Goal: Task Accomplishment & Management: Manage account settings

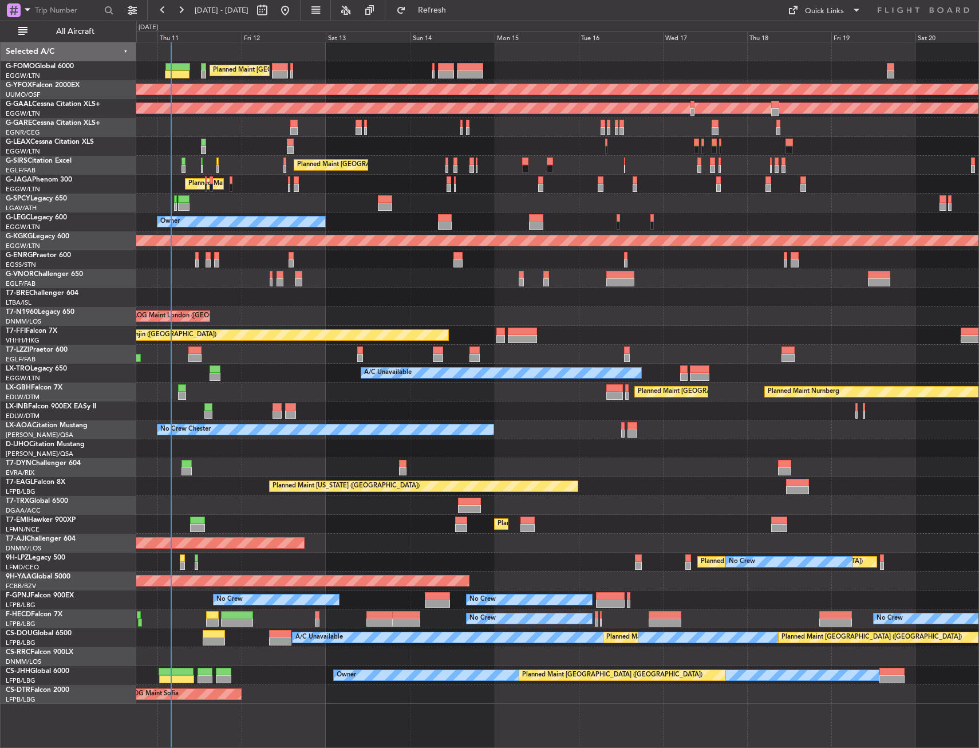
click at [309, 189] on div "Planned Maint [GEOGRAPHIC_DATA] ([GEOGRAPHIC_DATA]) AOG Maint Ostafyevo Planned…" at bounding box center [557, 373] width 843 height 662
click at [84, 25] on button "All Aircraft" at bounding box center [69, 31] width 112 height 18
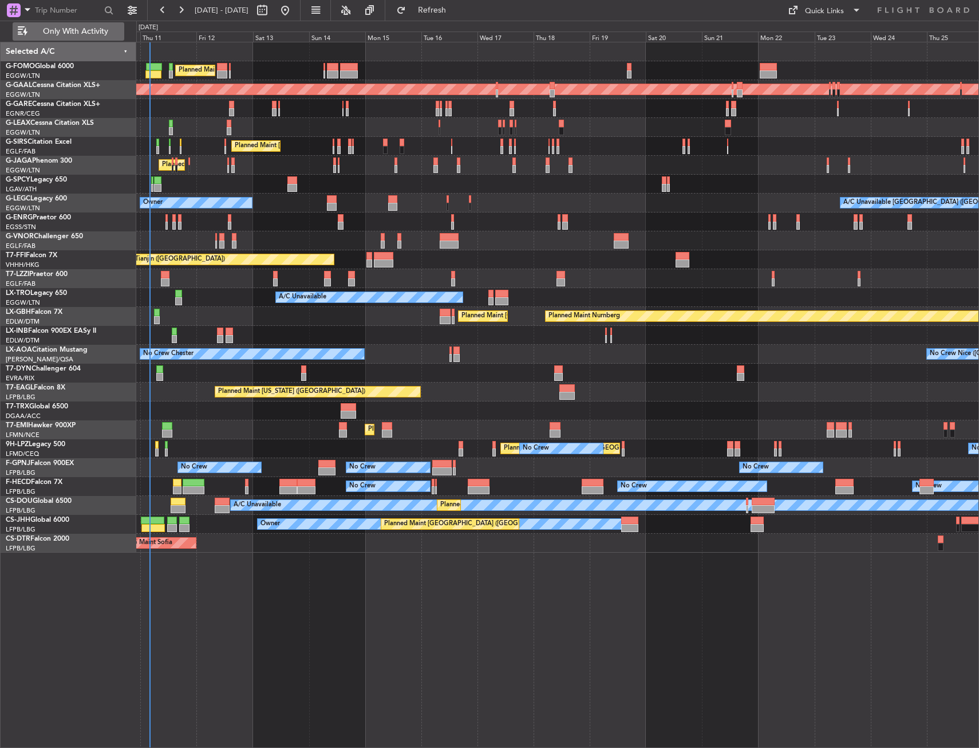
click at [45, 37] on button "Only With Activity" at bounding box center [69, 31] width 112 height 18
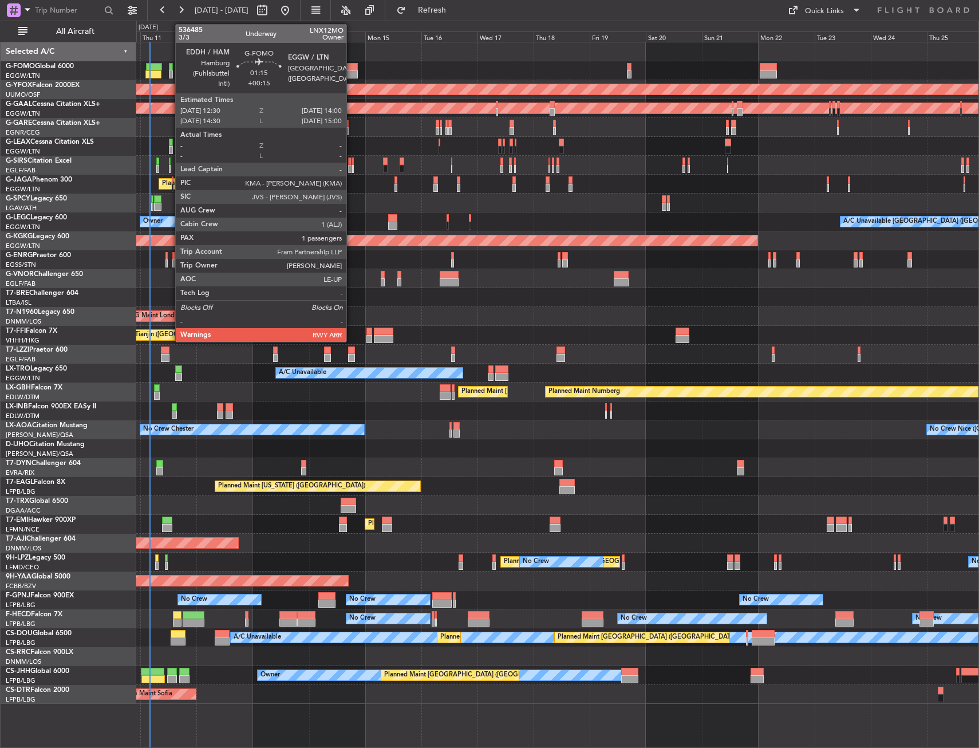
click at [170, 74] on div at bounding box center [171, 74] width 4 height 8
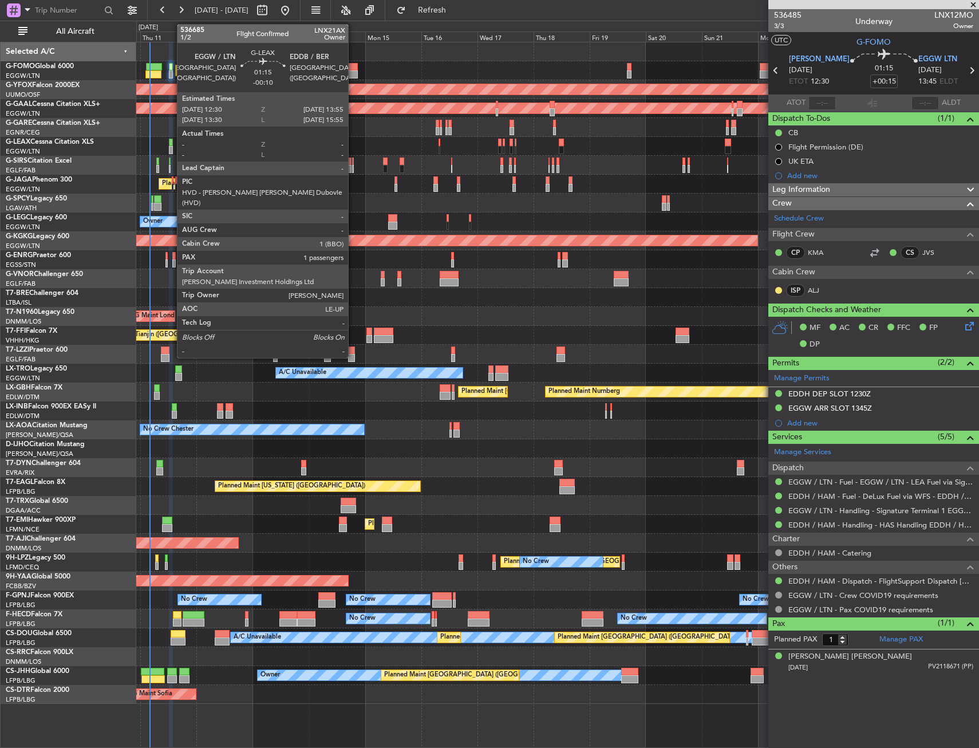
click at [171, 145] on div at bounding box center [170, 143] width 3 height 8
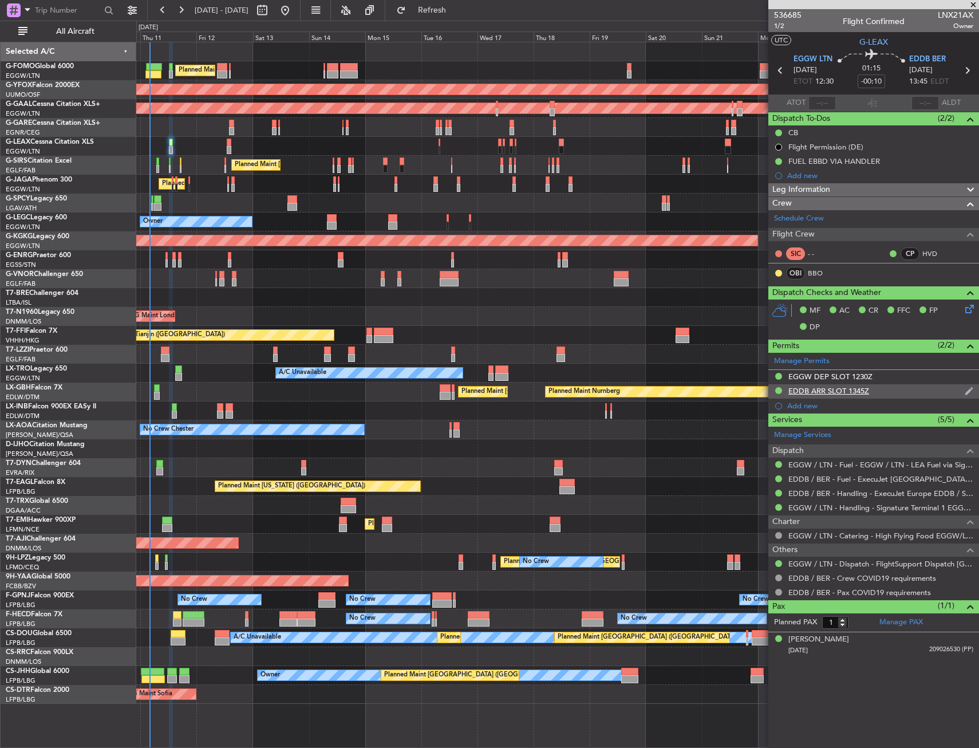
click at [888, 395] on div "EDDB ARR SLOT 1345Z" at bounding box center [874, 391] width 211 height 14
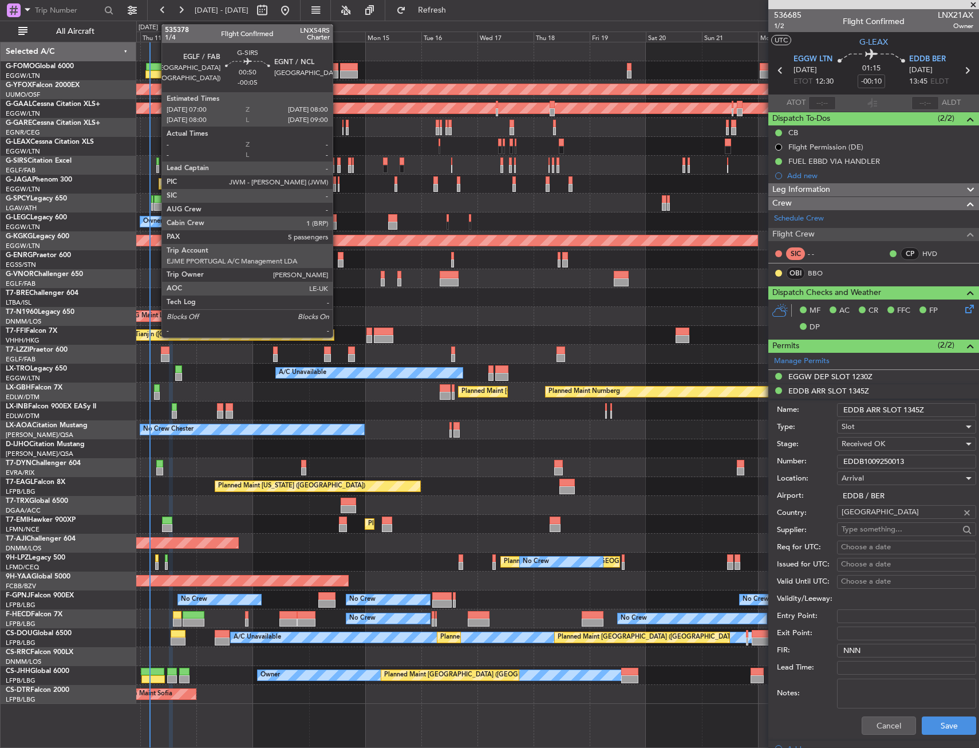
click at [156, 163] on div at bounding box center [157, 162] width 3 height 8
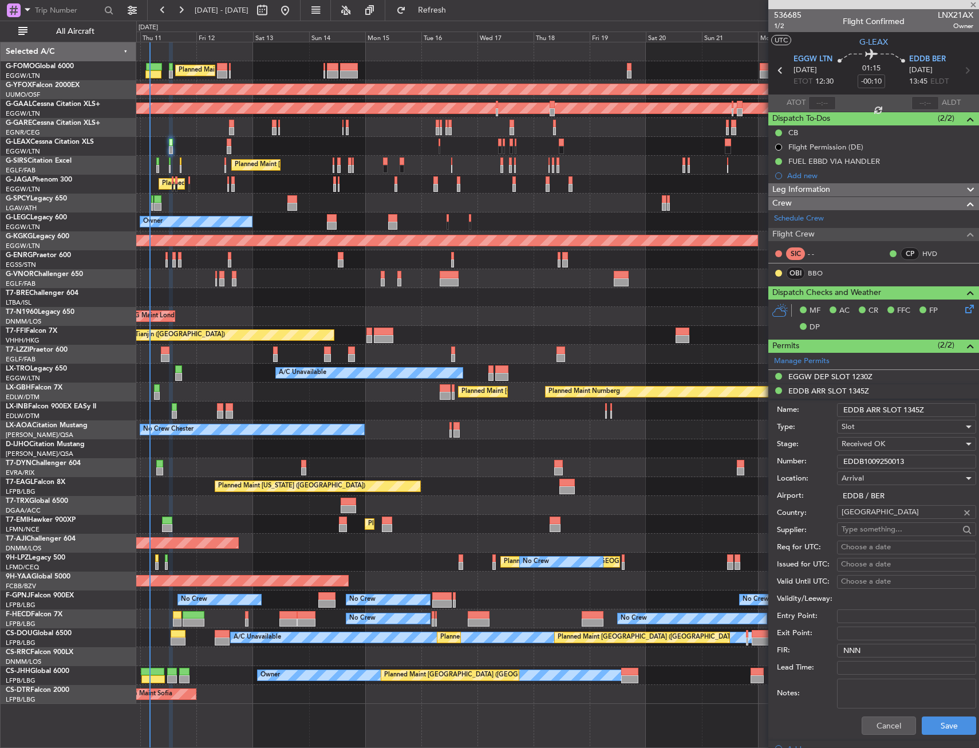
type input "-00:05"
type input "5"
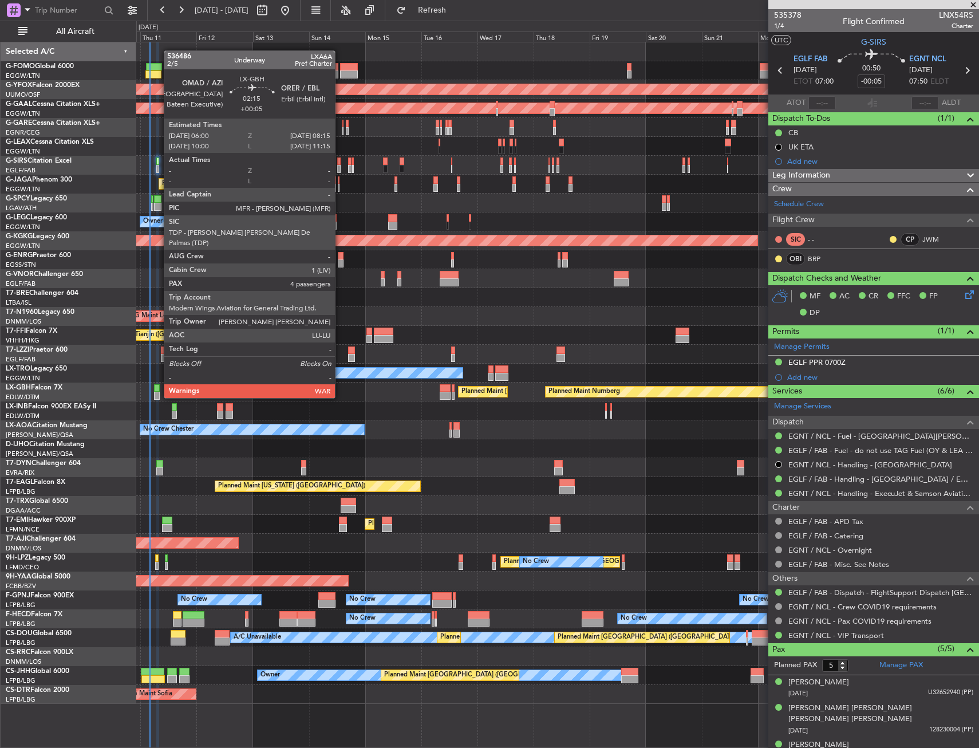
click at [158, 388] on div at bounding box center [157, 388] width 6 height 8
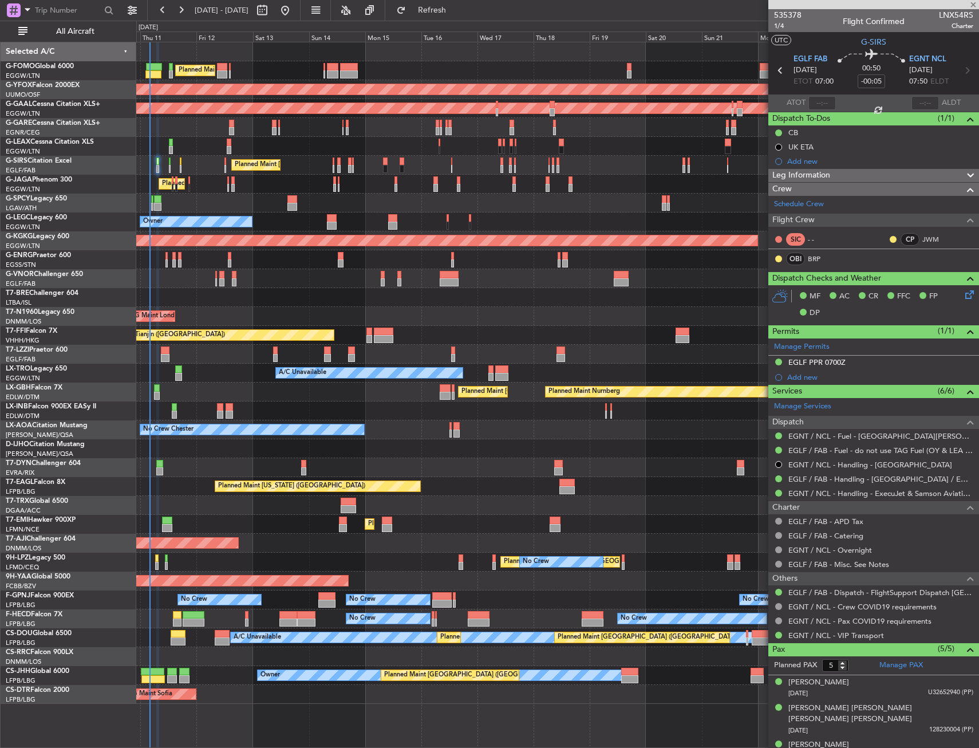
type input "+00:05"
type input "4"
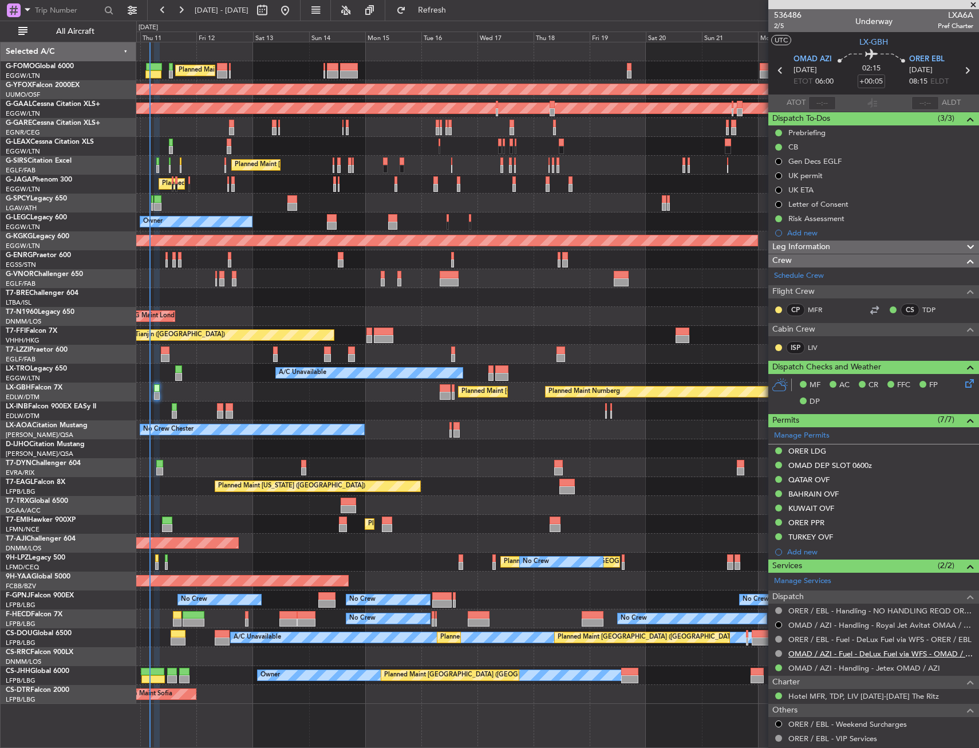
click at [812, 652] on link "OMAD / AZI - Fuel - DeLux Fuel via WFS - OMAD / AZI" at bounding box center [881, 654] width 185 height 10
click at [811, 656] on link "OMAD / AZI - Fuel - DeLux Fuel via WFS - OMAD / AZI" at bounding box center [881, 654] width 185 height 10
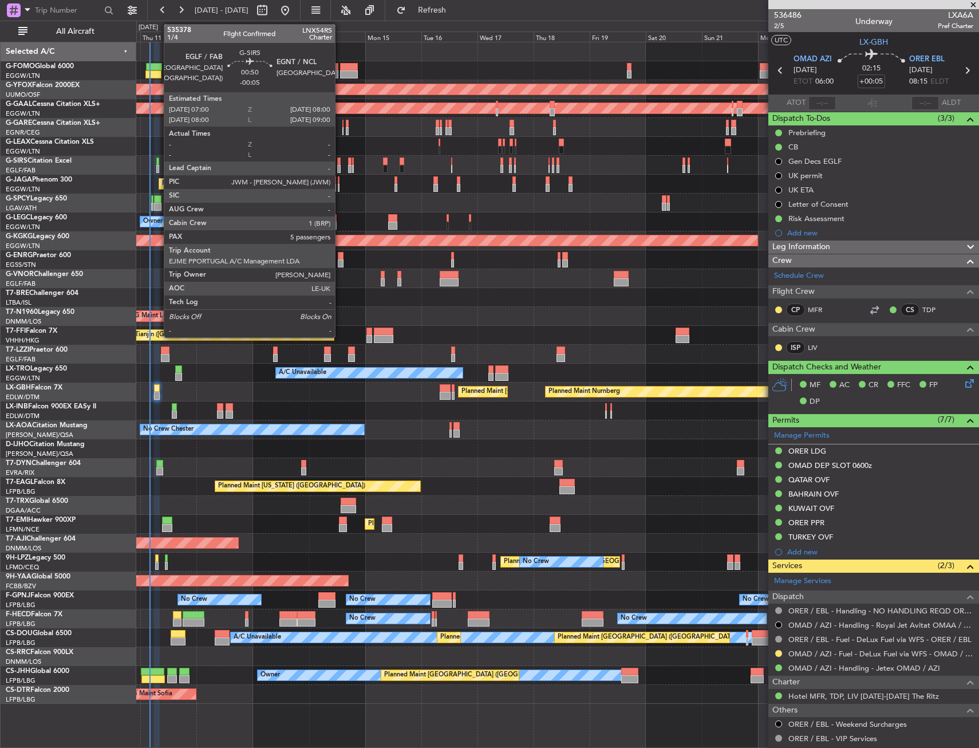
click at [158, 166] on div at bounding box center [157, 169] width 3 height 8
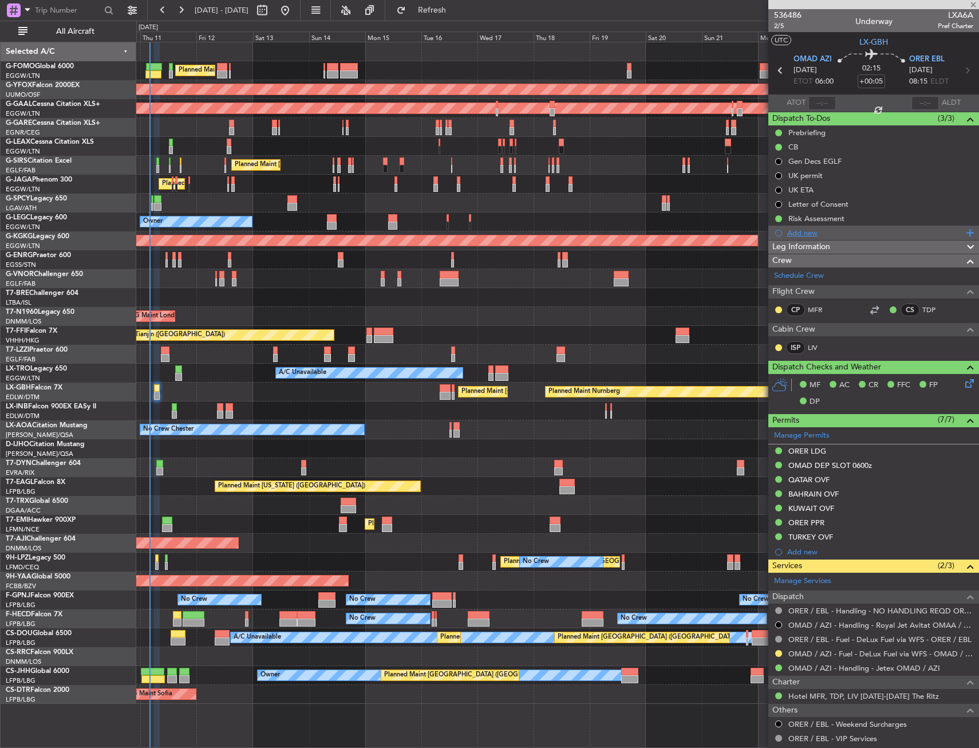
type input "-00:05"
type input "5"
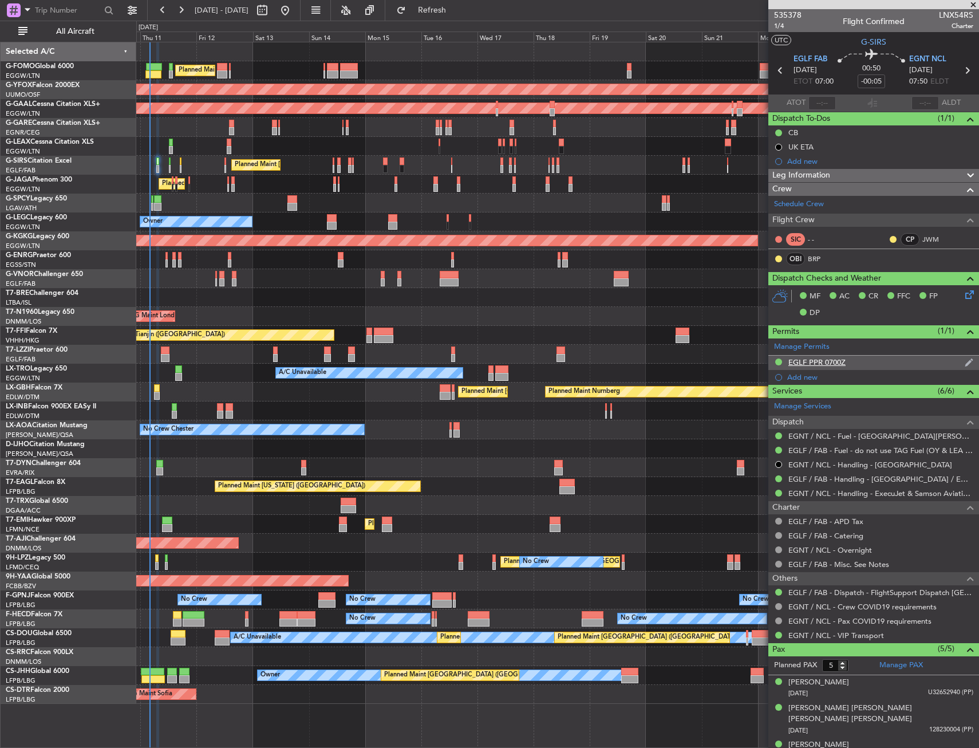
click at [891, 363] on div "EGLF PPR 0700Z" at bounding box center [874, 363] width 211 height 14
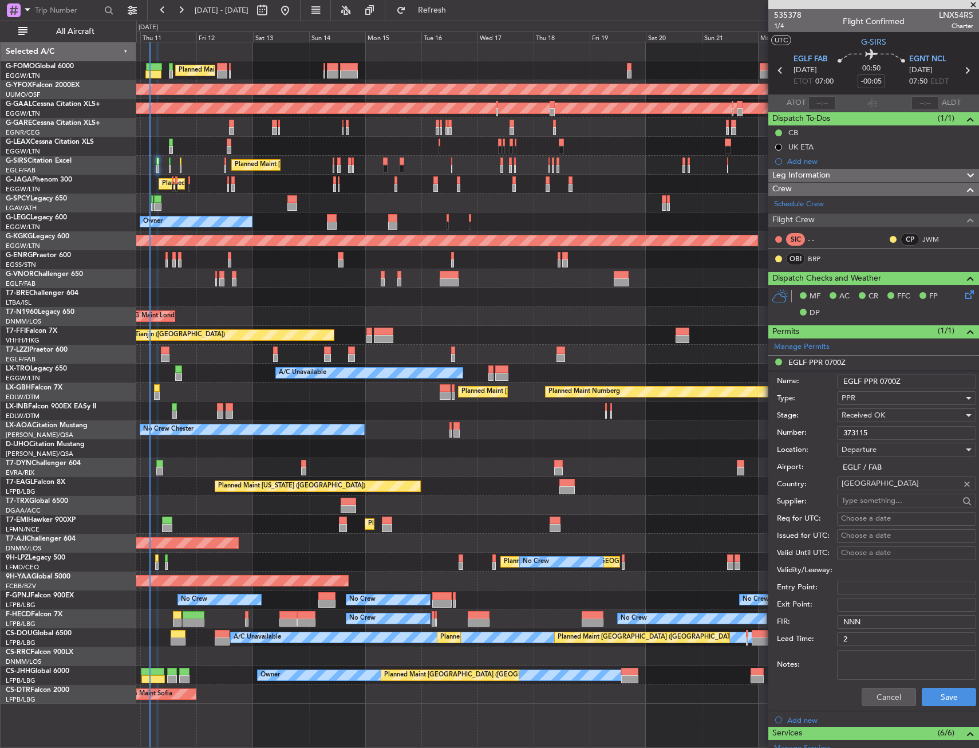
click at [171, 163] on div "Planned Maint London (Farnborough) AOG Maint Kemble" at bounding box center [557, 165] width 843 height 19
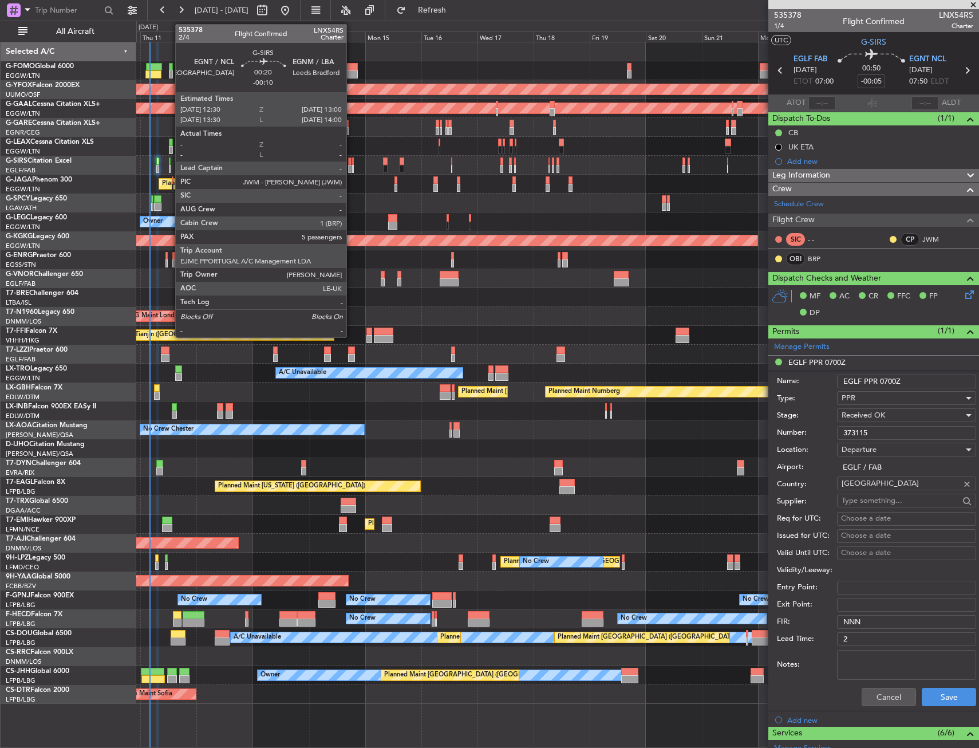
click at [170, 163] on div at bounding box center [170, 162] width 2 height 8
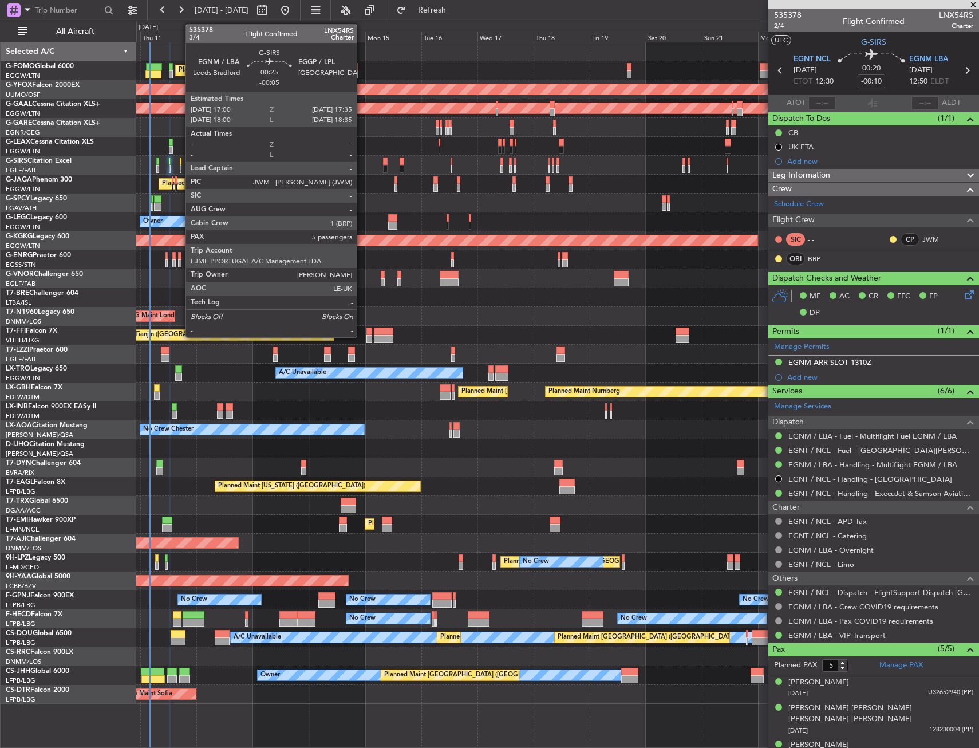
click at [180, 163] on div at bounding box center [181, 162] width 2 height 8
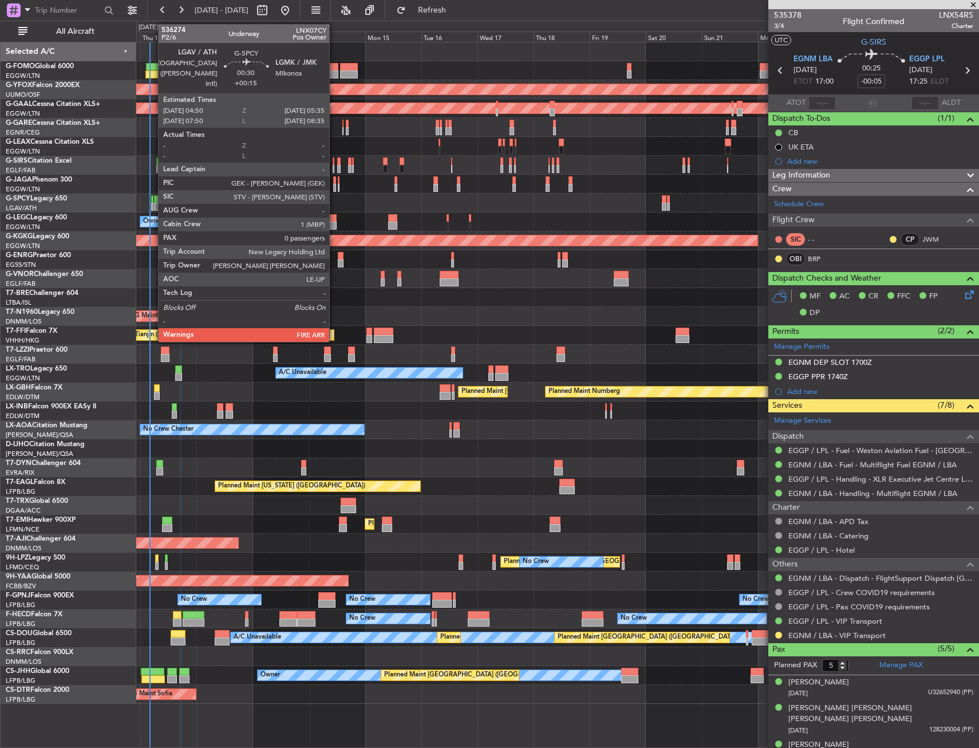
click at [152, 202] on div at bounding box center [152, 199] width 2 height 8
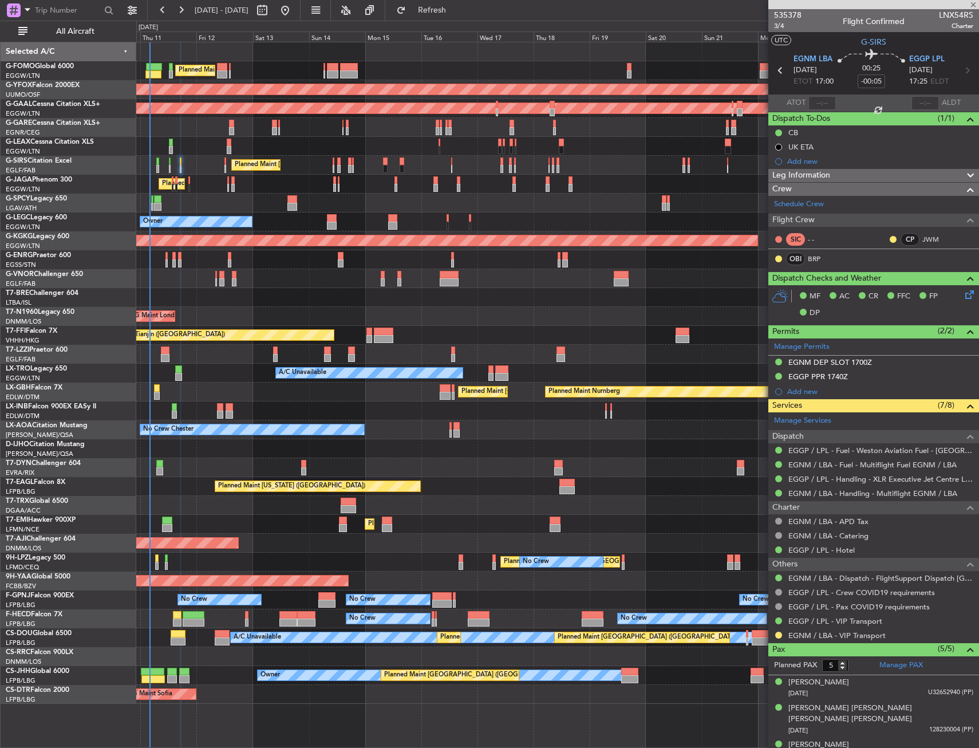
type input "+00:15"
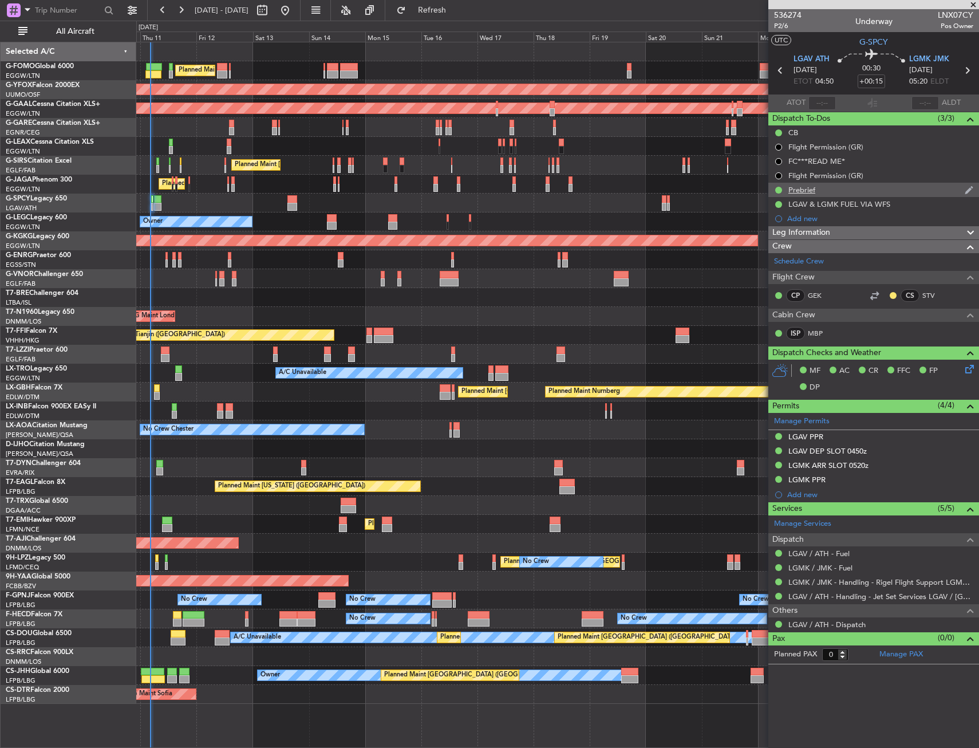
click at [867, 186] on div "Prebrief" at bounding box center [874, 190] width 211 height 14
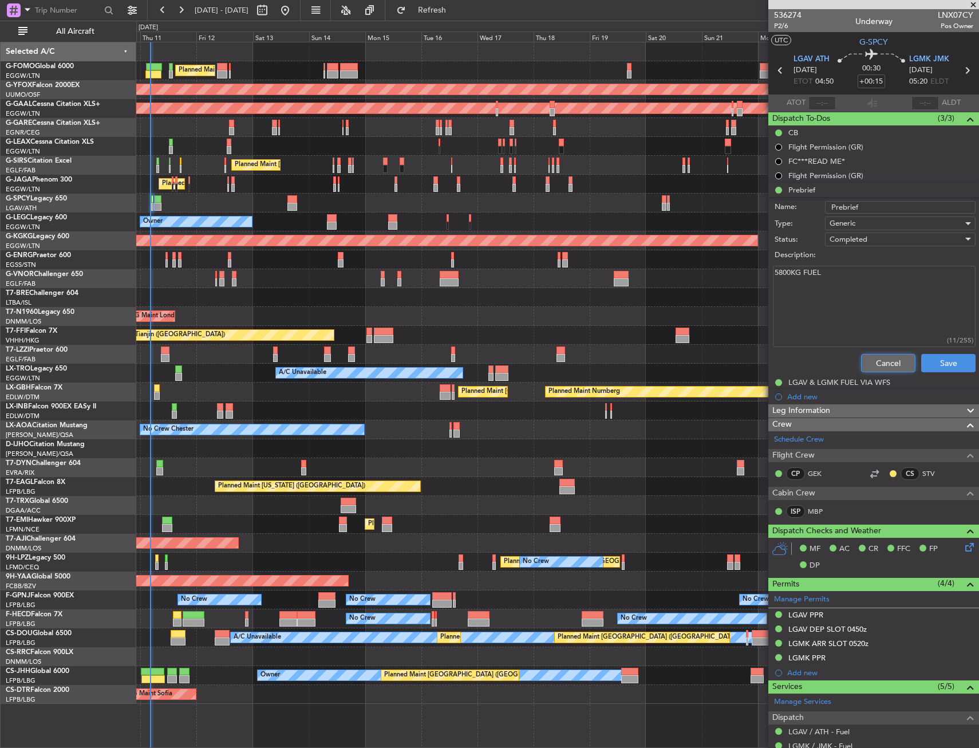
click at [878, 363] on button "Cancel" at bounding box center [888, 363] width 54 height 18
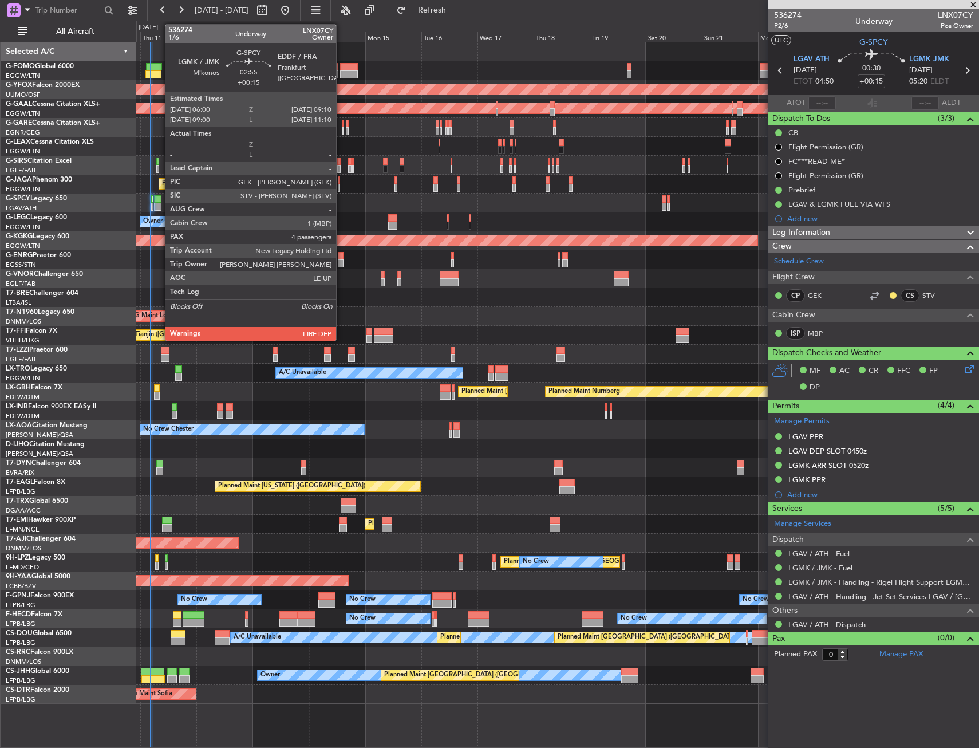
click at [159, 198] on div at bounding box center [157, 199] width 7 height 8
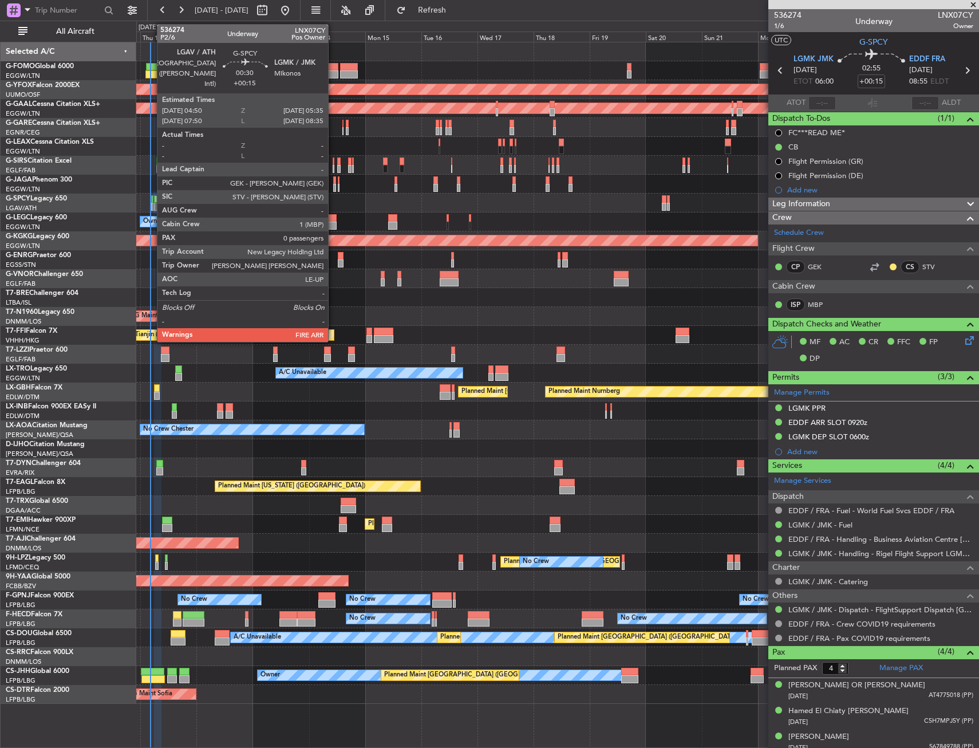
click at [151, 199] on div at bounding box center [152, 199] width 2 height 8
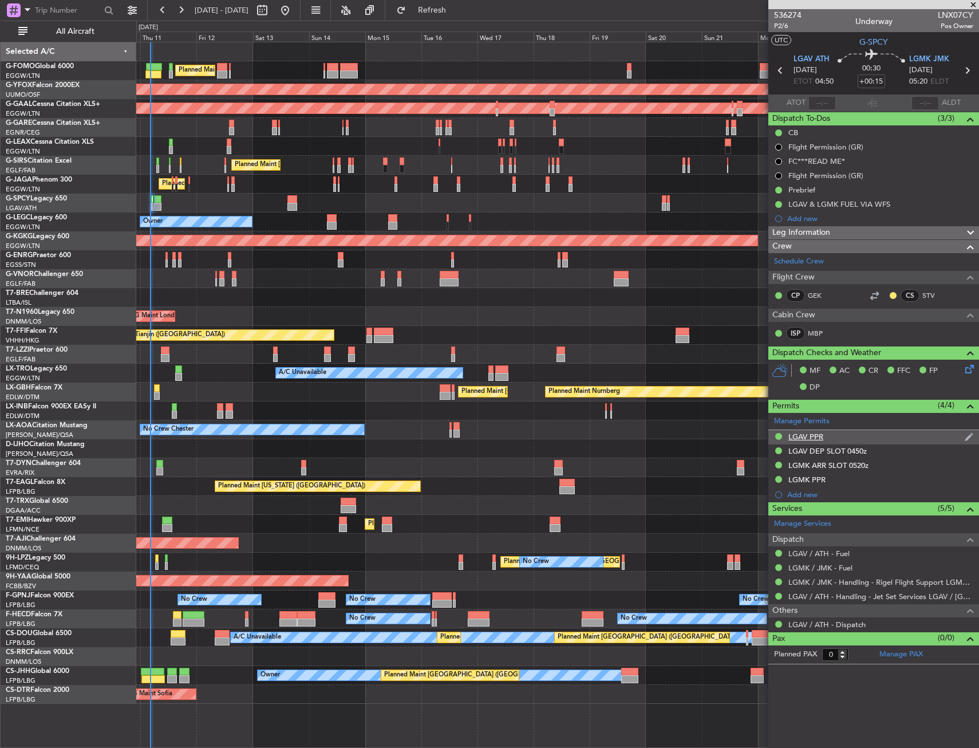
click at [852, 433] on div "LGAV PPR" at bounding box center [874, 437] width 211 height 14
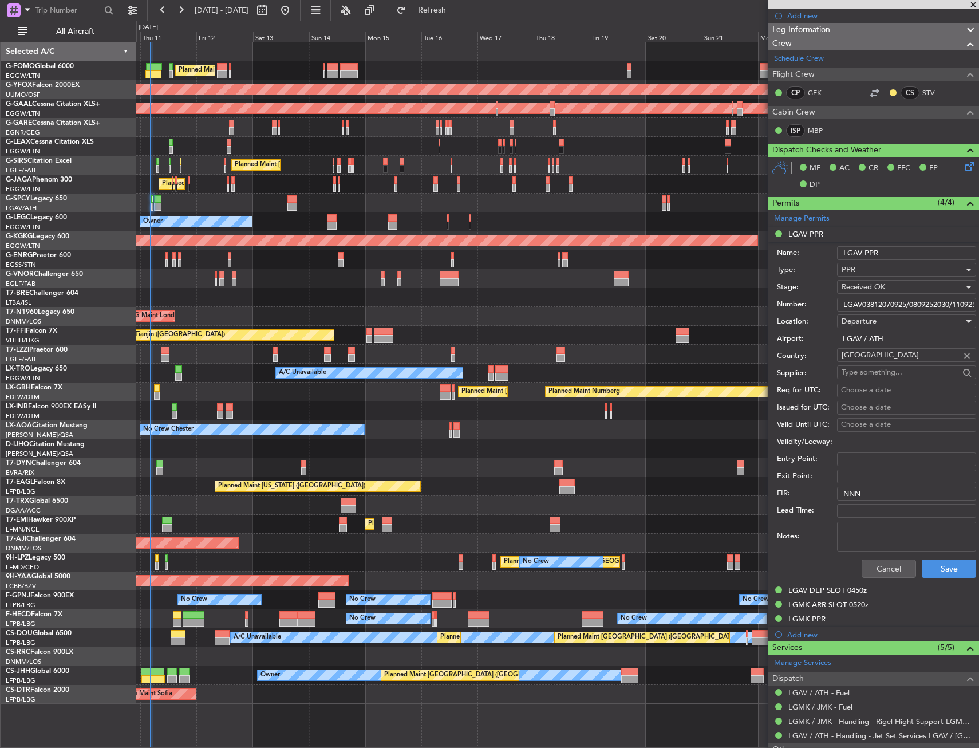
scroll to position [229, 0]
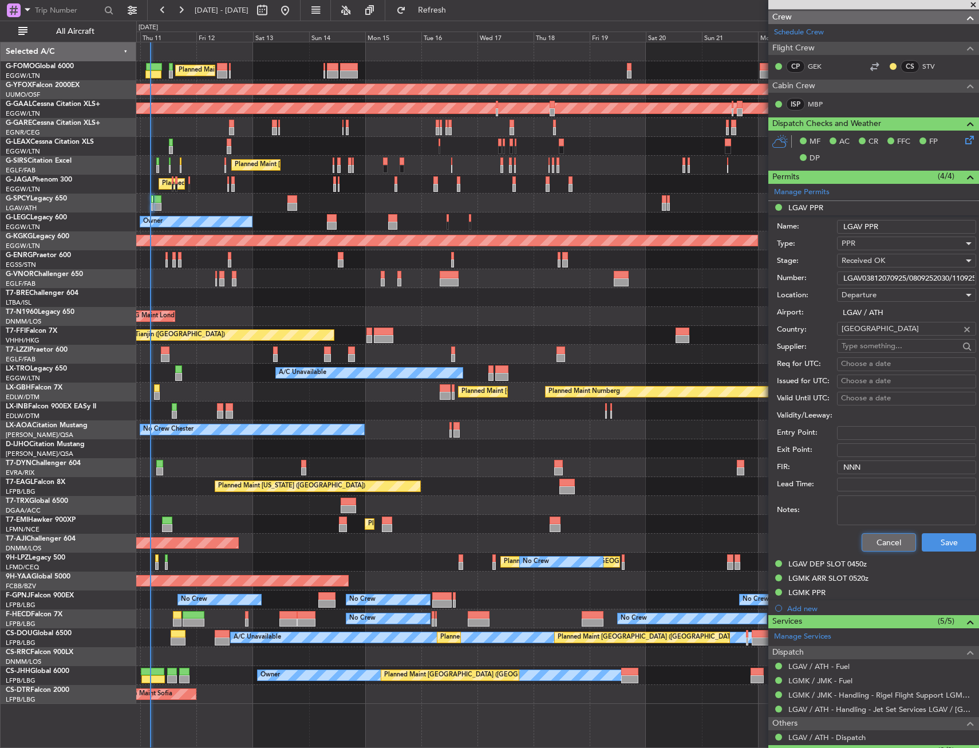
click at [869, 539] on button "Cancel" at bounding box center [889, 542] width 54 height 18
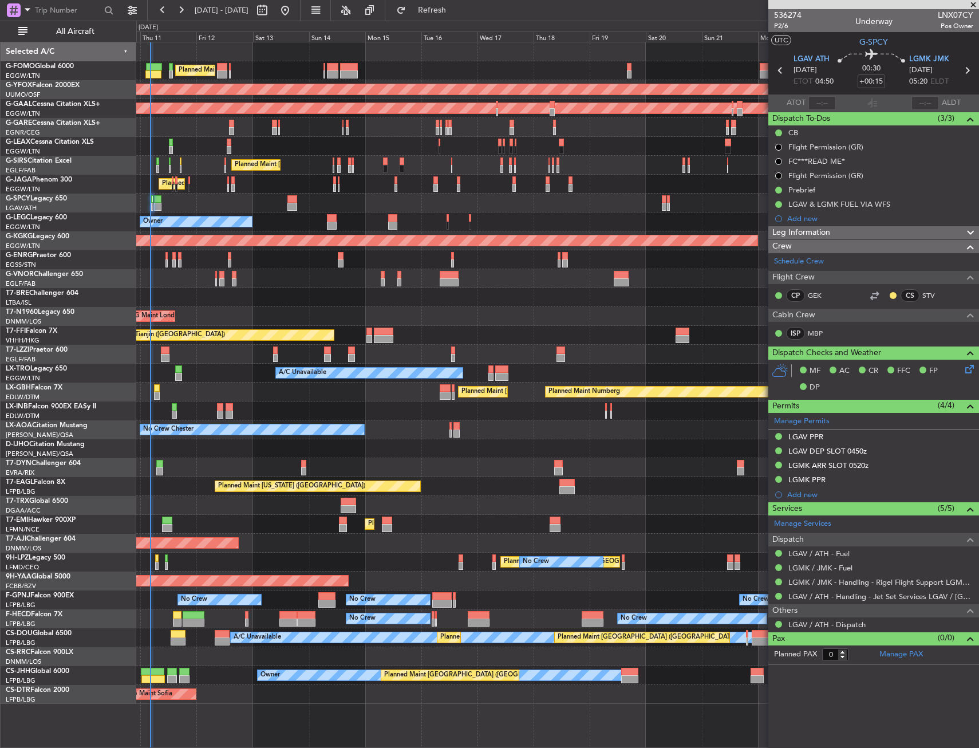
scroll to position [0, 0]
click at [889, 454] on div "LGAV DEP SLOT 0450z" at bounding box center [874, 451] width 211 height 14
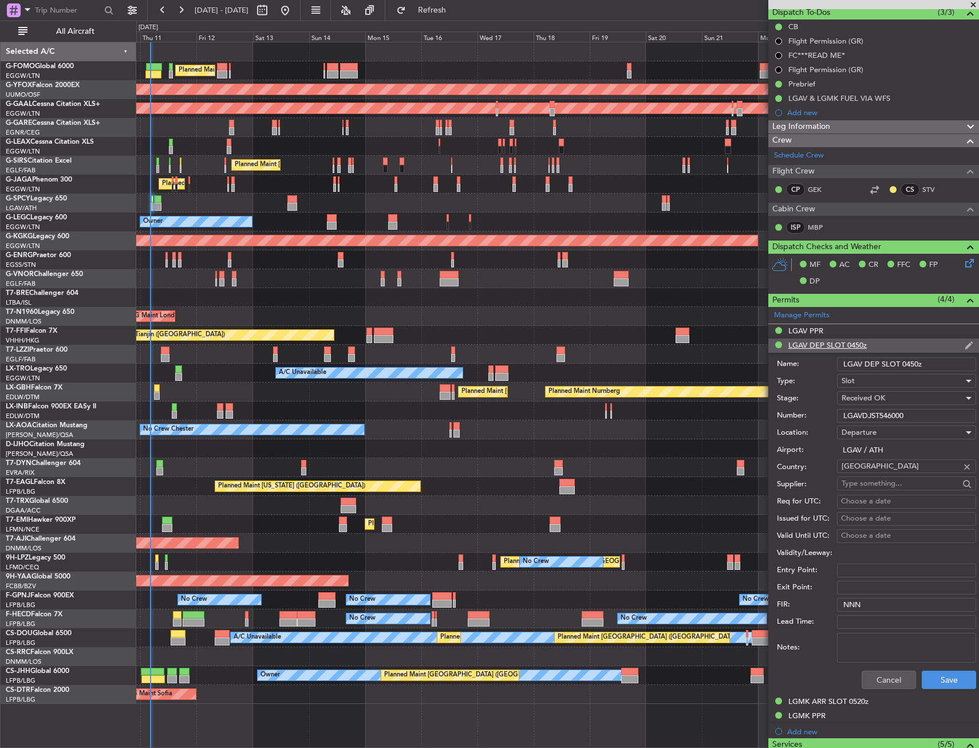
scroll to position [115, 0]
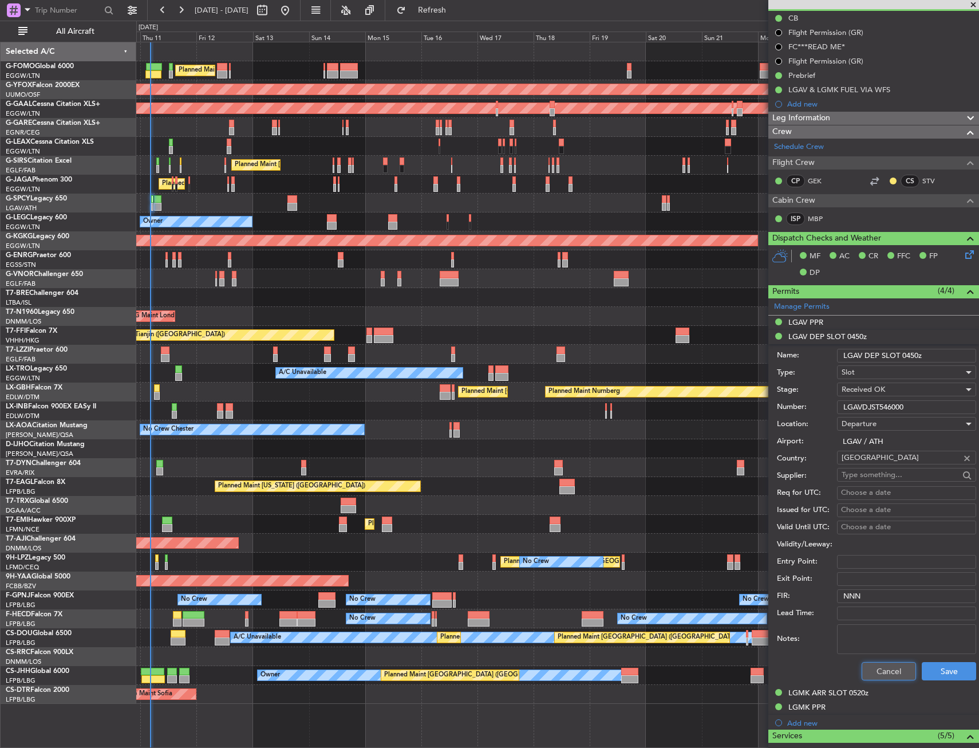
drag, startPoint x: 877, startPoint y: 670, endPoint x: 870, endPoint y: 638, distance: 32.8
click at [876, 667] on button "Cancel" at bounding box center [889, 671] width 54 height 18
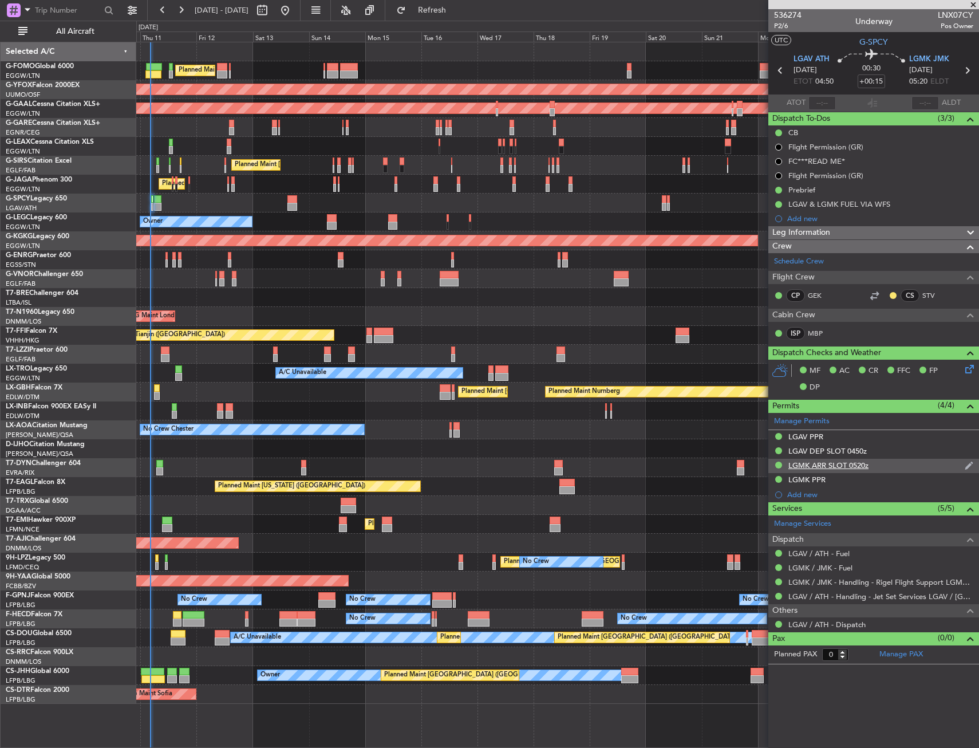
click at [893, 467] on div "LGMK ARR SLOT 0520z" at bounding box center [874, 466] width 211 height 14
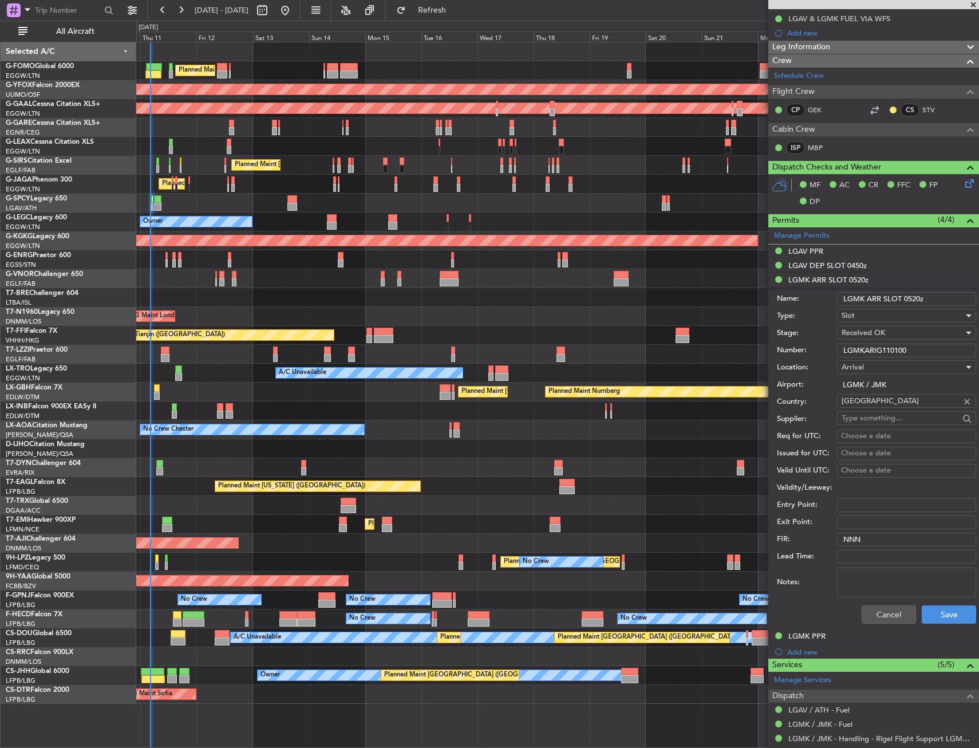
scroll to position [229, 0]
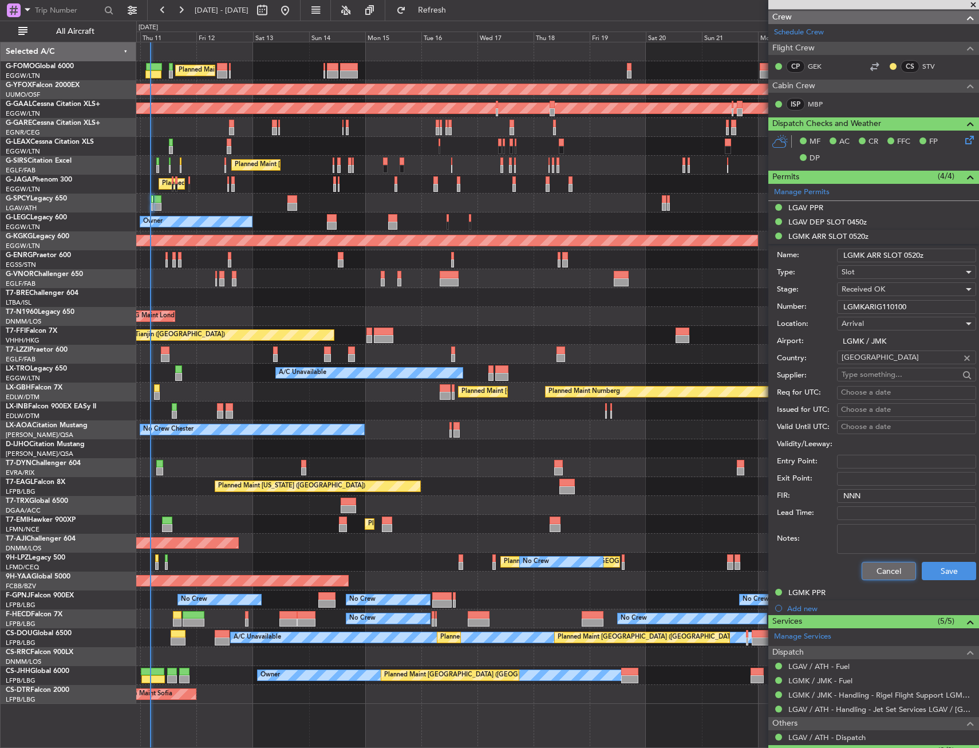
click at [870, 572] on button "Cancel" at bounding box center [889, 571] width 54 height 18
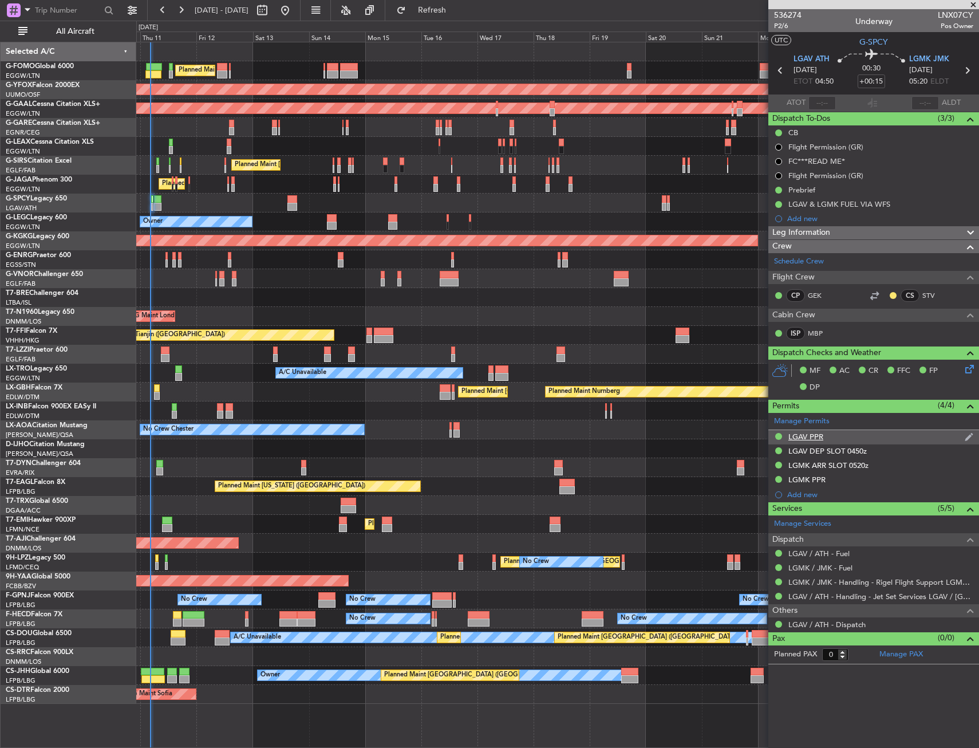
click at [848, 435] on div "LGAV PPR" at bounding box center [874, 437] width 211 height 14
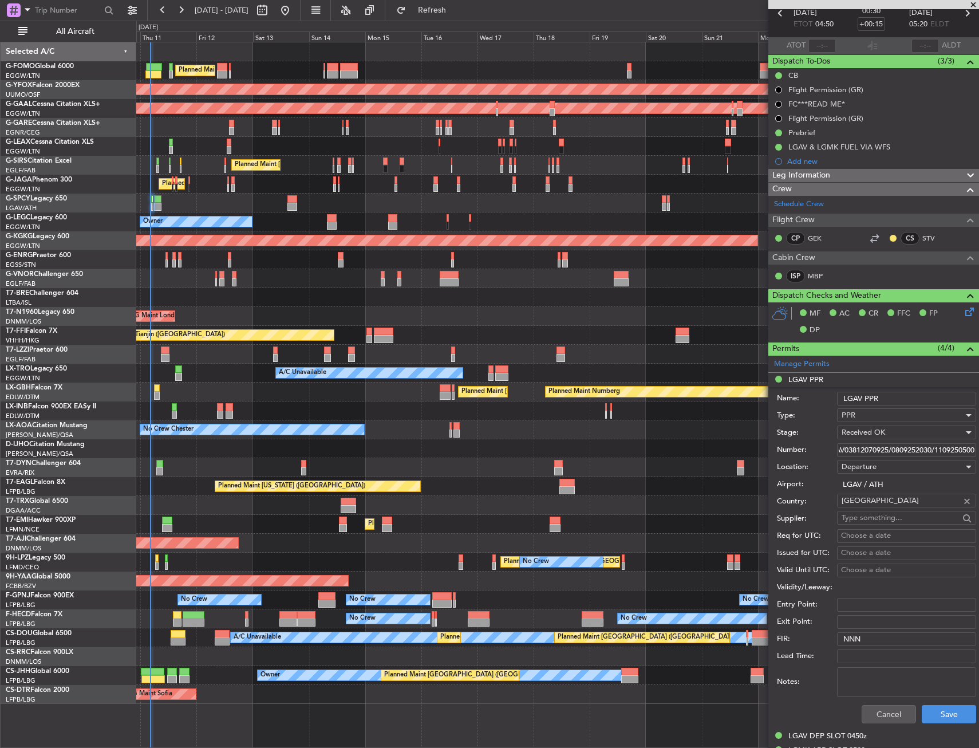
scroll to position [0, 31]
drag, startPoint x: 843, startPoint y: 448, endPoint x: 969, endPoint y: 450, distance: 126.6
click at [969, 450] on form "Name: LGAV PPR Type: PPR Stage: Received OK Number: LGAV03812070925/0809252030/…" at bounding box center [874, 558] width 211 height 342
click at [851, 448] on input "LGAV03812070925/0809252030/1109250500" at bounding box center [906, 450] width 139 height 14
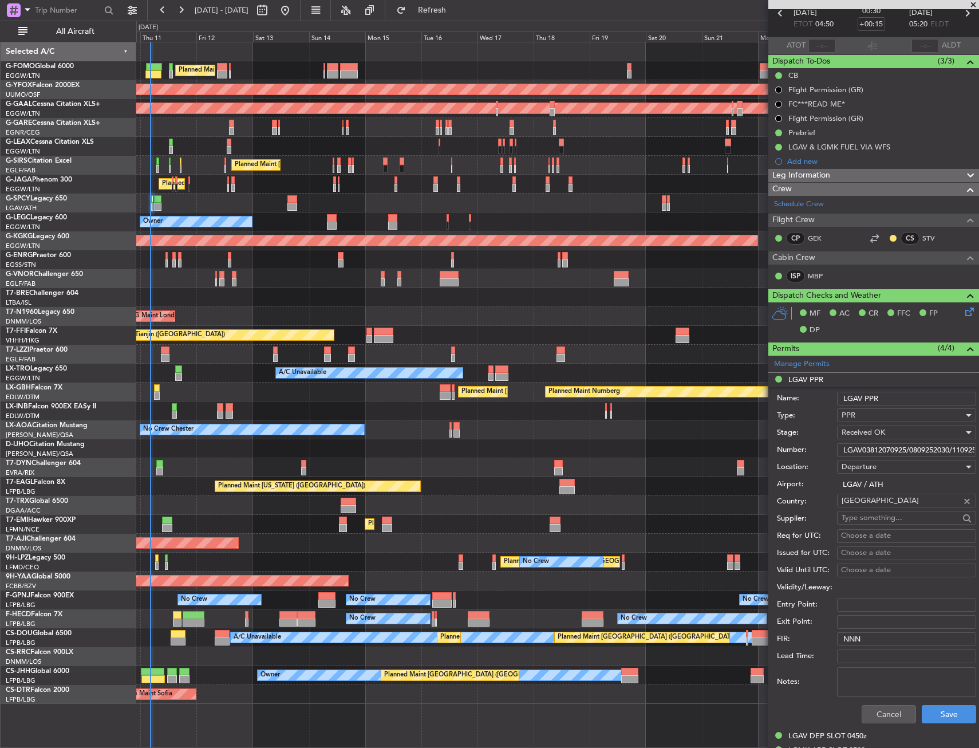
drag, startPoint x: 842, startPoint y: 452, endPoint x: 908, endPoint y: 453, distance: 65.9
click at [908, 453] on input "LGAV03812070925/0809252030/1109250500" at bounding box center [906, 450] width 139 height 14
drag, startPoint x: 863, startPoint y: 708, endPoint x: 864, endPoint y: 702, distance: 5.8
click at [863, 708] on button "Cancel" at bounding box center [889, 714] width 54 height 18
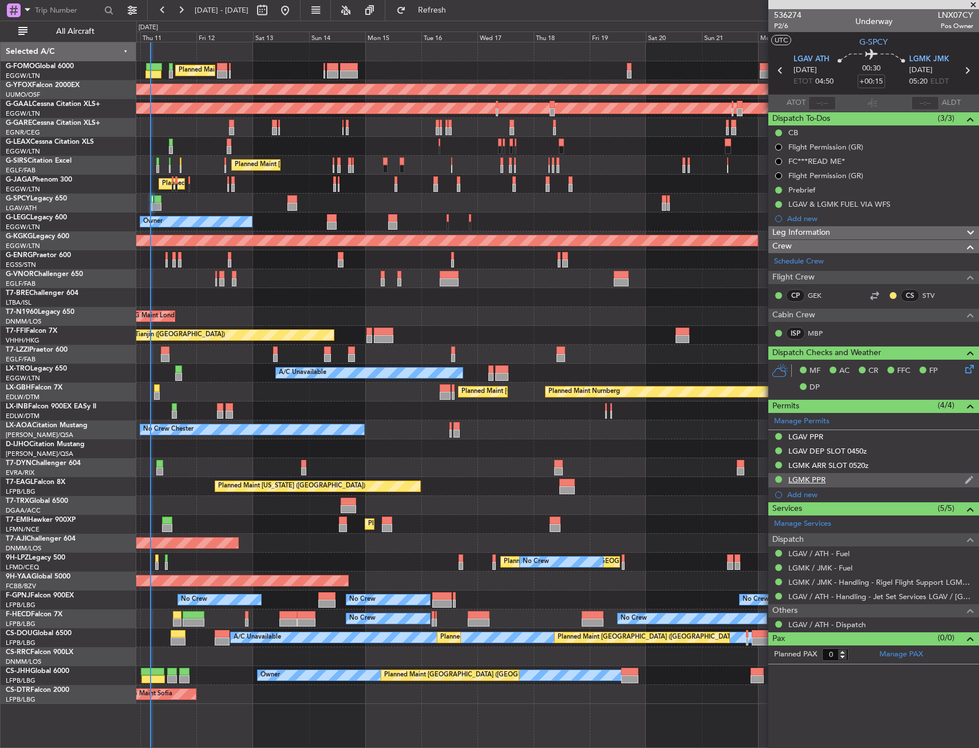
click at [856, 483] on div "LGMK PPR" at bounding box center [874, 480] width 211 height 14
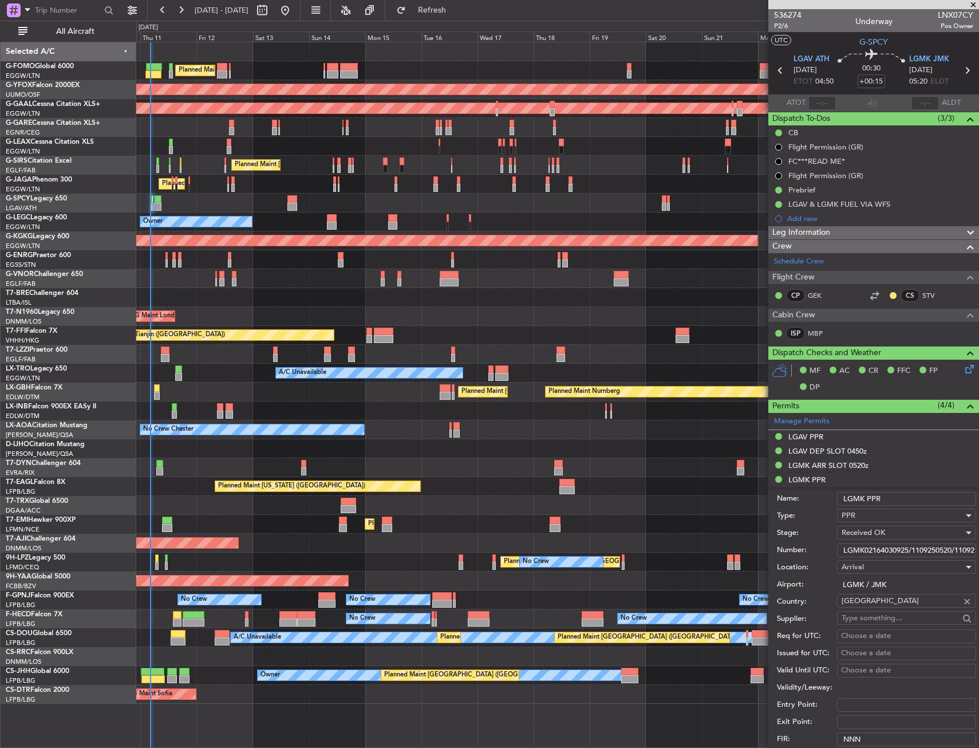
drag, startPoint x: 841, startPoint y: 550, endPoint x: 909, endPoint y: 554, distance: 68.3
click at [909, 554] on input "LGMK02164030925/1109250520/1109250600" at bounding box center [906, 551] width 139 height 14
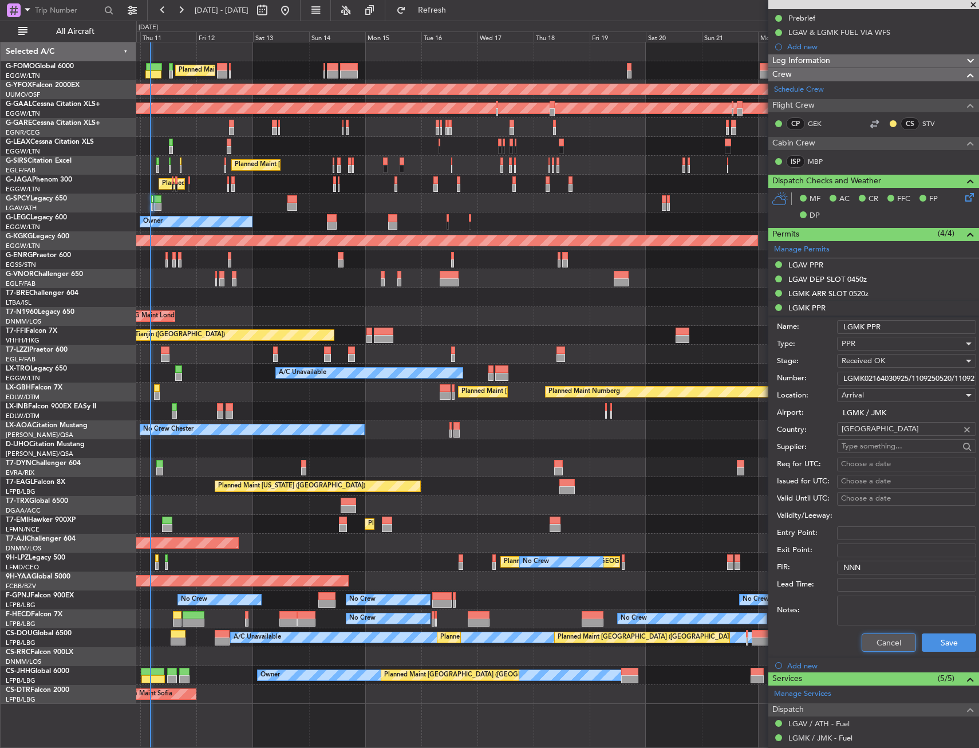
click at [868, 643] on button "Cancel" at bounding box center [889, 643] width 54 height 18
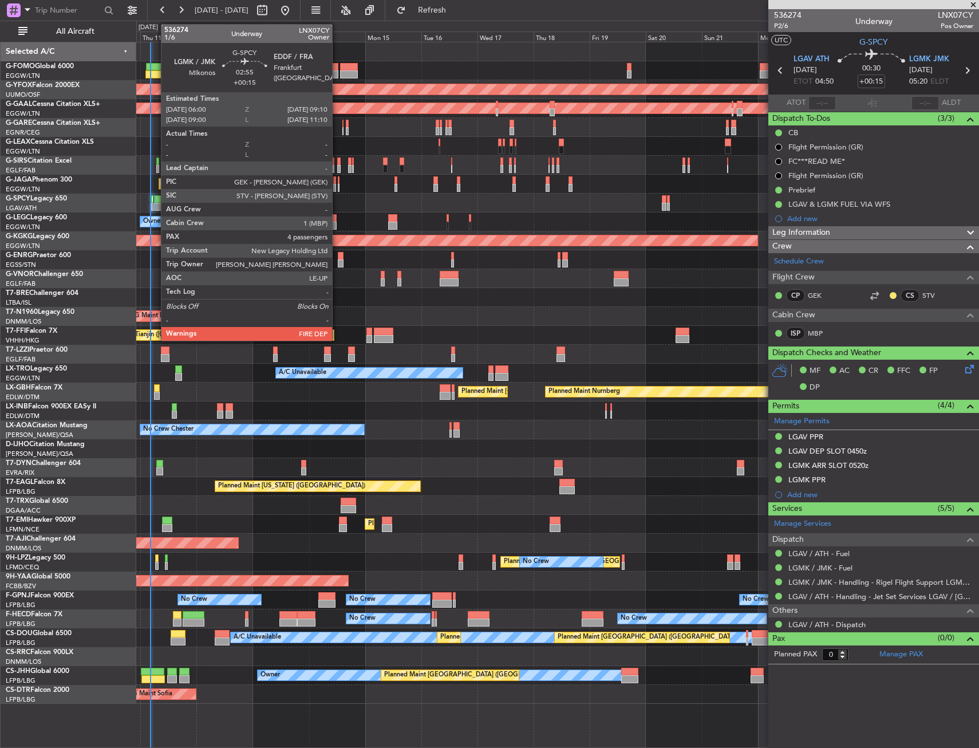
click at [155, 202] on div at bounding box center [157, 199] width 7 height 8
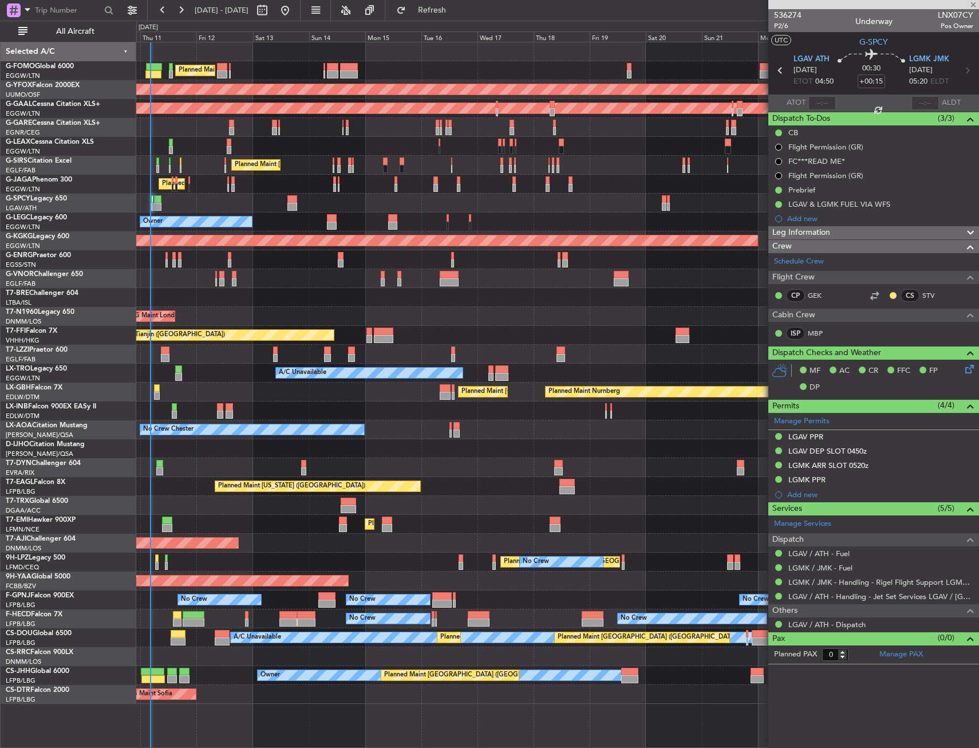
type input "4"
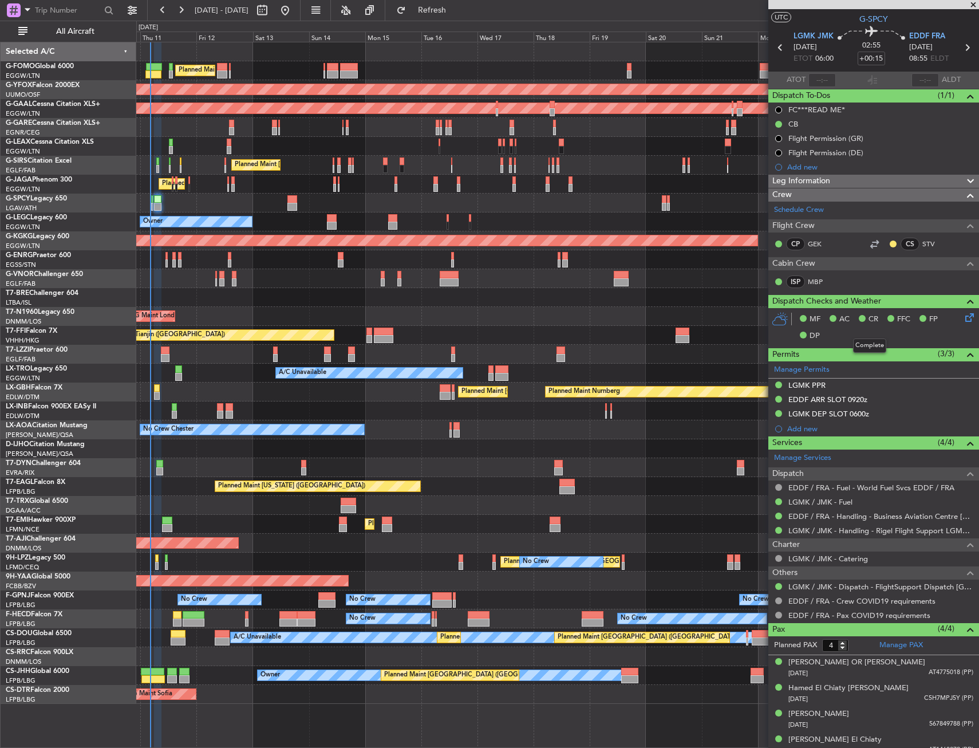
scroll to position [33, 0]
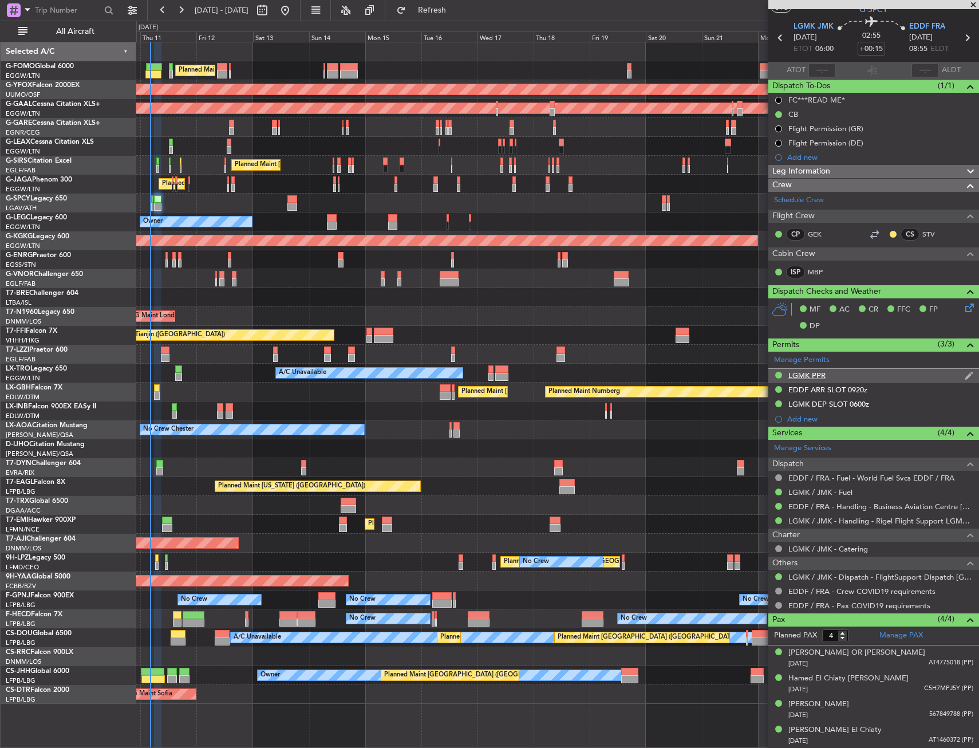
click at [877, 369] on div "LGMK PPR" at bounding box center [874, 376] width 211 height 14
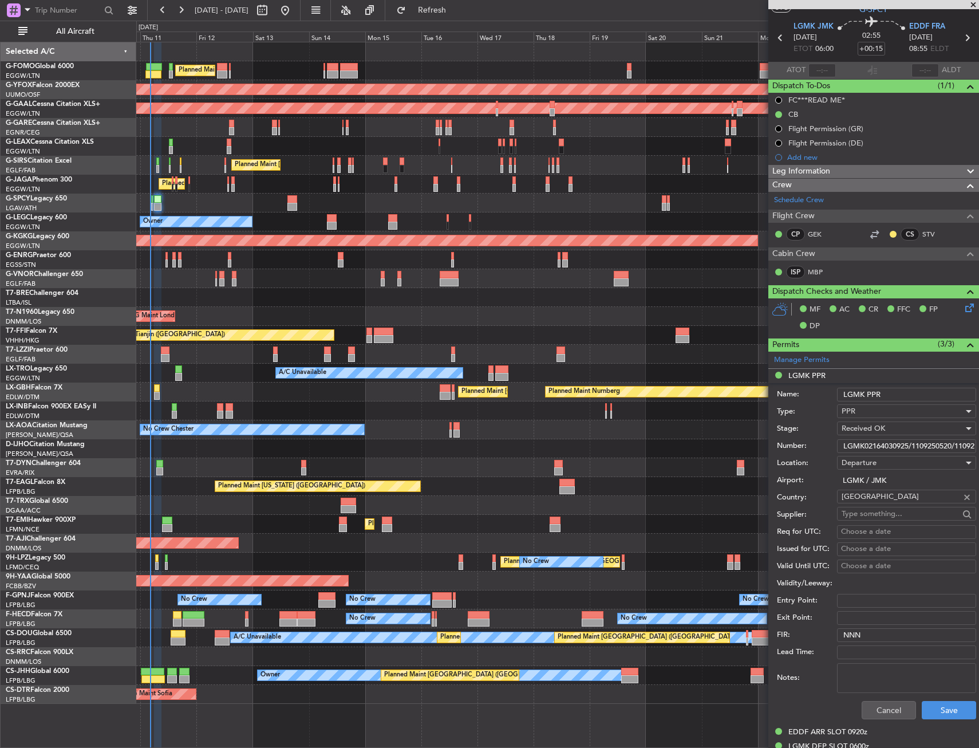
drag, startPoint x: 842, startPoint y: 443, endPoint x: 910, endPoint y: 448, distance: 67.7
click at [910, 448] on input "LGMK02164030925/1109250520/1109250600" at bounding box center [906, 446] width 139 height 14
click at [876, 713] on button "Cancel" at bounding box center [889, 710] width 54 height 18
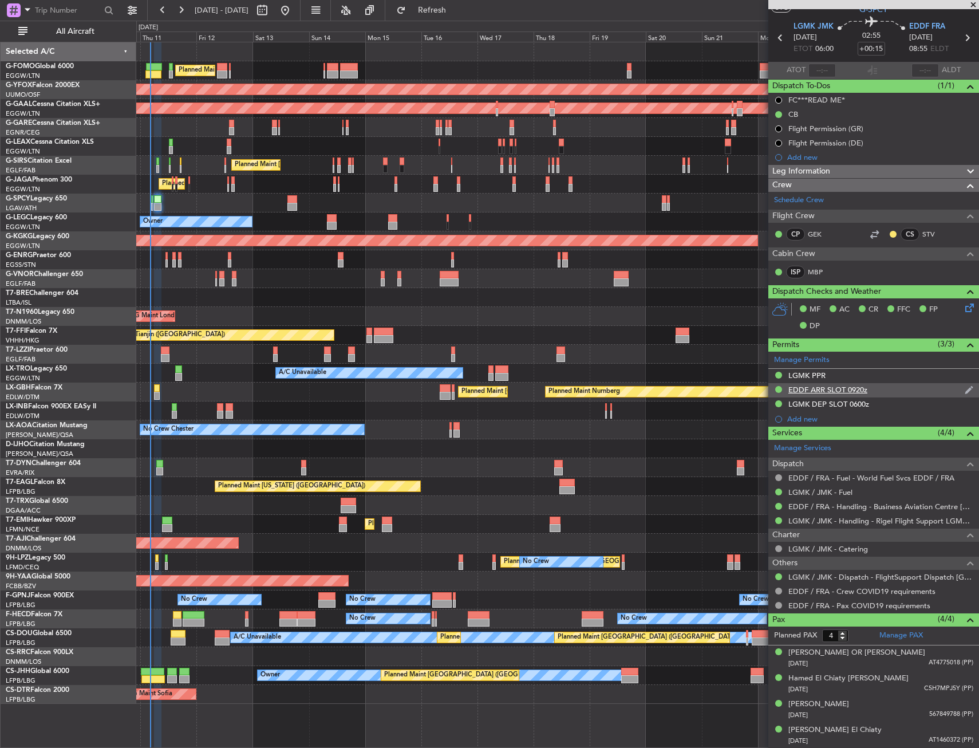
click at [905, 392] on div "EDDF ARR SLOT 0920z" at bounding box center [874, 390] width 211 height 14
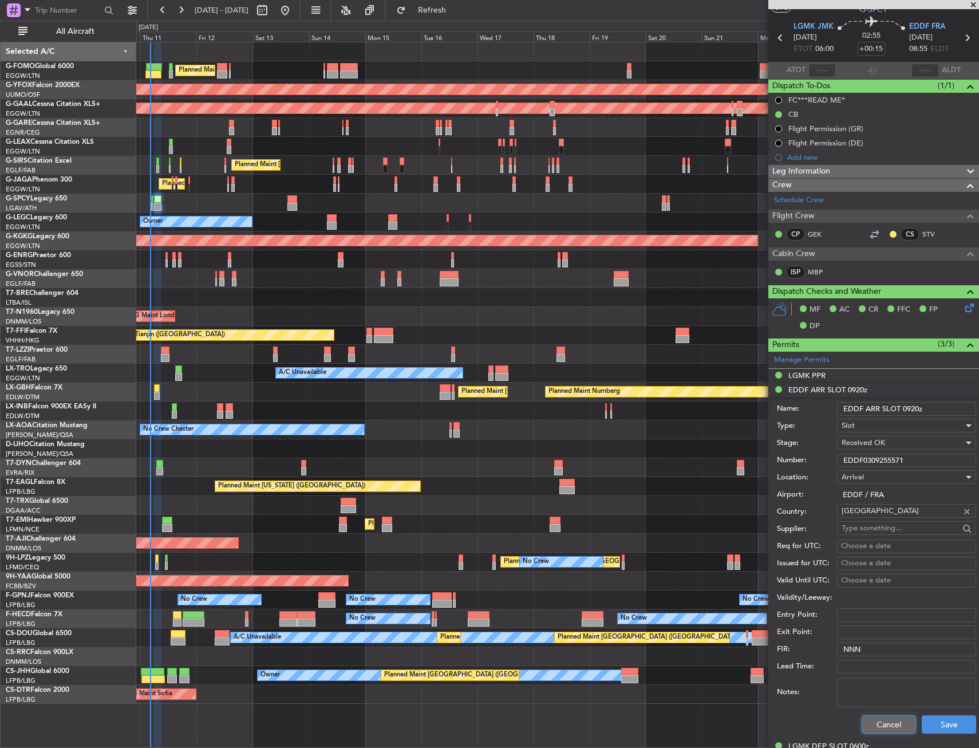
click at [887, 718] on button "Cancel" at bounding box center [889, 724] width 54 height 18
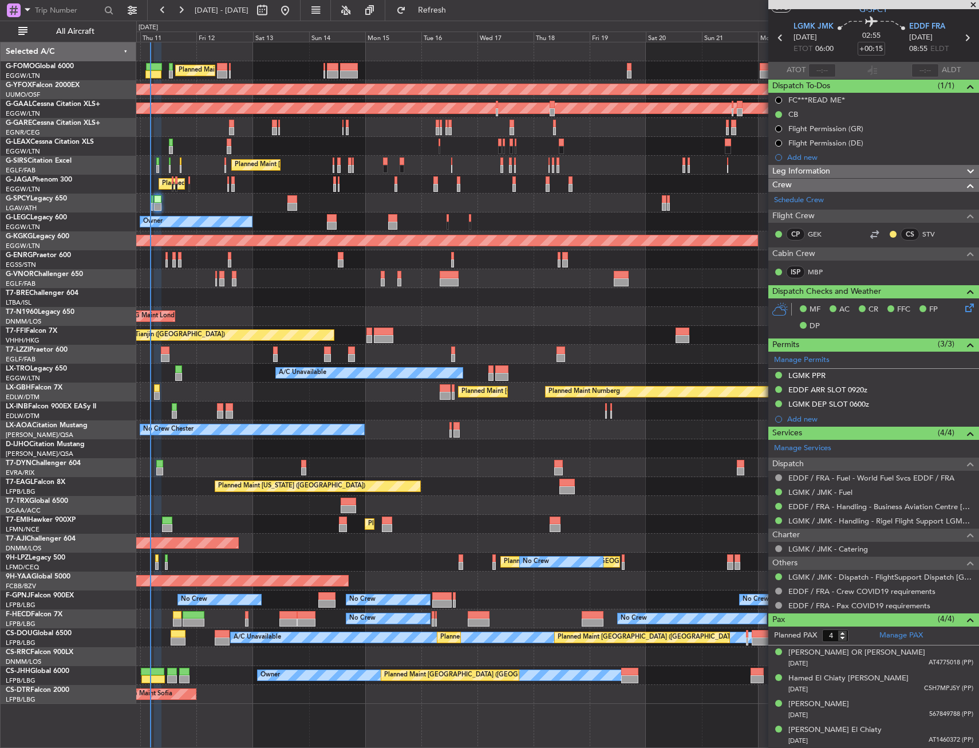
click at [919, 412] on div "Add new" at bounding box center [874, 419] width 211 height 14
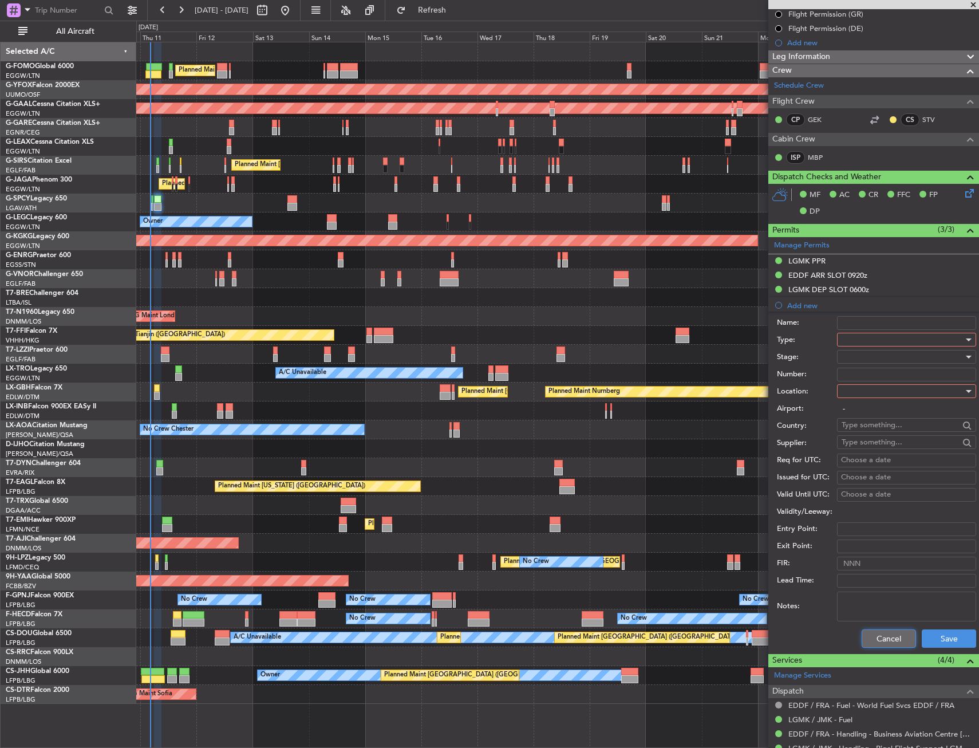
click at [875, 641] on button "Cancel" at bounding box center [889, 639] width 54 height 18
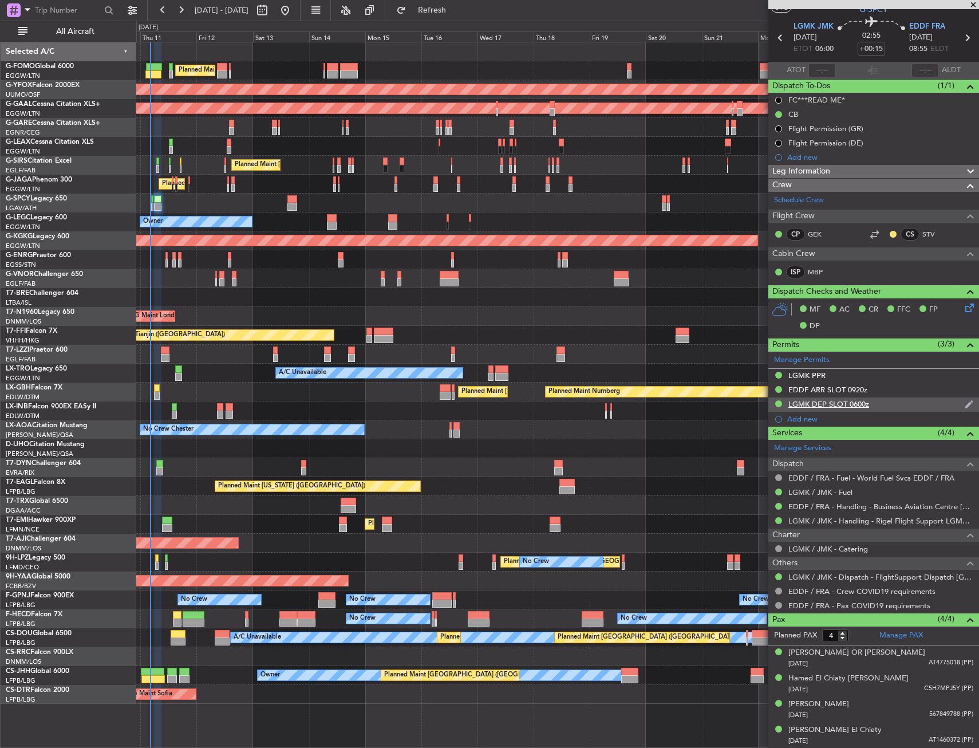
click at [888, 408] on div "LGMK DEP SLOT 0600z" at bounding box center [874, 405] width 211 height 14
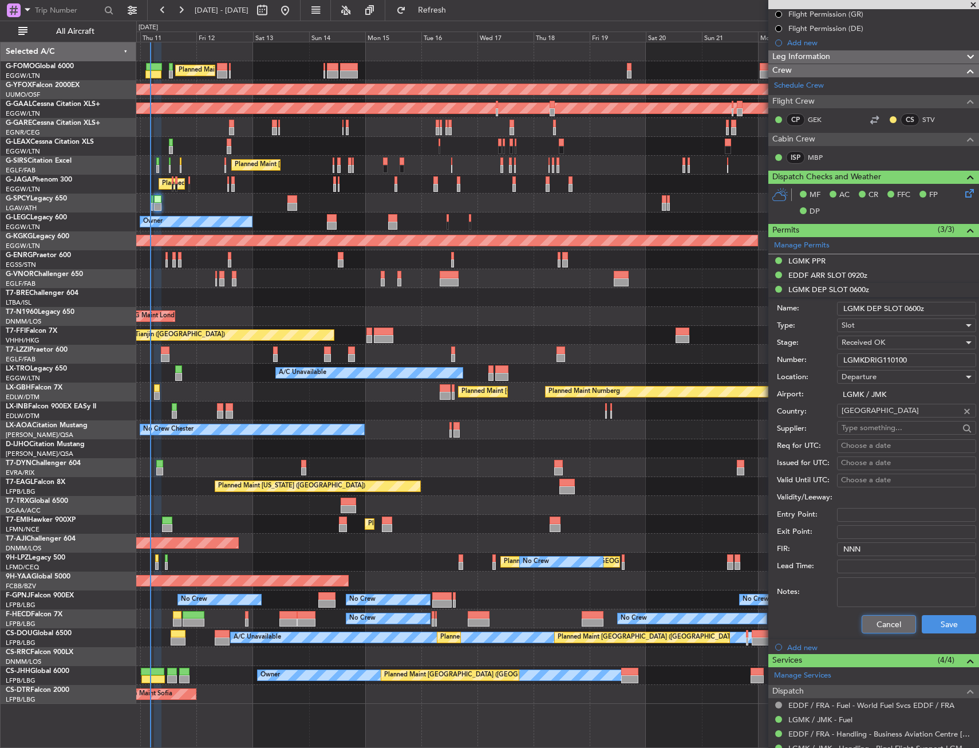
click at [874, 621] on button "Cancel" at bounding box center [889, 624] width 54 height 18
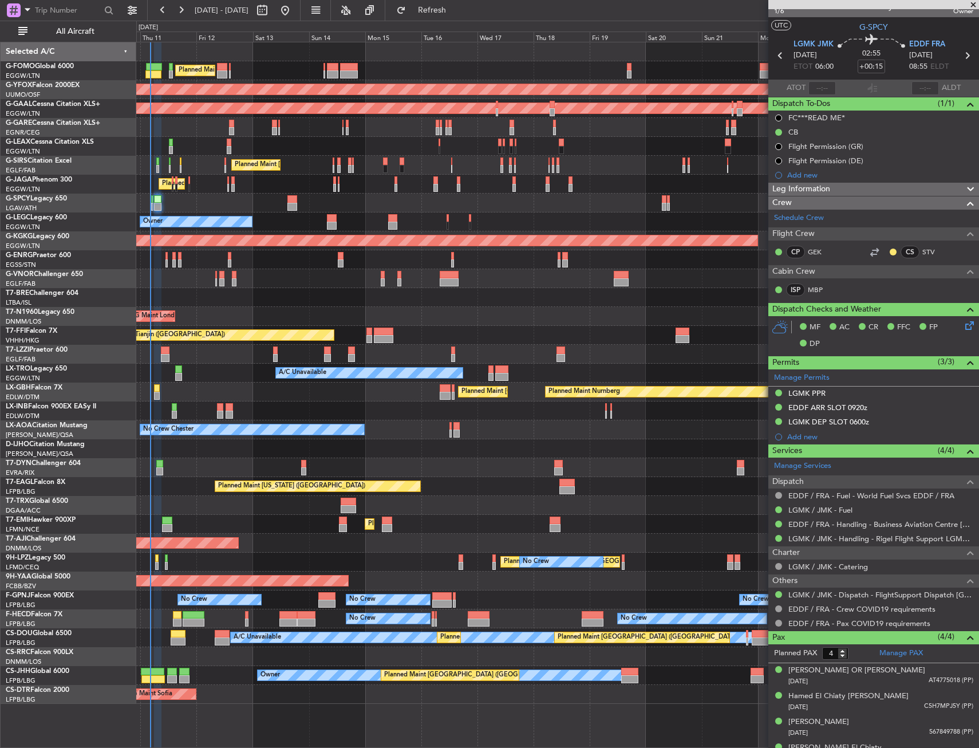
scroll to position [0, 0]
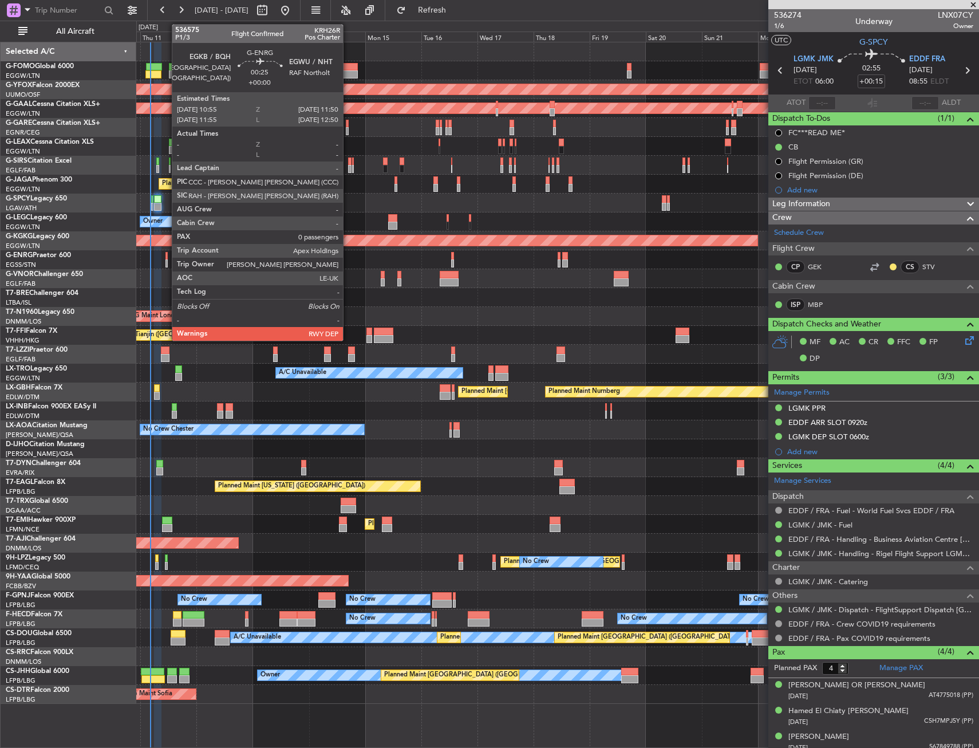
click at [166, 262] on div at bounding box center [167, 263] width 2 height 8
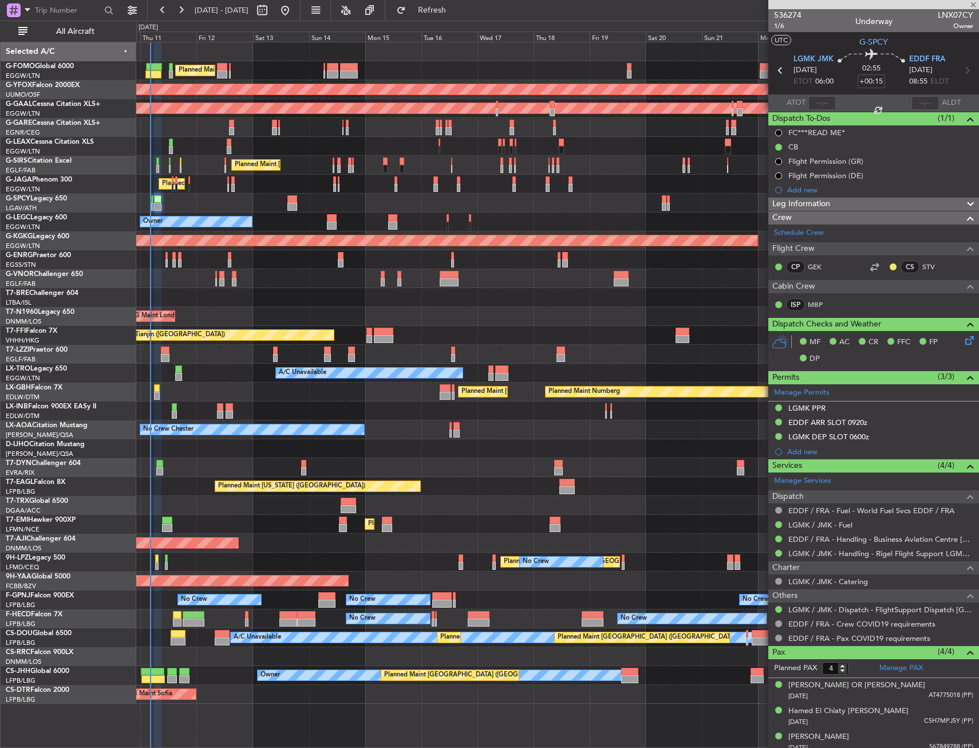
type input "0"
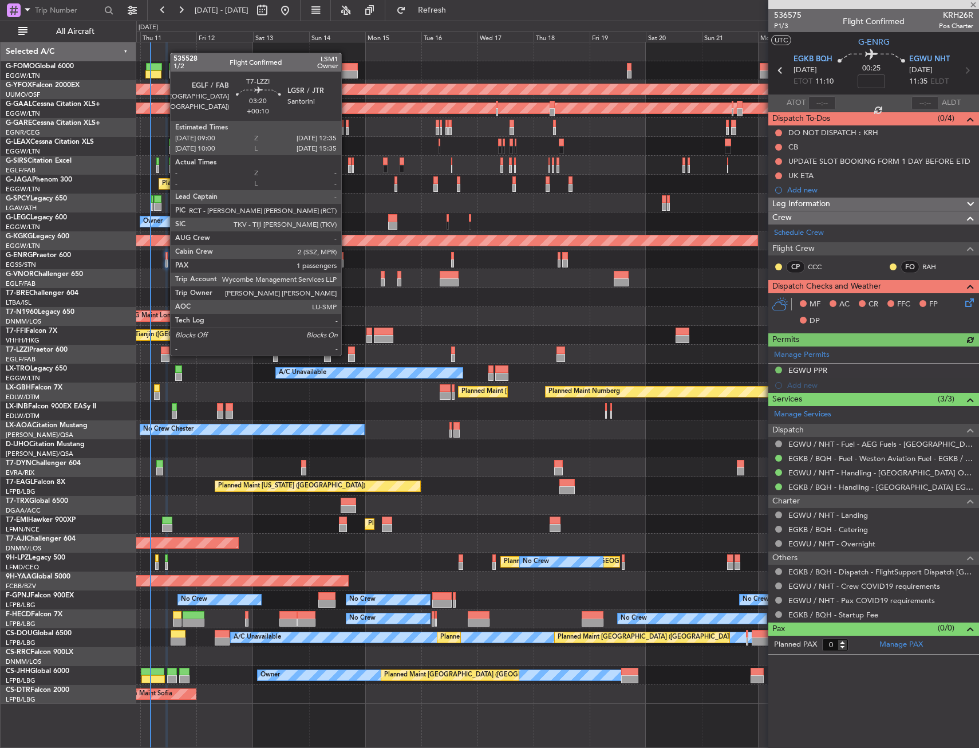
click at [164, 355] on div at bounding box center [165, 358] width 9 height 8
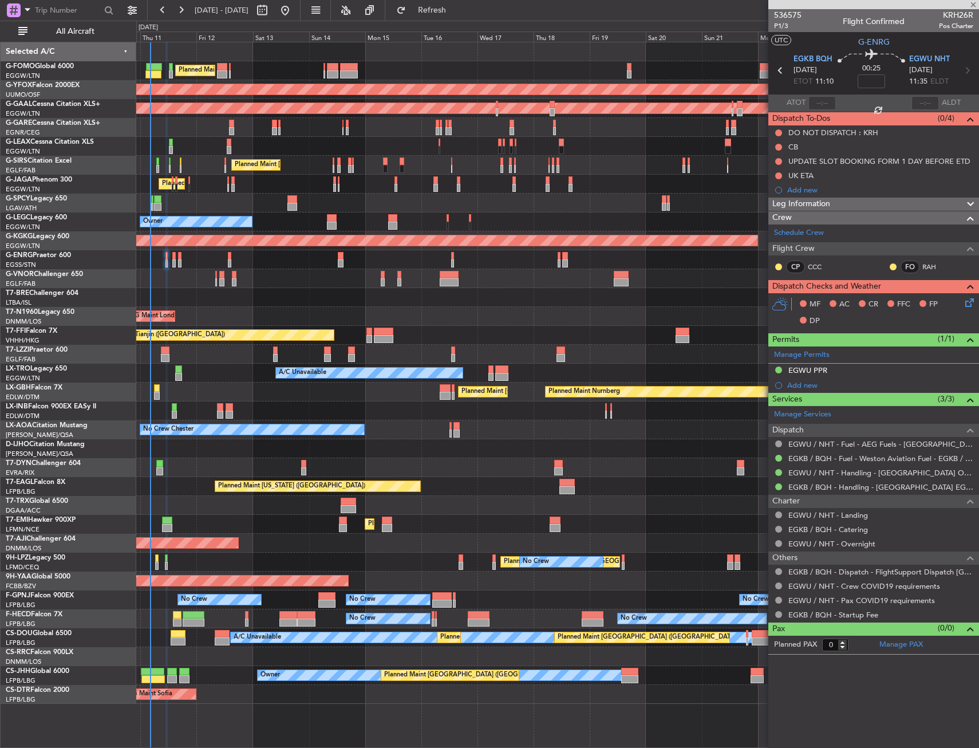
type input "+00:10"
type input "1"
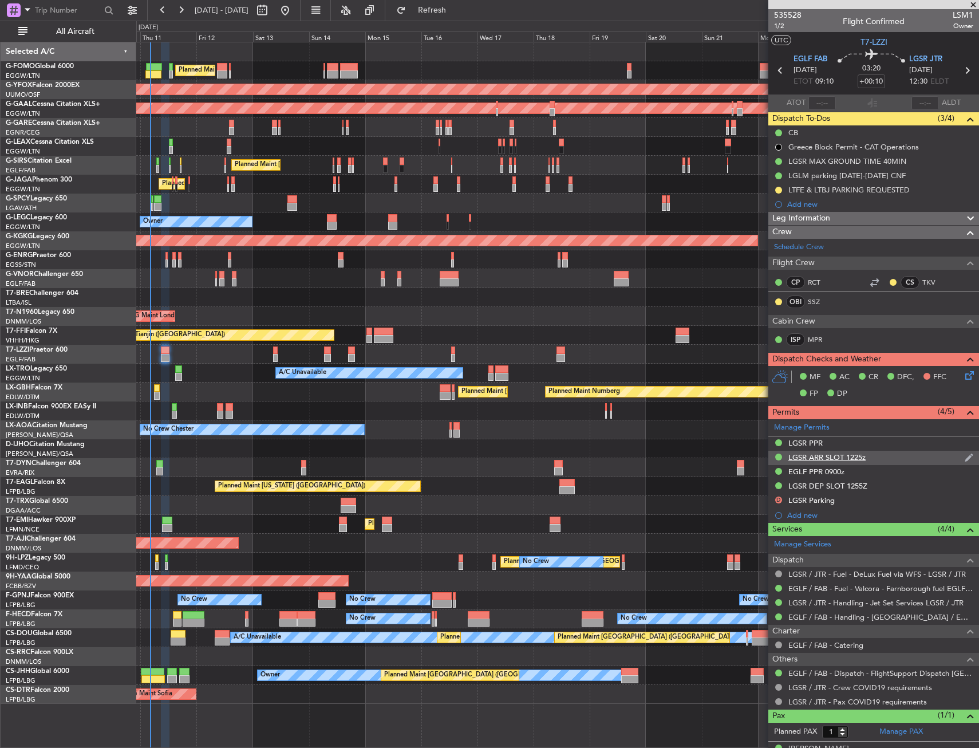
click at [888, 456] on div "LGSR ARR SLOT 1225z" at bounding box center [874, 458] width 211 height 14
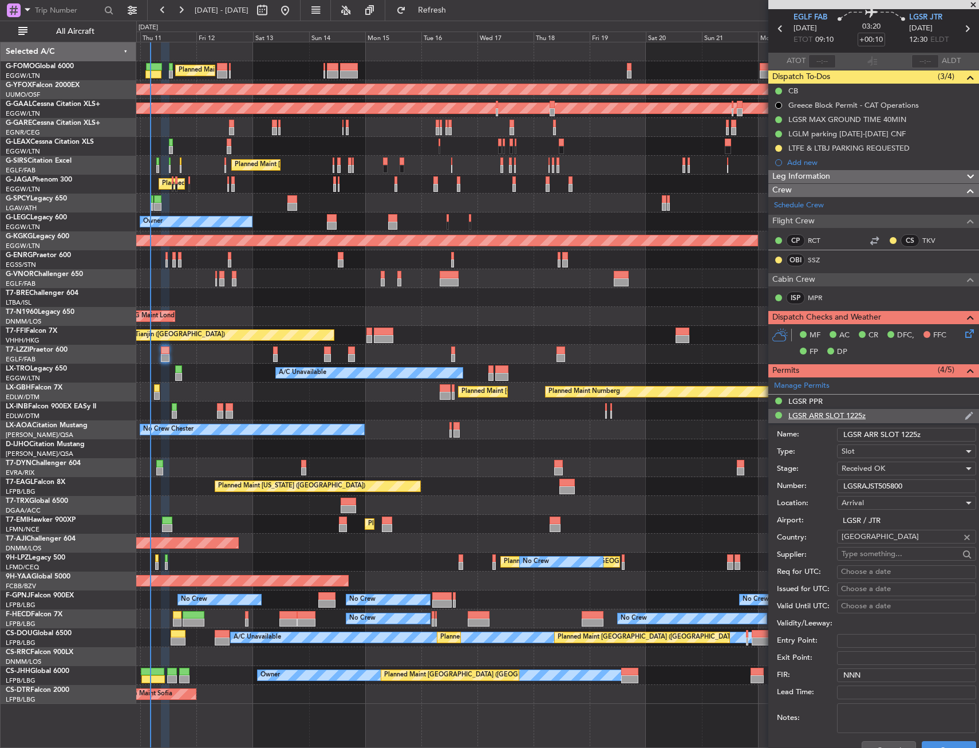
scroll to position [57, 0]
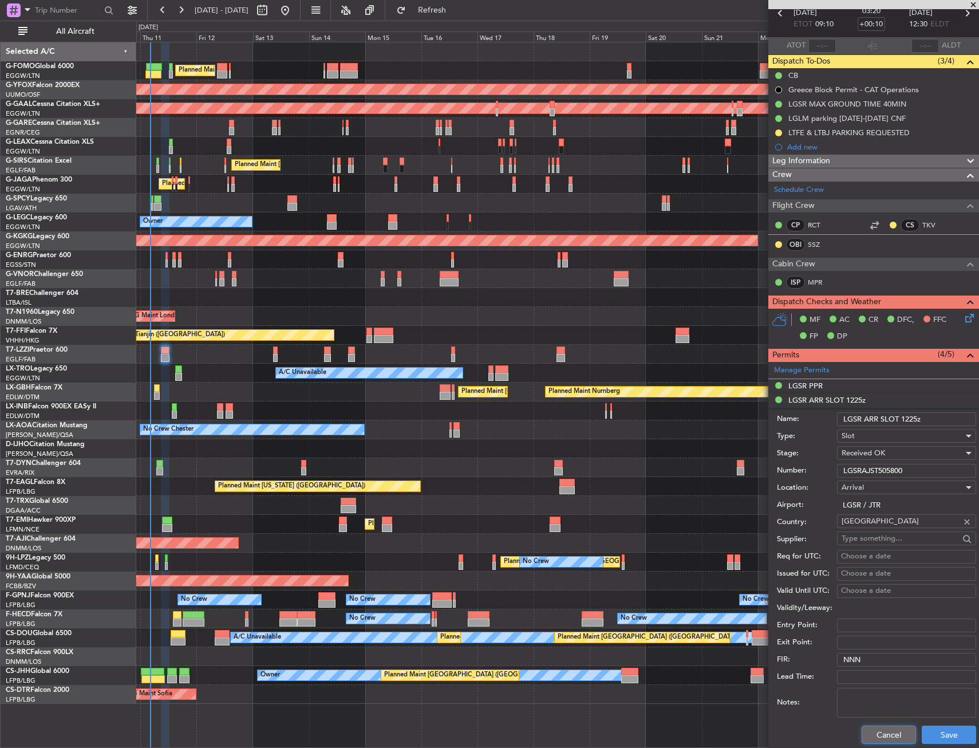
click at [868, 742] on button "Cancel" at bounding box center [889, 735] width 54 height 18
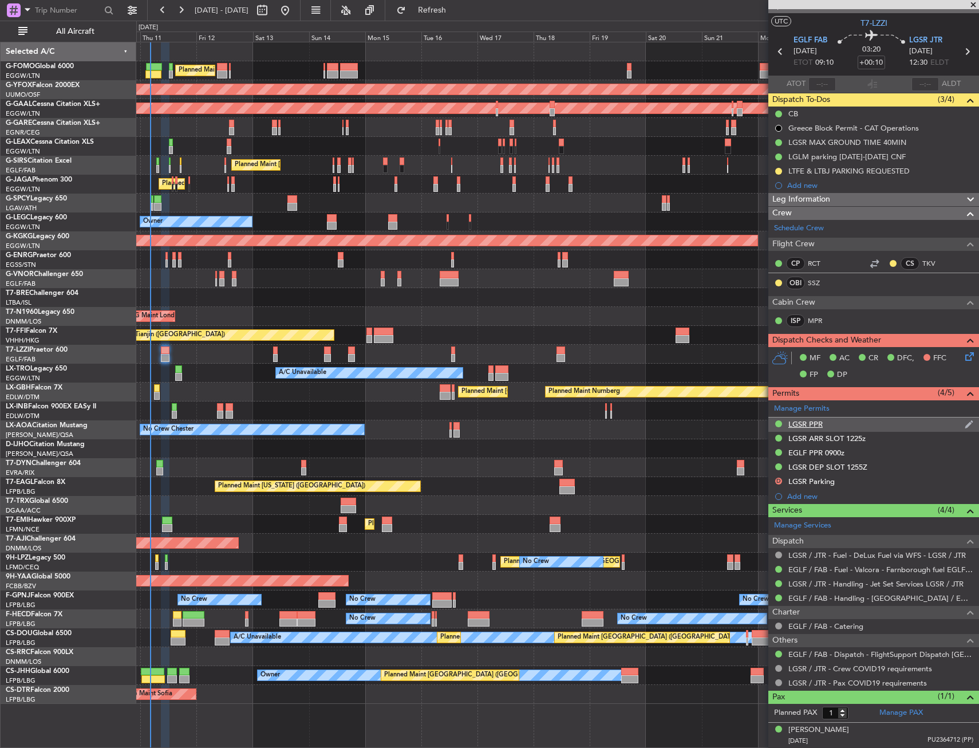
click at [894, 424] on div "LGSR PPR" at bounding box center [874, 425] width 211 height 14
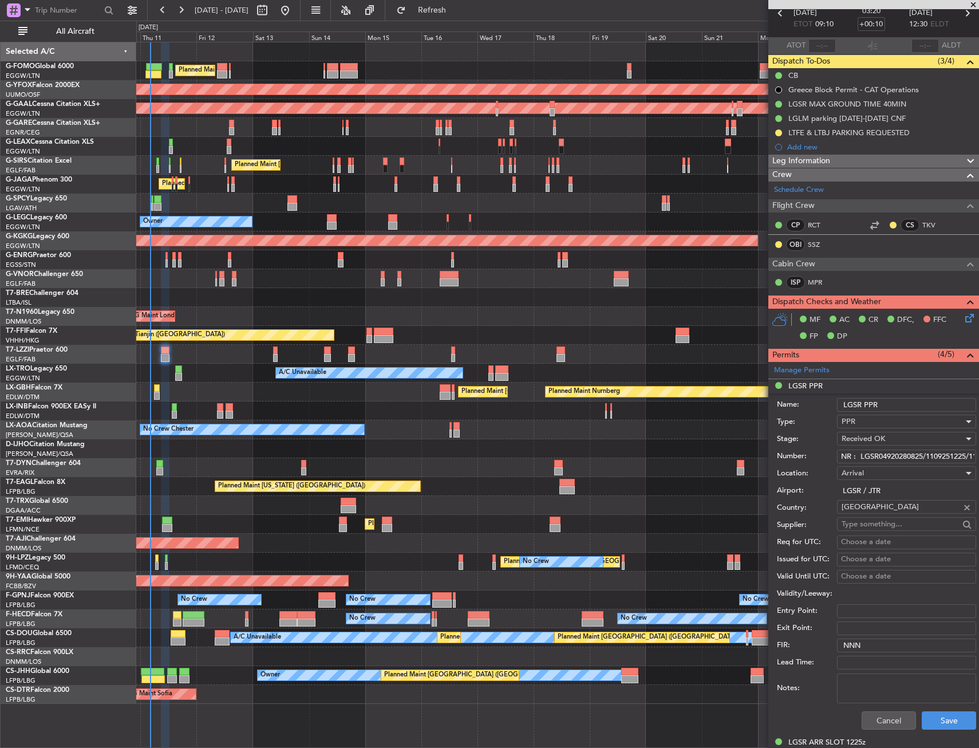
scroll to position [0, 64]
drag, startPoint x: 878, startPoint y: 456, endPoint x: 892, endPoint y: 464, distance: 16.4
click at [892, 464] on div "Number: PPR NR : LGSR04920280825/1109251225/1109251255" at bounding box center [876, 456] width 199 height 17
click at [949, 458] on input "PPR NR : LGSR04920280825/1109251225/1109251255" at bounding box center [906, 457] width 139 height 14
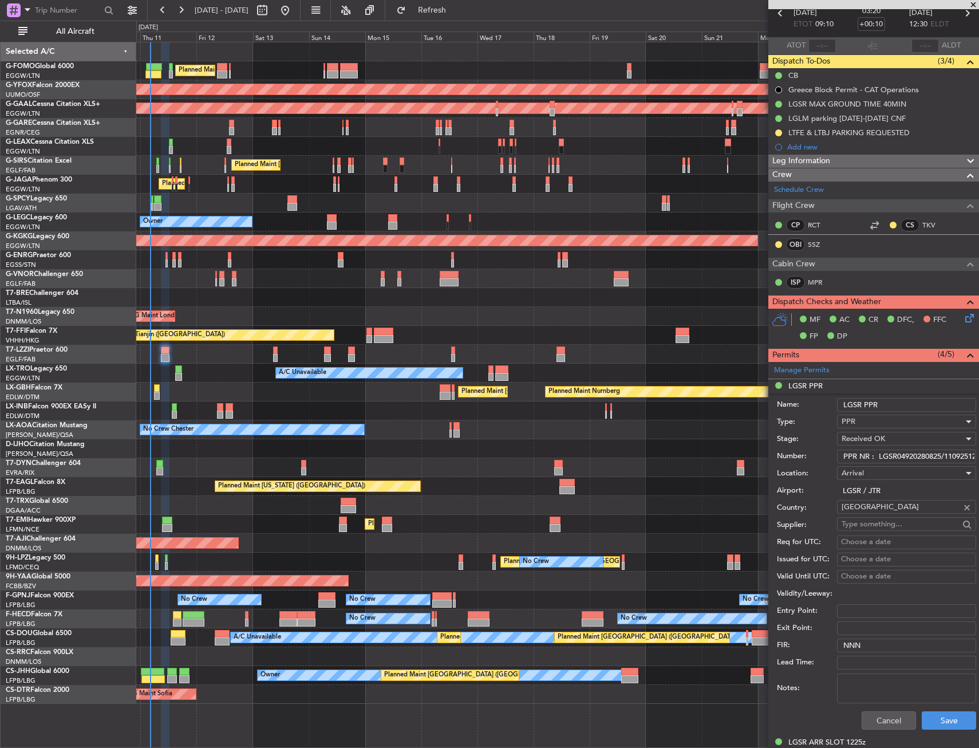
click at [955, 458] on input "PPR NR : LGSR04920280825/1109251225/1109251255" at bounding box center [906, 457] width 139 height 14
click at [858, 721] on mat-tooltip-component "LGSR ARR SLOT 1225z" at bounding box center [827, 722] width 86 height 30
click at [867, 717] on mat-tooltip-component "LGSR ARR SLOT 1225z" at bounding box center [827, 722] width 86 height 30
click at [883, 716] on button "Cancel" at bounding box center [889, 720] width 54 height 18
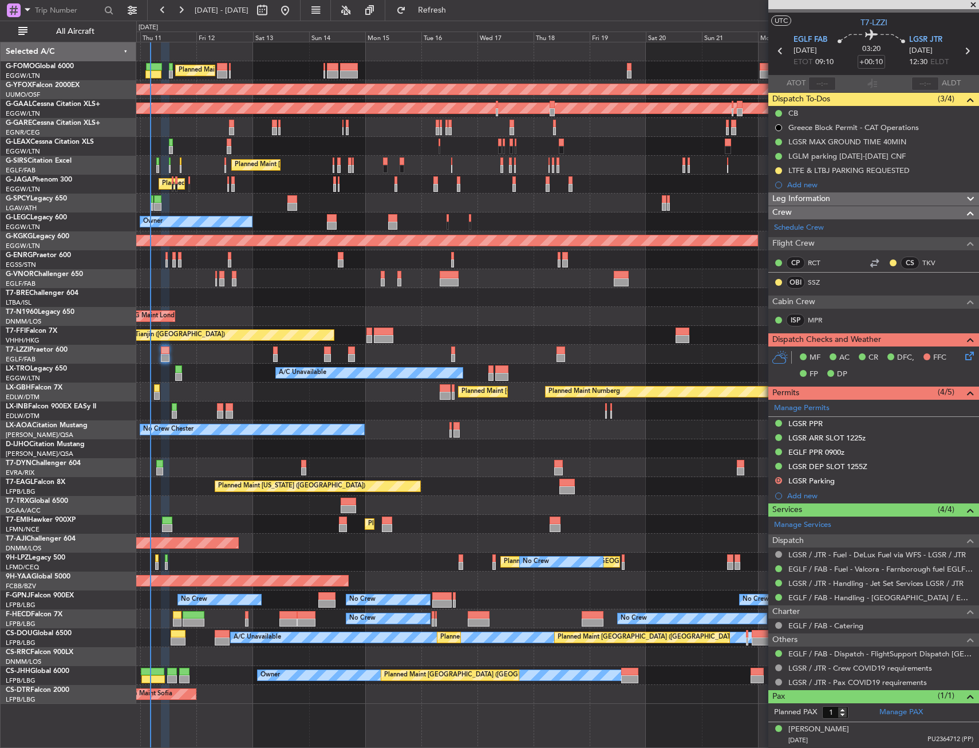
scroll to position [19, 0]
click at [837, 423] on div "LGSR PPR" at bounding box center [874, 425] width 211 height 14
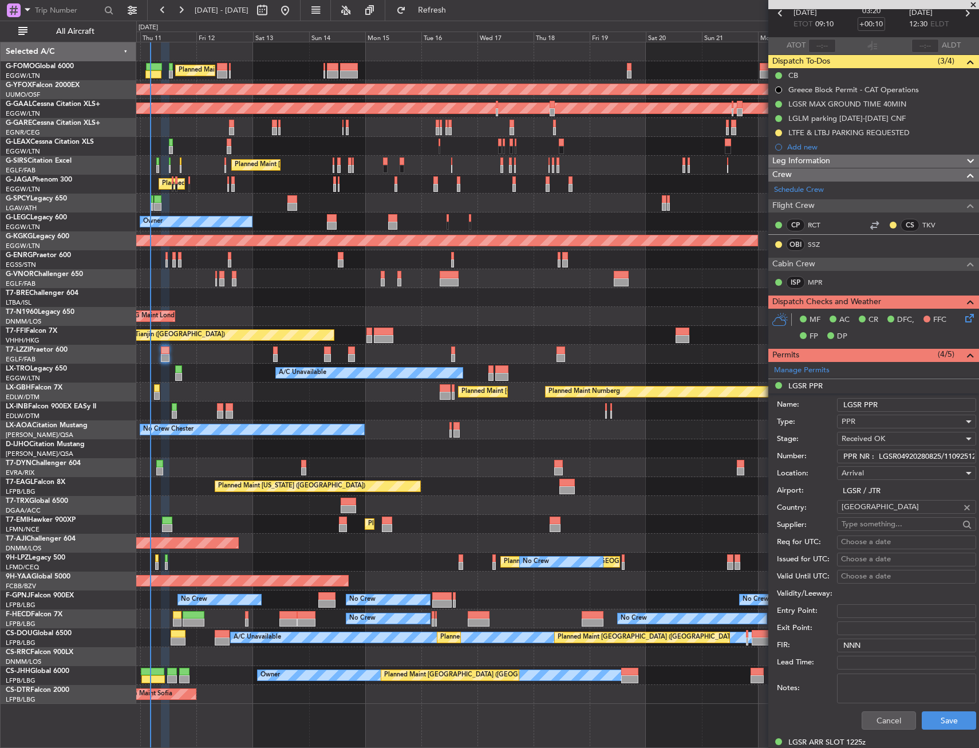
click at [878, 457] on input "PPR NR : LGSR04920280825/1109251225/1109251255" at bounding box center [906, 457] width 139 height 14
drag, startPoint x: 876, startPoint y: 458, endPoint x: 920, endPoint y: 455, distance: 43.6
click at [921, 455] on input "PPR NR : LGSR04920280825/1109251225/1109251255" at bounding box center [906, 457] width 139 height 14
click at [879, 457] on input "PPR NR : LGSR04920280825/1109251225/1109251255" at bounding box center [906, 457] width 139 height 14
drag, startPoint x: 879, startPoint y: 457, endPoint x: 913, endPoint y: 457, distance: 34.4
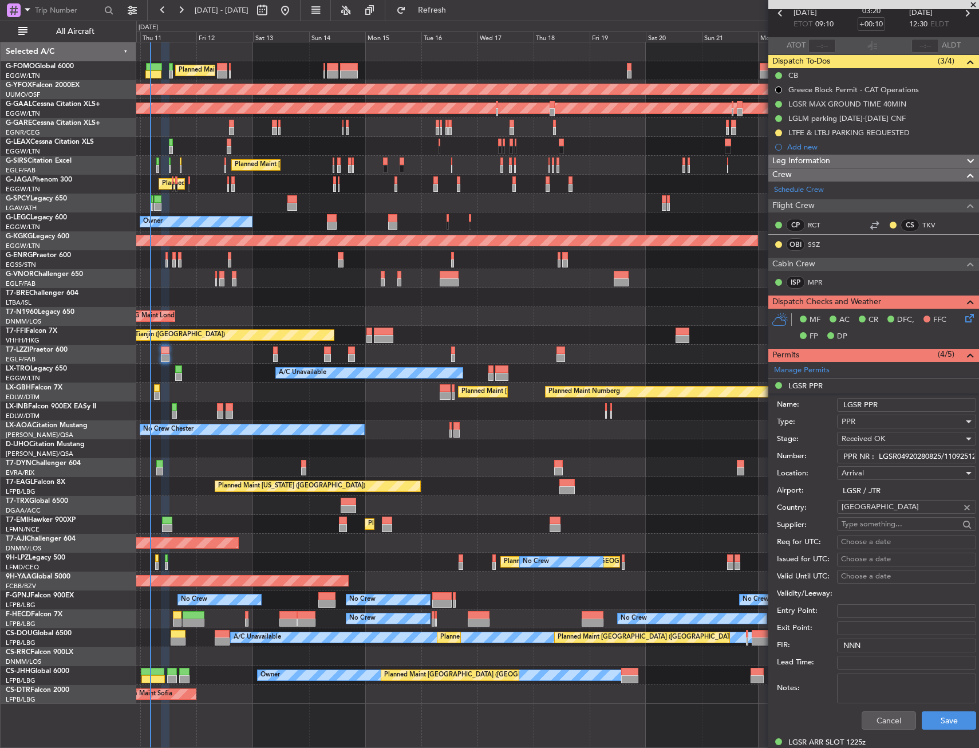
click at [913, 457] on input "PPR NR : LGSR04920280825/1109251225/1109251255" at bounding box center [906, 457] width 139 height 14
click at [867, 723] on button "Cancel" at bounding box center [889, 720] width 54 height 18
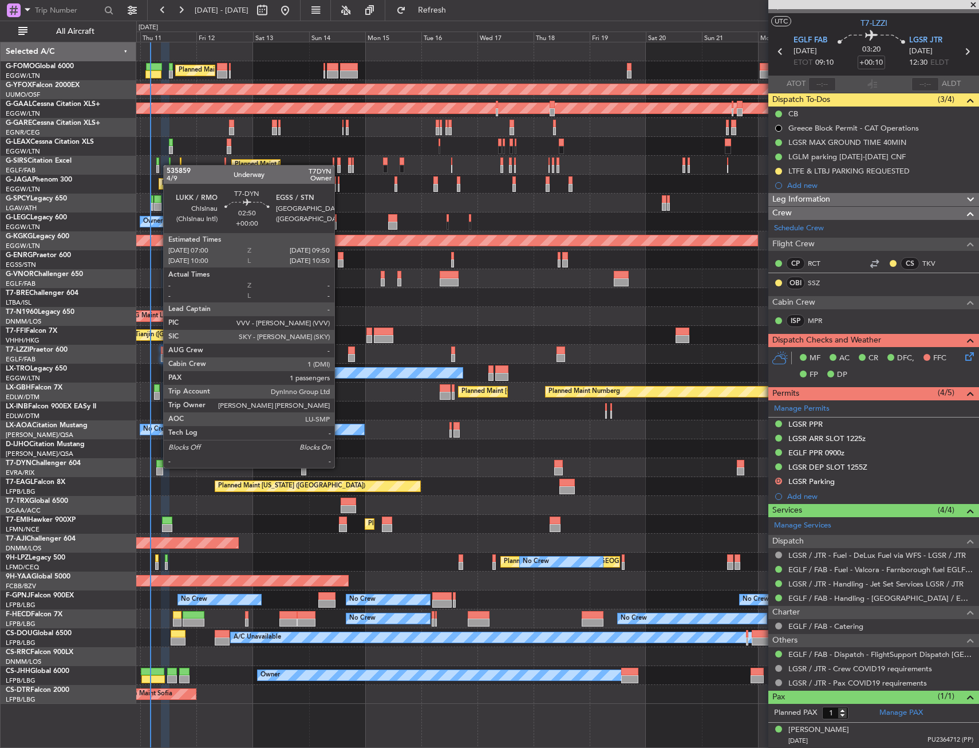
click at [158, 467] on div at bounding box center [159, 464] width 7 height 8
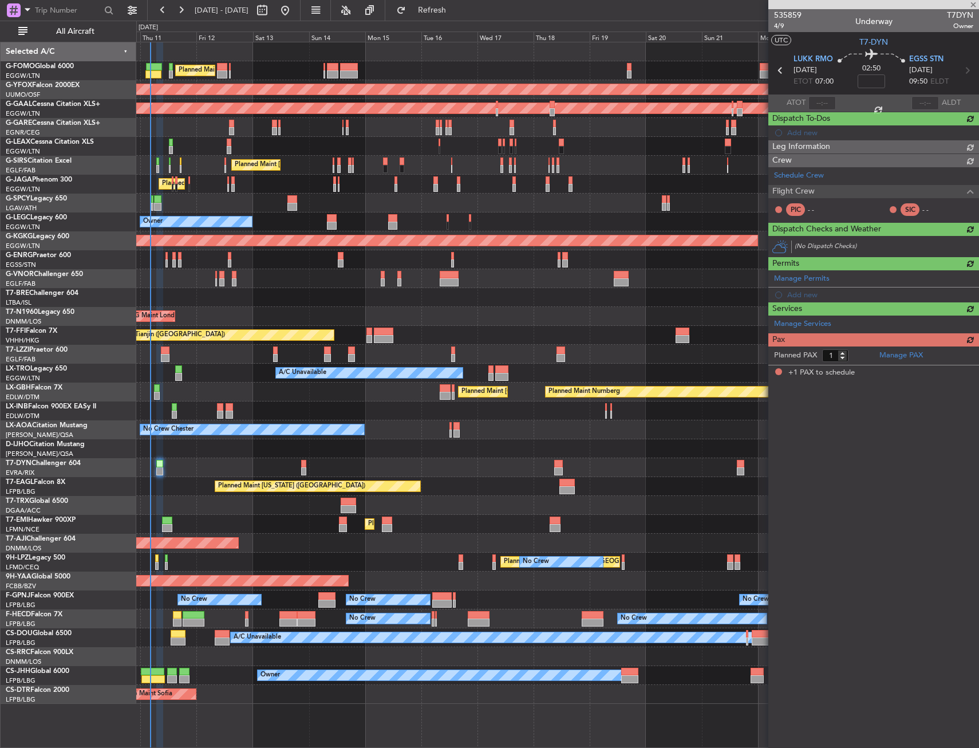
scroll to position [0, 0]
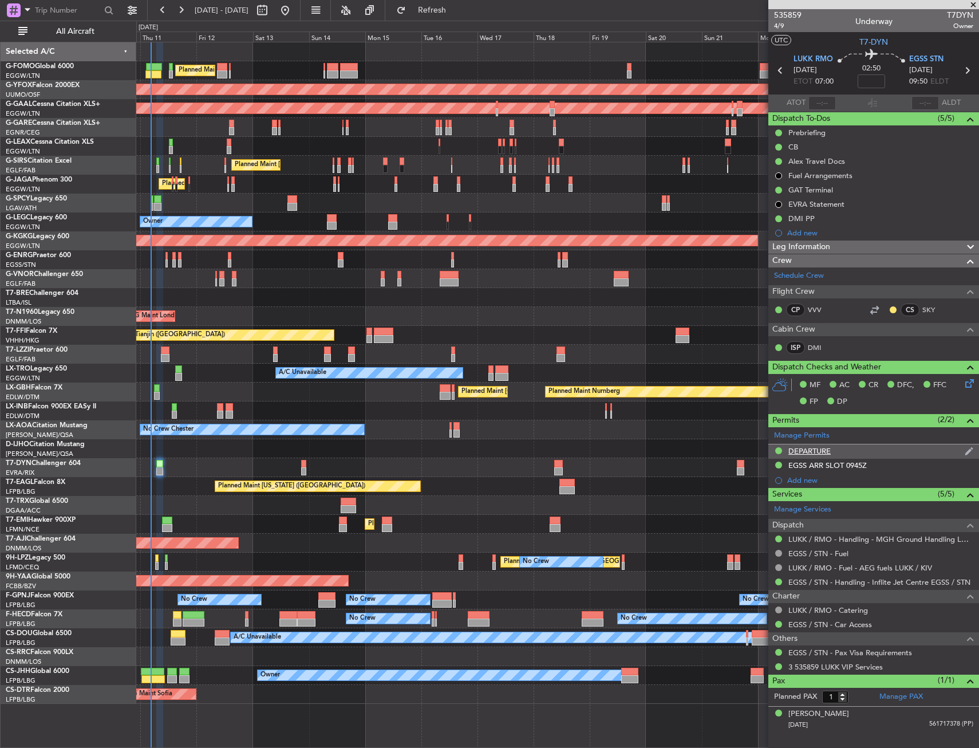
click at [894, 450] on div "DEPARTURE" at bounding box center [874, 451] width 211 height 14
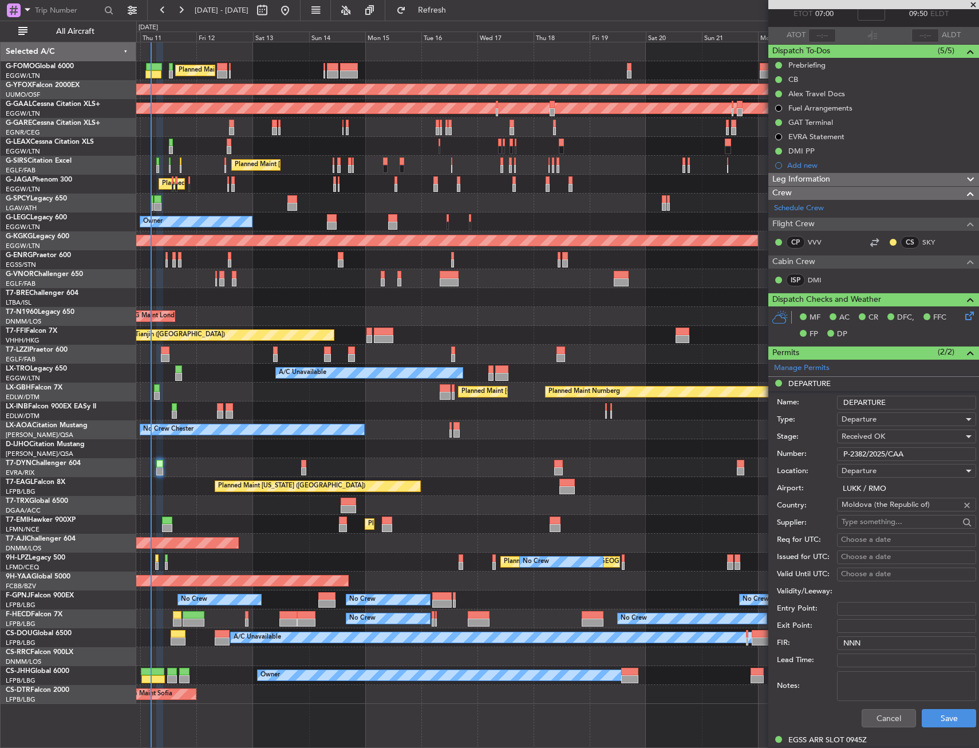
scroll to position [115, 0]
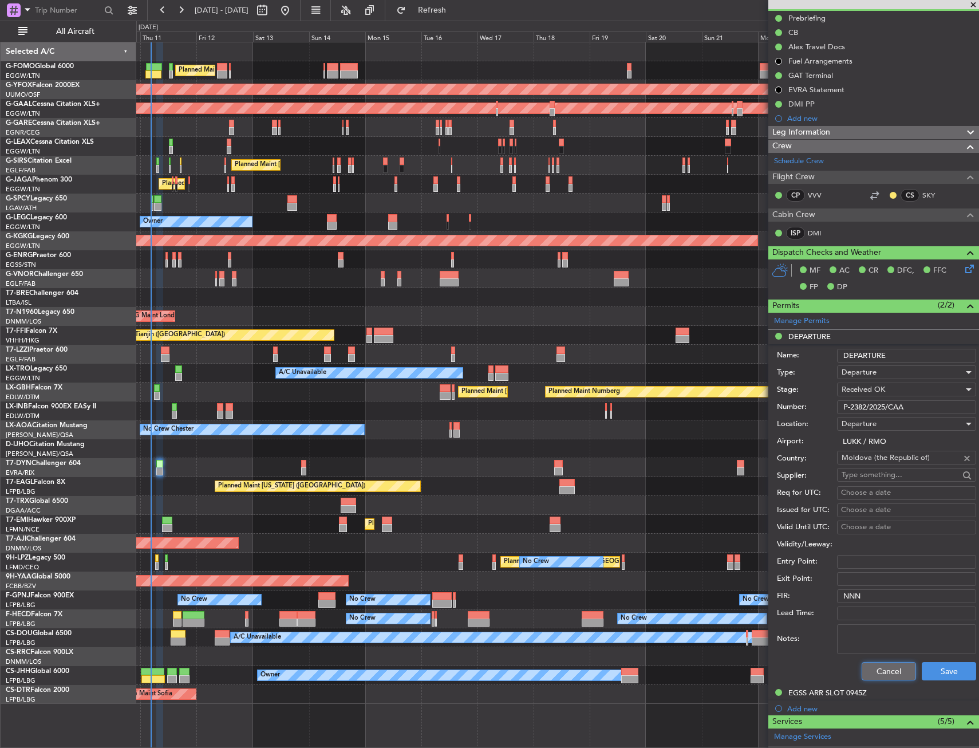
click at [870, 675] on button "Cancel" at bounding box center [889, 671] width 54 height 18
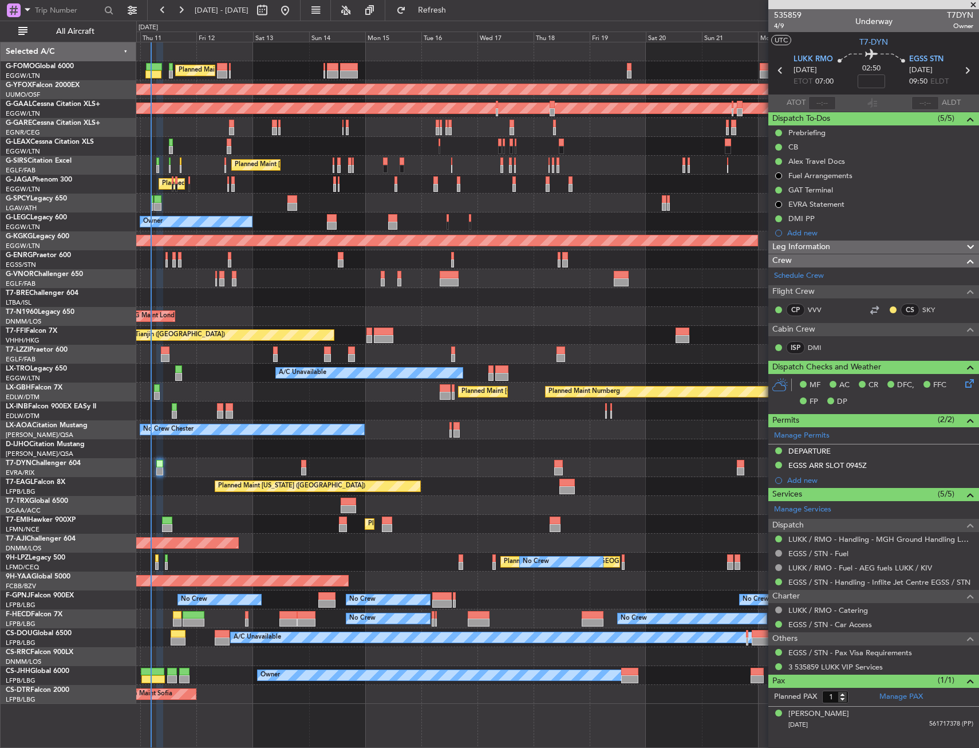
scroll to position [0, 0]
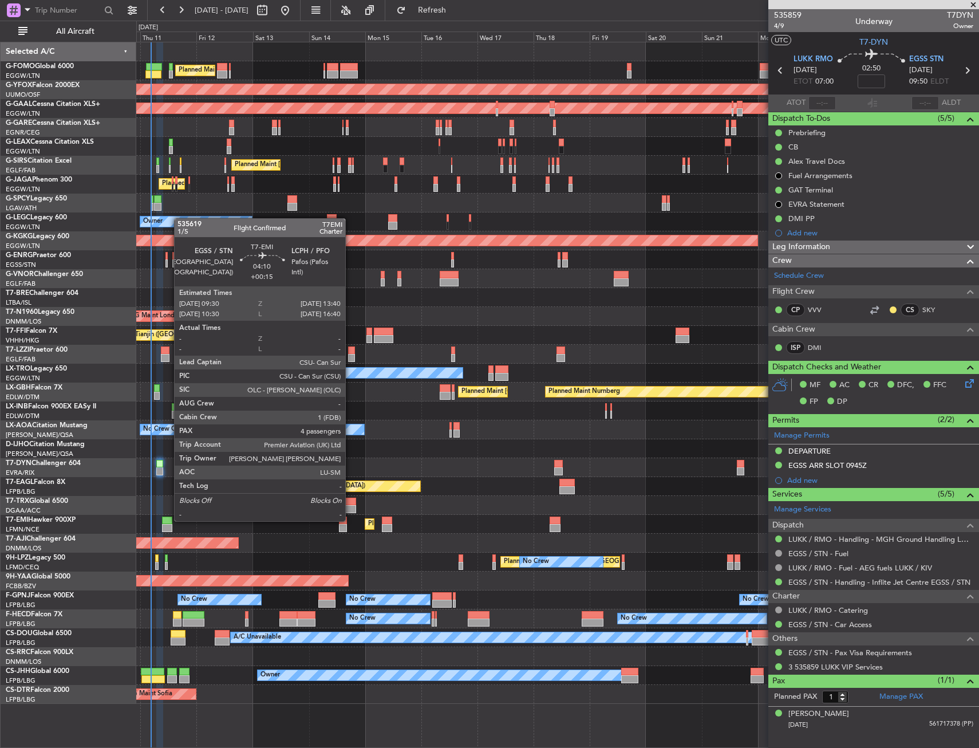
click at [168, 520] on div at bounding box center [167, 521] width 10 height 8
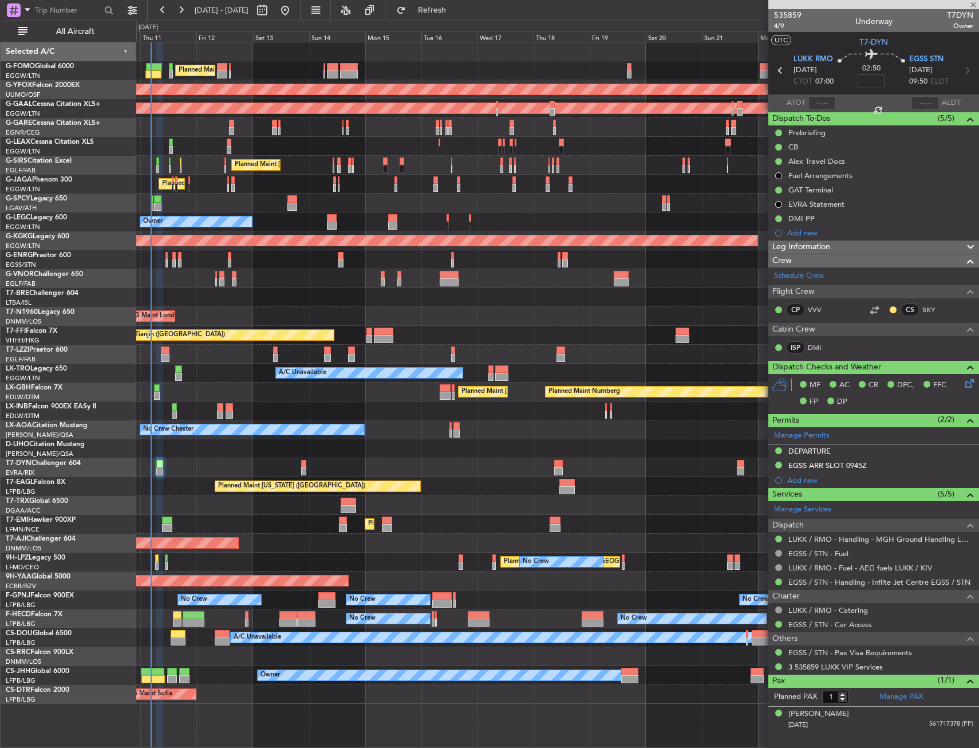
type input "+00:15"
type input "4"
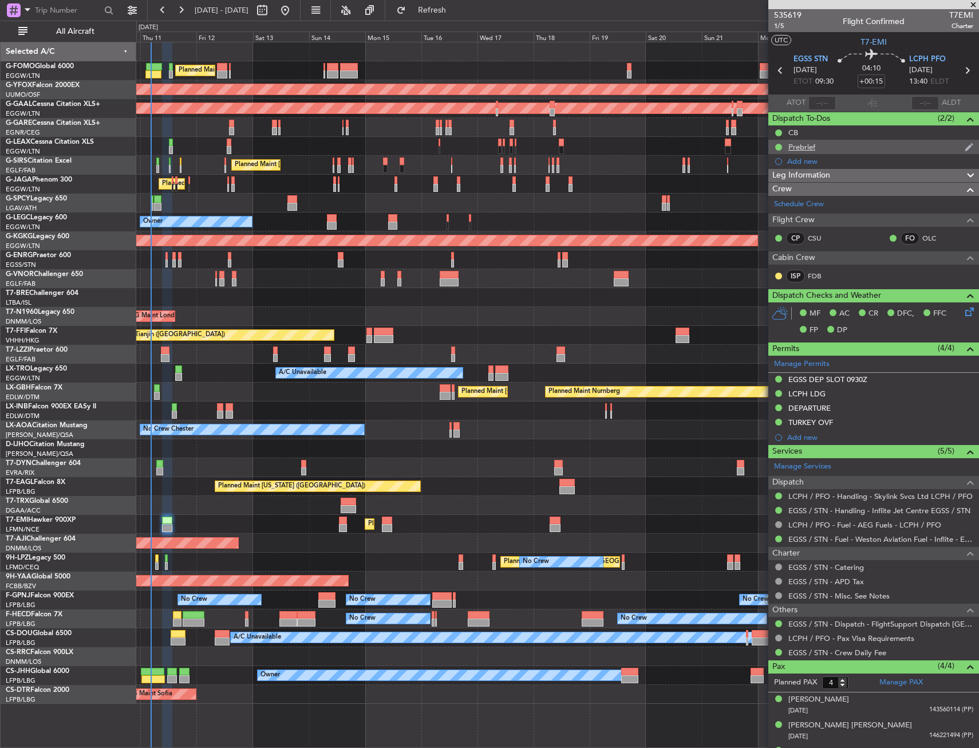
click at [861, 152] on div "Prebrief" at bounding box center [874, 147] width 211 height 14
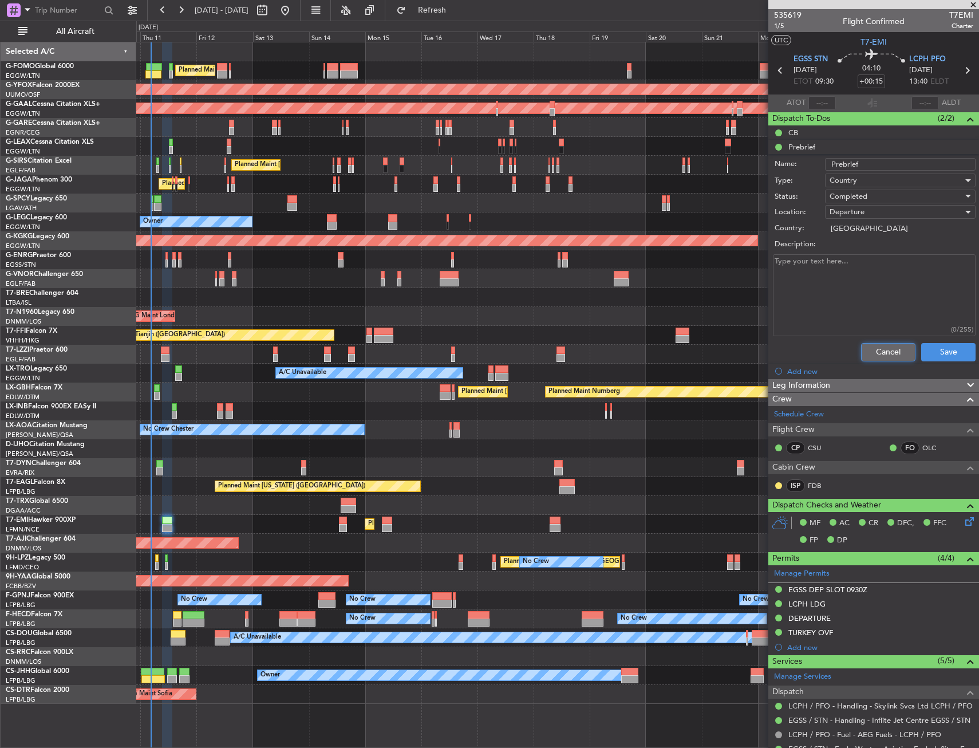
click at [871, 348] on button "Cancel" at bounding box center [888, 352] width 54 height 18
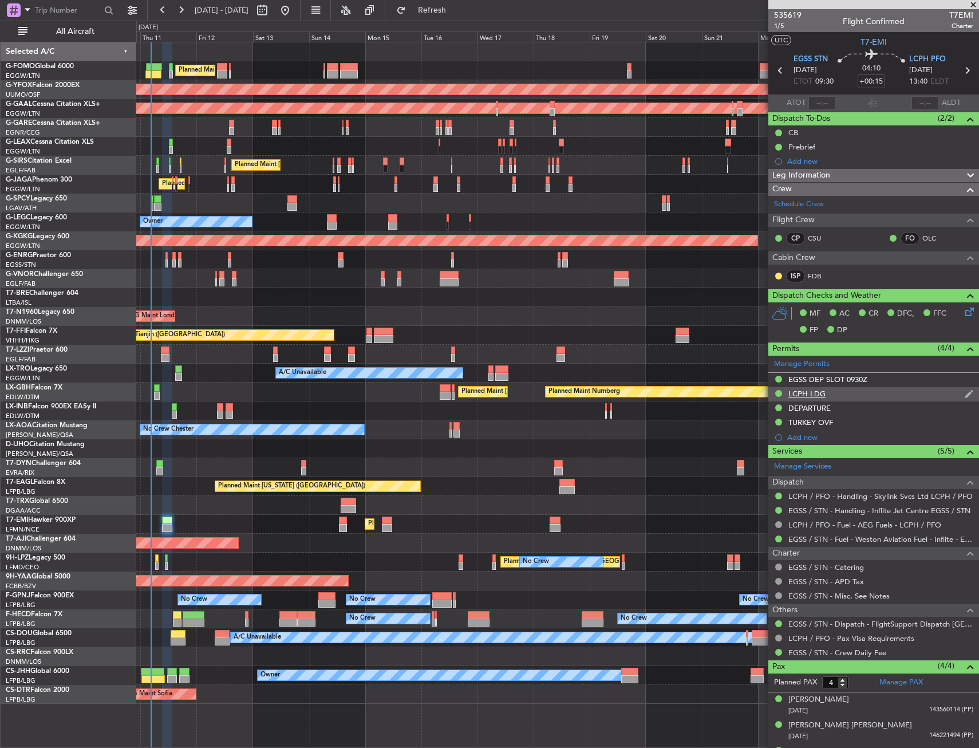
click at [903, 395] on div "LCPH LDG" at bounding box center [874, 394] width 211 height 14
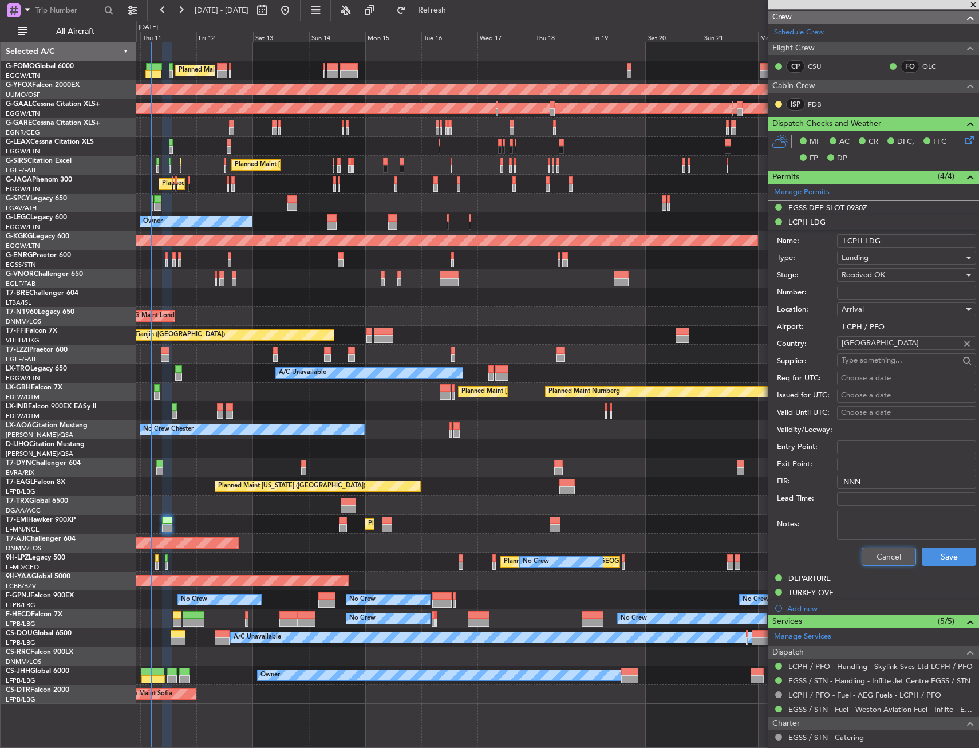
click at [881, 553] on button "Cancel" at bounding box center [889, 557] width 54 height 18
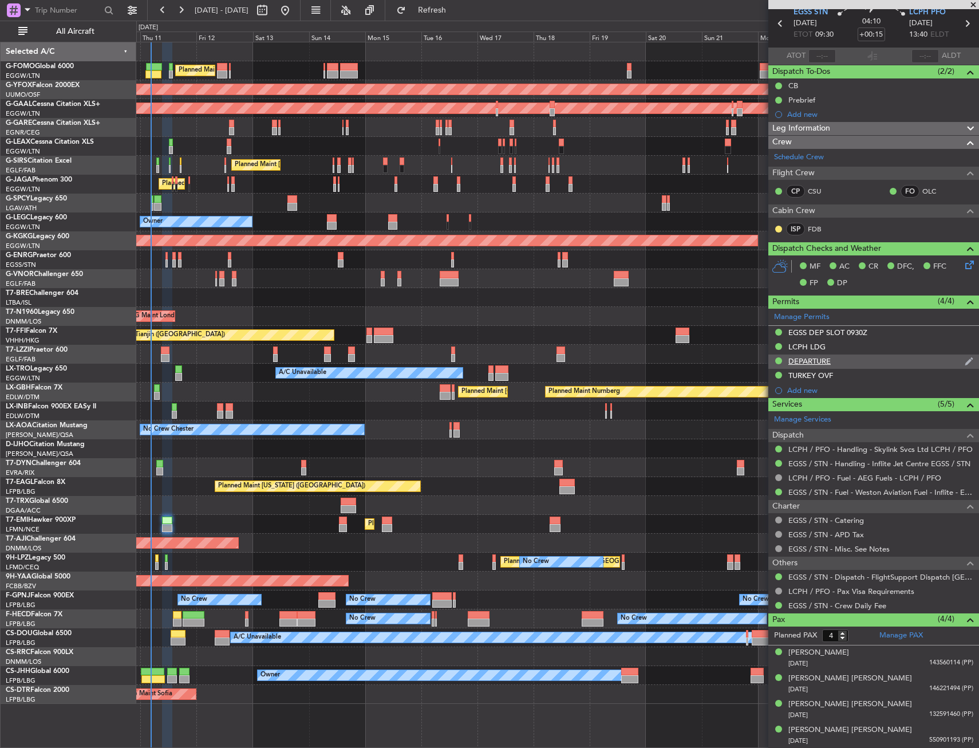
click at [886, 363] on div "DEPARTURE" at bounding box center [874, 362] width 211 height 14
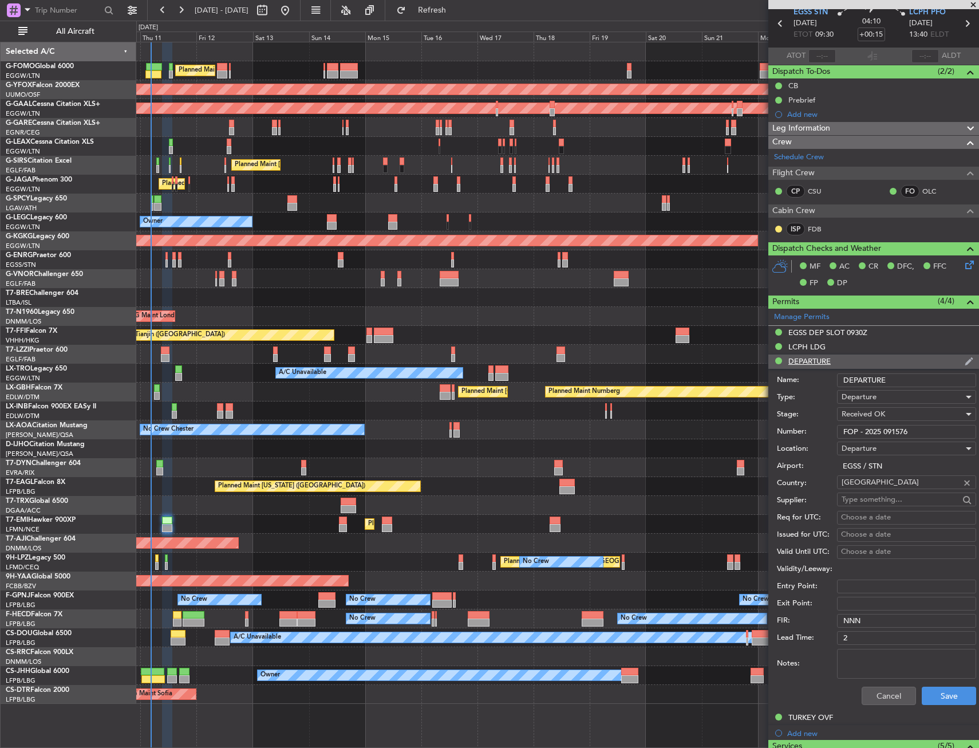
scroll to position [172, 0]
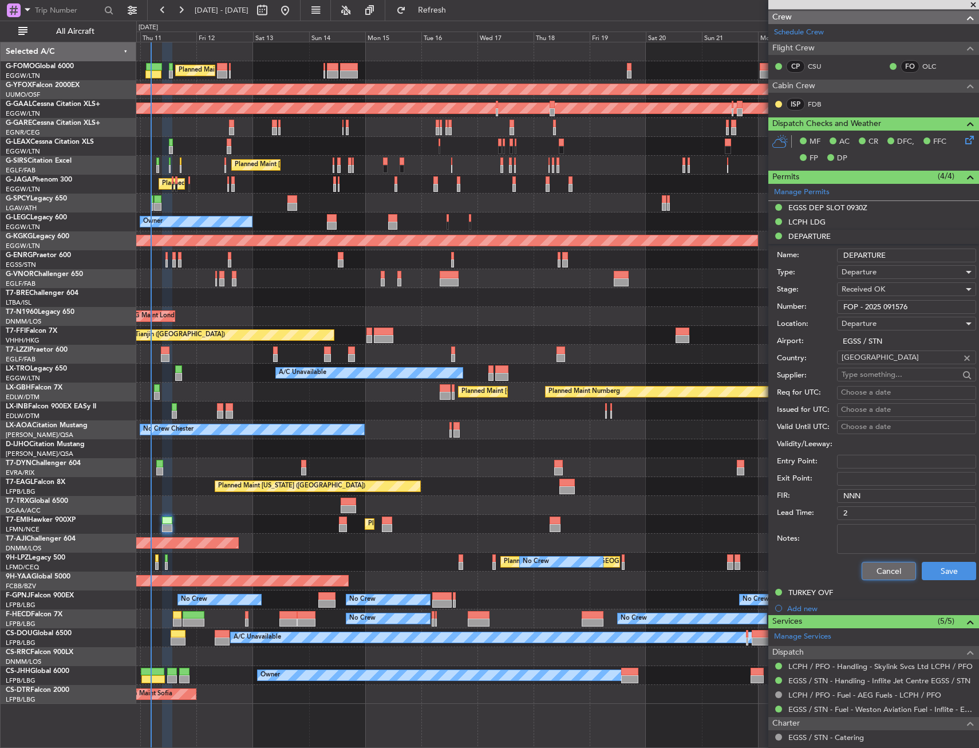
click at [871, 562] on button "Cancel" at bounding box center [889, 571] width 54 height 18
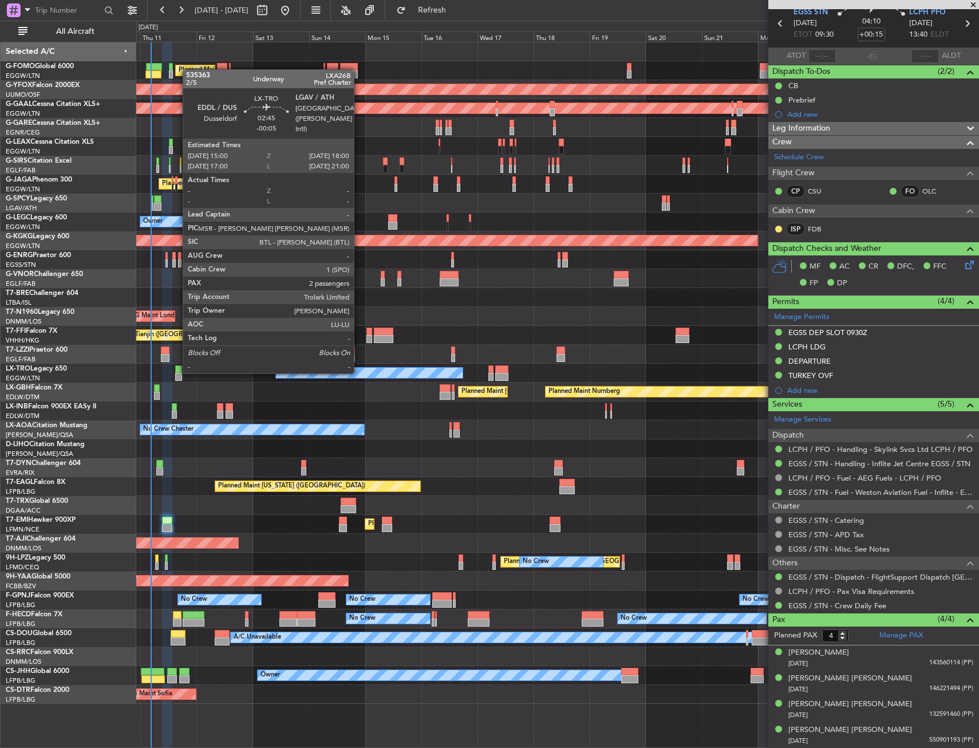
click at [177, 372] on div at bounding box center [178, 369] width 7 height 8
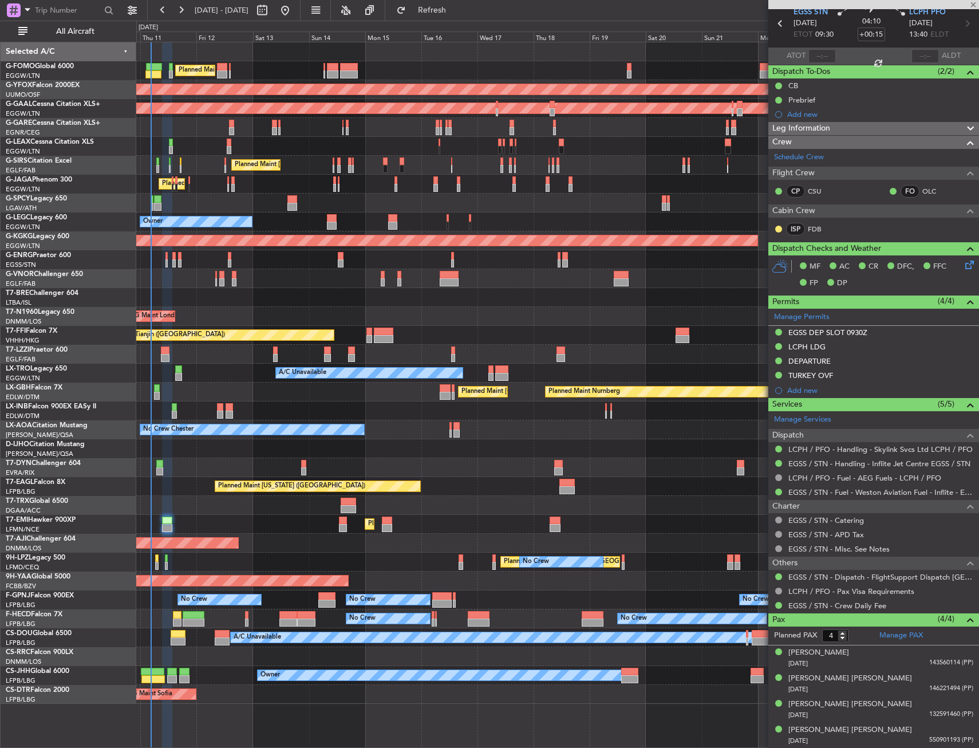
type input "-00:05"
type input "2"
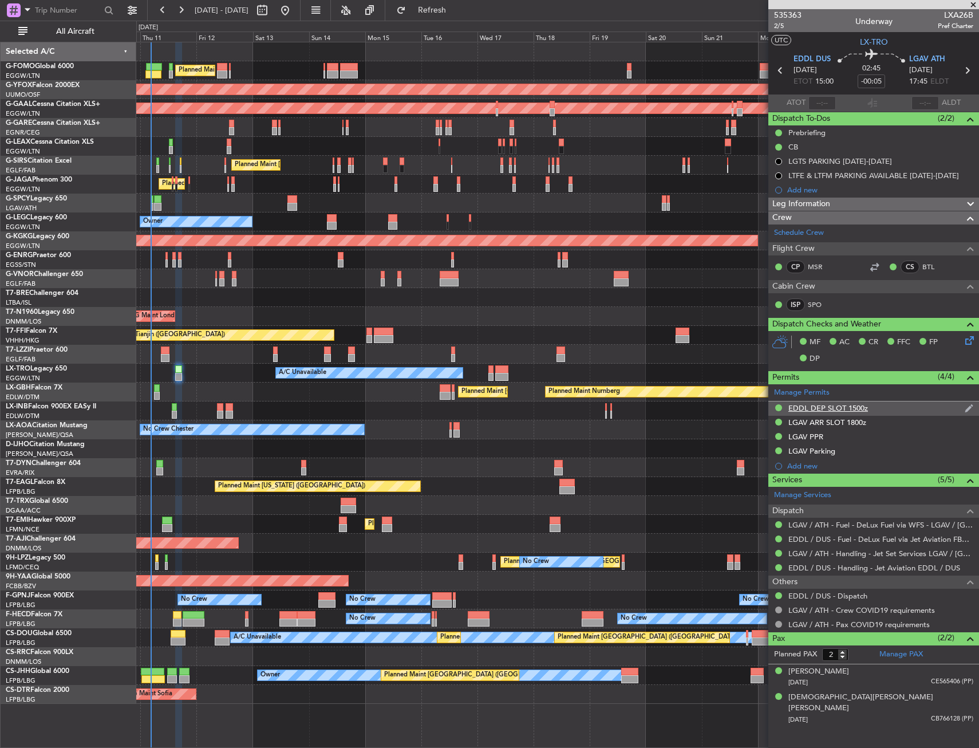
click at [883, 405] on div "EDDL DEP SLOT 1500z" at bounding box center [874, 409] width 211 height 14
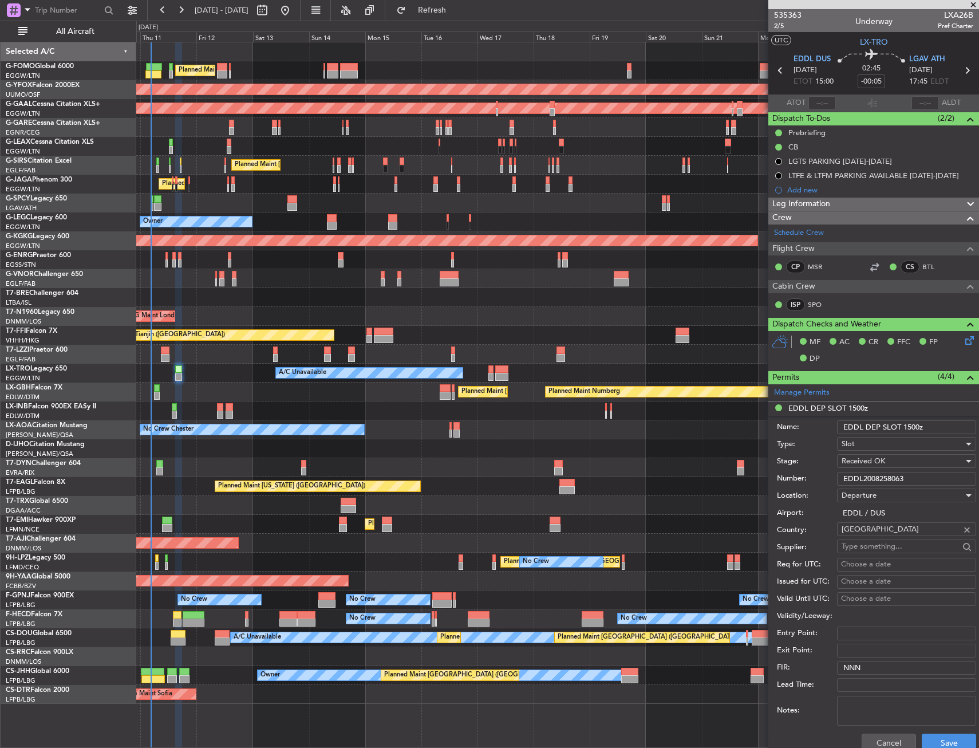
scroll to position [57, 0]
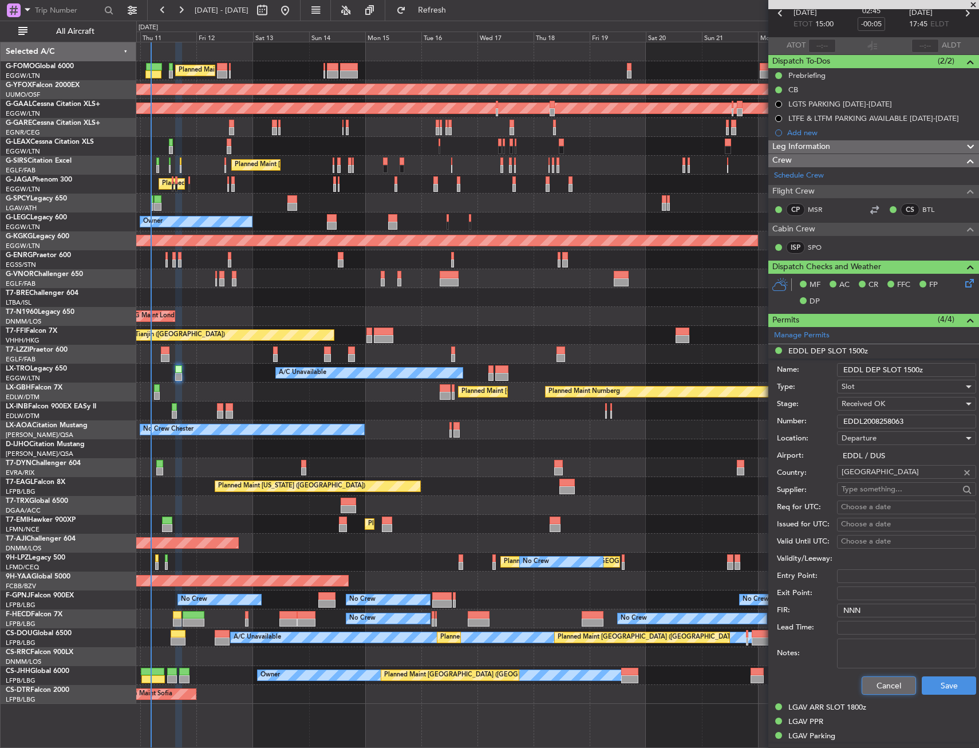
click at [872, 688] on button "Cancel" at bounding box center [889, 685] width 54 height 18
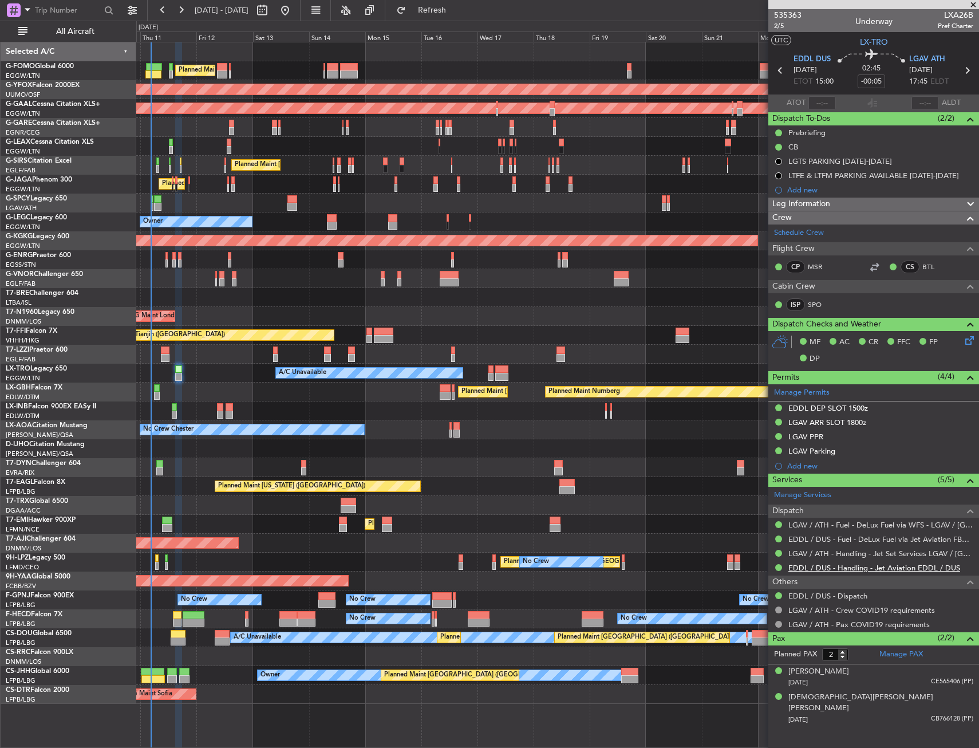
scroll to position [0, 0]
click at [898, 422] on div "LGAV ARR SLOT 1800z" at bounding box center [874, 423] width 211 height 14
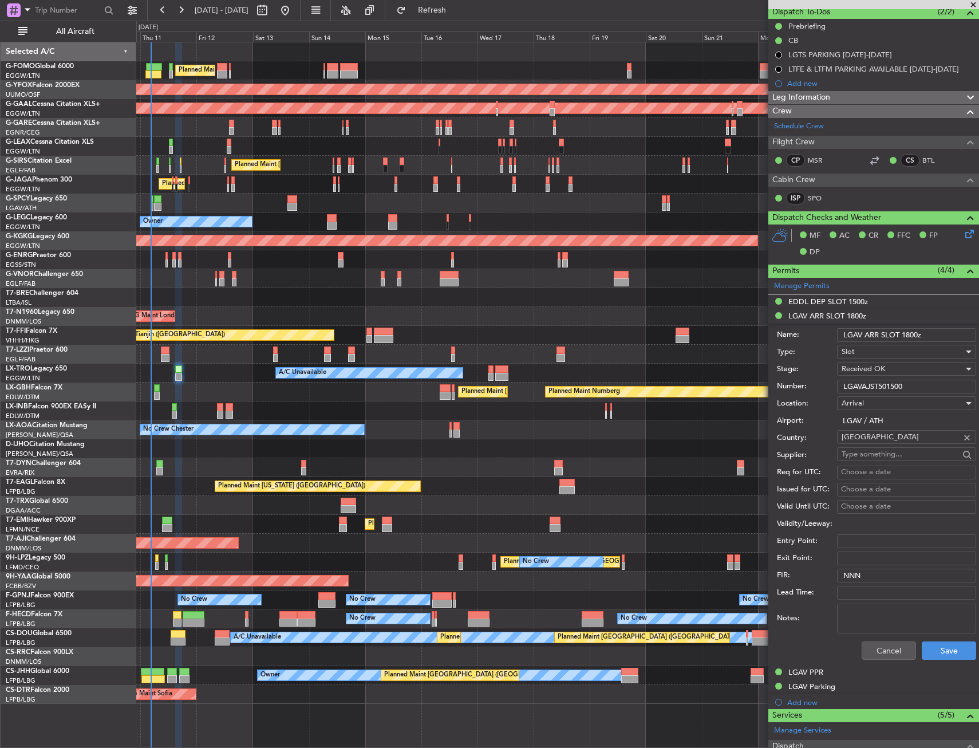
scroll to position [115, 0]
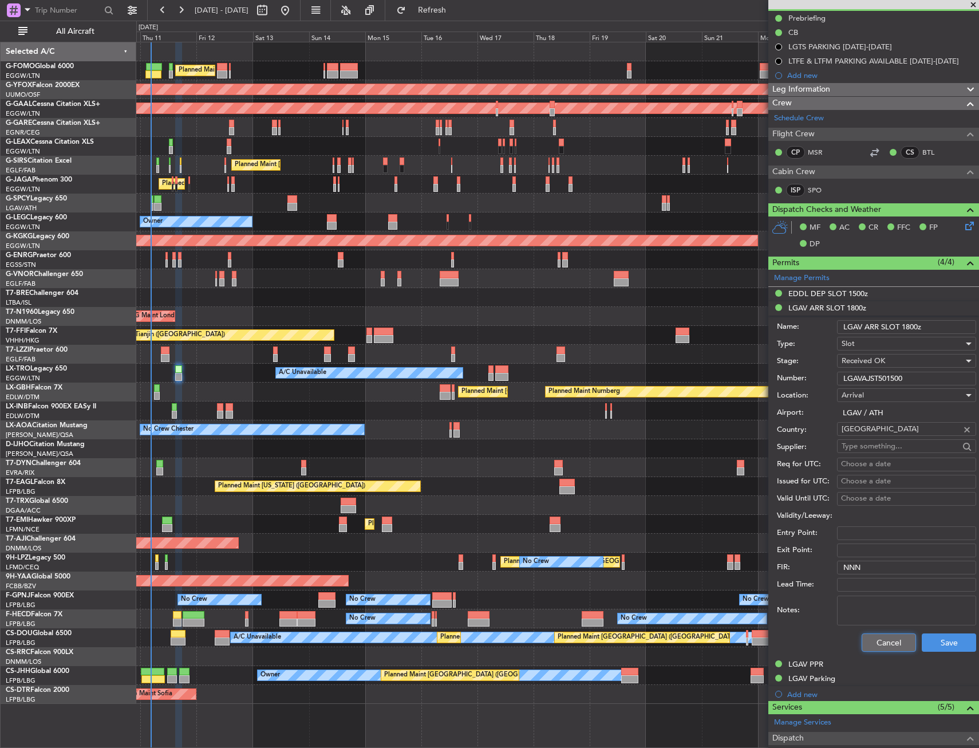
click at [886, 638] on button "Cancel" at bounding box center [889, 643] width 54 height 18
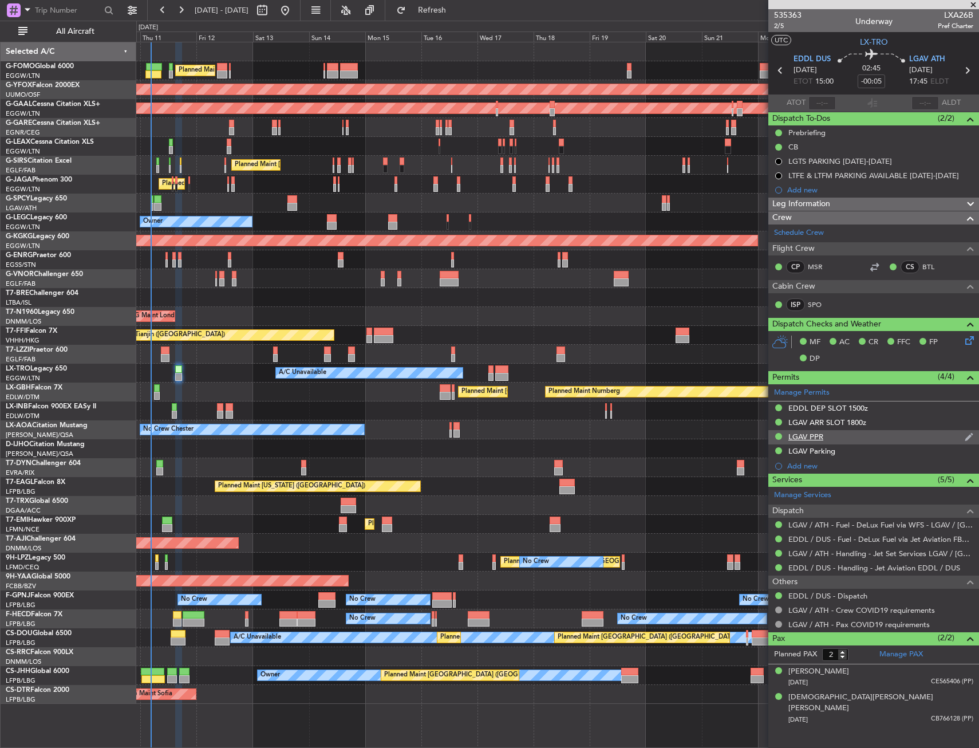
click at [875, 438] on div "LGAV PPR" at bounding box center [874, 437] width 211 height 14
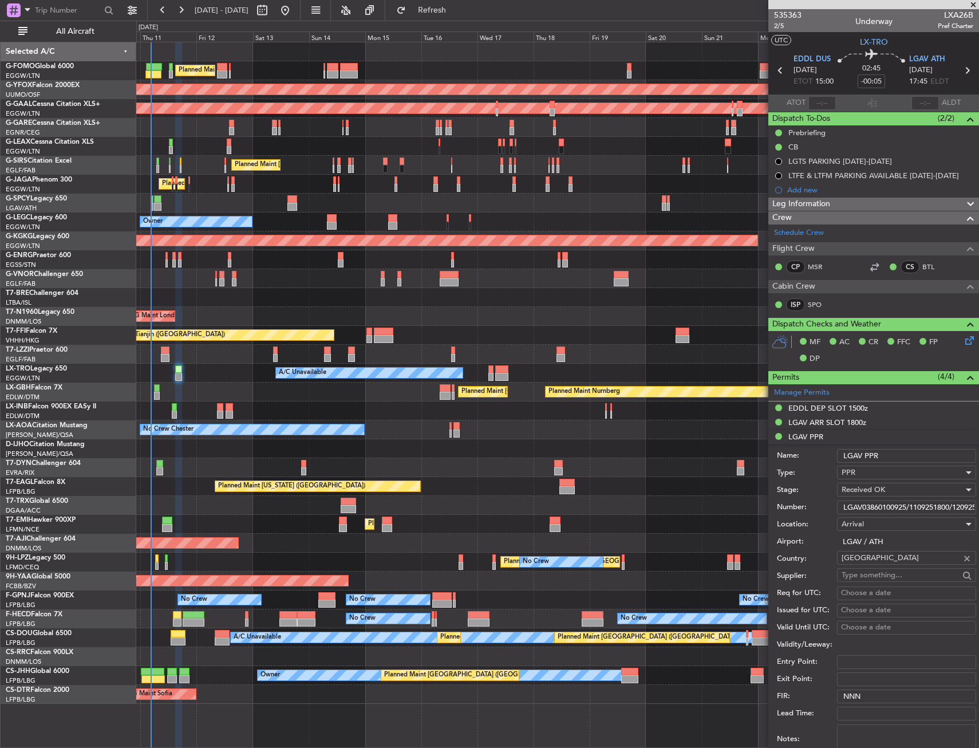
drag, startPoint x: 845, startPoint y: 510, endPoint x: 907, endPoint y: 509, distance: 61.3
click at [907, 509] on input "LGAV03860100925/1109251800/1209251800" at bounding box center [906, 508] width 139 height 14
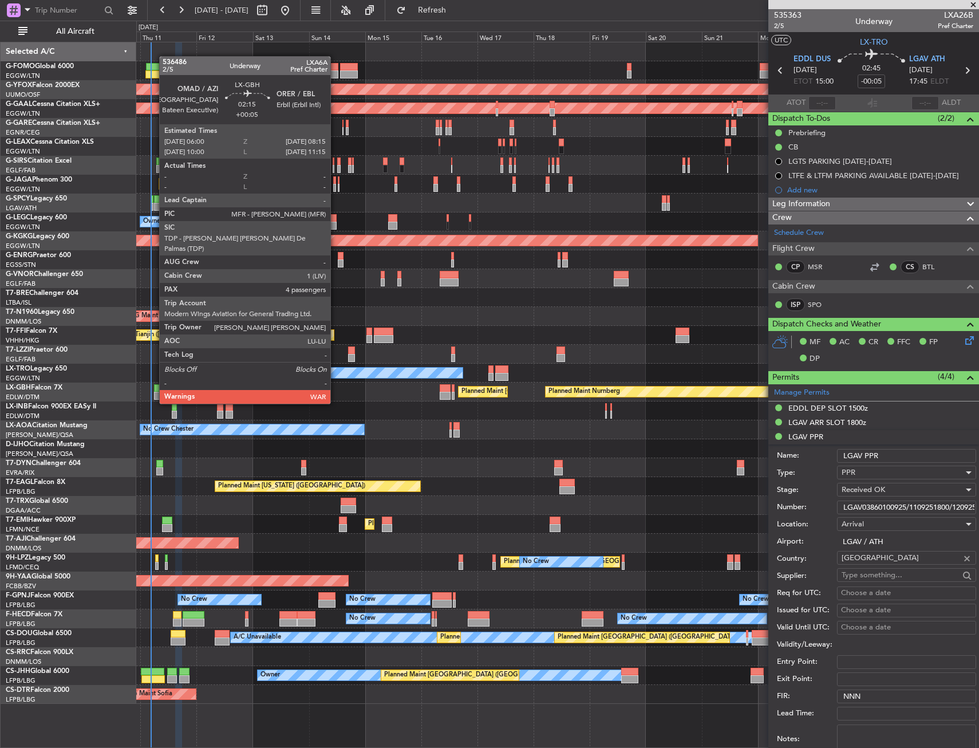
click at [154, 394] on div at bounding box center [157, 396] width 6 height 8
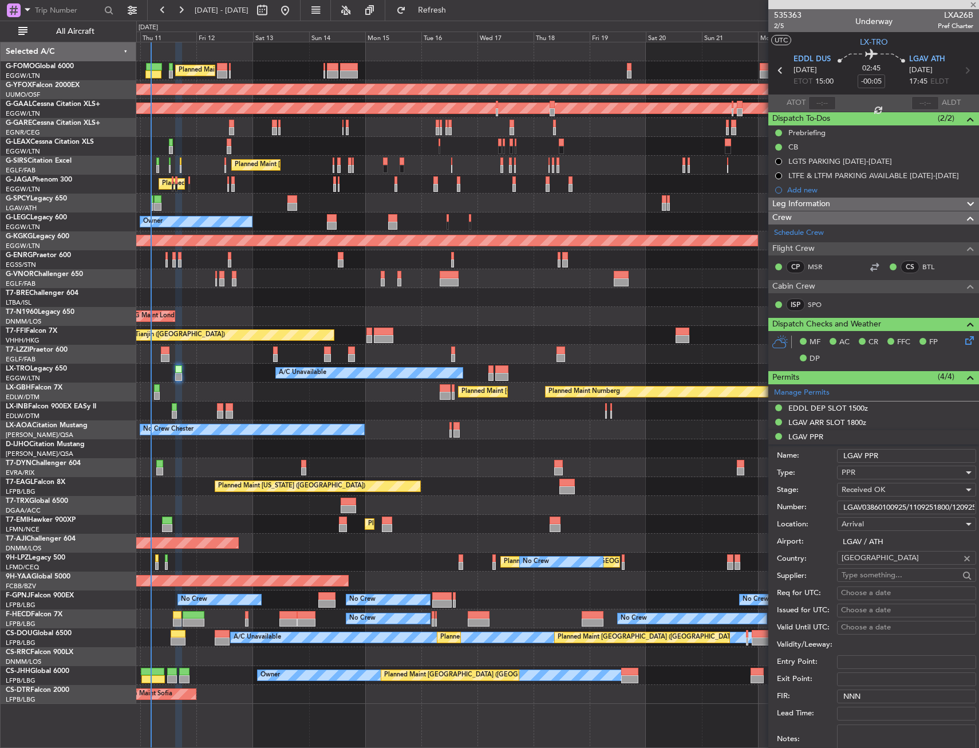
type input "+00:05"
type input "4"
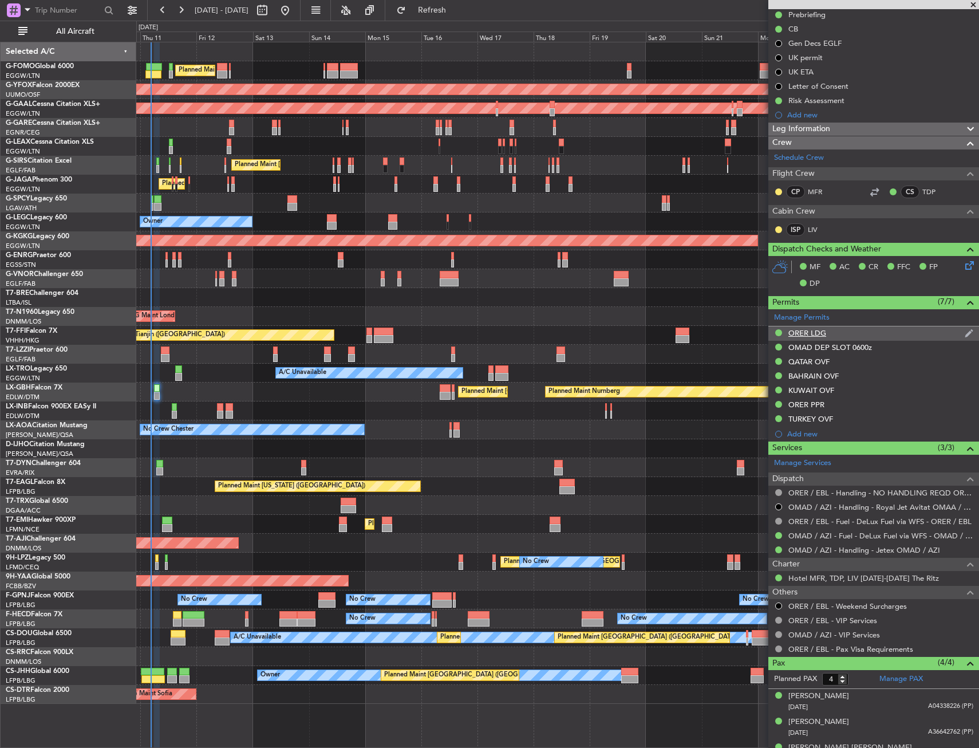
scroll to position [162, 0]
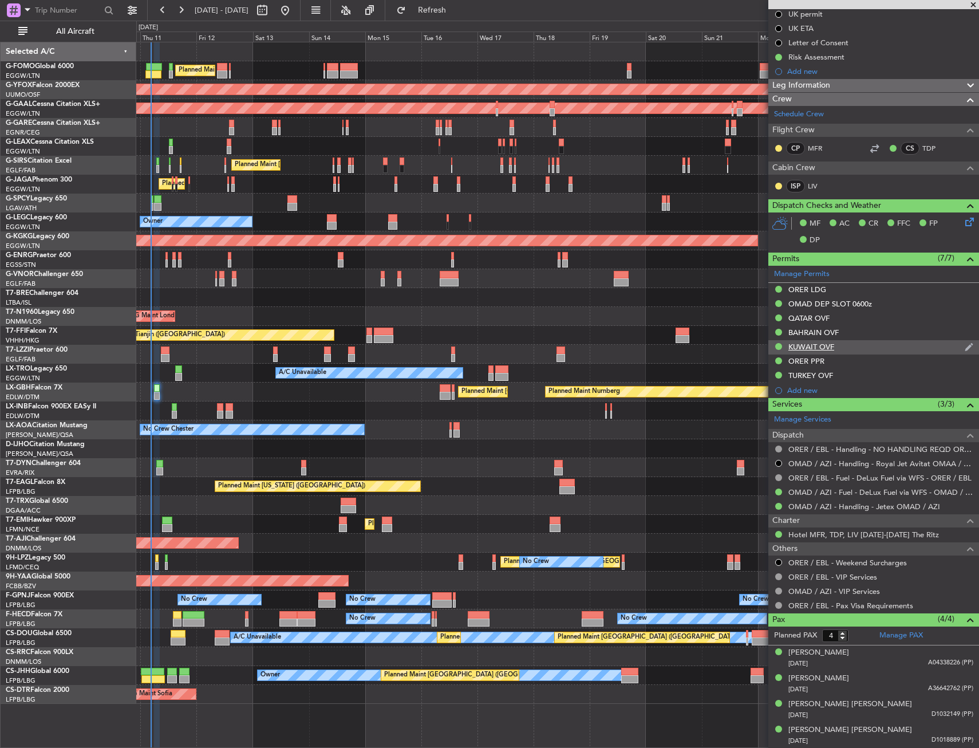
click at [870, 347] on div "KUWAIT OVF" at bounding box center [874, 347] width 211 height 14
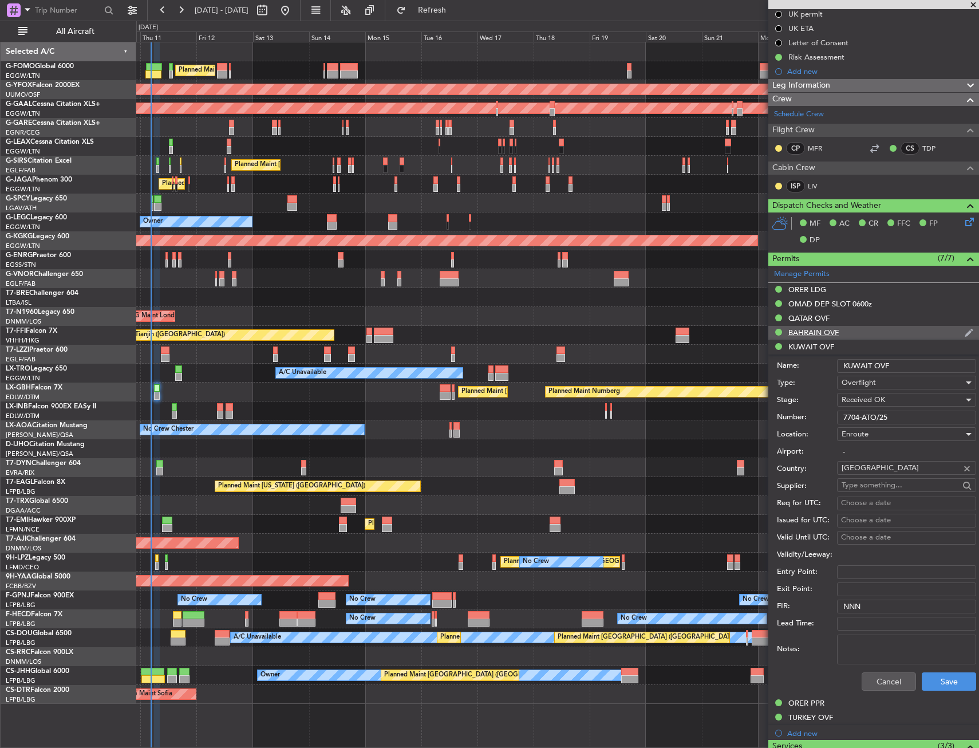
click at [868, 333] on div "BAHRAIN OVF" at bounding box center [874, 333] width 211 height 14
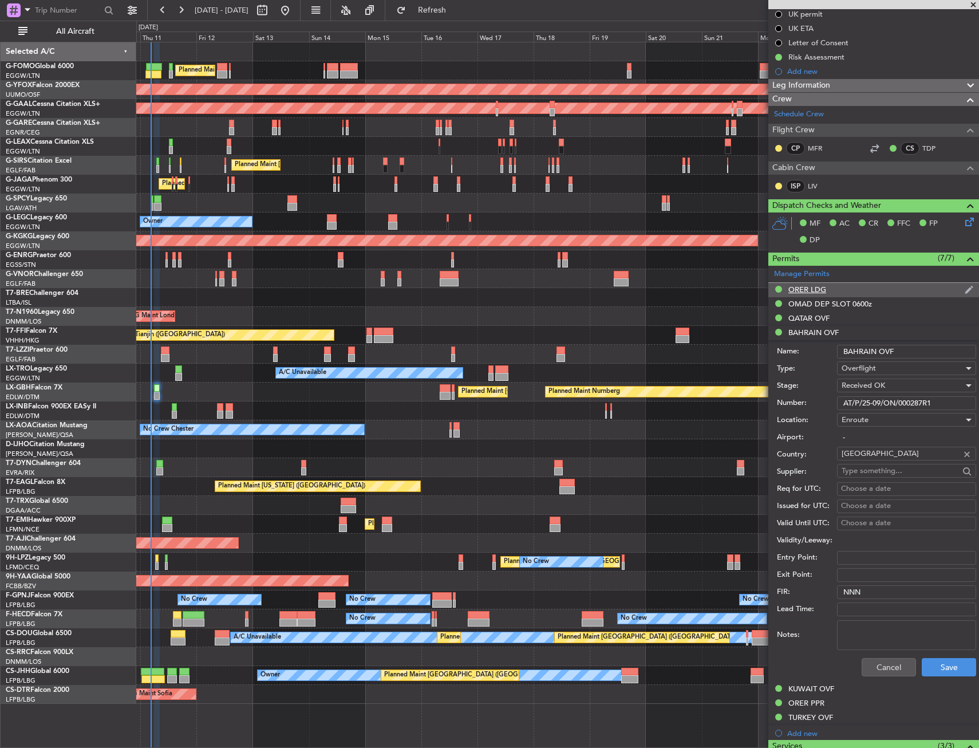
click at [861, 289] on div "ORER LDG" at bounding box center [874, 290] width 211 height 14
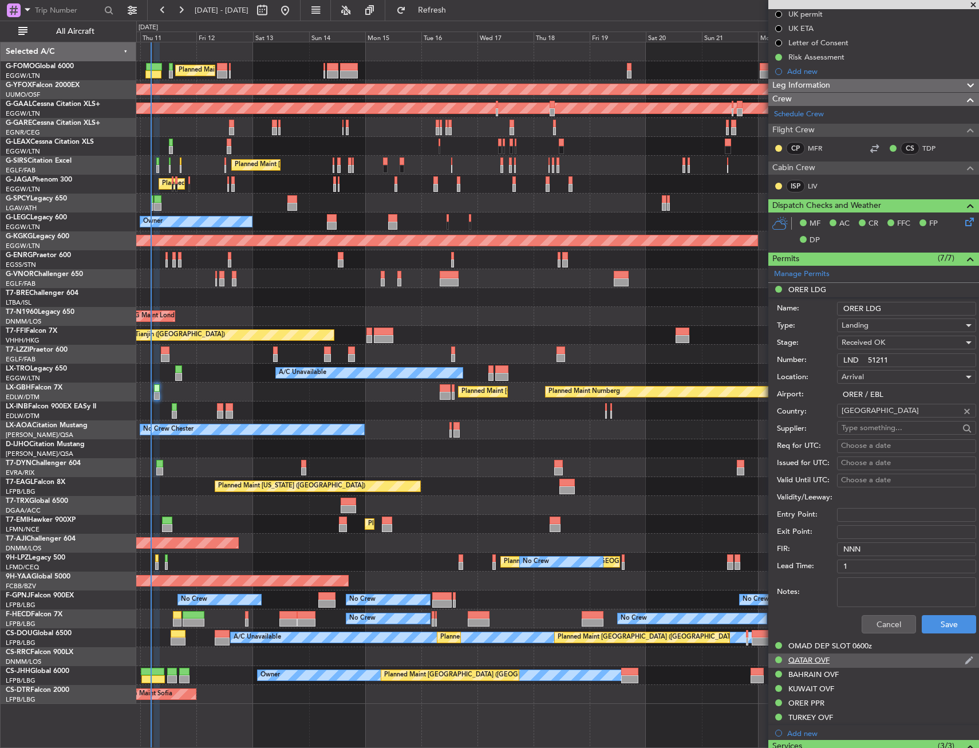
click at [852, 663] on div "QATAR OVF" at bounding box center [874, 661] width 211 height 14
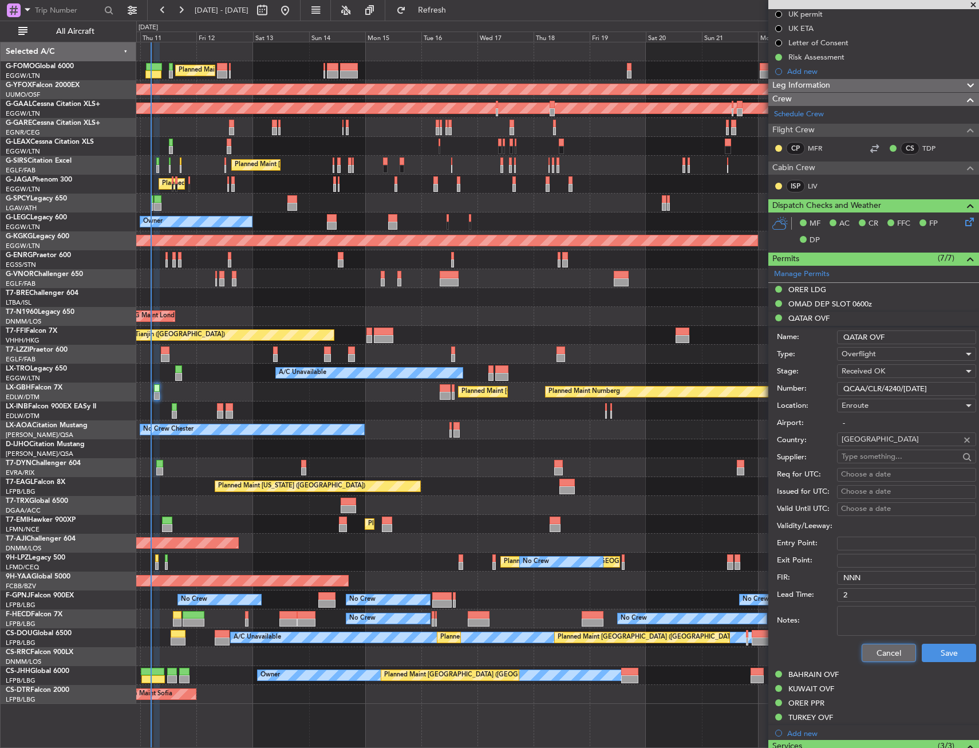
click at [865, 652] on button "Cancel" at bounding box center [889, 653] width 54 height 18
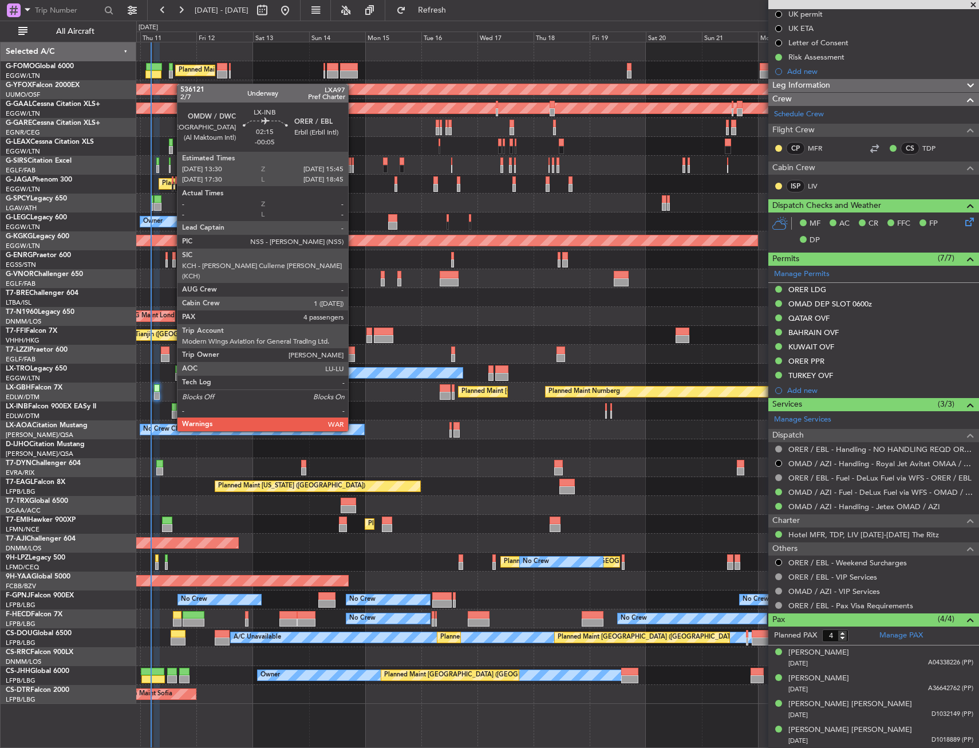
click at [172, 410] on div at bounding box center [175, 407] width 6 height 8
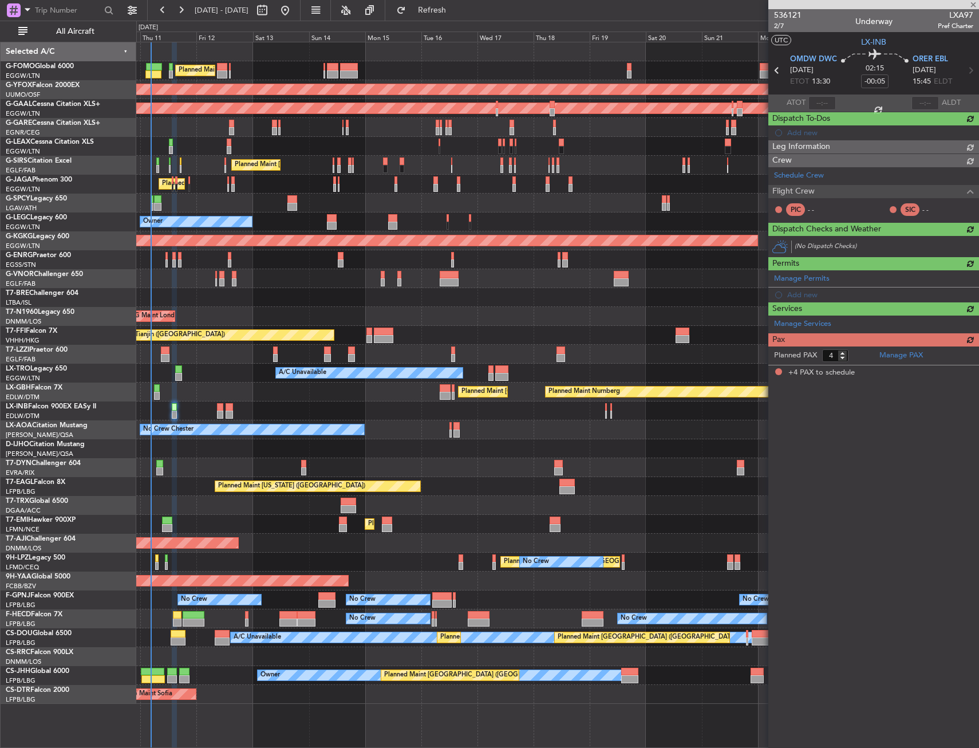
scroll to position [0, 0]
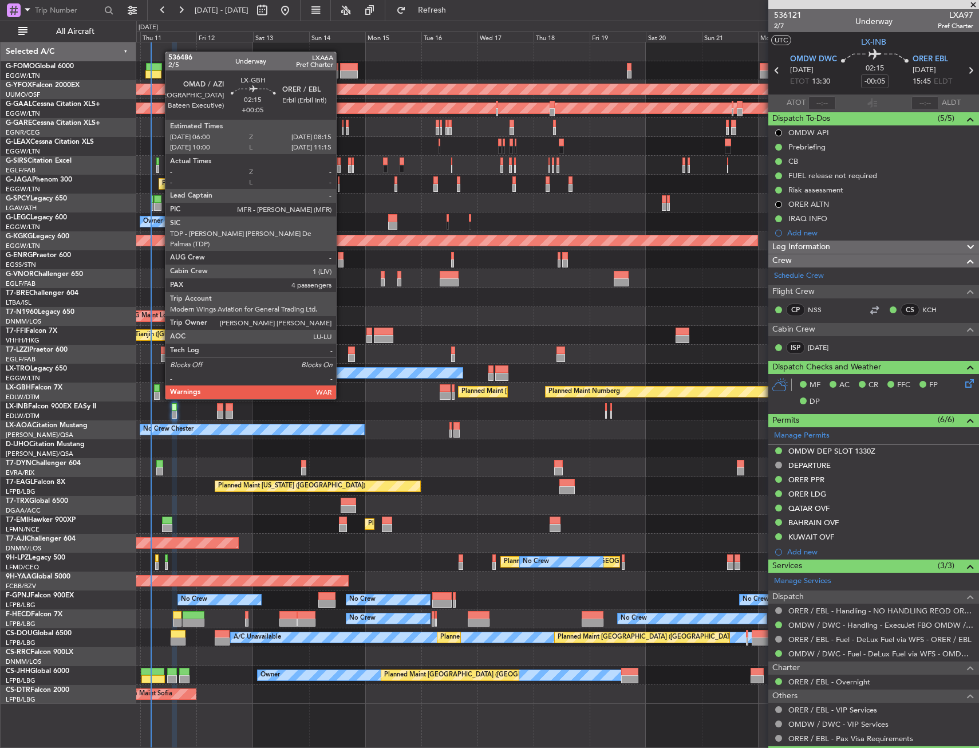
click at [159, 389] on div at bounding box center [157, 388] width 6 height 8
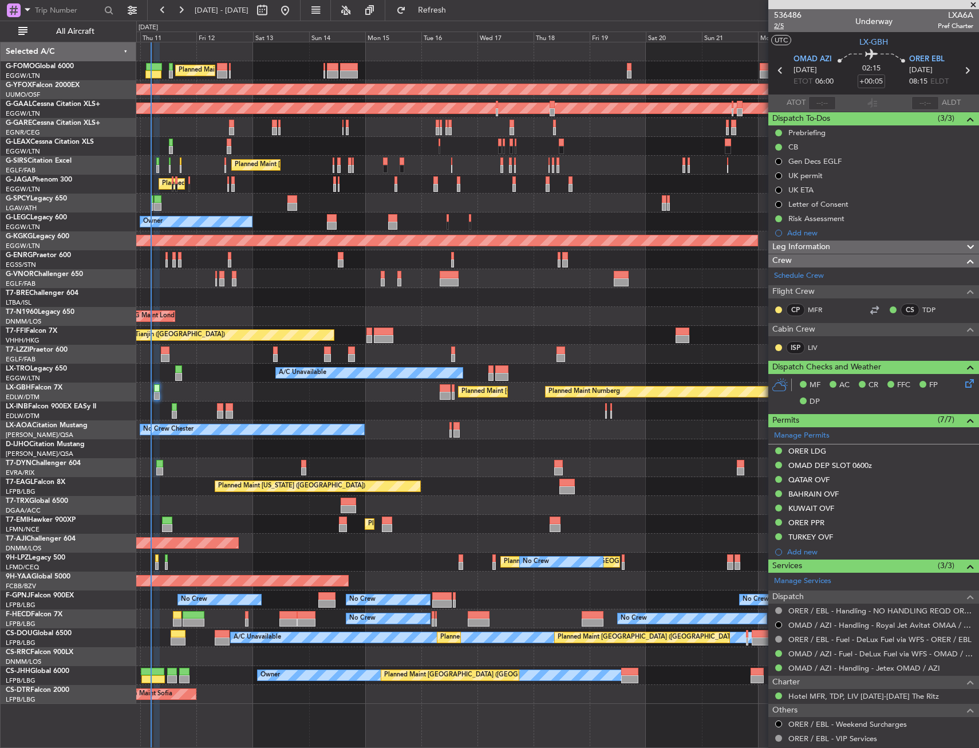
click at [782, 30] on span "2/5" at bounding box center [787, 26] width 27 height 10
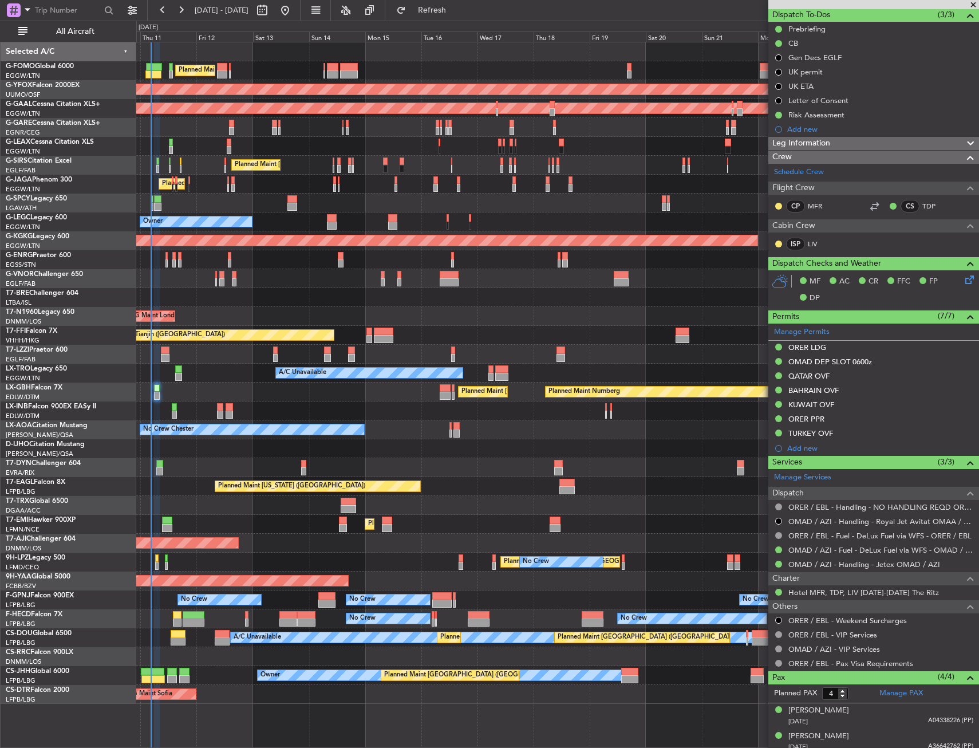
scroll to position [162, 0]
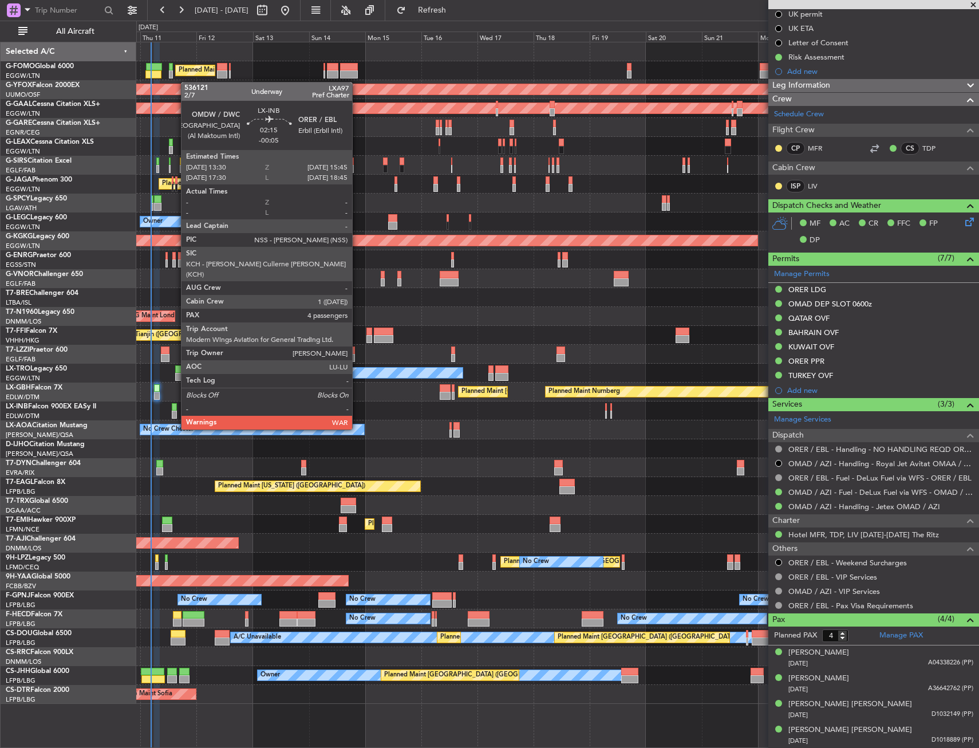
click at [175, 408] on div at bounding box center [175, 407] width 6 height 8
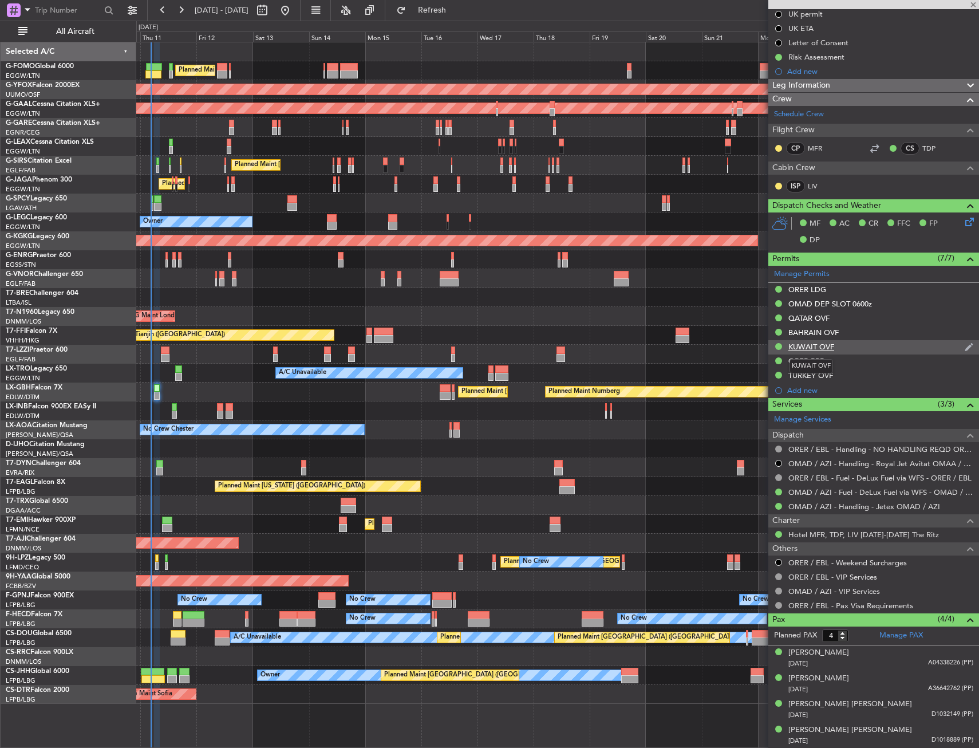
type input "-00:05"
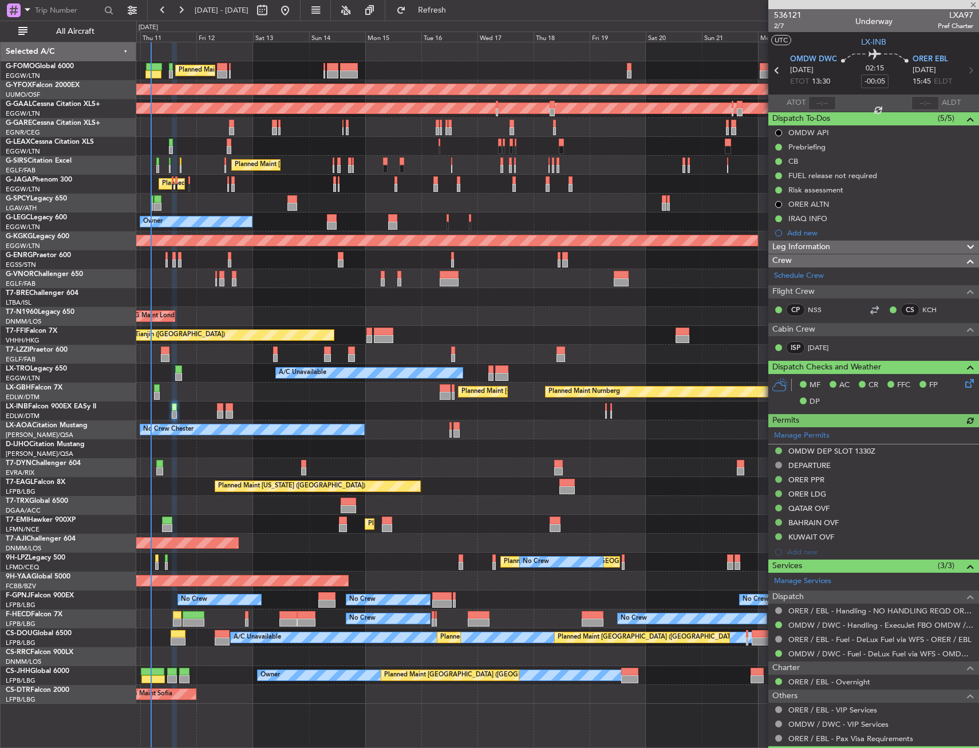
scroll to position [133, 0]
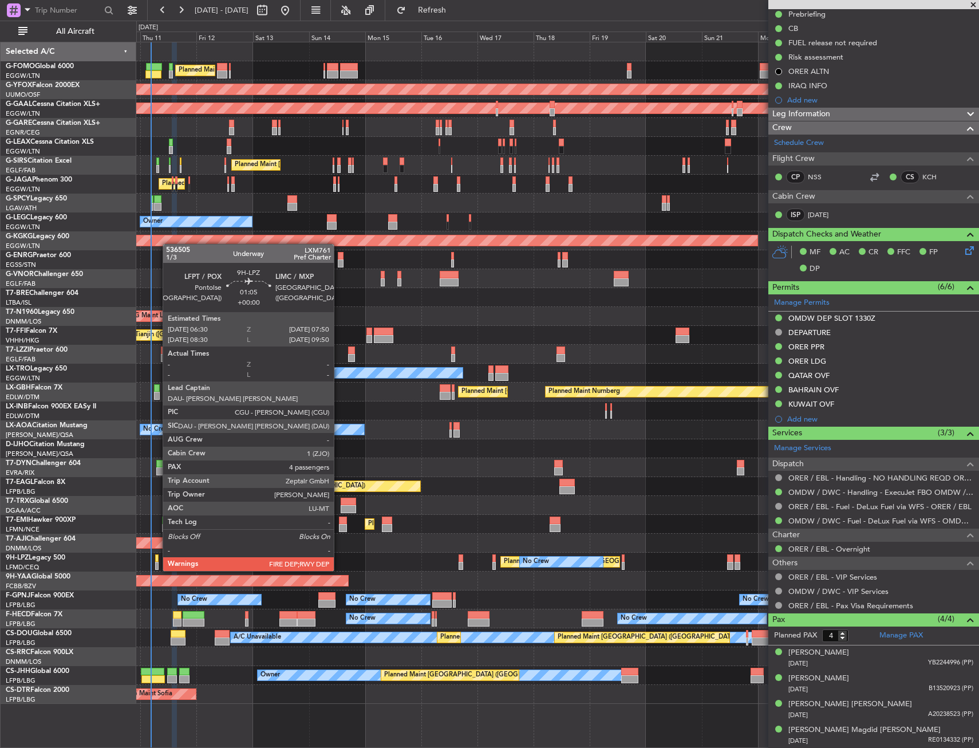
click at [157, 561] on div at bounding box center [156, 558] width 3 height 8
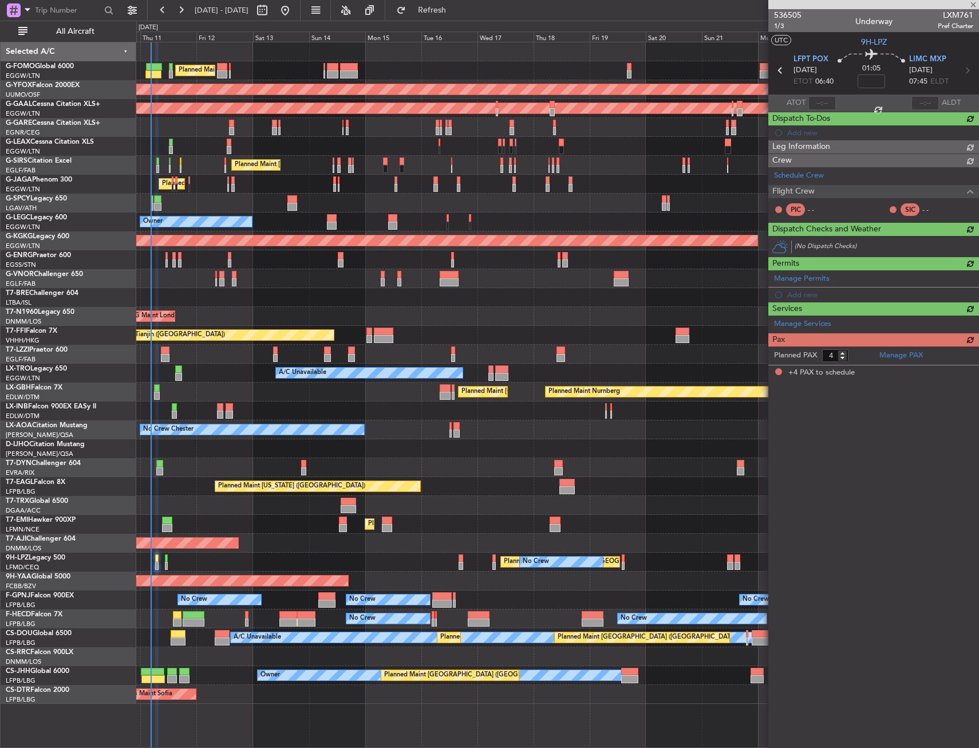
scroll to position [0, 0]
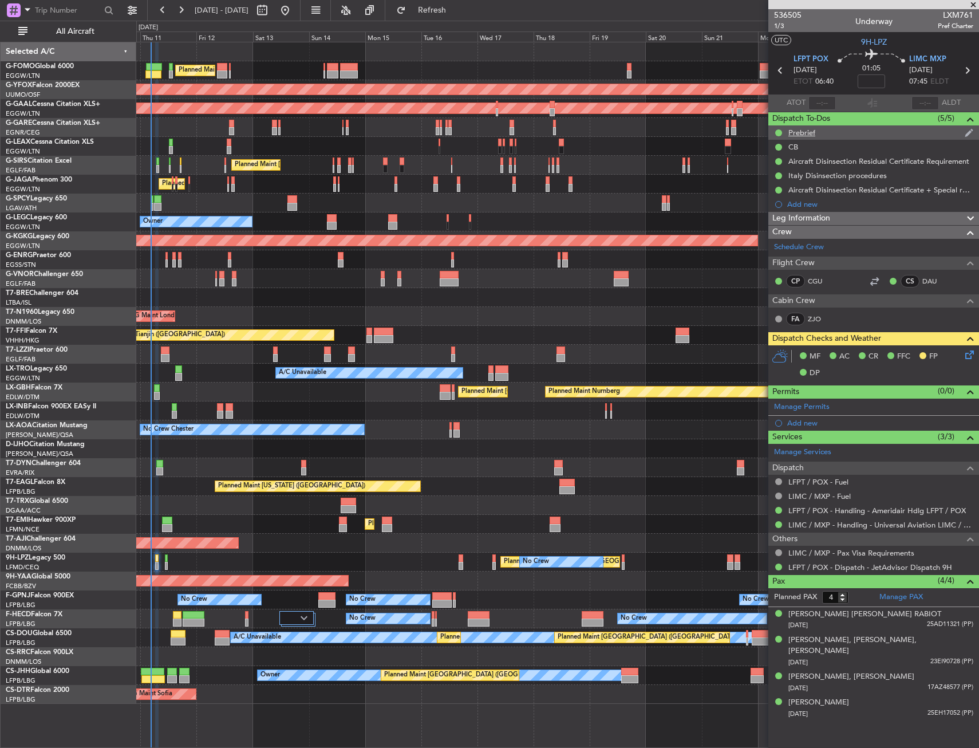
click at [839, 132] on div "Prebrief" at bounding box center [874, 132] width 211 height 14
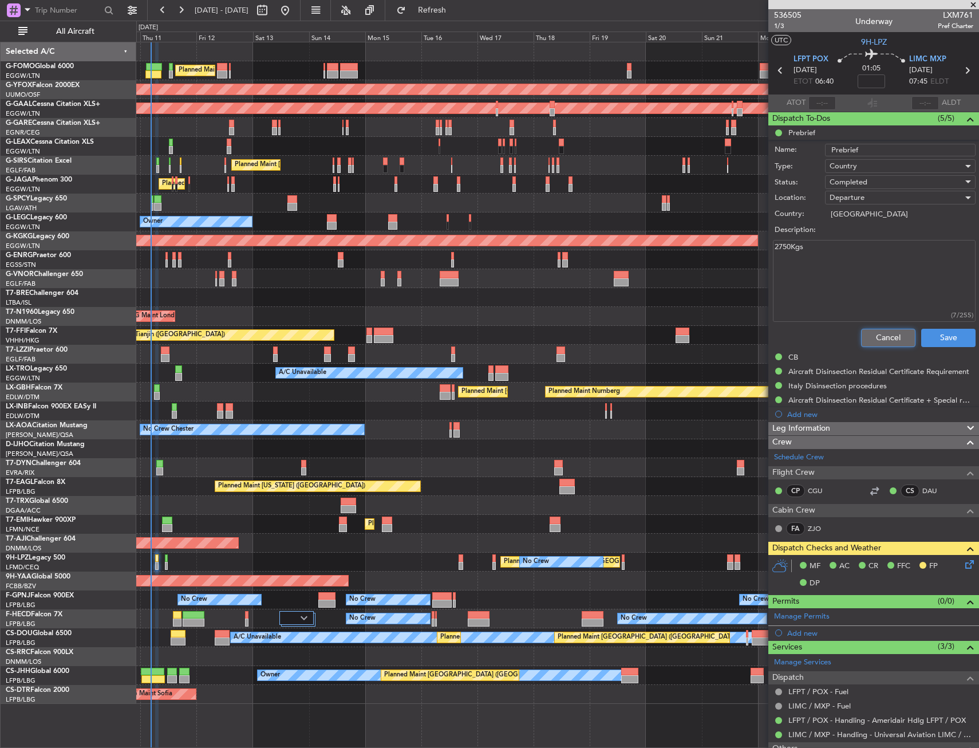
click at [866, 329] on button "Cancel" at bounding box center [888, 338] width 54 height 18
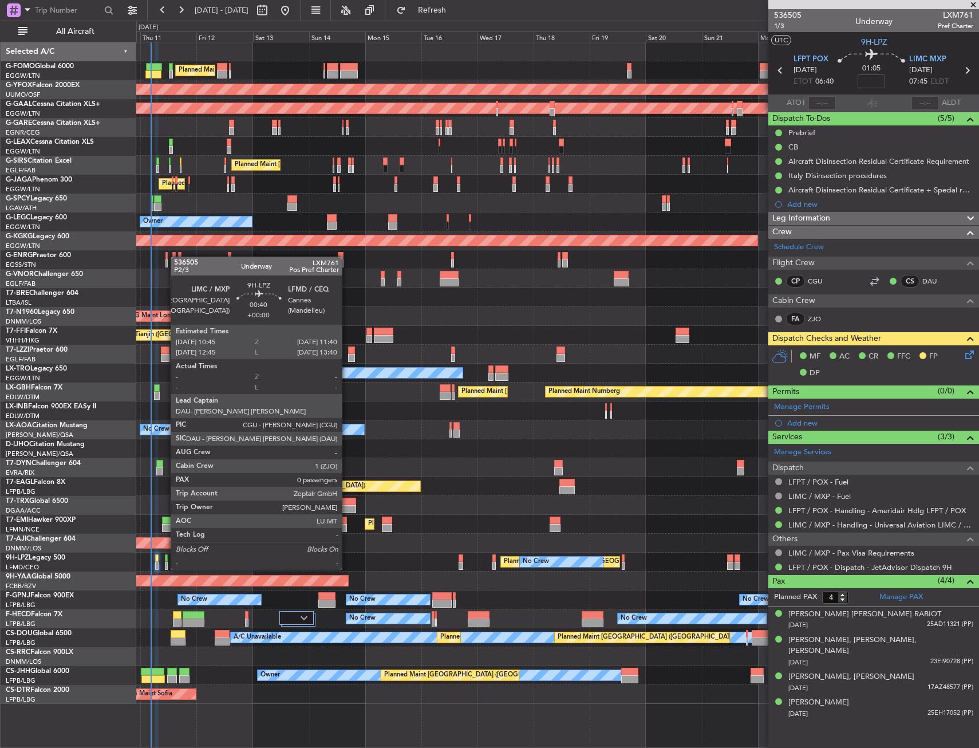
click at [165, 558] on div at bounding box center [166, 558] width 2 height 8
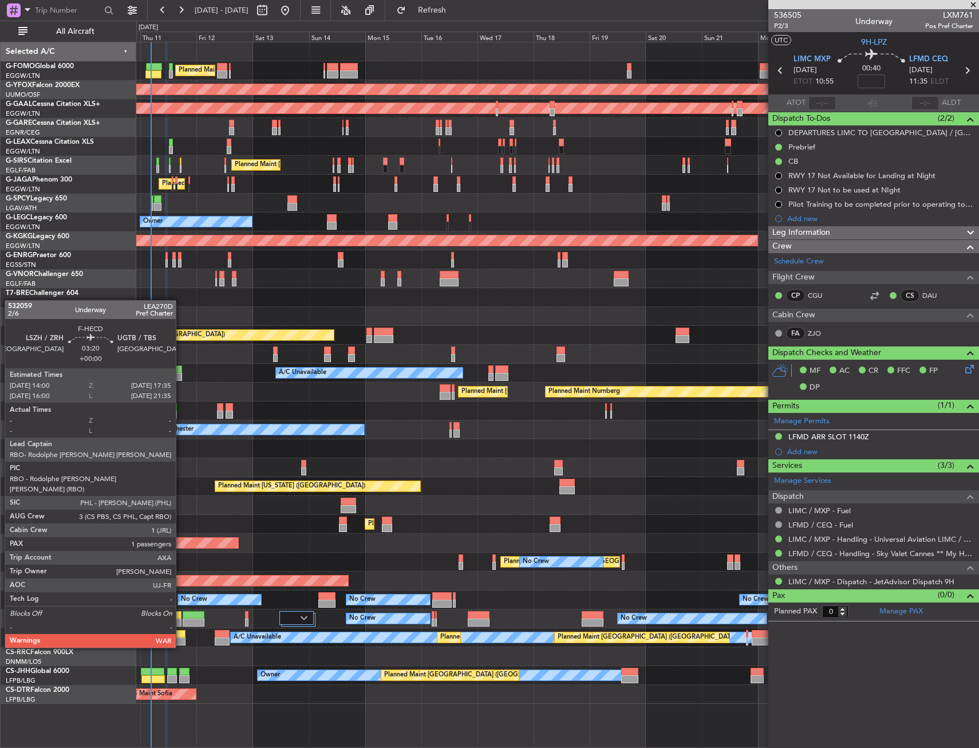
click at [181, 616] on div at bounding box center [177, 615] width 9 height 8
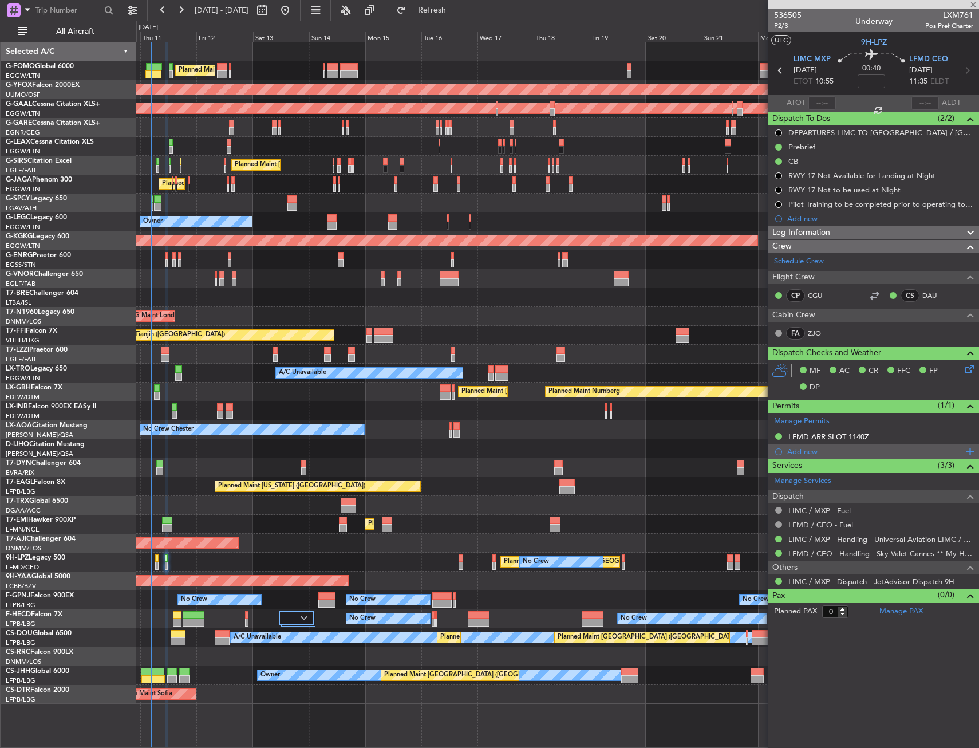
type input "1"
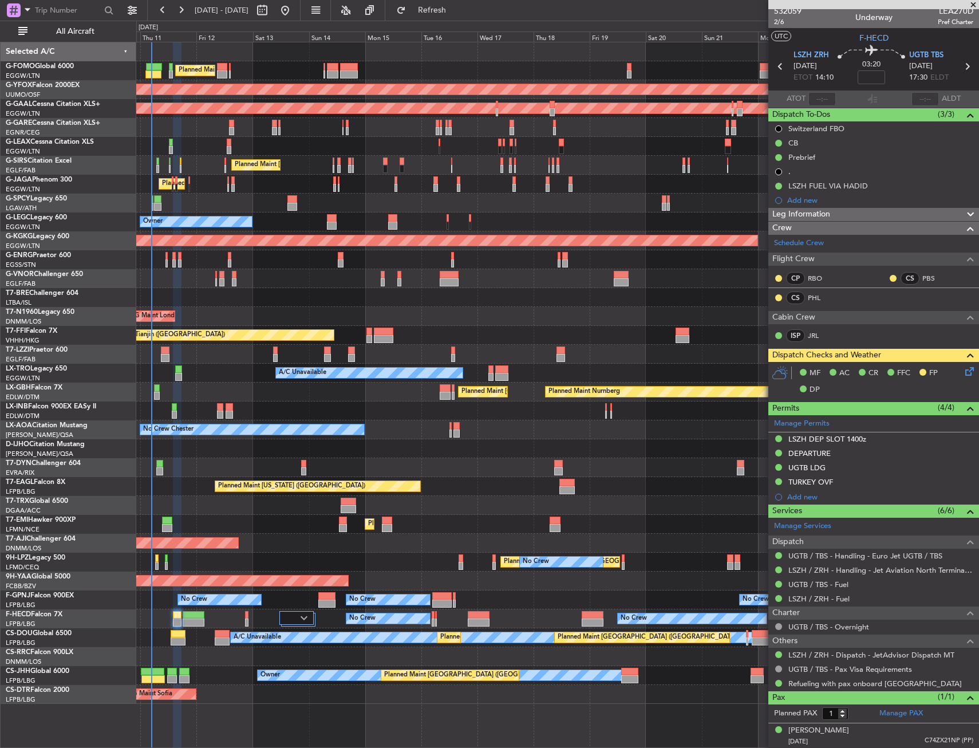
scroll to position [5, 0]
click at [882, 440] on div "LSZH DEP SLOT 1400z" at bounding box center [874, 439] width 211 height 14
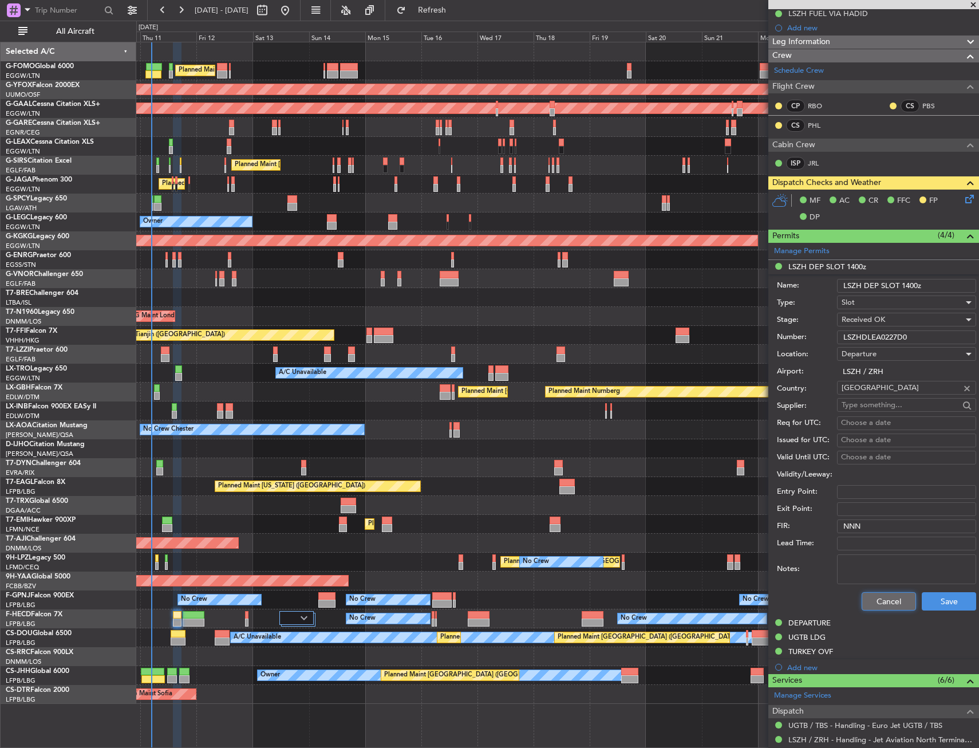
click at [867, 599] on button "Cancel" at bounding box center [889, 601] width 54 height 18
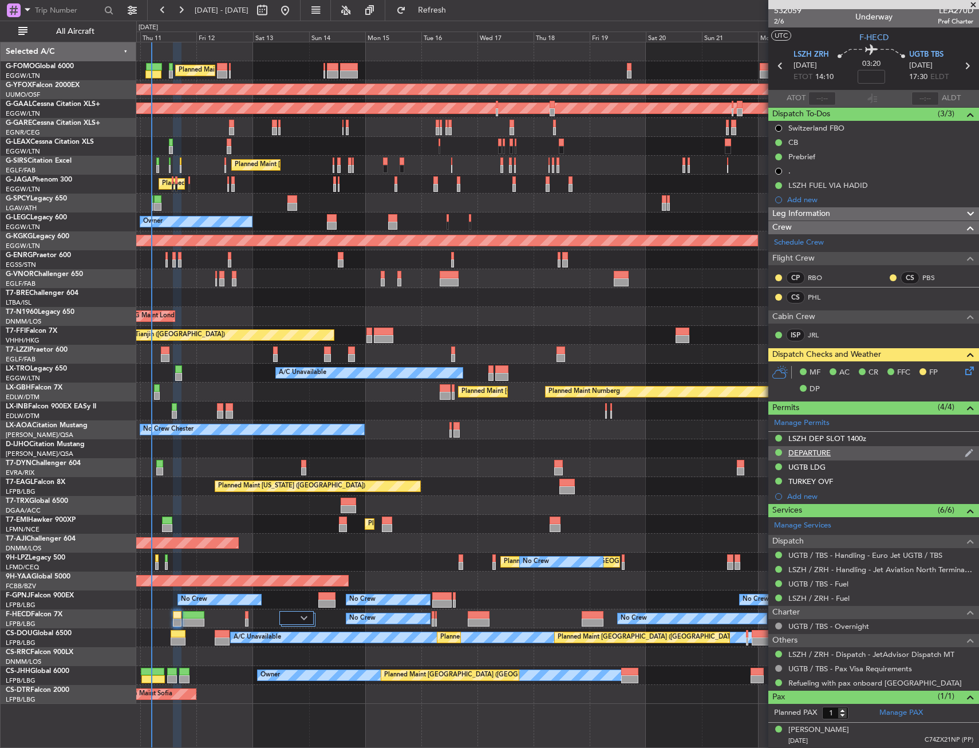
click at [870, 454] on div "DEPARTURE" at bounding box center [874, 453] width 211 height 14
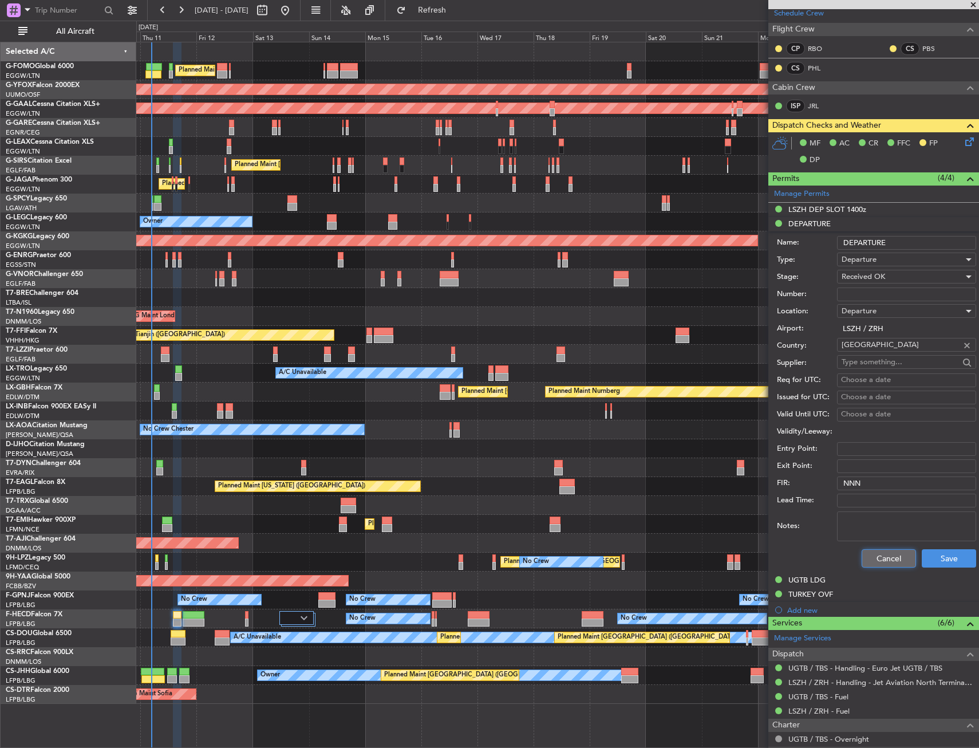
click at [863, 555] on button "Cancel" at bounding box center [889, 558] width 54 height 18
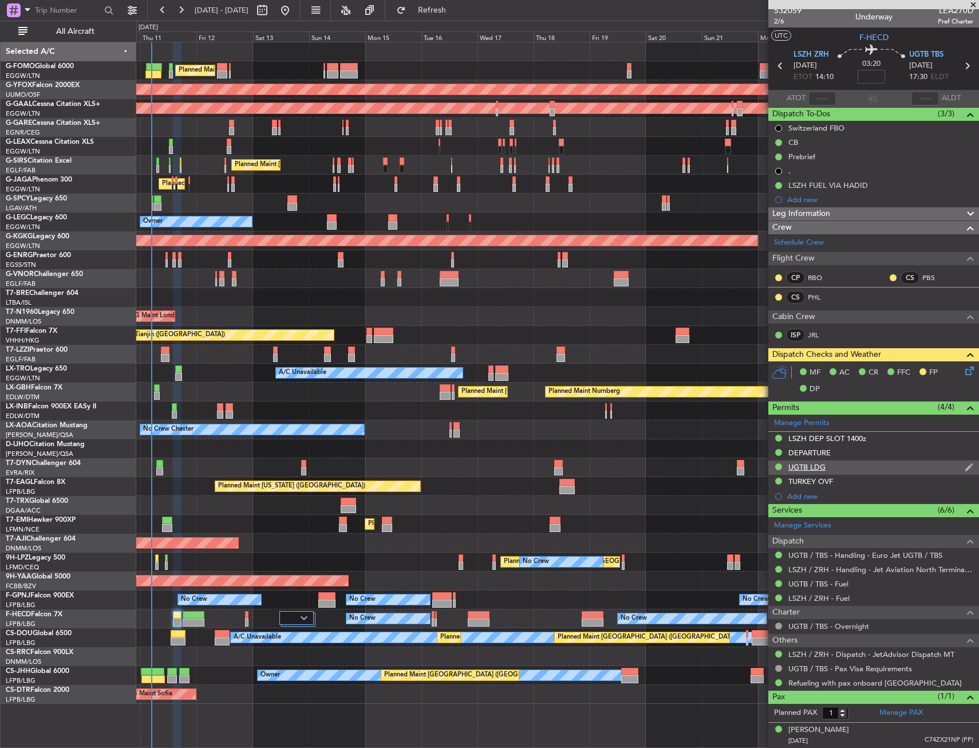
click at [867, 464] on div "UGTB LDG" at bounding box center [874, 468] width 211 height 14
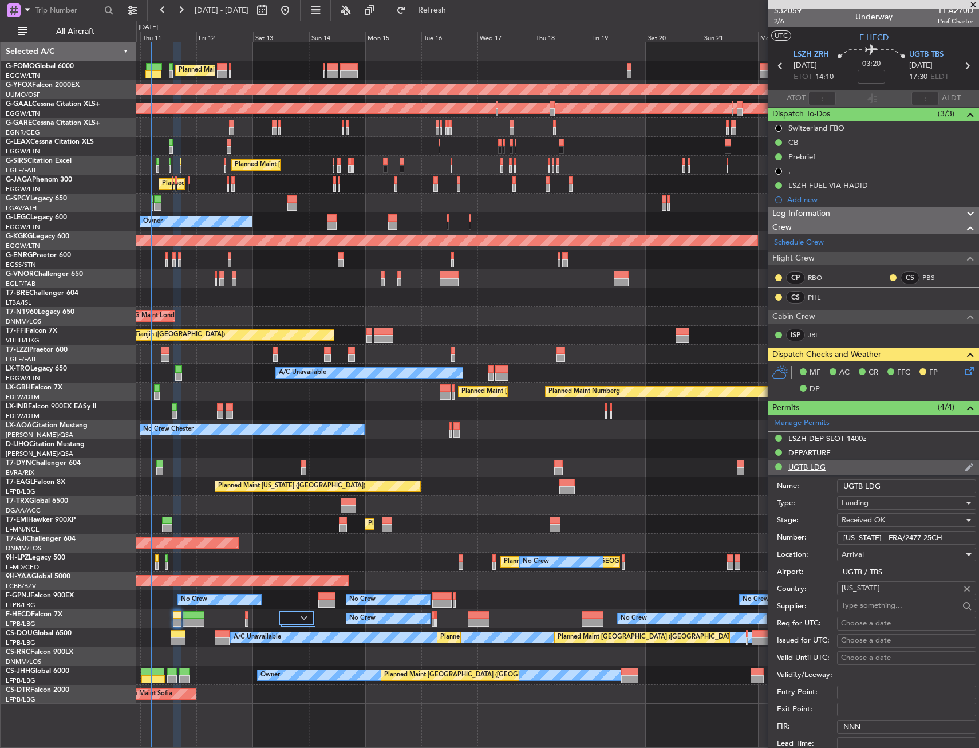
scroll to position [234, 0]
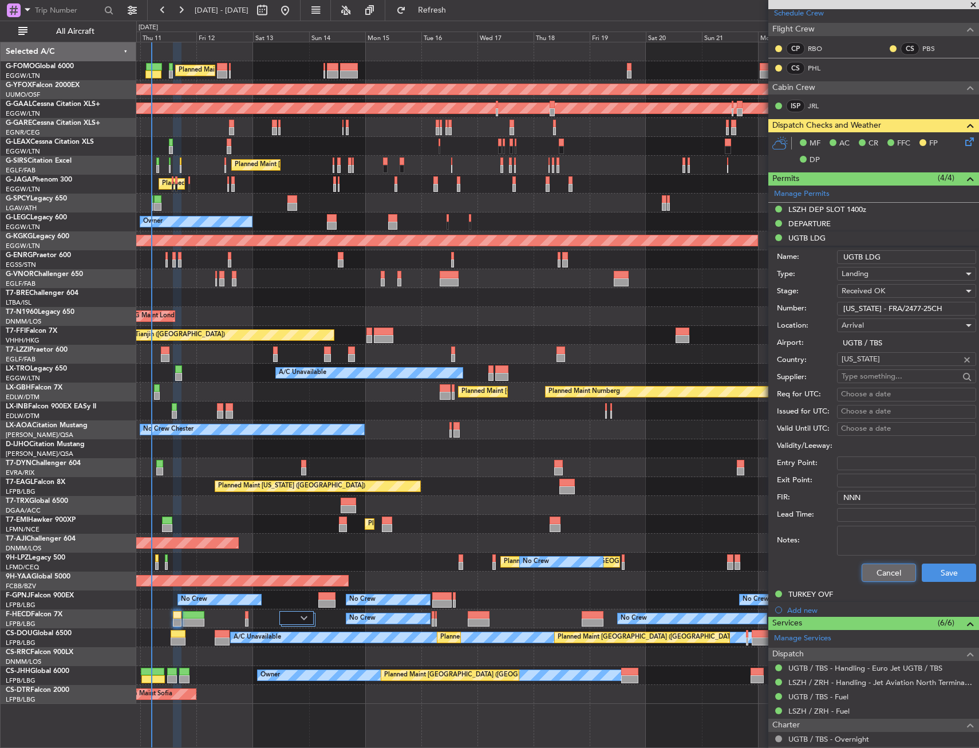
click at [864, 566] on button "Cancel" at bounding box center [889, 573] width 54 height 18
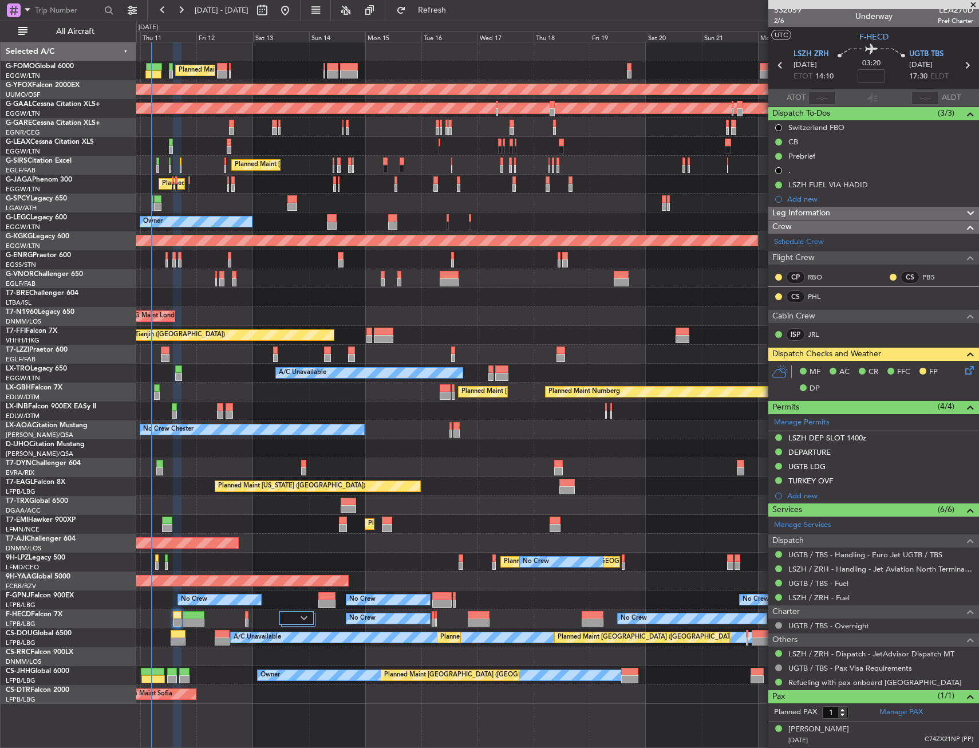
scroll to position [5, 0]
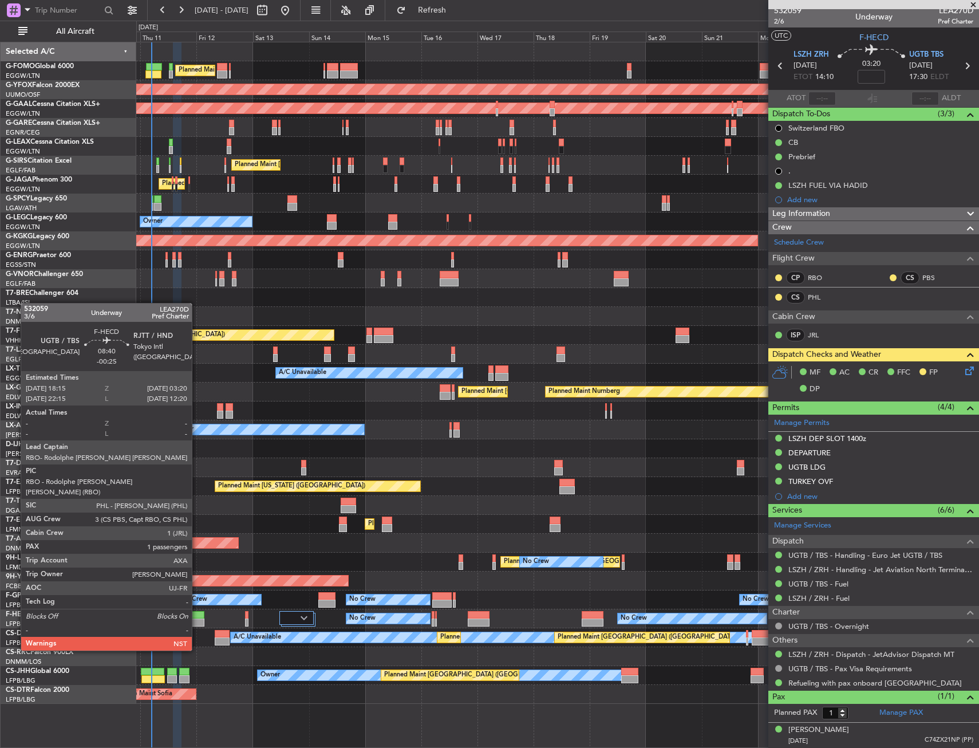
click at [197, 619] on div at bounding box center [194, 623] width 22 height 8
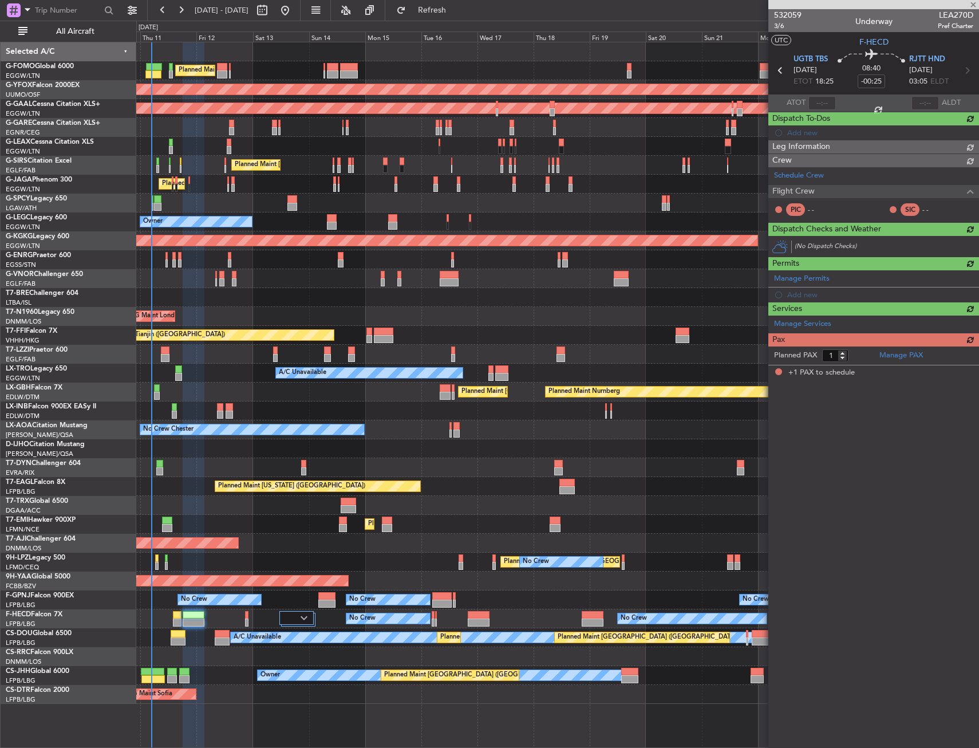
scroll to position [0, 0]
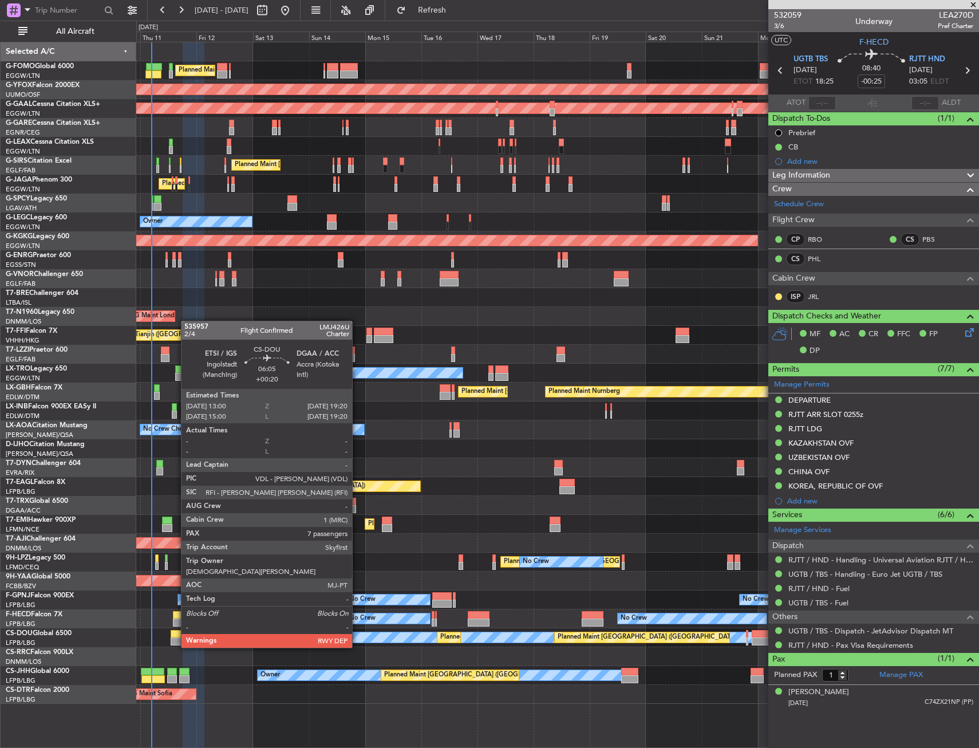
click at [175, 636] on div at bounding box center [178, 634] width 15 height 8
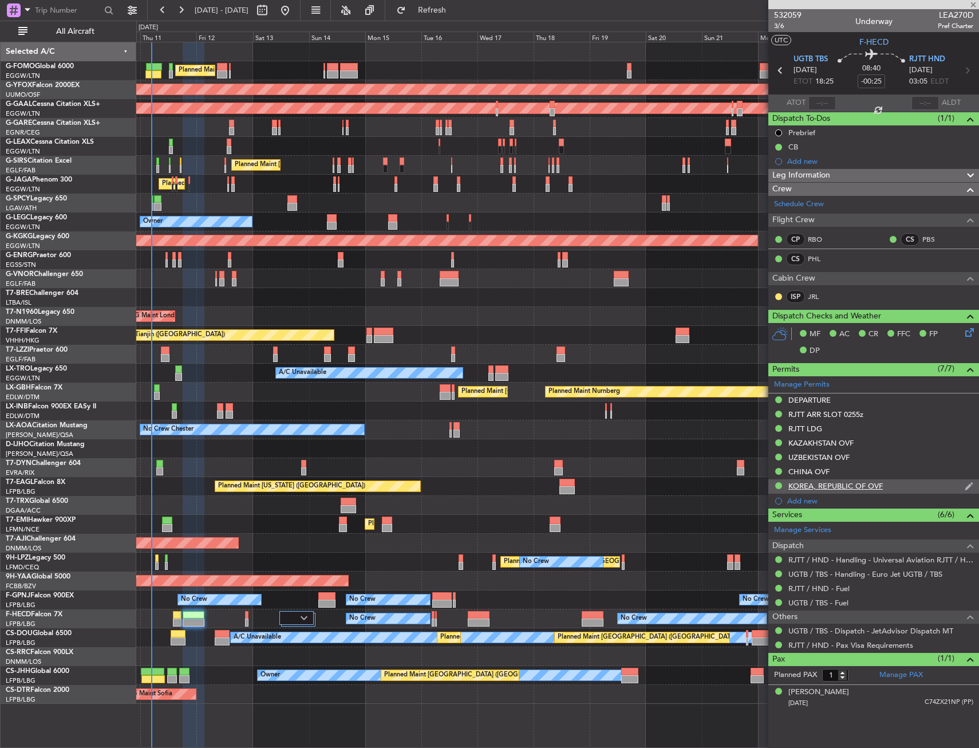
type input "+00:20"
type input "7"
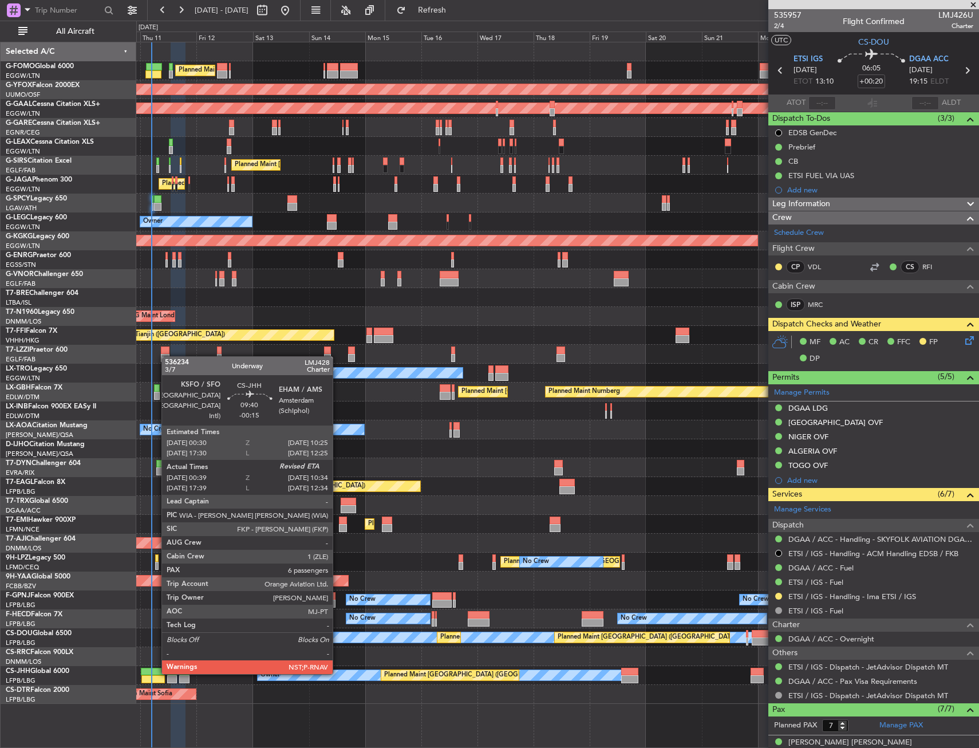
click at [156, 673] on div at bounding box center [152, 672] width 23 height 8
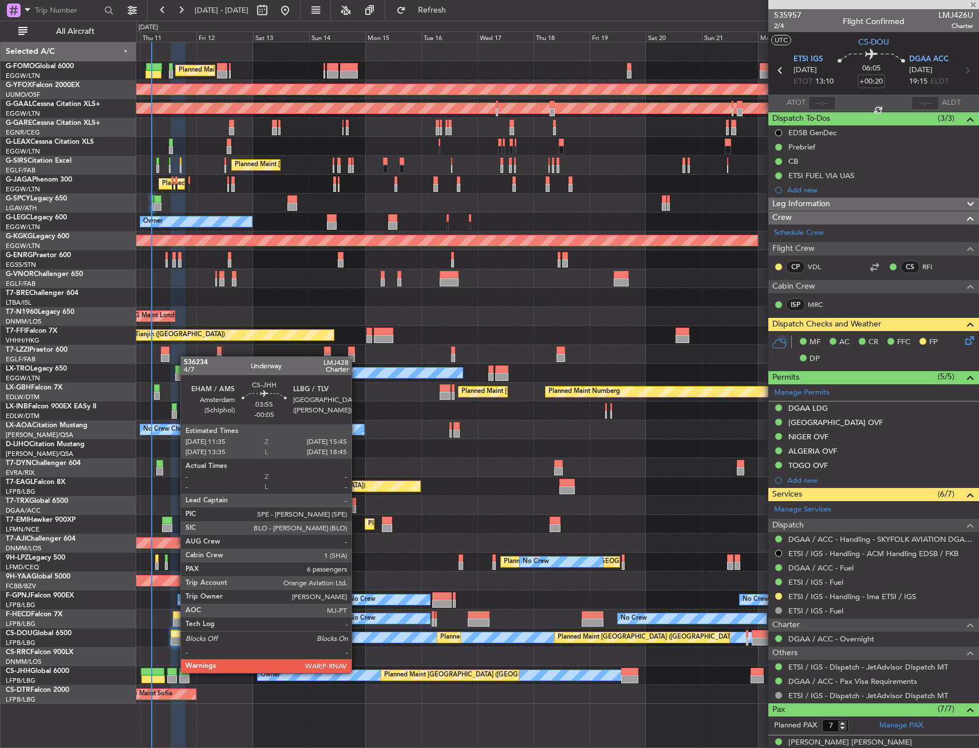
type input "-00:15"
type input "00:49"
type input "6"
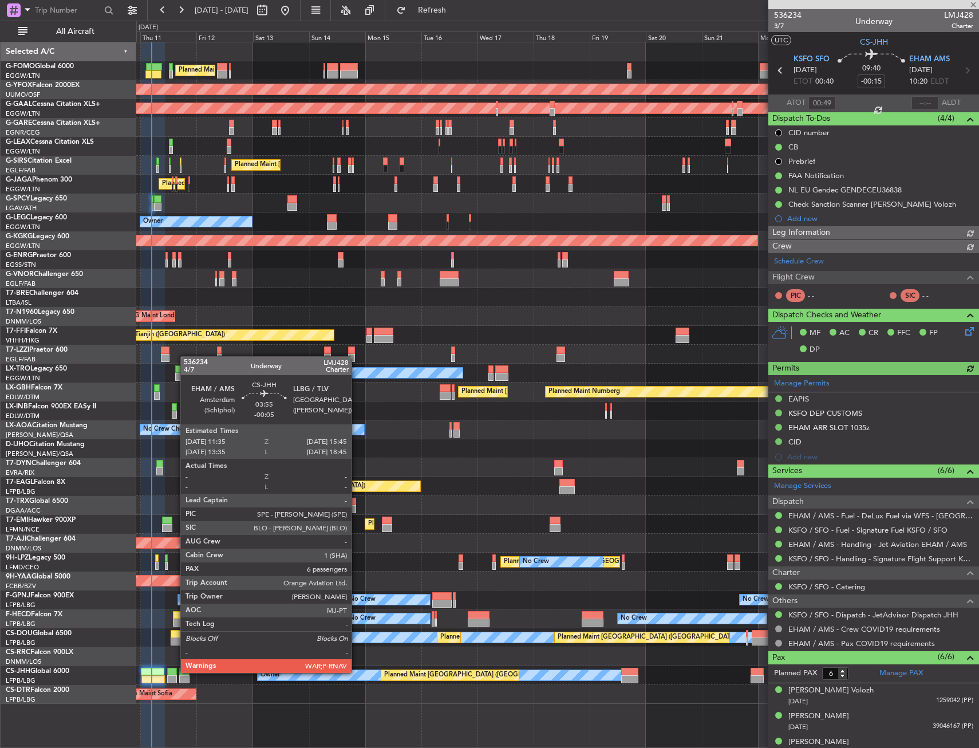
click at [175, 672] on div at bounding box center [172, 672] width 10 height 8
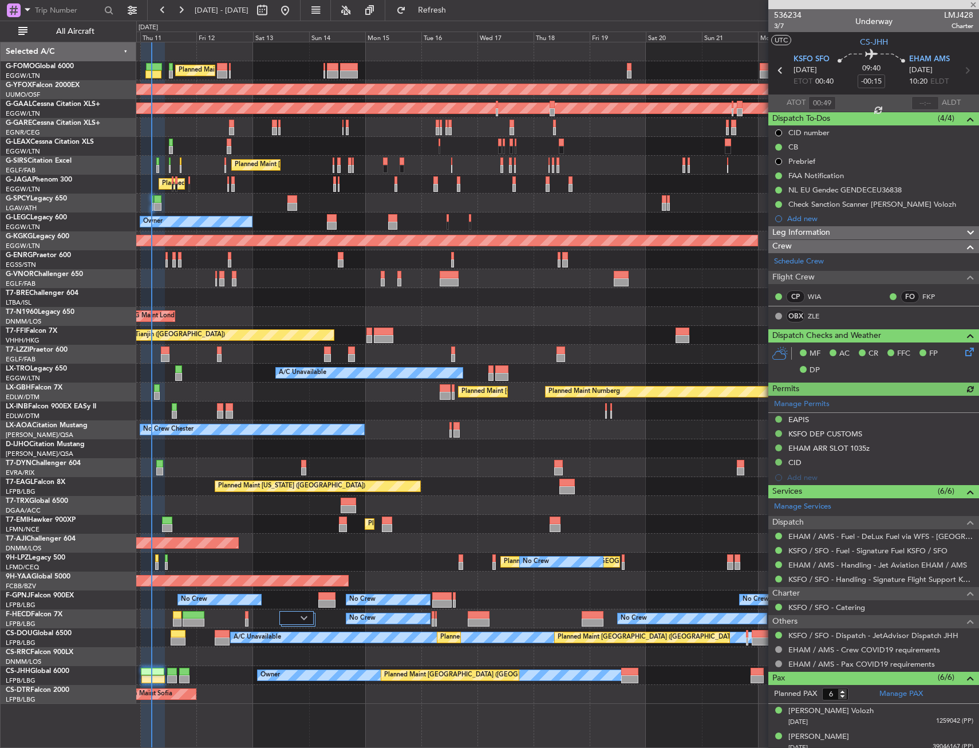
type input "-00:05"
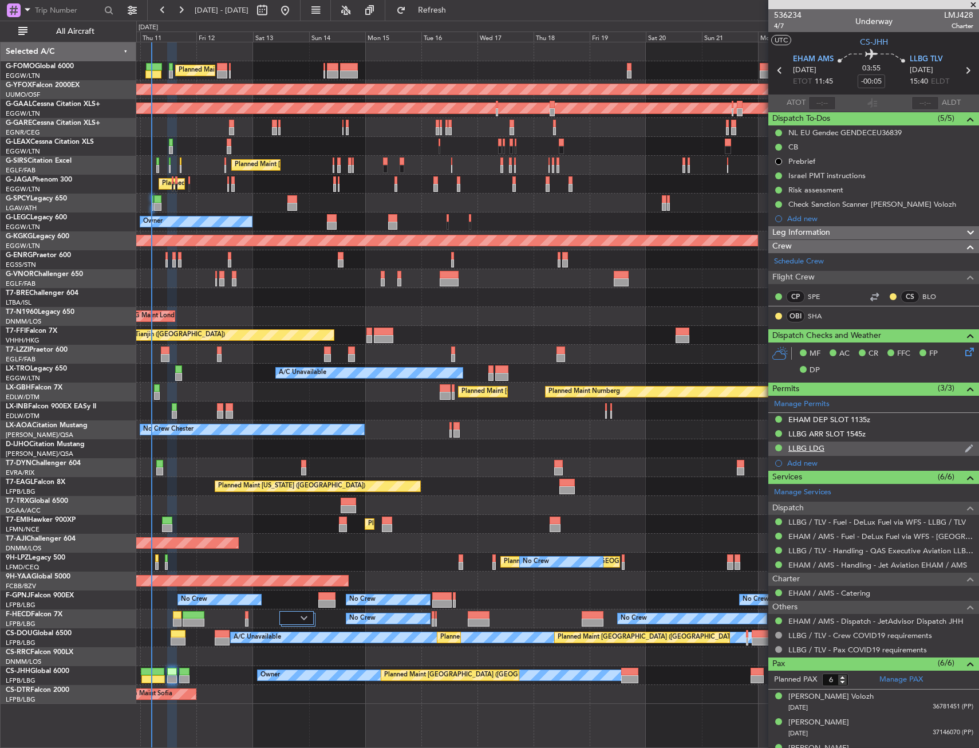
click at [879, 446] on div "LLBG LDG" at bounding box center [874, 449] width 211 height 14
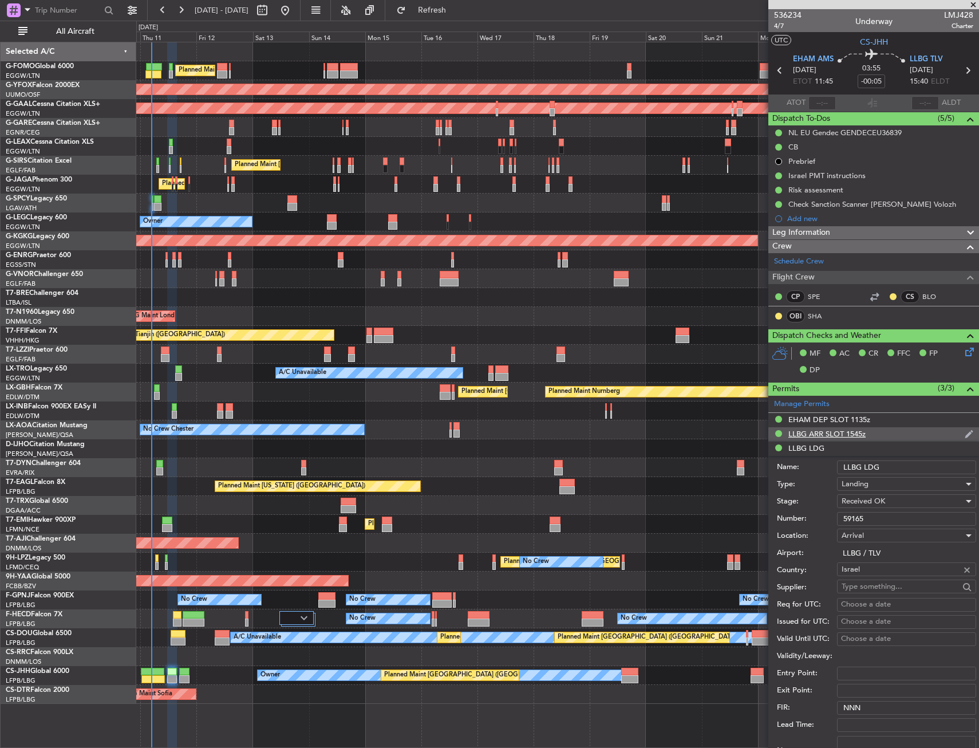
click at [885, 431] on div "LLBG ARR SLOT 1545z" at bounding box center [874, 434] width 211 height 14
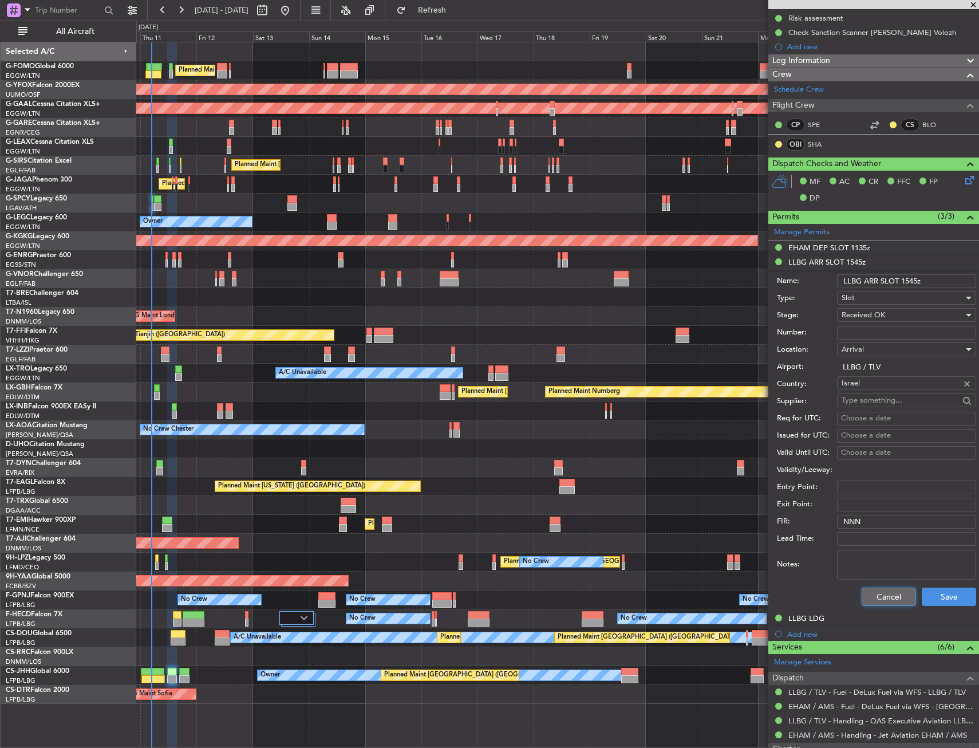
click at [870, 589] on button "Cancel" at bounding box center [889, 597] width 54 height 18
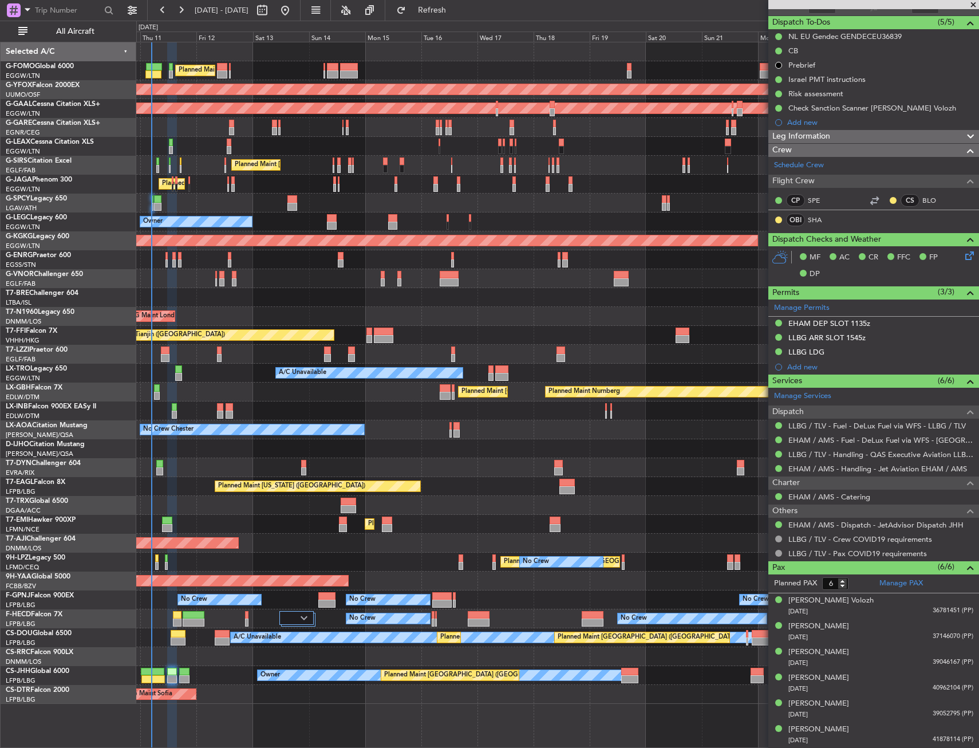
scroll to position [96, 0]
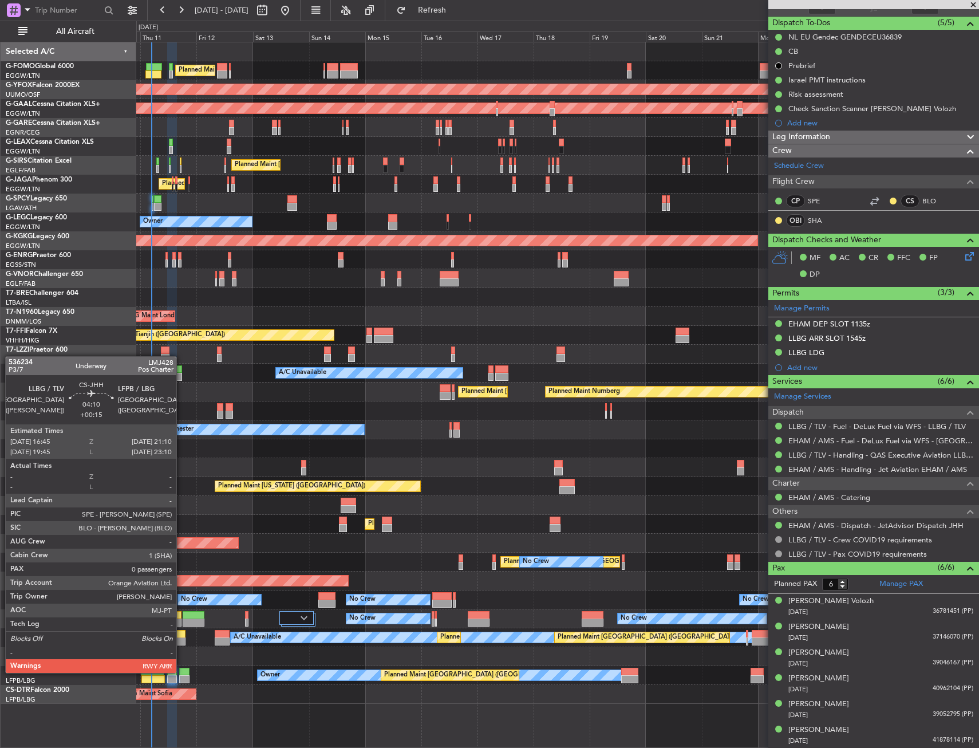
click at [182, 672] on div at bounding box center [184, 672] width 11 height 8
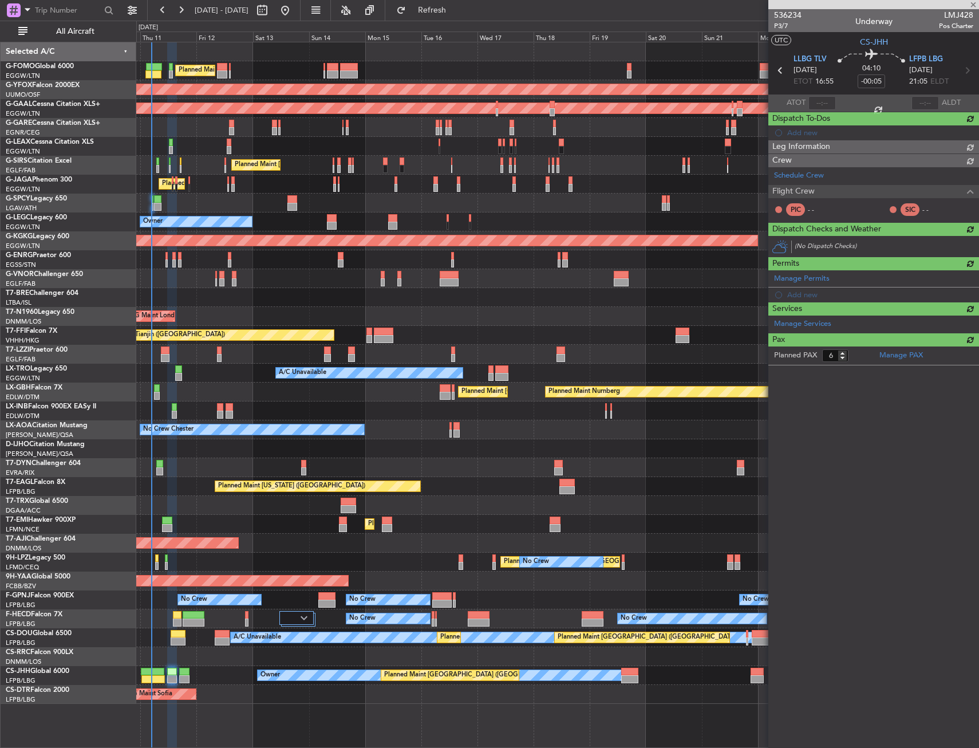
type input "+00:15"
type input "0"
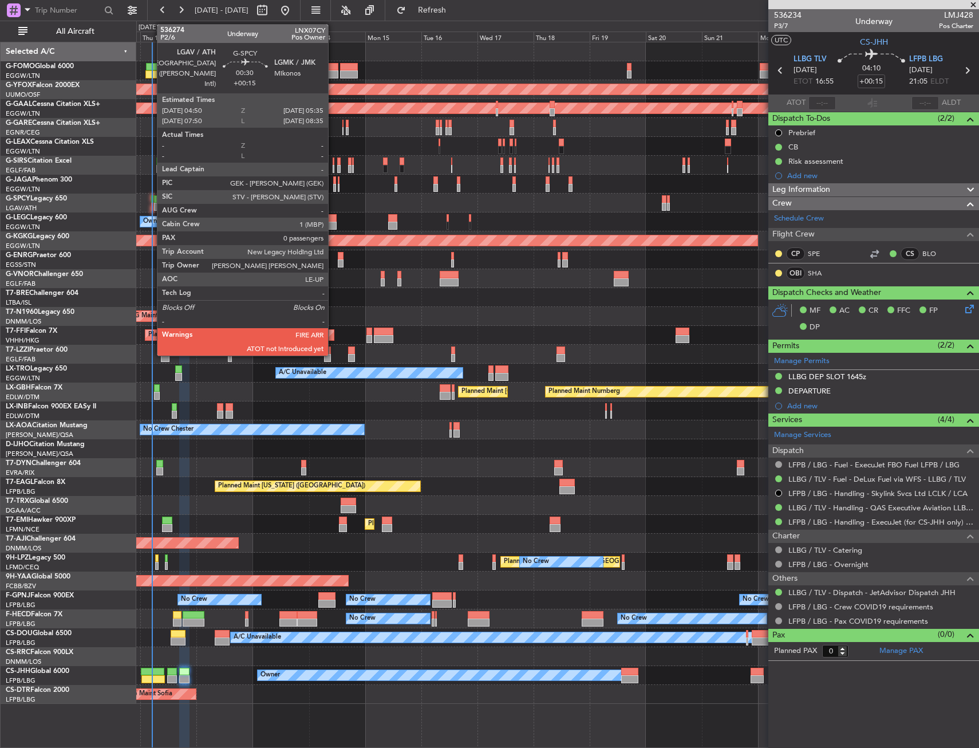
click at [151, 204] on div at bounding box center [152, 207] width 2 height 8
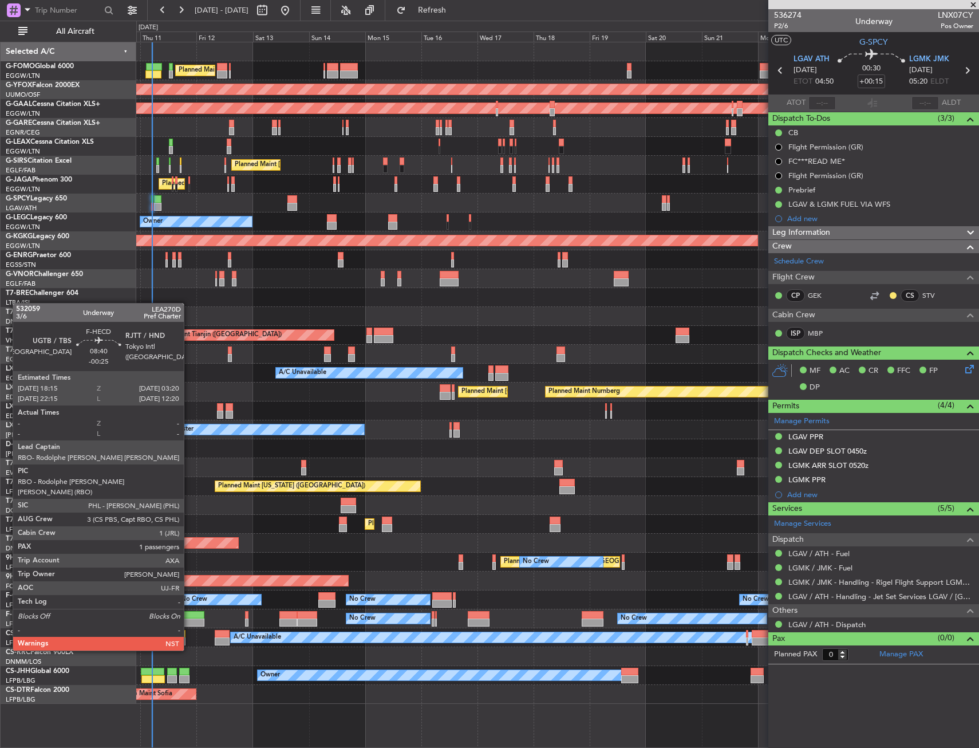
click at [189, 619] on div at bounding box center [194, 623] width 22 height 8
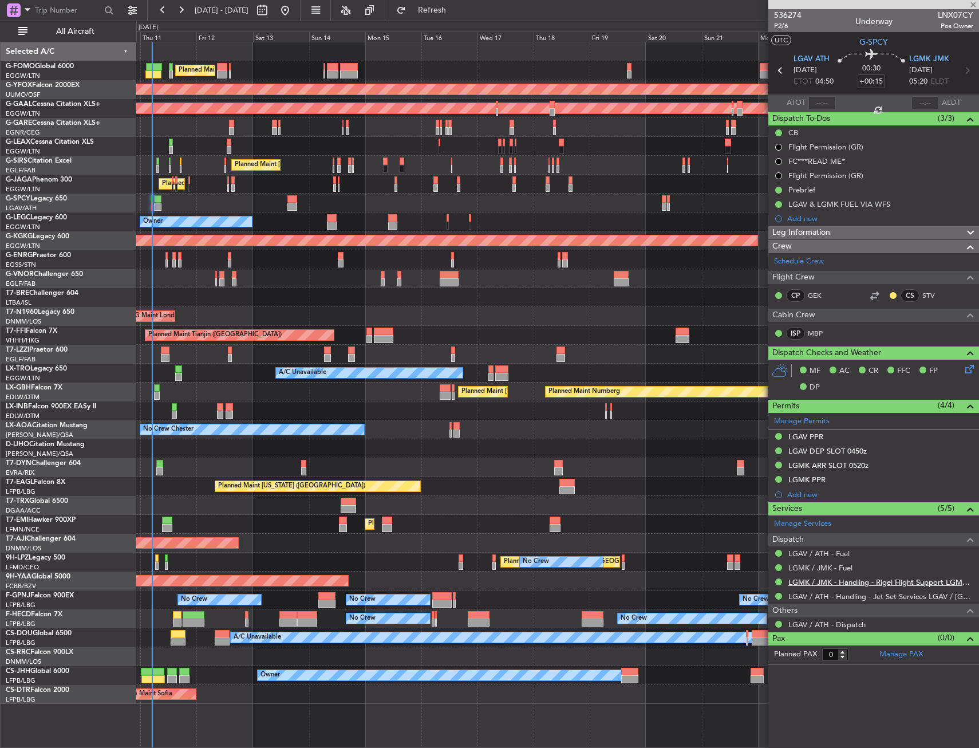
type input "-00:25"
type input "1"
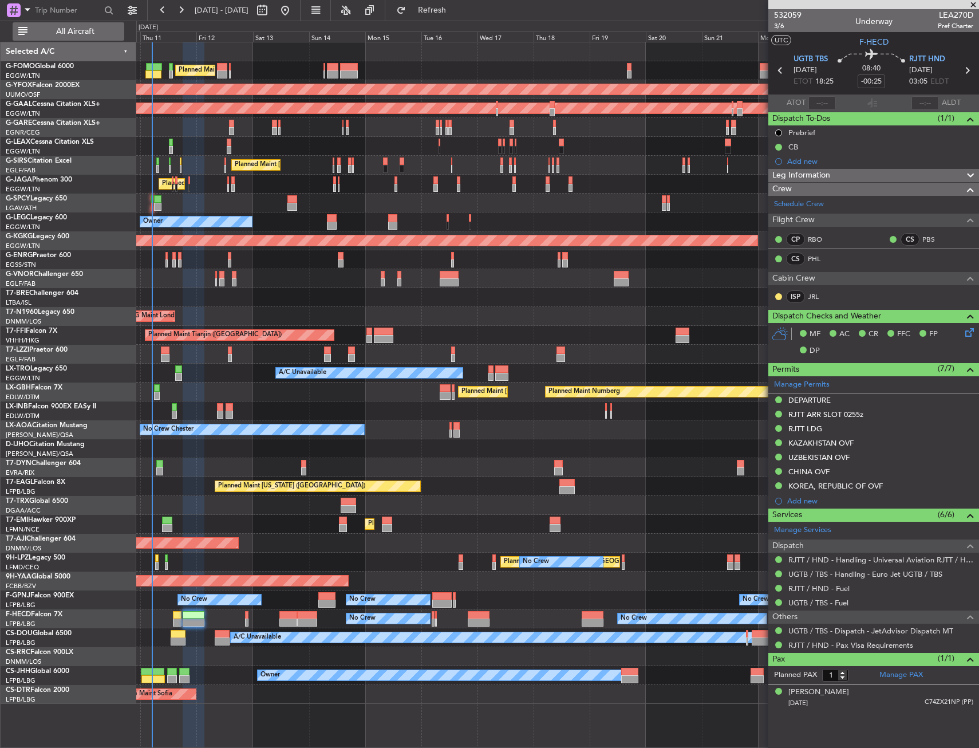
click at [67, 32] on span "All Aircraft" at bounding box center [75, 31] width 91 height 8
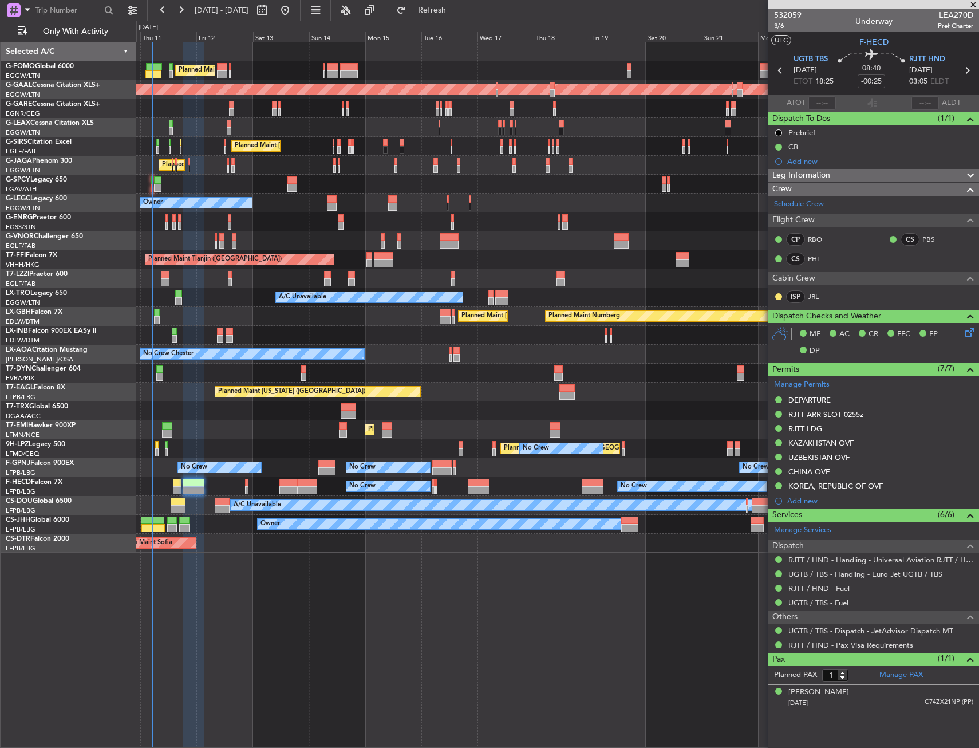
click at [376, 324] on div "Planned Maint Nurnberg Planned Maint Paris (Le Bourget)" at bounding box center [557, 316] width 843 height 19
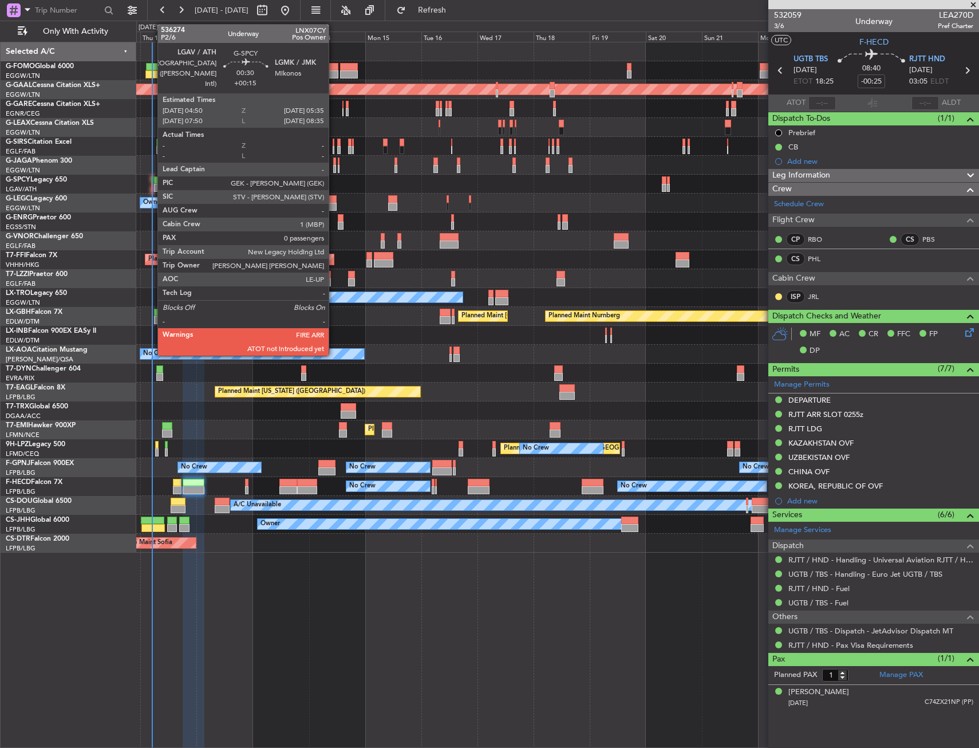
click at [152, 188] on div at bounding box center [152, 188] width 2 height 8
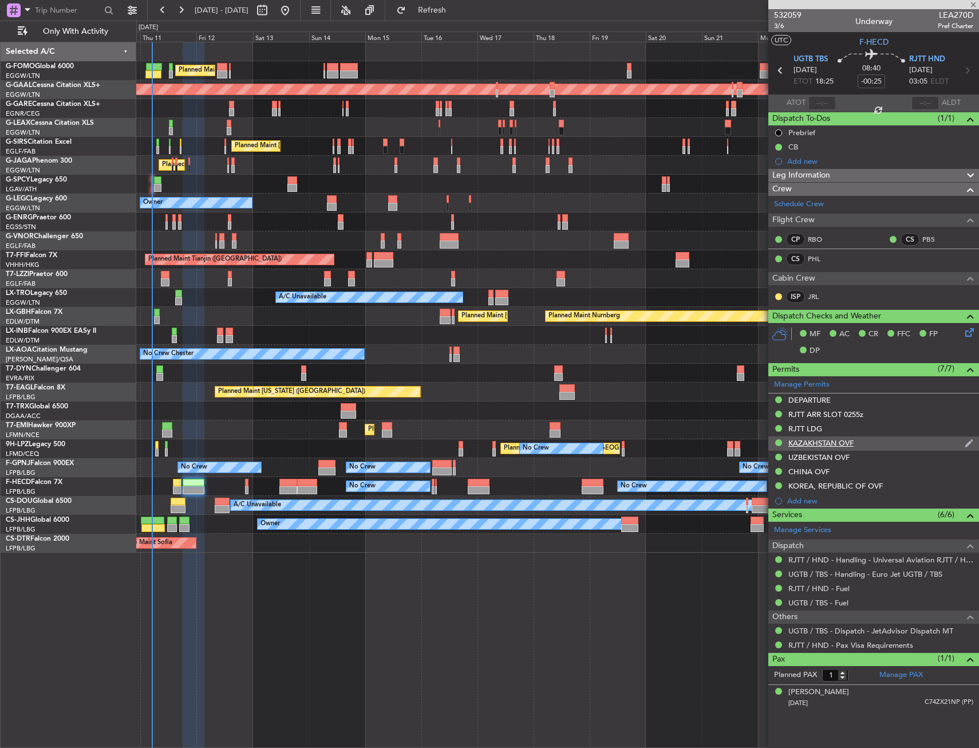
type input "+00:15"
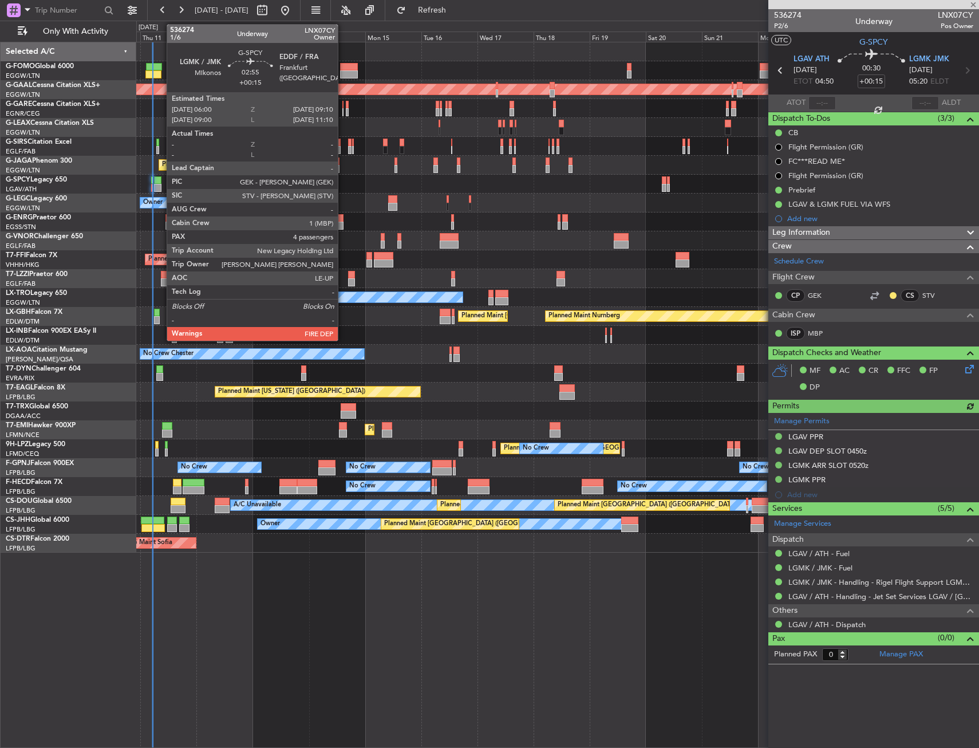
click at [161, 182] on div at bounding box center [157, 180] width 7 height 8
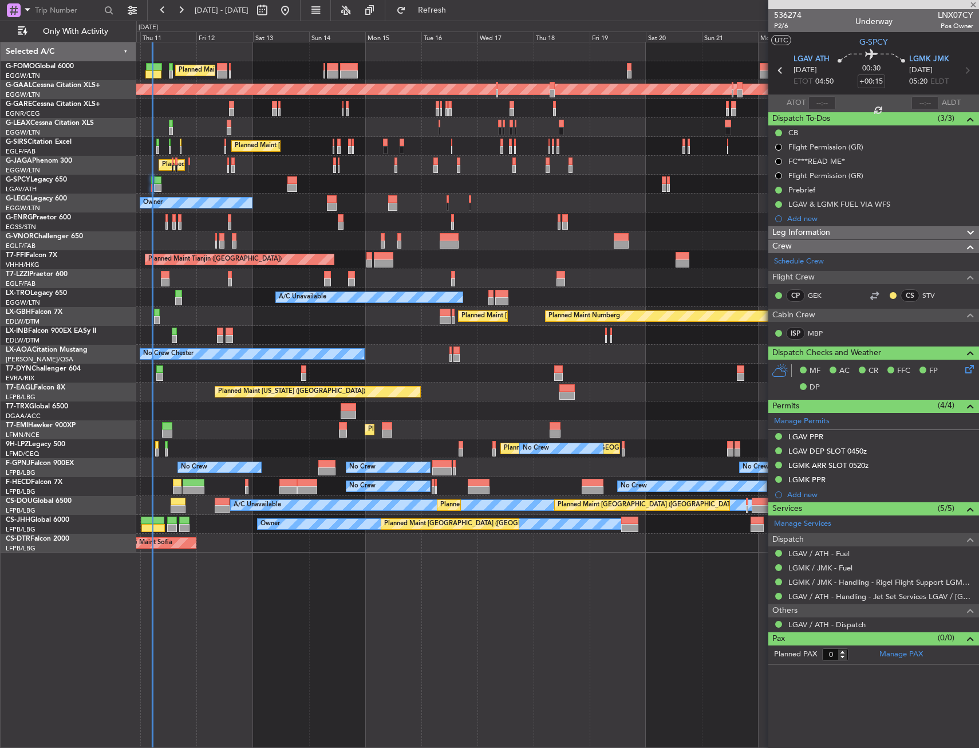
type input "4"
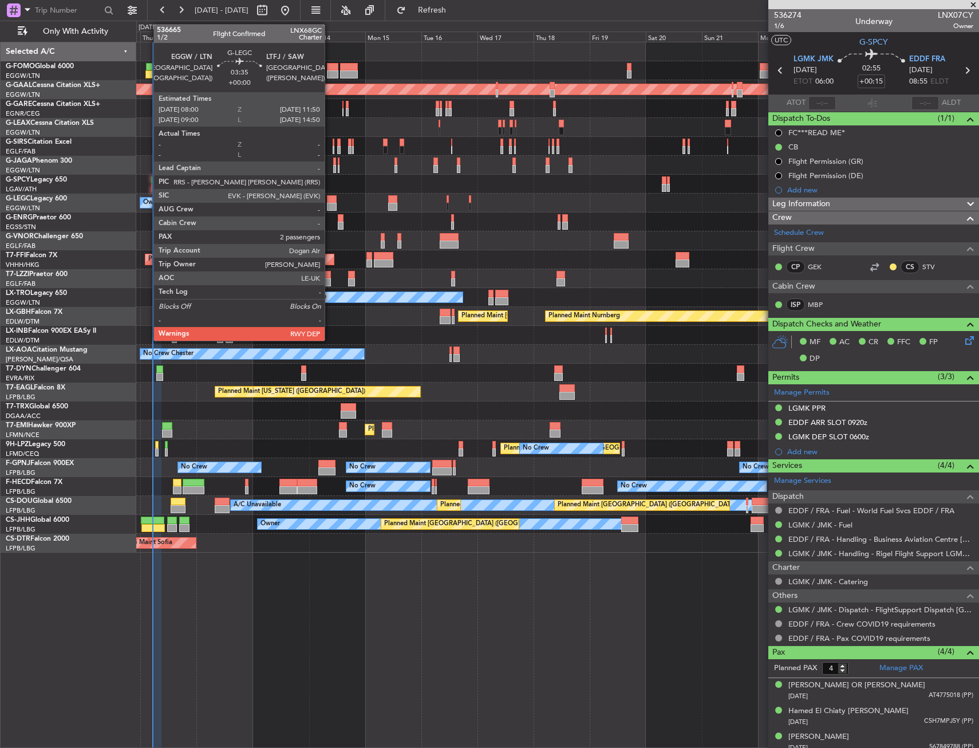
click at [330, 202] on div at bounding box center [331, 199] width 9 height 8
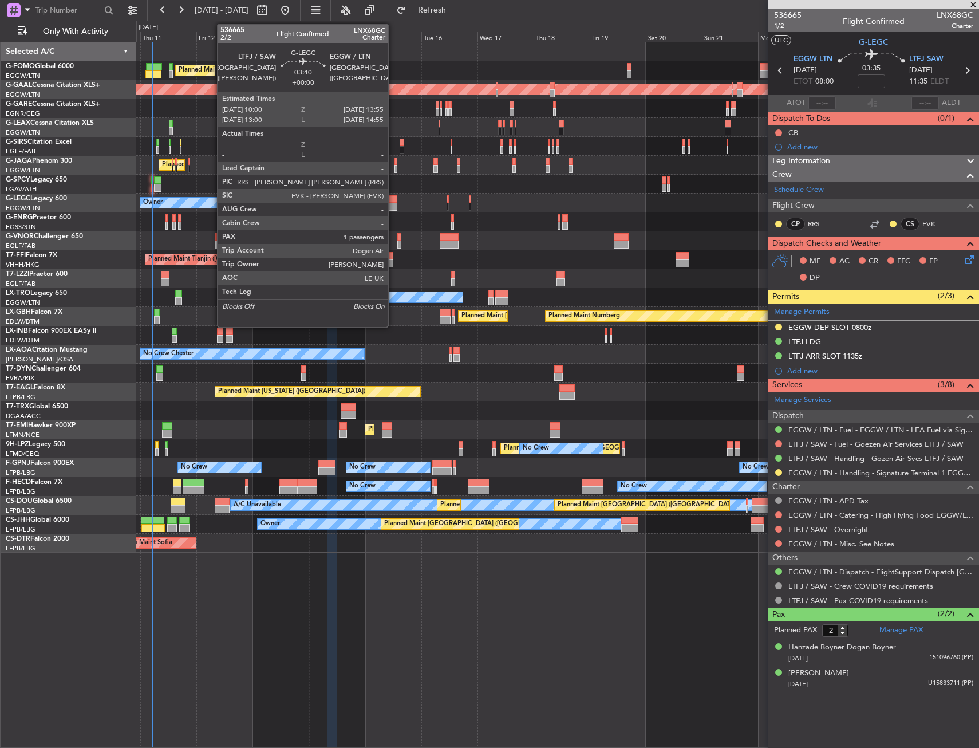
click at [394, 204] on div at bounding box center [393, 207] width 10 height 8
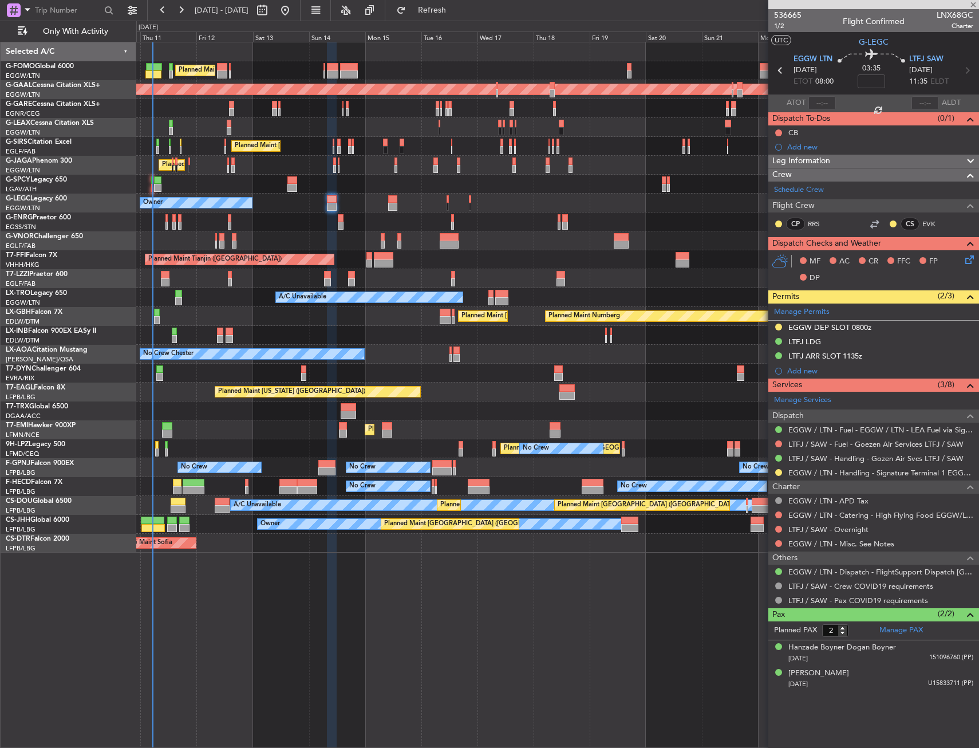
type input "1"
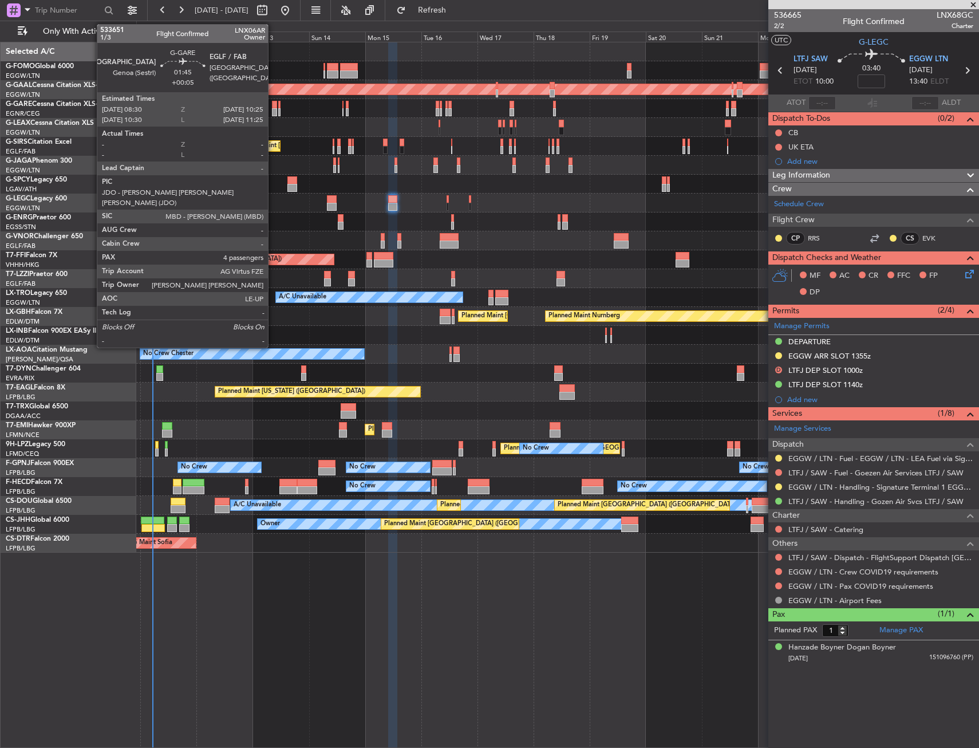
click at [273, 108] on div at bounding box center [274, 105] width 5 height 8
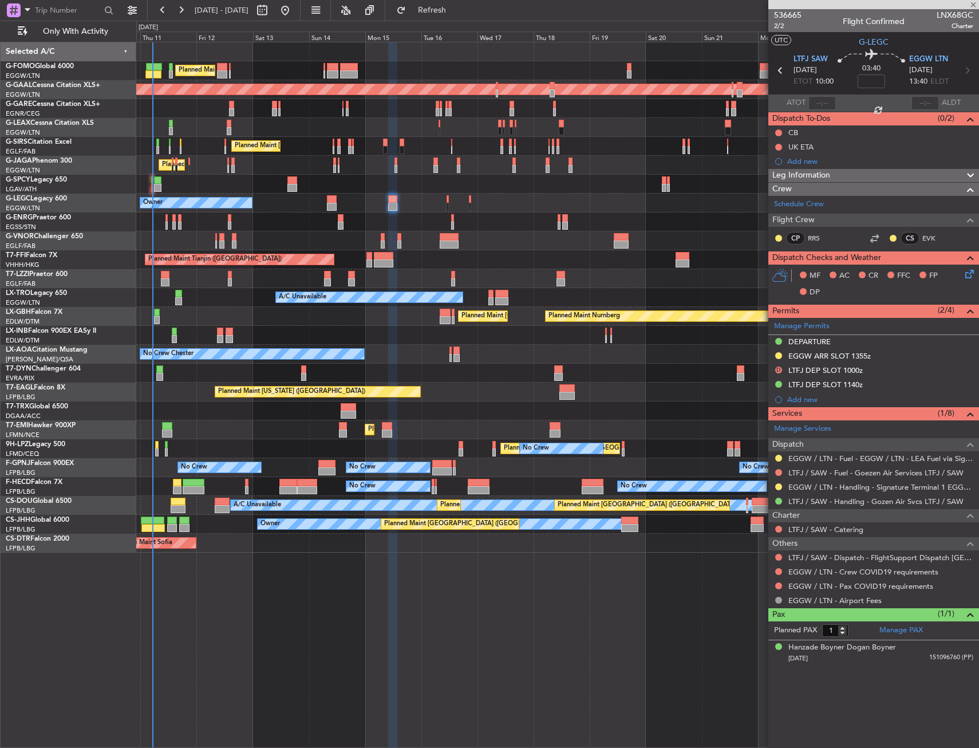
type input "+00:05"
type input "4"
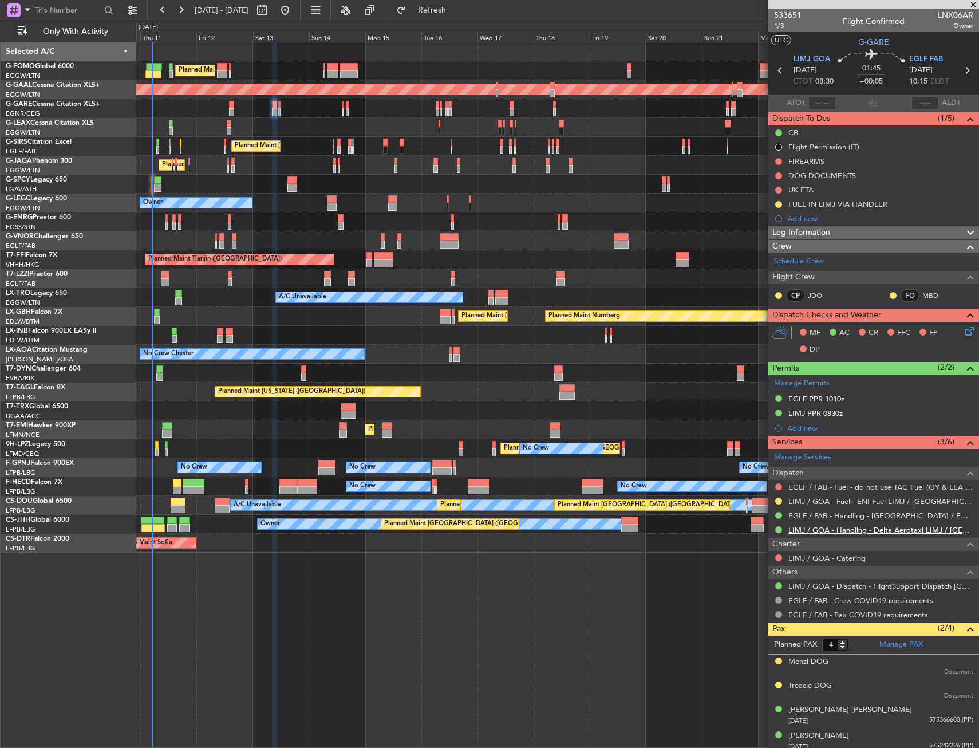
click at [806, 529] on link "LIMJ / GOA - Handling - Delta Aerotaxi LIMJ / GOA" at bounding box center [881, 530] width 185 height 10
click at [819, 498] on link "LIMJ / GOA - Fuel - ENI Fuel LIMJ / GOA" at bounding box center [881, 502] width 185 height 10
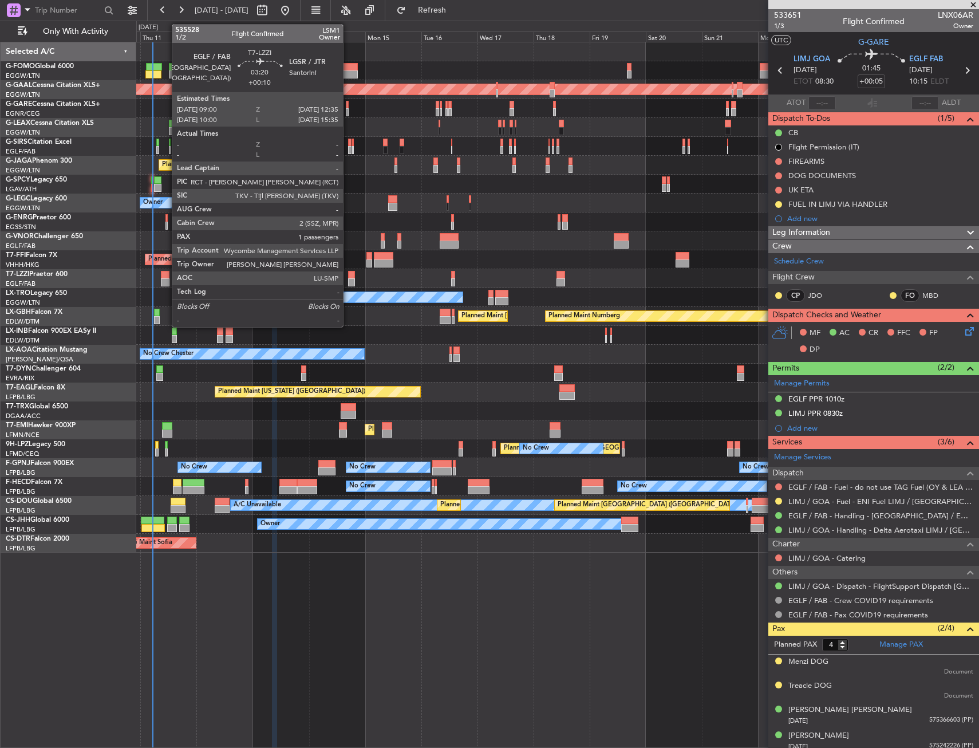
click at [166, 281] on div at bounding box center [165, 282] width 9 height 8
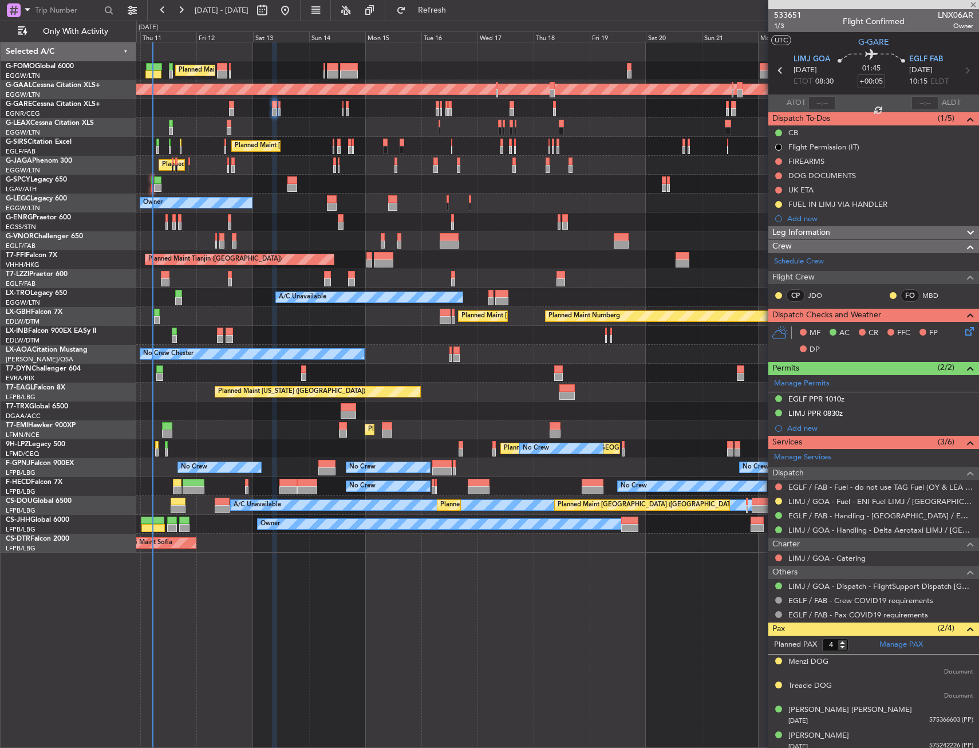
type input "+00:10"
type input "1"
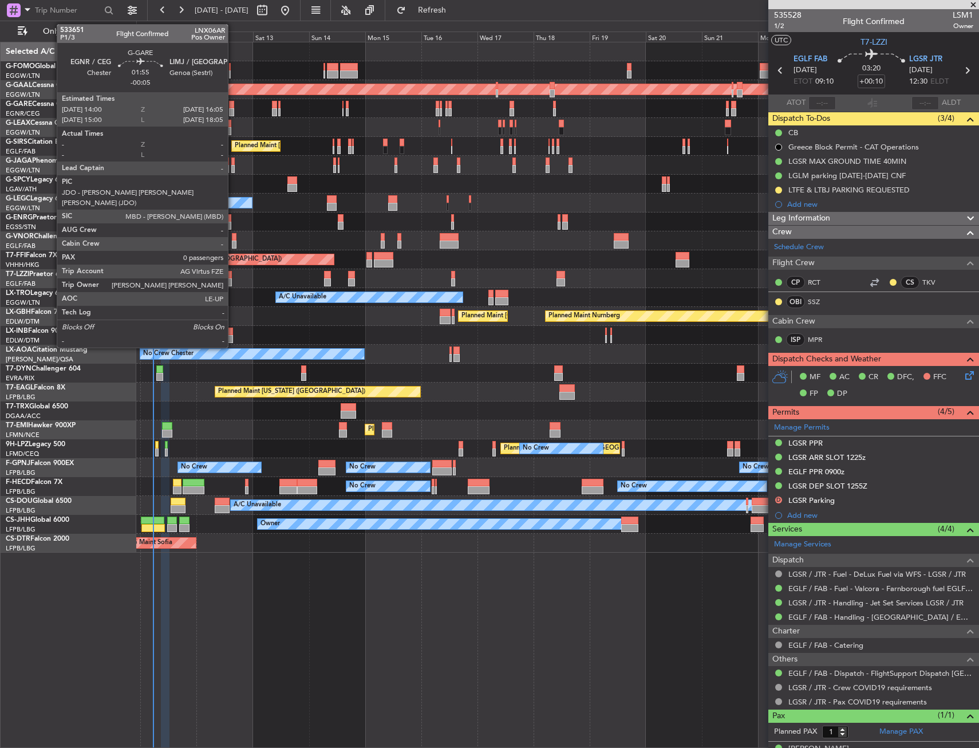
click at [233, 108] on div at bounding box center [231, 112] width 5 height 8
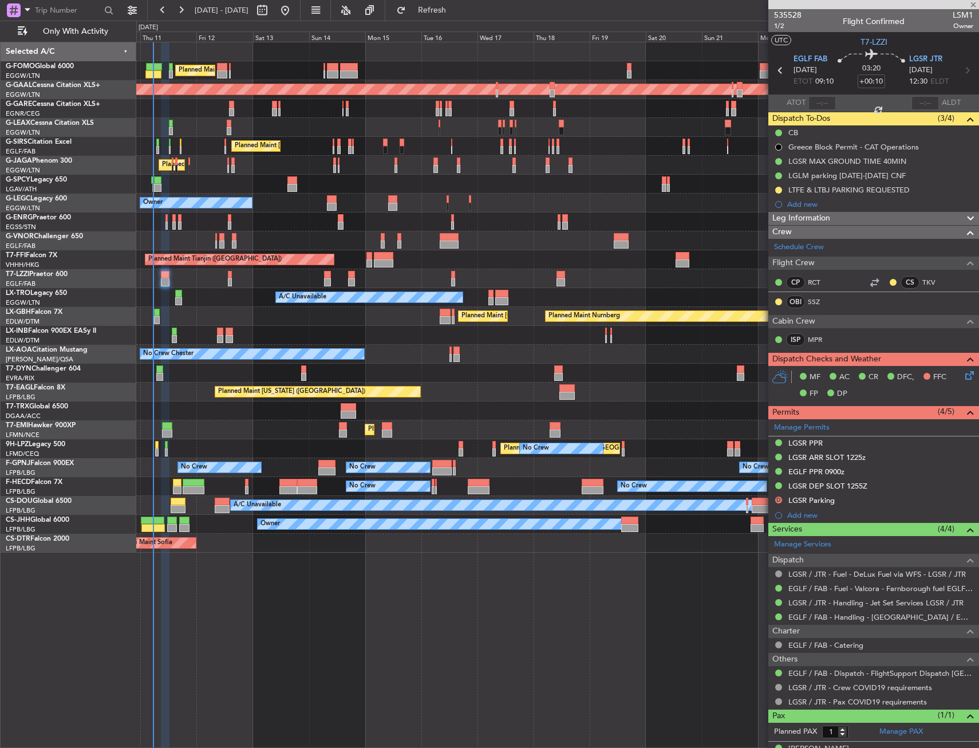
type input "-00:05"
type input "0"
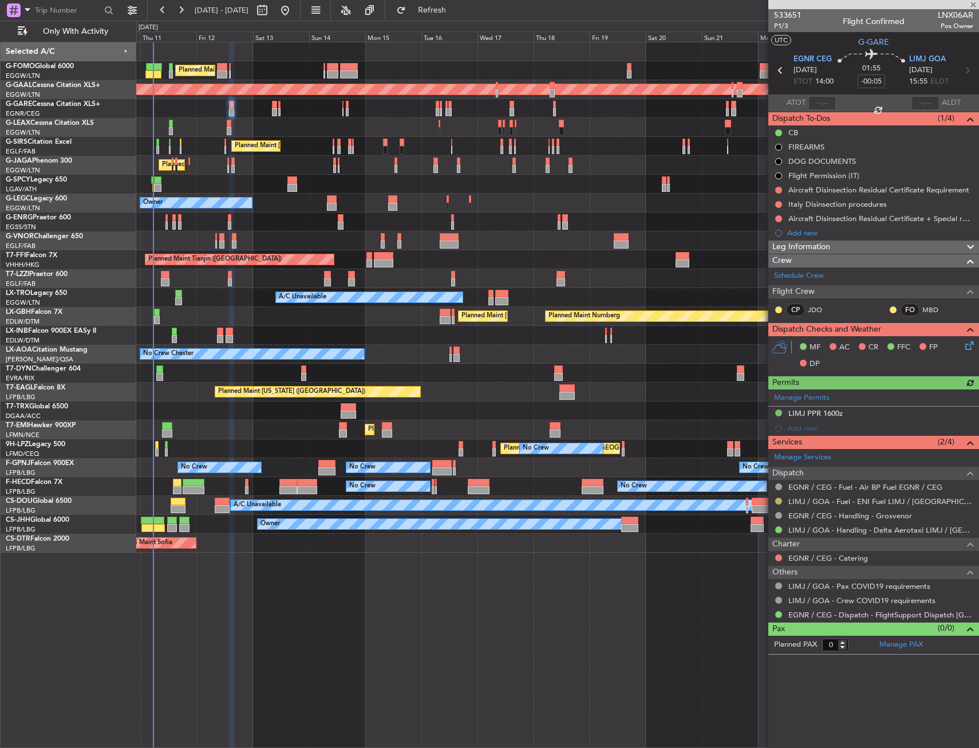
click at [777, 498] on button at bounding box center [779, 501] width 7 height 7
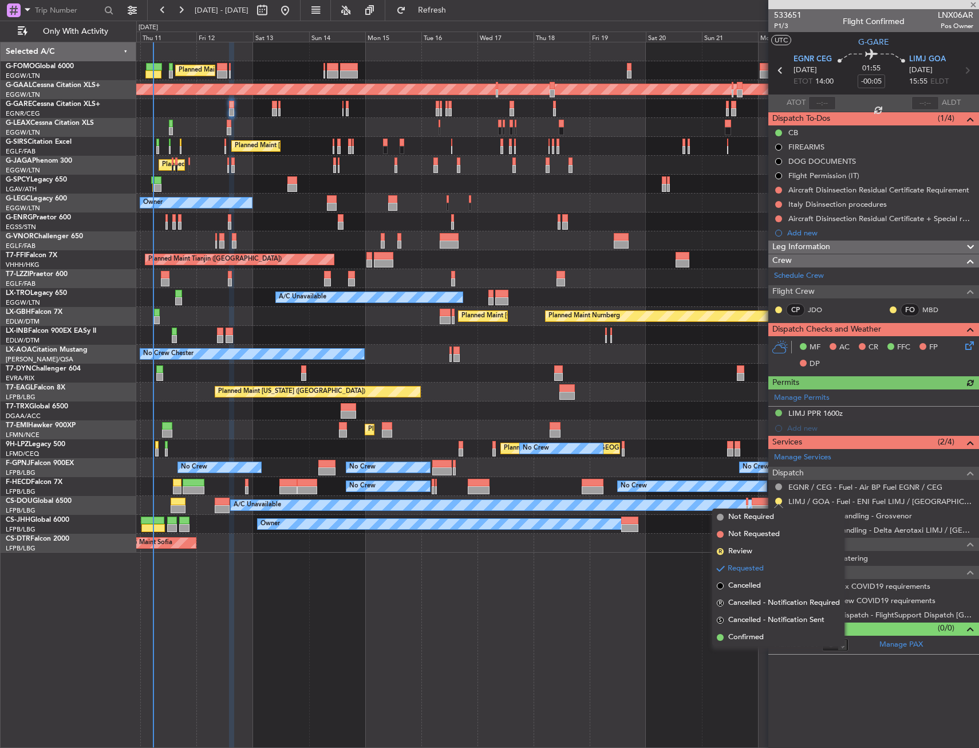
click at [662, 545] on div "AOG Maint Sofia Planned Maint Mugla (Dalaman)" at bounding box center [557, 543] width 843 height 19
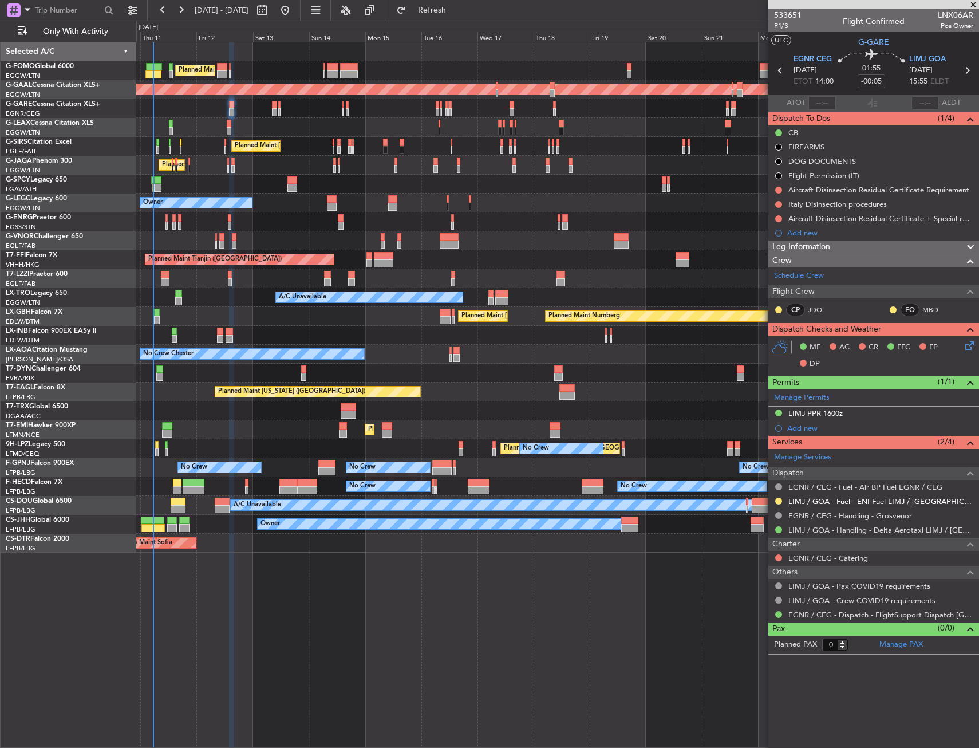
click at [851, 499] on link "LIMJ / GOA - Fuel - ENI Fuel LIMJ / GOA" at bounding box center [881, 502] width 185 height 10
click at [808, 236] on div "Add new" at bounding box center [881, 233] width 186 height 10
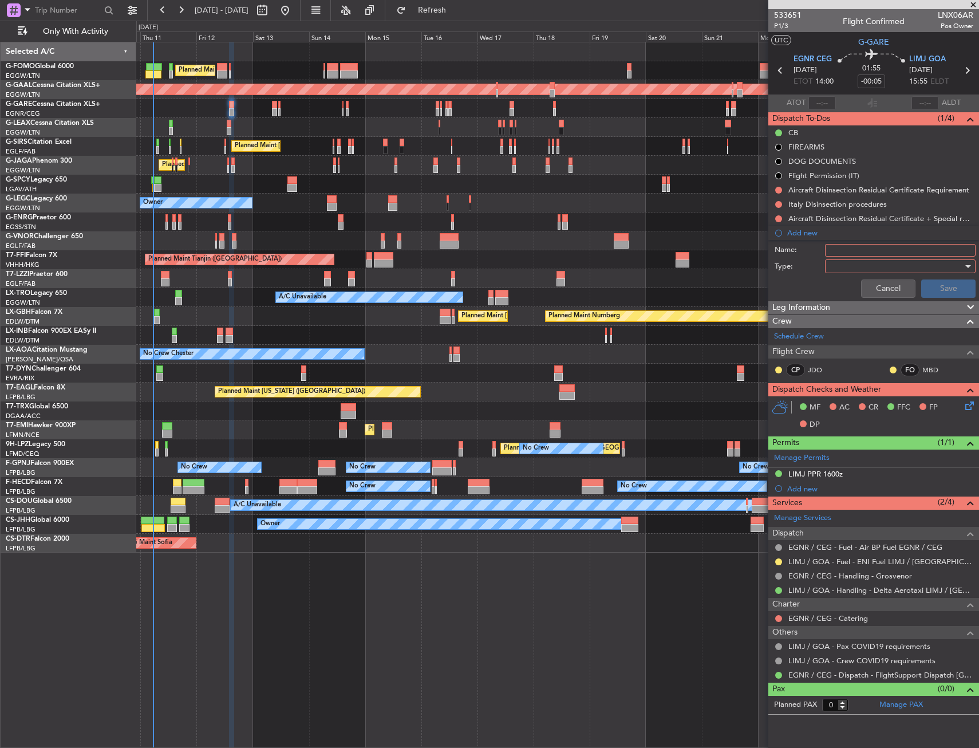
click at [845, 255] on input "Name:" at bounding box center [900, 250] width 151 height 13
type input "LIMJ FUEL VIA WFS"
click at [894, 270] on div at bounding box center [896, 266] width 133 height 17
click at [867, 301] on span "Country" at bounding box center [895, 306] width 140 height 17
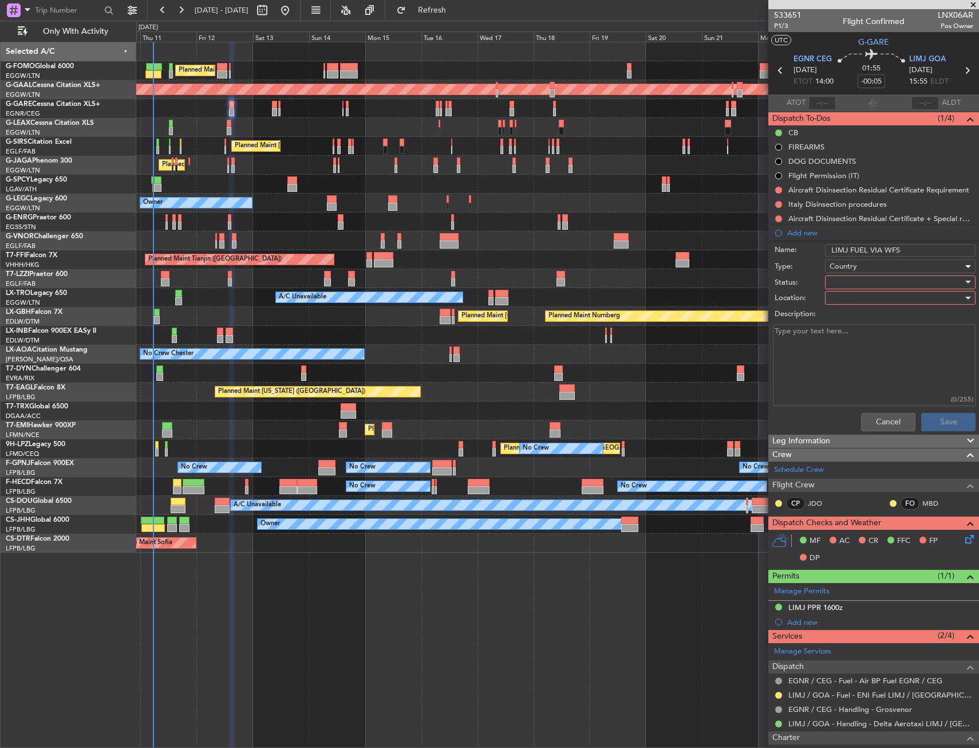
click at [869, 265] on div "Country" at bounding box center [896, 266] width 133 height 17
click at [865, 289] on span "Generic" at bounding box center [895, 289] width 134 height 17
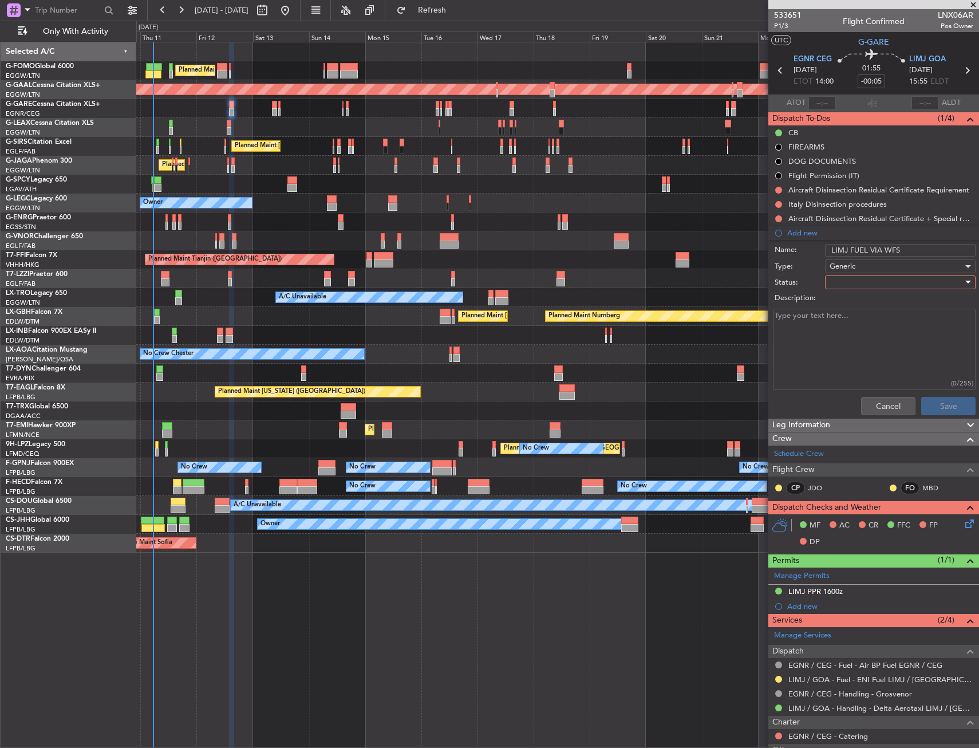
click at [865, 289] on div at bounding box center [896, 282] width 133 height 17
click at [868, 333] on span "Completed" at bounding box center [895, 339] width 134 height 17
click at [924, 403] on button "Save" at bounding box center [949, 406] width 54 height 18
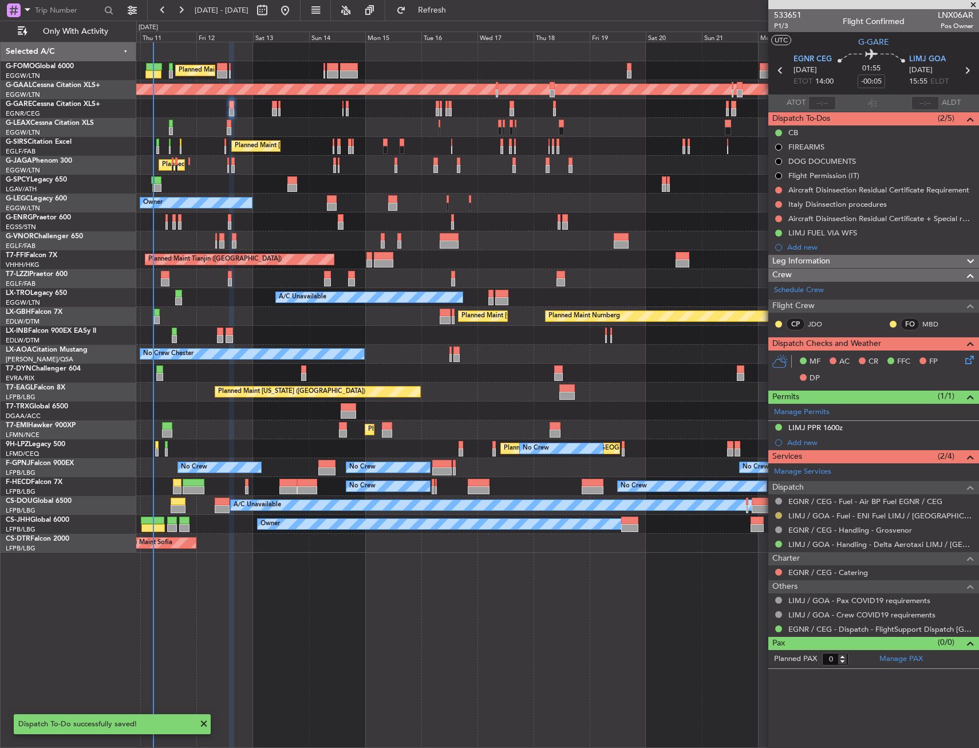
click at [780, 514] on button at bounding box center [779, 515] width 7 height 7
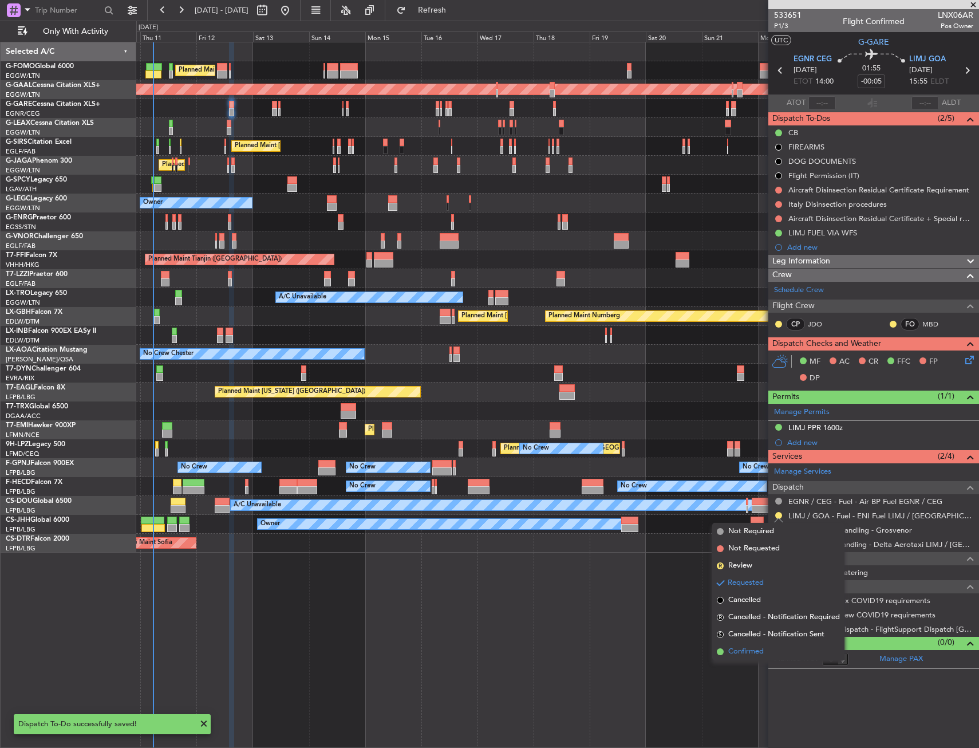
click at [722, 655] on span at bounding box center [720, 651] width 7 height 7
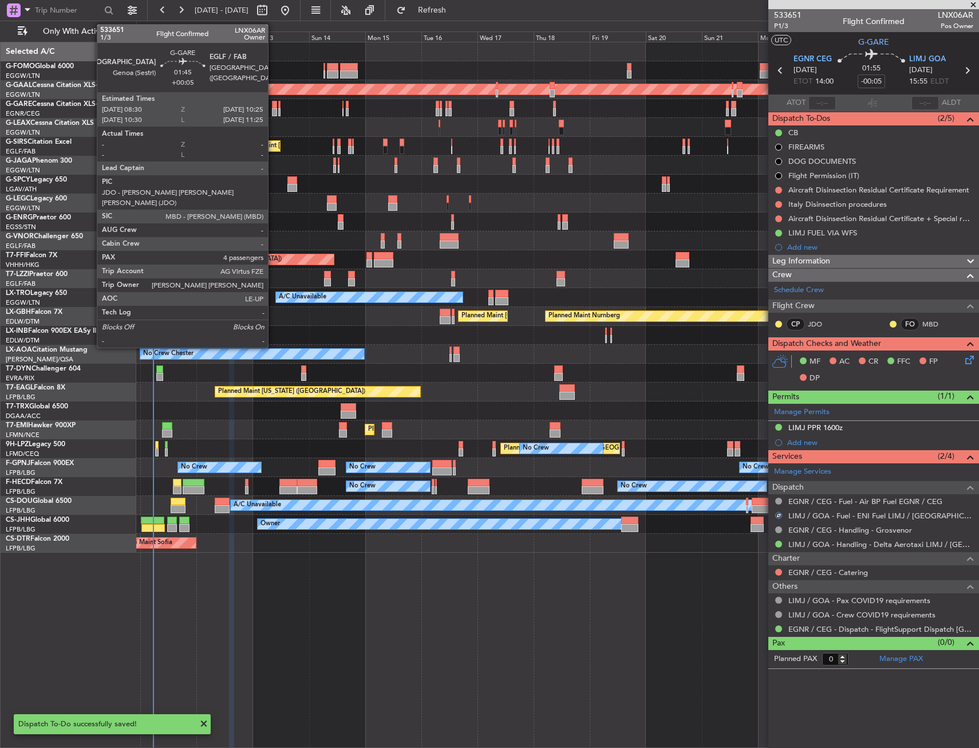
click at [273, 109] on div at bounding box center [274, 112] width 5 height 8
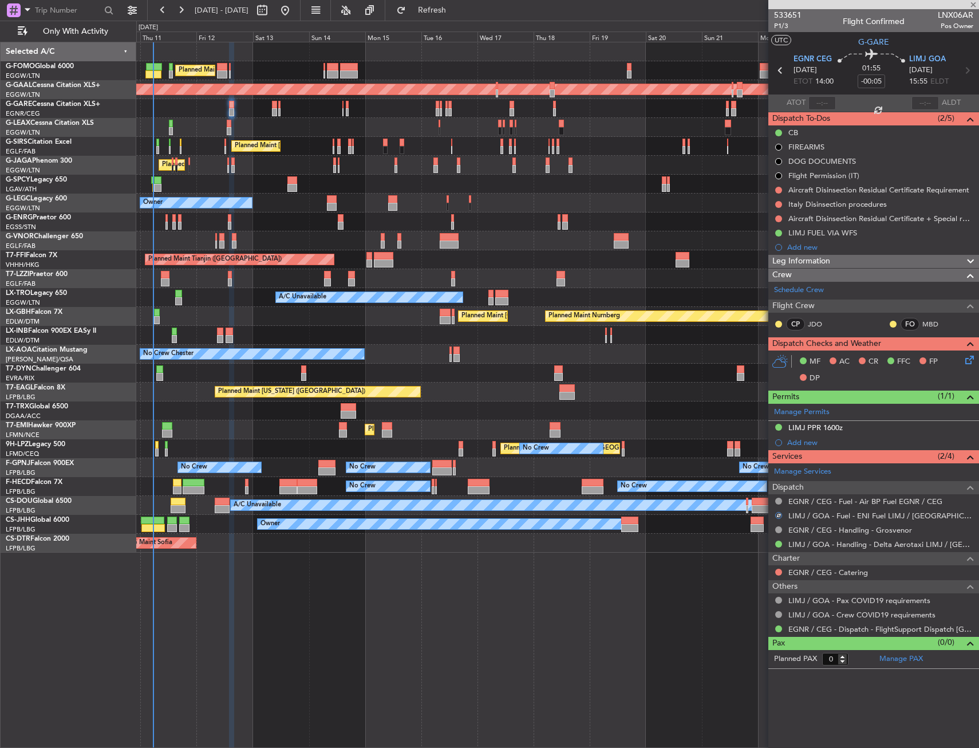
type input "+00:05"
type input "4"
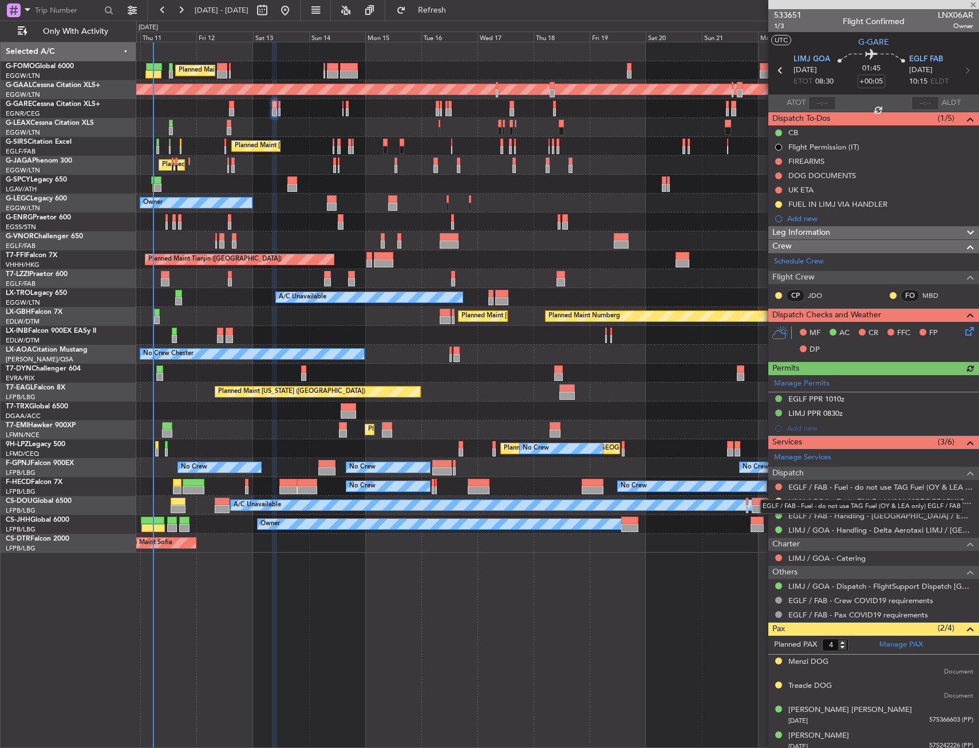
click at [780, 499] on mat-tooltip-component "EGLF / FAB - Fuel - do not use TAG Fuel (OY & LEA only) EGLF / FAB" at bounding box center [862, 506] width 219 height 30
click at [828, 502] on link "LIMJ / GOA - Fuel - ENI Fuel LIMJ / GOA" at bounding box center [881, 502] width 185 height 10
click at [457, 14] on span "Refresh" at bounding box center [432, 10] width 48 height 8
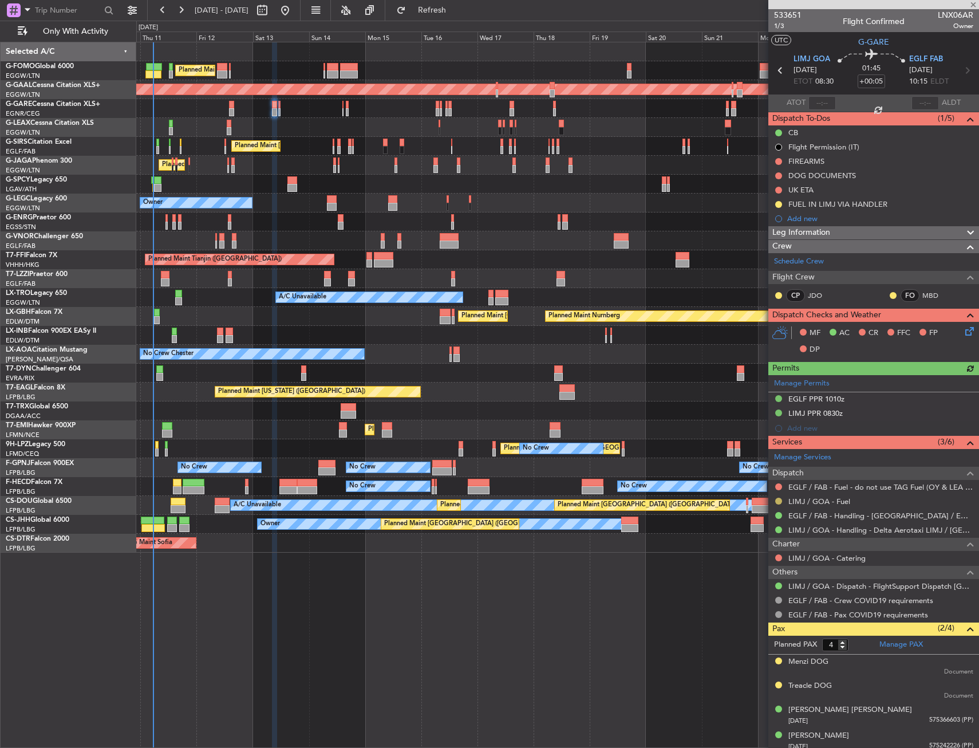
click at [777, 501] on button at bounding box center [779, 501] width 7 height 7
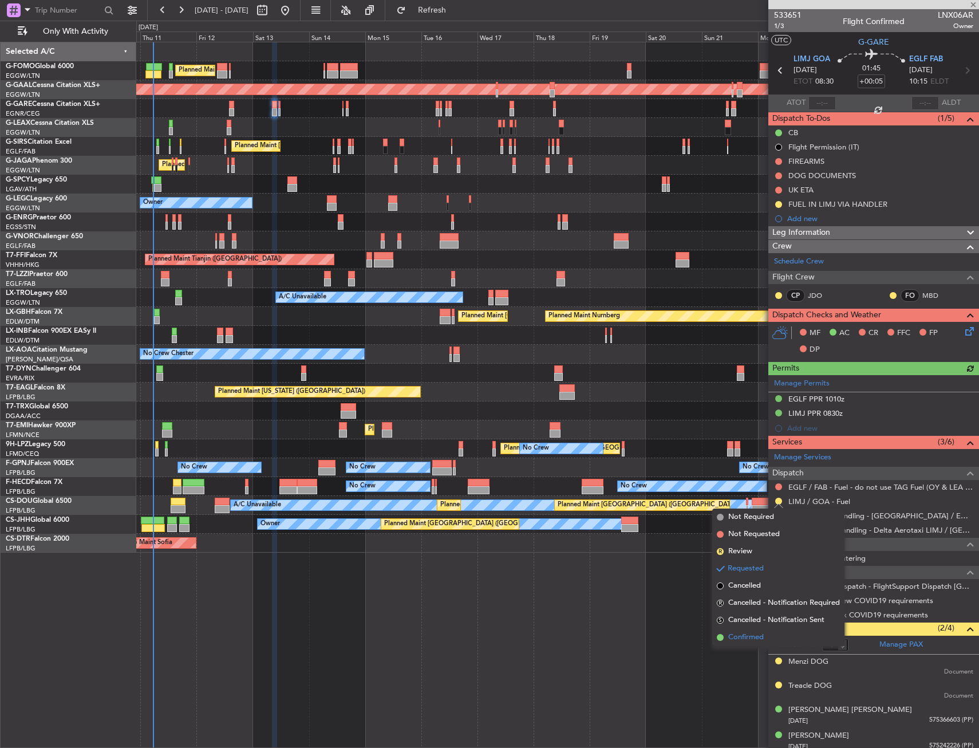
click at [749, 631] on li "Confirmed" at bounding box center [779, 637] width 132 height 17
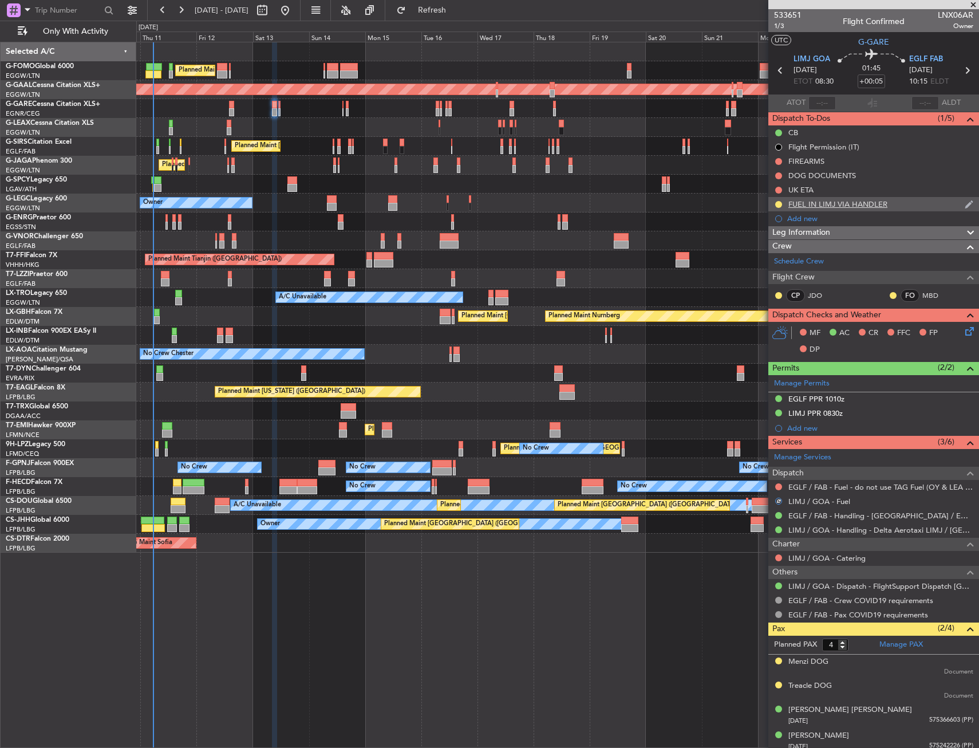
click at [896, 207] on div "FUEL IN LIMJ VIA HANDLER" at bounding box center [874, 204] width 211 height 14
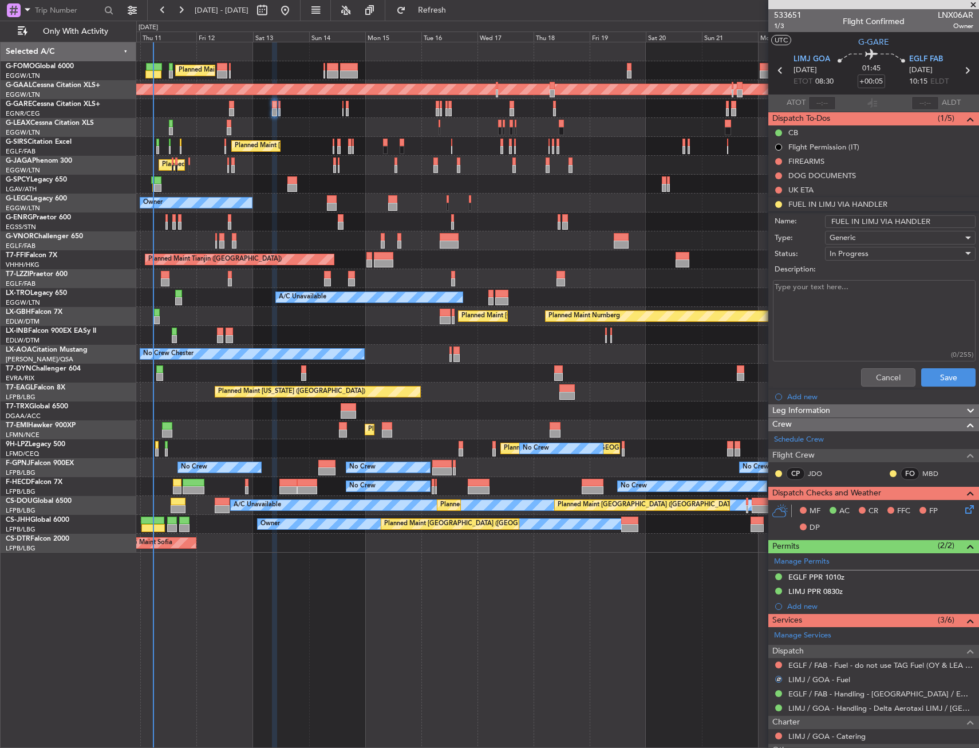
drag, startPoint x: 931, startPoint y: 218, endPoint x: 892, endPoint y: 223, distance: 38.6
click at [892, 223] on input "FUEL IN LIMJ VIA HANDLER" at bounding box center [900, 221] width 151 height 13
type input "FUEL IN LIMJ VIA WFS"
click at [880, 254] on div "In Progress" at bounding box center [896, 253] width 133 height 17
click at [876, 312] on span "Completed" at bounding box center [895, 310] width 134 height 17
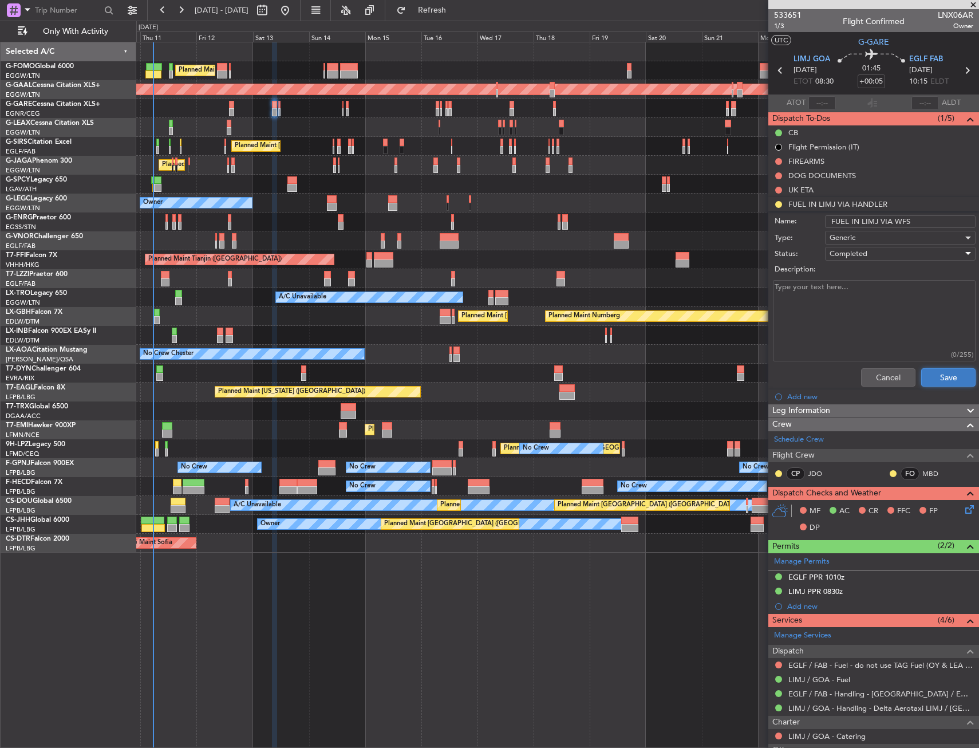
click at [927, 379] on button "Save" at bounding box center [949, 377] width 54 height 18
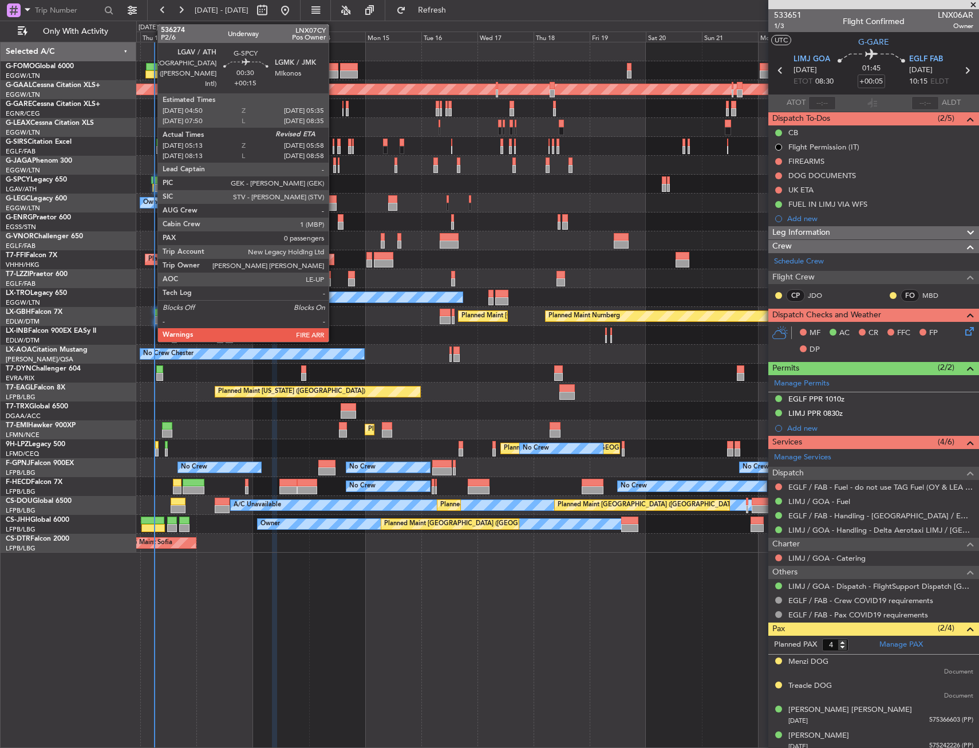
click at [152, 177] on div at bounding box center [152, 180] width 2 height 8
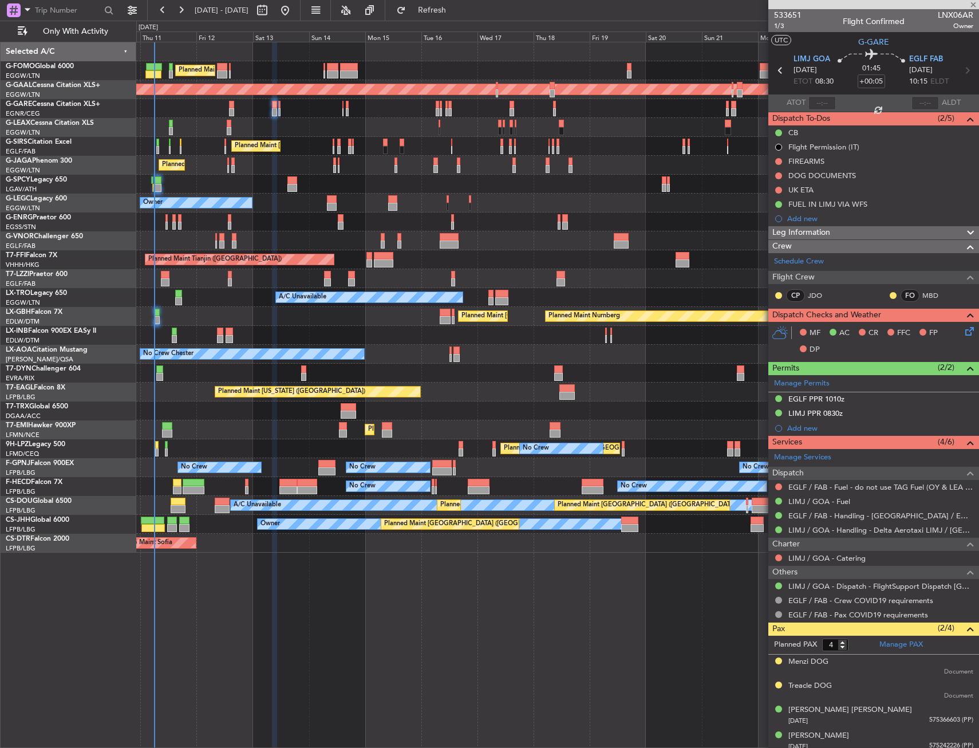
type input "+00:15"
type input "05:13"
type input "0"
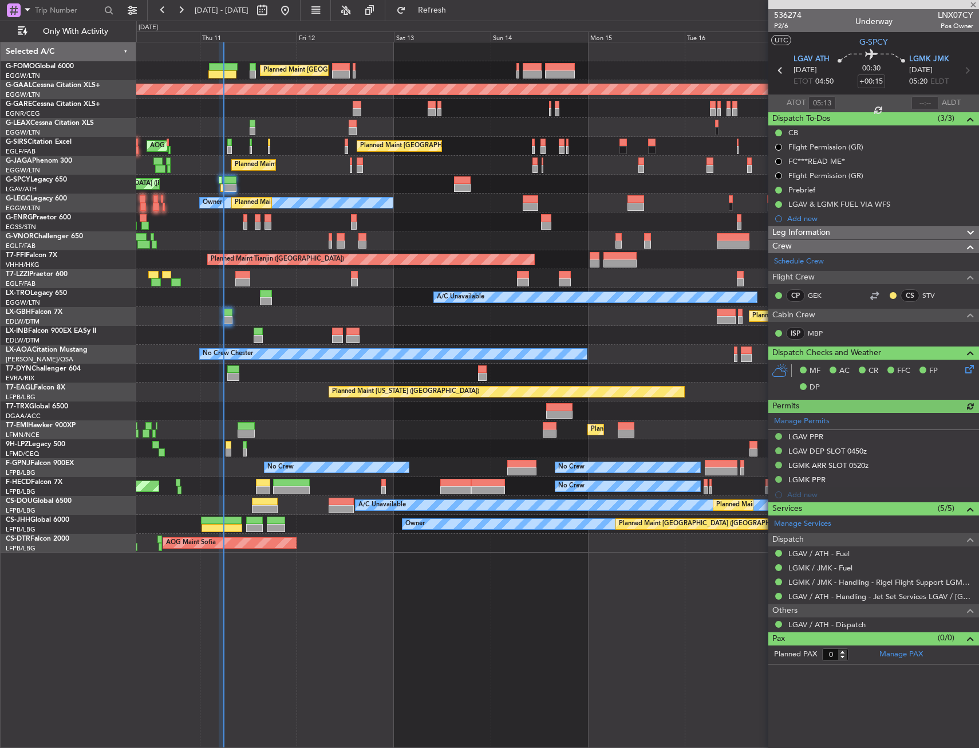
click at [355, 210] on div "Planned Maint London (Luton) Planned Maint Dusseldorf Unplanned Maint Chester P…" at bounding box center [557, 297] width 843 height 510
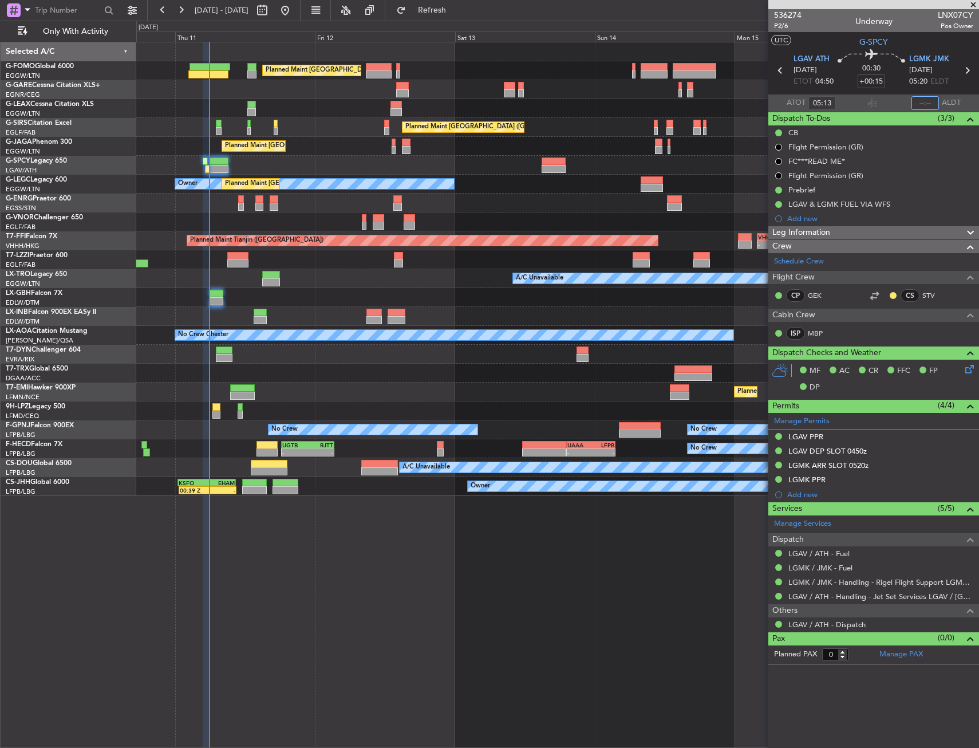
click at [920, 99] on input "text" at bounding box center [925, 103] width 27 height 14
click at [831, 42] on section "UTC G-SPCY" at bounding box center [874, 40] width 211 height 17
type input "05:31"
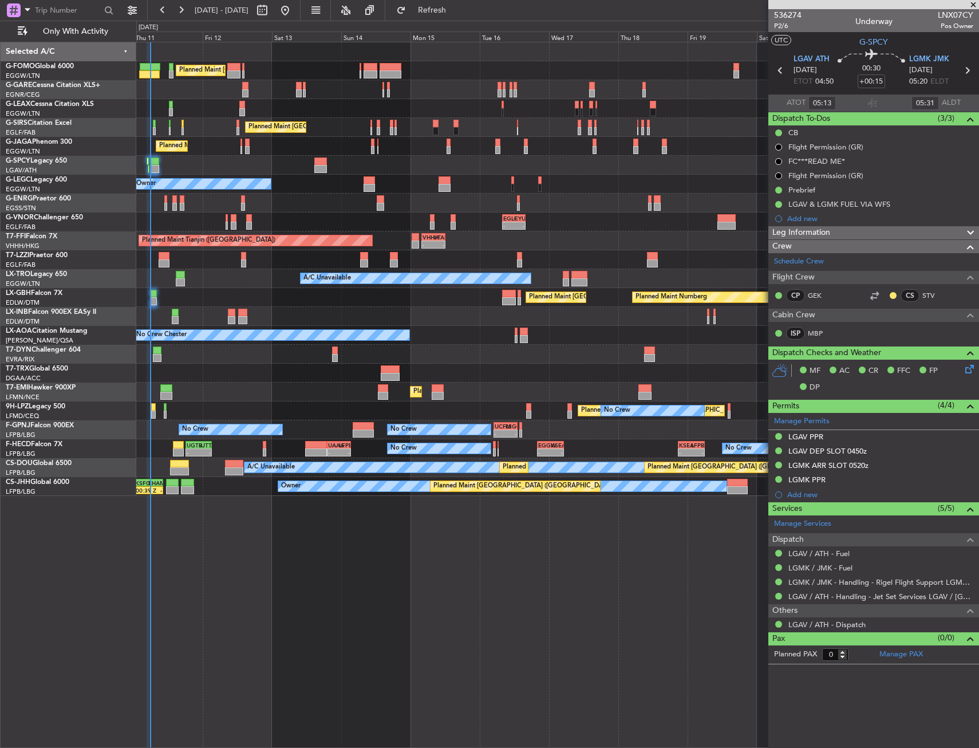
click at [247, 166] on div "Planned Maint London (Luton) Unplanned Maint Chester Planned Maint London (Farn…" at bounding box center [557, 269] width 843 height 454
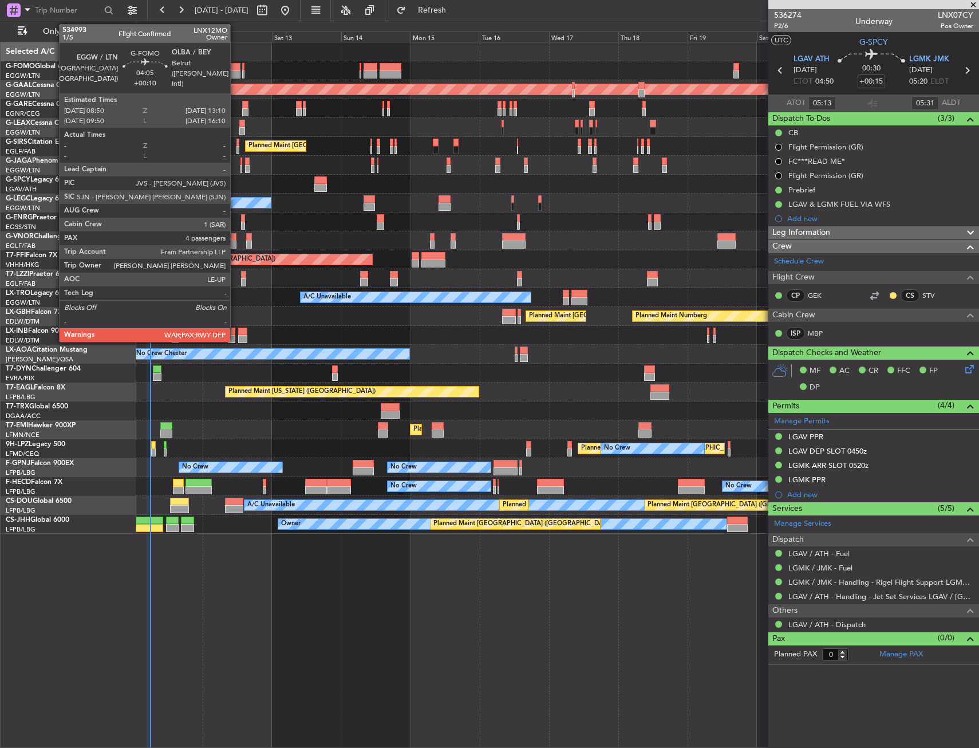
click at [235, 74] on div at bounding box center [233, 74] width 13 height 8
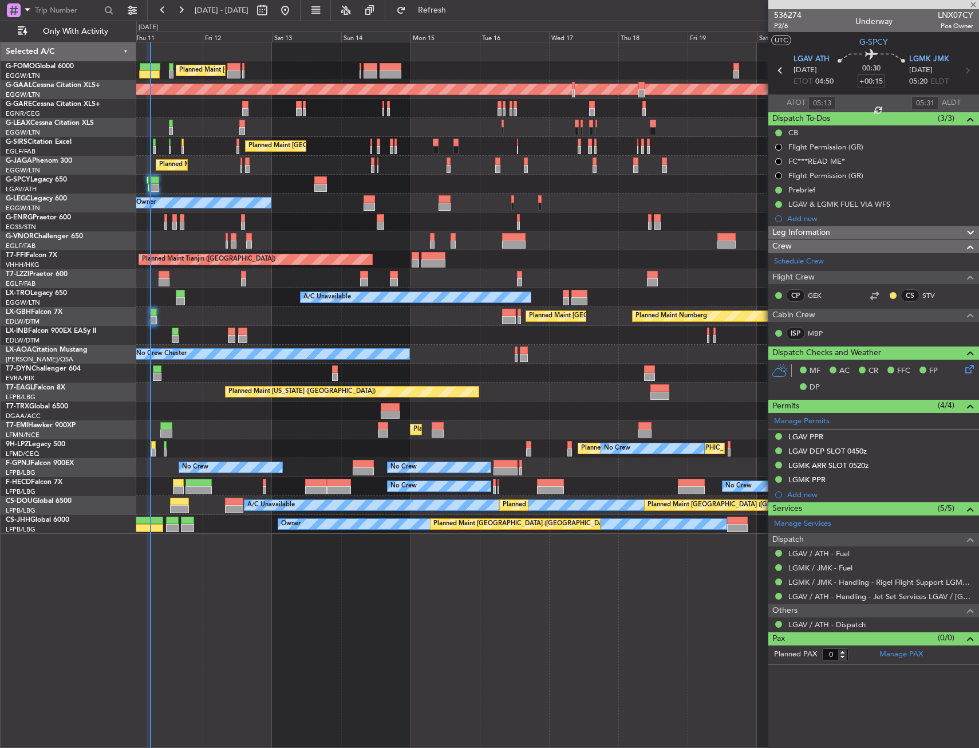
type input "+00:10"
type input "4"
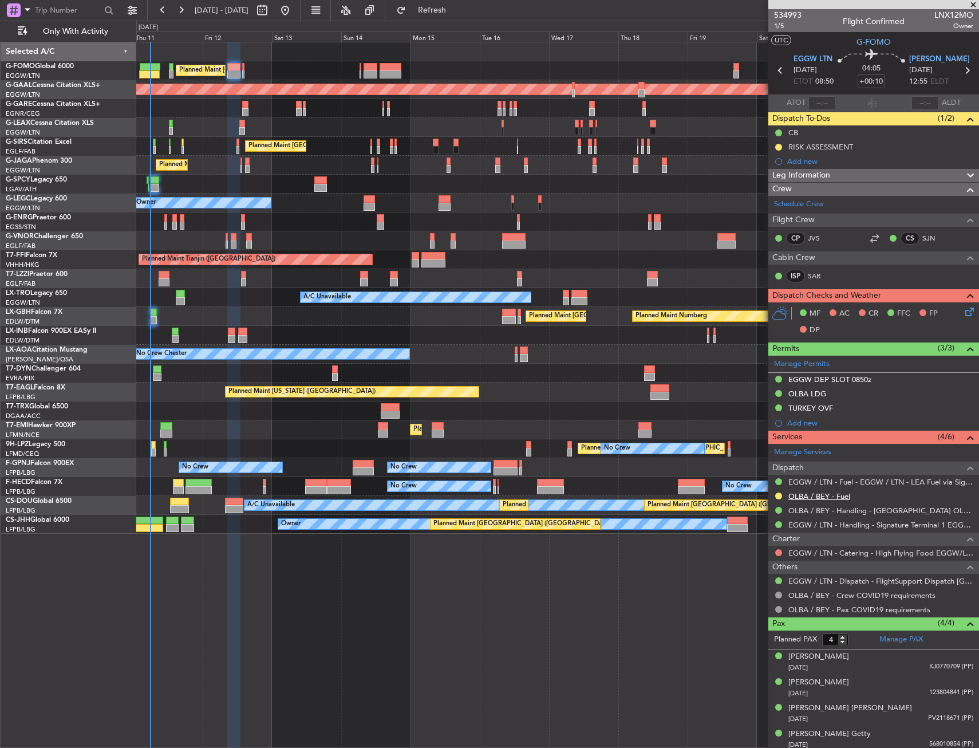
drag, startPoint x: 788, startPoint y: 484, endPoint x: 802, endPoint y: 497, distance: 19.9
click at [802, 497] on link "OLBA / BEY - Fuel" at bounding box center [820, 496] width 62 height 10
click at [803, 159] on div "Add new" at bounding box center [876, 161] width 176 height 10
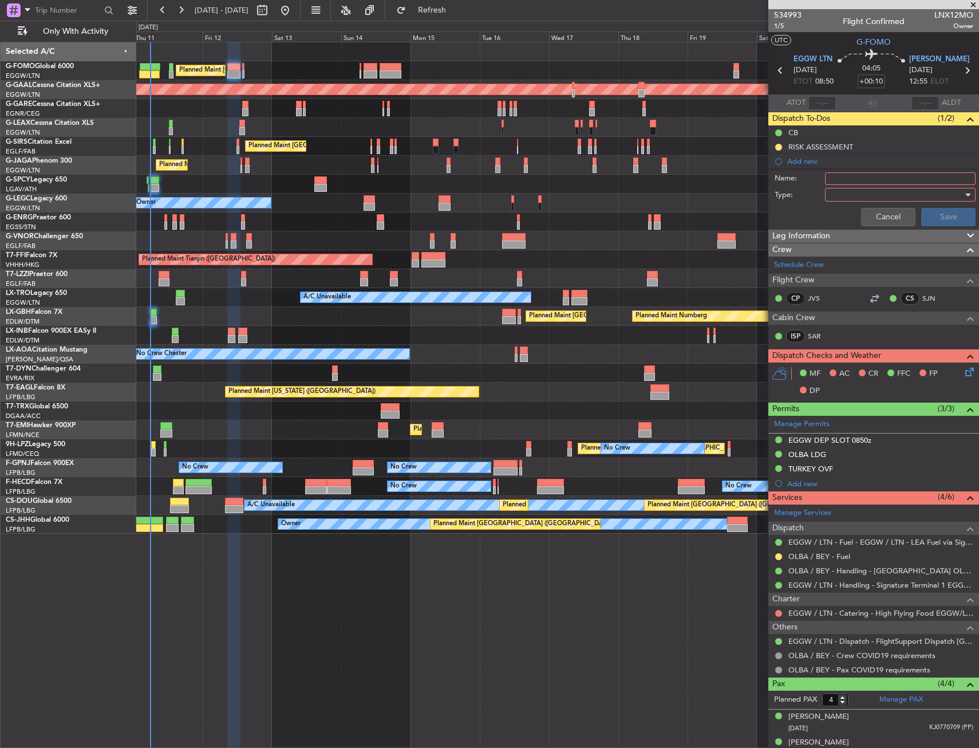
click at [853, 179] on input "Name:" at bounding box center [900, 178] width 151 height 13
type input "OLBA FUEL VIA WFS"
click at [849, 195] on div at bounding box center [896, 194] width 133 height 17
click at [843, 220] on span "Generic" at bounding box center [895, 218] width 134 height 17
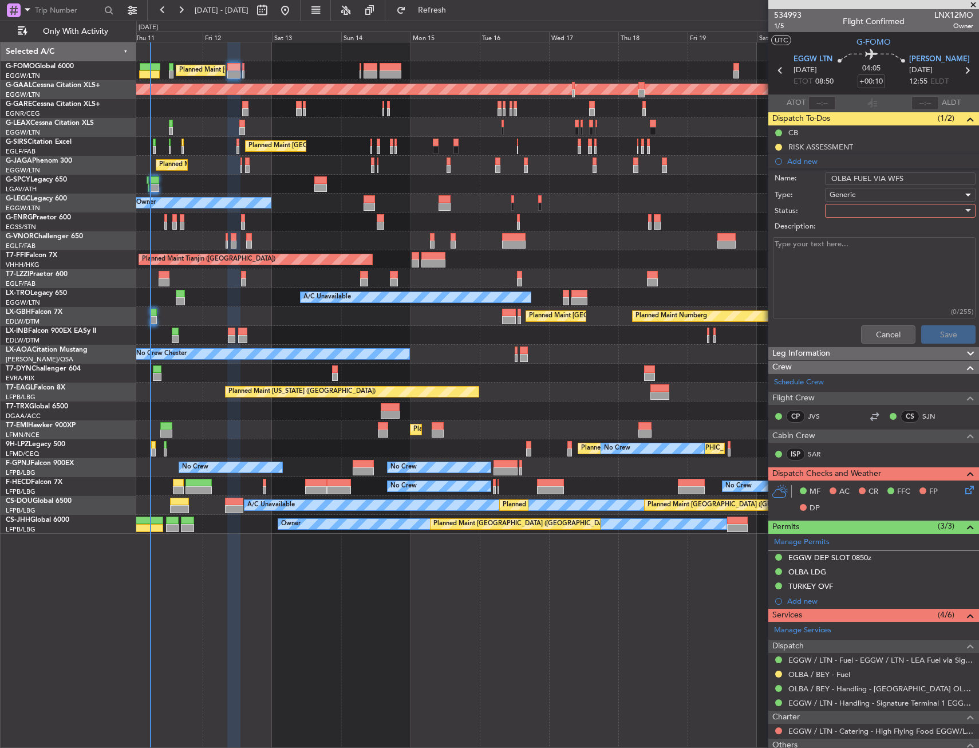
click at [842, 215] on div at bounding box center [896, 210] width 133 height 17
click at [847, 245] on span "In Progress" at bounding box center [895, 250] width 134 height 17
click at [939, 331] on button "Save" at bounding box center [949, 334] width 54 height 18
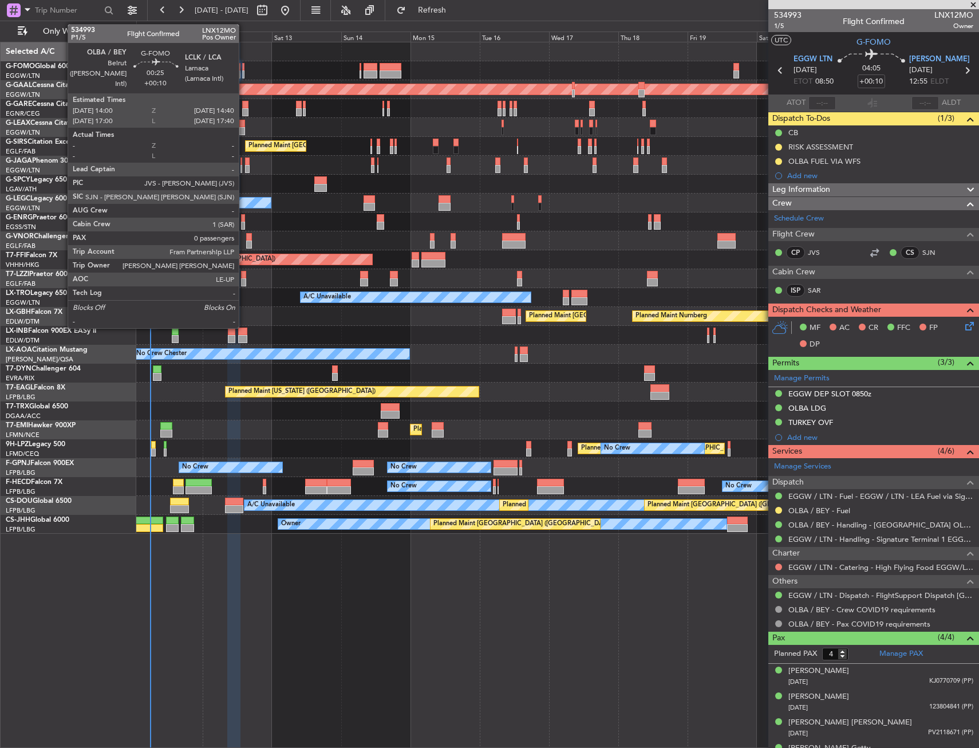
click at [244, 77] on div at bounding box center [243, 74] width 2 height 8
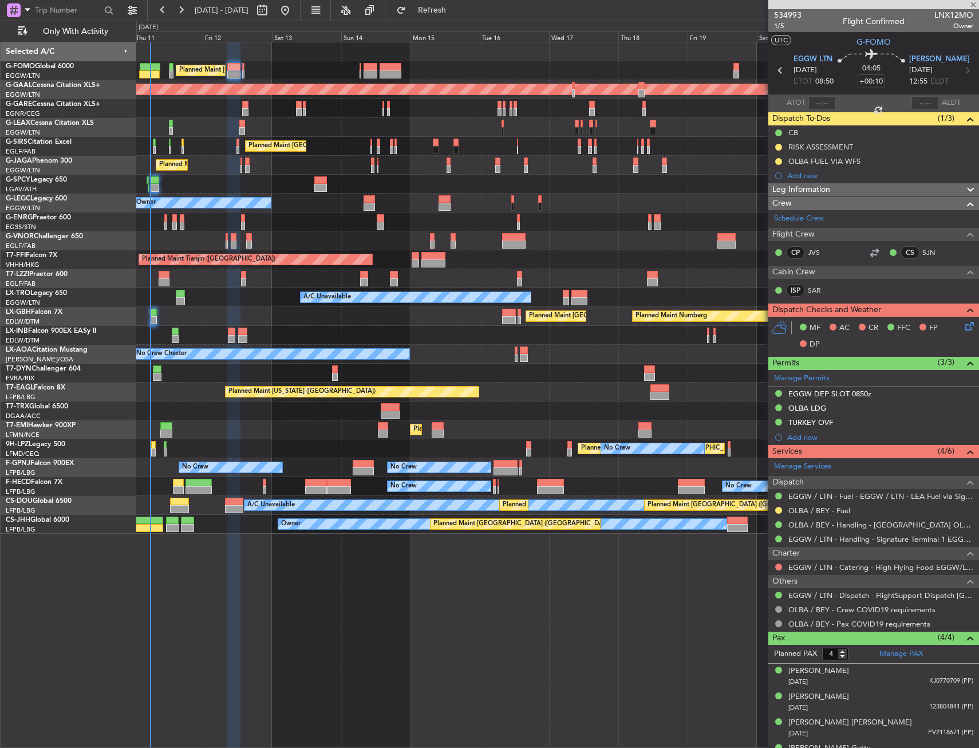
type input "0"
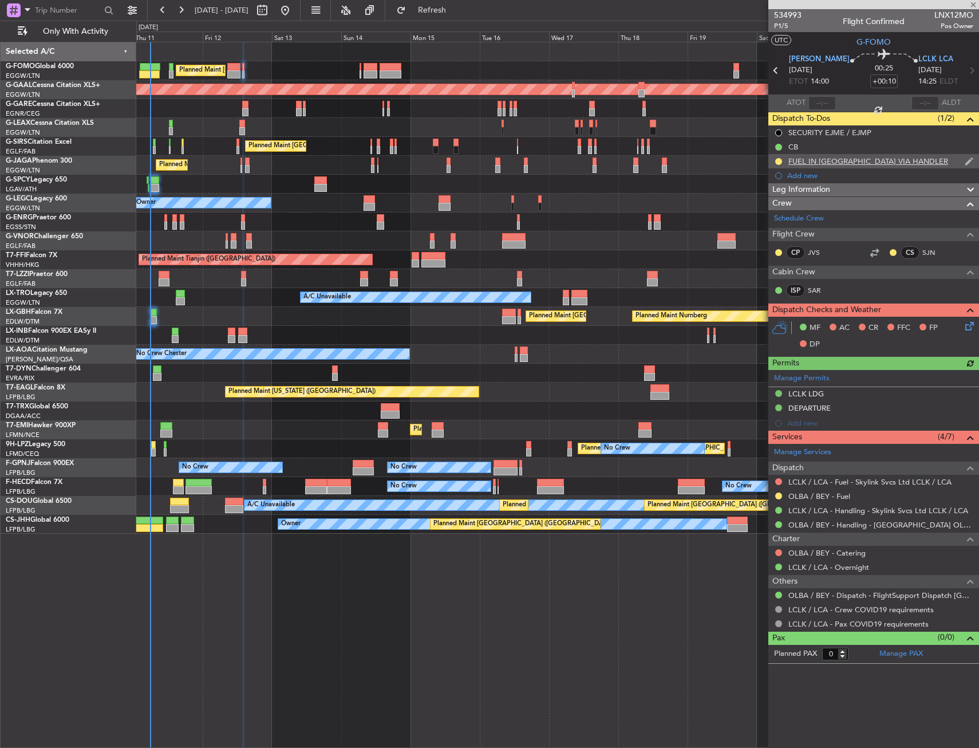
click at [912, 164] on div "FUEL IN OLBA VIA HANDLER" at bounding box center [874, 161] width 211 height 14
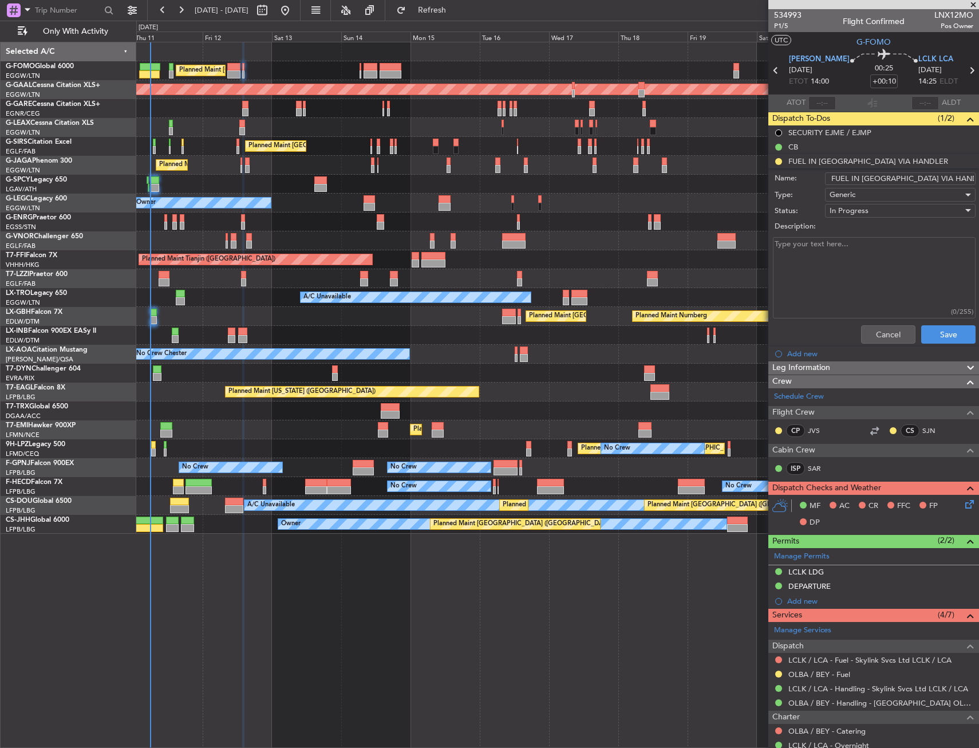
drag, startPoint x: 930, startPoint y: 177, endPoint x: 894, endPoint y: 173, distance: 36.3
click at [894, 173] on input "FUEL IN OLBA VIA HANDLER" at bounding box center [900, 178] width 151 height 13
type input "FUEL IN OLBA VIA WFS"
click at [943, 340] on button "Save" at bounding box center [949, 334] width 54 height 18
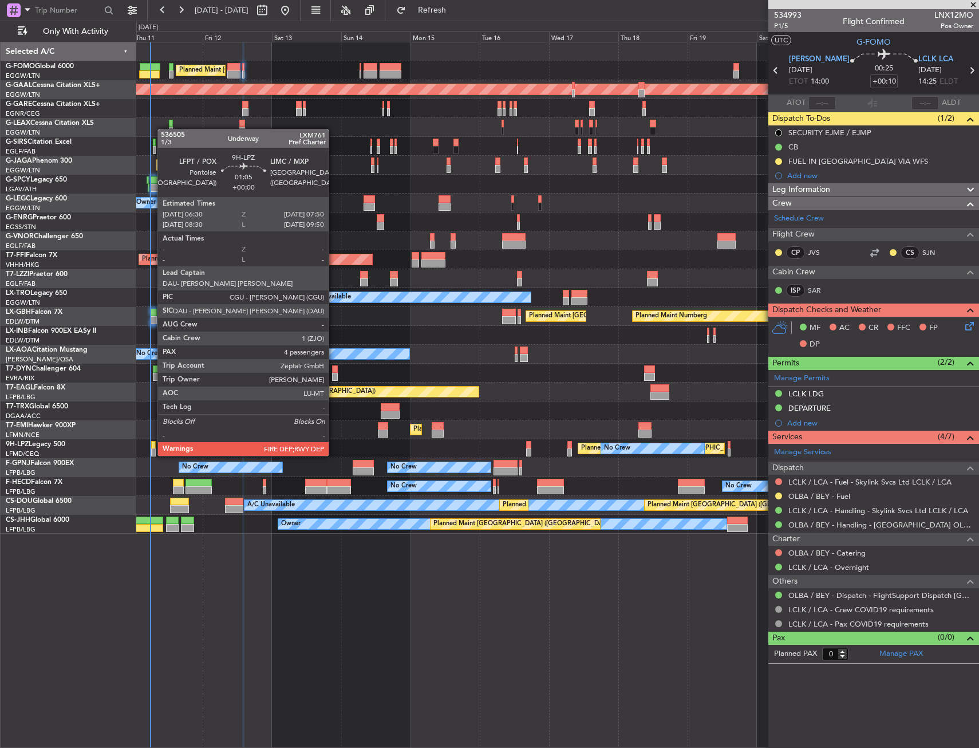
click at [151, 446] on div at bounding box center [153, 445] width 4 height 8
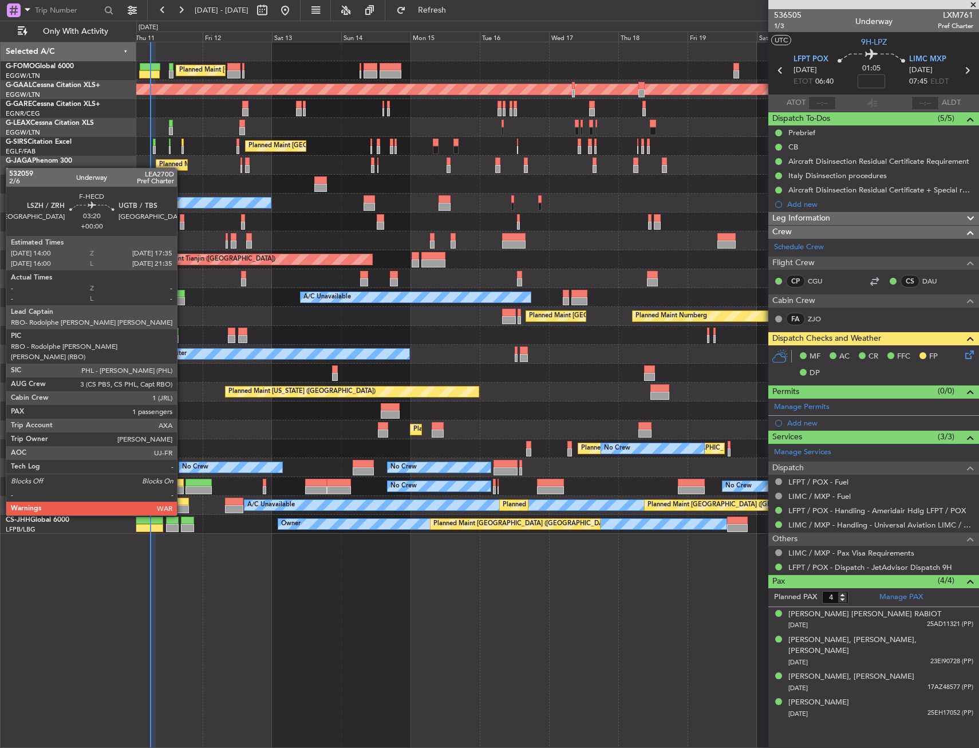
click at [182, 483] on div at bounding box center [178, 483] width 11 height 8
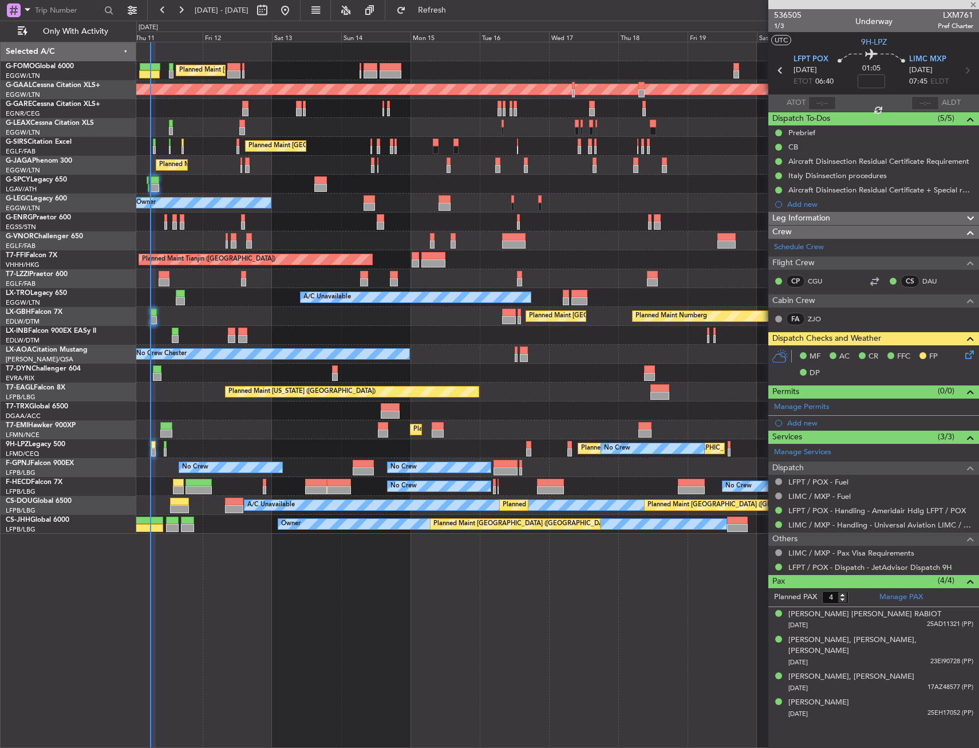
type input "1"
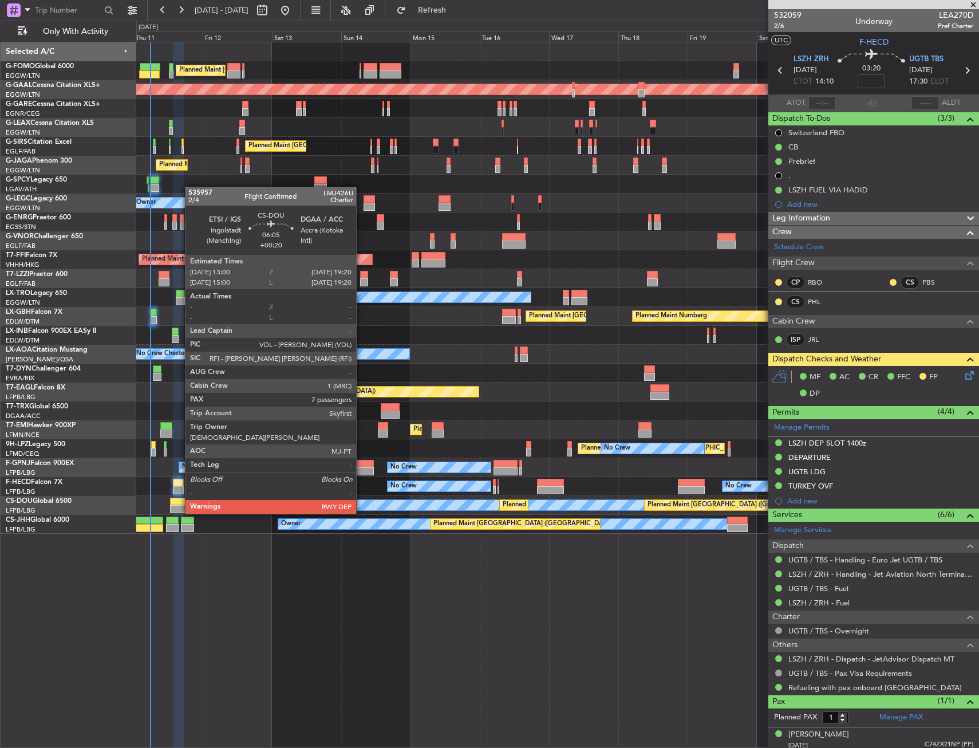
click at [179, 502] on div at bounding box center [179, 502] width 18 height 8
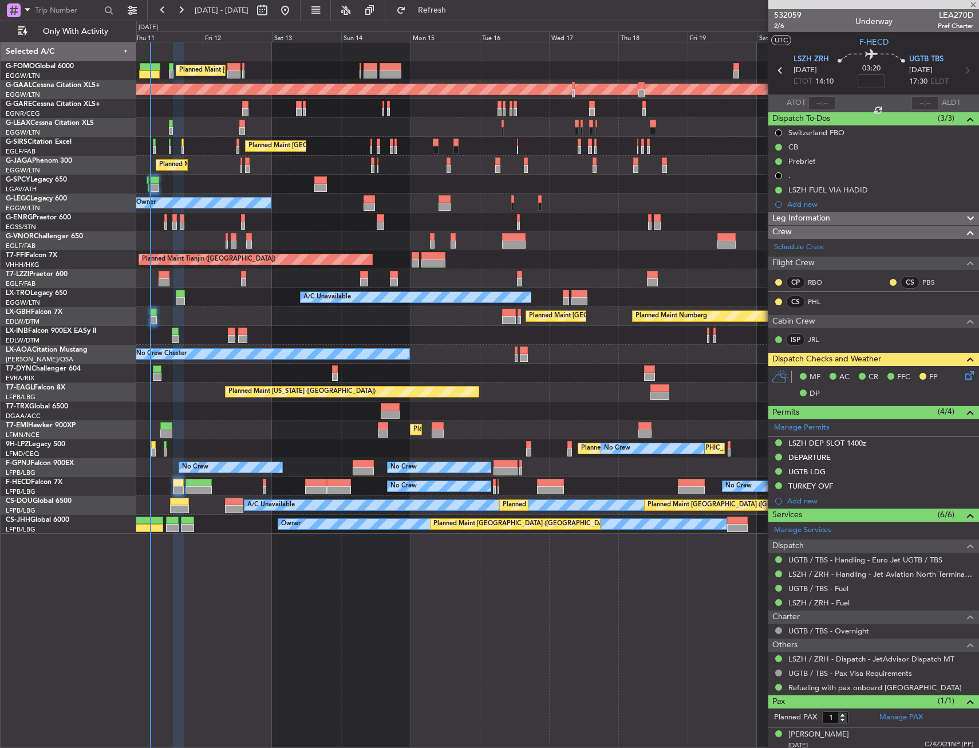
type input "+00:20"
type input "7"
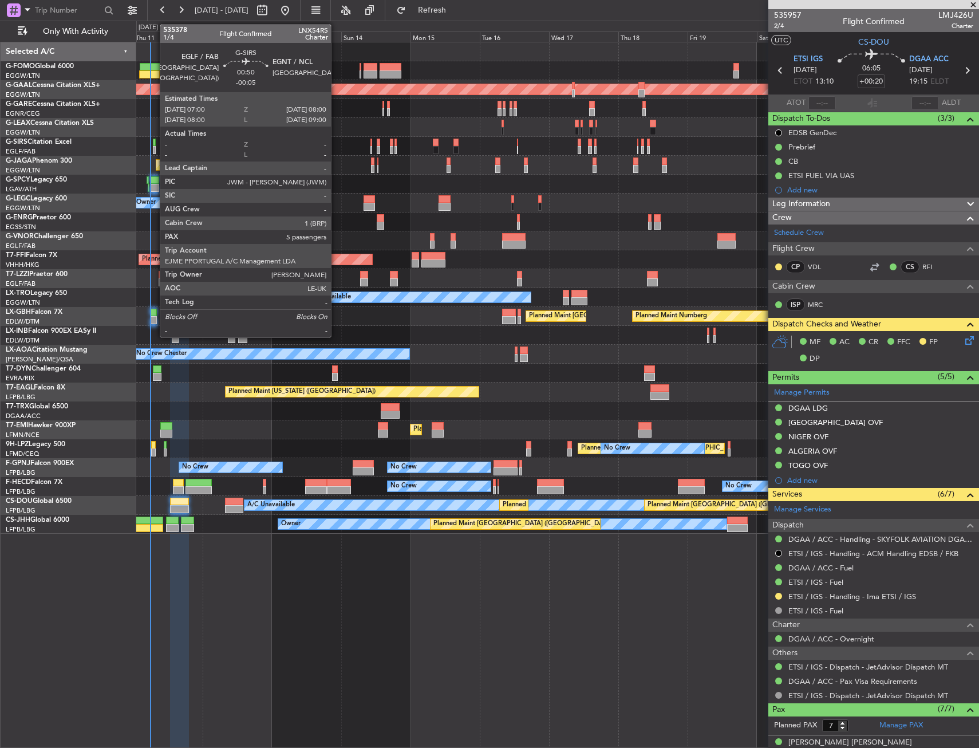
click at [154, 149] on div at bounding box center [154, 150] width 3 height 8
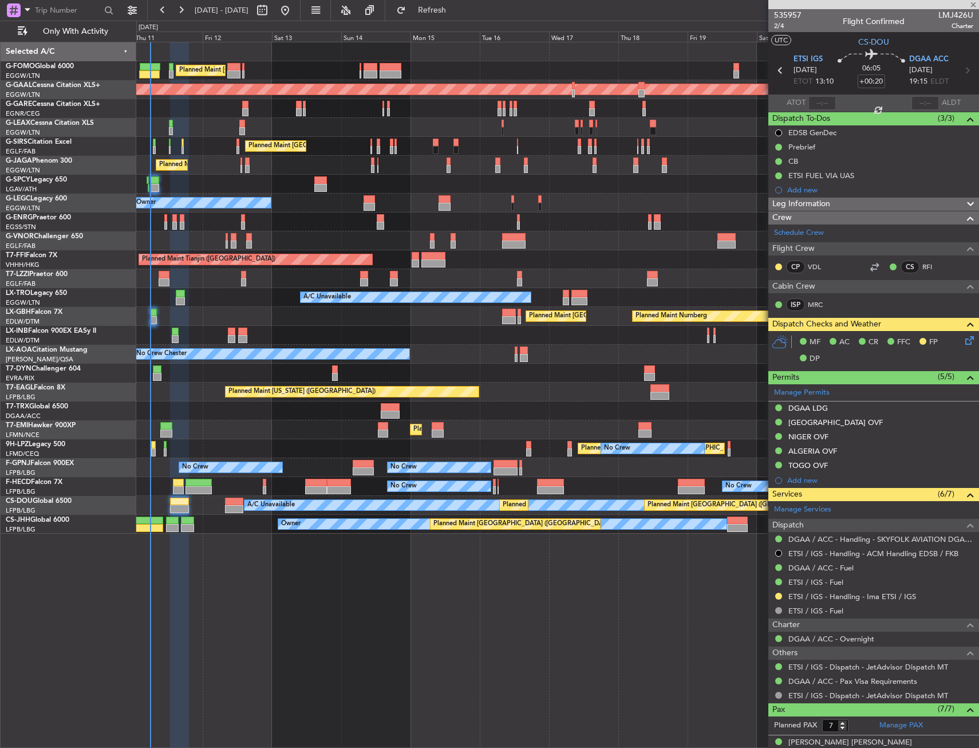
type input "-00:05"
type input "5"
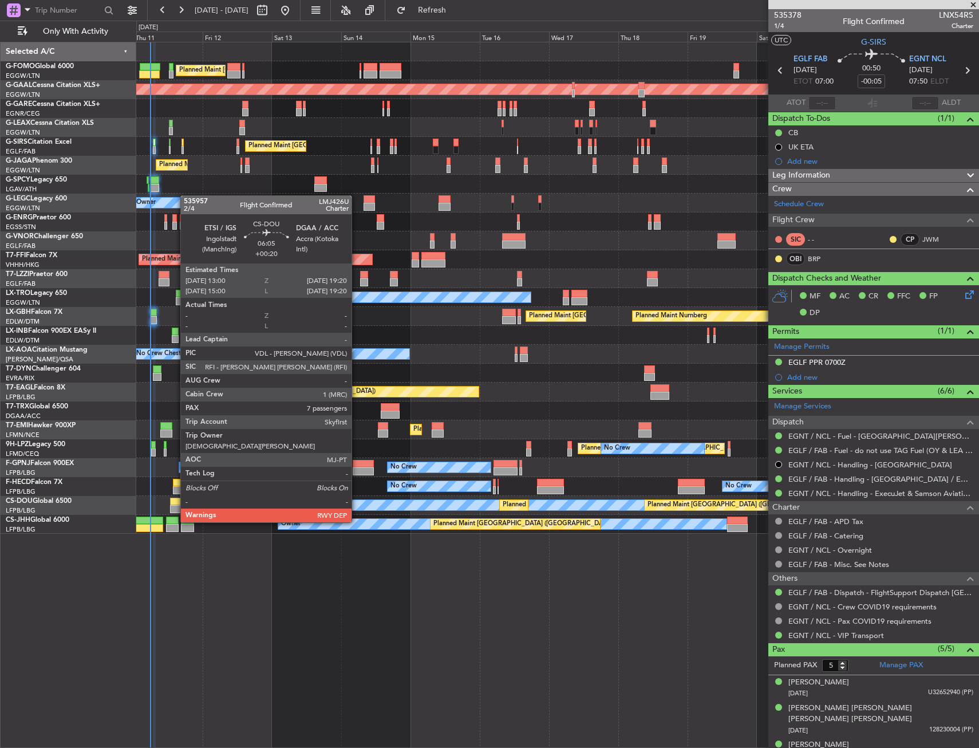
click at [180, 503] on div at bounding box center [179, 502] width 18 height 8
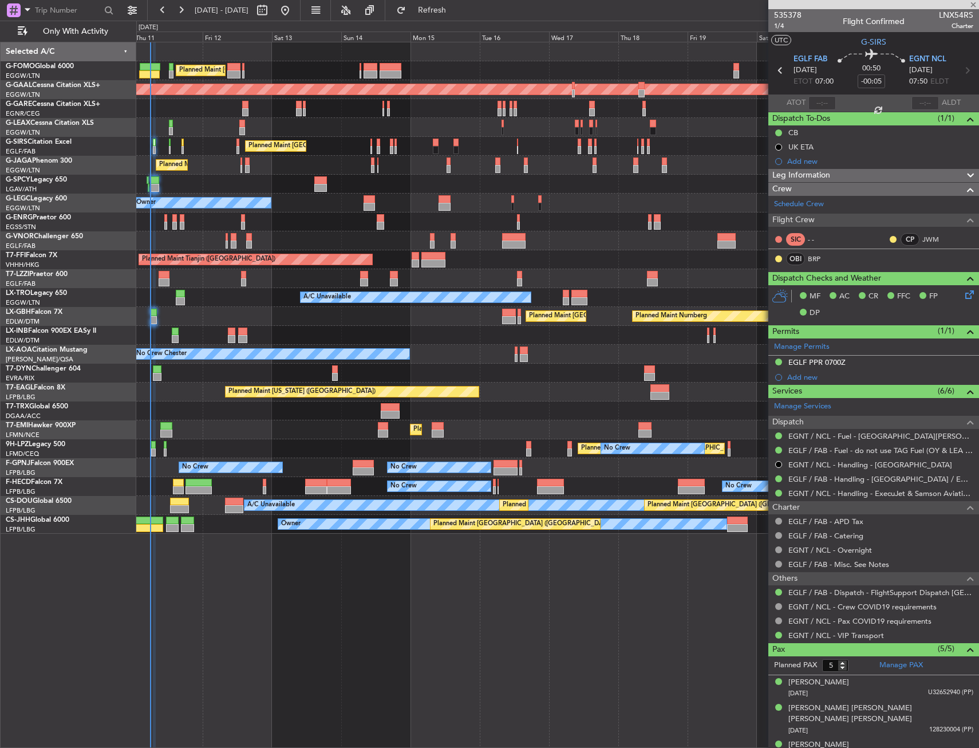
type input "+00:20"
type input "7"
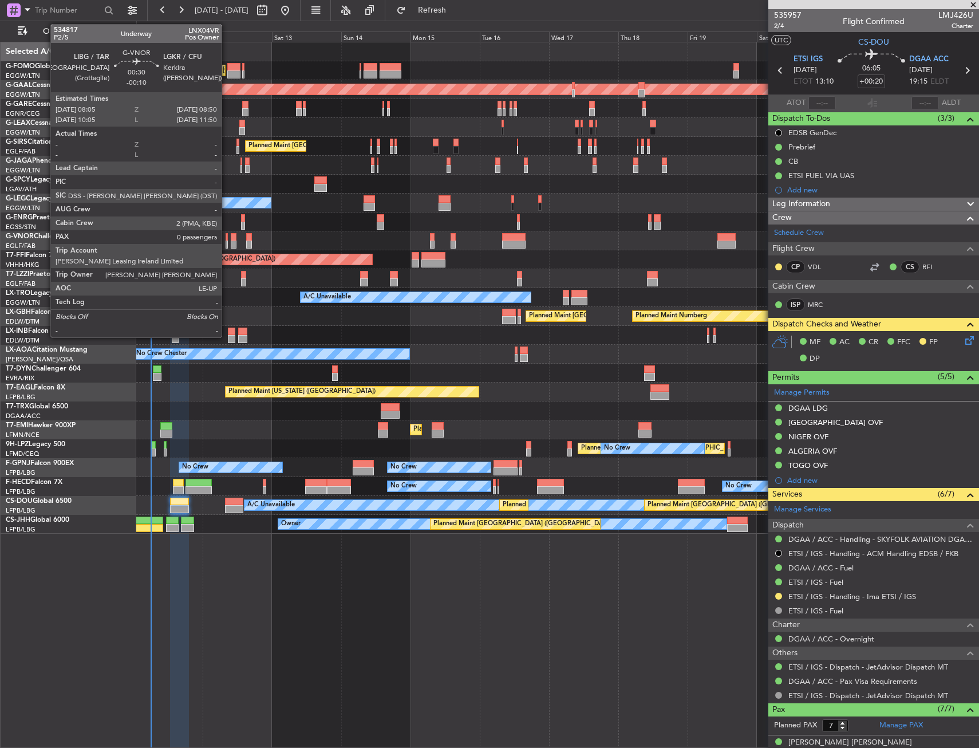
click at [227, 235] on div at bounding box center [227, 237] width 2 height 8
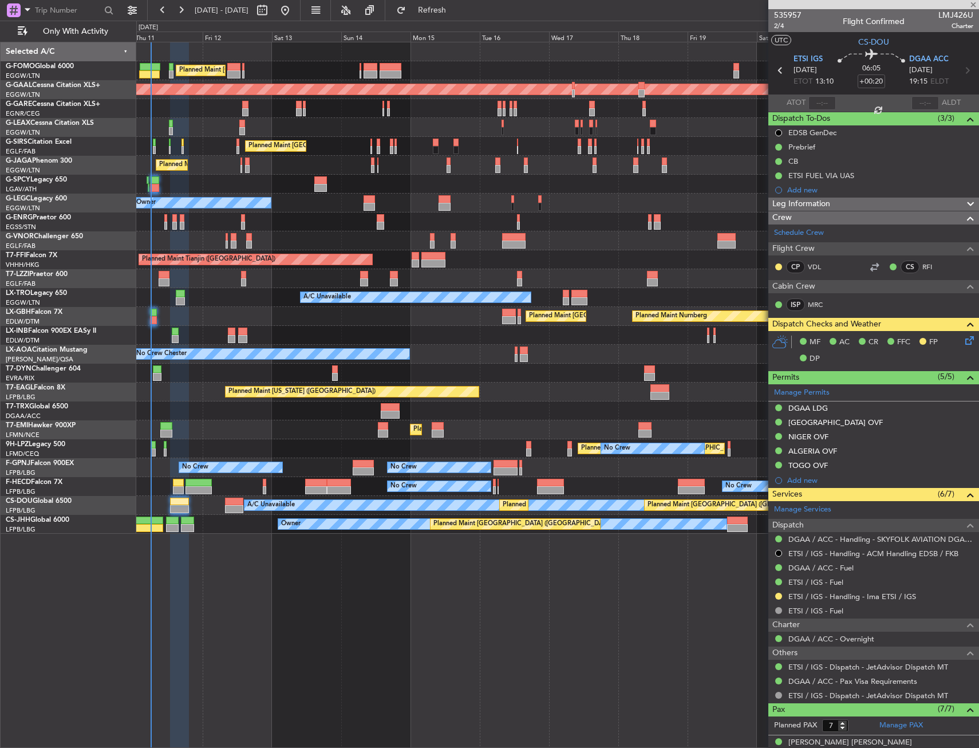
type input "-00:10"
type input "0"
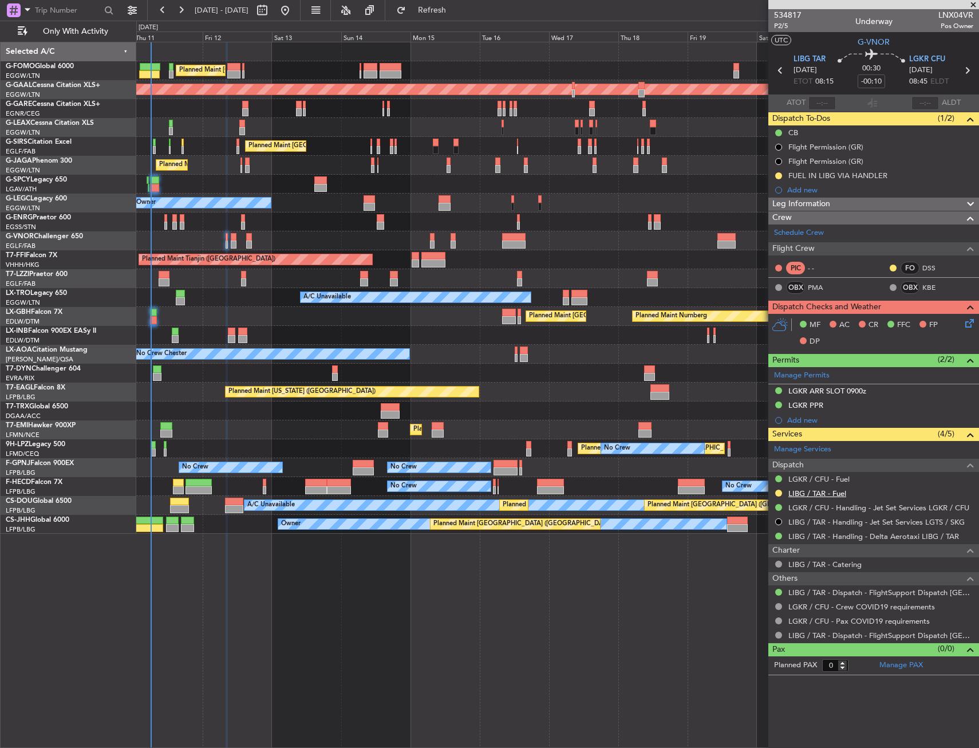
click at [799, 494] on link "LIBG / TAR - Fuel" at bounding box center [818, 494] width 58 height 10
click at [911, 174] on div "FUEL IN LIBG VIA HANDLER" at bounding box center [874, 175] width 211 height 14
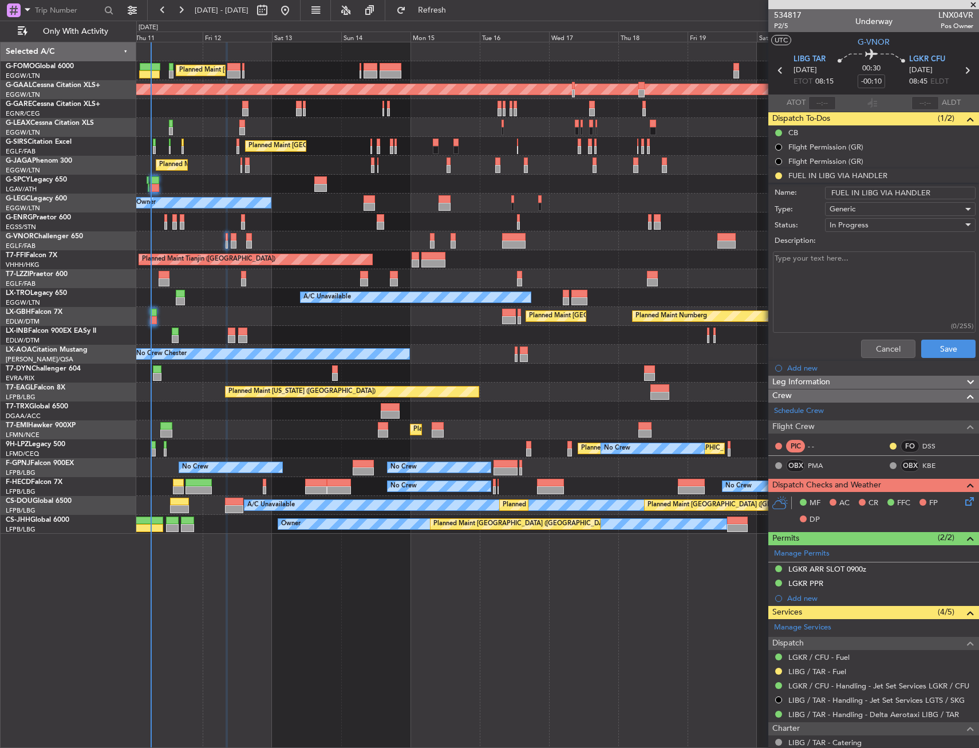
drag, startPoint x: 933, startPoint y: 192, endPoint x: 893, endPoint y: 199, distance: 40.6
click at [893, 199] on div "Name: FUEL IN LIBG VIA HANDLER" at bounding box center [874, 192] width 222 height 17
type input "FUEL IN LIBG VIA WFS"
click at [933, 344] on button "Save" at bounding box center [949, 349] width 54 height 18
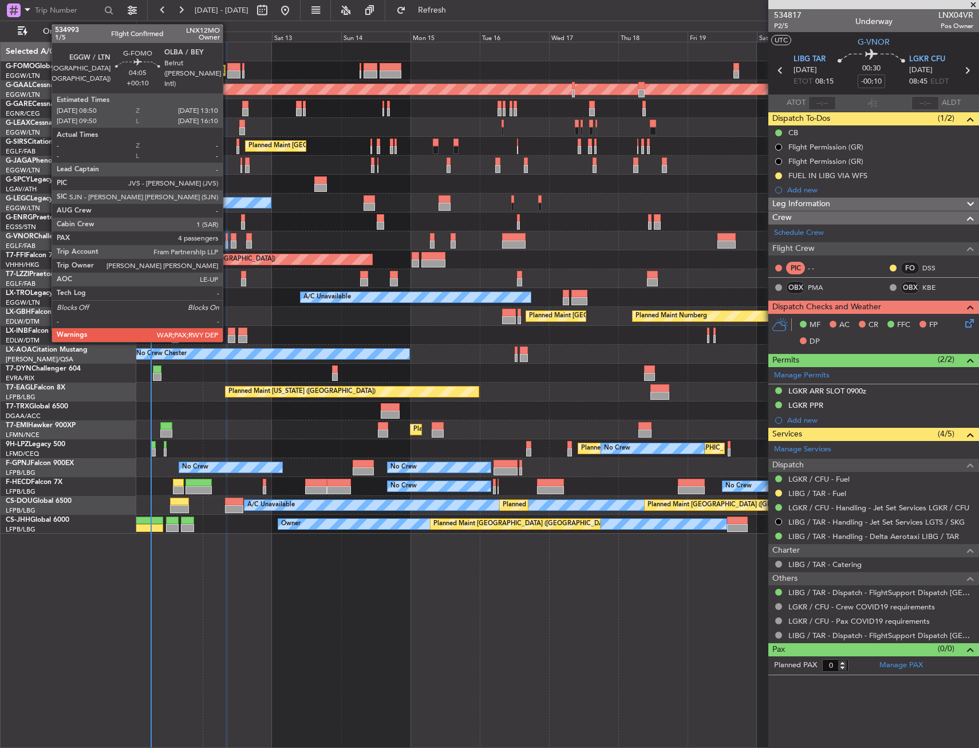
click at [228, 73] on div at bounding box center [233, 74] width 13 height 8
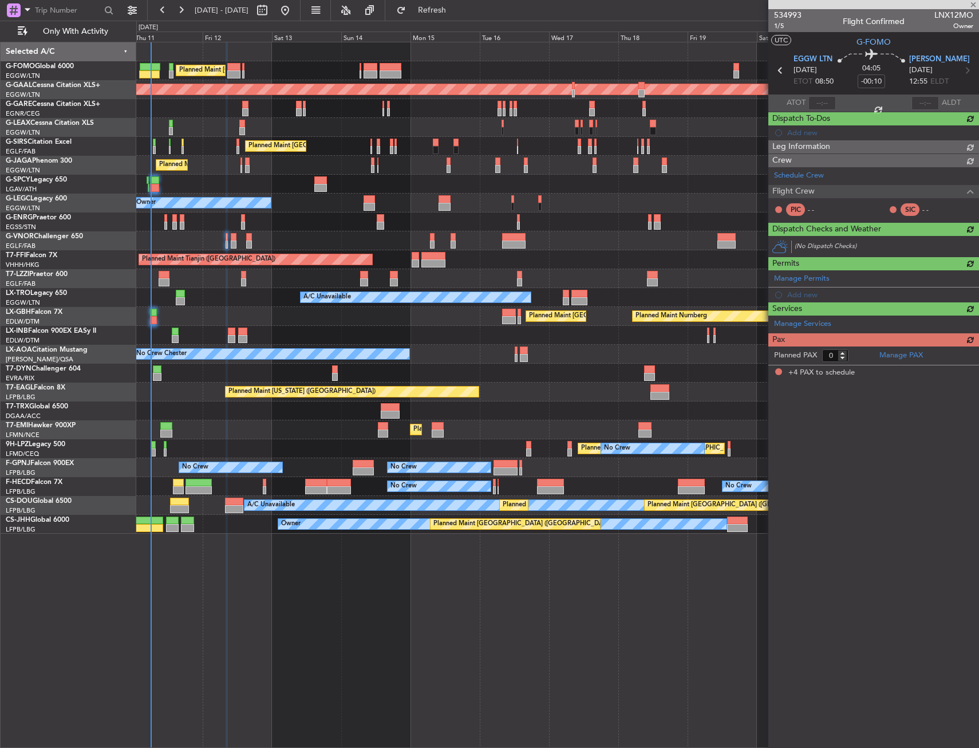
type input "+00:10"
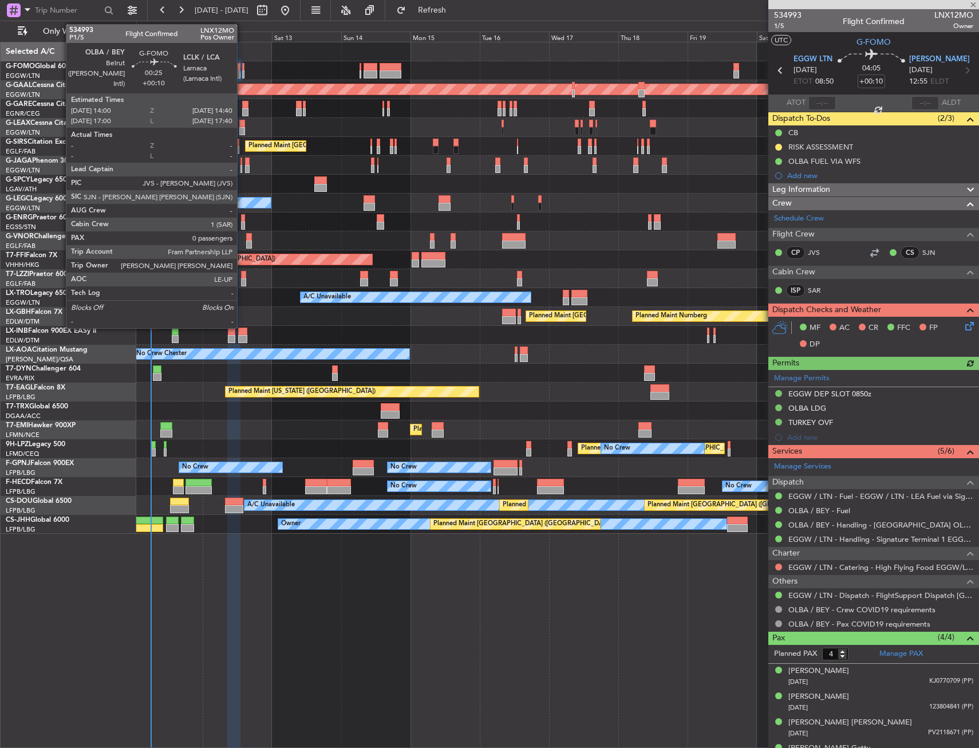
click at [242, 69] on div at bounding box center [243, 67] width 2 height 8
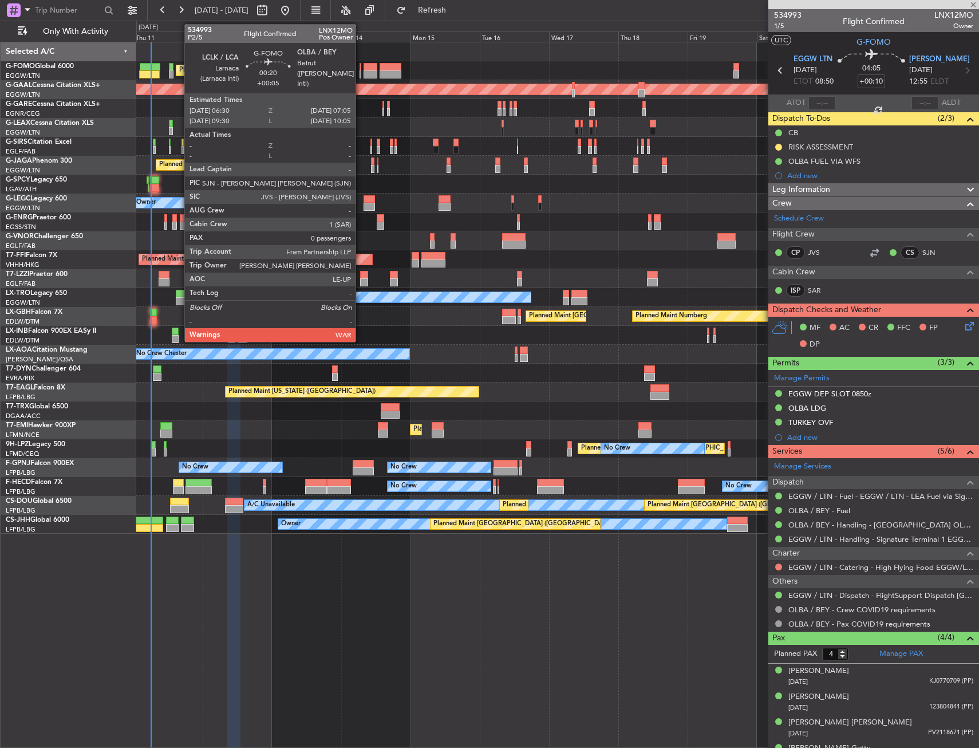
type input "0"
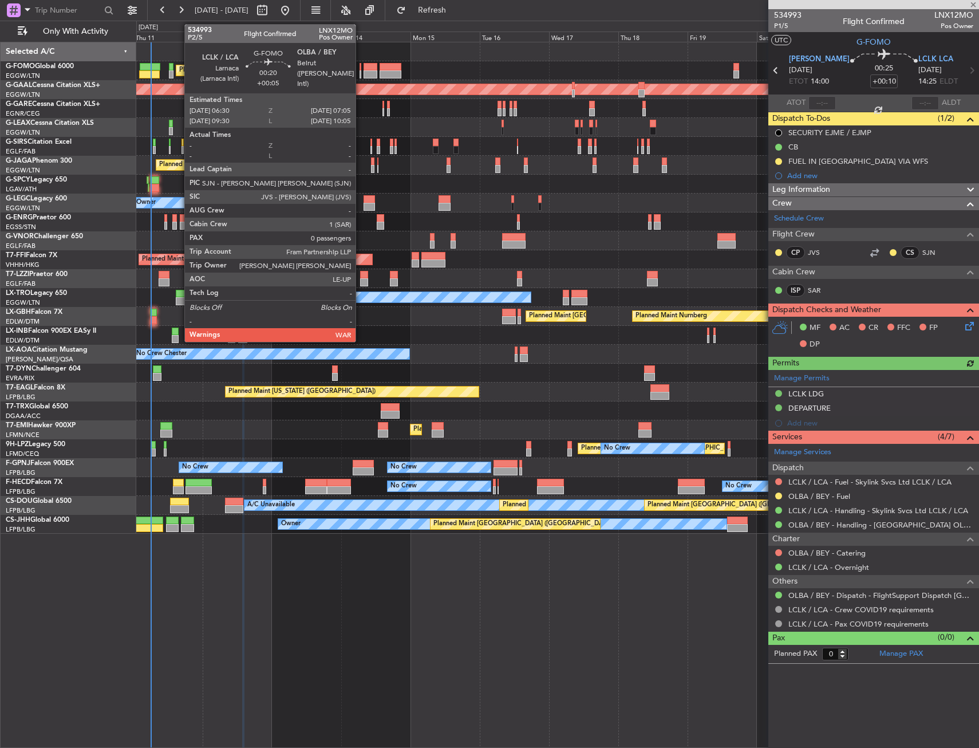
click at [361, 69] on div at bounding box center [361, 67] width 2 height 8
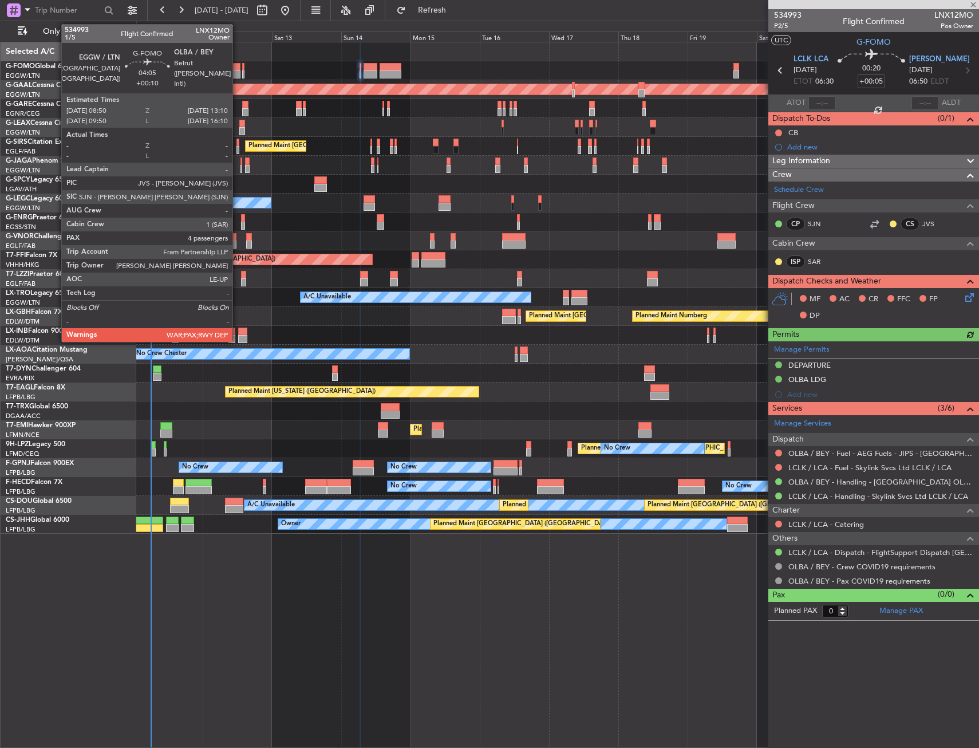
click at [238, 71] on div at bounding box center [233, 74] width 13 height 8
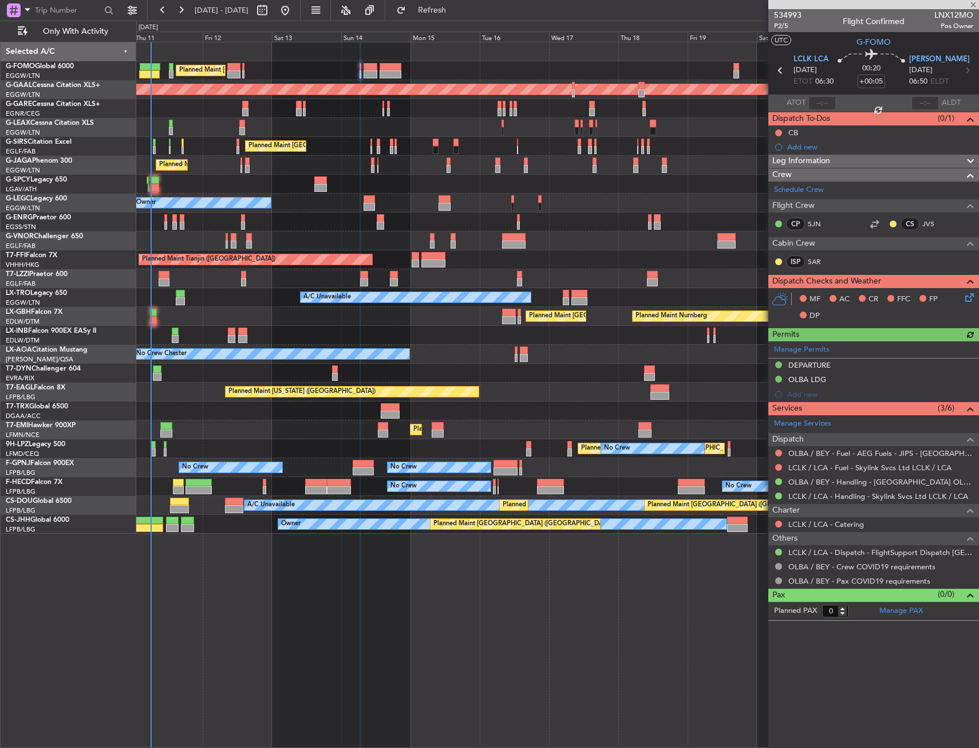
type input "+00:10"
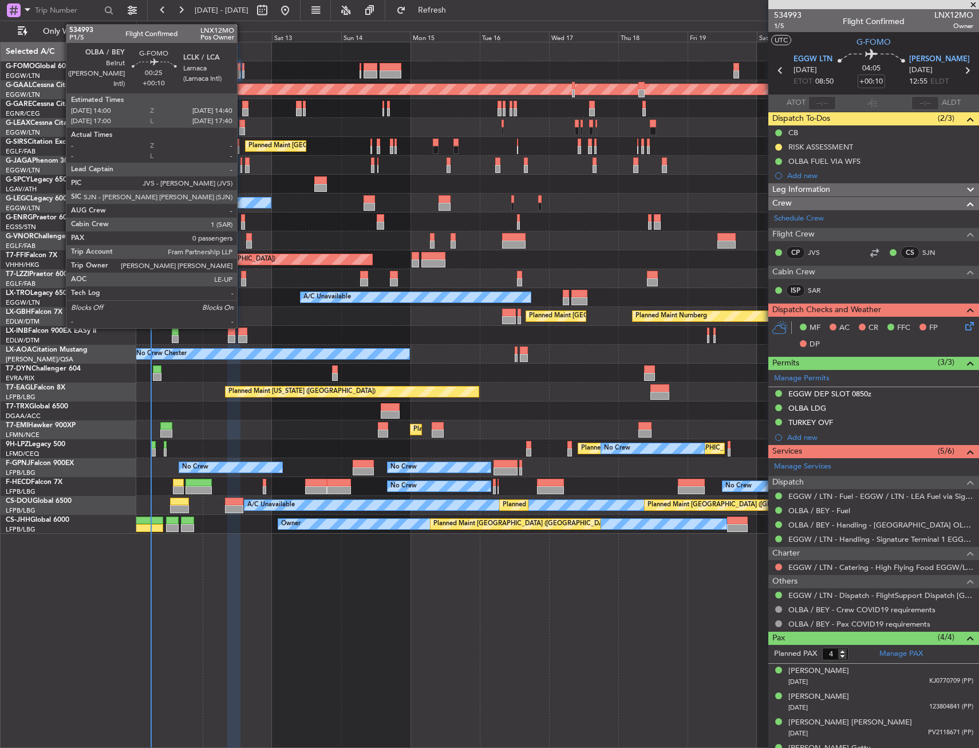
click at [242, 77] on div at bounding box center [243, 74] width 2 height 8
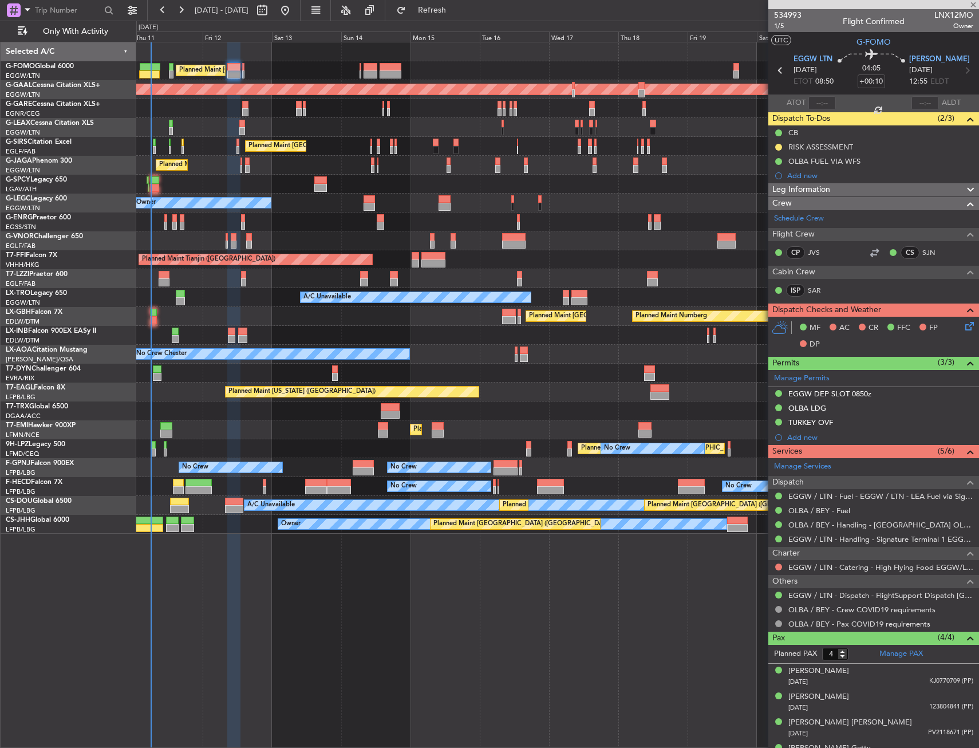
type input "0"
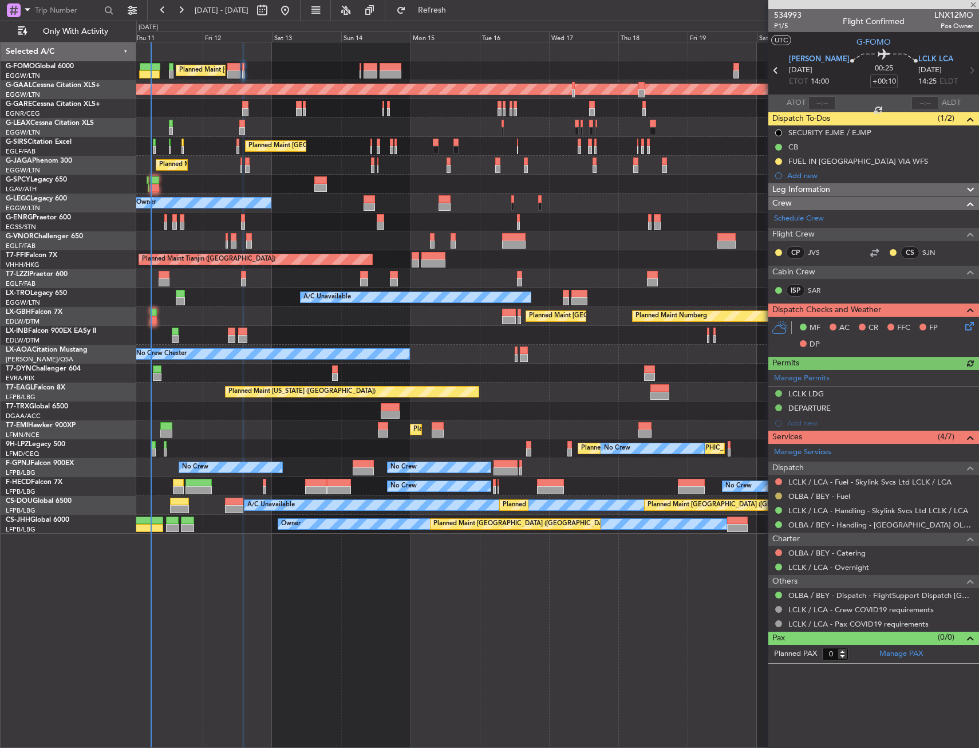
click at [780, 495] on button at bounding box center [779, 496] width 7 height 7
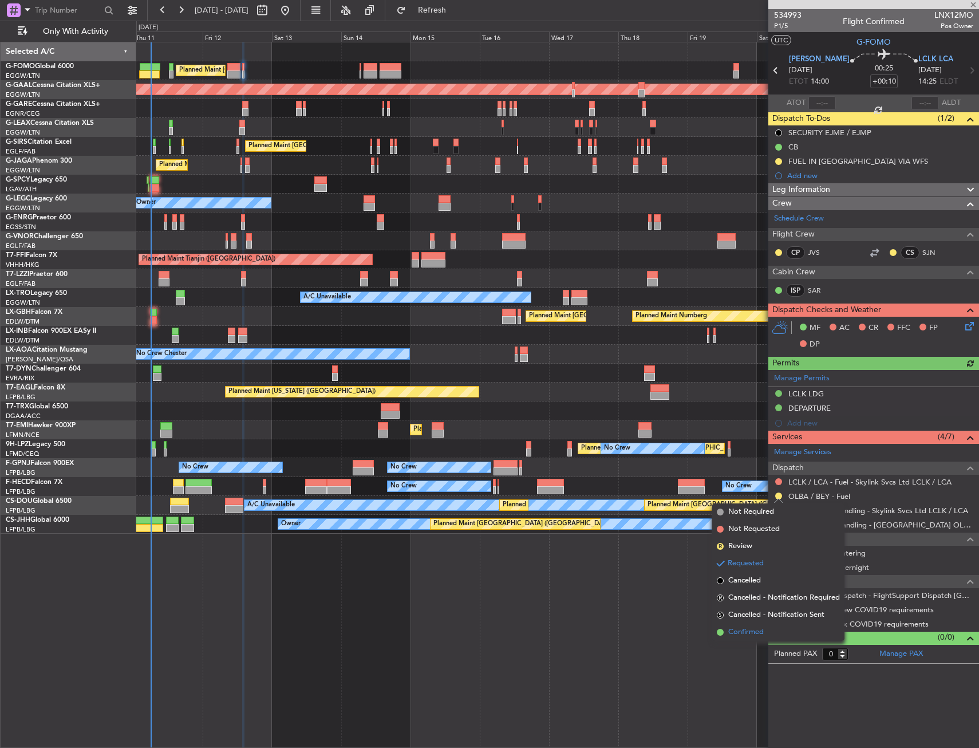
click at [745, 631] on span "Confirmed" at bounding box center [747, 632] width 36 height 11
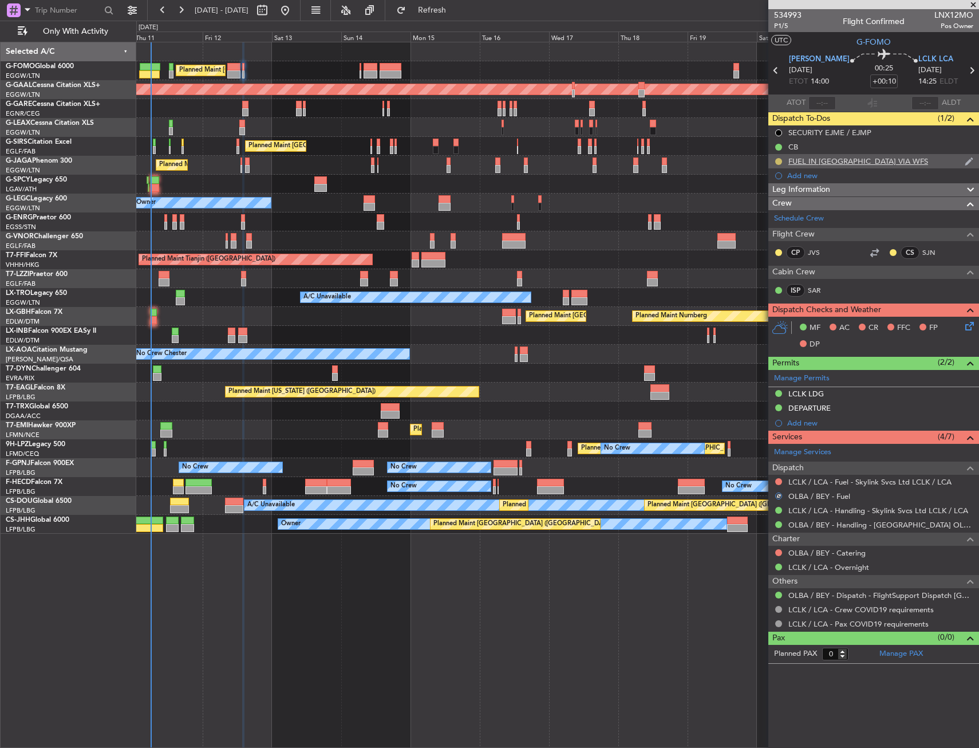
click at [778, 160] on button at bounding box center [779, 161] width 7 height 7
click at [775, 216] on span "Completed" at bounding box center [784, 211] width 38 height 11
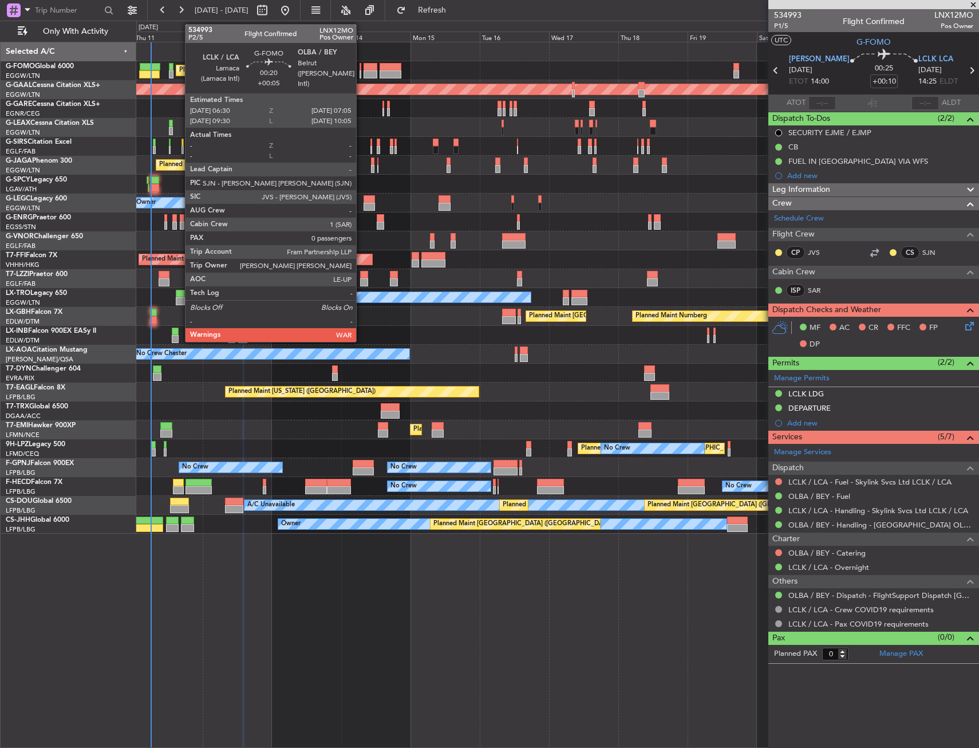
click at [361, 73] on div at bounding box center [361, 74] width 2 height 8
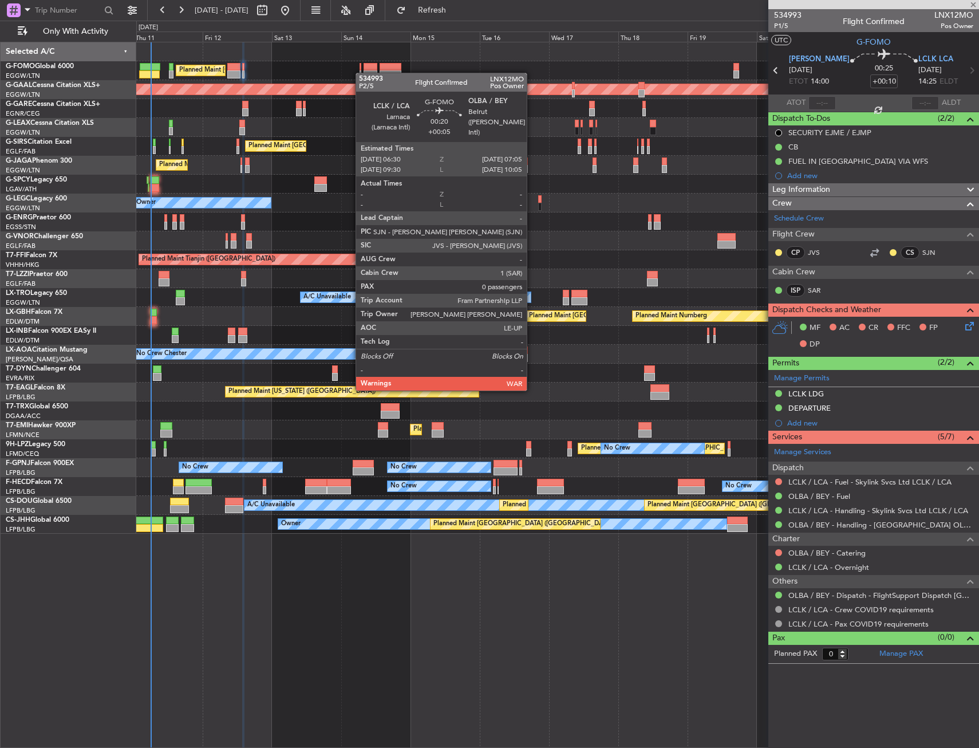
type input "+00:05"
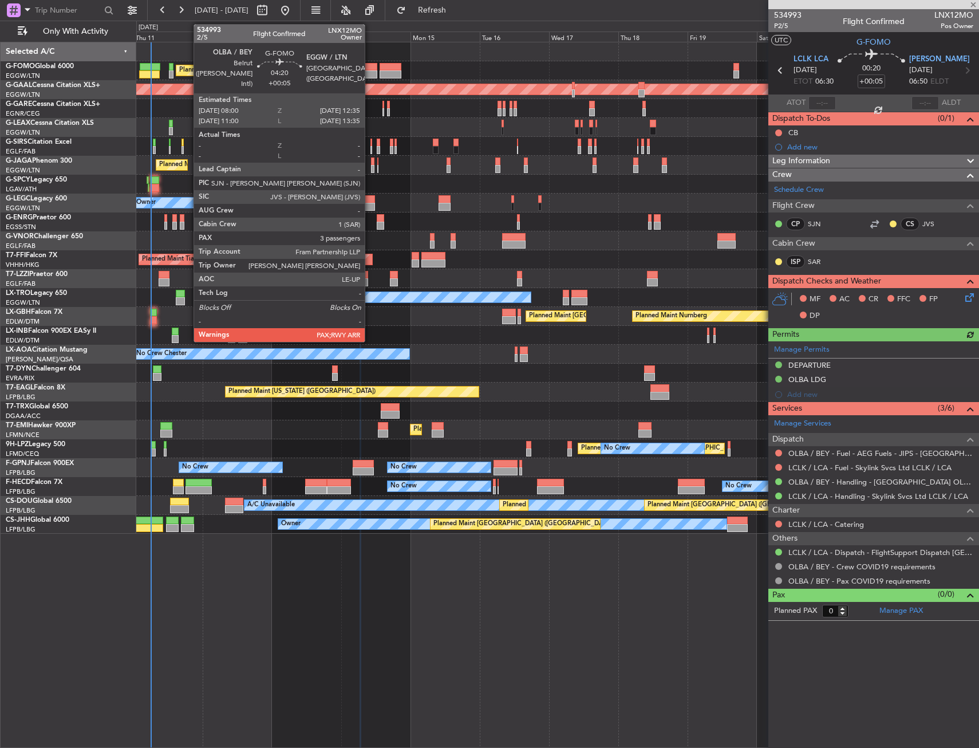
click at [370, 69] on div at bounding box center [371, 67] width 14 height 8
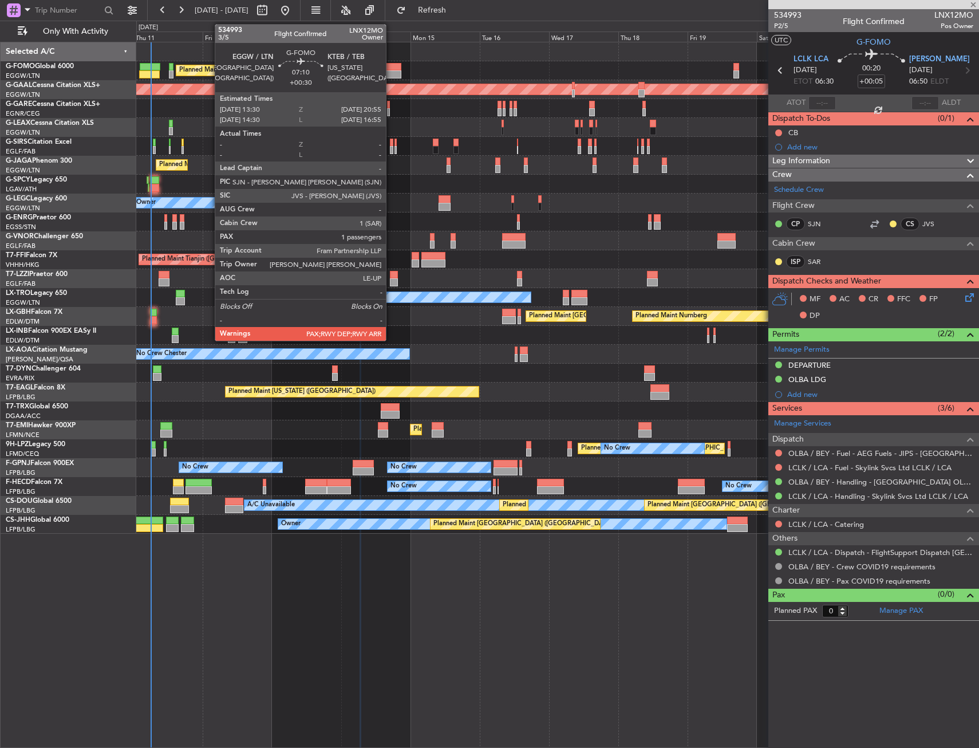
type input "3"
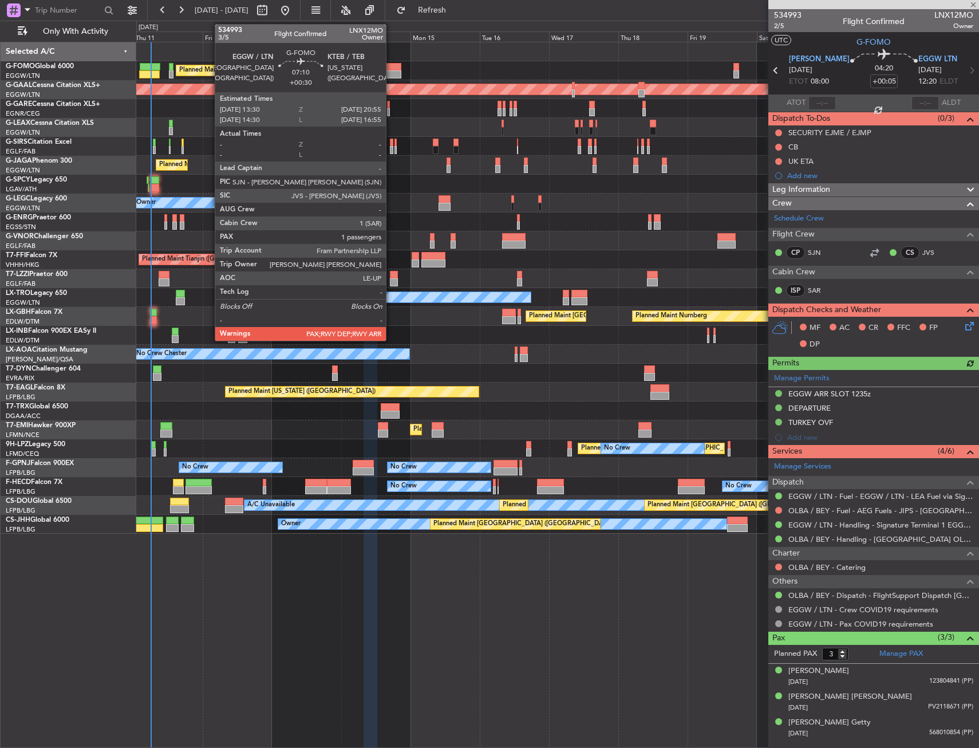
click at [391, 70] on div at bounding box center [391, 67] width 22 height 8
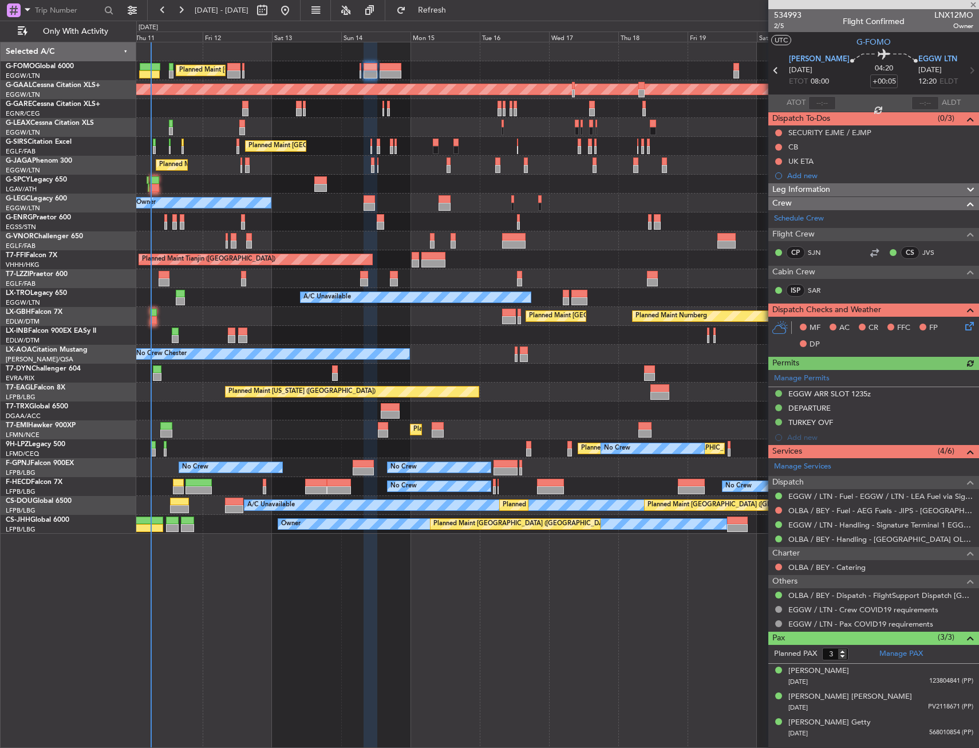
type input "+00:30"
type input "1"
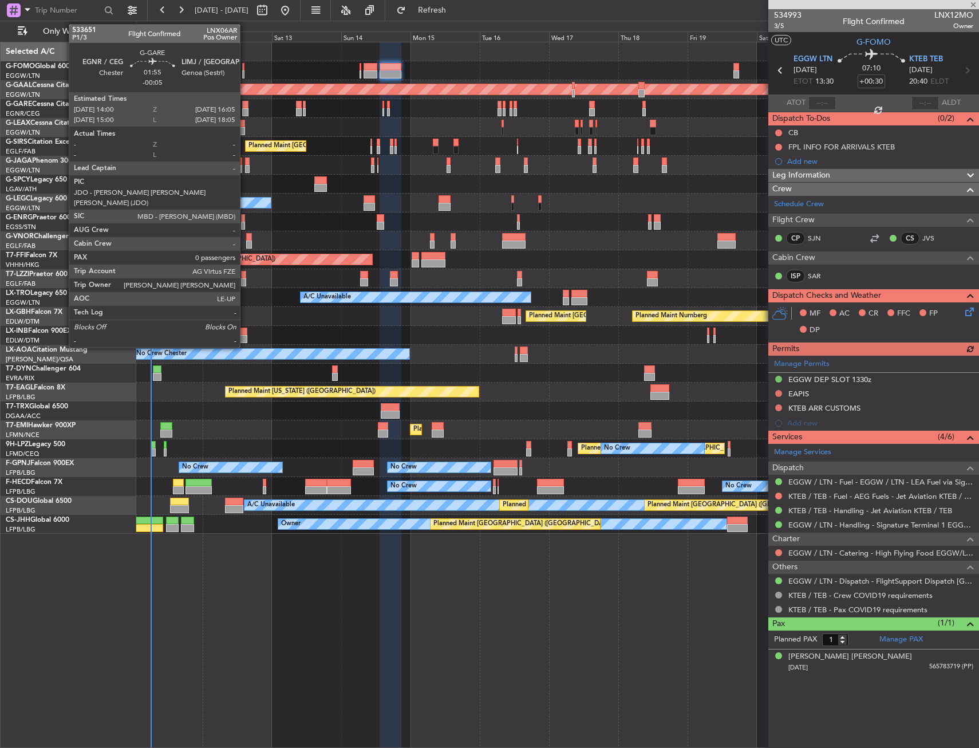
click at [245, 107] on div at bounding box center [245, 105] width 6 height 8
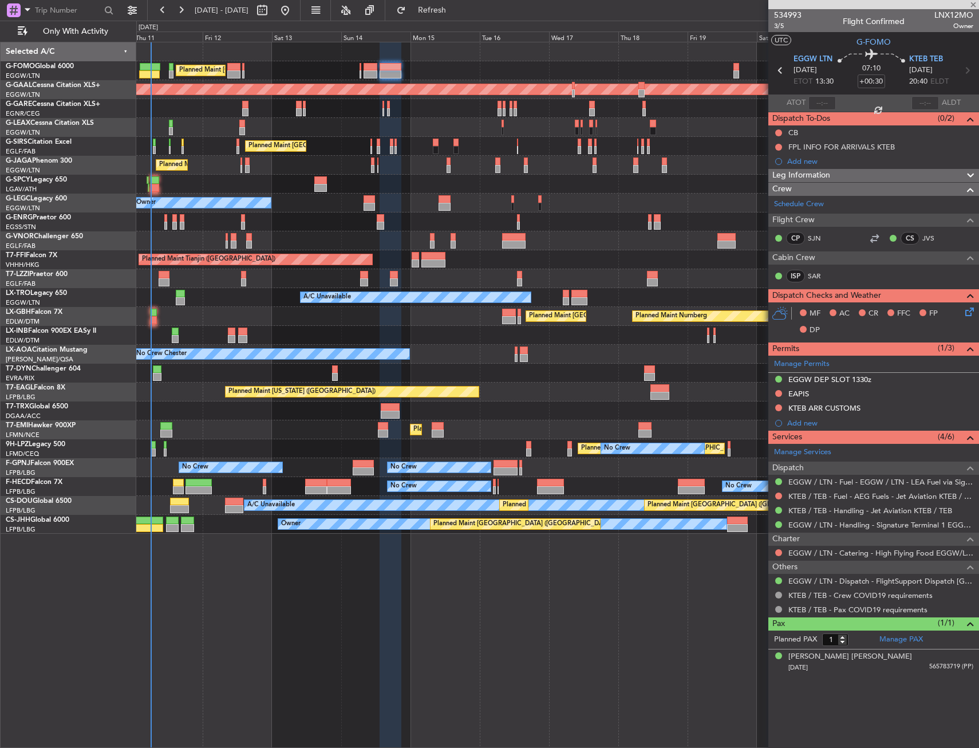
type input "-00:05"
type input "0"
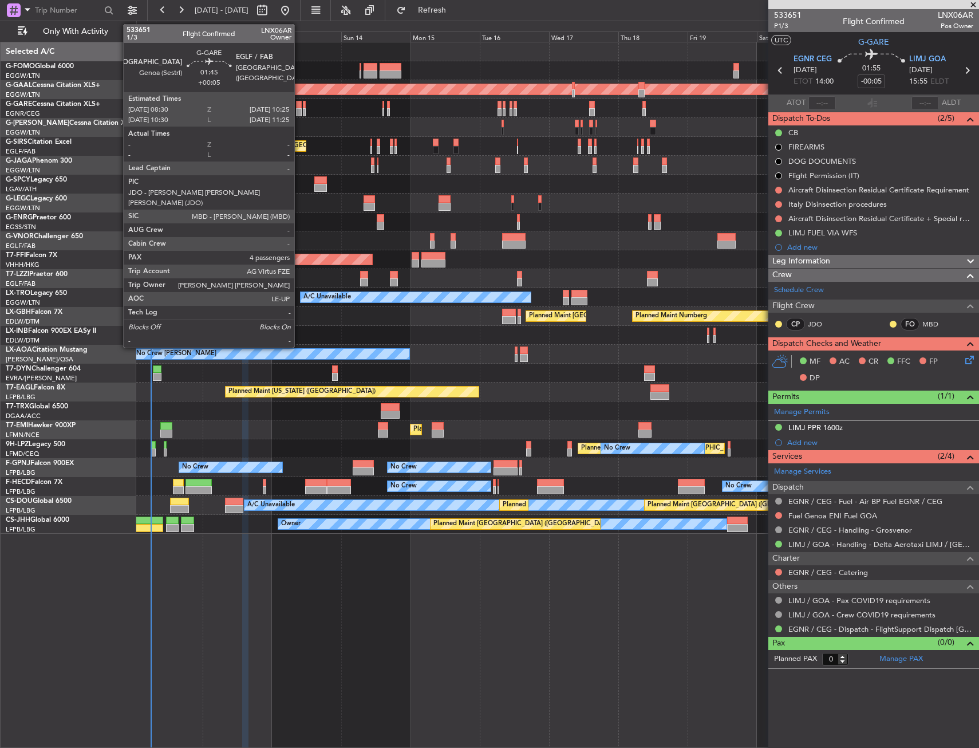
click at [300, 112] on div at bounding box center [299, 112] width 6 height 8
type input "+00:05"
type input "4"
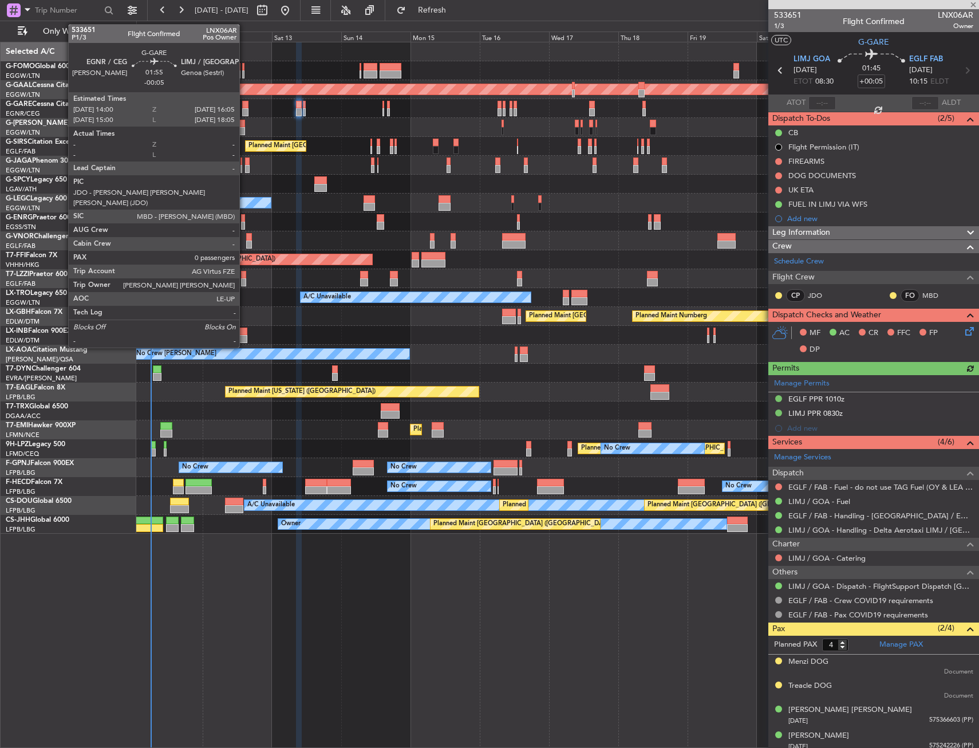
click at [245, 107] on div at bounding box center [245, 105] width 6 height 8
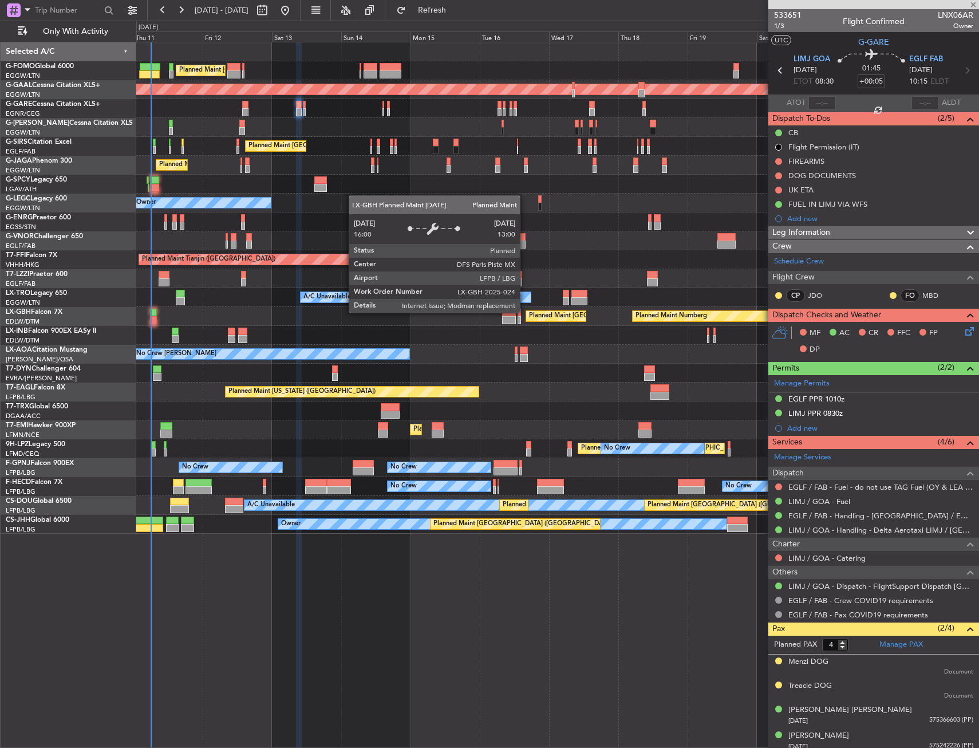
type input "-00:05"
type input "0"
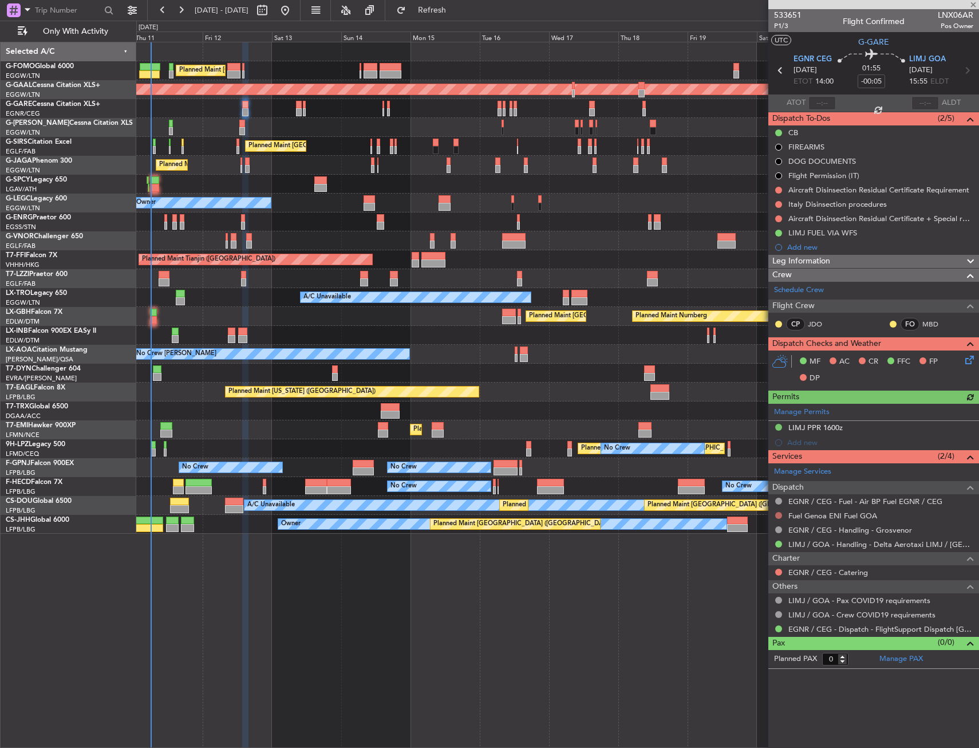
click at [776, 516] on button at bounding box center [779, 515] width 7 height 7
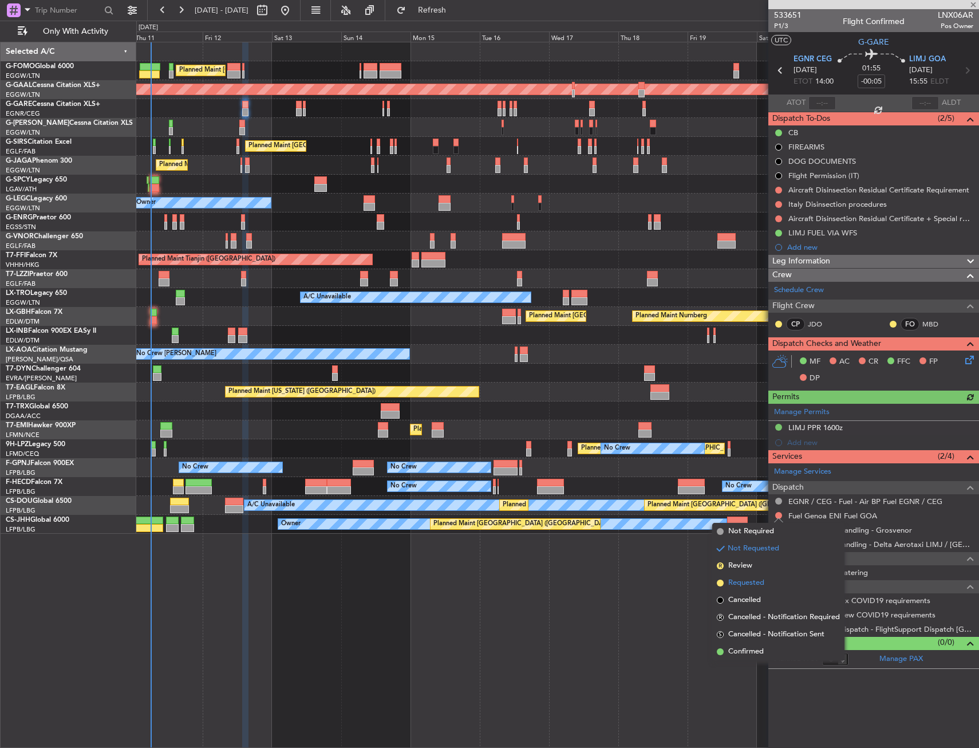
click at [743, 575] on li "Requested" at bounding box center [779, 583] width 132 height 17
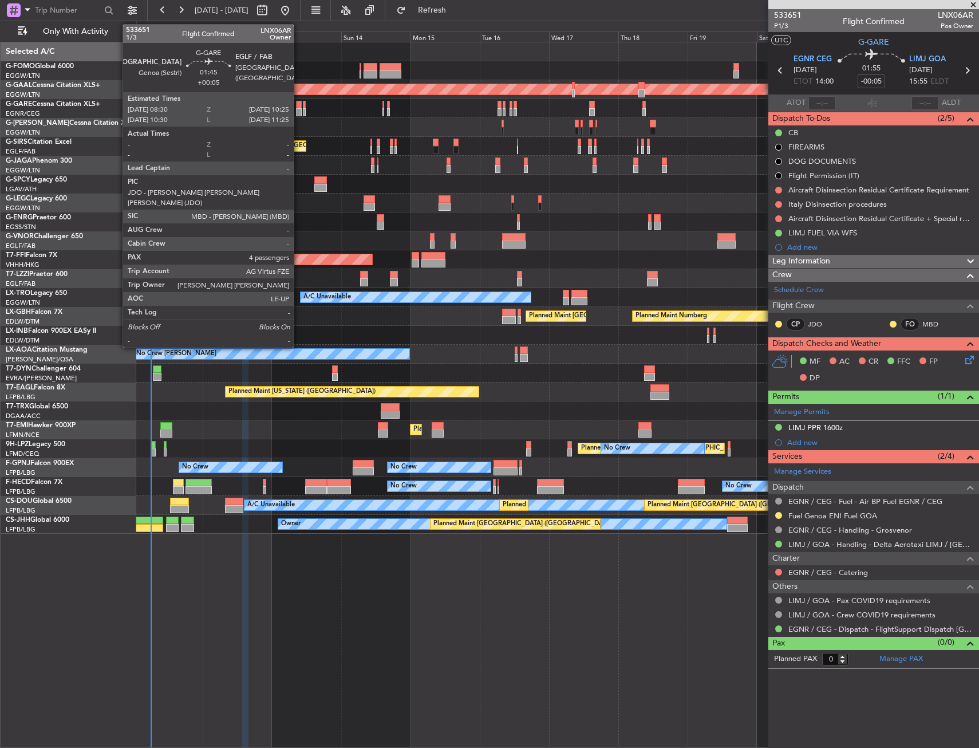
click at [299, 112] on div at bounding box center [299, 112] width 6 height 8
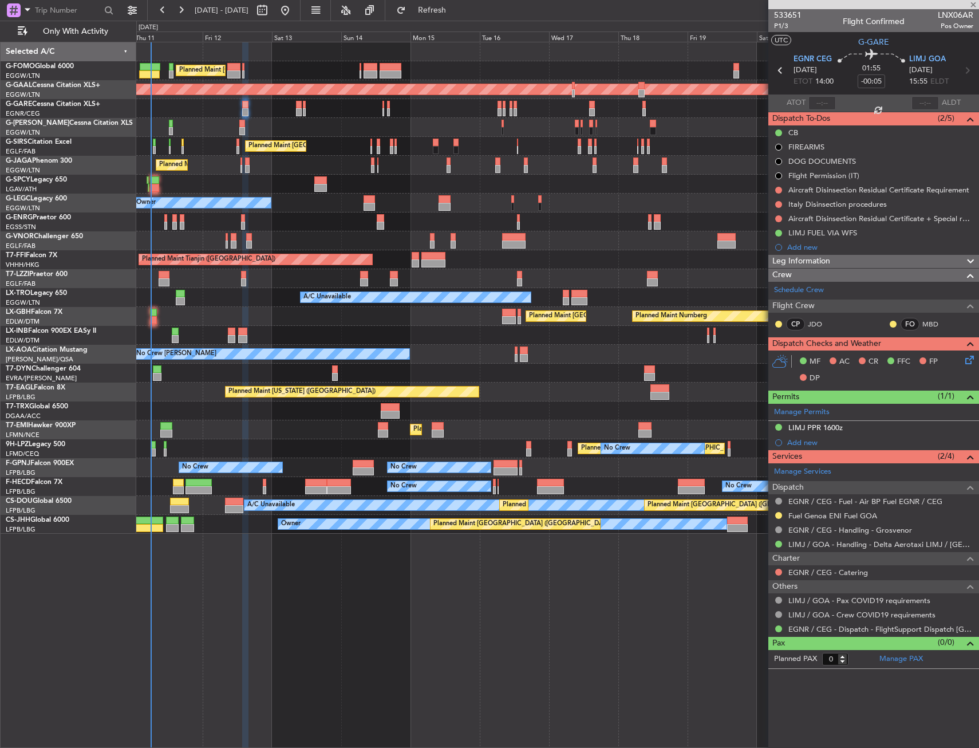
type input "+00:05"
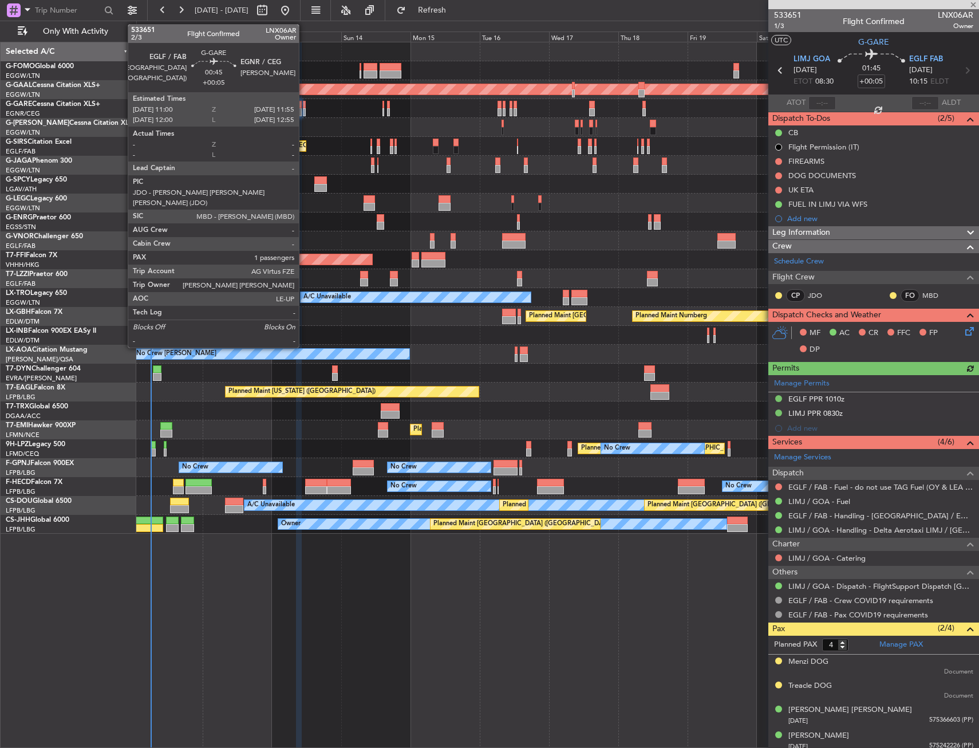
click at [304, 111] on div at bounding box center [304, 112] width 3 height 8
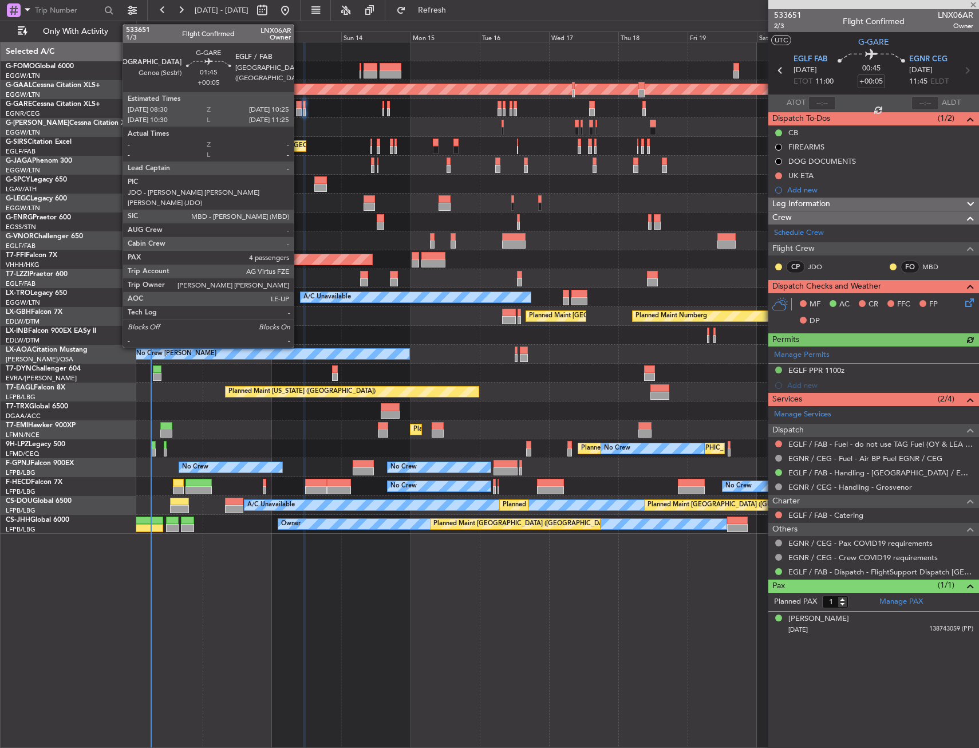
click at [299, 107] on div at bounding box center [299, 105] width 6 height 8
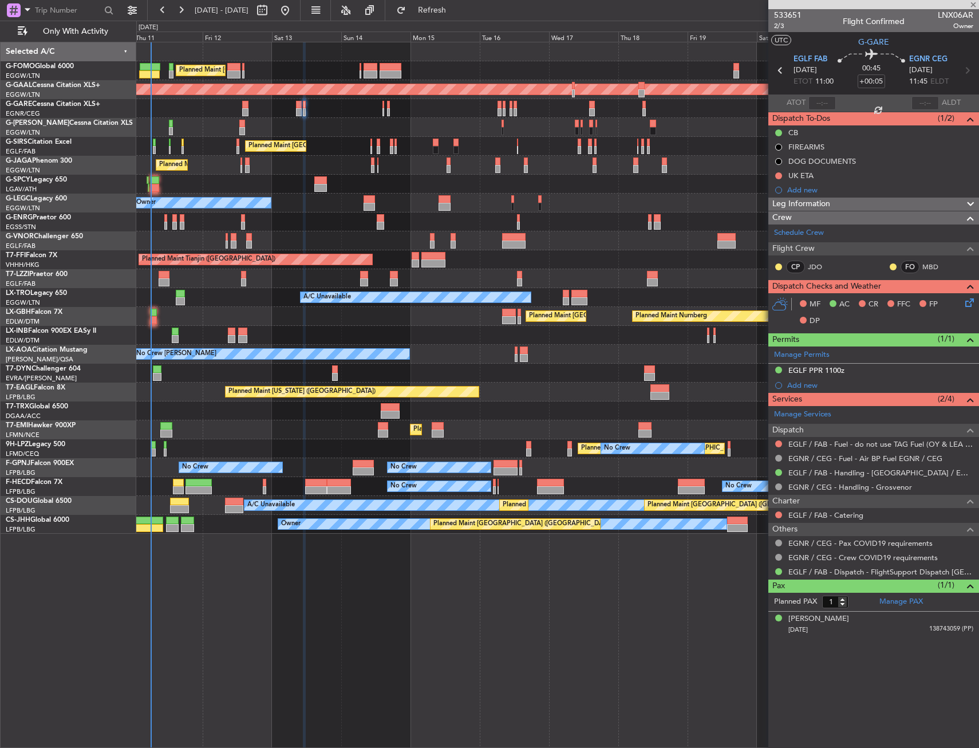
type input "4"
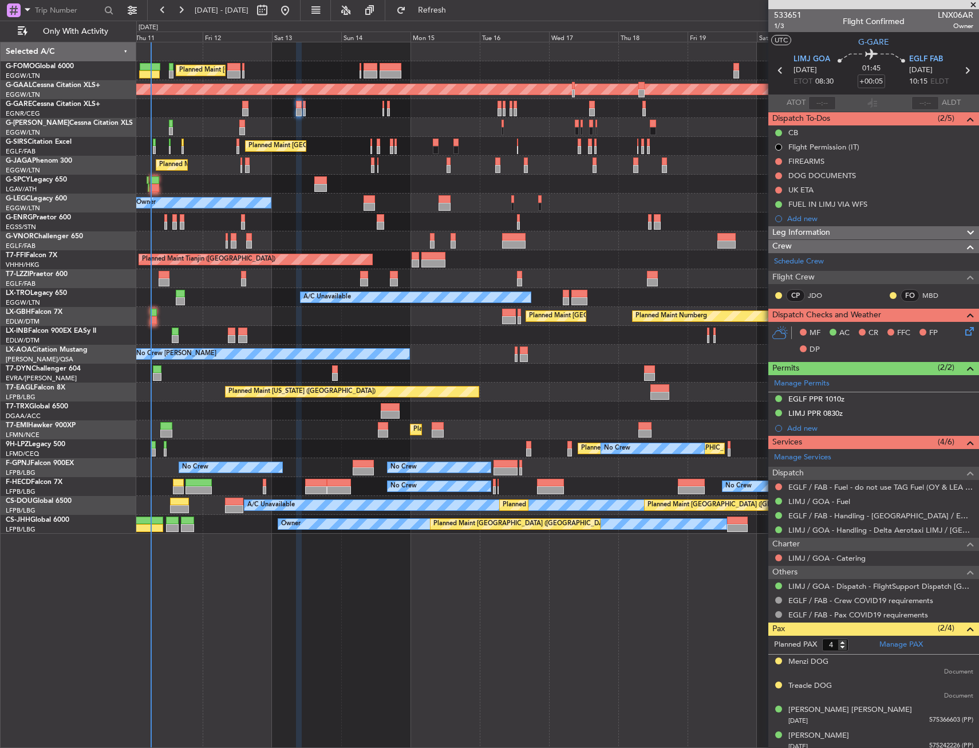
scroll to position [6, 0]
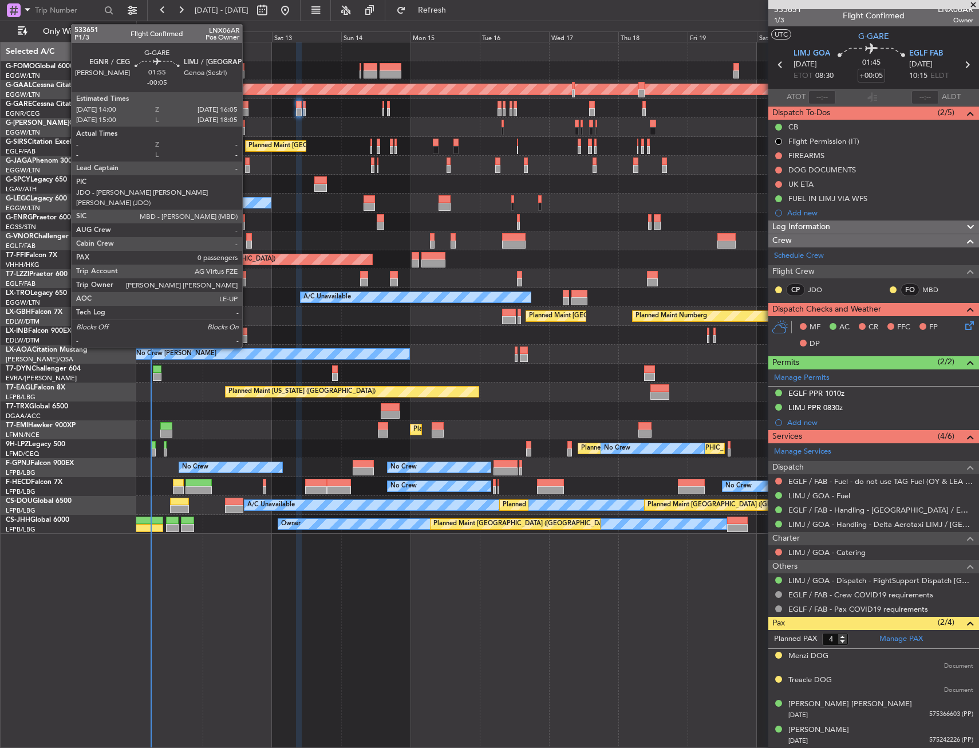
click at [247, 109] on div at bounding box center [245, 112] width 6 height 8
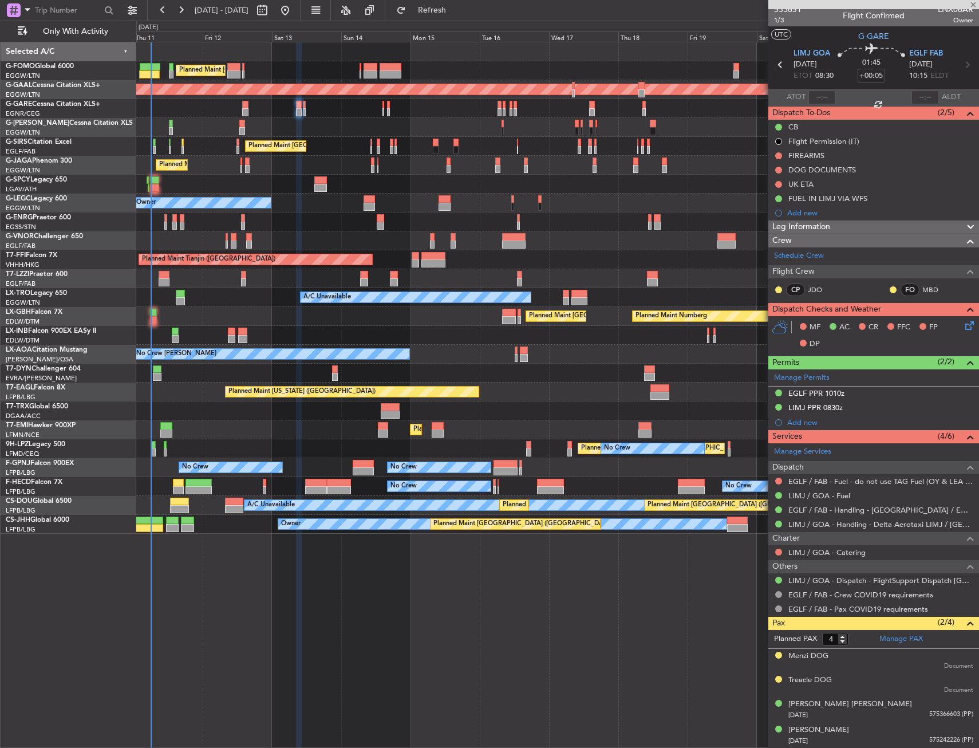
type input "-00:05"
type input "0"
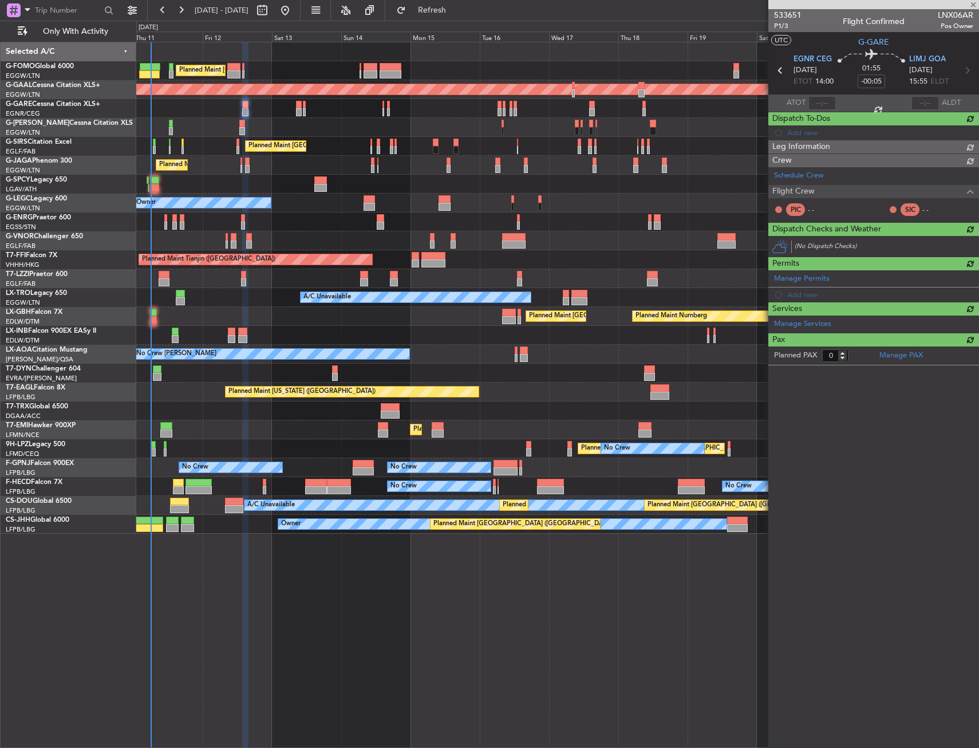
scroll to position [0, 0]
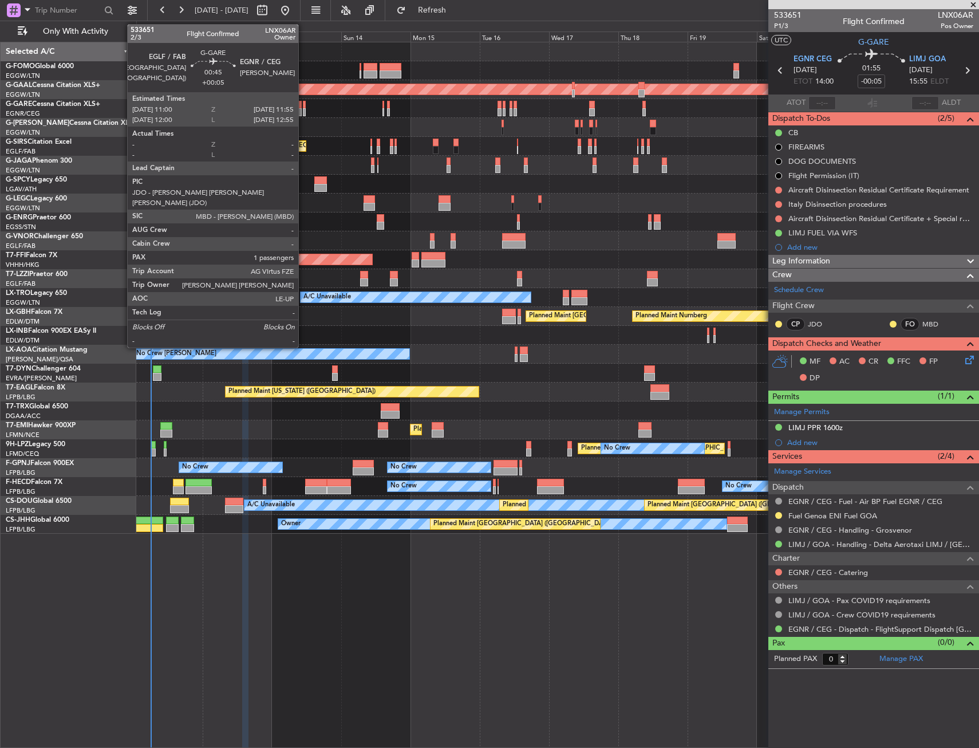
click at [304, 111] on div at bounding box center [304, 112] width 3 height 8
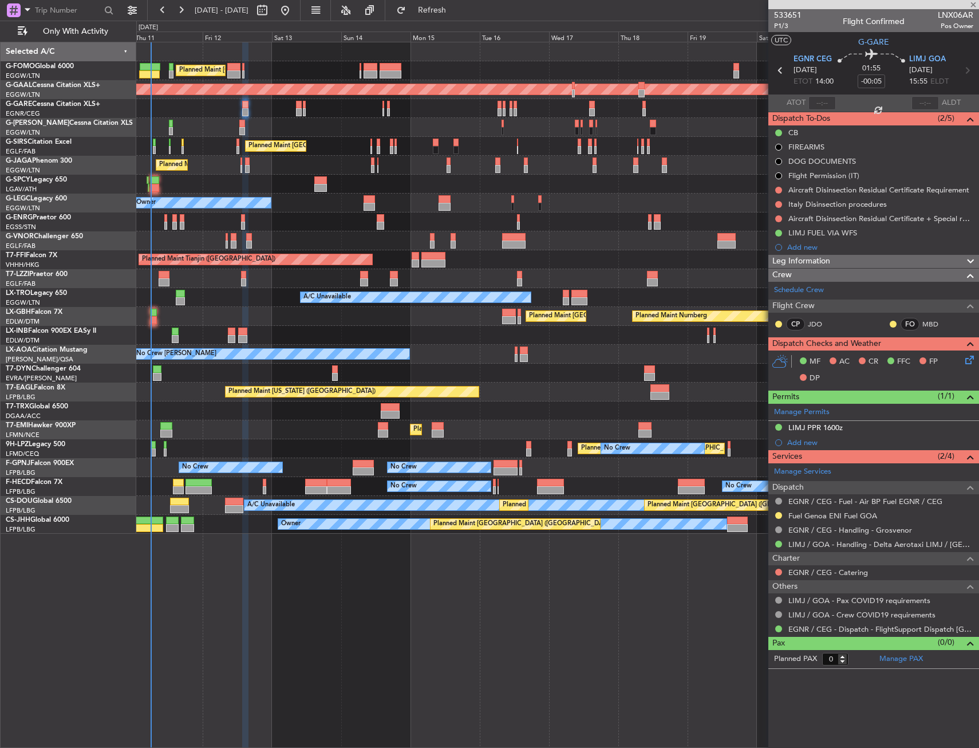
type input "+00:05"
type input "1"
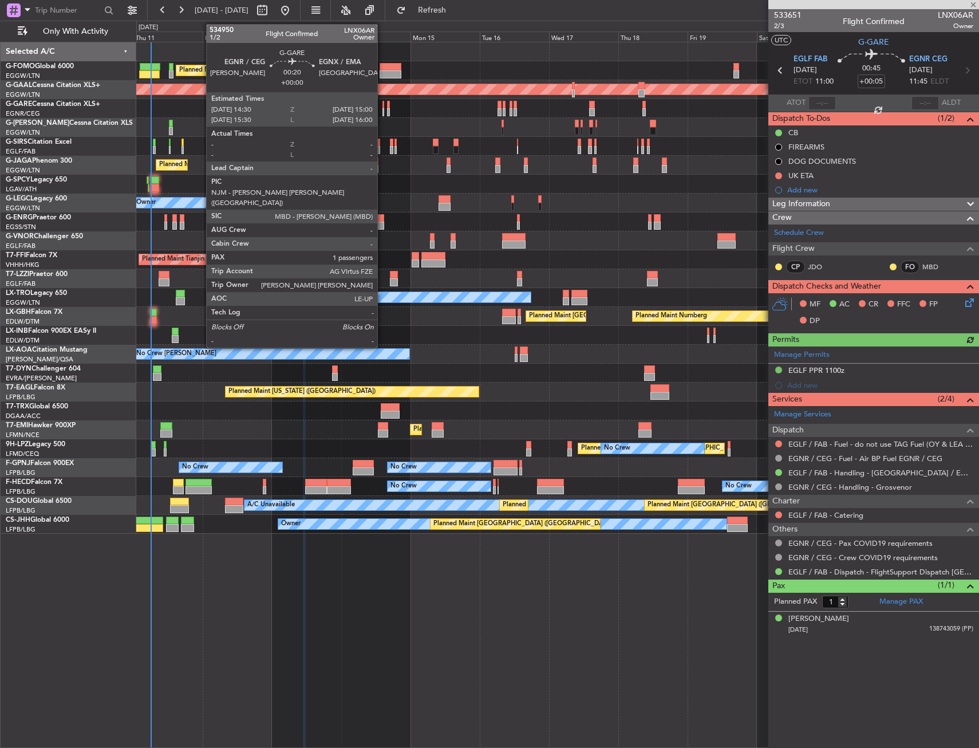
click at [383, 107] on div at bounding box center [384, 105] width 2 height 8
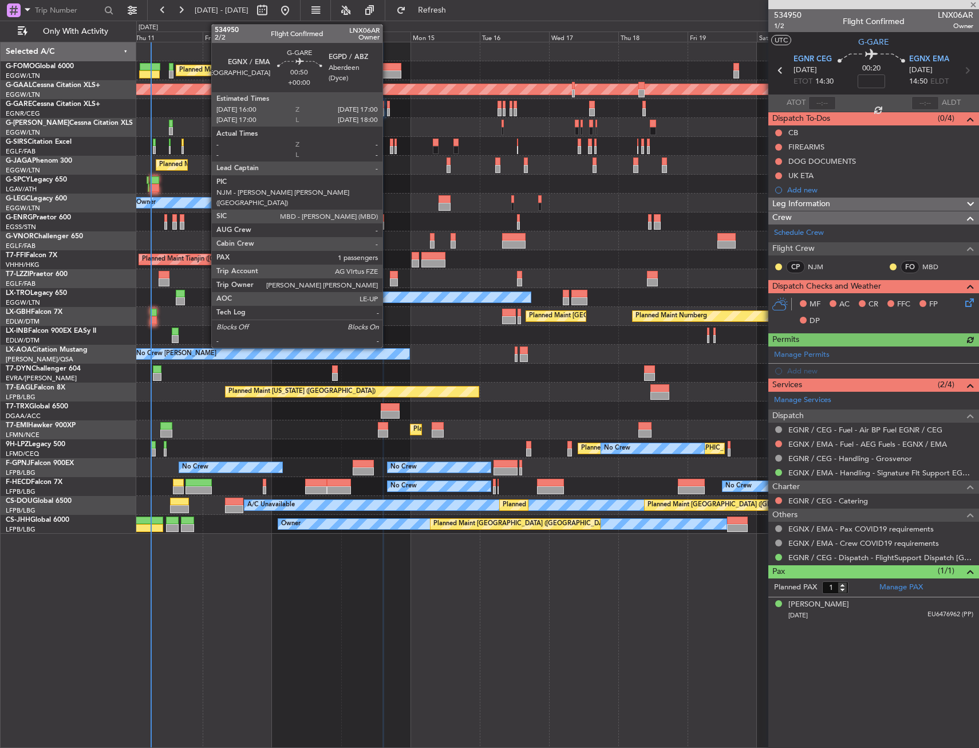
click at [388, 112] on div at bounding box center [388, 112] width 3 height 8
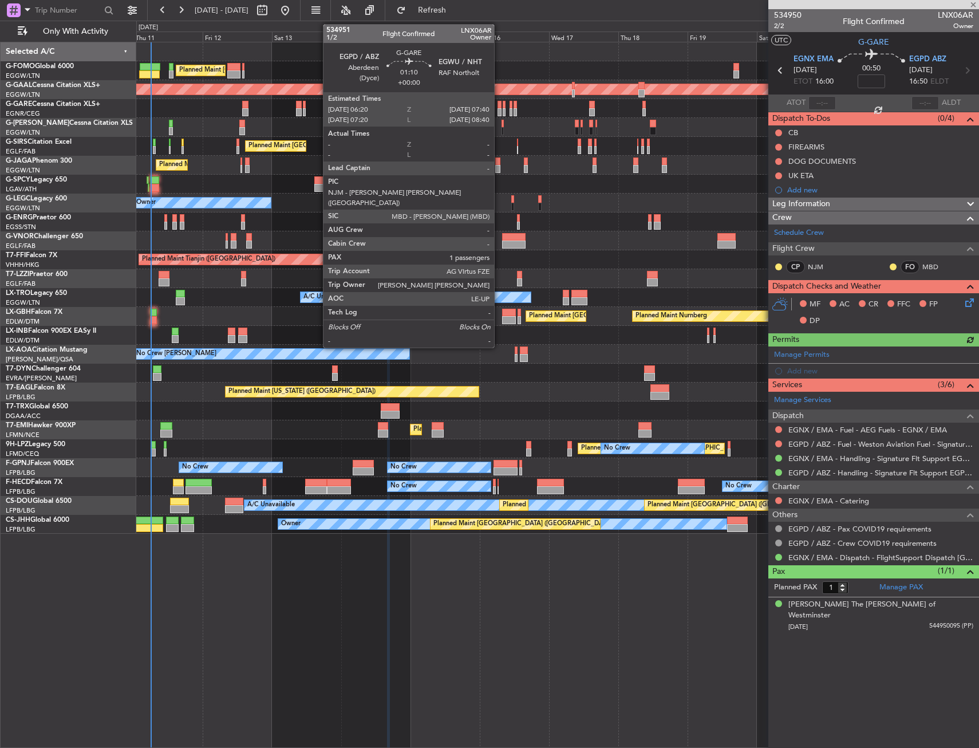
click at [499, 109] on div at bounding box center [500, 112] width 4 height 8
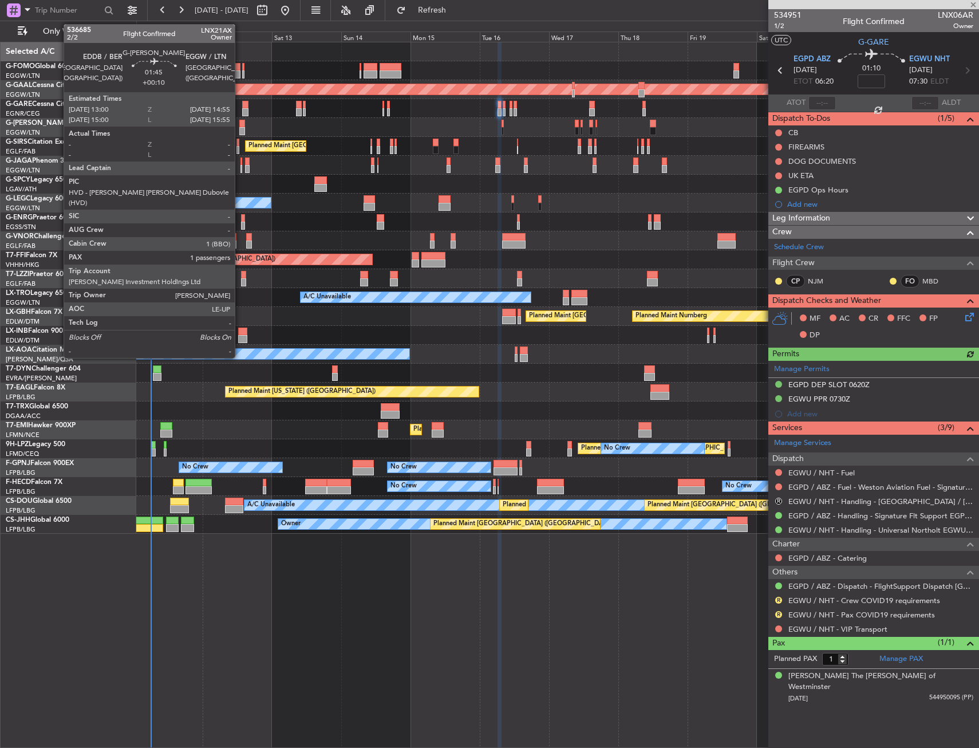
click at [240, 124] on div at bounding box center [242, 124] width 6 height 8
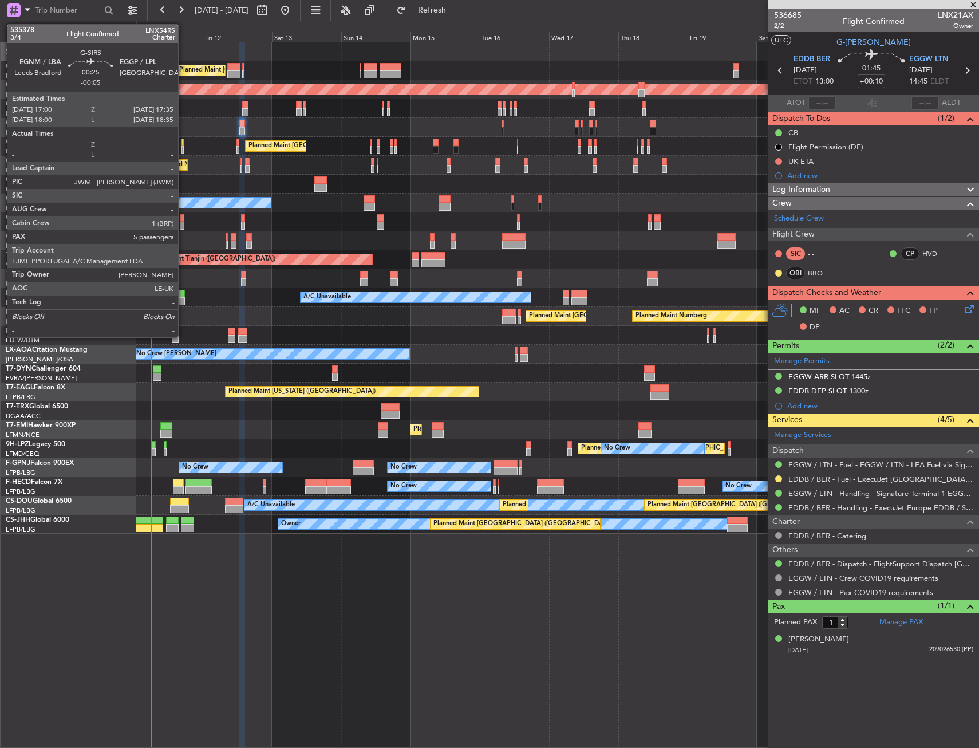
click at [183, 146] on div at bounding box center [183, 150] width 2 height 8
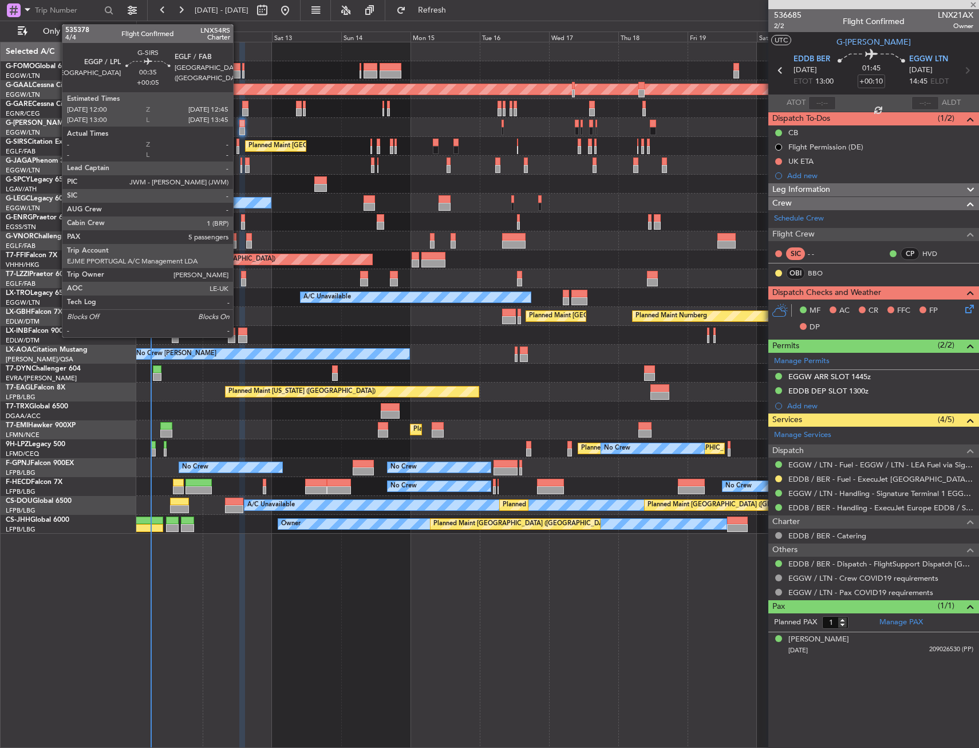
type input "-00:05"
type input "5"
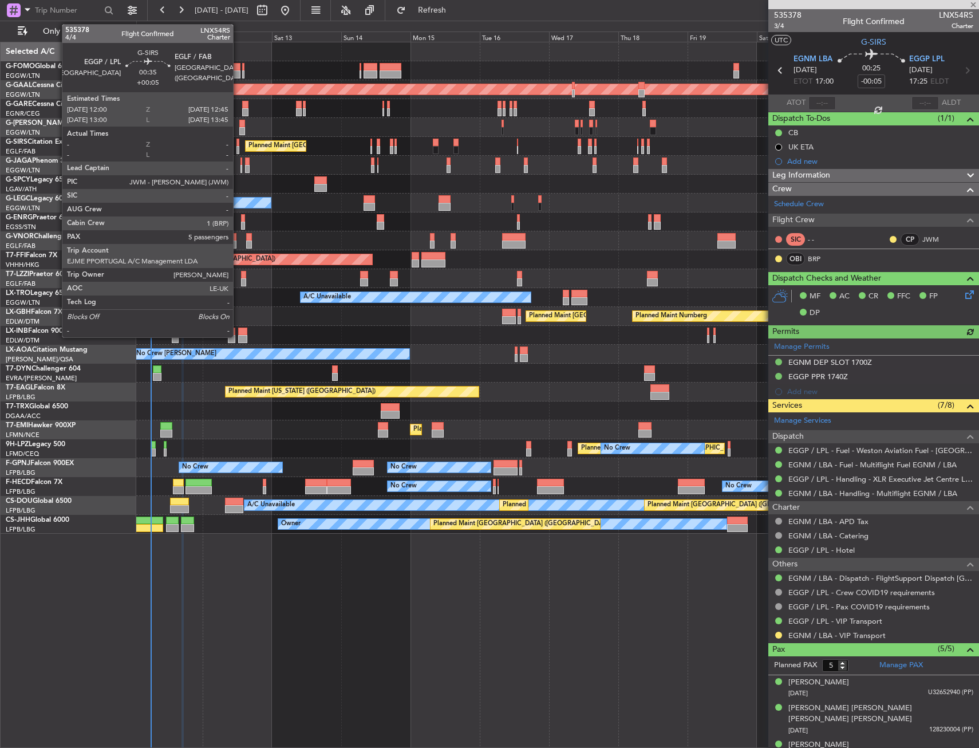
click at [238, 147] on div at bounding box center [238, 150] width 2 height 8
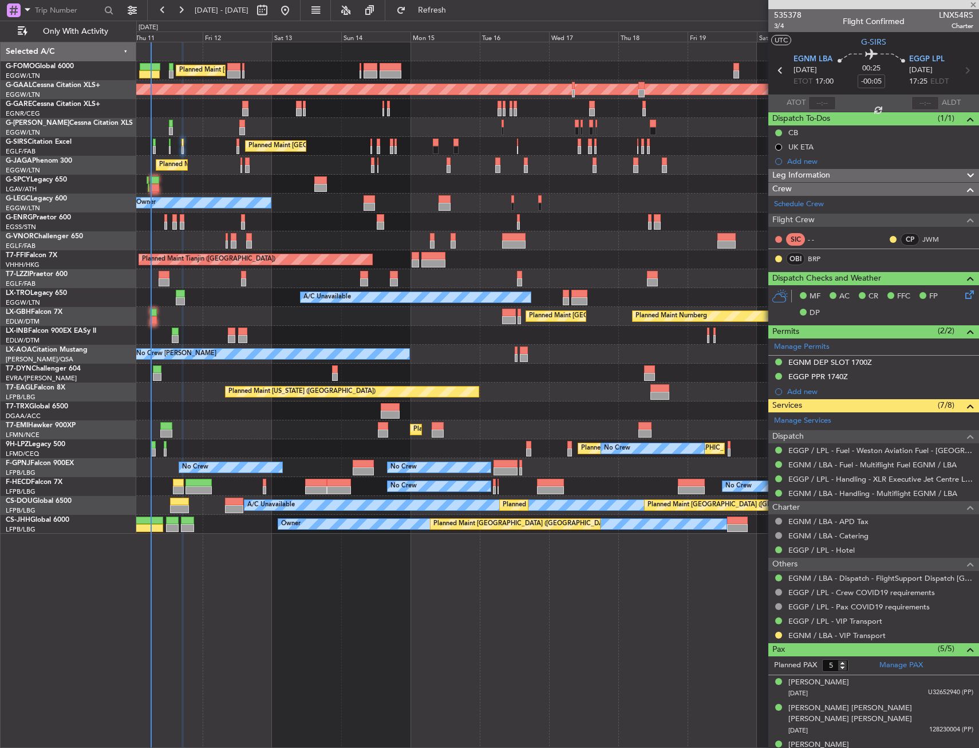
type input "+00:05"
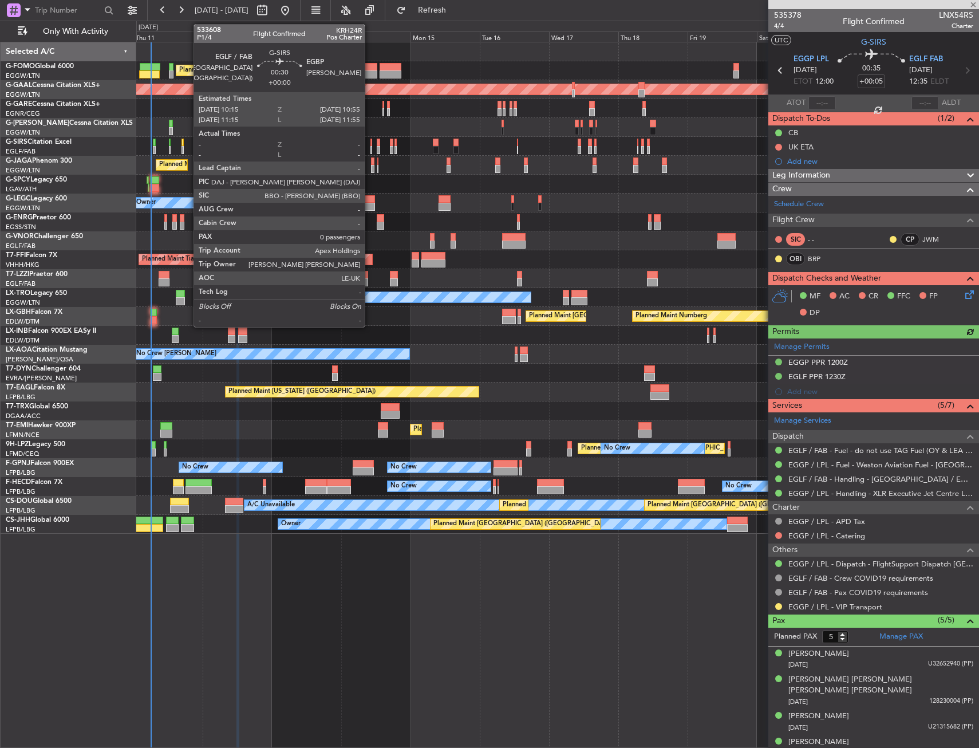
click at [371, 151] on div at bounding box center [372, 150] width 2 height 8
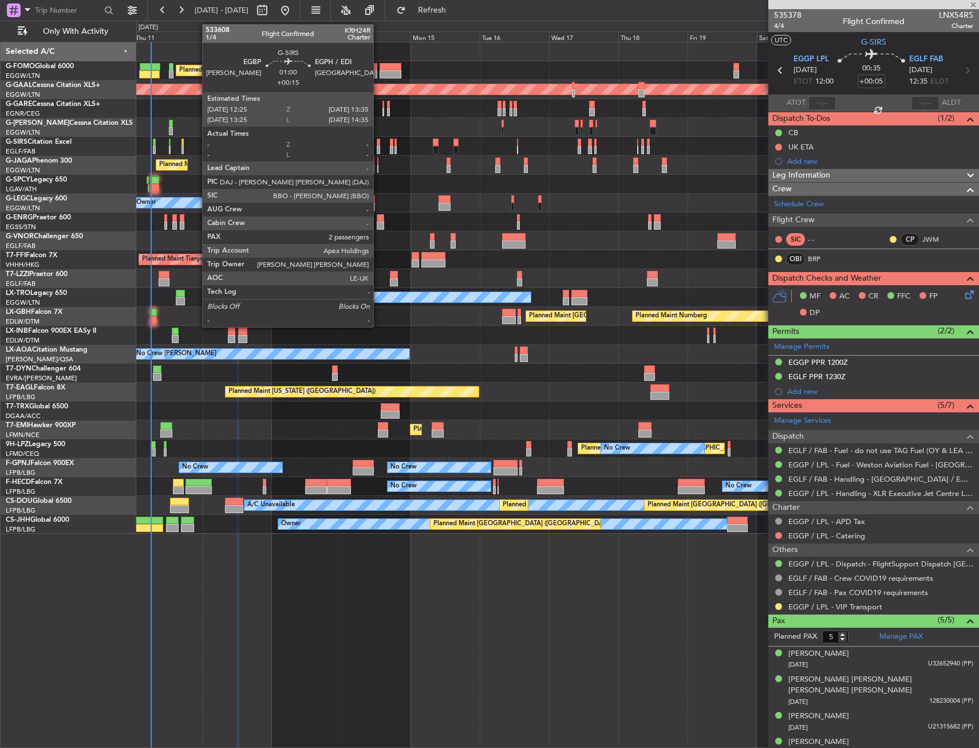
type input "0"
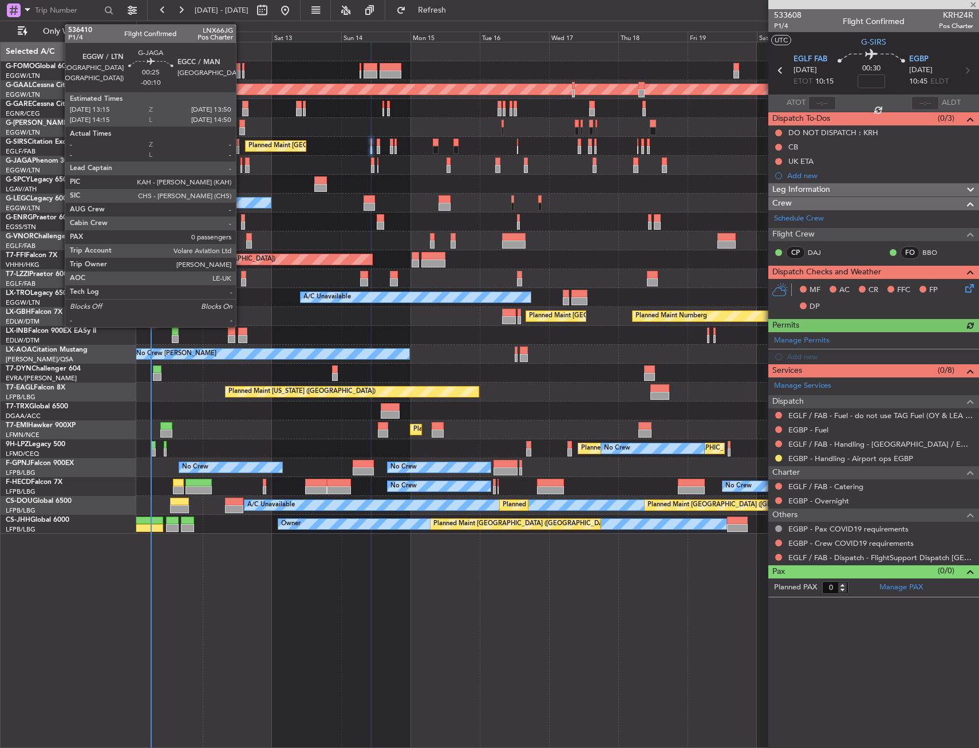
click at [242, 167] on div at bounding box center [242, 169] width 2 height 8
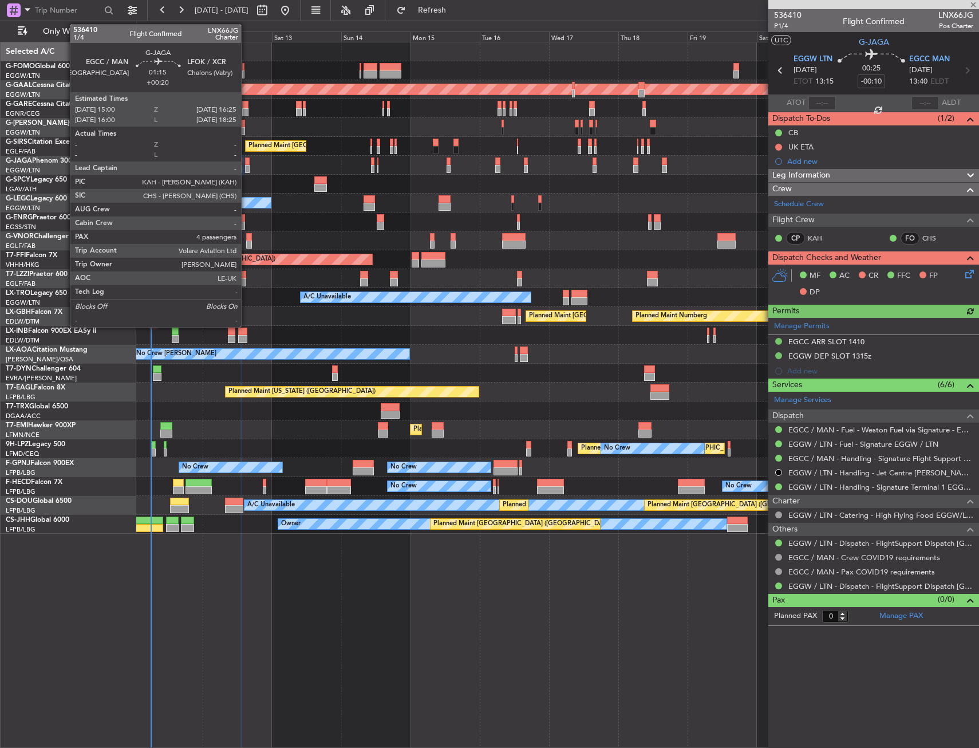
click at [246, 164] on div at bounding box center [247, 162] width 5 height 8
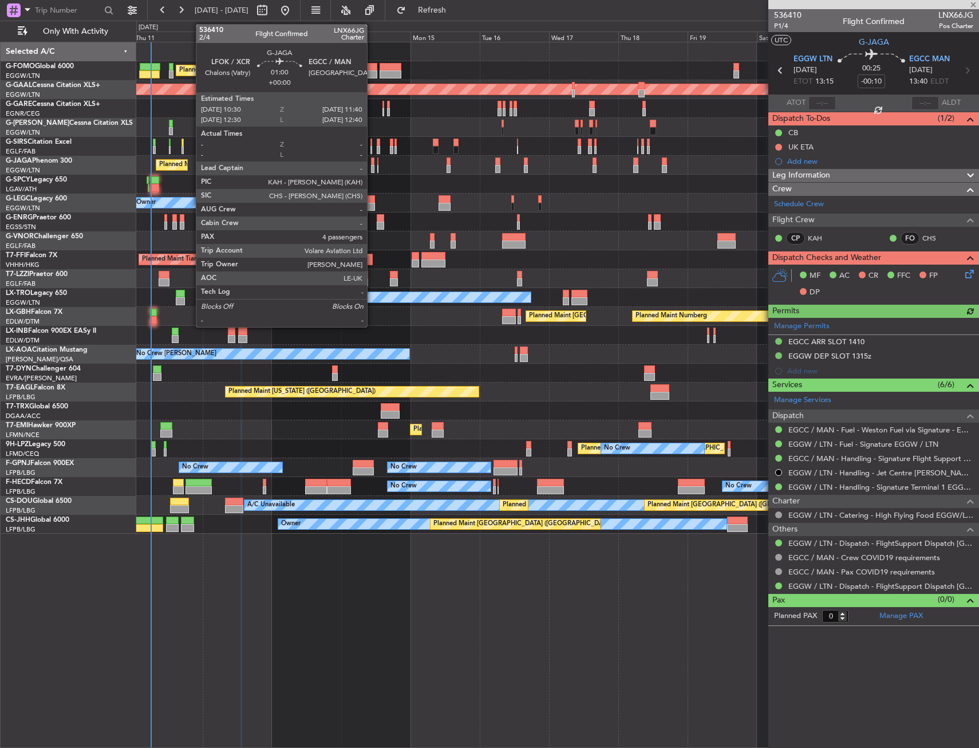
type input "+00:20"
type input "4"
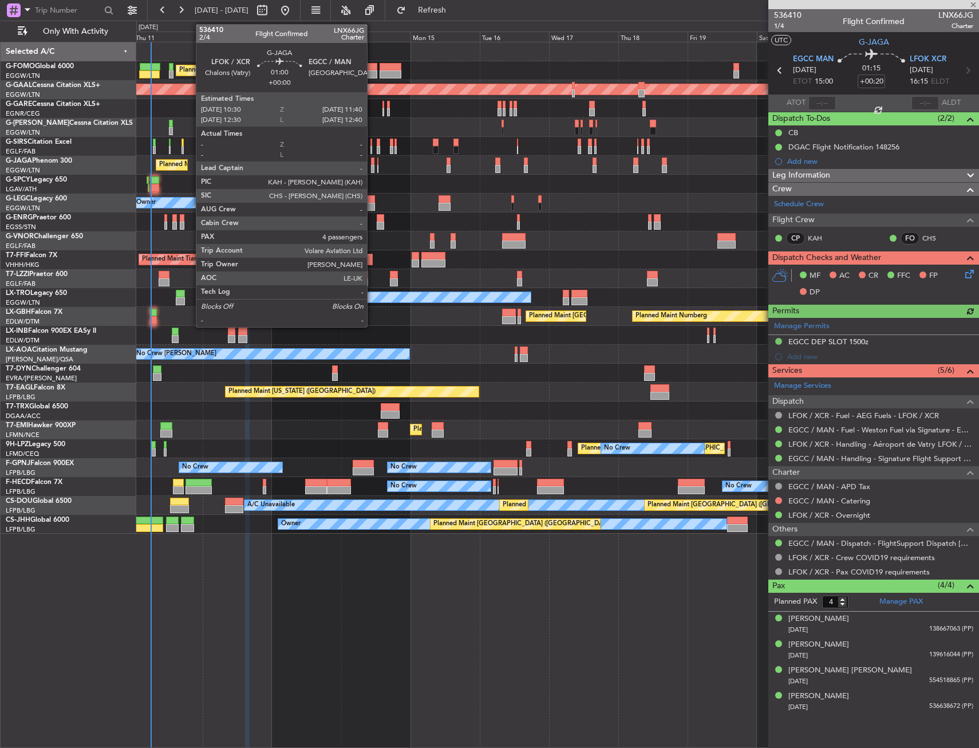
click at [372, 164] on div at bounding box center [372, 162] width 3 height 8
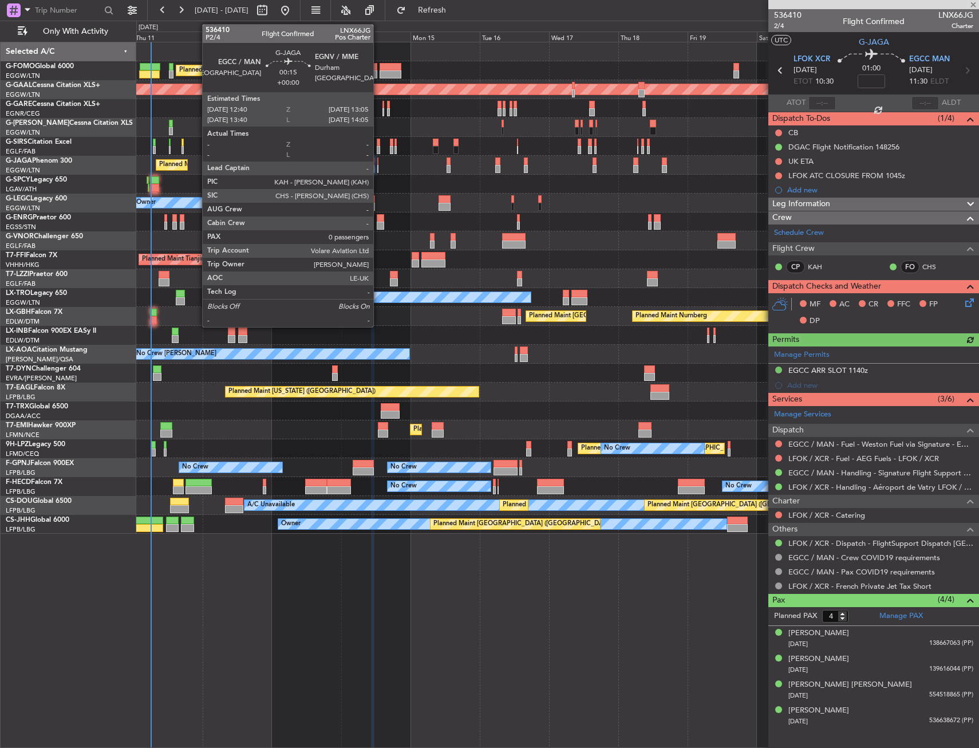
click at [379, 163] on div at bounding box center [378, 162] width 2 height 8
type input "0"
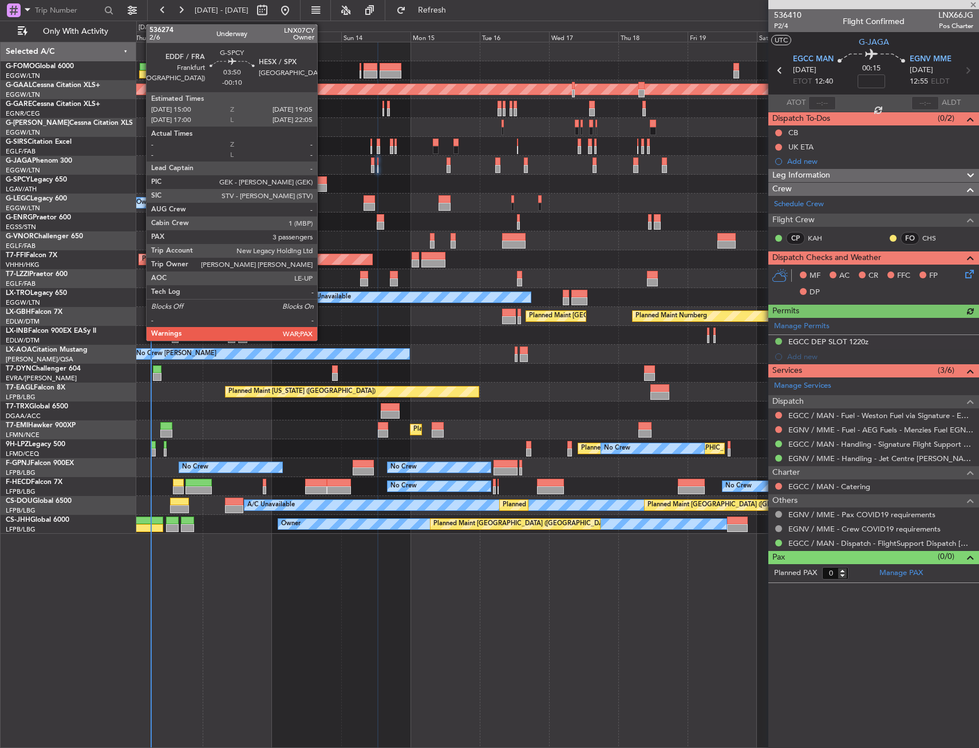
click at [322, 184] on div at bounding box center [320, 188] width 12 height 8
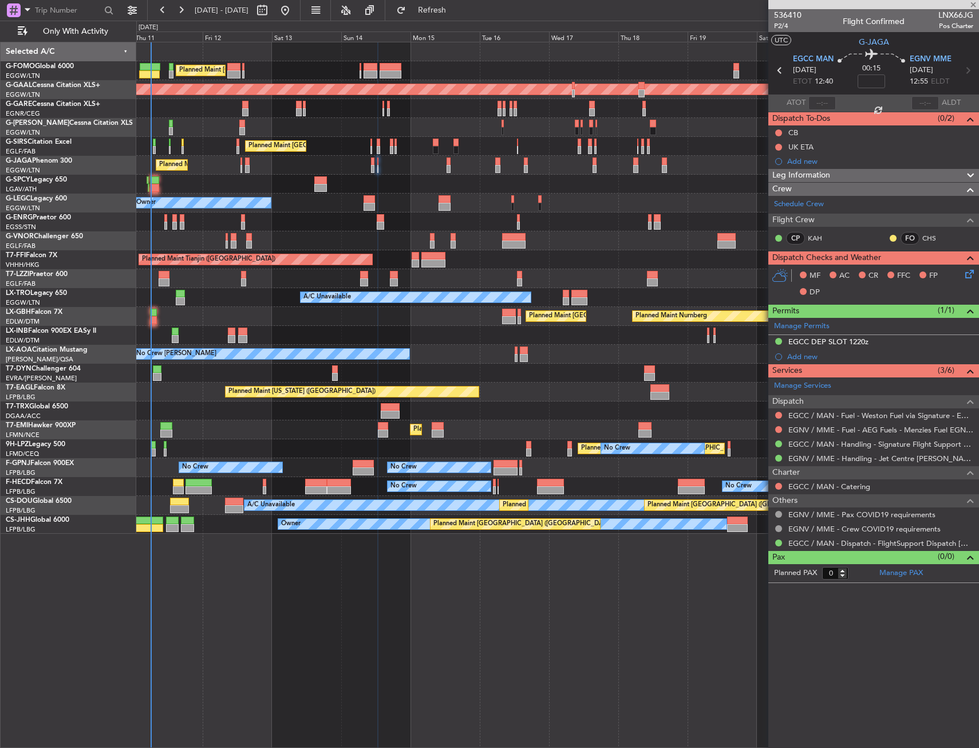
type input "-00:10"
type input "3"
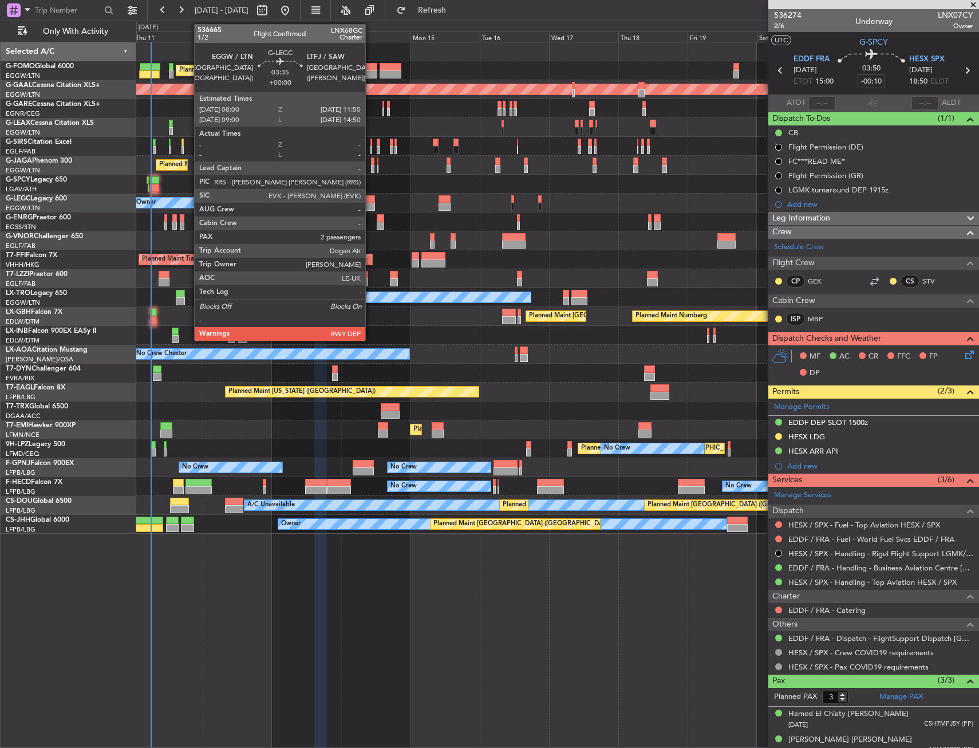
click at [371, 198] on div at bounding box center [369, 199] width 11 height 8
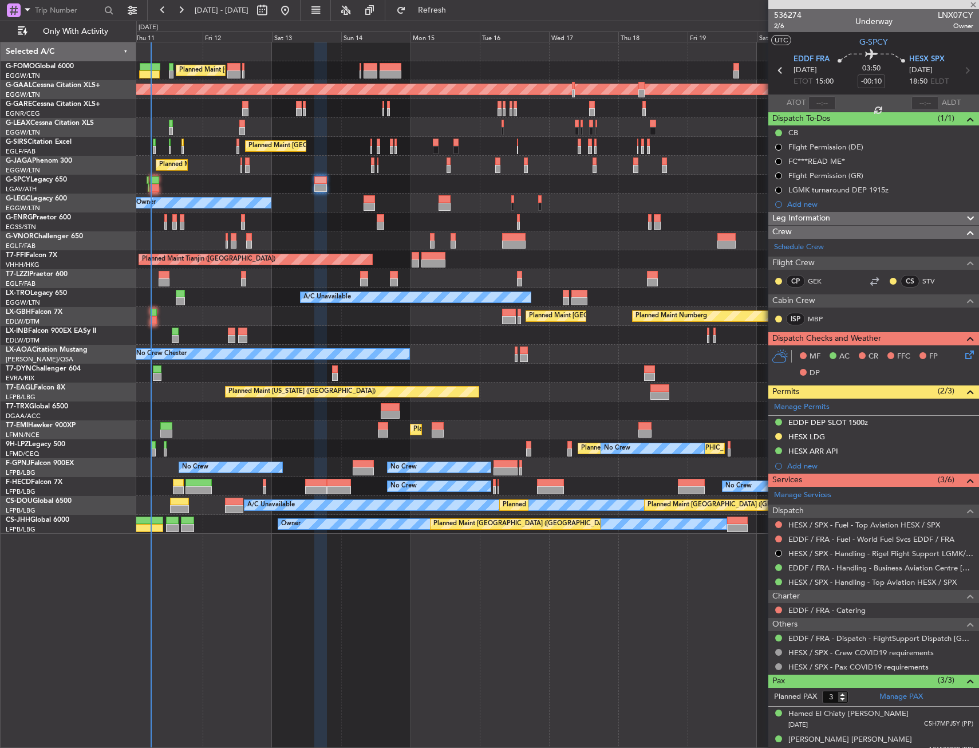
type input "2"
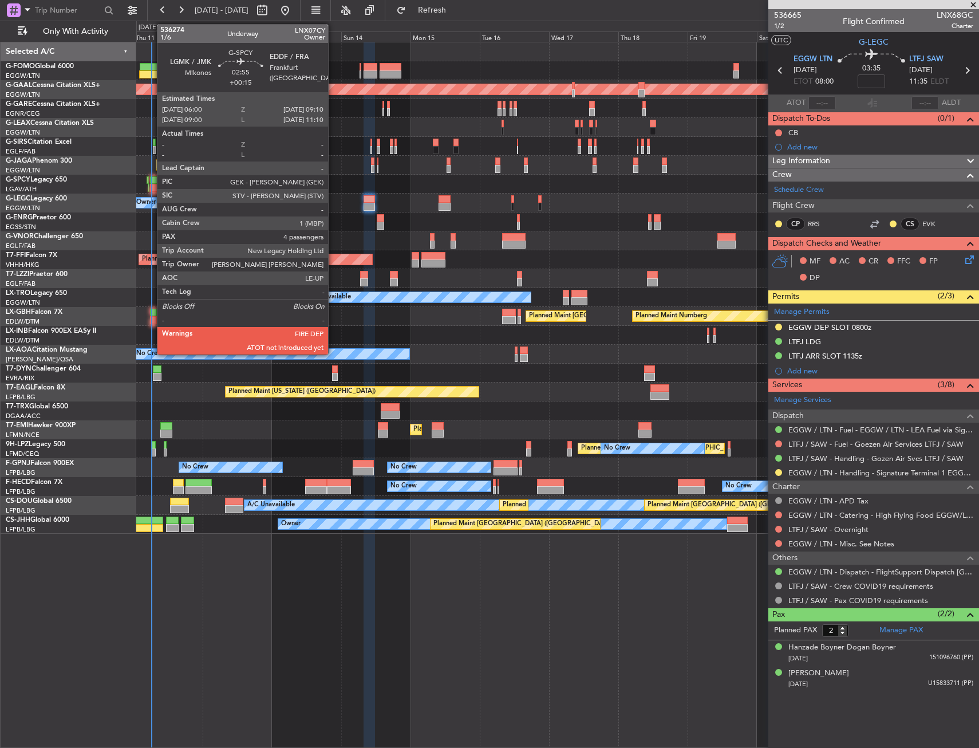
click at [151, 179] on div at bounding box center [154, 180] width 9 height 8
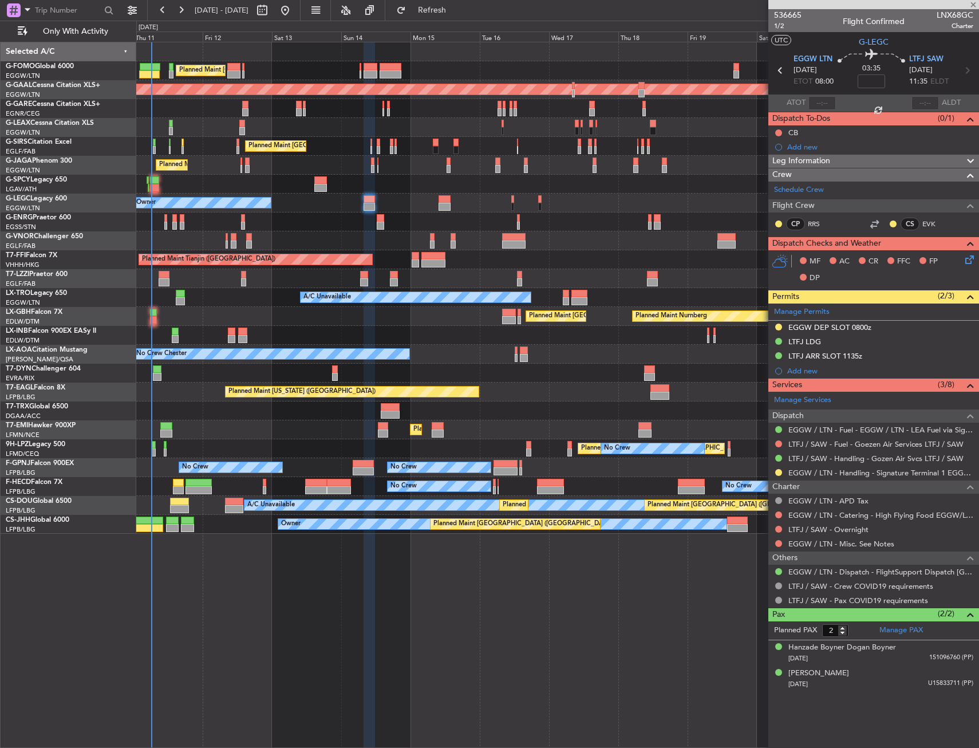
type input "+00:15"
type input "4"
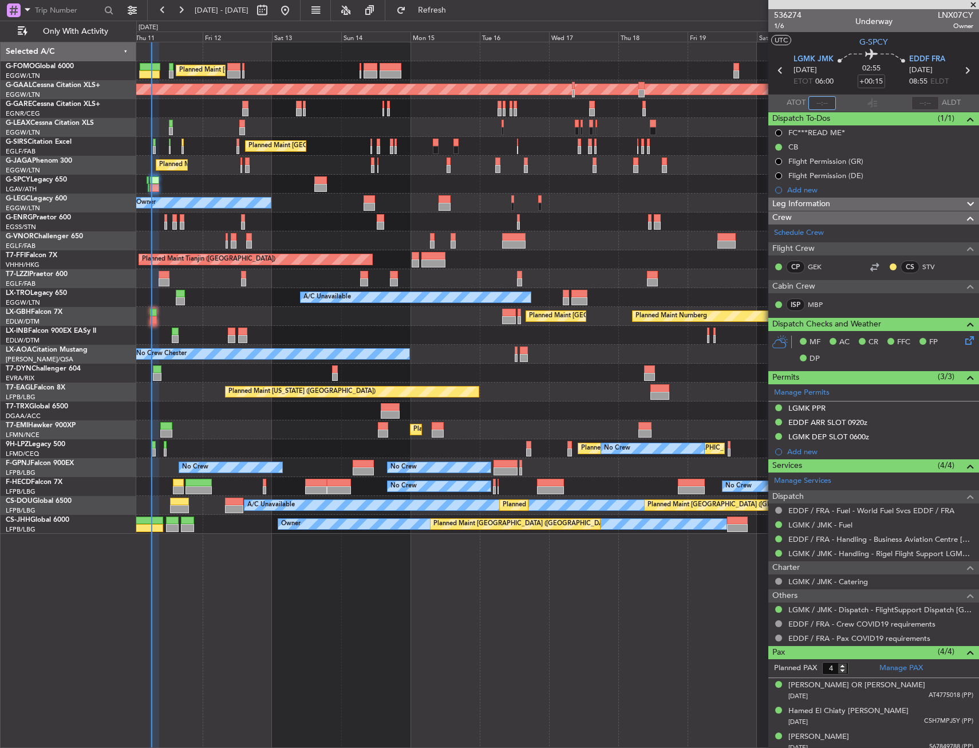
click at [825, 98] on input "text" at bounding box center [822, 103] width 27 height 14
click at [840, 45] on section "UTC G-SPCY" at bounding box center [874, 40] width 211 height 17
type input "06:12"
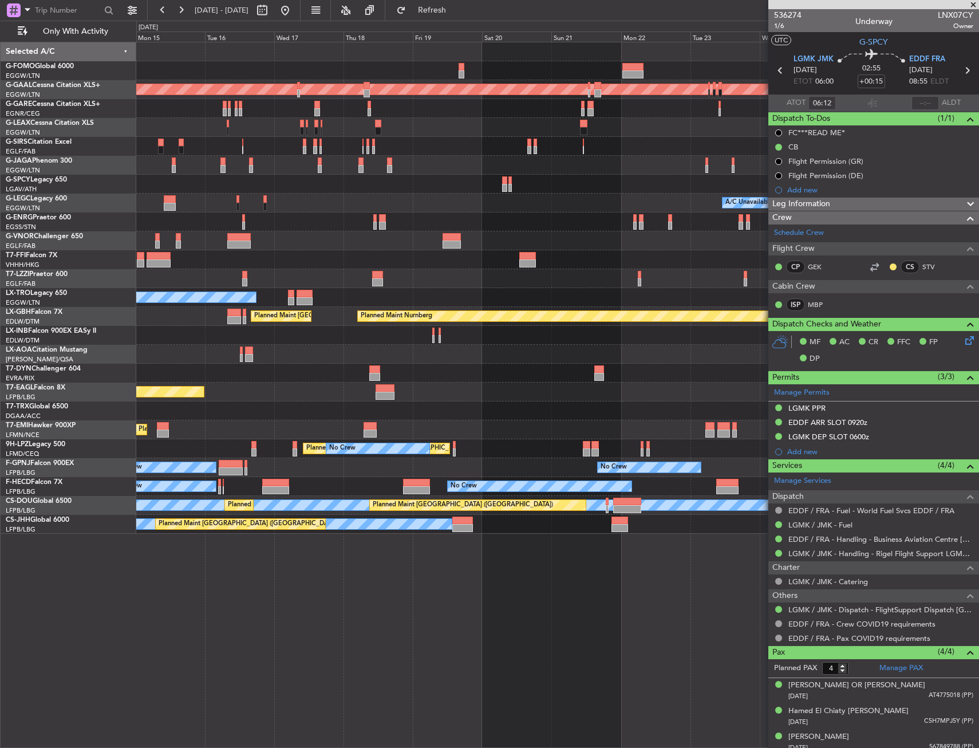
click at [356, 499] on div "Planned Maint London (Luton) Planned Maint Dusseldorf Planned Maint London (Far…" at bounding box center [557, 287] width 843 height 491
click at [296, 501] on div "Planned Maint London (Luton) Planned Maint Dusseldorf Planned Maint London (Far…" at bounding box center [557, 287] width 843 height 491
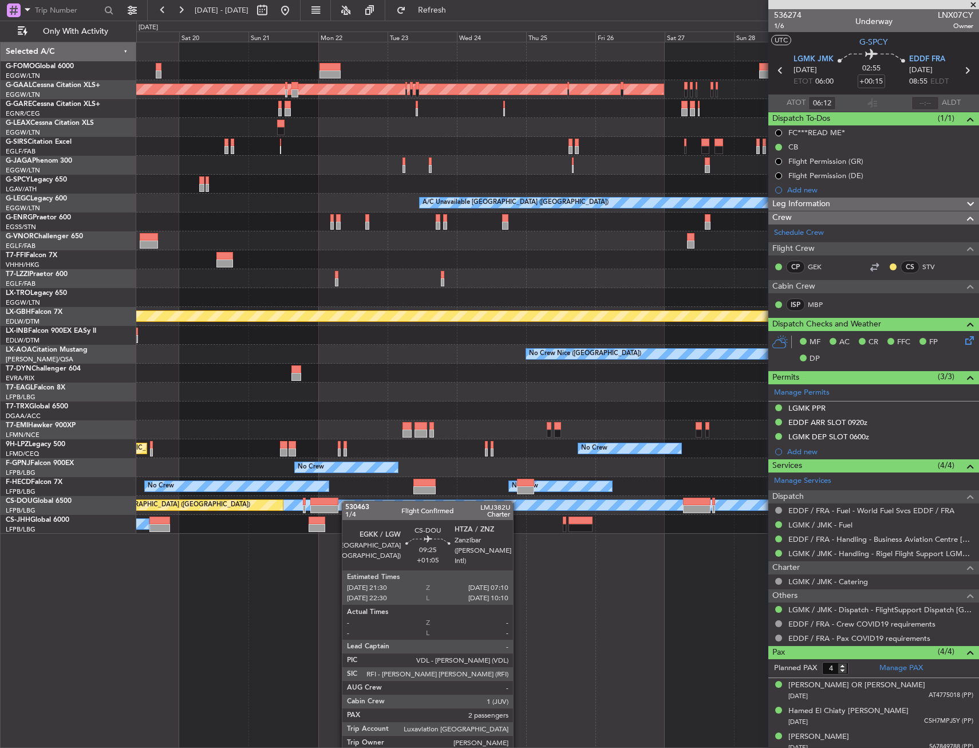
click at [338, 501] on div "Planned Maint Dusseldorf A/C Unavailable London (Luton) A/C Unavailable Planned…" at bounding box center [557, 287] width 843 height 491
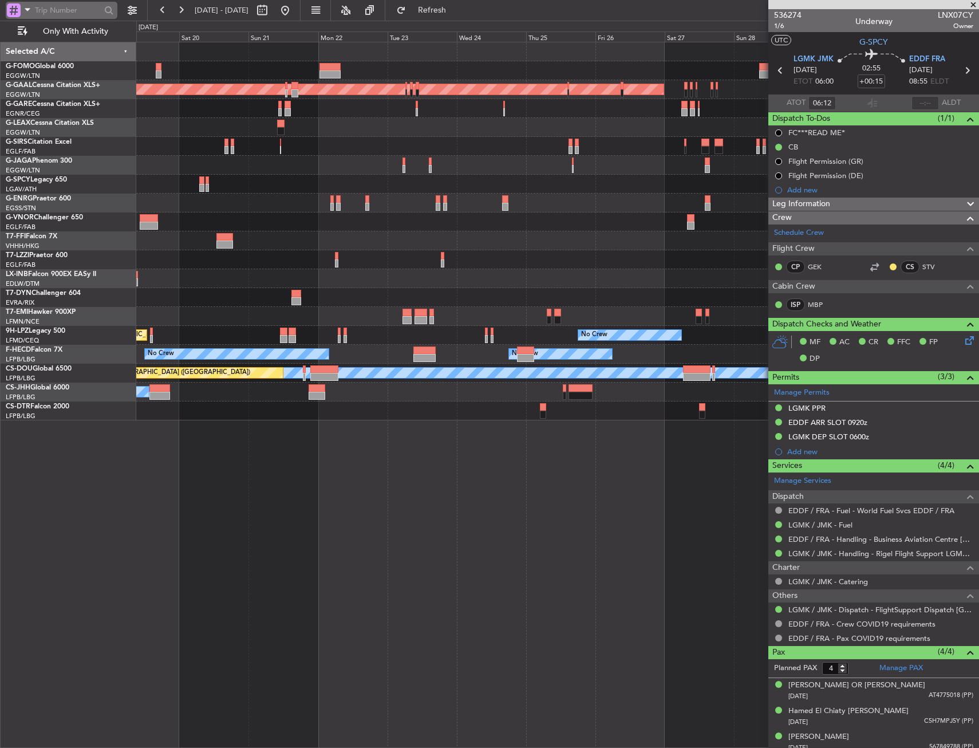
click at [17, 10] on div at bounding box center [14, 10] width 14 height 14
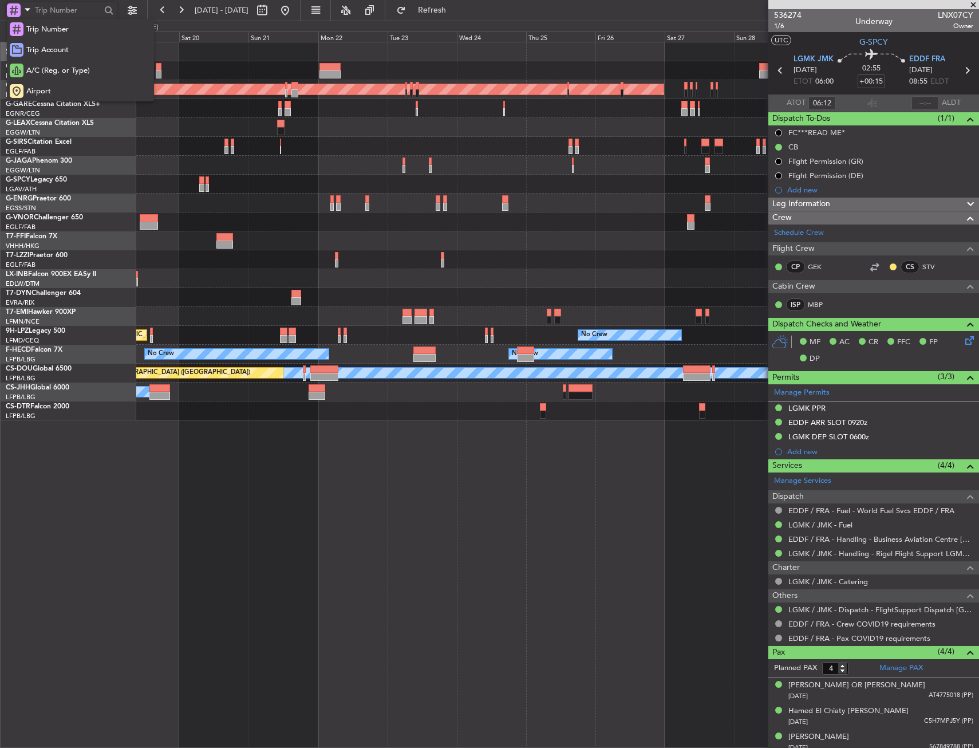
click at [17, 10] on div at bounding box center [489, 374] width 979 height 748
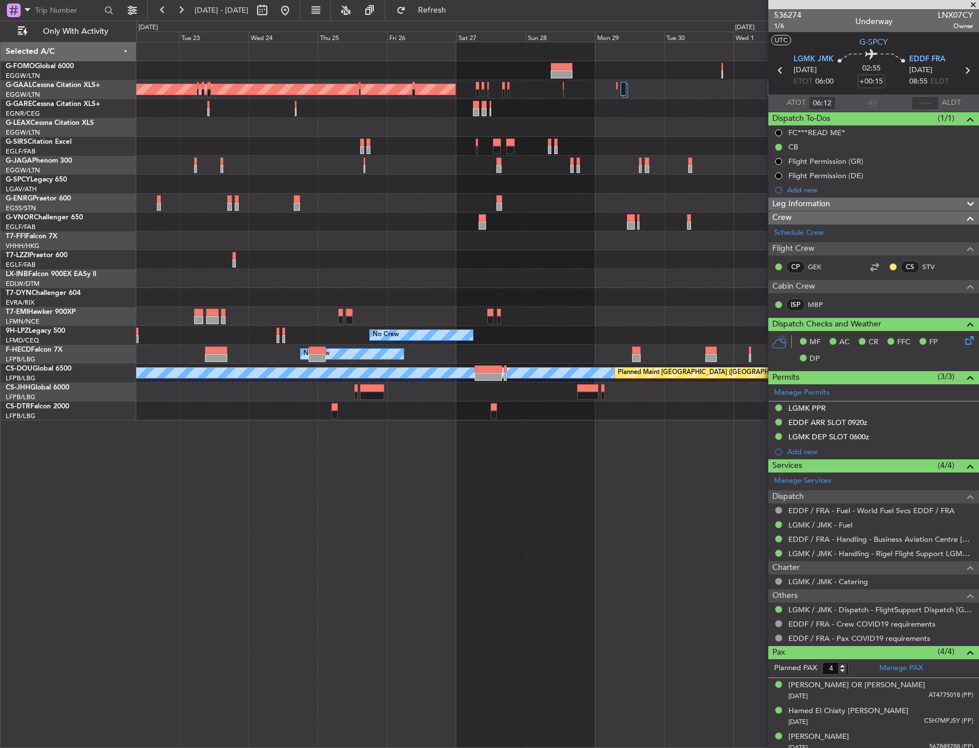
click at [255, 367] on div "Planned Maint Dusseldorf No Crew Planned Maint St Gallen (Altenrhein) No Crew N…" at bounding box center [557, 231] width 843 height 378
click at [254, 371] on div "Planned Maint Dusseldorf No Crew Planned Maint St Gallen (Altenrhein) No Crew N…" at bounding box center [557, 231] width 843 height 378
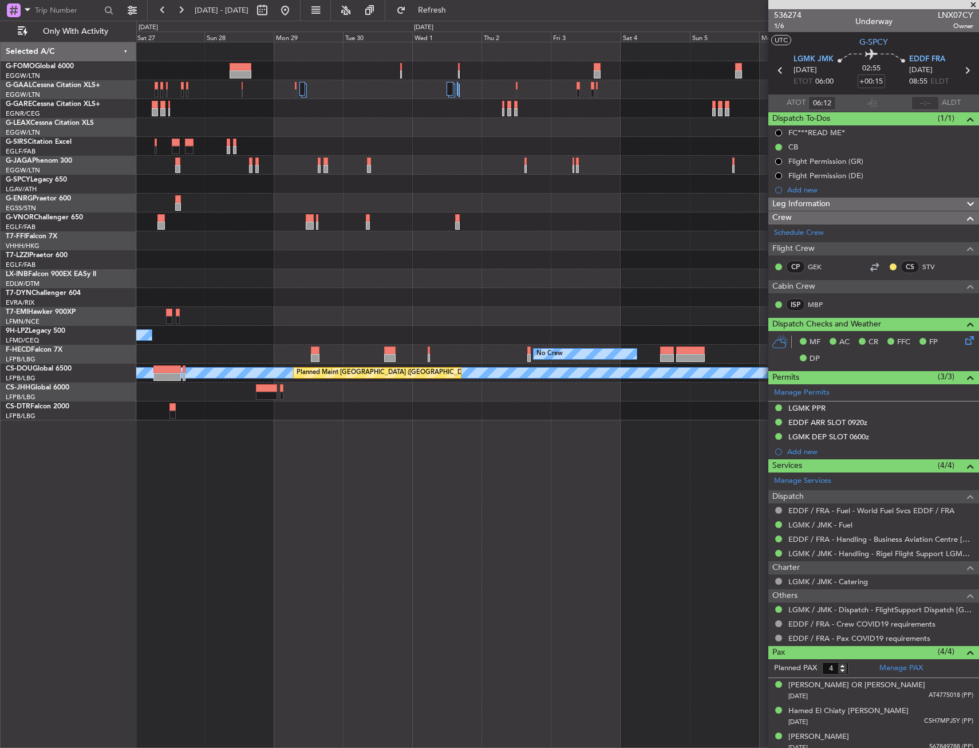
click at [180, 384] on div "Planned Maint Dusseldorf No Crew No Crew No Crew A/C Unavailable Planned Maint …" at bounding box center [557, 231] width 843 height 378
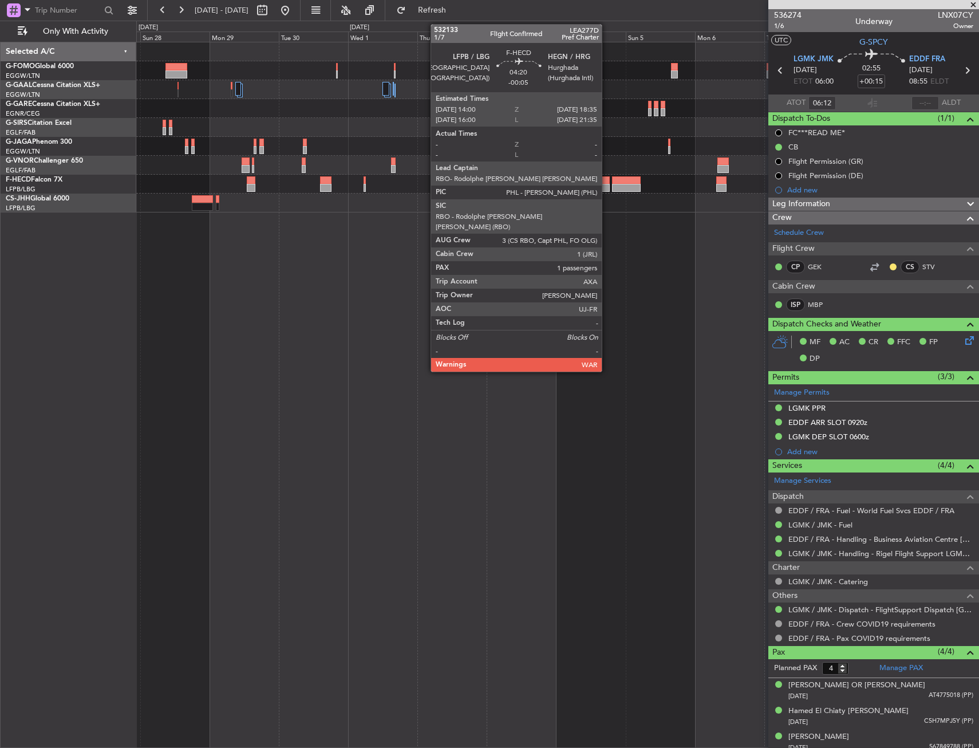
click at [607, 184] on div at bounding box center [603, 188] width 14 height 8
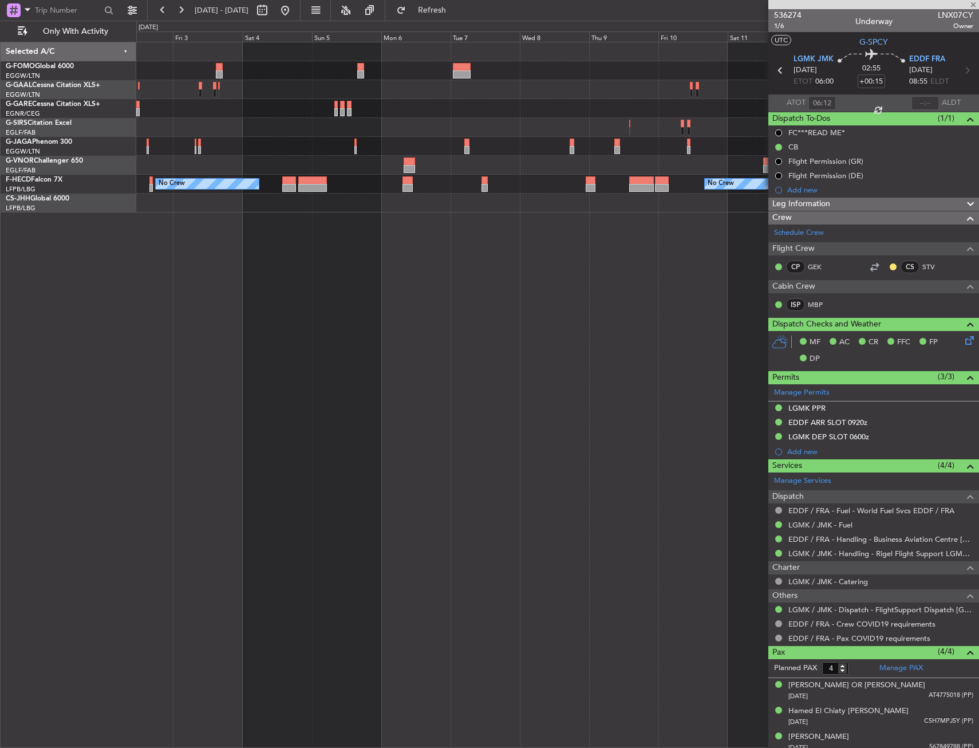
click at [246, 263] on div "Owner London (Luton) No Crew No Crew Planned Maint Paris (Le Bourget)" at bounding box center [557, 395] width 843 height 706
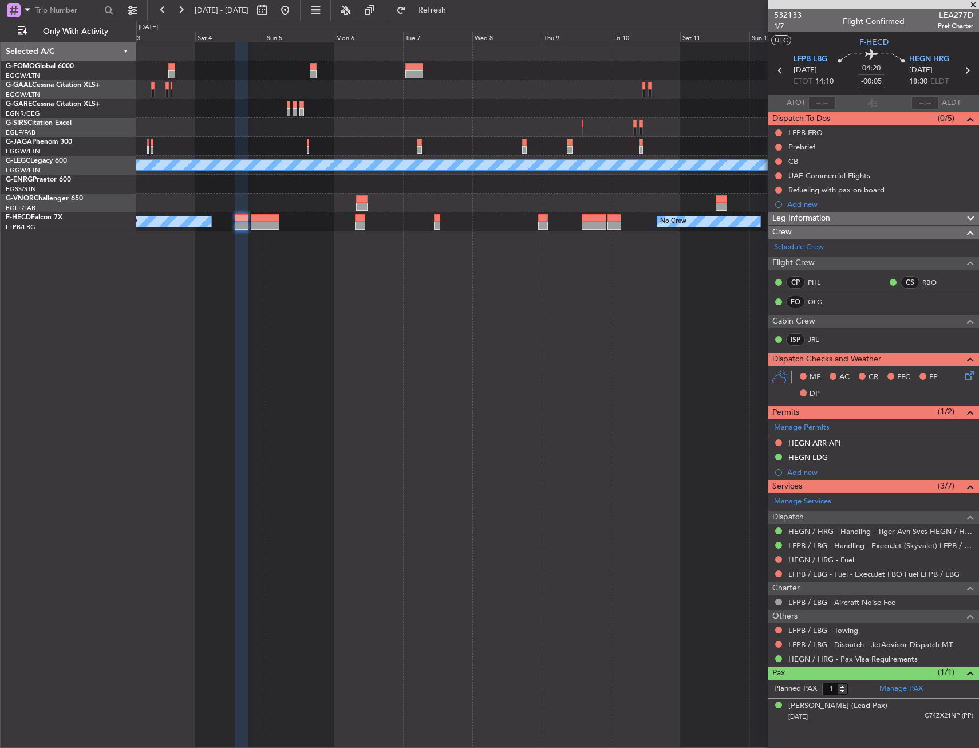
click at [627, 271] on div "Owner London (Luton) A/C Unavailable London (Luton) Planned Maint Paris (Le Bou…" at bounding box center [557, 395] width 843 height 706
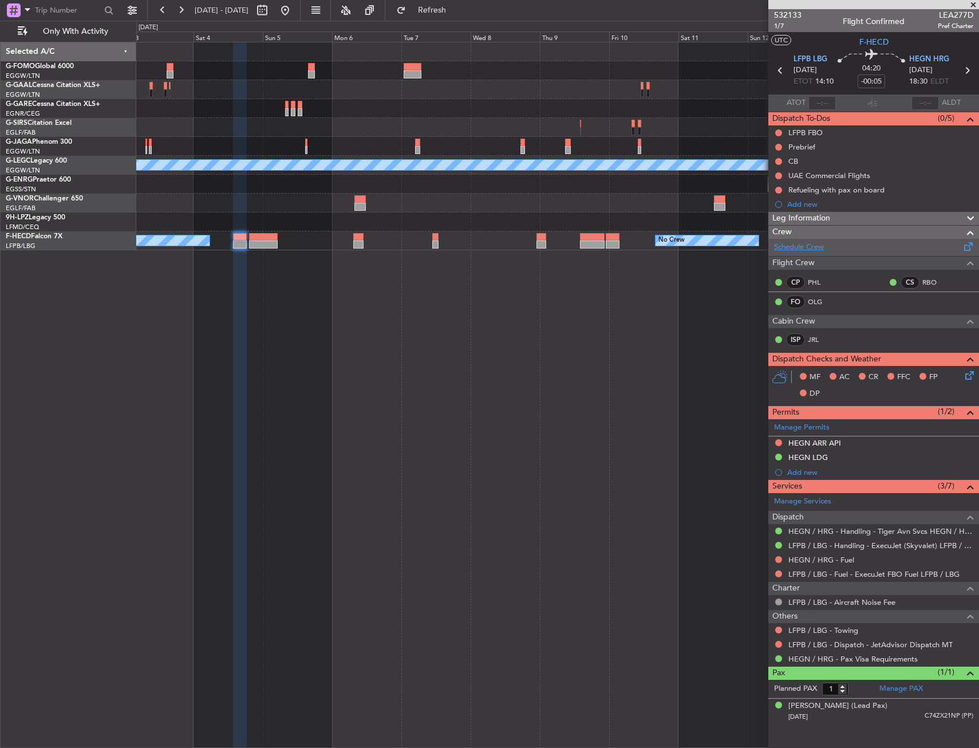
click at [809, 249] on link "Schedule Crew" at bounding box center [799, 247] width 50 height 11
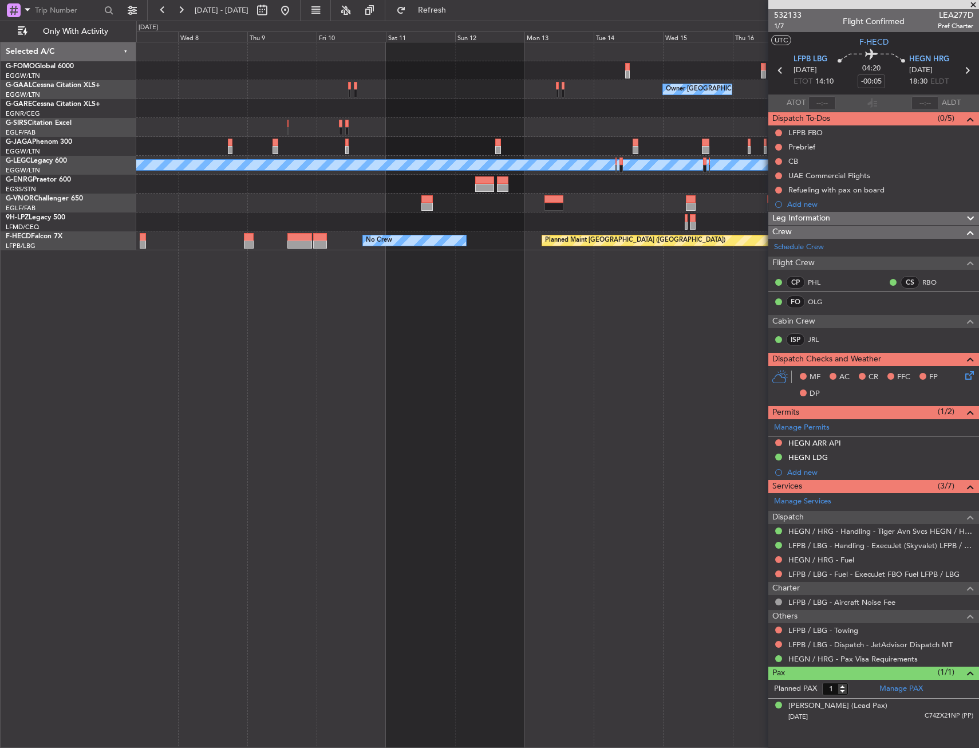
click at [342, 261] on div "Owner London (Luton) A/C Unavailable London (Luton) Planned Maint Paris (Le Bou…" at bounding box center [557, 395] width 843 height 706
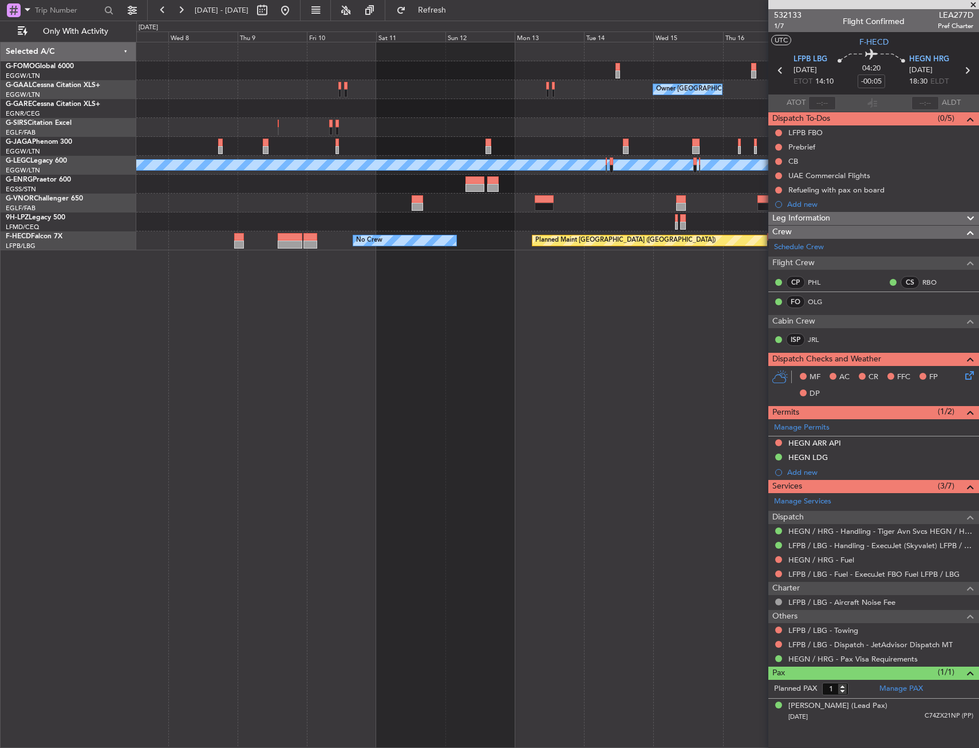
click at [337, 269] on div "Owner London (Luton) A/C Unavailable London (Luton) Planned Maint Paris (Le Bou…" at bounding box center [557, 395] width 843 height 706
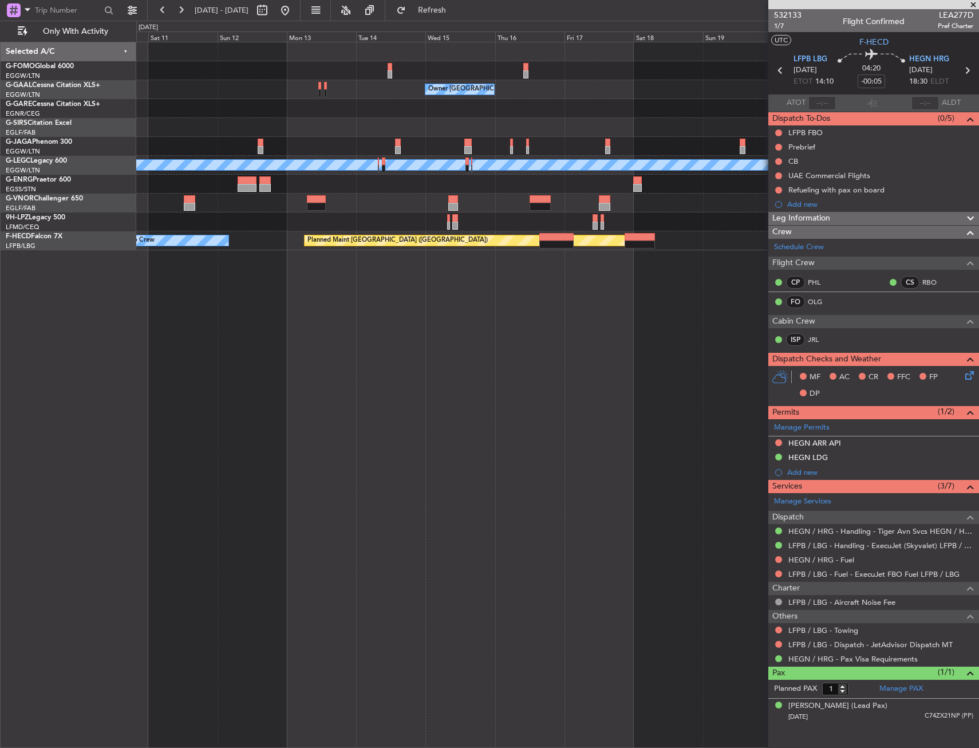
click at [383, 270] on div "Owner London (Luton) A/C Unavailable London (Luton) Planned Maint Paris (Le Bou…" at bounding box center [557, 395] width 843 height 706
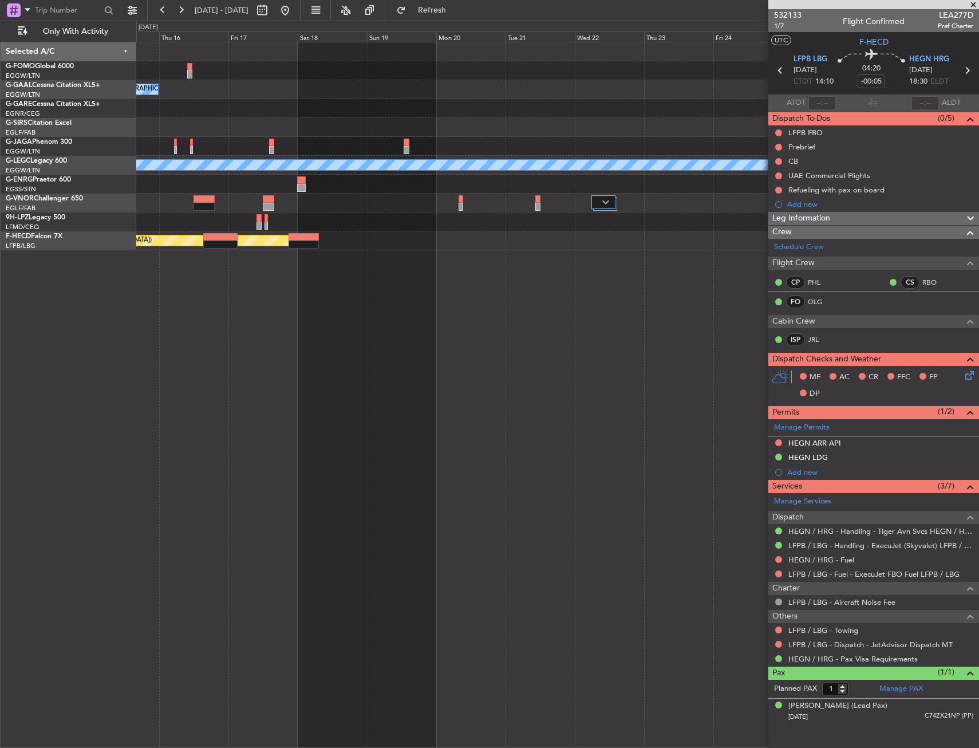
click at [204, 263] on div "Owner London (Luton) A/C Unavailable London (Luton) Planned Maint Paris (Le Bou…" at bounding box center [557, 395] width 843 height 706
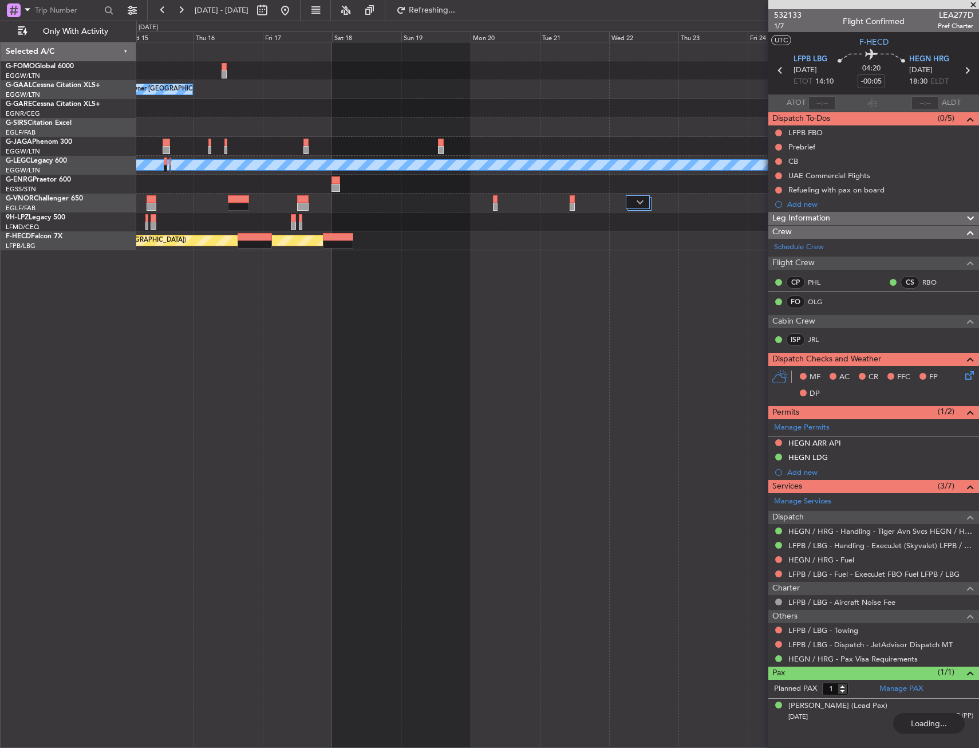
click at [701, 261] on div "Owner London (Luton) A/C Unavailable London (Luton) Planned Maint Paris (Le Bou…" at bounding box center [557, 395] width 843 height 706
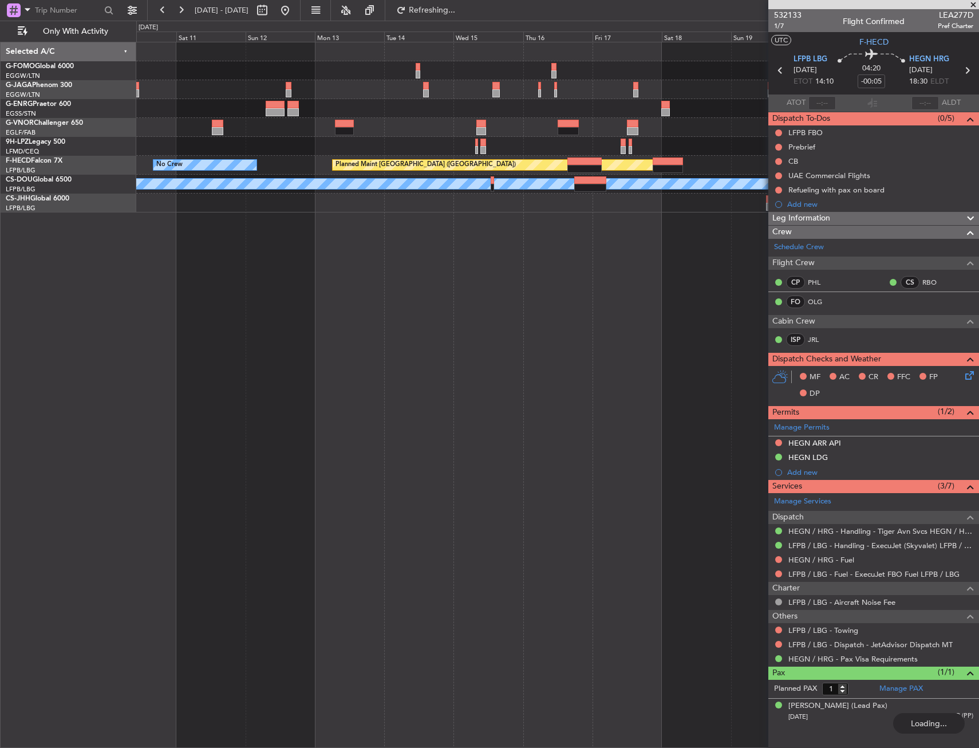
click at [592, 266] on div "Planned Maint Paris (Le Bourget) No Crew A/C Unavailable" at bounding box center [557, 395] width 843 height 706
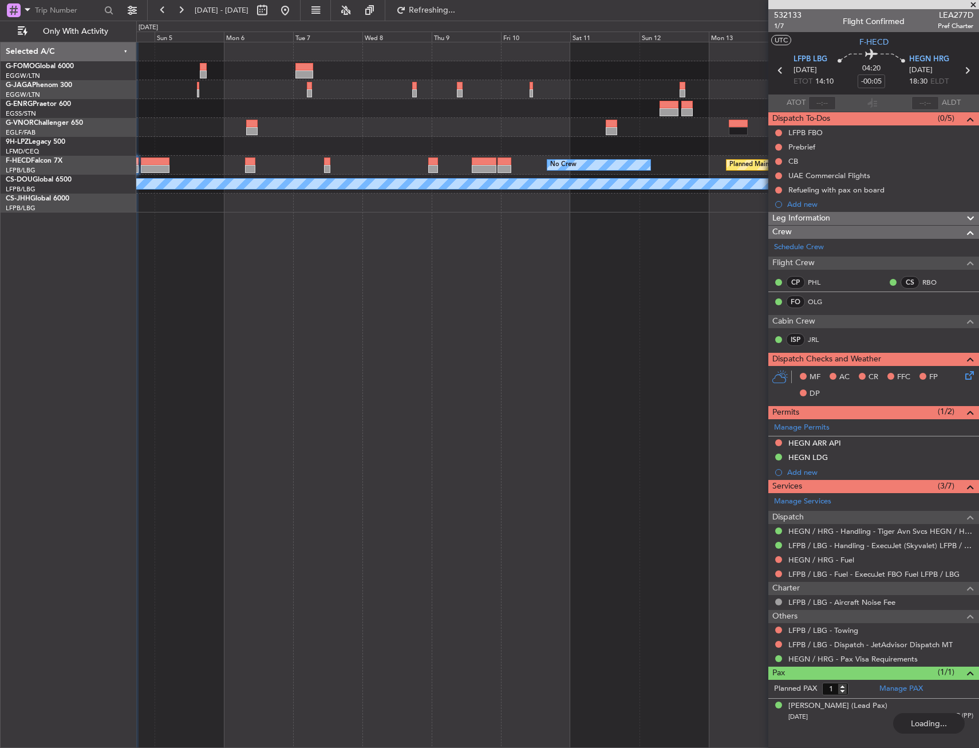
click at [653, 266] on div "Planned Maint Paris (Le Bourget) No Crew No Crew A/C Unavailable" at bounding box center [557, 395] width 843 height 706
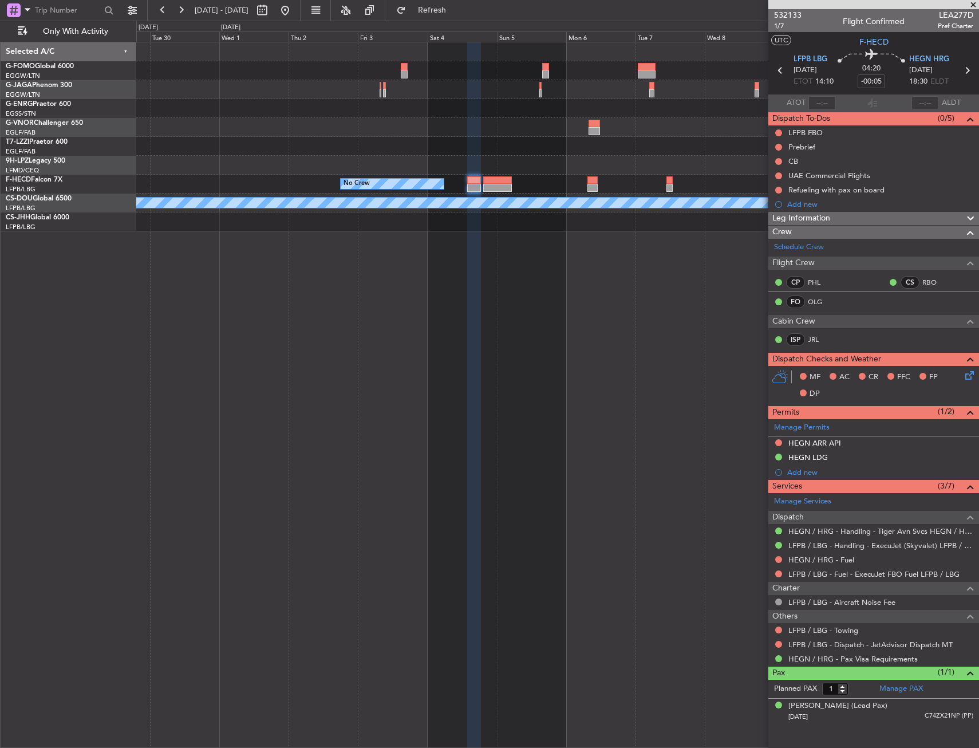
click at [550, 267] on div "No Crew No Crew Planned Maint Paris (Le Bourget) A/C Unavailable" at bounding box center [557, 395] width 843 height 706
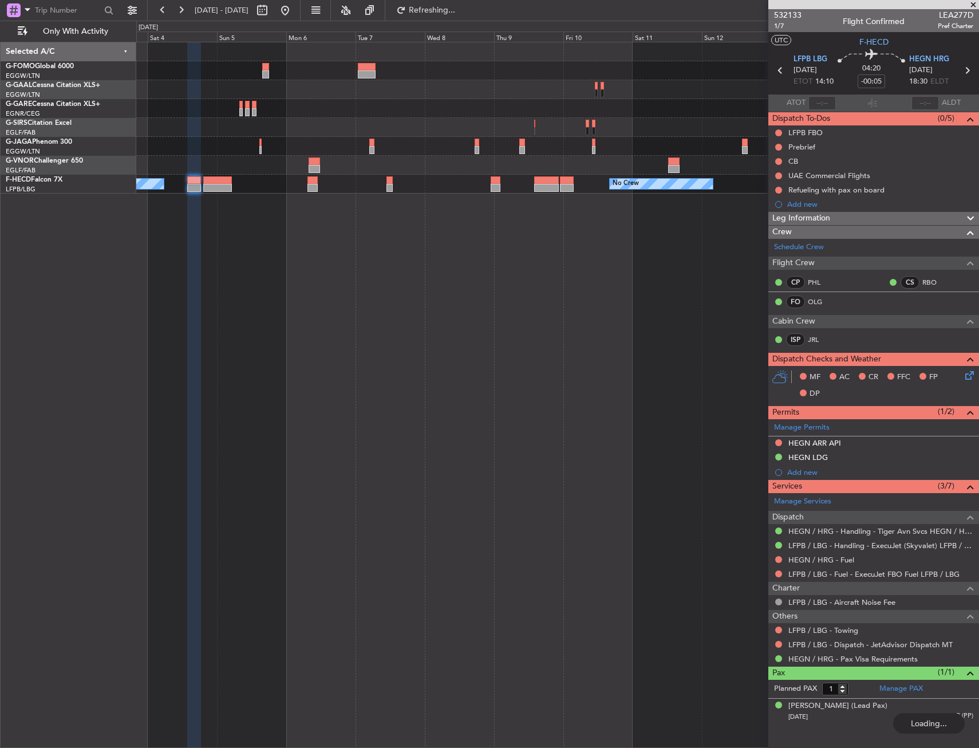
click at [262, 290] on div "Owner London (Luton) No Crew No Crew Planned Maint Paris (Le Bourget)" at bounding box center [557, 395] width 843 height 706
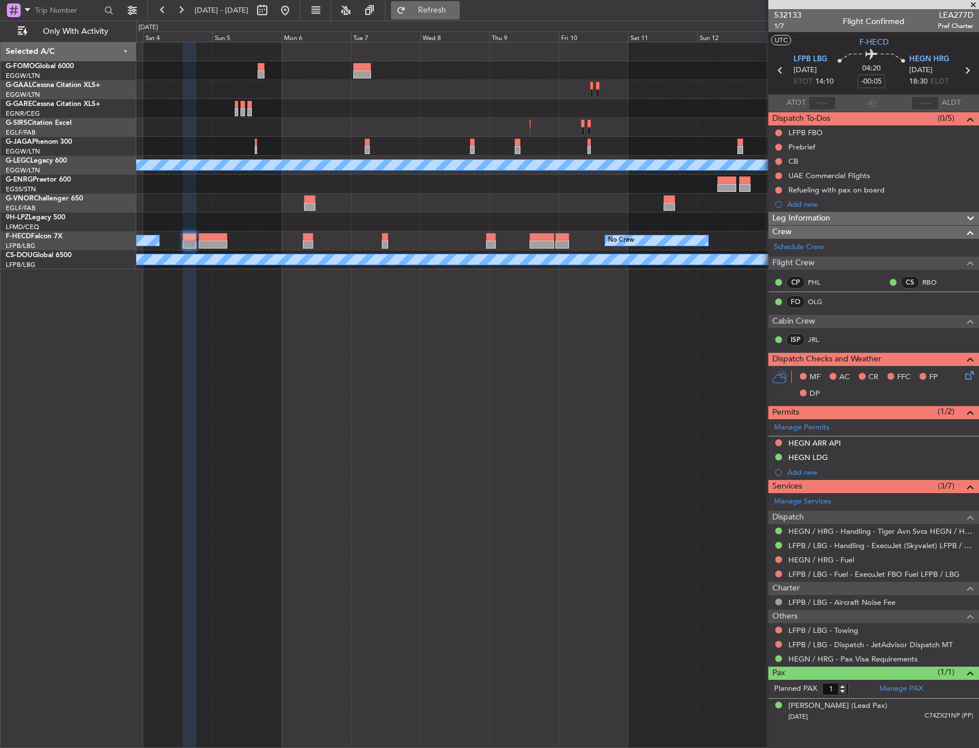
click at [445, 14] on button "Refresh" at bounding box center [425, 10] width 69 height 18
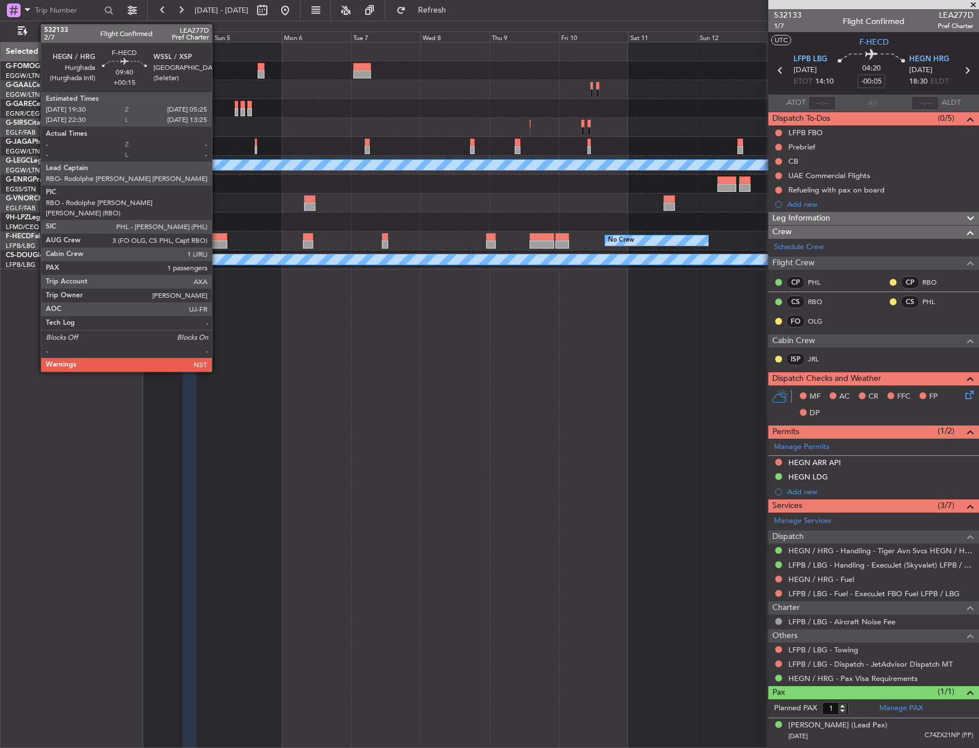
click at [217, 240] on div at bounding box center [213, 237] width 29 height 8
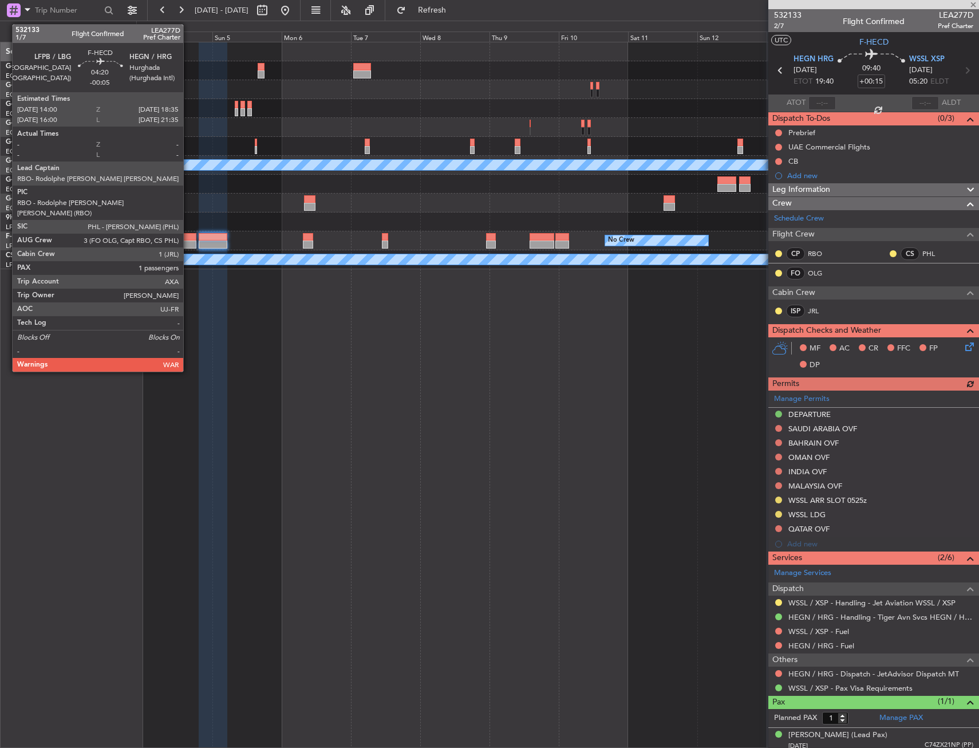
click at [188, 243] on div at bounding box center [190, 245] width 14 height 8
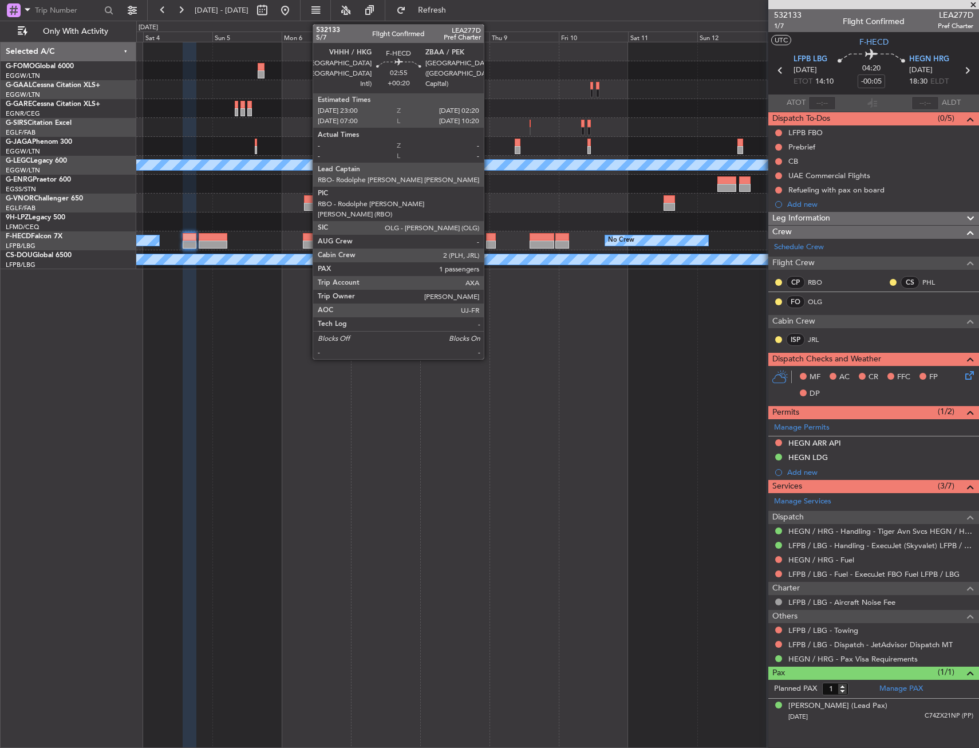
click at [489, 238] on div at bounding box center [491, 237] width 10 height 8
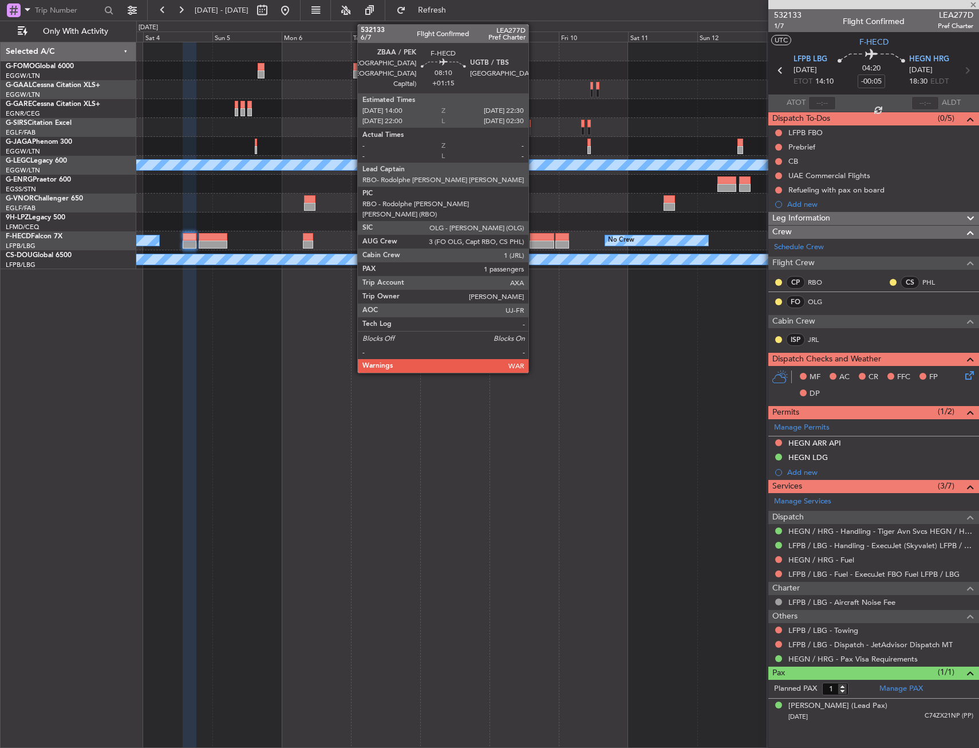
type input "+00:20"
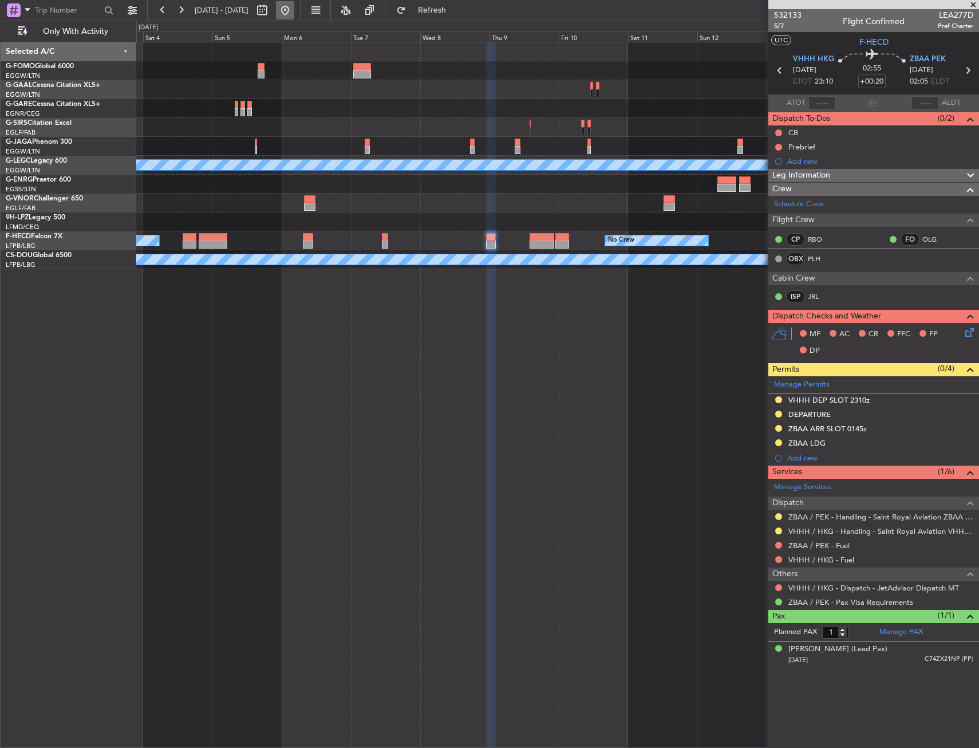
click at [294, 15] on button at bounding box center [285, 10] width 18 height 18
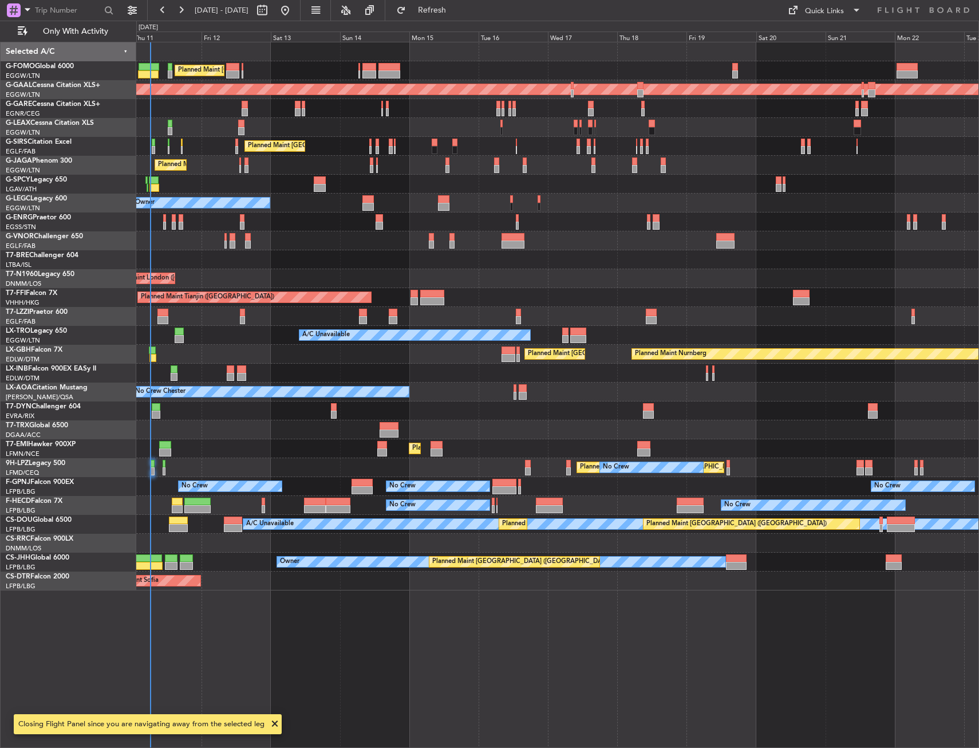
click at [200, 277] on div "Planned Maint London (Luton) Planned Maint Dusseldorf Unplanned Maint Chester P…" at bounding box center [557, 395] width 843 height 706
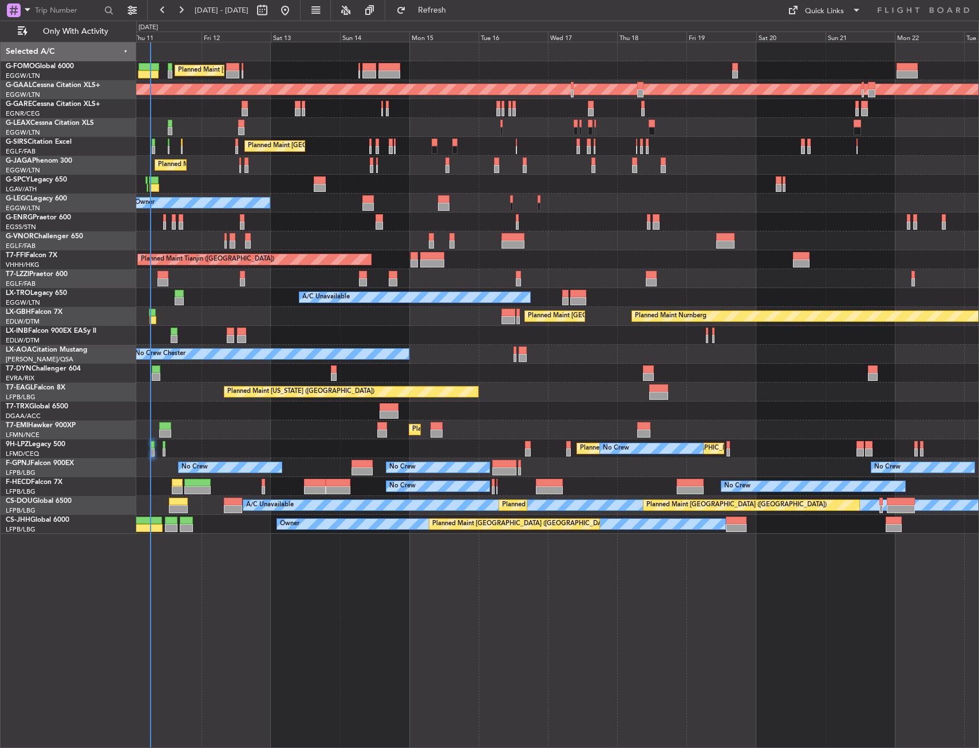
click at [277, 476] on div "Planned Maint London (Luton) Planned Maint Dusseldorf Unplanned Maint Chester P…" at bounding box center [557, 287] width 843 height 491
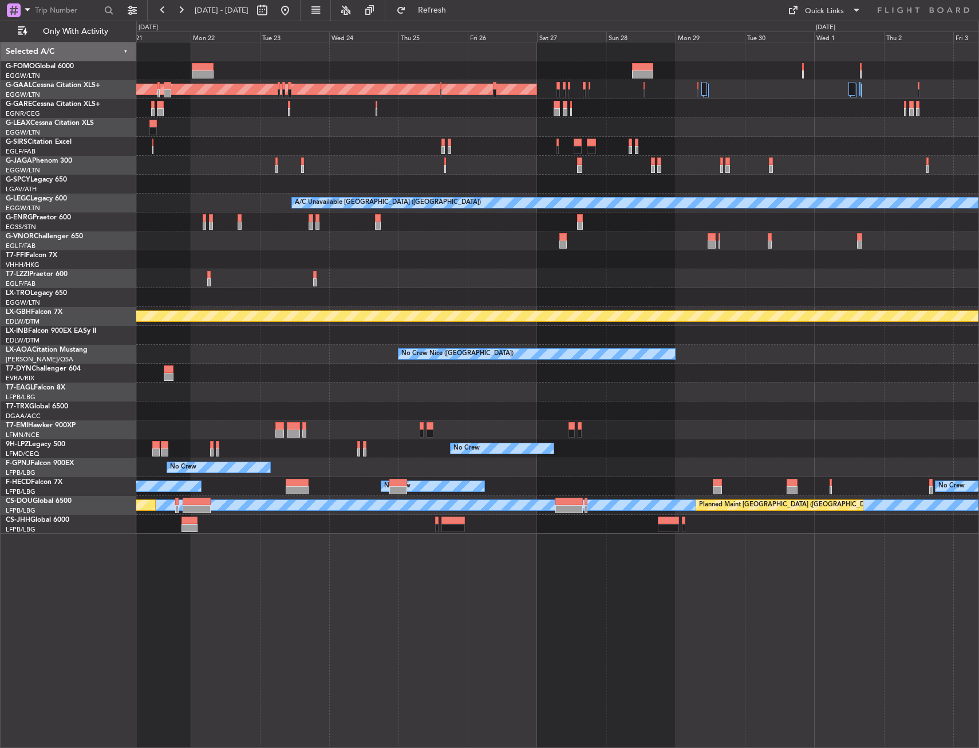
click at [199, 508] on div "Planned Maint Dusseldorf A/C Unavailable London (Luton) Planned Maint Nurnberg …" at bounding box center [557, 287] width 843 height 491
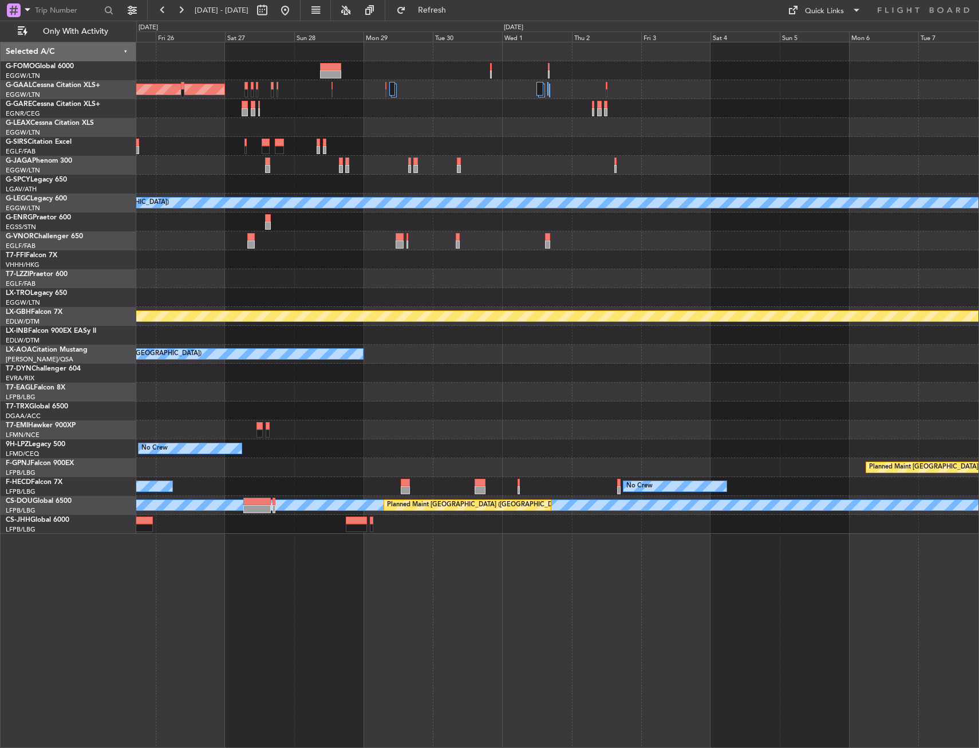
click at [390, 476] on div "Planned Maint Dusseldorf A/C Unavailable London (Luton) Planned Maint Geneva (C…" at bounding box center [557, 287] width 843 height 491
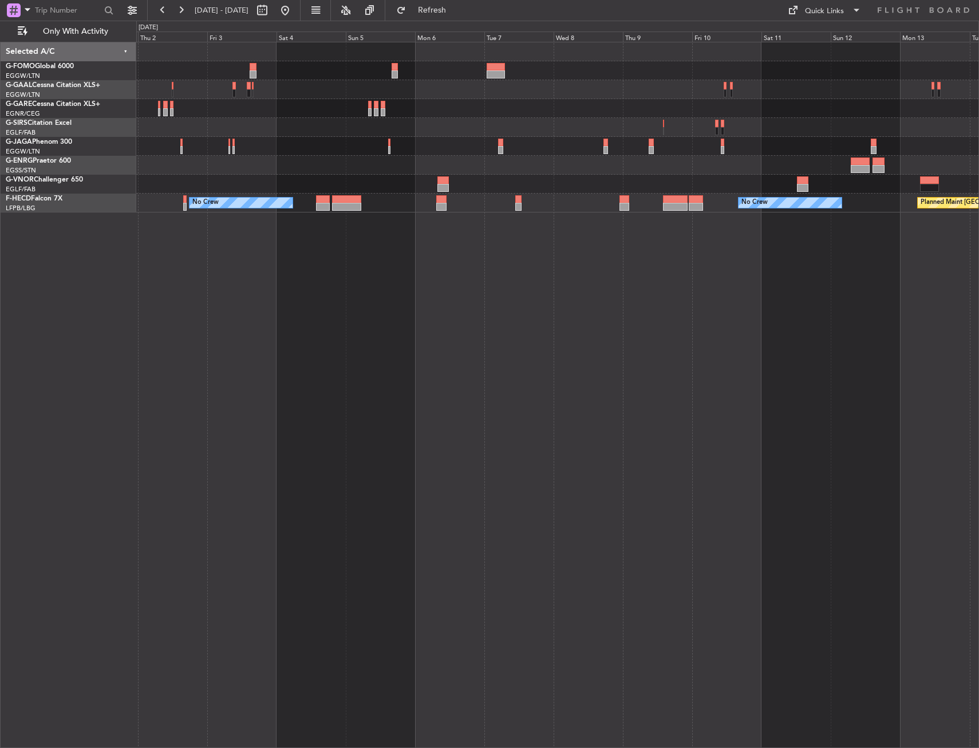
click at [287, 247] on div "Owner London (Luton) No Crew No Crew Planned Maint Paris (Le Bourget)" at bounding box center [557, 395] width 843 height 706
click at [294, 17] on button at bounding box center [285, 10] width 18 height 18
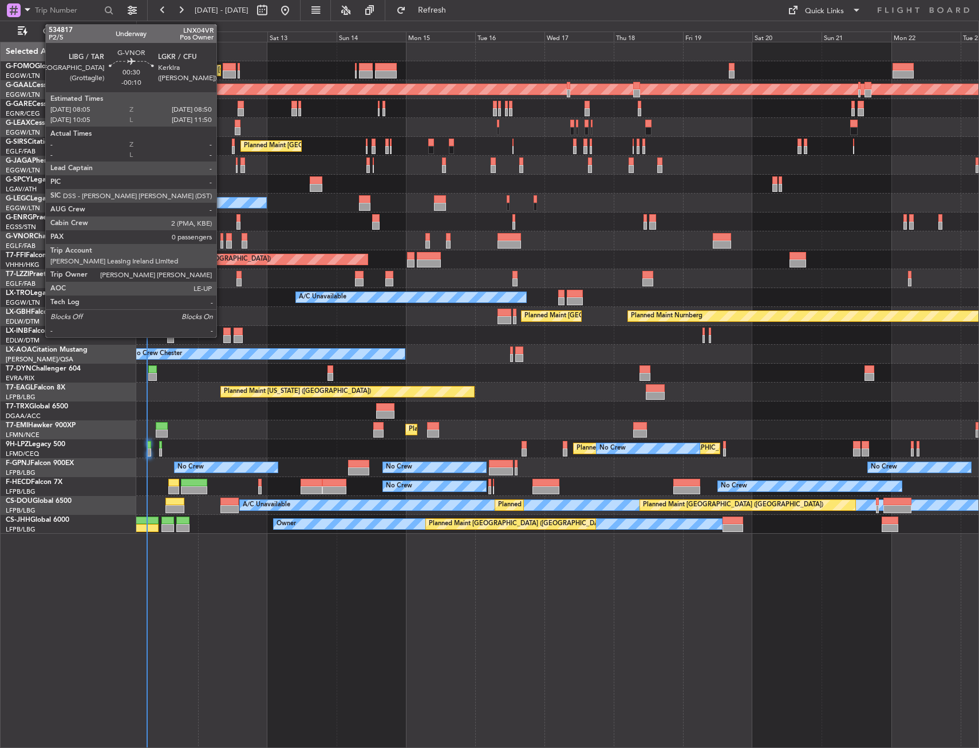
click at [222, 238] on div at bounding box center [222, 237] width 2 height 8
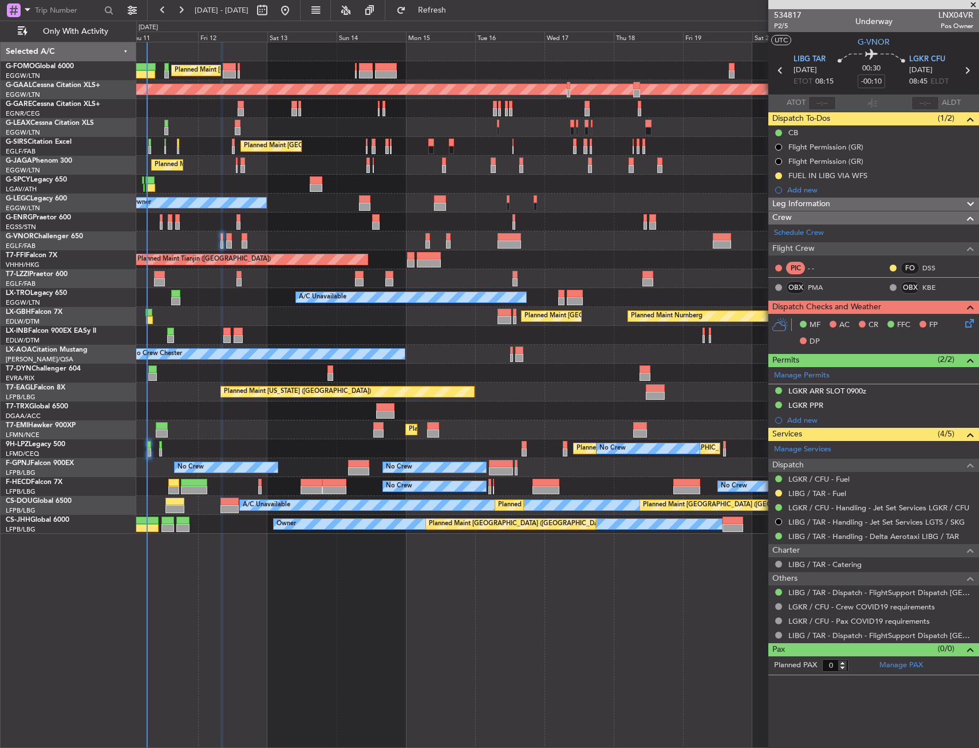
drag, startPoint x: 887, startPoint y: 176, endPoint x: 887, endPoint y: 183, distance: 6.9
click at [887, 176] on div "FUEL IN LIBG VIA WFS" at bounding box center [874, 175] width 211 height 14
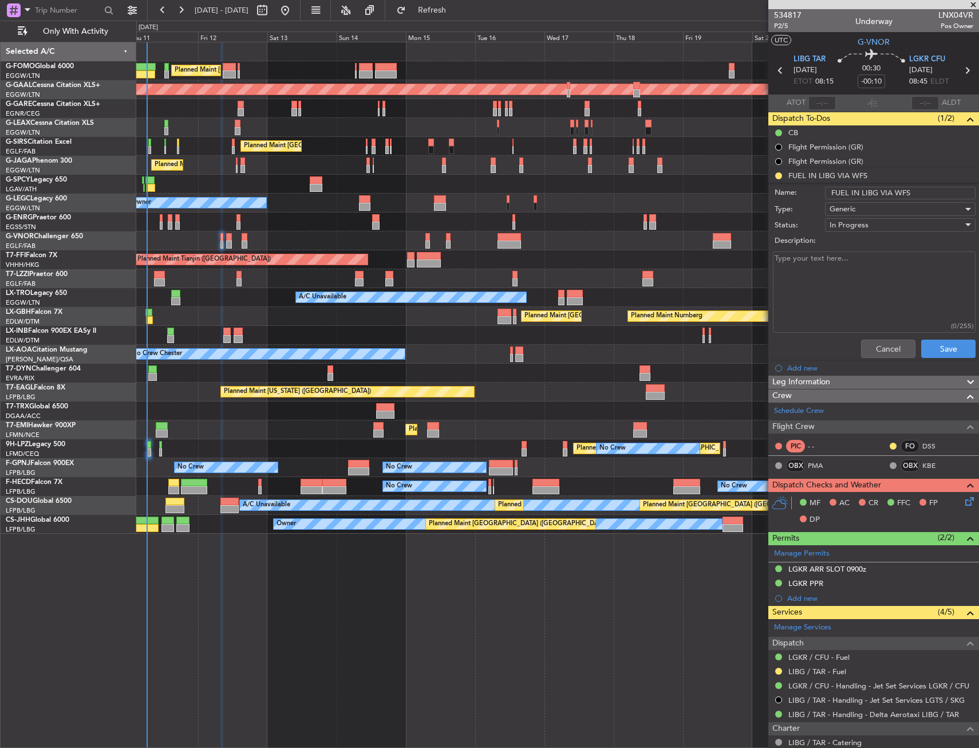
drag, startPoint x: 913, startPoint y: 194, endPoint x: 889, endPoint y: 194, distance: 24.1
click at [889, 194] on input "FUEL IN LIBG VIA WFS" at bounding box center [900, 193] width 151 height 13
type input "FUEL IN LIBG VIA UAS"
click at [945, 355] on button "Save" at bounding box center [949, 349] width 54 height 18
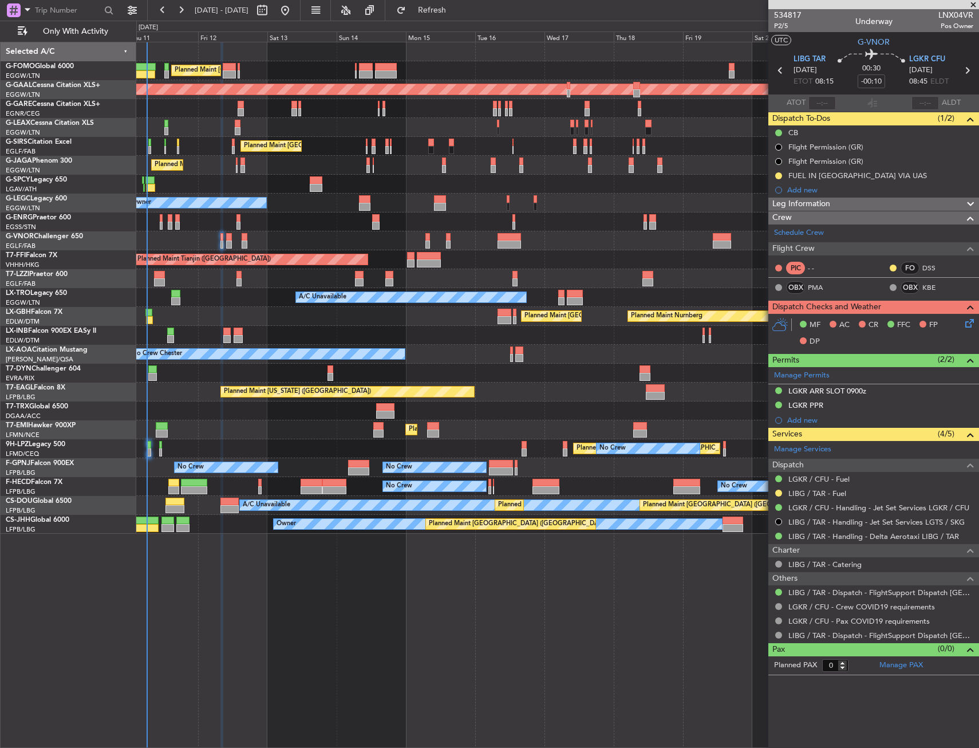
click at [292, 584] on div "Planned Maint London (Luton) Planned Maint Dusseldorf Unplanned Maint Chester P…" at bounding box center [557, 395] width 843 height 706
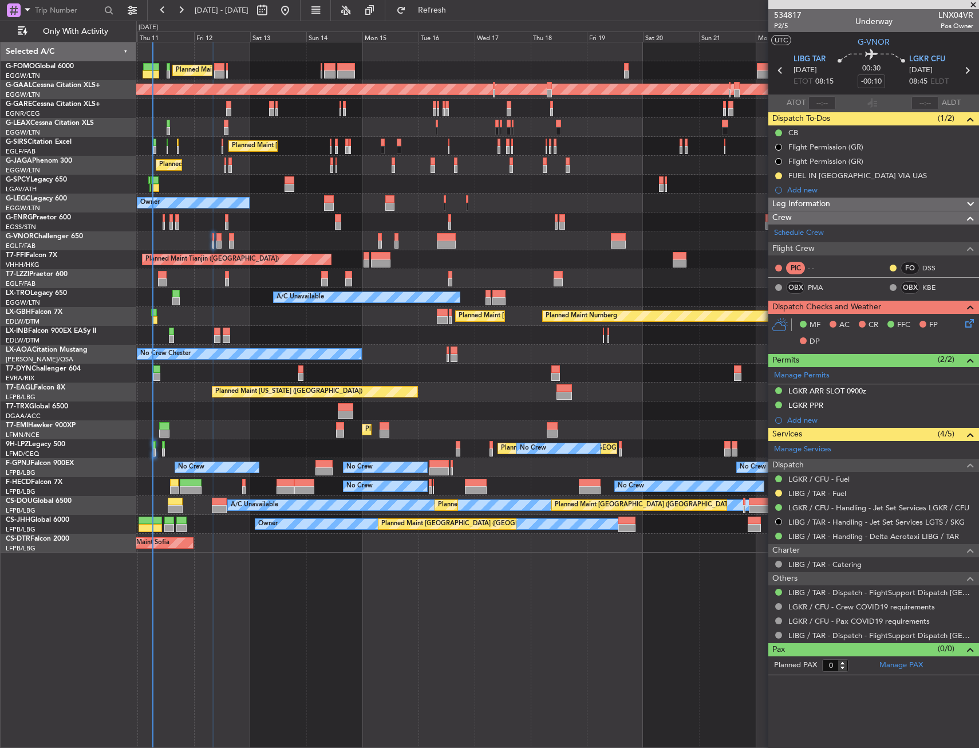
click at [312, 596] on div "Planned Maint London (Luton) Planned Maint Dusseldorf Unplanned Maint Chester P…" at bounding box center [557, 395] width 843 height 706
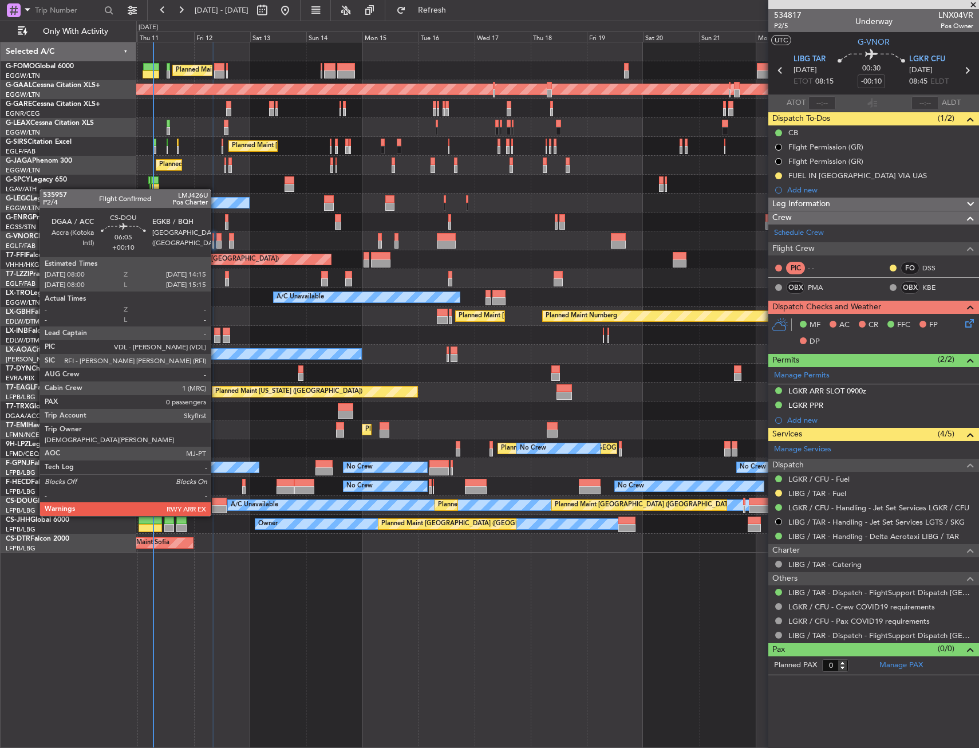
click at [216, 505] on div at bounding box center [219, 502] width 15 height 8
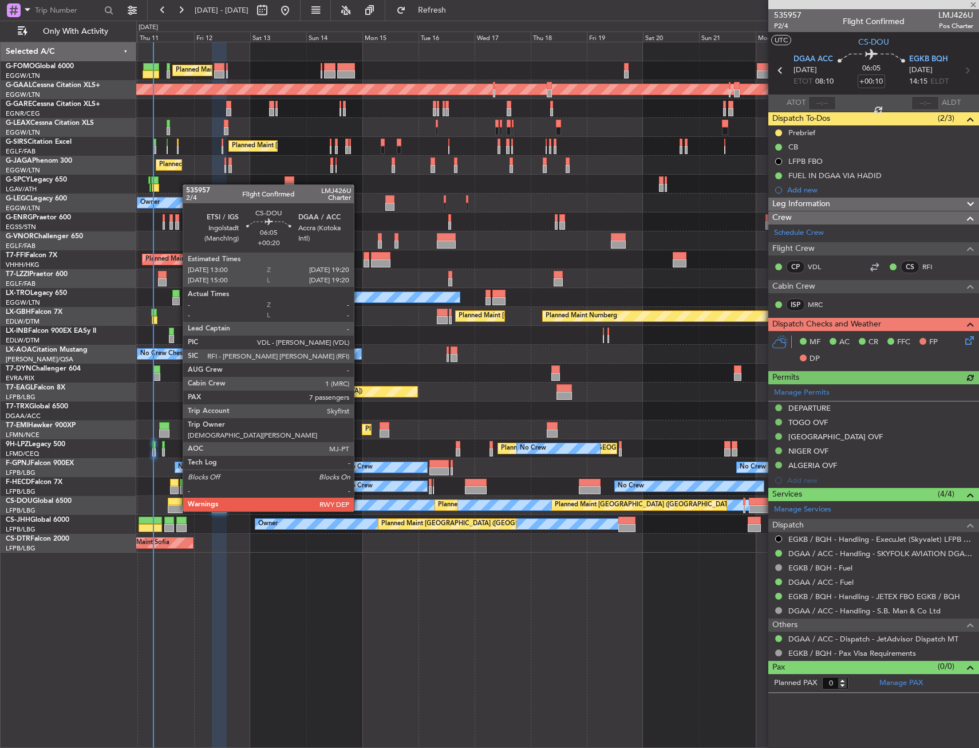
click at [177, 500] on div at bounding box center [175, 502] width 15 height 8
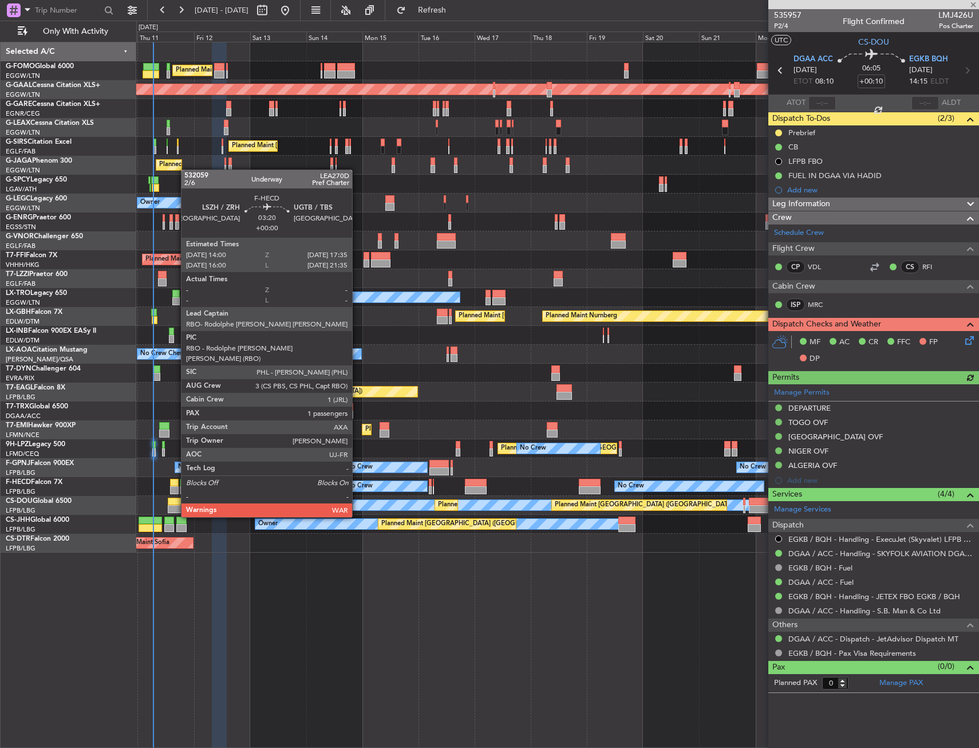
type input "+00:20"
type input "7"
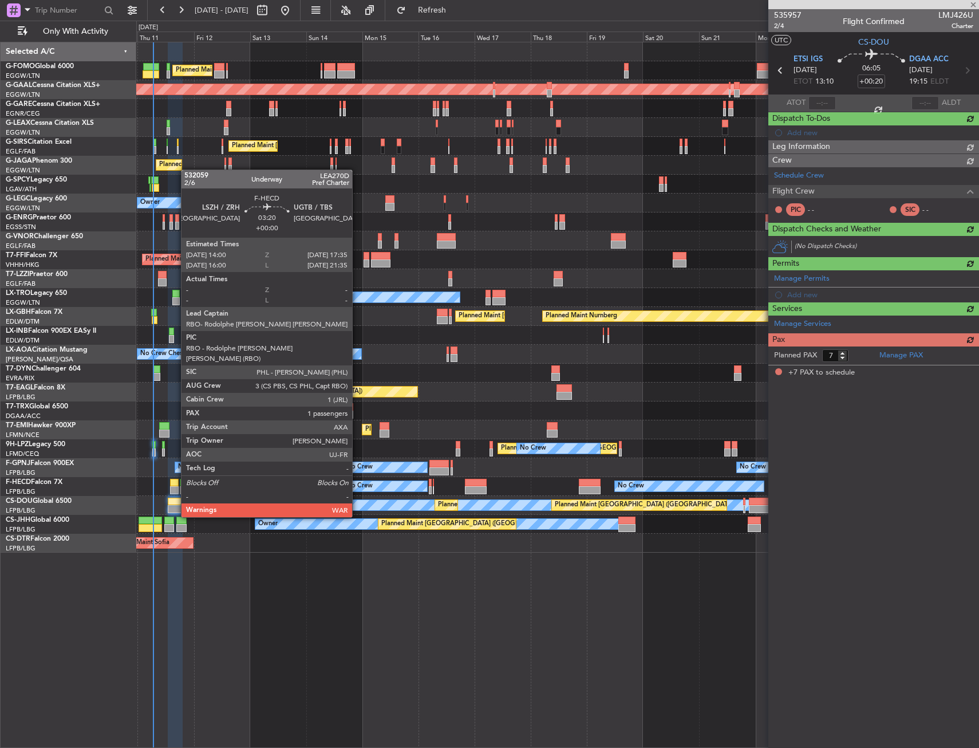
click at [175, 485] on div at bounding box center [174, 483] width 9 height 8
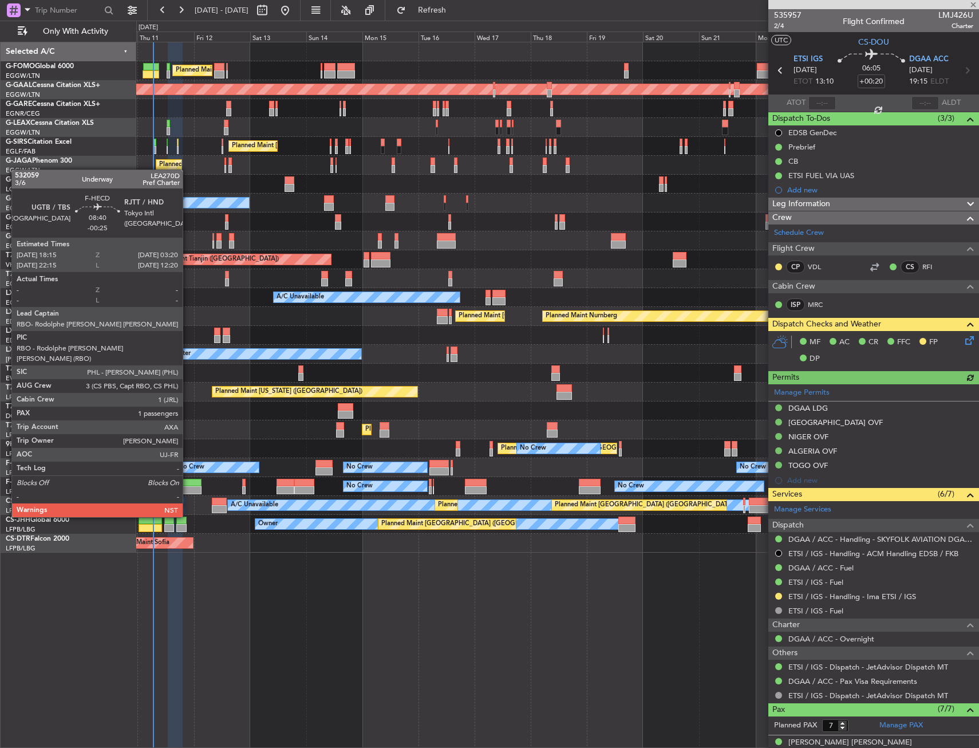
type input "1"
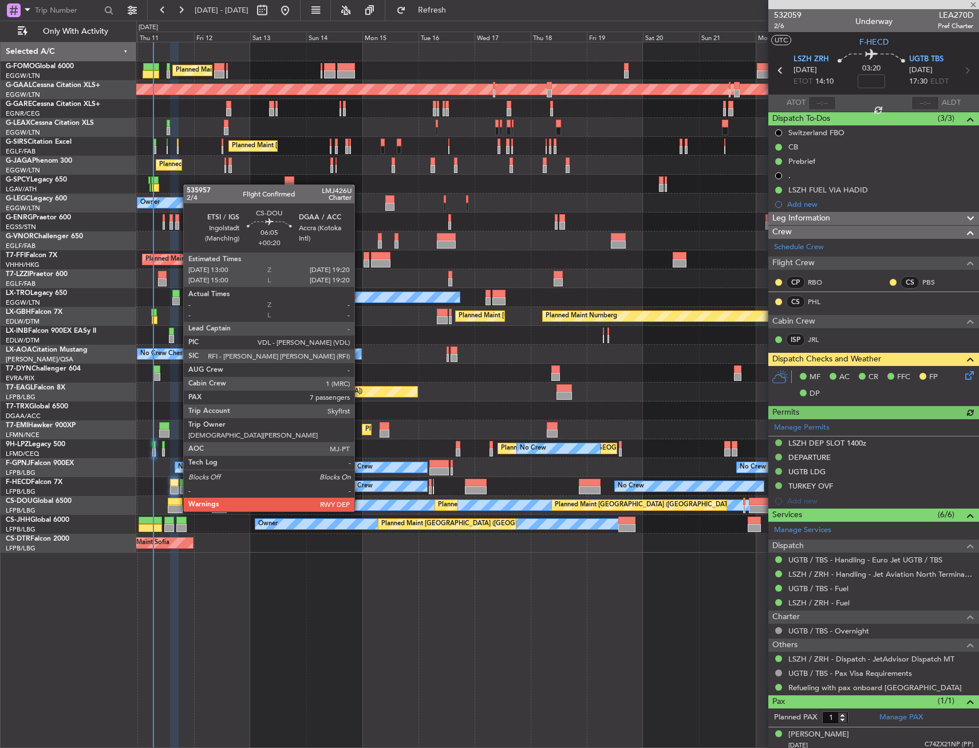
click at [178, 501] on div at bounding box center [175, 502] width 15 height 8
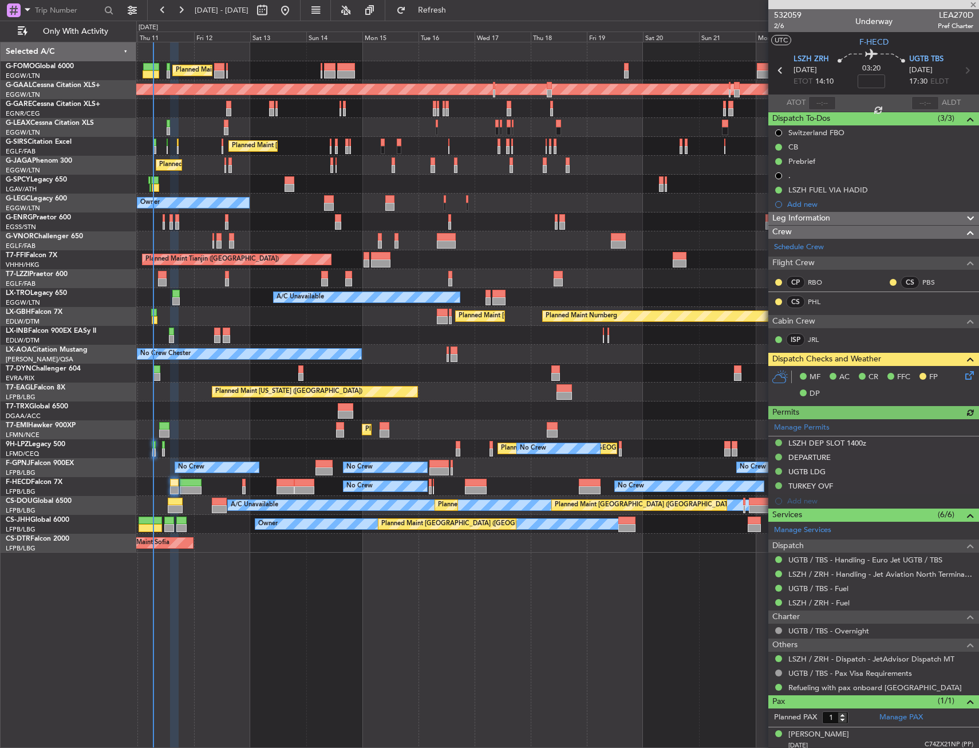
type input "+00:20"
type input "7"
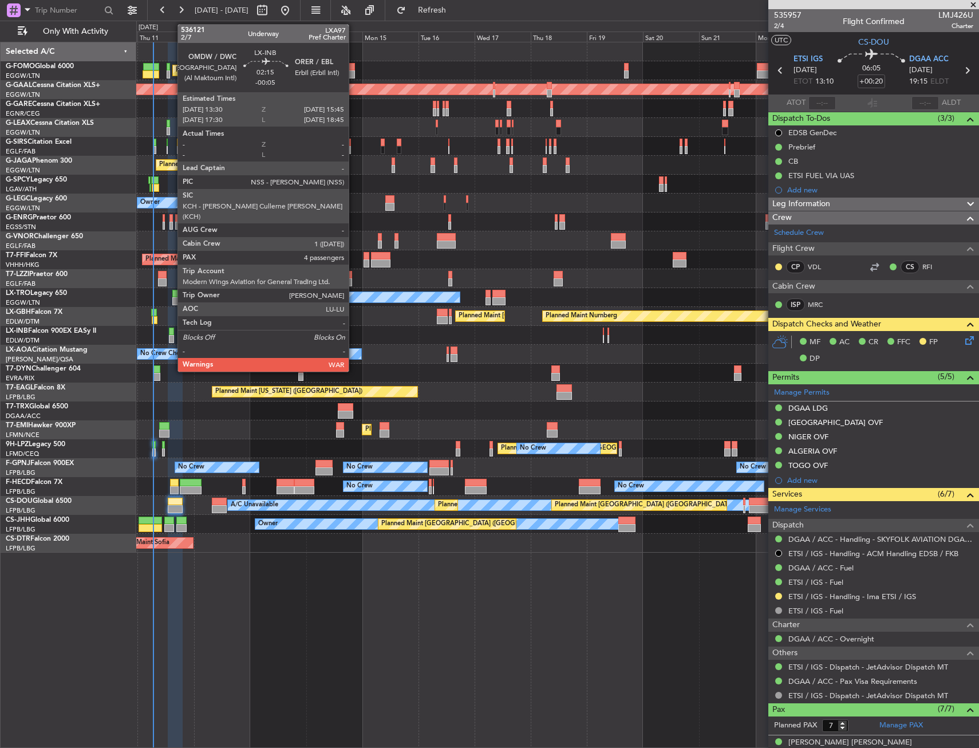
click at [172, 339] on div at bounding box center [172, 339] width 6 height 8
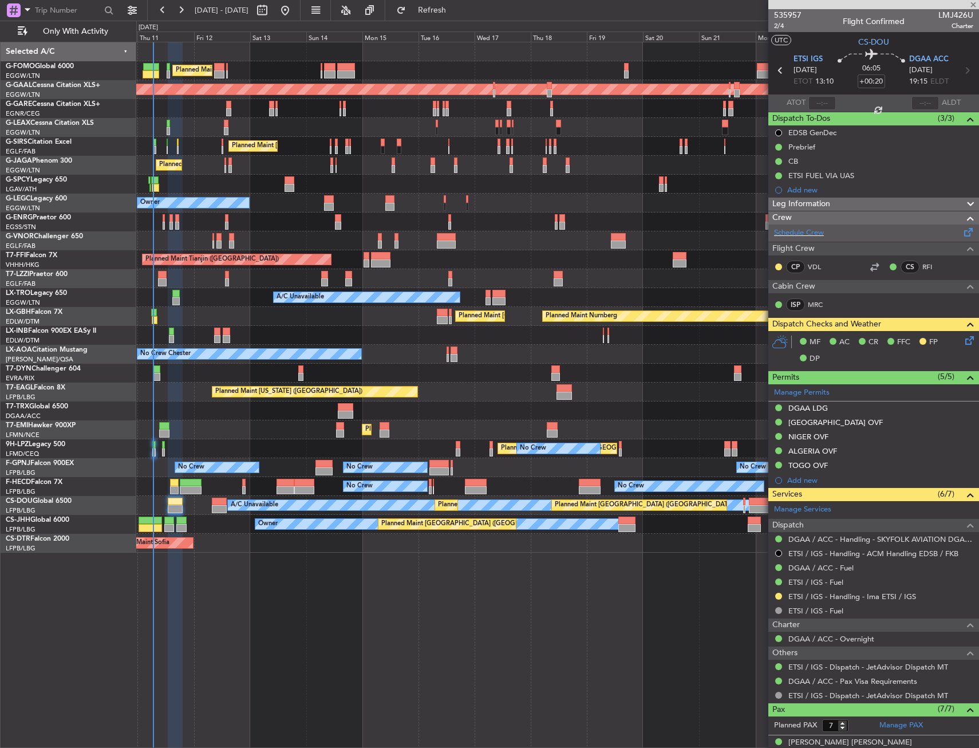
type input "-00:05"
type input "4"
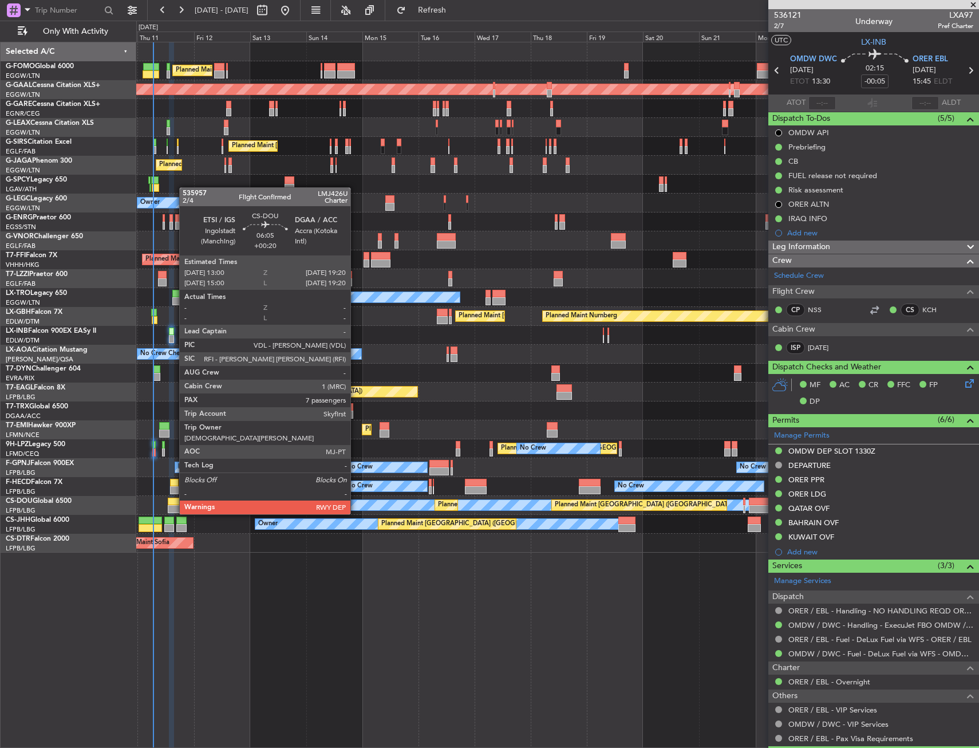
click at [174, 503] on div at bounding box center [175, 502] width 15 height 8
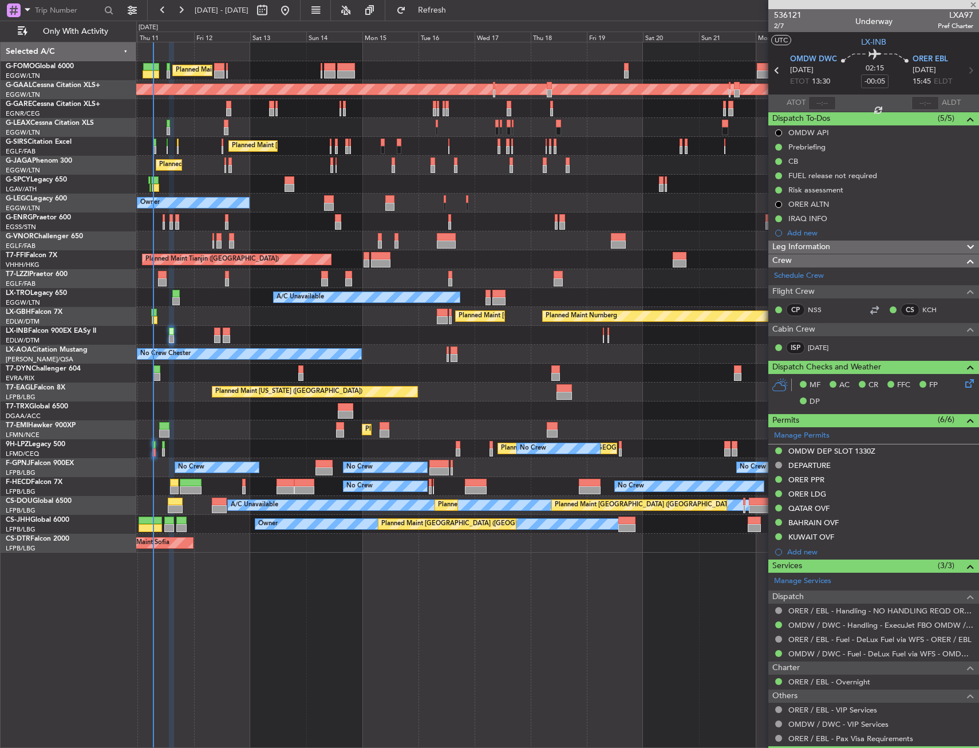
type input "+00:20"
type input "7"
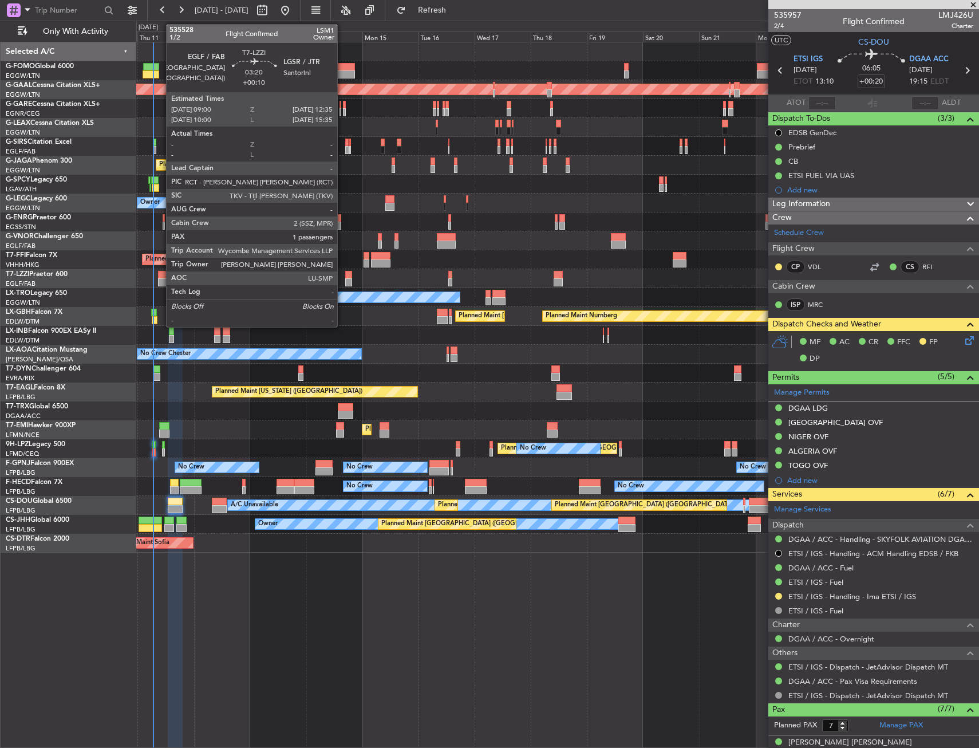
click at [160, 276] on div at bounding box center [162, 275] width 9 height 8
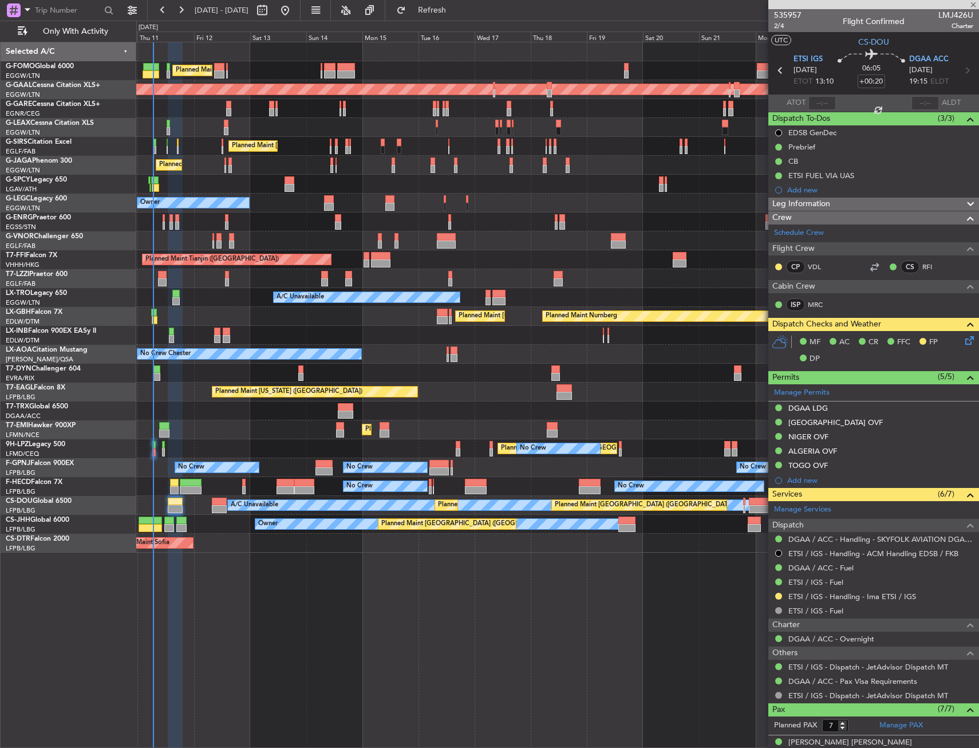
type input "+00:10"
type input "1"
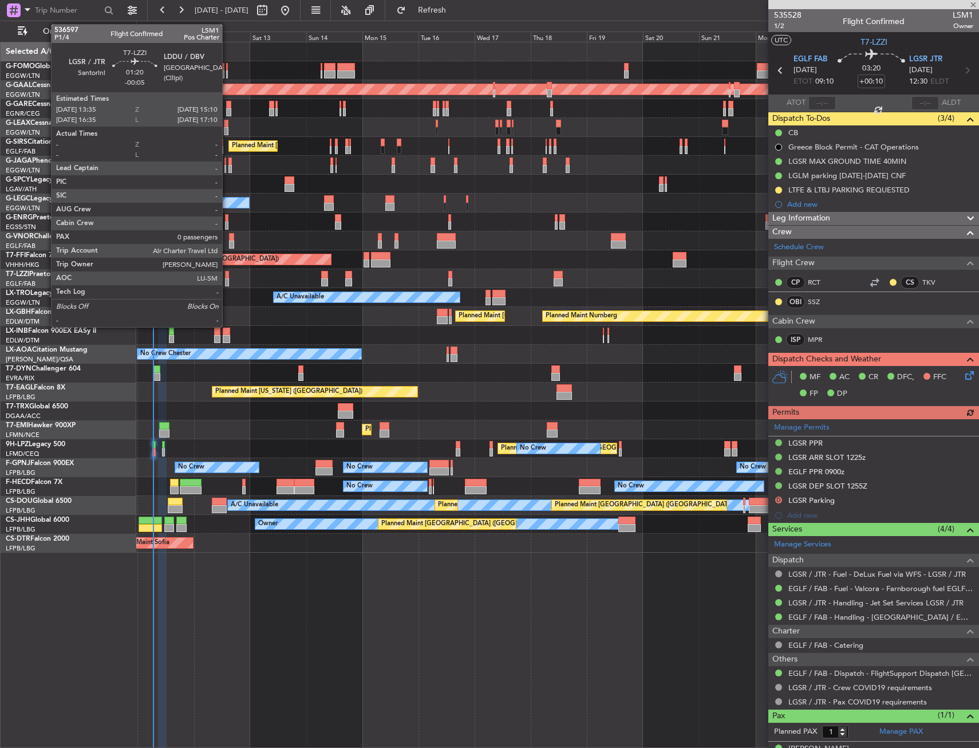
click at [227, 278] on div at bounding box center [227, 282] width 4 height 8
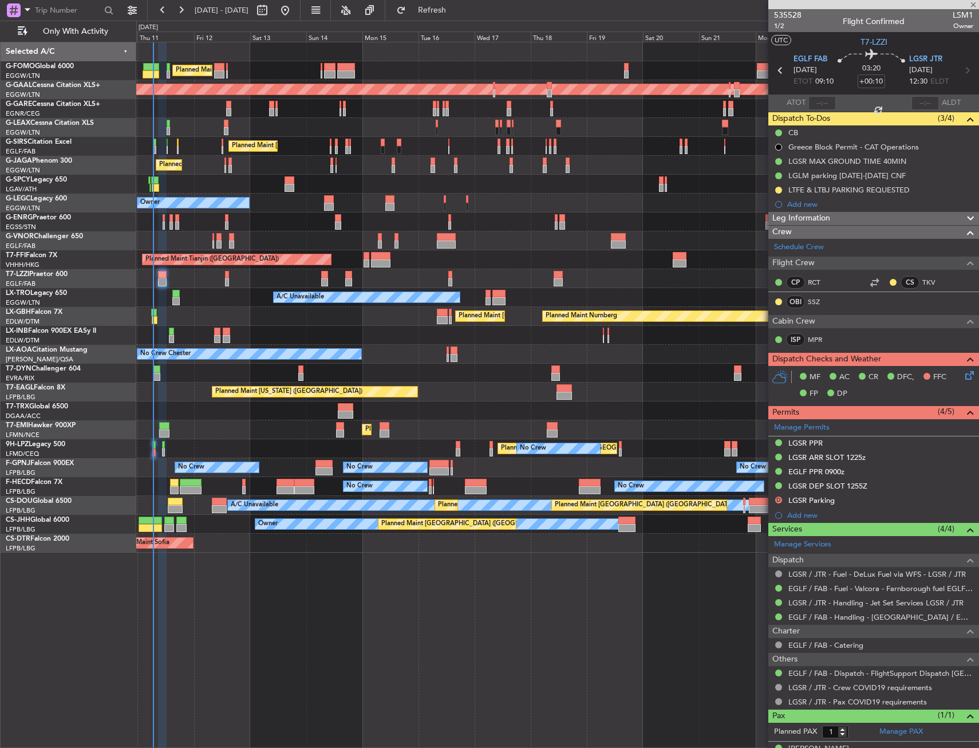
type input "-00:05"
type input "0"
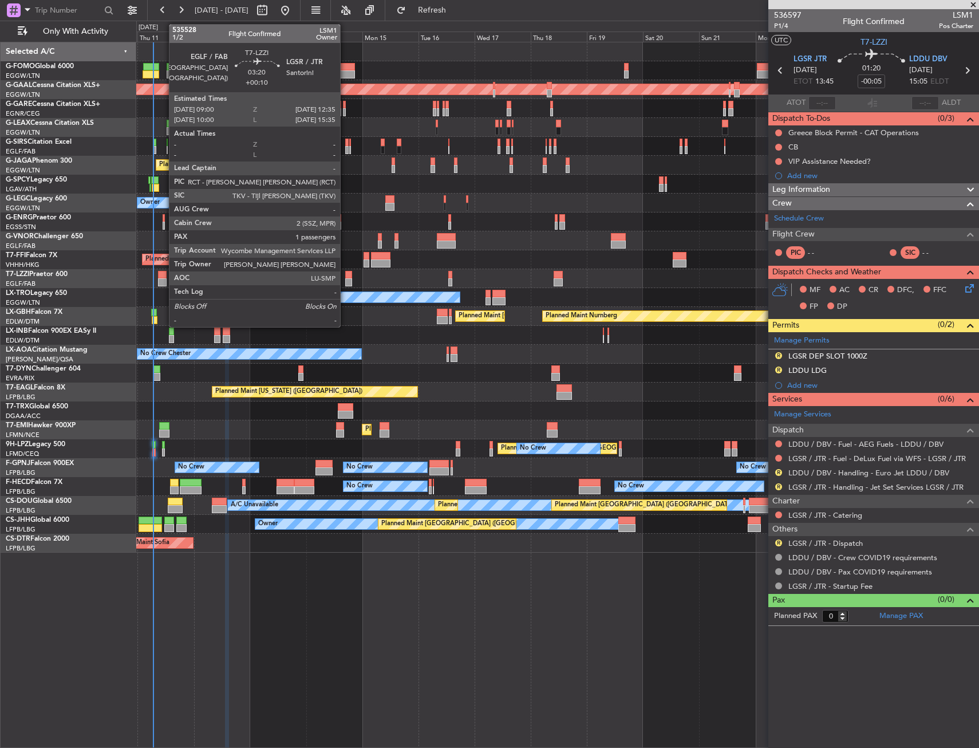
click at [163, 273] on div at bounding box center [162, 275] width 9 height 8
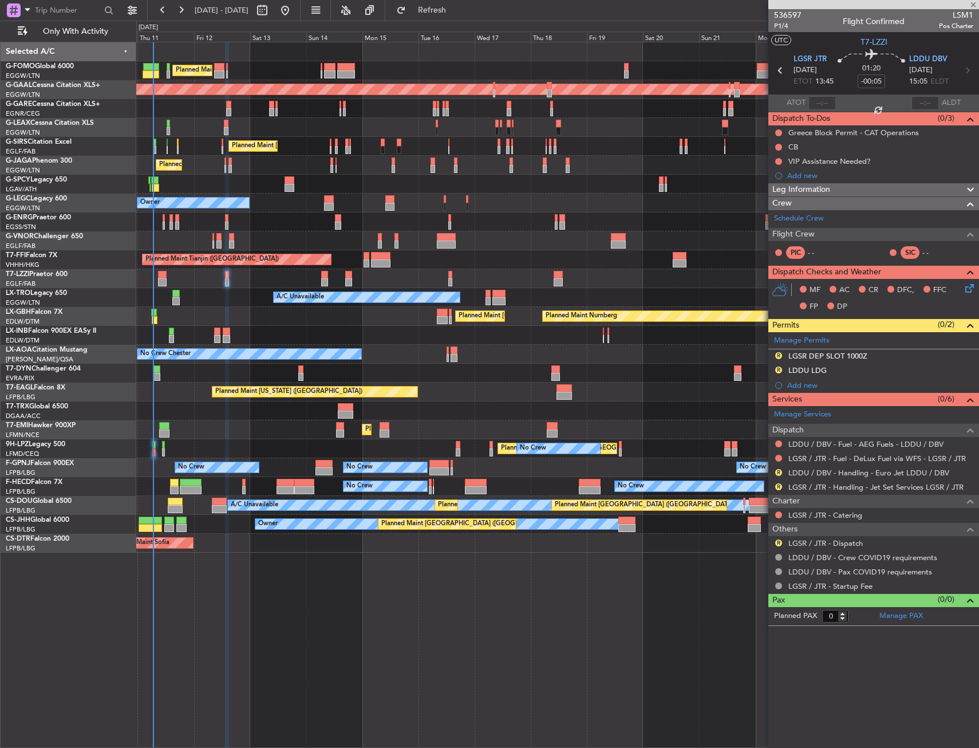
type input "+00:10"
type input "1"
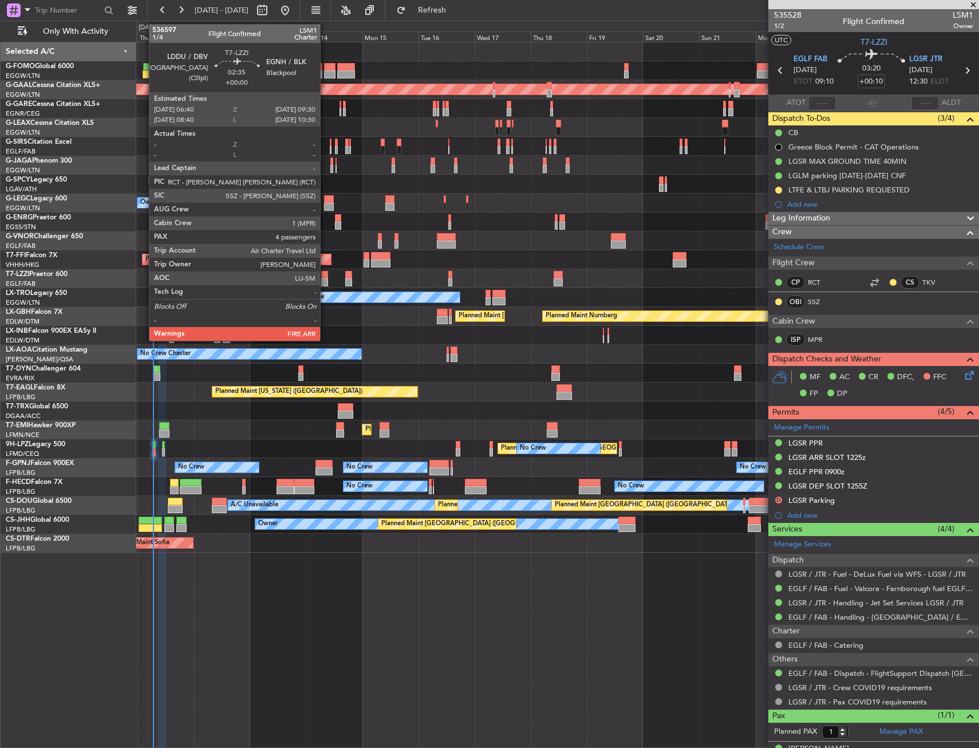
click at [325, 279] on div at bounding box center [324, 282] width 7 height 8
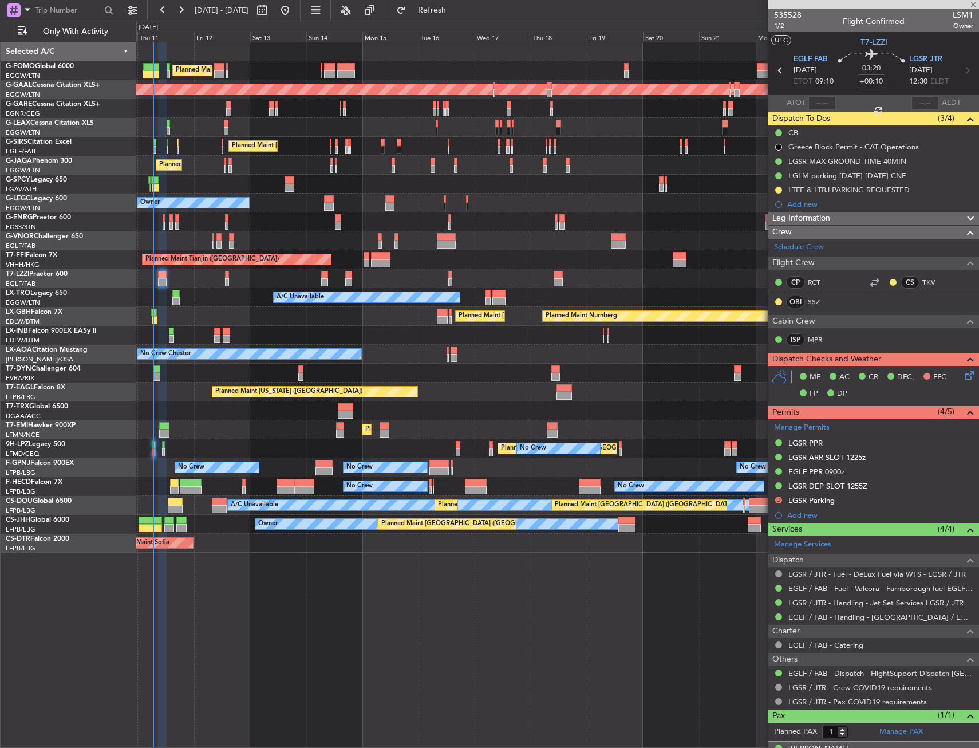
type input "4"
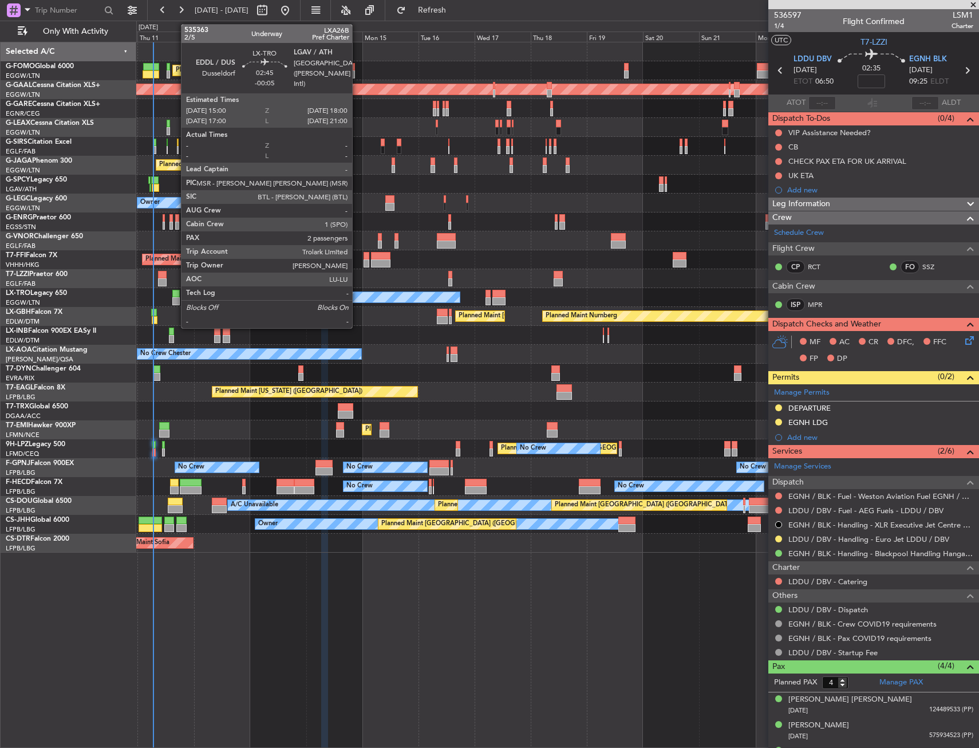
click at [176, 295] on div at bounding box center [175, 294] width 7 height 8
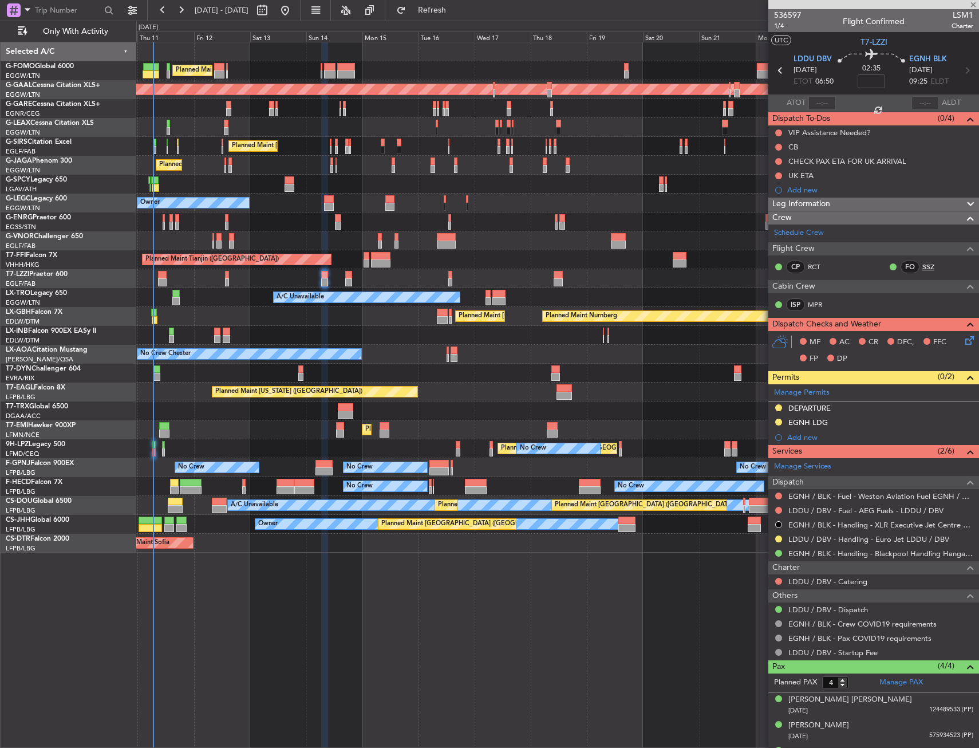
type input "-00:05"
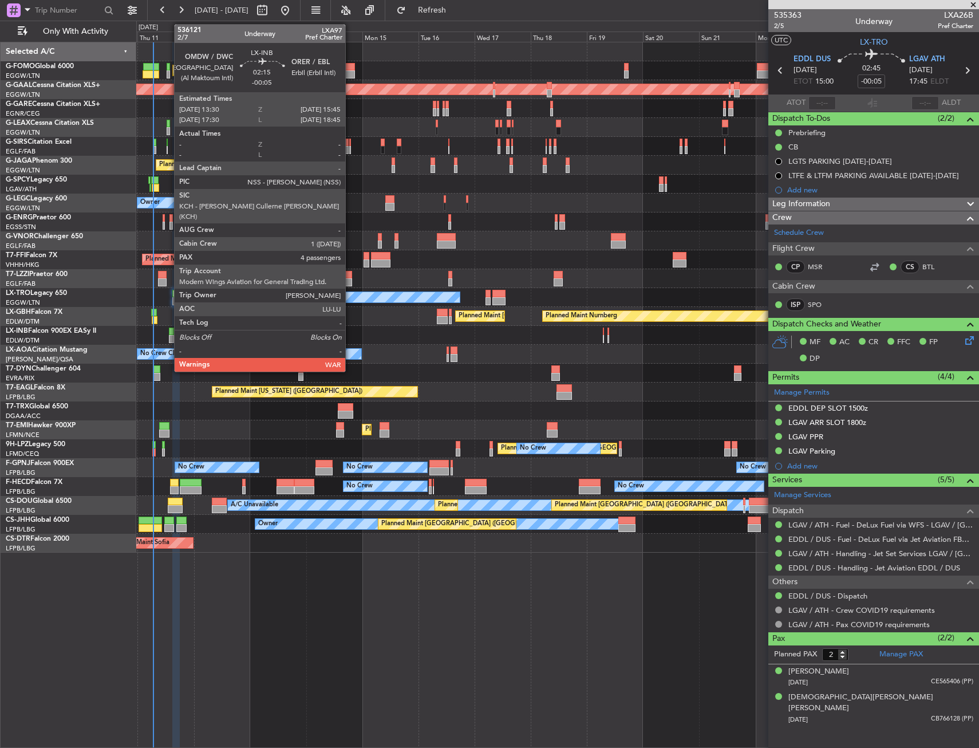
click at [170, 337] on div at bounding box center [172, 339] width 6 height 8
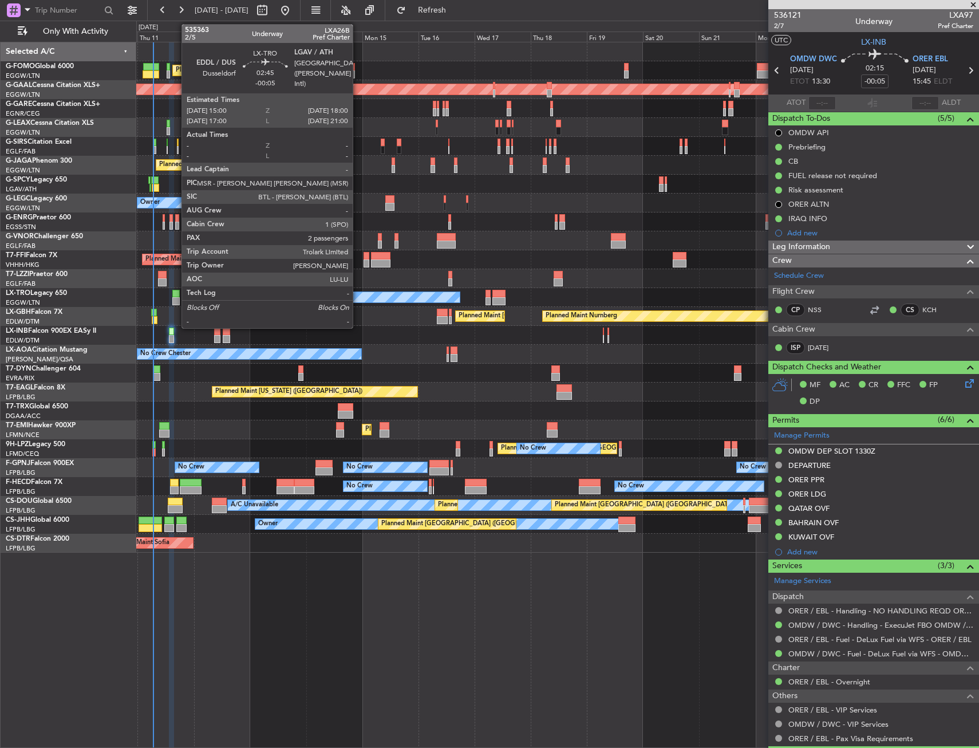
click at [176, 300] on div at bounding box center [175, 301] width 7 height 8
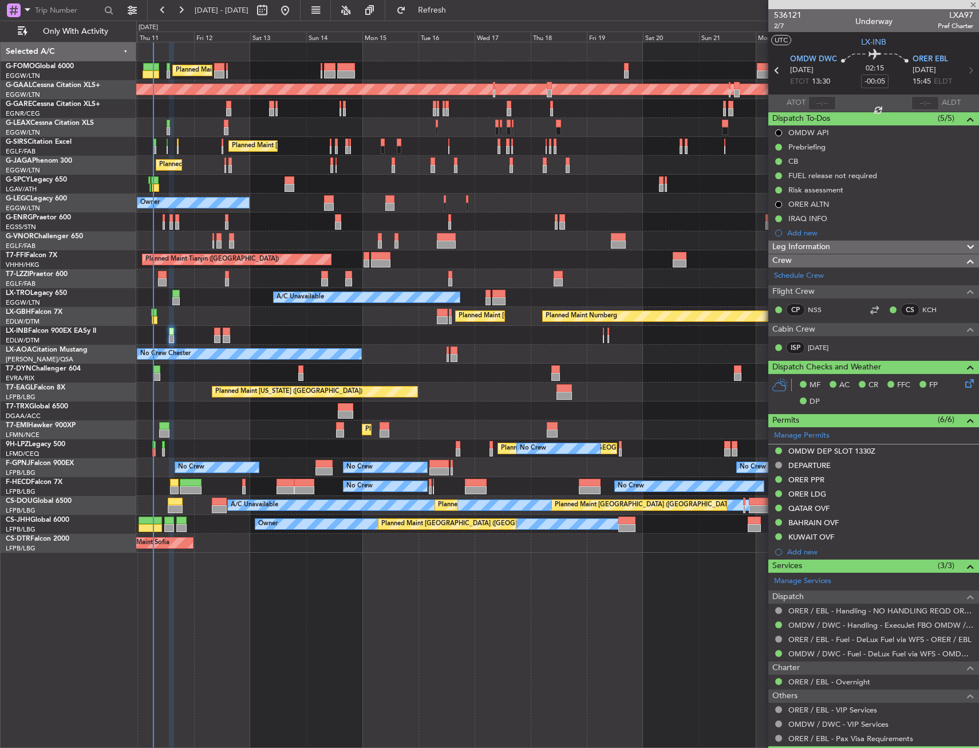
type input "2"
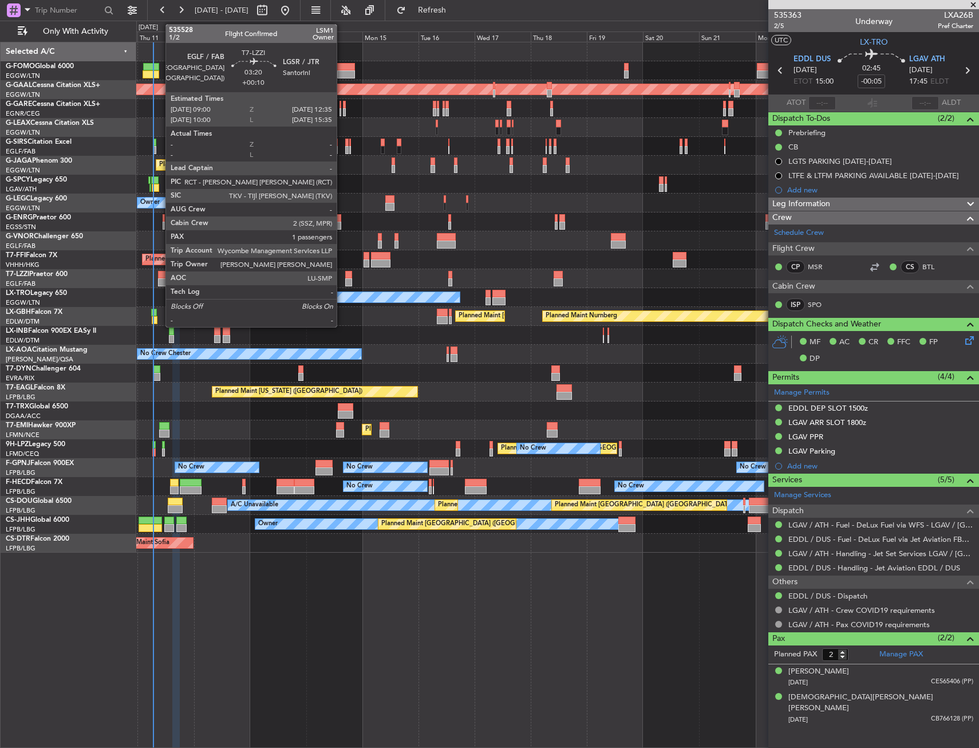
click at [160, 282] on div at bounding box center [162, 282] width 9 height 8
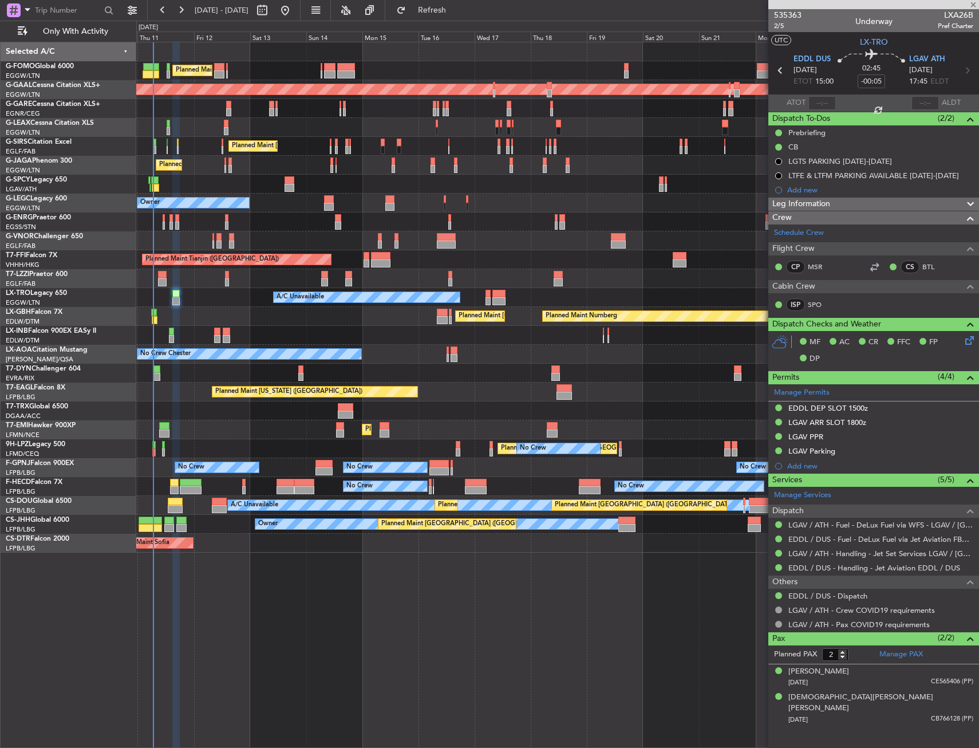
type input "+00:10"
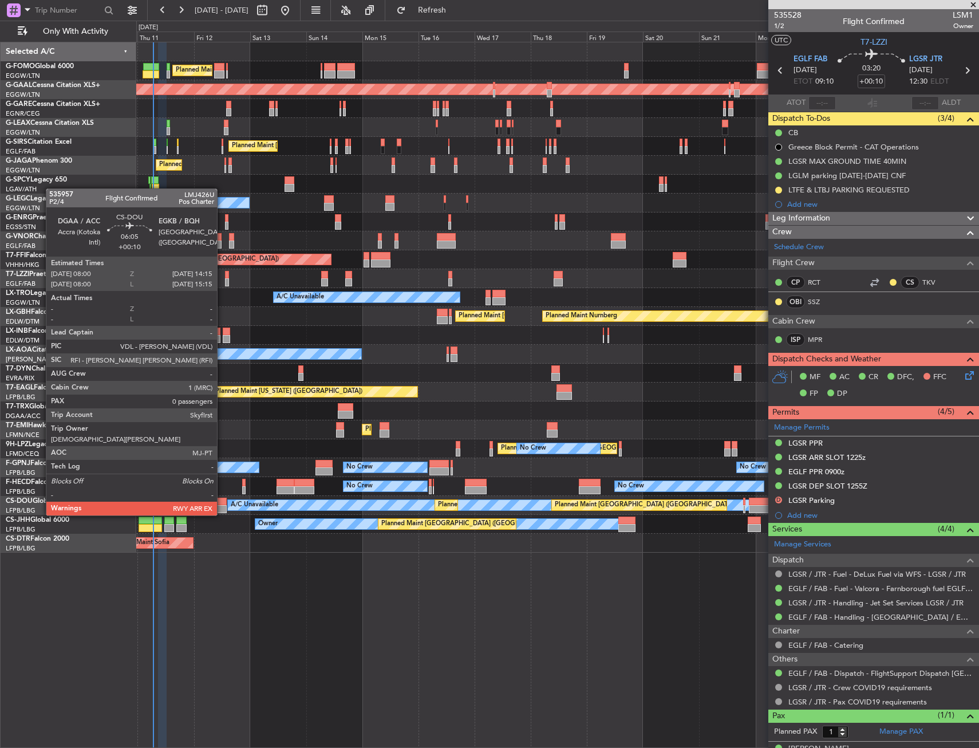
click at [222, 504] on div at bounding box center [219, 502] width 15 height 8
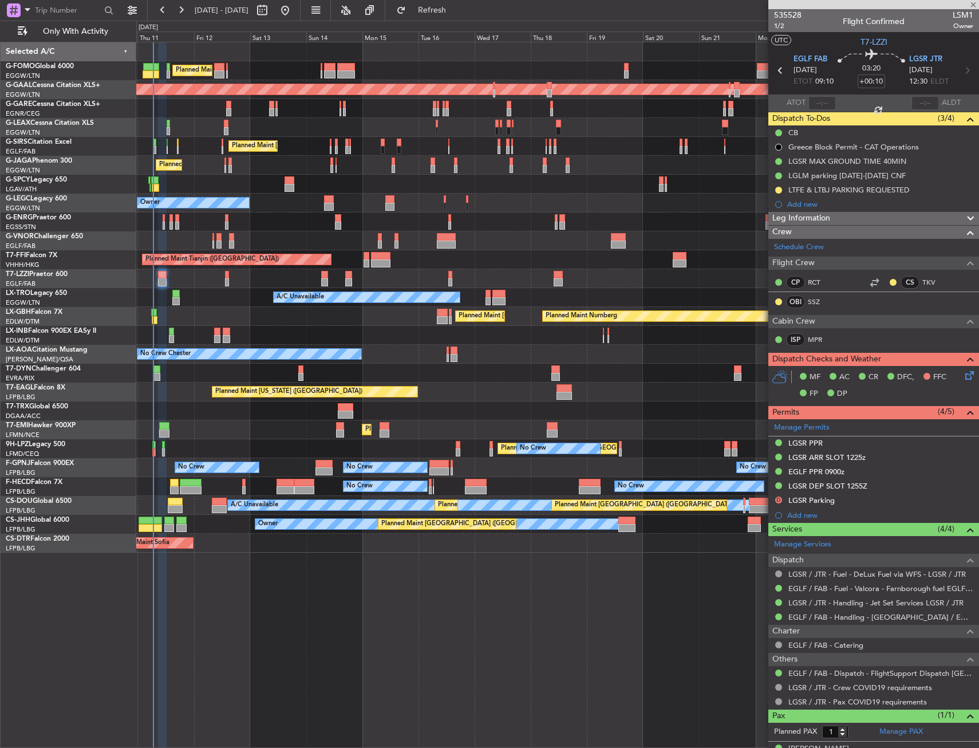
type input "0"
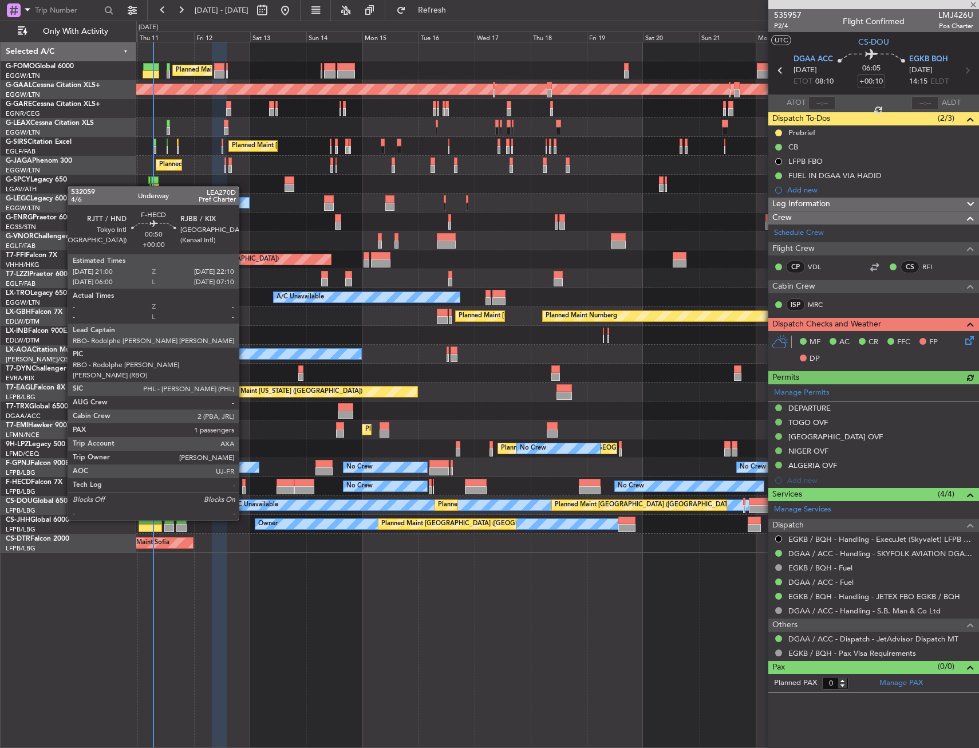
click at [244, 488] on div at bounding box center [243, 490] width 3 height 8
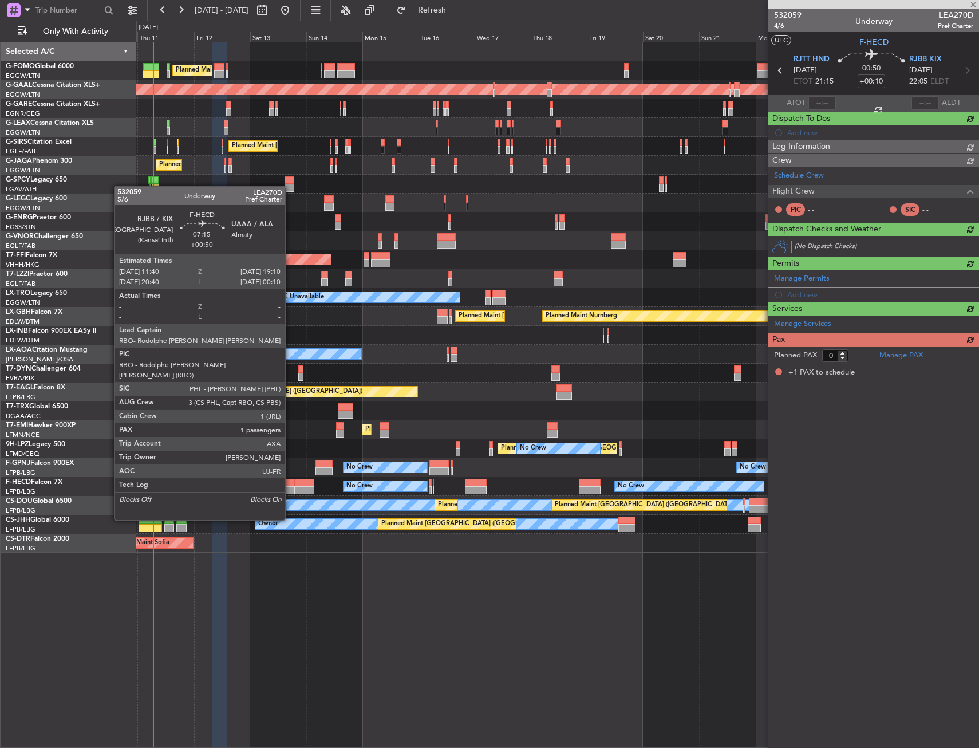
type input "1"
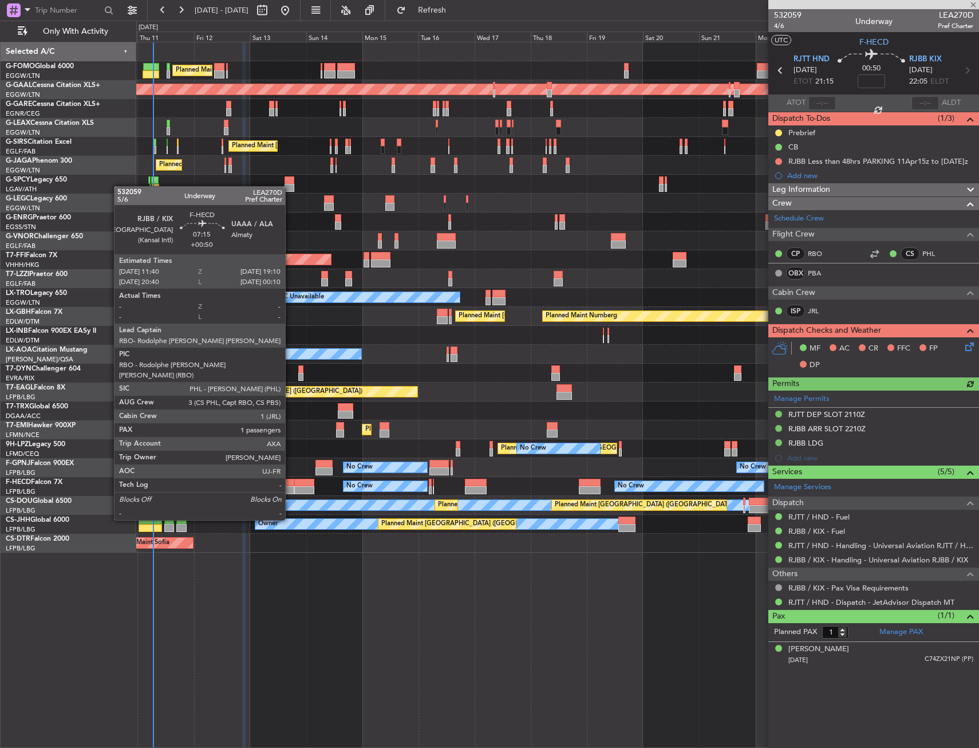
click at [290, 488] on div at bounding box center [286, 490] width 18 height 8
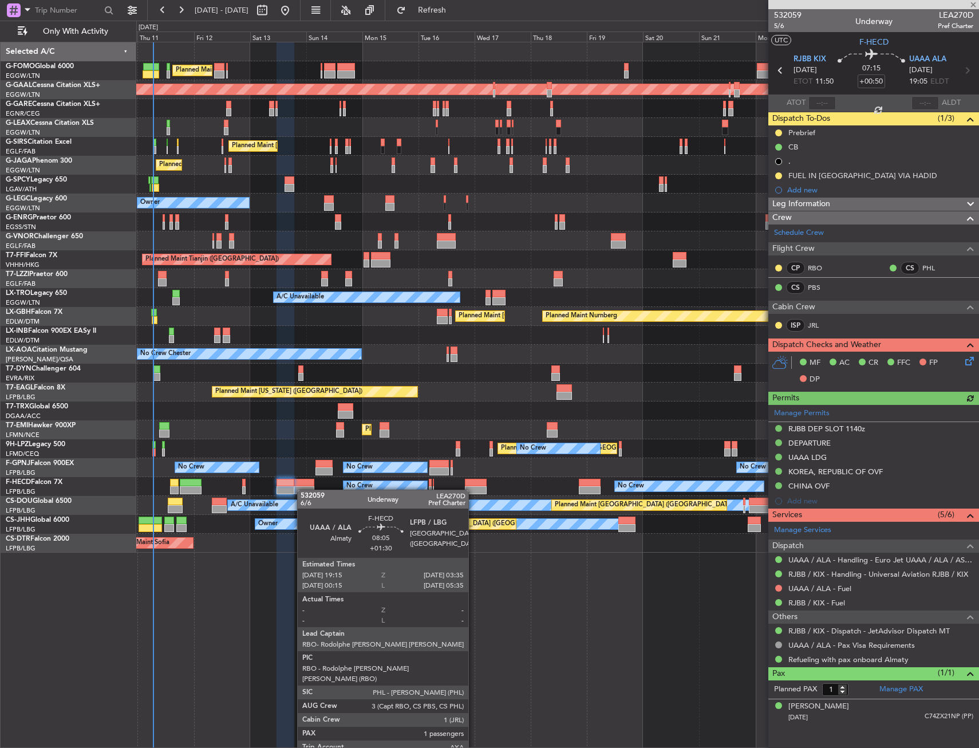
click at [303, 490] on div at bounding box center [304, 490] width 20 height 8
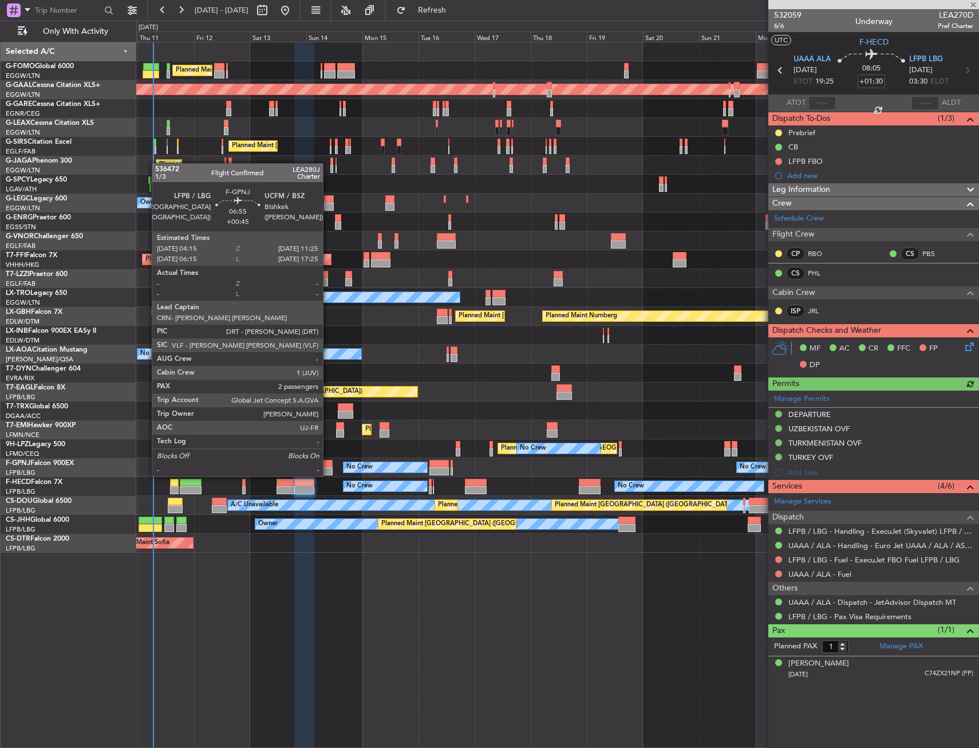
click at [328, 465] on div at bounding box center [324, 464] width 17 height 8
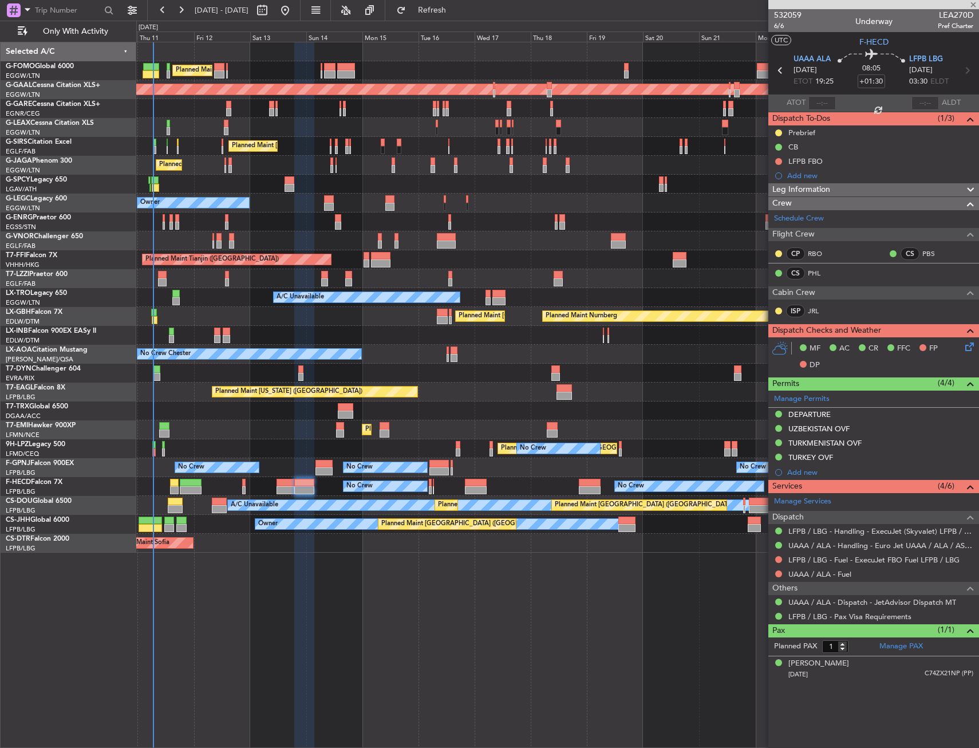
type input "+00:45"
type input "2"
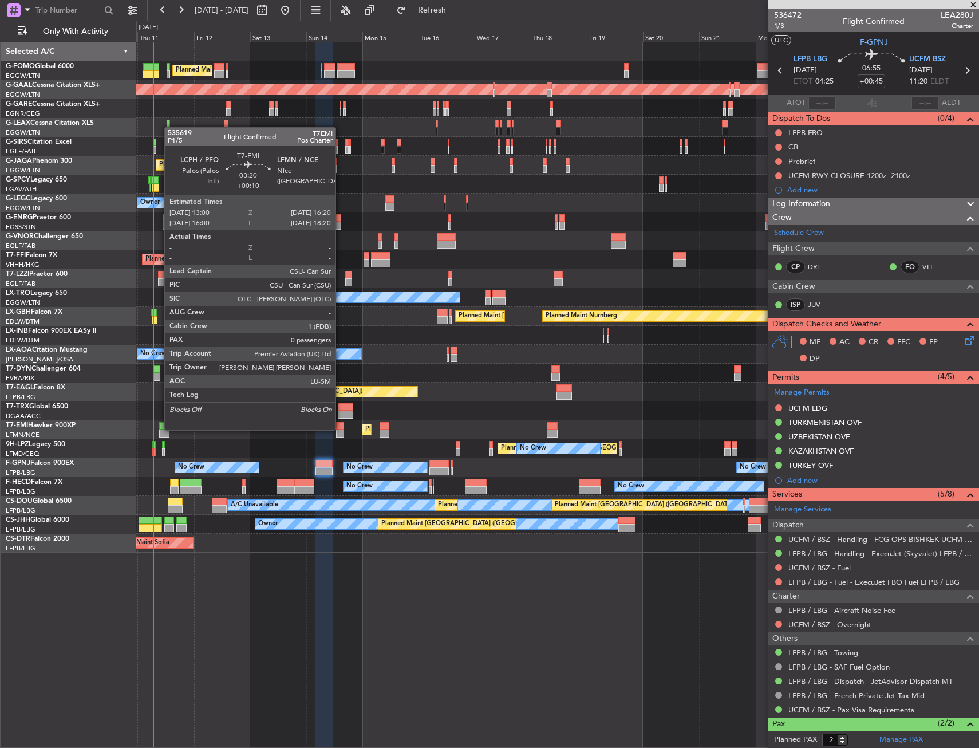
click at [341, 429] on div at bounding box center [340, 426] width 8 height 8
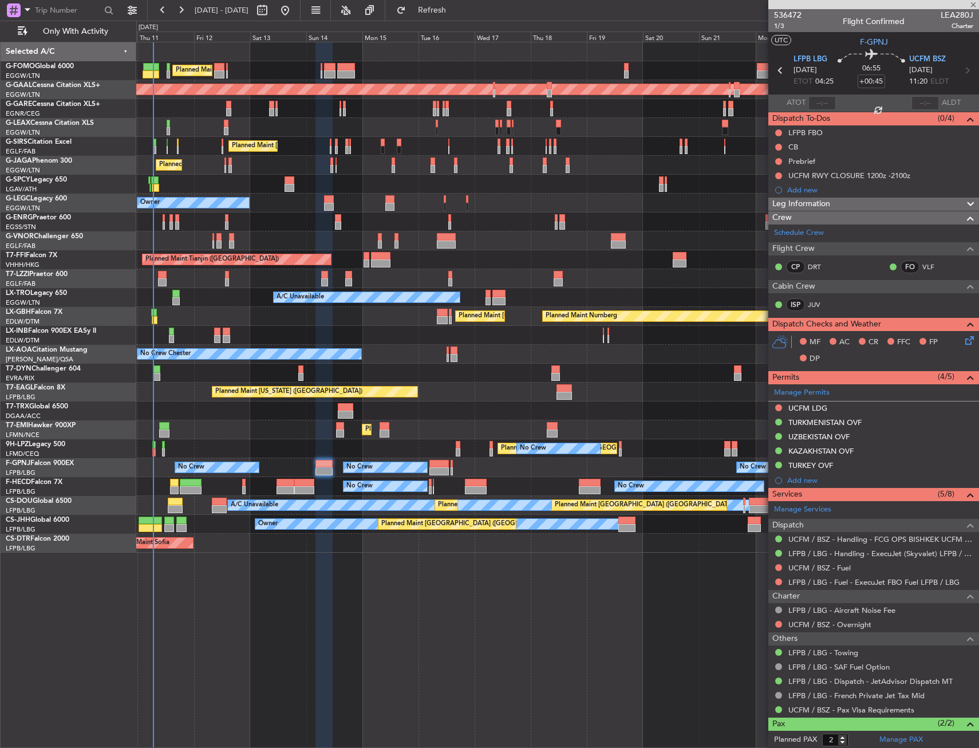
type input "+00:10"
type input "0"
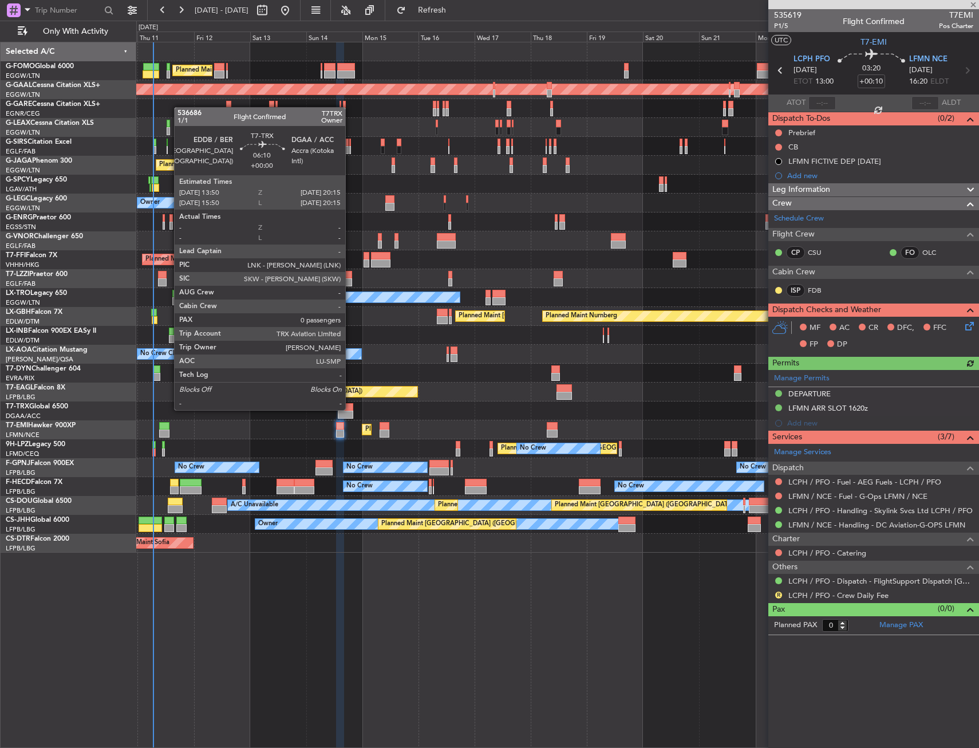
click at [351, 409] on div at bounding box center [345, 407] width 15 height 8
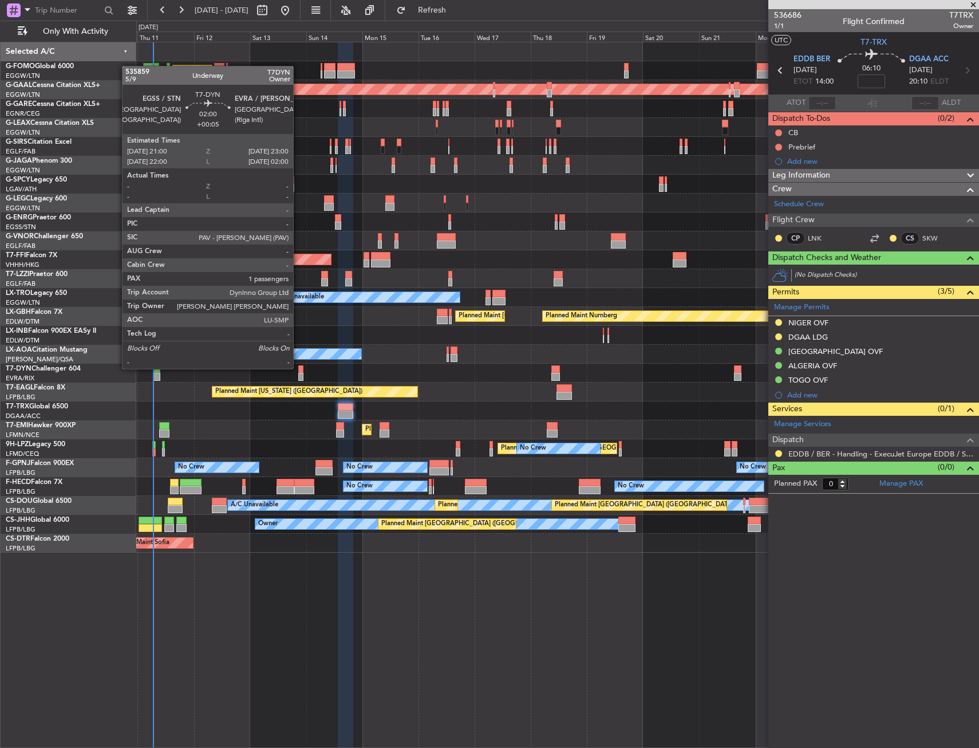
click at [298, 368] on div at bounding box center [300, 369] width 5 height 8
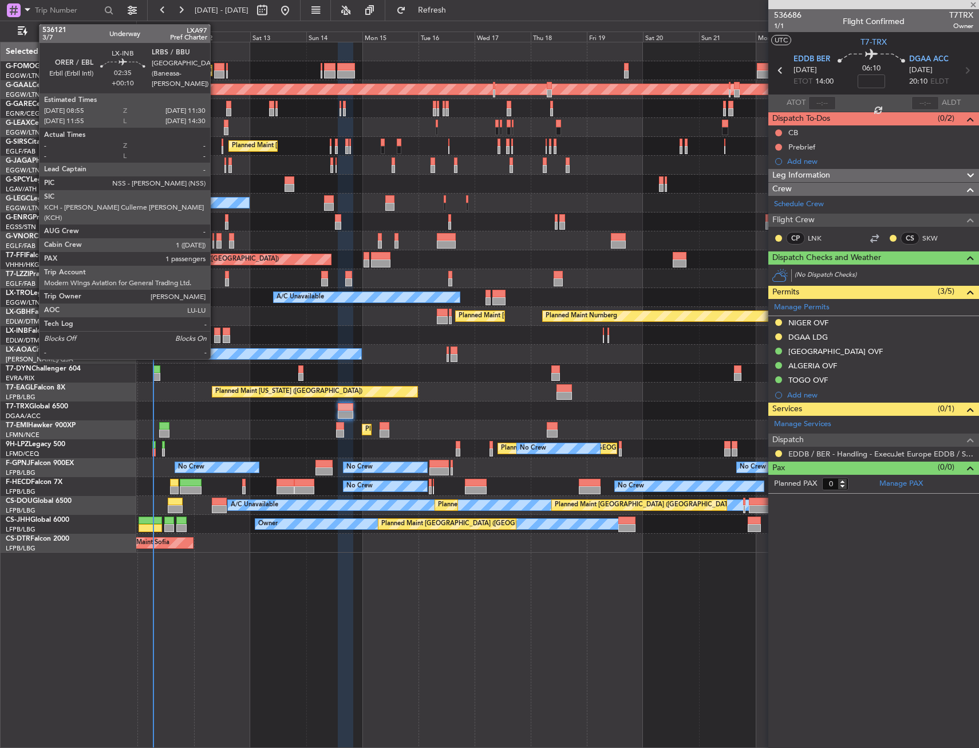
type input "+00:05"
type input "1"
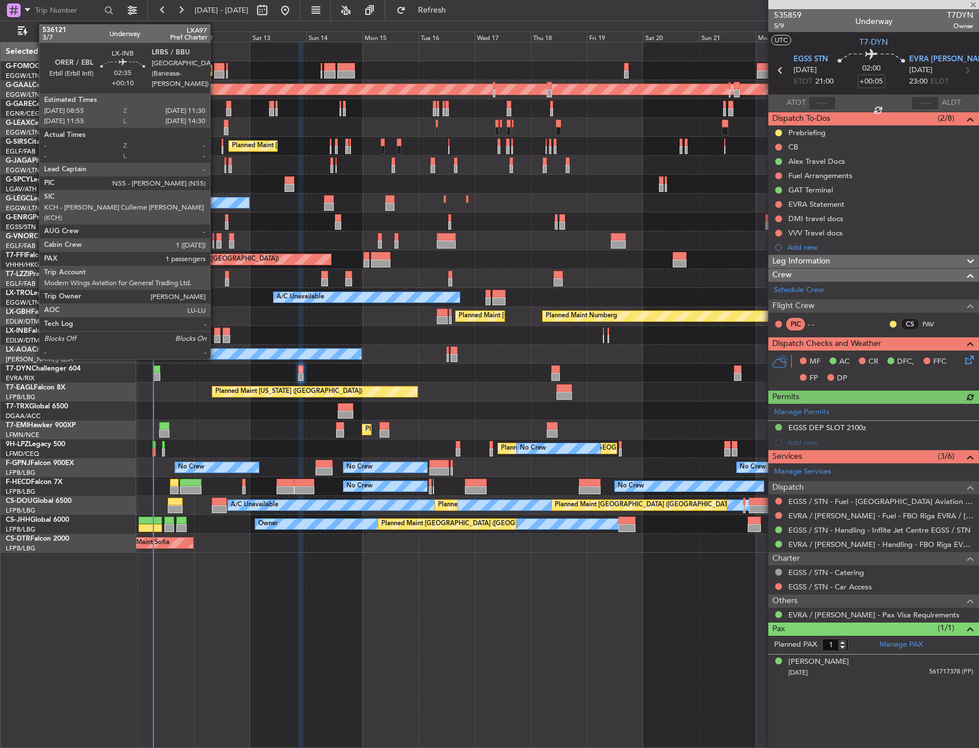
click at [215, 333] on div at bounding box center [217, 332] width 6 height 8
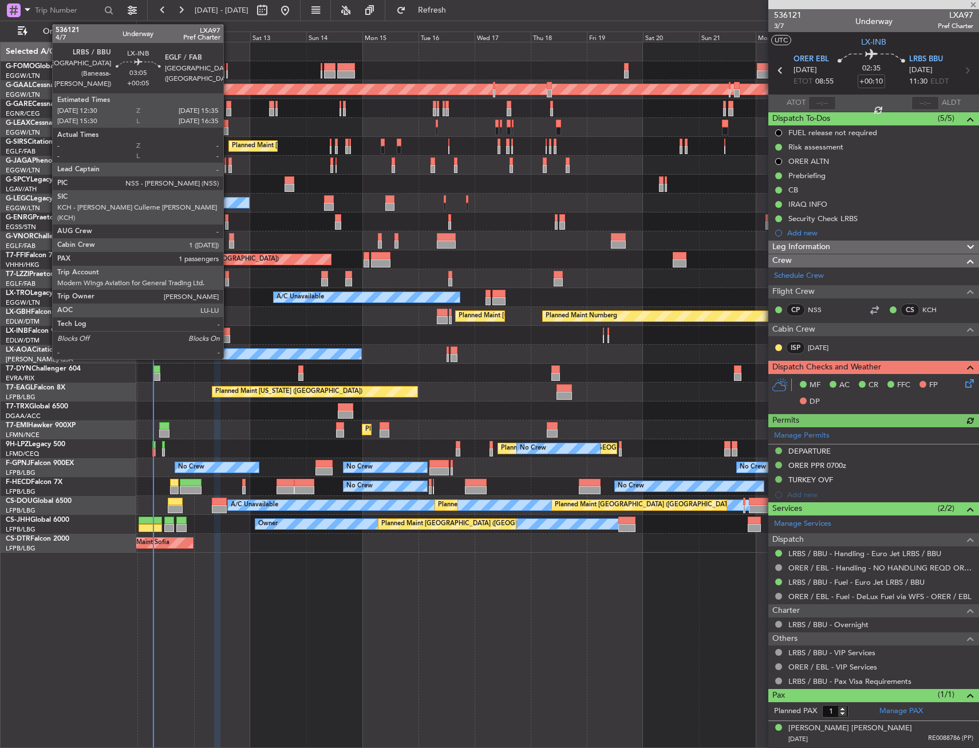
click at [229, 337] on div at bounding box center [226, 339] width 7 height 8
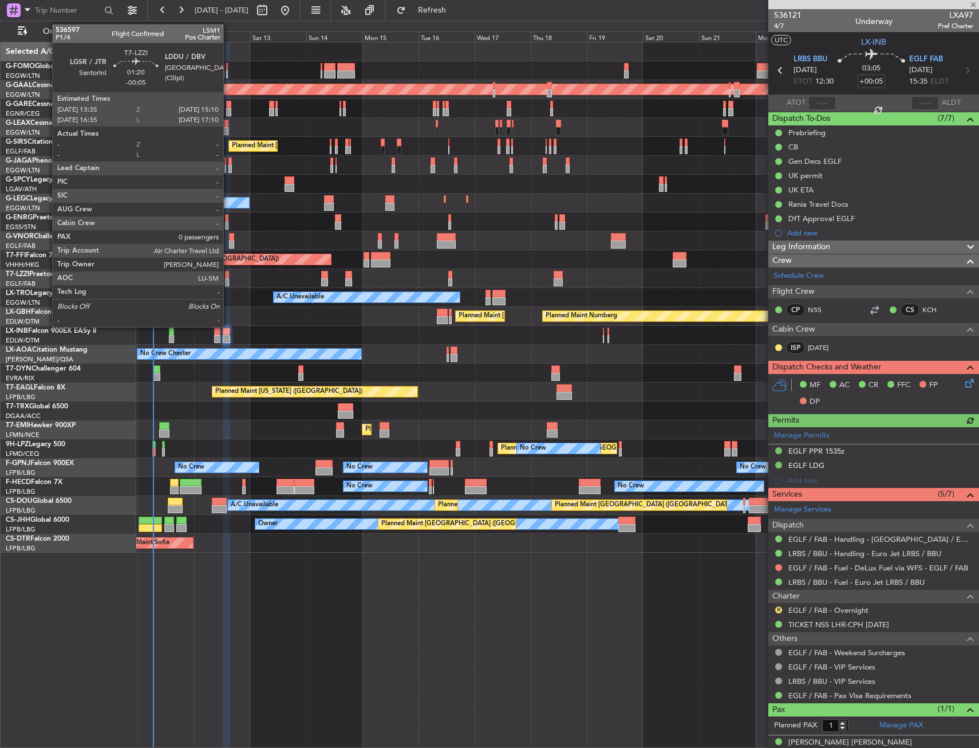
click at [229, 278] on div at bounding box center [227, 275] width 4 height 8
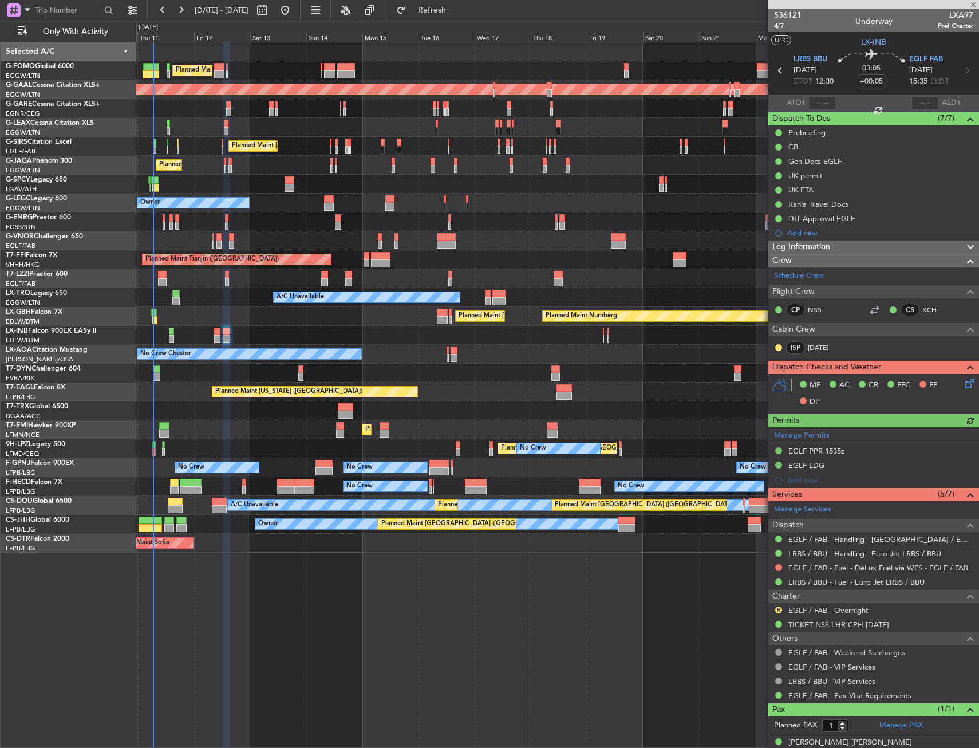
type input "-00:05"
type input "0"
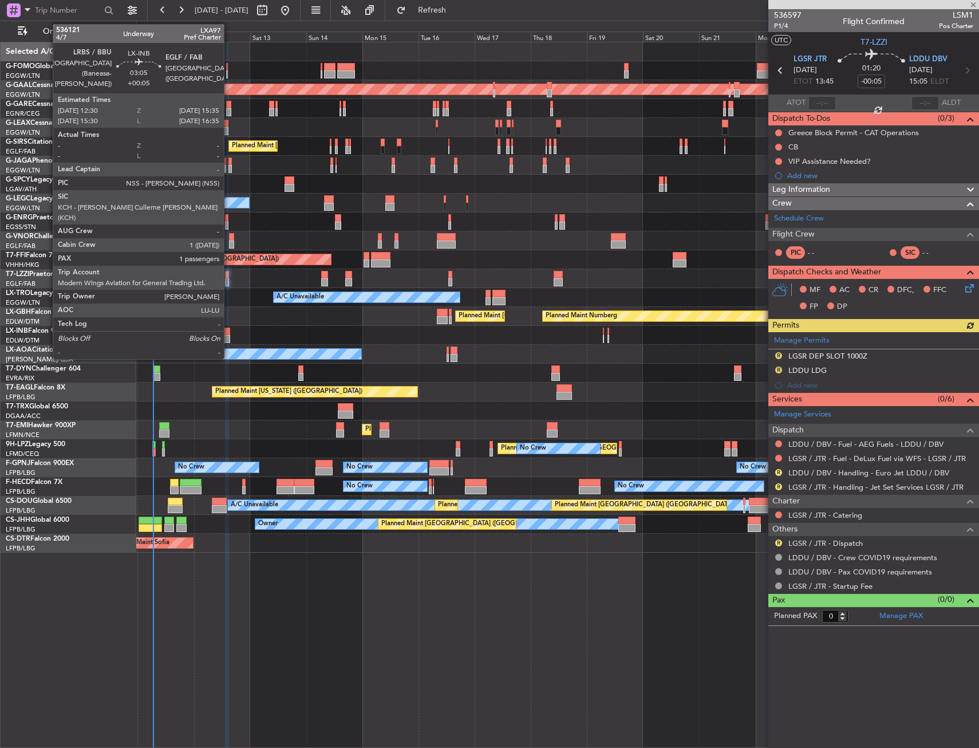
click at [229, 332] on div at bounding box center [226, 332] width 7 height 8
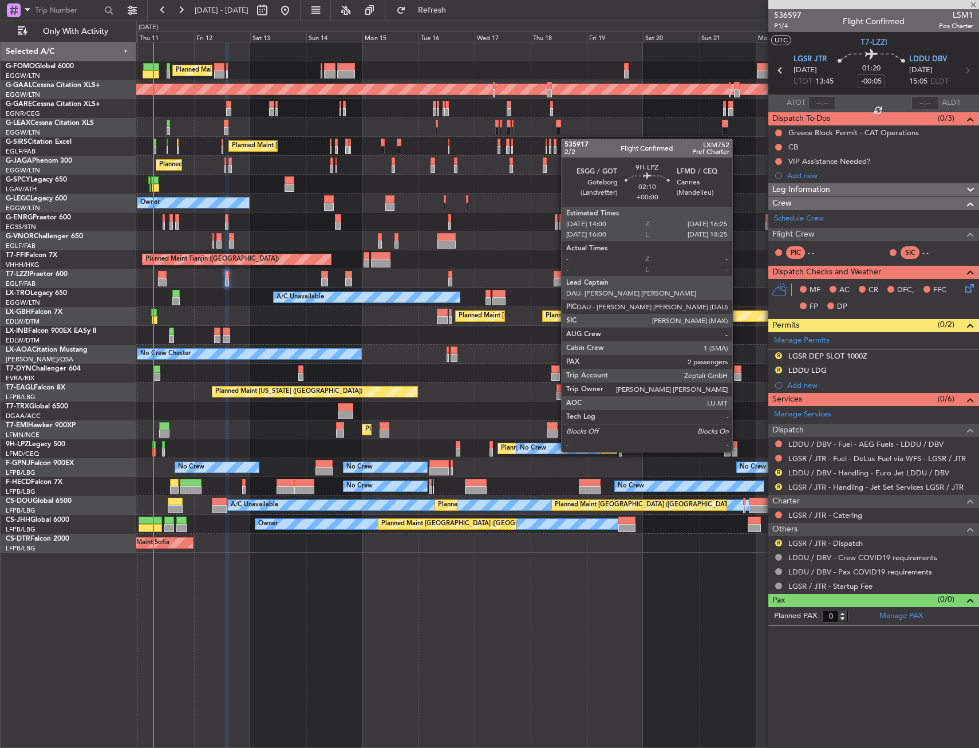
type input "+00:05"
type input "1"
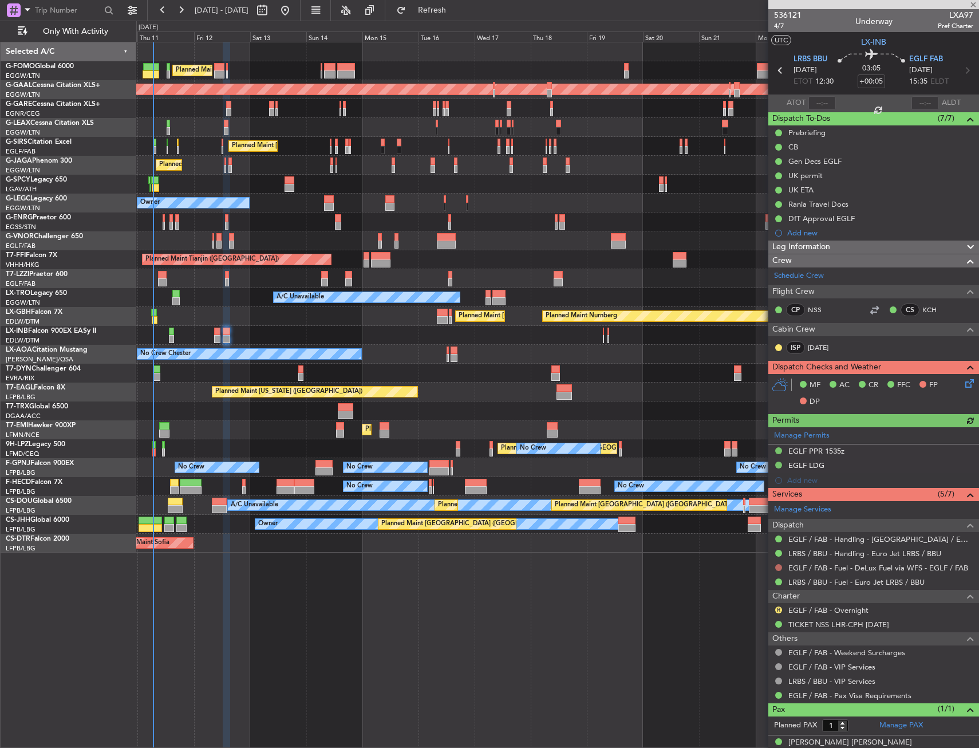
click at [777, 567] on button at bounding box center [779, 567] width 7 height 7
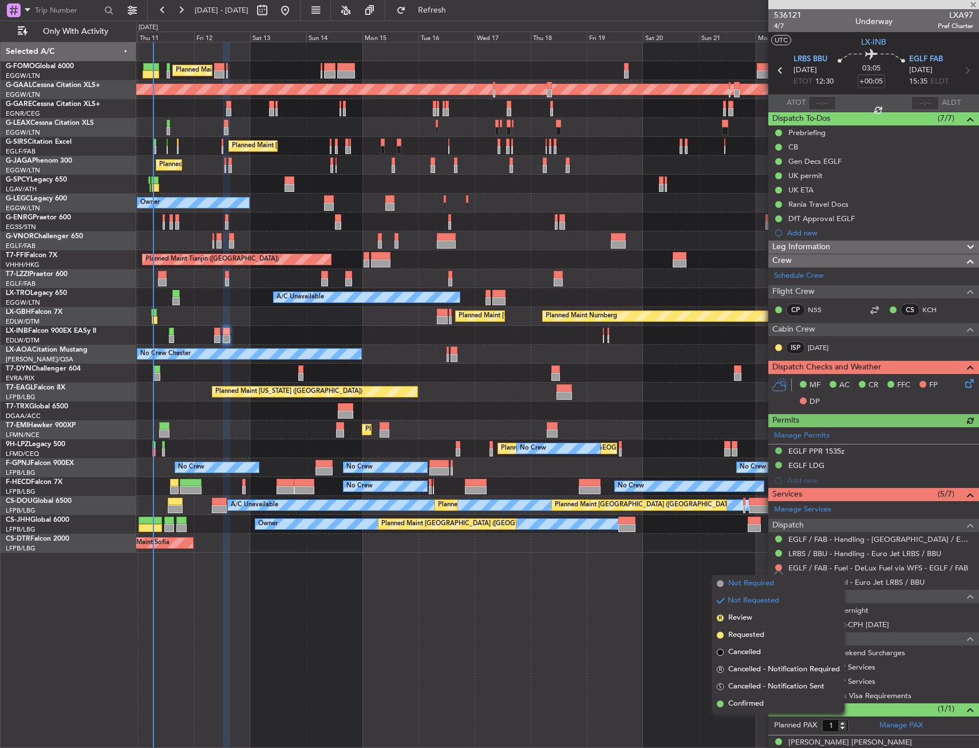
click at [742, 585] on span "Not Required" at bounding box center [752, 583] width 46 height 11
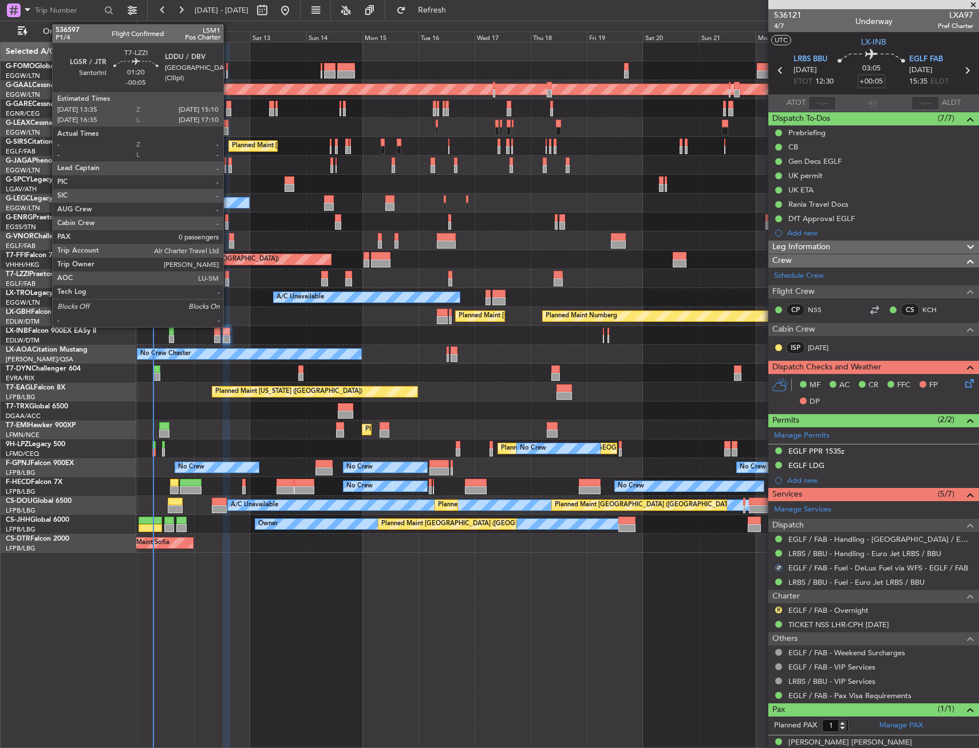
click at [229, 283] on div at bounding box center [227, 282] width 4 height 8
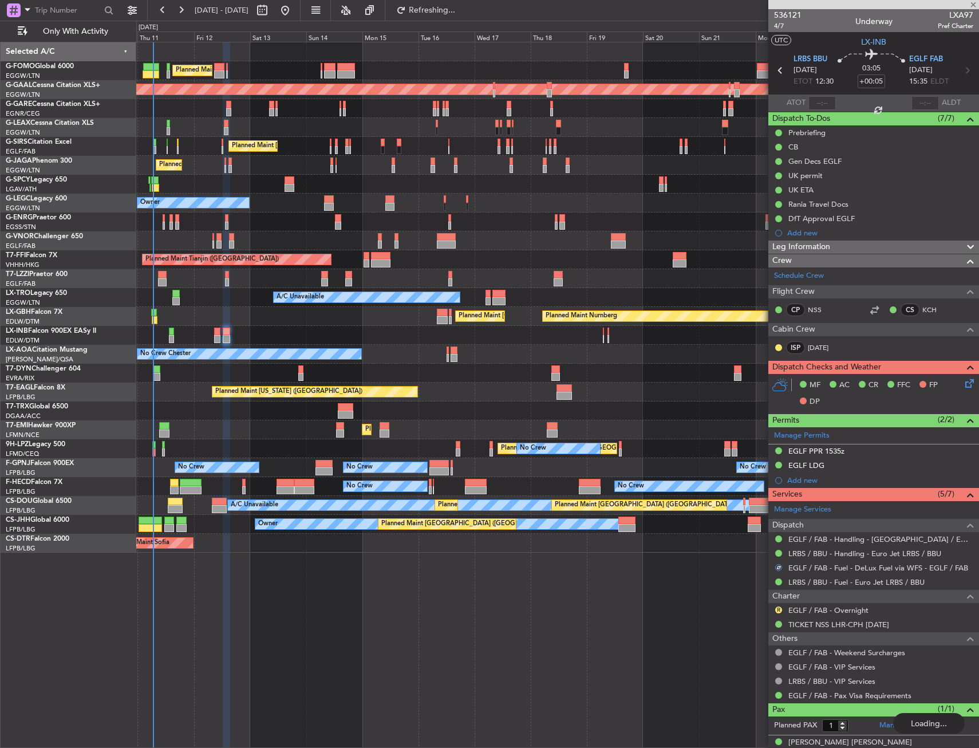
type input "-00:05"
type input "0"
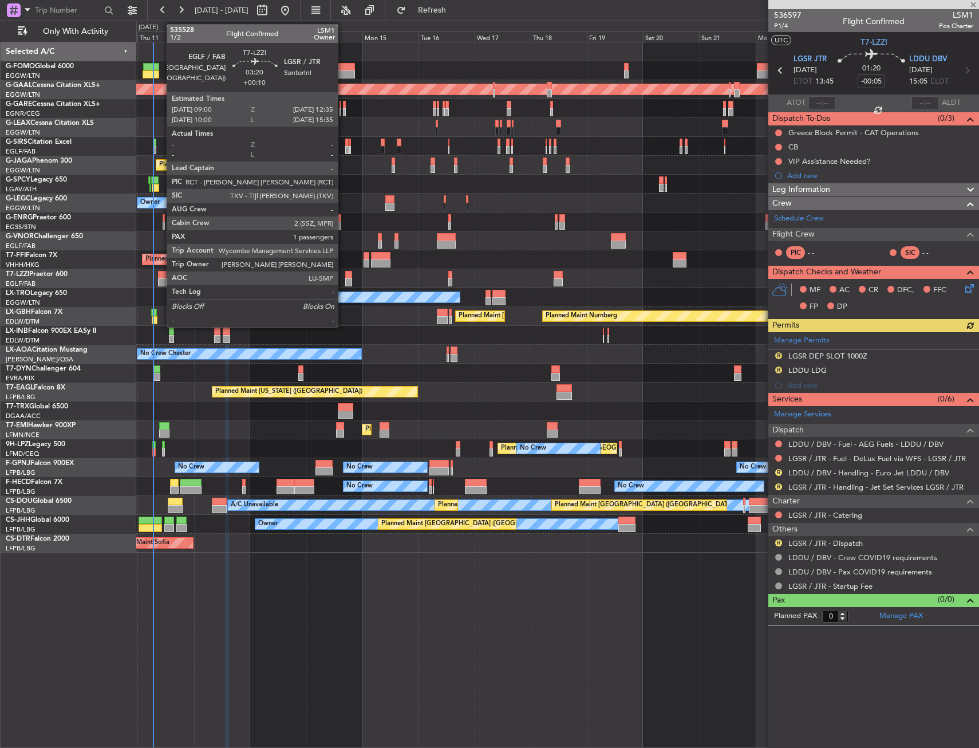
type input "+00:05"
type input "1"
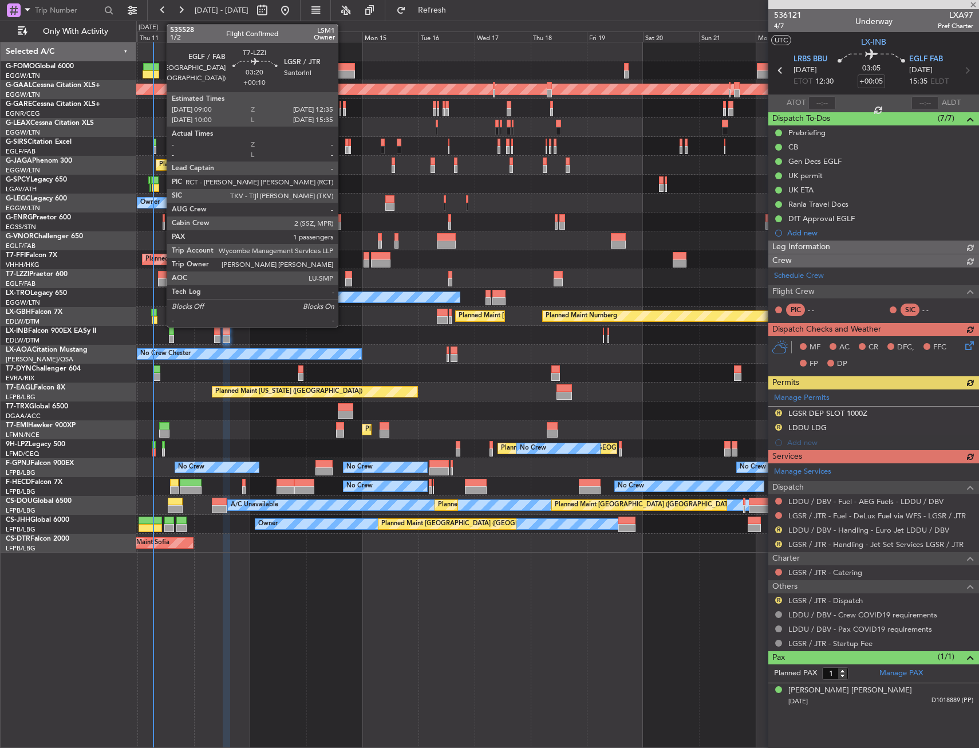
click at [161, 276] on div at bounding box center [162, 275] width 9 height 8
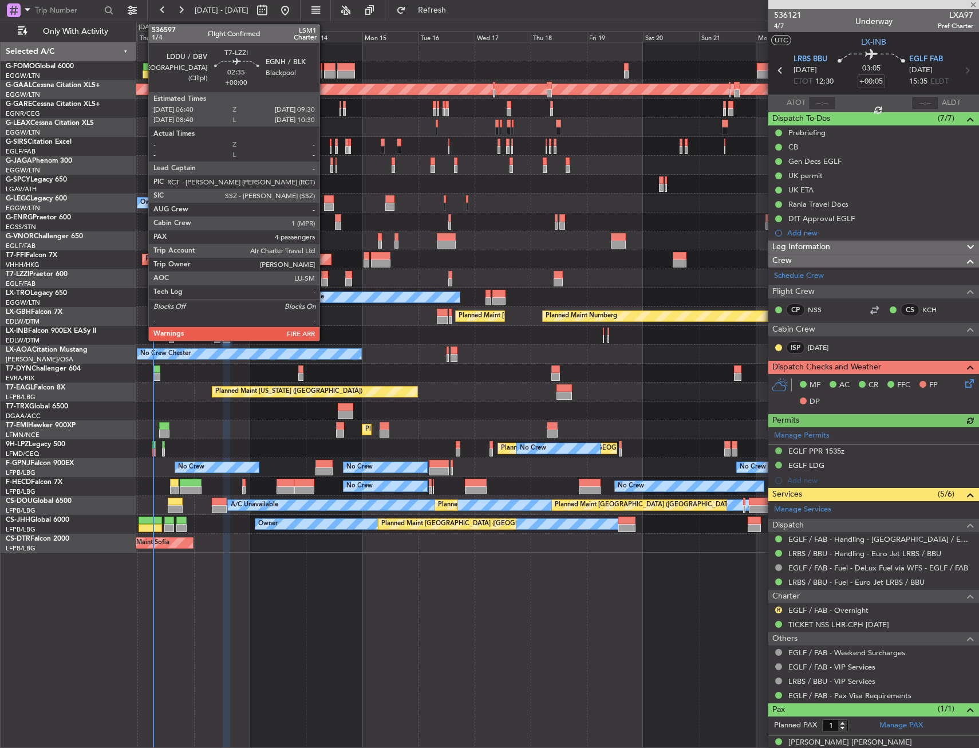
type input "+00:10"
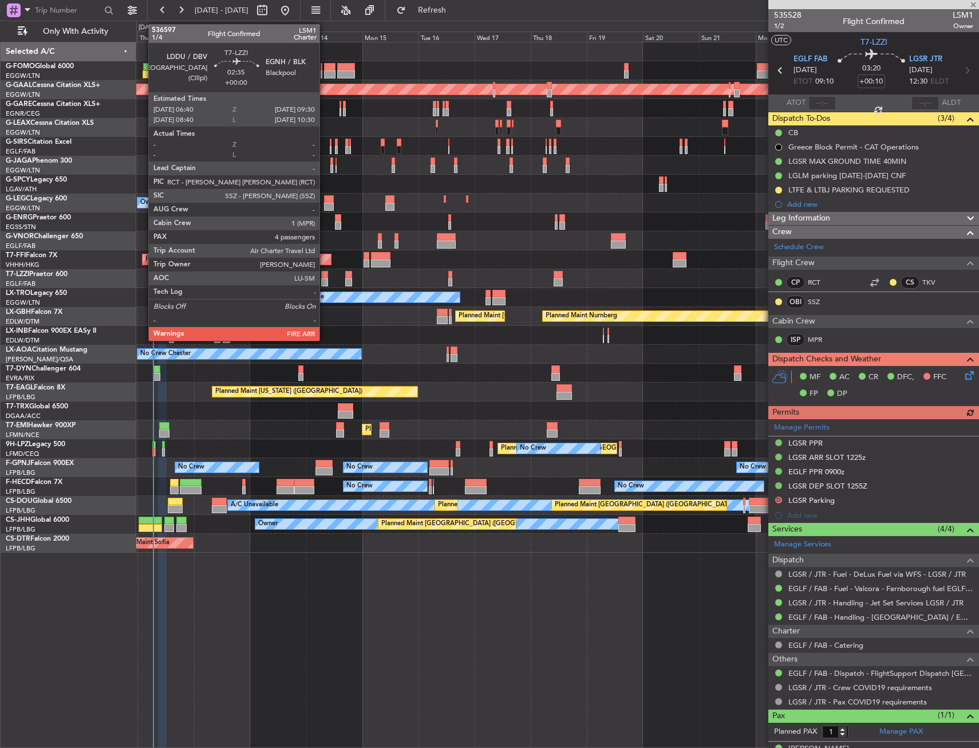
click at [325, 280] on div at bounding box center [324, 282] width 7 height 8
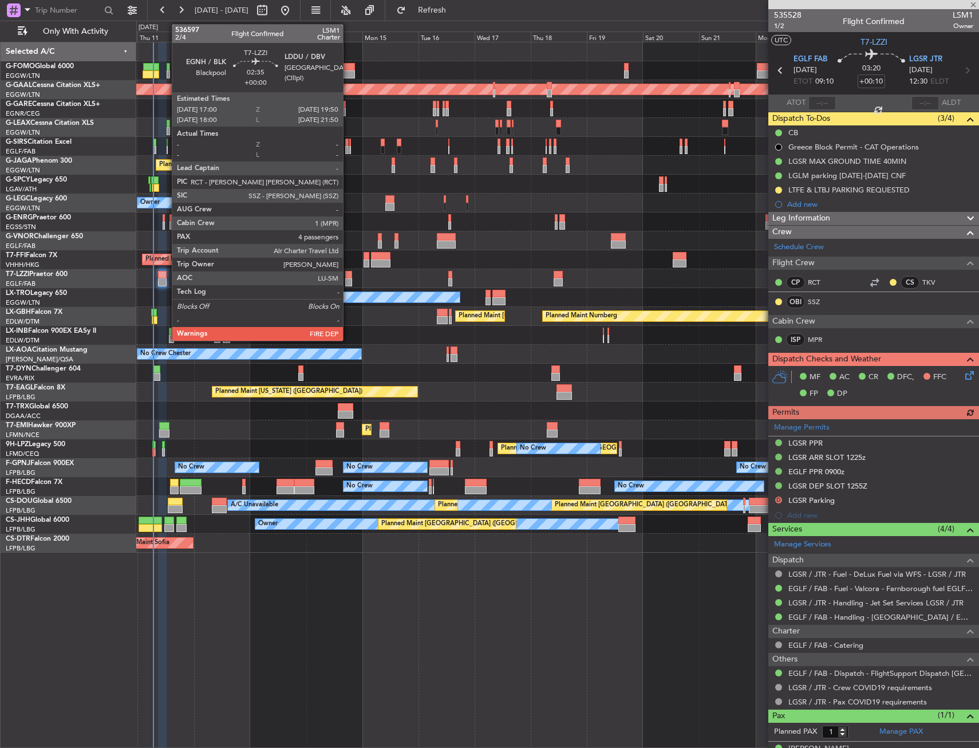
type input "4"
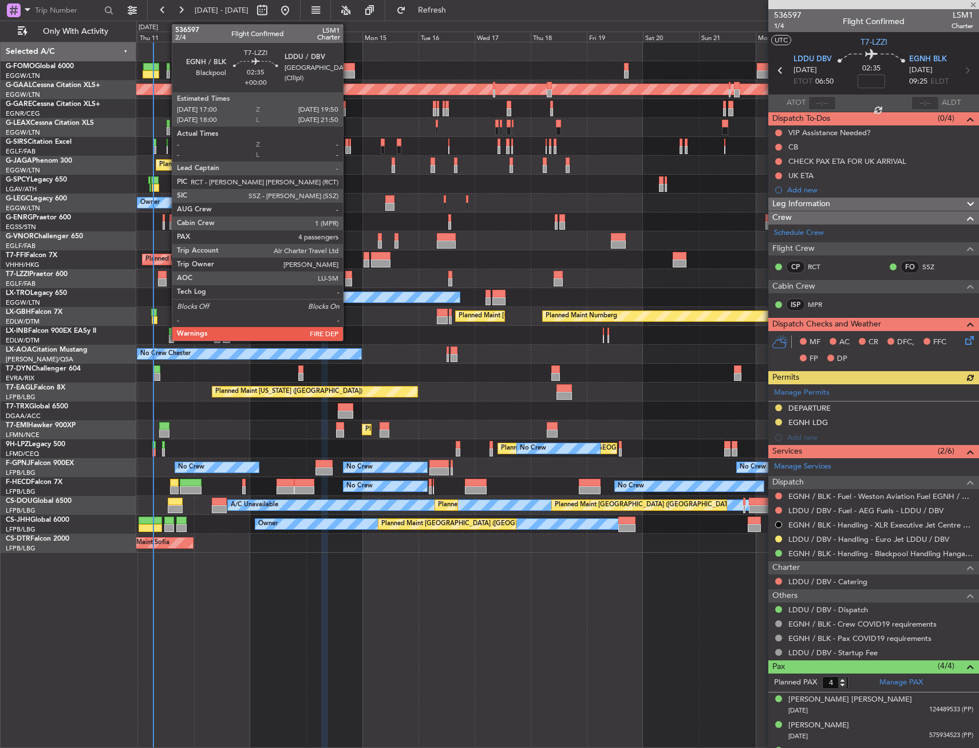
click at [348, 278] on div at bounding box center [348, 282] width 7 height 8
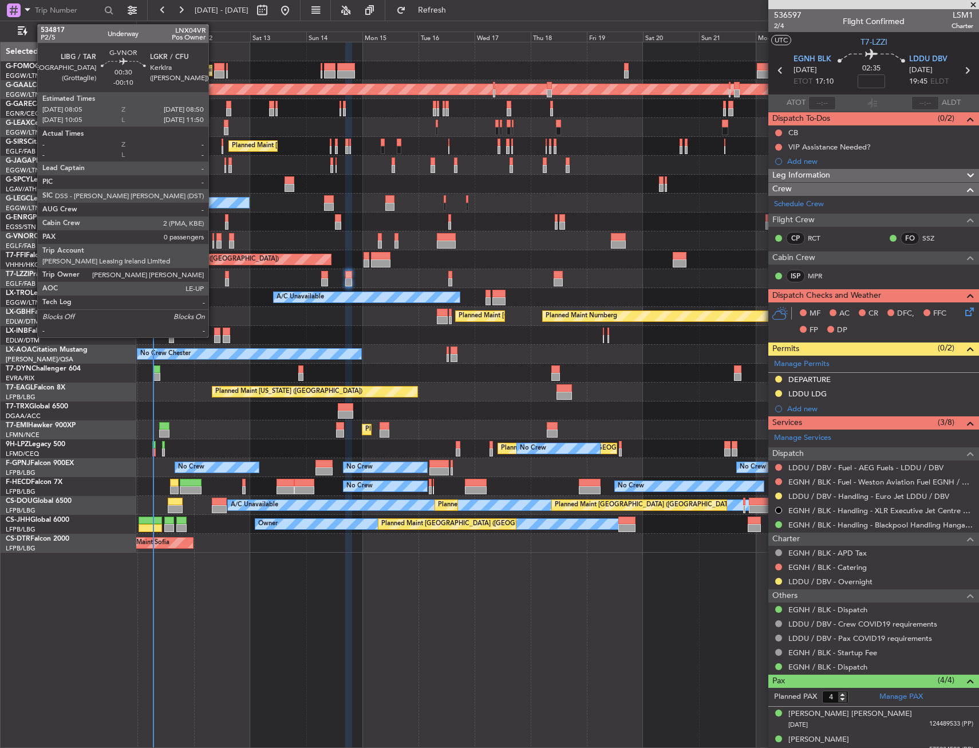
click at [214, 244] on div at bounding box center [214, 245] width 2 height 8
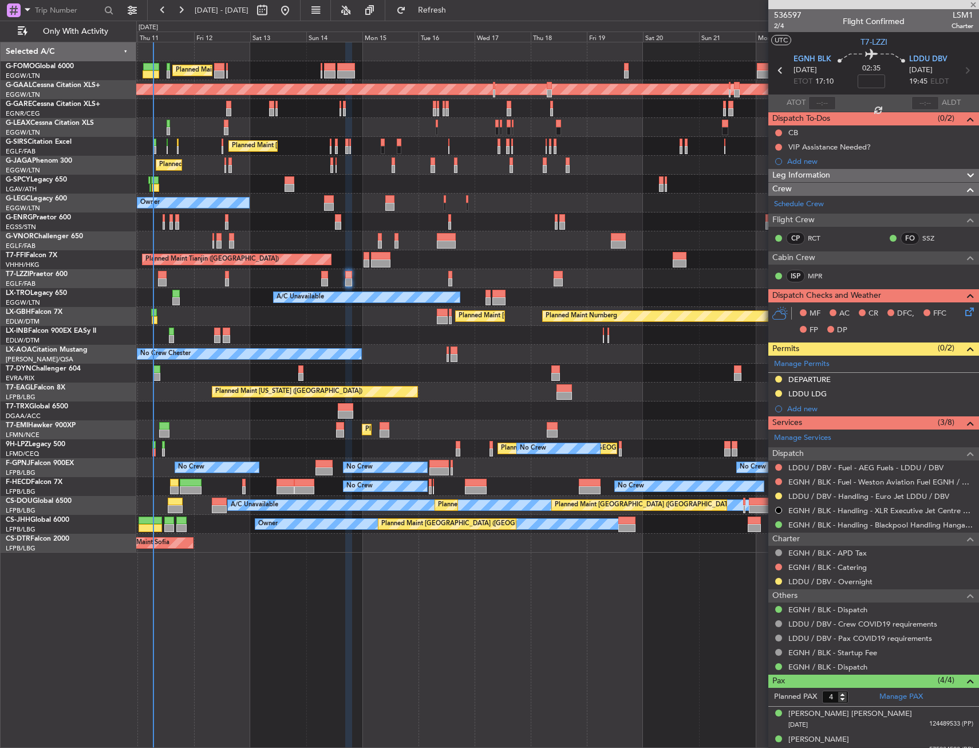
type input "-00:10"
type input "0"
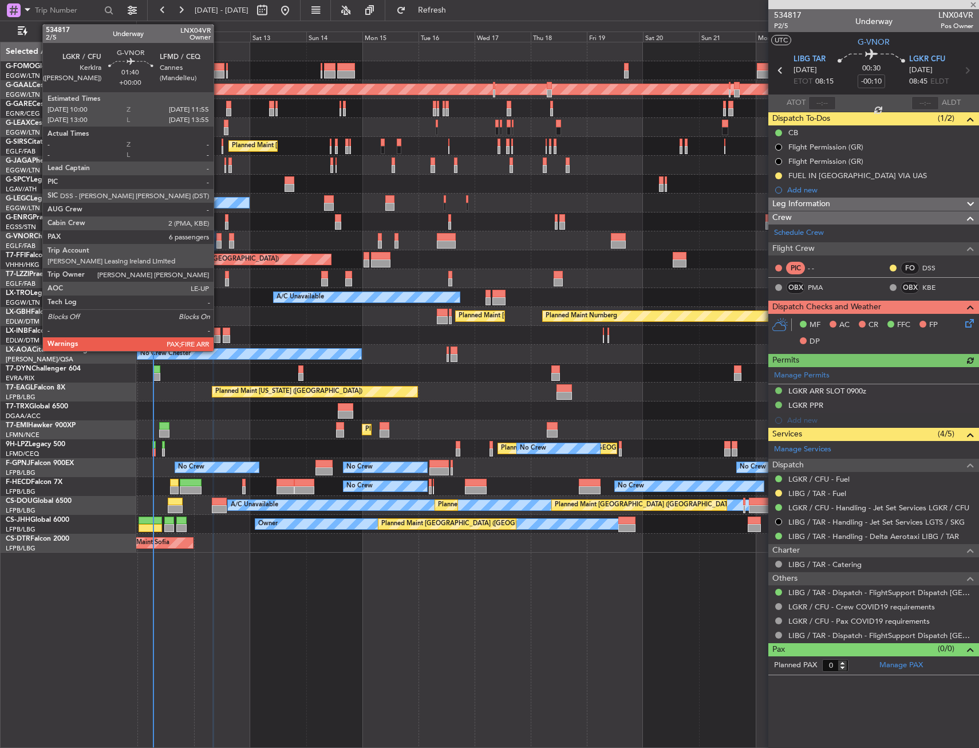
click at [219, 244] on div at bounding box center [219, 245] width 5 height 8
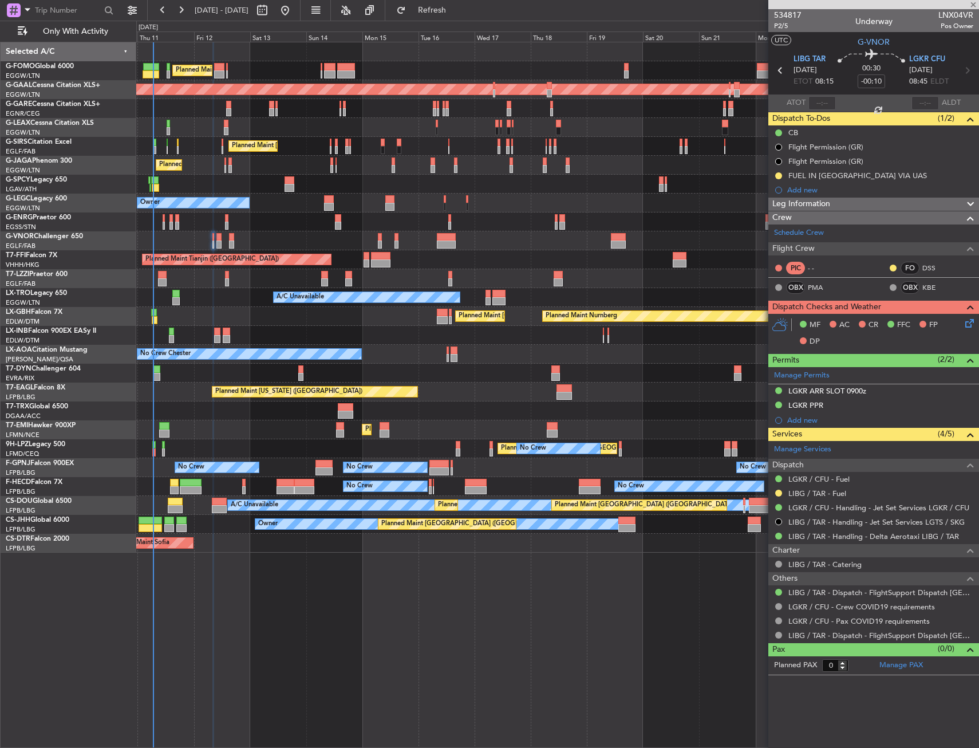
type input "6"
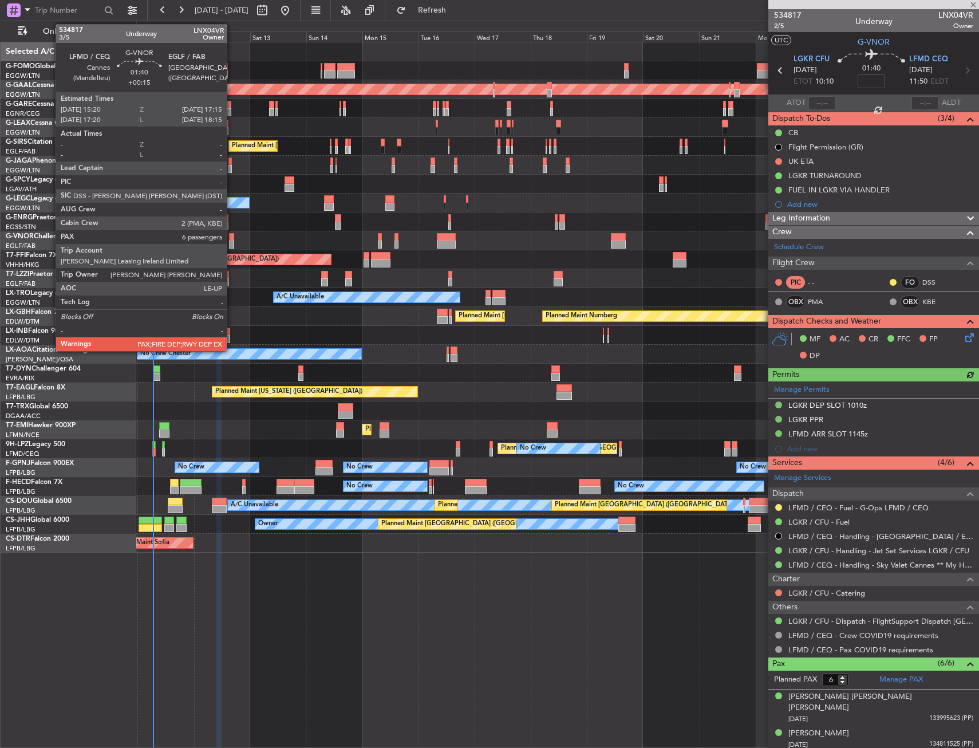
click at [232, 242] on div at bounding box center [231, 245] width 5 height 8
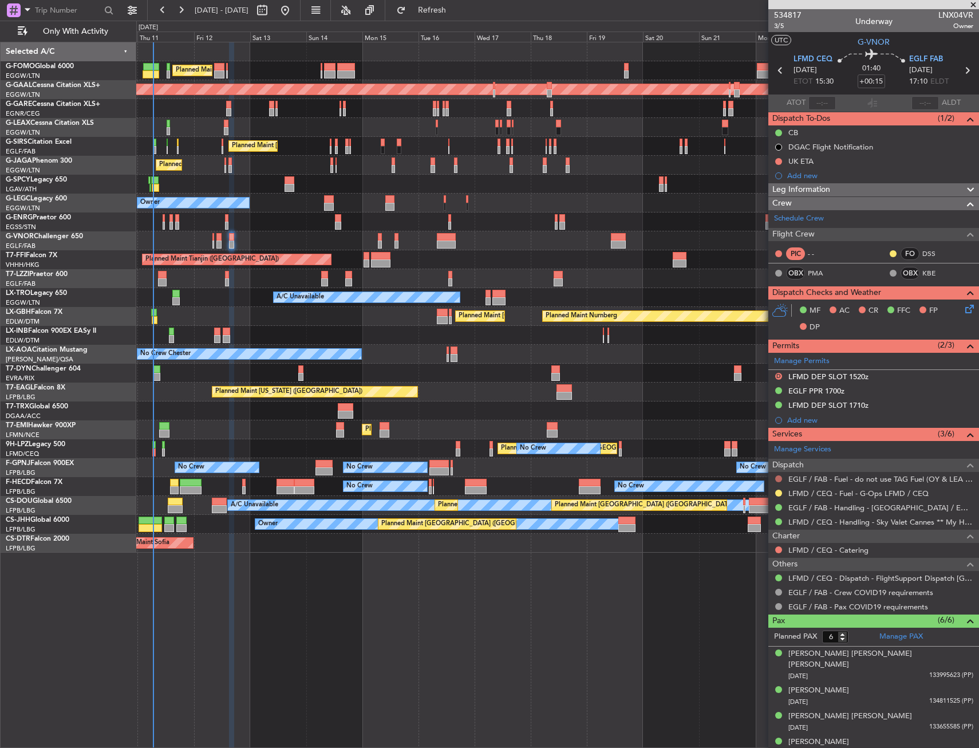
click at [781, 477] on button at bounding box center [779, 478] width 7 height 7
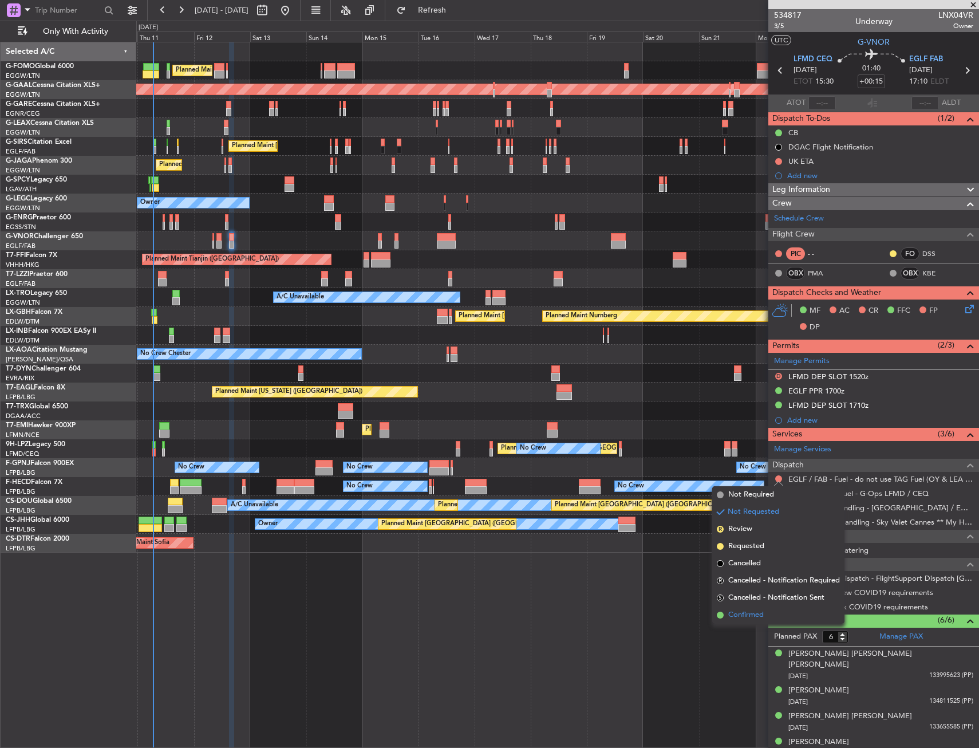
click at [742, 610] on span "Confirmed" at bounding box center [747, 614] width 36 height 11
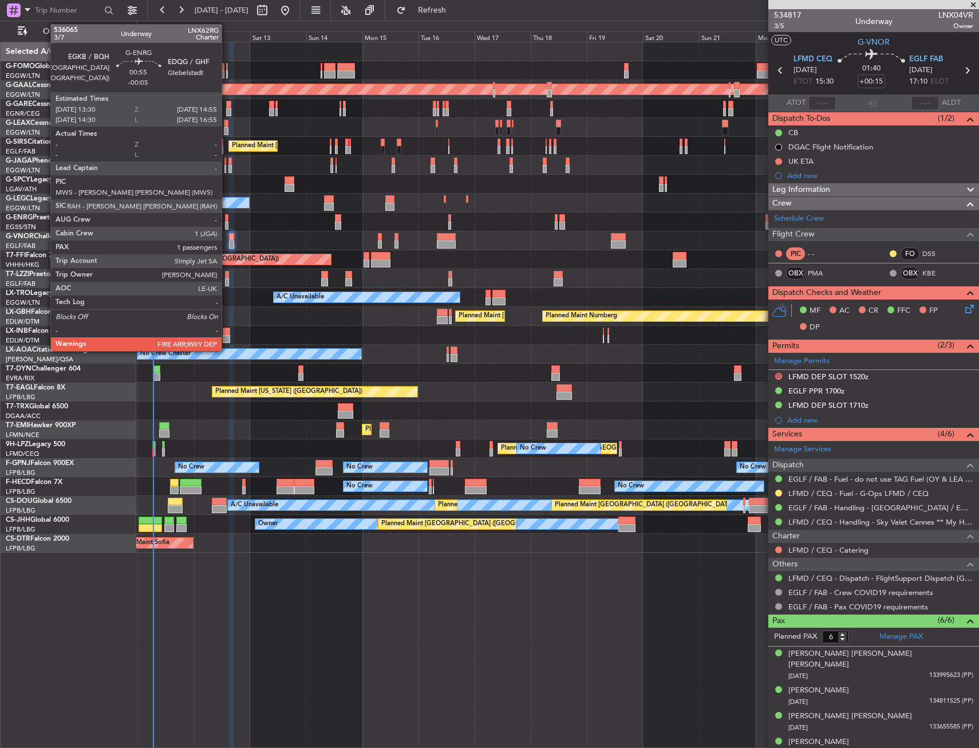
click at [227, 222] on div at bounding box center [226, 226] width 3 height 8
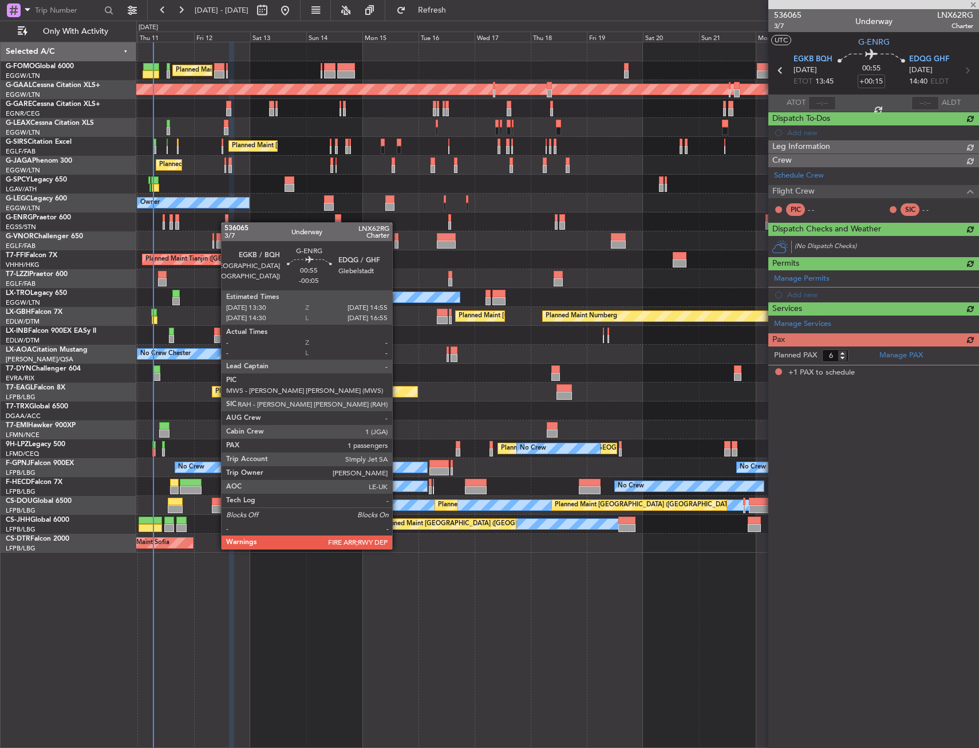
type input "-00:05"
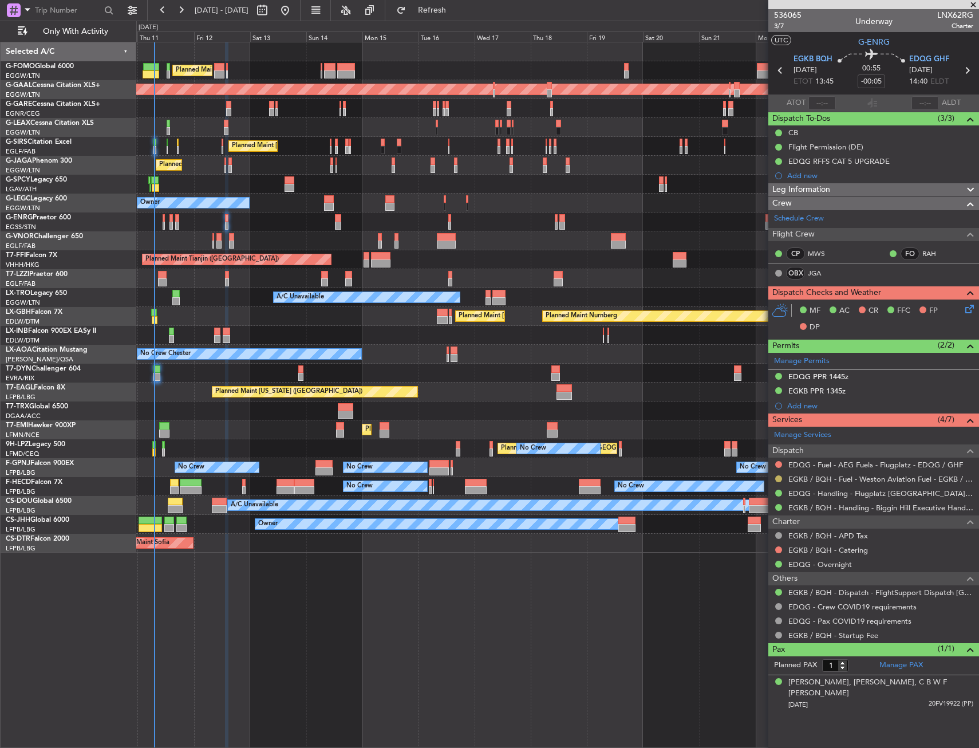
click at [780, 478] on button at bounding box center [779, 478] width 7 height 7
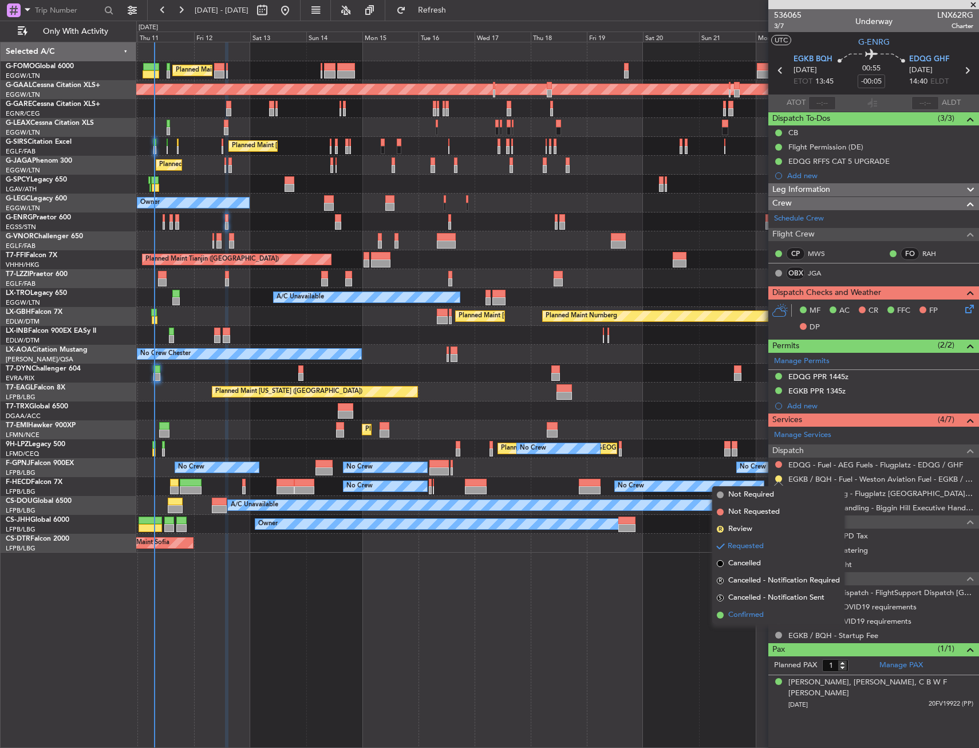
click at [742, 618] on span "Confirmed" at bounding box center [747, 614] width 36 height 11
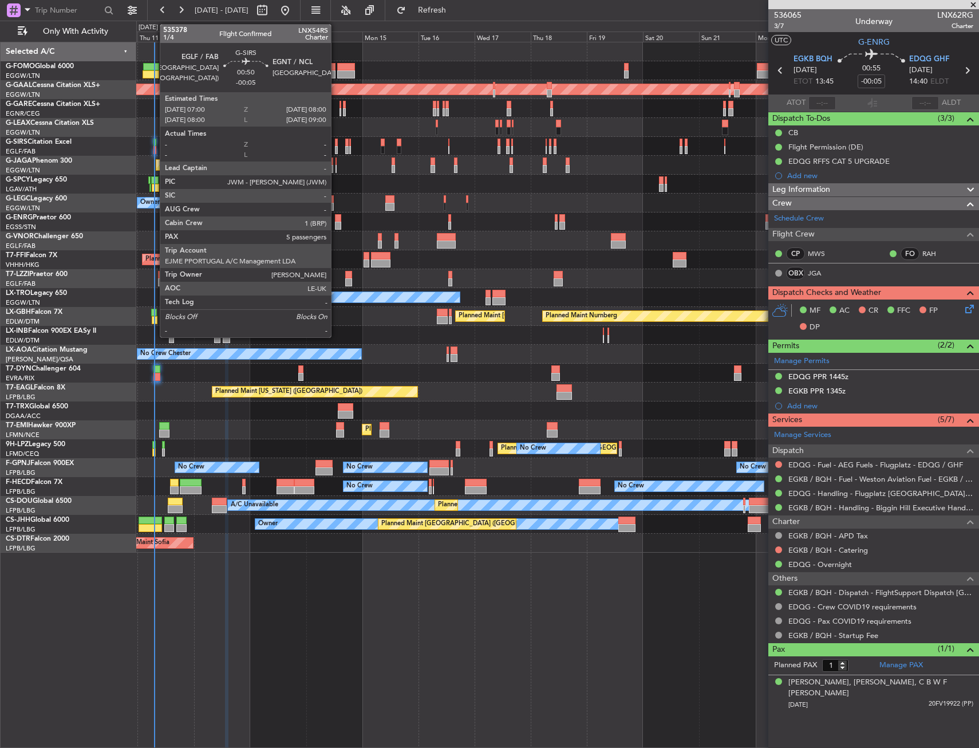
click at [154, 145] on div at bounding box center [155, 143] width 3 height 8
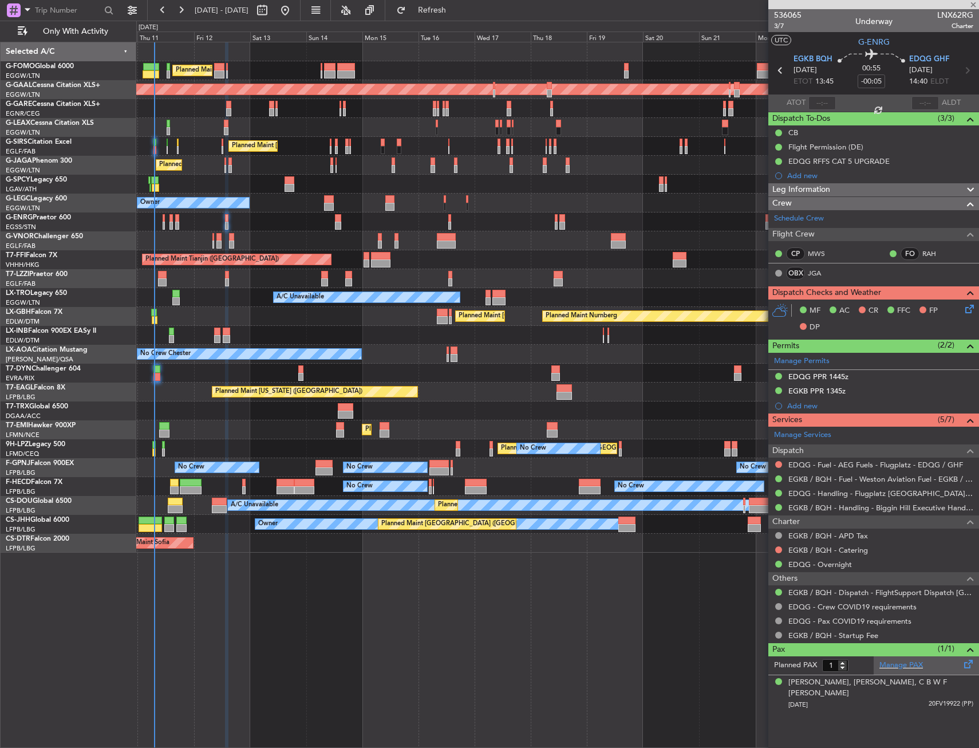
type input "5"
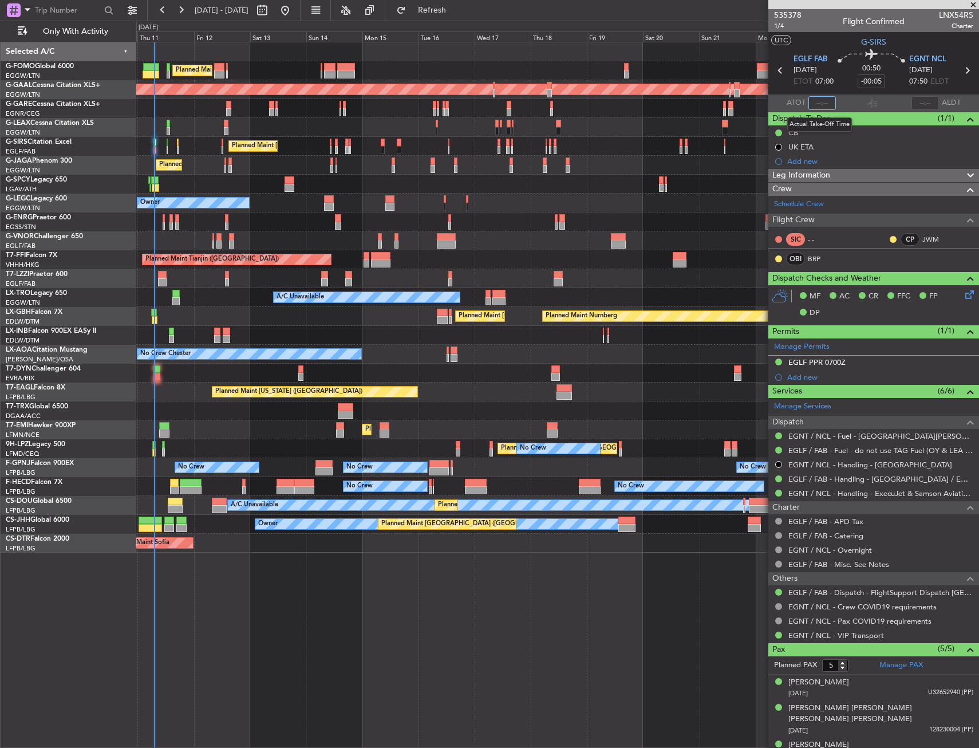
click at [827, 101] on input "text" at bounding box center [822, 103] width 27 height 14
click at [843, 44] on section "UTC G-SIRS" at bounding box center [874, 40] width 211 height 17
type input "07:05"
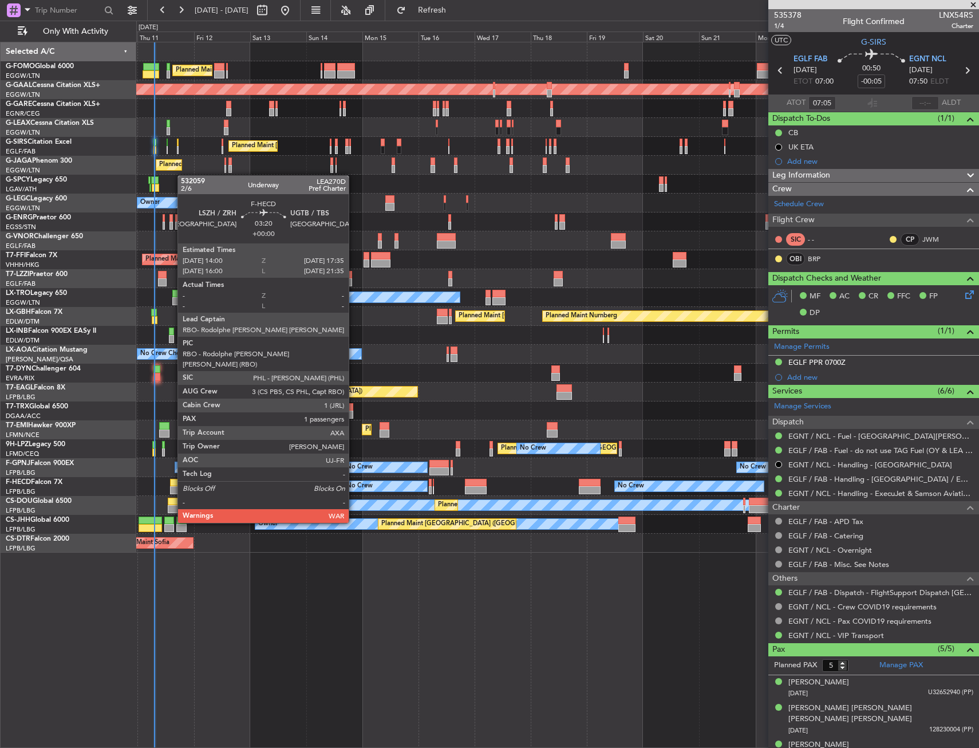
click at [172, 491] on div at bounding box center [174, 490] width 9 height 8
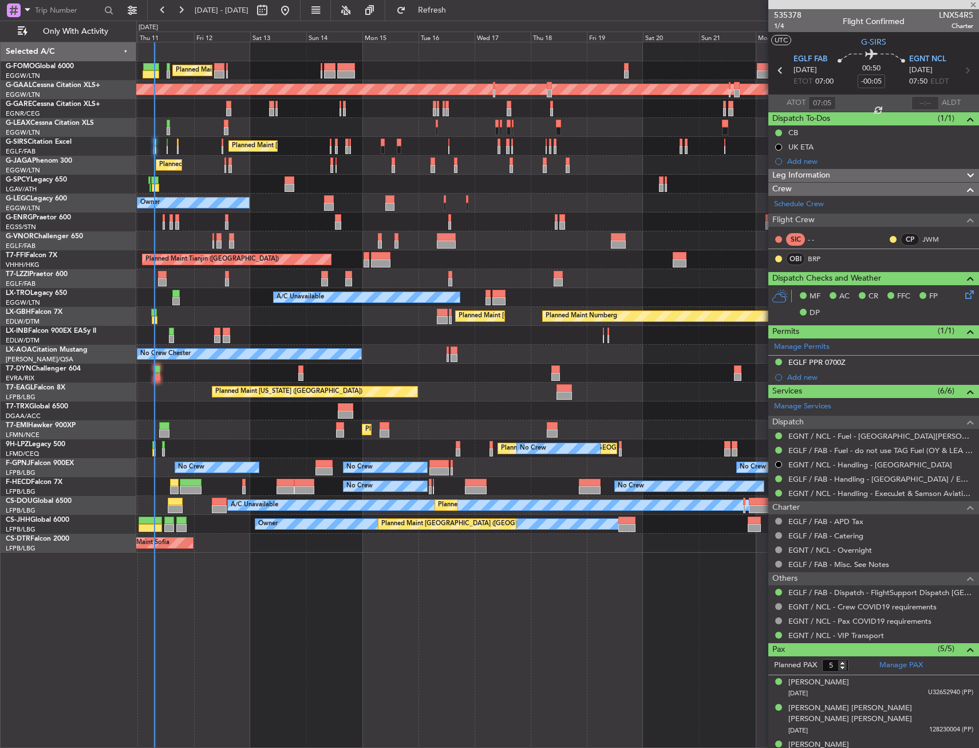
type input "1"
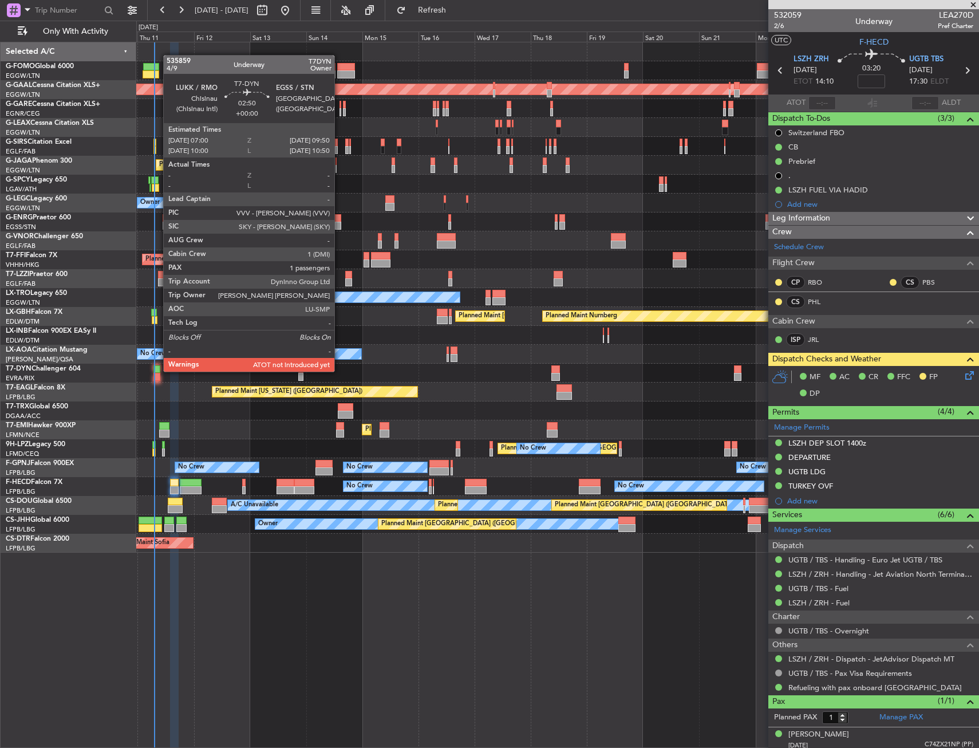
click at [158, 370] on div at bounding box center [157, 369] width 7 height 8
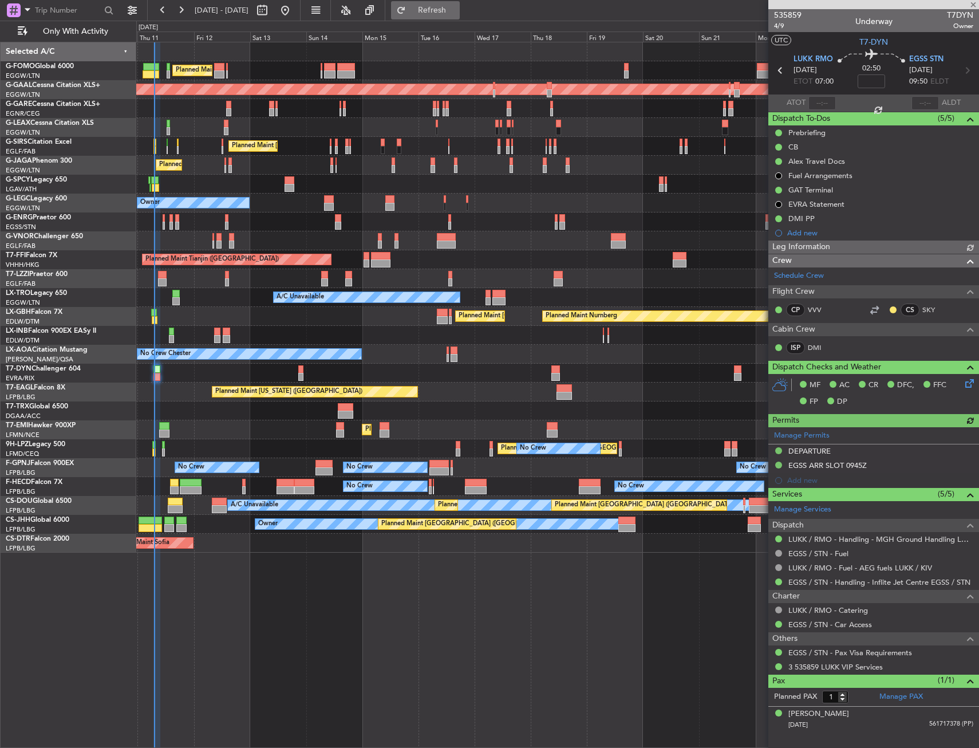
click at [450, 12] on span "Refresh" at bounding box center [432, 10] width 48 height 8
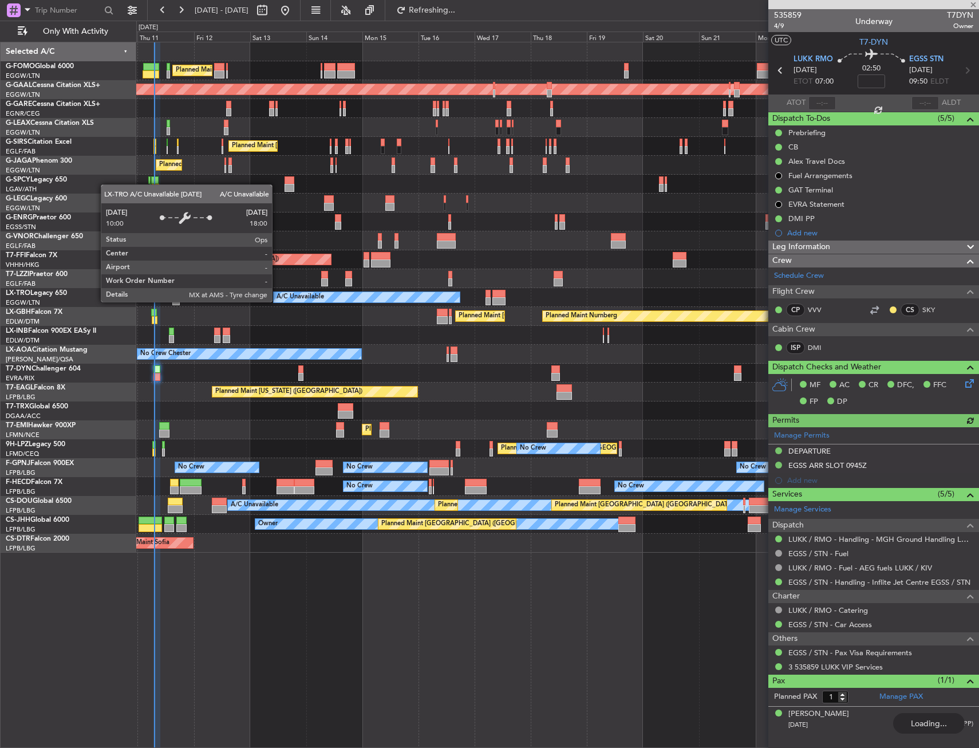
type input "07:09"
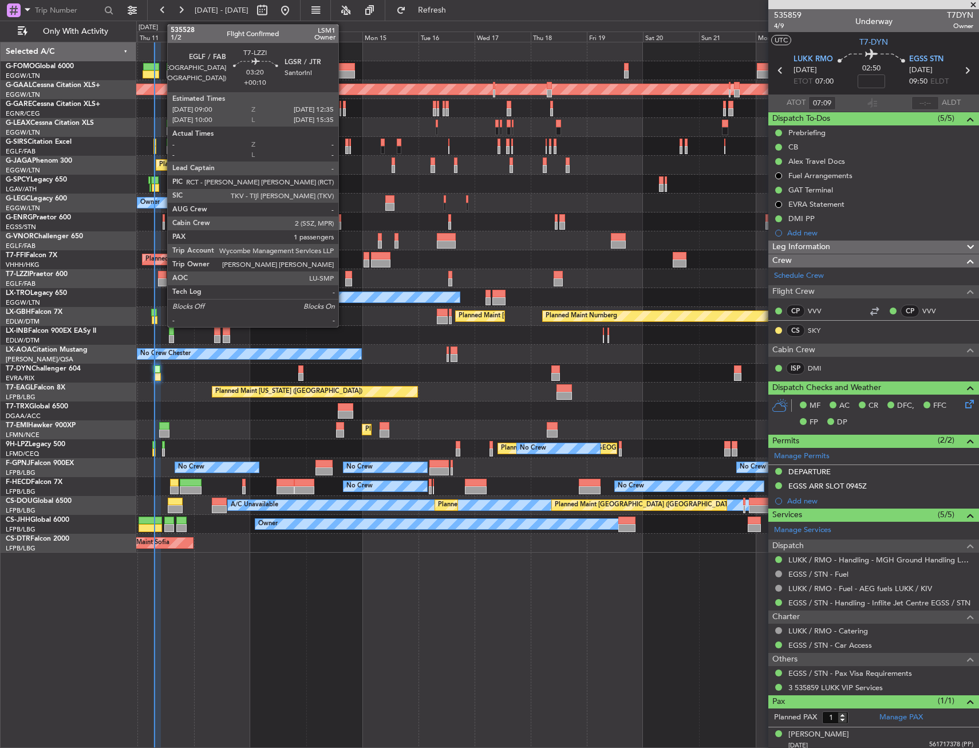
click at [162, 284] on div at bounding box center [162, 282] width 9 height 8
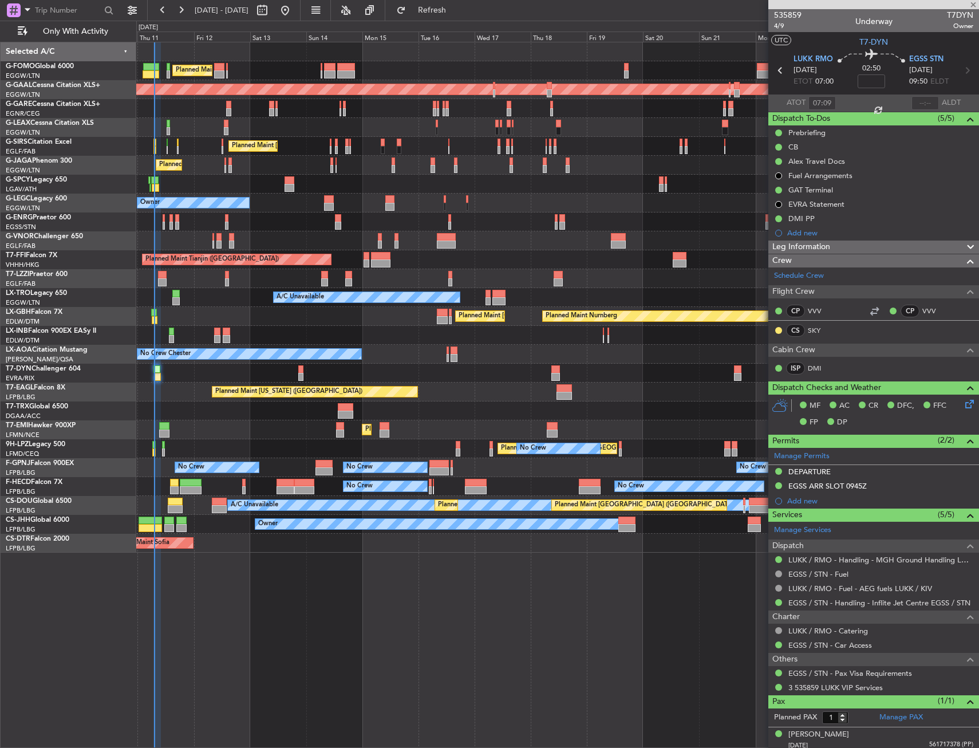
type input "+00:10"
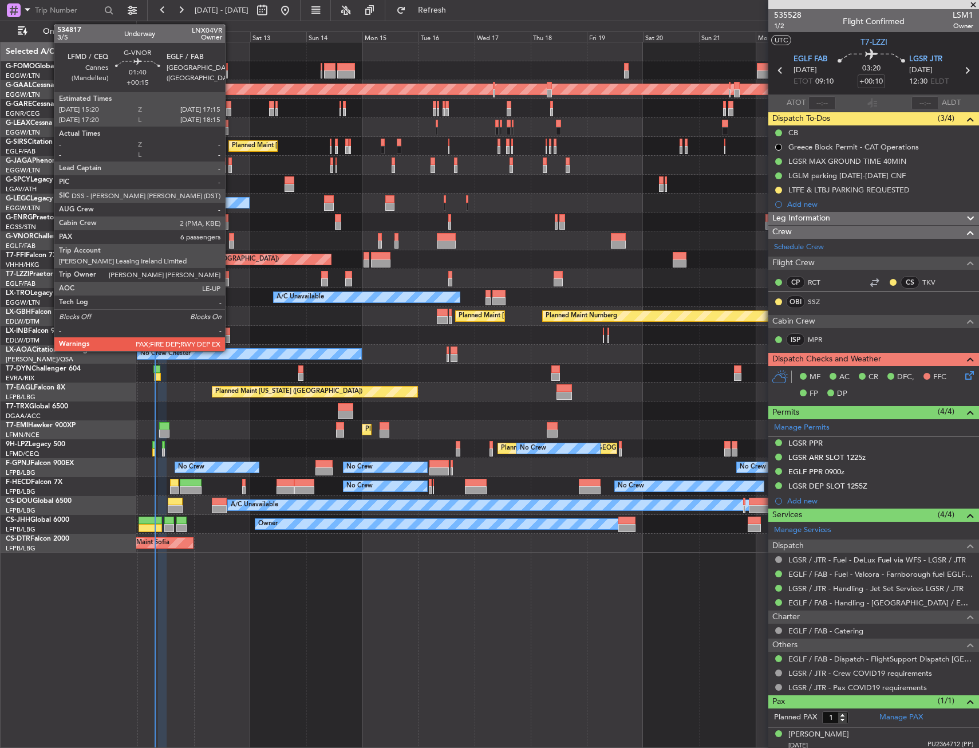
click div
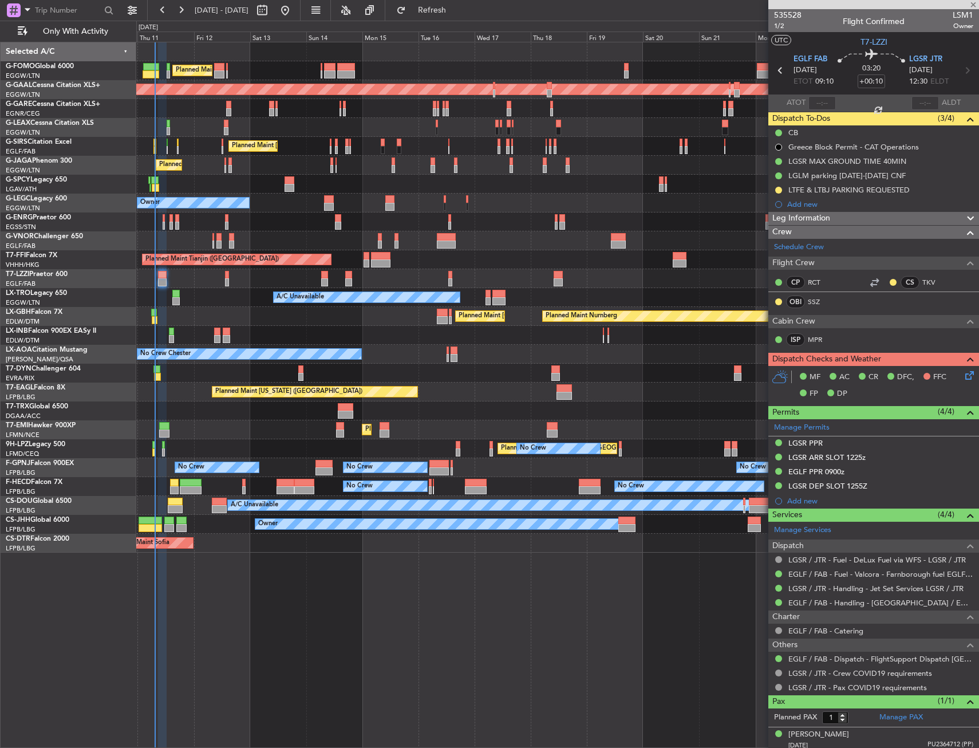
type input "+00:15"
type input "6"
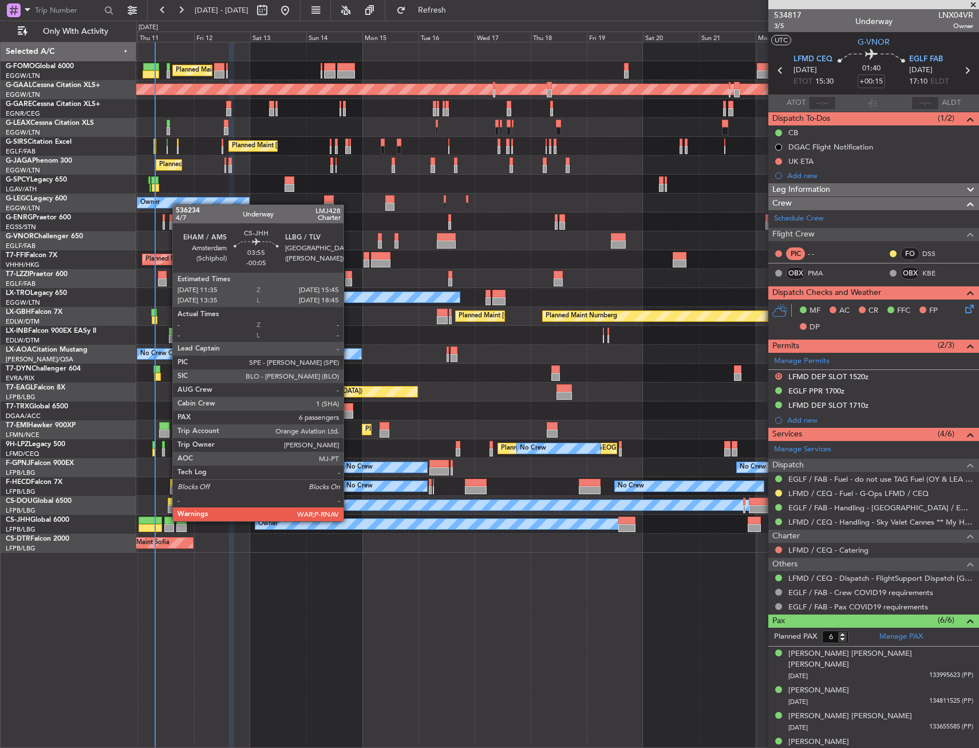
click div
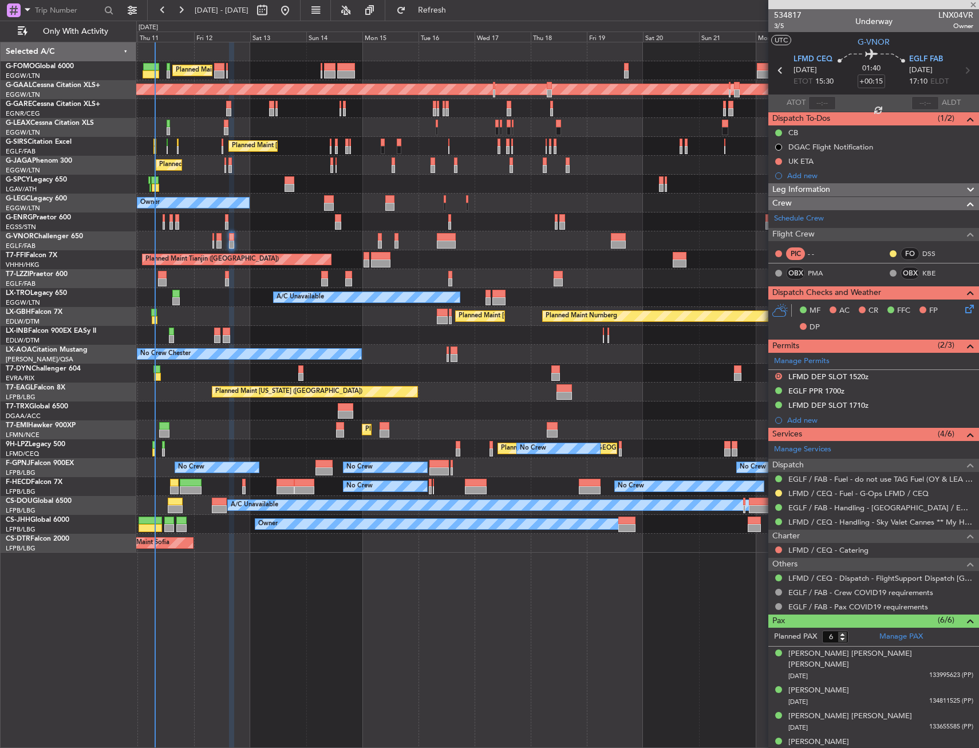
type input "-00:05"
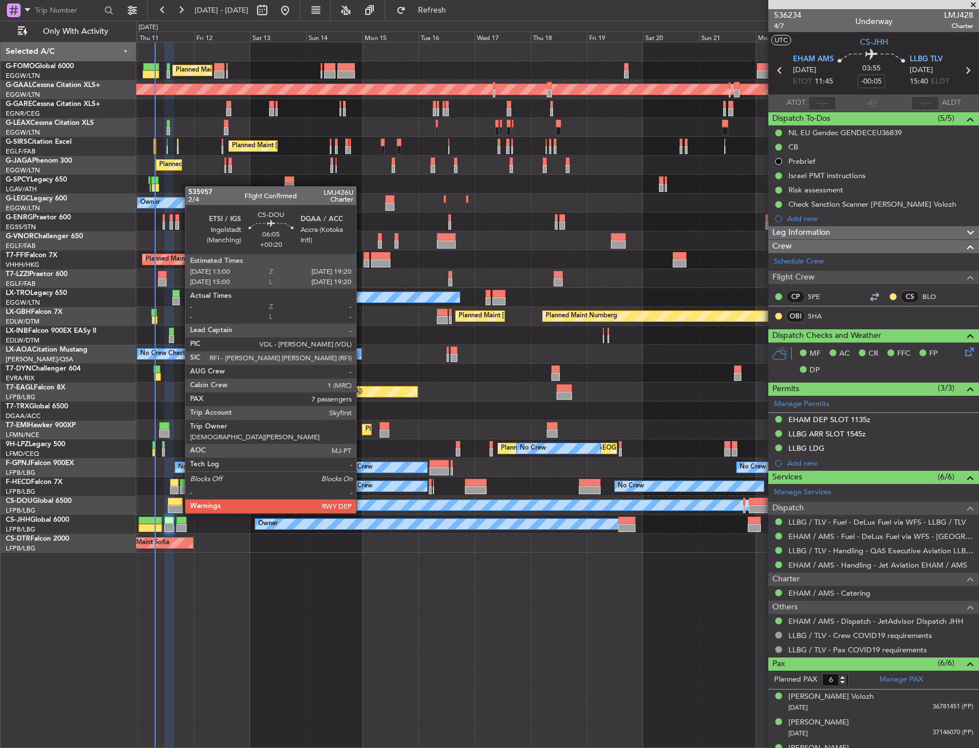
click at [179, 502] on div at bounding box center [175, 502] width 15 height 8
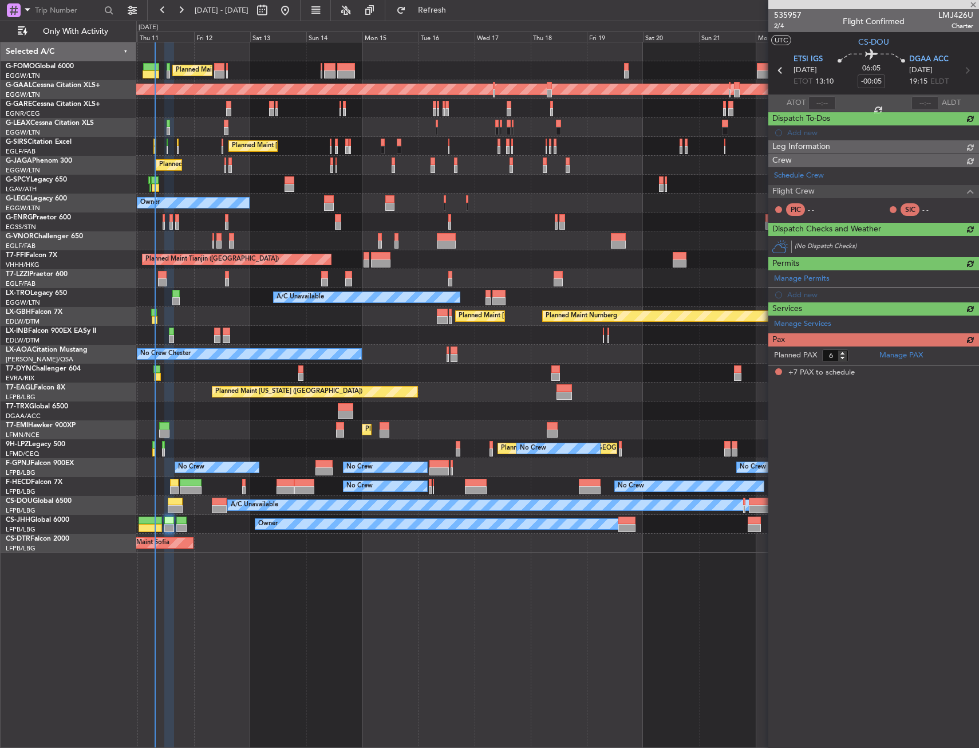
type input "+00:20"
type input "7"
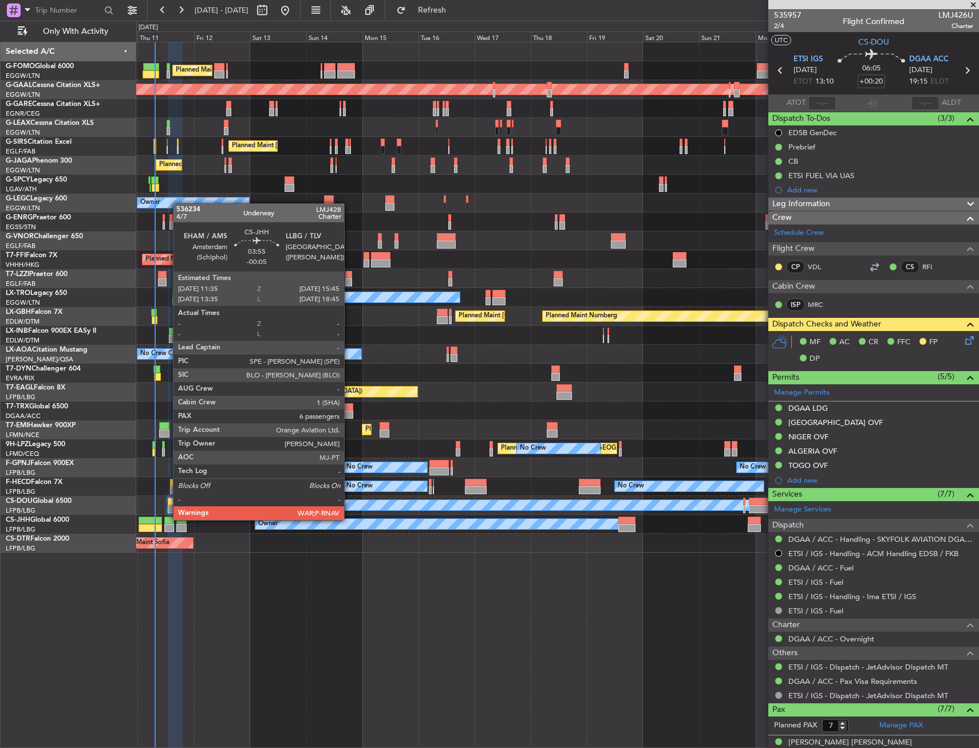
click at [167, 519] on div at bounding box center [169, 521] width 10 height 8
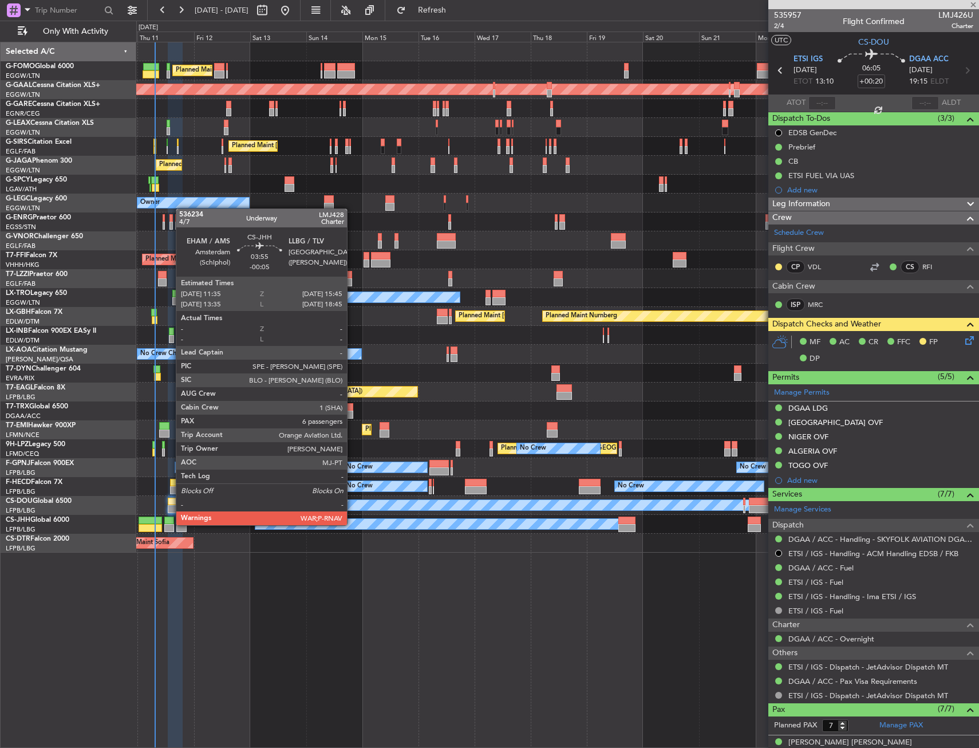
type input "-00:05"
type input "6"
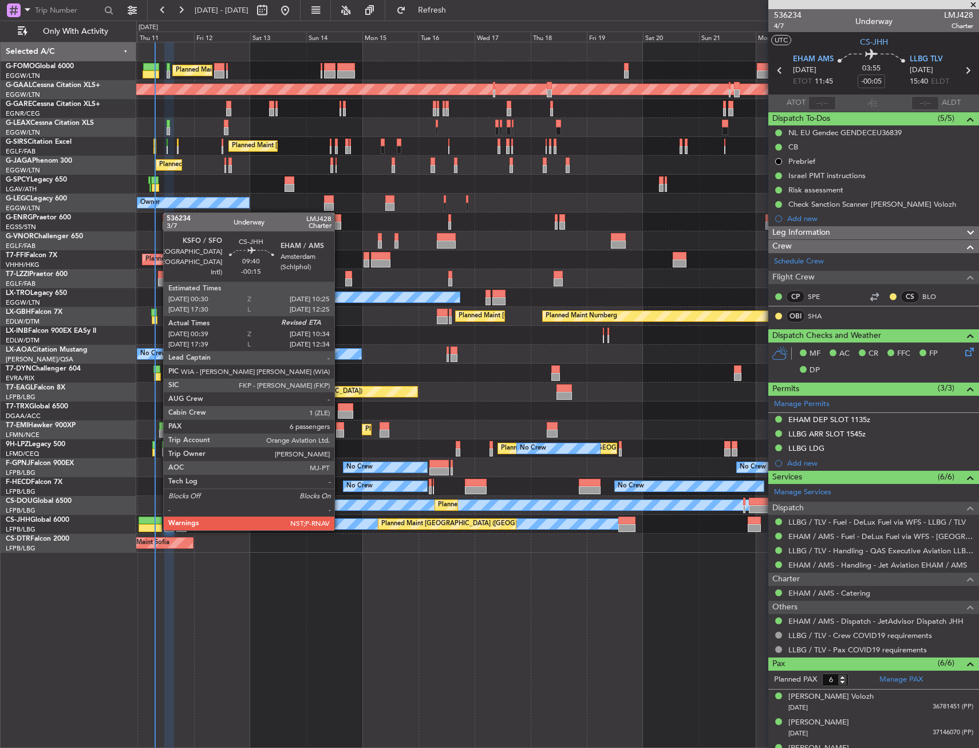
click at [158, 529] on div at bounding box center [150, 528] width 23 height 8
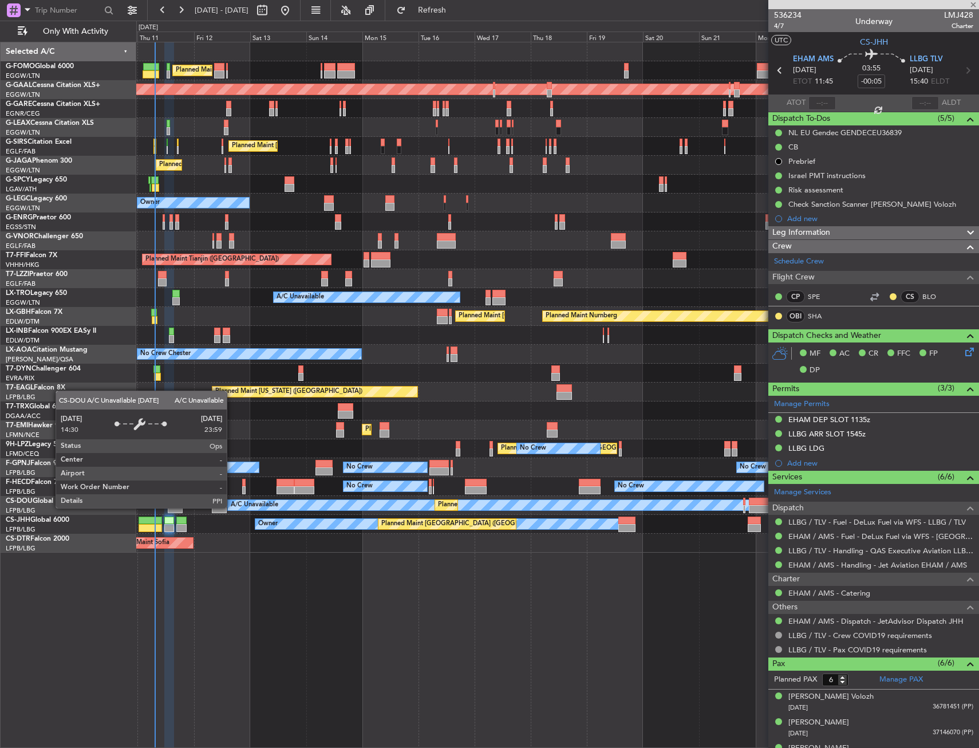
type input "-00:15"
type input "00:49"
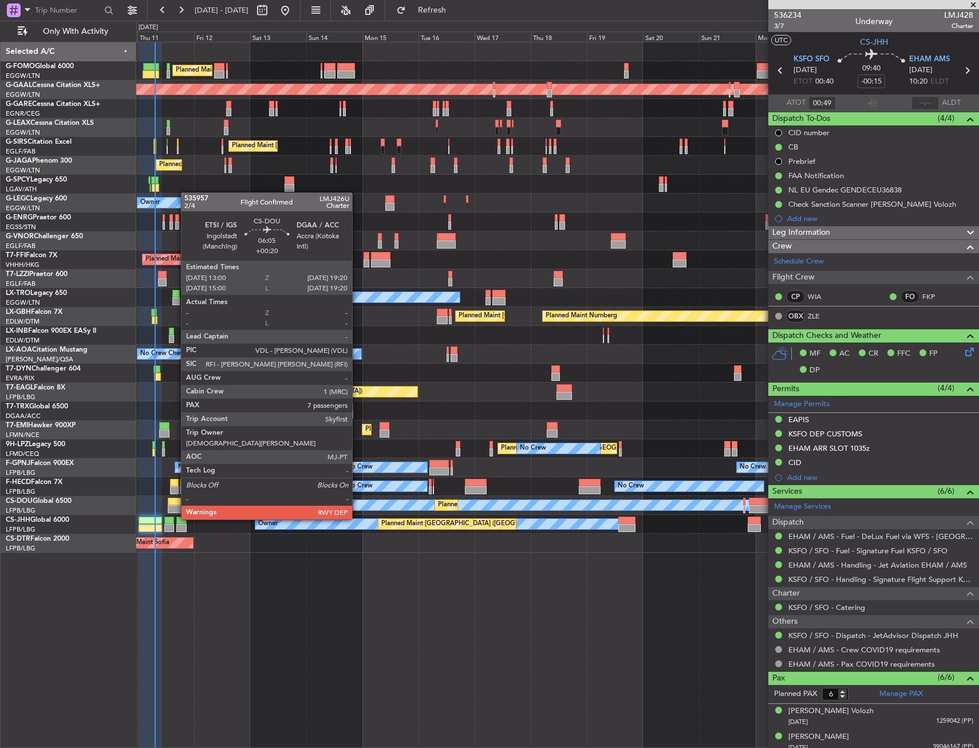
click at [175, 508] on div at bounding box center [175, 509] width 15 height 8
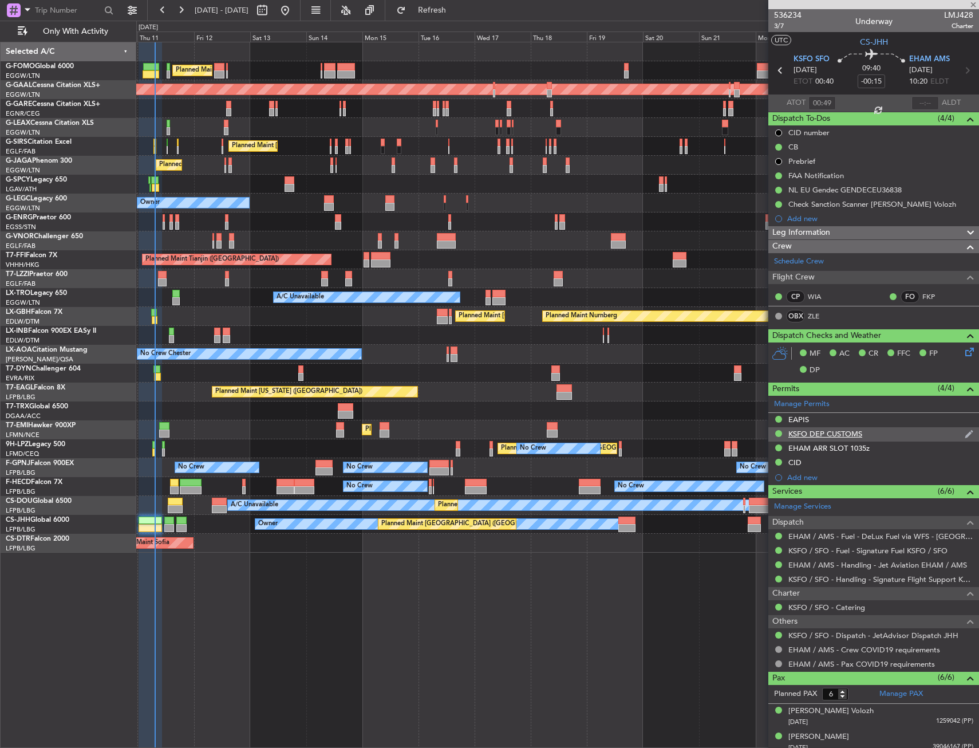
type input "+00:20"
type input "7"
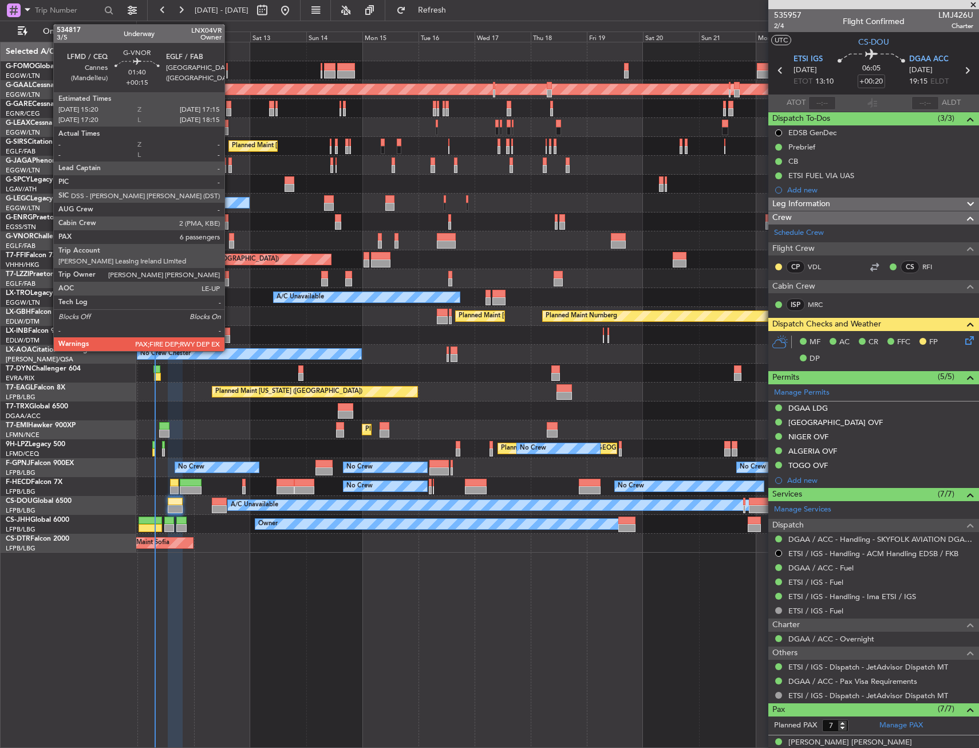
click at [230, 242] on div at bounding box center [231, 245] width 5 height 8
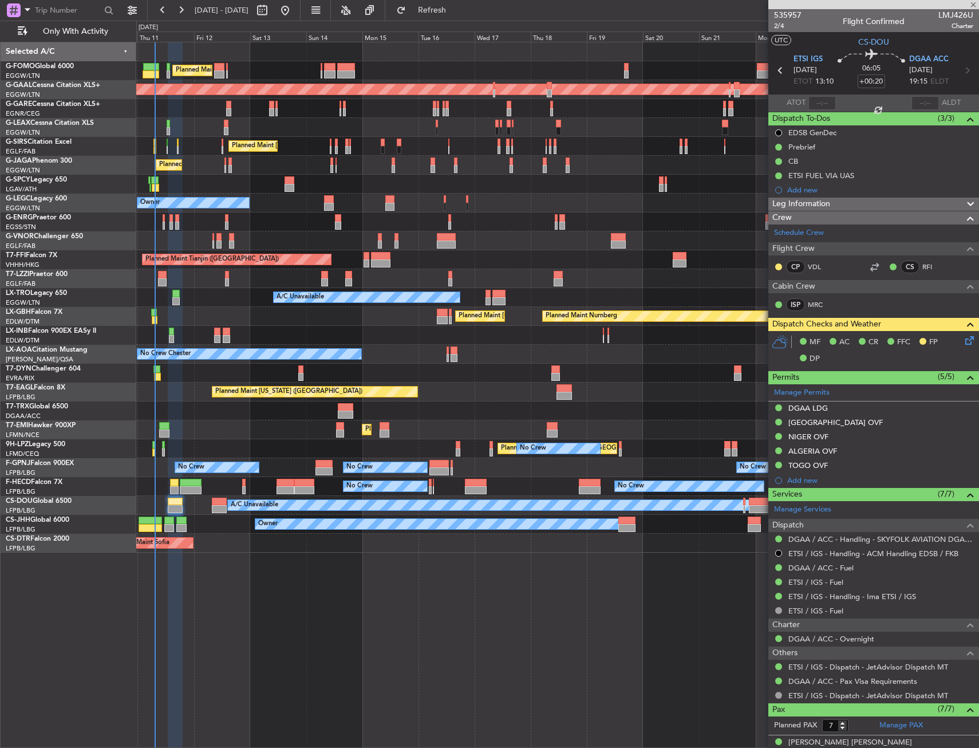
type input "+00:15"
type input "6"
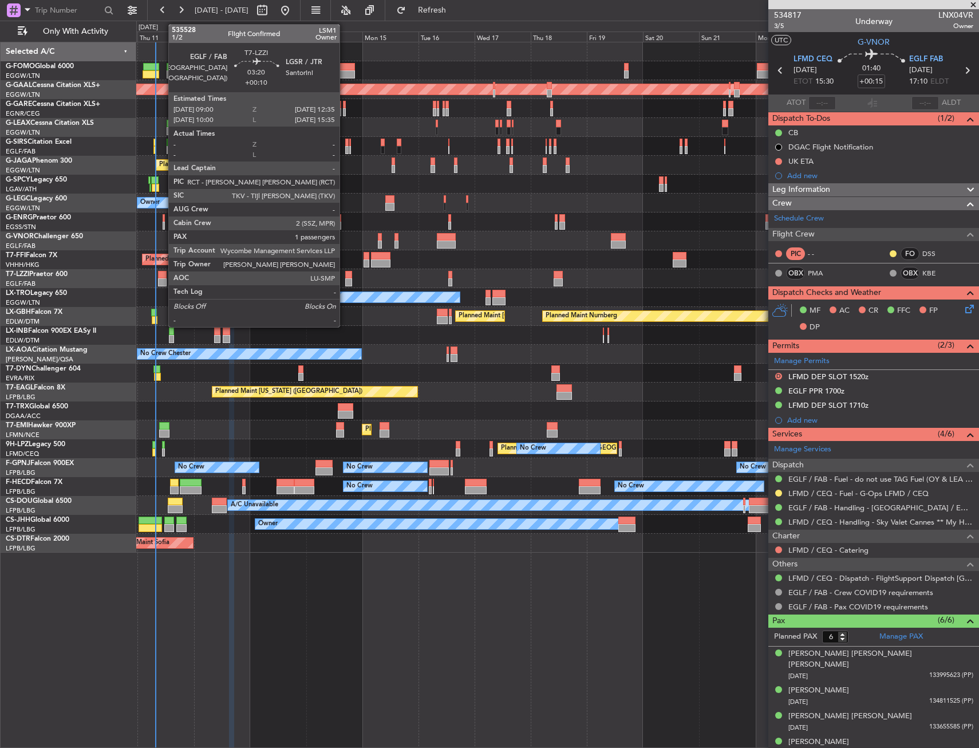
click at [163, 280] on div at bounding box center [162, 282] width 9 height 8
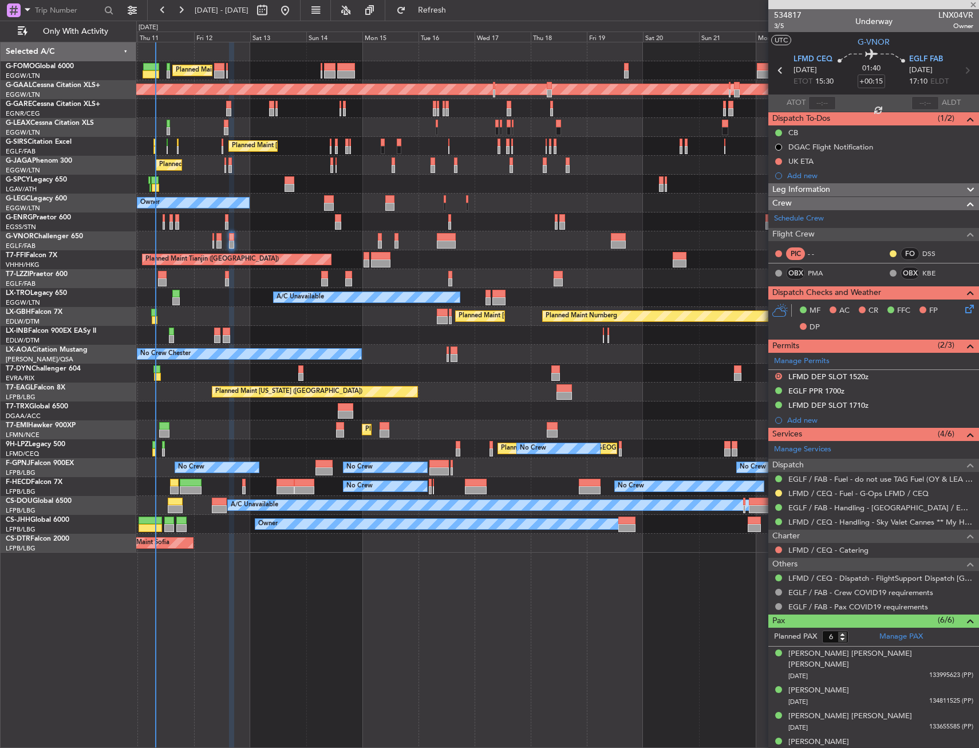
type input "+00:10"
type input "1"
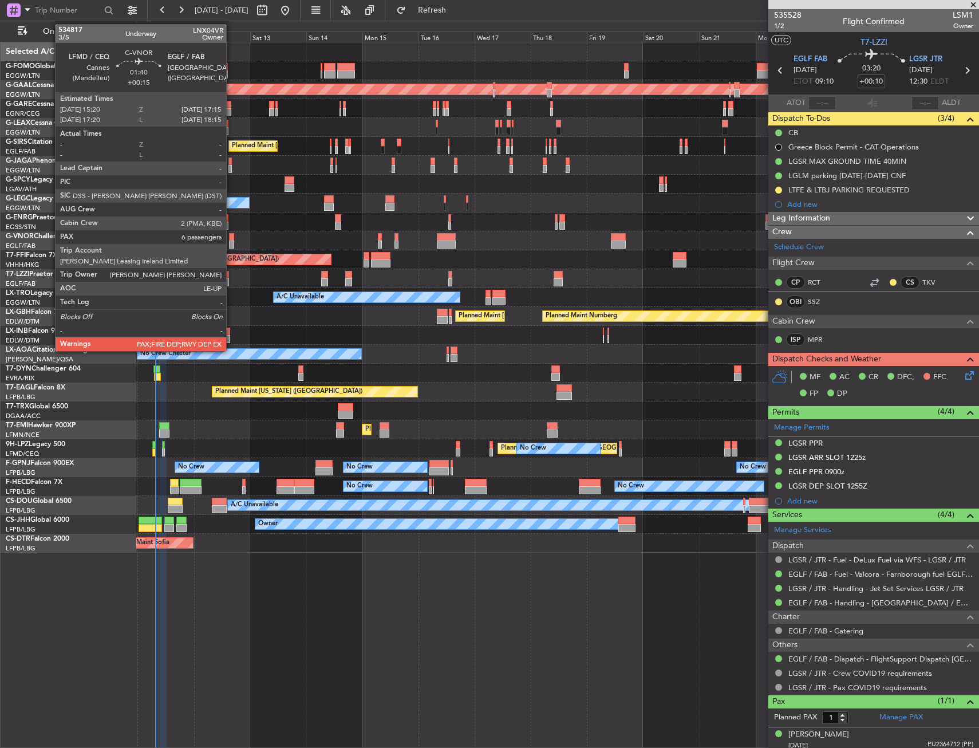
click at [231, 235] on div at bounding box center [231, 237] width 5 height 8
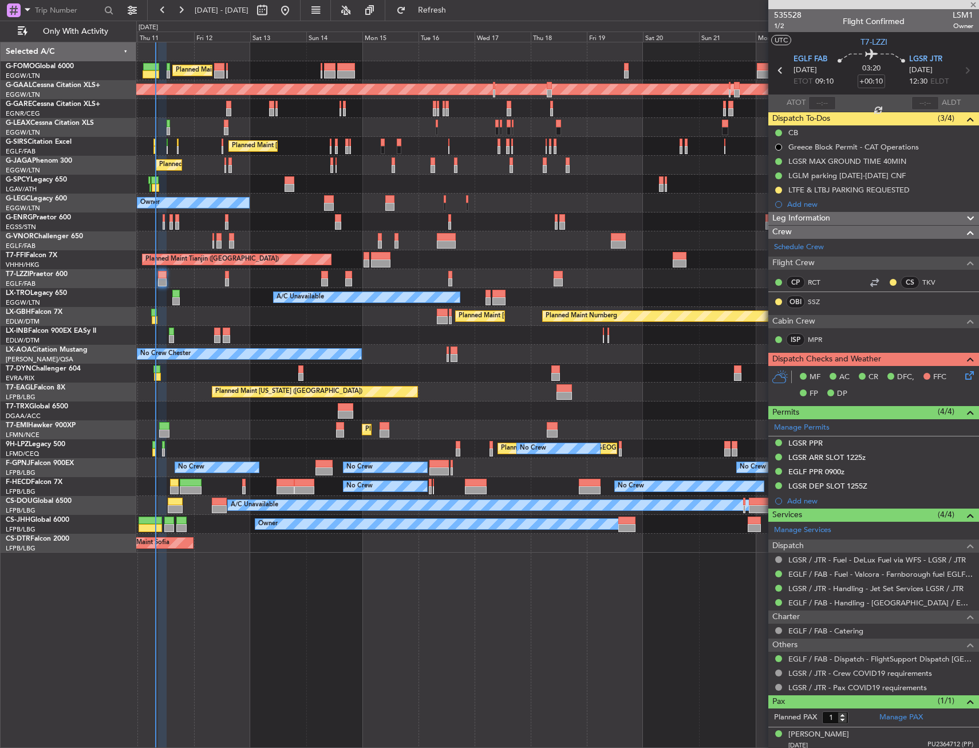
type input "+00:15"
type input "6"
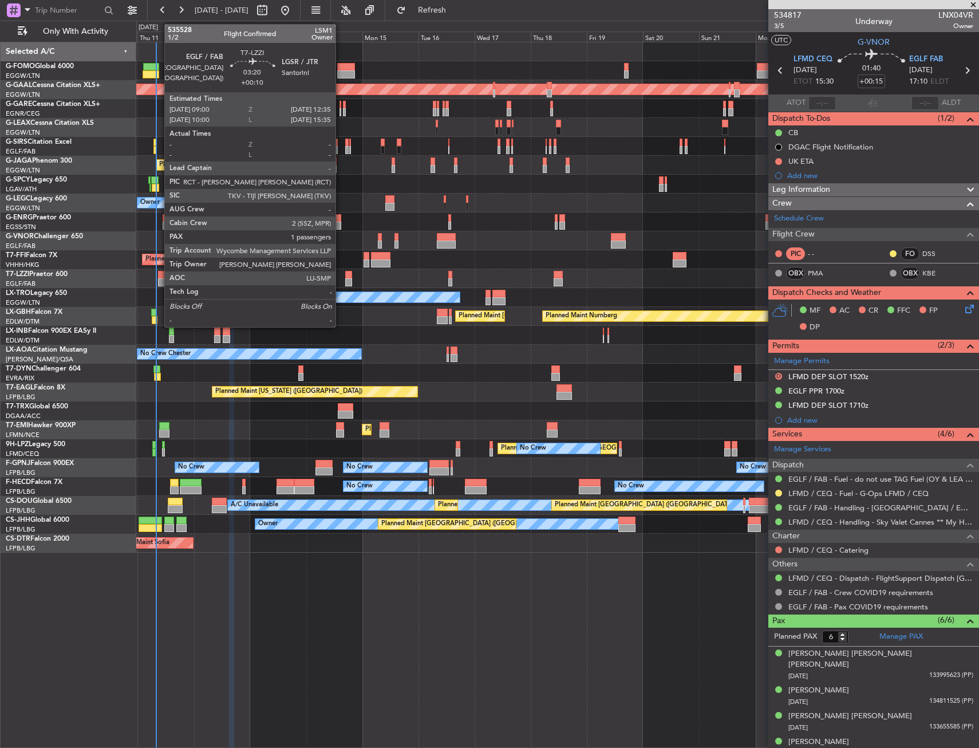
click at [160, 279] on div at bounding box center [162, 282] width 9 height 8
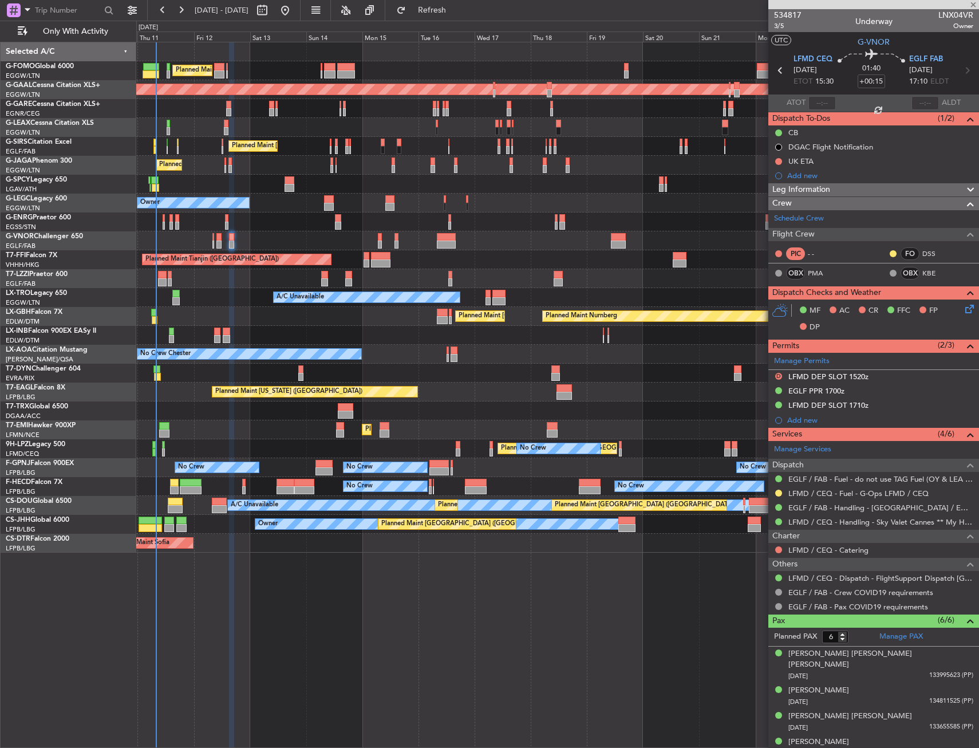
type input "+00:10"
type input "1"
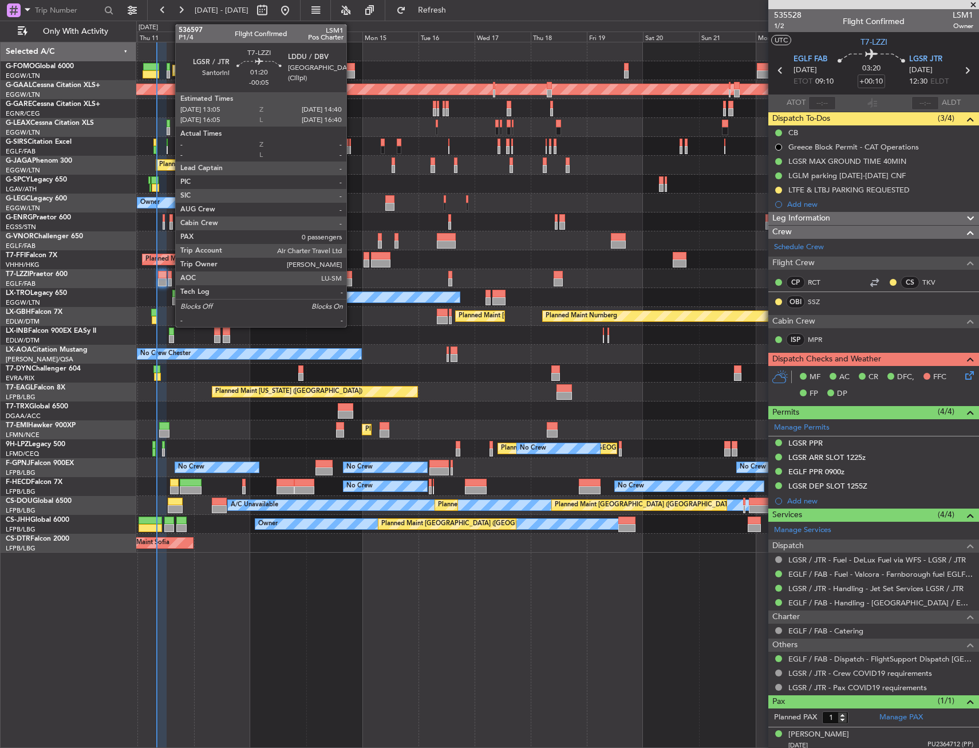
click at [170, 277] on div at bounding box center [170, 275] width 4 height 8
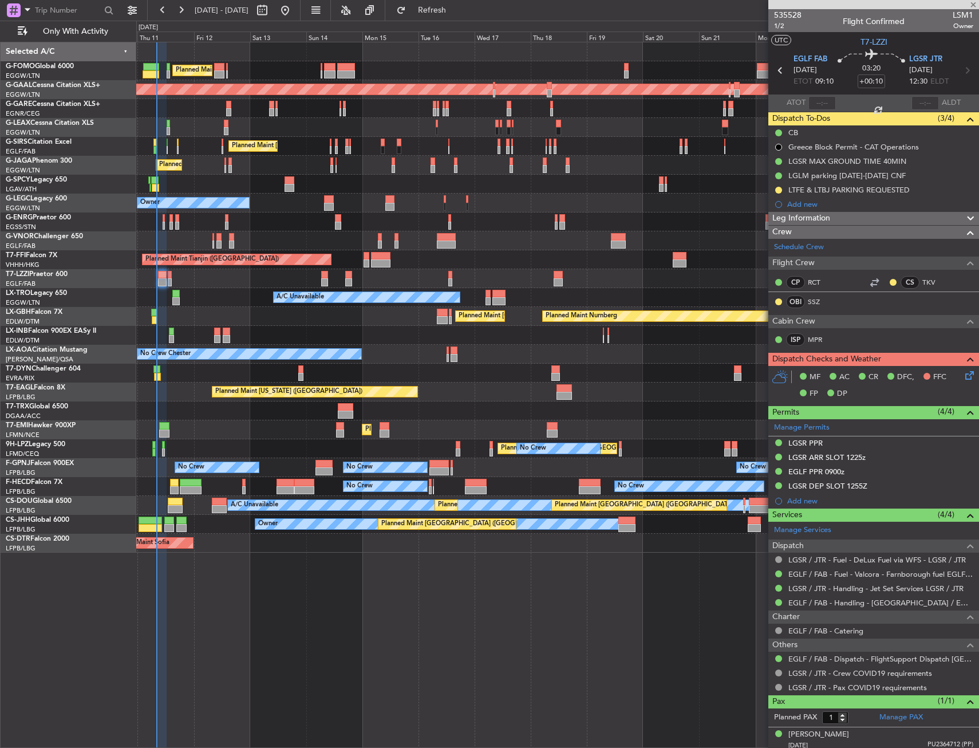
type input "-00:05"
type input "0"
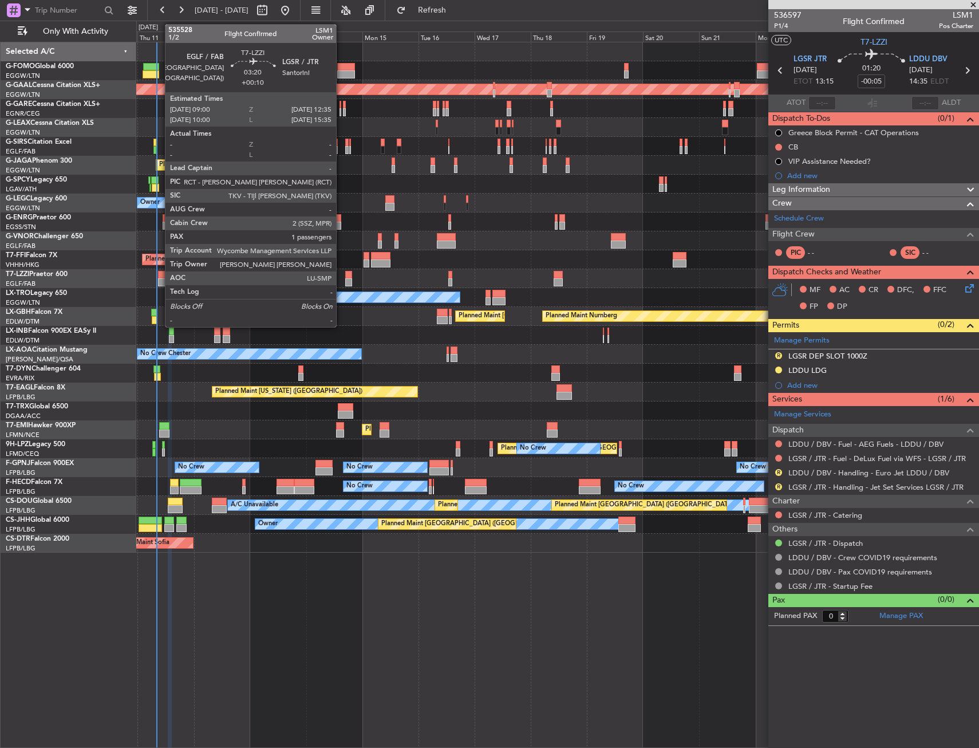
click at [160, 280] on div at bounding box center [162, 282] width 9 height 8
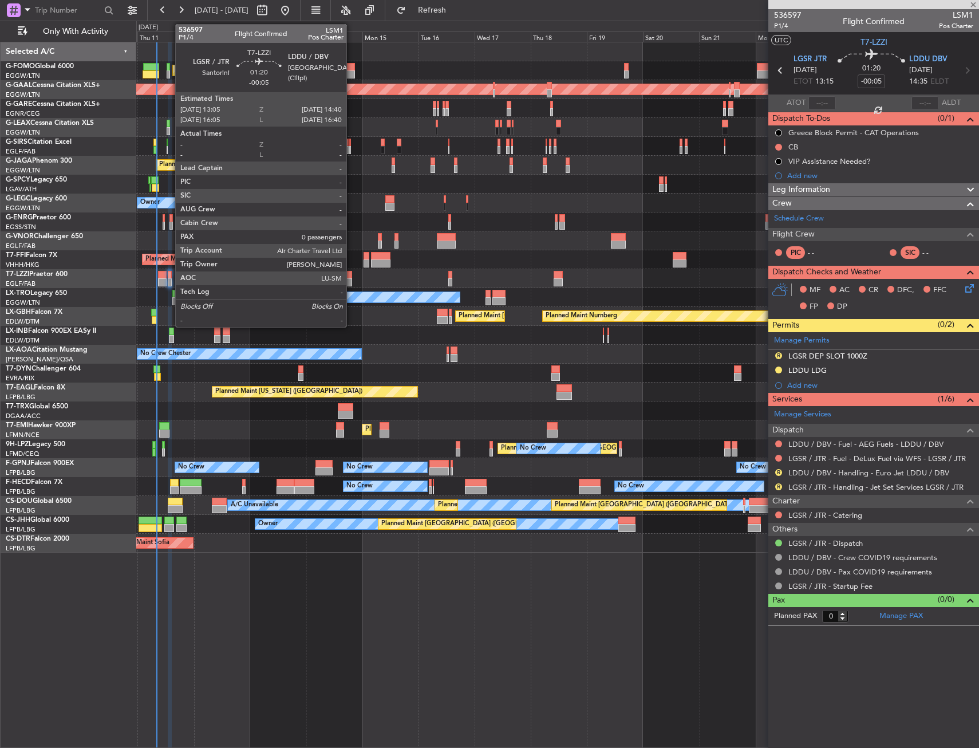
type input "+00:10"
type input "1"
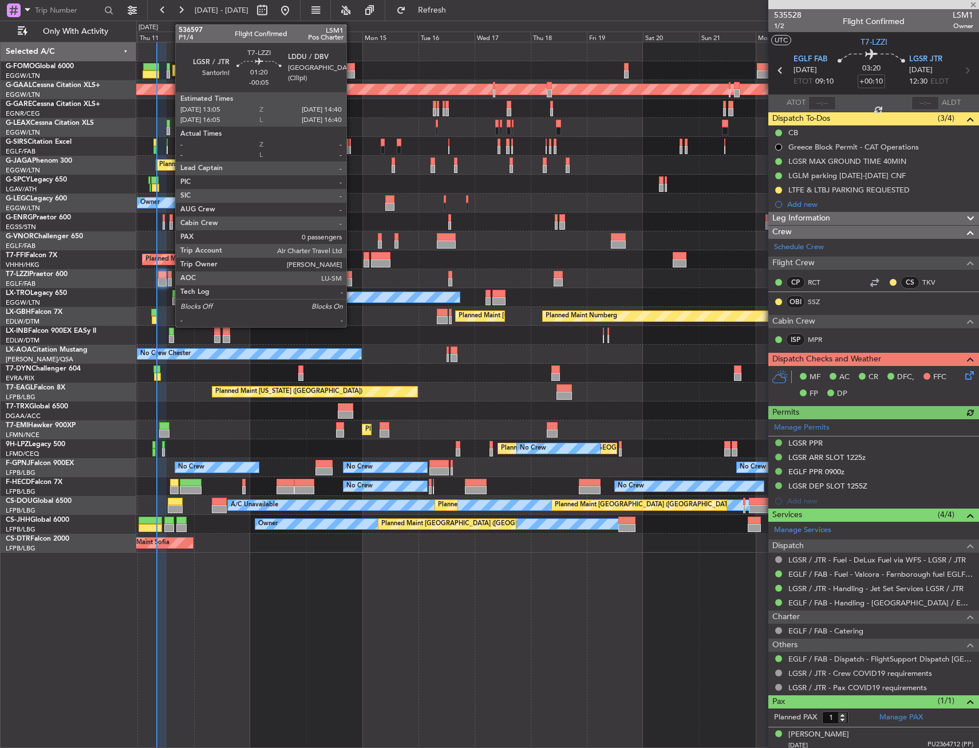
click at [170, 282] on div at bounding box center [170, 282] width 4 height 8
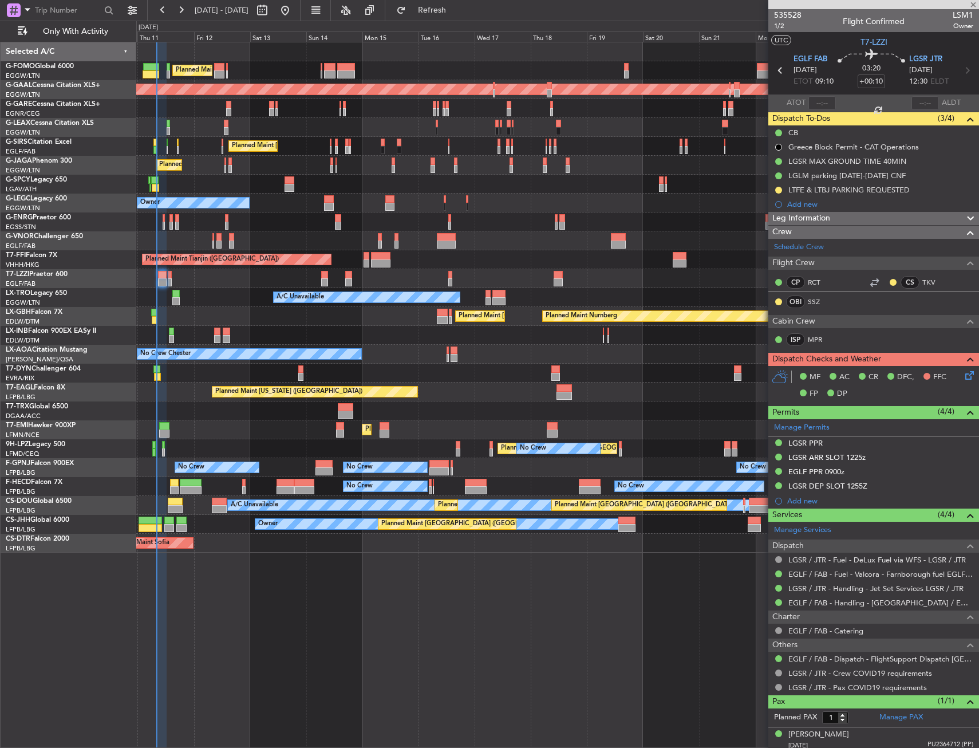
type input "-00:05"
type input "0"
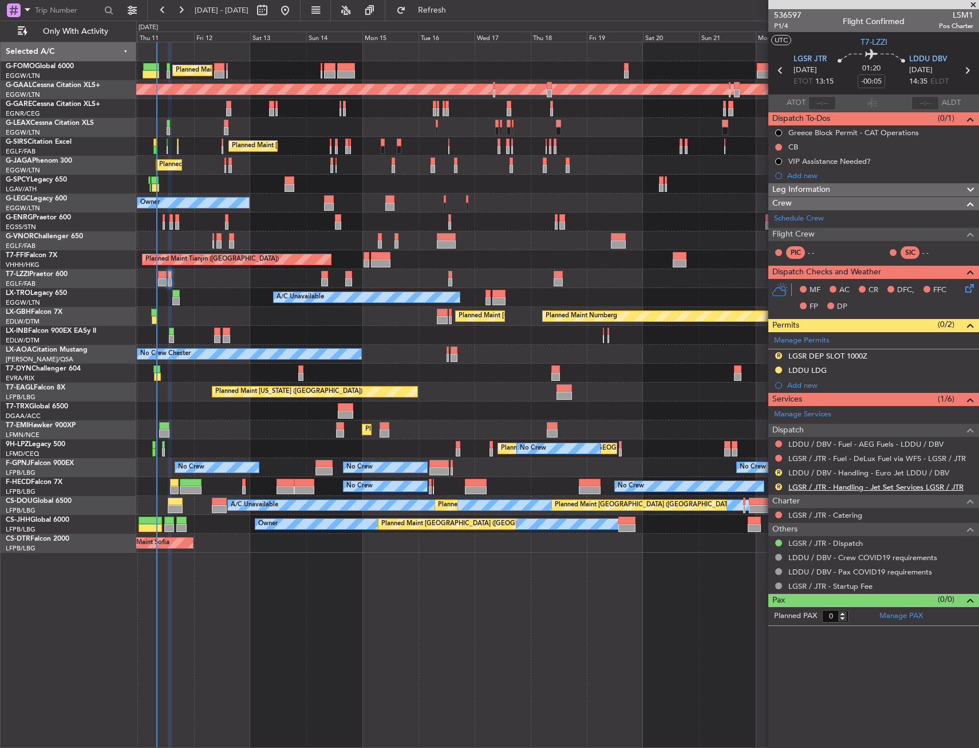
click at [848, 489] on link "LGSR / JTR - Handling - Jet Set Services LGSR / JTR" at bounding box center [876, 487] width 175 height 10
click at [776, 472] on button "R" at bounding box center [779, 472] width 7 height 7
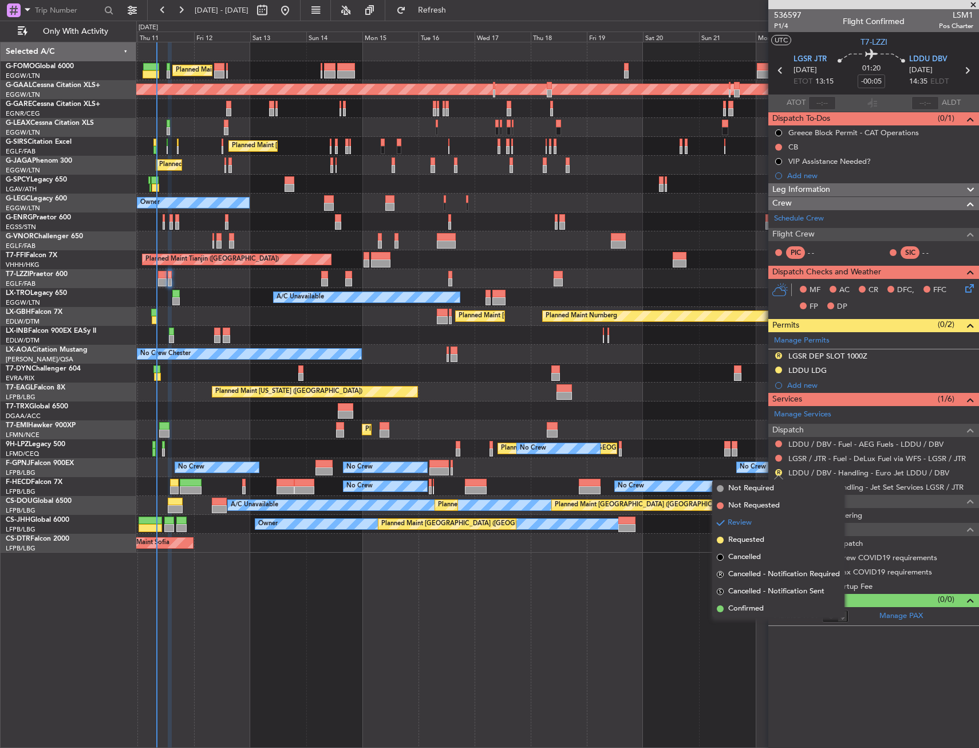
click at [730, 542] on span "Requested" at bounding box center [747, 539] width 36 height 11
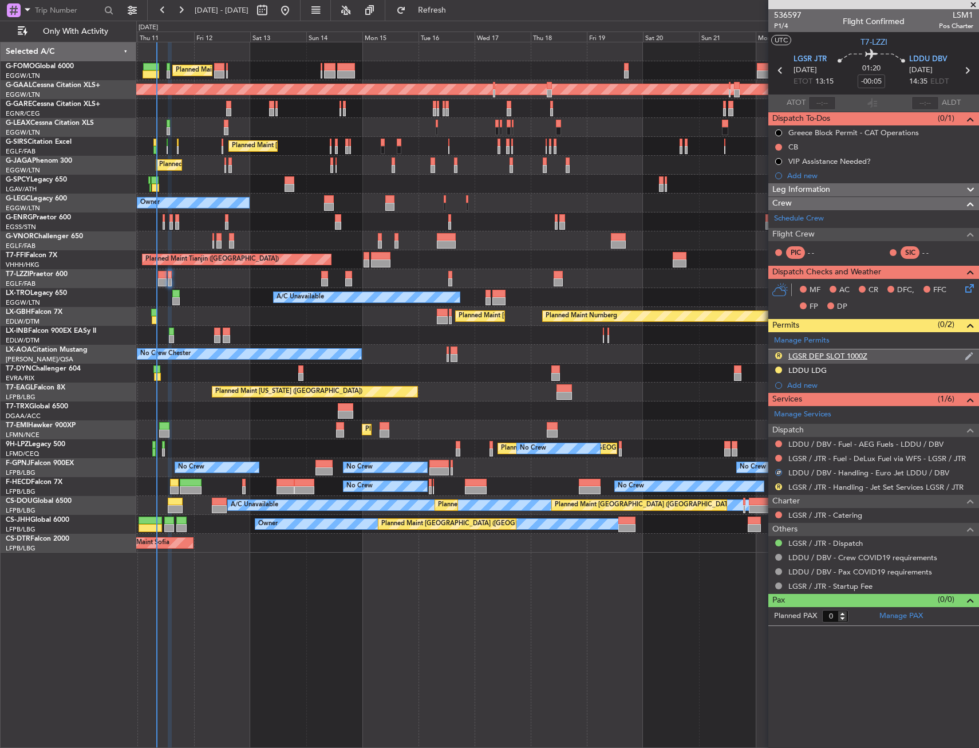
click at [891, 360] on div "R LGSR DEP SLOT 1000Z" at bounding box center [874, 356] width 211 height 14
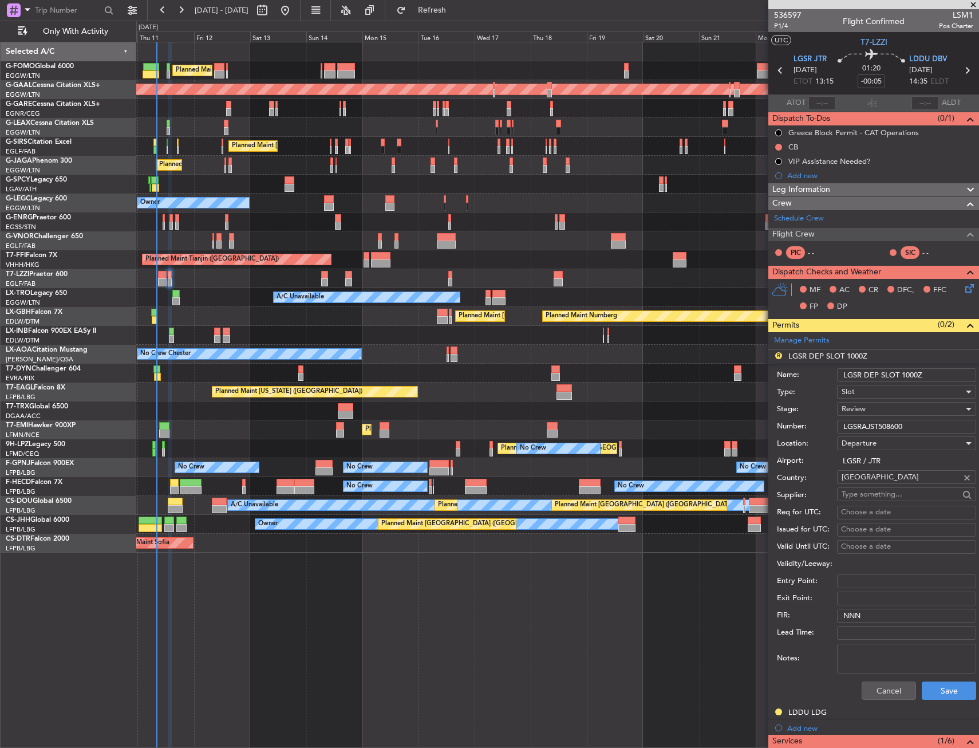
click at [876, 409] on div "Review" at bounding box center [903, 408] width 122 height 17
click at [861, 503] on span "Received OK" at bounding box center [903, 501] width 120 height 17
drag, startPoint x: 918, startPoint y: 375, endPoint x: 905, endPoint y: 375, distance: 13.2
click at [905, 375] on input "LGSR DEP SLOT 1000Z" at bounding box center [906, 375] width 139 height 14
type input "LGSR DEP SLOT 1255Z"
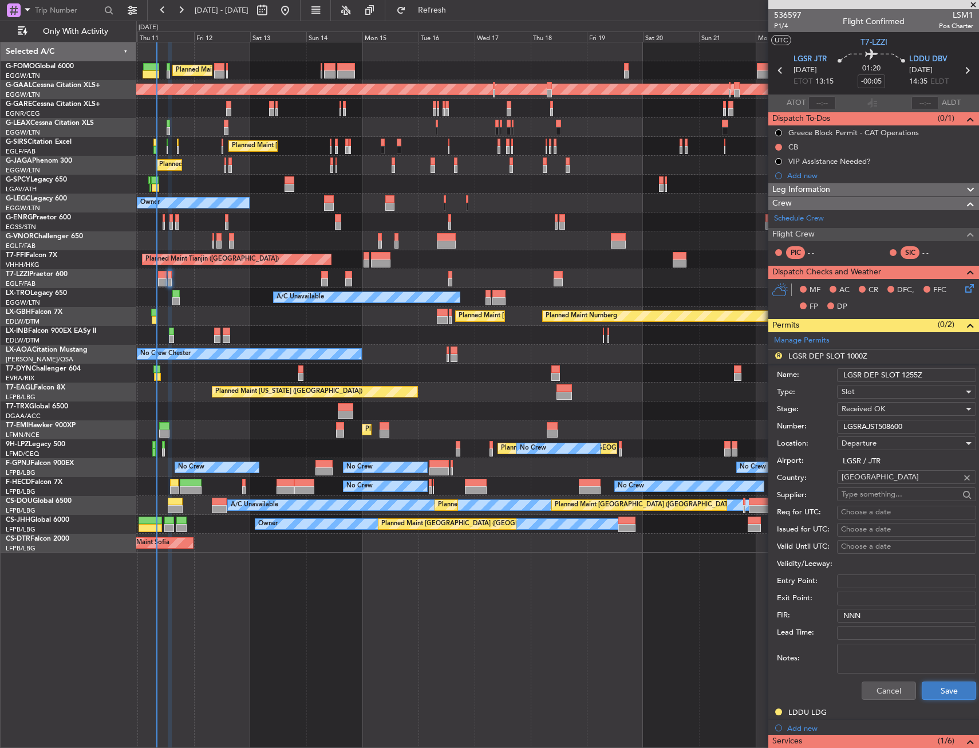
click at [927, 692] on button "Save" at bounding box center [949, 691] width 54 height 18
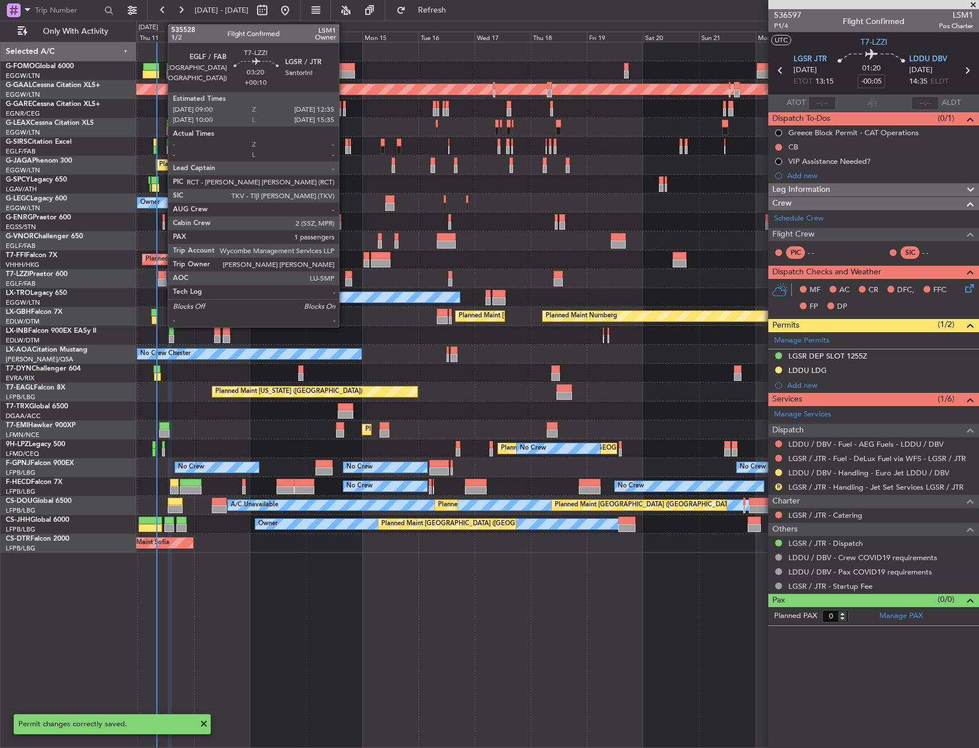
click at [162, 278] on div at bounding box center [162, 275] width 9 height 8
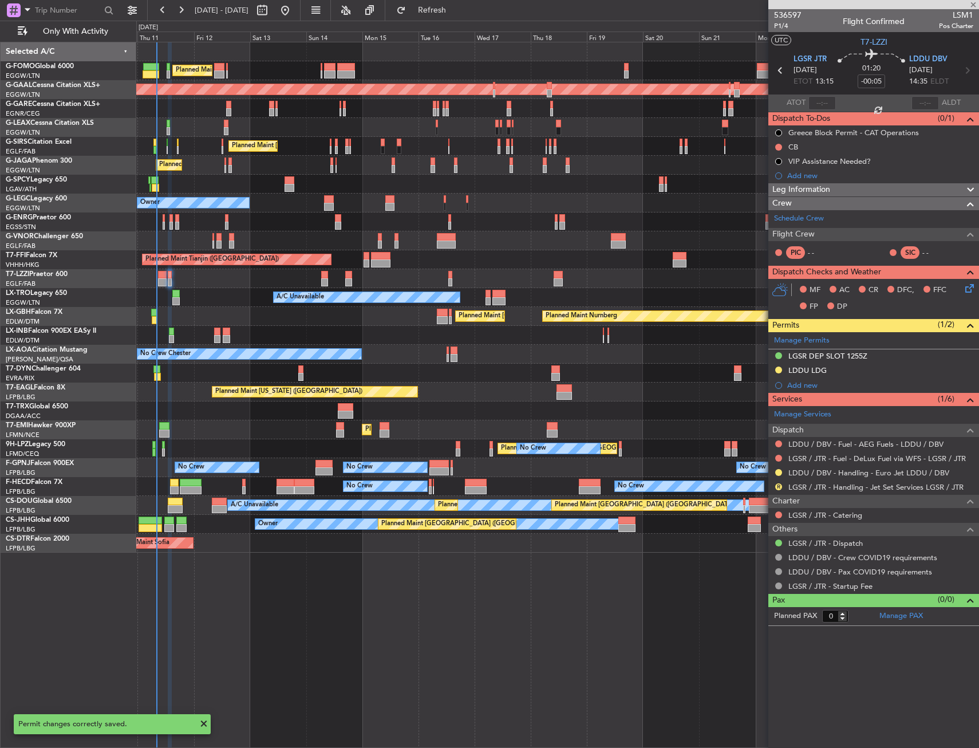
type input "+00:10"
type input "1"
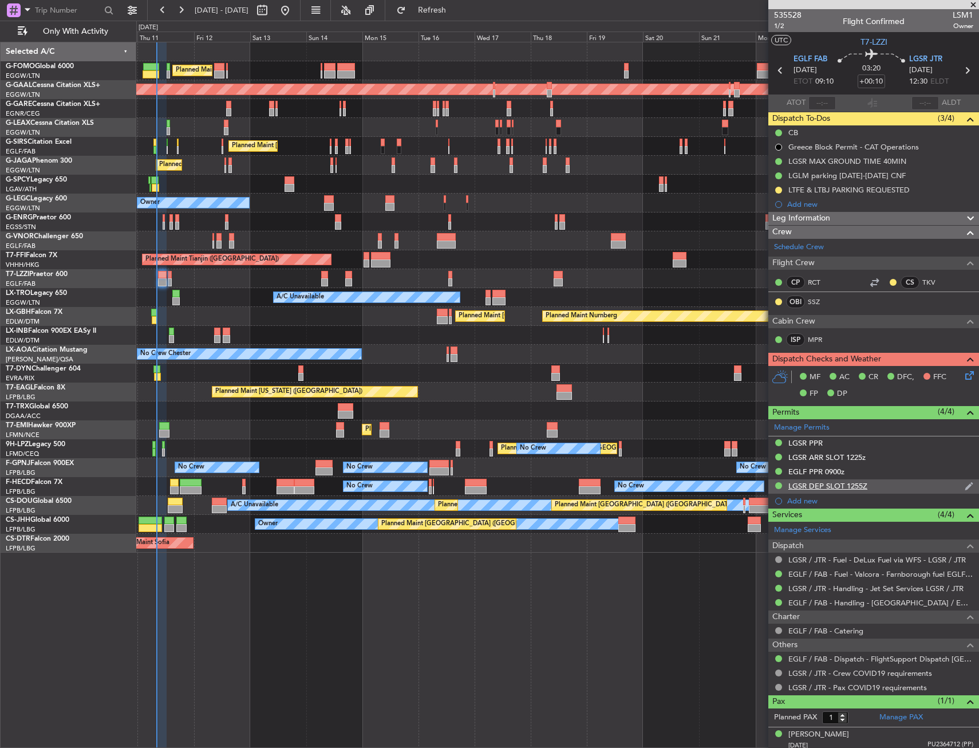
click at [887, 487] on div "LGSR DEP SLOT 1255Z" at bounding box center [874, 486] width 211 height 14
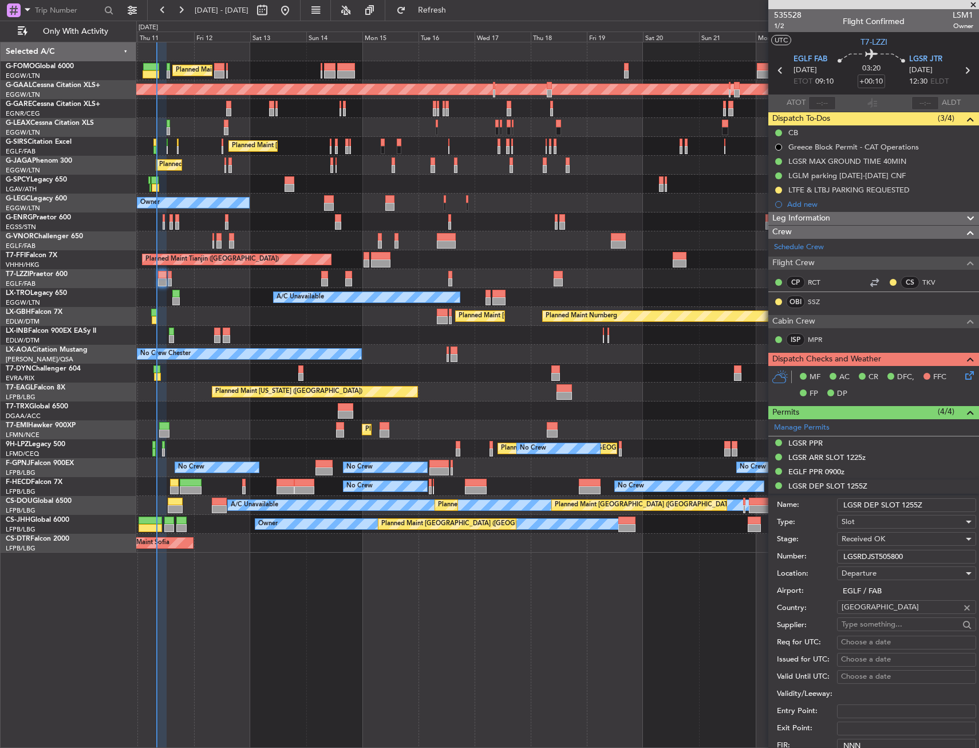
click at [856, 553] on input "LGSRDJST505800" at bounding box center [906, 557] width 139 height 14
click at [858, 553] on input "LGSRDJST505800" at bounding box center [906, 557] width 139 height 14
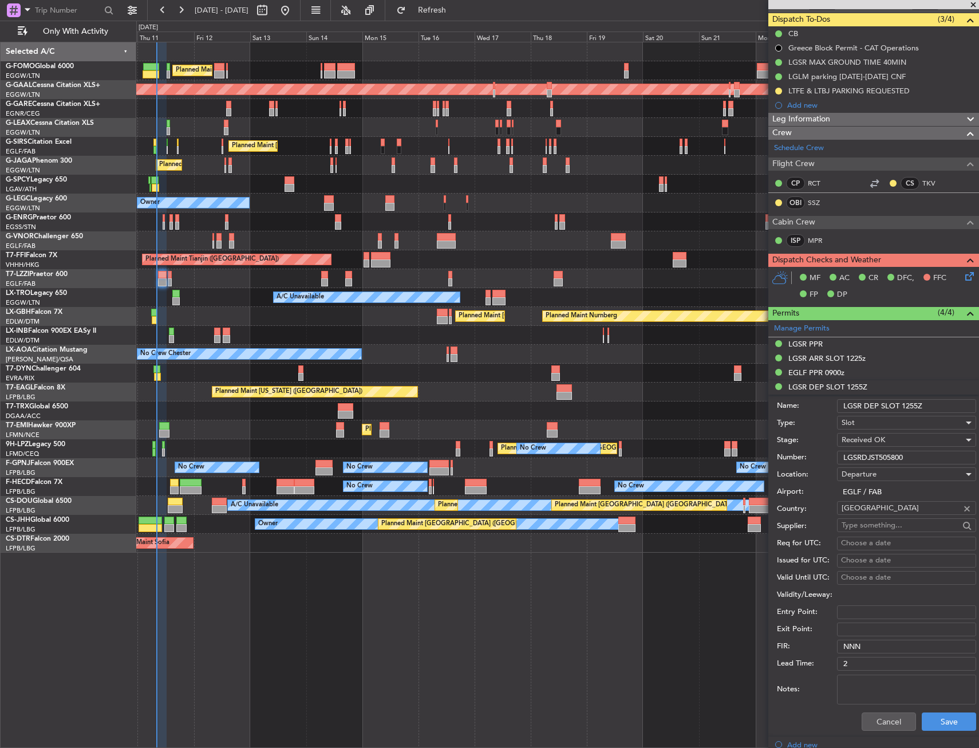
scroll to position [229, 0]
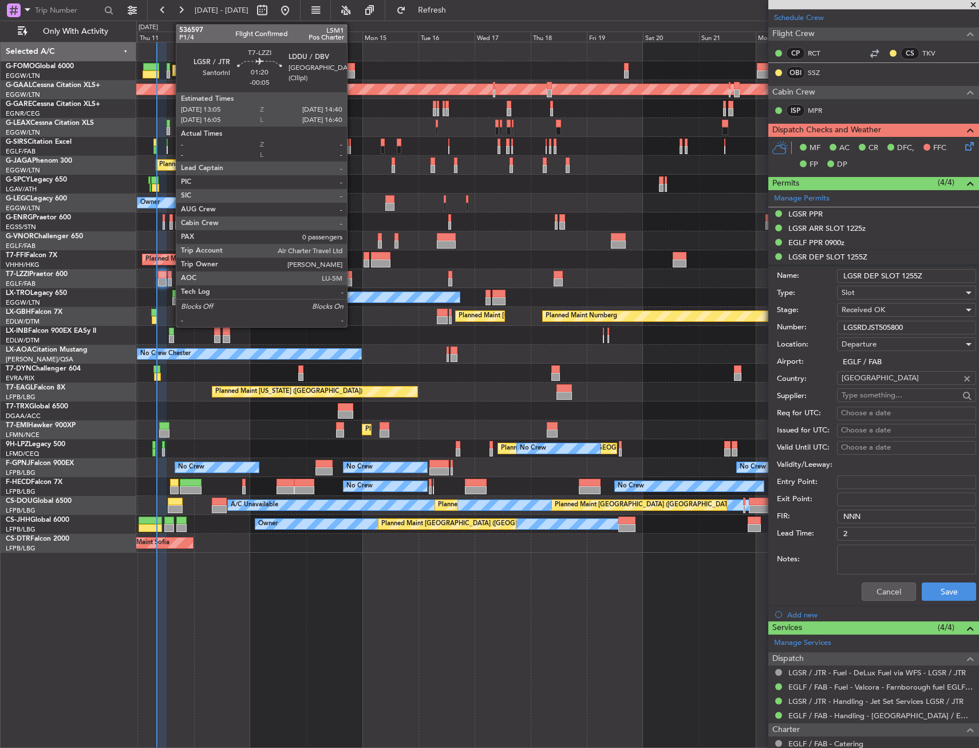
click at [170, 279] on div at bounding box center [170, 282] width 4 height 8
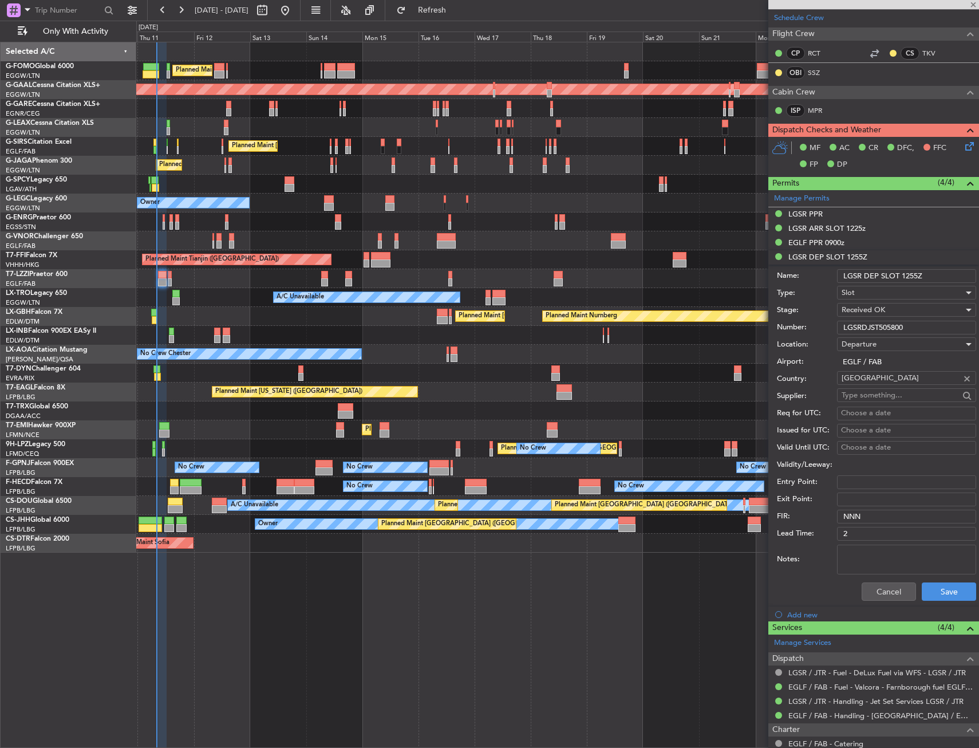
type input "-00:05"
type input "0"
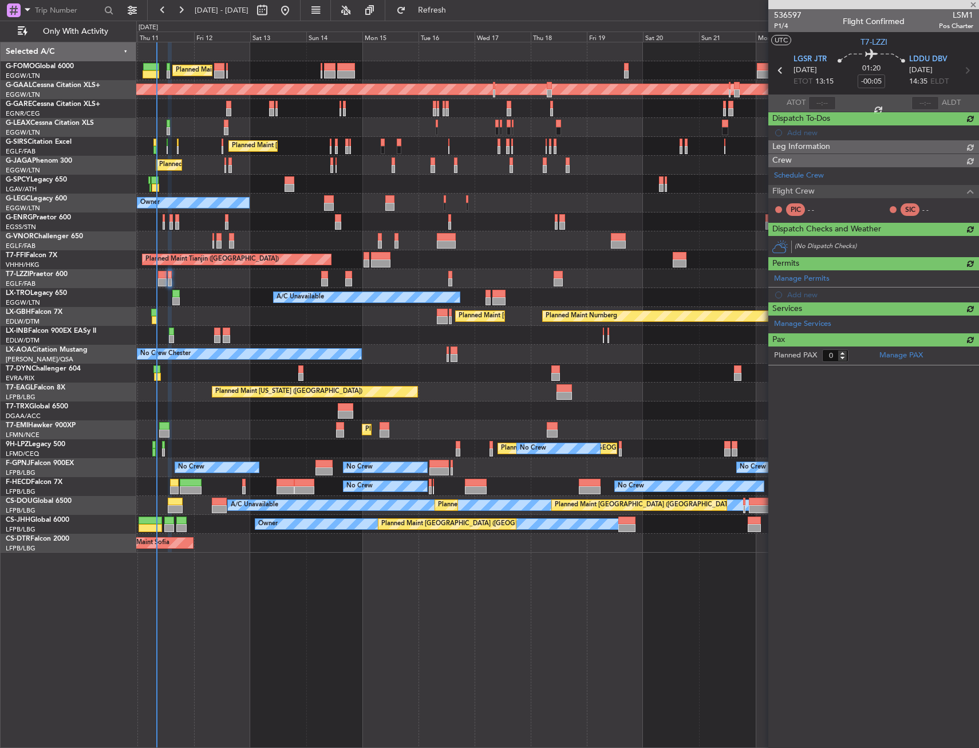
scroll to position [0, 0]
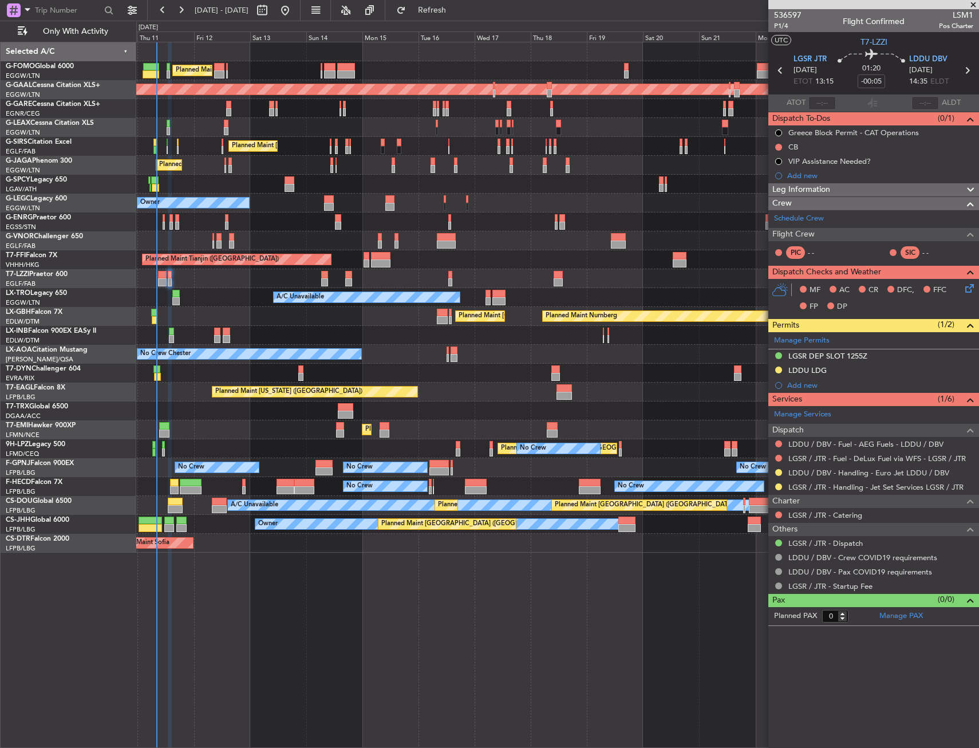
click at [879, 350] on div "LGSR DEP SLOT 1255Z" at bounding box center [874, 356] width 211 height 14
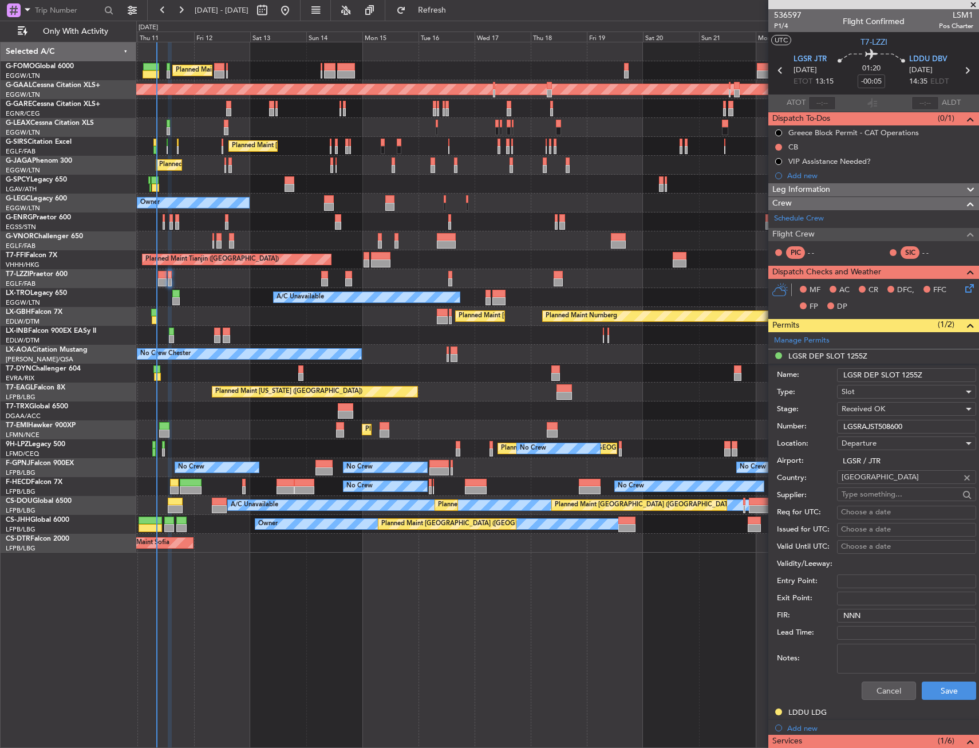
click at [872, 418] on div "Number: LGSRAJST508600" at bounding box center [876, 426] width 199 height 17
click at [875, 422] on input "LGSRAJST508600" at bounding box center [906, 427] width 139 height 14
click at [878, 422] on input "LGSRAJST508600" at bounding box center [906, 427] width 139 height 14
paste input "DJST5058"
type input "LGSRDJST505800"
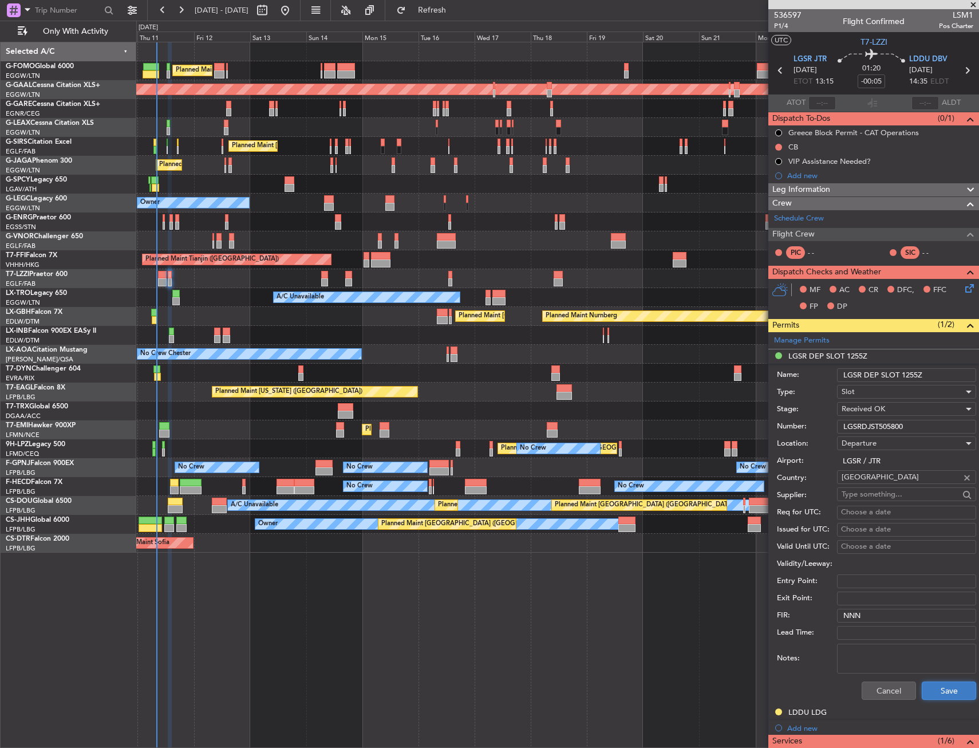
click at [923, 688] on button "Save" at bounding box center [949, 691] width 54 height 18
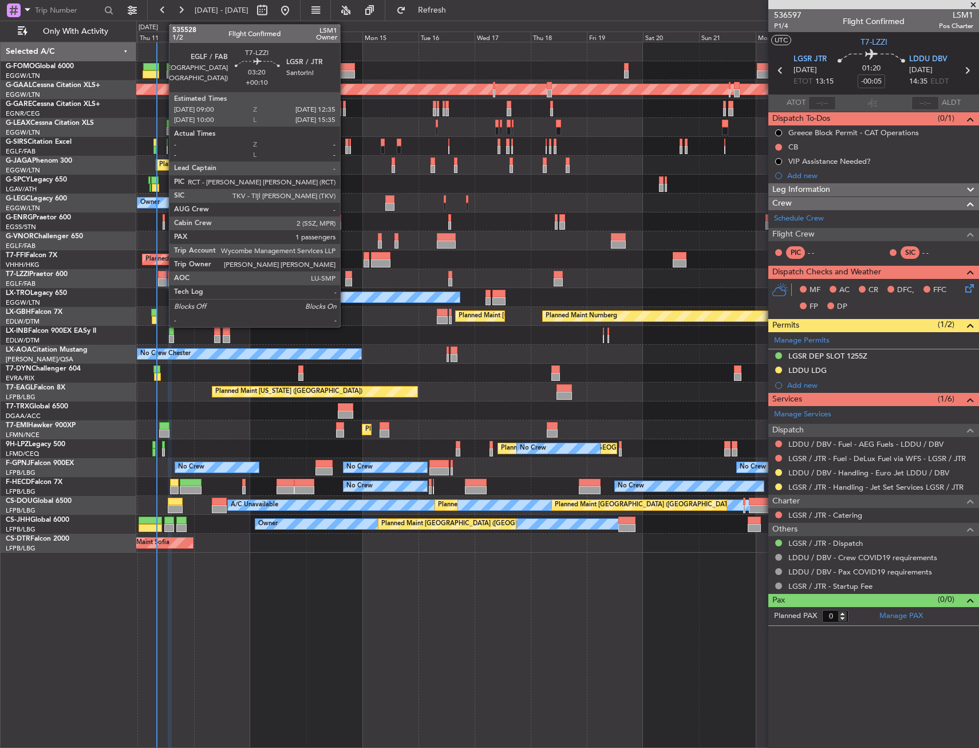
click at [163, 272] on div at bounding box center [162, 275] width 9 height 8
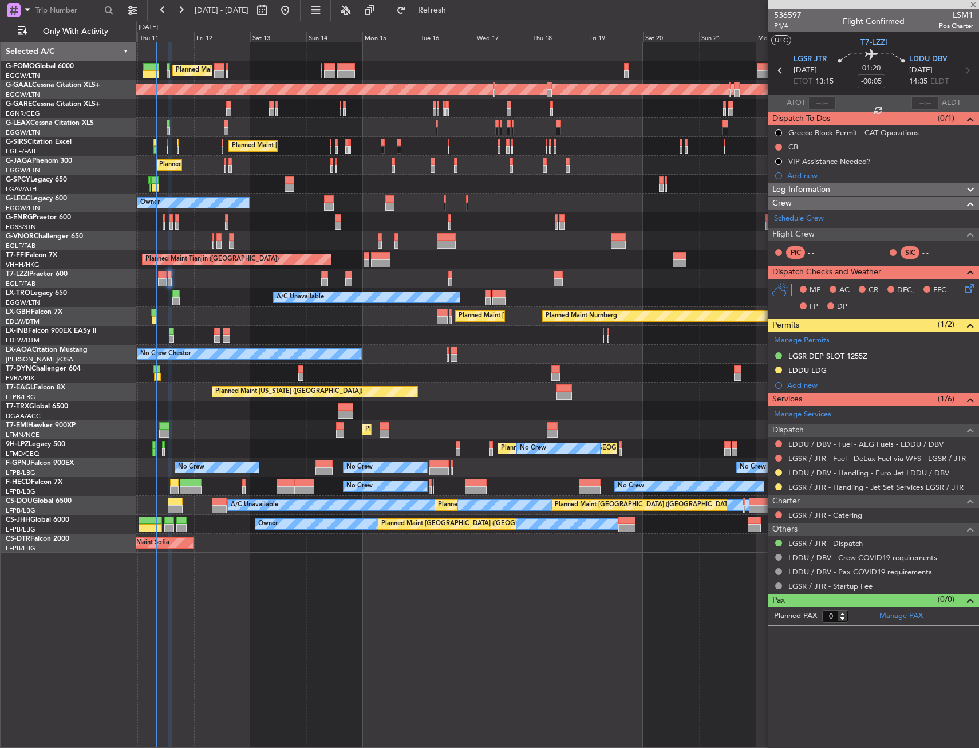
type input "+00:10"
type input "1"
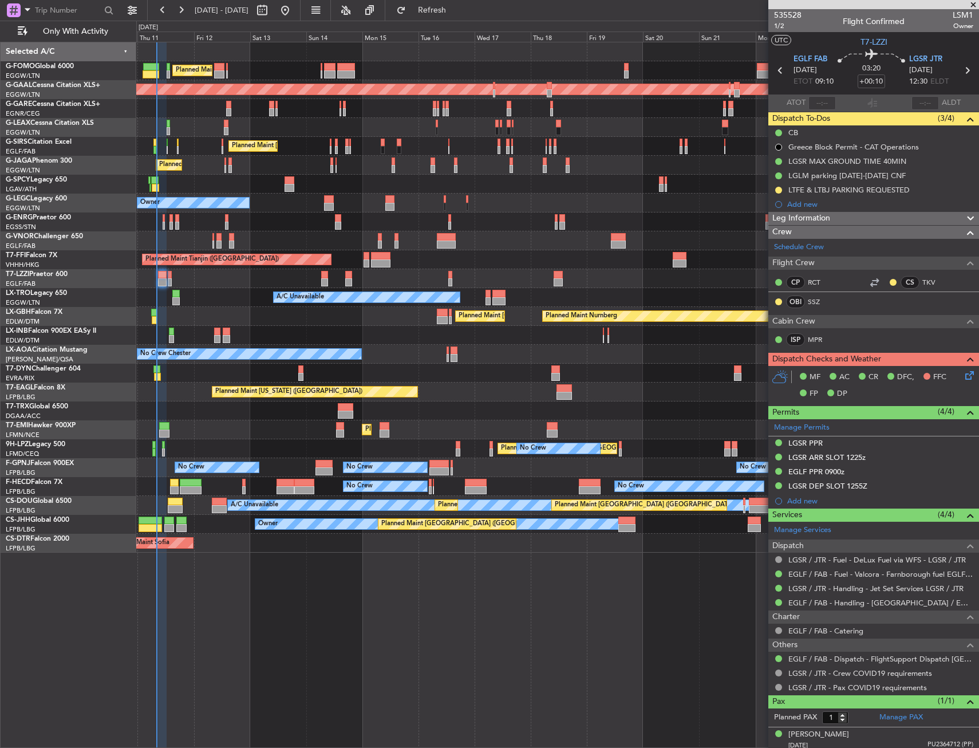
click at [780, 191] on button at bounding box center [779, 190] width 7 height 7
drag, startPoint x: 776, startPoint y: 254, endPoint x: 773, endPoint y: 236, distance: 17.9
click at [776, 254] on span "Cancelled" at bounding box center [781, 257] width 33 height 11
click at [781, 177] on button at bounding box center [779, 175] width 7 height 7
click at [770, 238] on span "Cancelled" at bounding box center [781, 243] width 33 height 11
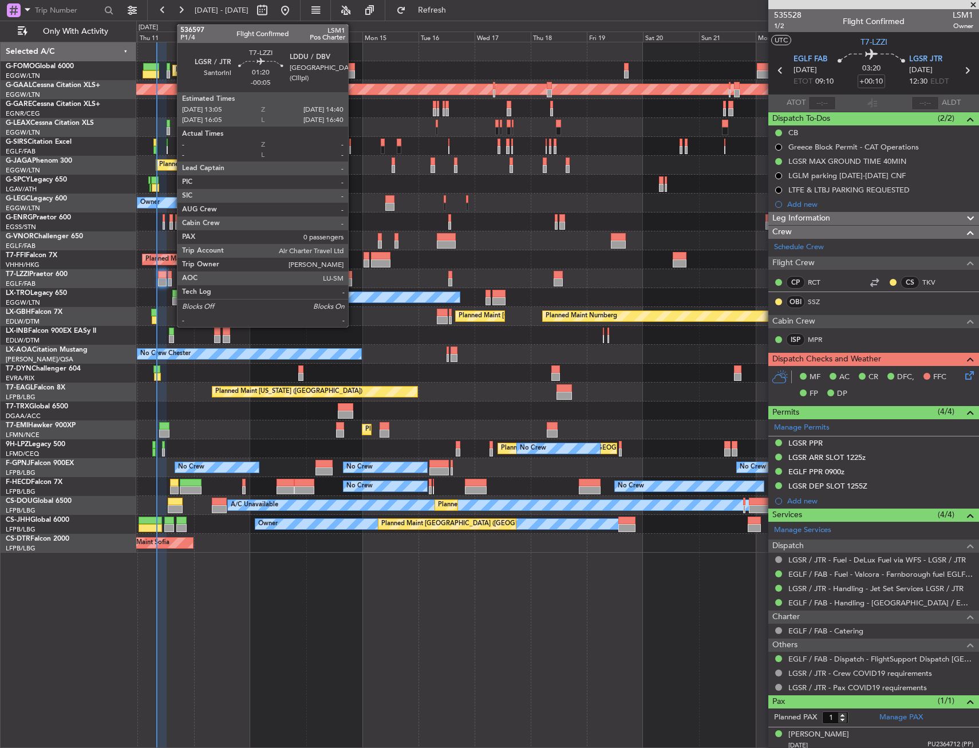
click at [171, 272] on div at bounding box center [170, 275] width 4 height 8
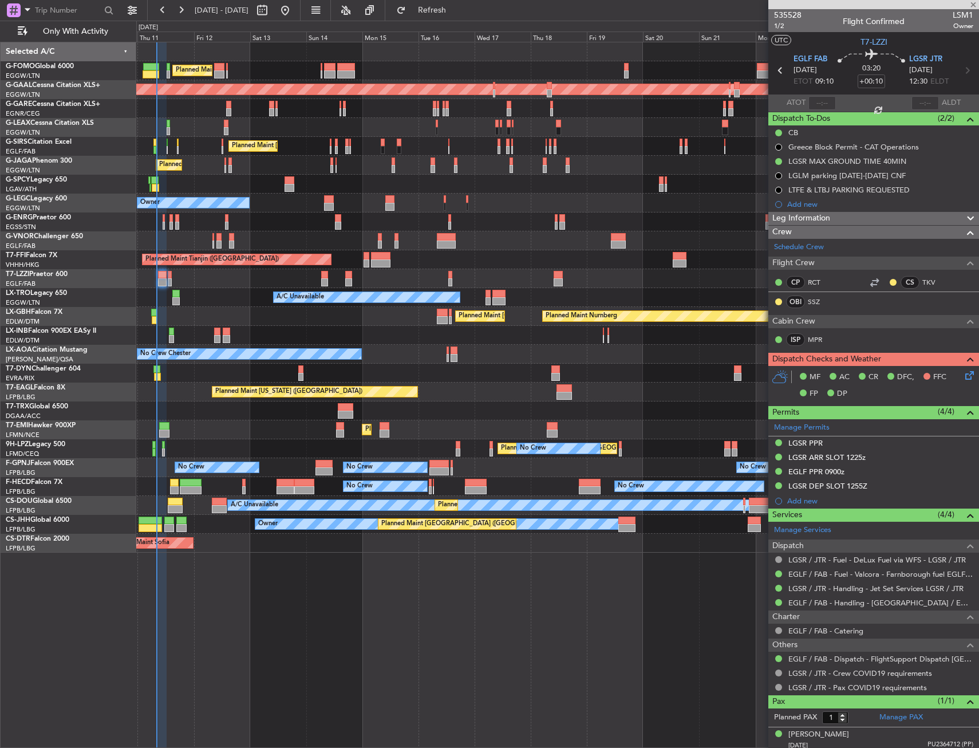
type input "-00:05"
type input "0"
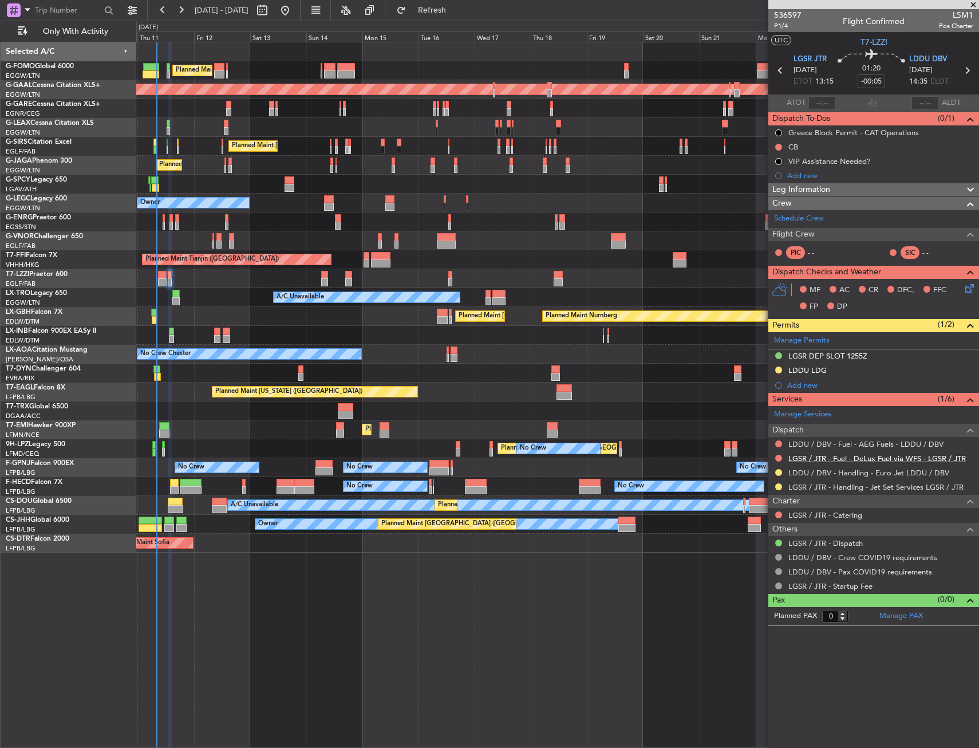
click at [826, 461] on link "LGSR / JTR - Fuel - DeLux Fuel via WFS - LGSR / JTR" at bounding box center [878, 459] width 178 height 10
click at [457, 10] on span "Refresh" at bounding box center [432, 10] width 48 height 8
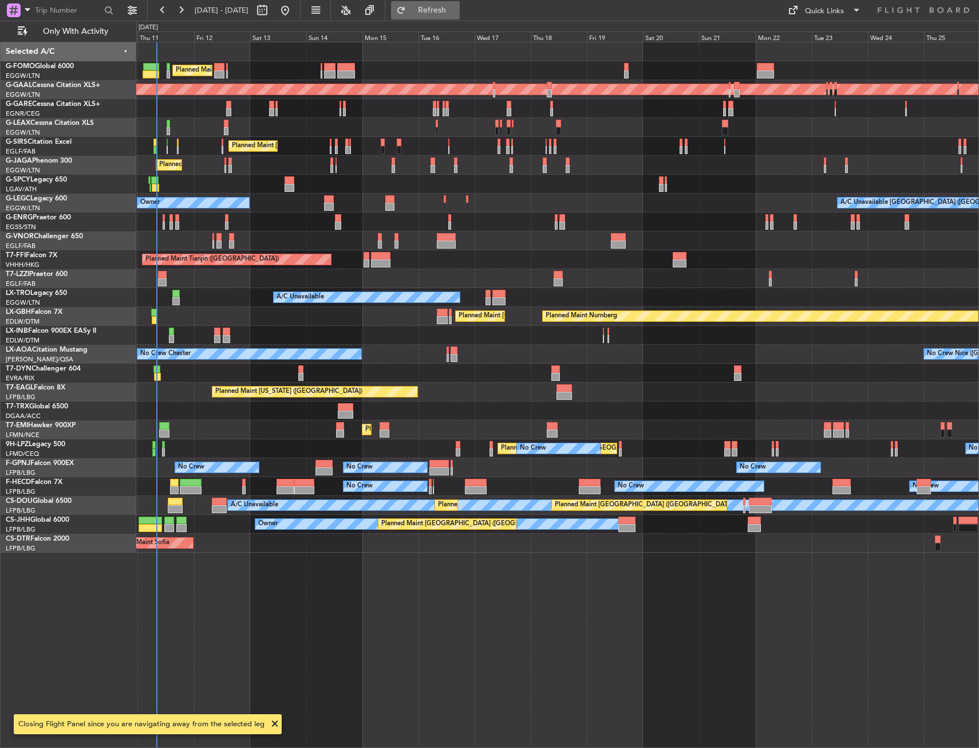
click at [443, 10] on button "Refresh" at bounding box center [425, 10] width 69 height 18
click at [460, 15] on button "Refresh" at bounding box center [425, 10] width 69 height 18
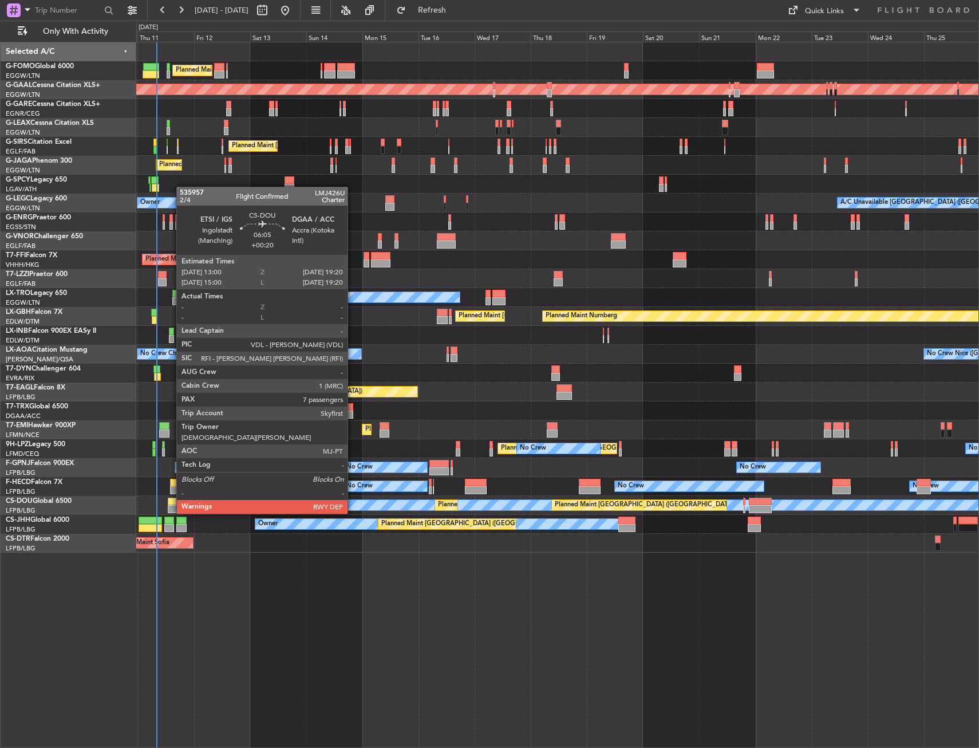
click at [171, 502] on div at bounding box center [175, 502] width 15 height 8
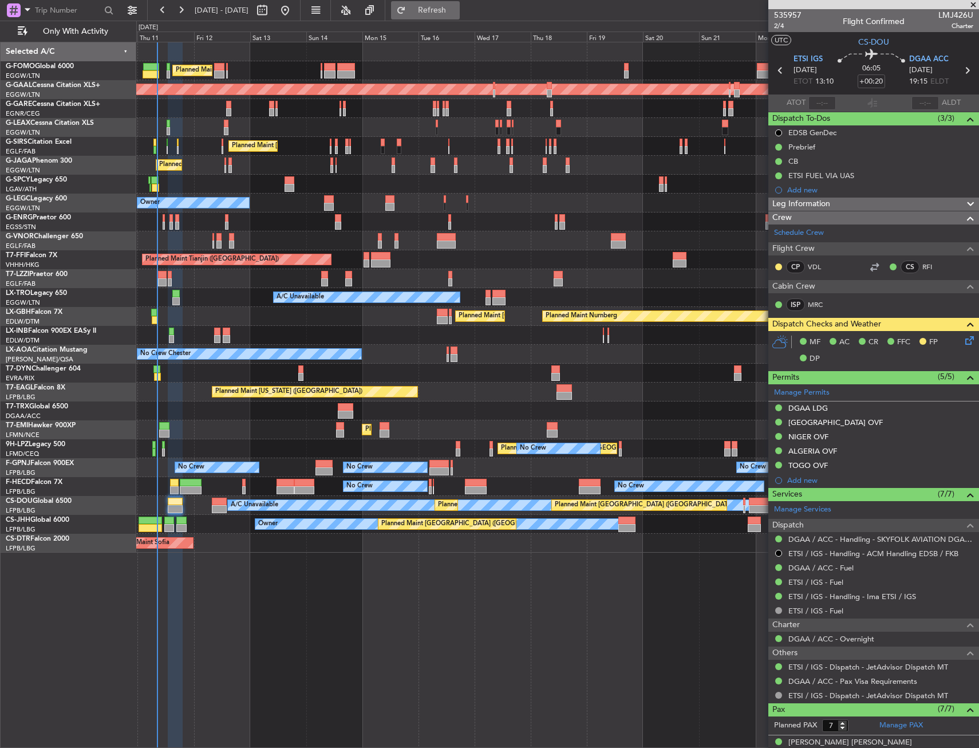
click at [440, 11] on button "Refresh" at bounding box center [425, 10] width 69 height 18
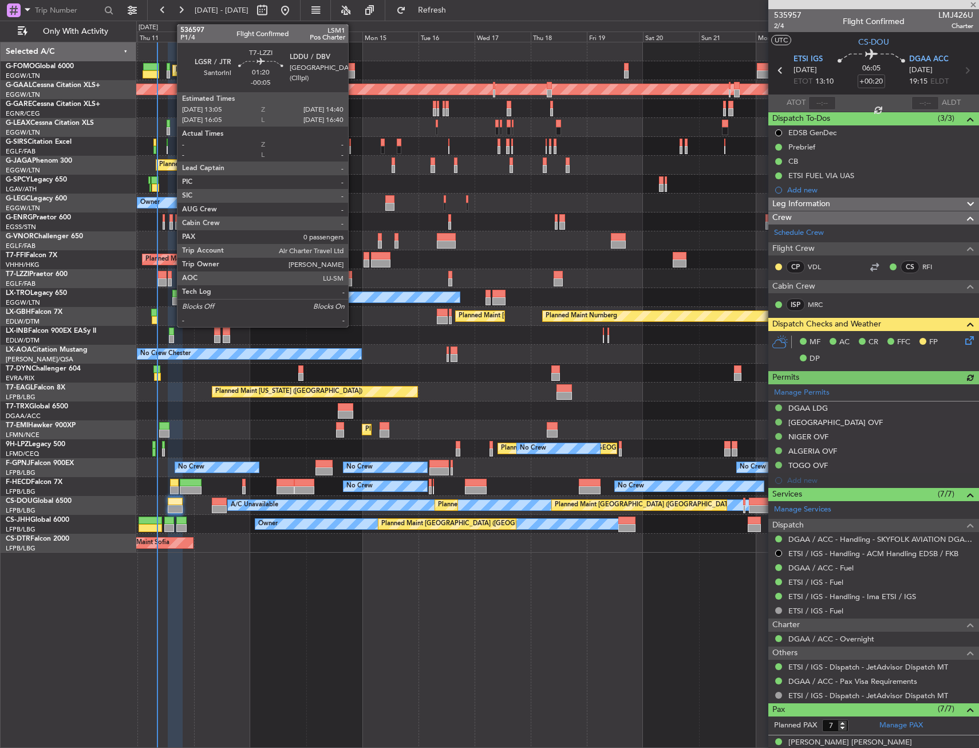
click at [171, 285] on div at bounding box center [170, 282] width 4 height 8
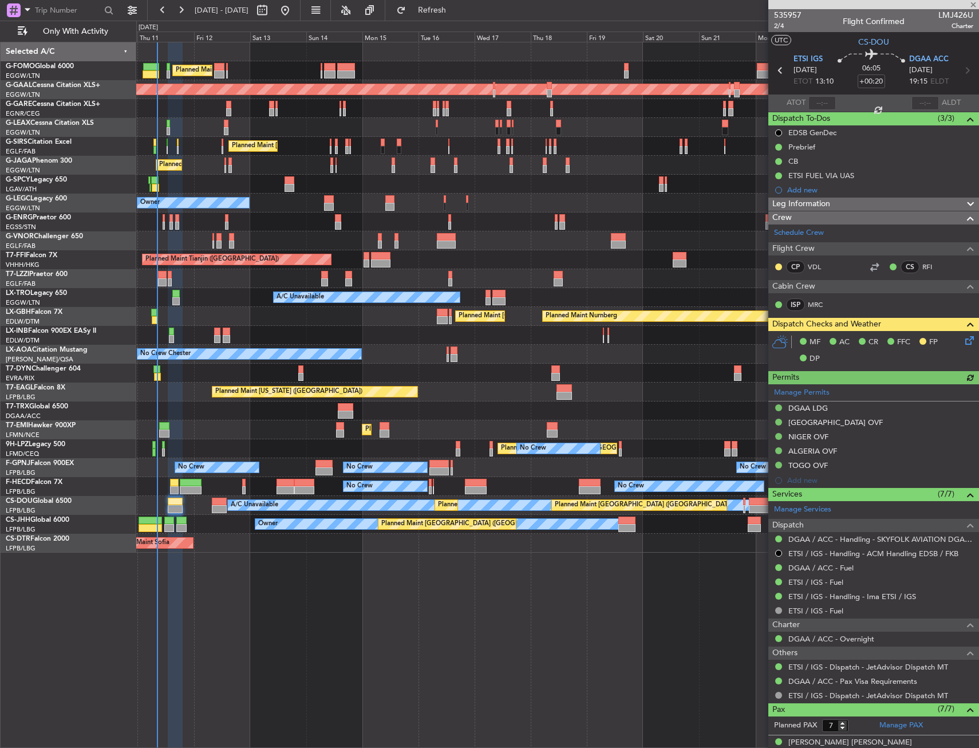
type input "-00:05"
type input "0"
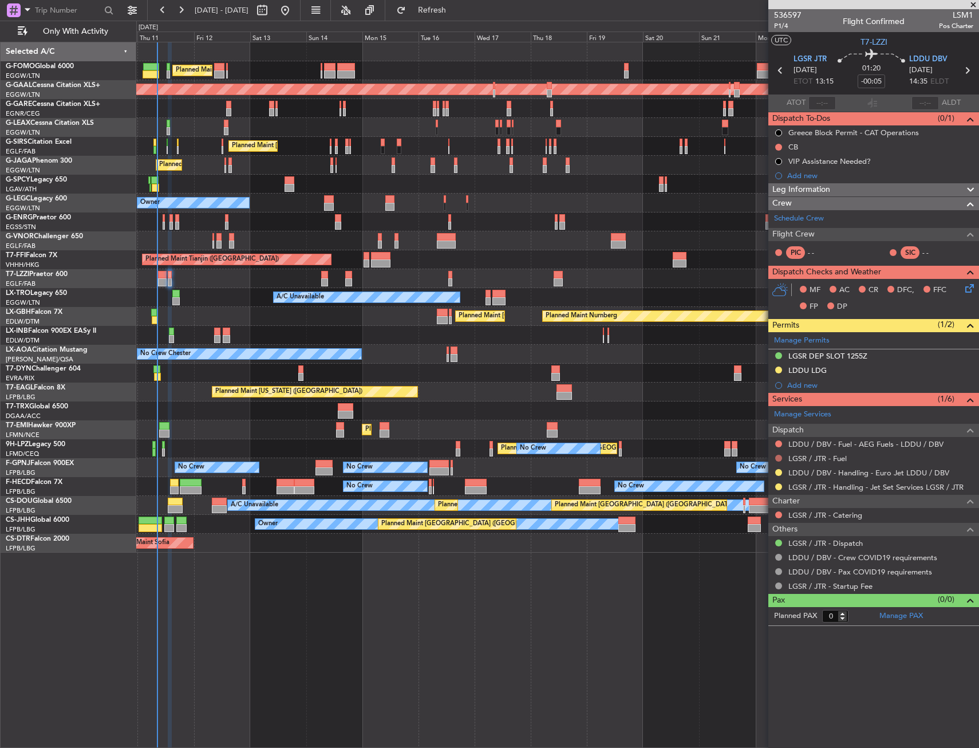
click at [780, 458] on button at bounding box center [779, 458] width 7 height 7
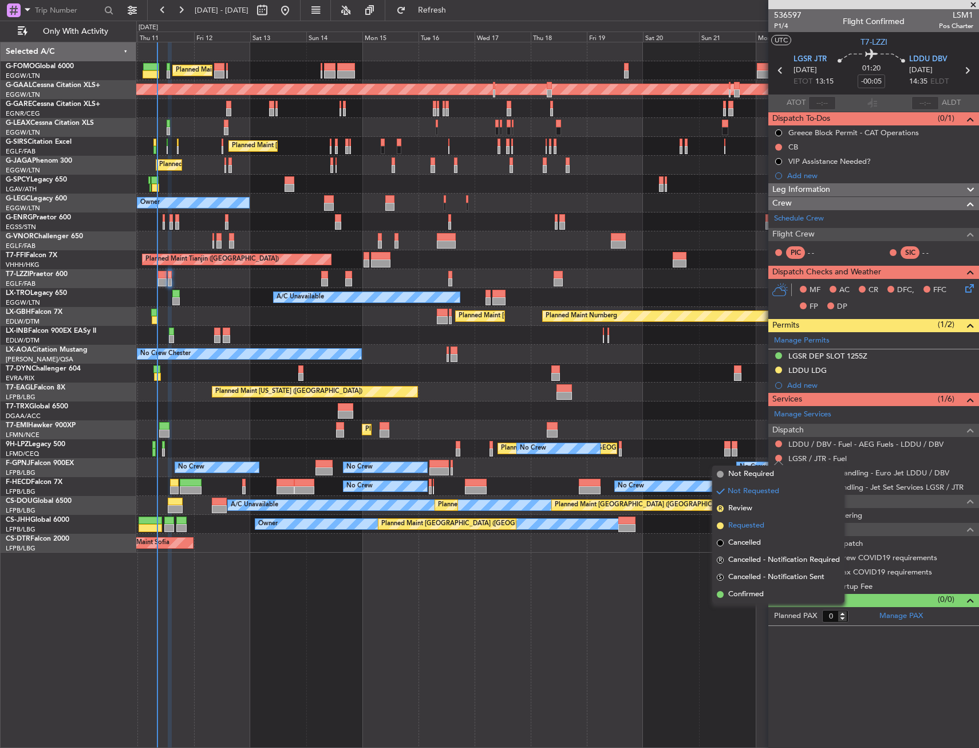
click at [753, 521] on span "Requested" at bounding box center [747, 525] width 36 height 11
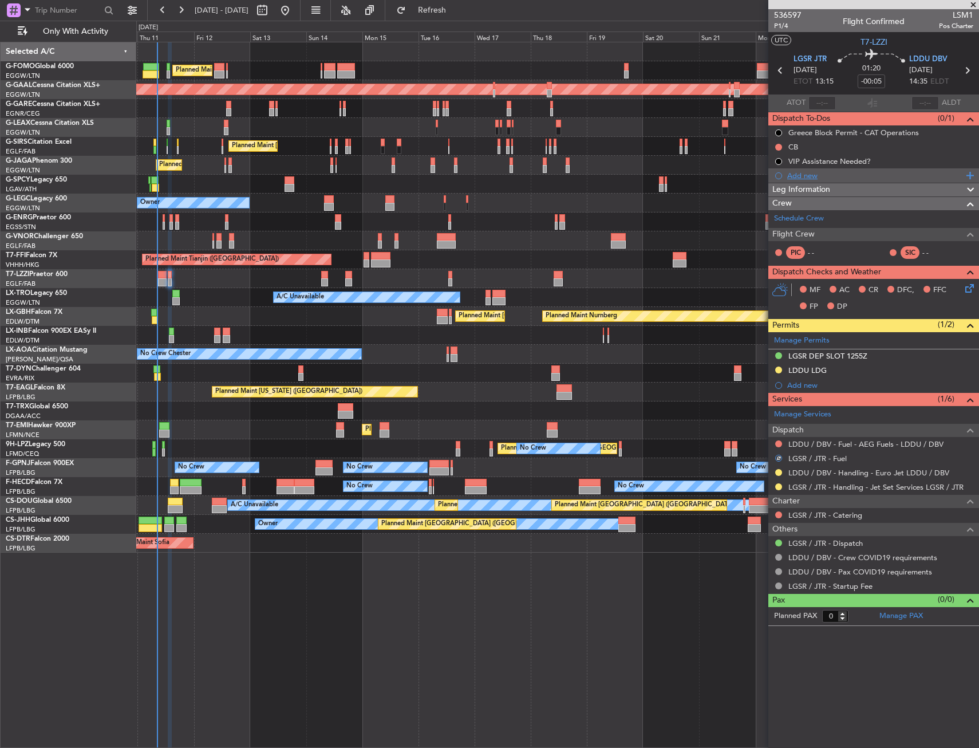
click at [806, 171] on div "Add new" at bounding box center [876, 176] width 176 height 10
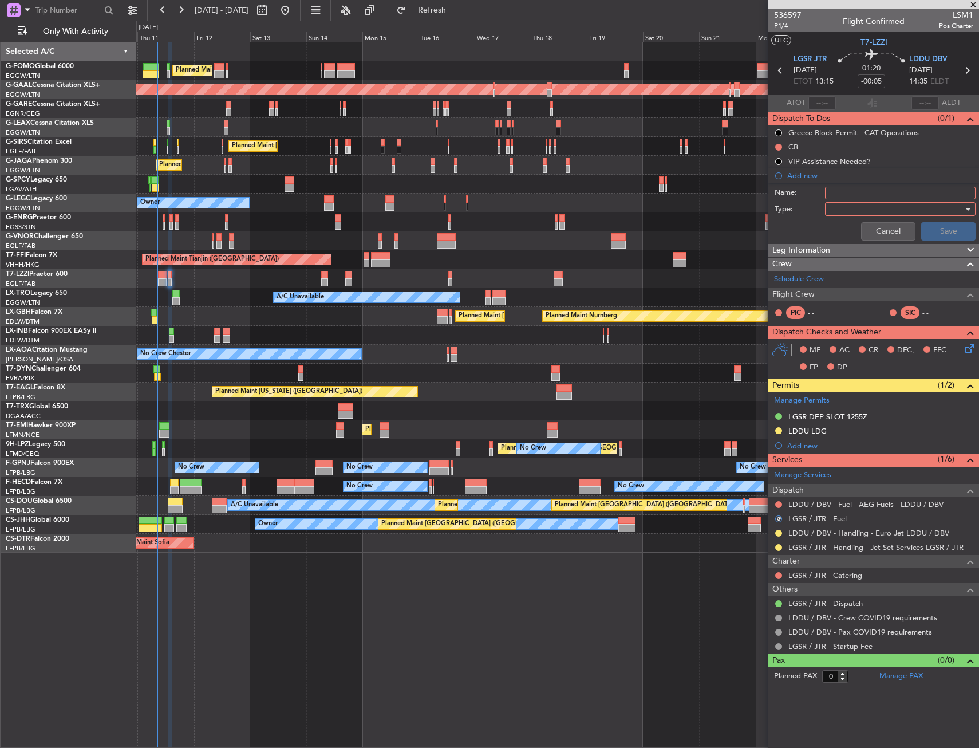
click at [842, 197] on input "Name:" at bounding box center [900, 193] width 151 height 13
type input "FUEL IN LGSR VIA HANDLER"
click at [834, 211] on div at bounding box center [896, 208] width 133 height 17
click at [851, 230] on span "Generic" at bounding box center [895, 232] width 140 height 17
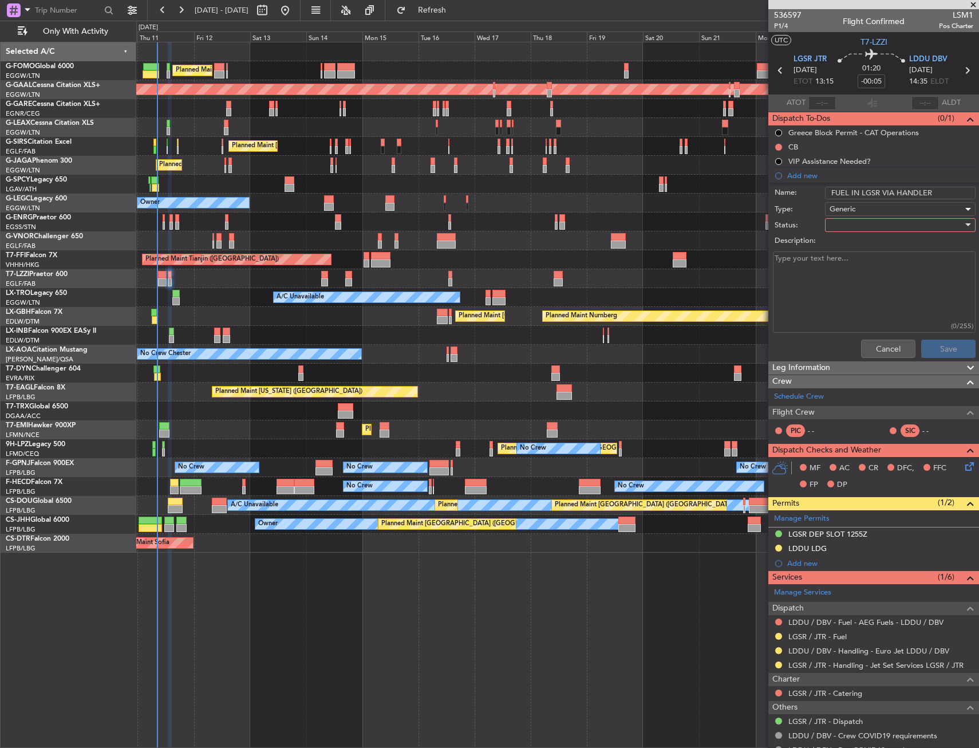
click at [851, 221] on div at bounding box center [896, 225] width 133 height 17
click at [849, 264] on span "In Progress" at bounding box center [895, 265] width 134 height 17
click at [953, 356] on button "Save" at bounding box center [949, 349] width 54 height 18
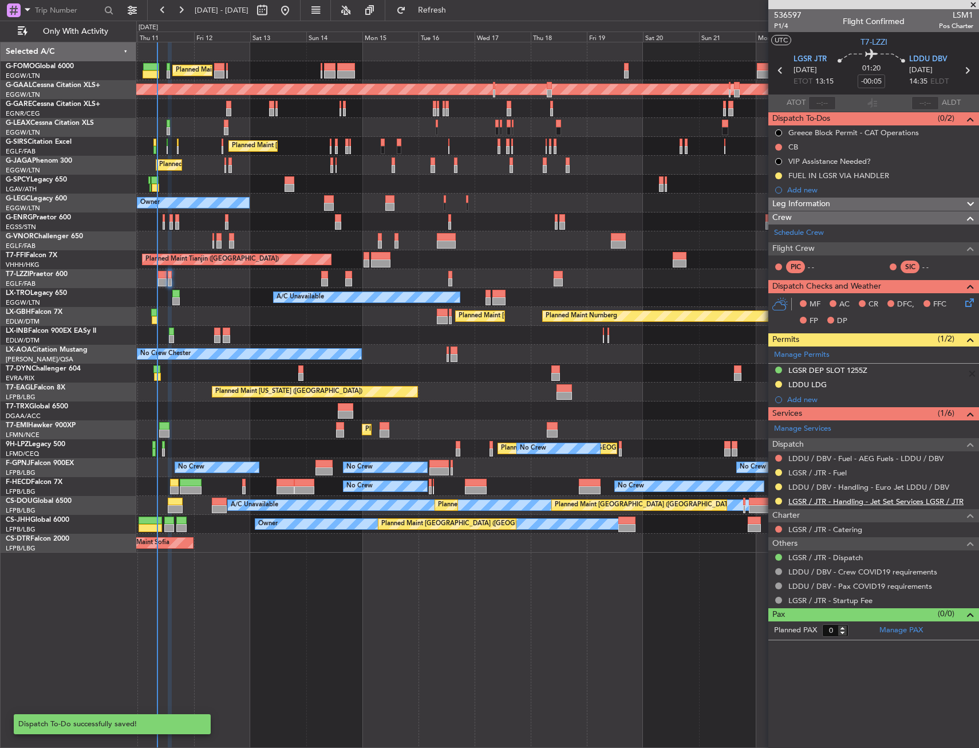
click at [793, 501] on link "LGSR / JTR - Handling - Jet Set Services LGSR / JTR" at bounding box center [876, 502] width 175 height 10
drag, startPoint x: 777, startPoint y: 502, endPoint x: 768, endPoint y: 512, distance: 12.6
click at [777, 503] on button at bounding box center [779, 501] width 7 height 7
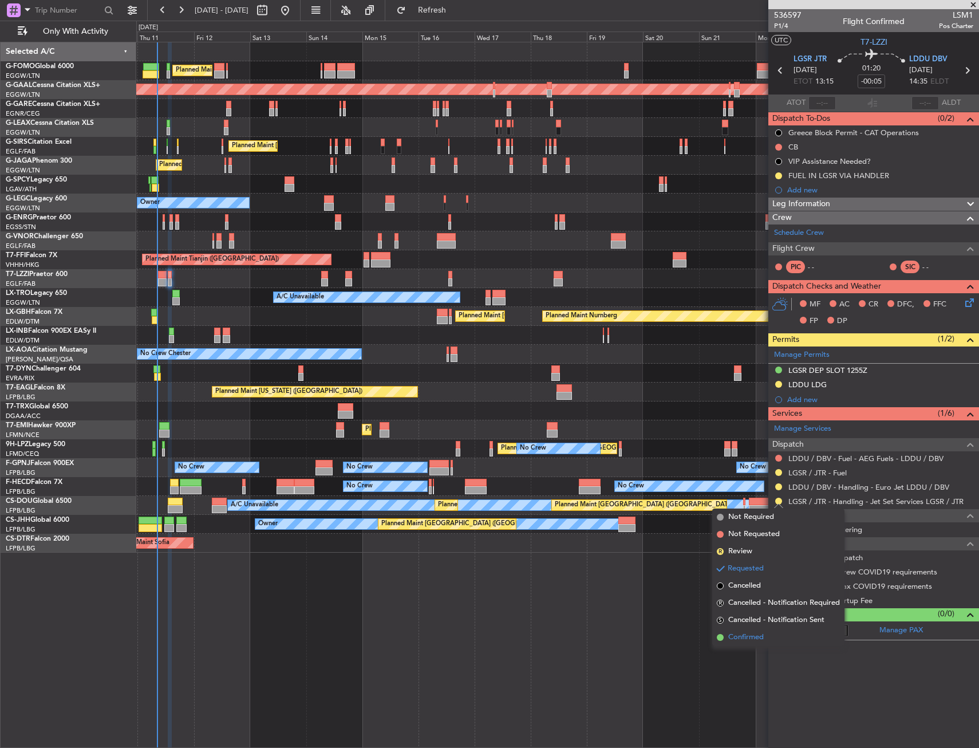
click at [736, 643] on span "Confirmed" at bounding box center [747, 637] width 36 height 11
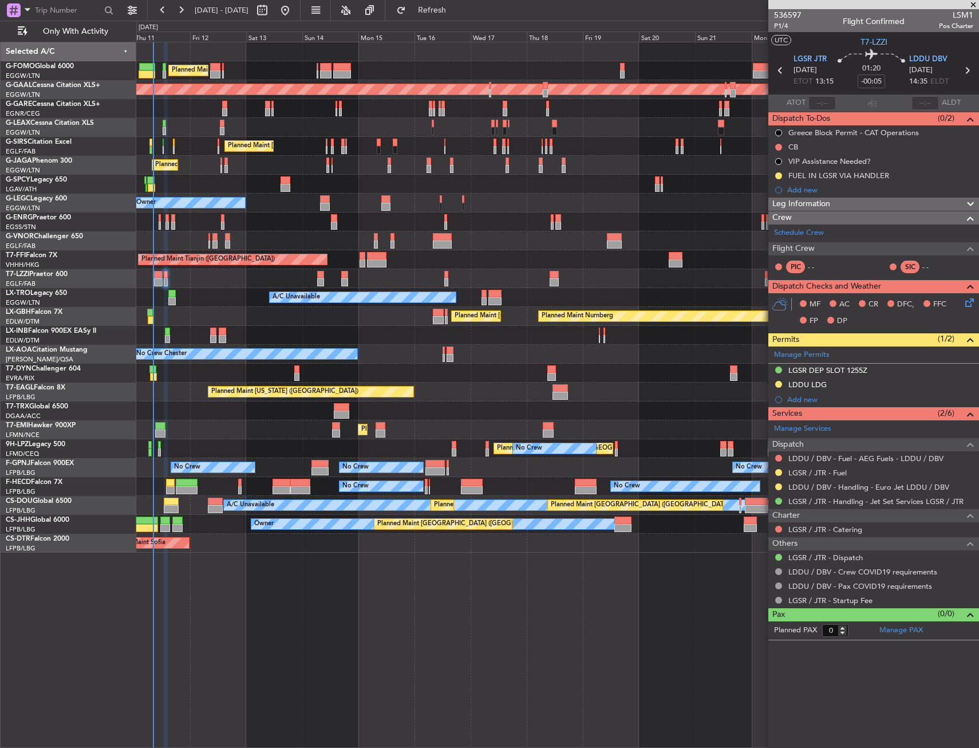
click at [188, 290] on div "A/C Unavailable" at bounding box center [557, 297] width 843 height 19
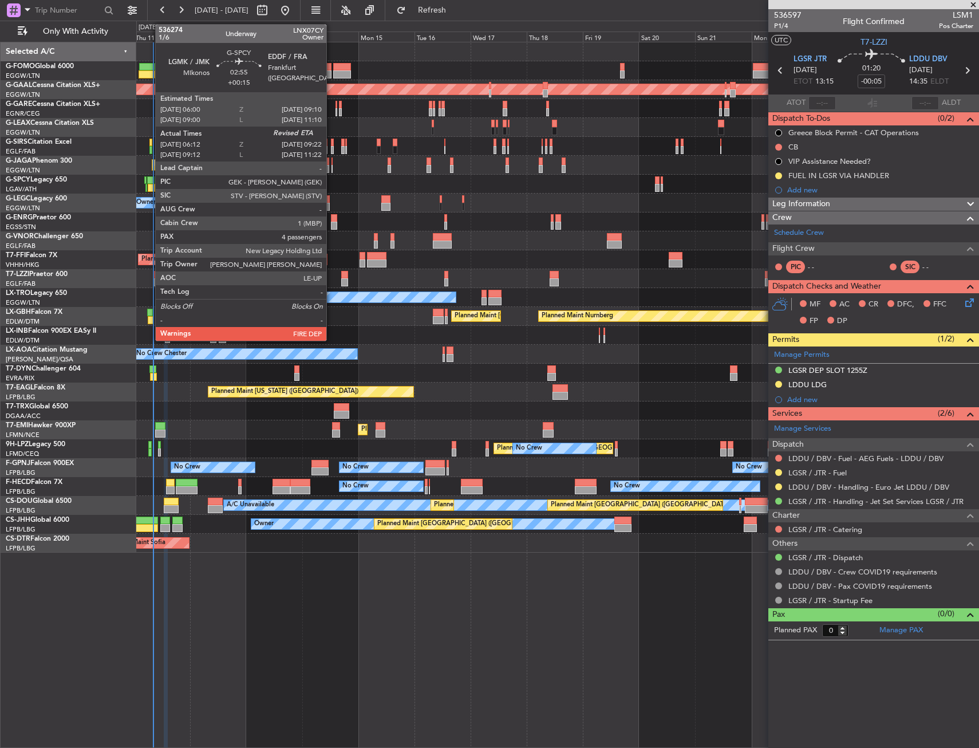
click at [149, 179] on div at bounding box center [150, 180] width 7 height 8
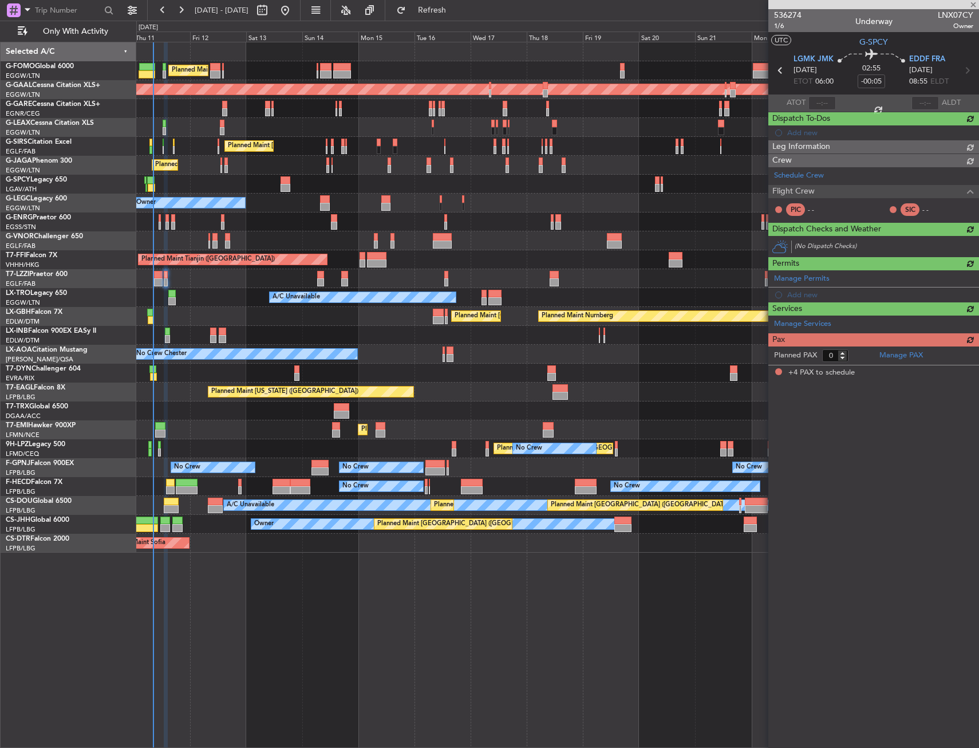
type input "+00:15"
type input "06:12"
type input "4"
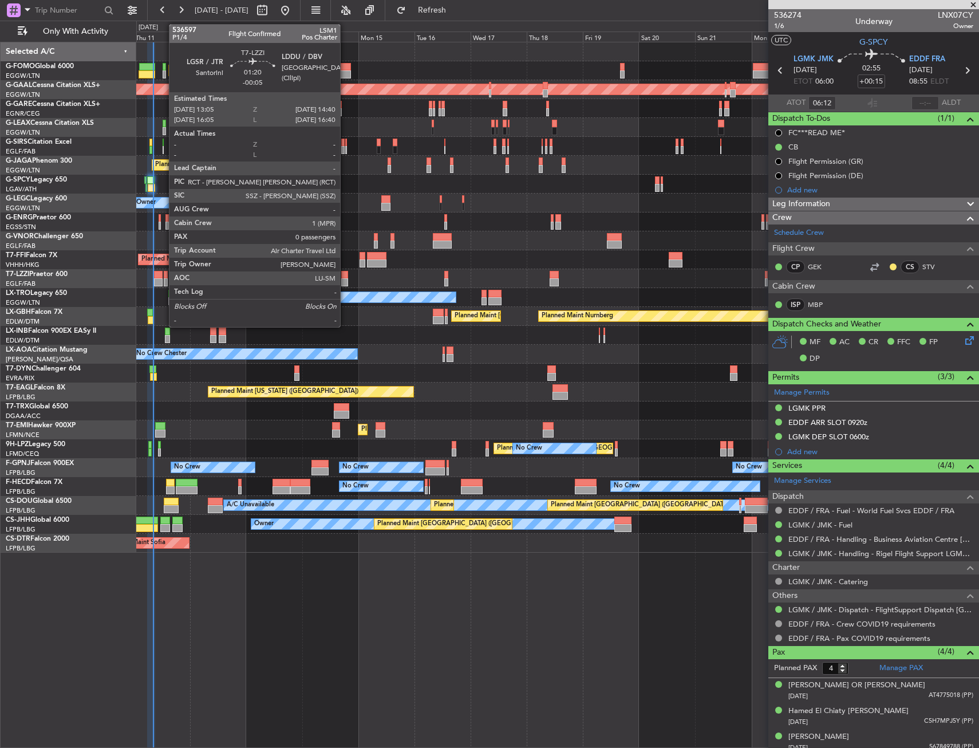
click at [164, 285] on div at bounding box center [166, 282] width 4 height 8
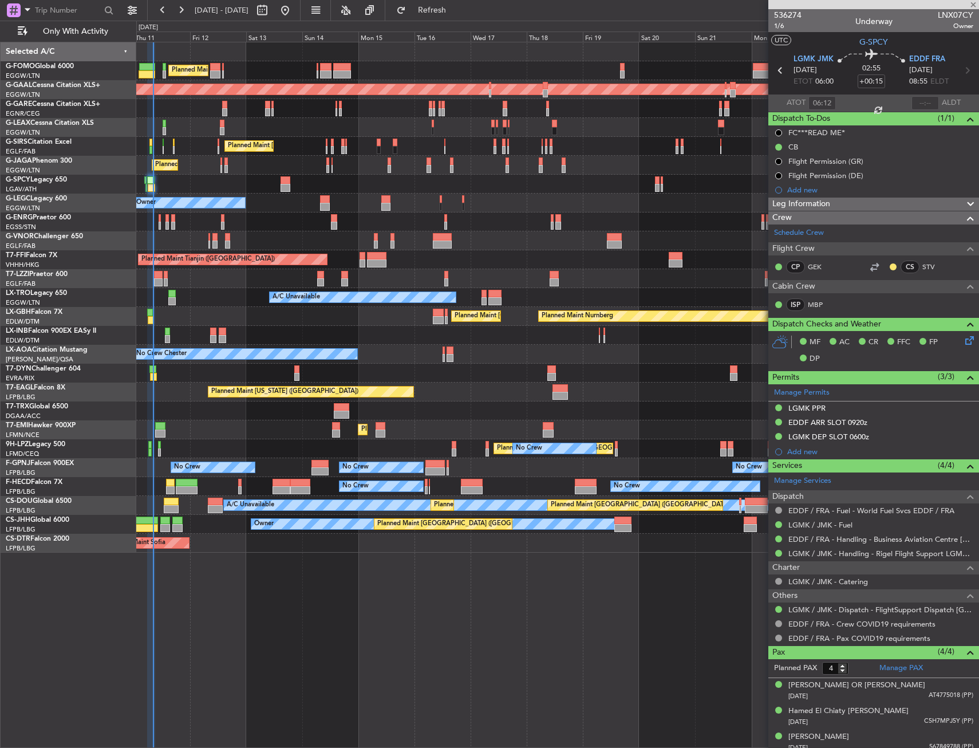
type input "-00:05"
type input "0"
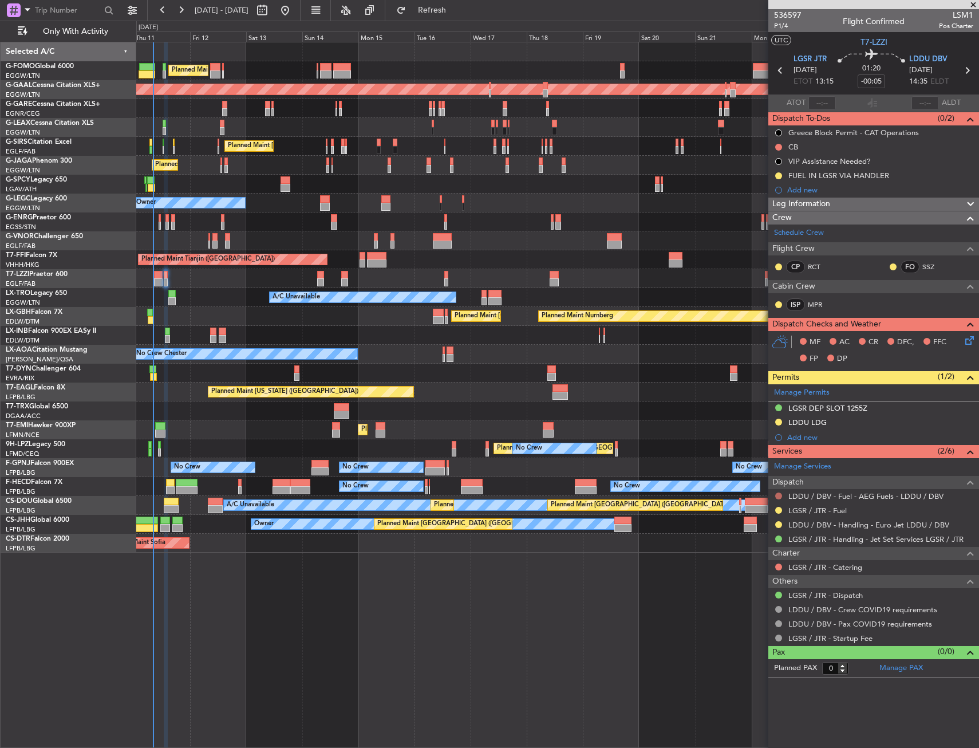
click at [780, 495] on button at bounding box center [779, 496] width 7 height 7
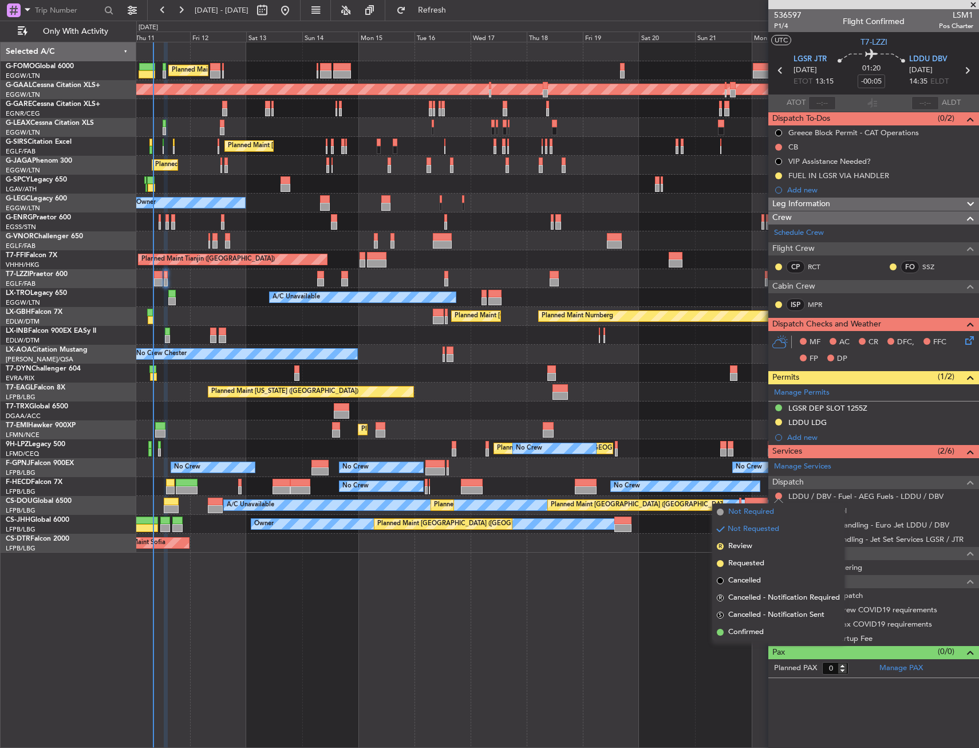
click at [757, 512] on span "Not Required" at bounding box center [752, 511] width 46 height 11
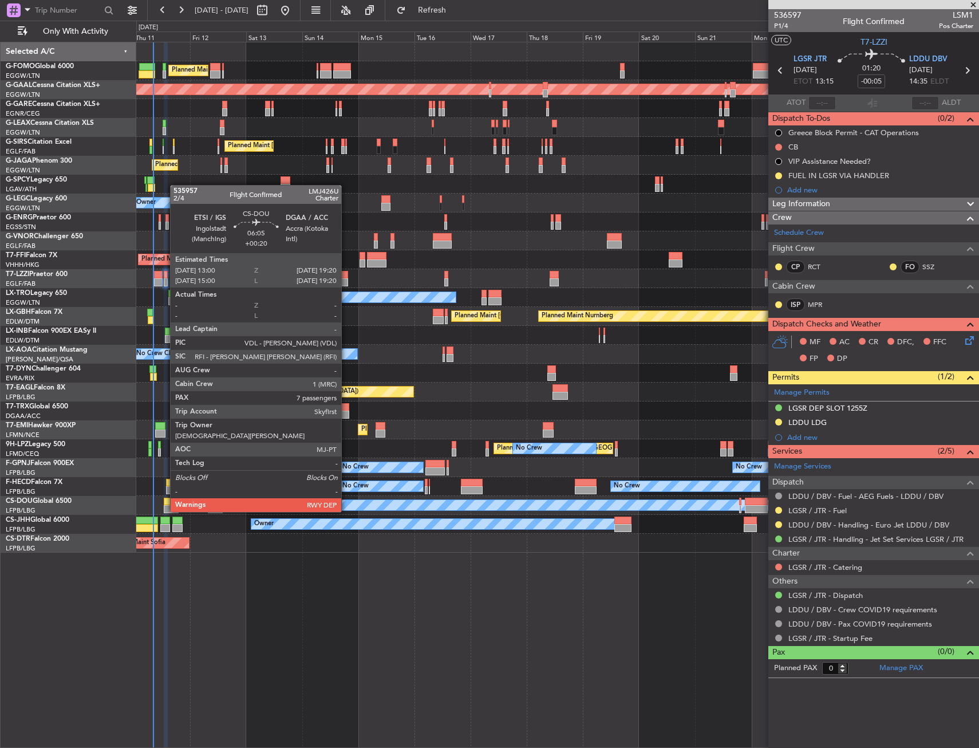
click at [164, 501] on div at bounding box center [171, 502] width 15 height 8
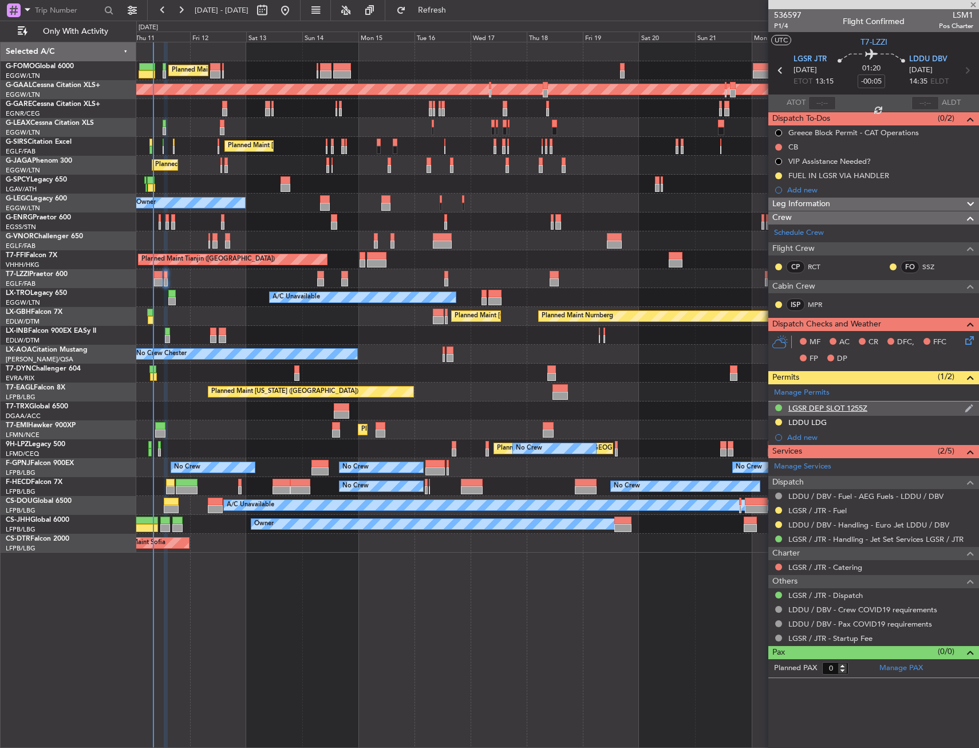
type input "+00:20"
type input "7"
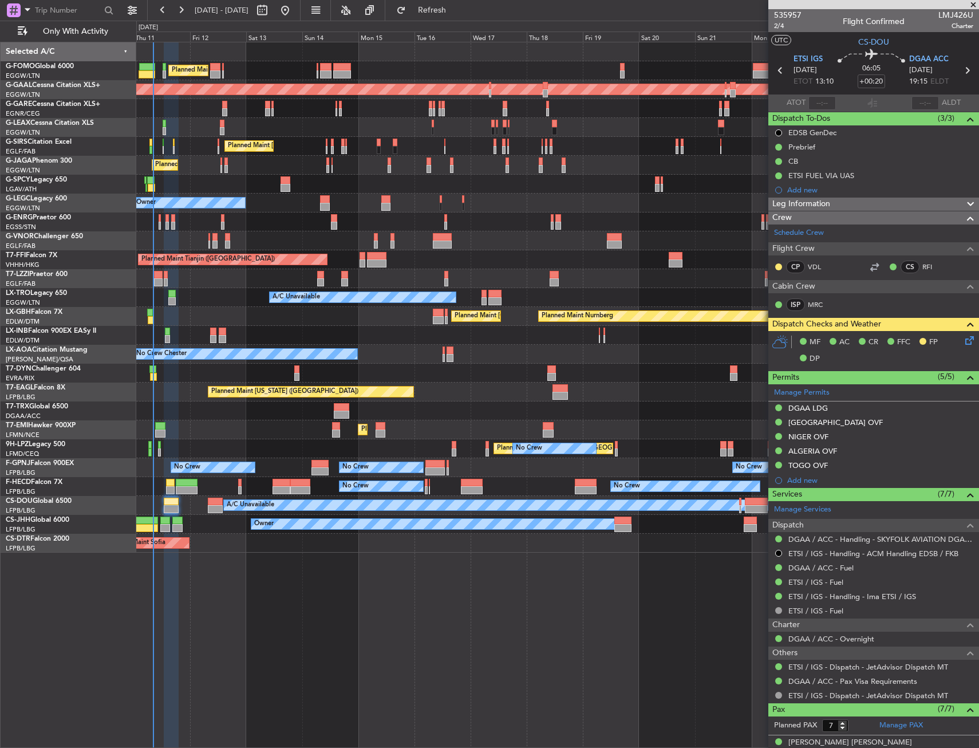
drag, startPoint x: 442, startPoint y: 10, endPoint x: 354, endPoint y: 82, distance: 114.0
click at [442, 9] on button "Refresh" at bounding box center [425, 10] width 69 height 18
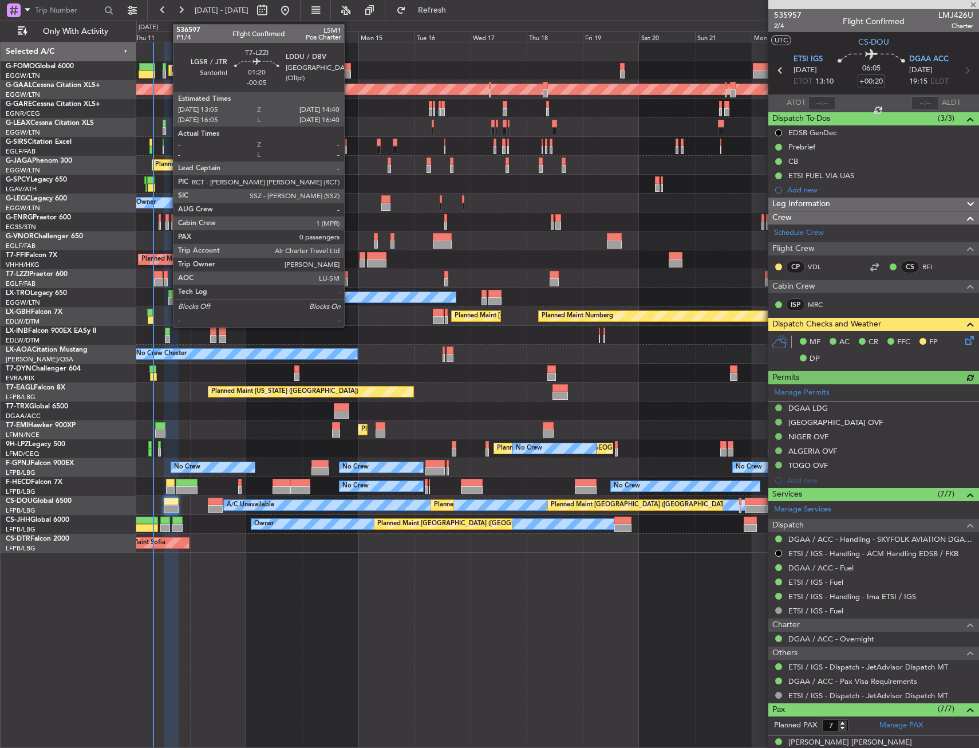
click at [167, 280] on div at bounding box center [166, 282] width 4 height 8
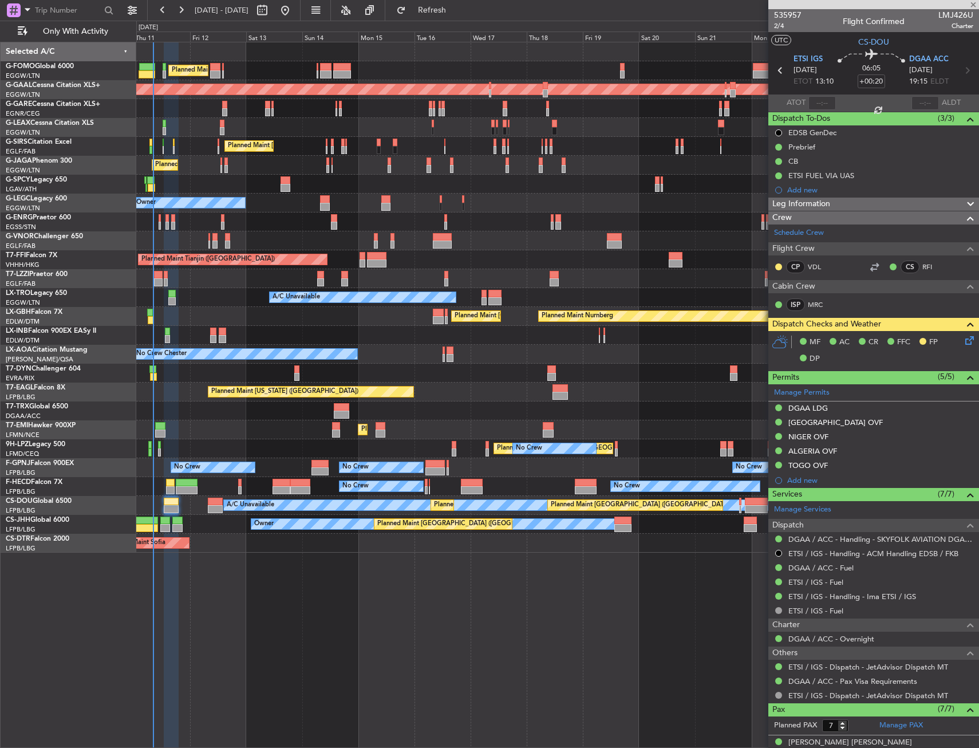
type input "-00:05"
type input "0"
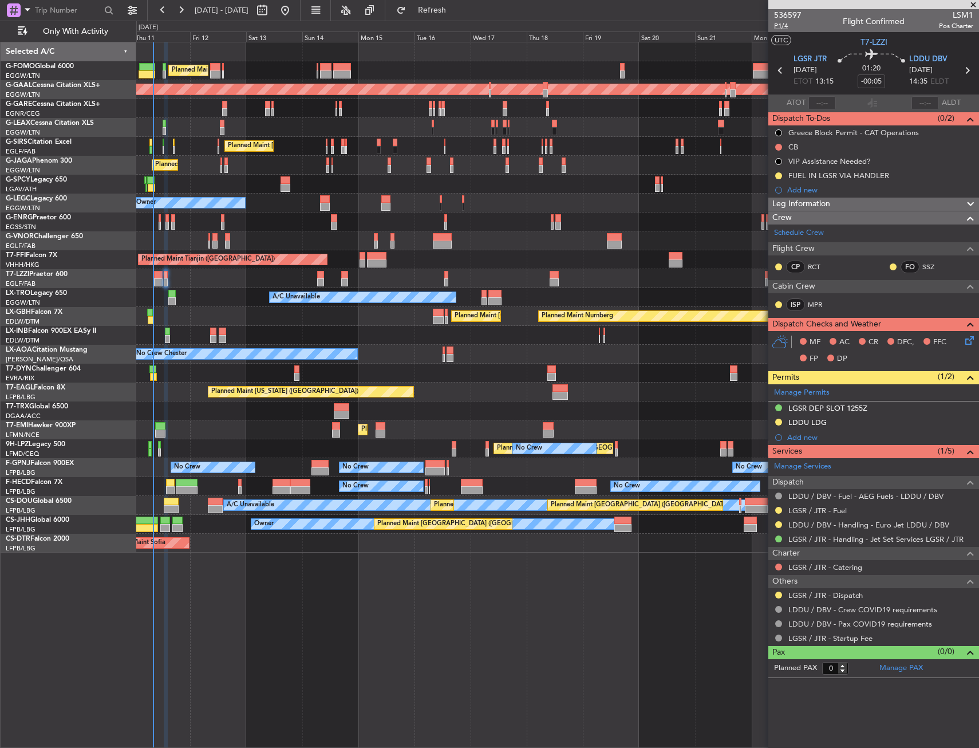
click at [781, 26] on span "P1/4" at bounding box center [787, 26] width 27 height 10
click at [780, 25] on span "P1/4" at bounding box center [787, 26] width 27 height 10
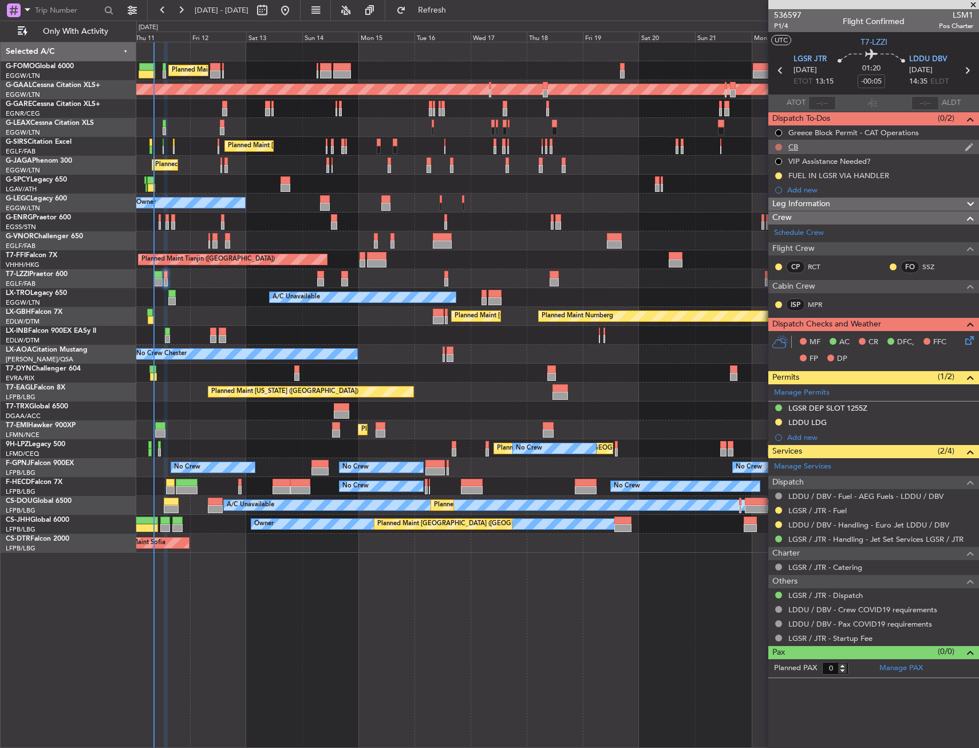
click at [777, 146] on button at bounding box center [779, 147] width 7 height 7
click at [773, 196] on span "Completed" at bounding box center [784, 197] width 38 height 11
click at [970, 341] on icon at bounding box center [967, 338] width 9 height 9
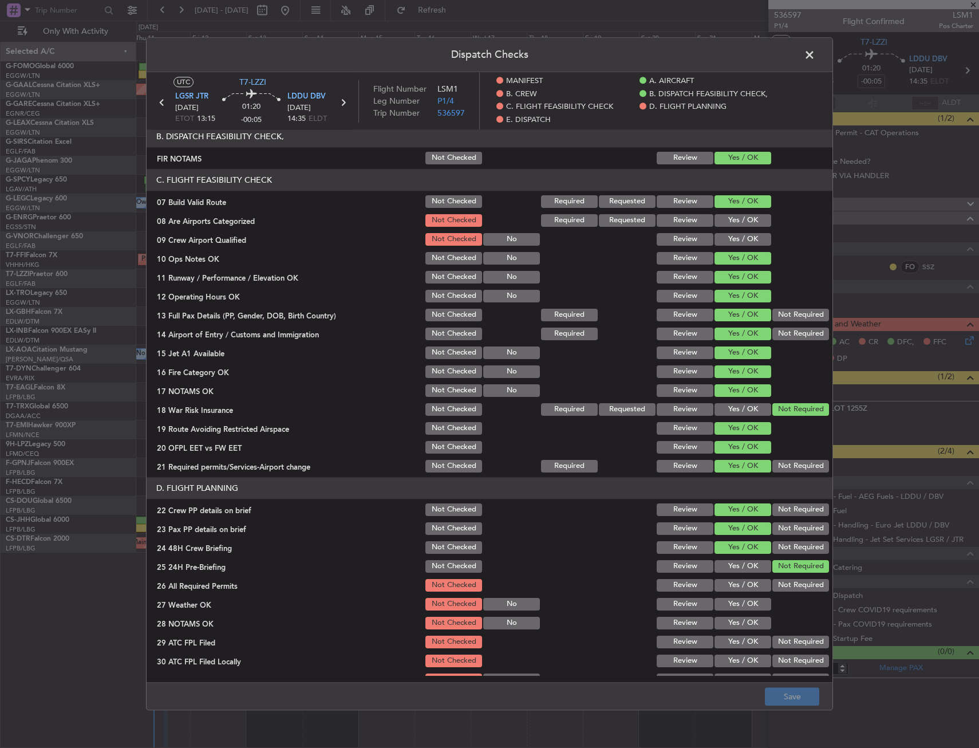
scroll to position [515, 0]
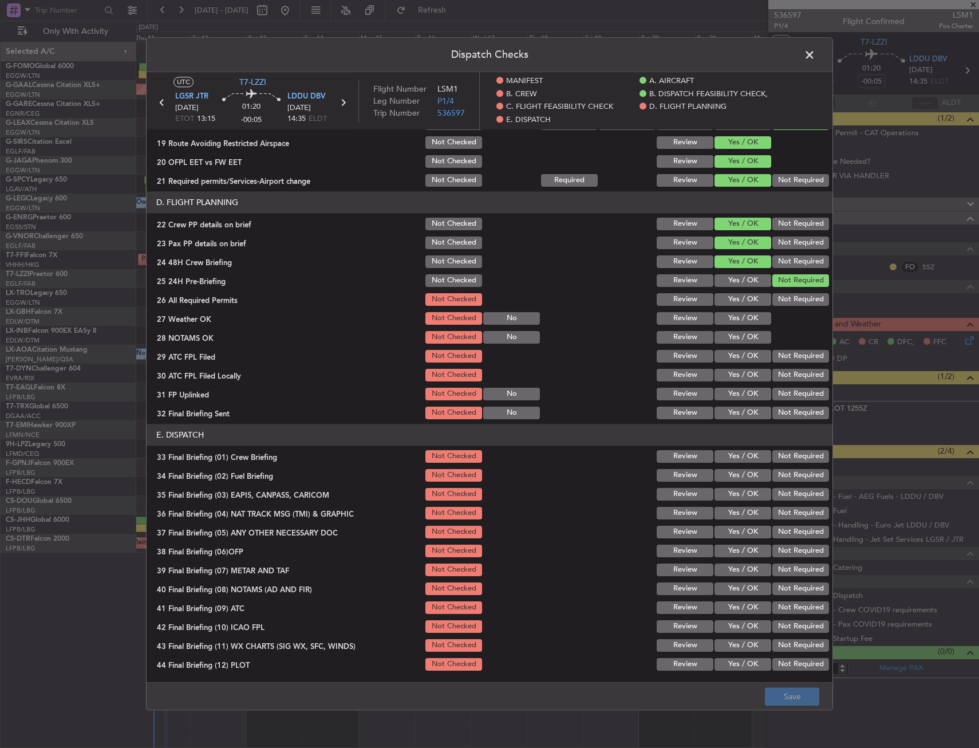
click at [816, 56] on span at bounding box center [816, 57] width 0 height 23
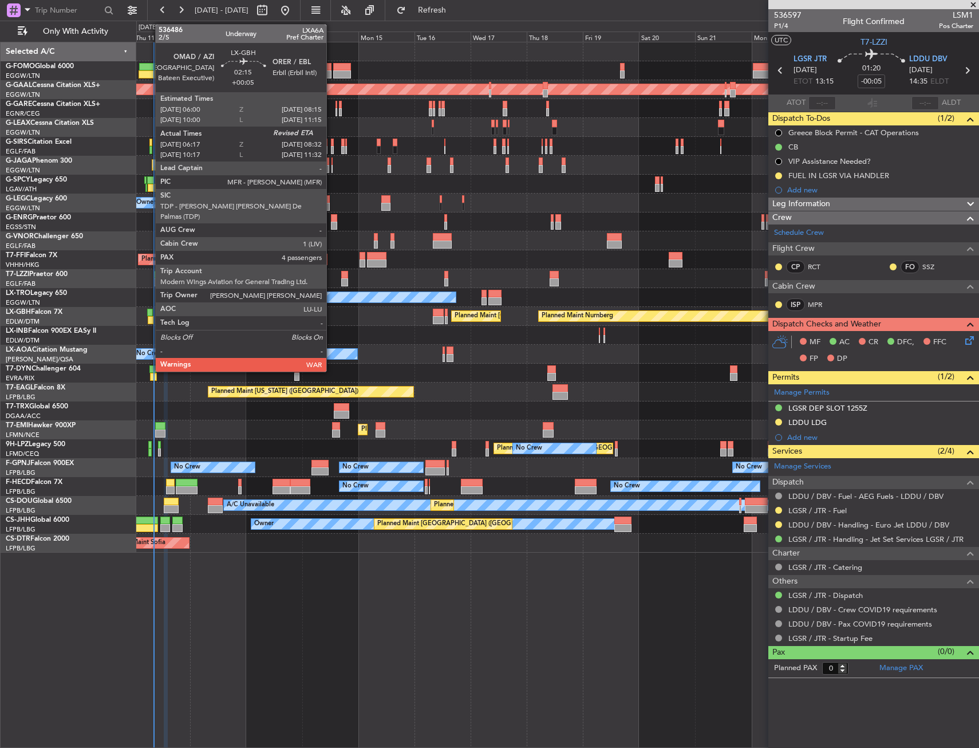
click at [149, 312] on div at bounding box center [150, 313] width 6 height 8
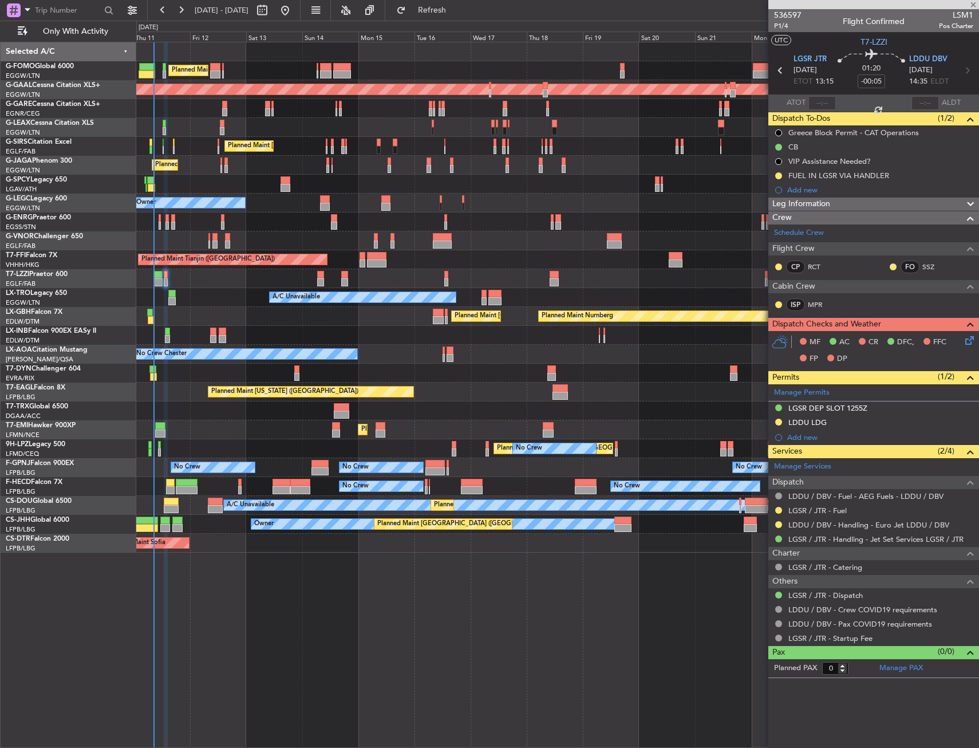
type input "+00:05"
type input "06:17"
type input "4"
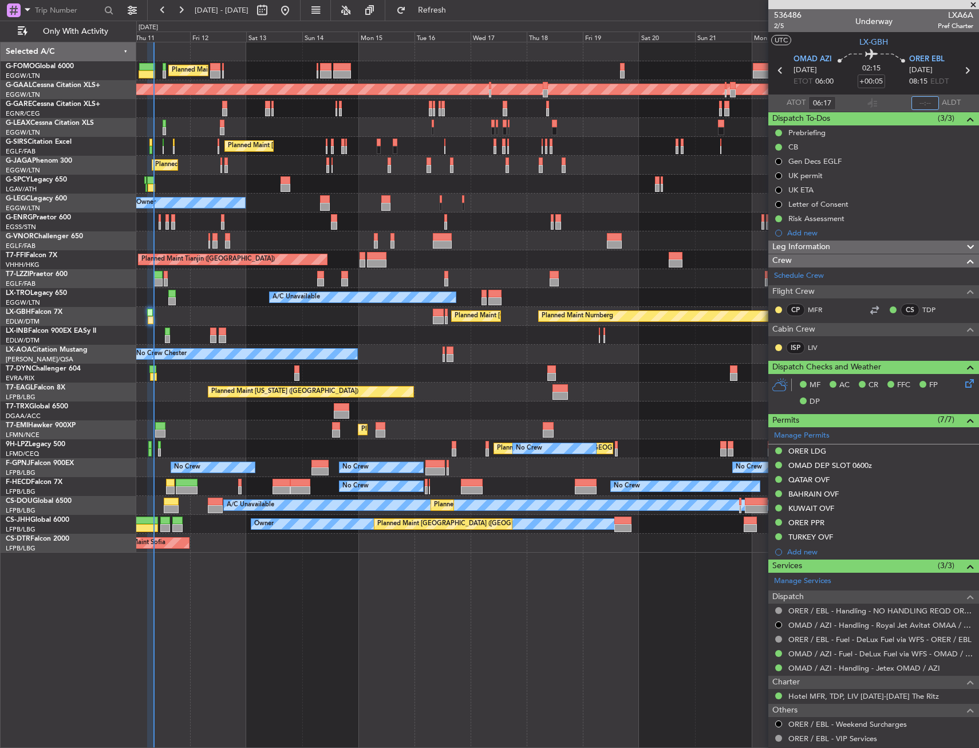
click at [926, 101] on input "text" at bounding box center [925, 103] width 27 height 14
click at [916, 43] on section "UTC LX-GBH" at bounding box center [874, 40] width 211 height 17
type input "08:30"
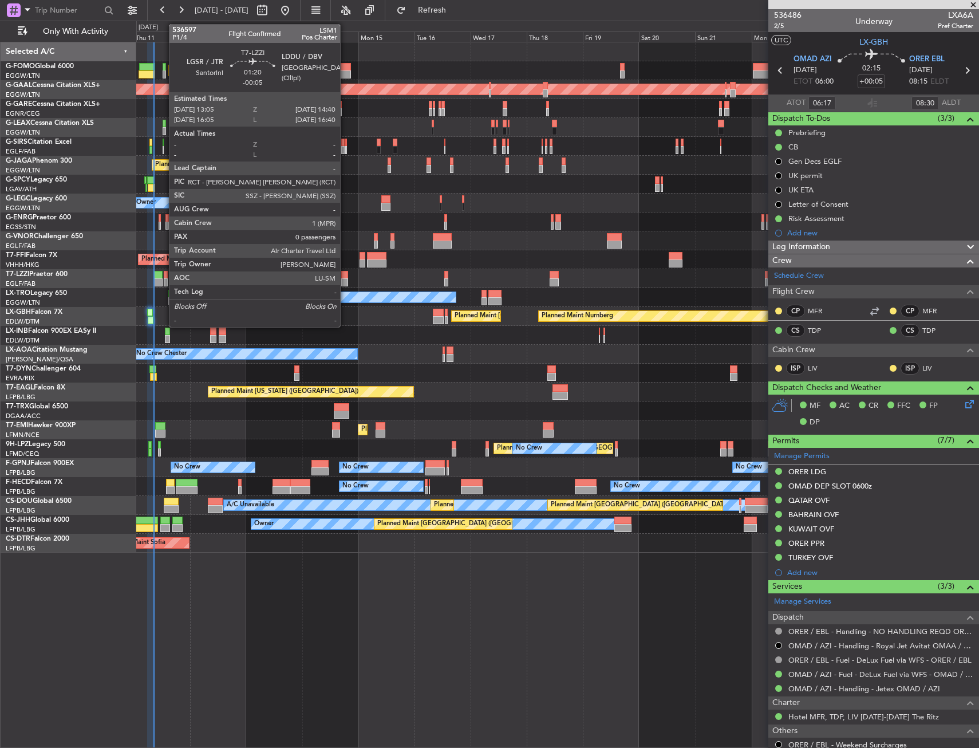
click at [164, 275] on div at bounding box center [166, 275] width 4 height 8
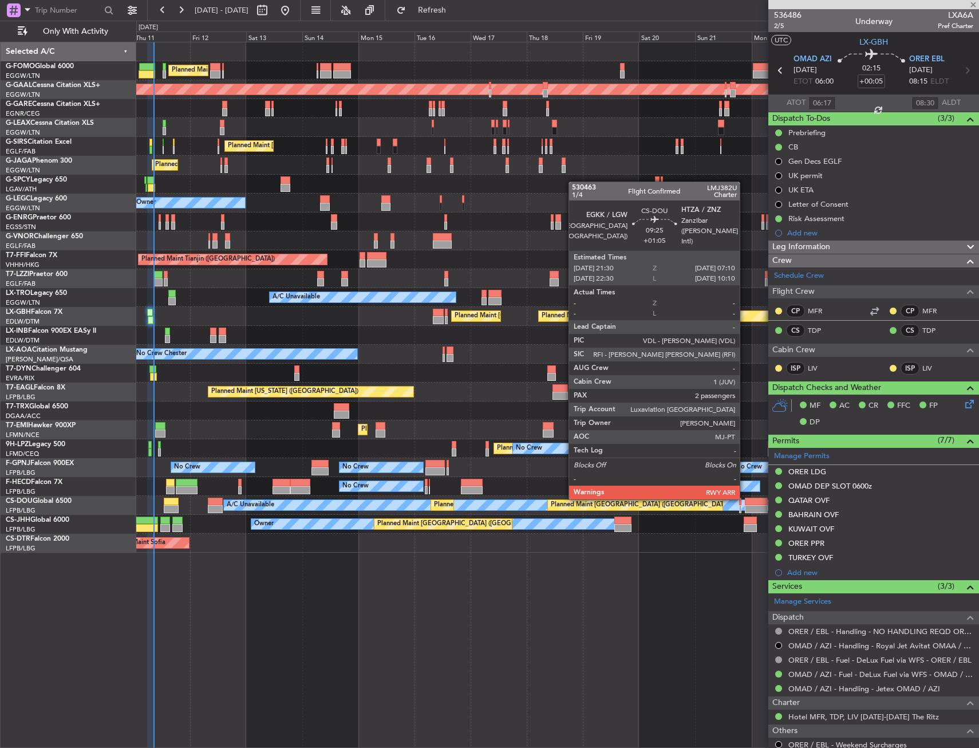
type input "-00:05"
type input "0"
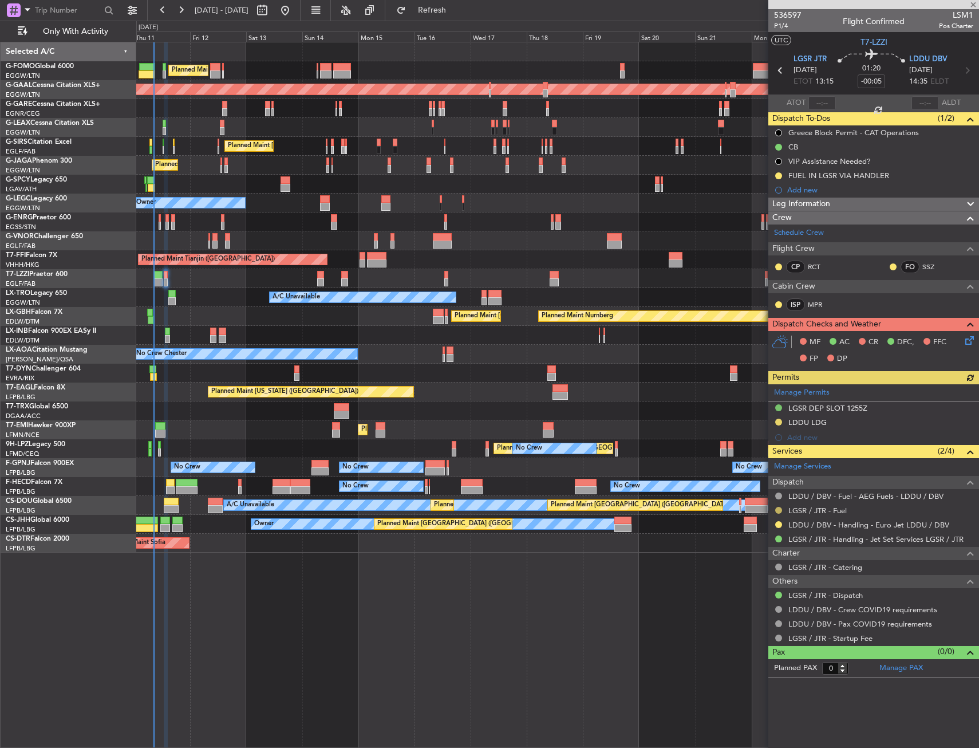
click at [780, 509] on button at bounding box center [779, 510] width 7 height 7
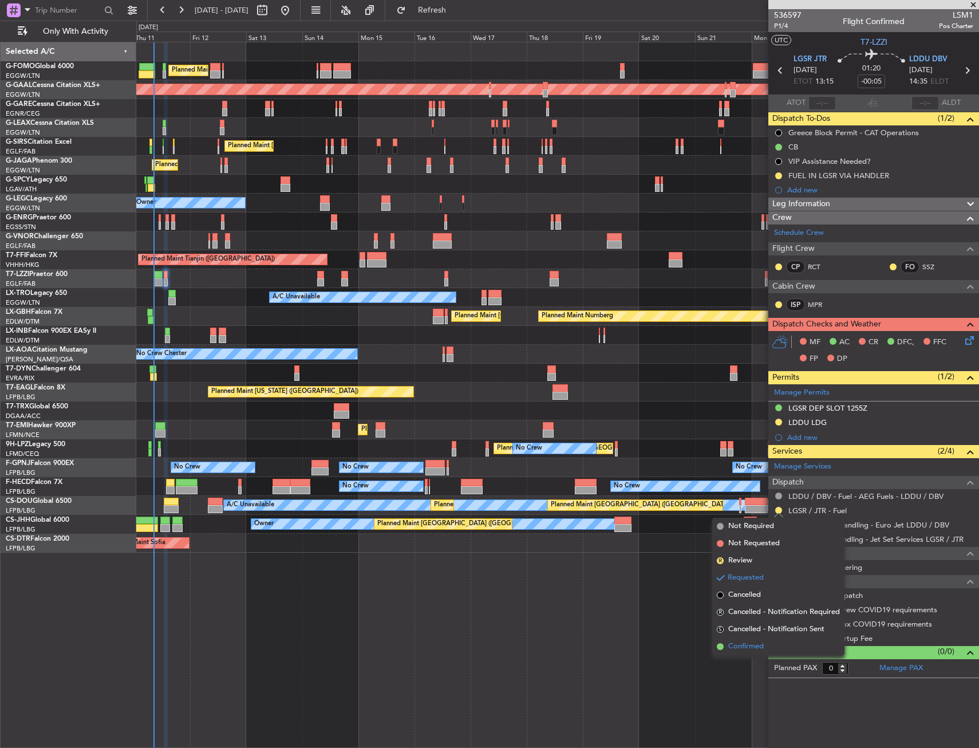
click at [738, 644] on span "Confirmed" at bounding box center [747, 646] width 36 height 11
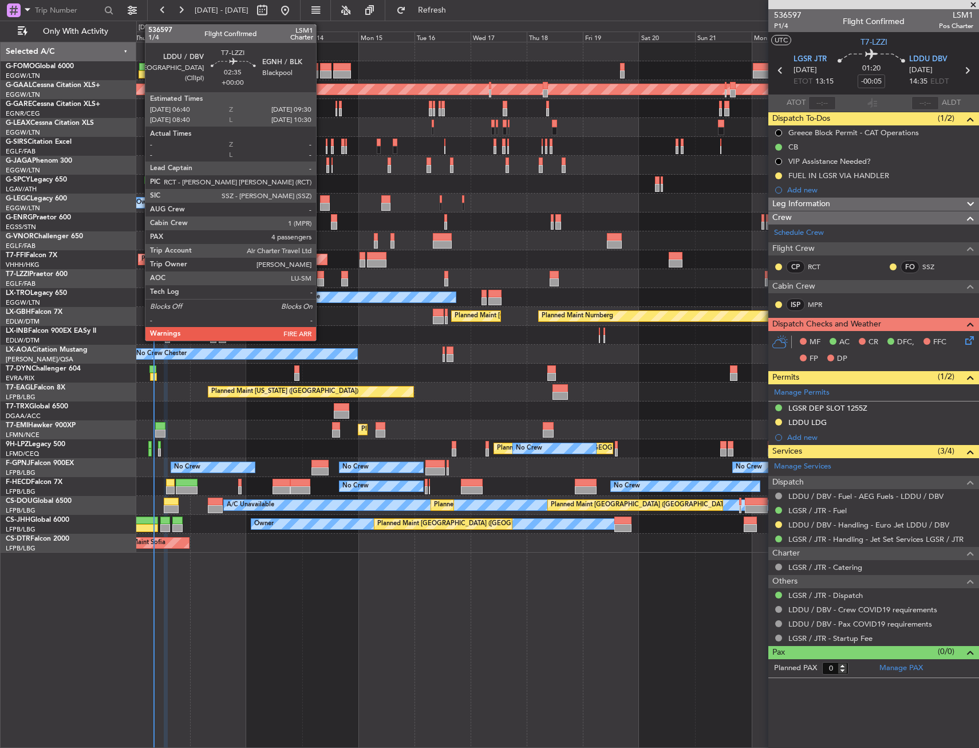
click at [321, 278] on div at bounding box center [320, 282] width 7 height 8
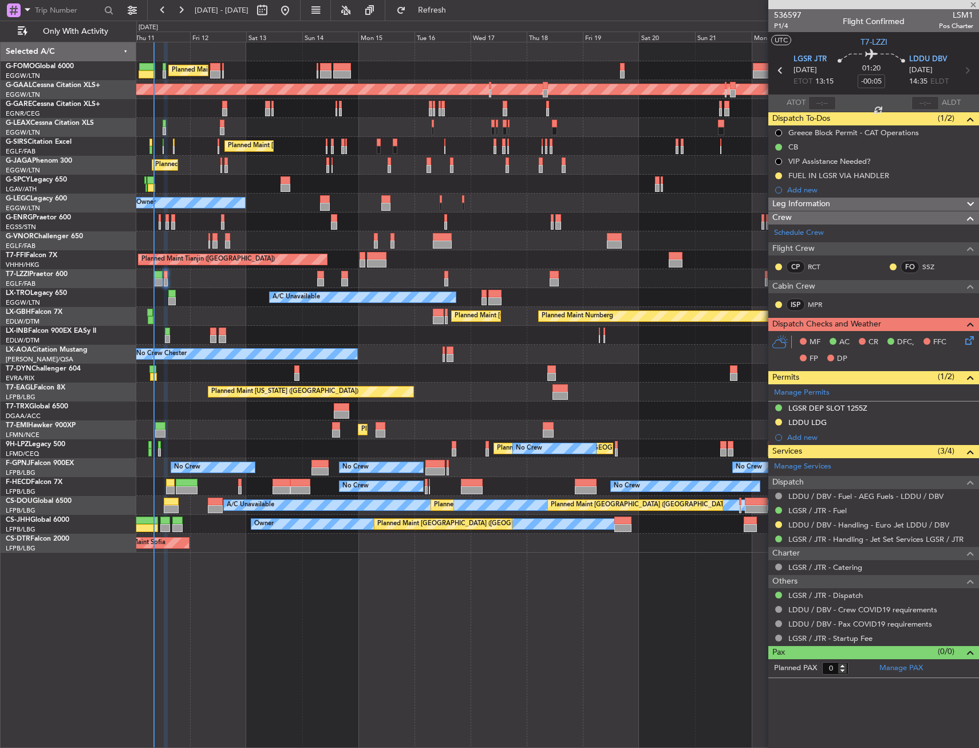
type input "4"
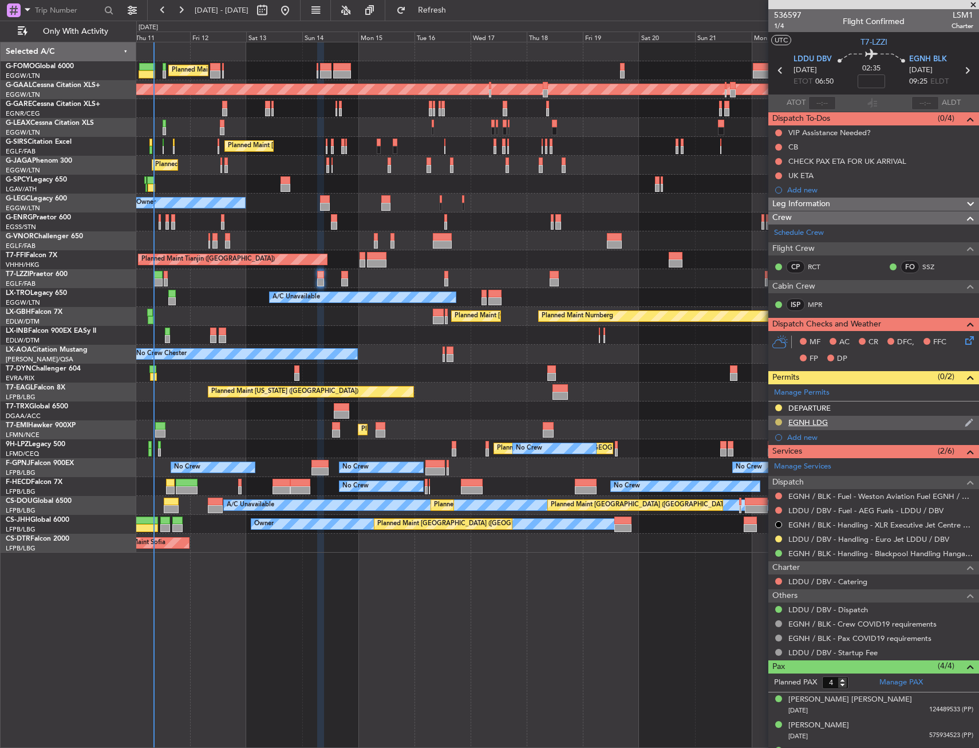
click at [778, 419] on button at bounding box center [779, 422] width 7 height 7
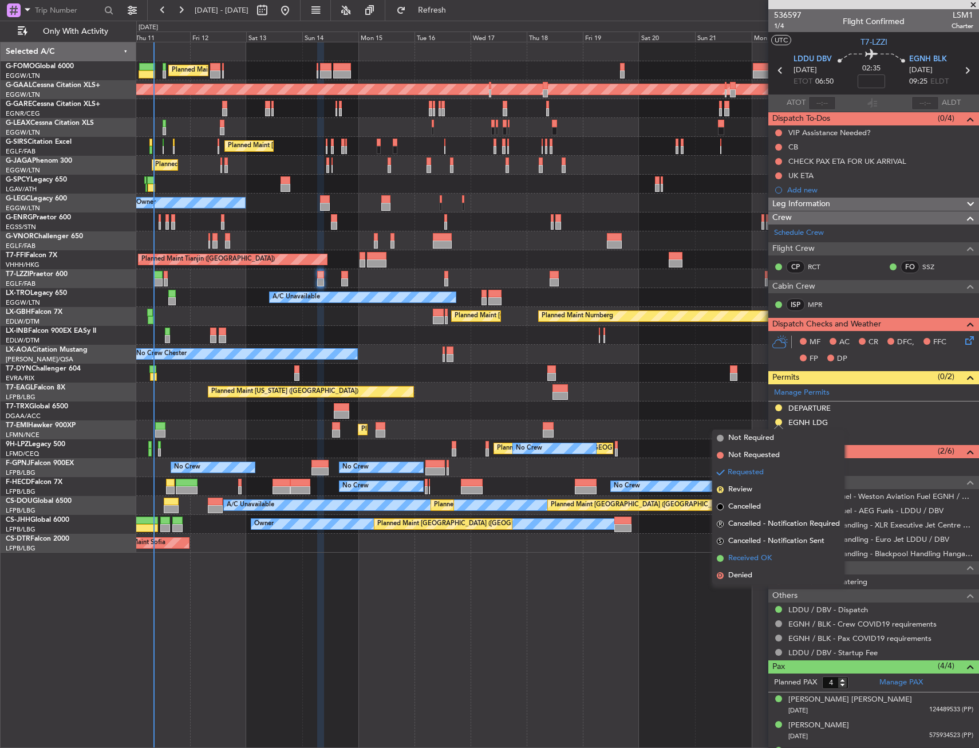
click at [749, 557] on span "Received OK" at bounding box center [751, 558] width 44 height 11
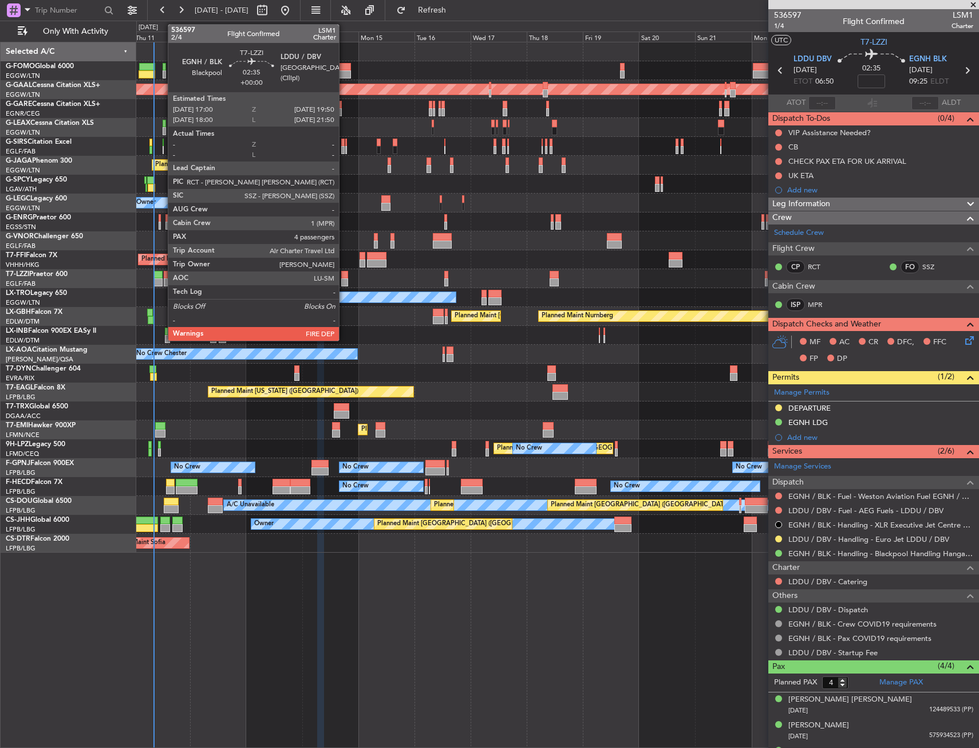
click at [344, 276] on div at bounding box center [344, 275] width 7 height 8
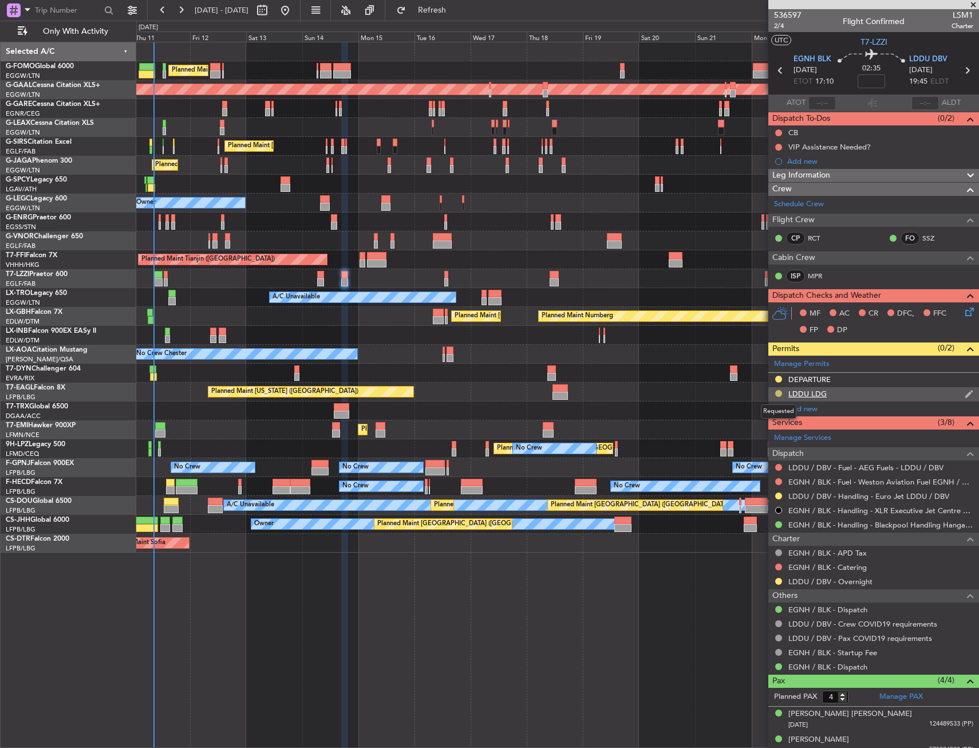
click at [779, 394] on button at bounding box center [779, 393] width 7 height 7
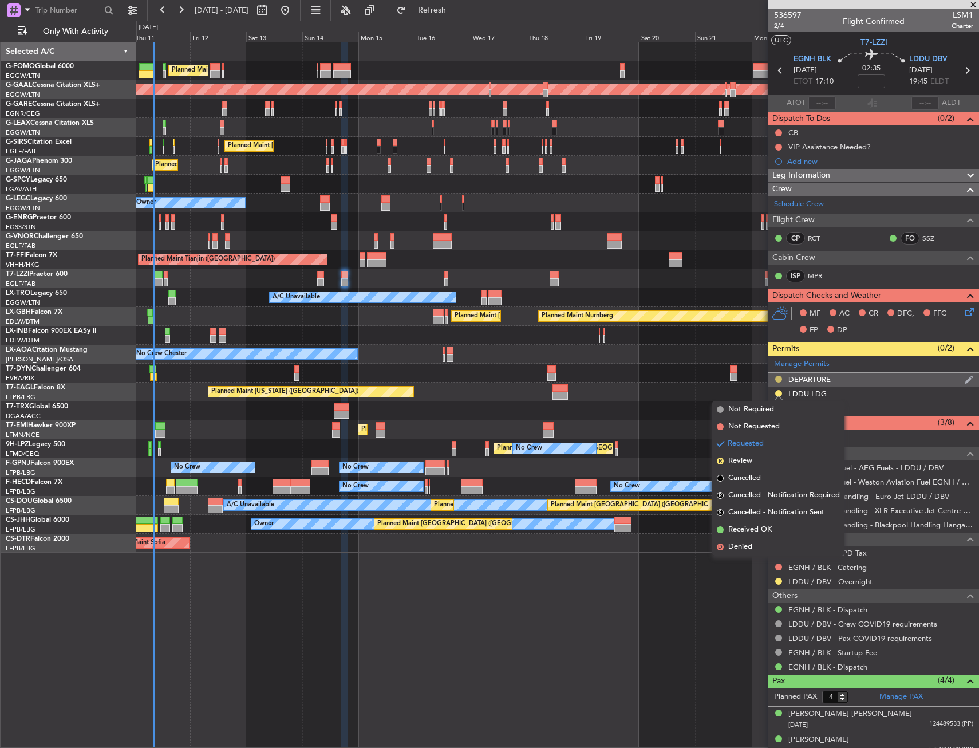
click at [778, 376] on button at bounding box center [779, 379] width 7 height 7
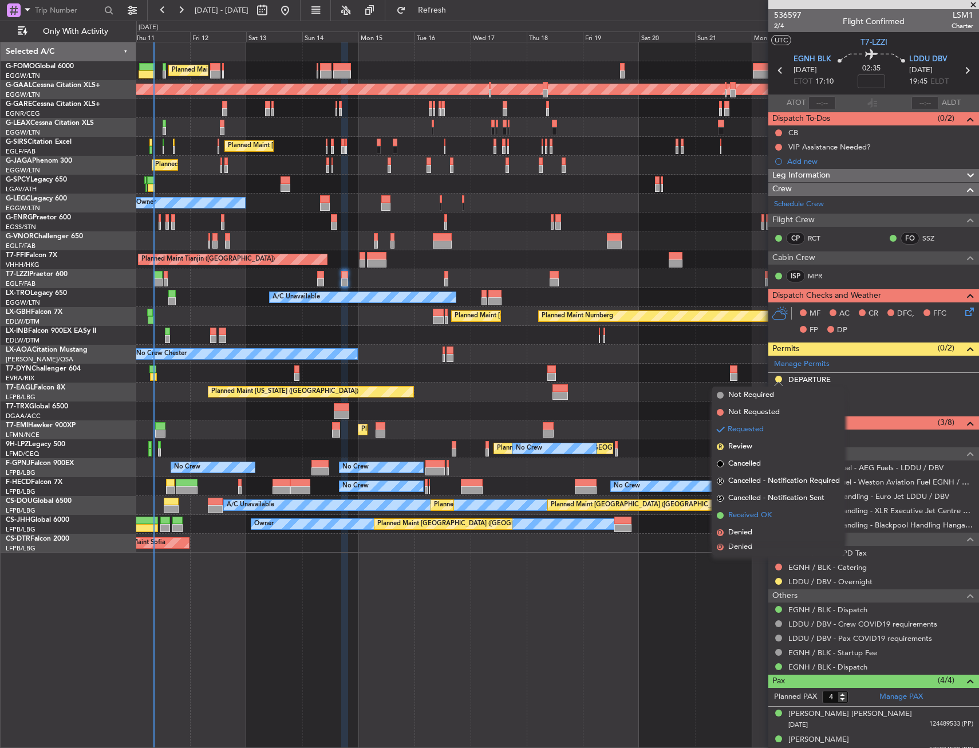
click at [739, 511] on span "Received OK" at bounding box center [751, 515] width 44 height 11
click at [531, 571] on div "Planned Maint London (Luton) Planned Maint Dusseldorf Unplanned Maint Chester P…" at bounding box center [557, 395] width 843 height 706
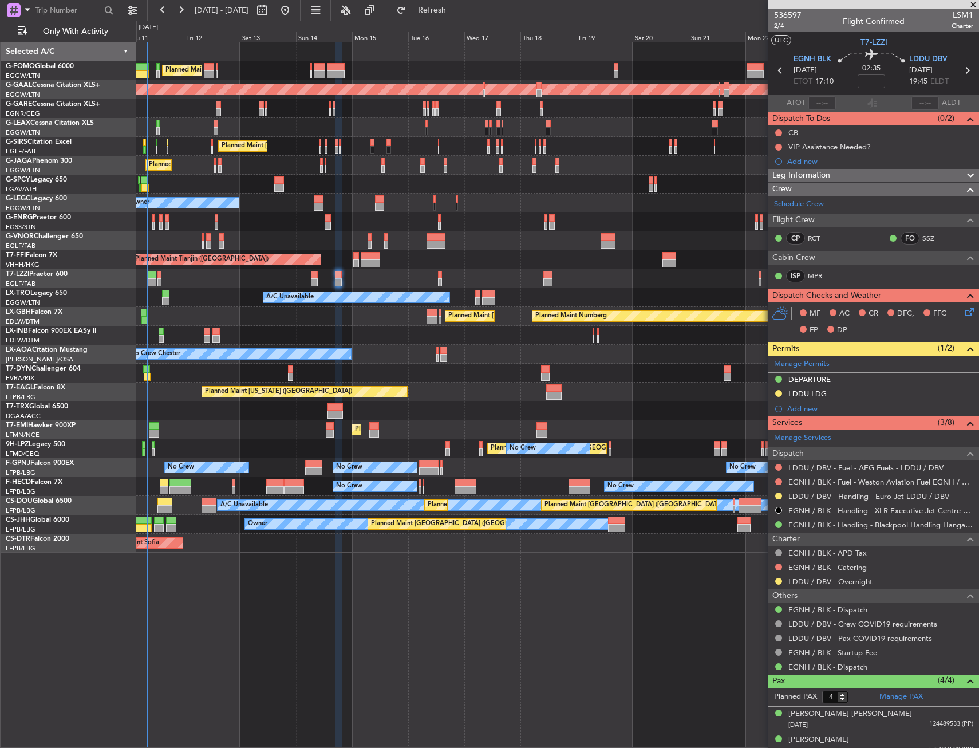
click at [188, 324] on div "Planned Maint Nurnberg Planned Maint Paris (Le Bourget)" at bounding box center [557, 316] width 843 height 19
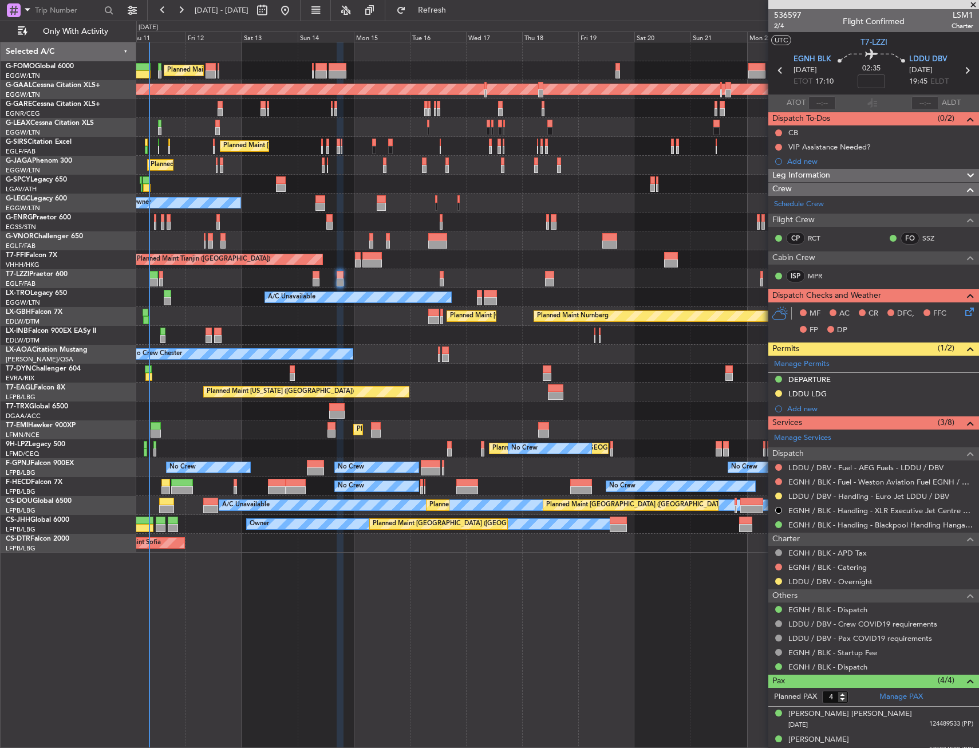
click at [188, 324] on div "Planned Maint Nurnberg Planned Maint Paris (Le Bourget)" at bounding box center [557, 316] width 843 height 19
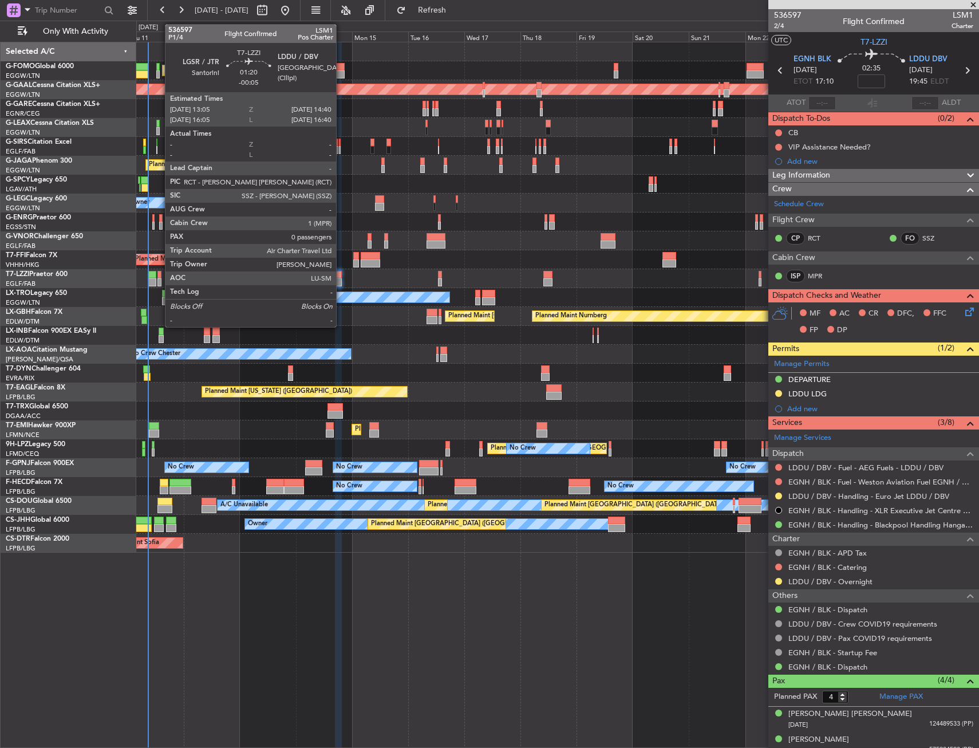
click at [159, 280] on div at bounding box center [160, 282] width 4 height 8
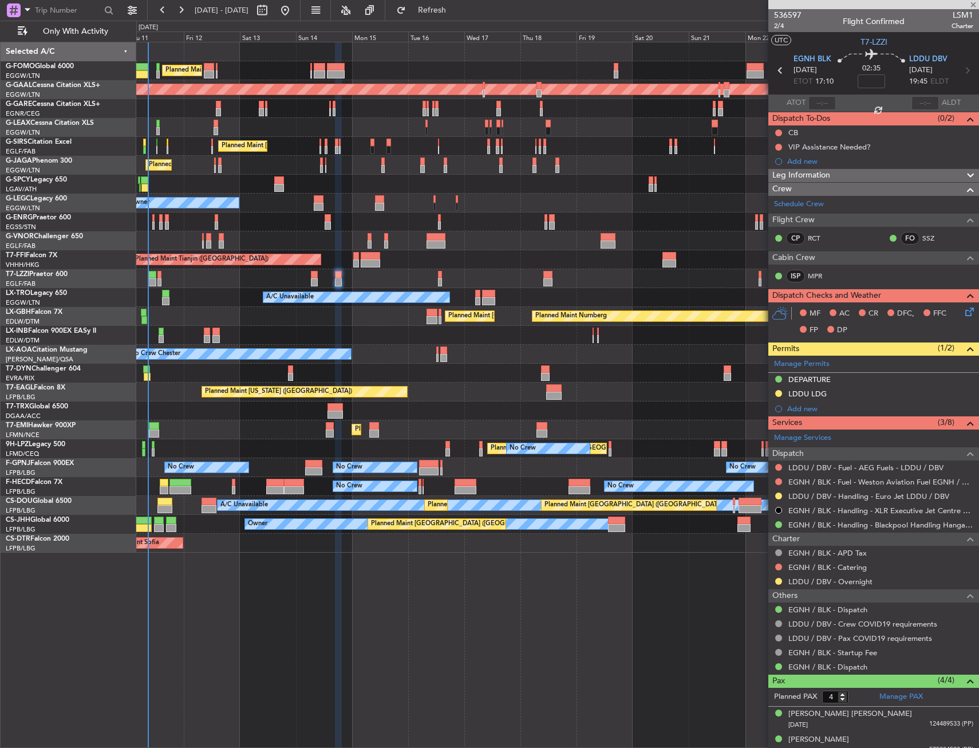
type input "-00:05"
type input "0"
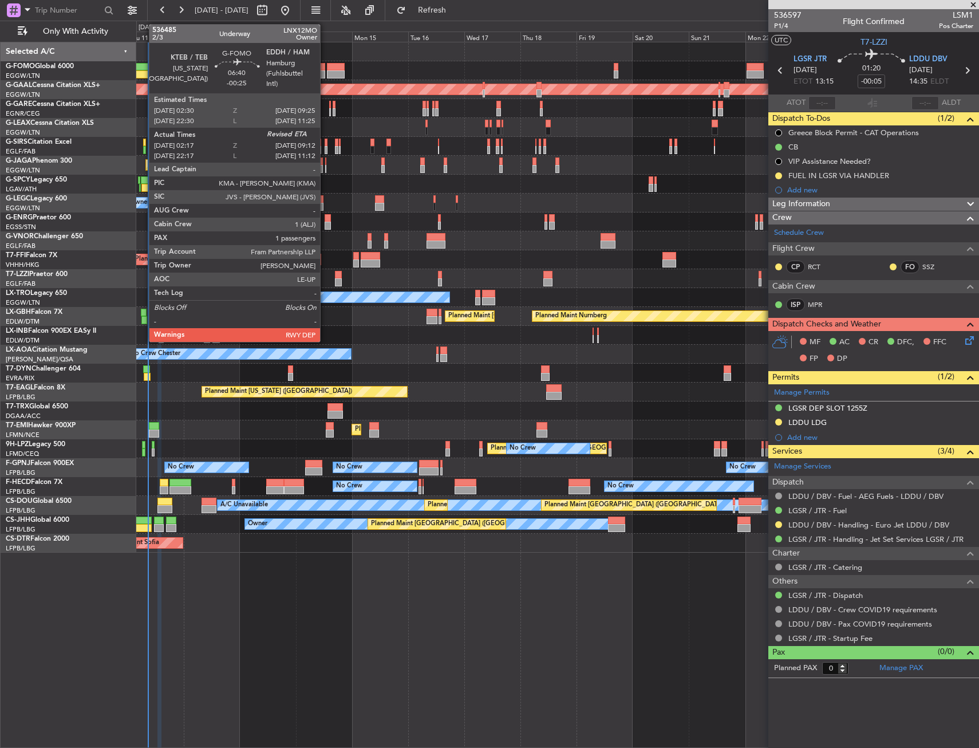
click at [143, 70] on div at bounding box center [141, 67] width 17 height 8
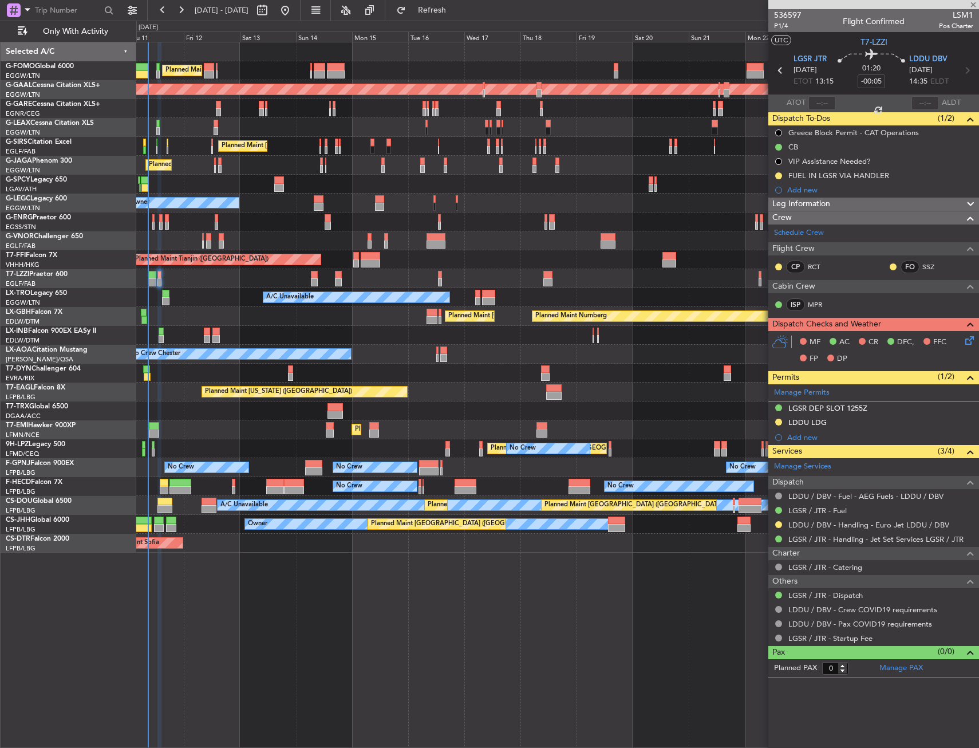
type input "-00:25"
type input "02:17"
type input "1"
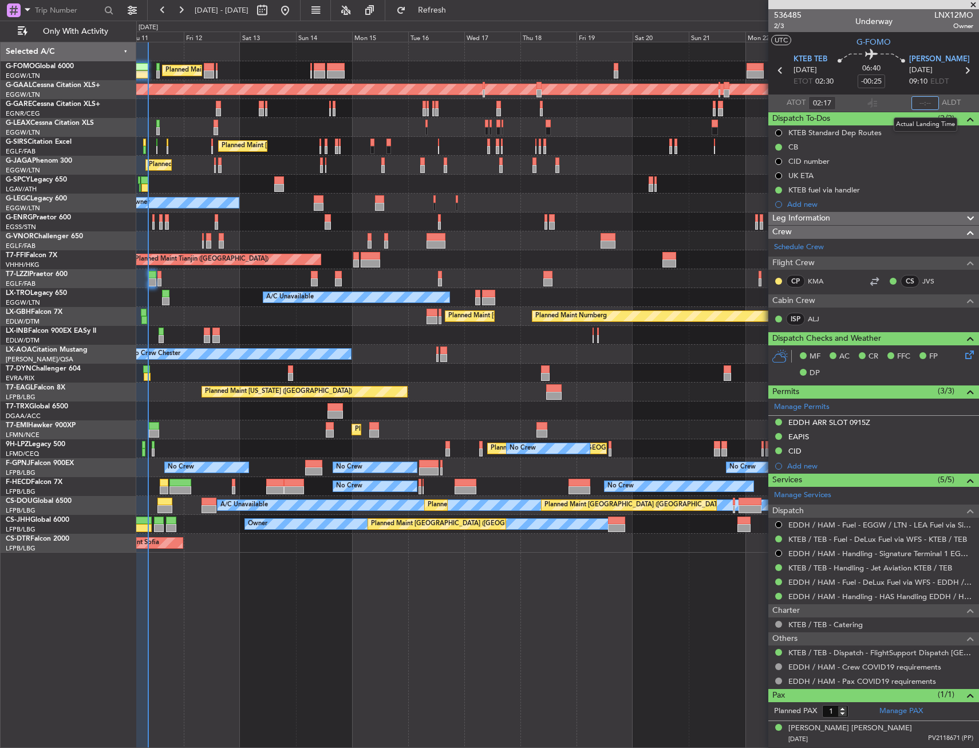
click at [921, 102] on input "text" at bounding box center [925, 103] width 27 height 14
click at [918, 39] on section "UTC G-FOMO" at bounding box center [874, 40] width 211 height 17
type input "08:47"
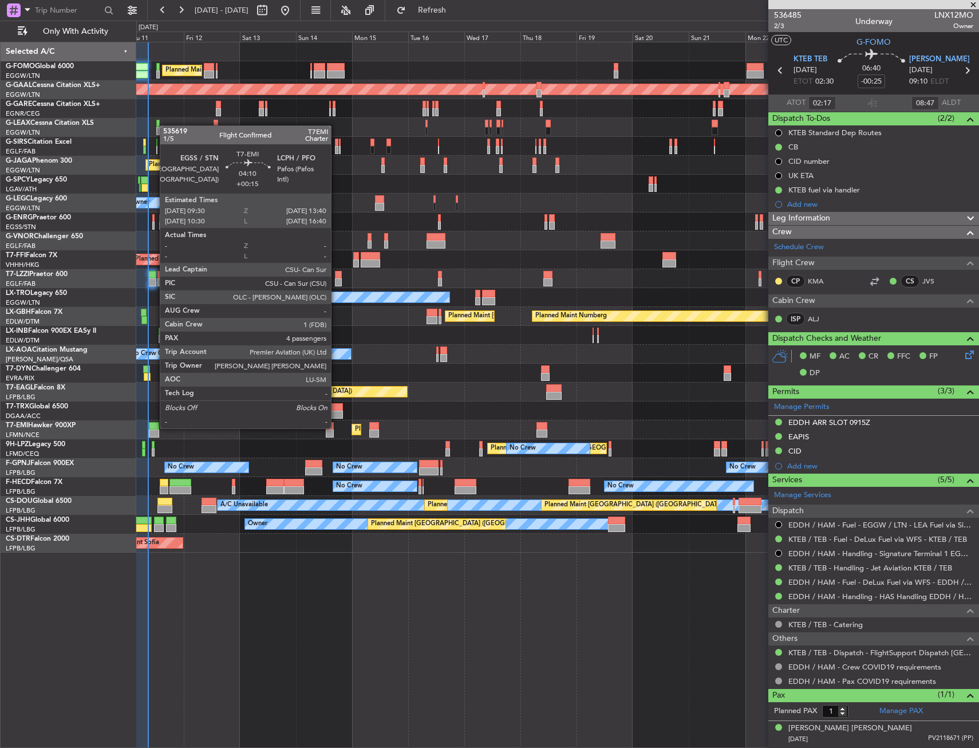
click at [154, 427] on div at bounding box center [154, 426] width 10 height 8
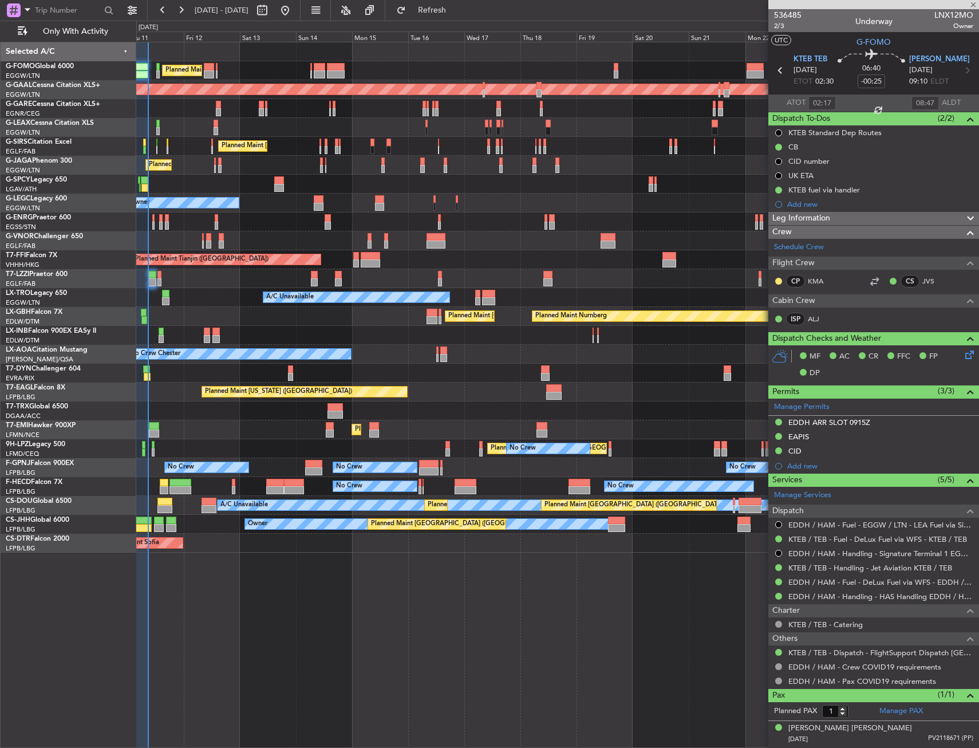
type input "+00:15"
type input "4"
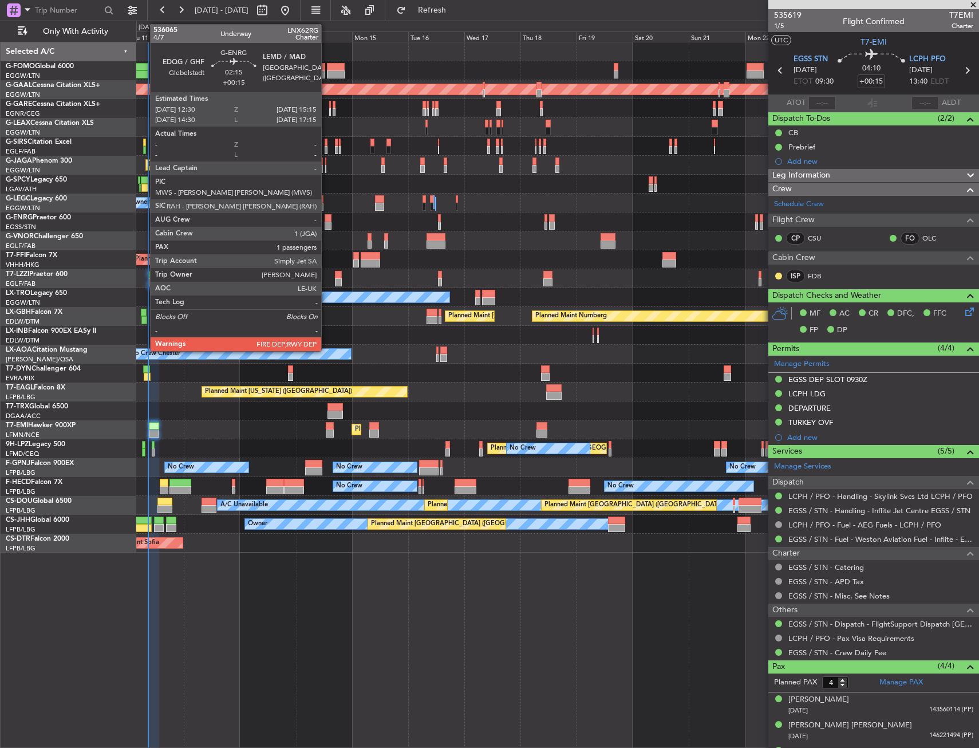
click at [326, 227] on div at bounding box center [328, 226] width 7 height 8
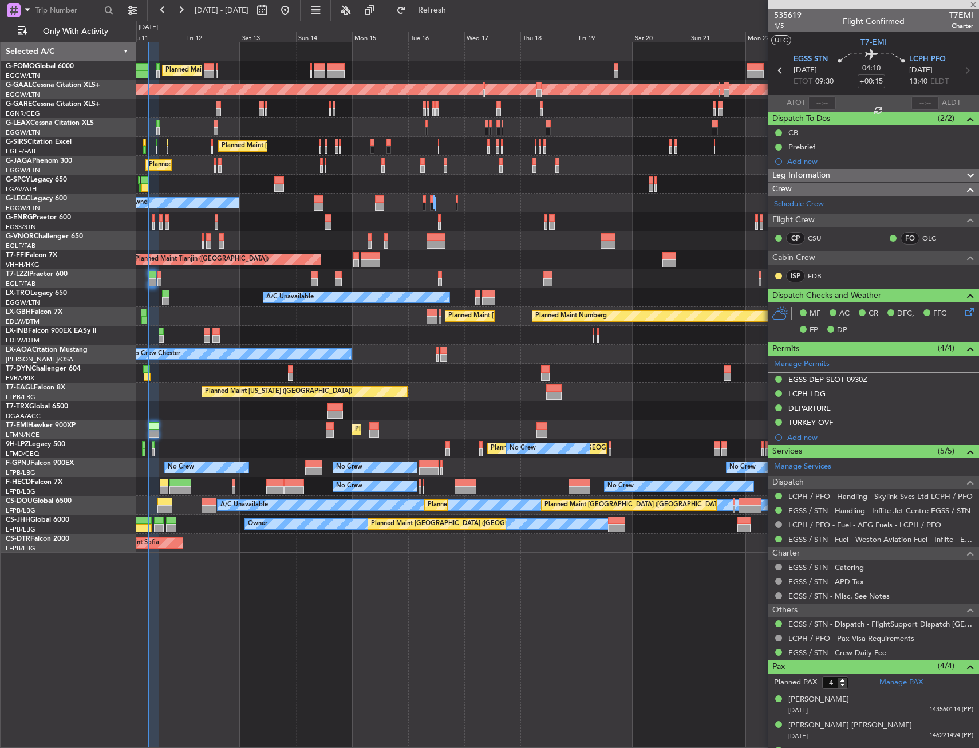
type input "1"
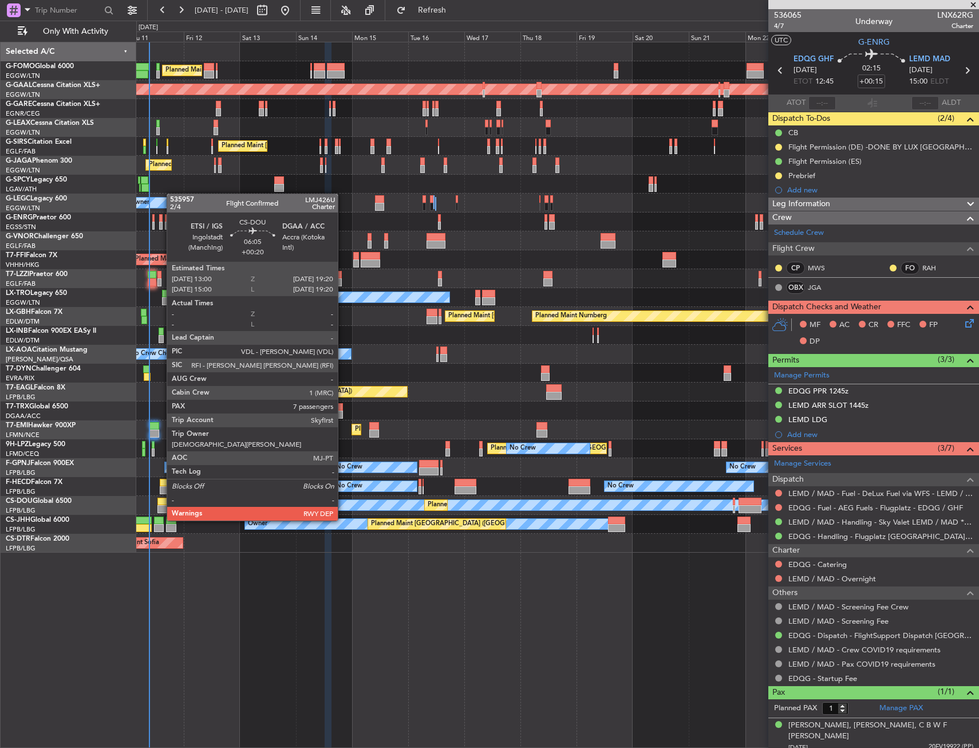
click at [161, 509] on div at bounding box center [165, 509] width 15 height 8
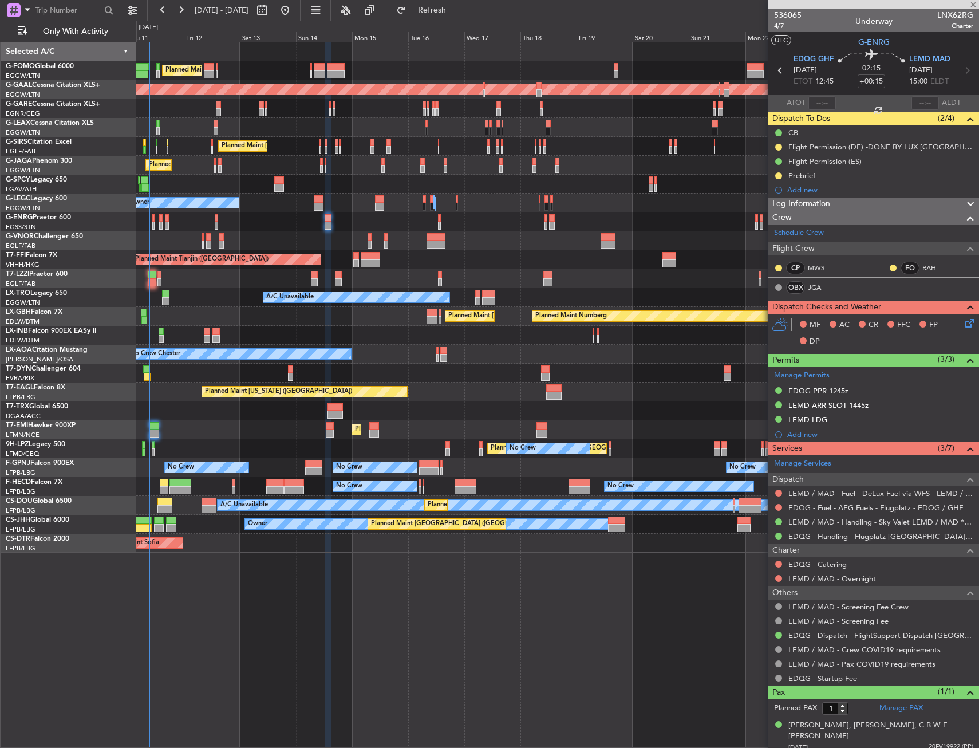
type input "+00:20"
type input "7"
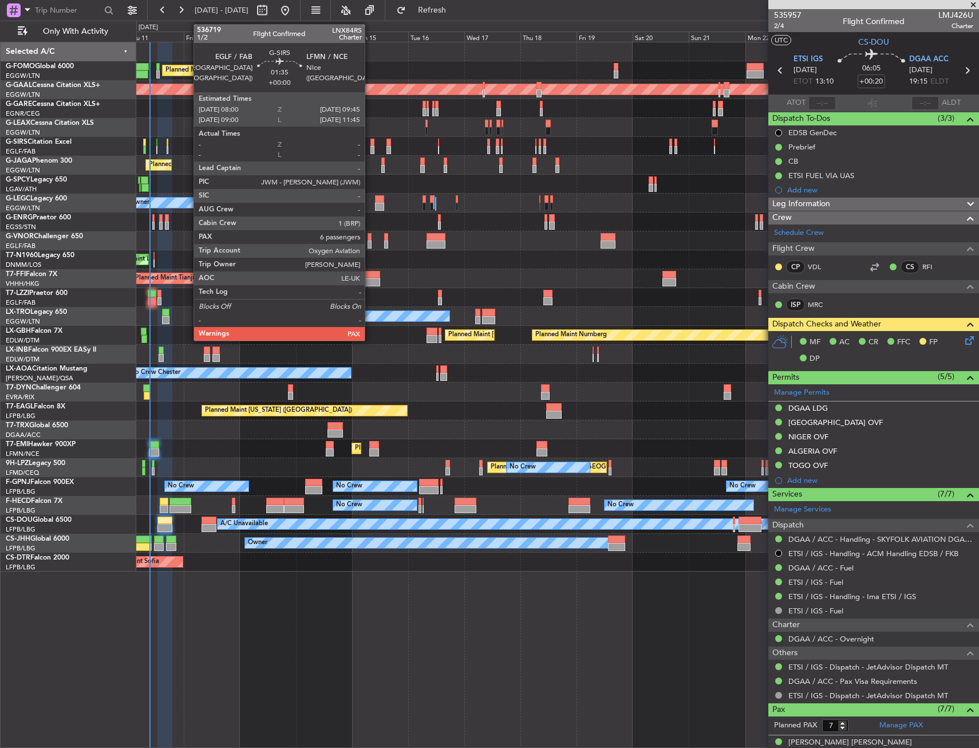
click at [371, 144] on div at bounding box center [373, 143] width 5 height 8
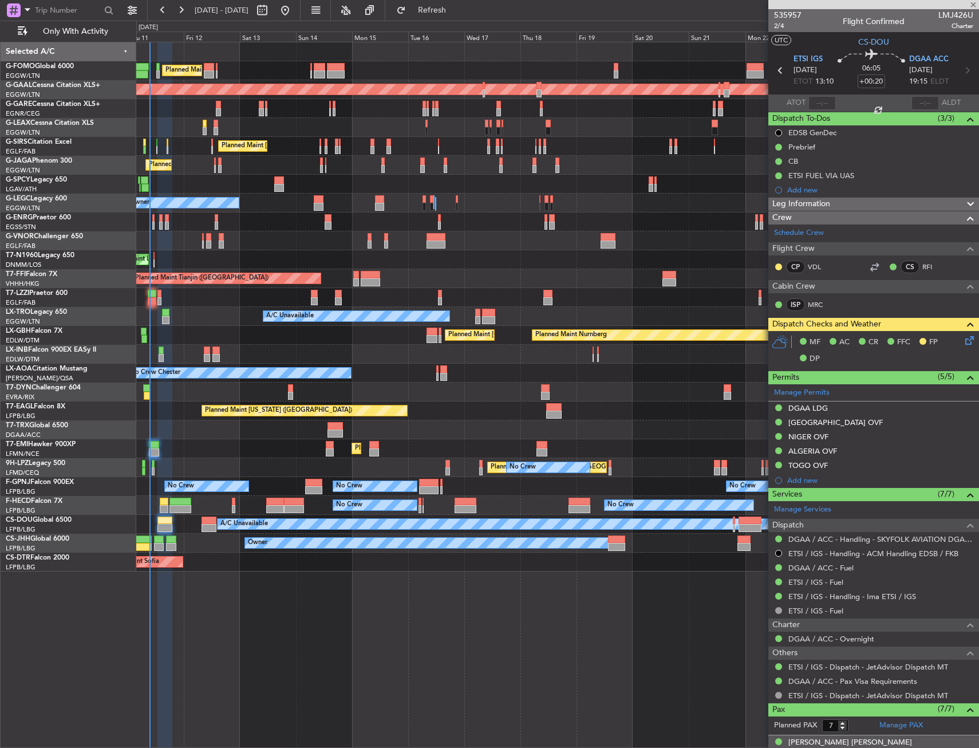
type input "6"
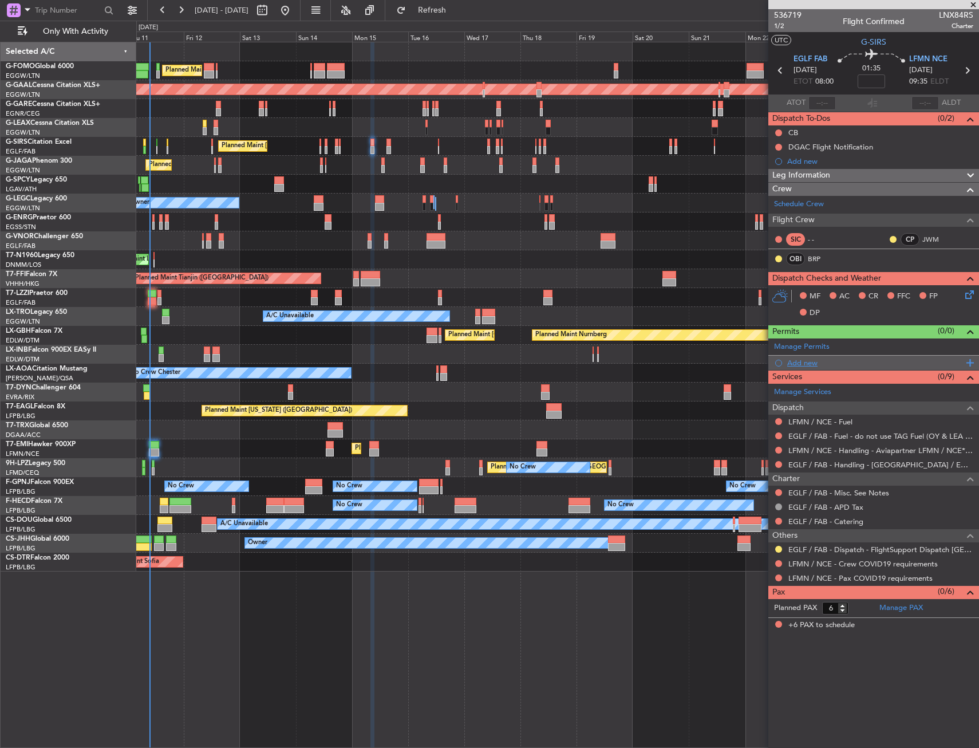
click at [817, 363] on div "Add new" at bounding box center [876, 363] width 176 height 10
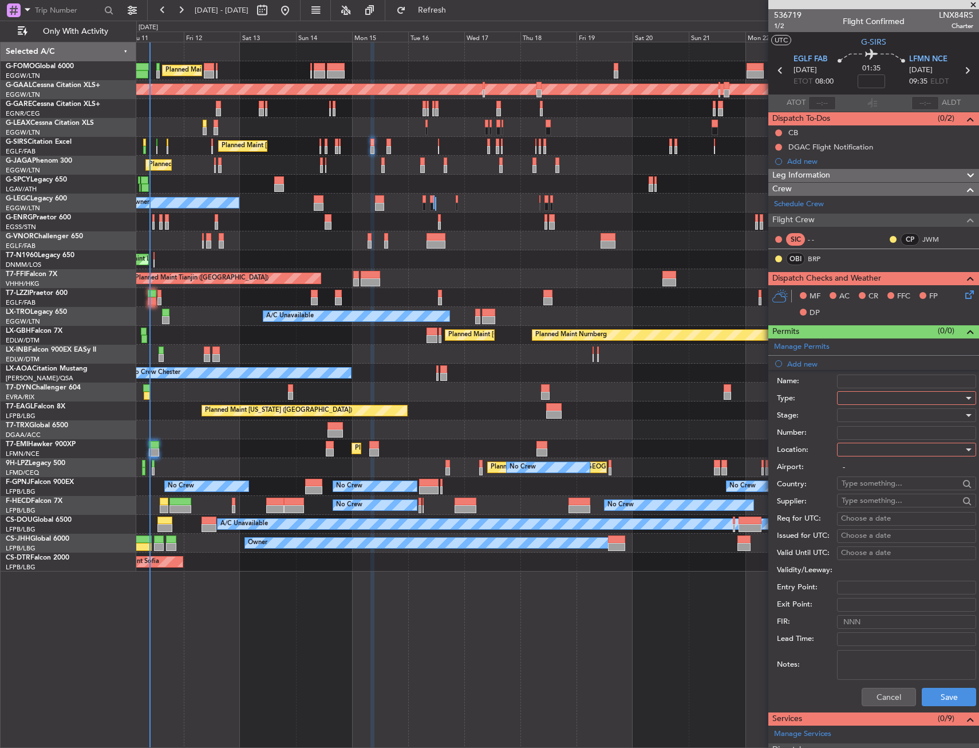
click at [869, 396] on div at bounding box center [903, 398] width 122 height 17
click at [857, 457] on span "PPR" at bounding box center [903, 454] width 120 height 17
click at [857, 457] on div at bounding box center [903, 449] width 122 height 17
click at [860, 468] on span "Departure" at bounding box center [903, 473] width 120 height 17
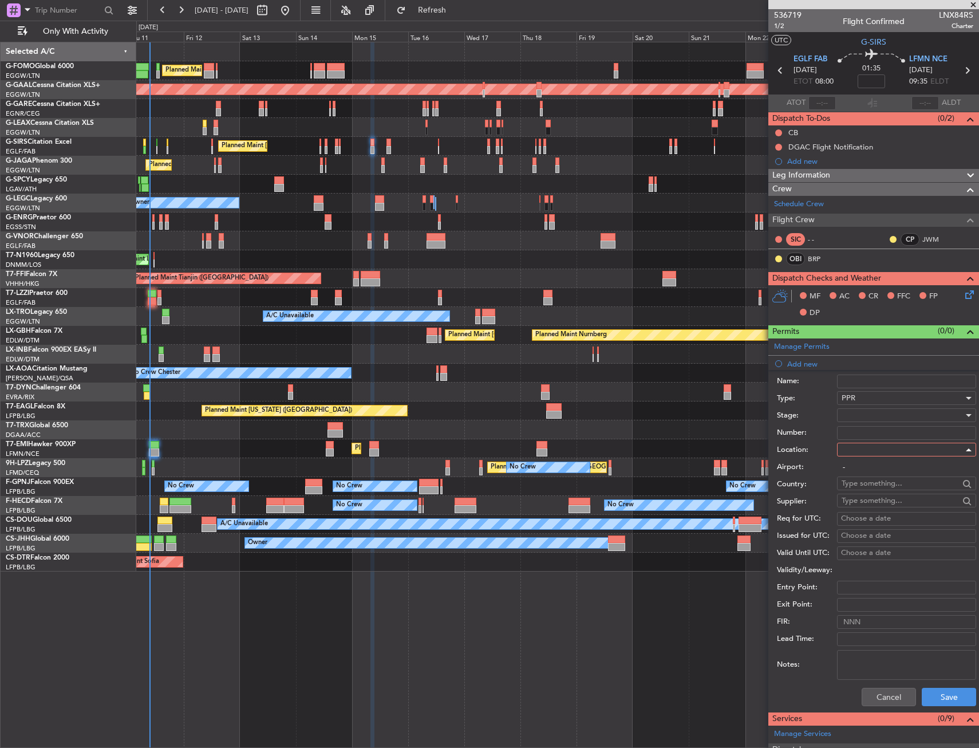
type input "EGLF / FAB"
click at [849, 431] on input "Number:" at bounding box center [906, 433] width 139 height 14
click at [851, 416] on div at bounding box center [903, 415] width 122 height 17
click at [853, 473] on span "Review" at bounding box center [903, 473] width 120 height 17
click at [856, 410] on span "Review" at bounding box center [854, 415] width 24 height 10
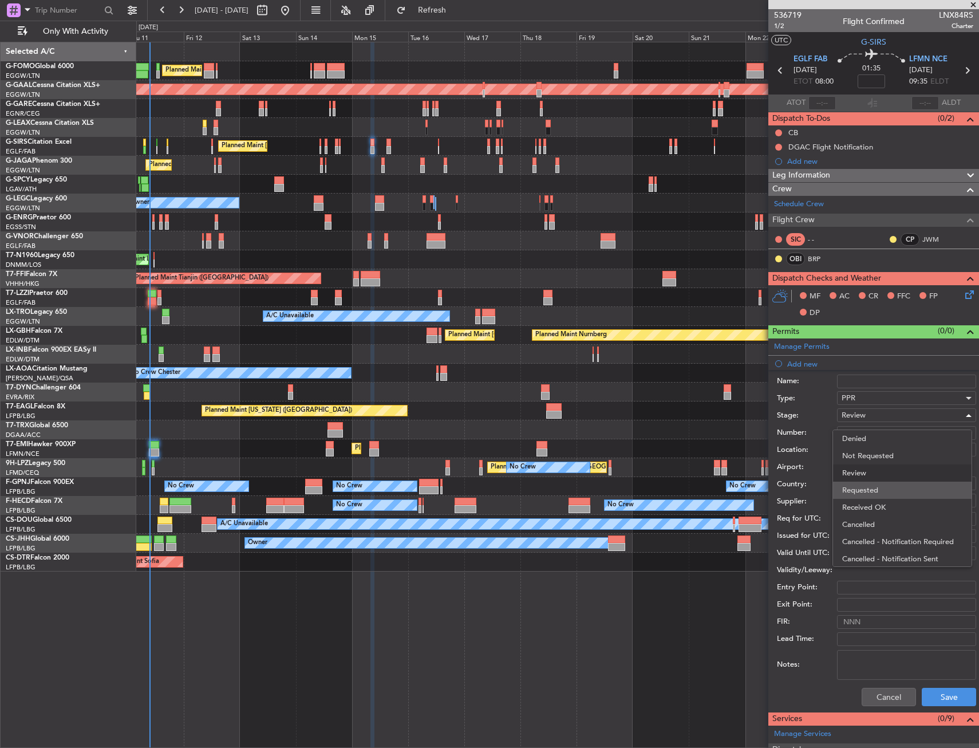
click at [858, 485] on span "Requested" at bounding box center [903, 490] width 120 height 17
click at [926, 691] on button "Save" at bounding box center [949, 697] width 54 height 18
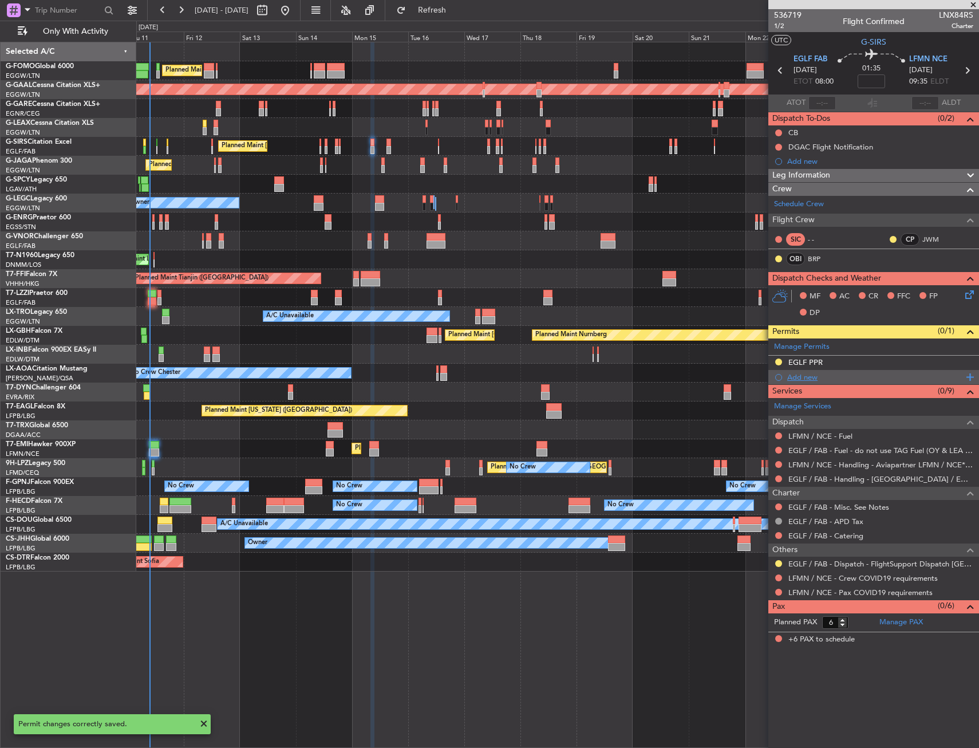
click at [800, 376] on div "Add new" at bounding box center [876, 377] width 176 height 10
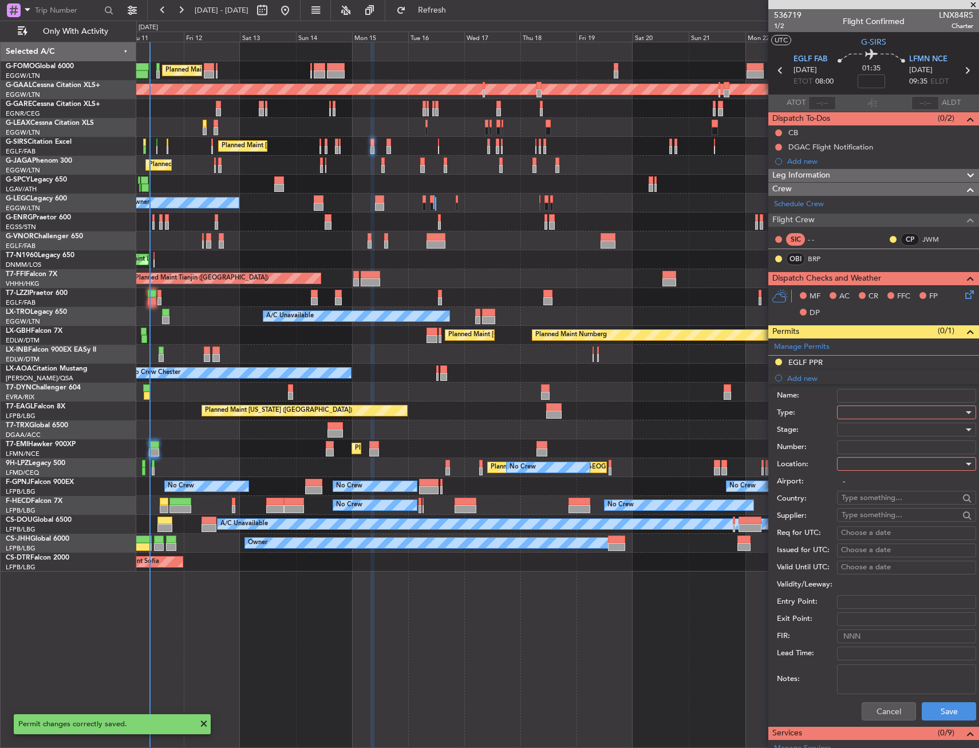
click at [882, 407] on div at bounding box center [903, 412] width 122 height 17
click at [859, 522] on span "Slot" at bounding box center [903, 521] width 120 height 17
click at [862, 469] on div at bounding box center [903, 463] width 122 height 17
click at [861, 518] on span "Arrival" at bounding box center [903, 521] width 120 height 17
type input "LFMN / NCE"
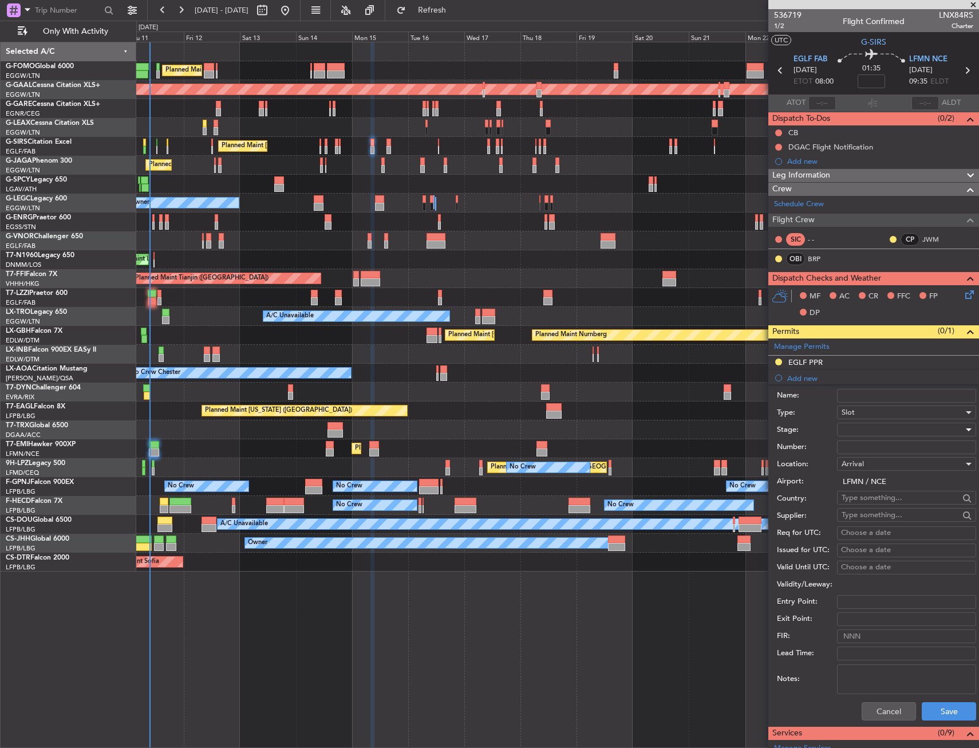
click at [857, 428] on div at bounding box center [903, 429] width 122 height 17
click at [864, 499] on span "Requested" at bounding box center [903, 504] width 120 height 17
click at [923, 709] on button "Save" at bounding box center [949, 711] width 54 height 18
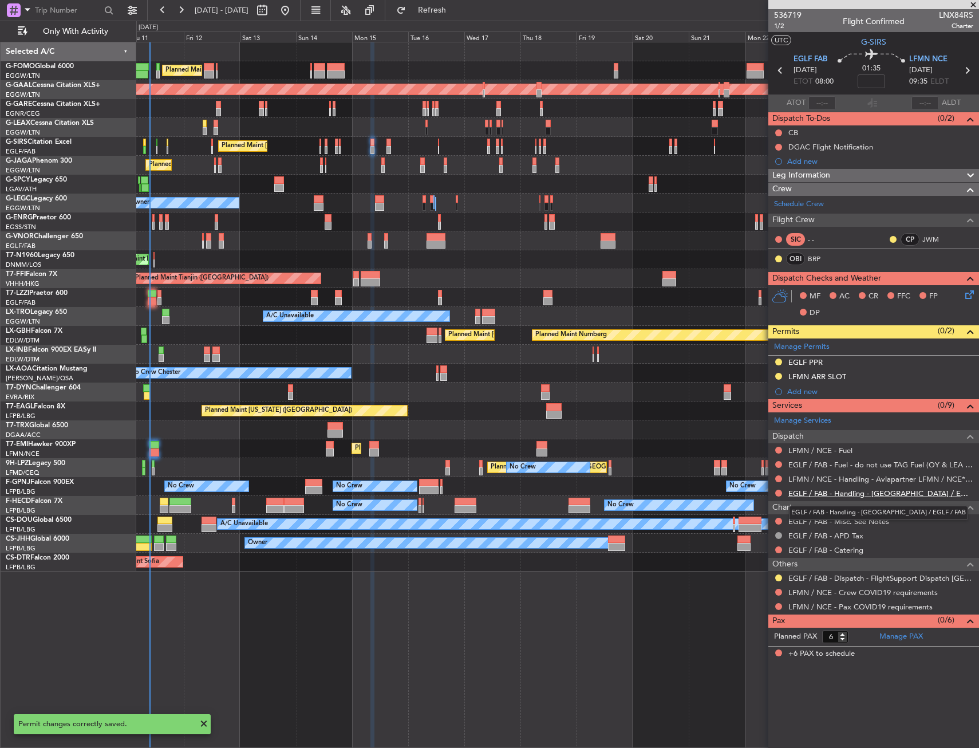
click at [815, 491] on link "EGLF / FAB - Handling - [GEOGRAPHIC_DATA] / EGLF / FAB" at bounding box center [881, 494] width 185 height 10
click at [814, 481] on link "LFMN / NCE - Handling - Aviapartner LFMN / NCE*****MY HANDLING****" at bounding box center [881, 479] width 185 height 10
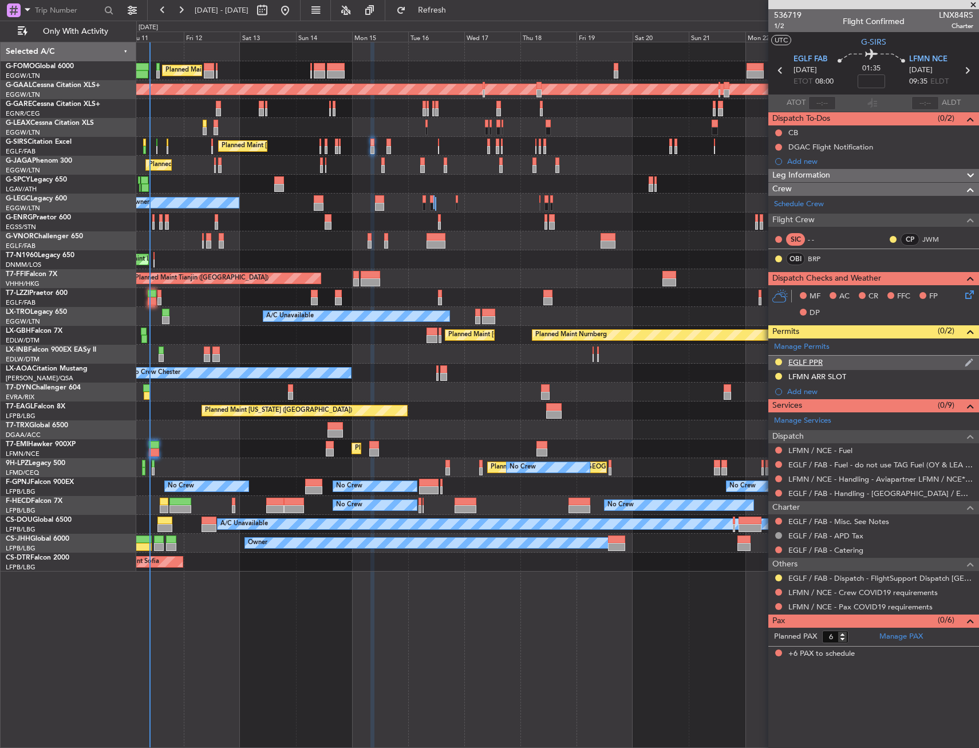
click at [850, 360] on div "EGLF PPR" at bounding box center [874, 363] width 211 height 14
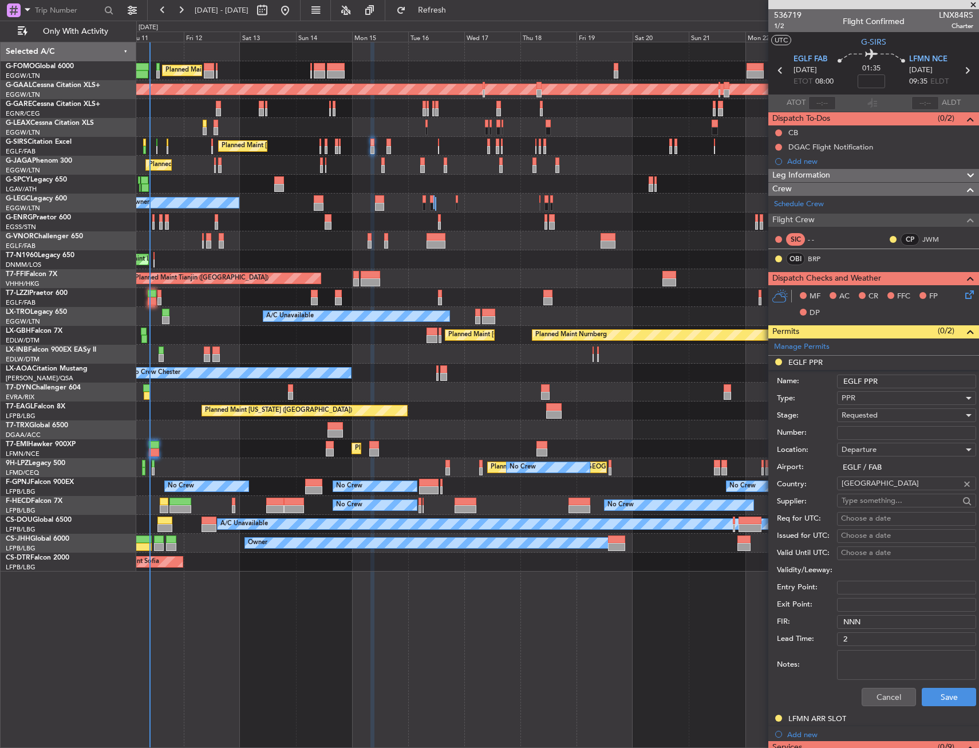
click at [899, 380] on input "EGLF PPR" at bounding box center [906, 382] width 139 height 14
type input "EGLF PPR 0800Z"
click at [949, 699] on button "Save" at bounding box center [949, 697] width 54 height 18
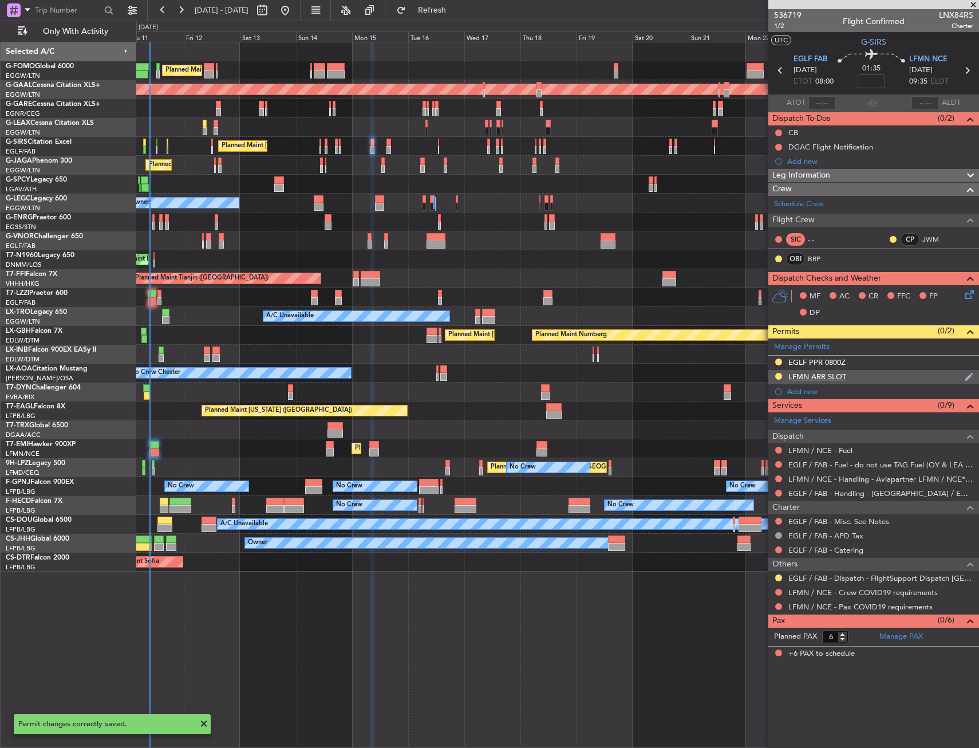
click at [885, 377] on div "LFMN ARR SLOT" at bounding box center [874, 377] width 211 height 14
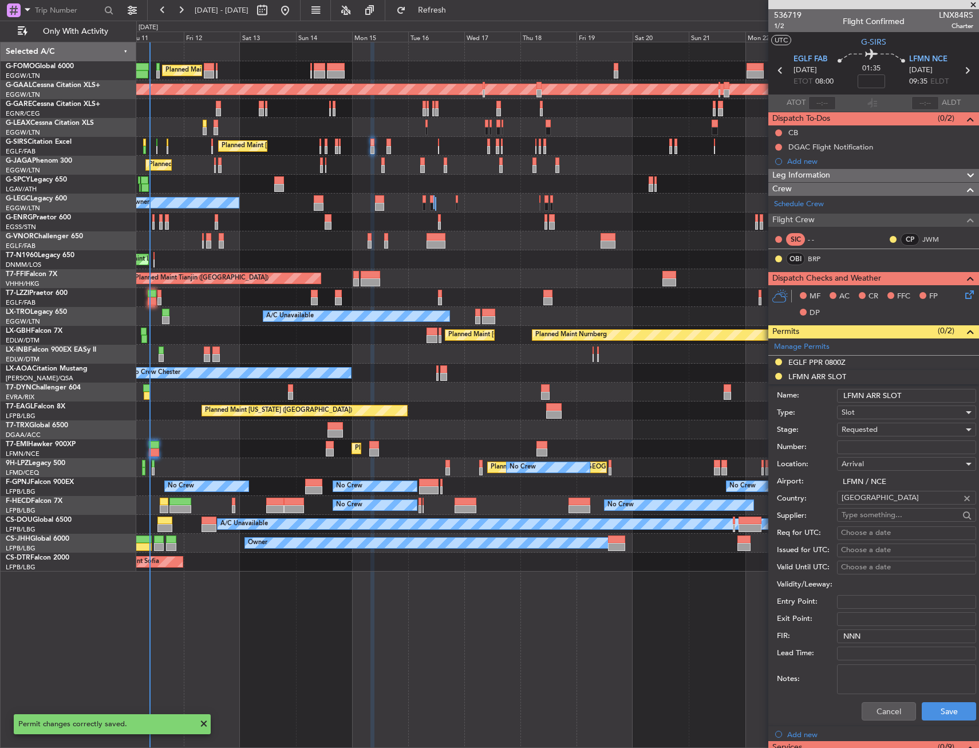
click at [923, 402] on input "LFMN ARR SLOT" at bounding box center [906, 396] width 139 height 14
type input "LFMN ARR SLOT 0935Z"
click at [938, 709] on button "Save" at bounding box center [949, 711] width 54 height 18
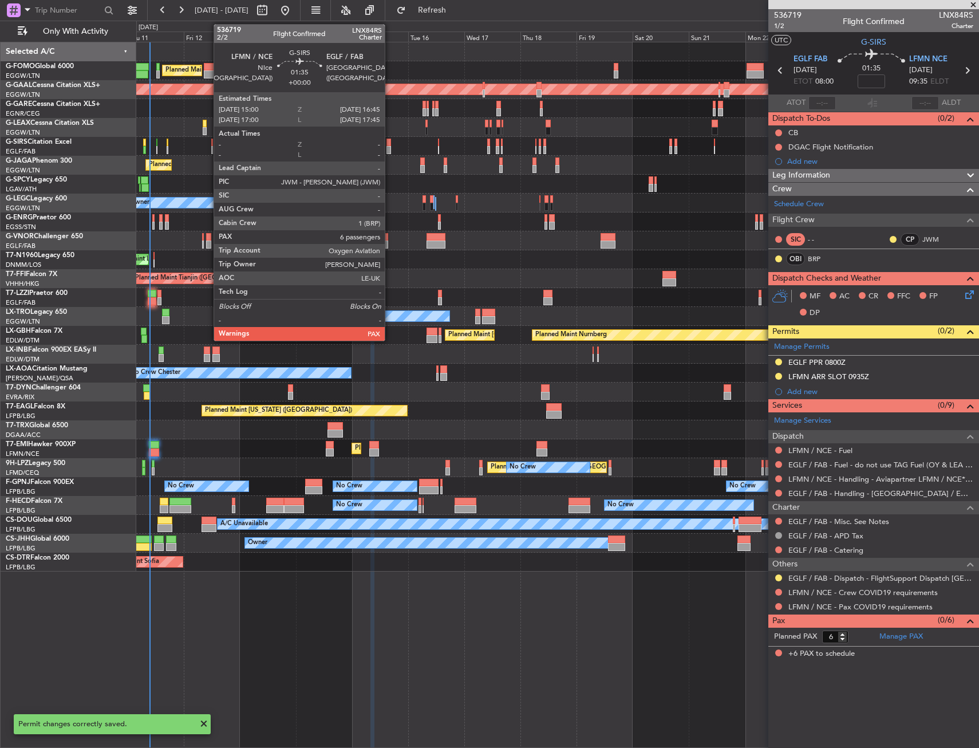
click at [390, 149] on div at bounding box center [389, 150] width 5 height 8
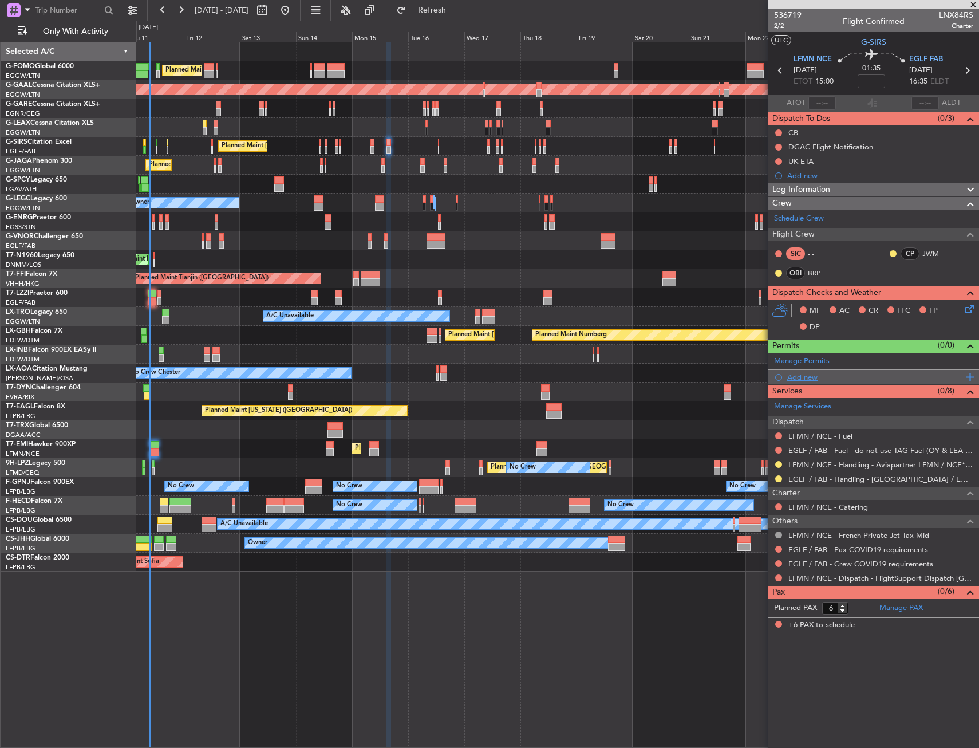
click at [808, 377] on div "Add new" at bounding box center [876, 377] width 176 height 10
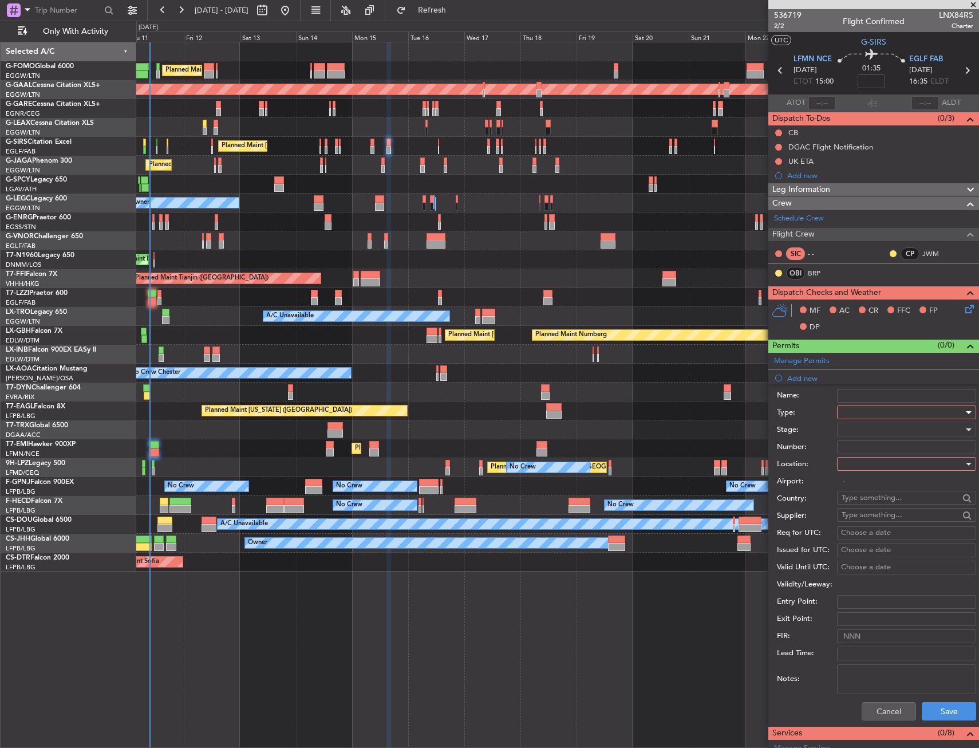
click at [859, 408] on div at bounding box center [903, 412] width 122 height 17
click at [860, 521] on span "Slot" at bounding box center [903, 520] width 120 height 17
click at [864, 470] on div at bounding box center [903, 463] width 122 height 17
click at [863, 491] on span "Departure" at bounding box center [894, 487] width 102 height 17
type input "LFMN / NCE"
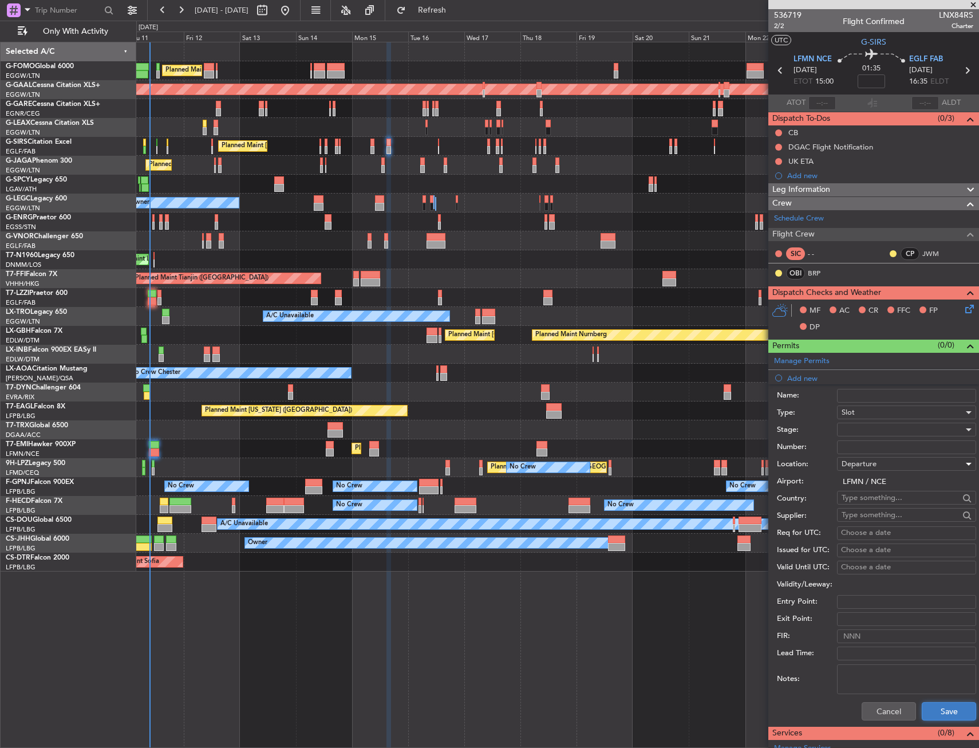
click at [937, 713] on button "Save" at bounding box center [949, 711] width 54 height 18
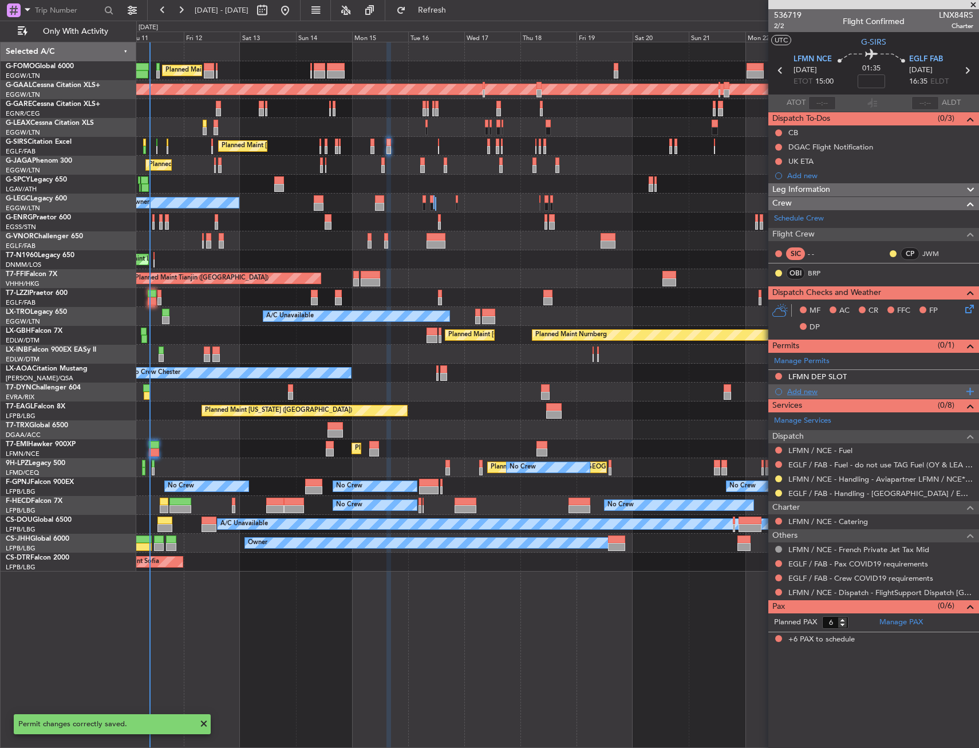
click at [836, 389] on div "Add new" at bounding box center [876, 392] width 176 height 10
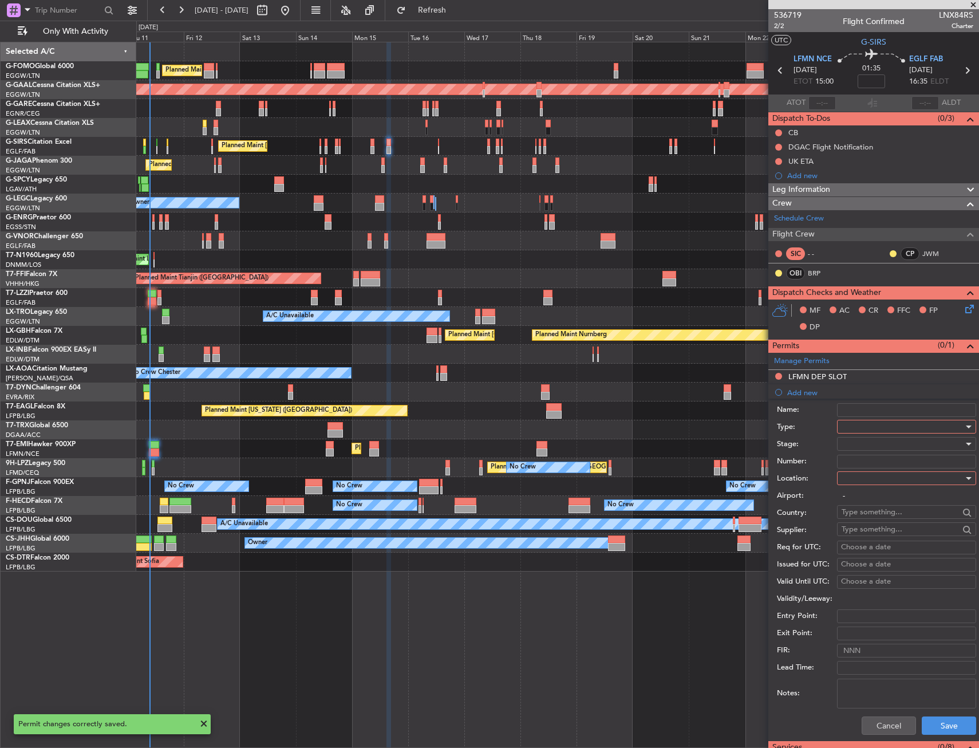
click at [870, 416] on input "Name:" at bounding box center [906, 410] width 139 height 14
click at [871, 404] on input "Name:" at bounding box center [906, 410] width 139 height 14
click at [880, 389] on li "Add new Name: Type: Stage: Number: Location: Airport: - Country: Supplier: Req …" at bounding box center [874, 562] width 211 height 356
click at [874, 427] on div at bounding box center [903, 426] width 122 height 17
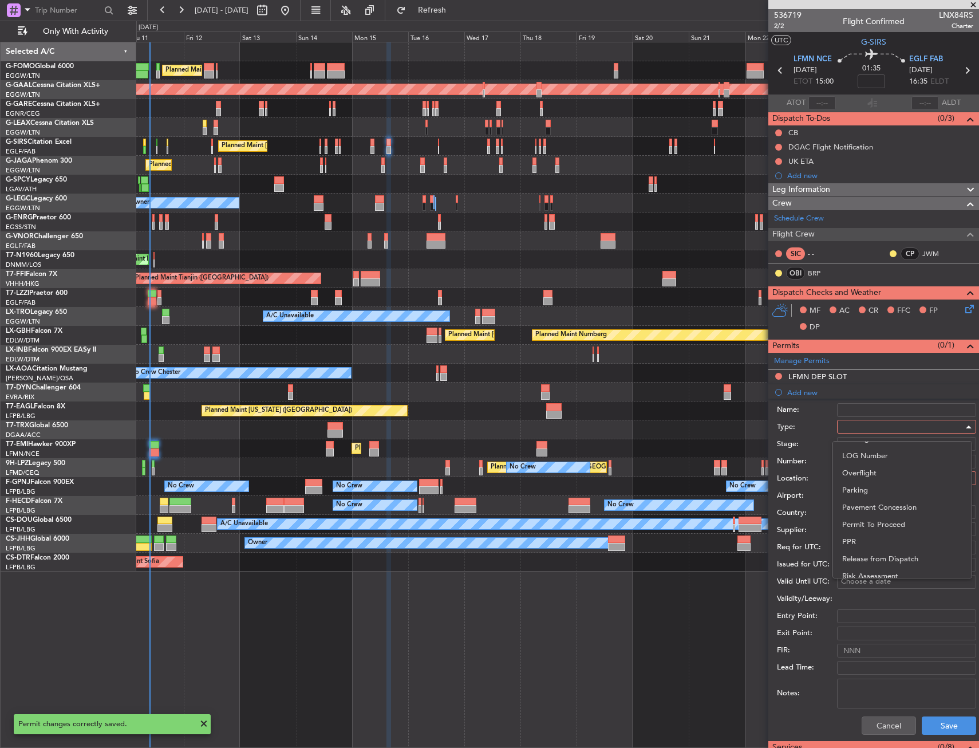
drag, startPoint x: 868, startPoint y: 536, endPoint x: 868, endPoint y: 528, distance: 8.6
click at [868, 536] on span "PPR" at bounding box center [903, 541] width 120 height 17
click at [872, 480] on div at bounding box center [903, 478] width 122 height 17
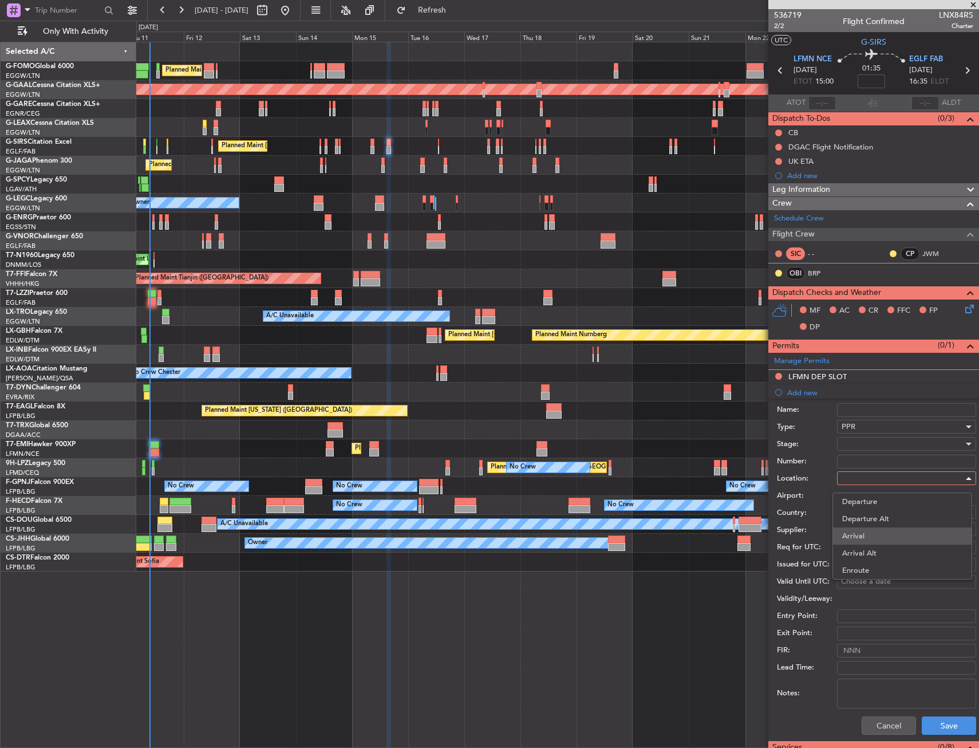
click at [868, 541] on span "Arrival" at bounding box center [903, 536] width 120 height 17
type input "EGLF / FAB"
click at [927, 719] on button "Save" at bounding box center [949, 726] width 54 height 18
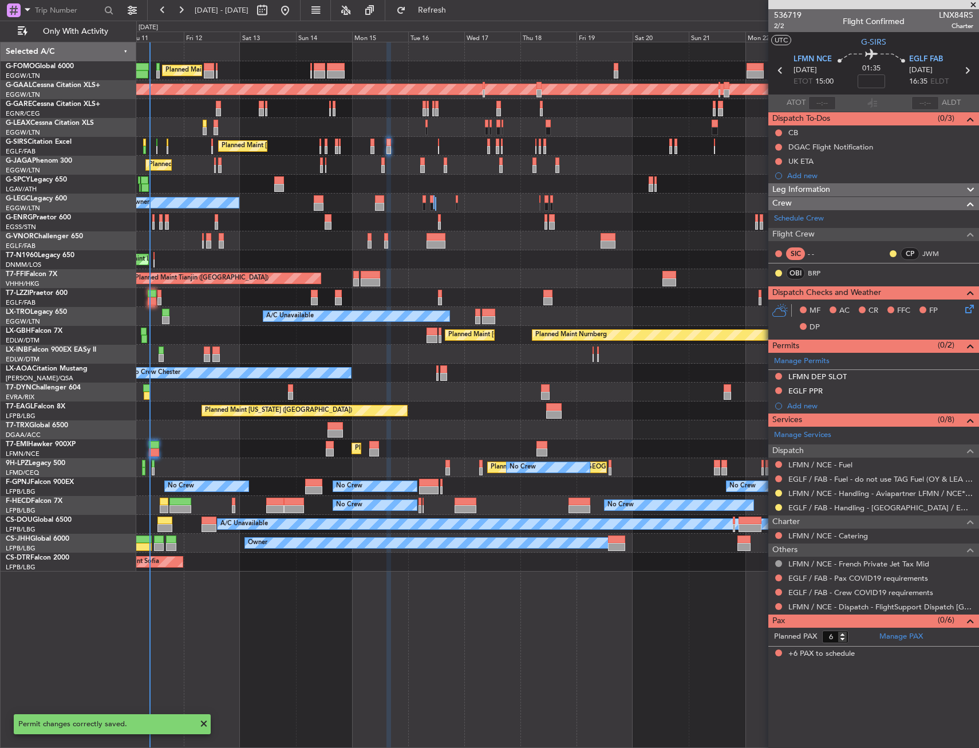
click at [875, 378] on div "LFMN DEP SLOT" at bounding box center [874, 377] width 211 height 14
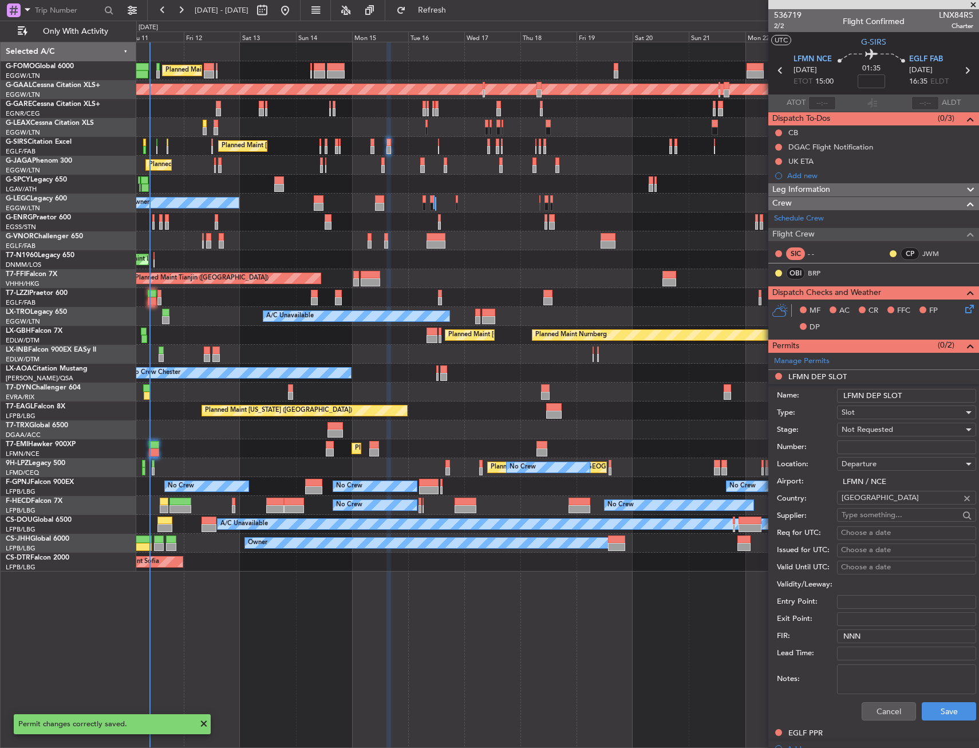
click at [907, 389] on input "LFMN DEP SLOT" at bounding box center [906, 396] width 139 height 14
type input "LFMN DEP SLOT 1500Z"
click at [896, 423] on div "Not Requested" at bounding box center [903, 429] width 122 height 17
click at [883, 506] on span "Requested" at bounding box center [903, 504] width 120 height 17
click at [930, 713] on button "Save" at bounding box center [949, 711] width 54 height 18
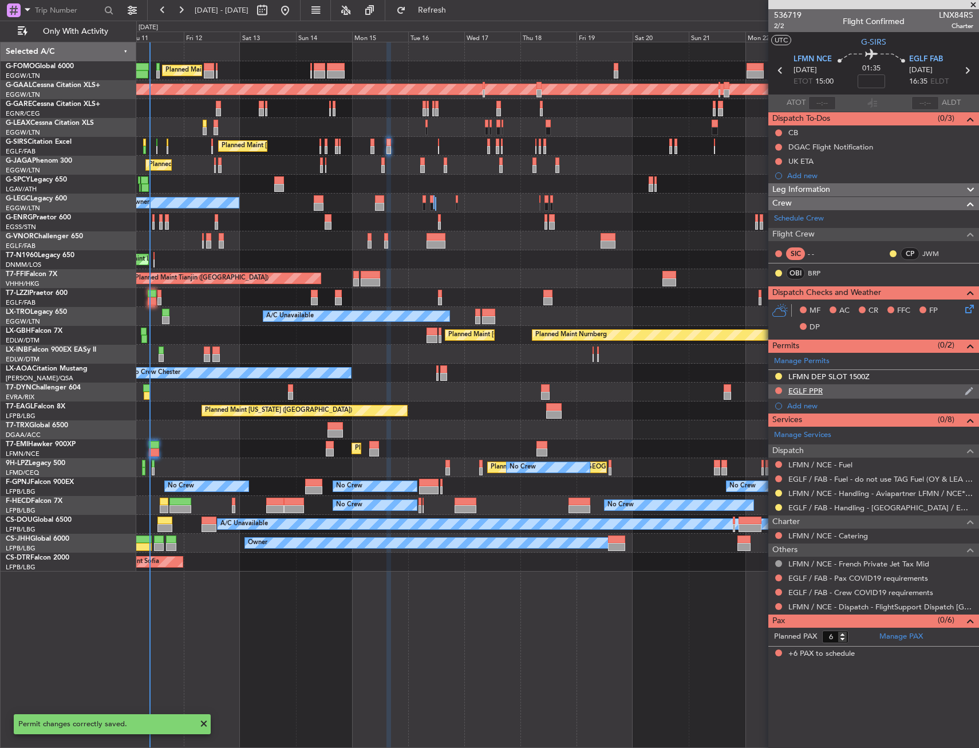
click at [869, 387] on div "EGLF PPR" at bounding box center [874, 391] width 211 height 14
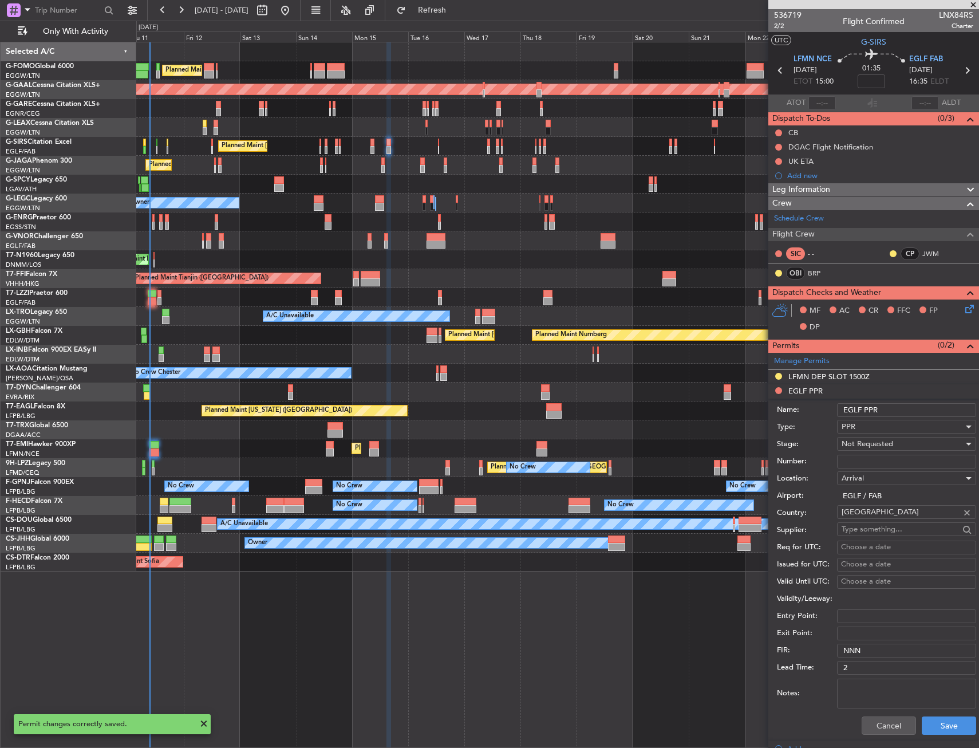
click at [906, 404] on input "EGLF PPR" at bounding box center [906, 410] width 139 height 14
type input "EGLF PPR 1635Z"
click at [907, 444] on div "Not Requested" at bounding box center [903, 443] width 122 height 17
click at [908, 520] on span "Requested" at bounding box center [903, 518] width 120 height 17
click at [937, 720] on button "Save" at bounding box center [949, 726] width 54 height 18
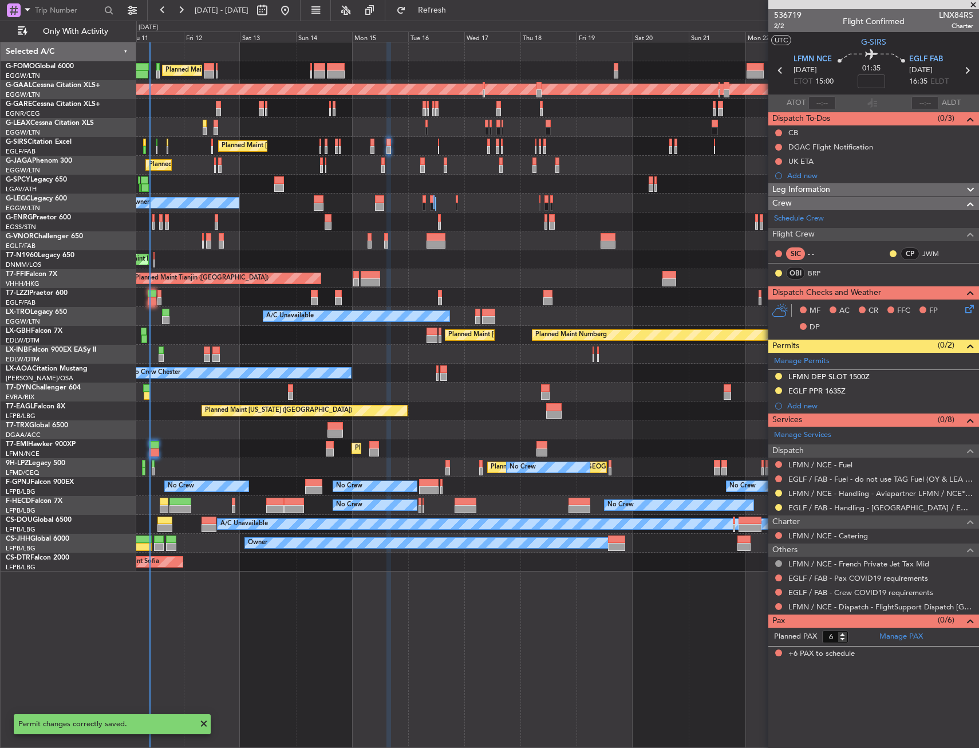
click at [774, 479] on div "EGLF / FAB - Fuel - do not use TAG Fuel (OY & LEA only) EGLF / FAB" at bounding box center [874, 479] width 211 height 14
click at [777, 478] on button at bounding box center [779, 478] width 7 height 7
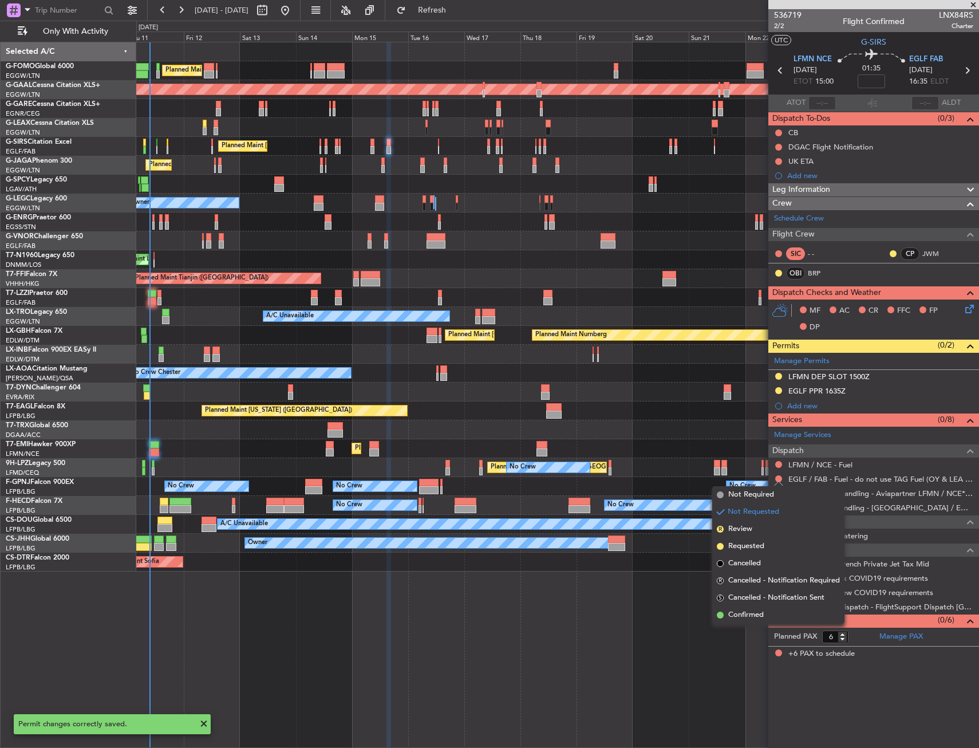
click at [754, 615] on span "Confirmed" at bounding box center [747, 614] width 36 height 11
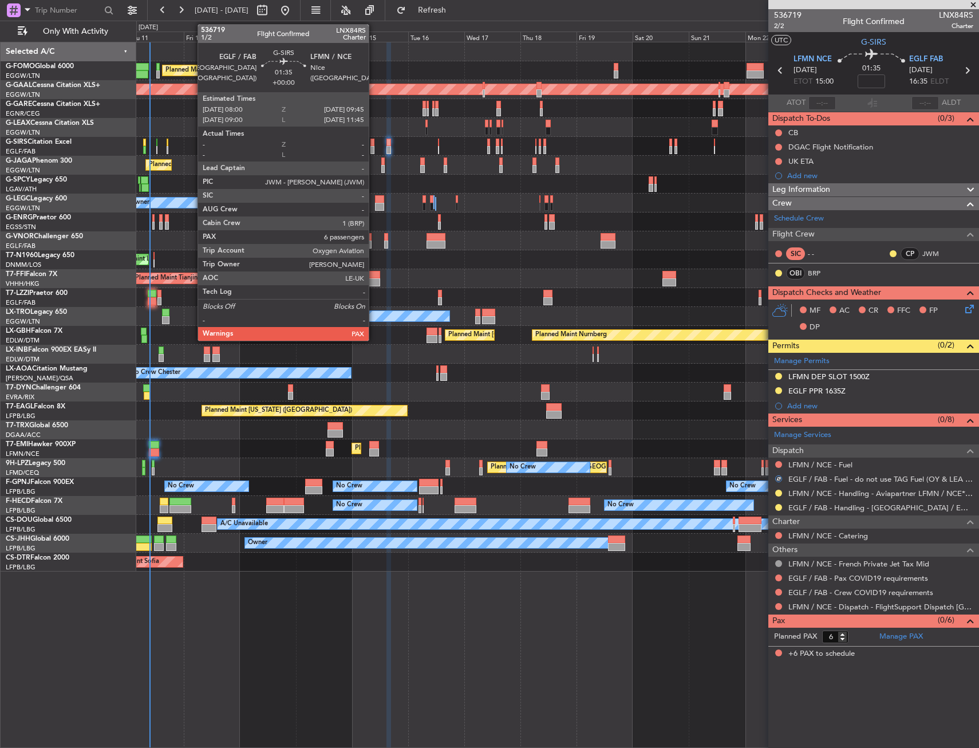
click at [374, 147] on div at bounding box center [373, 150] width 5 height 8
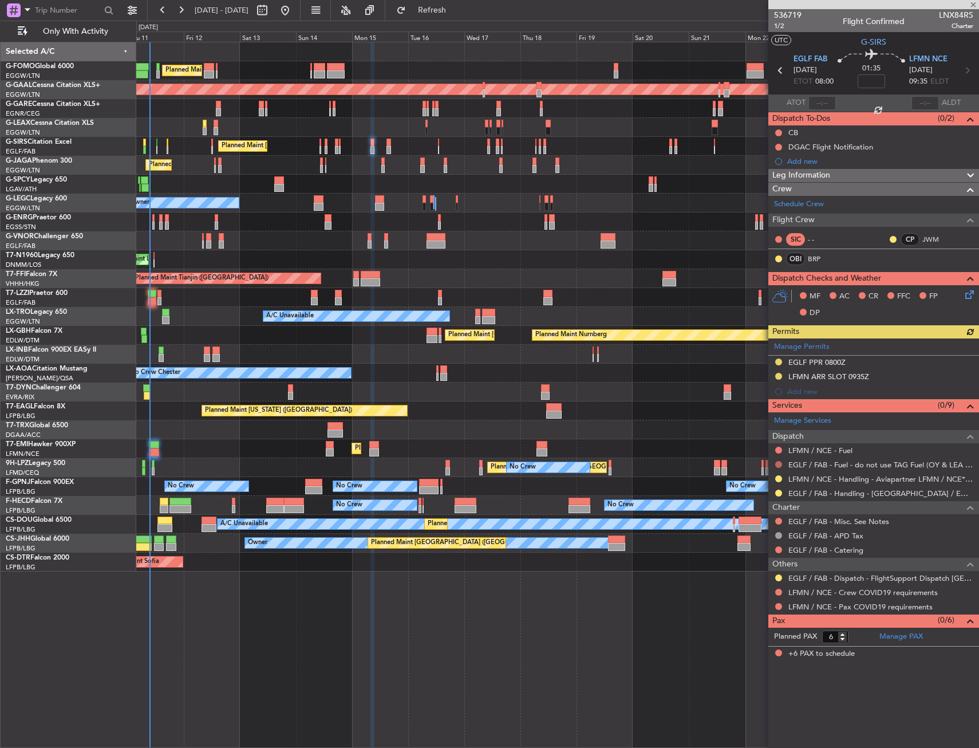
click at [779, 463] on button at bounding box center [779, 464] width 7 height 7
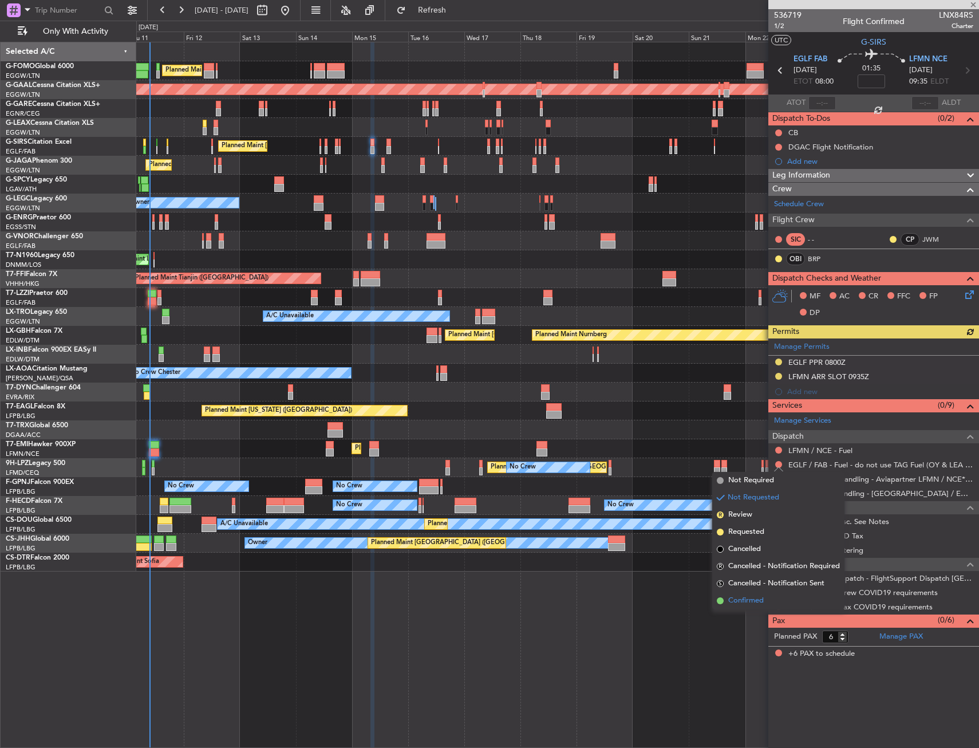
click at [758, 595] on li "Confirmed" at bounding box center [779, 600] width 132 height 17
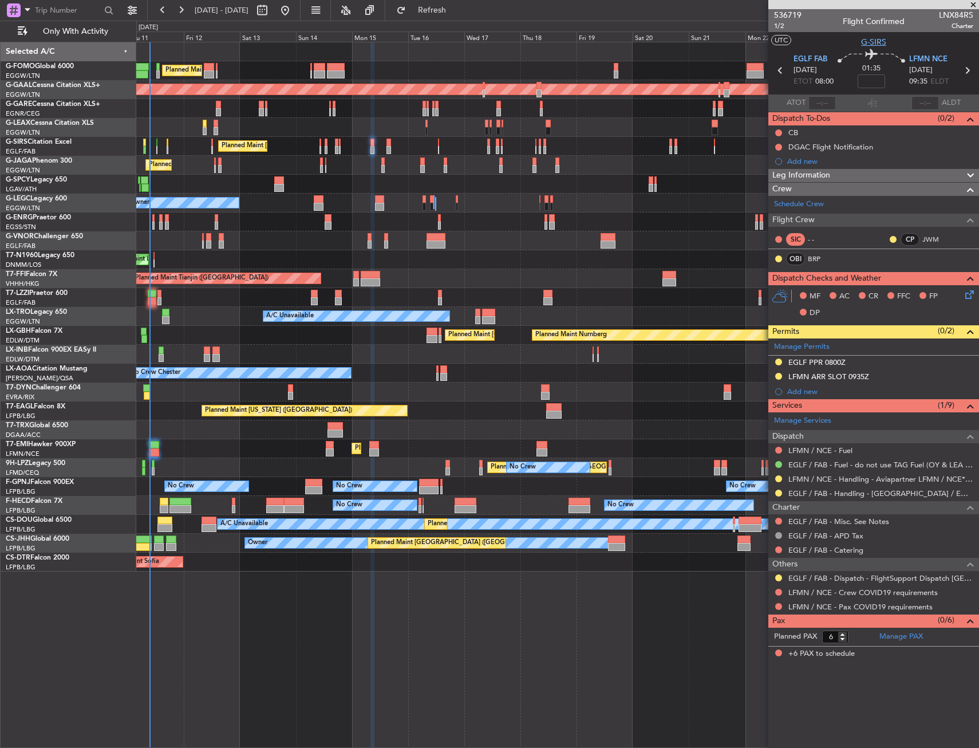
click at [882, 41] on span "G-SIRS" at bounding box center [873, 42] width 25 height 12
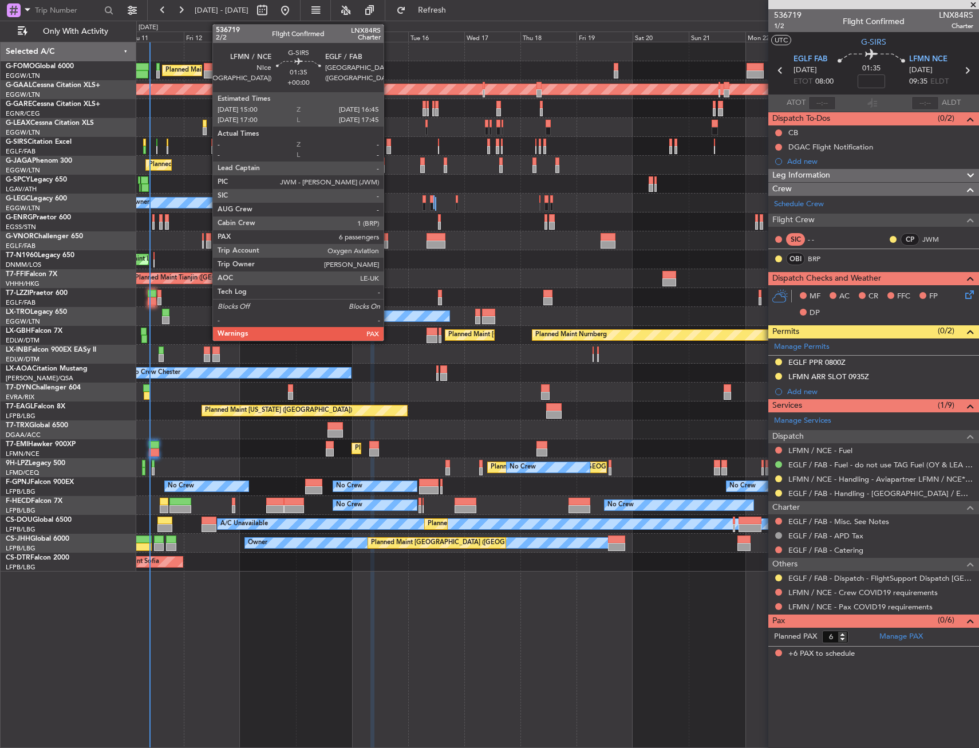
click at [389, 145] on div at bounding box center [389, 143] width 5 height 8
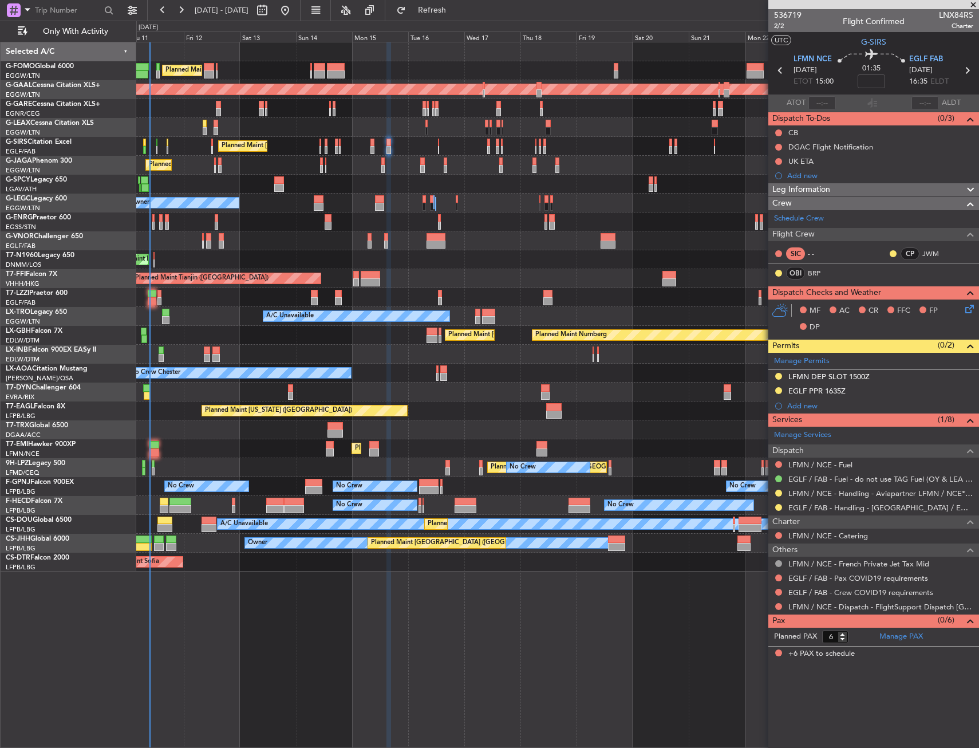
click at [878, 146] on div "DGAC Flight Notification" at bounding box center [874, 147] width 211 height 14
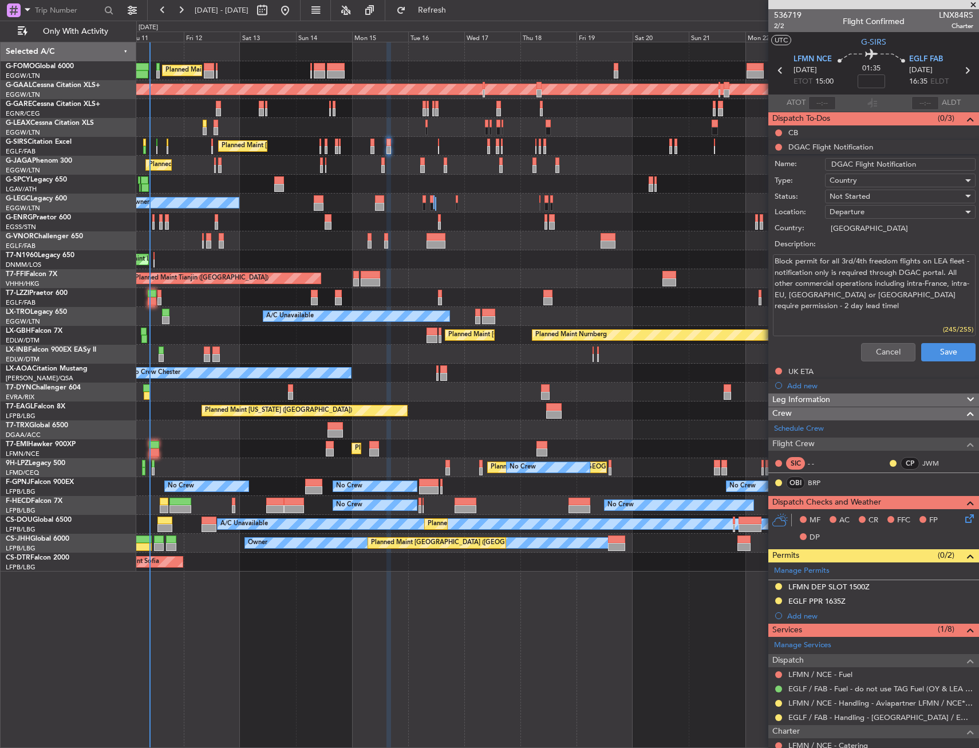
click at [934, 162] on input "DGAC Flight Notification" at bounding box center [900, 164] width 151 height 13
paste input "148367"
type input "DGAC Flight Notification 148367"
click at [858, 195] on span "Not Started" at bounding box center [850, 196] width 41 height 10
click at [864, 234] on span "In Progress" at bounding box center [895, 236] width 134 height 17
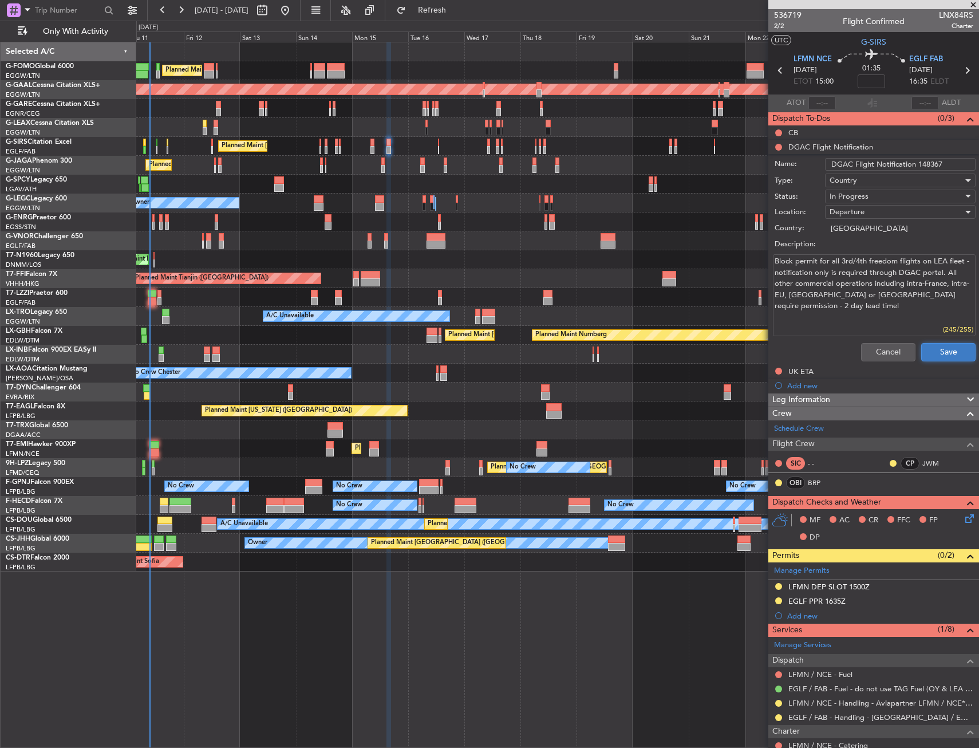
click at [936, 347] on button "Save" at bounding box center [949, 352] width 54 height 18
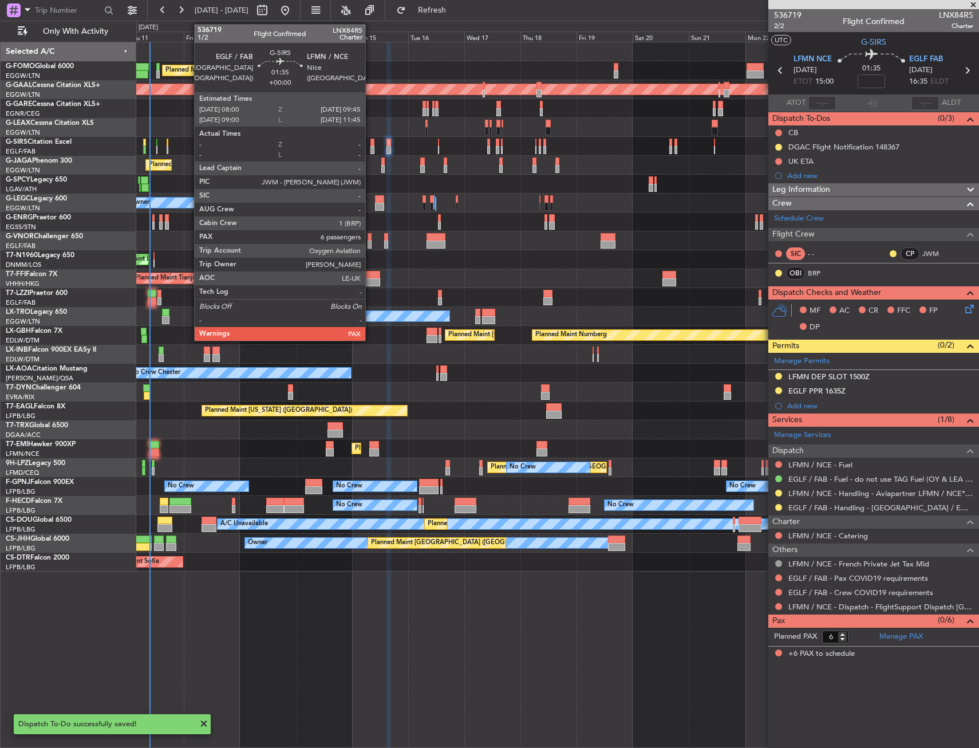
click at [371, 145] on div at bounding box center [373, 143] width 5 height 8
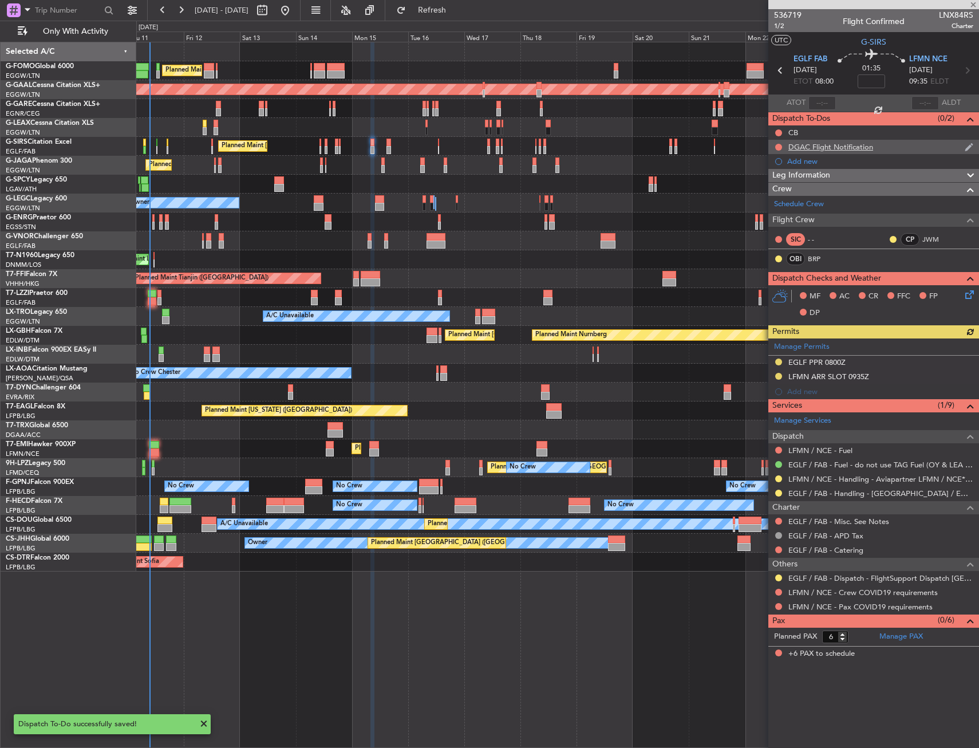
click at [882, 151] on div "DGAC Flight Notification" at bounding box center [874, 147] width 211 height 14
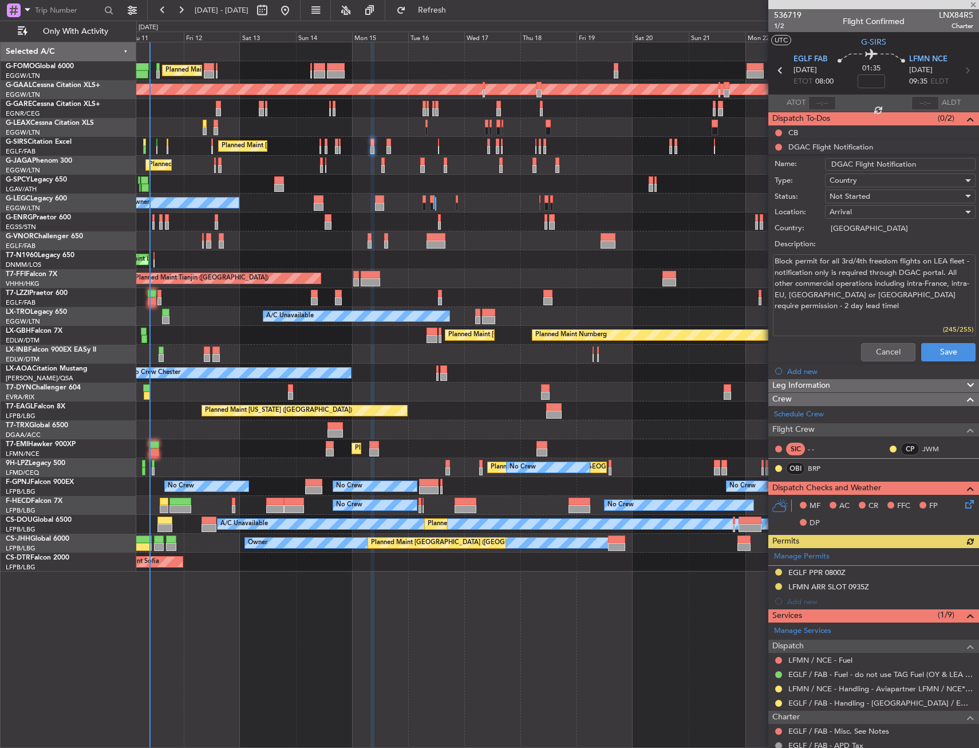
click at [914, 162] on input "DGAC Flight Notification" at bounding box center [900, 164] width 151 height 13
paste input "148367"
type input "DGAC Flight Notification 148367"
click at [877, 190] on div "Not Started" at bounding box center [896, 196] width 133 height 17
click at [861, 236] on span "In Progress" at bounding box center [895, 236] width 134 height 17
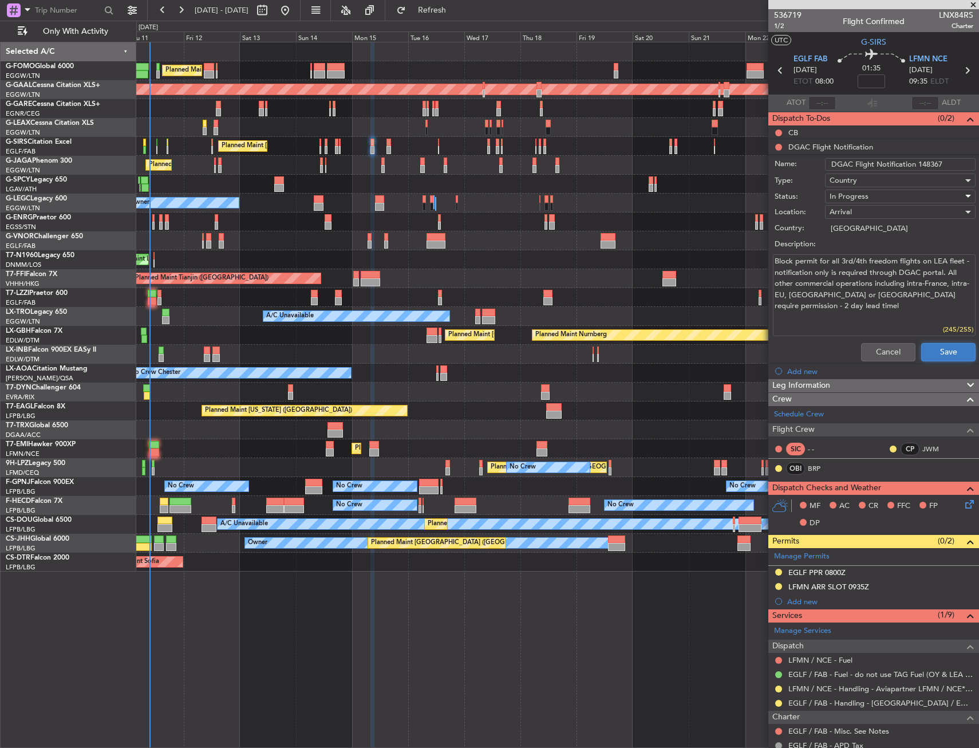
click at [936, 357] on button "Save" at bounding box center [949, 352] width 54 height 18
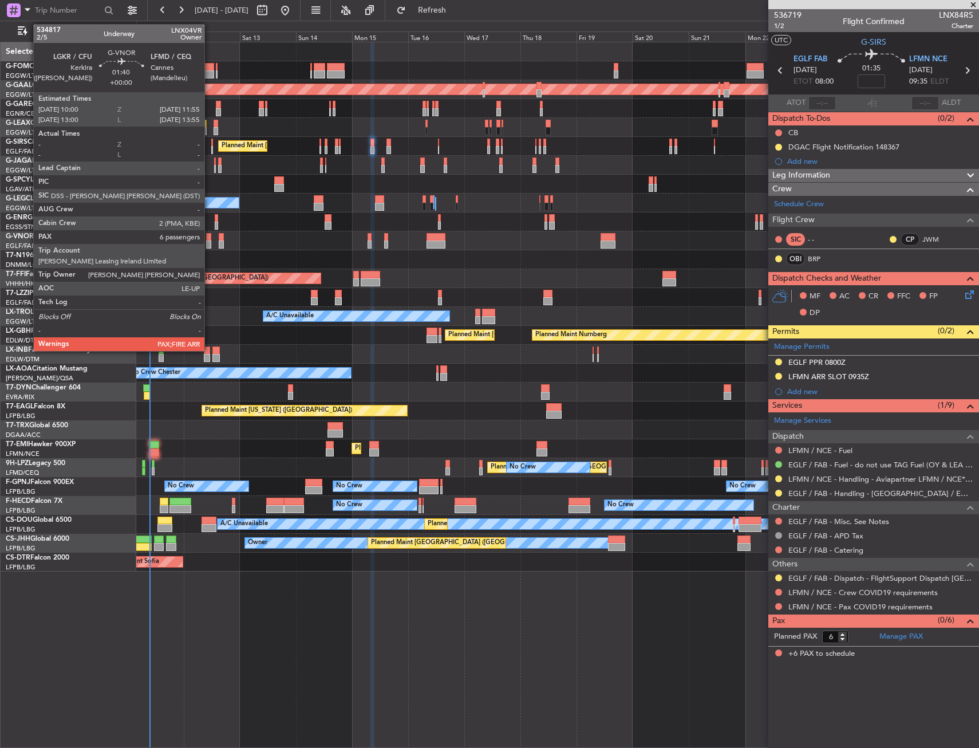
click at [210, 242] on div at bounding box center [208, 245] width 5 height 8
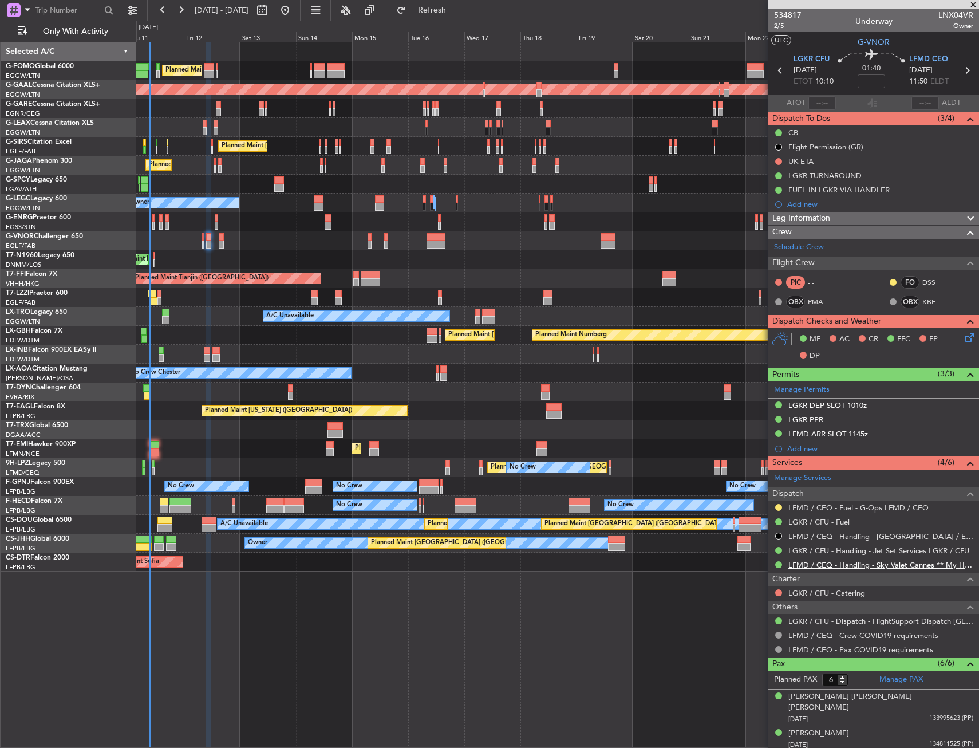
click at [808, 566] on link "LFMD / CEQ - Handling - Sky Valet Cannes ** My Handling**LFMD / CEQ" at bounding box center [881, 565] width 185 height 10
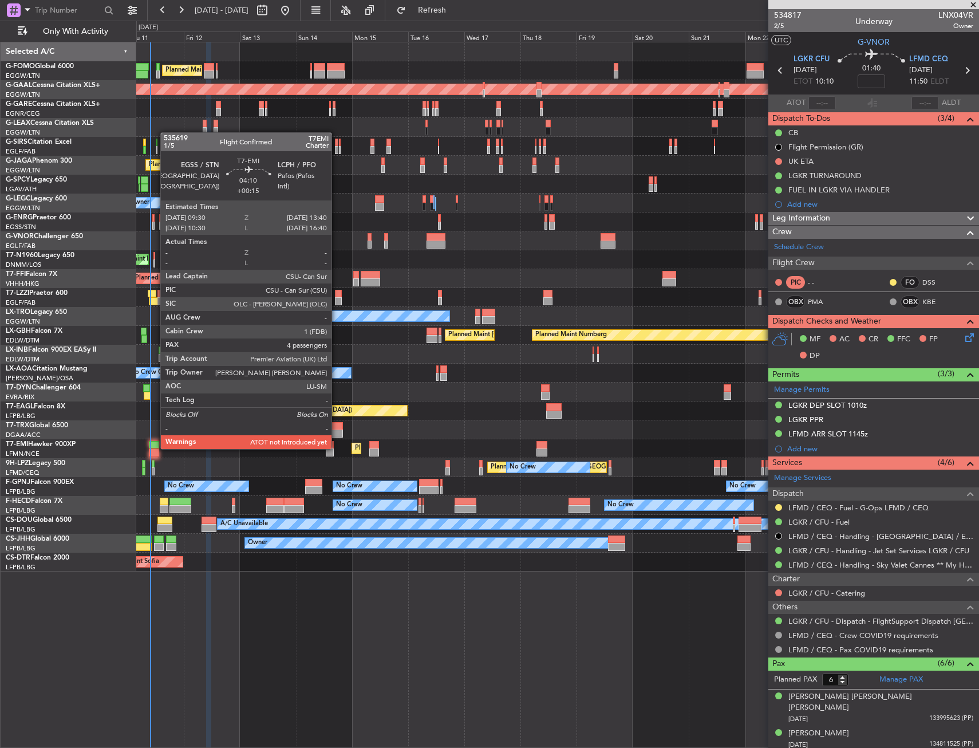
click at [155, 448] on div at bounding box center [154, 445] width 10 height 8
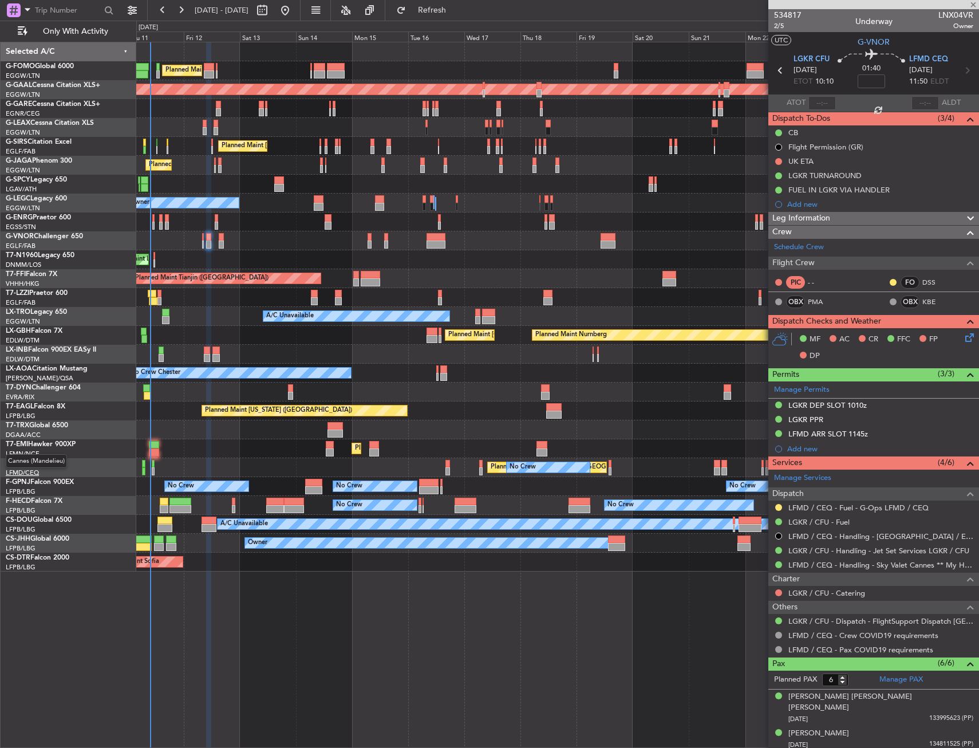
type input "+00:15"
type input "4"
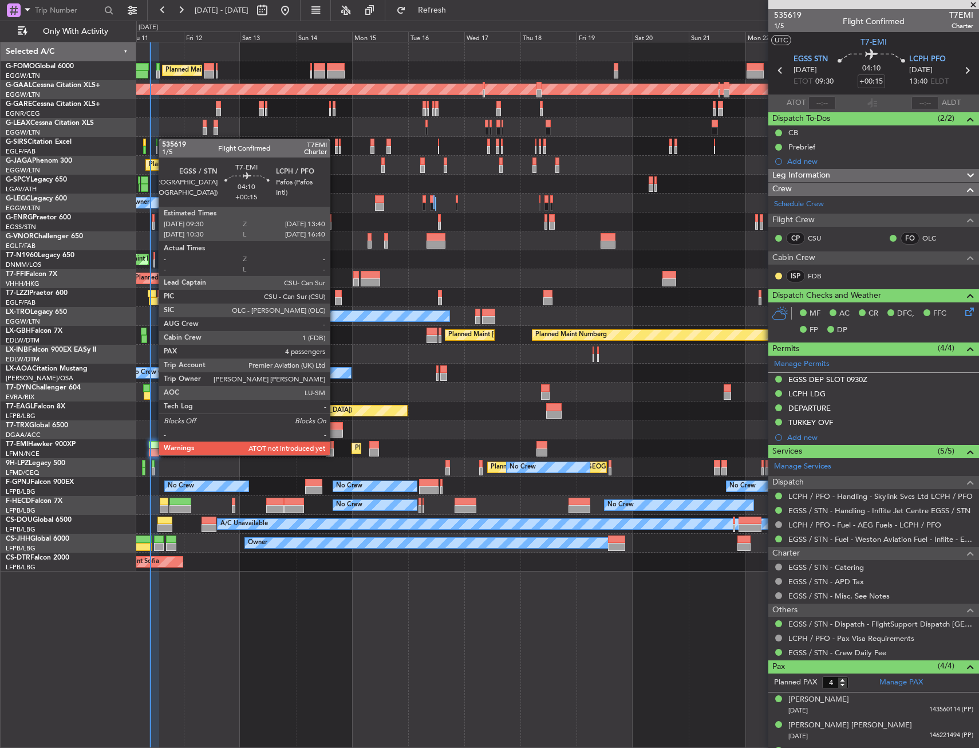
click at [152, 453] on div at bounding box center [154, 452] width 10 height 8
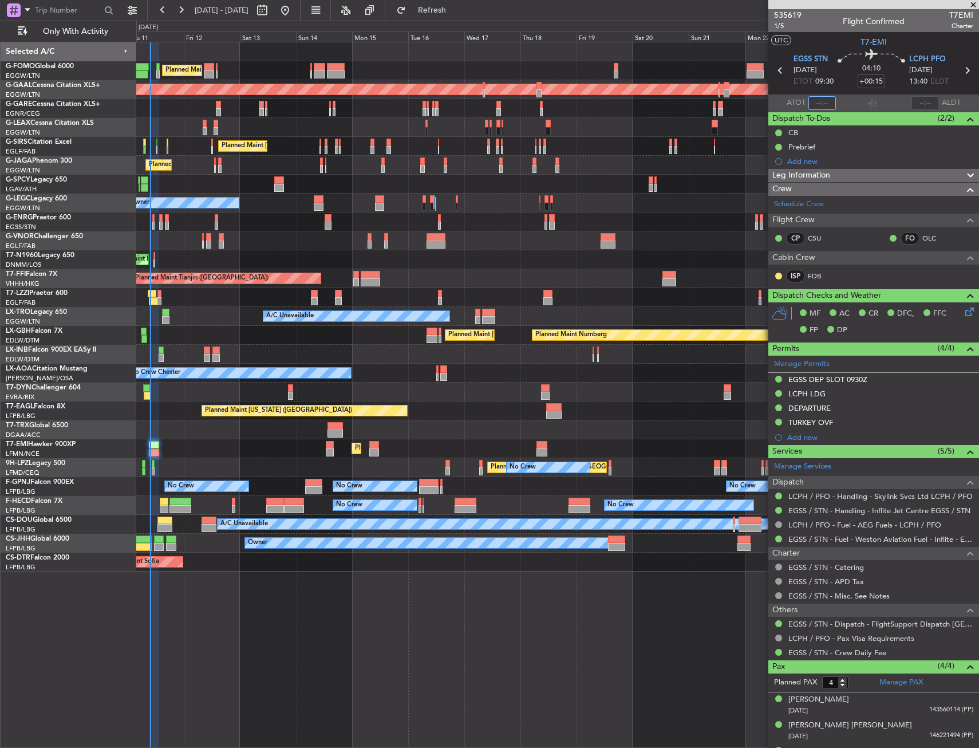
click at [817, 107] on input "text" at bounding box center [822, 103] width 27 height 14
click at [820, 42] on section "UTC T7-EMI" at bounding box center [874, 40] width 211 height 17
type input "09:39"
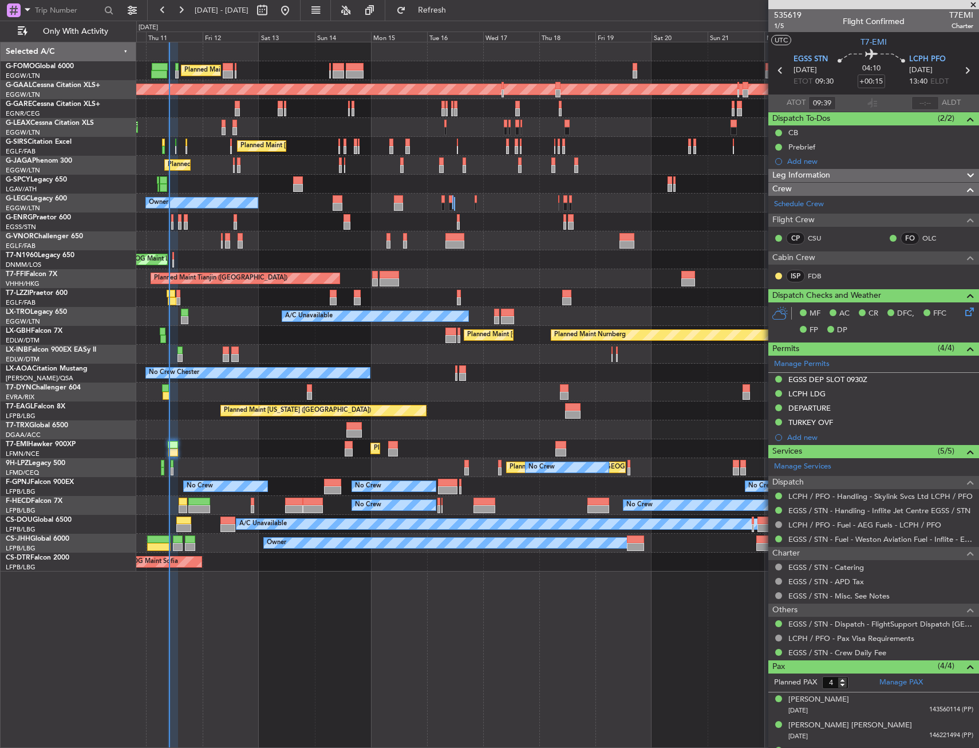
click at [363, 554] on div "Planned Maint London (Luton) Planned Maint Dusseldorf Unplanned Maint Chester P…" at bounding box center [557, 306] width 843 height 529
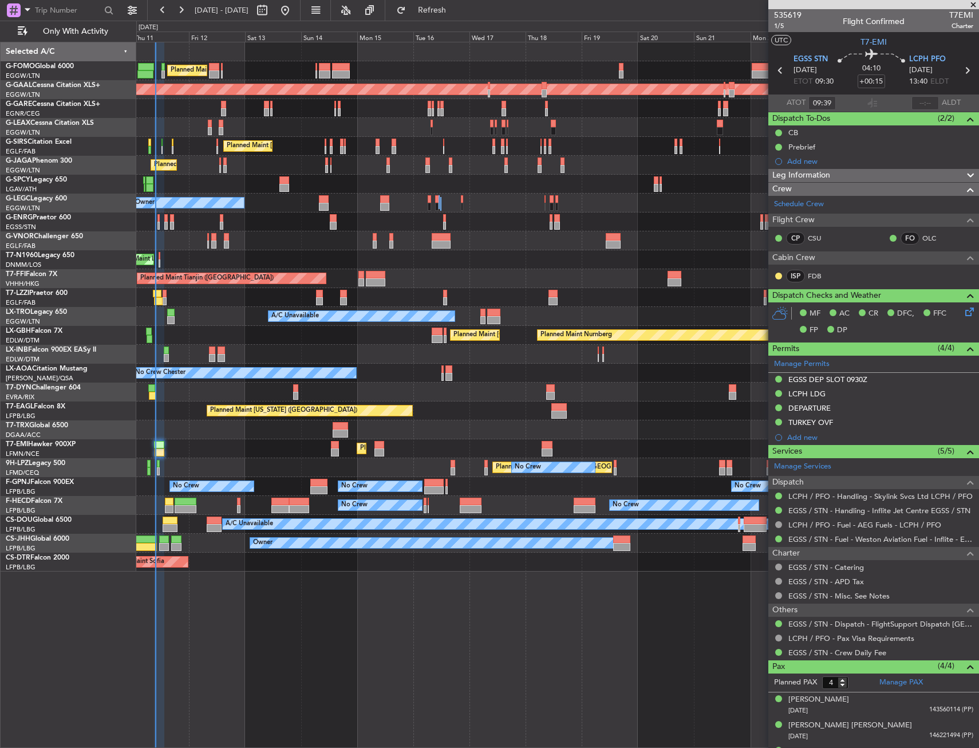
click at [345, 556] on div "AOG Maint Sofia Planned Maint Mugla (Dalaman)" at bounding box center [557, 562] width 843 height 19
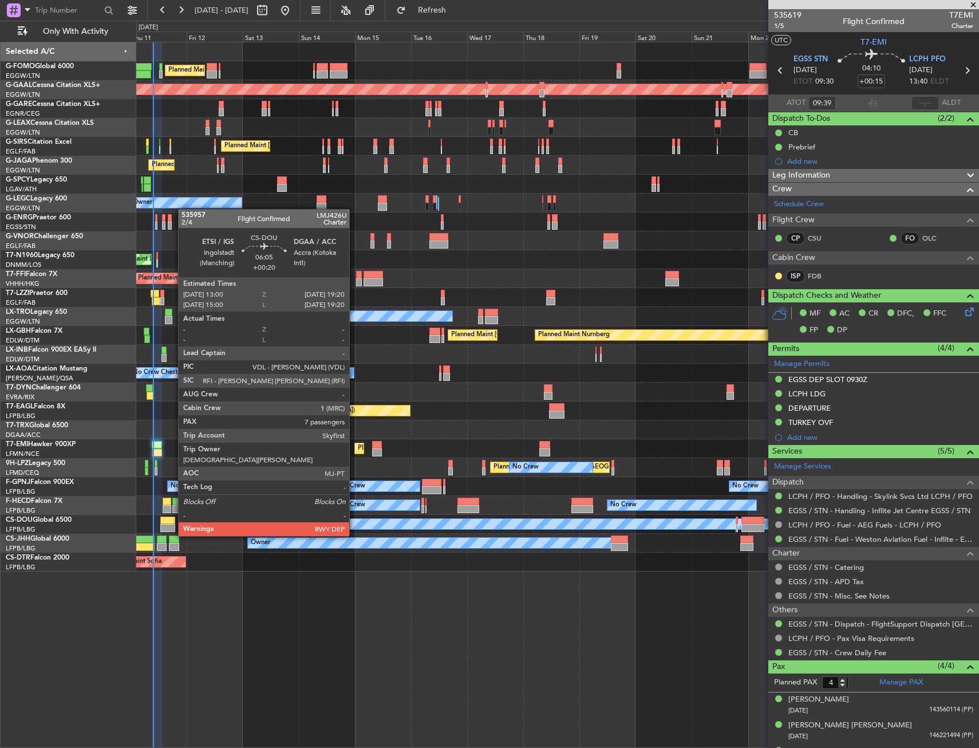
click at [172, 525] on div at bounding box center [167, 528] width 15 height 8
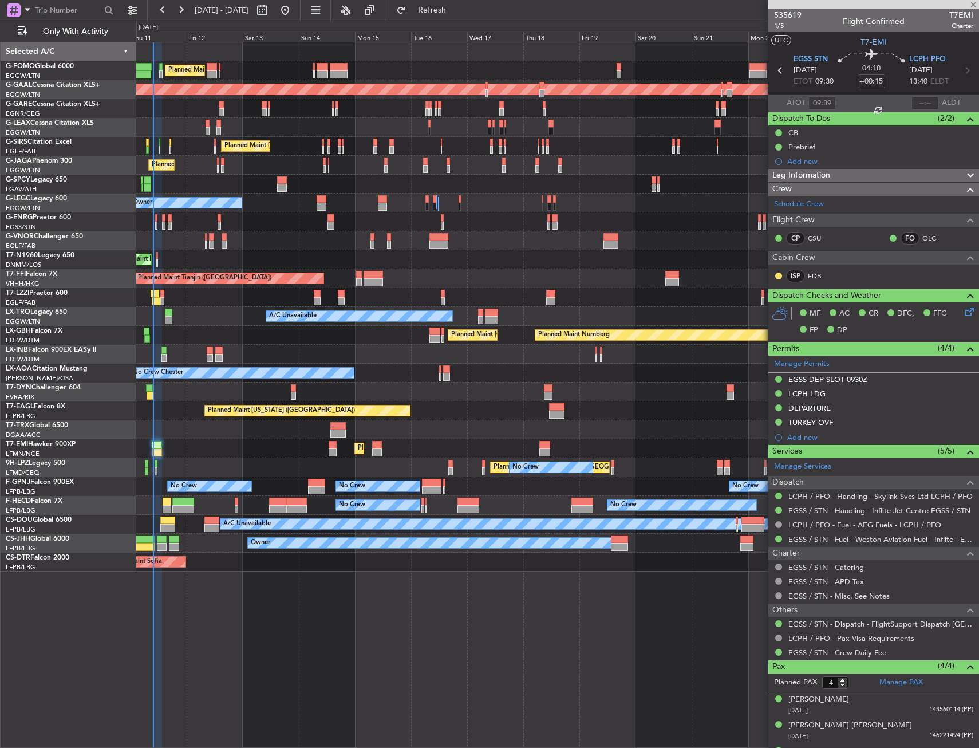
type input "+00:20"
type input "7"
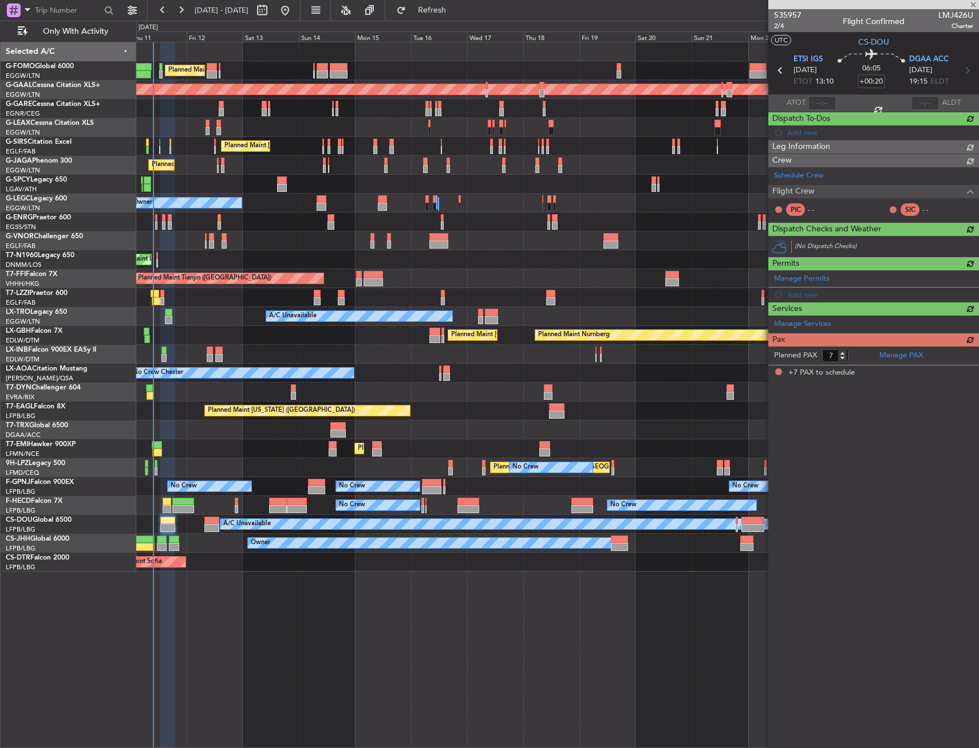
click at [277, 440] on div "Planned Maint [GEOGRAPHIC_DATA] Planned Maint [GEOGRAPHIC_DATA]" at bounding box center [557, 448] width 843 height 19
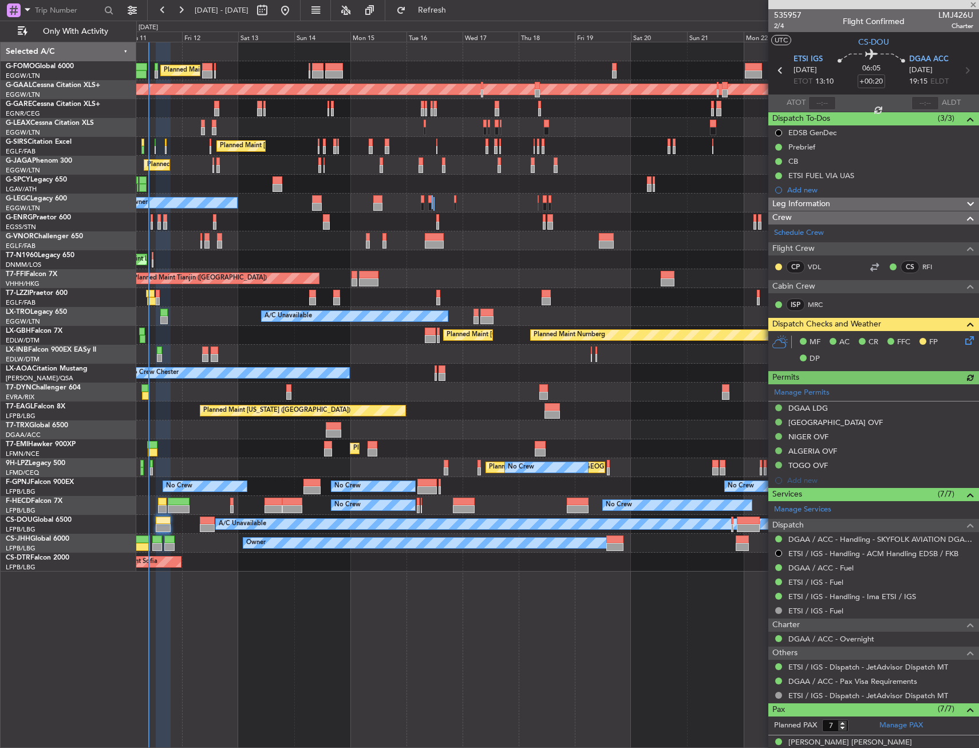
click at [251, 442] on div "Planned Maint [GEOGRAPHIC_DATA] Planned Maint [GEOGRAPHIC_DATA]" at bounding box center [557, 448] width 843 height 19
click at [284, 292] on div "Owner" at bounding box center [557, 297] width 843 height 19
click at [290, 292] on div "Owner" at bounding box center [557, 297] width 843 height 19
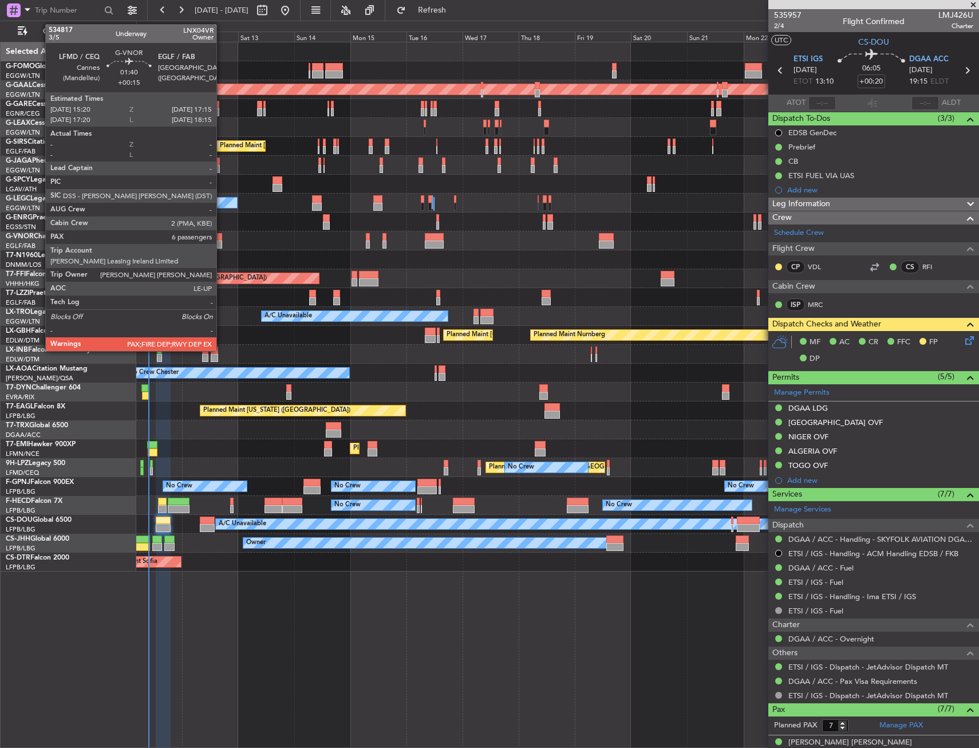
click at [222, 237] on div at bounding box center [219, 237] width 5 height 8
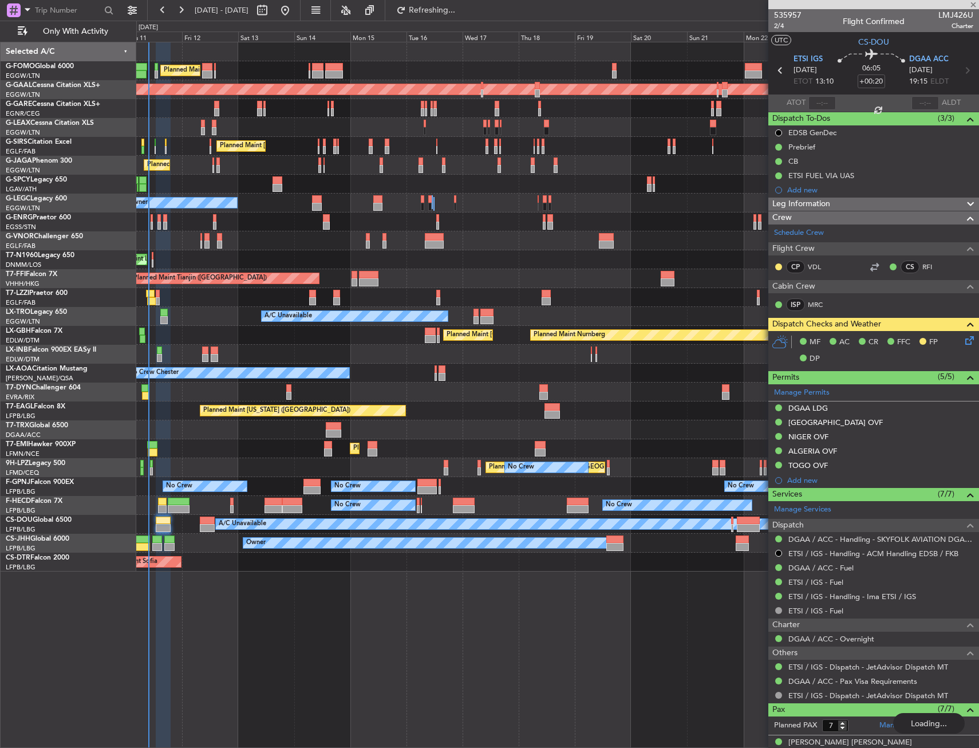
type input "+00:15"
type input "6"
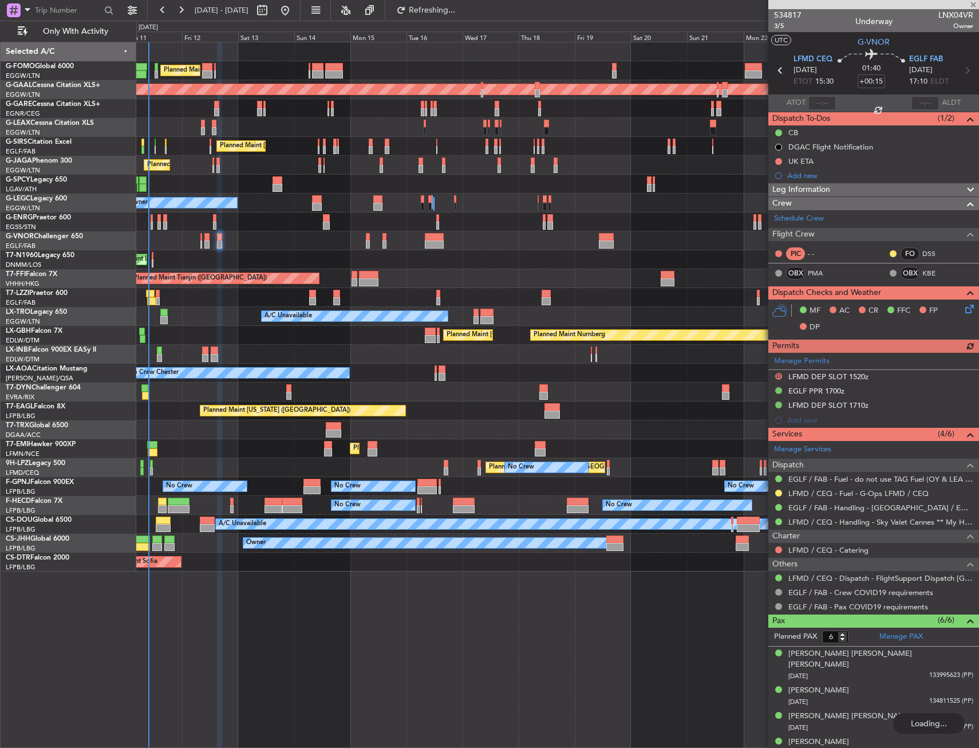
type input "+00:20"
type input "7"
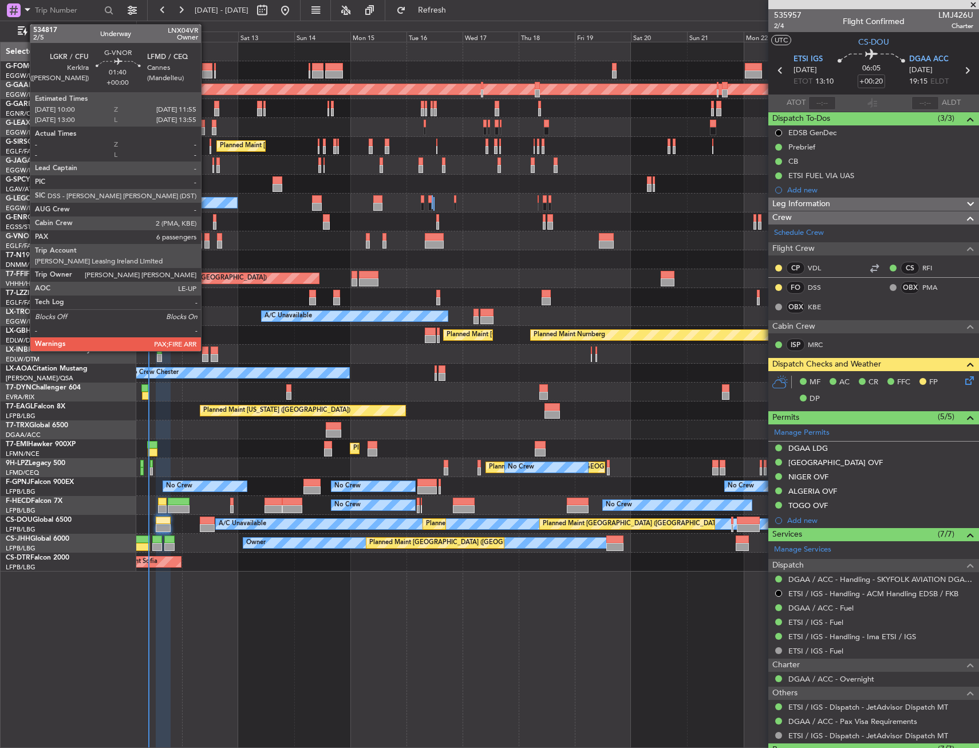
click at [206, 239] on div at bounding box center [206, 237] width 5 height 8
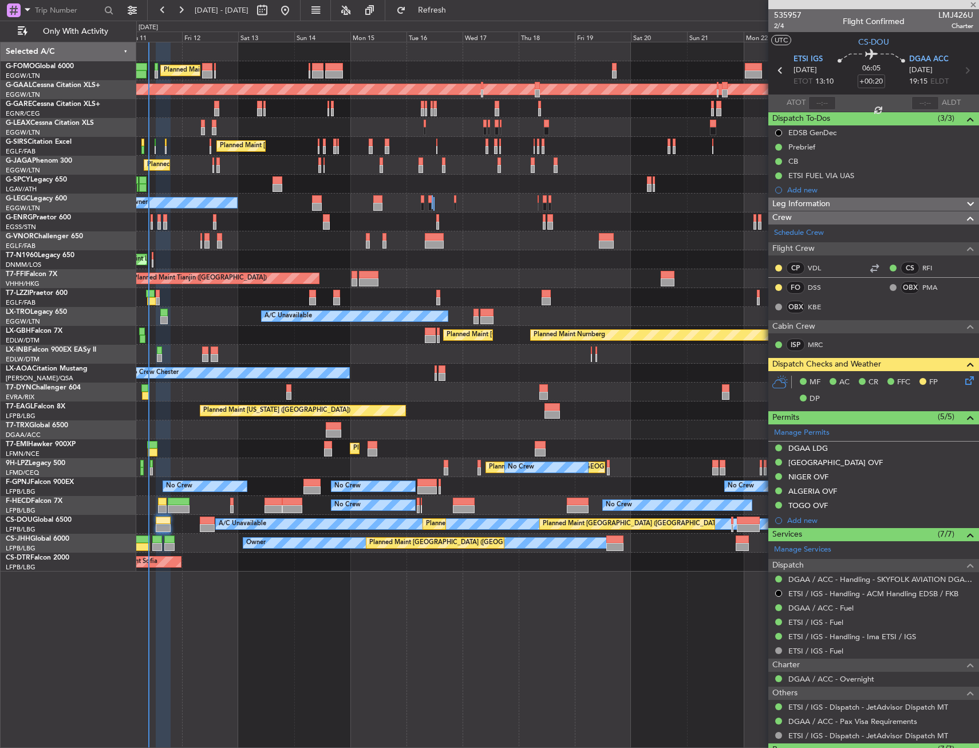
type input "6"
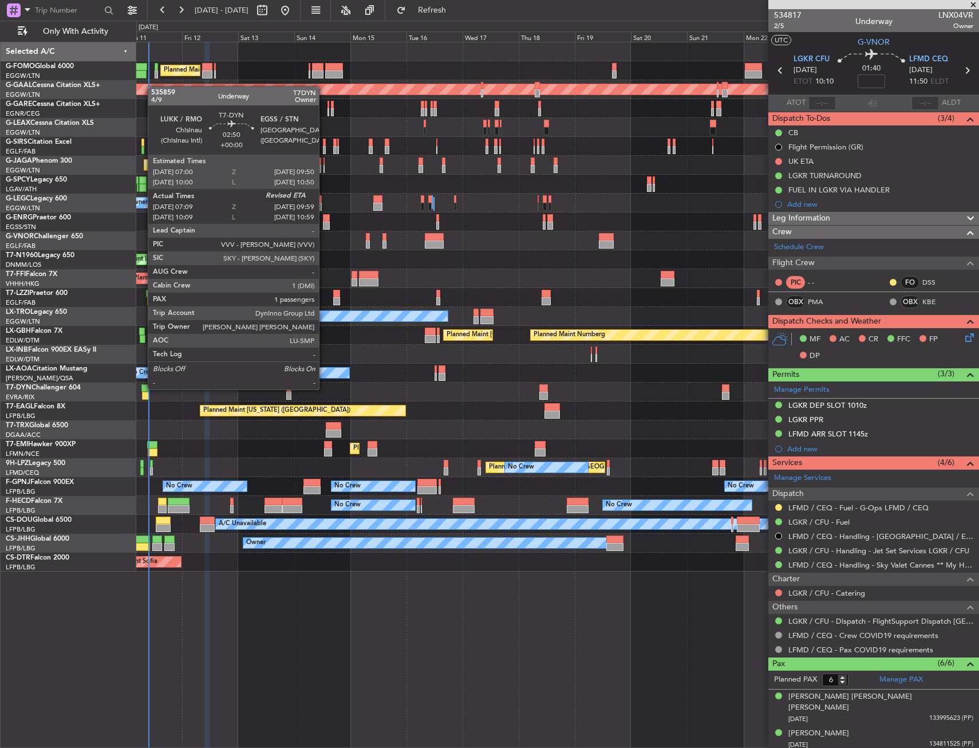
click at [142, 388] on div at bounding box center [144, 388] width 7 height 8
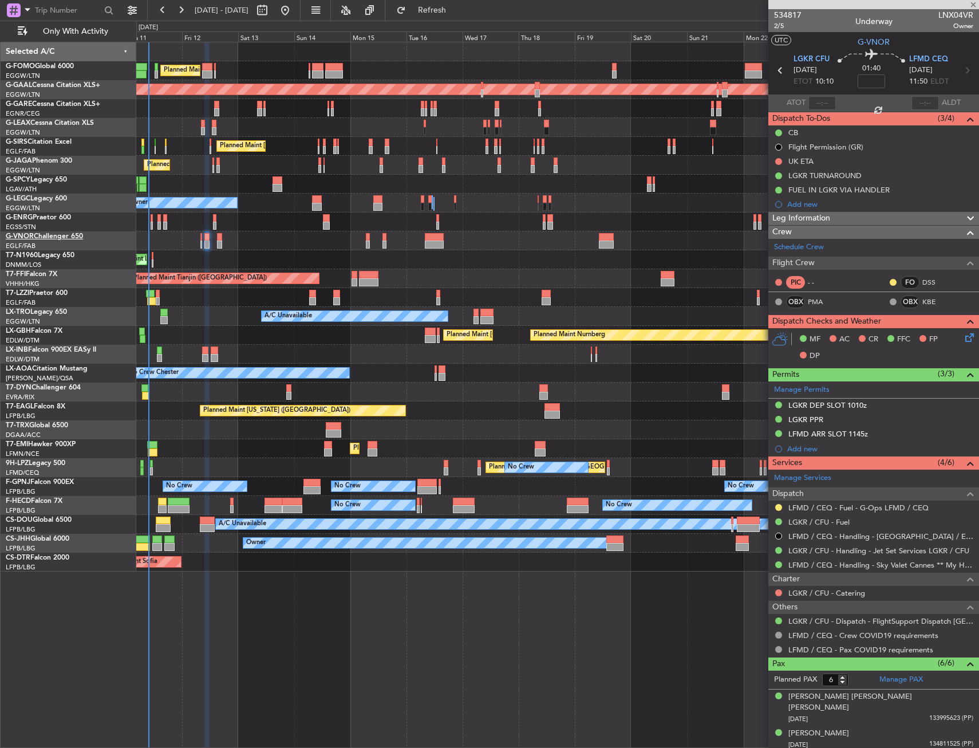
type input "07:09"
type input "1"
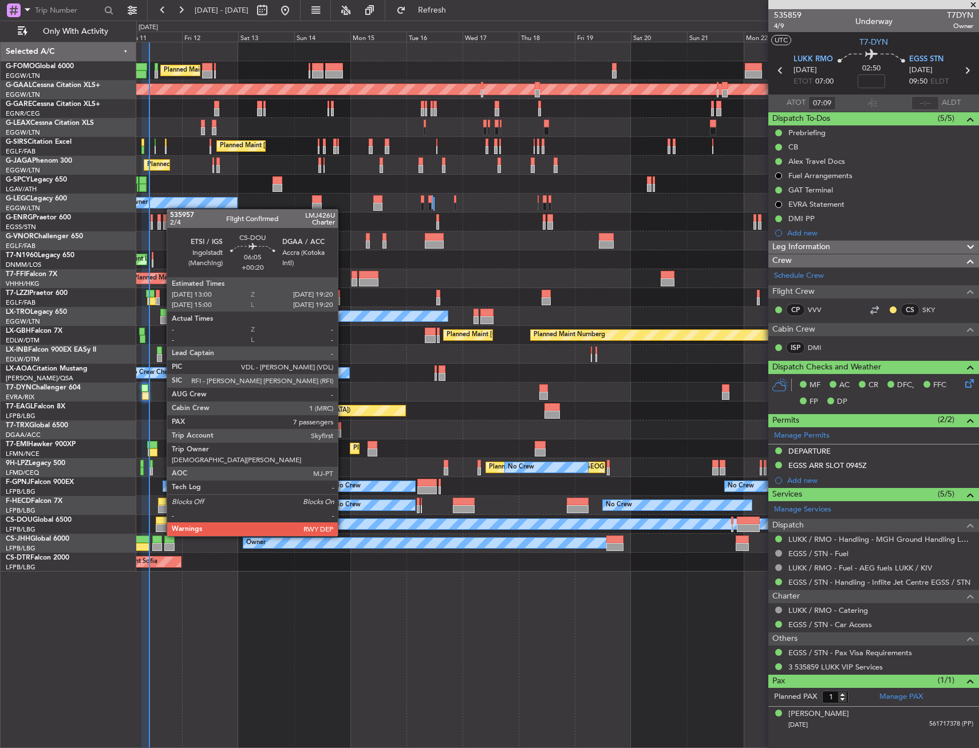
click at [161, 525] on div at bounding box center [163, 528] width 15 height 8
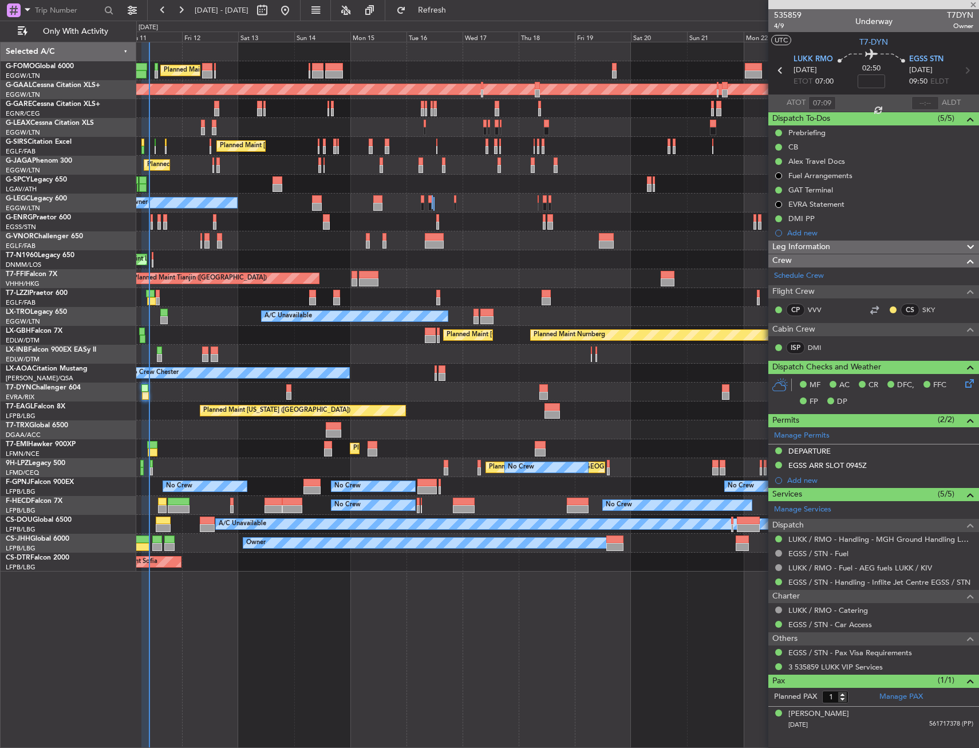
type input "+00:20"
type input "7"
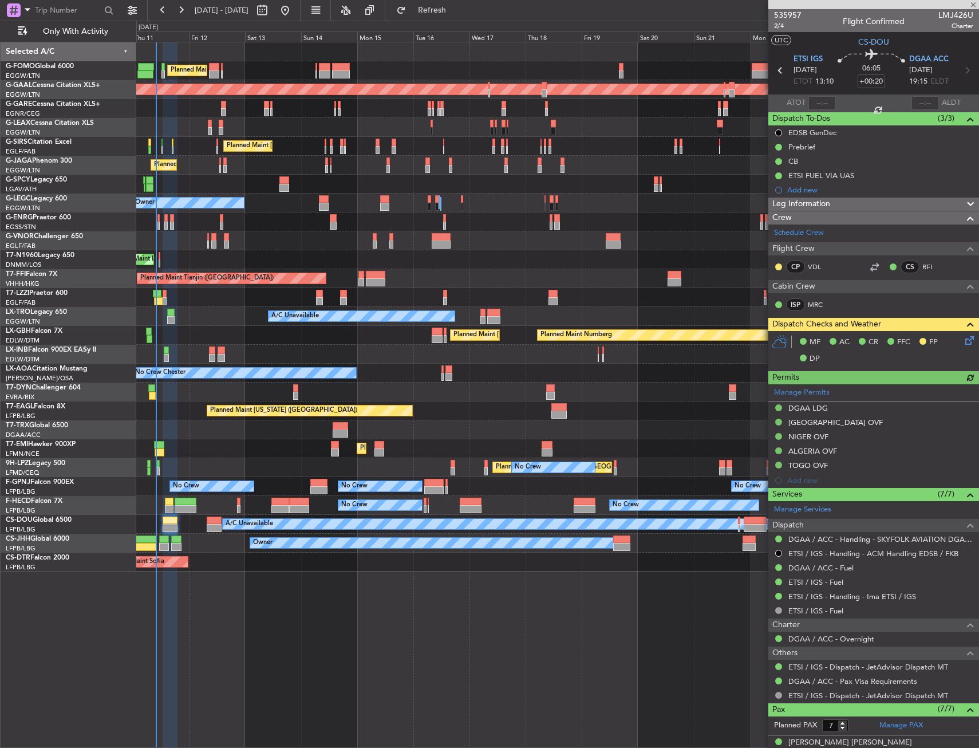
click at [269, 446] on div "Planned Maint [GEOGRAPHIC_DATA] Planned Maint [GEOGRAPHIC_DATA]" at bounding box center [557, 448] width 843 height 19
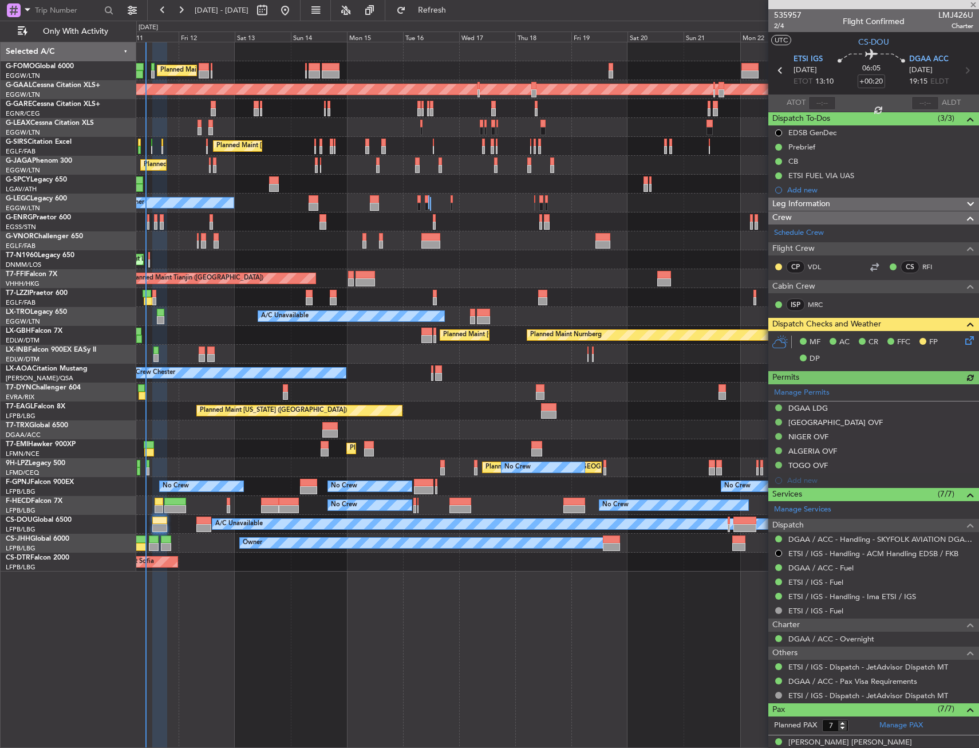
click at [258, 447] on div "Planned Maint [GEOGRAPHIC_DATA] Planned Maint [GEOGRAPHIC_DATA]" at bounding box center [557, 448] width 843 height 19
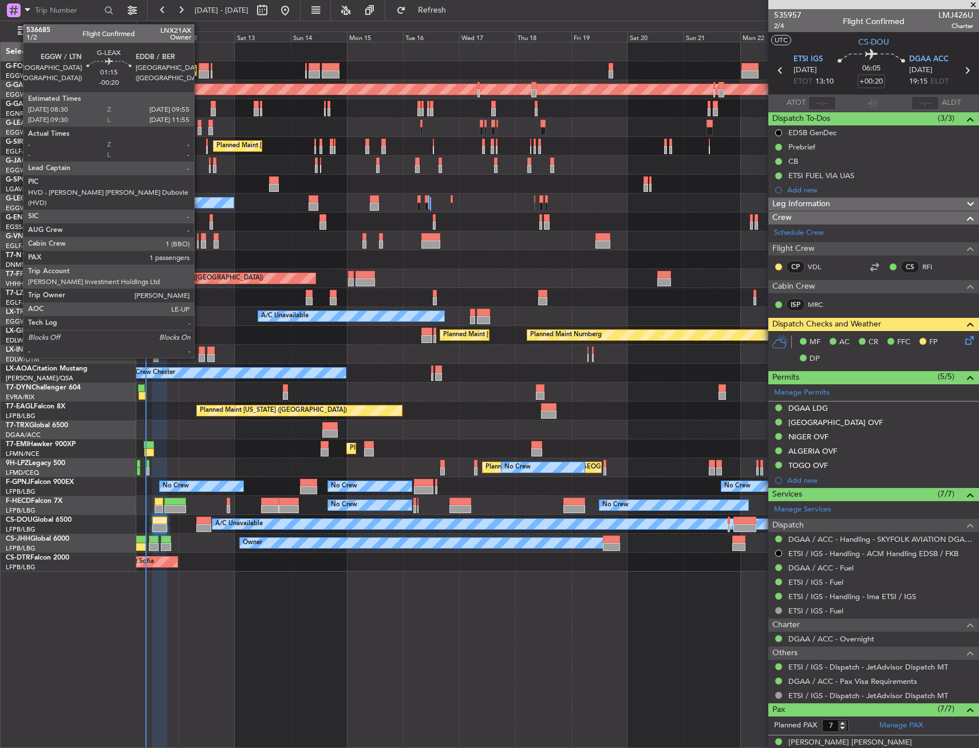
click at [199, 128] on div at bounding box center [199, 131] width 3 height 8
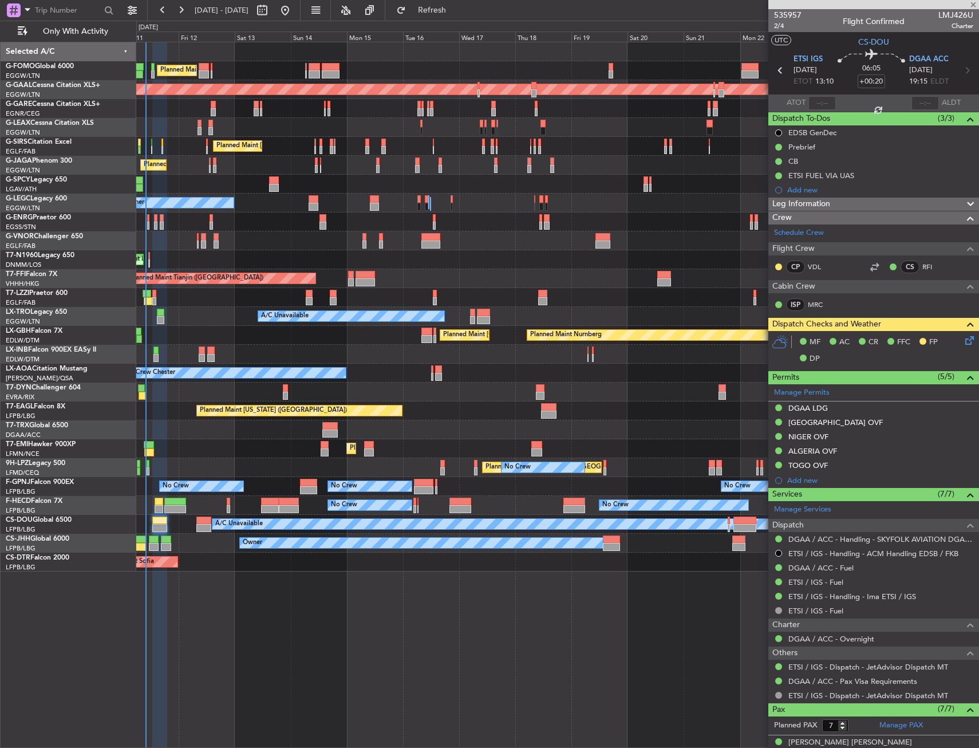
type input "-00:20"
type input "1"
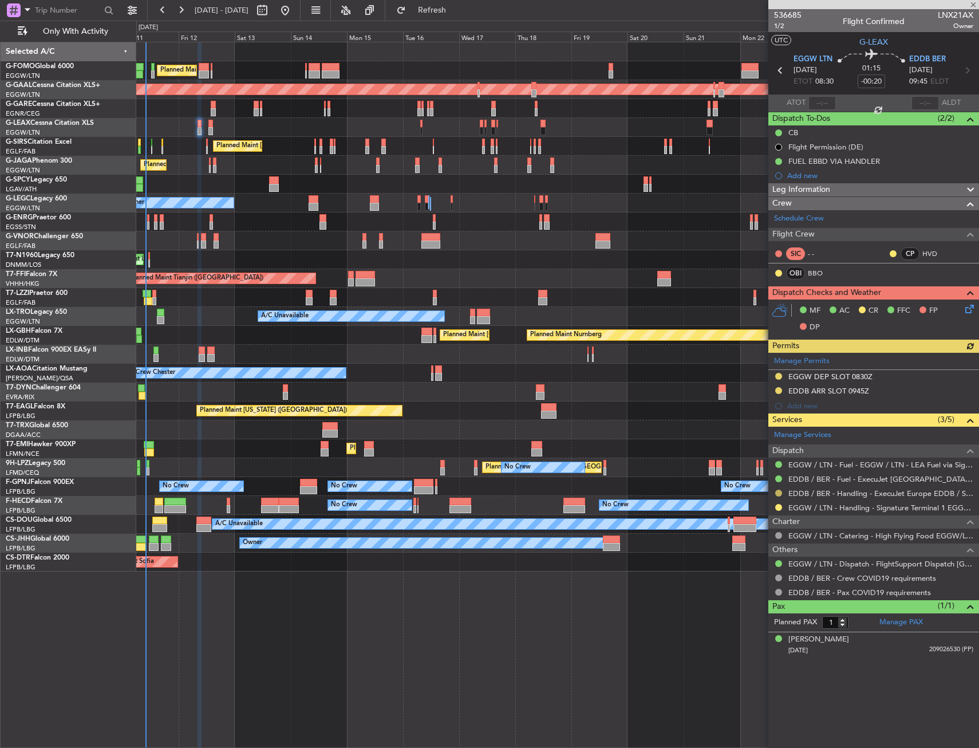
click at [780, 494] on button at bounding box center [779, 493] width 7 height 7
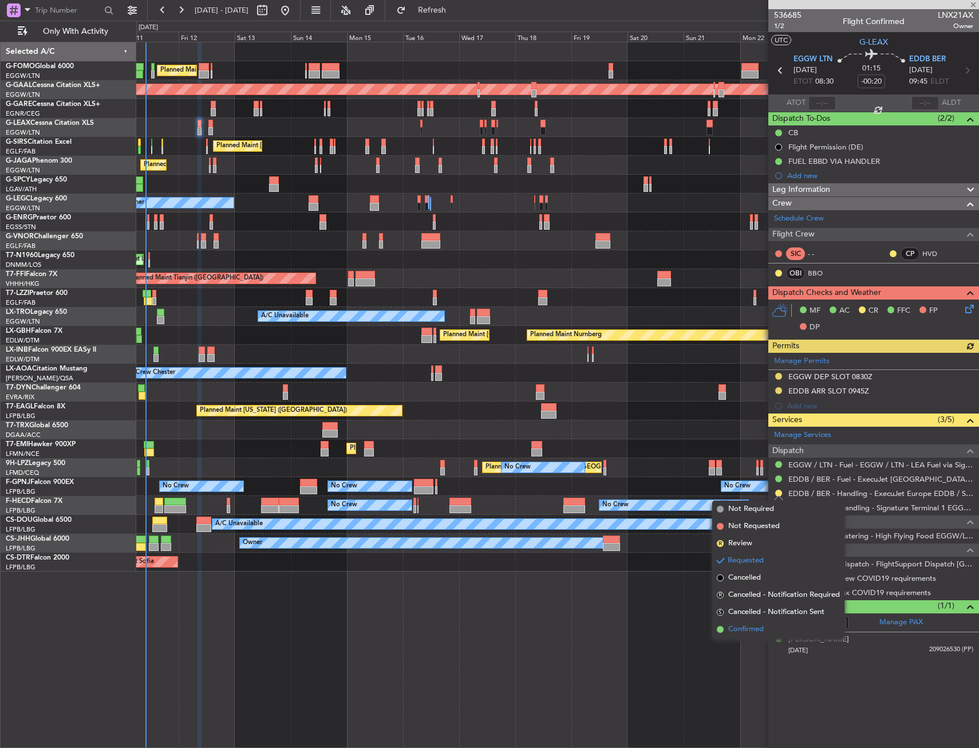
click at [741, 625] on span "Confirmed" at bounding box center [747, 629] width 36 height 11
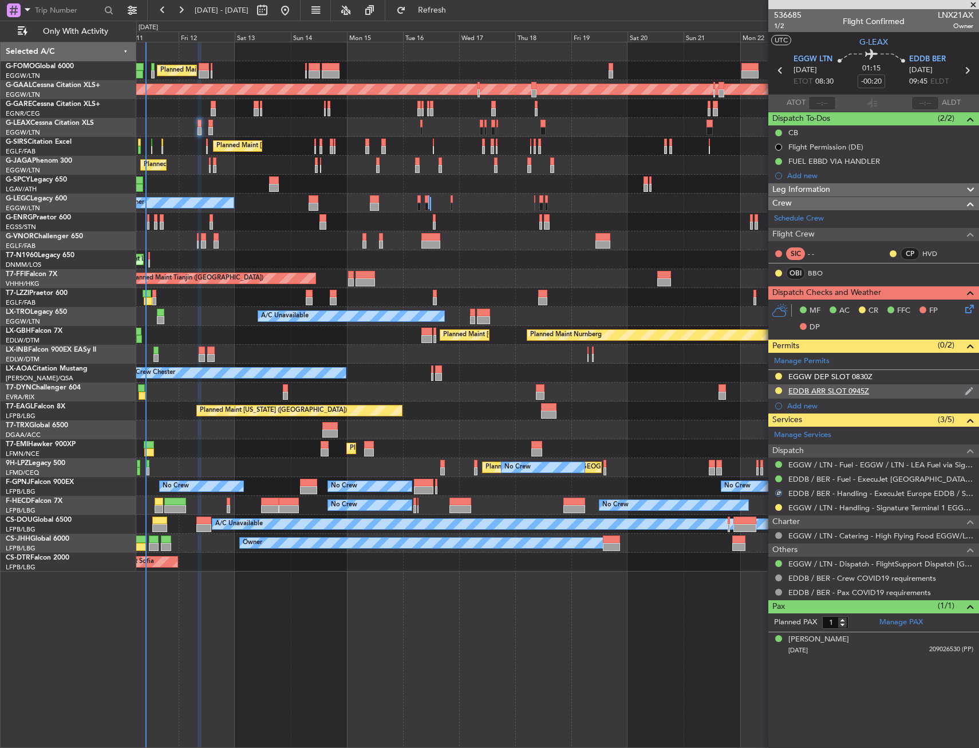
click at [894, 393] on div "EDDB ARR SLOT 0945Z" at bounding box center [874, 391] width 211 height 14
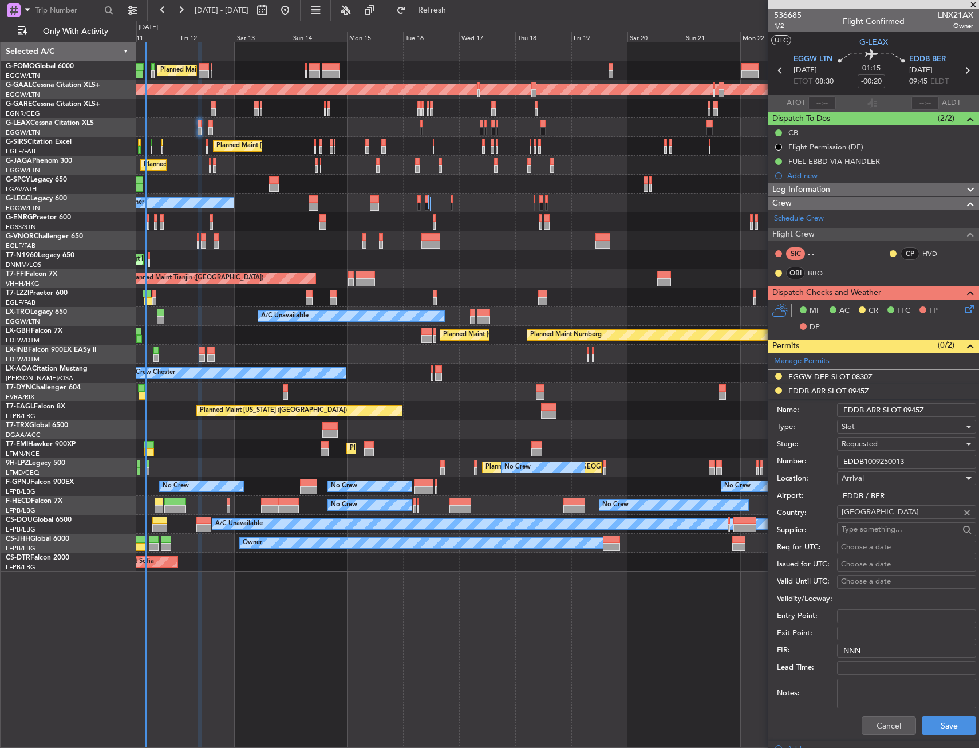
click at [897, 462] on input "EDDB1009250013" at bounding box center [906, 462] width 139 height 14
paste input "text"
type input "EDDB1009250013"
click at [895, 447] on div "Requested" at bounding box center [903, 443] width 122 height 17
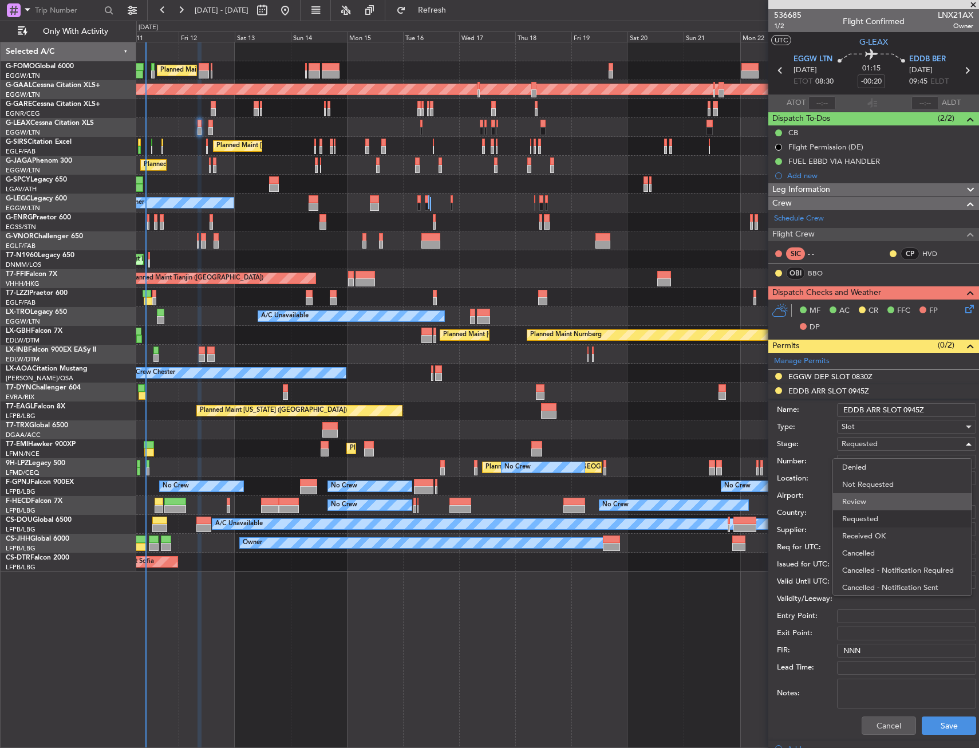
scroll to position [5, 0]
click at [865, 533] on span "Received OK" at bounding box center [903, 530] width 120 height 17
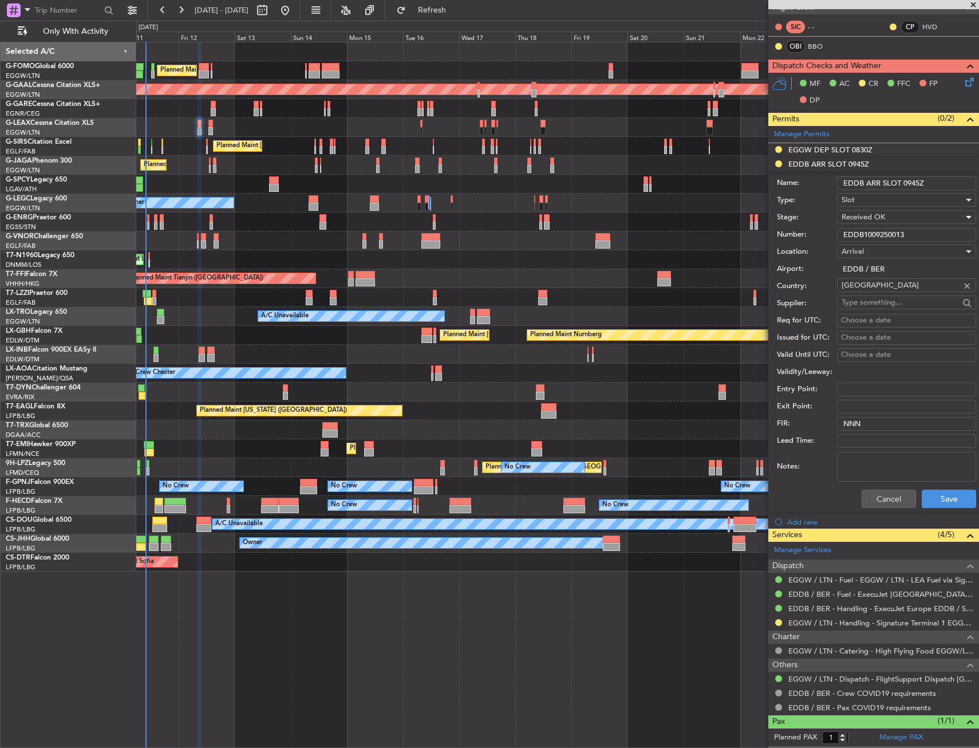
scroll to position [229, 0]
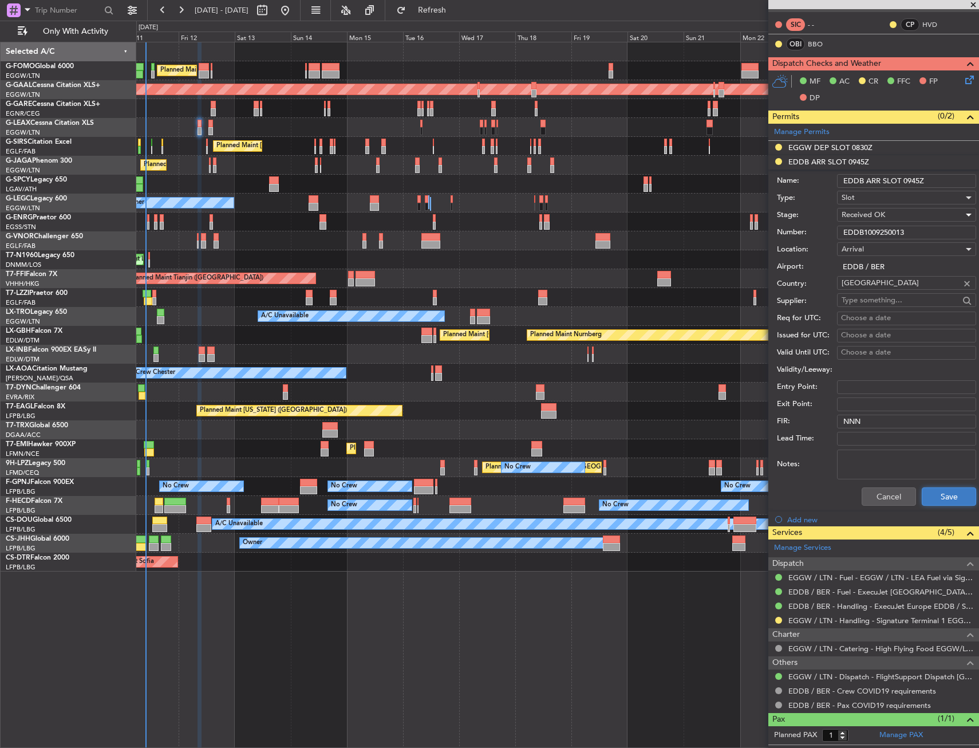
click at [950, 490] on button "Save" at bounding box center [949, 496] width 54 height 18
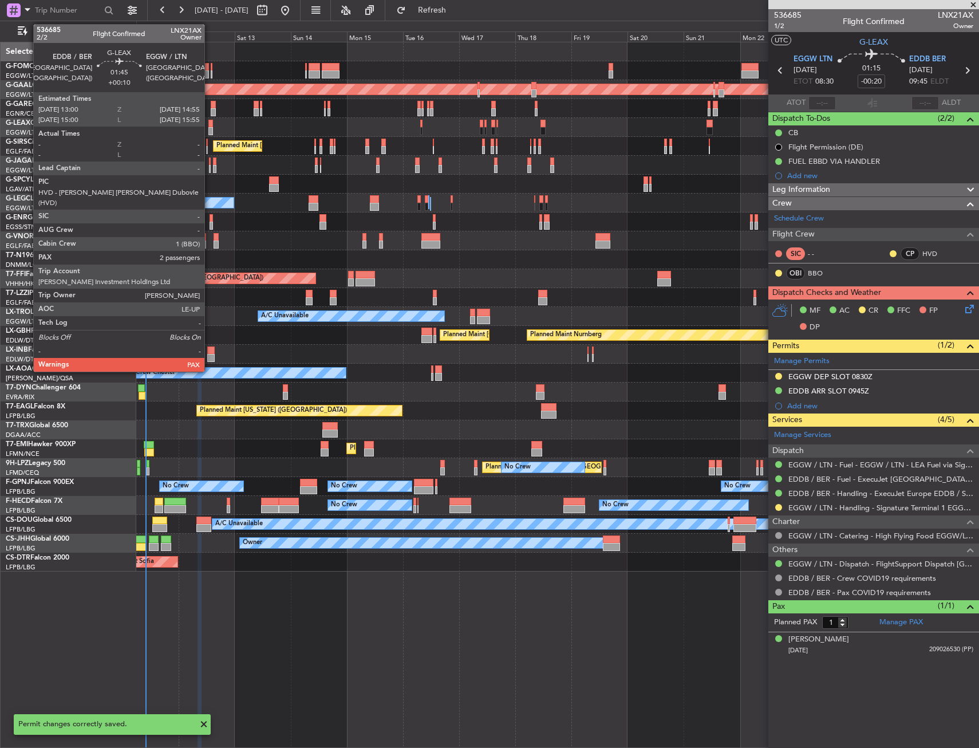
scroll to position [0, 0]
click at [210, 124] on div at bounding box center [210, 124] width 5 height 8
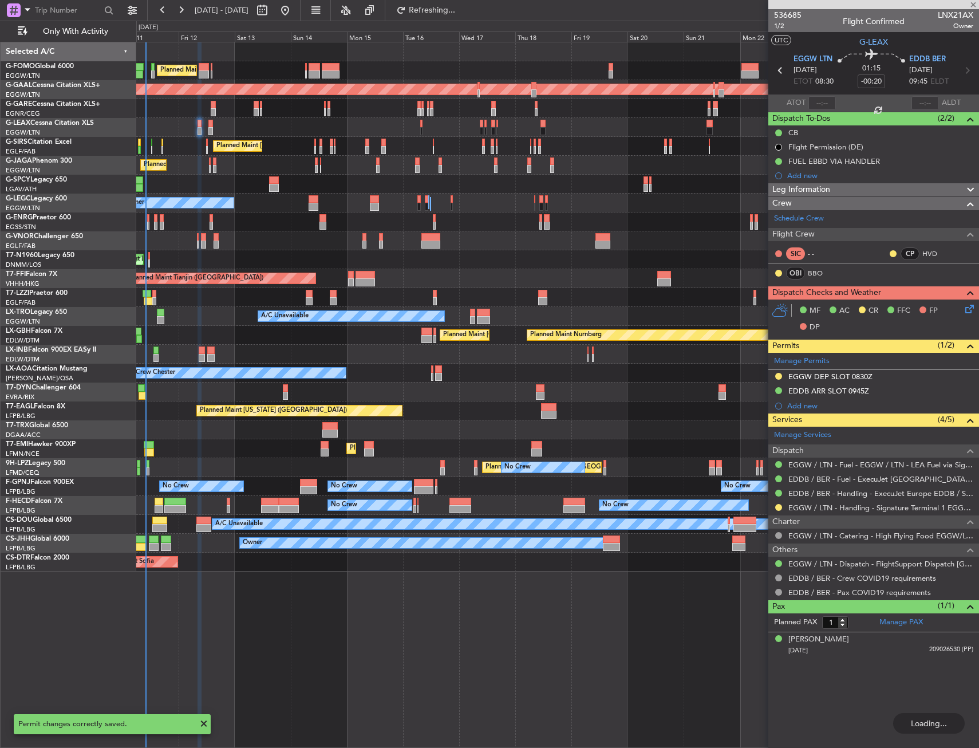
type input "+00:10"
type input "2"
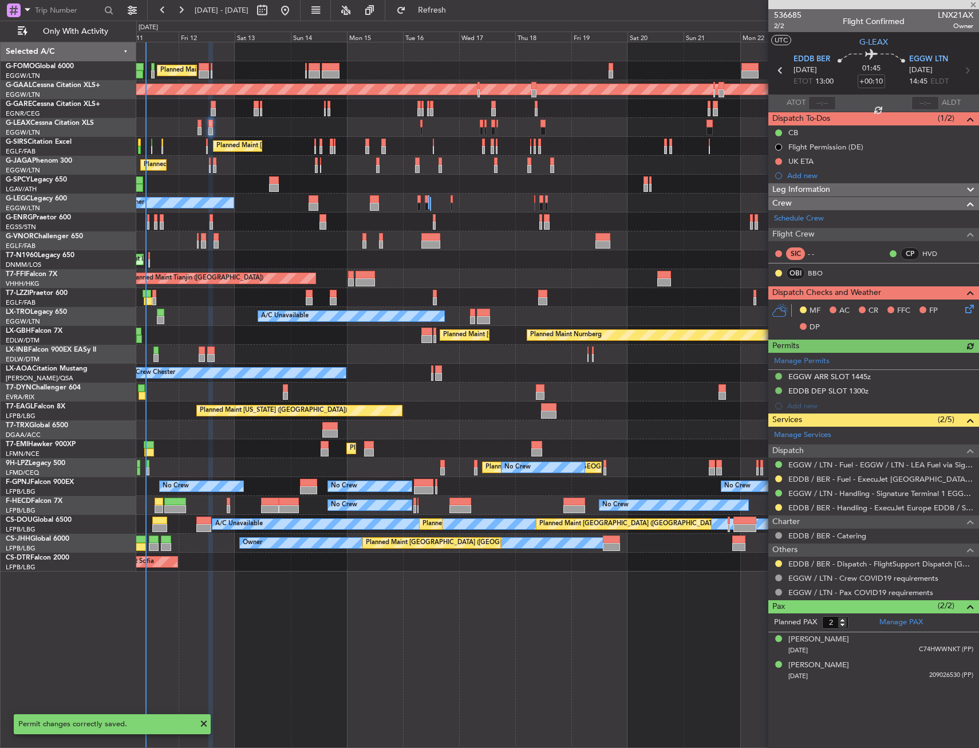
type input "-00:20"
type input "1"
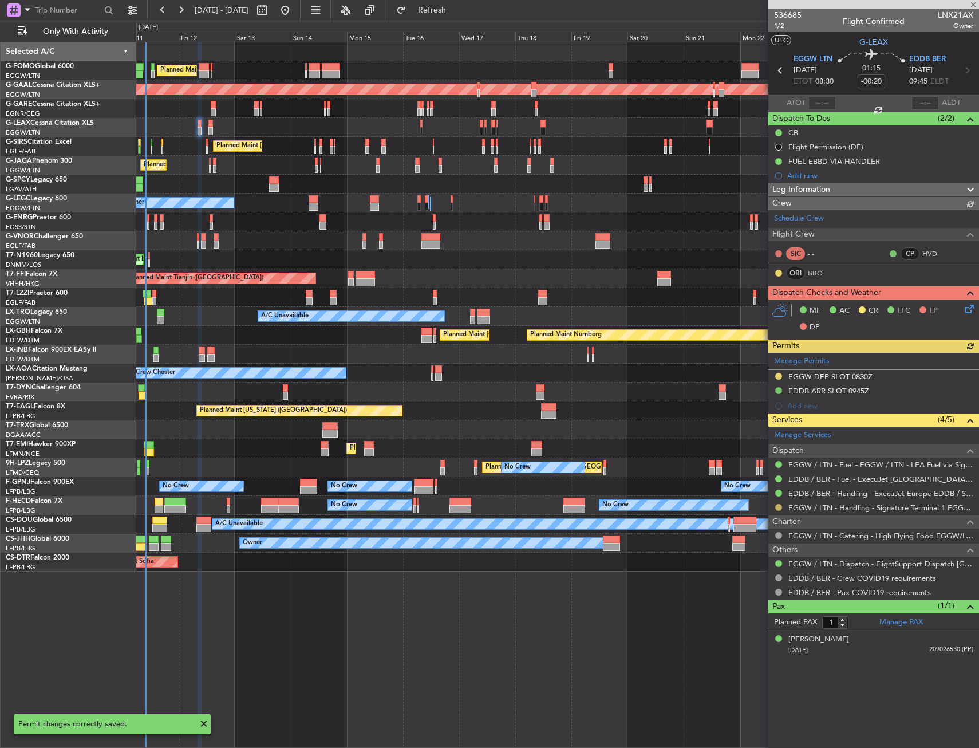
click at [777, 498] on div at bounding box center [778, 493] width 9 height 9
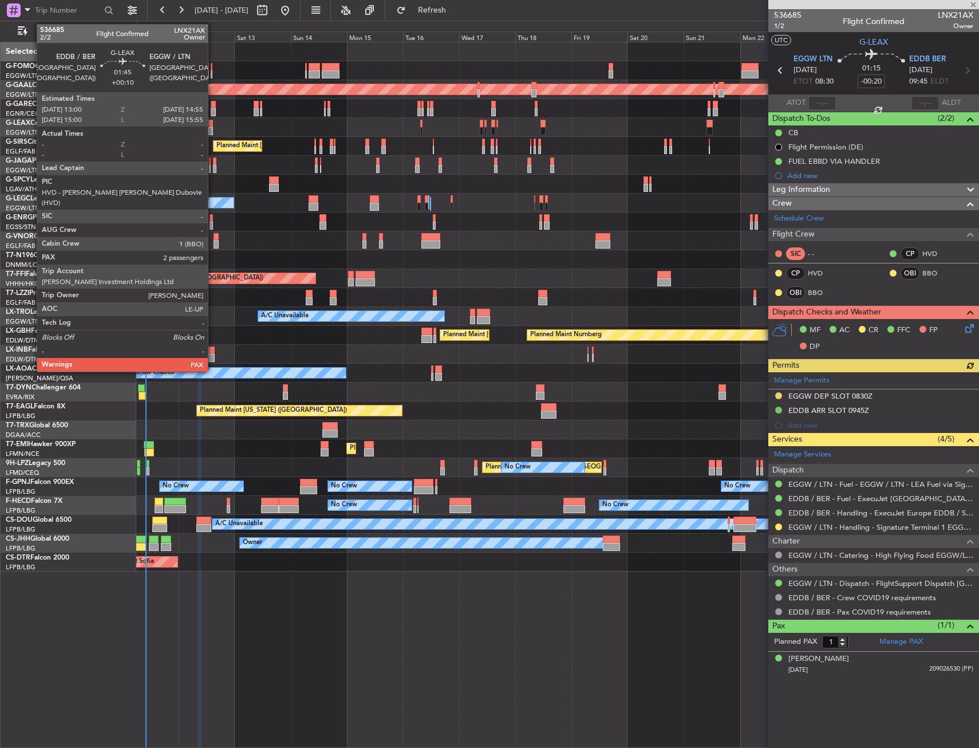
click at [213, 122] on div at bounding box center [210, 124] width 5 height 8
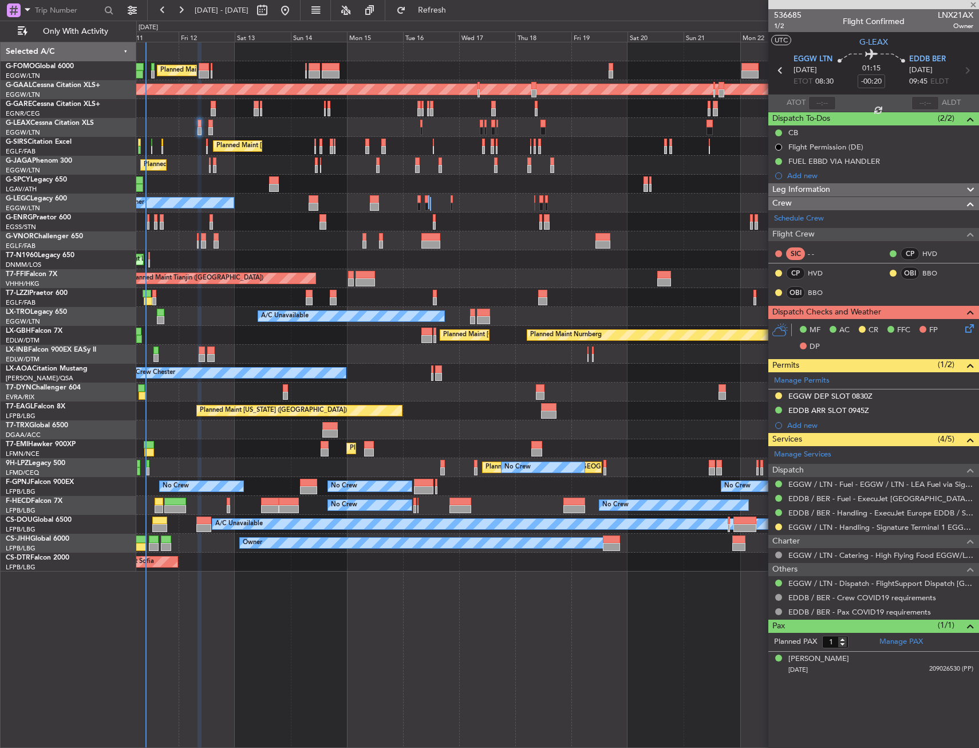
type input "+00:10"
type input "2"
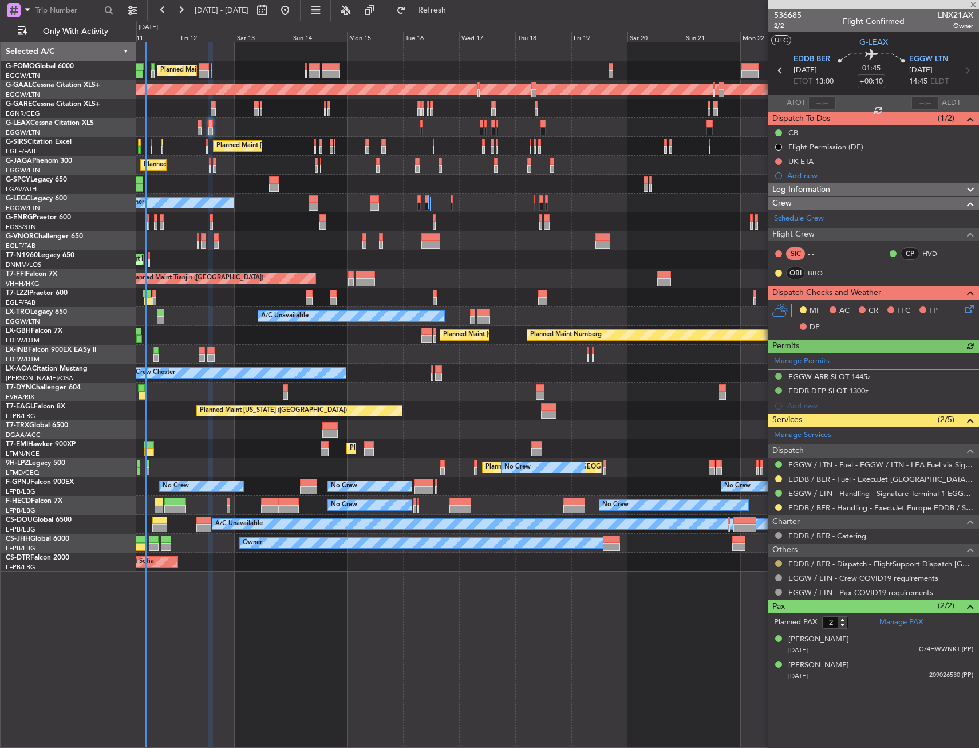
click at [780, 561] on button at bounding box center [779, 563] width 7 height 7
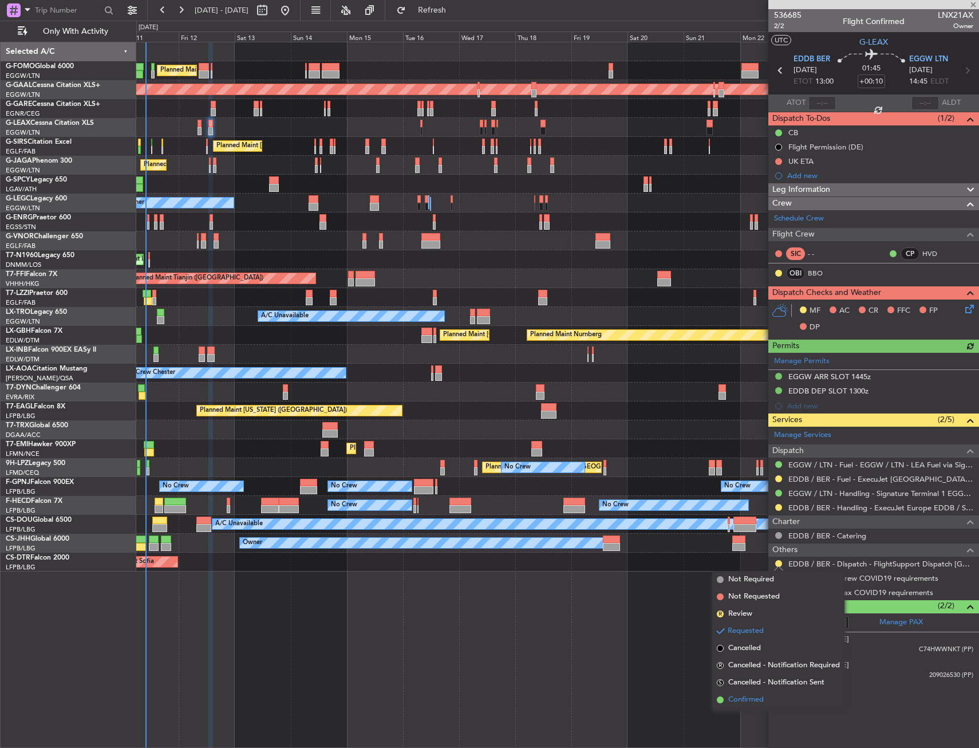
click at [722, 706] on li "Confirmed" at bounding box center [779, 699] width 132 height 17
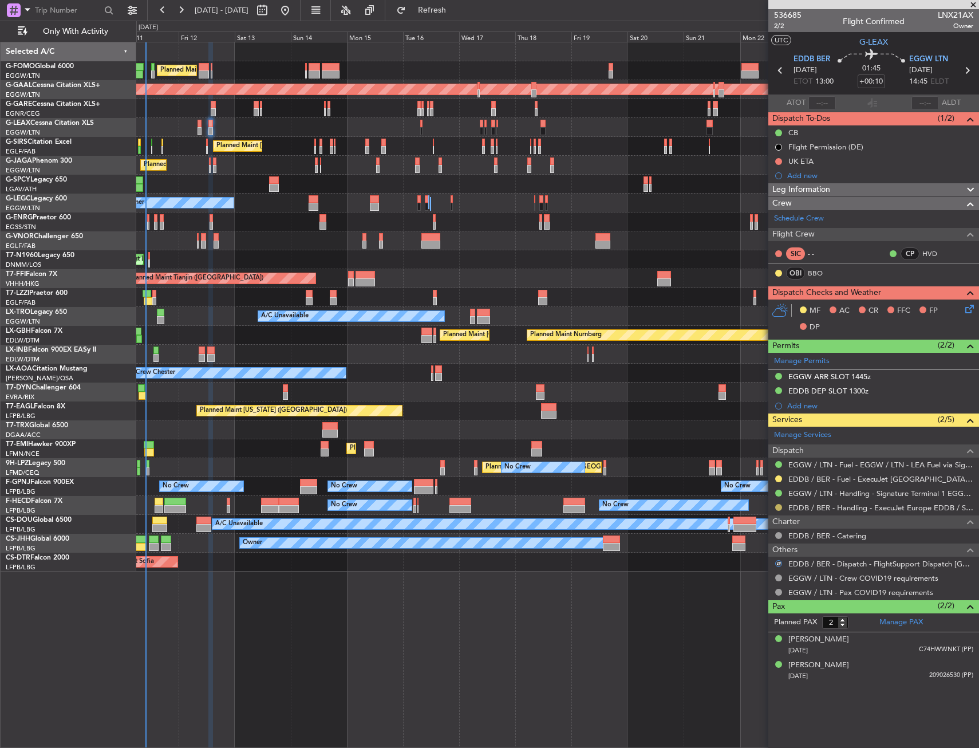
click at [780, 507] on button at bounding box center [779, 507] width 7 height 7
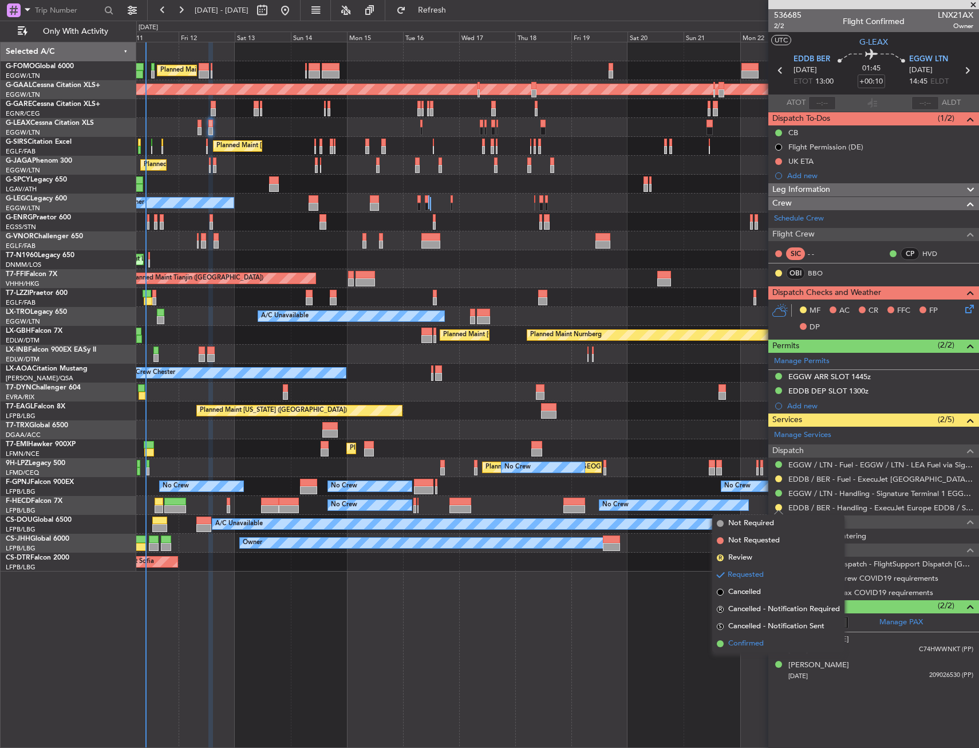
click at [733, 643] on span "Confirmed" at bounding box center [747, 643] width 36 height 11
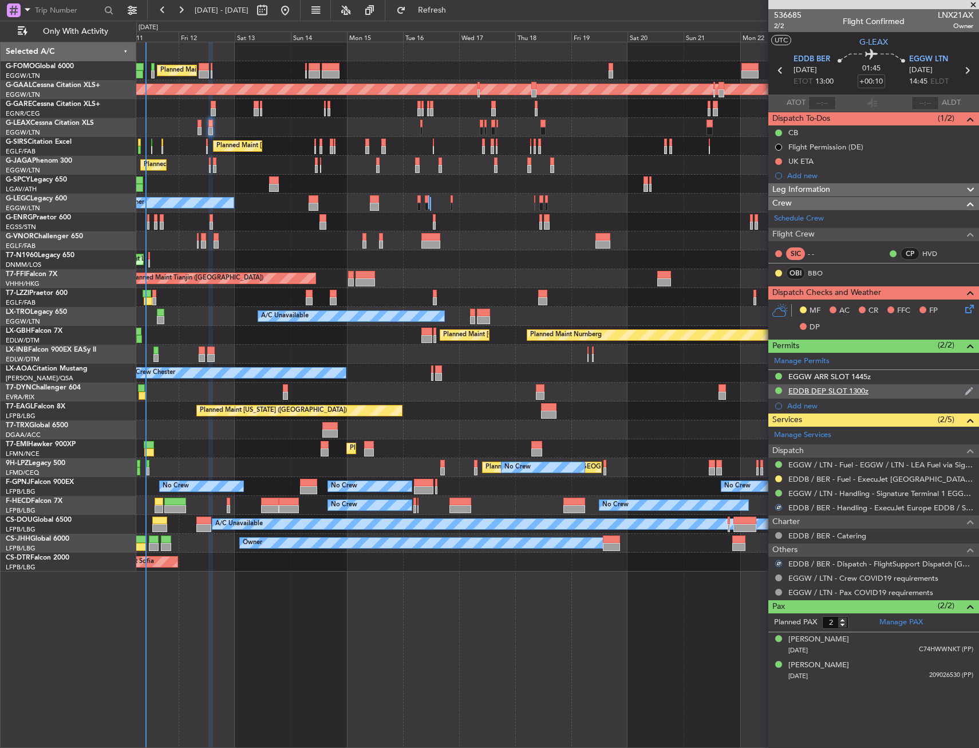
click at [886, 387] on div "EDDB DEP SLOT 1300z" at bounding box center [874, 391] width 211 height 14
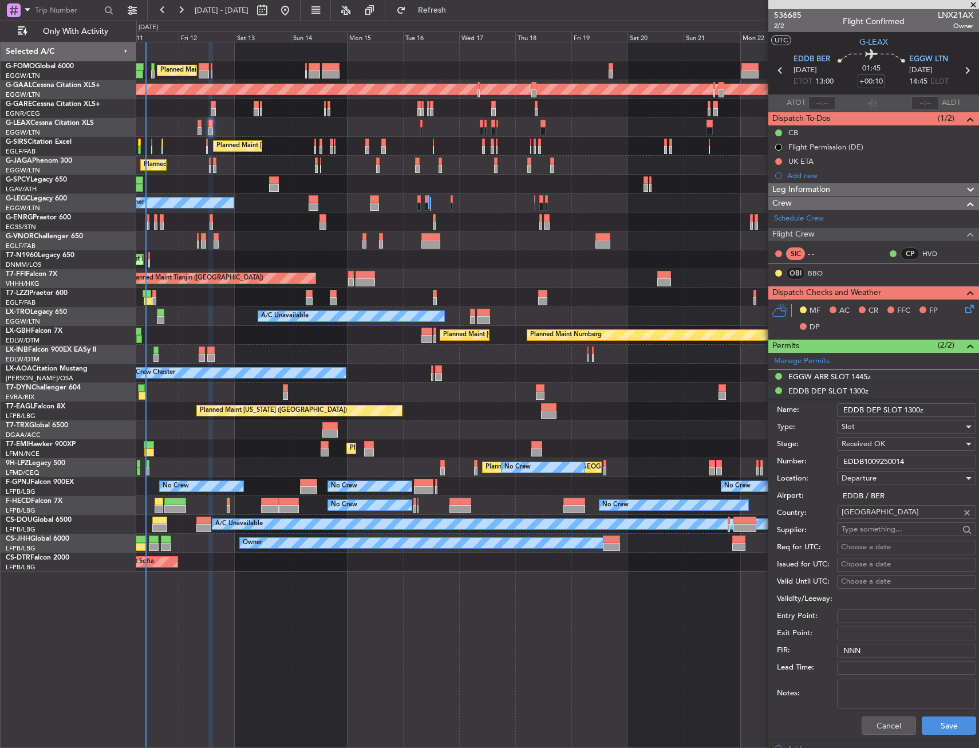
click at [889, 461] on input "EDDB1009250014" at bounding box center [906, 462] width 139 height 14
paste input "text"
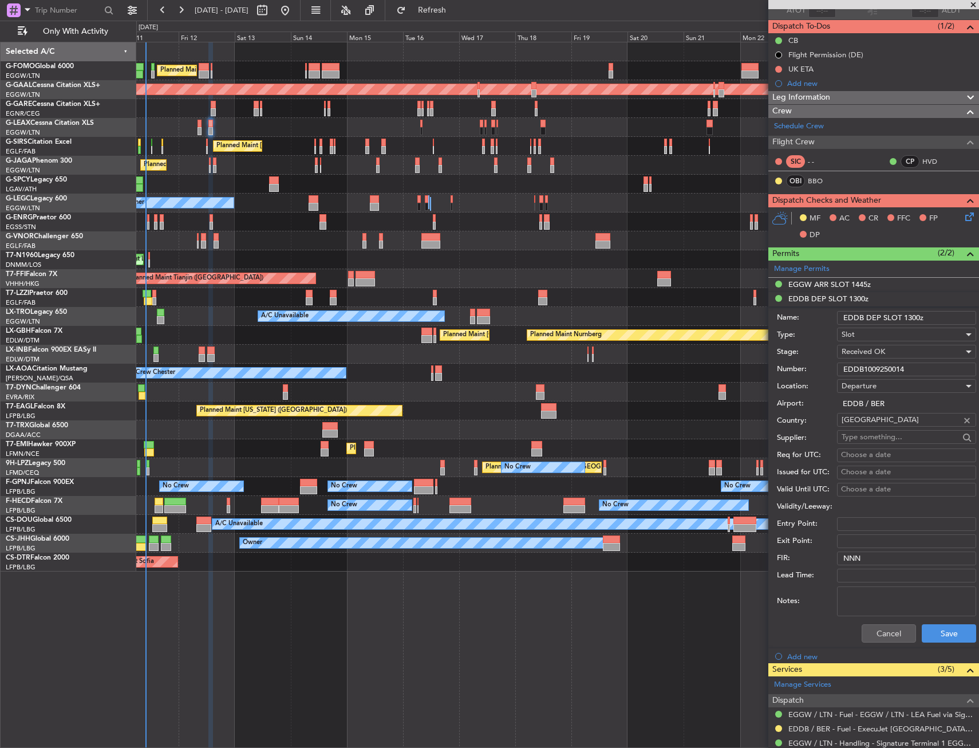
scroll to position [229, 0]
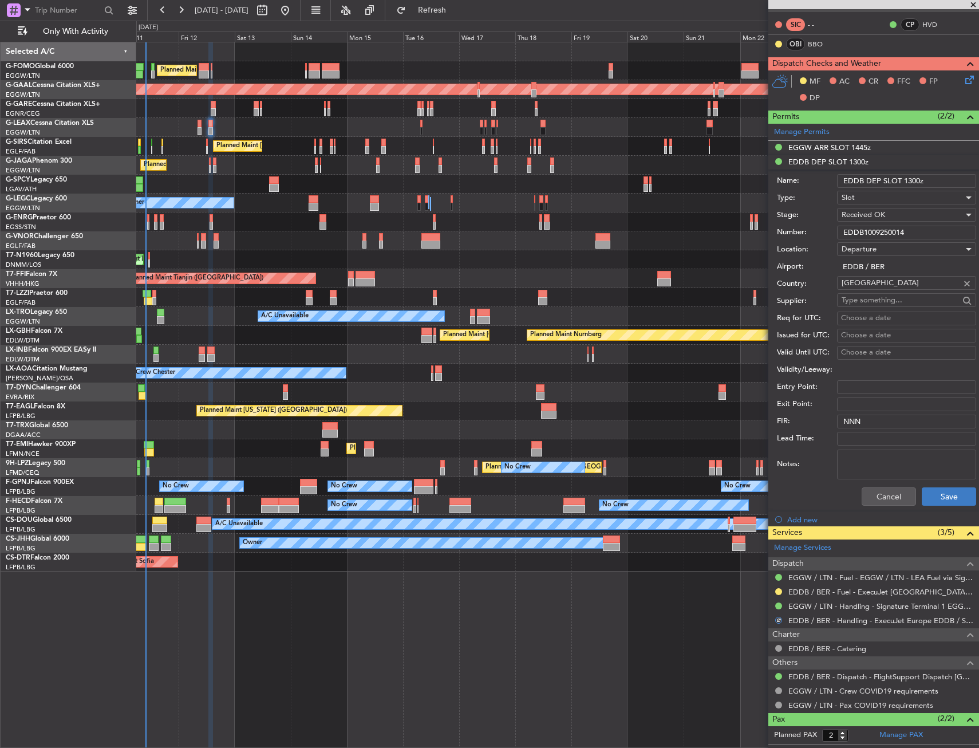
type input "EDDB1009250014"
click at [933, 498] on button "Save" at bounding box center [949, 496] width 54 height 18
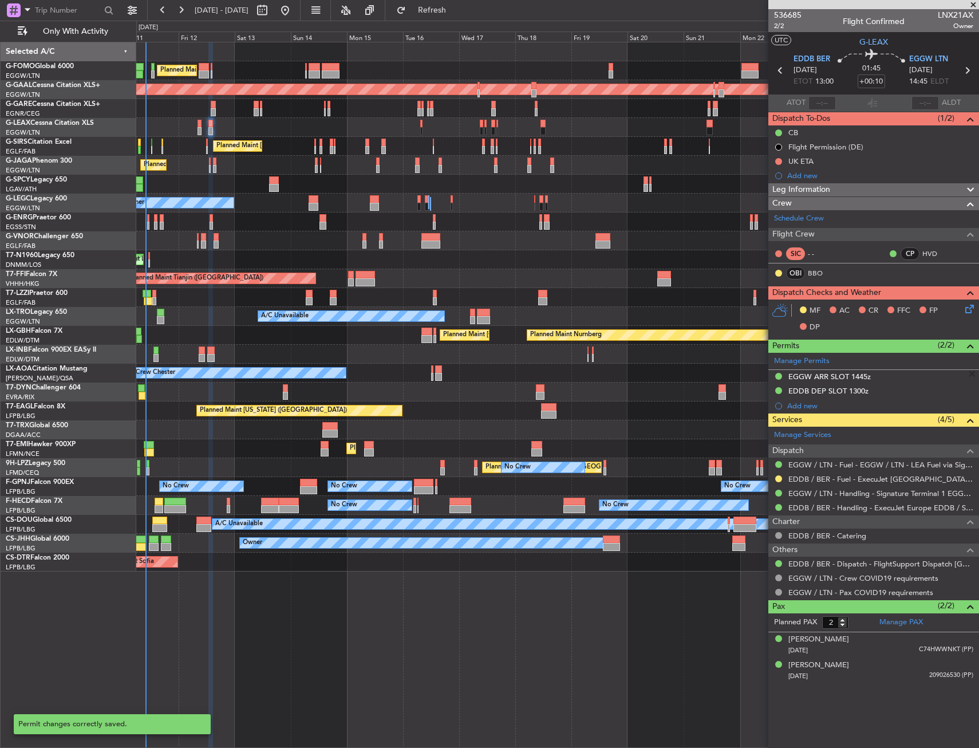
scroll to position [0, 0]
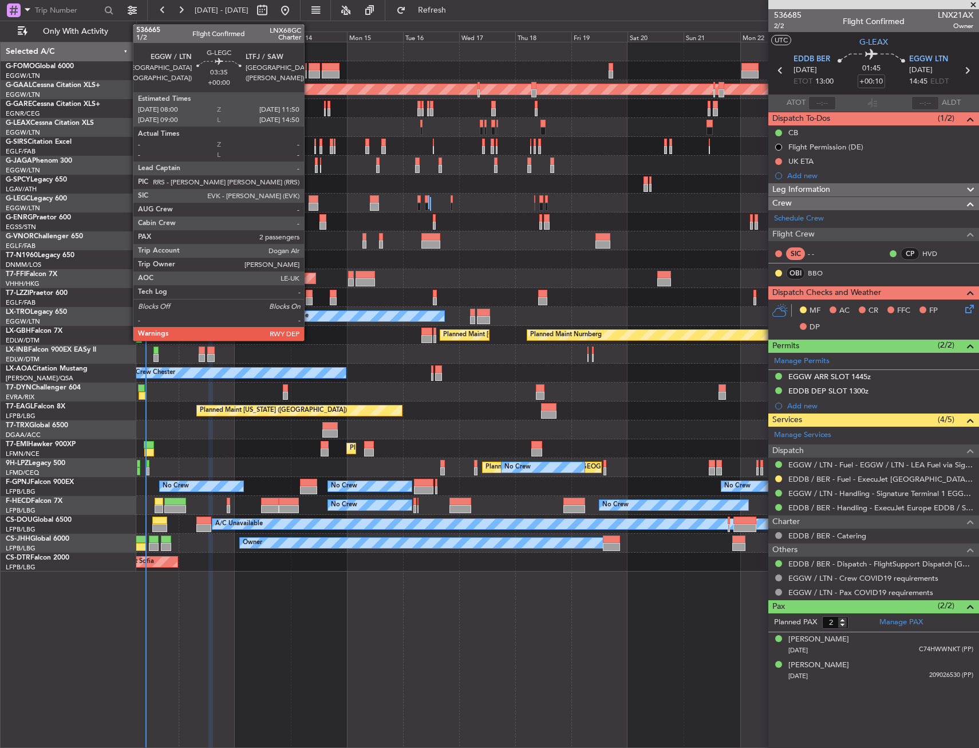
click at [309, 199] on div at bounding box center [313, 199] width 9 height 8
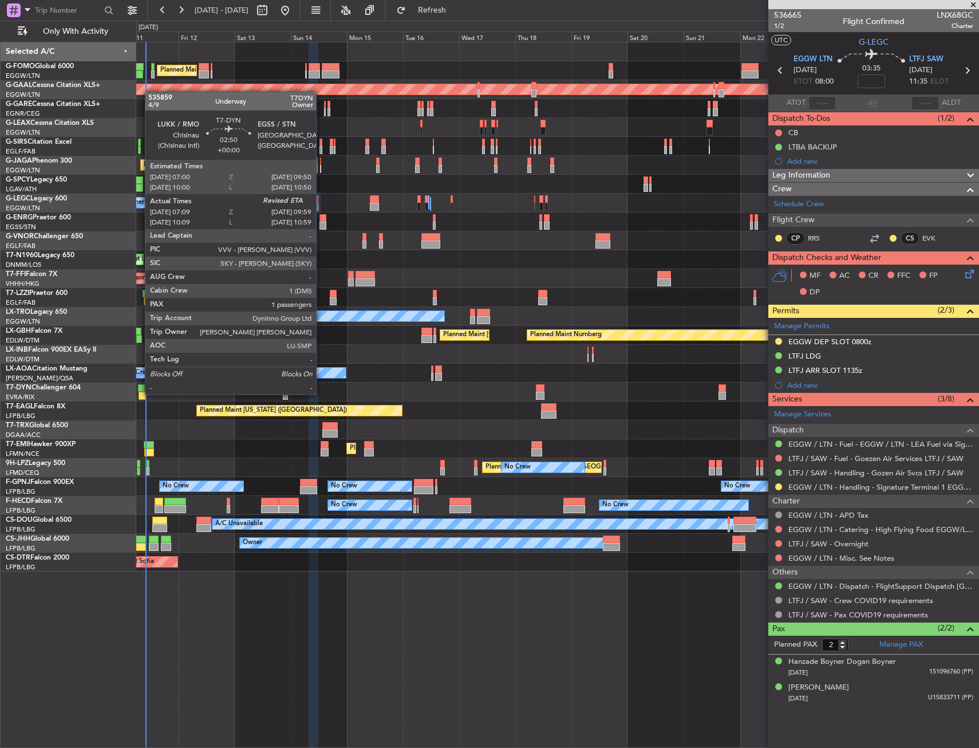
click at [139, 394] on div at bounding box center [142, 396] width 7 height 8
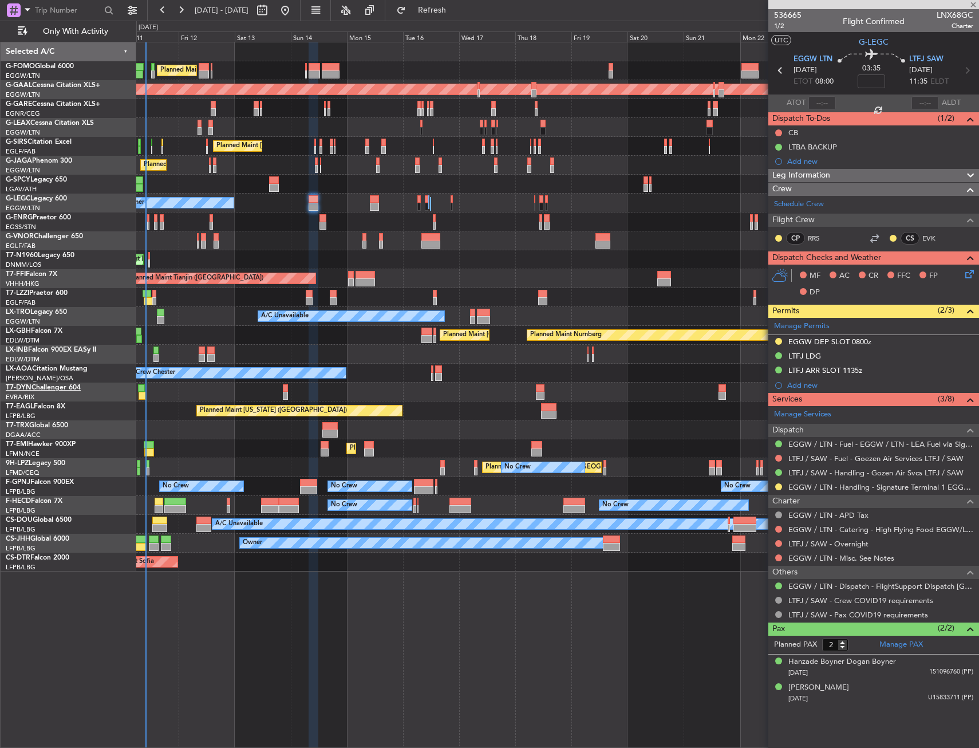
type input "07:09"
type input "1"
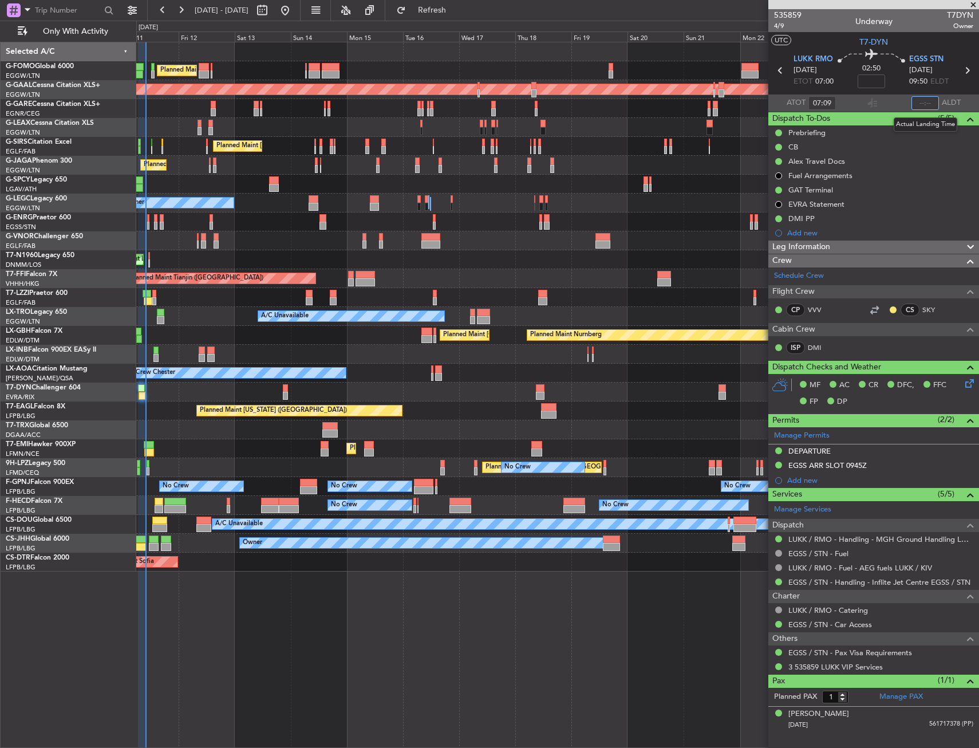
click at [916, 101] on input "text" at bounding box center [925, 103] width 27 height 14
click at [911, 42] on section "UTC T7-DYN" at bounding box center [874, 40] width 211 height 17
type input "10:04"
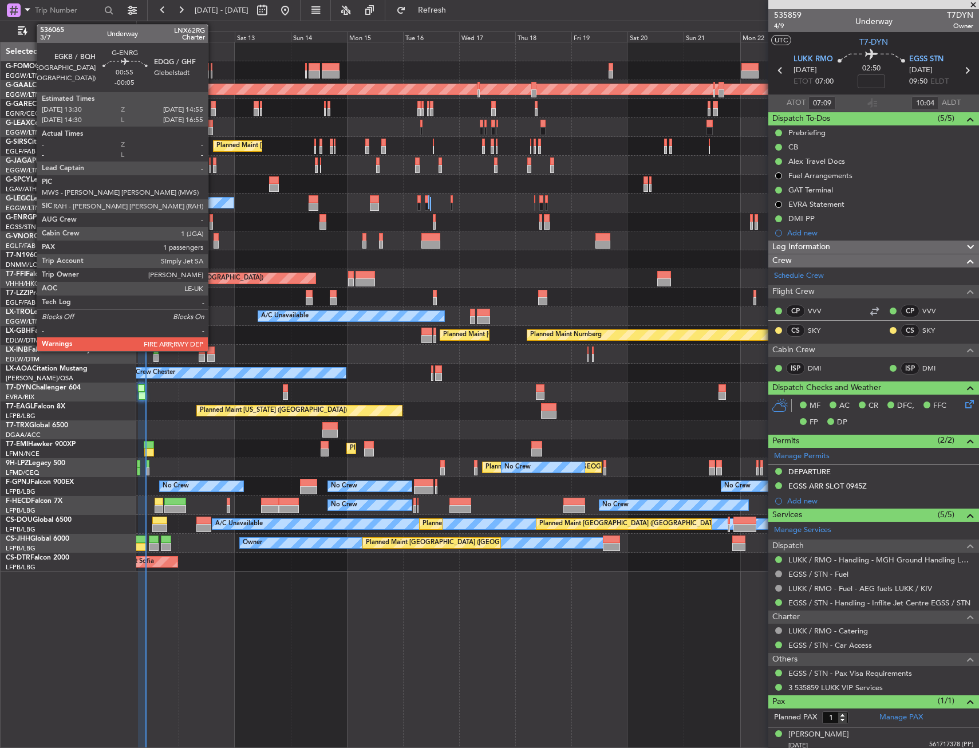
click at [213, 218] on div at bounding box center [211, 218] width 3 height 8
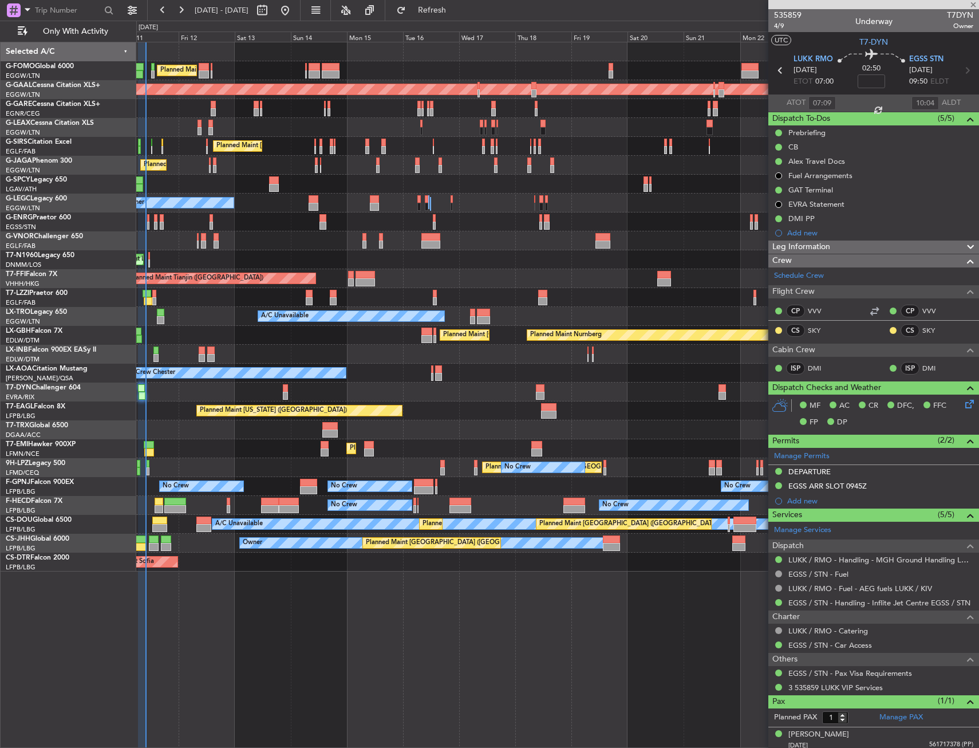
type input "-00:05"
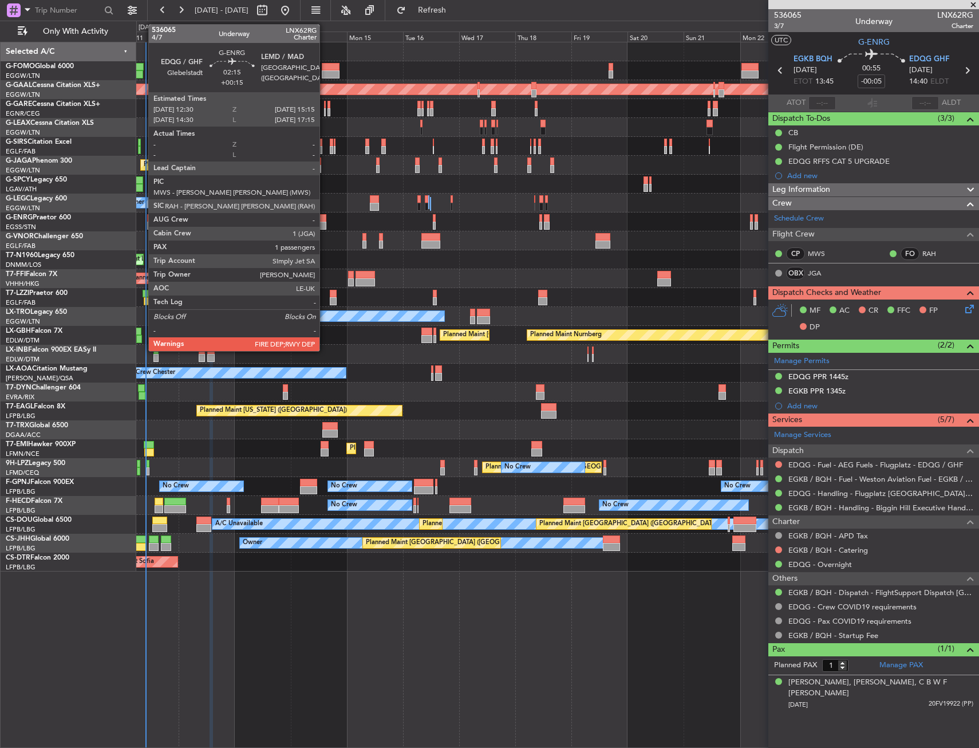
click at [325, 226] on div at bounding box center [323, 226] width 7 height 8
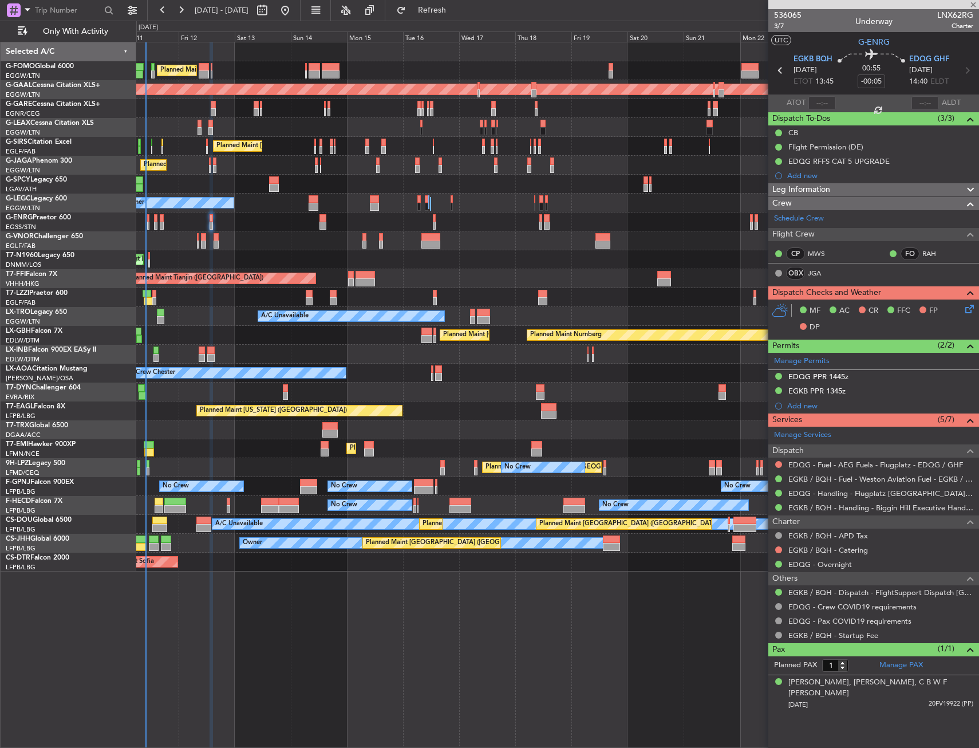
type input "+00:15"
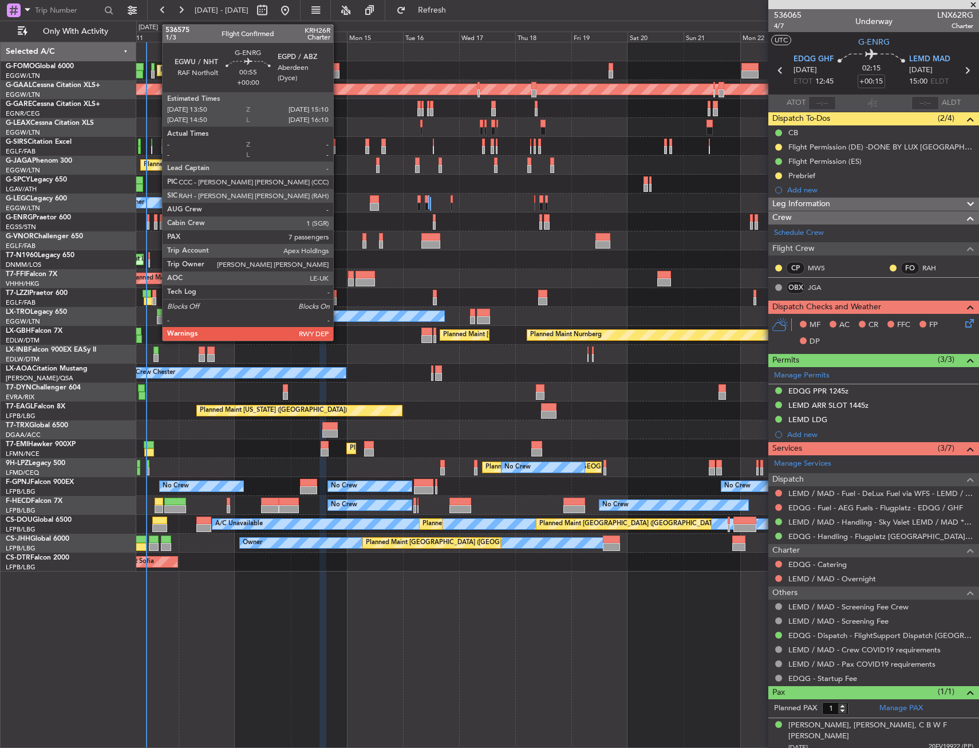
click at [156, 219] on div at bounding box center [155, 218] width 3 height 8
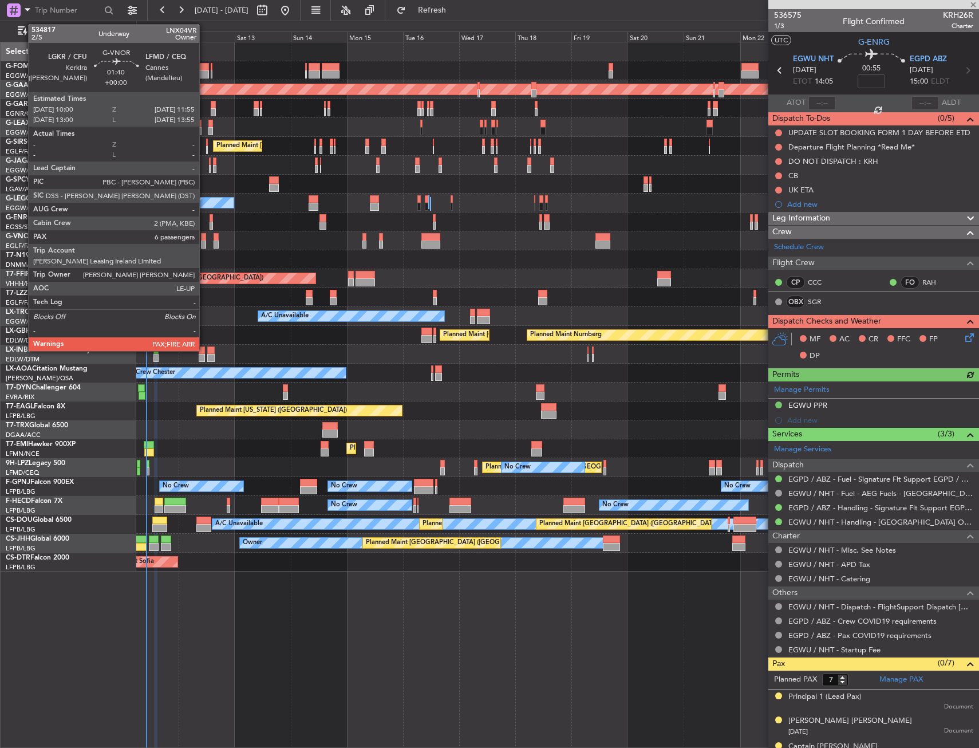
click at [204, 238] on div at bounding box center [203, 237] width 5 height 8
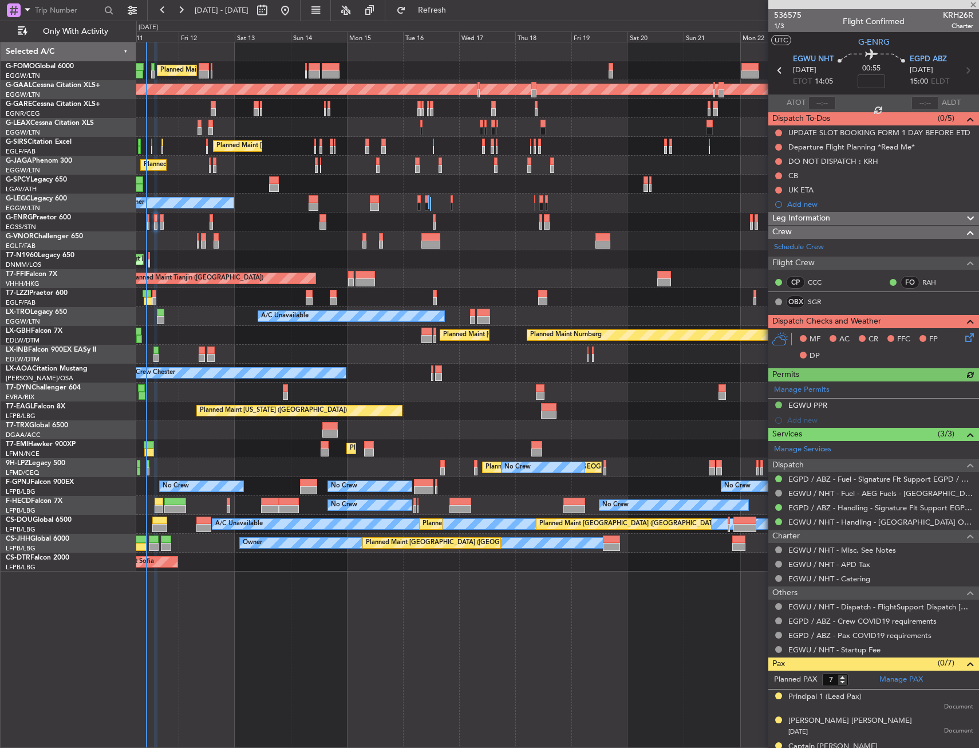
type input "6"
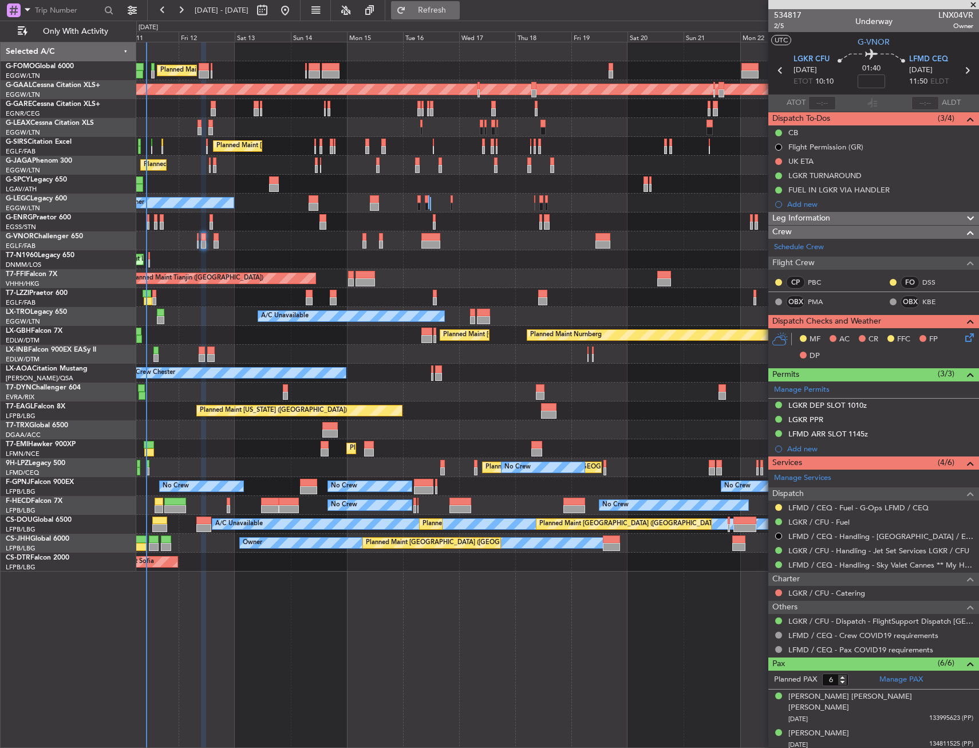
click at [450, 15] on button "Refresh" at bounding box center [425, 10] width 69 height 18
click at [780, 566] on button at bounding box center [779, 564] width 7 height 7
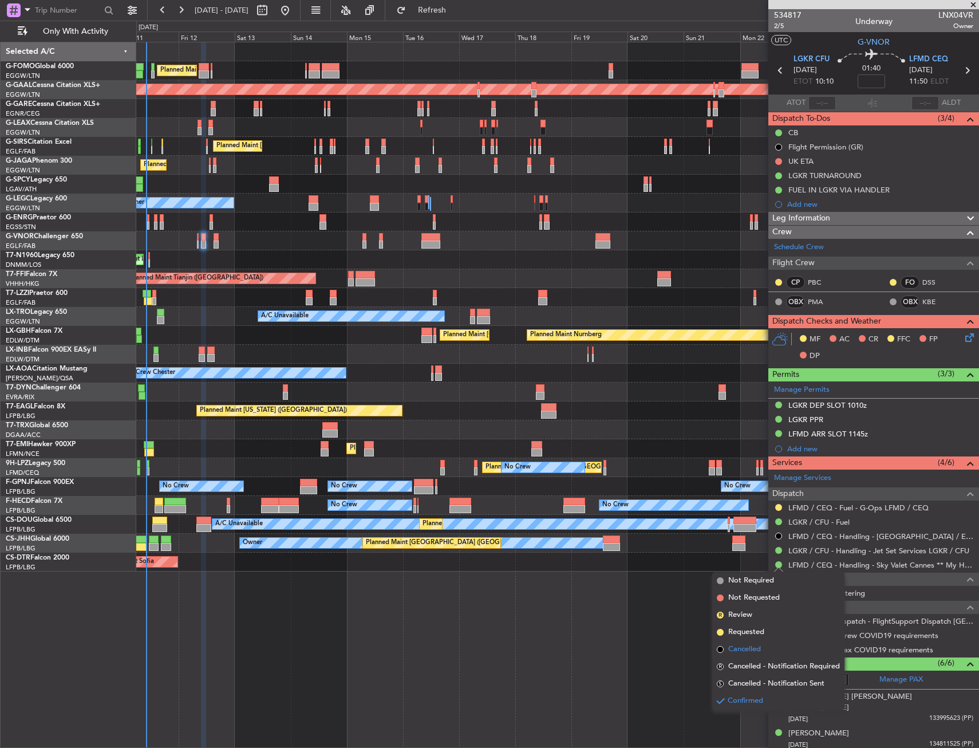
click at [740, 654] on span "Cancelled" at bounding box center [745, 649] width 33 height 11
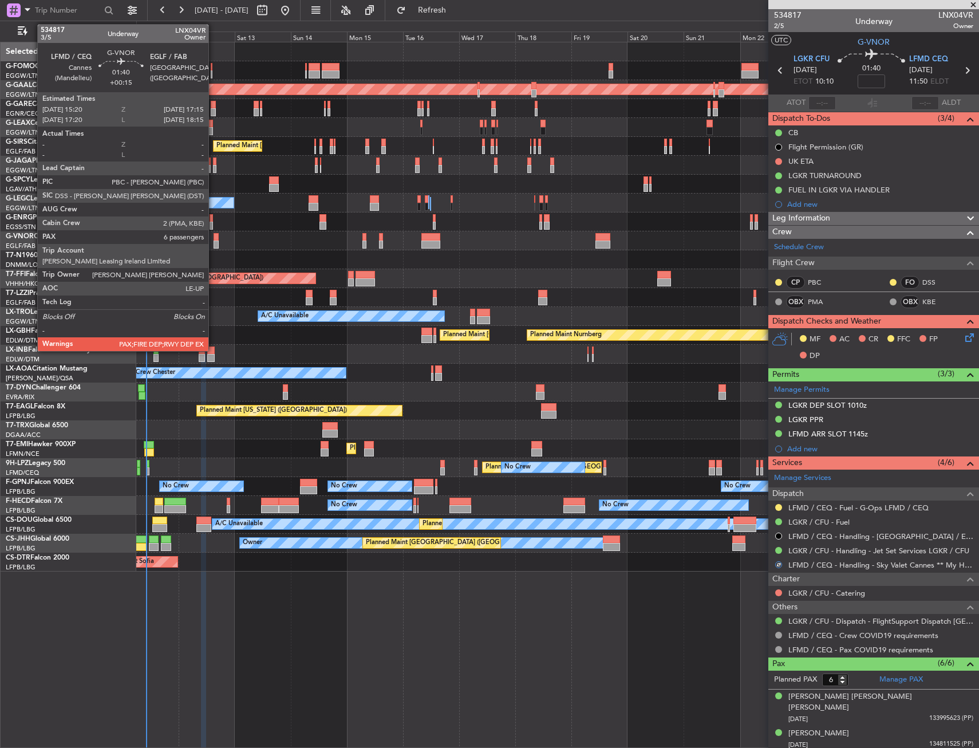
click at [214, 243] on div at bounding box center [216, 245] width 5 height 8
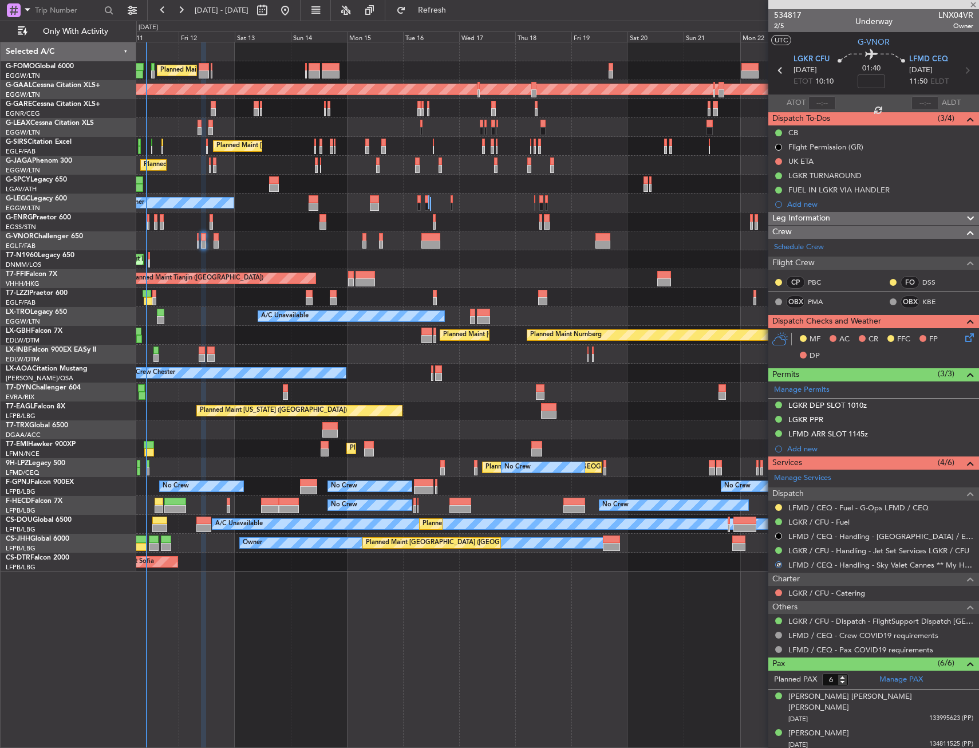
type input "+00:15"
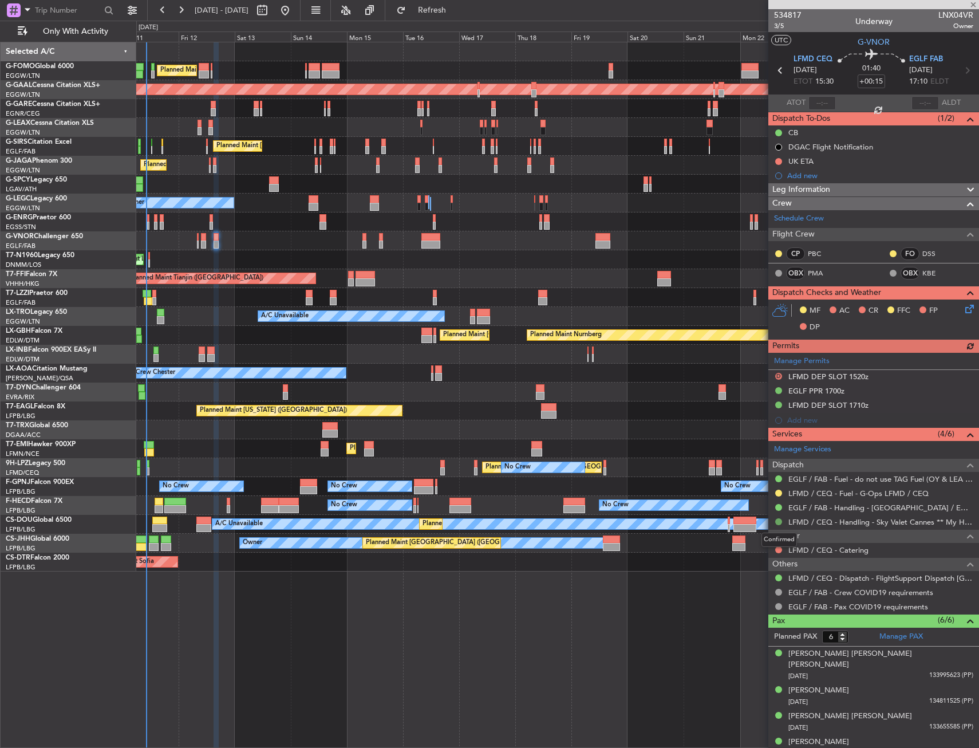
click at [778, 522] on button at bounding box center [779, 521] width 7 height 7
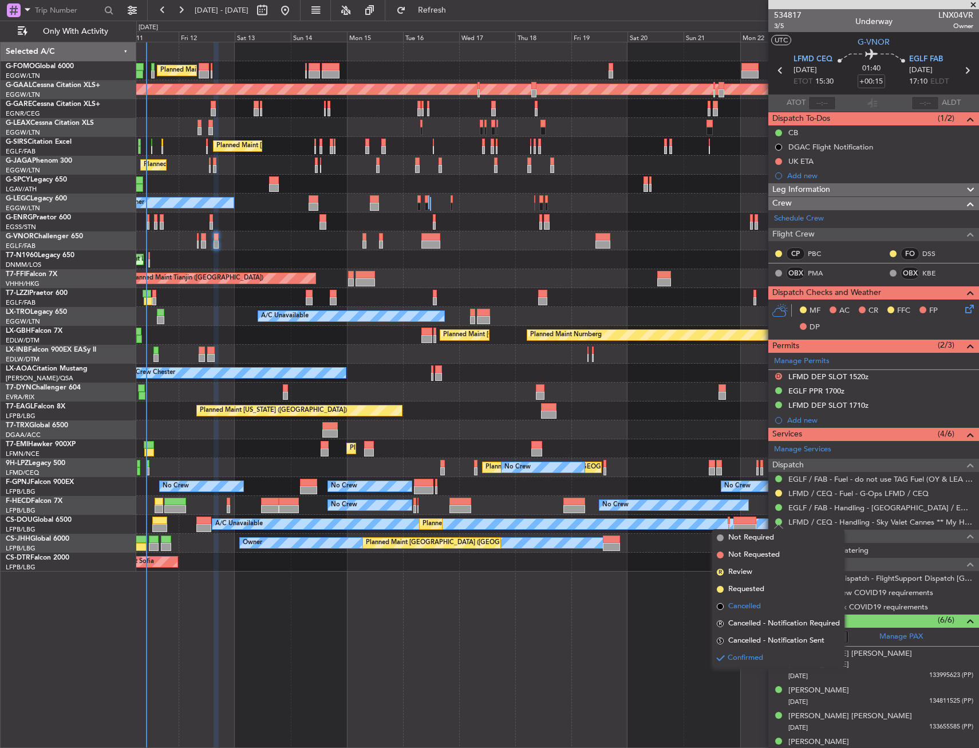
click at [742, 611] on span "Cancelled" at bounding box center [745, 606] width 33 height 11
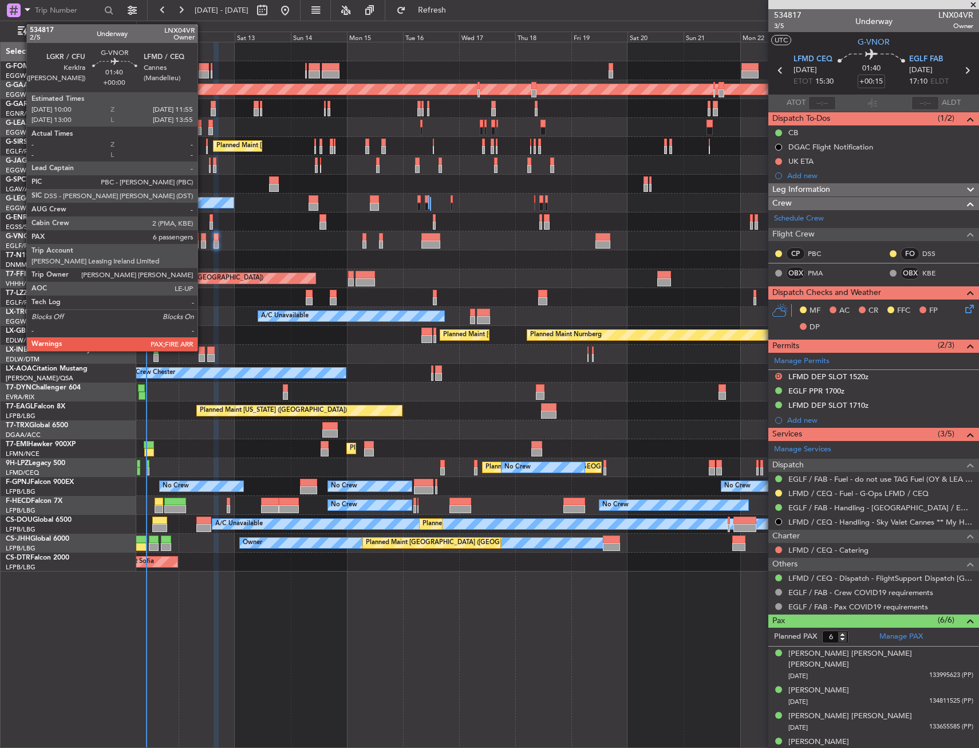
click at [203, 238] on div at bounding box center [203, 237] width 5 height 8
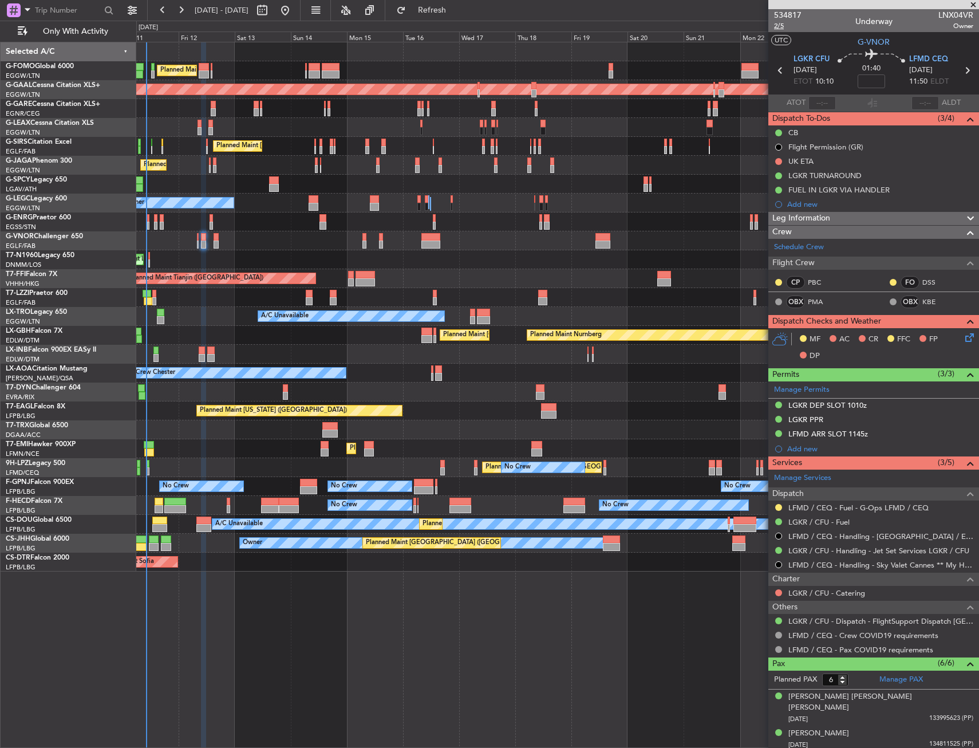
click at [780, 29] on span "2/5" at bounding box center [787, 26] width 27 height 10
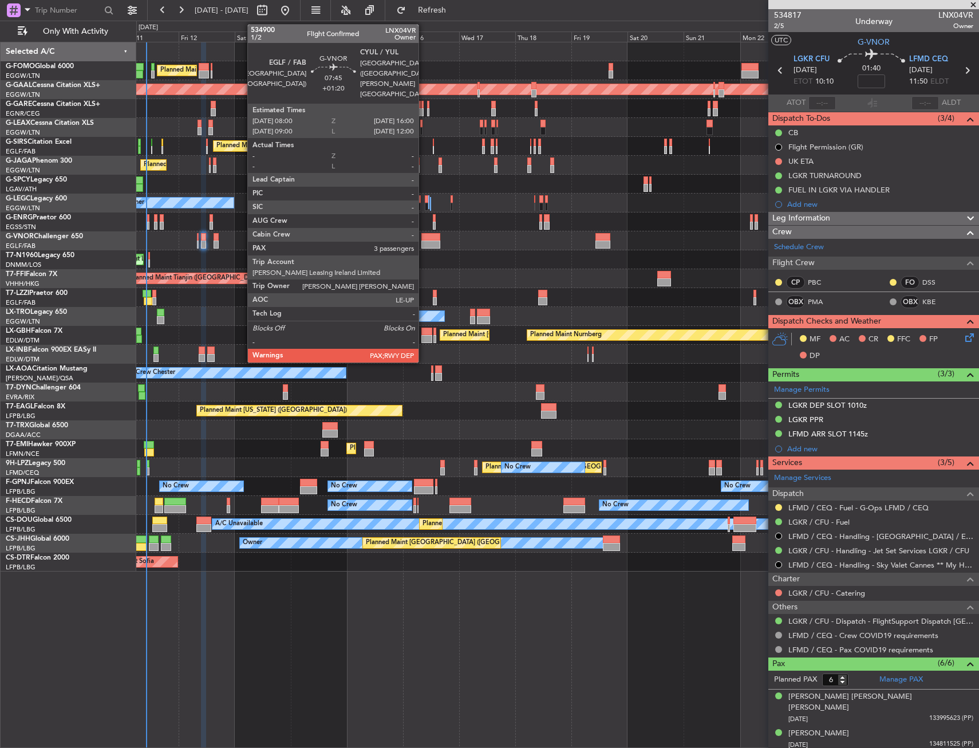
click at [424, 242] on div at bounding box center [431, 245] width 19 height 8
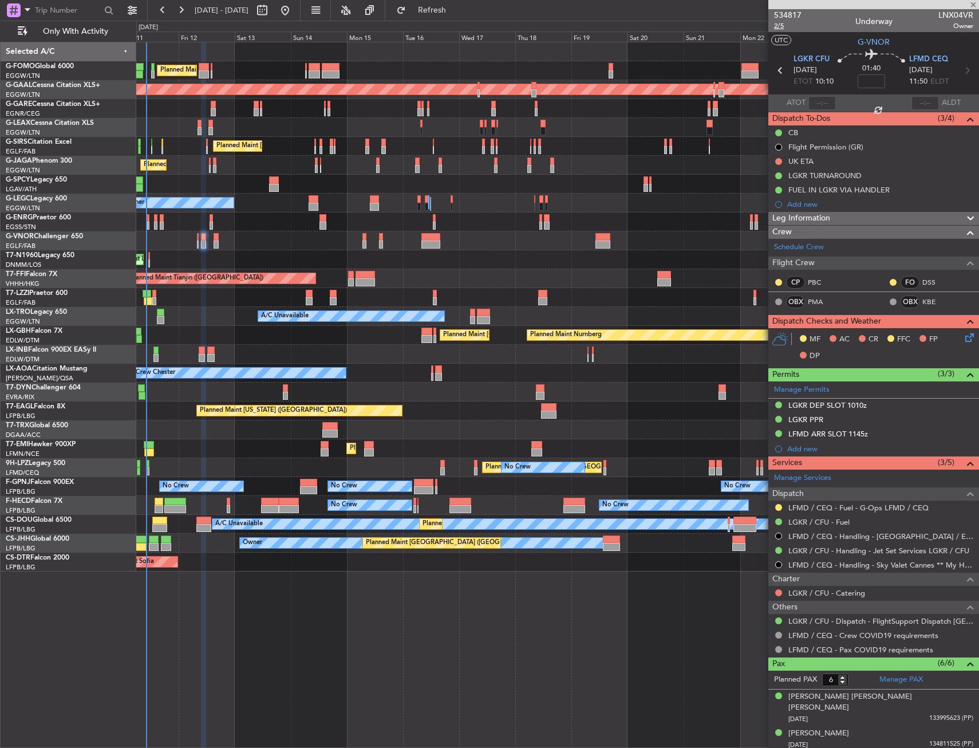
type input "+01:20"
type input "3"
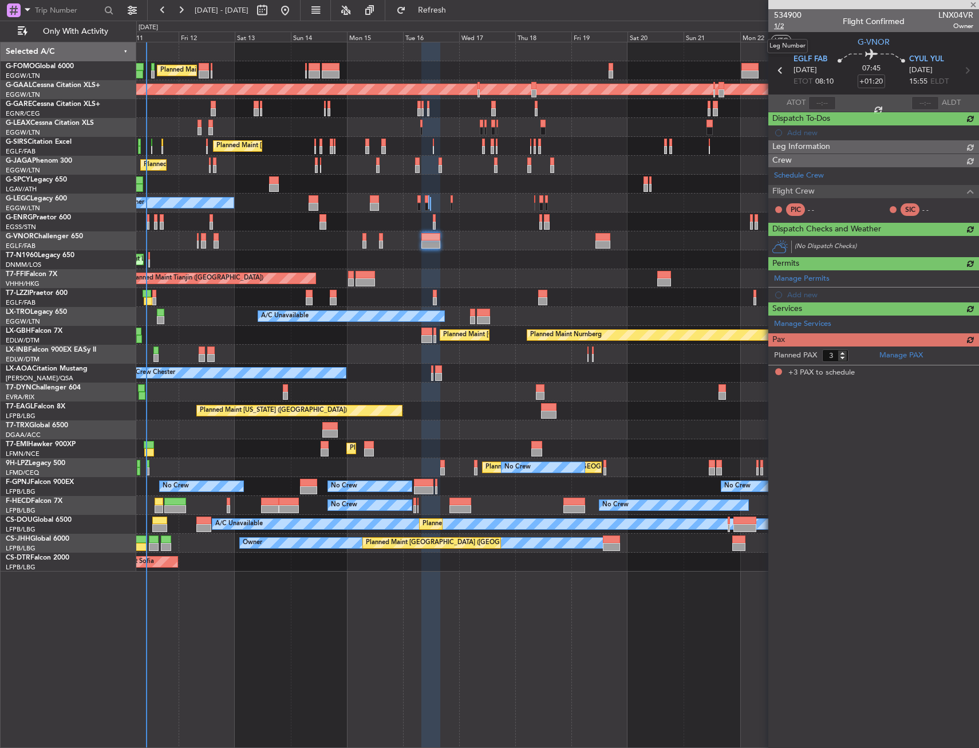
click at [778, 30] on span "1/2" at bounding box center [787, 26] width 27 height 10
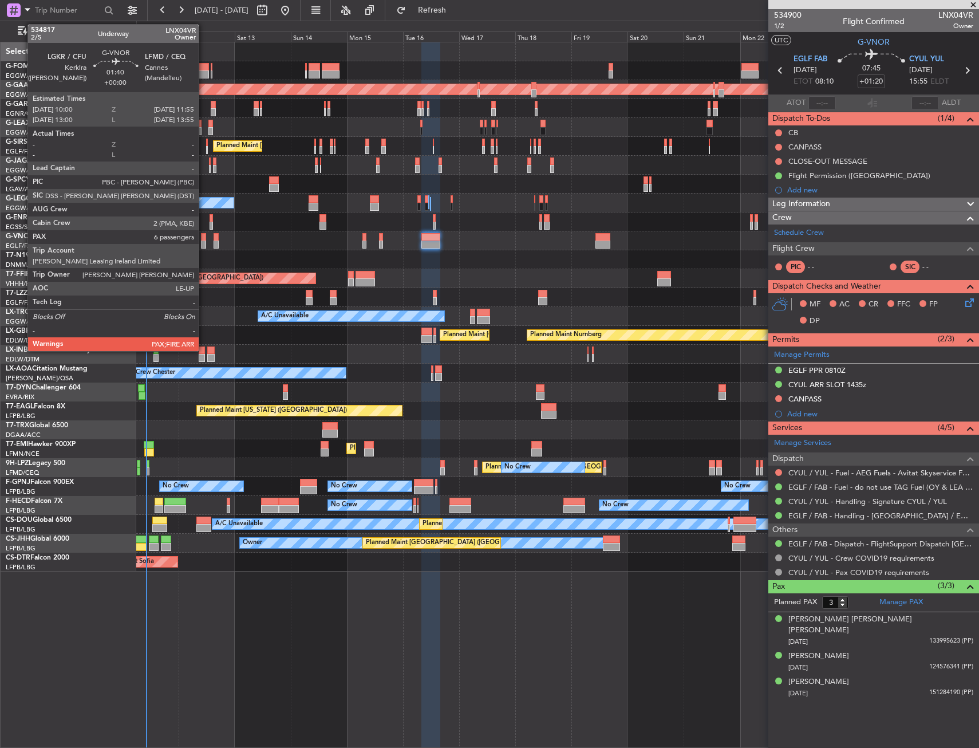
click at [204, 238] on div at bounding box center [203, 237] width 5 height 8
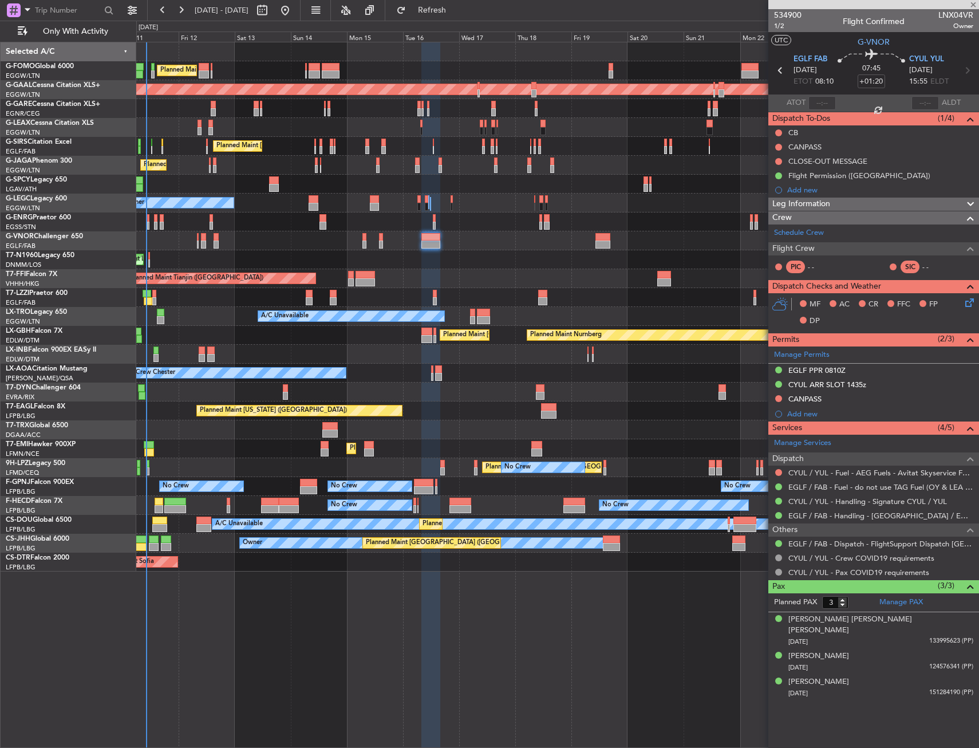
type input "6"
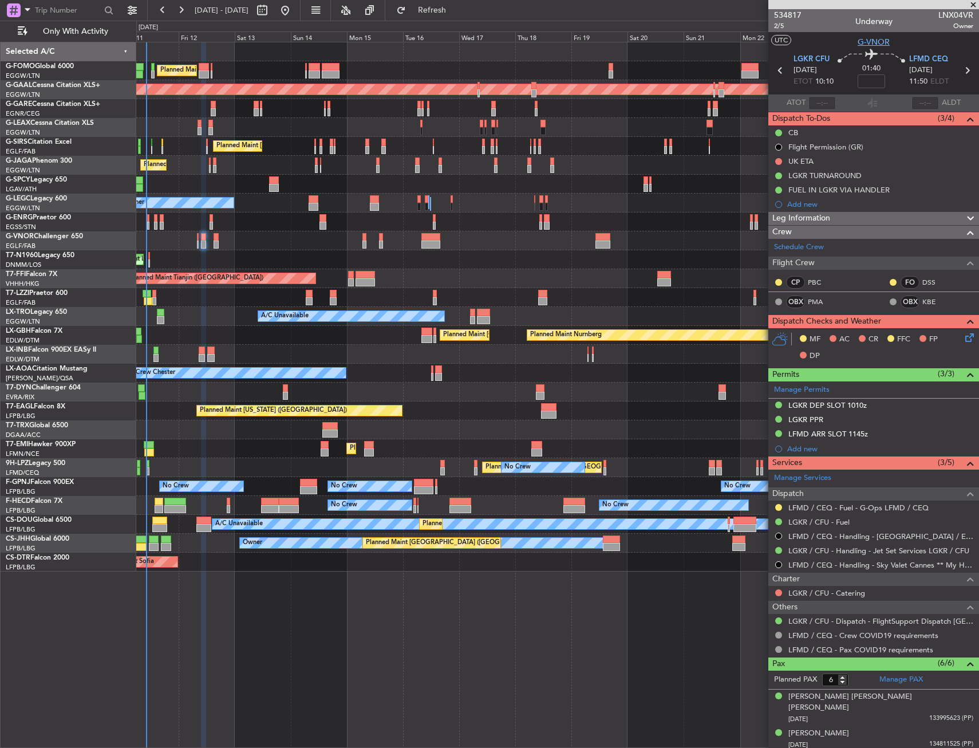
click at [862, 44] on span "G-VNOR" at bounding box center [874, 42] width 32 height 12
click at [781, 29] on span "2/5" at bounding box center [787, 26] width 27 height 10
click at [776, 28] on span "2/5" at bounding box center [787, 26] width 27 height 10
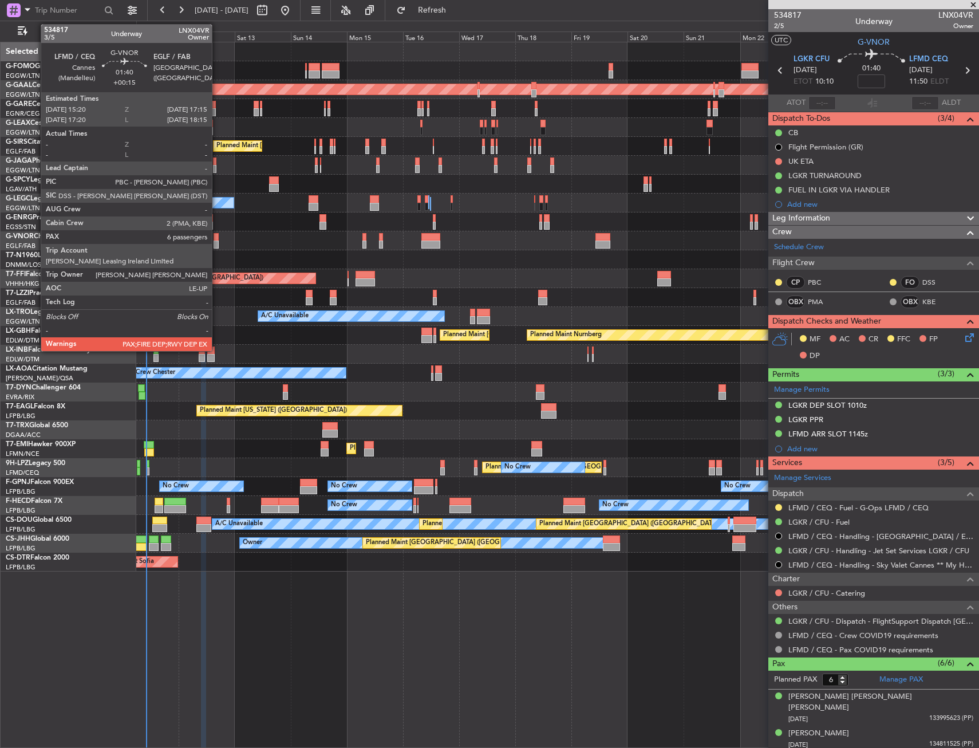
click at [217, 243] on div at bounding box center [216, 245] width 5 height 8
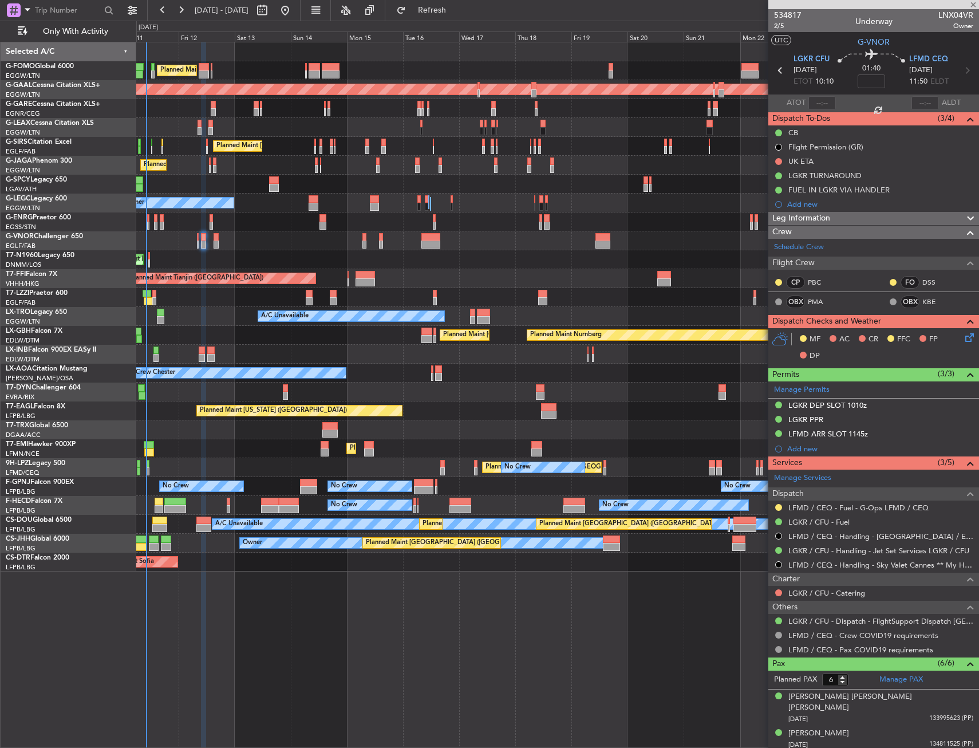
type input "+00:15"
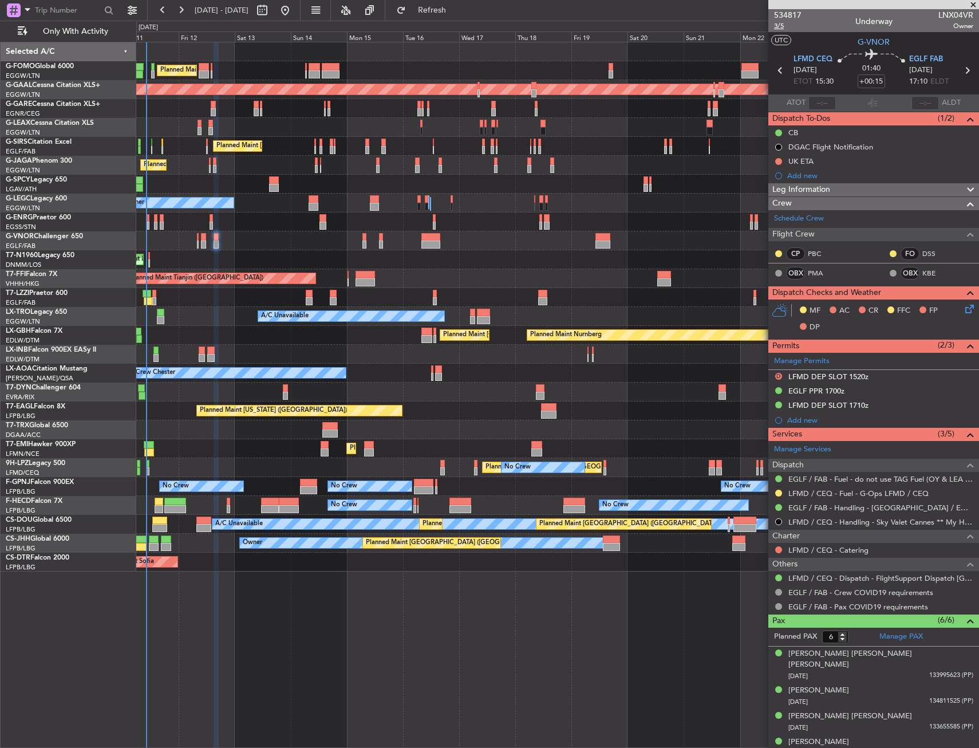
click at [789, 25] on span "3/5" at bounding box center [787, 26] width 27 height 10
click at [457, 13] on span "Refresh" at bounding box center [432, 10] width 48 height 8
click at [457, 14] on span "Refresh" at bounding box center [432, 10] width 48 height 8
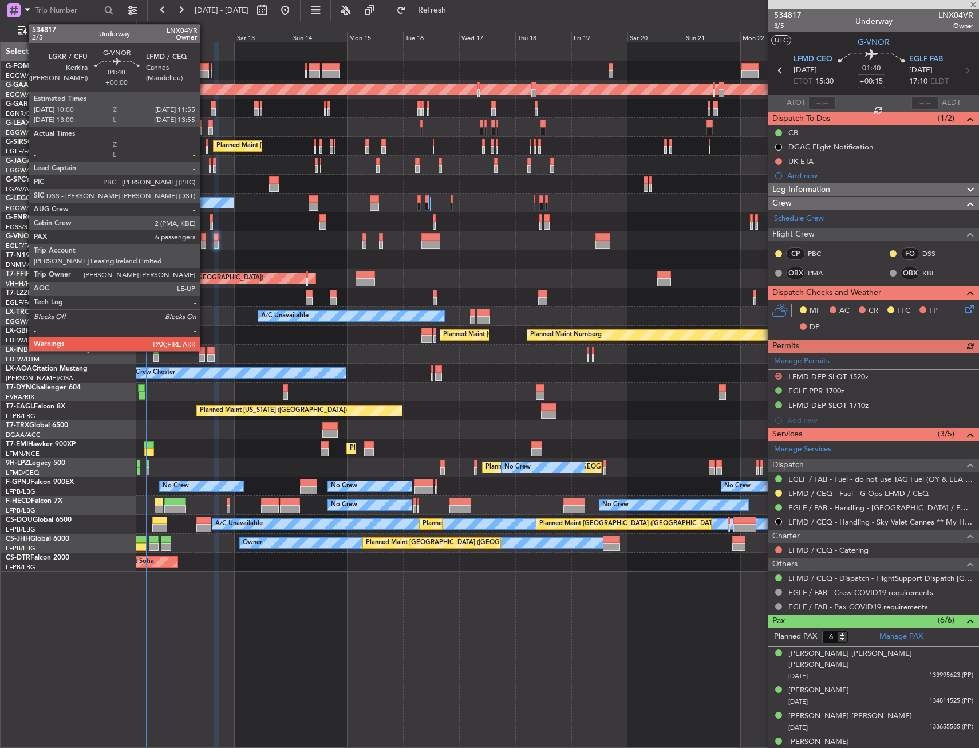
click at [205, 235] on div at bounding box center [203, 237] width 5 height 8
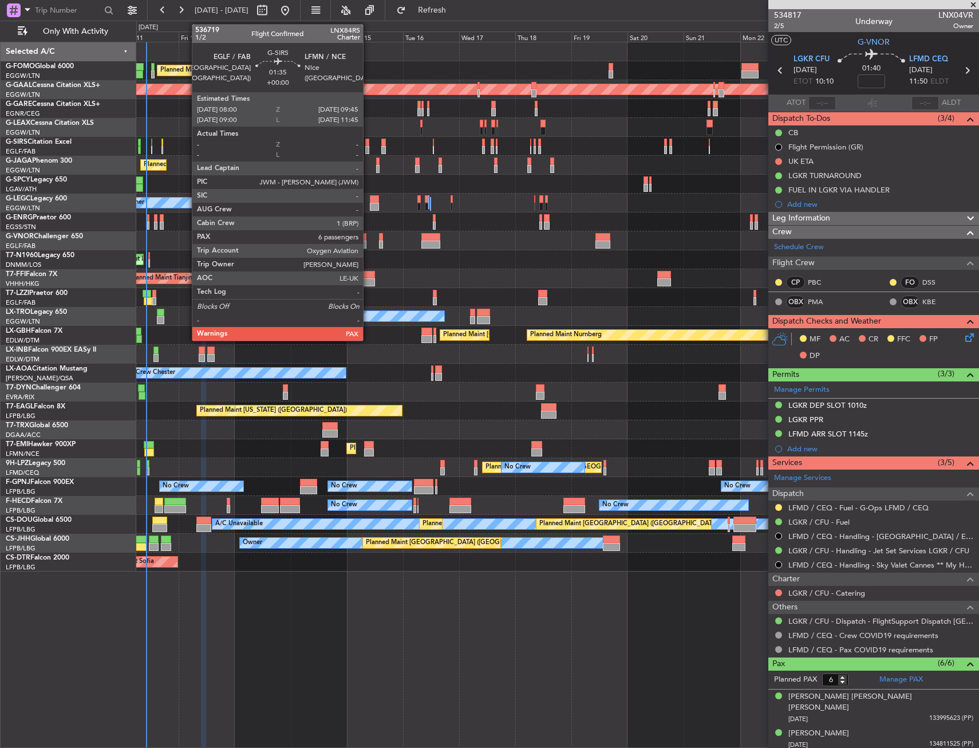
click at [368, 143] on div at bounding box center [367, 143] width 5 height 8
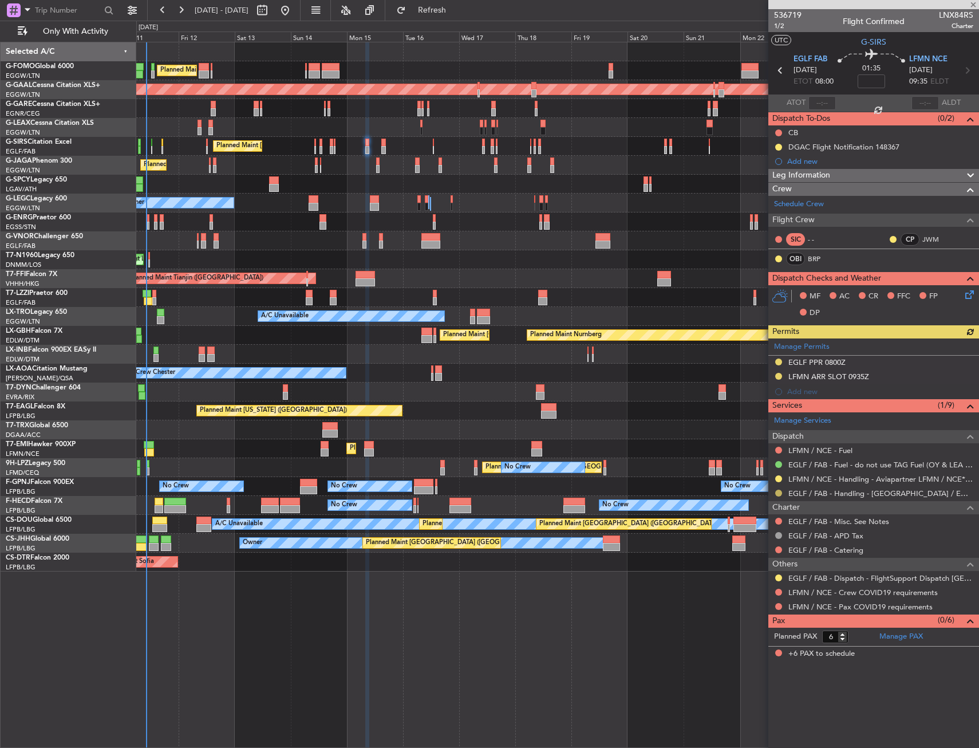
click at [781, 493] on button at bounding box center [779, 493] width 7 height 7
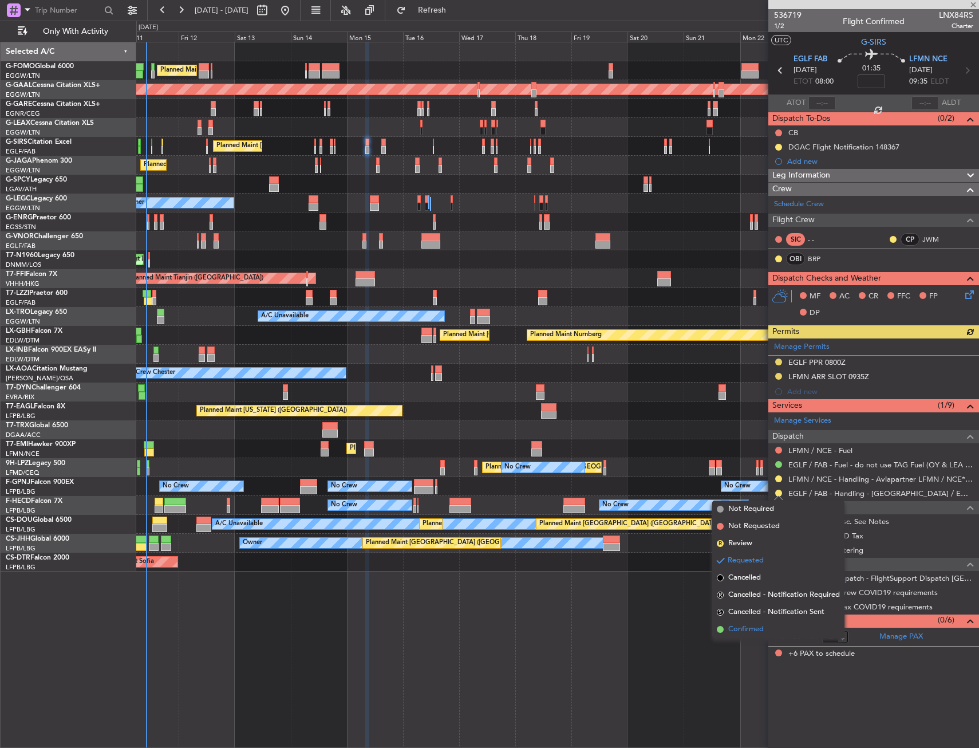
click at [743, 621] on li "Confirmed" at bounding box center [779, 629] width 132 height 17
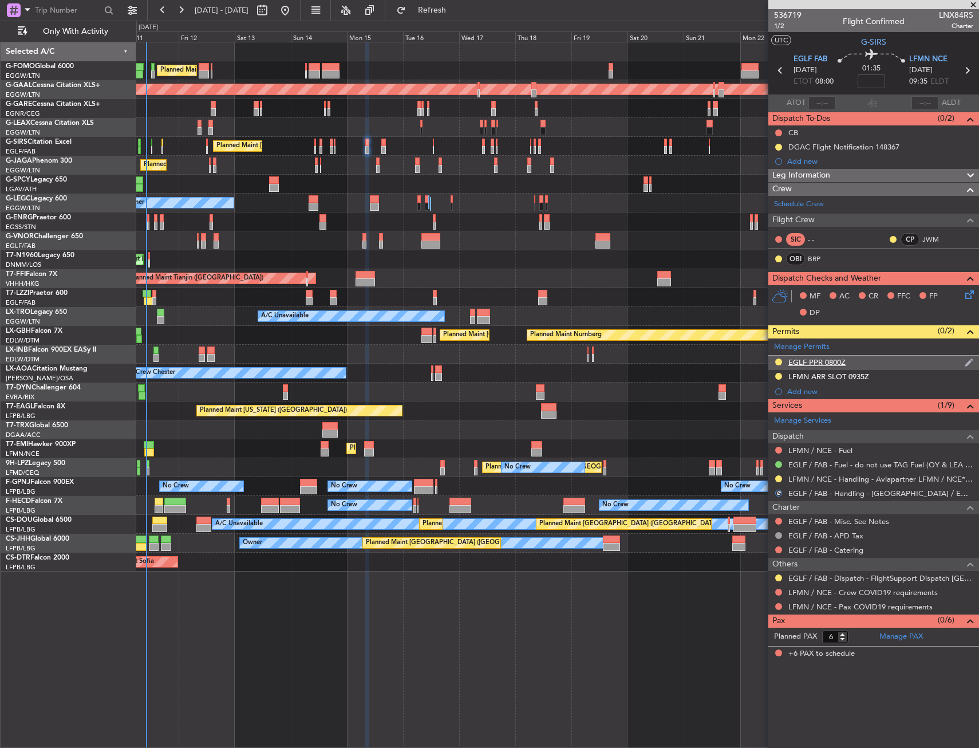
click at [857, 365] on div "EGLF PPR 0800Z" at bounding box center [874, 363] width 211 height 14
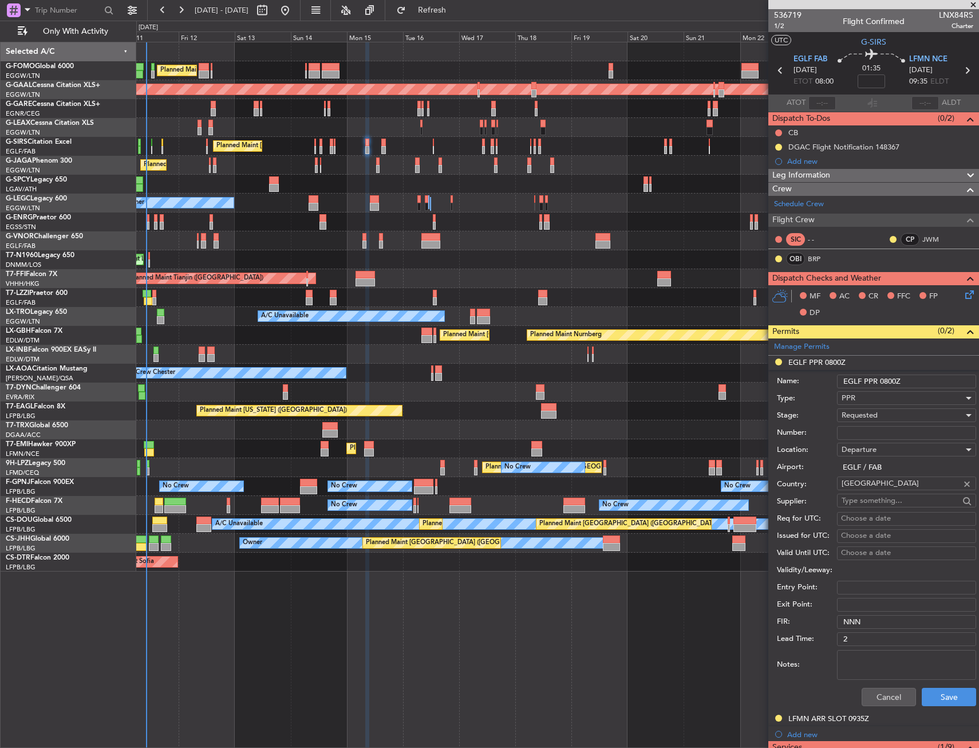
click at [858, 431] on input "Number:" at bounding box center [906, 433] width 139 height 14
paste input "374436"
type input "374436"
click at [861, 412] on span "Requested" at bounding box center [860, 415] width 36 height 10
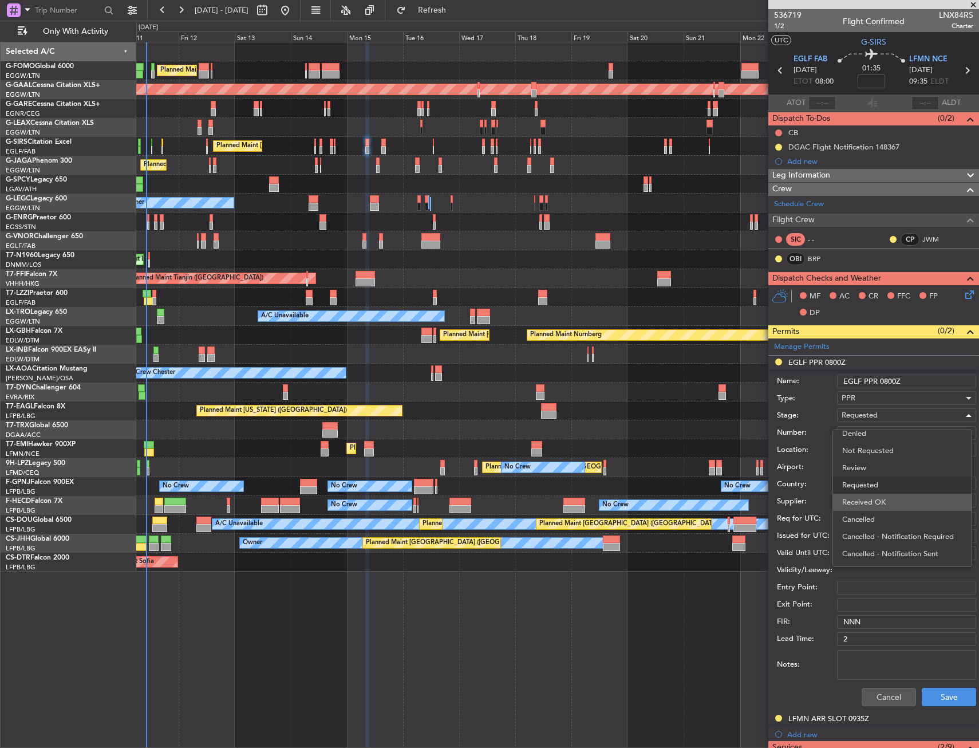
click at [860, 501] on span "Received OK" at bounding box center [903, 502] width 120 height 17
click at [937, 701] on button "Save" at bounding box center [949, 697] width 54 height 18
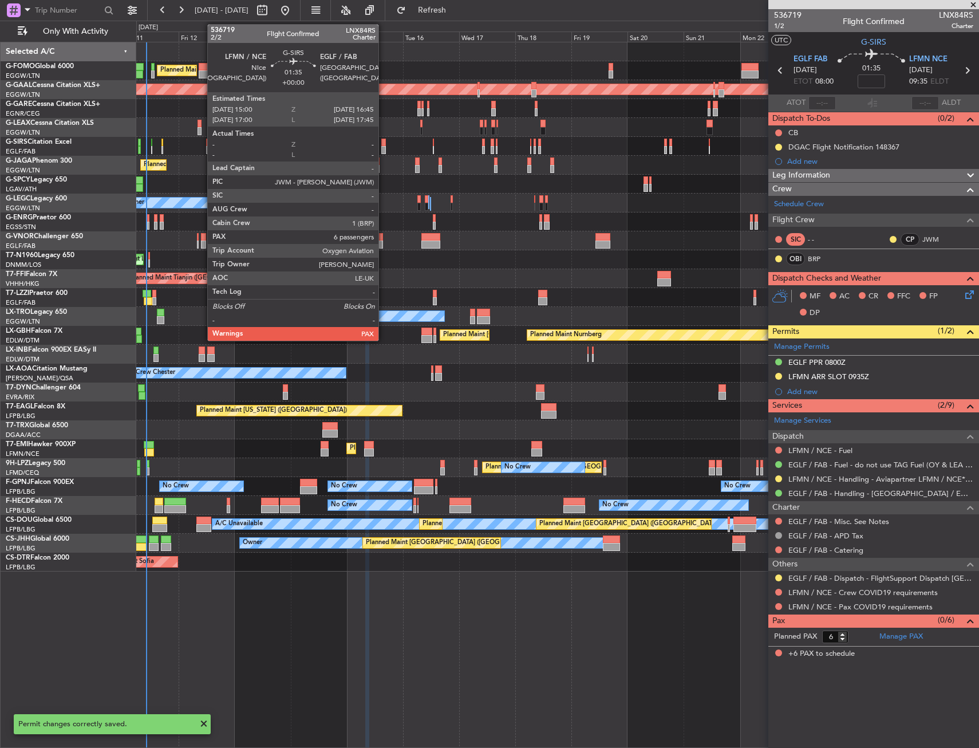
click at [384, 142] on div at bounding box center [383, 143] width 5 height 8
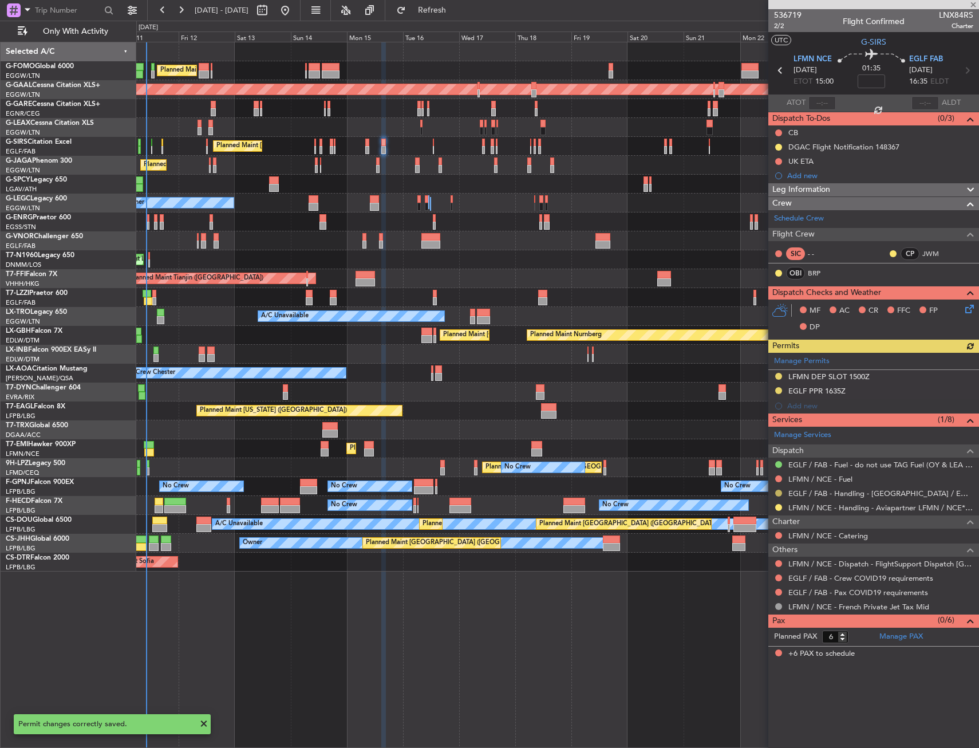
click at [777, 493] on button at bounding box center [779, 493] width 7 height 7
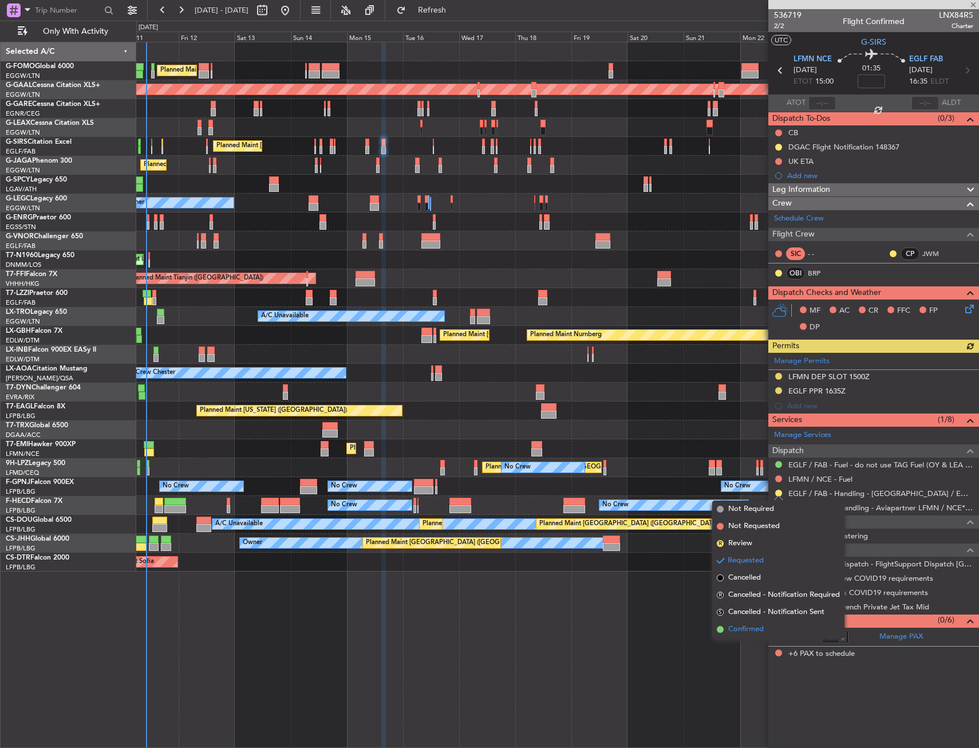
click at [739, 625] on span "Confirmed" at bounding box center [747, 629] width 36 height 11
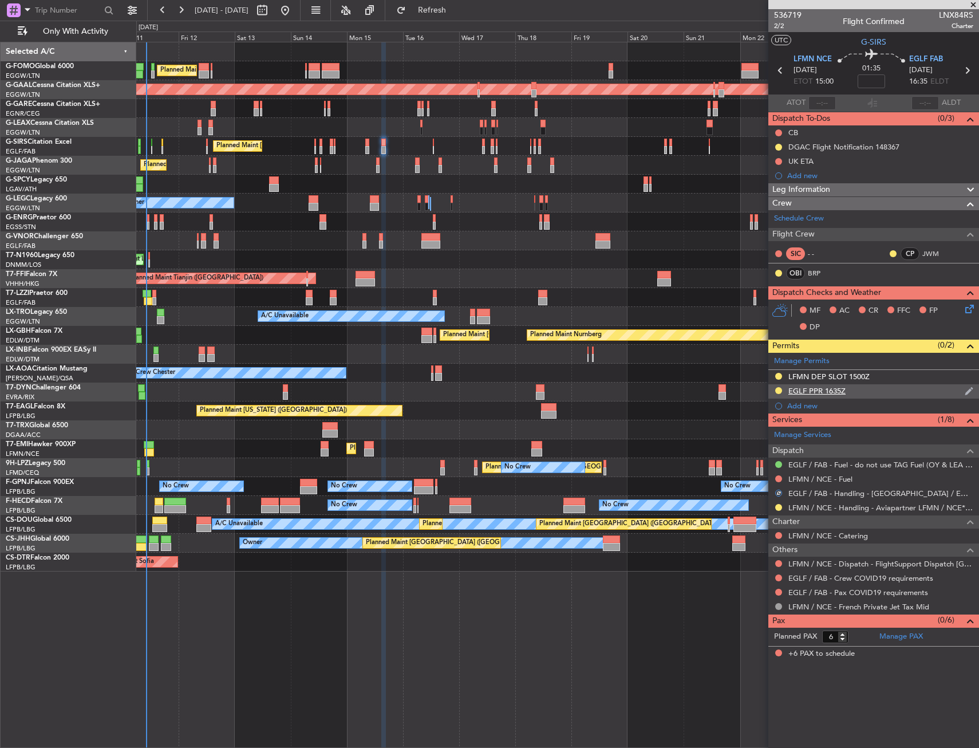
click at [867, 394] on div "EGLF PPR 1635Z" at bounding box center [874, 391] width 211 height 14
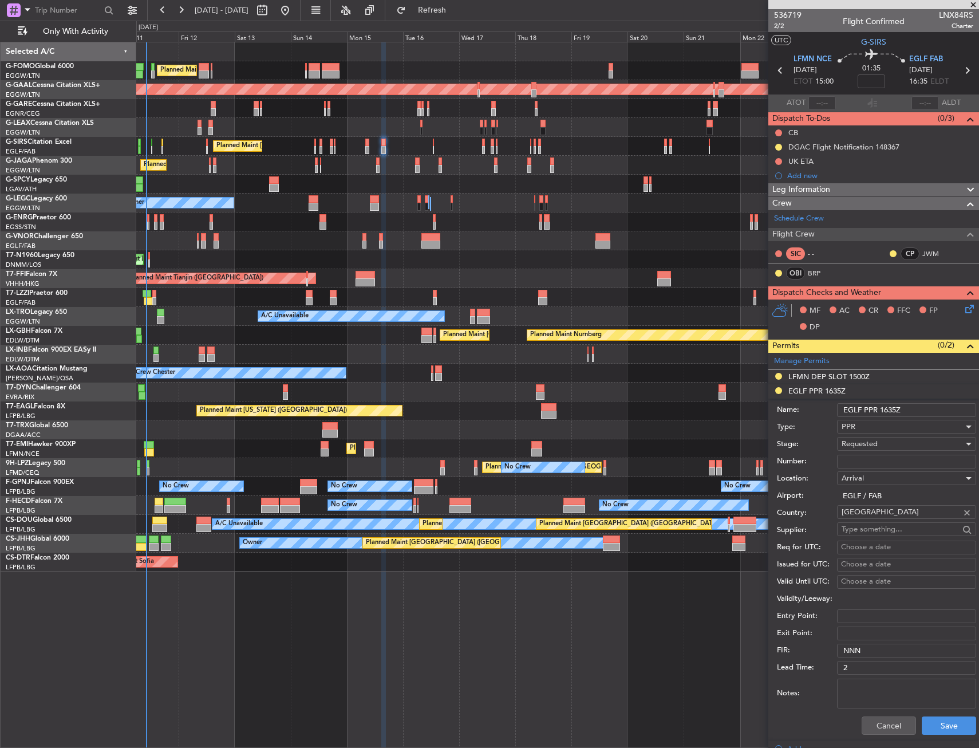
click at [865, 459] on input "Number:" at bounding box center [906, 462] width 139 height 14
paste input "373630"
type input "373630"
click at [870, 438] on div "Requested" at bounding box center [903, 443] width 122 height 17
click at [859, 528] on span "Received OK" at bounding box center [903, 530] width 120 height 17
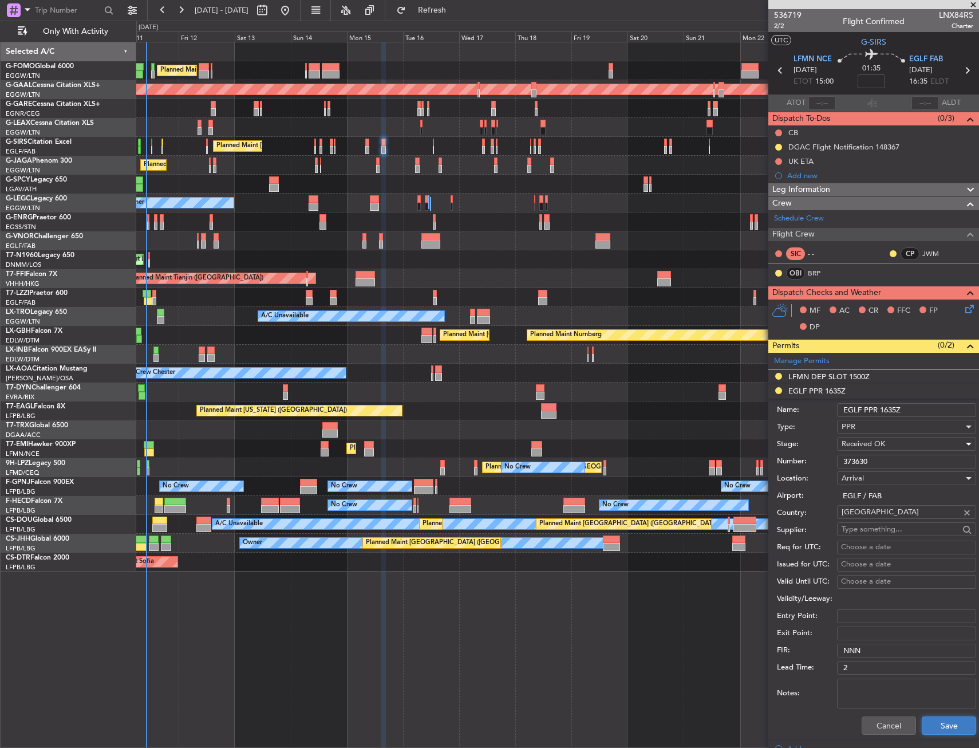
click at [922, 721] on button "Save" at bounding box center [949, 726] width 54 height 18
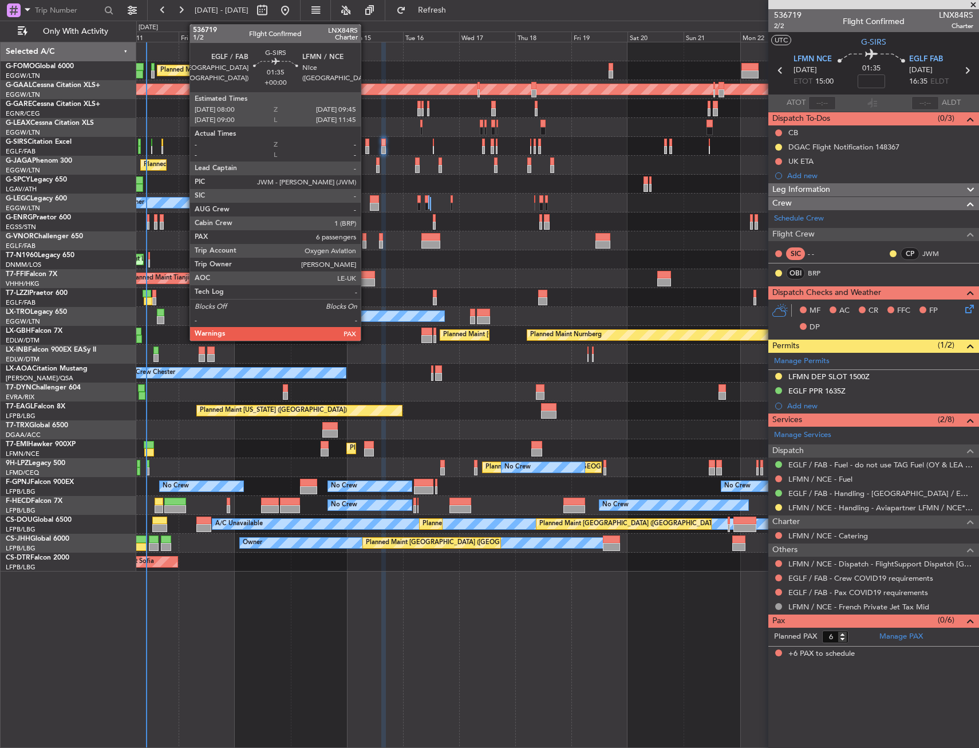
click at [366, 147] on div at bounding box center [367, 150] width 5 height 8
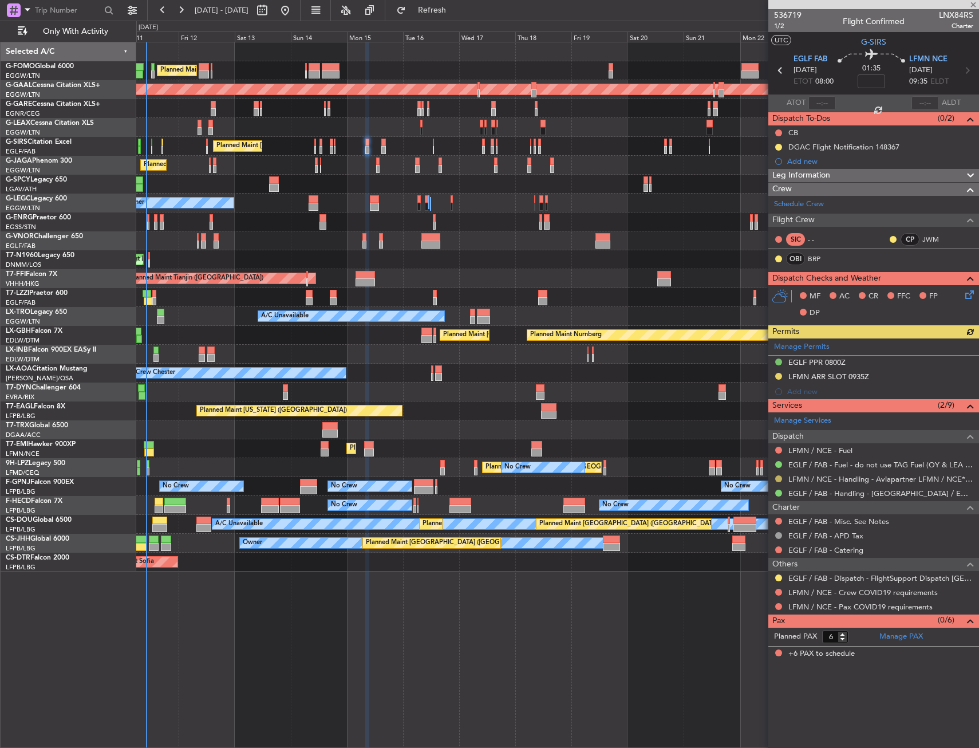
click at [779, 479] on button at bounding box center [779, 478] width 7 height 7
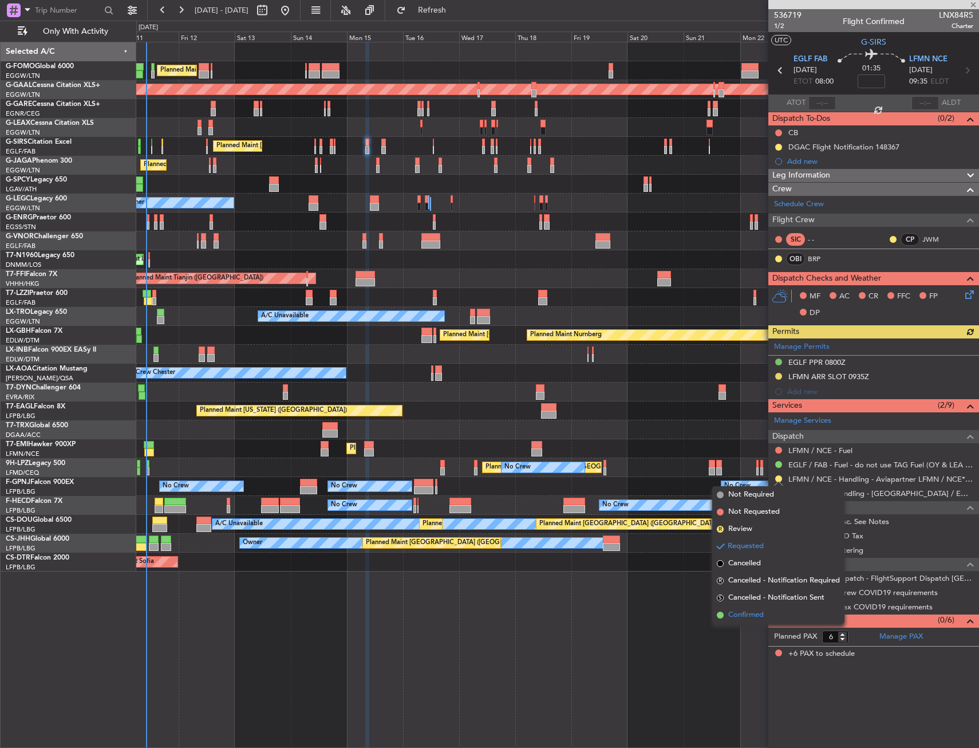
click at [745, 613] on span "Confirmed" at bounding box center [747, 614] width 36 height 11
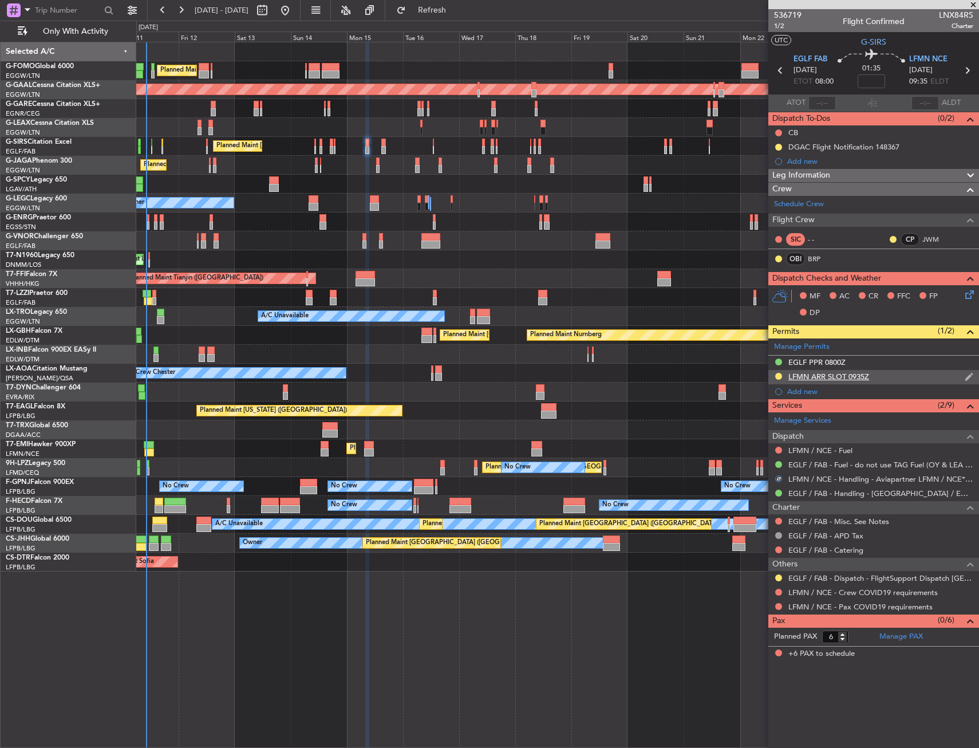
click at [891, 376] on div "LFMN ARR SLOT 0935Z" at bounding box center [874, 377] width 211 height 14
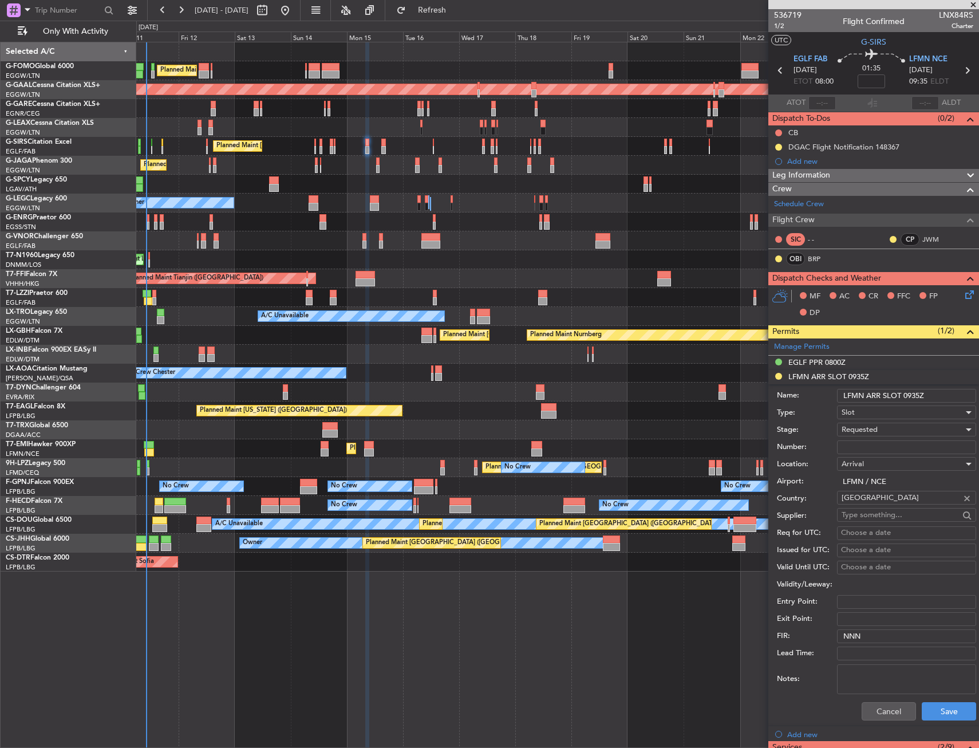
drag, startPoint x: 889, startPoint y: 447, endPoint x: 886, endPoint y: 439, distance: 9.1
click at [889, 447] on input "Number:" at bounding box center [906, 447] width 139 height 14
paste input "LFMNA000087055"
type input "LFMNA000087055"
drag, startPoint x: 886, startPoint y: 434, endPoint x: 885, endPoint y: 428, distance: 5.8
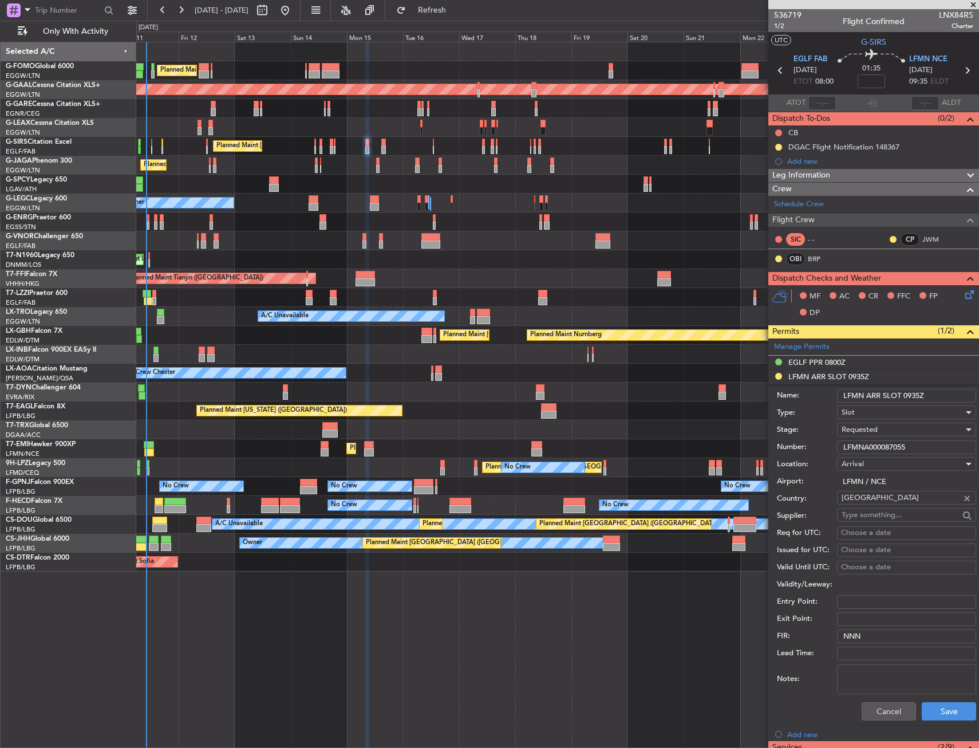
click at [885, 428] on div "Requested" at bounding box center [903, 429] width 122 height 17
click at [877, 516] on span "Received OK" at bounding box center [903, 516] width 120 height 17
click at [916, 396] on input "LFMN ARR SLOT 0935Z" at bounding box center [906, 396] width 139 height 14
type input "LFMN ARR SLOT 0945Z"
click at [933, 705] on button "Save" at bounding box center [949, 711] width 54 height 18
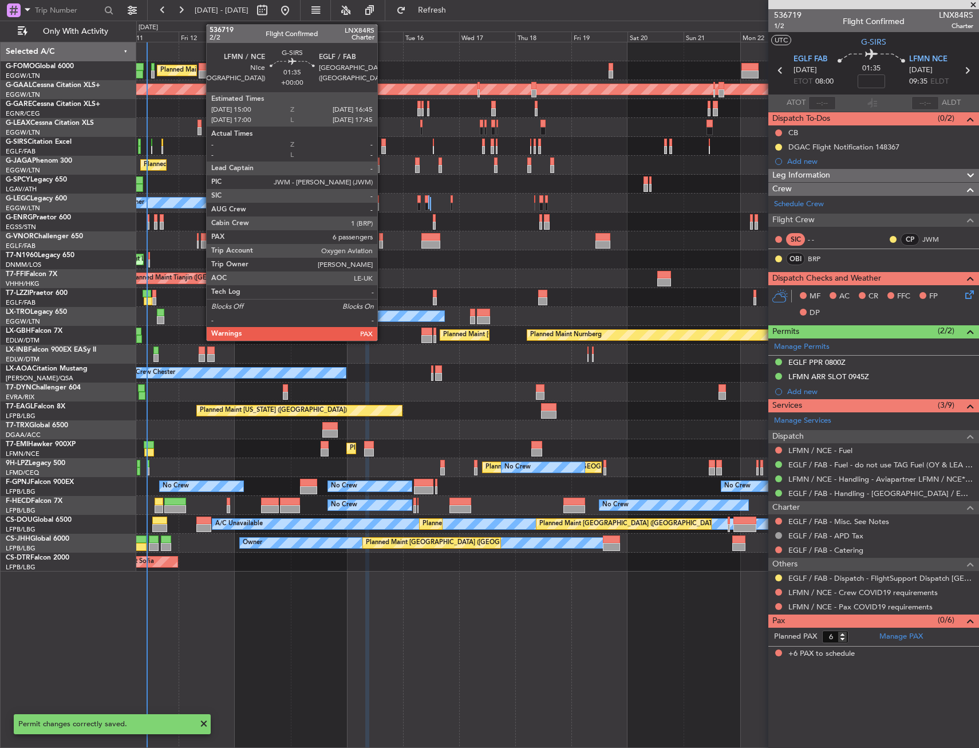
click at [383, 145] on div at bounding box center [383, 143] width 5 height 8
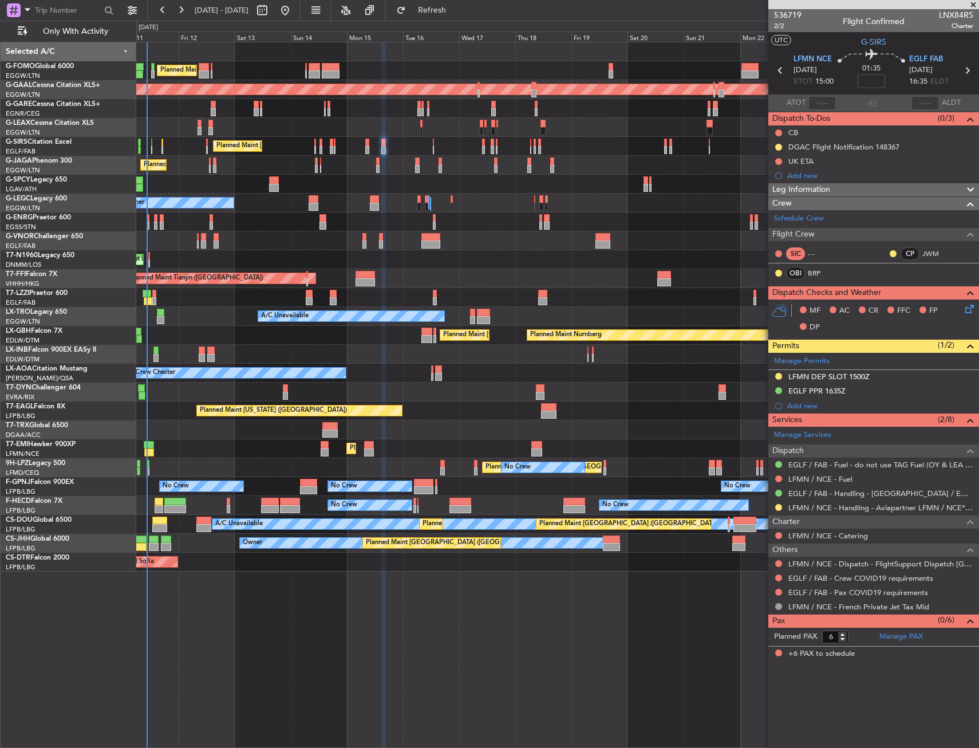
click at [776, 509] on div at bounding box center [778, 507] width 9 height 9
click at [778, 507] on button at bounding box center [779, 507] width 7 height 7
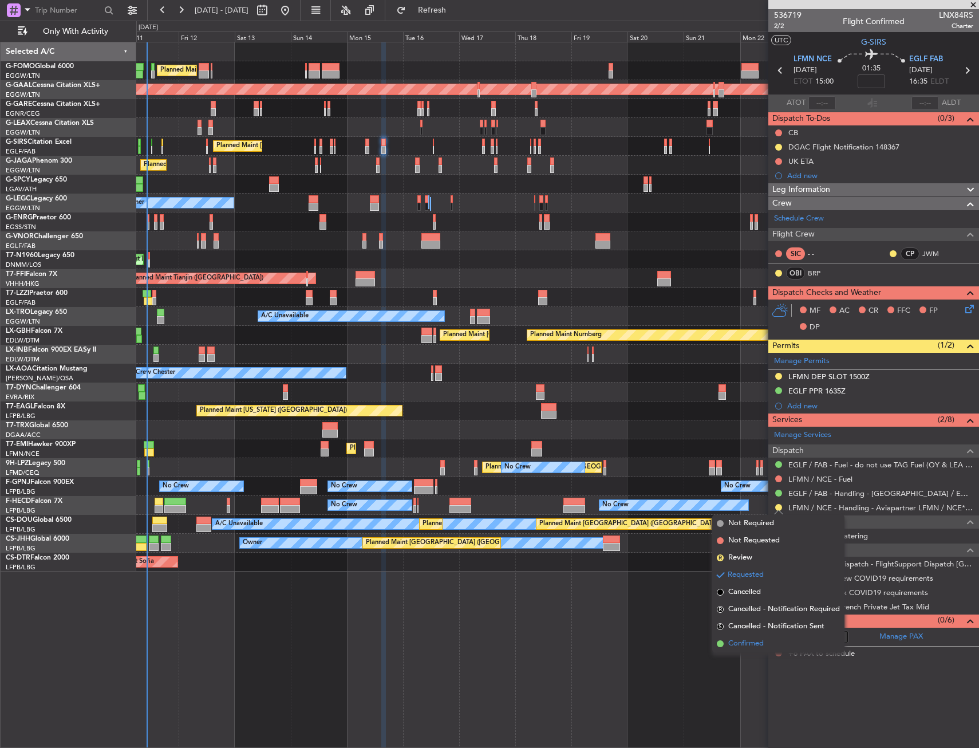
click at [751, 642] on span "Confirmed" at bounding box center [747, 643] width 36 height 11
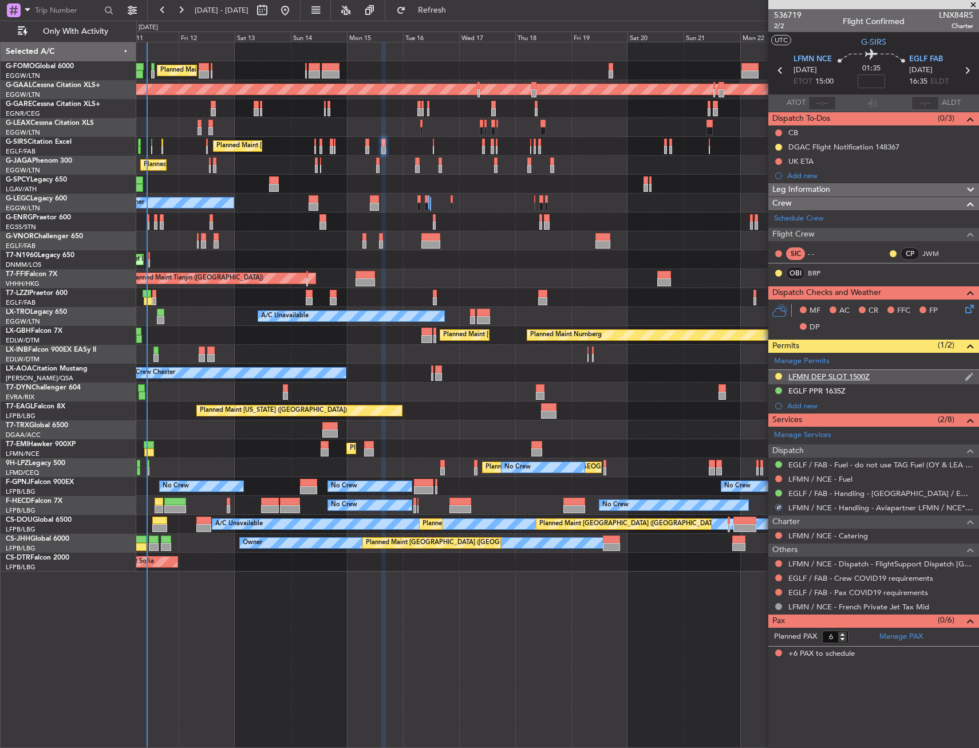
click at [904, 380] on div "LFMN DEP SLOT 1500Z" at bounding box center [874, 377] width 211 height 14
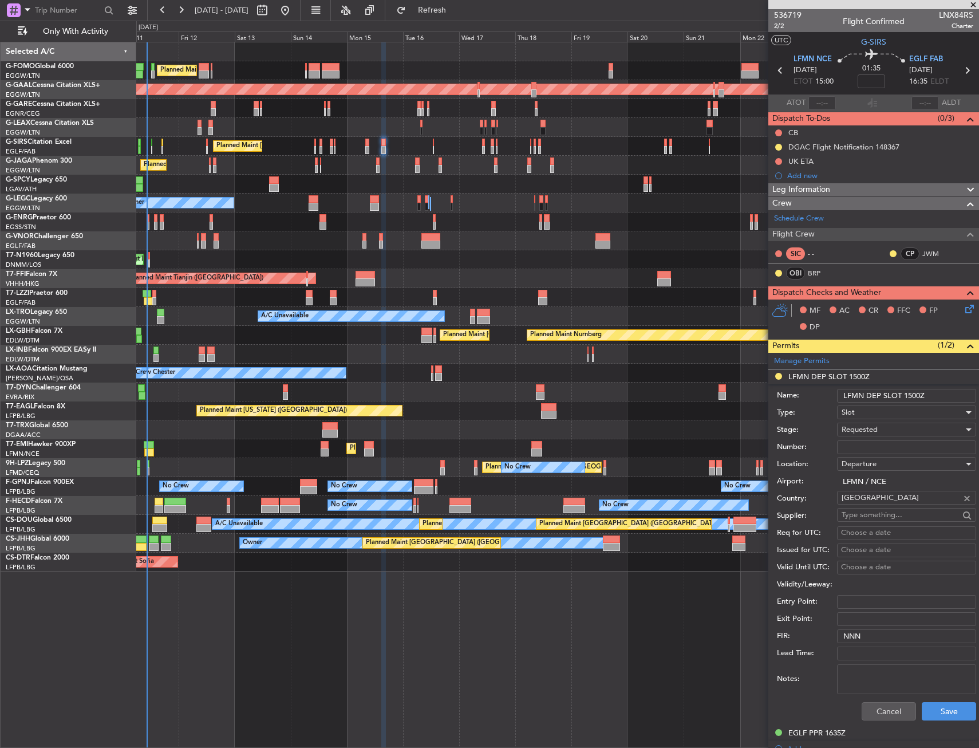
click at [883, 446] on input "Number:" at bounding box center [906, 447] width 139 height 14
paste input "LFMND000087056"
type input "LFMND000087056"
click at [883, 430] on div "Requested" at bounding box center [903, 429] width 122 height 17
click at [879, 523] on span "Received OK" at bounding box center [903, 516] width 120 height 17
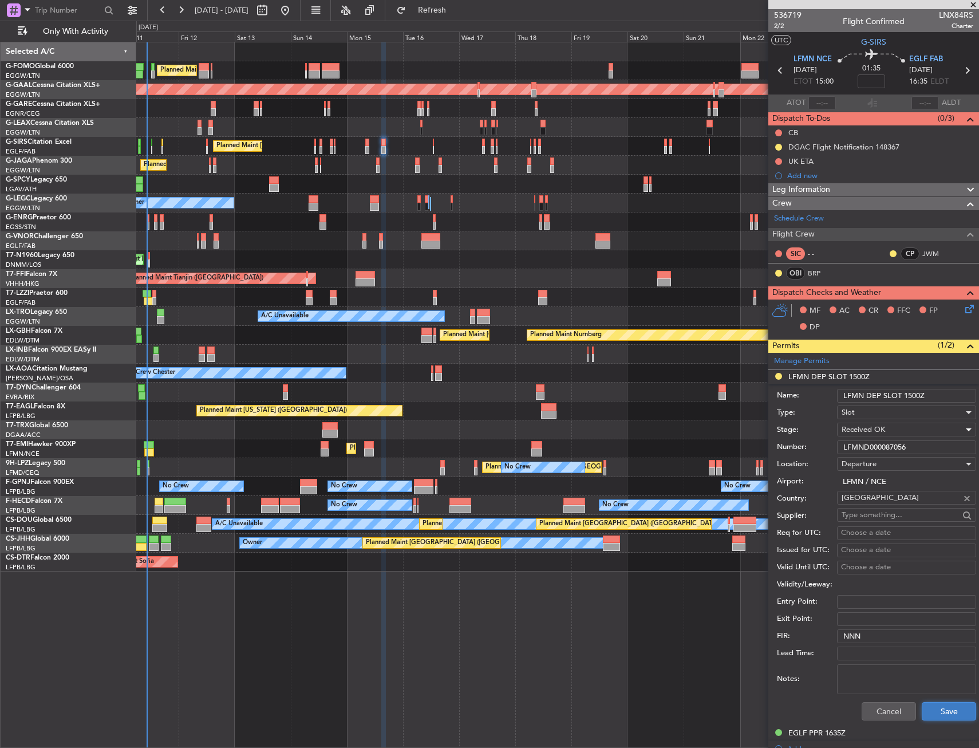
click at [922, 709] on button "Save" at bounding box center [949, 711] width 54 height 18
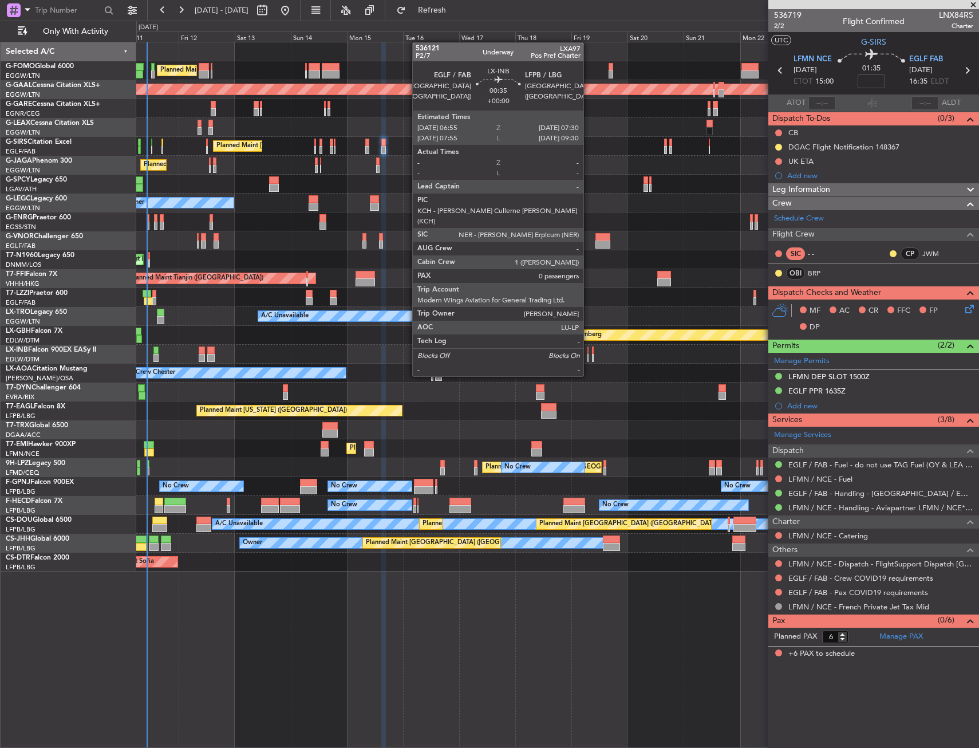
click at [589, 355] on div at bounding box center [589, 358] width 2 height 8
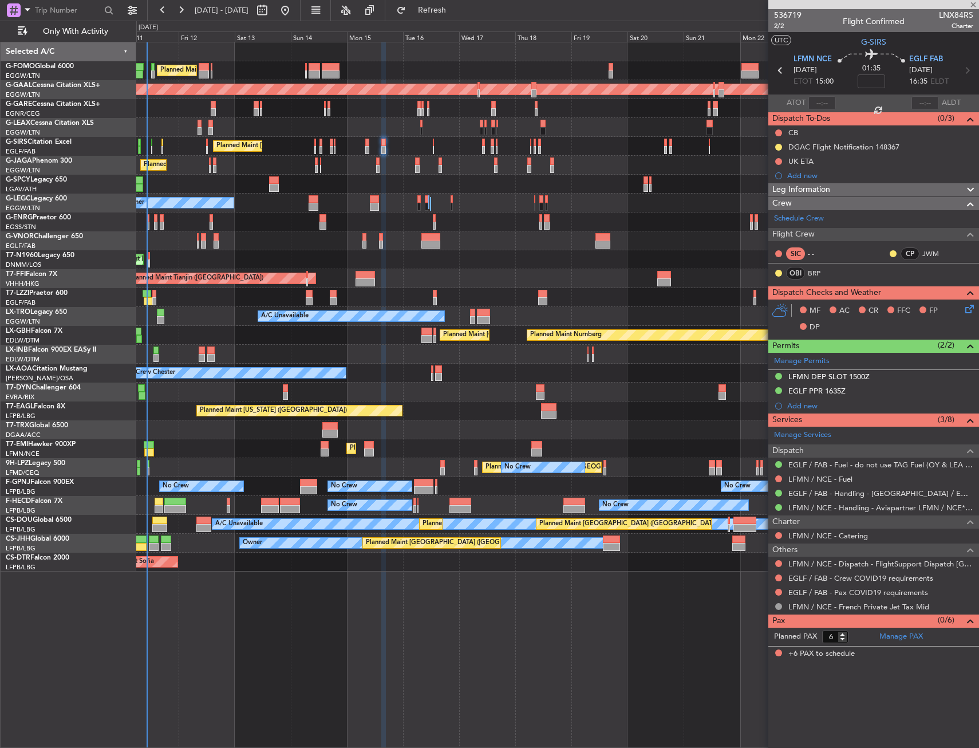
type input "0"
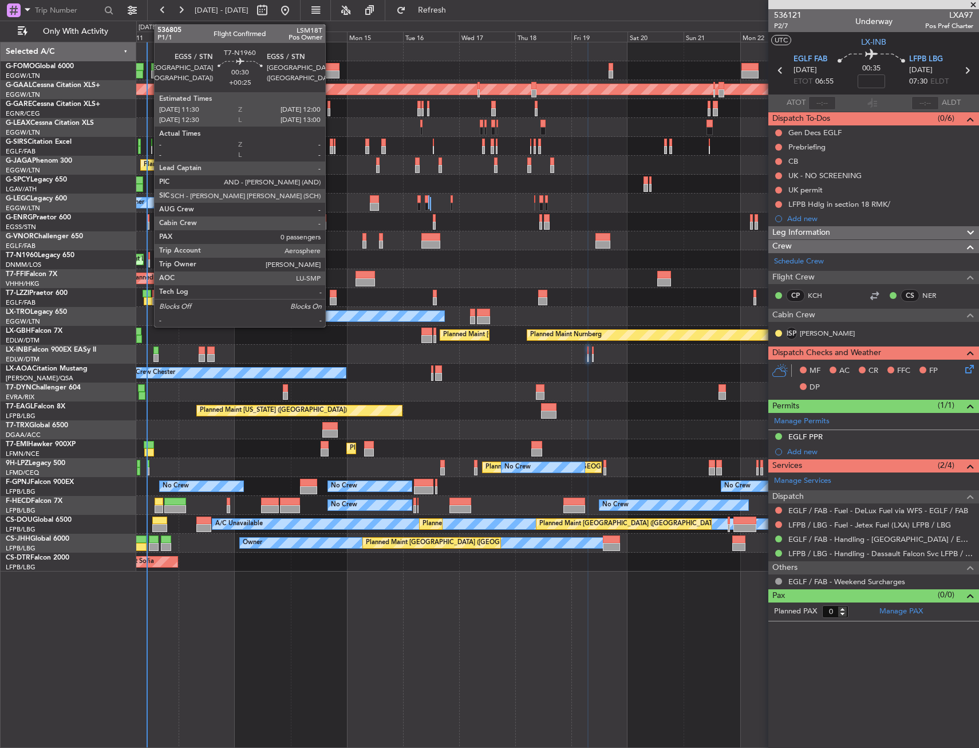
click at [148, 259] on div at bounding box center [149, 263] width 2 height 8
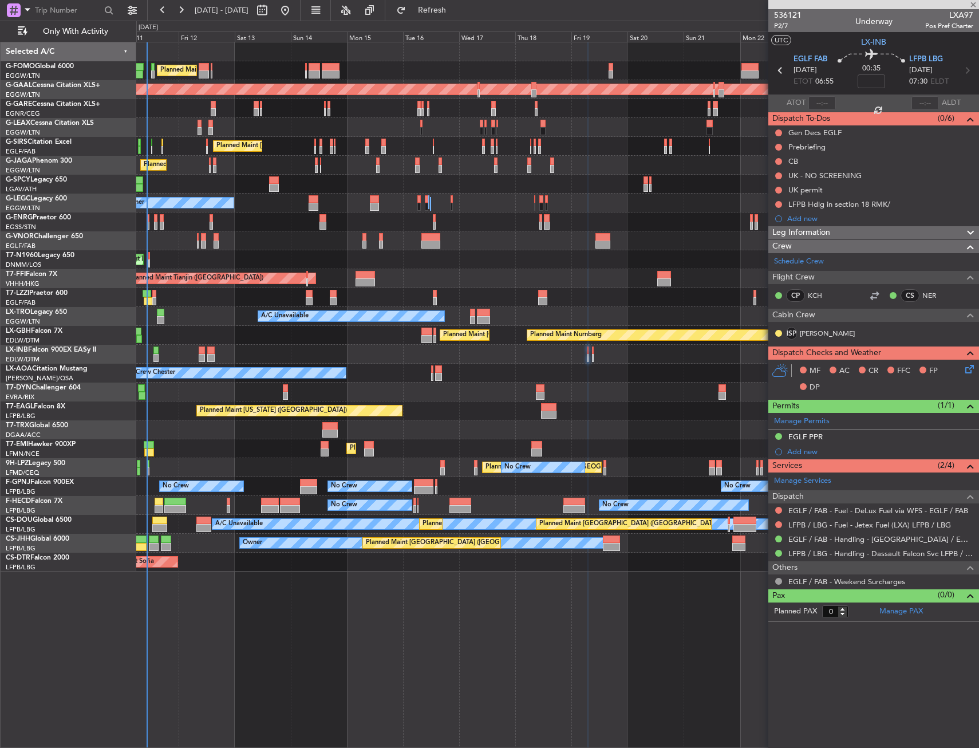
type input "+00:25"
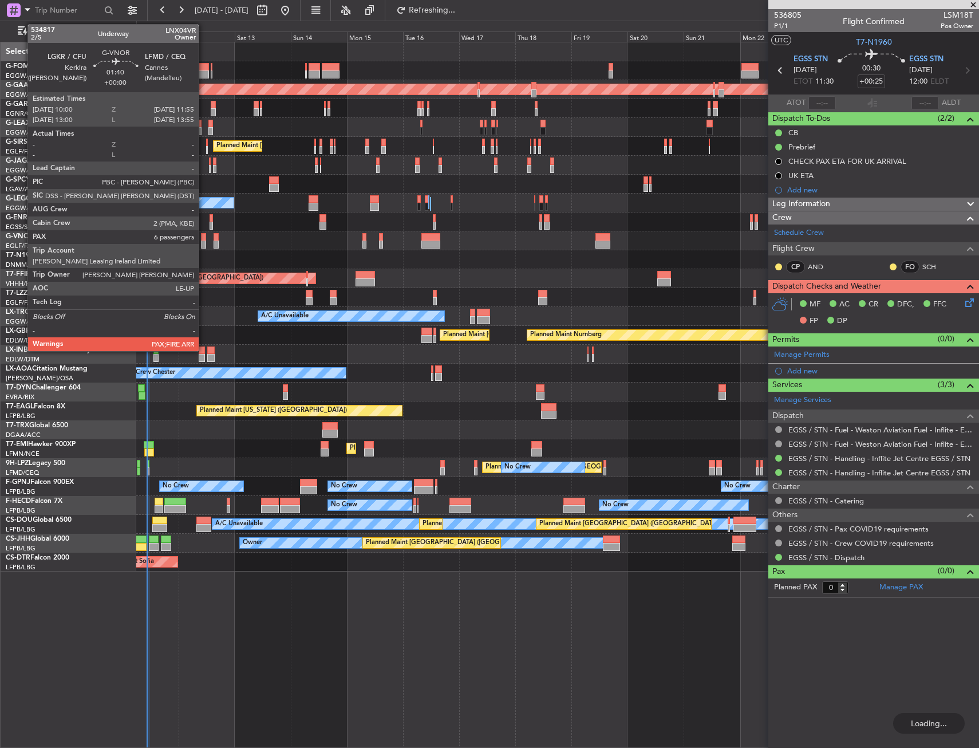
click at [204, 238] on div at bounding box center [203, 237] width 5 height 8
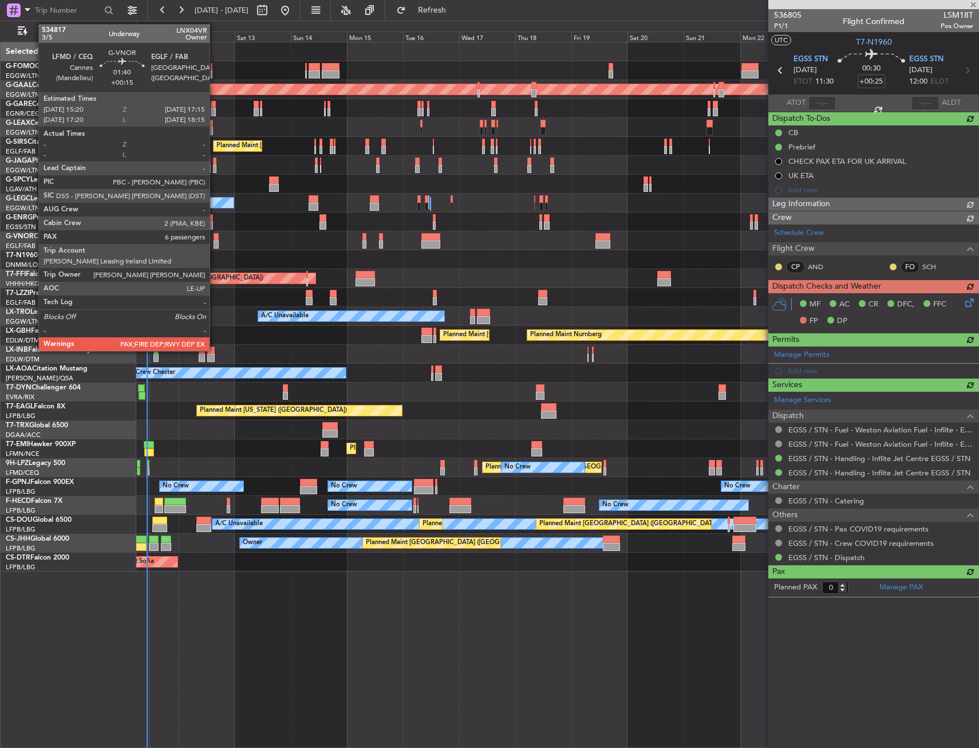
type input "6"
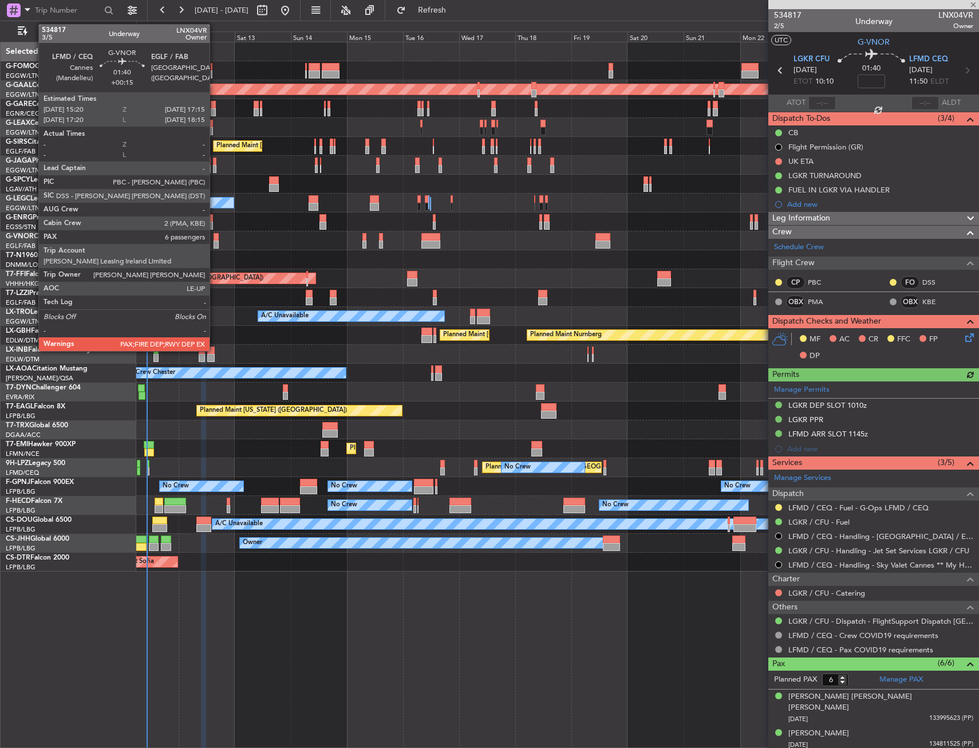
click at [215, 242] on div at bounding box center [216, 245] width 5 height 8
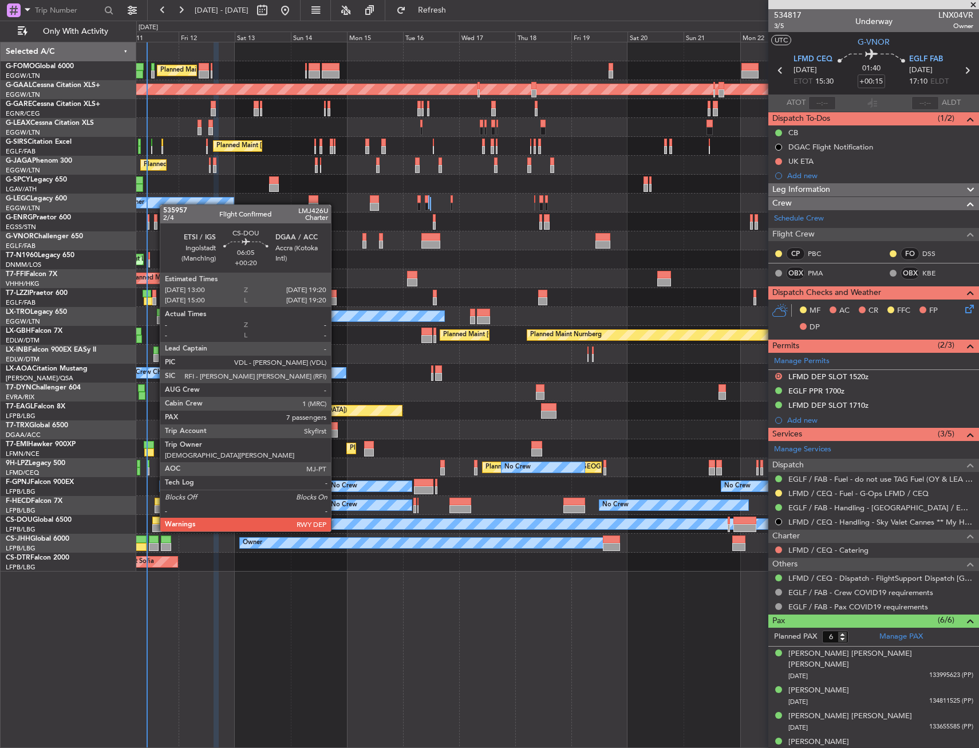
click at [154, 520] on div at bounding box center [159, 521] width 15 height 8
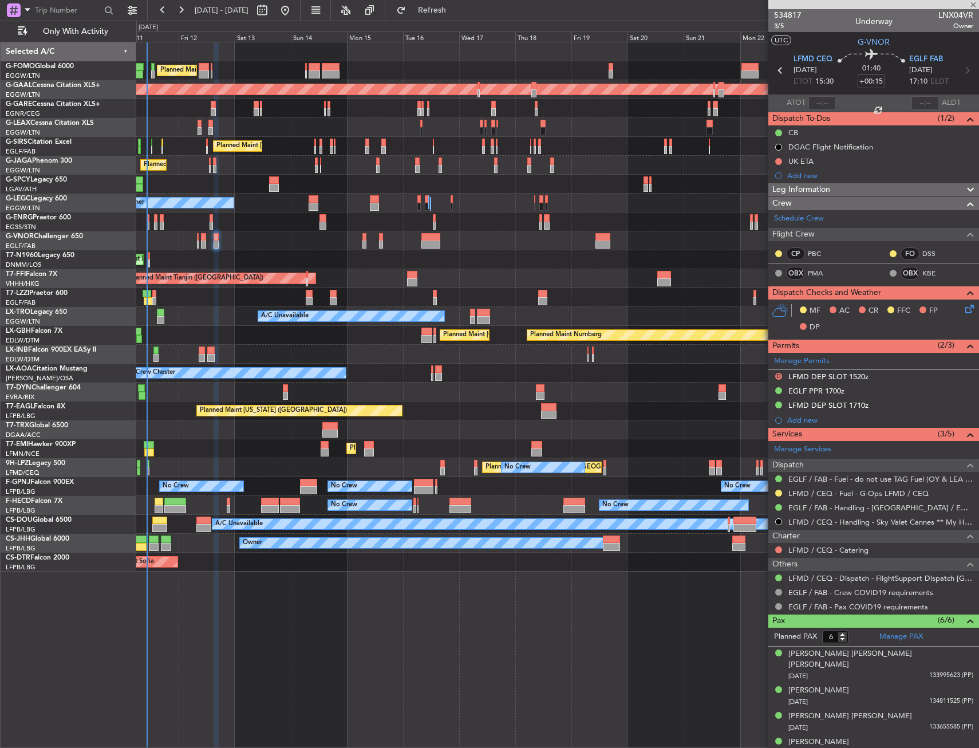
type input "+00:20"
type input "7"
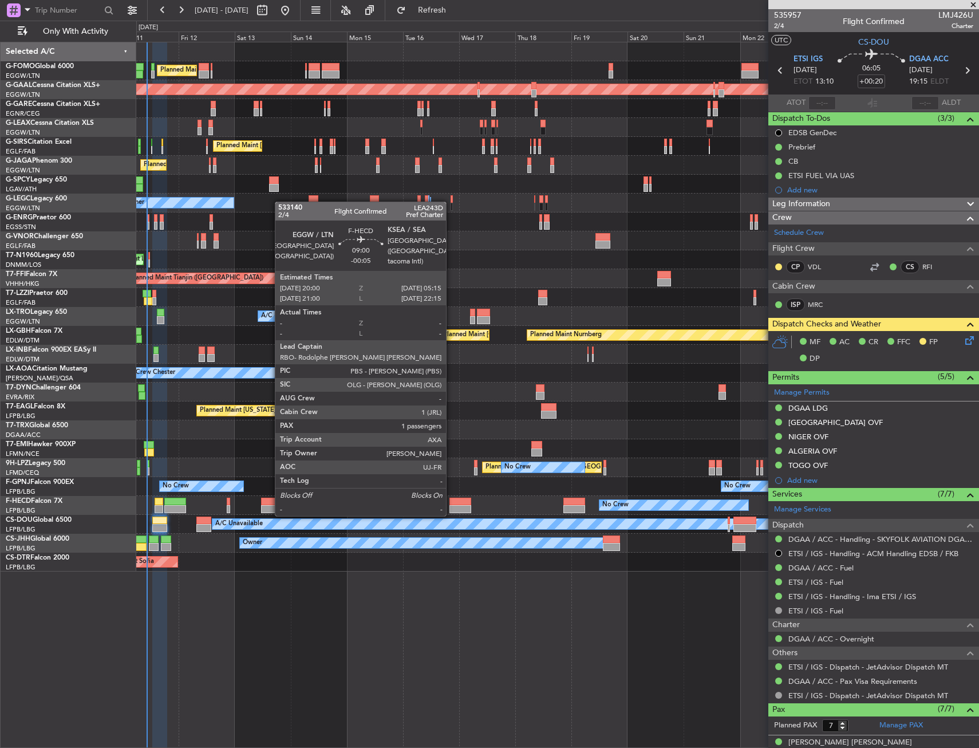
click at [451, 503] on div at bounding box center [461, 502] width 22 height 8
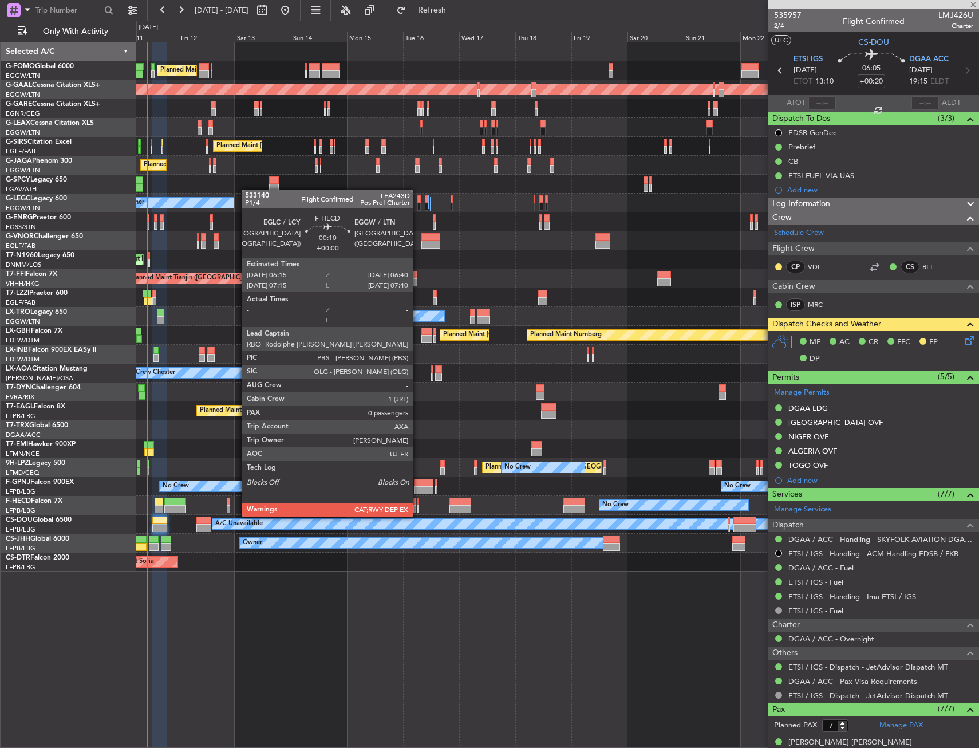
type input "-00:05"
type input "1"
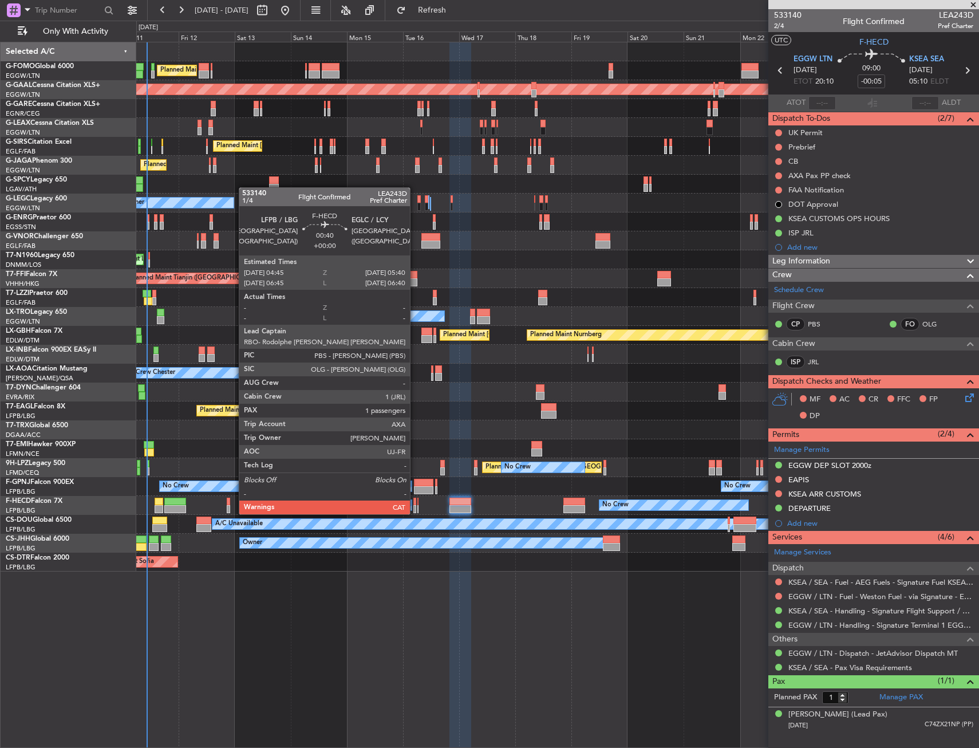
click at [415, 503] on div at bounding box center [415, 502] width 2 height 8
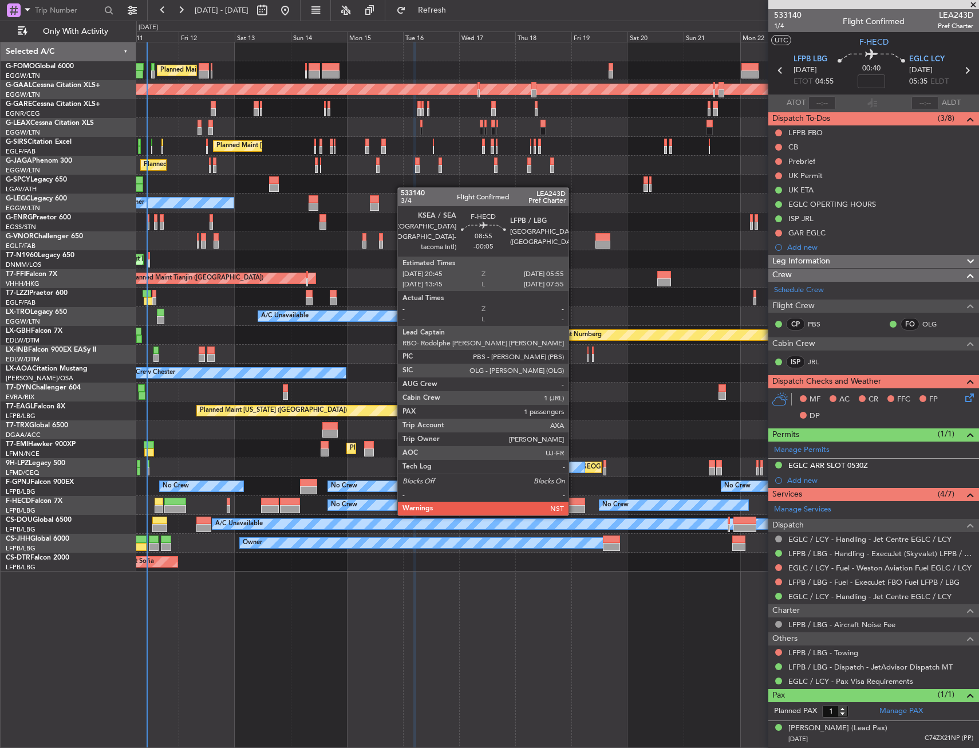
click at [574, 503] on div at bounding box center [575, 502] width 22 height 8
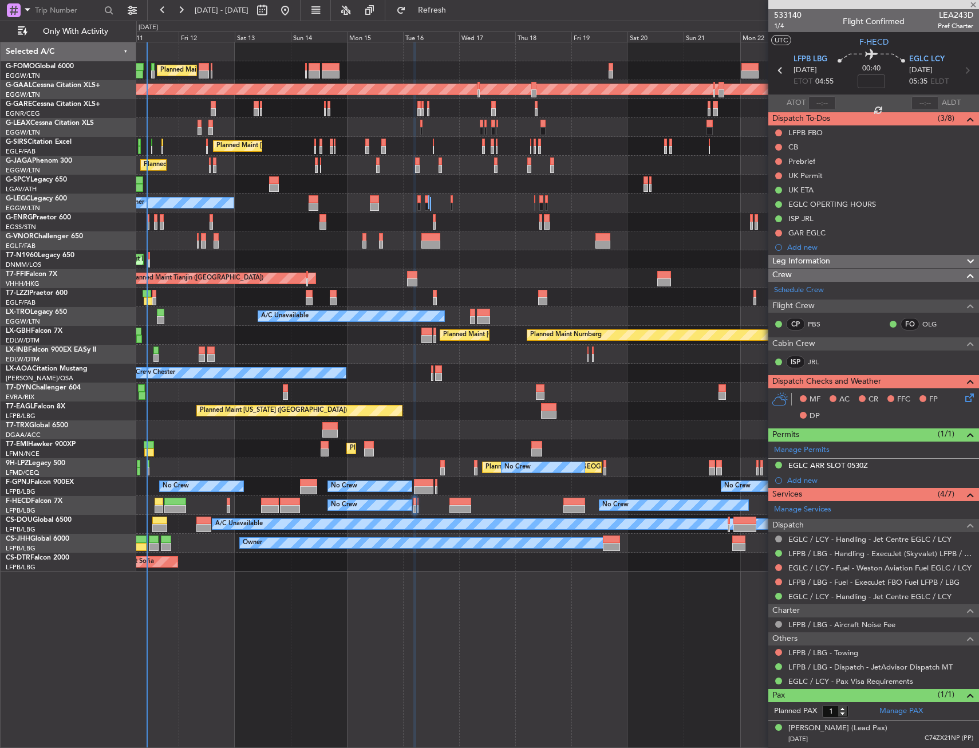
type input "-00:05"
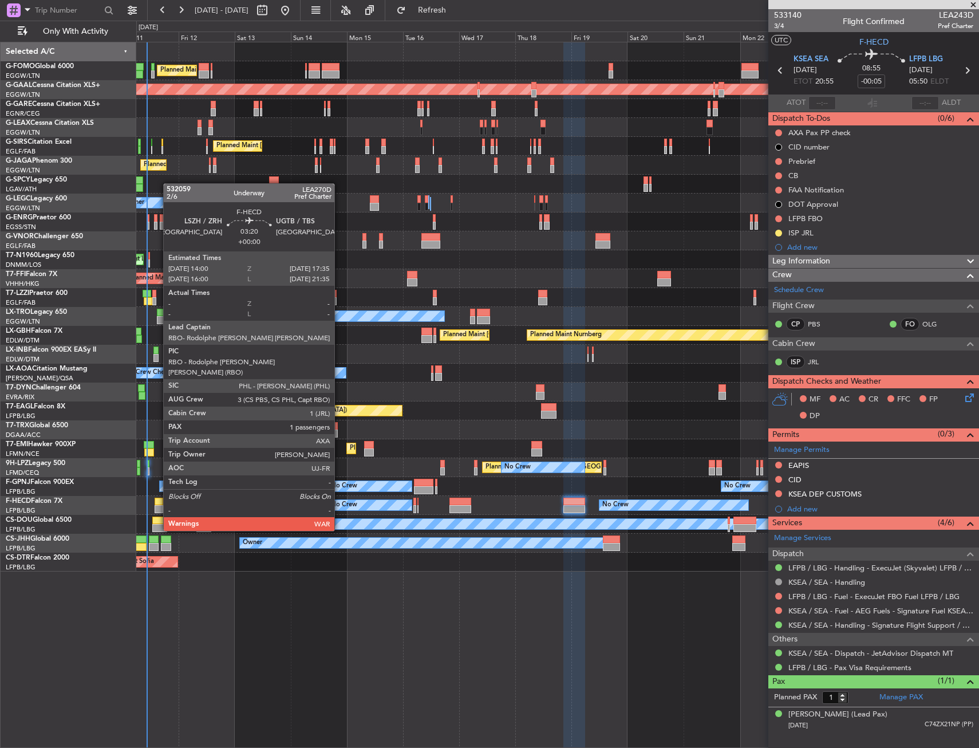
click at [158, 499] on div at bounding box center [159, 502] width 9 height 8
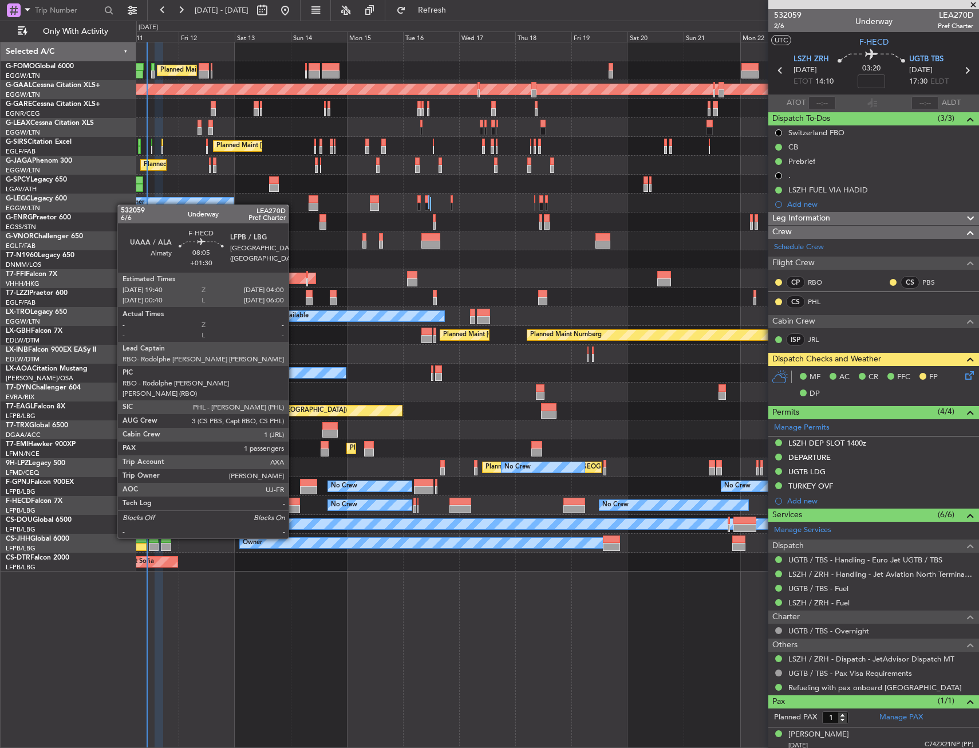
click at [294, 506] on div at bounding box center [290, 509] width 20 height 8
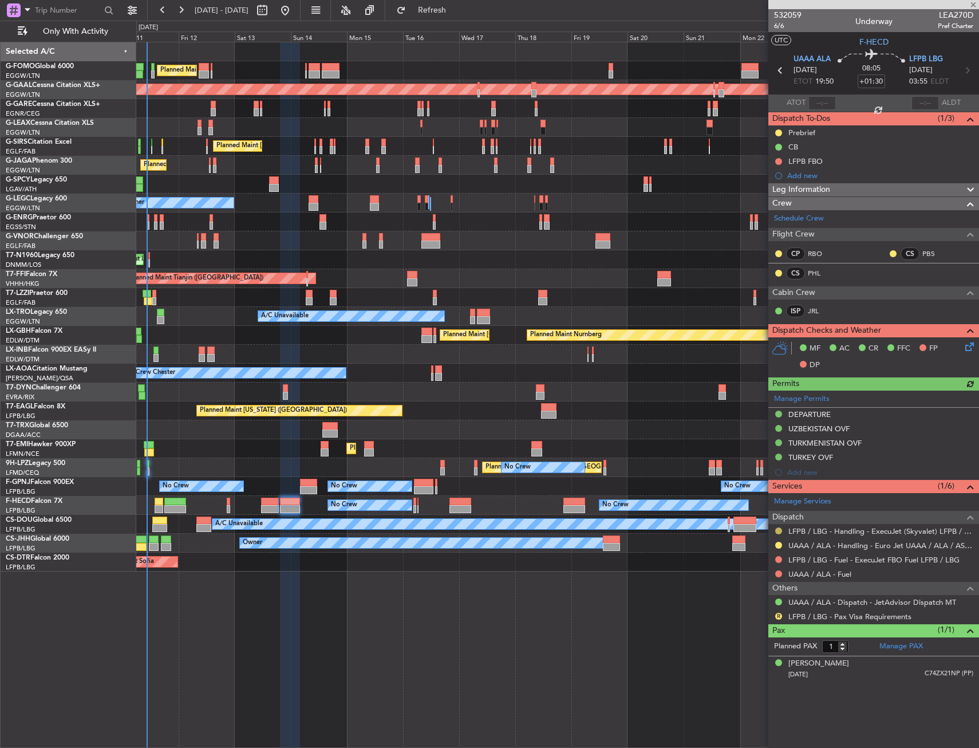
click at [778, 529] on button at bounding box center [779, 531] width 7 height 7
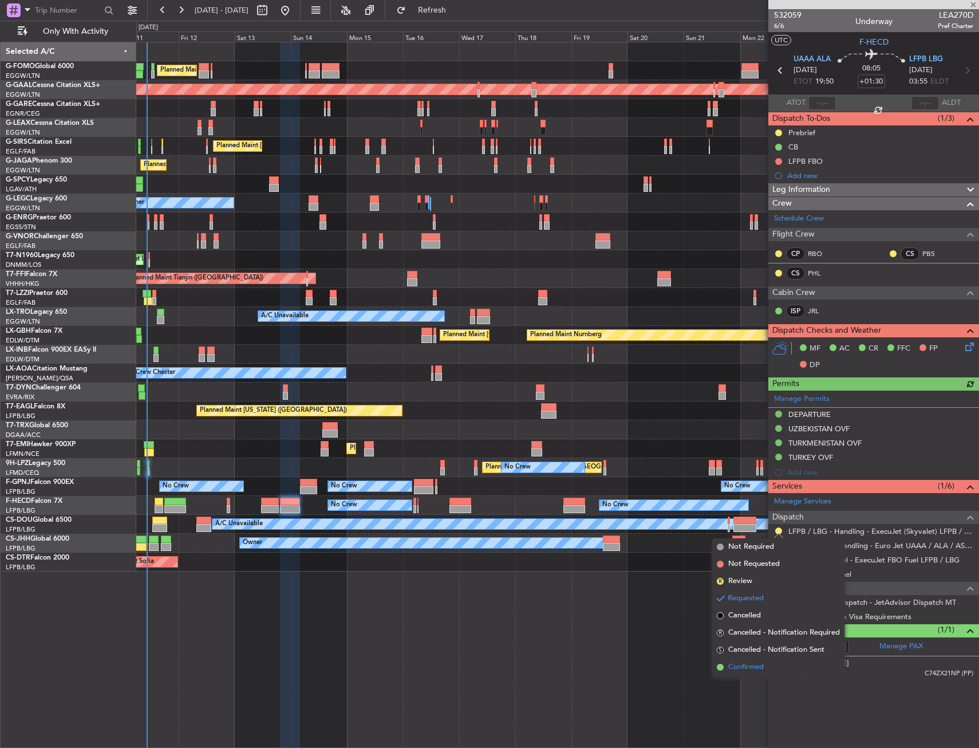
click at [742, 672] on span "Confirmed" at bounding box center [747, 667] width 36 height 11
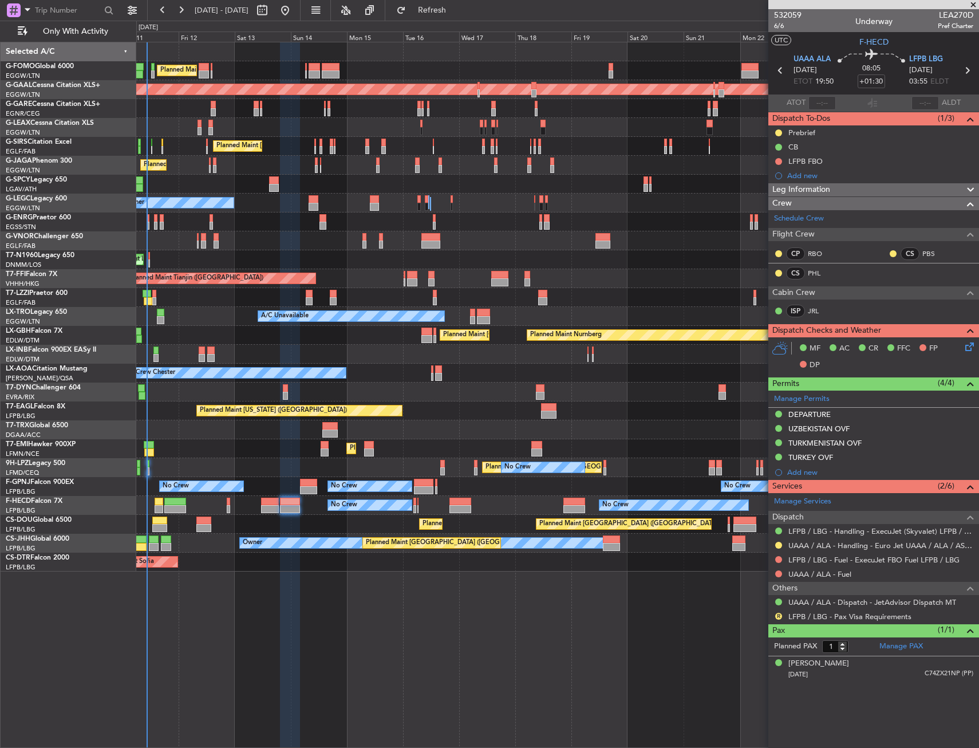
click at [278, 257] on div "AOG Maint London ([GEOGRAPHIC_DATA]) AOG Maint [GEOGRAPHIC_DATA] ([GEOGRAPHIC_D…" at bounding box center [557, 259] width 843 height 19
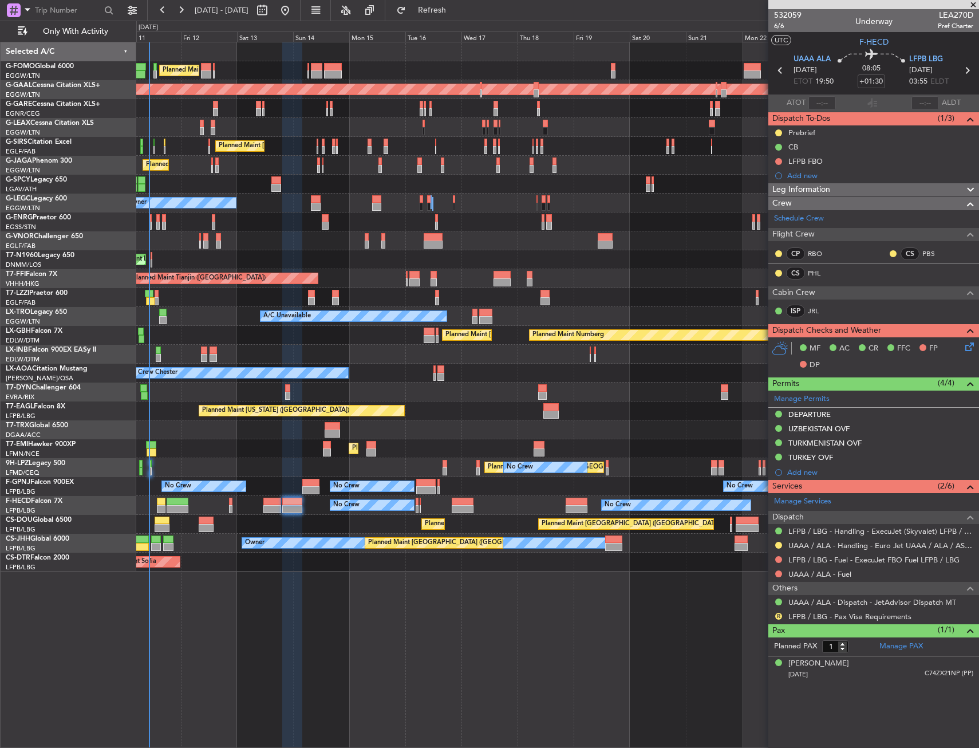
click at [251, 260] on div "AOG Maint London ([GEOGRAPHIC_DATA]) AOG Maint [GEOGRAPHIC_DATA] ([GEOGRAPHIC_D…" at bounding box center [557, 259] width 843 height 19
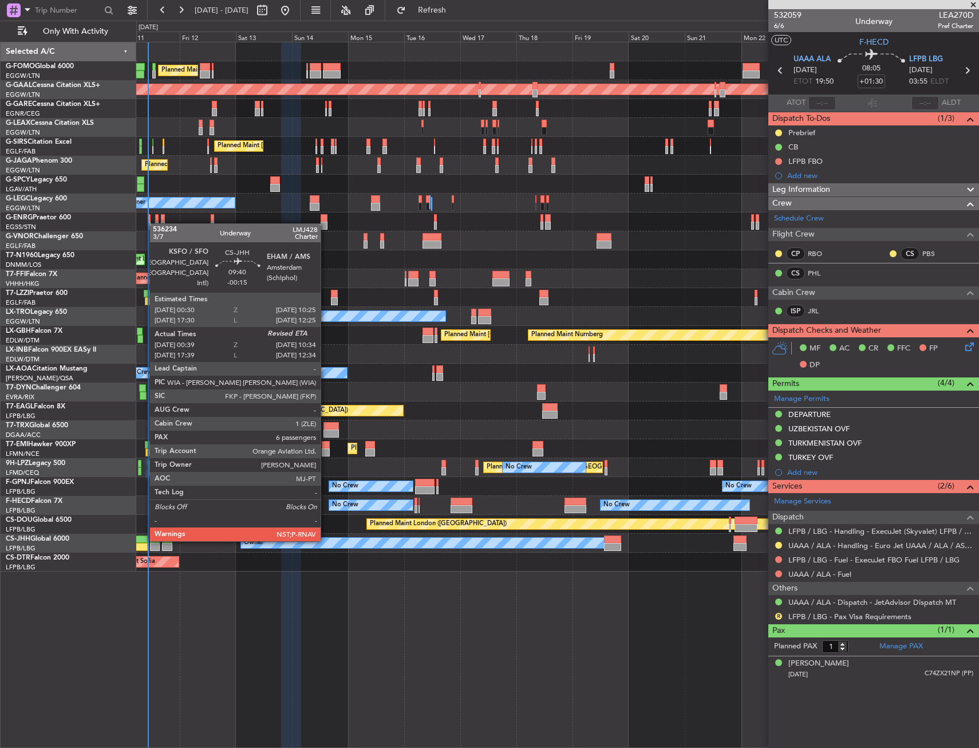
click at [144, 540] on div at bounding box center [135, 540] width 23 height 8
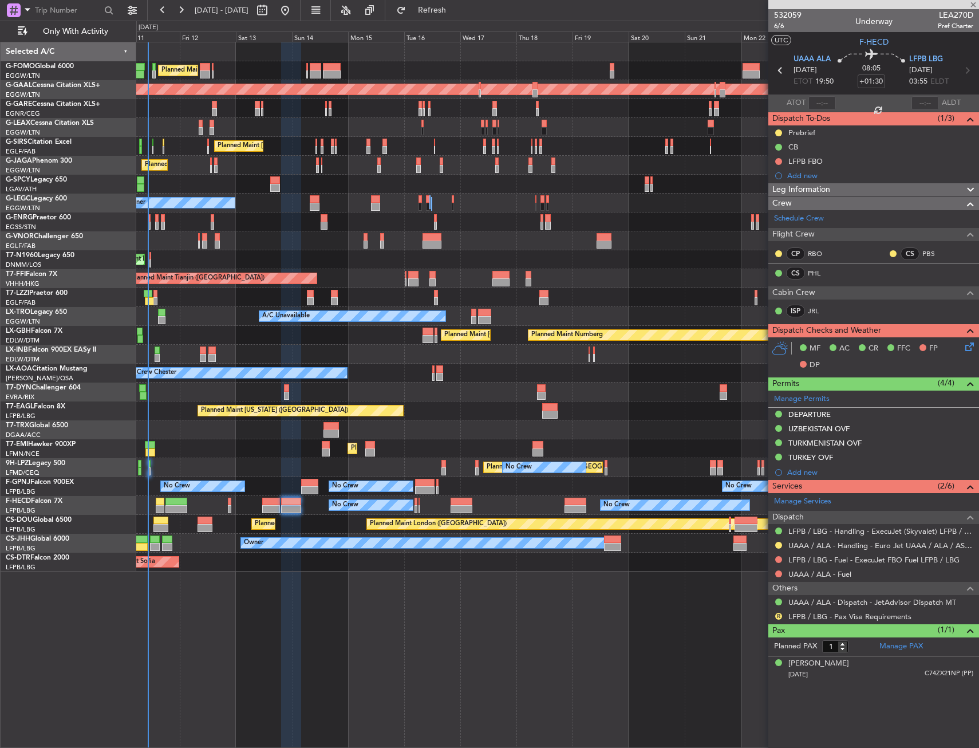
type input "-00:15"
type input "00:49"
type input "6"
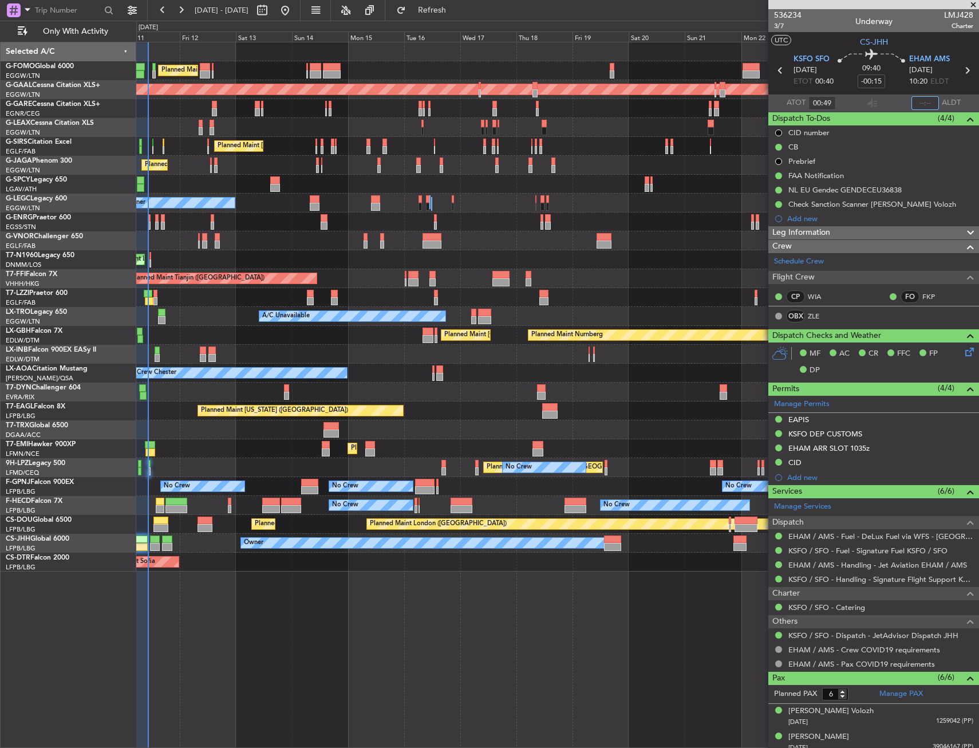
click at [915, 103] on input "text" at bounding box center [925, 103] width 27 height 14
click at [908, 34] on section "UTC CS-JHH" at bounding box center [874, 40] width 211 height 17
type input "10:38"
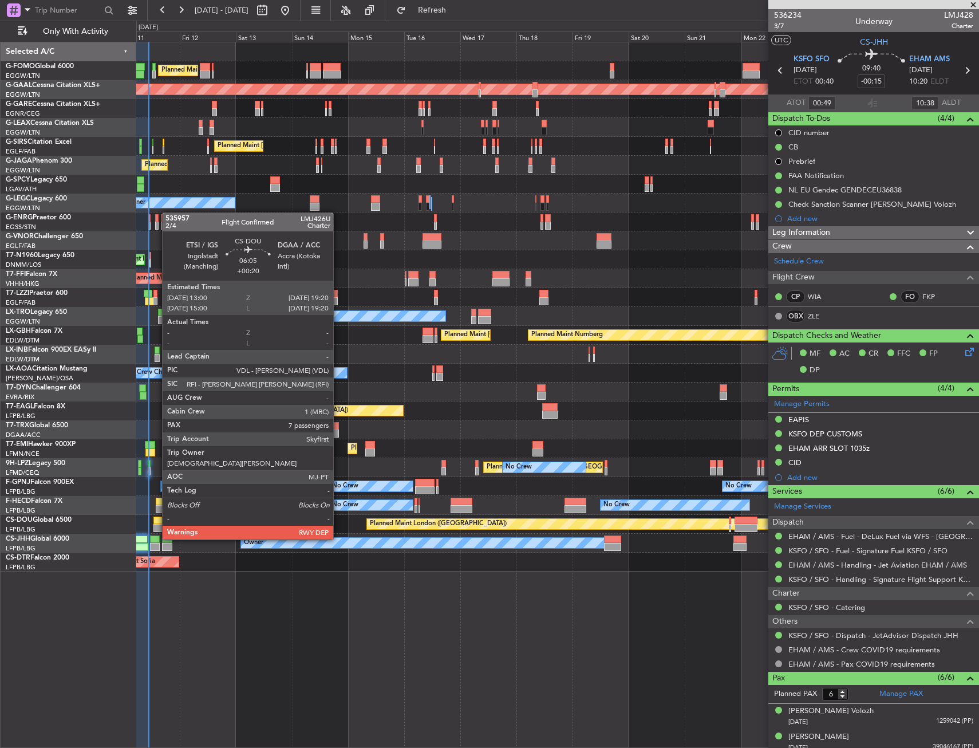
click at [156, 528] on div at bounding box center [161, 528] width 15 height 8
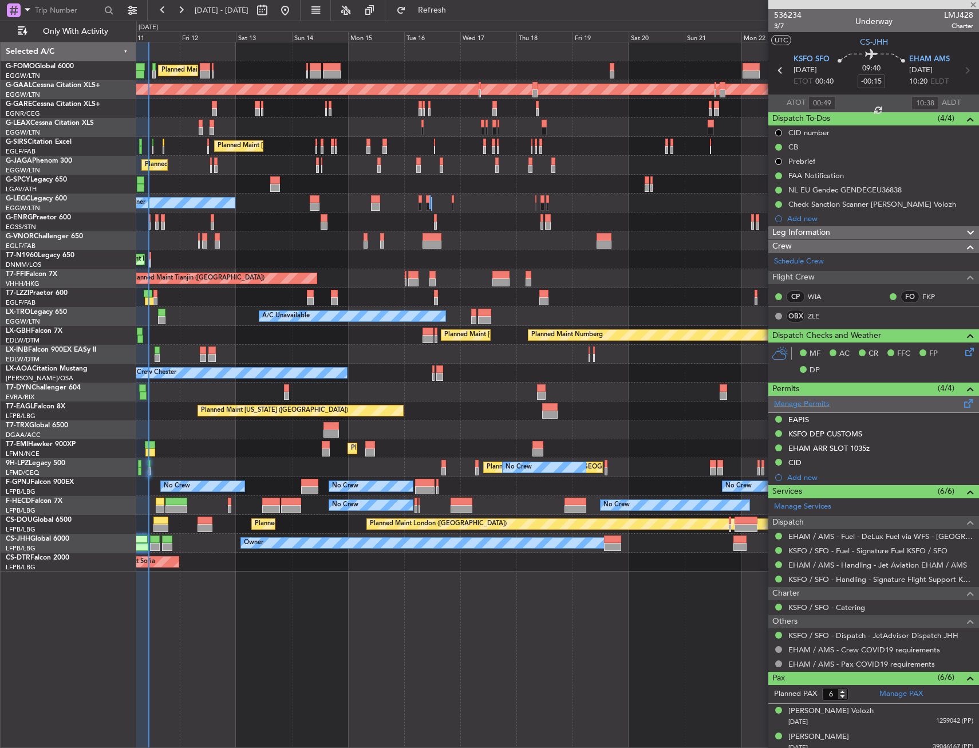
type input "+00:20"
type input "7"
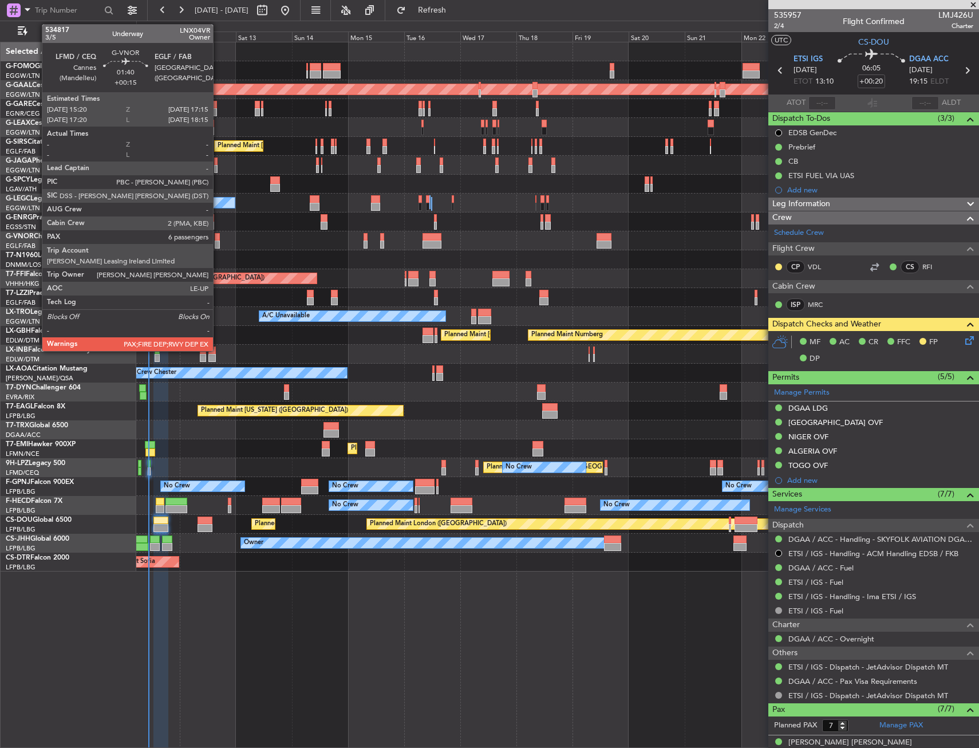
click at [218, 235] on div at bounding box center [217, 237] width 5 height 8
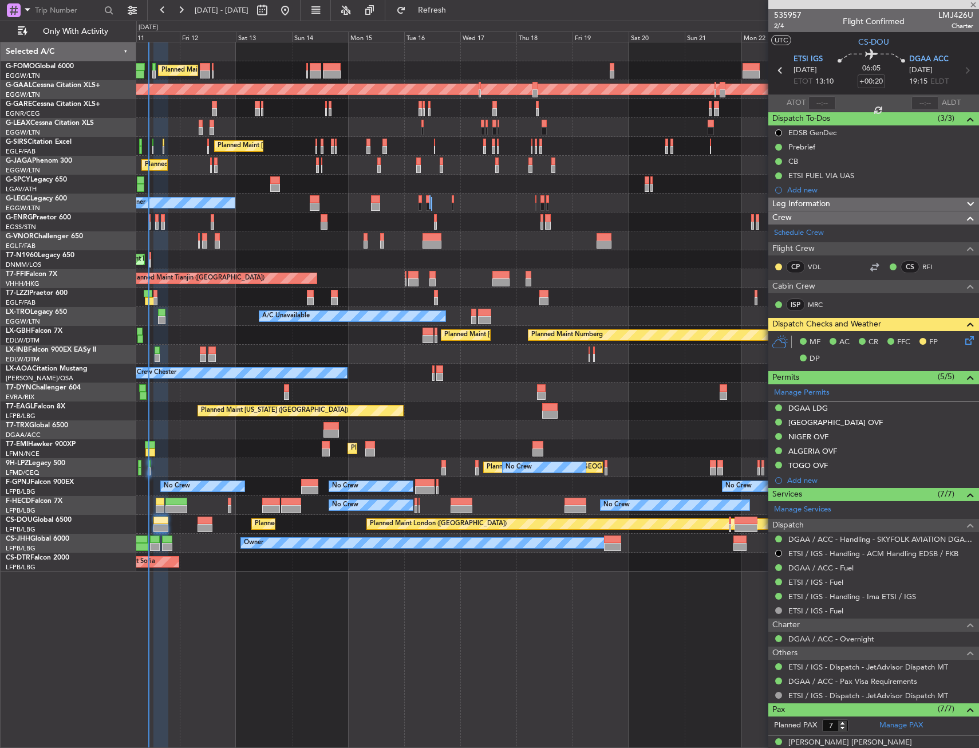
type input "+00:15"
type input "6"
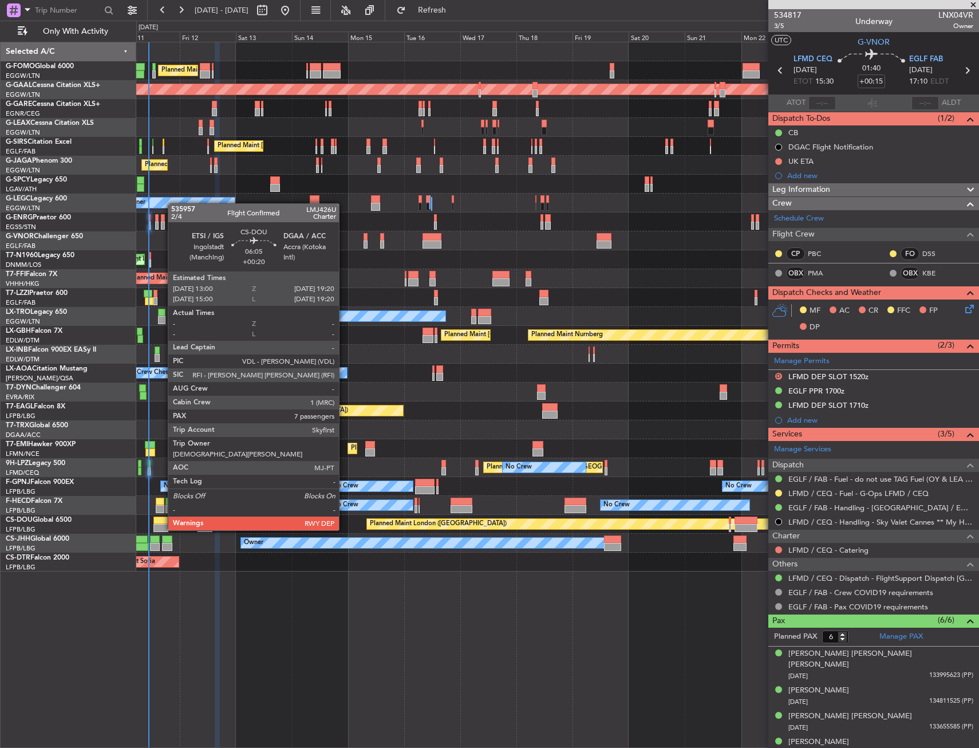
click at [162, 519] on div at bounding box center [161, 521] width 15 height 8
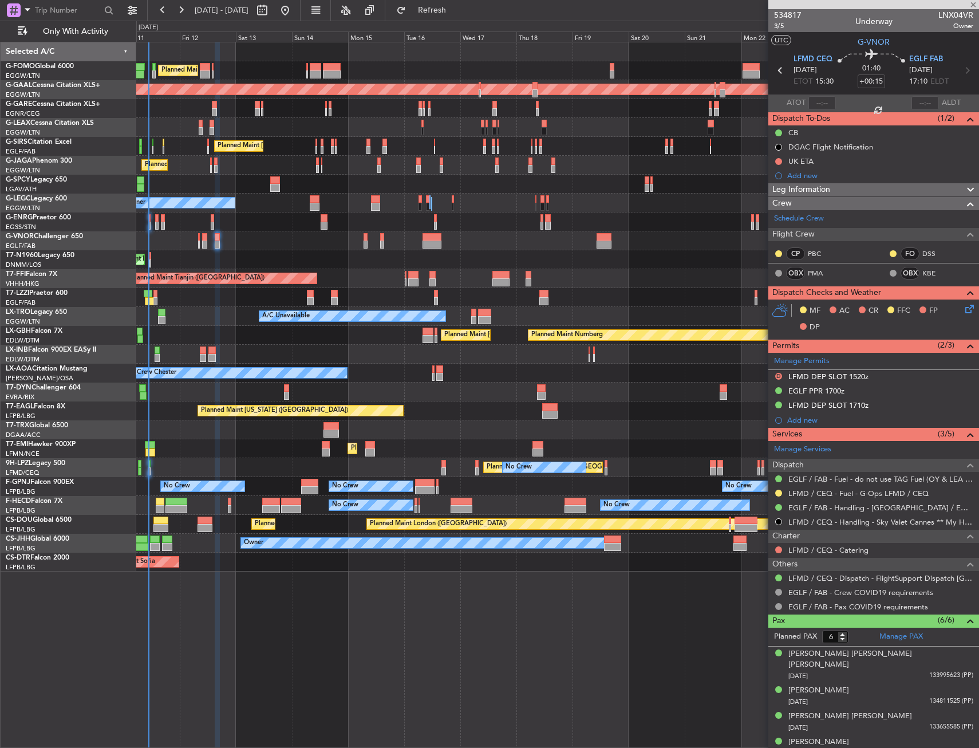
type input "+00:20"
type input "7"
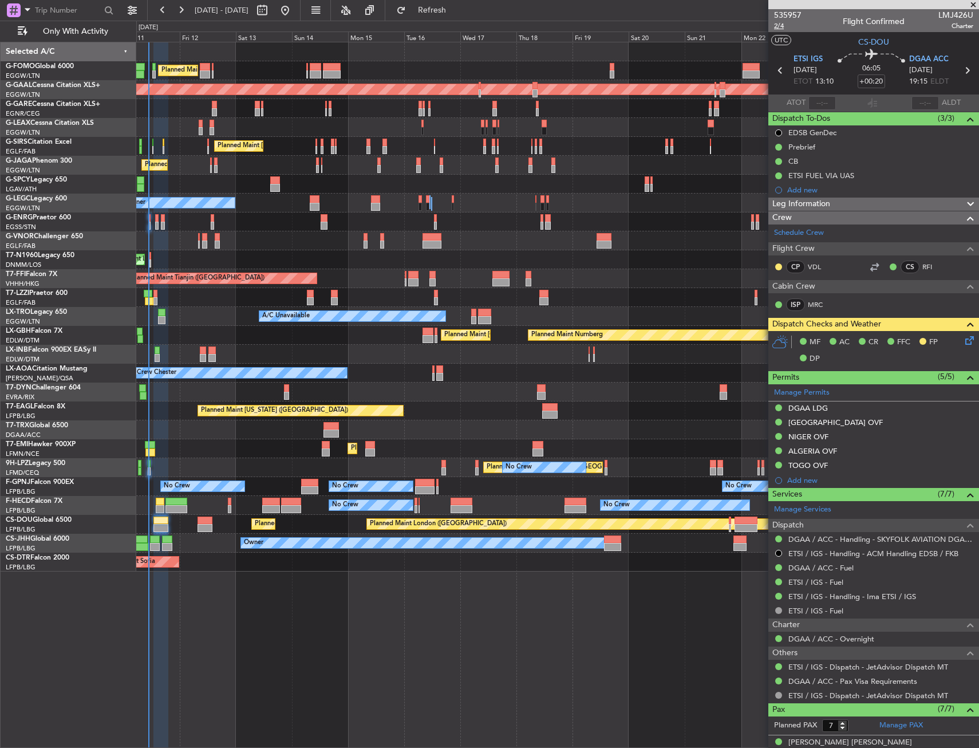
click at [781, 24] on span "2/4" at bounding box center [787, 26] width 27 height 10
click at [963, 338] on icon at bounding box center [967, 338] width 9 height 9
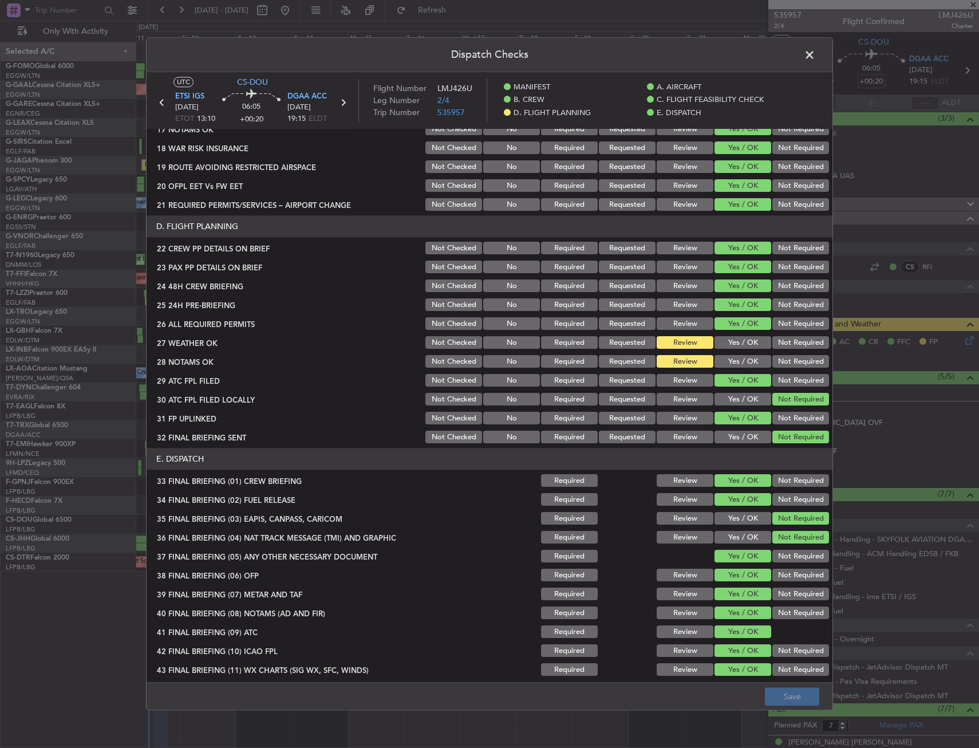
scroll to position [490, 0]
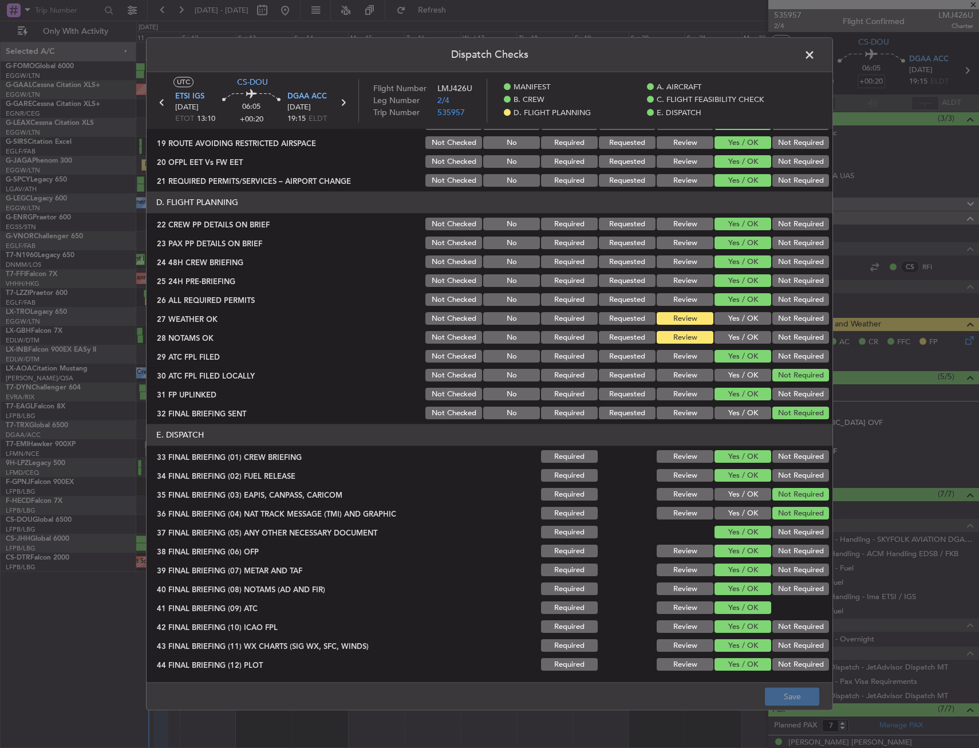
click at [737, 320] on button "Yes / OK" at bounding box center [743, 319] width 57 height 13
click at [737, 333] on button "Yes / OK" at bounding box center [743, 338] width 57 height 13
click at [781, 691] on button "Save" at bounding box center [792, 697] width 54 height 18
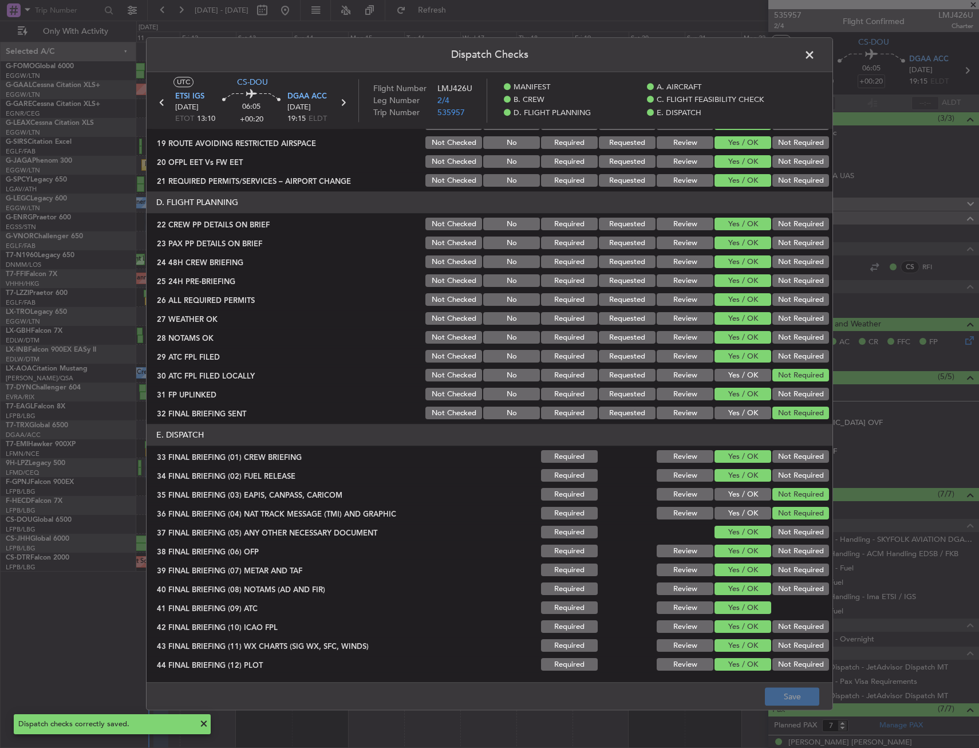
click at [816, 59] on span at bounding box center [816, 57] width 0 height 23
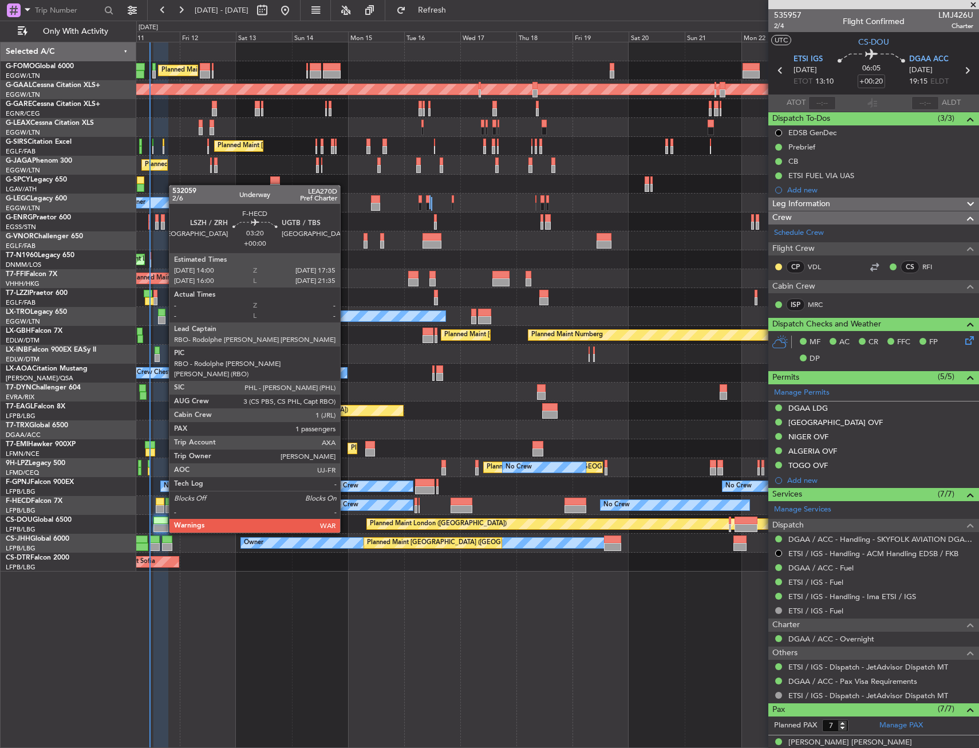
click at [163, 501] on div at bounding box center [160, 502] width 9 height 8
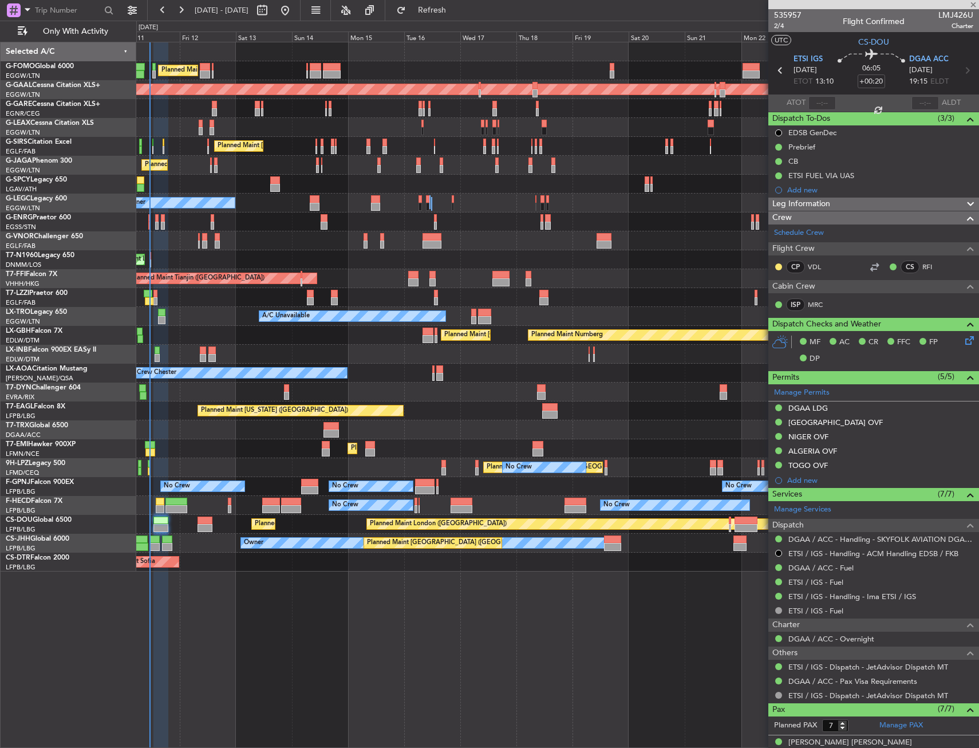
type input "1"
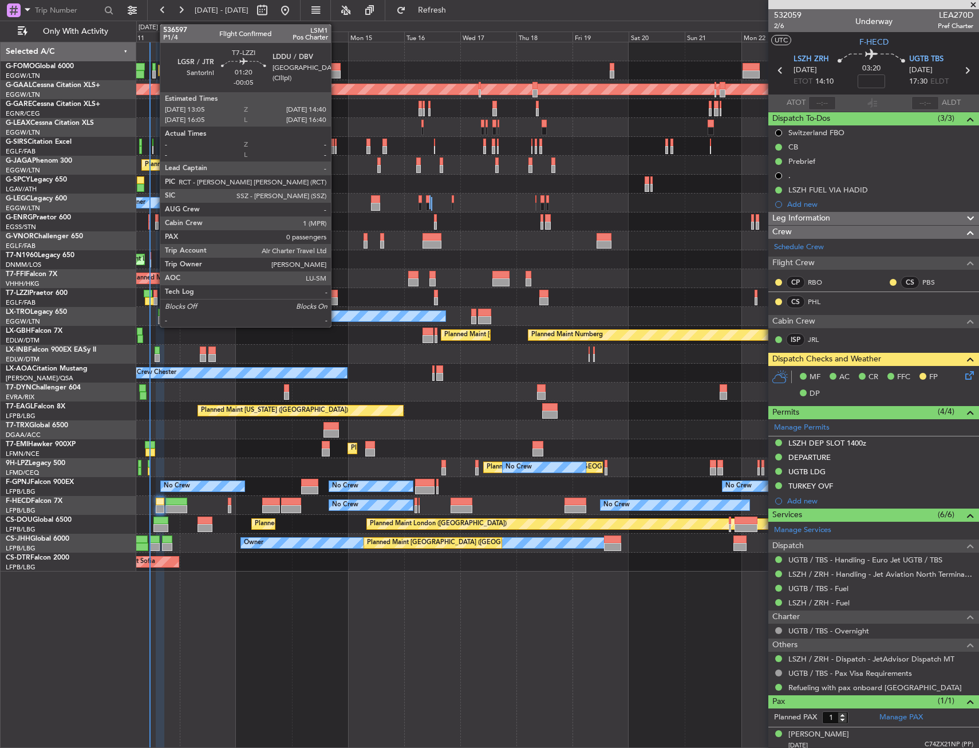
click at [154, 301] on div at bounding box center [156, 301] width 4 height 8
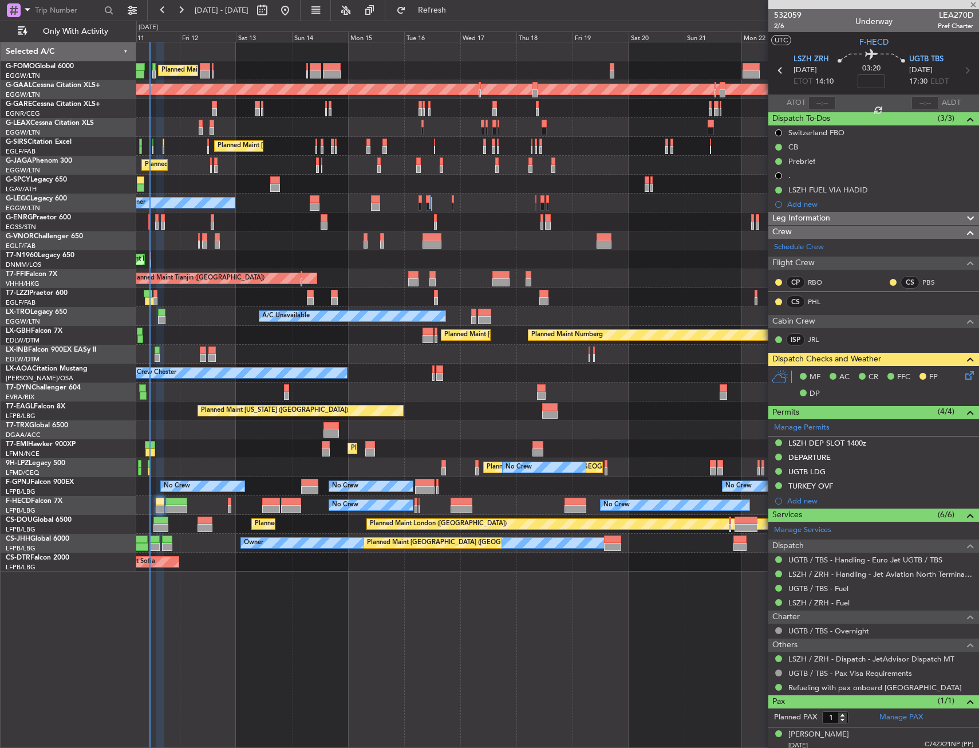
type input "-00:05"
type input "0"
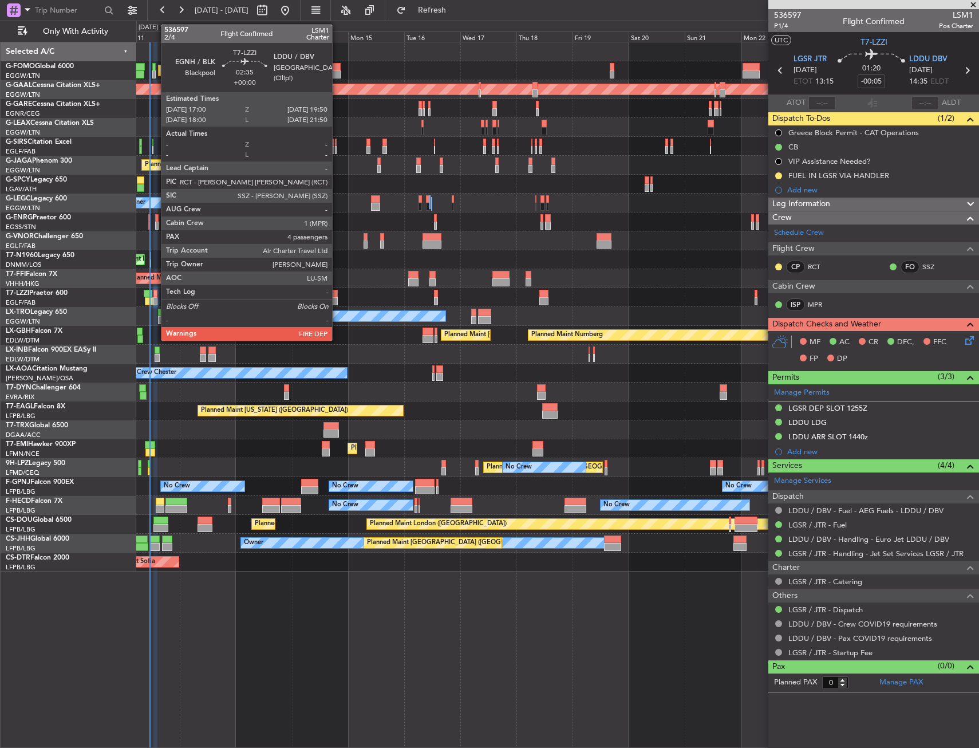
click at [337, 290] on div at bounding box center [334, 294] width 7 height 8
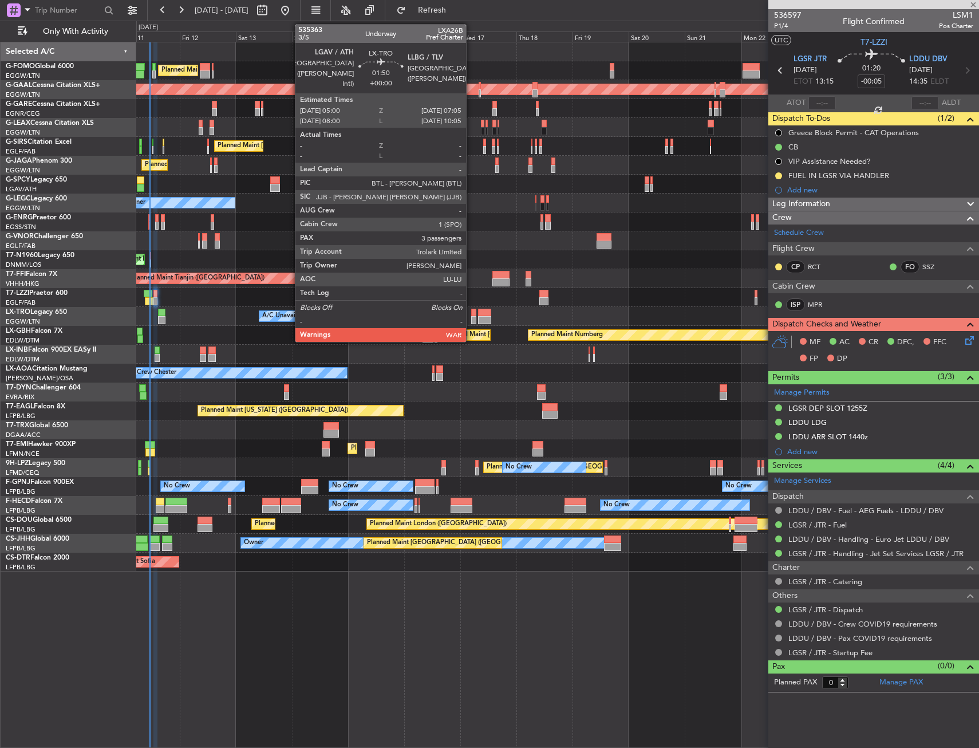
type input "4"
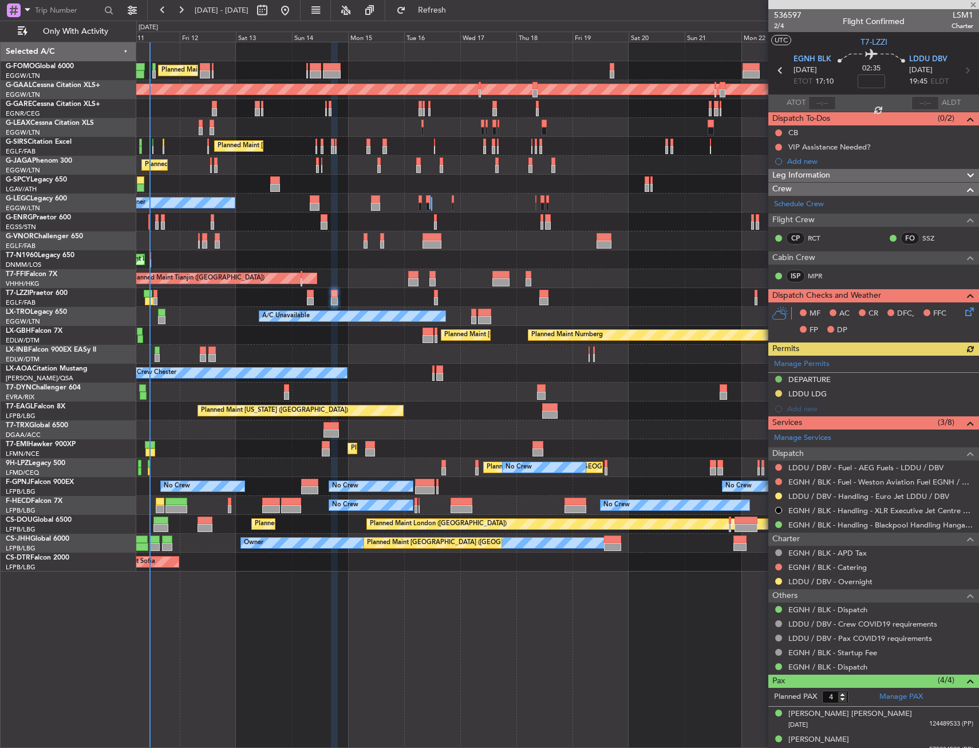
click at [776, 492] on div at bounding box center [778, 495] width 9 height 9
click at [777, 494] on button at bounding box center [779, 496] width 7 height 7
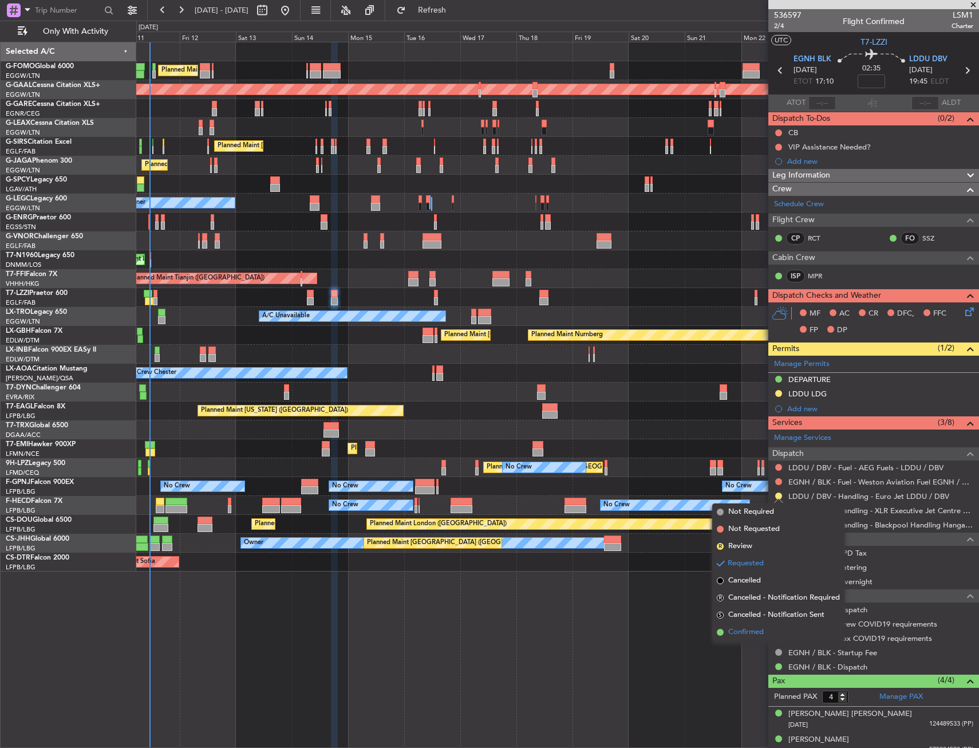
click at [752, 627] on span "Confirmed" at bounding box center [747, 632] width 36 height 11
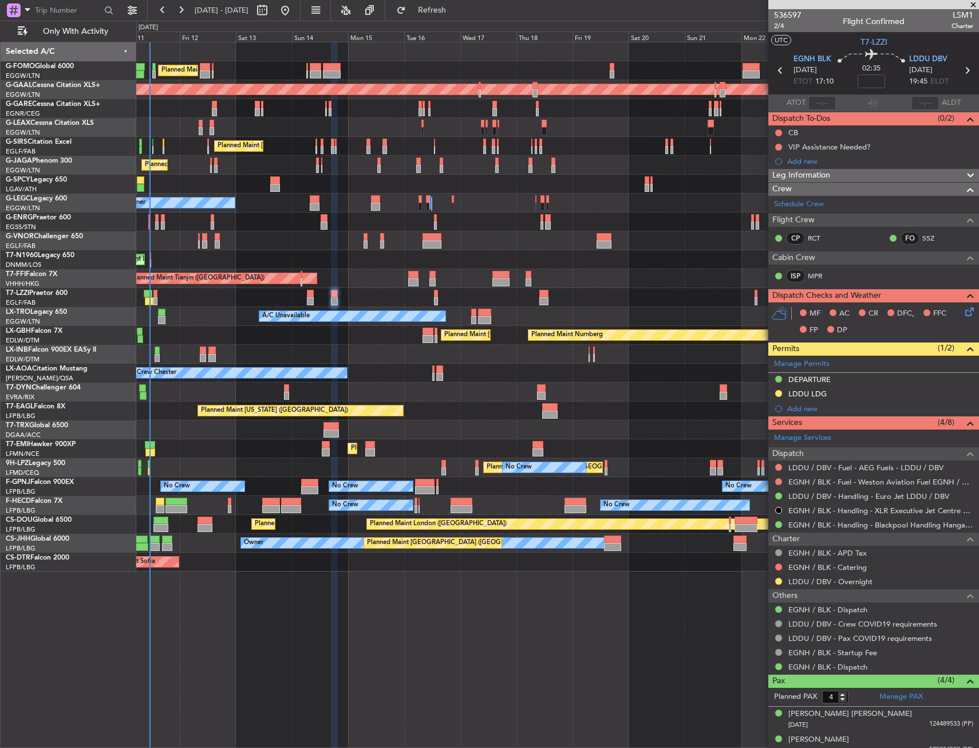
click at [857, 395] on div "LDDU LDG" at bounding box center [874, 394] width 211 height 14
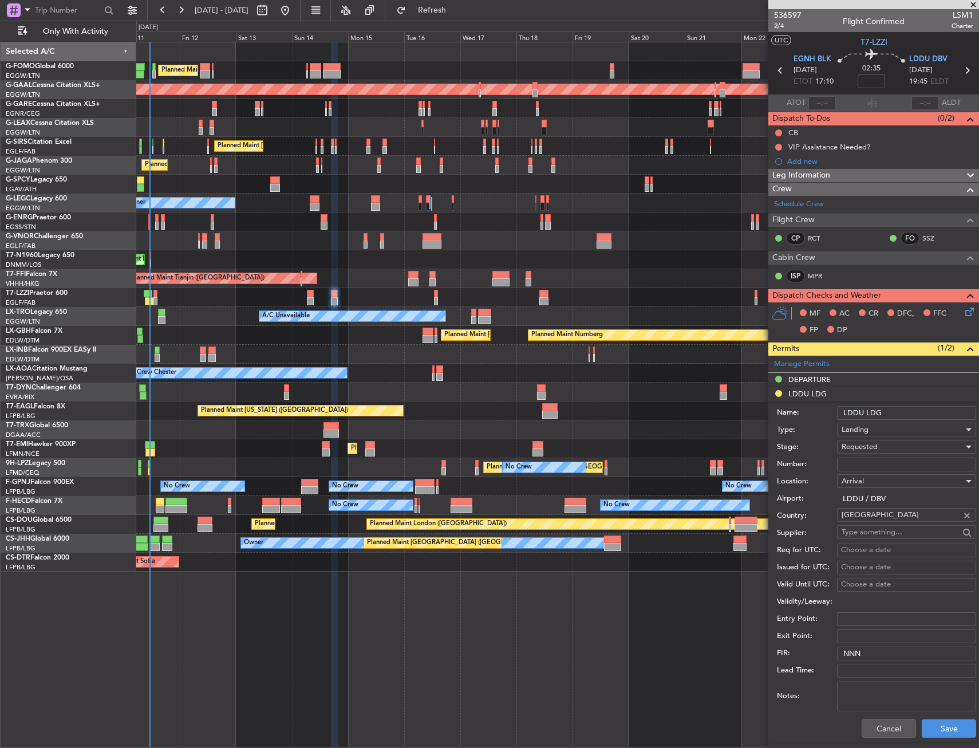
click at [861, 465] on input "Number:" at bounding box center [906, 465] width 139 height 14
paste input "CCAA - 110901 / 2025"
type input "CCAA - 110901 / 2025"
click at [873, 446] on span "Requested" at bounding box center [860, 447] width 36 height 10
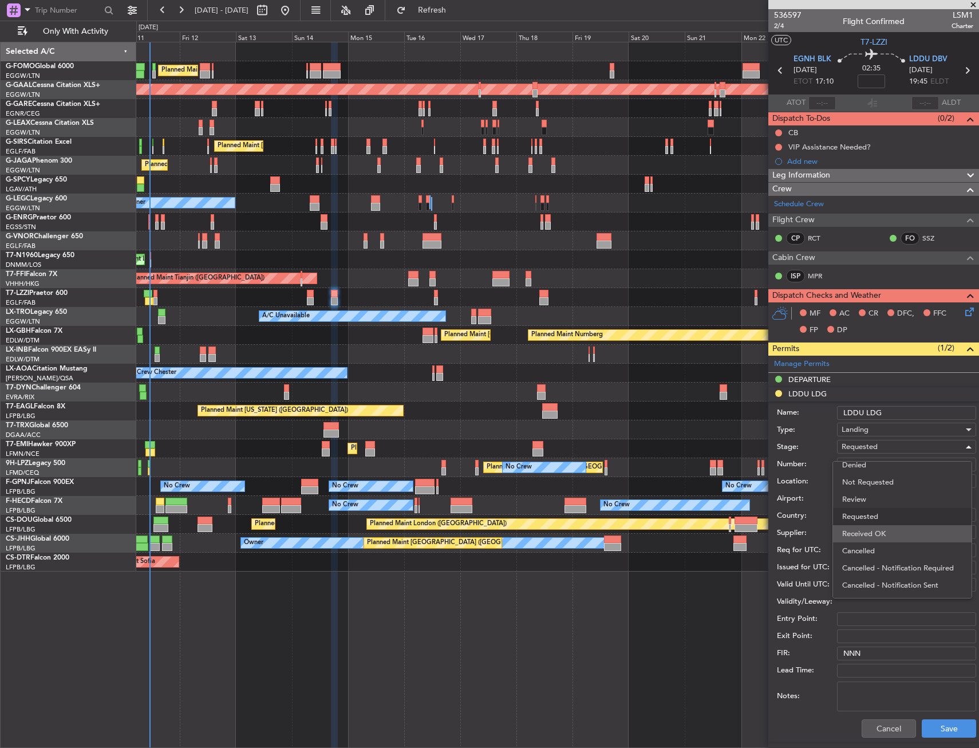
click at [876, 529] on span "Received OK" at bounding box center [903, 533] width 120 height 17
click at [930, 731] on button "Save" at bounding box center [949, 728] width 54 height 18
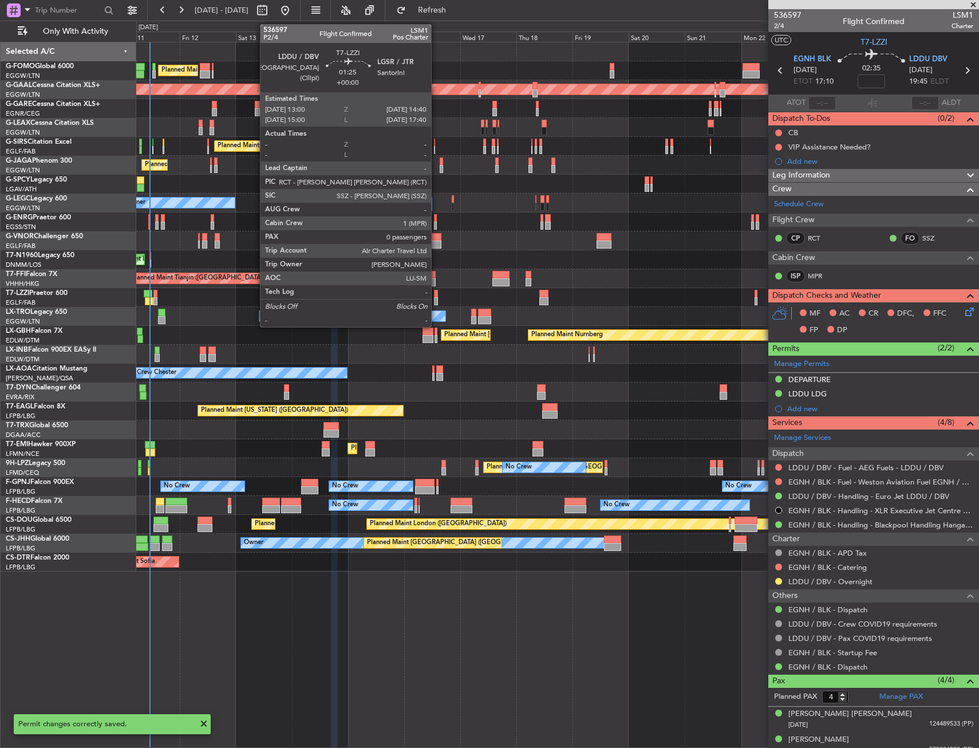
click at [436, 296] on div at bounding box center [436, 294] width 4 height 8
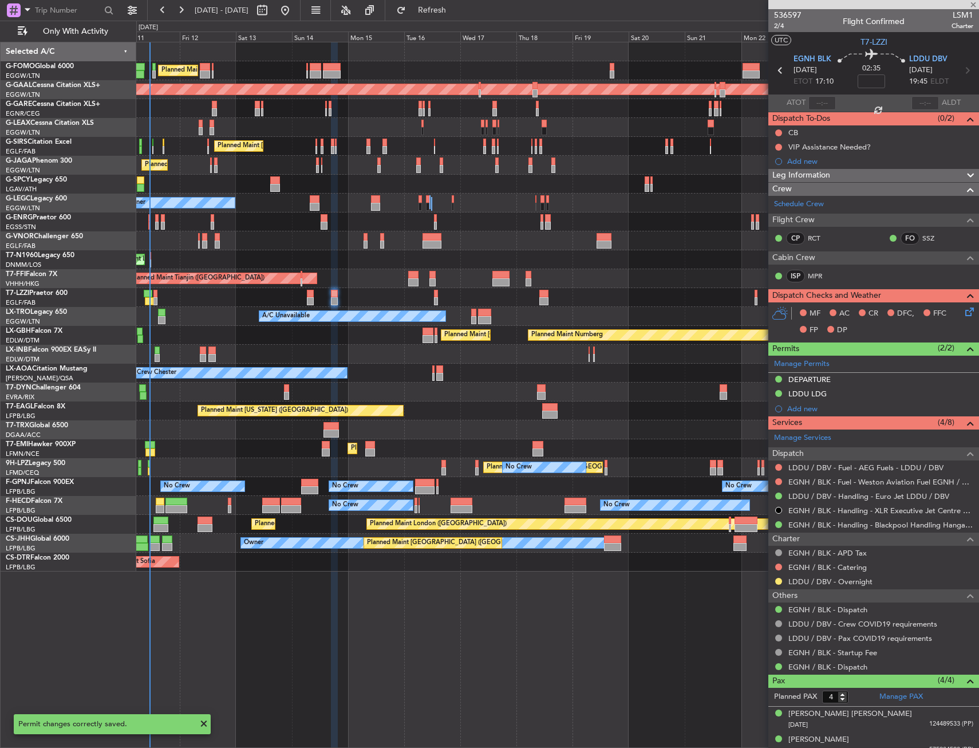
type input "0"
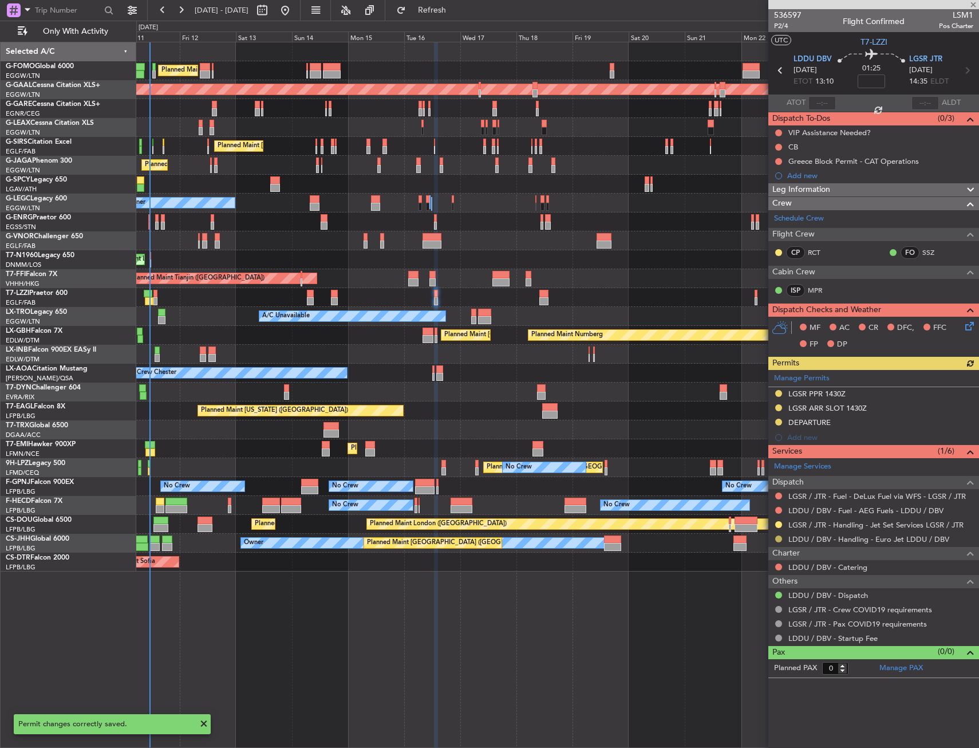
click at [778, 539] on button at bounding box center [779, 539] width 7 height 7
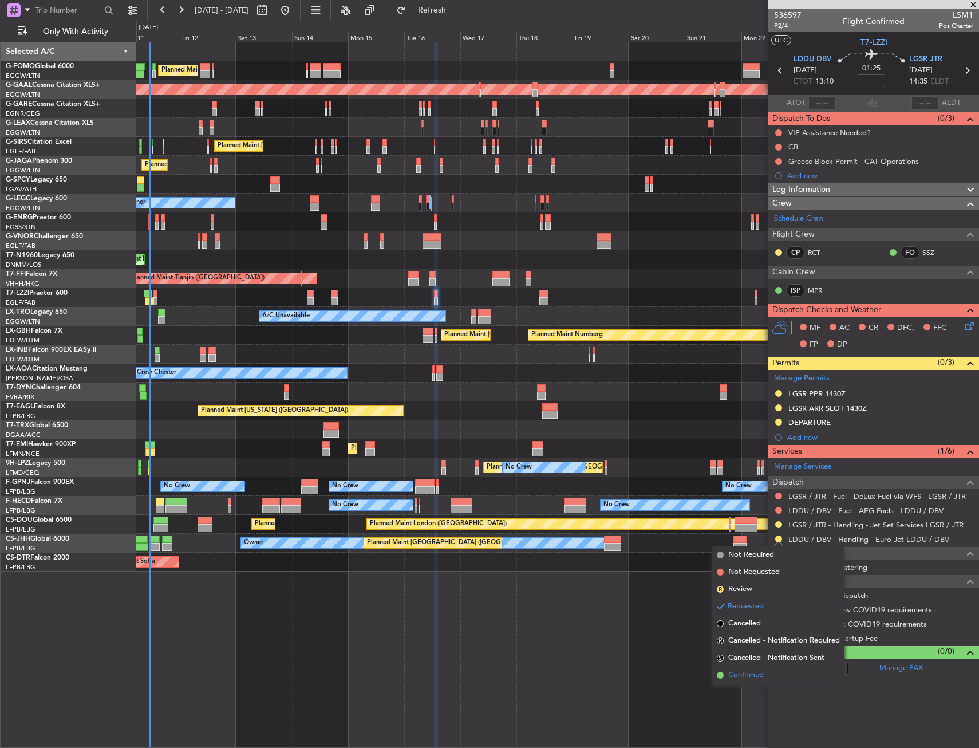
click at [757, 672] on span "Confirmed" at bounding box center [747, 675] width 36 height 11
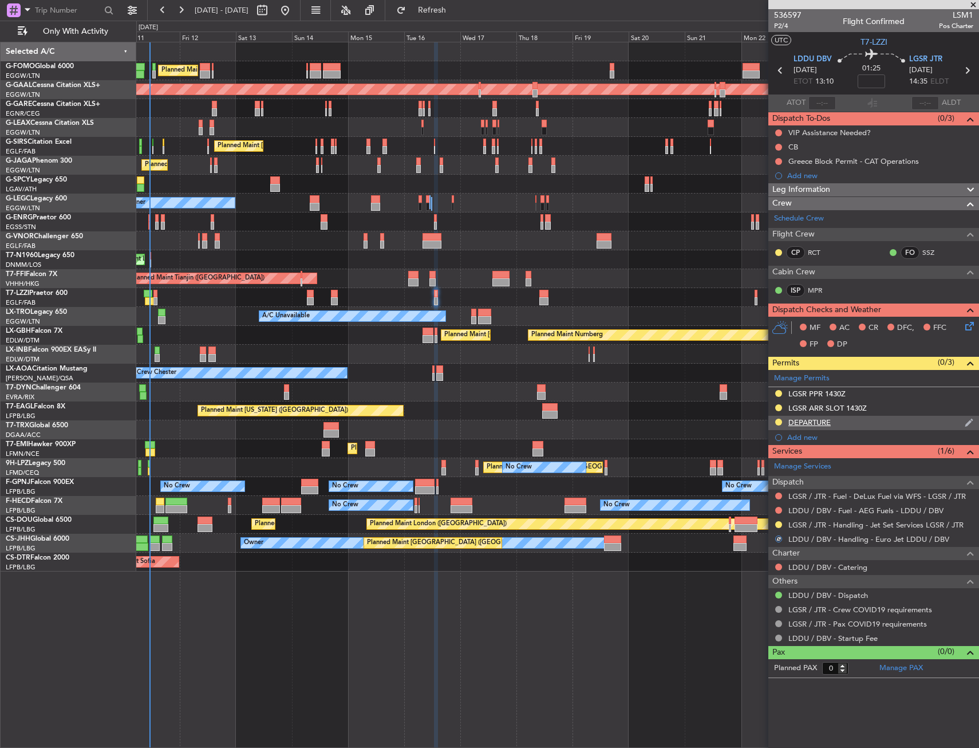
click at [865, 423] on div "DEPARTURE" at bounding box center [874, 423] width 211 height 14
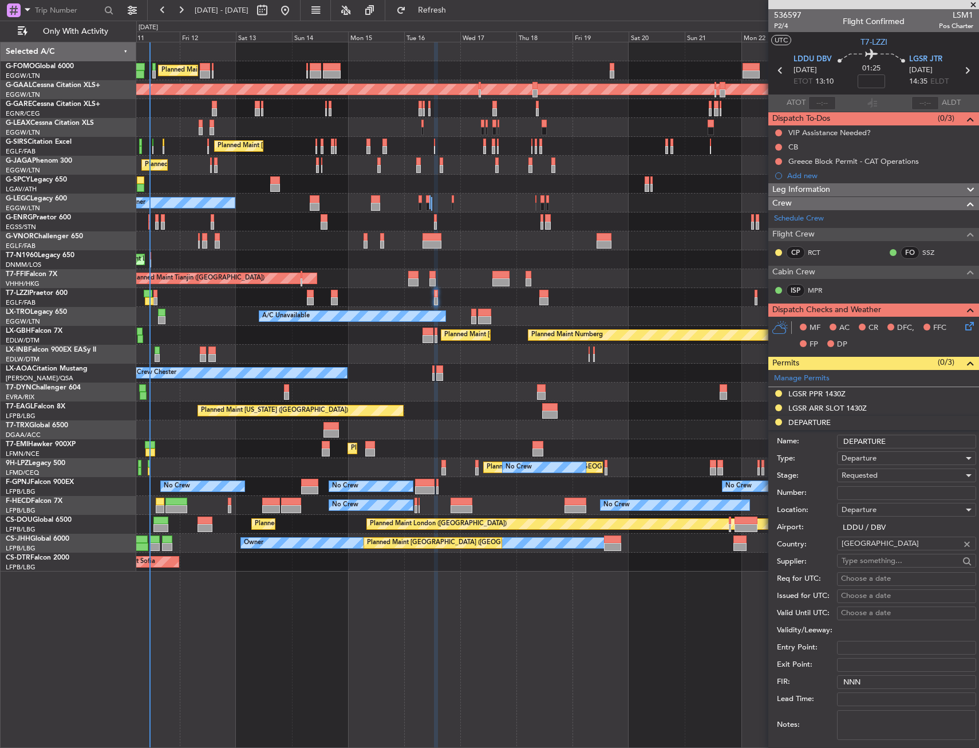
click at [880, 487] on input "Number:" at bounding box center [906, 493] width 139 height 14
paste input "CCAA - 110901 / 2025"
type input "CCAA - 110901 / 2025"
click at [876, 477] on span "Requested" at bounding box center [860, 475] width 36 height 10
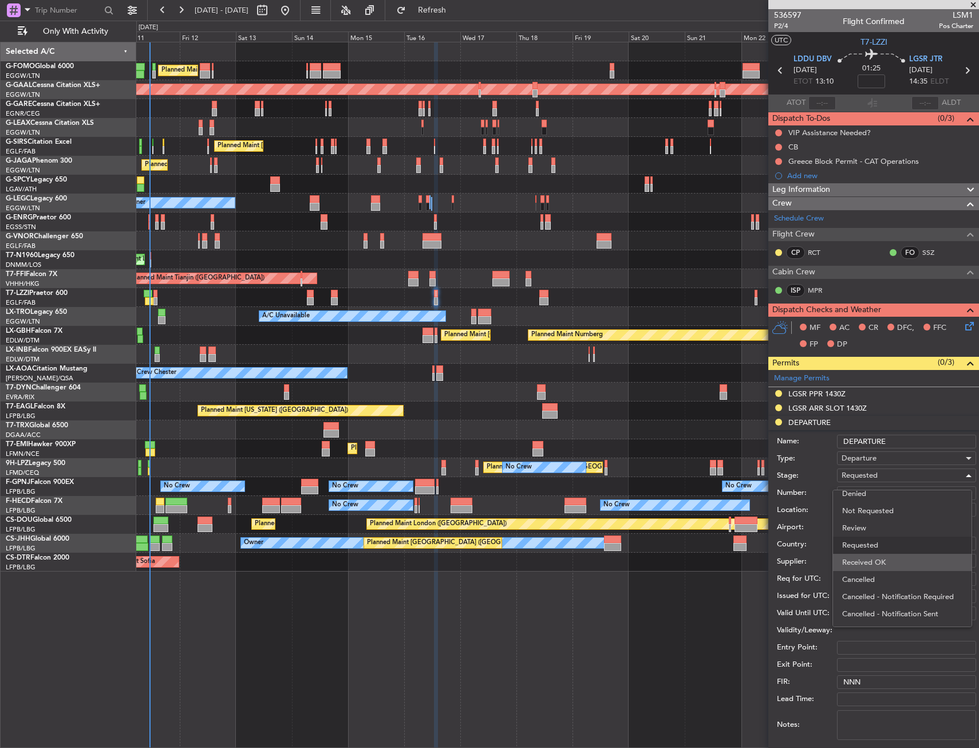
click at [883, 560] on span "Received OK" at bounding box center [903, 562] width 120 height 17
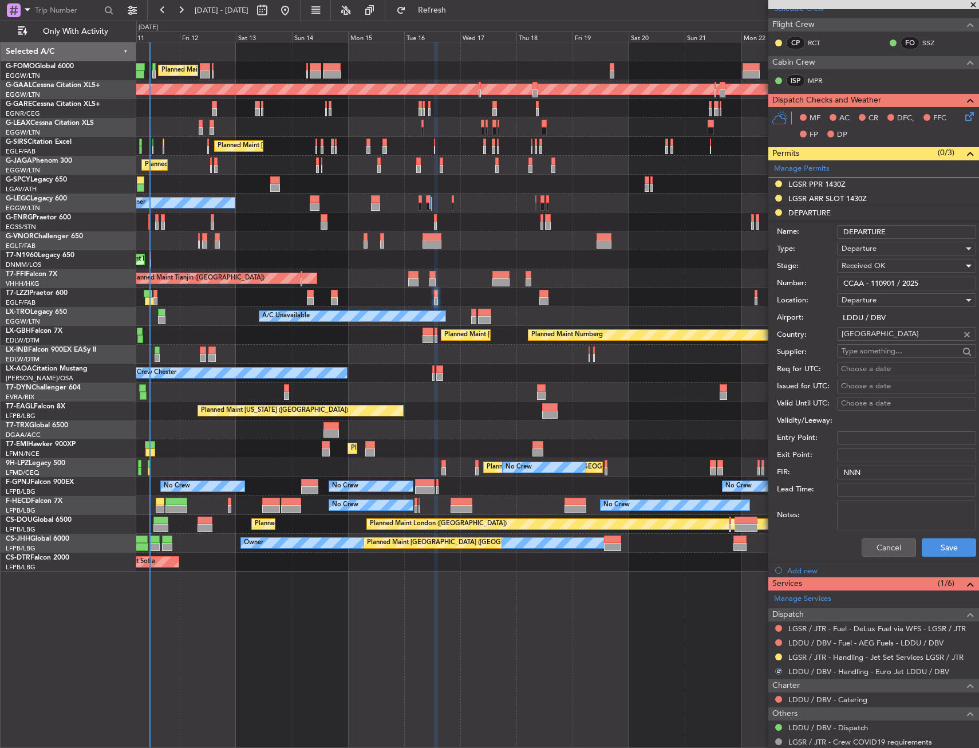
scroll to position [229, 0]
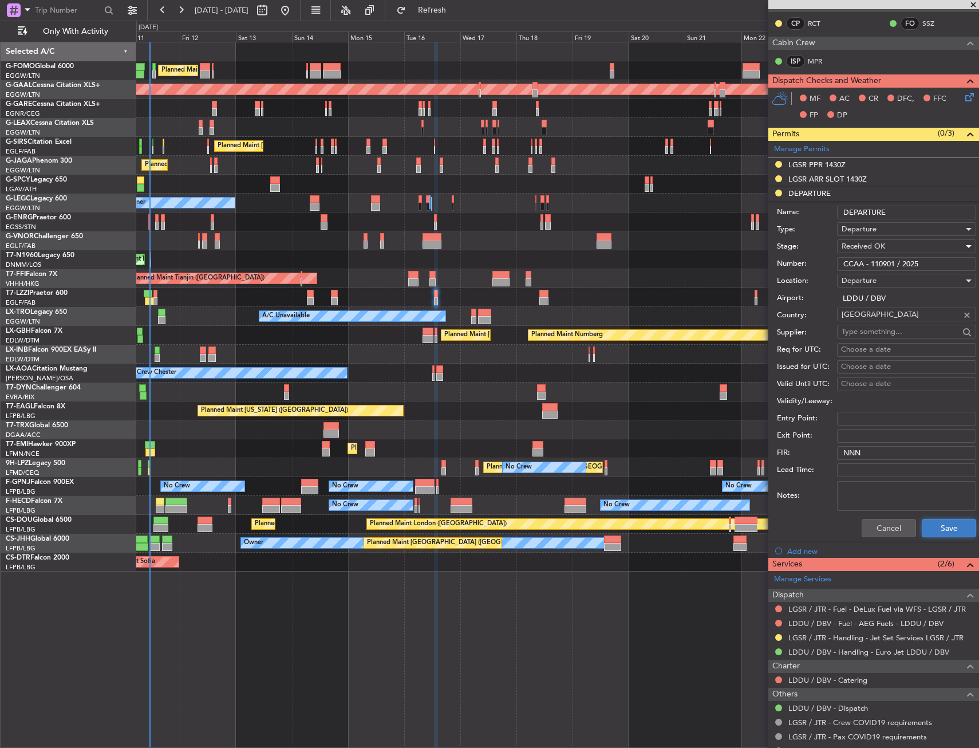
click at [937, 533] on button "Save" at bounding box center [949, 528] width 54 height 18
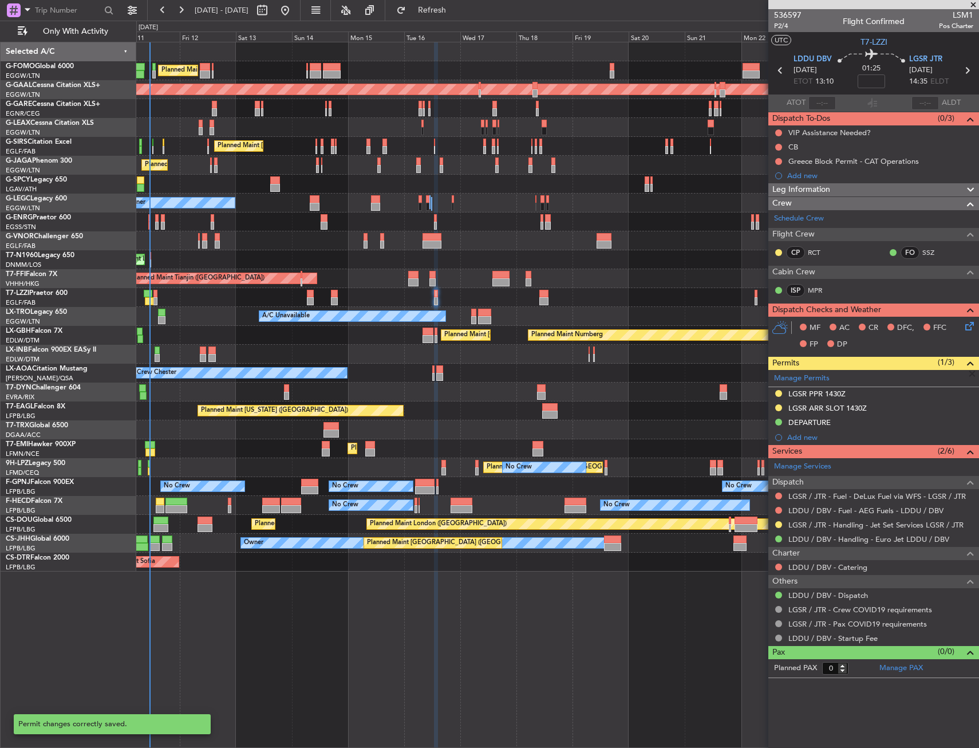
scroll to position [0, 0]
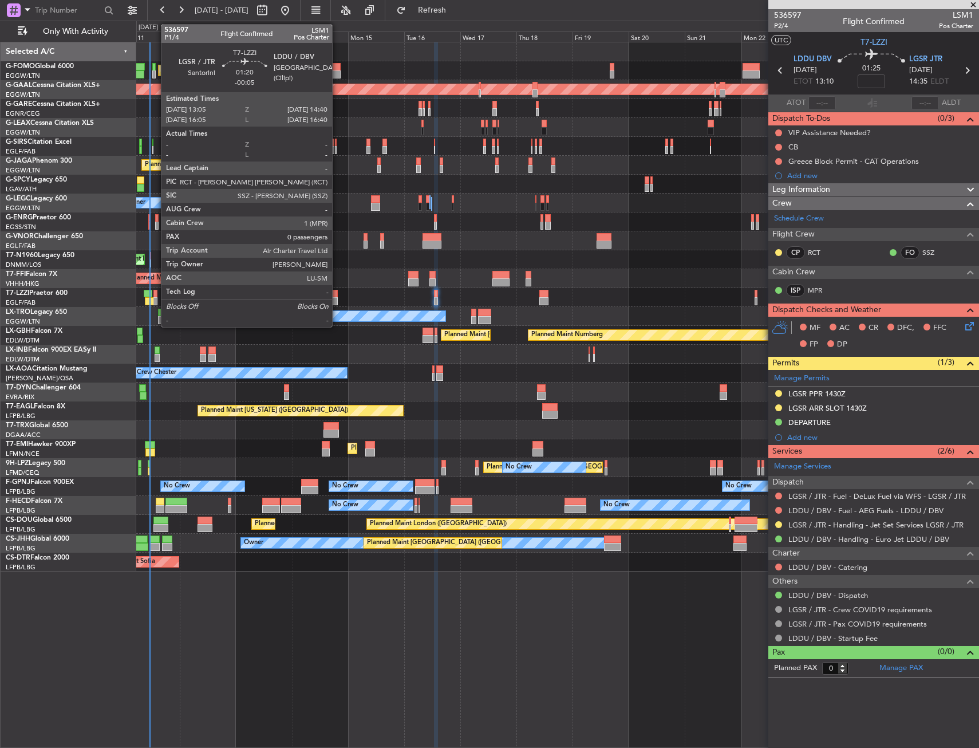
click at [155, 293] on div at bounding box center [156, 294] width 4 height 8
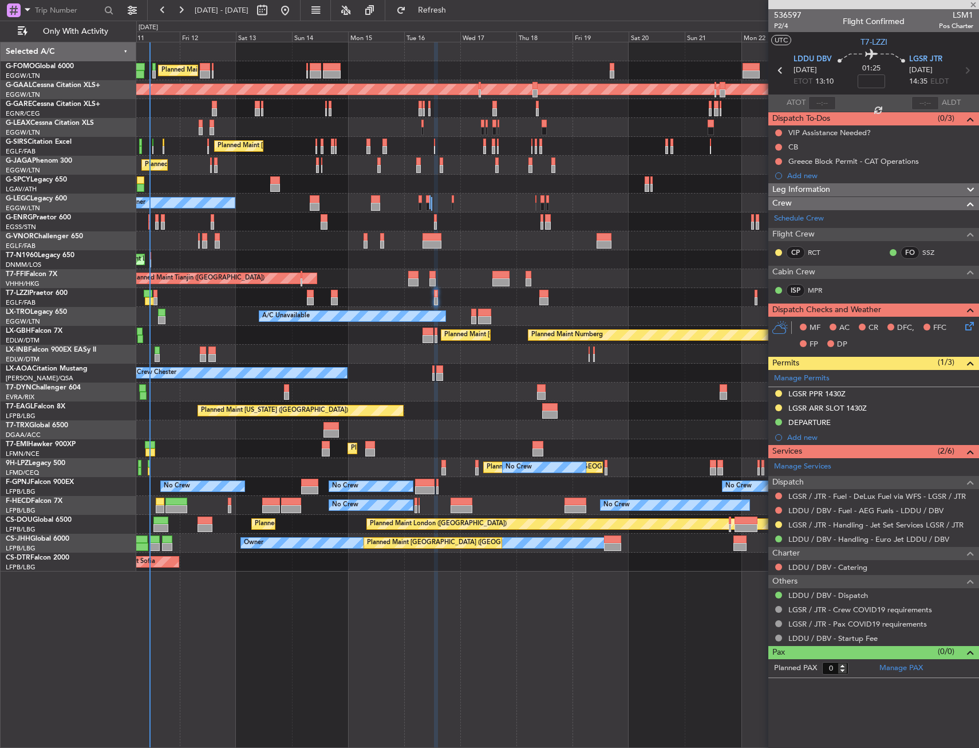
type input "-00:05"
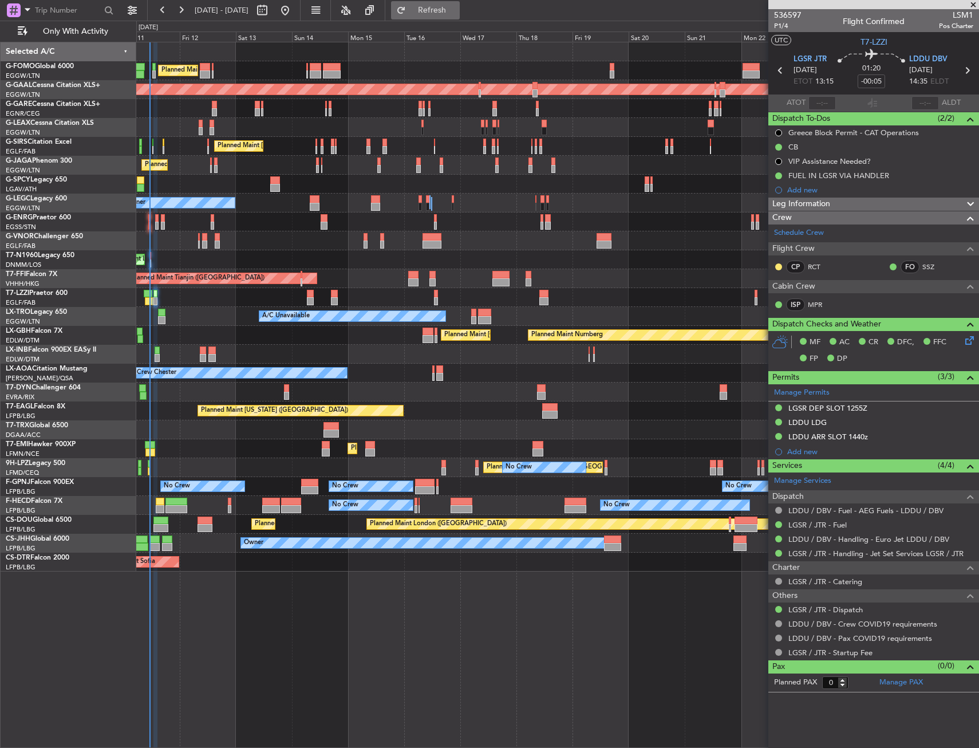
click at [455, 9] on span "Refresh" at bounding box center [432, 10] width 48 height 8
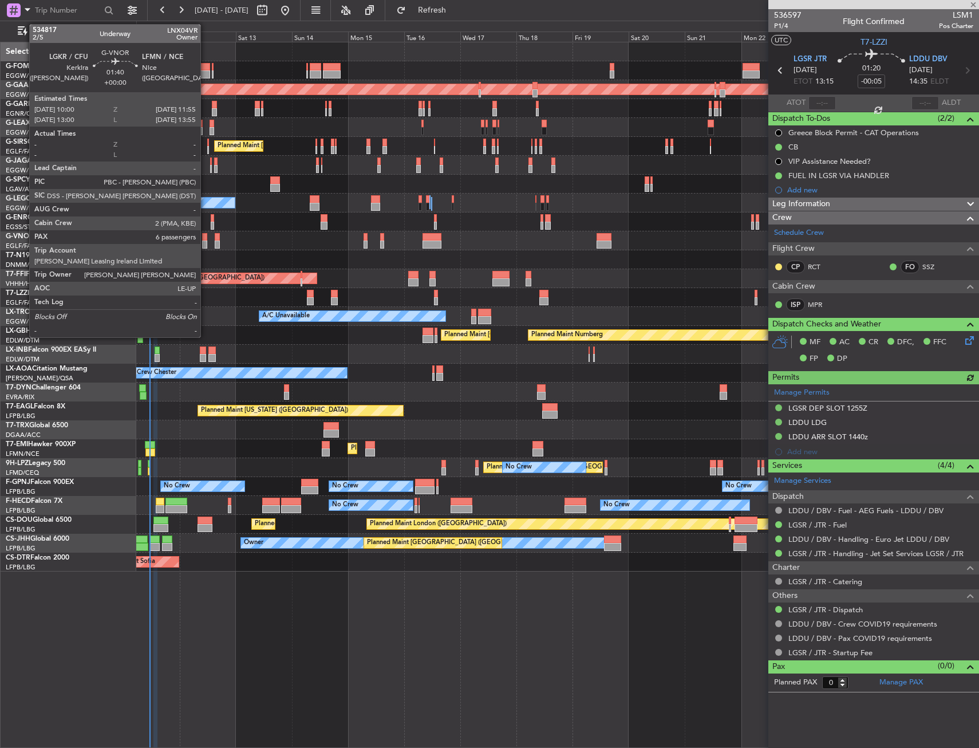
click at [206, 236] on div at bounding box center [204, 237] width 5 height 8
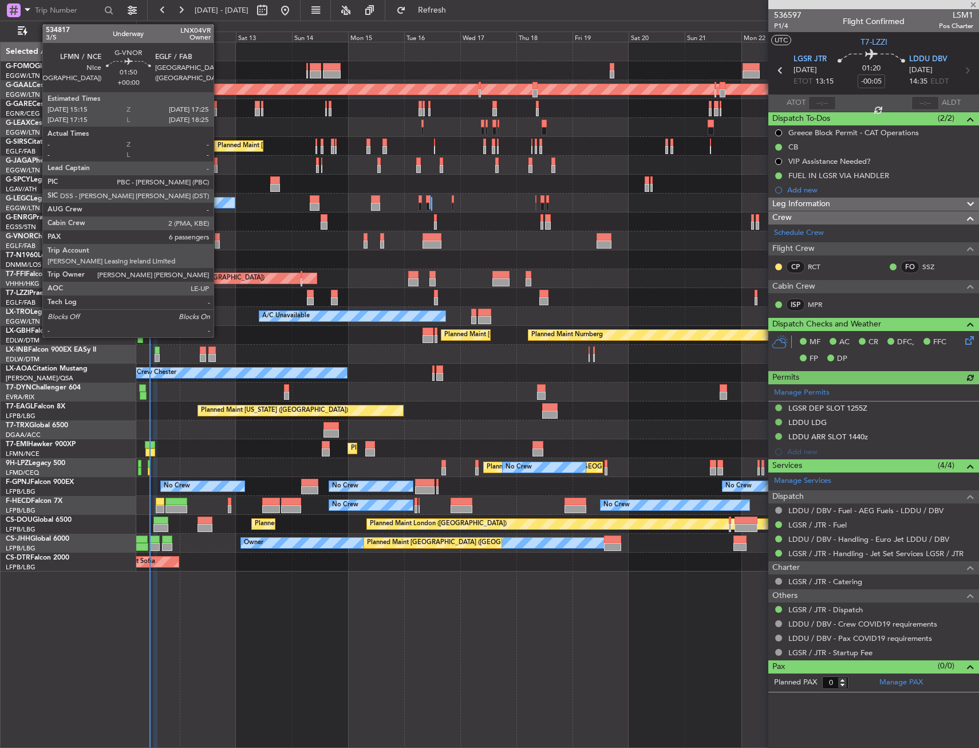
type input "6"
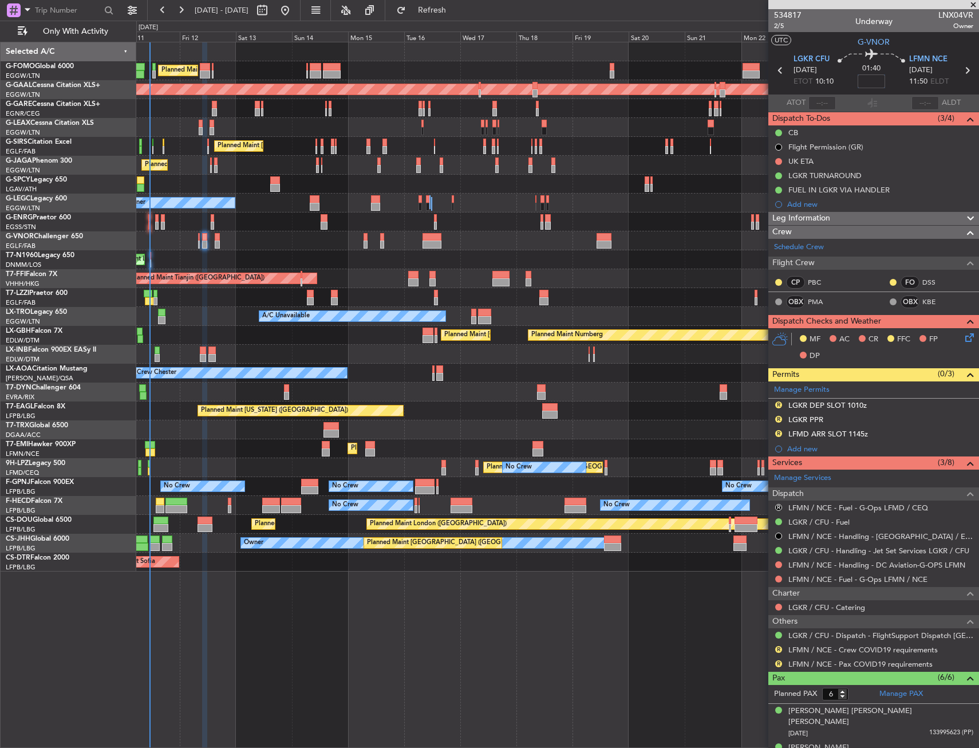
click at [862, 85] on input at bounding box center [871, 81] width 27 height 14
drag, startPoint x: 840, startPoint y: 48, endPoint x: 828, endPoint y: 42, distance: 13.1
click at [839, 47] on section "UTC G-VNOR" at bounding box center [874, 40] width 211 height 17
type input "+00:05"
click at [895, 434] on div "R LFMD ARR SLOT 1145z" at bounding box center [874, 434] width 211 height 14
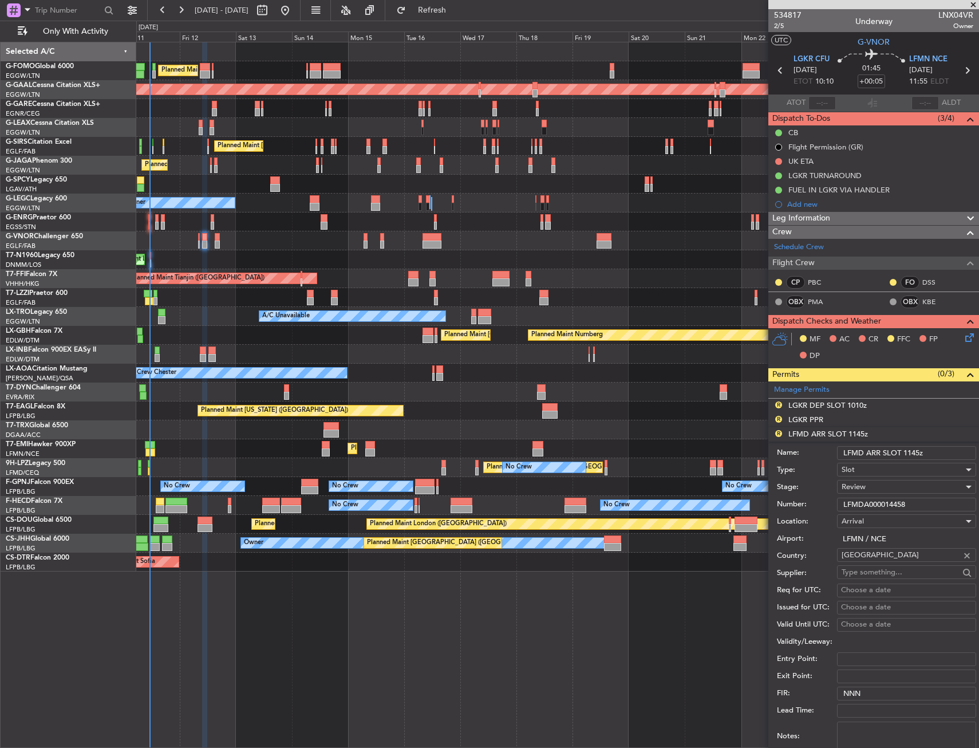
click at [865, 454] on input "LFMD ARR SLOT 1145z" at bounding box center [906, 453] width 139 height 14
type input "LFMN ARR SLOT 1145z"
click at [891, 489] on div "Review" at bounding box center [903, 486] width 122 height 17
click at [872, 562] on span "Requested" at bounding box center [903, 561] width 120 height 17
click at [891, 509] on input "LFMDA000014458" at bounding box center [906, 505] width 139 height 14
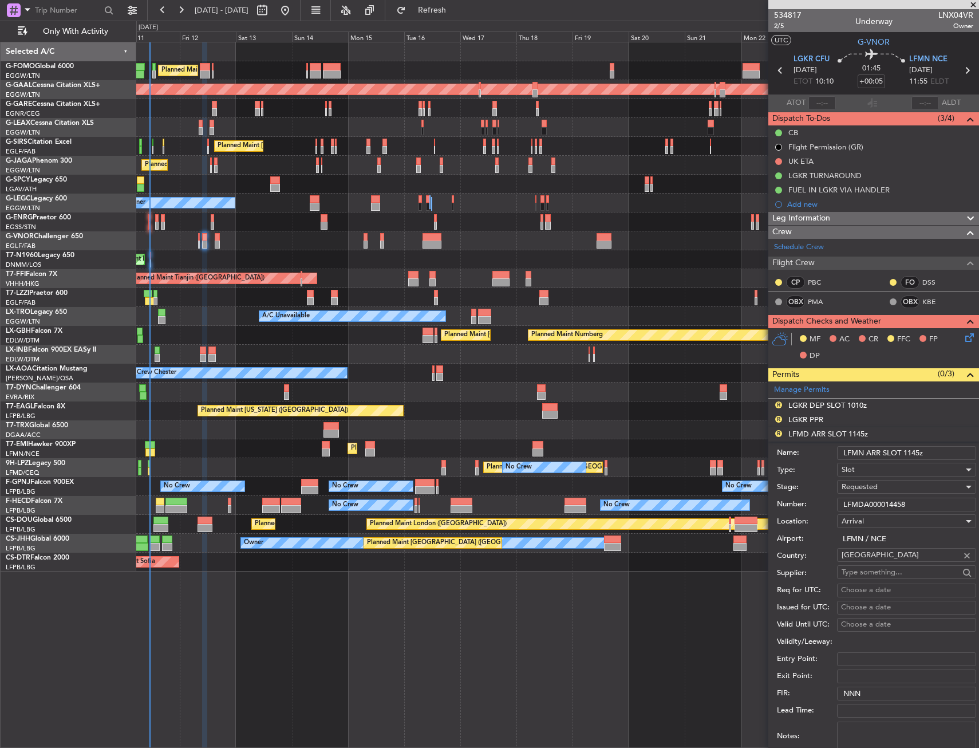
click at [891, 509] on input "LFMDA000014458" at bounding box center [906, 505] width 139 height 14
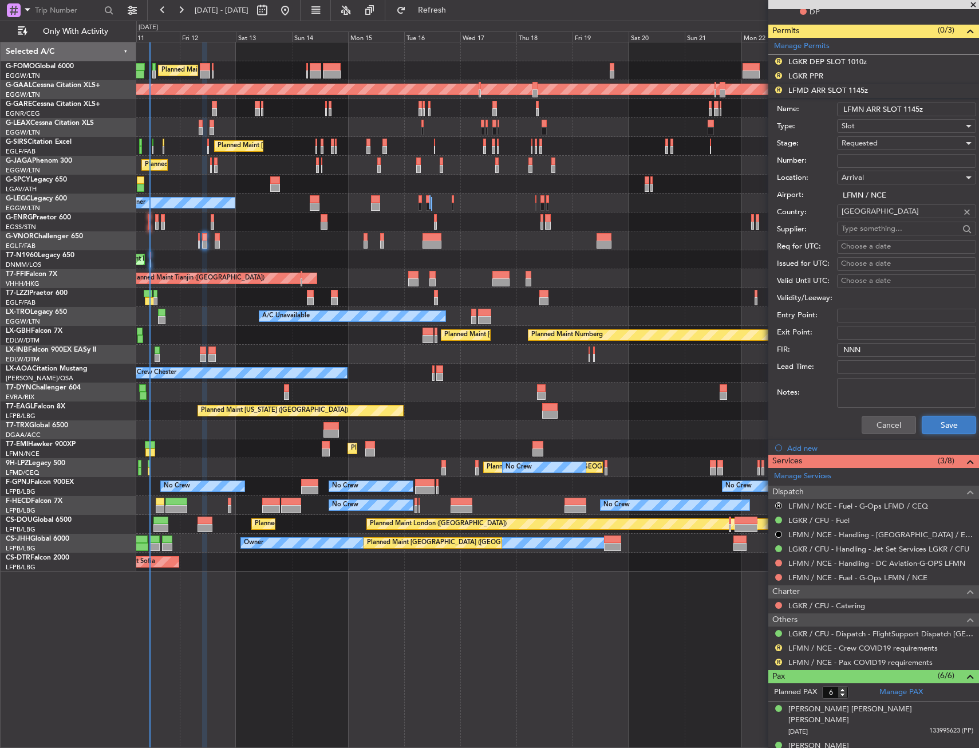
click at [934, 431] on button "Save" at bounding box center [949, 425] width 54 height 18
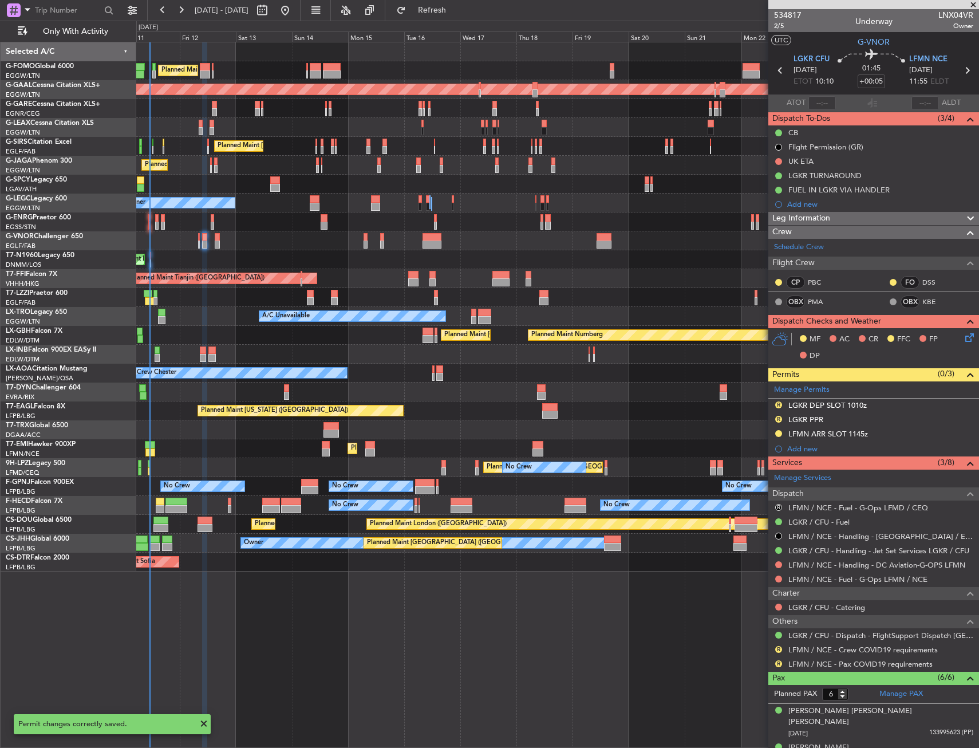
scroll to position [110, 0]
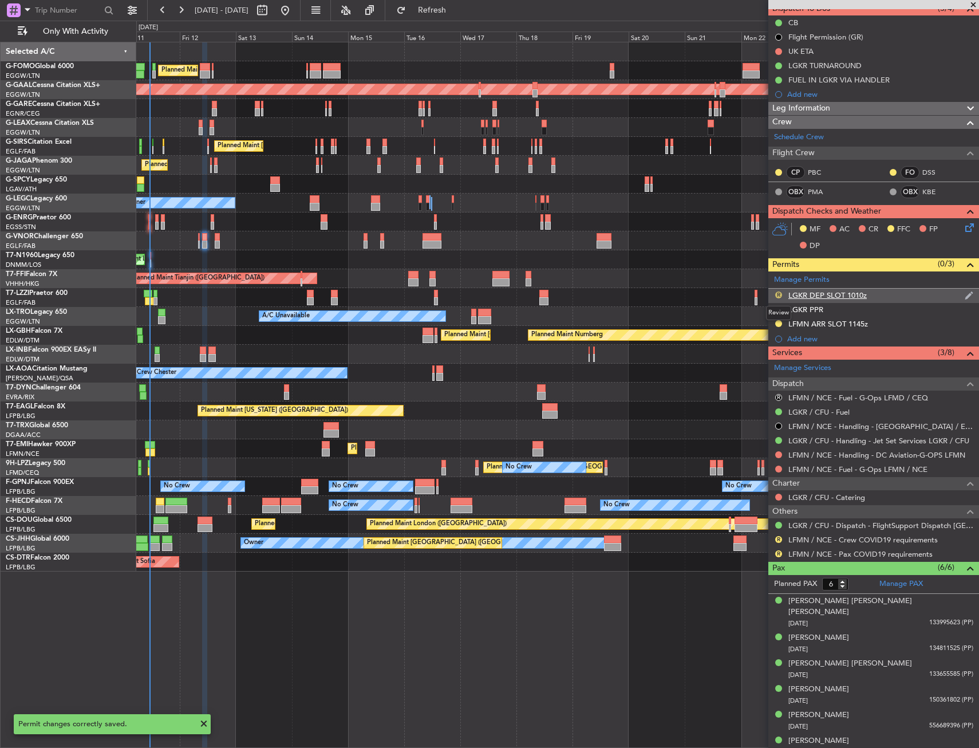
click at [779, 296] on button "R" at bounding box center [779, 295] width 7 height 7
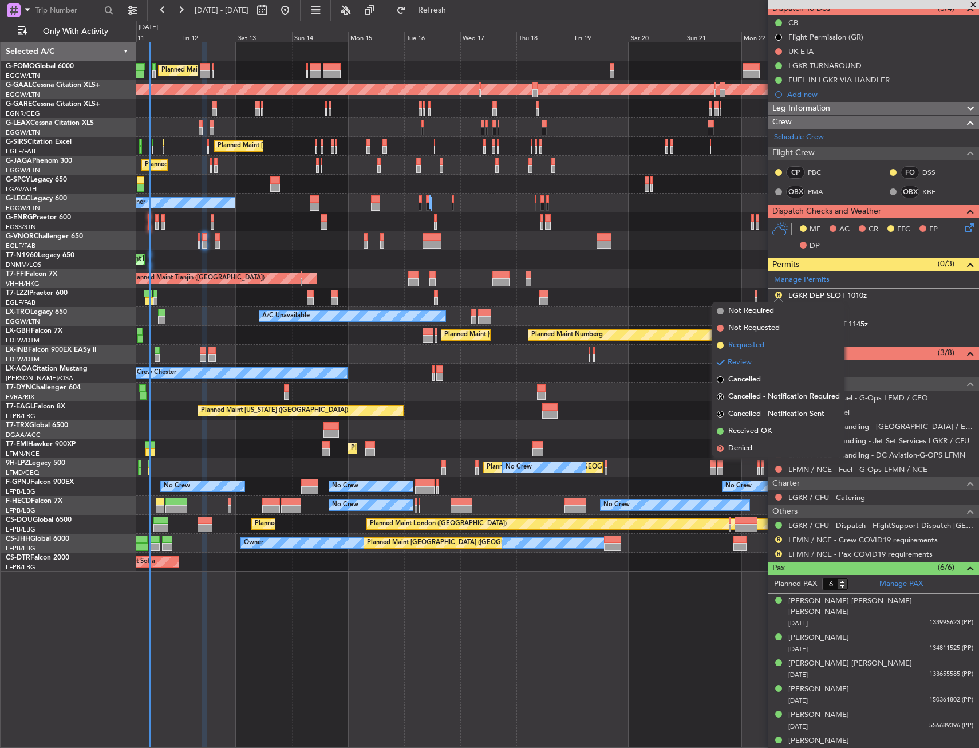
click at [761, 344] on span "Requested" at bounding box center [747, 345] width 36 height 11
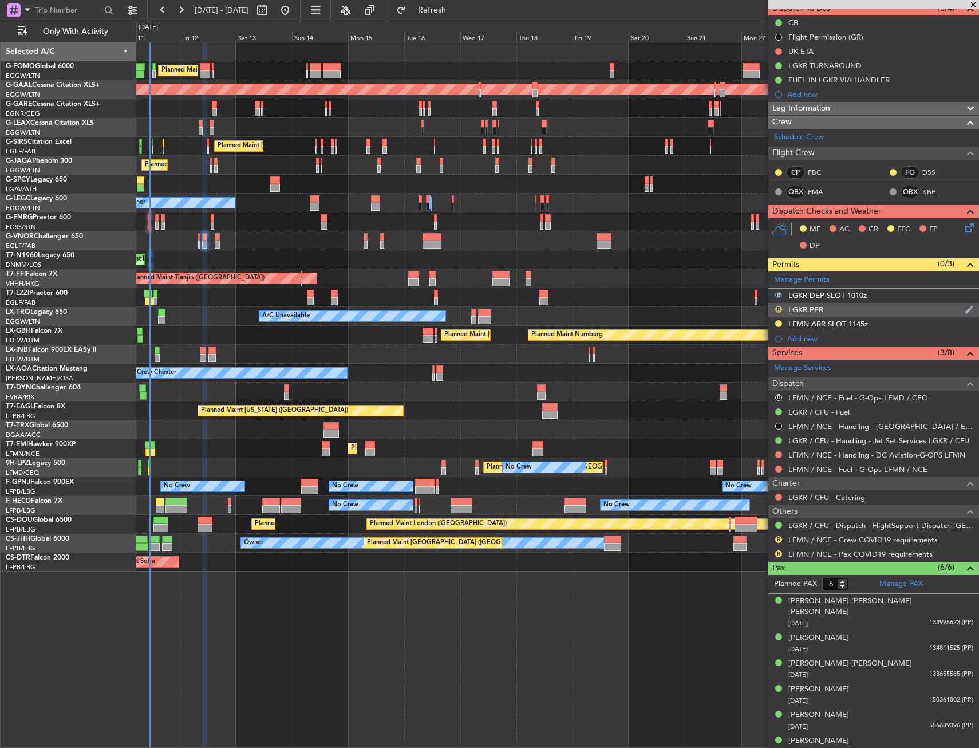
click at [781, 306] on button "R" at bounding box center [779, 309] width 7 height 7
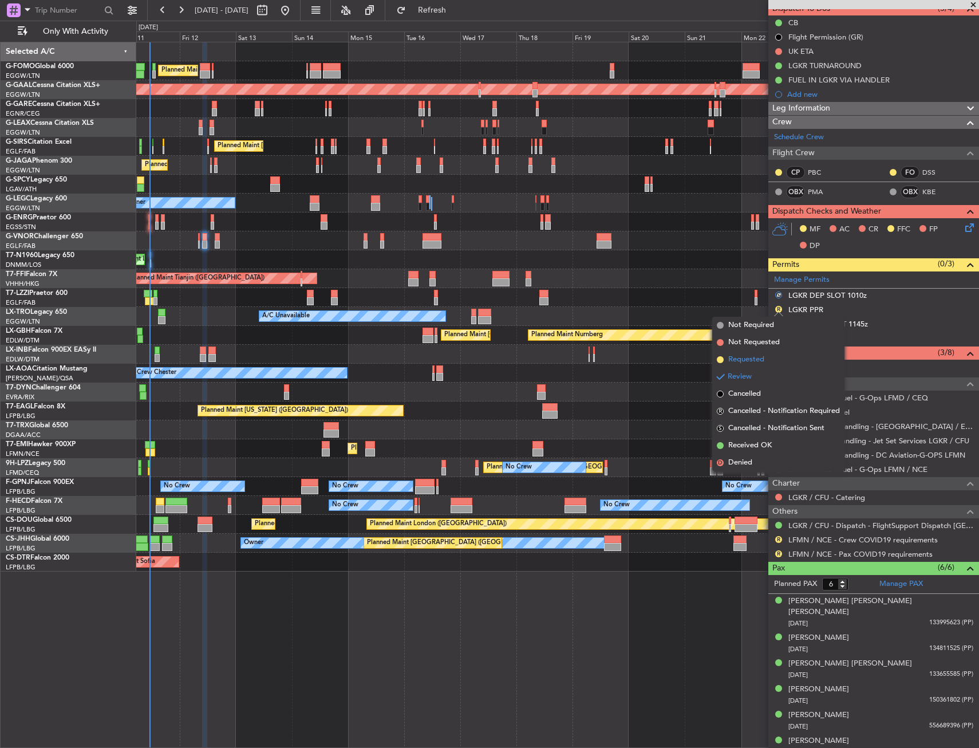
click at [758, 364] on span "Requested" at bounding box center [747, 359] width 36 height 11
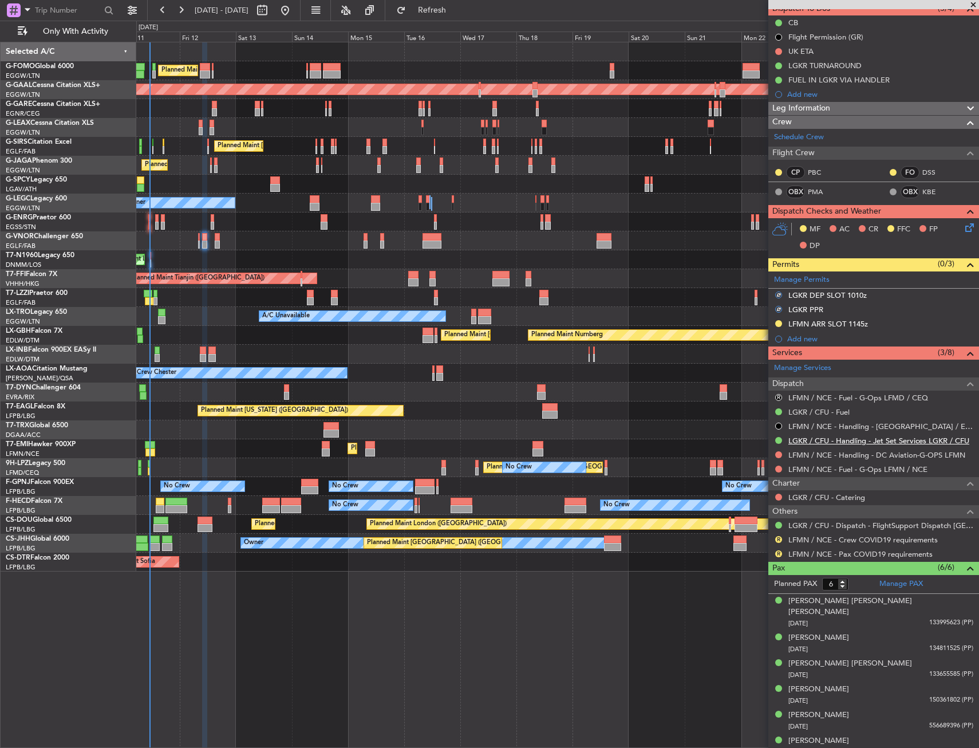
click at [819, 443] on link "LGKR / CFU - Handling - Jet Set Services LGKR / CFU" at bounding box center [879, 441] width 181 height 10
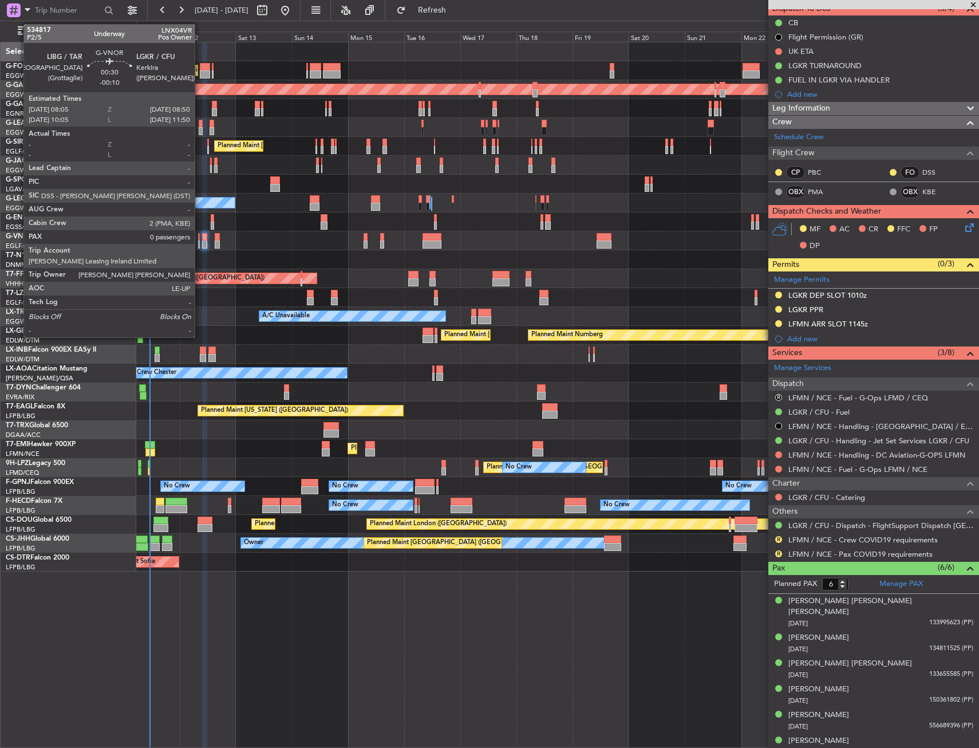
click at [200, 237] on div at bounding box center [199, 237] width 2 height 8
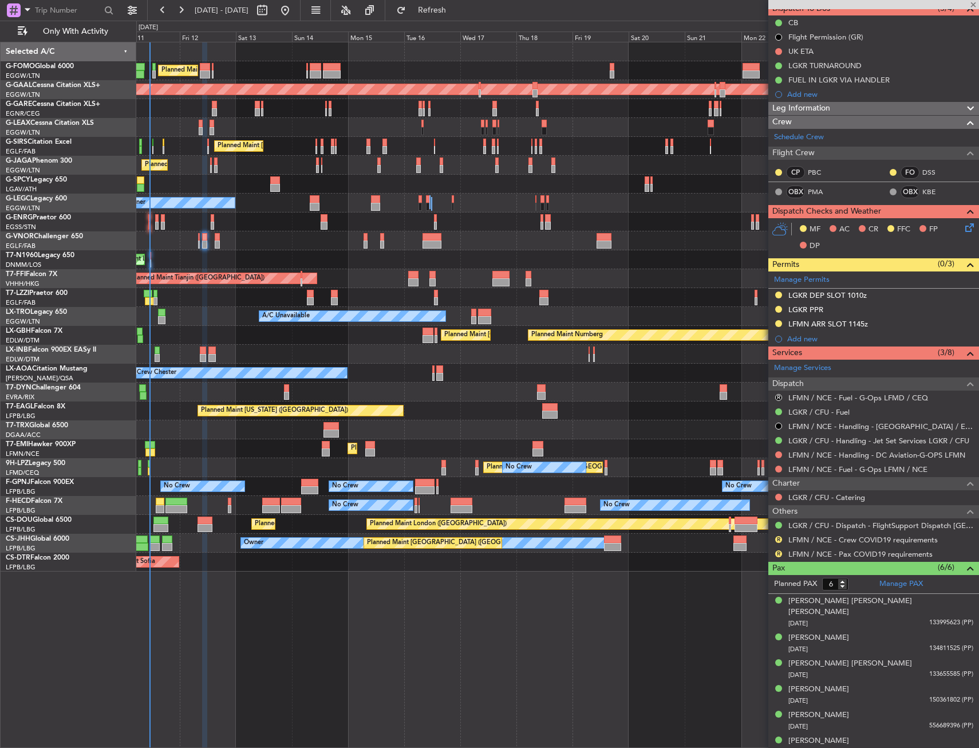
click at [198, 237] on div at bounding box center [199, 237] width 2 height 8
type input "-00:10"
type input "0"
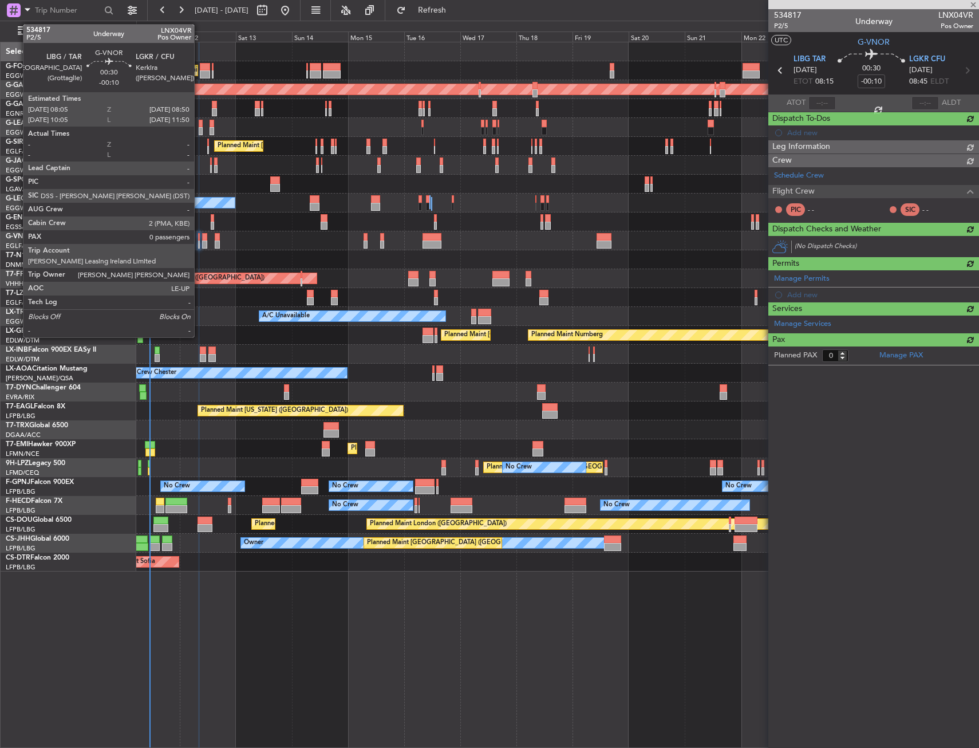
scroll to position [0, 0]
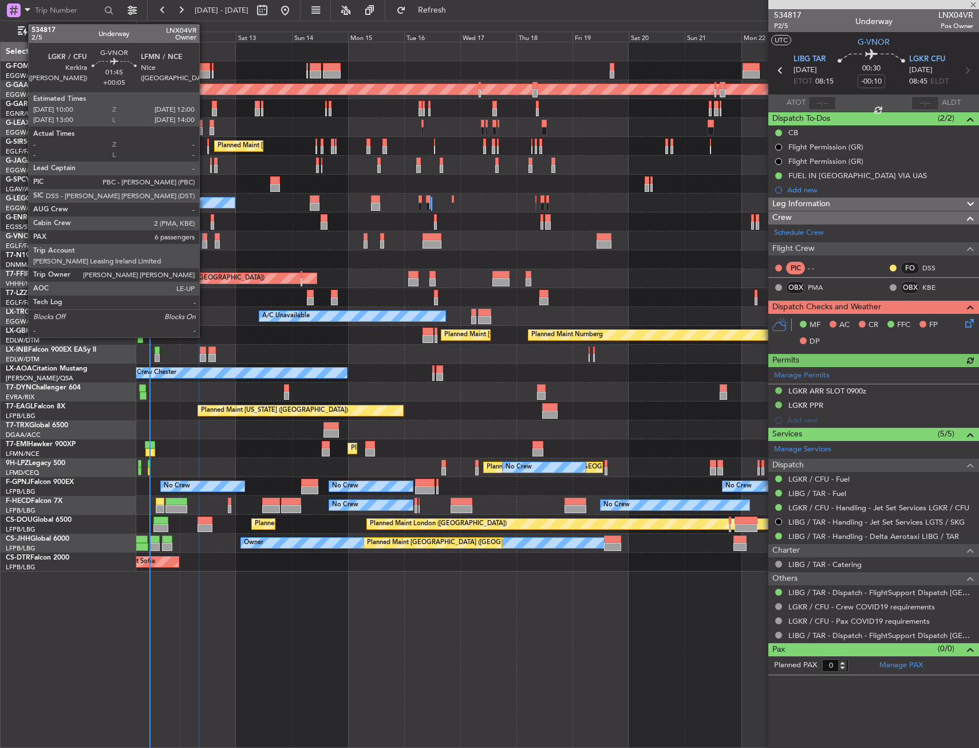
click at [204, 238] on div at bounding box center [204, 237] width 5 height 8
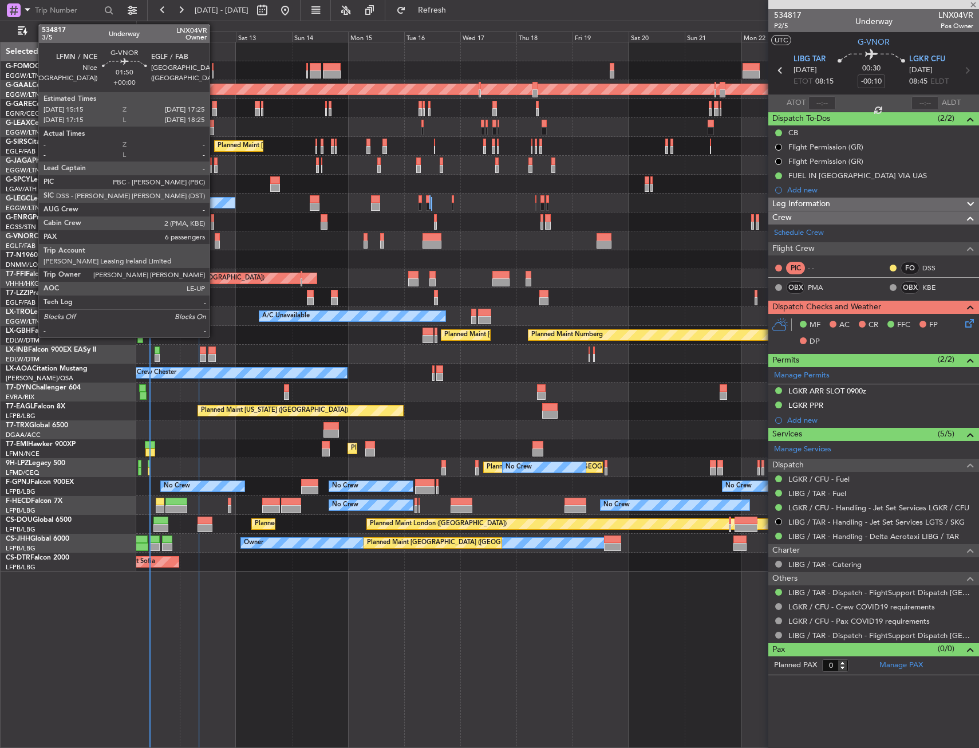
type input "+00:05"
type input "6"
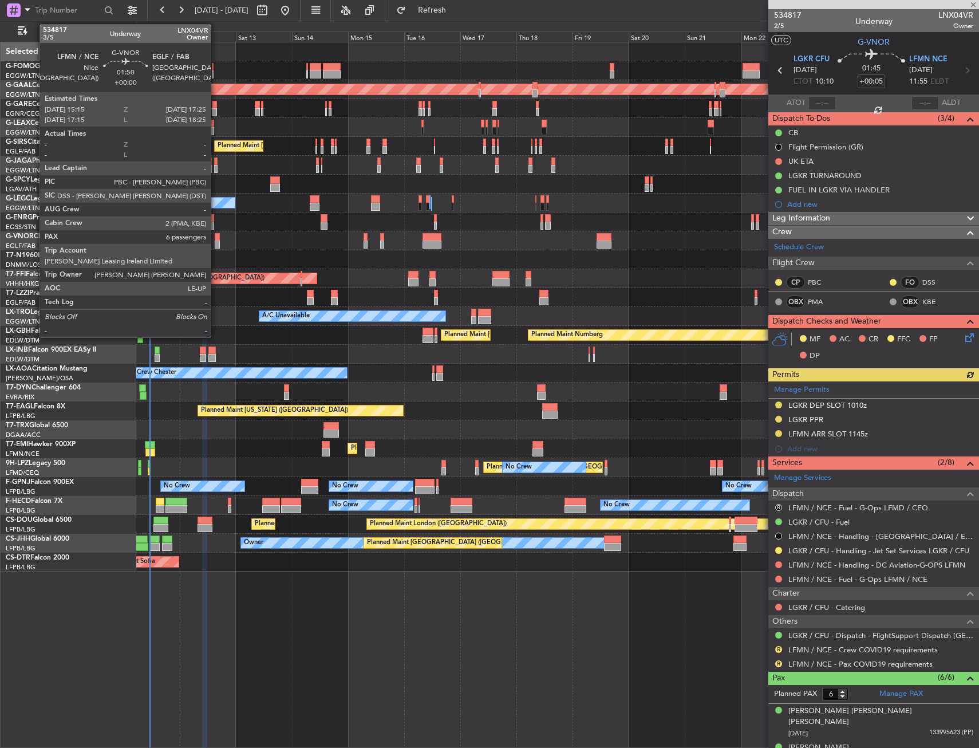
click at [216, 242] on div at bounding box center [217, 245] width 5 height 8
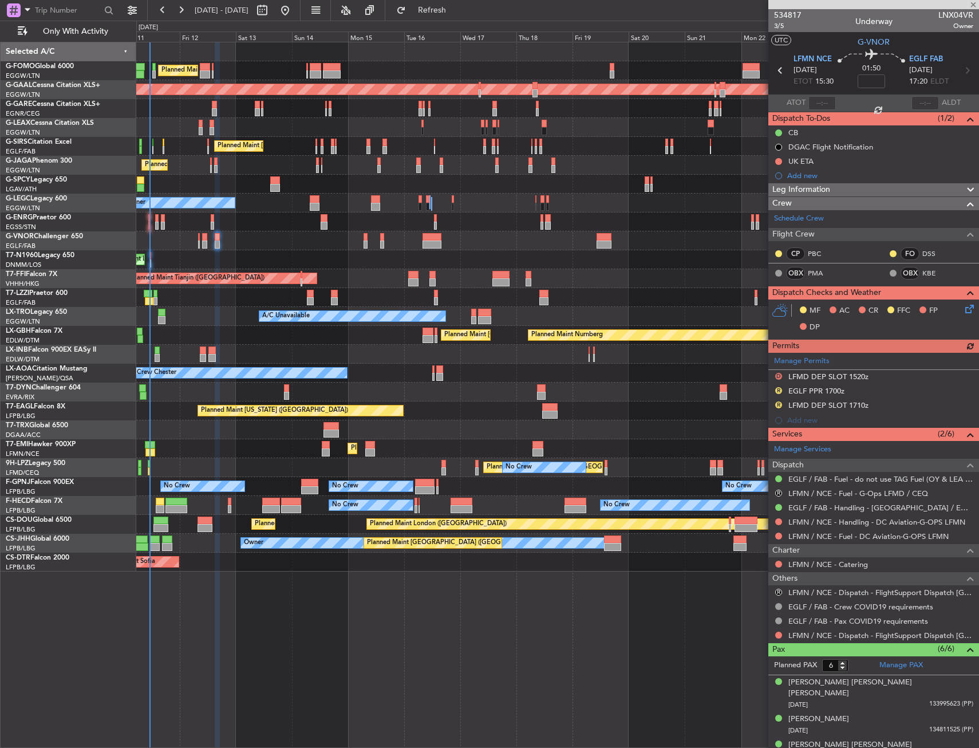
click at [788, 361] on div "Manage Permits D LFMD DEP SLOT 1520z R EGLF PPR 1700z R LFMD DEP SLOT 1710z Add…" at bounding box center [874, 390] width 211 height 75
click at [794, 359] on link "Manage Permits" at bounding box center [802, 361] width 56 height 11
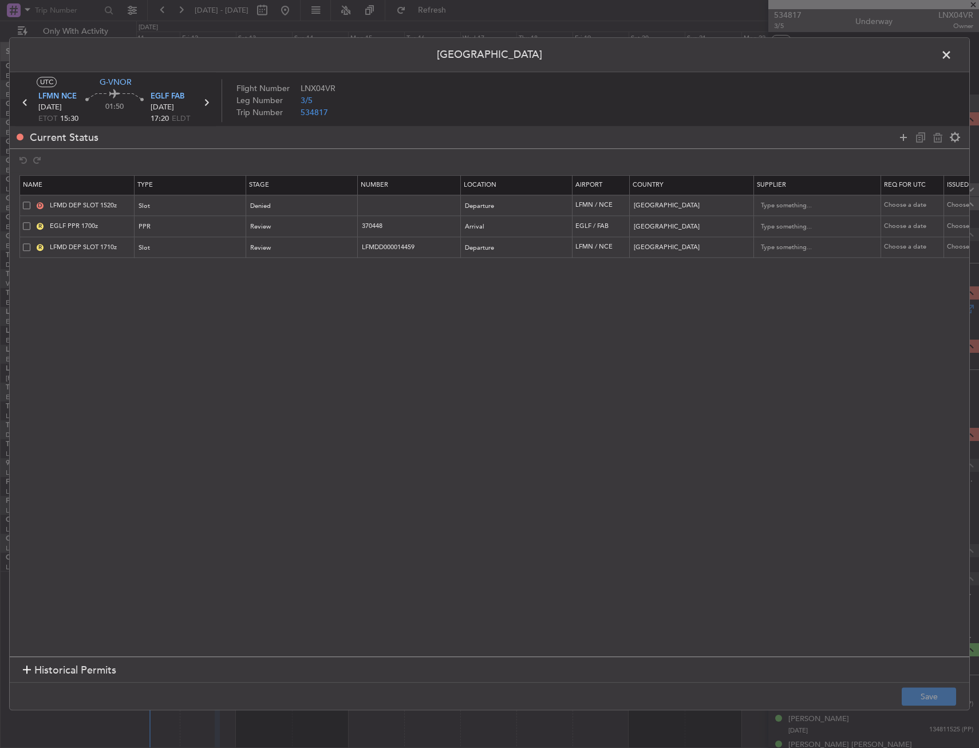
click at [28, 206] on span at bounding box center [26, 205] width 7 height 7
click at [31, 202] on input "checkbox" at bounding box center [31, 202] width 0 height 0
click at [941, 133] on icon at bounding box center [938, 138] width 14 height 14
type input "EGLF PPR 1700z"
type input "370448"
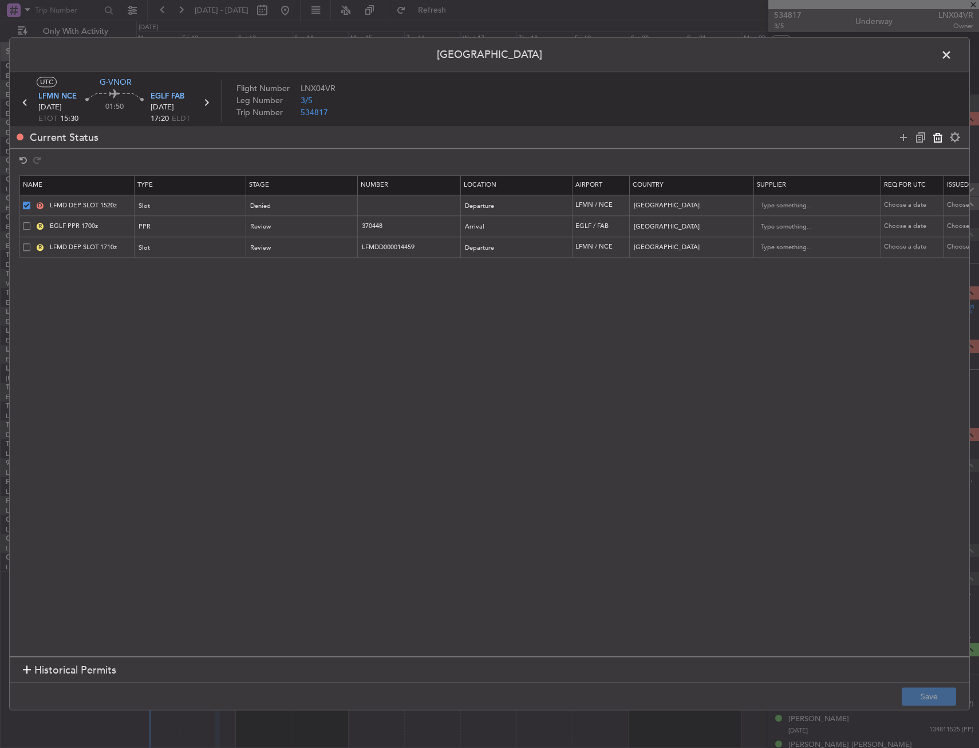
type input "United Kingdom"
type input "2"
type input "LFMD DEP SLOT 1710z"
type input "LFMDD000014459"
type input "France"
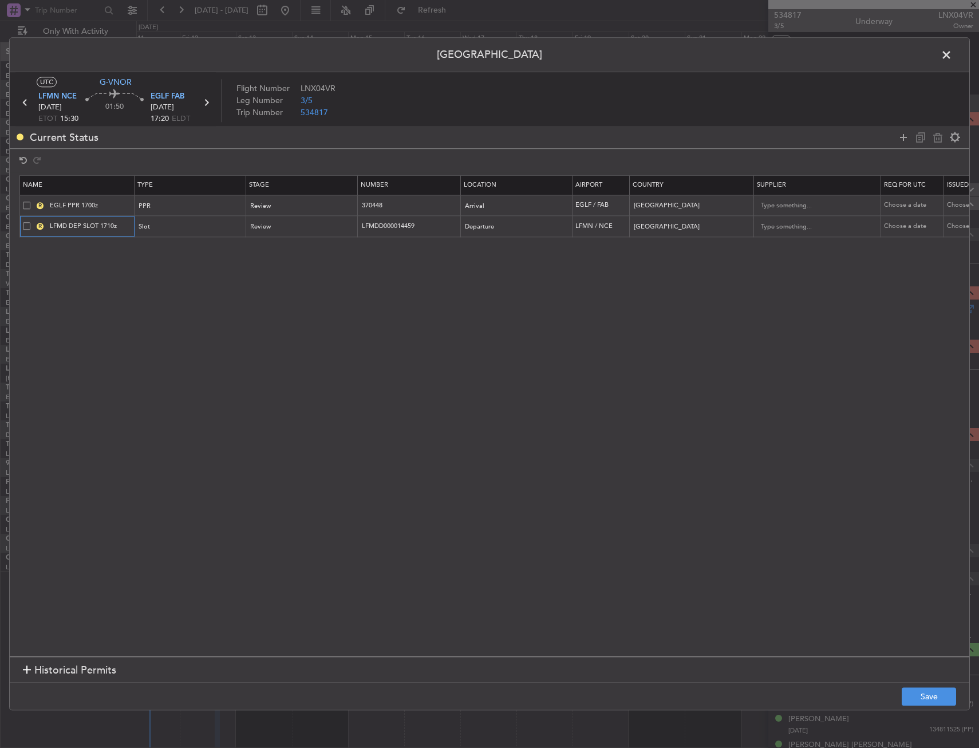
click at [66, 227] on input "LFMD DEP SLOT 1710z" at bounding box center [91, 227] width 86 height 10
type input "LFMN DEP SLOT 1710z"
click at [294, 225] on div "Review" at bounding box center [298, 227] width 95 height 17
click at [280, 296] on span "Requested" at bounding box center [302, 302] width 102 height 17
click at [411, 230] on input "LFMDD000014459" at bounding box center [411, 227] width 100 height 10
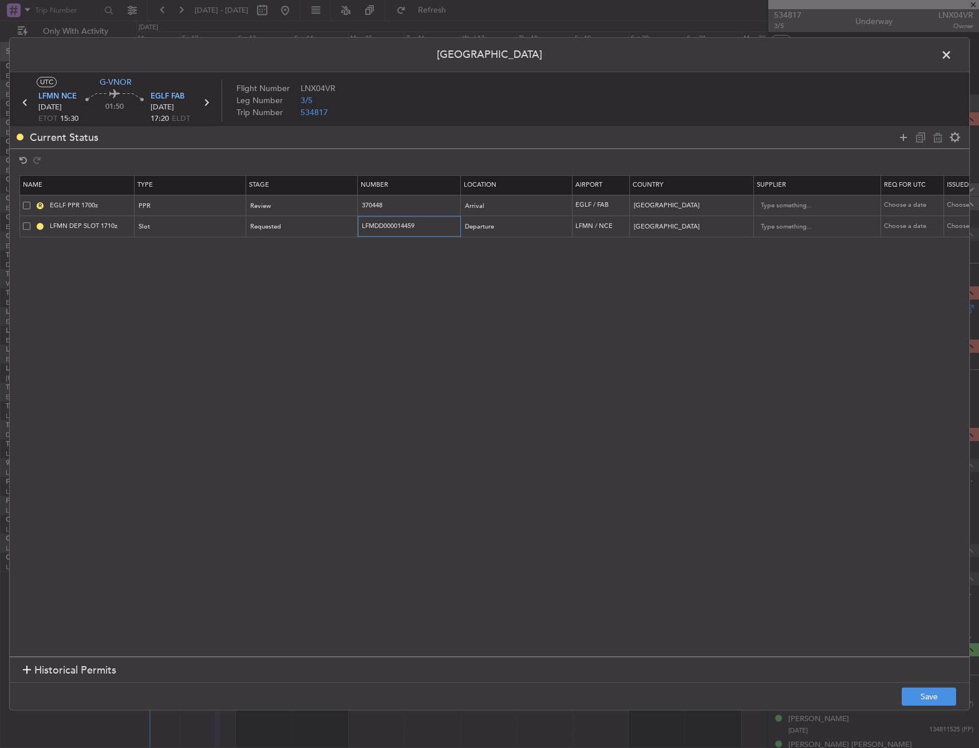
click at [411, 230] on input "LFMDD000014459" at bounding box center [411, 227] width 100 height 10
click at [925, 688] on button "Save" at bounding box center [929, 697] width 54 height 18
click at [953, 52] on span at bounding box center [953, 57] width 0 height 23
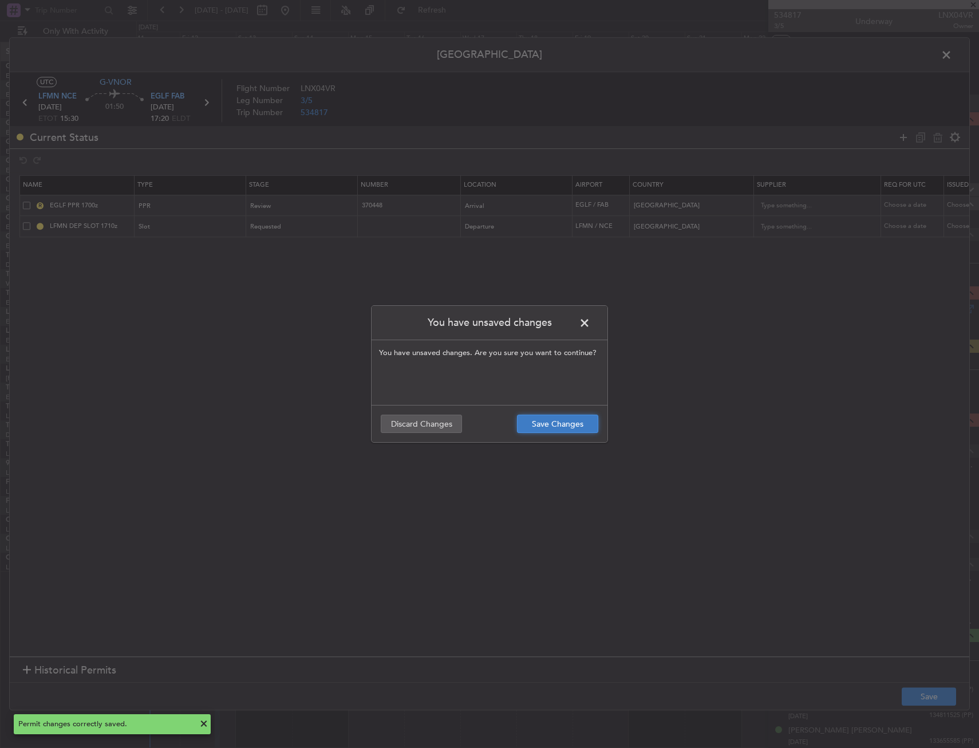
click at [592, 426] on button "Save Changes" at bounding box center [557, 424] width 81 height 18
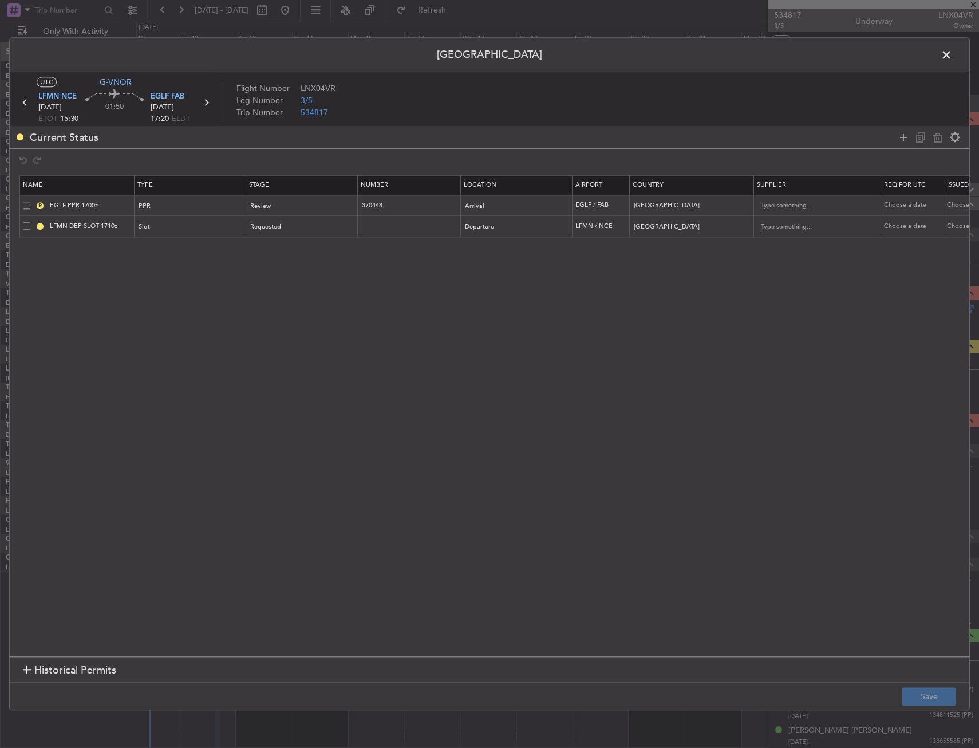
click at [953, 53] on span at bounding box center [953, 57] width 0 height 23
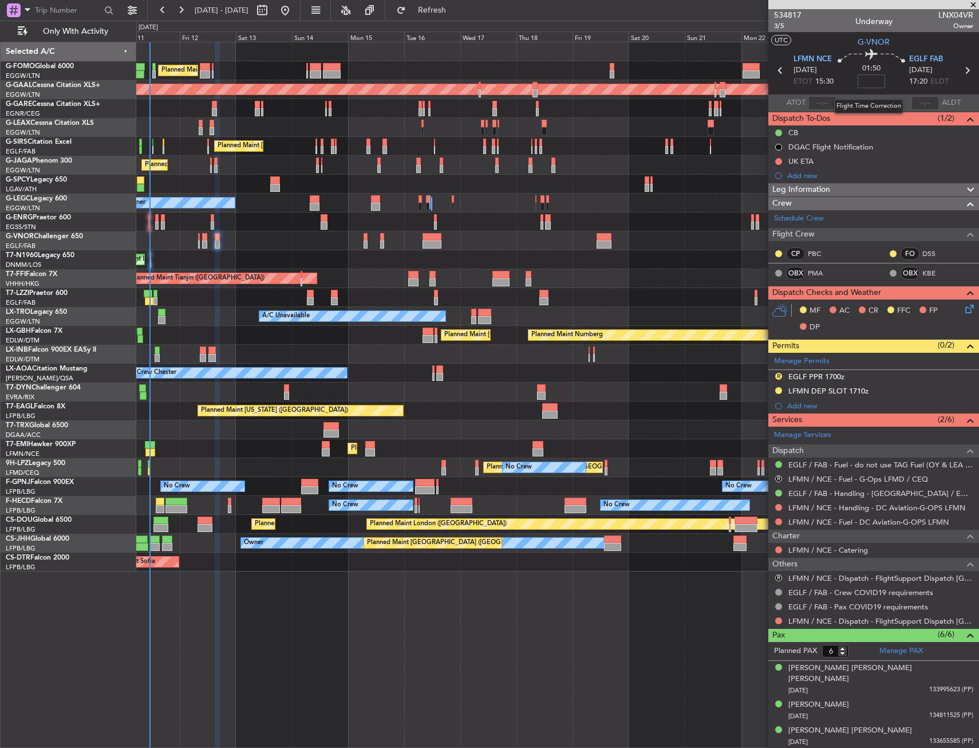
click at [869, 83] on input at bounding box center [871, 81] width 27 height 14
click at [872, 79] on mat-tooltip-component "Flight Time" at bounding box center [869, 89] width 53 height 30
click at [867, 83] on input at bounding box center [871, 81] width 27 height 14
click at [838, 42] on section "UTC G-VNOR" at bounding box center [874, 40] width 211 height 17
click at [877, 83] on input "-00:15" at bounding box center [871, 81] width 27 height 14
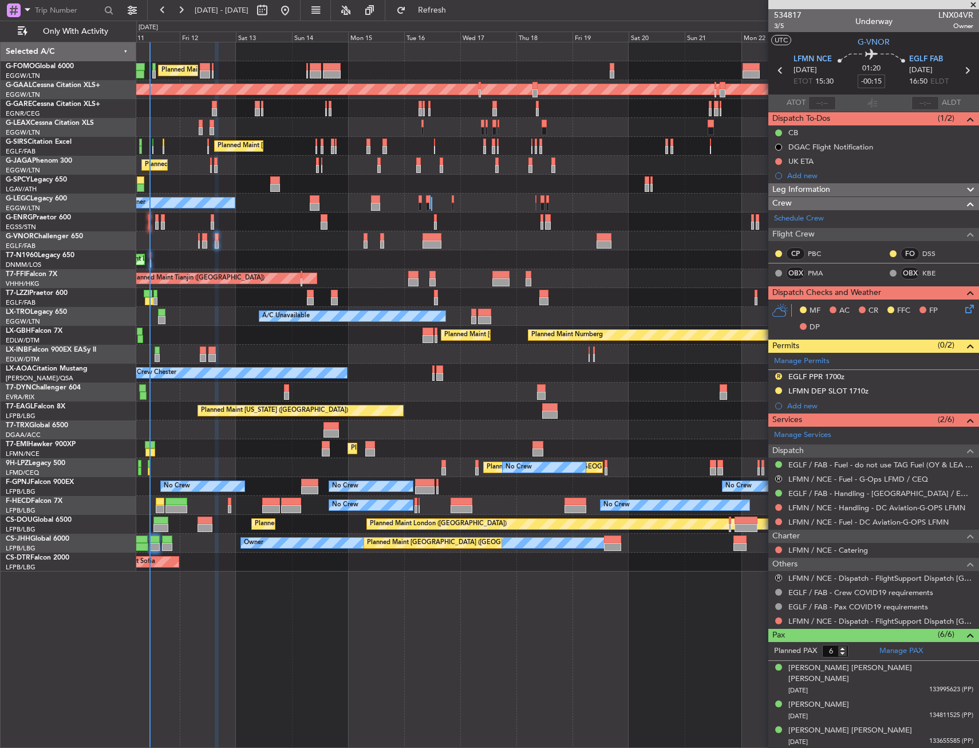
click at [877, 80] on input "-00:15" at bounding box center [871, 81] width 27 height 14
click at [845, 33] on section "UTC G-VNOR" at bounding box center [874, 40] width 211 height 17
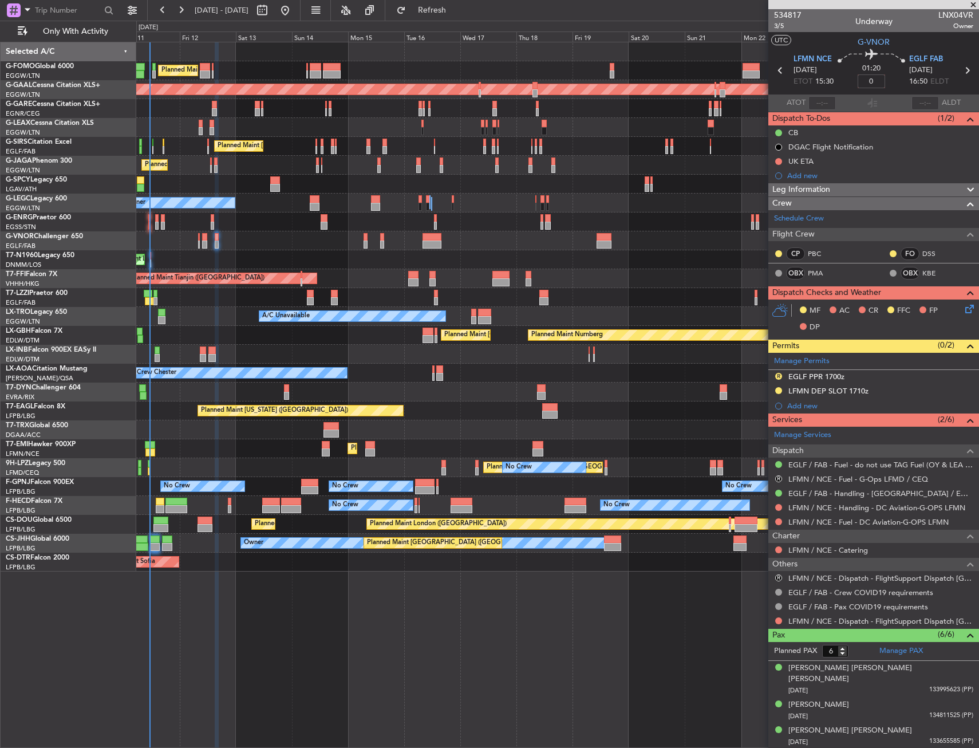
type input "+00:00"
click at [460, 17] on button "Refresh" at bounding box center [425, 10] width 69 height 18
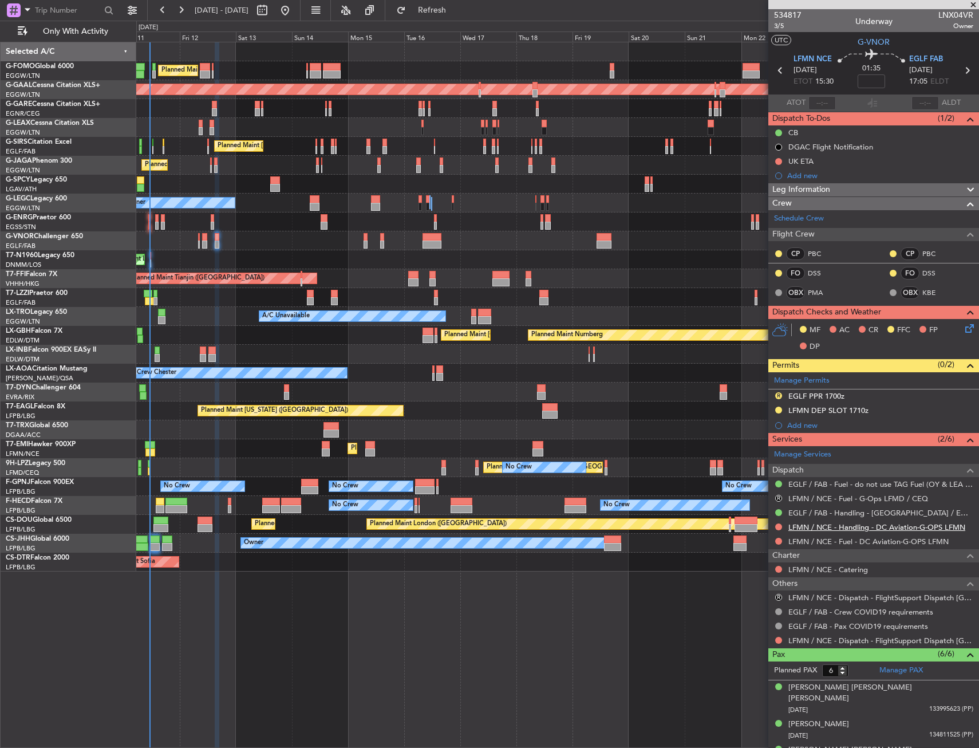
click at [804, 529] on link "LFMN / NCE - Handling - DC Aviation-G-OPS LFMN" at bounding box center [877, 527] width 177 height 10
click at [872, 513] on link "EGLF / FAB - Handling - Farnborough Airport / EGLF / FAB" at bounding box center [881, 513] width 185 height 10
drag, startPoint x: 777, startPoint y: 396, endPoint x: 772, endPoint y: 410, distance: 15.2
click at [777, 396] on button "R" at bounding box center [779, 395] width 7 height 7
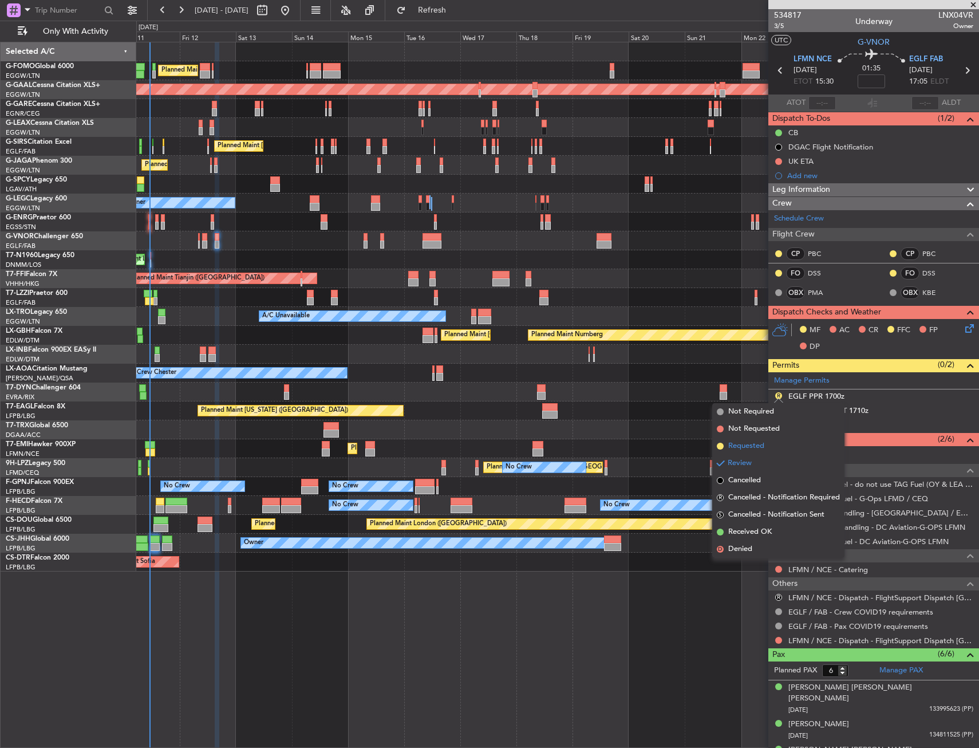
click at [753, 450] on span "Requested" at bounding box center [747, 445] width 36 height 11
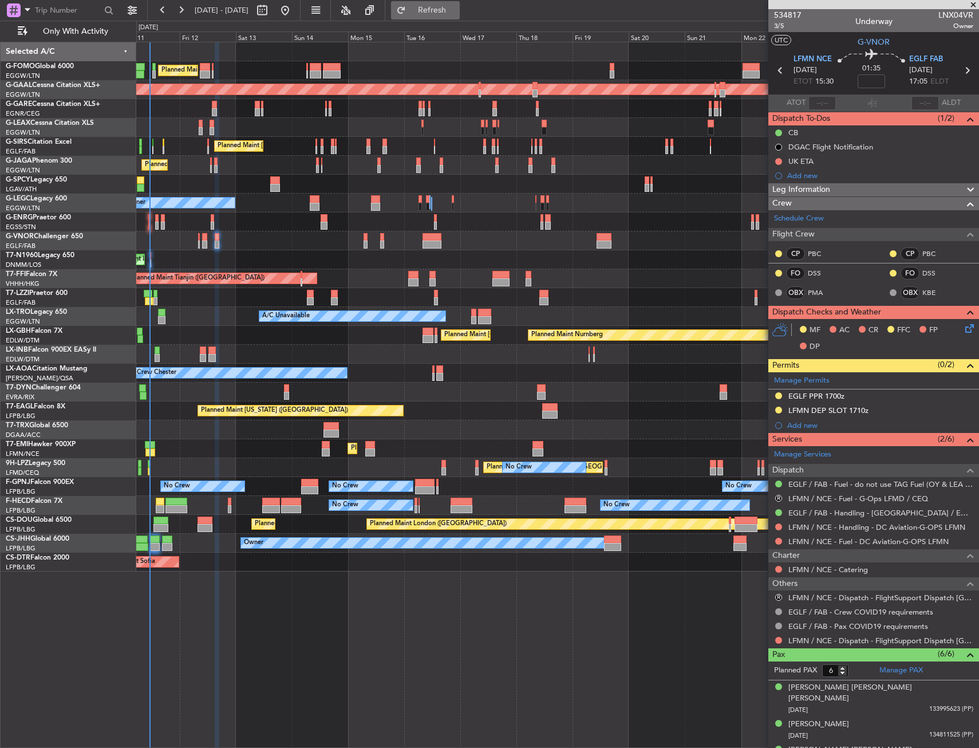
click at [457, 12] on span "Refresh" at bounding box center [432, 10] width 48 height 8
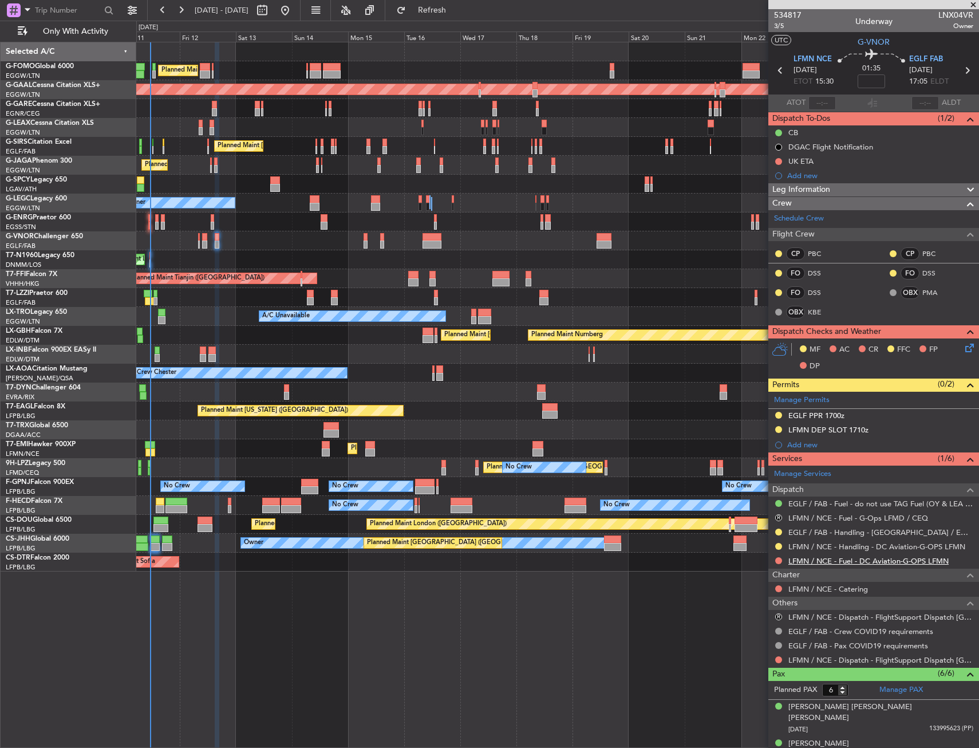
click at [823, 564] on link "LFMN / NCE - Fuel - DC Aviation-G-OPS LFMN" at bounding box center [869, 561] width 160 height 10
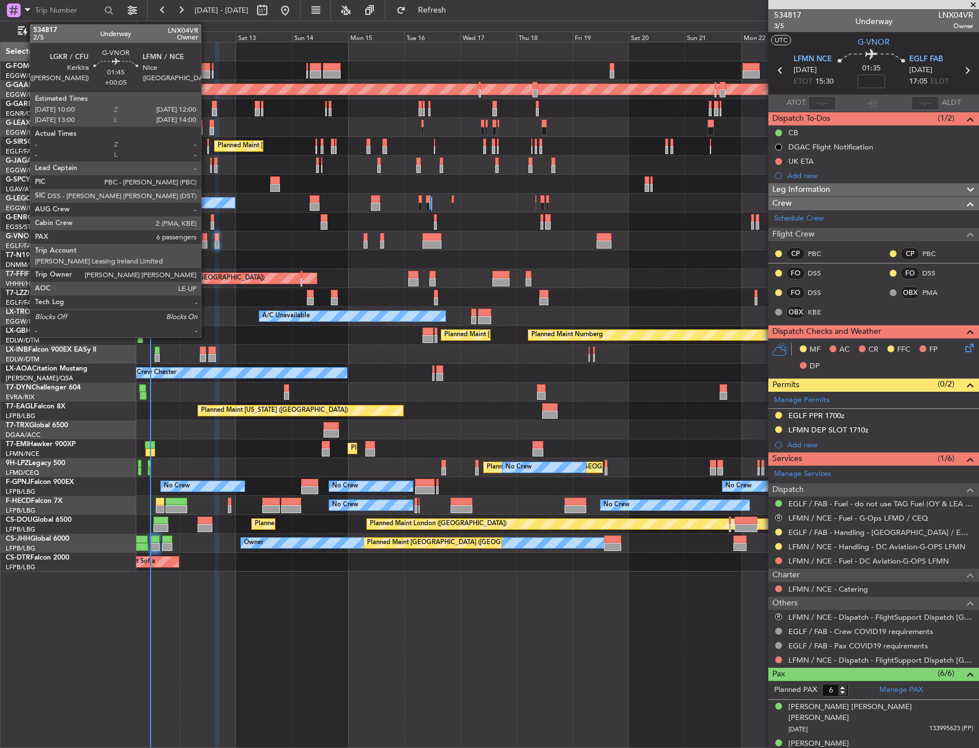
click at [205, 235] on div at bounding box center [204, 237] width 5 height 8
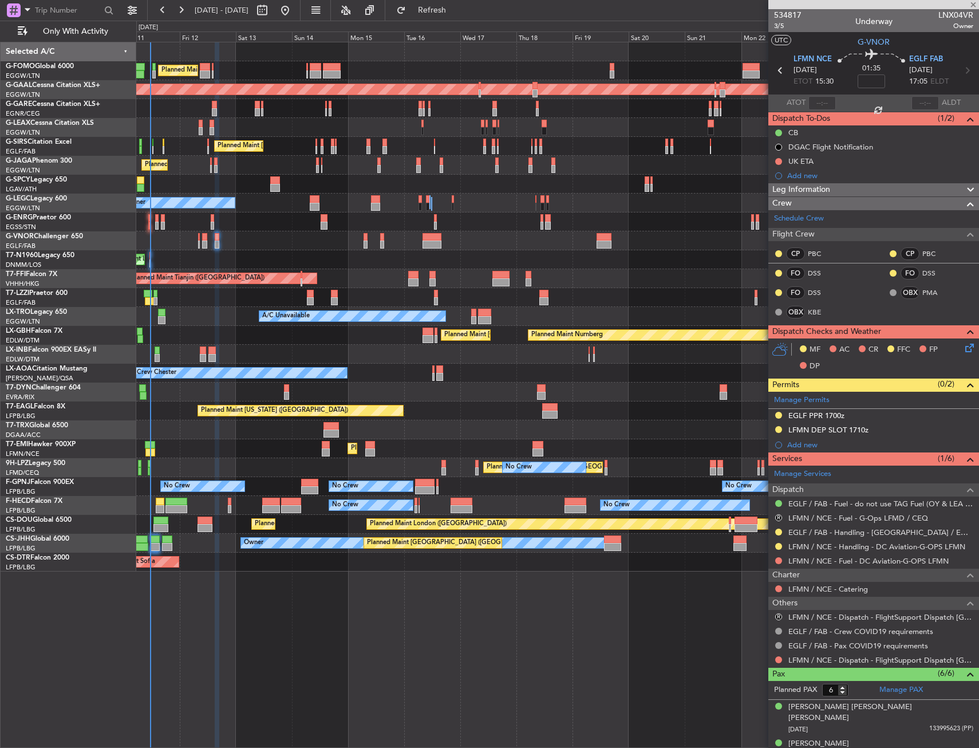
type input "+00:05"
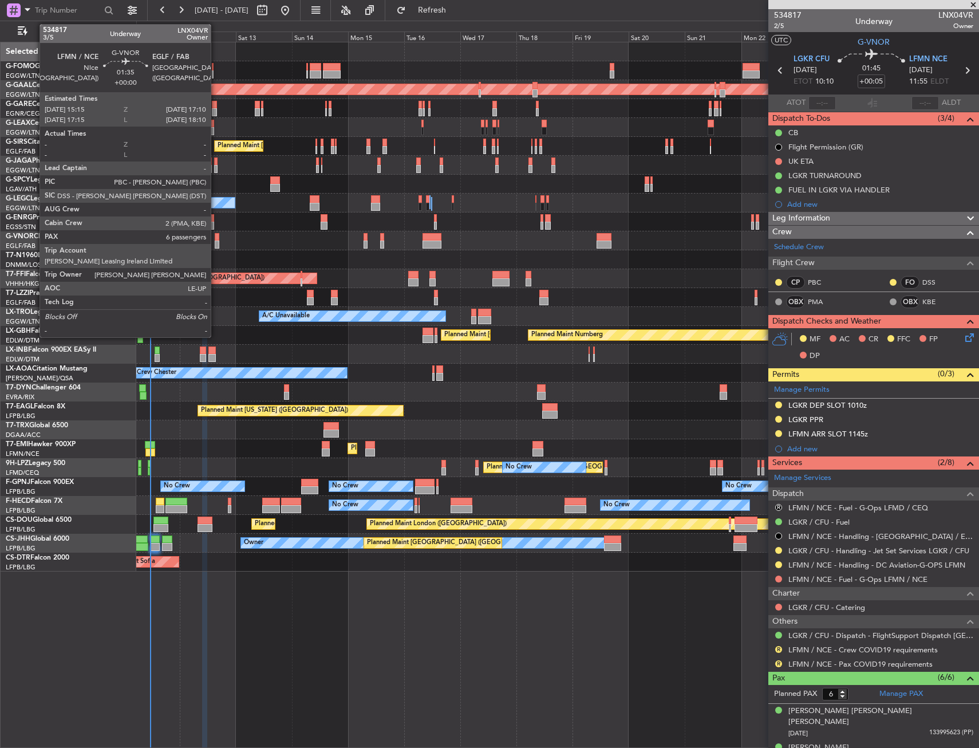
click at [216, 238] on div at bounding box center [217, 237] width 5 height 8
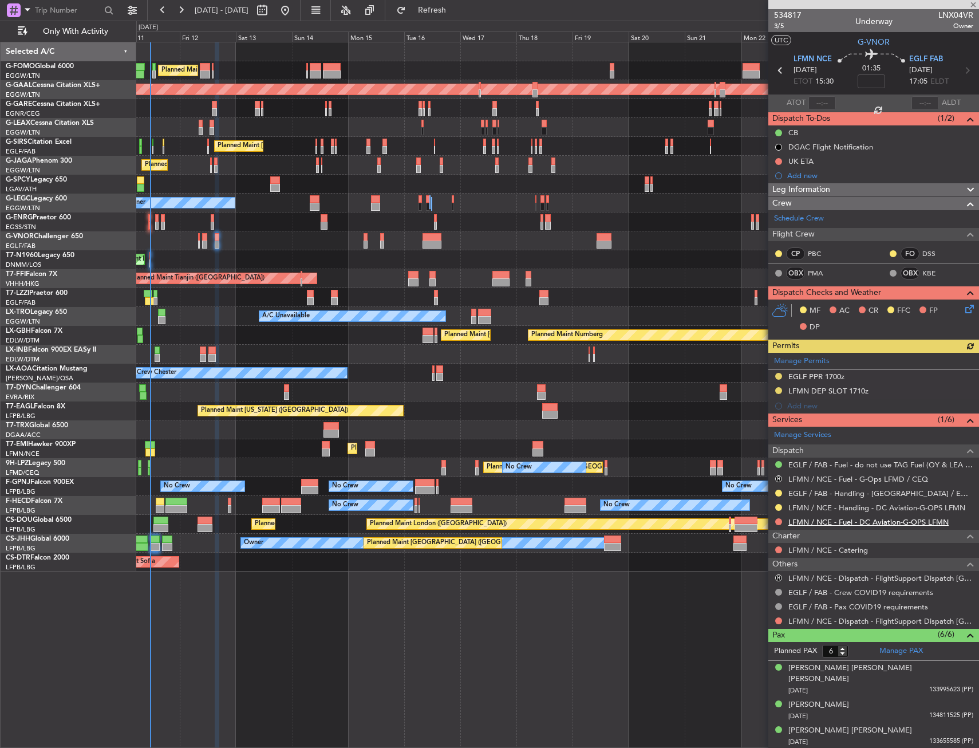
click at [811, 525] on link "LFMN / NCE - Fuel - DC Aviation-G-OPS LFMN" at bounding box center [869, 522] width 160 height 10
click at [457, 14] on span "Refresh" at bounding box center [432, 10] width 48 height 8
click at [818, 521] on link "LFMN / NCE - Fuel - G-Ops LFMN / NCE" at bounding box center [858, 522] width 139 height 10
click at [457, 6] on span "Refresh" at bounding box center [432, 10] width 48 height 8
click at [963, 307] on icon at bounding box center [967, 306] width 9 height 9
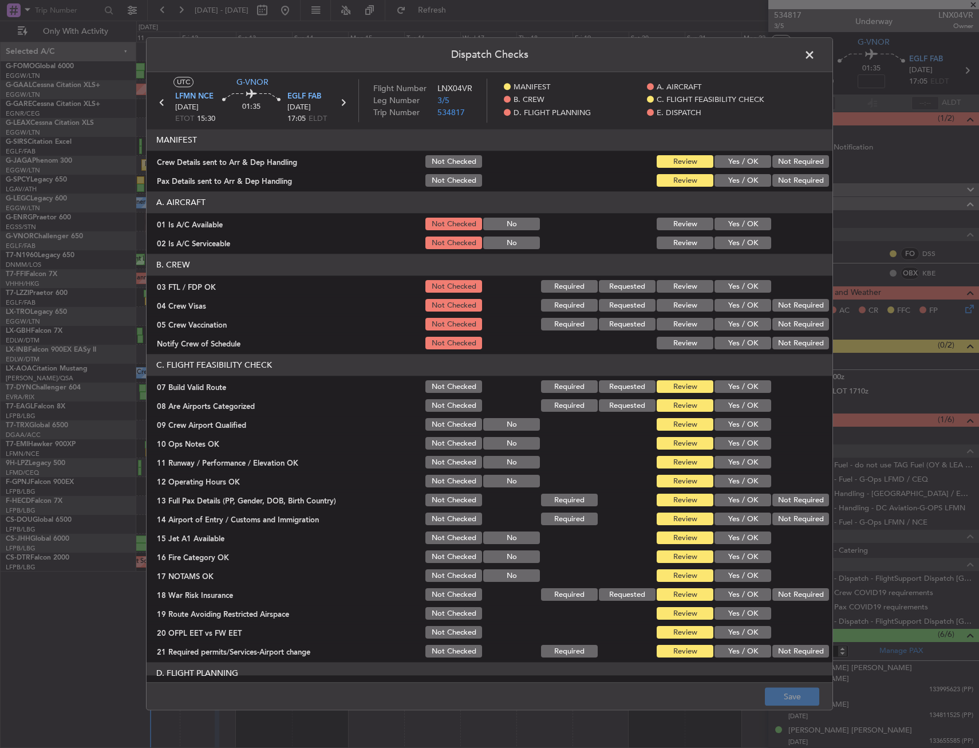
click at [743, 163] on button "Yes / OK" at bounding box center [743, 162] width 57 height 13
click at [743, 183] on button "Yes / OK" at bounding box center [743, 181] width 57 height 13
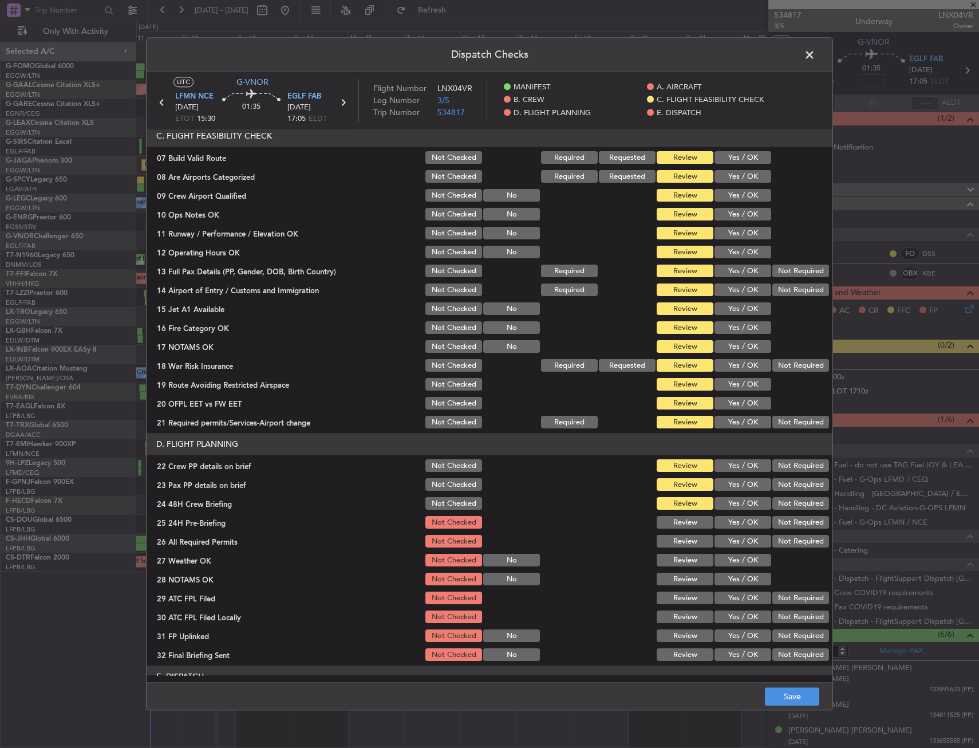
scroll to position [115, 0]
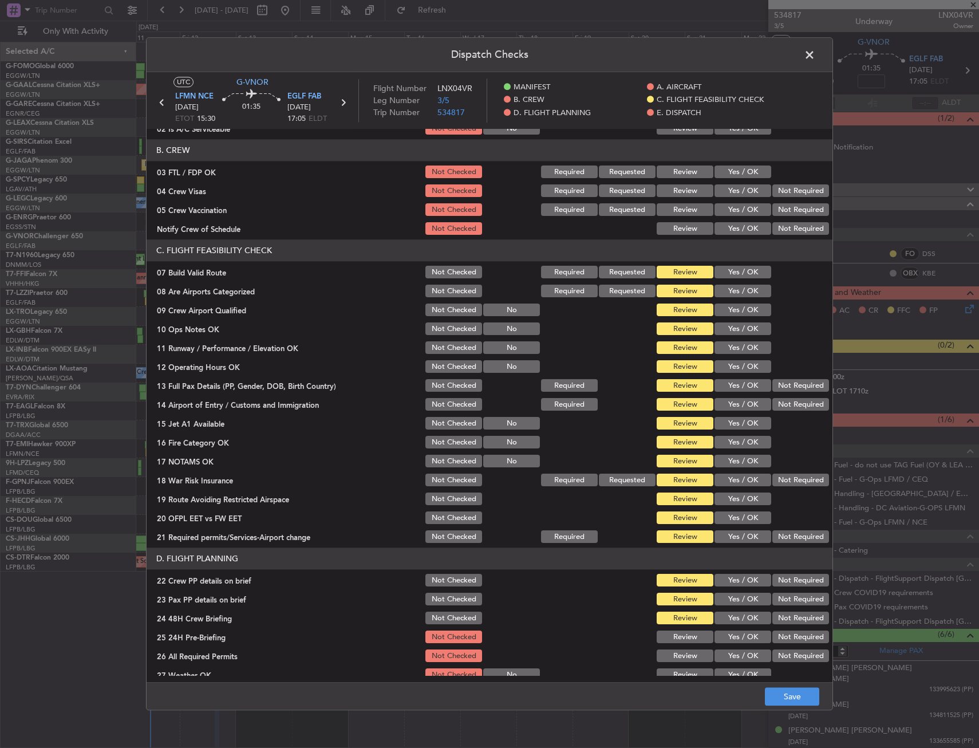
click at [738, 273] on button "Yes / OK" at bounding box center [743, 272] width 57 height 13
click at [743, 326] on button "Yes / OK" at bounding box center [743, 329] width 57 height 13
click at [743, 345] on button "Yes / OK" at bounding box center [743, 348] width 57 height 13
click at [743, 368] on button "Yes / OK" at bounding box center [743, 367] width 57 height 13
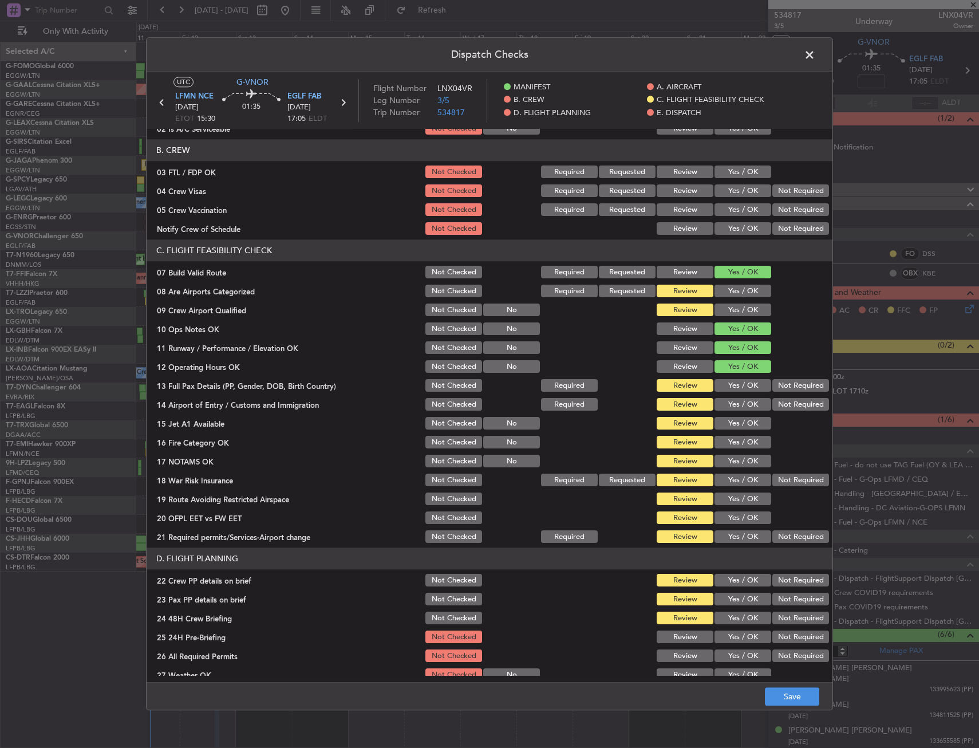
click at [743, 389] on button "Yes / OK" at bounding box center [743, 386] width 57 height 13
click at [738, 403] on button "Yes / OK" at bounding box center [743, 405] width 57 height 13
click at [735, 421] on button "Yes / OK" at bounding box center [743, 424] width 57 height 13
drag, startPoint x: 735, startPoint y: 438, endPoint x: 735, endPoint y: 445, distance: 6.9
click at [735, 439] on button "Yes / OK" at bounding box center [743, 442] width 57 height 13
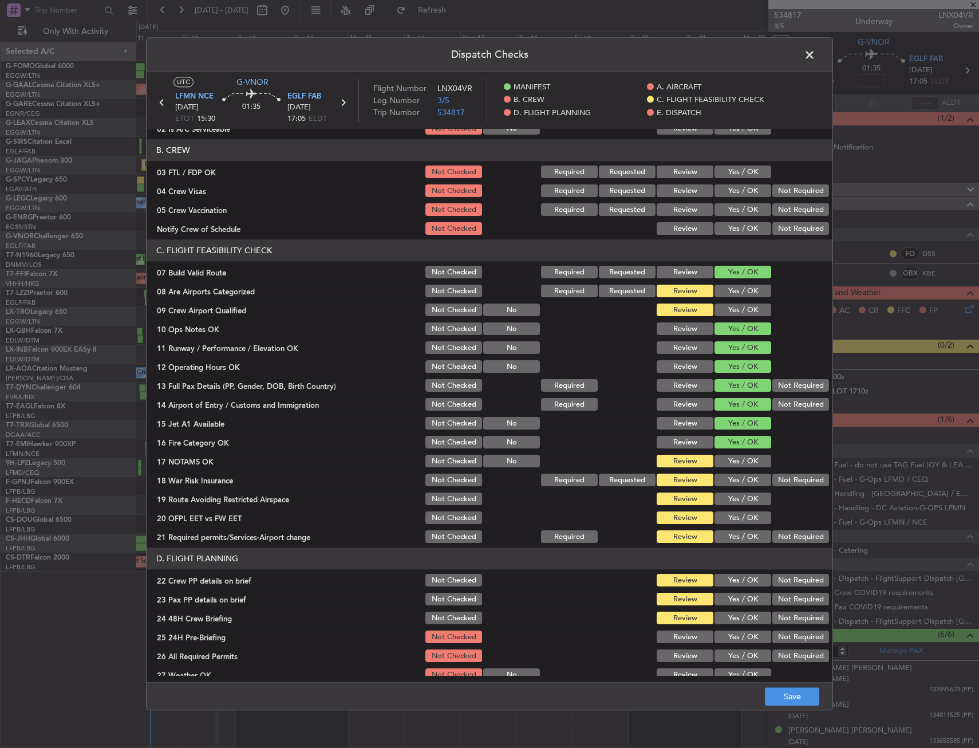
click at [734, 464] on button "Yes / OK" at bounding box center [743, 461] width 57 height 13
click at [736, 480] on button "Yes / OK" at bounding box center [743, 480] width 57 height 13
click at [739, 498] on button "Yes / OK" at bounding box center [743, 499] width 57 height 13
click at [739, 518] on button "Yes / OK" at bounding box center [743, 518] width 57 height 13
click at [736, 532] on button "Yes / OK" at bounding box center [743, 537] width 57 height 13
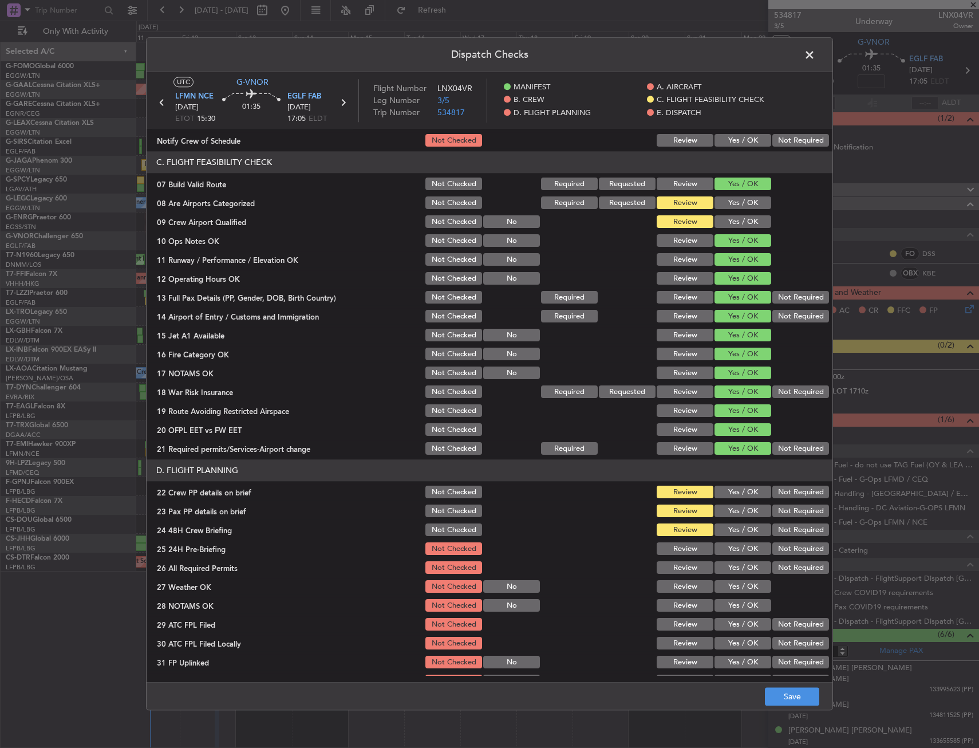
scroll to position [344, 0]
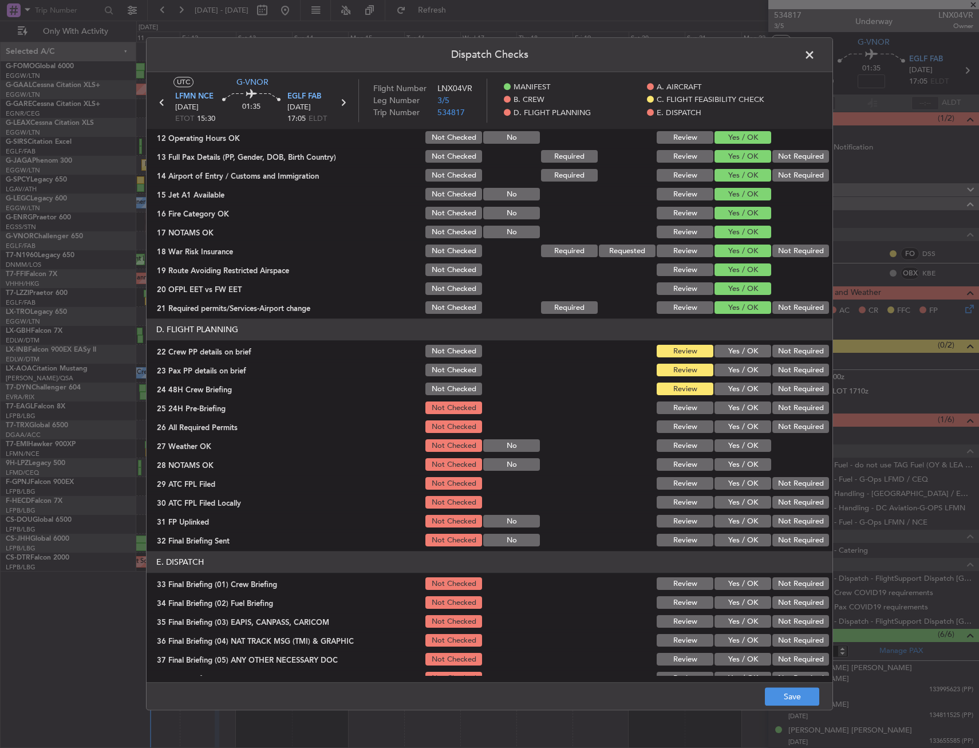
drag, startPoint x: 722, startPoint y: 344, endPoint x: 729, endPoint y: 364, distance: 21.9
click at [722, 344] on div "Yes / OK" at bounding box center [742, 352] width 58 height 16
click at [731, 353] on button "Yes / OK" at bounding box center [743, 351] width 57 height 13
click at [731, 372] on button "Yes / OK" at bounding box center [743, 370] width 57 height 13
click at [732, 392] on button "Yes / OK" at bounding box center [743, 389] width 57 height 13
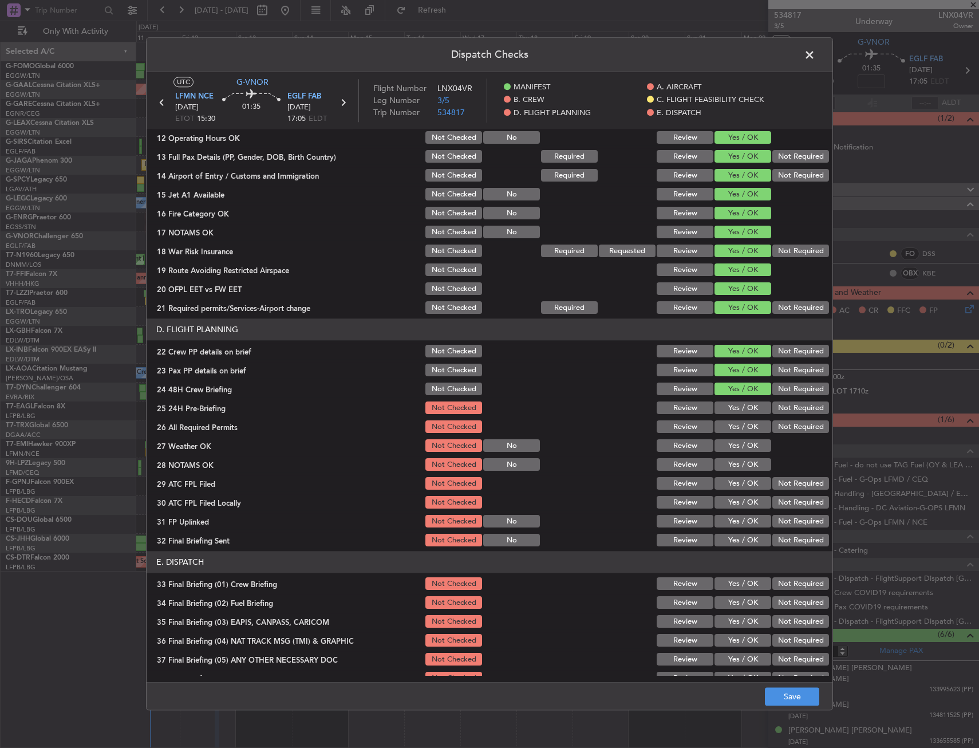
click at [735, 406] on button "Yes / OK" at bounding box center [743, 408] width 57 height 13
click at [788, 698] on button "Save" at bounding box center [792, 697] width 54 height 18
click at [816, 56] on span at bounding box center [816, 57] width 0 height 23
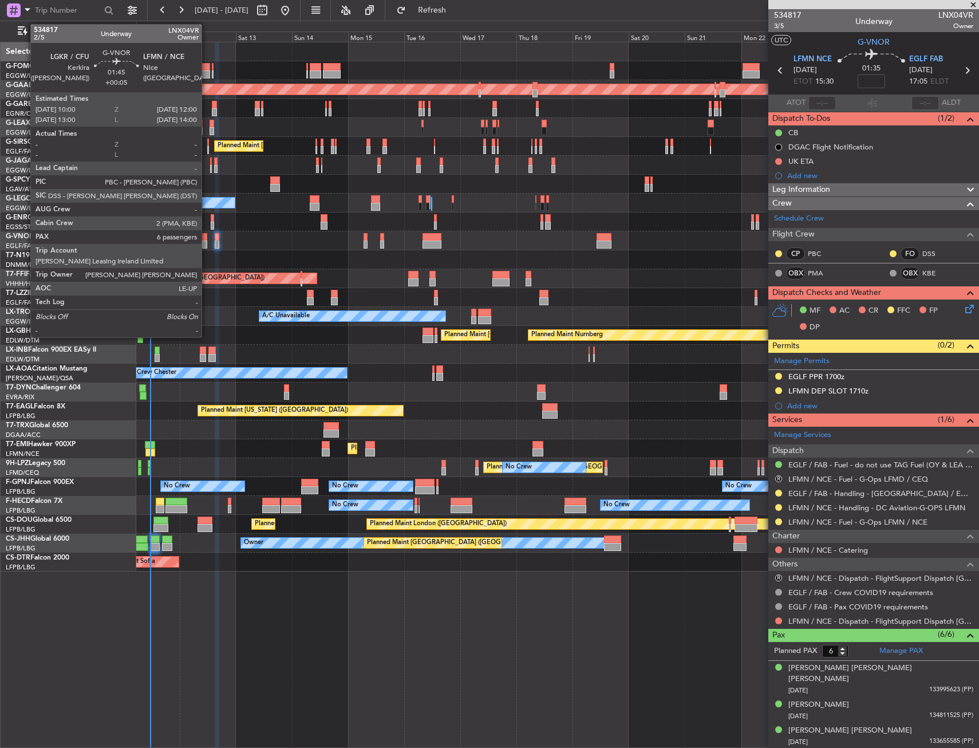
click at [207, 243] on div at bounding box center [204, 245] width 5 height 8
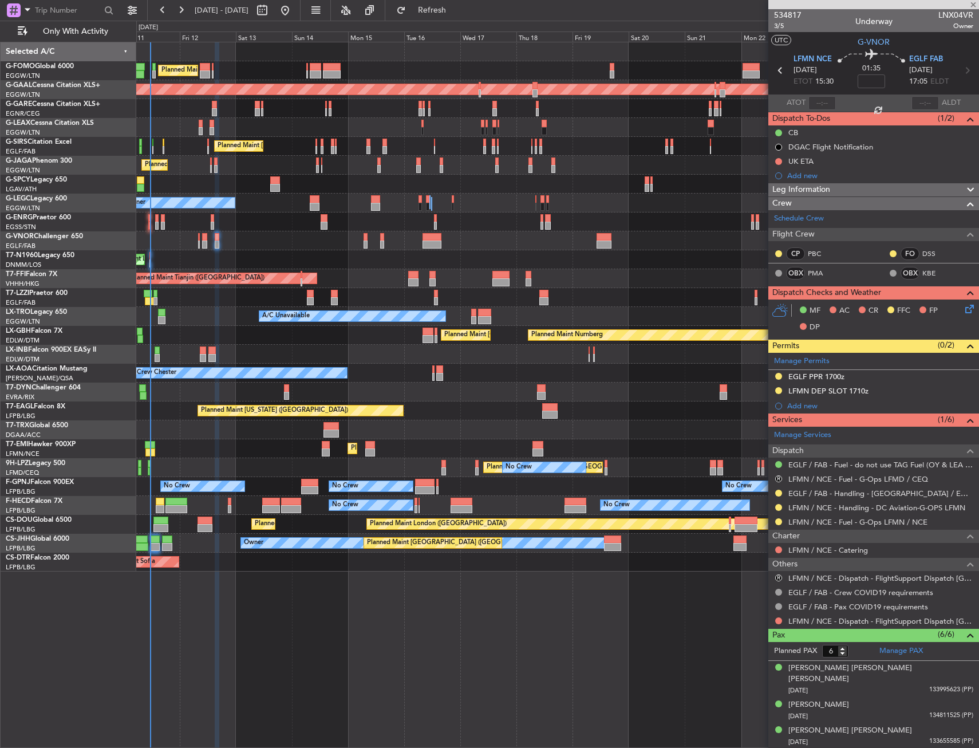
type input "+00:05"
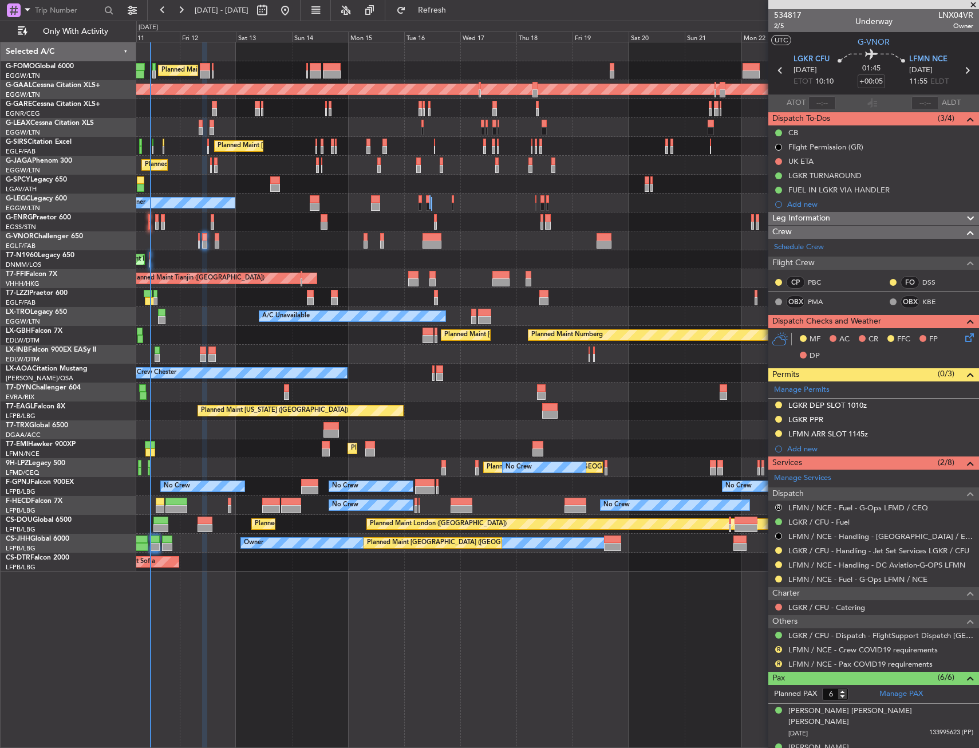
click at [963, 336] on icon at bounding box center [967, 335] width 9 height 9
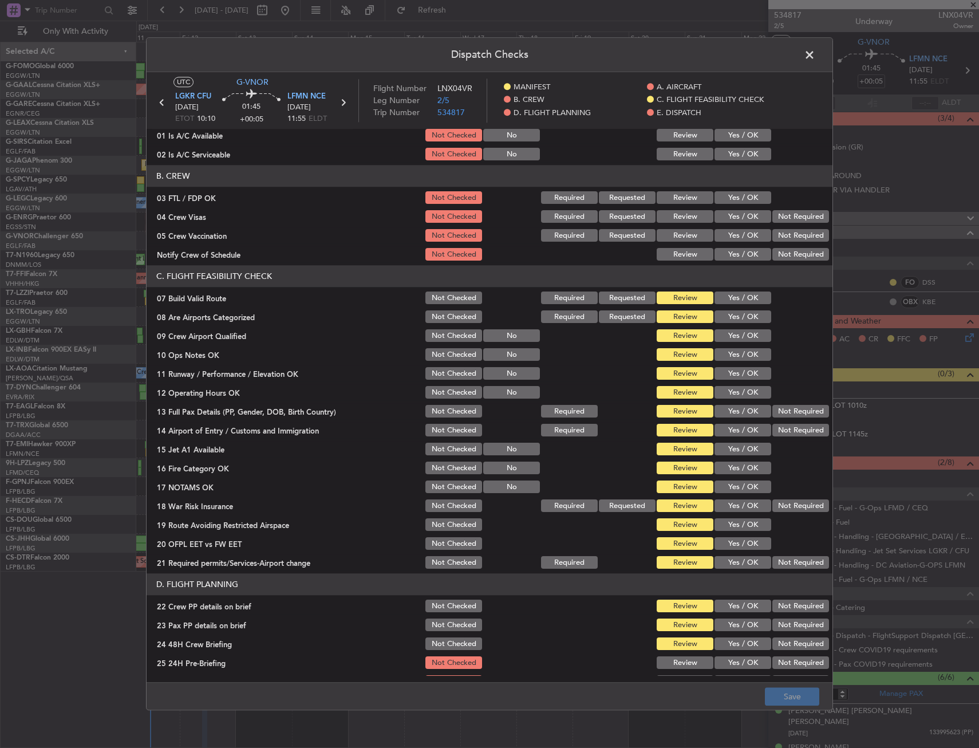
scroll to position [0, 0]
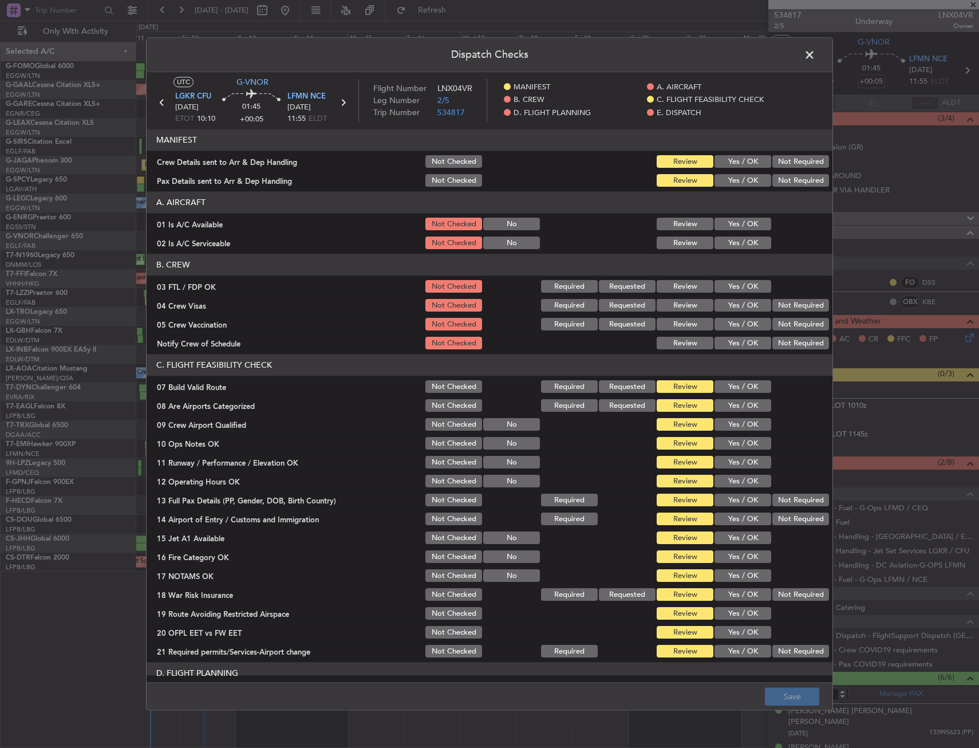
click at [733, 164] on button "Yes / OK" at bounding box center [743, 162] width 57 height 13
click at [730, 188] on div "Yes / OK" at bounding box center [742, 181] width 58 height 16
click at [731, 178] on button "Yes / OK" at bounding box center [743, 181] width 57 height 13
click at [737, 390] on button "Yes / OK" at bounding box center [743, 387] width 57 height 13
click at [731, 432] on div "Yes / OK" at bounding box center [742, 425] width 58 height 16
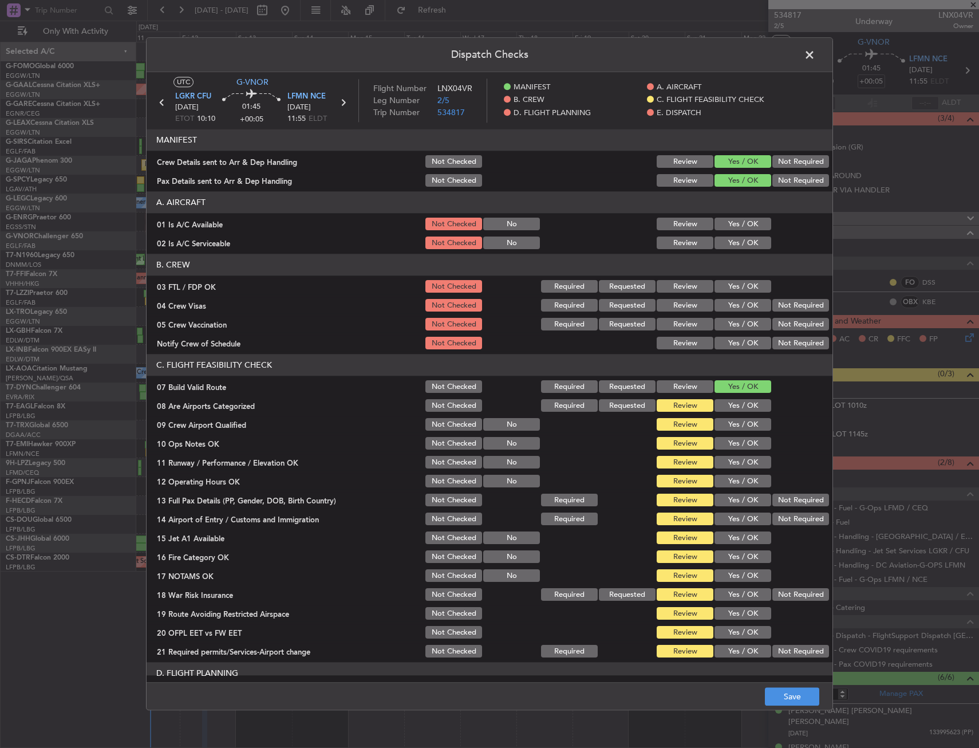
click at [731, 442] on button "Yes / OK" at bounding box center [743, 444] width 57 height 13
click at [731, 465] on button "Yes / OK" at bounding box center [743, 463] width 57 height 13
click at [732, 483] on button "Yes / OK" at bounding box center [743, 481] width 57 height 13
click at [733, 503] on button "Yes / OK" at bounding box center [743, 500] width 57 height 13
click at [732, 518] on button "Yes / OK" at bounding box center [743, 519] width 57 height 13
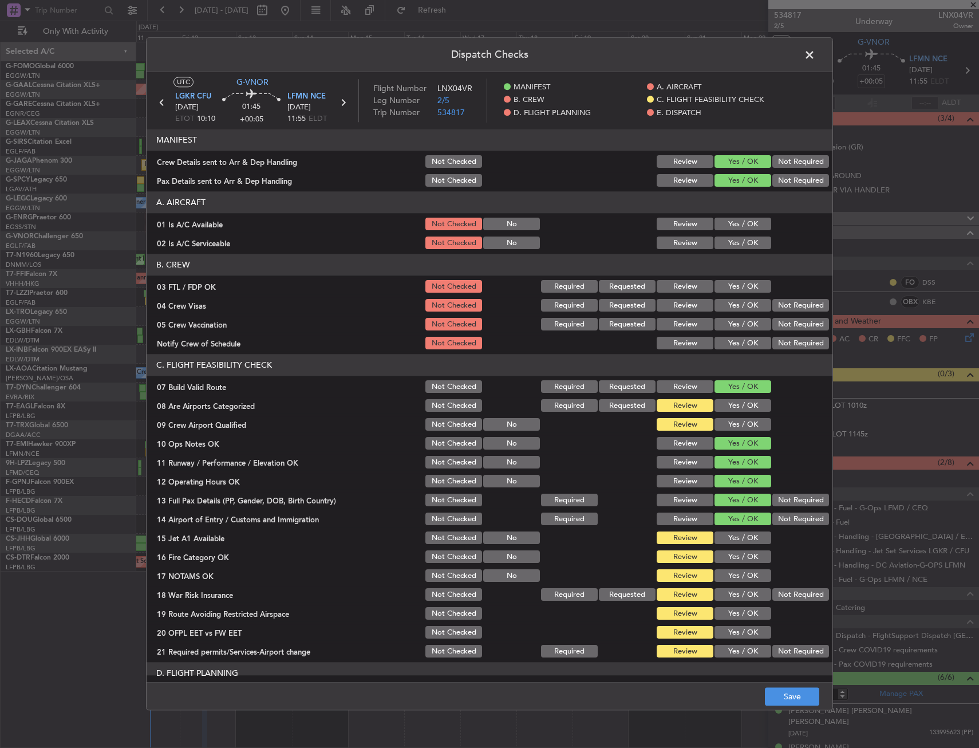
click at [731, 540] on button "Yes / OK" at bounding box center [743, 538] width 57 height 13
click at [729, 559] on button "Yes / OK" at bounding box center [743, 557] width 57 height 13
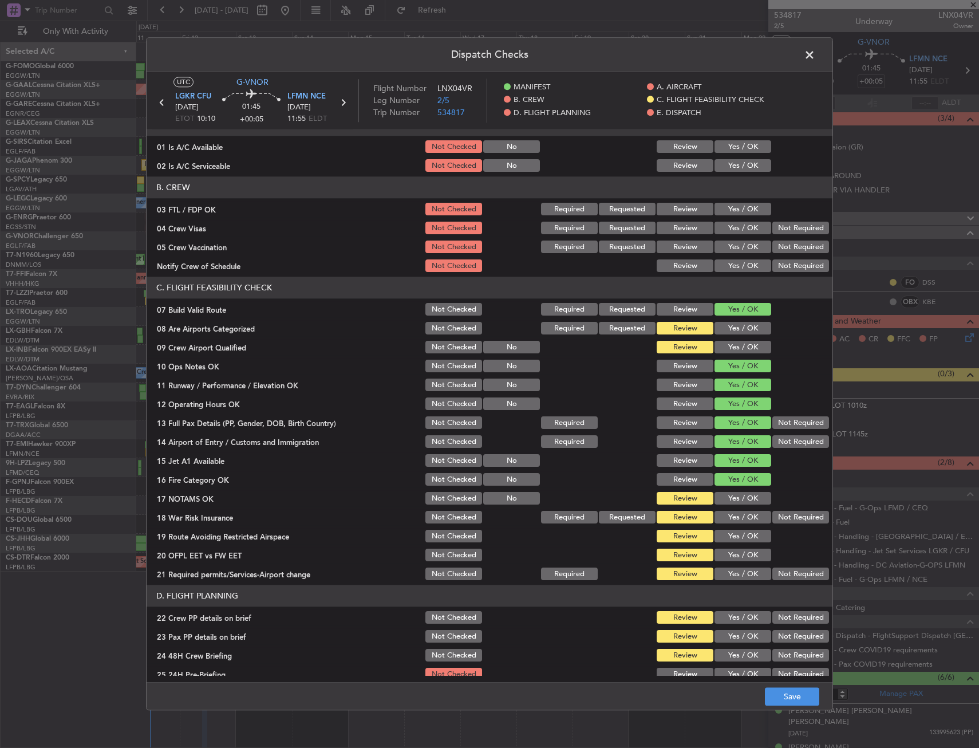
scroll to position [229, 0]
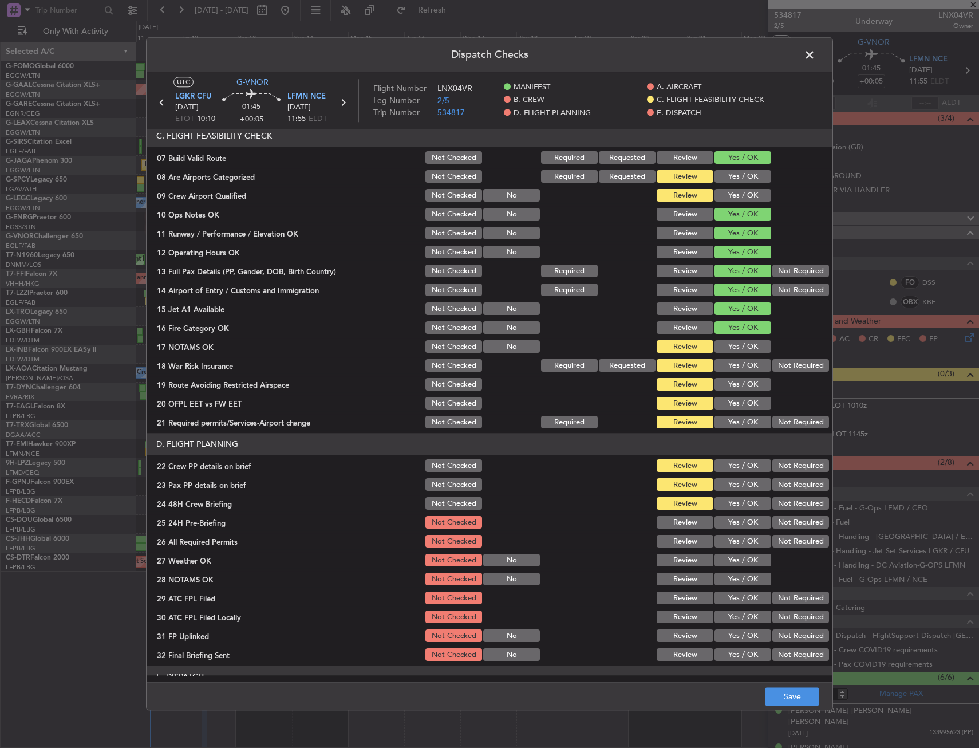
click at [732, 344] on button "Yes / OK" at bounding box center [743, 347] width 57 height 13
click at [733, 368] on button "Yes / OK" at bounding box center [743, 366] width 57 height 13
drag, startPoint x: 733, startPoint y: 383, endPoint x: 733, endPoint y: 397, distance: 13.8
click at [733, 384] on button "Yes / OK" at bounding box center [743, 385] width 57 height 13
click at [733, 405] on button "Yes / OK" at bounding box center [743, 404] width 57 height 13
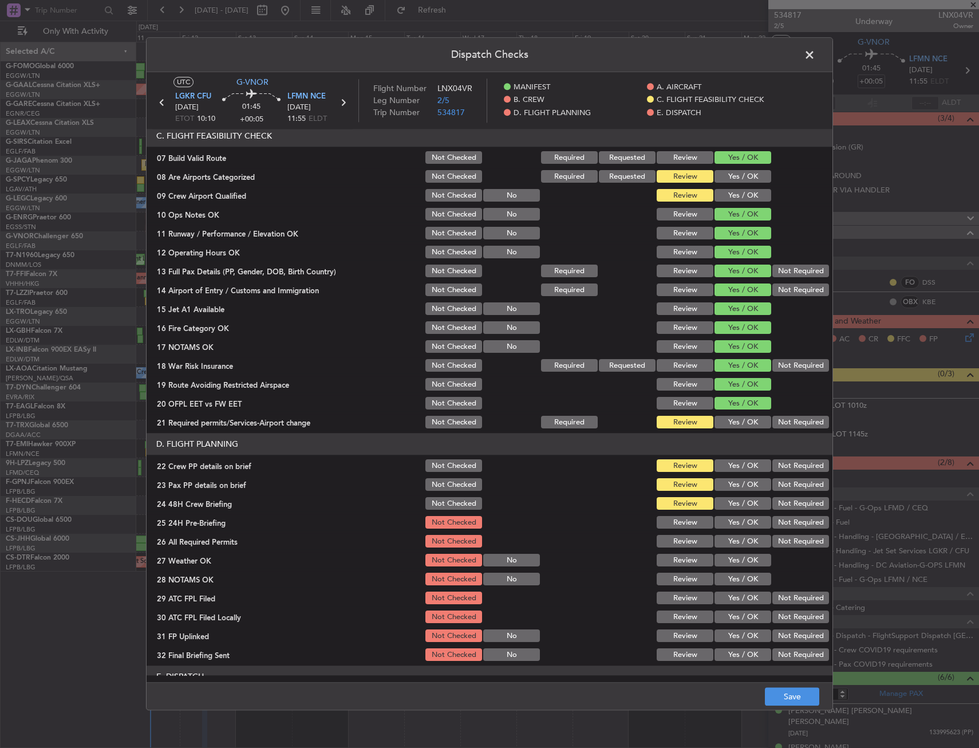
click at [733, 423] on button "Yes / OK" at bounding box center [743, 422] width 57 height 13
click at [721, 471] on button "Yes / OK" at bounding box center [743, 466] width 57 height 13
click at [720, 485] on button "Yes / OK" at bounding box center [743, 485] width 57 height 13
click at [718, 504] on button "Yes / OK" at bounding box center [743, 504] width 57 height 13
click at [719, 517] on button "Yes / OK" at bounding box center [743, 523] width 57 height 13
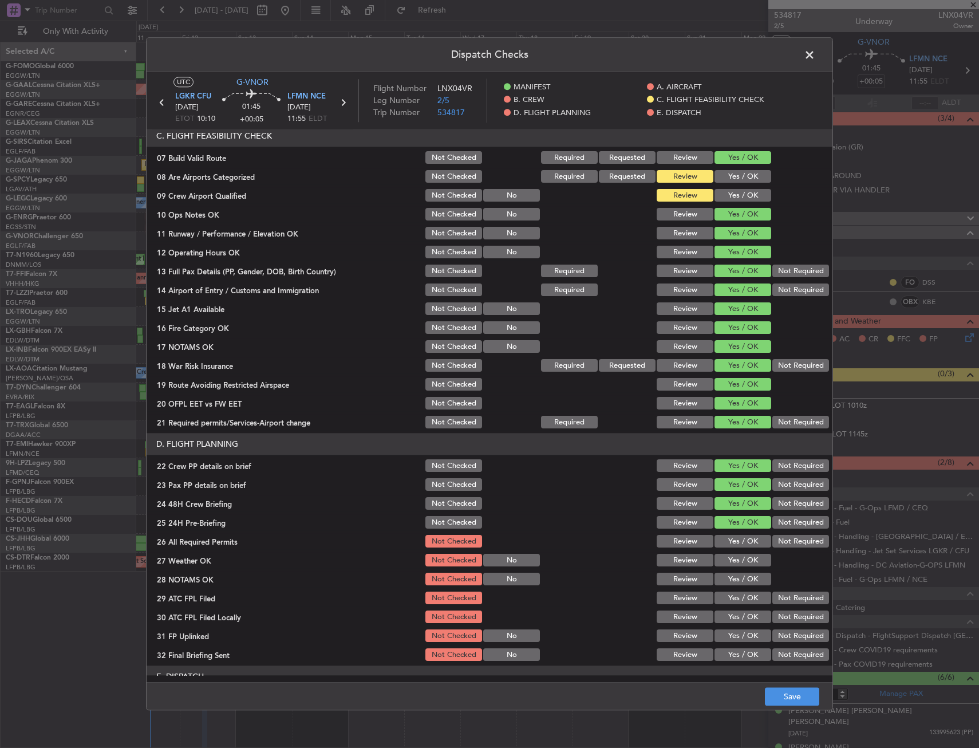
click at [776, 687] on footer "Save" at bounding box center [490, 696] width 686 height 27
click at [777, 693] on button "Save" at bounding box center [792, 697] width 54 height 18
click at [816, 53] on span at bounding box center [816, 57] width 0 height 23
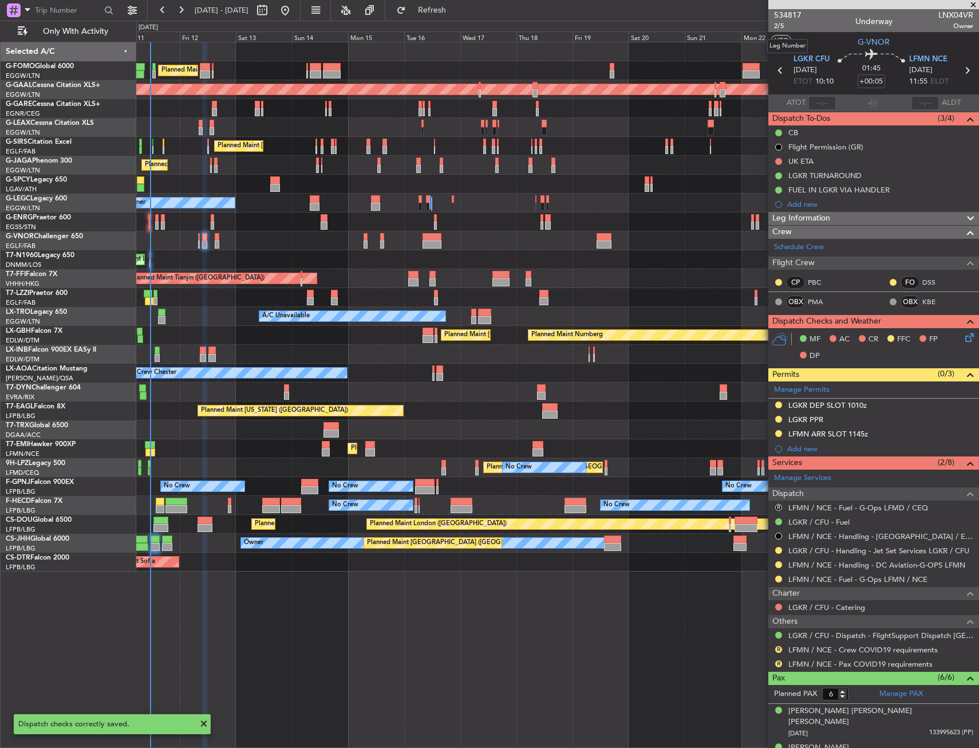
click at [783, 33] on mat-tooltip-component "Leg Number" at bounding box center [788, 46] width 57 height 30
click at [782, 27] on mat-tooltip-component "Trip Number" at bounding box center [788, 36] width 57 height 30
click at [786, 23] on span "2/5" at bounding box center [787, 26] width 27 height 10
click at [776, 24] on span "2/5" at bounding box center [787, 26] width 27 height 10
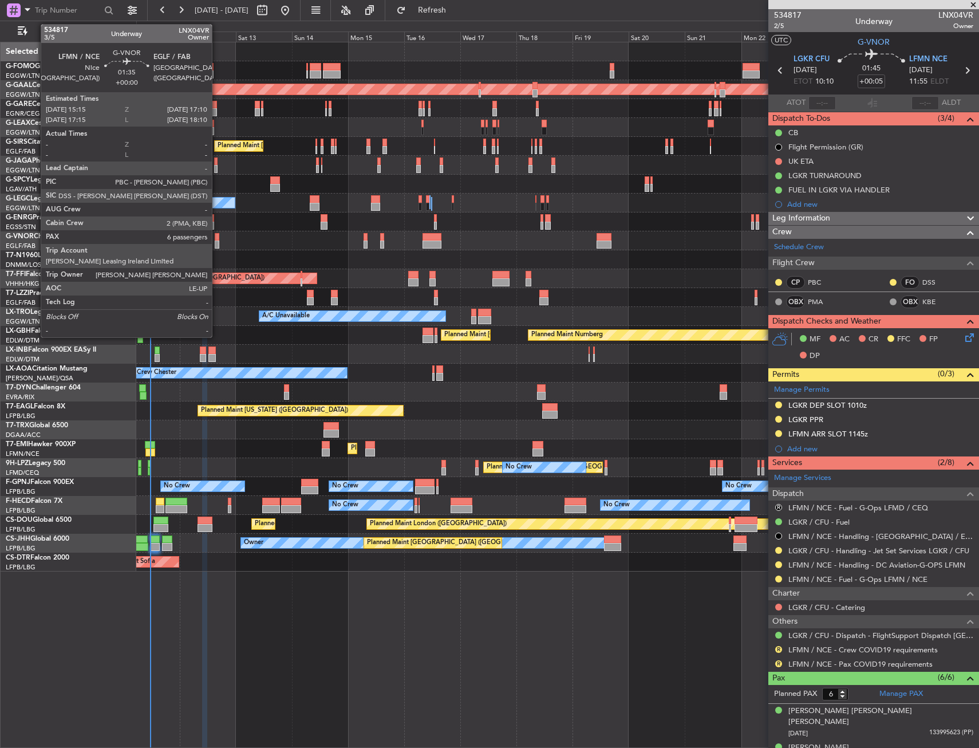
click at [217, 239] on div at bounding box center [217, 237] width 5 height 8
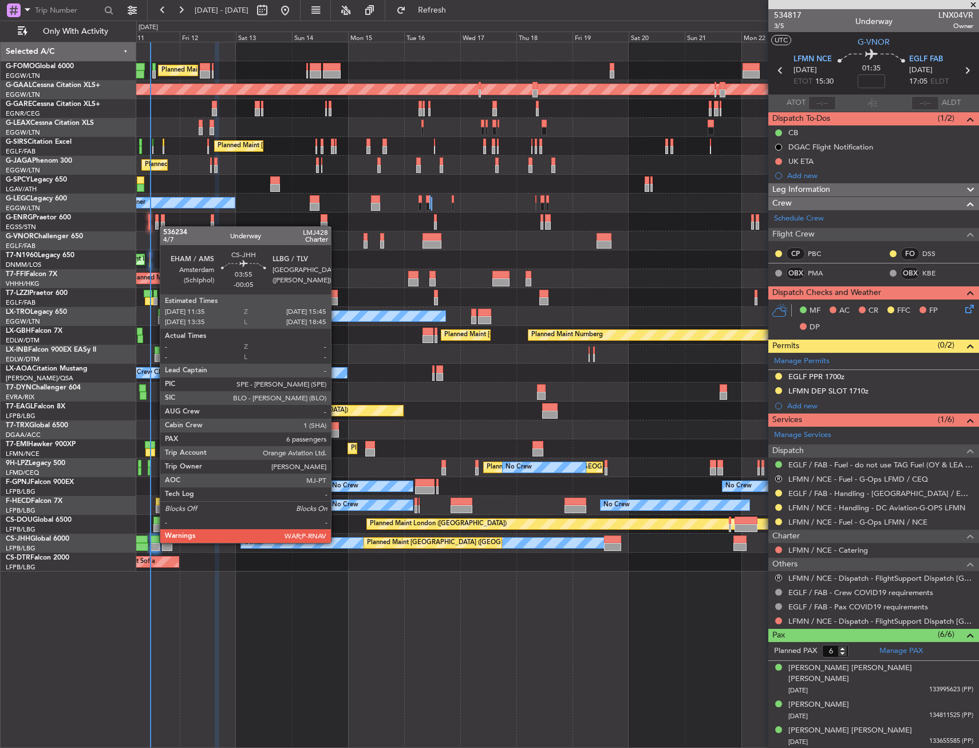
click at [154, 542] on div at bounding box center [155, 540] width 10 height 8
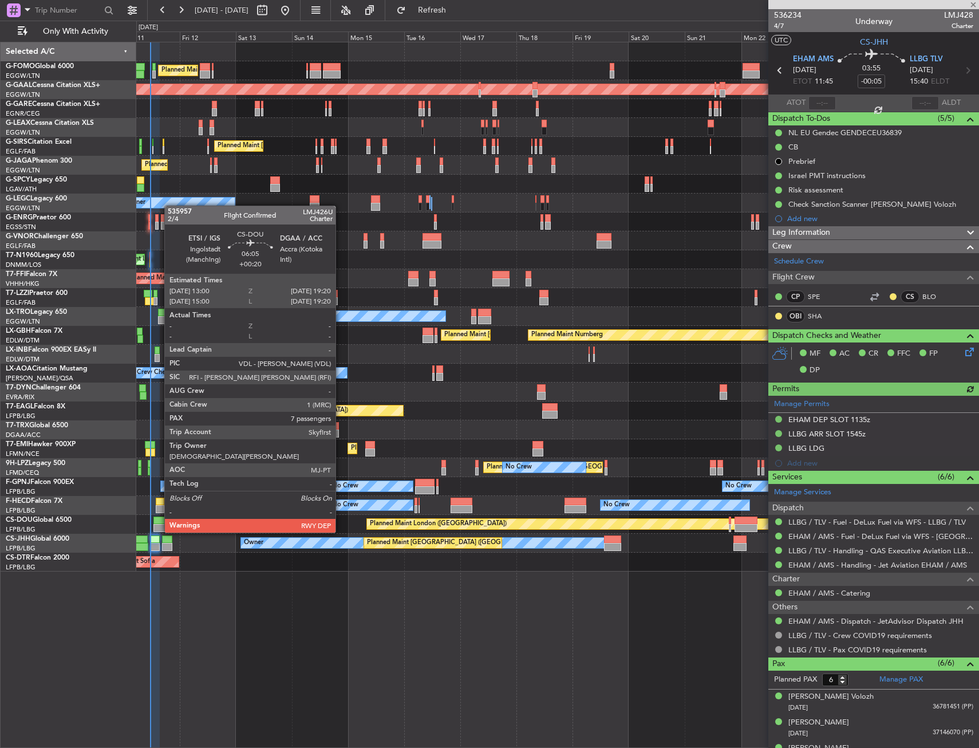
click at [159, 521] on div at bounding box center [161, 521] width 15 height 8
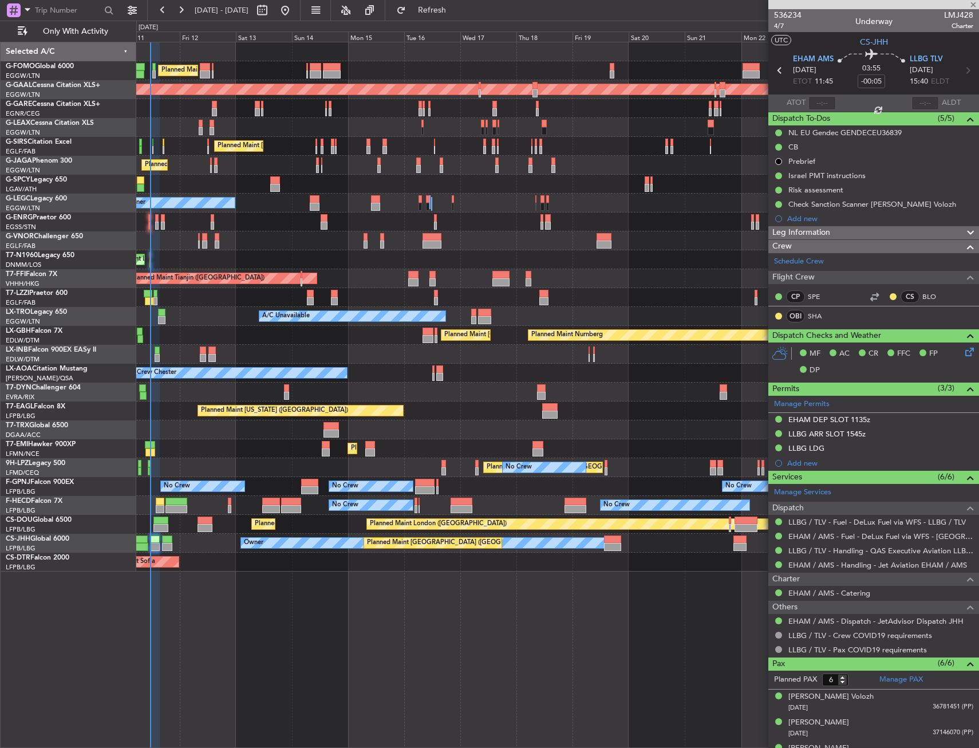
type input "+00:20"
type input "7"
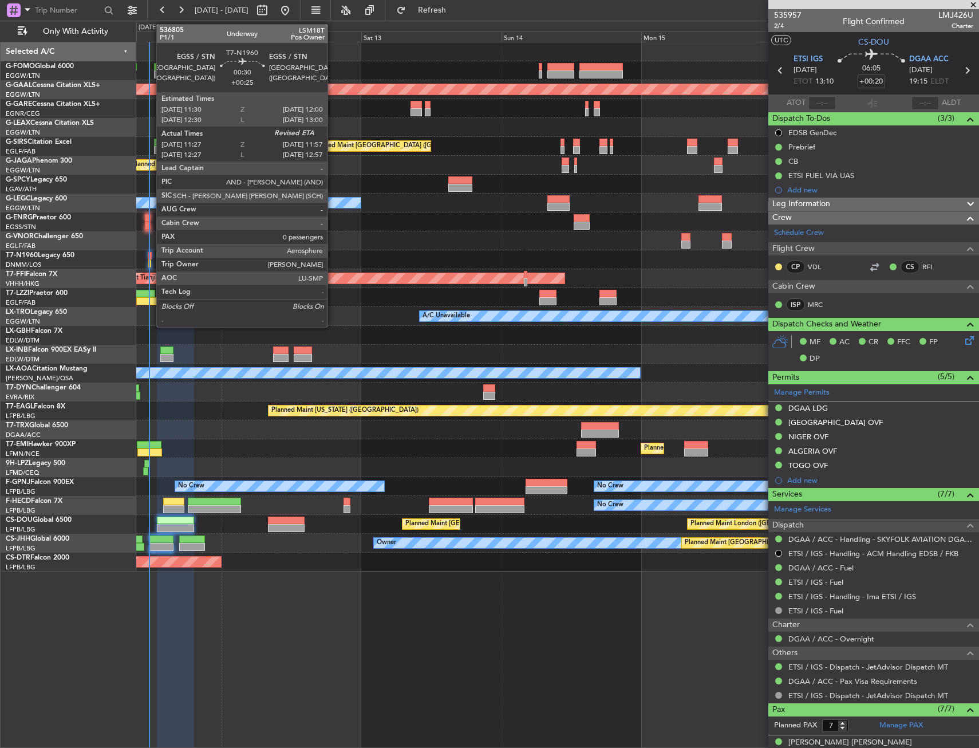
click at [151, 260] on div at bounding box center [149, 263] width 3 height 8
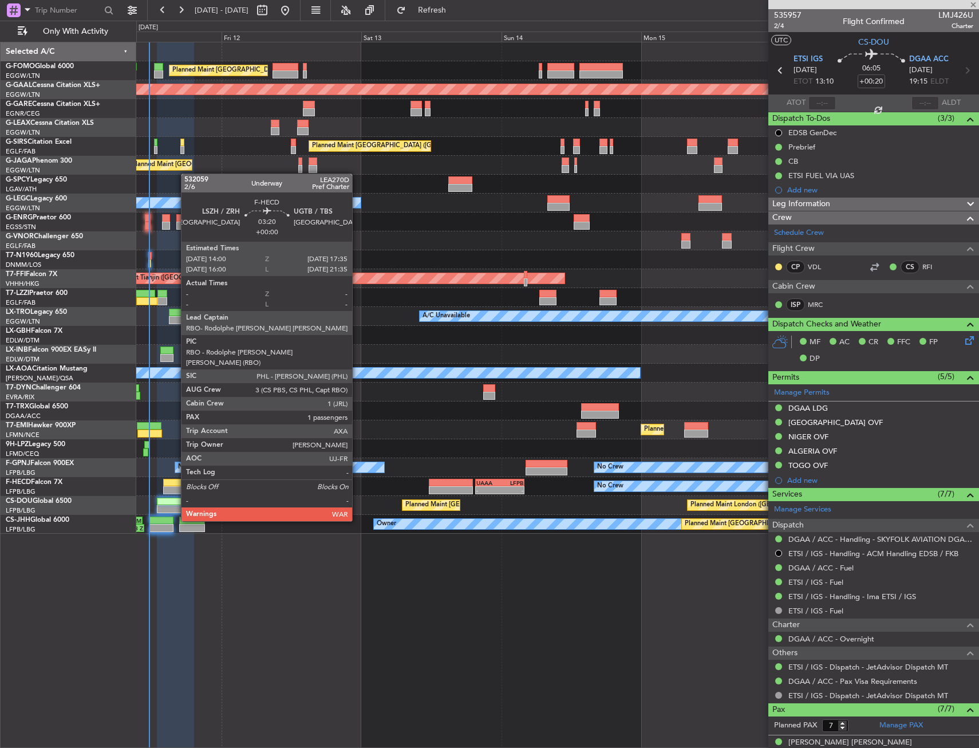
type input "+00:25"
type input "11:27"
type input "0"
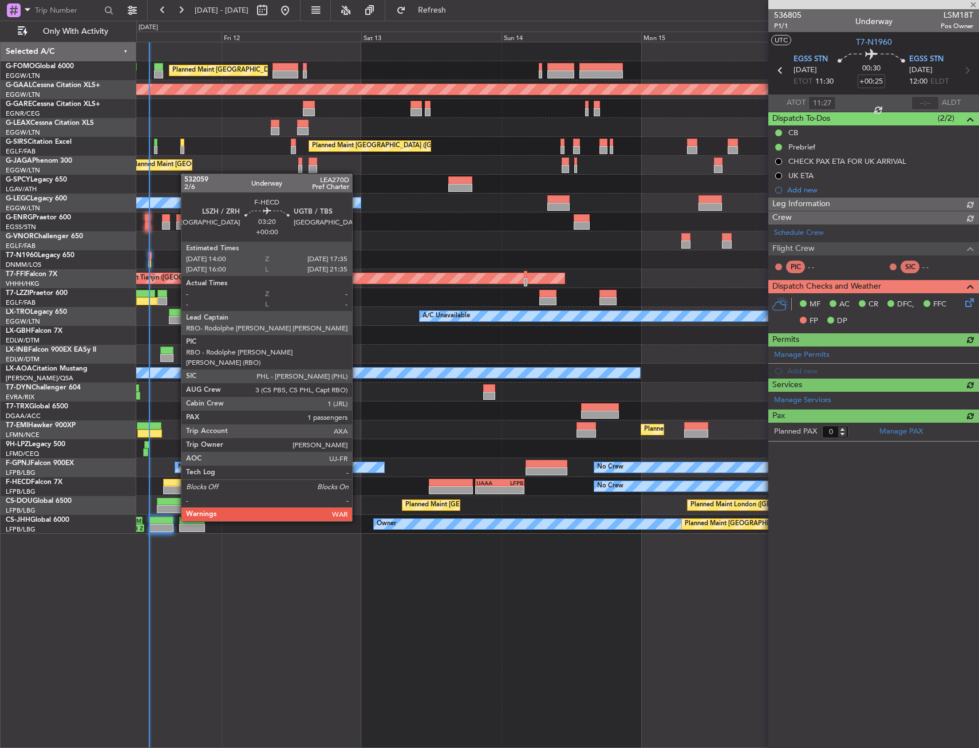
click at [175, 489] on div at bounding box center [173, 490] width 21 height 8
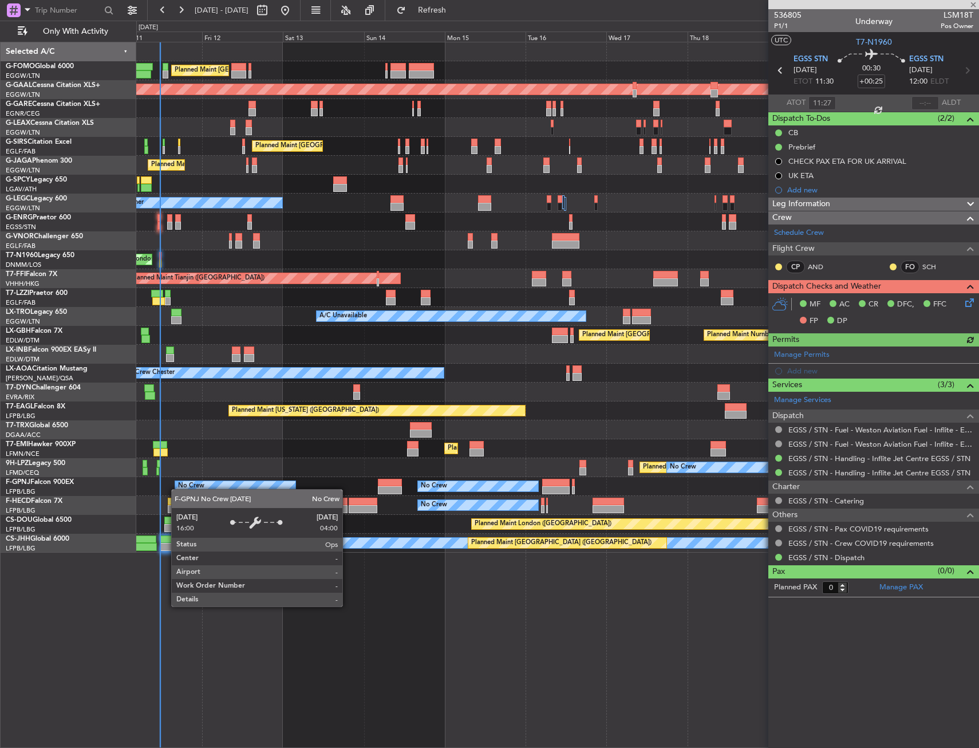
type input "1"
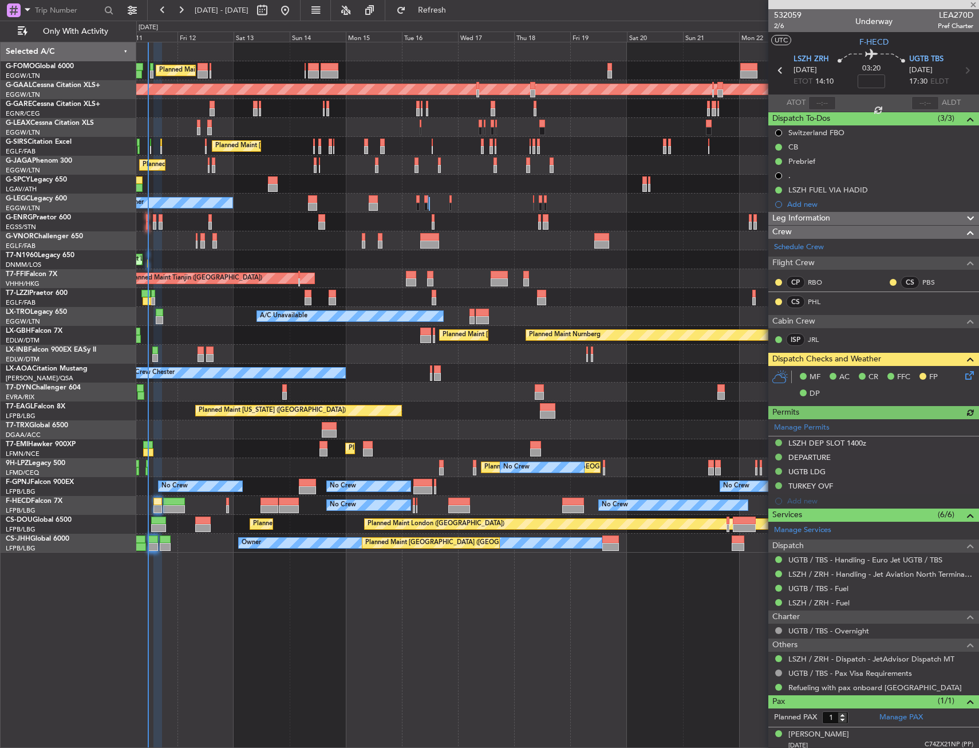
click at [233, 443] on div "Planned Maint London (Luton) Planned Maint Dusseldorf Unplanned Maint Chester P…" at bounding box center [557, 297] width 843 height 510
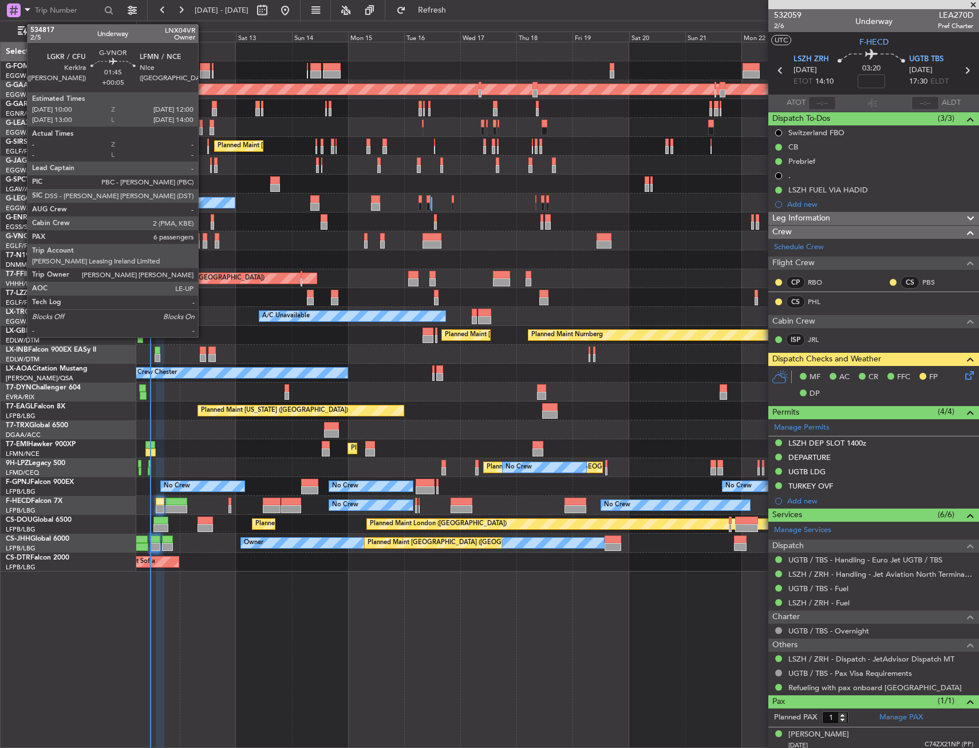
click at [203, 240] on div at bounding box center [205, 237] width 5 height 8
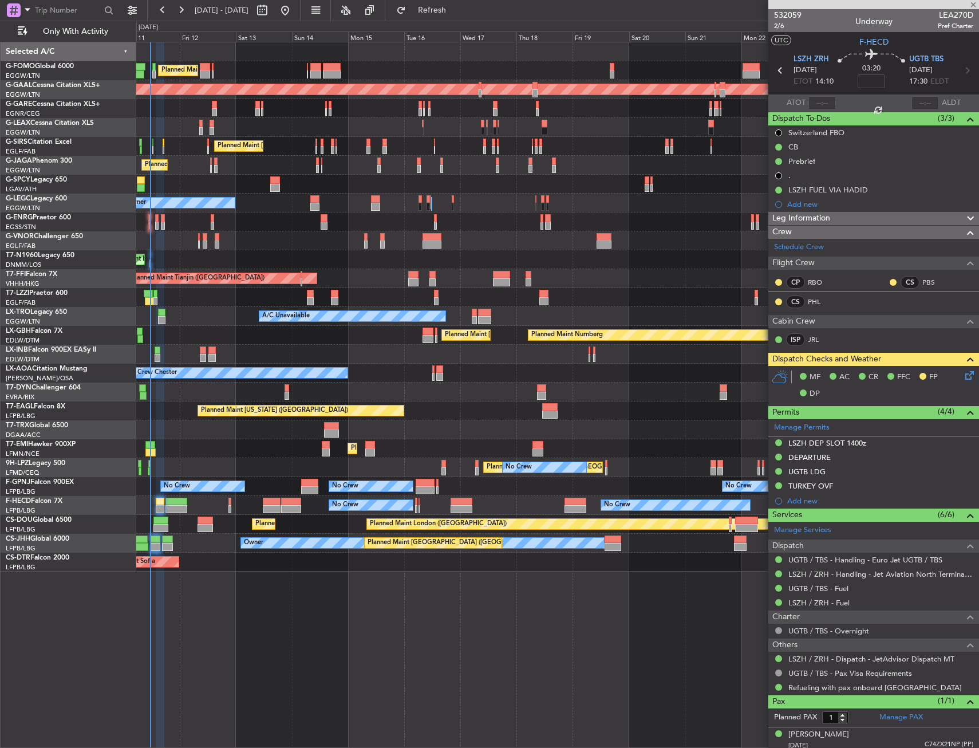
type input "+00:05"
type input "6"
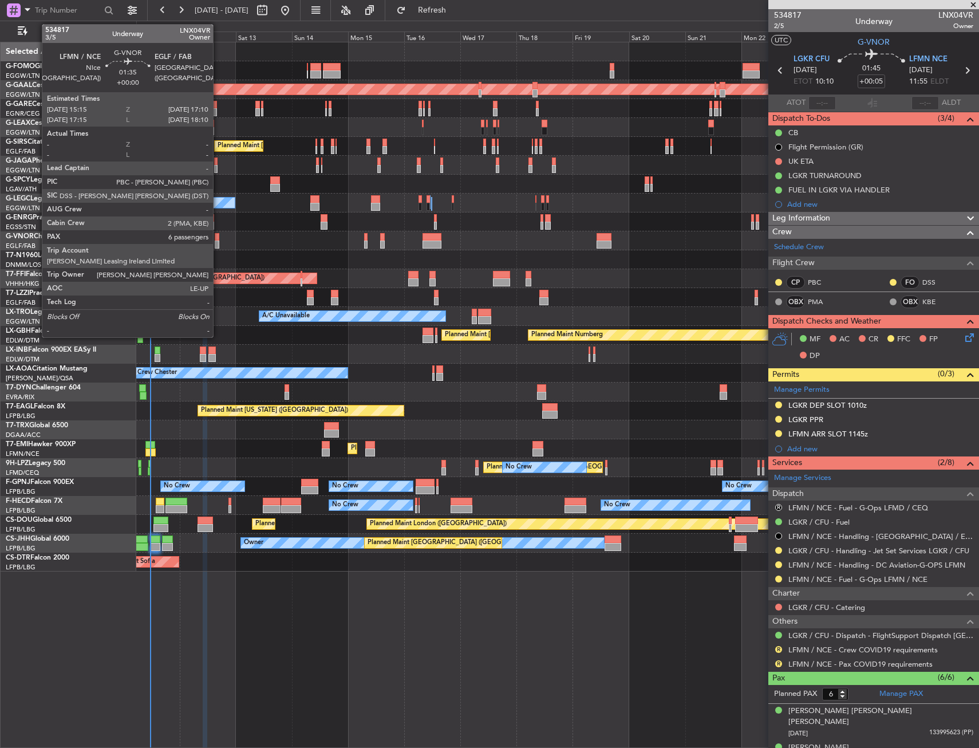
click at [218, 238] on div at bounding box center [217, 237] width 5 height 8
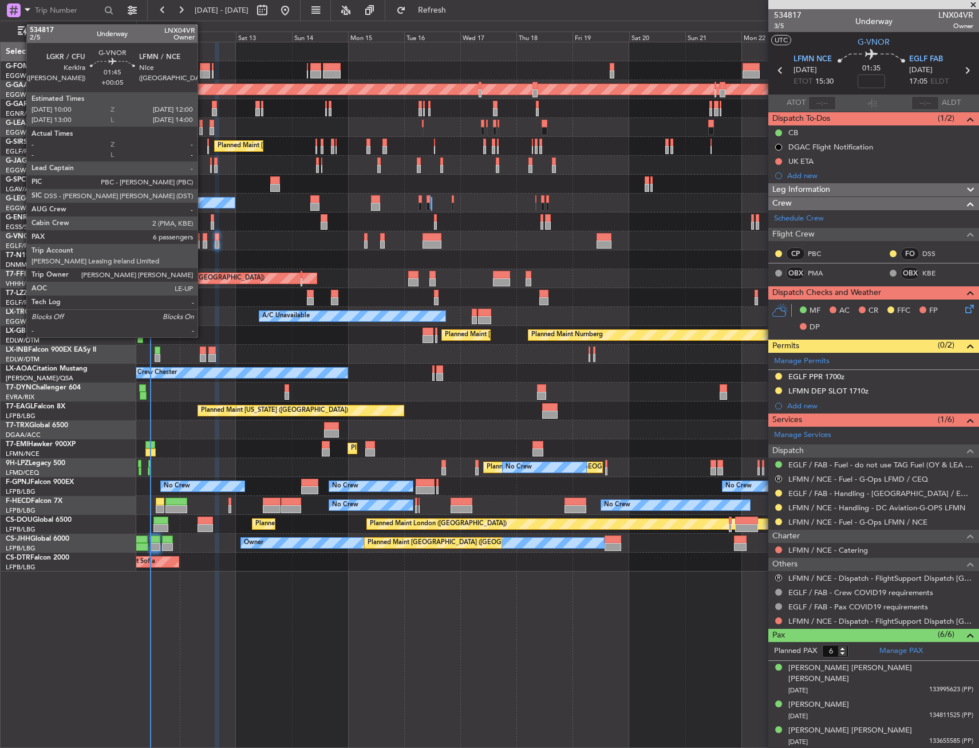
click at [203, 243] on div at bounding box center [205, 245] width 5 height 8
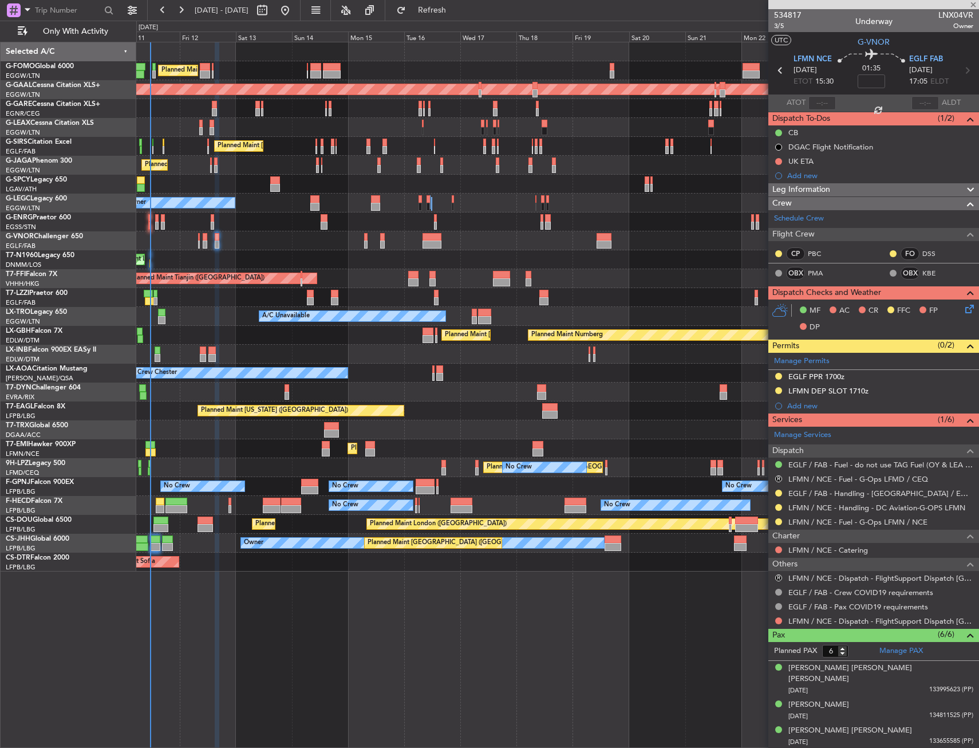
type input "+00:05"
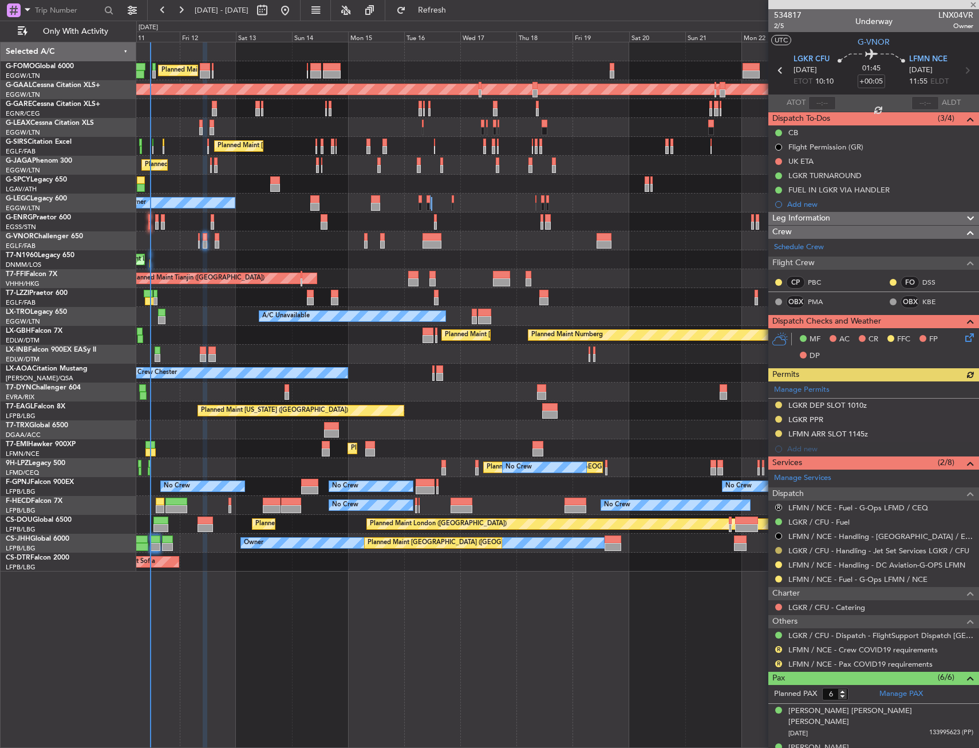
click at [781, 549] on button at bounding box center [779, 550] width 7 height 7
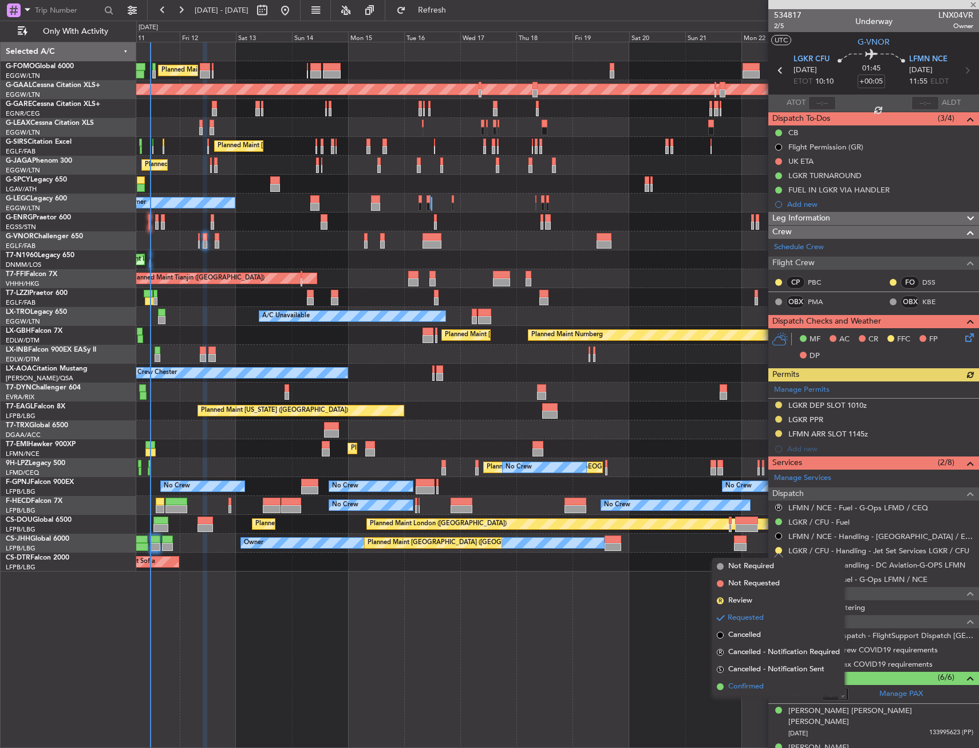
click at [743, 688] on span "Confirmed" at bounding box center [747, 686] width 36 height 11
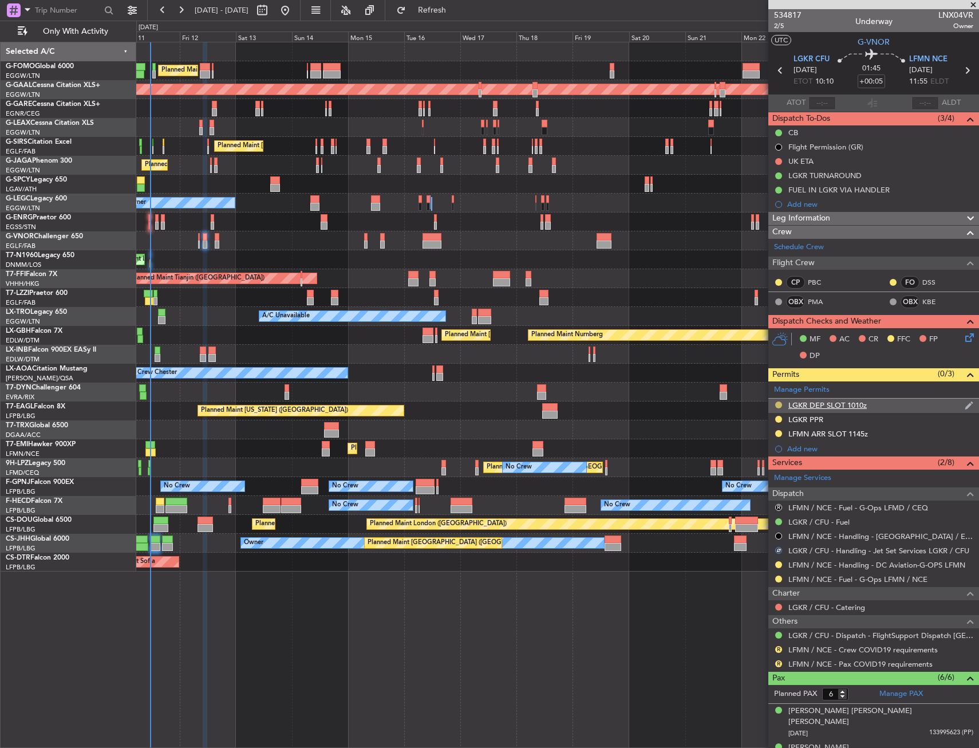
click at [780, 402] on button at bounding box center [779, 405] width 7 height 7
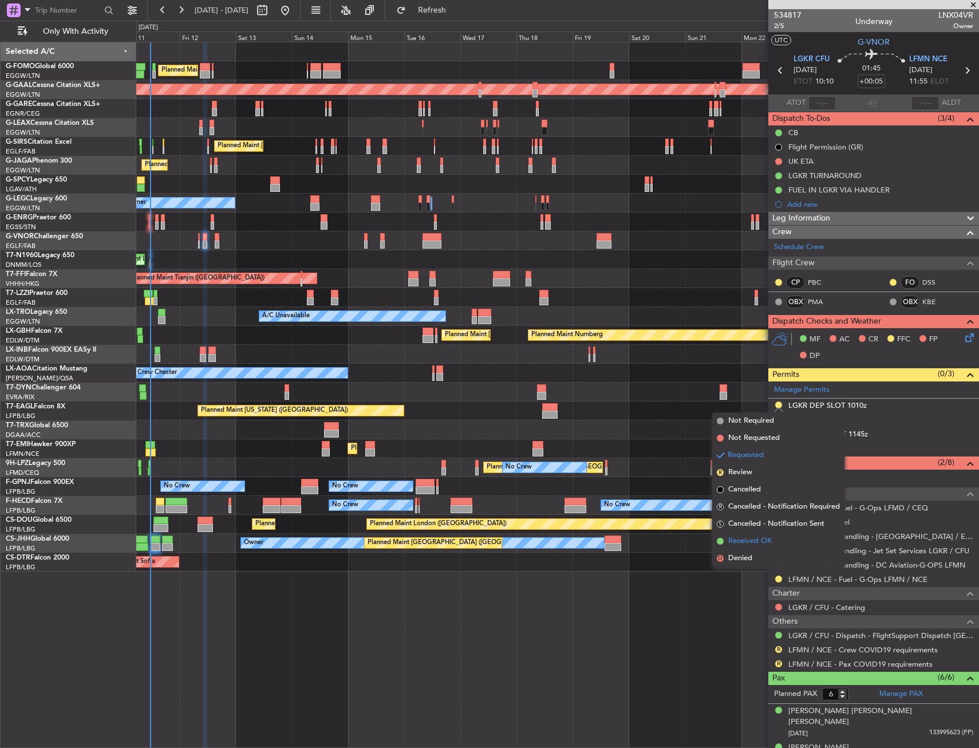
click at [752, 538] on span "Received OK" at bounding box center [751, 541] width 44 height 11
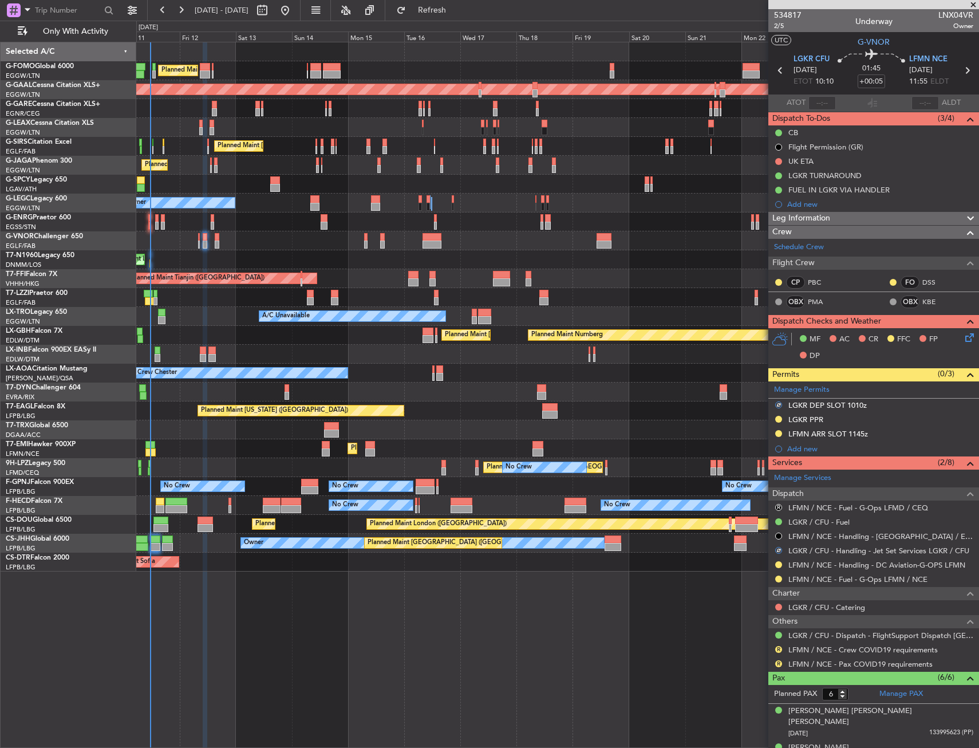
drag, startPoint x: 778, startPoint y: 418, endPoint x: 767, endPoint y: 450, distance: 33.5
click at [778, 418] on button at bounding box center [779, 419] width 7 height 7
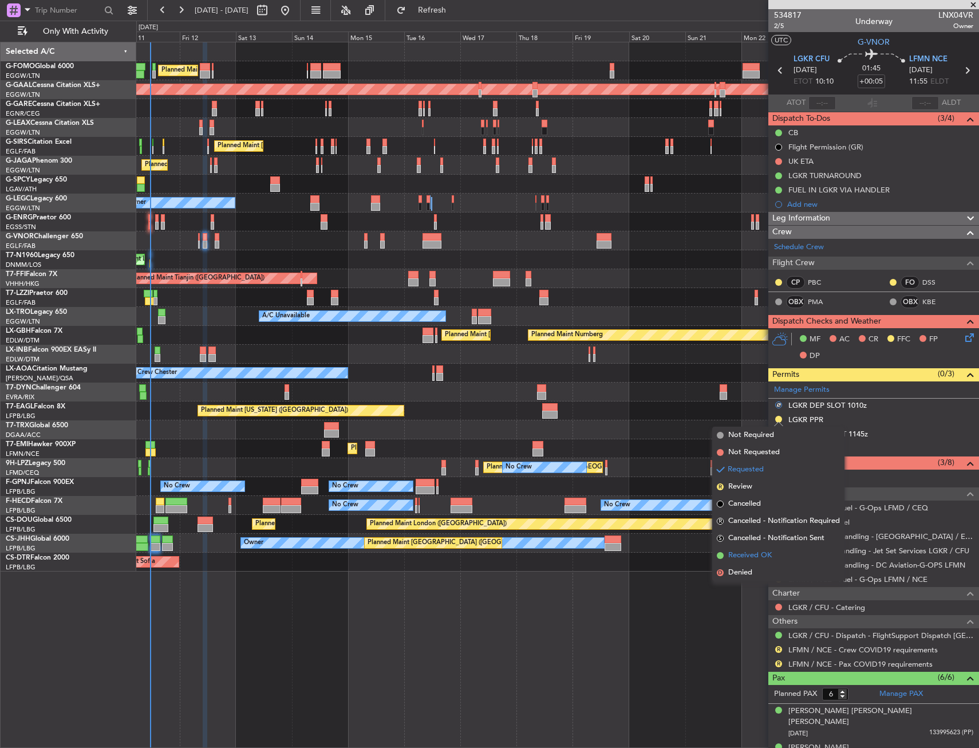
click at [744, 558] on span "Received OK" at bounding box center [751, 555] width 44 height 11
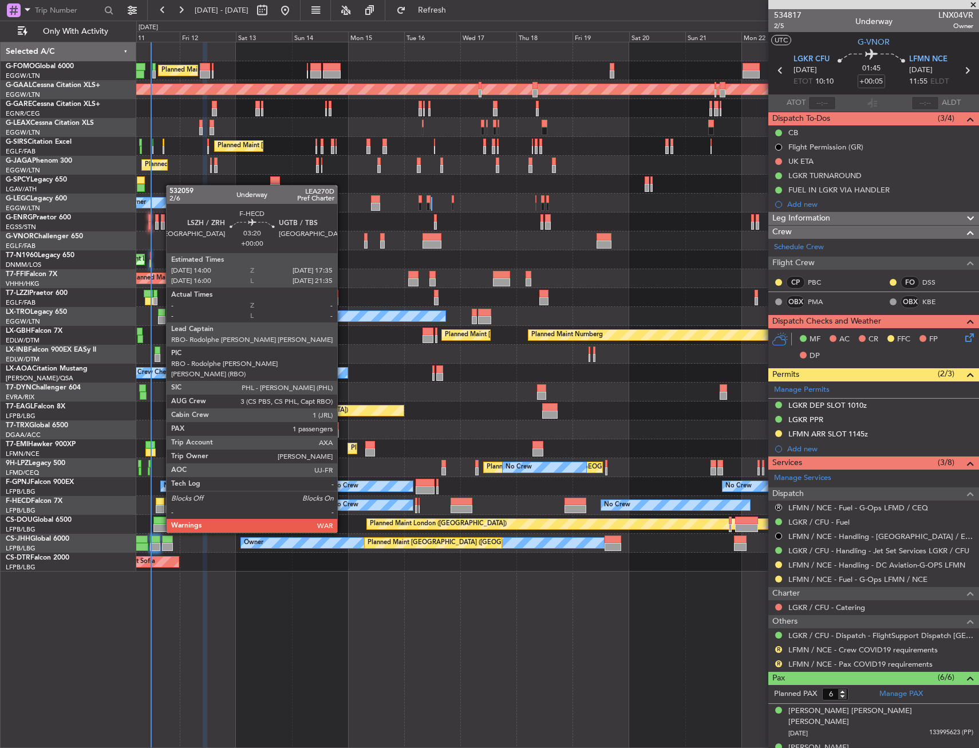
click at [160, 500] on div at bounding box center [160, 502] width 9 height 8
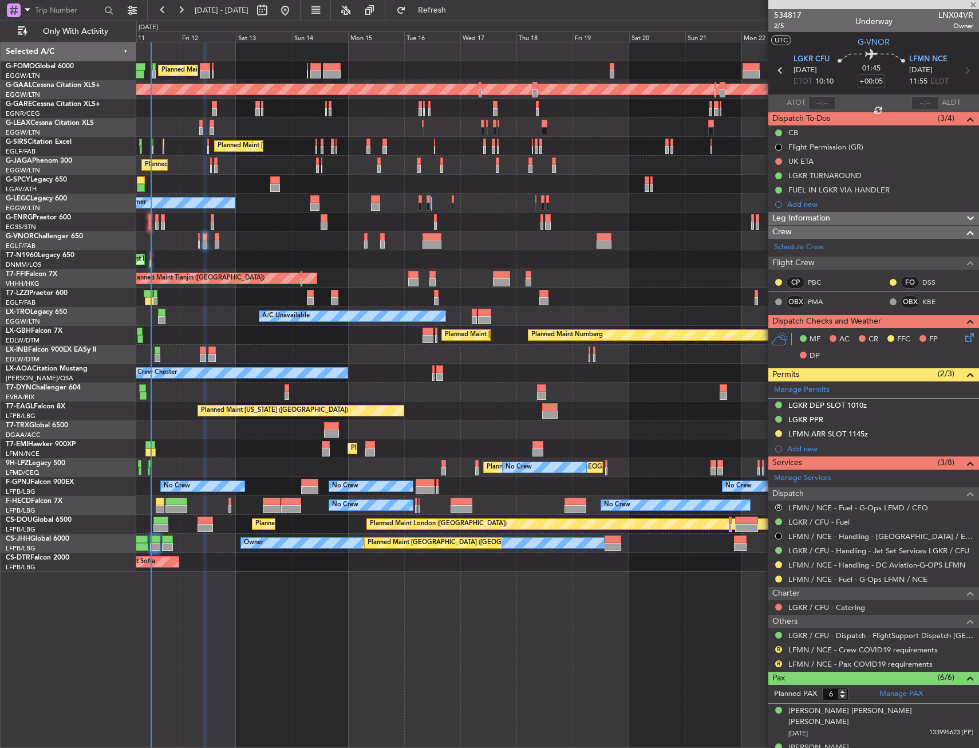
type input "1"
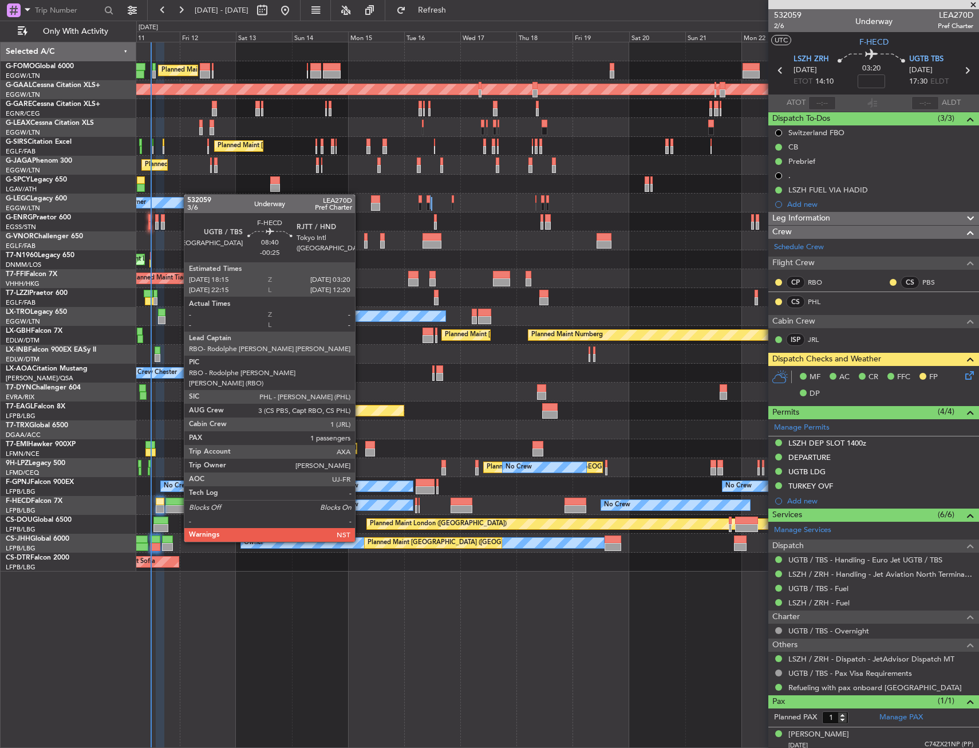
click at [178, 510] on div at bounding box center [177, 509] width 22 height 8
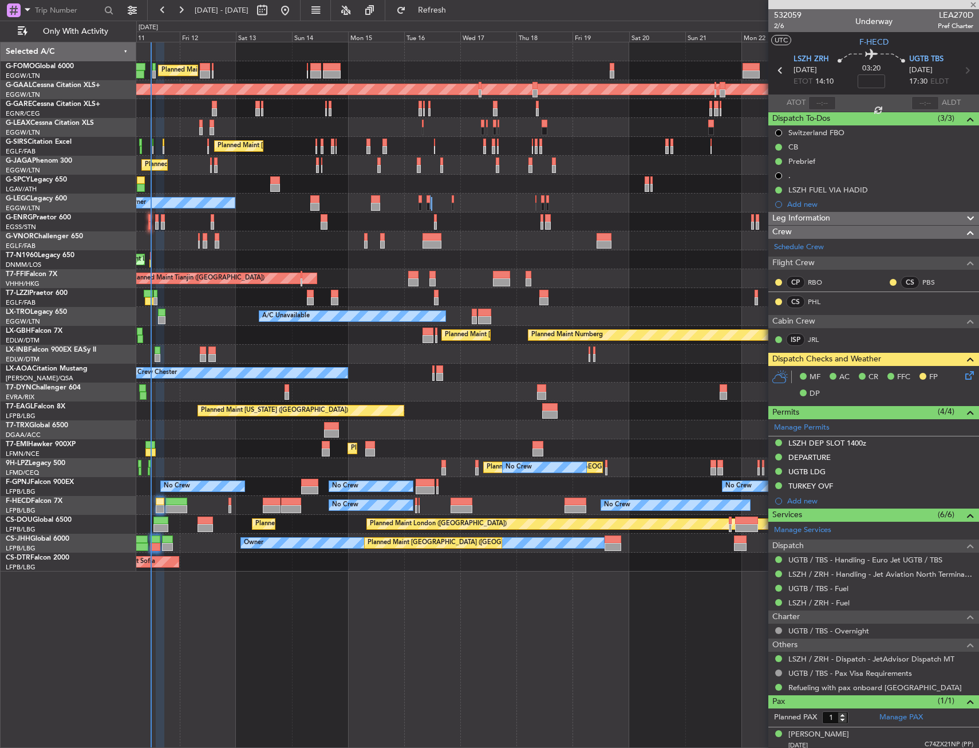
type input "-00:25"
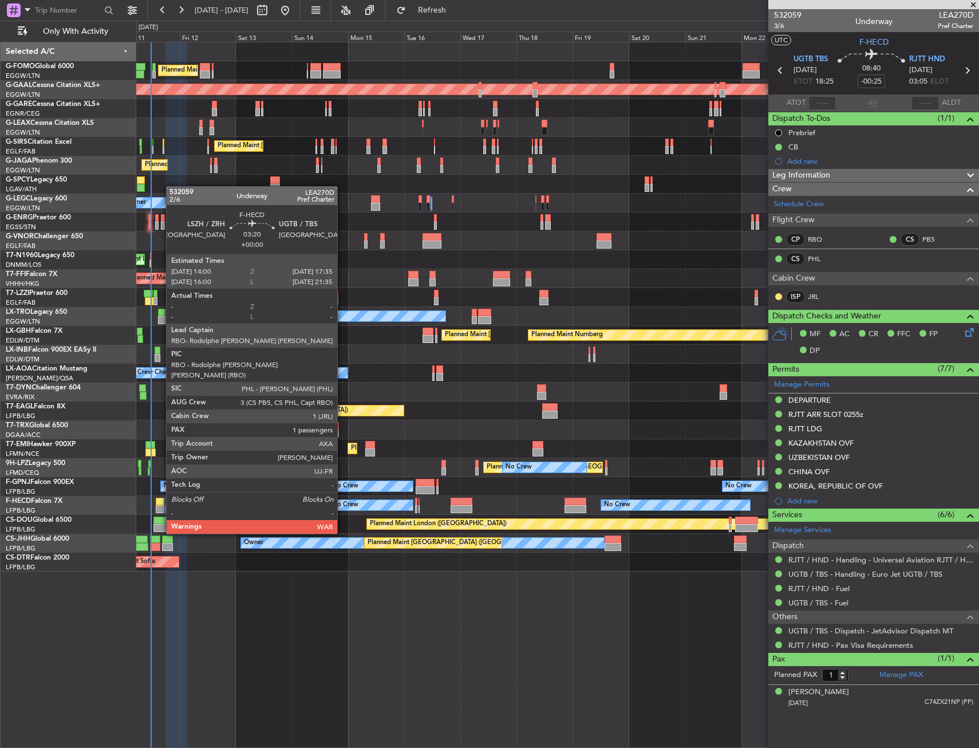
click at [160, 502] on div at bounding box center [160, 502] width 9 height 8
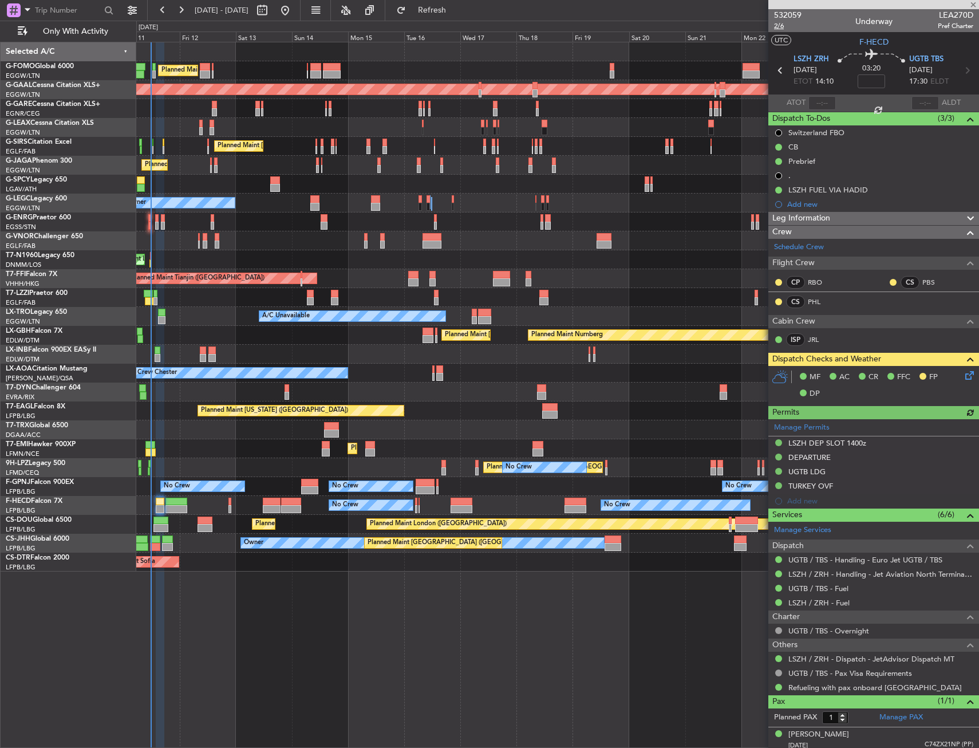
click at [781, 25] on span "2/6" at bounding box center [787, 26] width 27 height 10
click at [782, 25] on span "2/6" at bounding box center [787, 26] width 27 height 10
click at [963, 374] on icon at bounding box center [967, 373] width 9 height 9
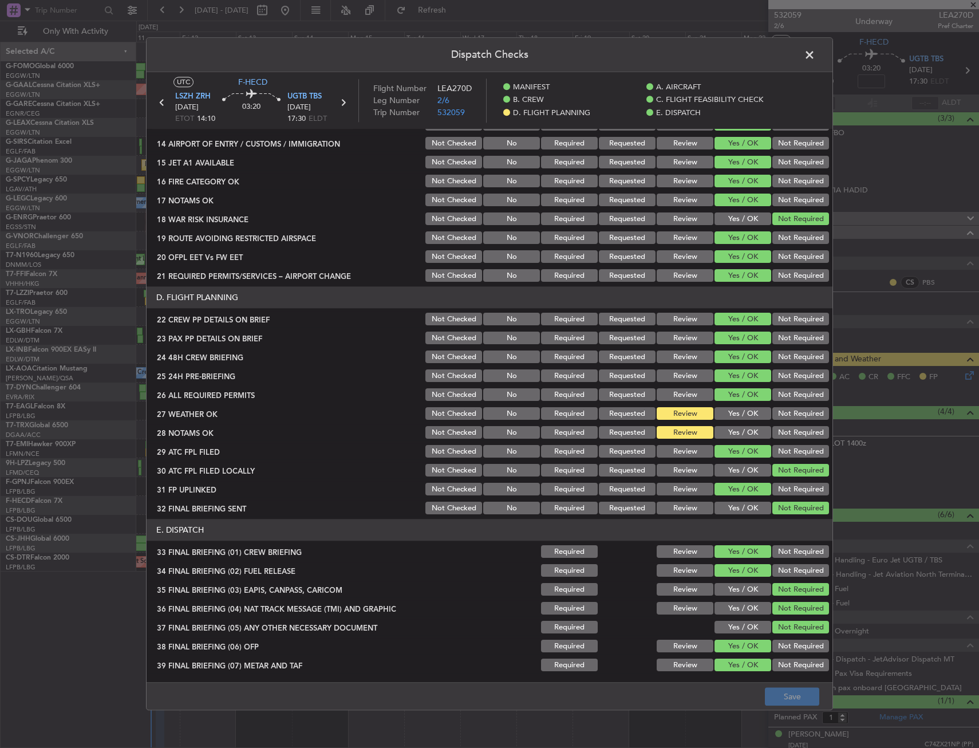
scroll to position [490, 0]
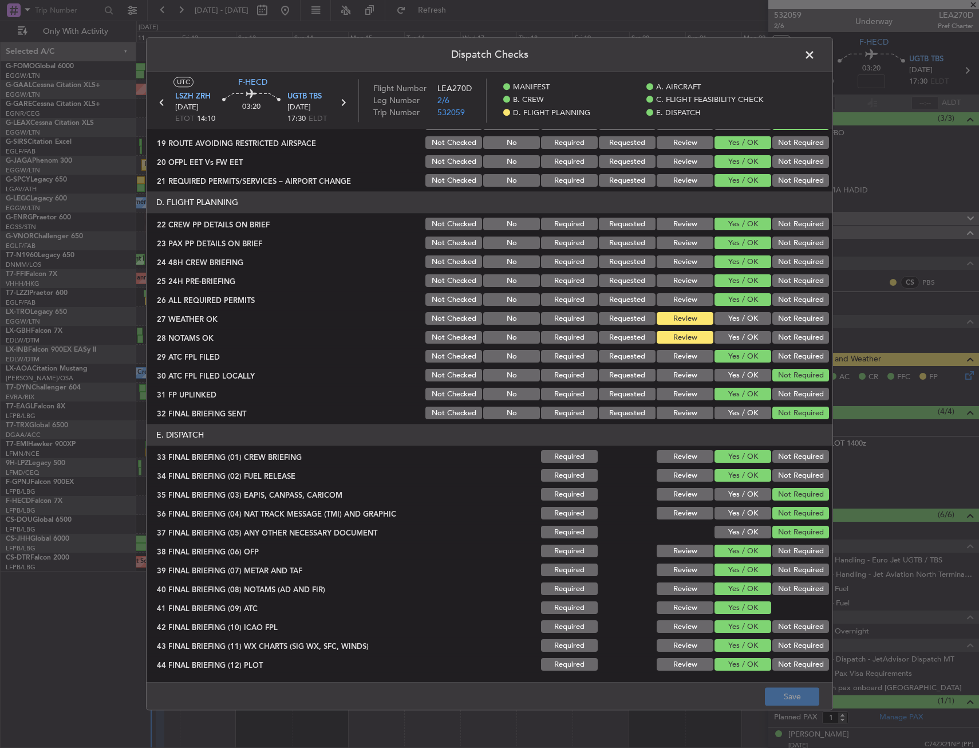
click at [736, 322] on button "Yes / OK" at bounding box center [743, 319] width 57 height 13
click at [735, 333] on button "Yes / OK" at bounding box center [743, 338] width 57 height 13
click at [780, 706] on footer "Save" at bounding box center [490, 696] width 686 height 27
click at [780, 689] on button "Save" at bounding box center [792, 697] width 54 height 18
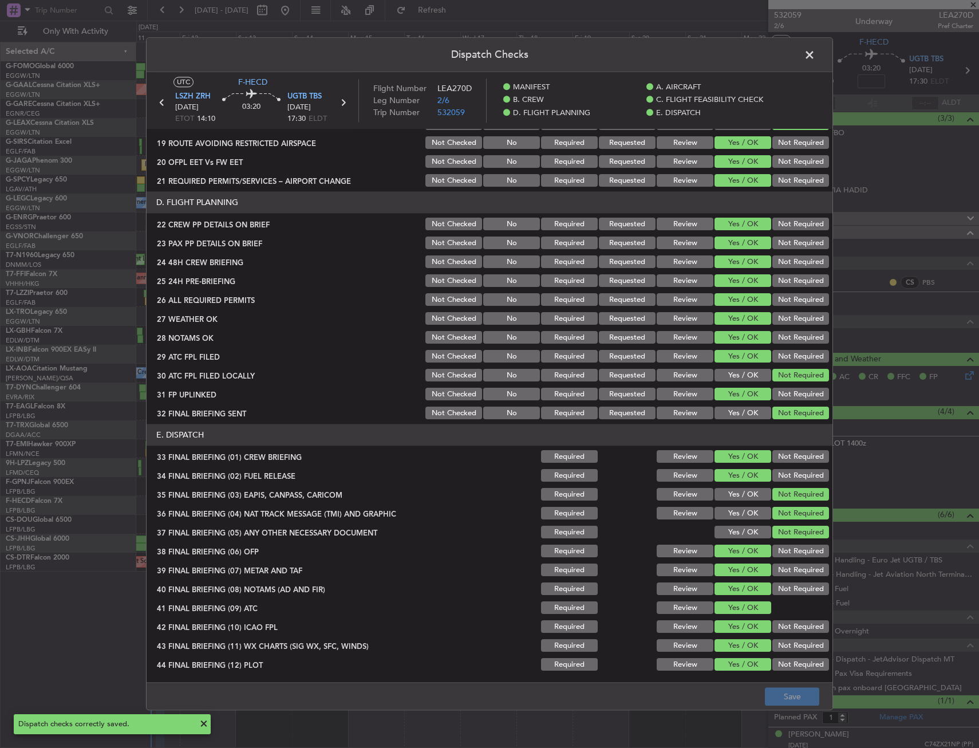
click at [816, 57] on span at bounding box center [816, 57] width 0 height 23
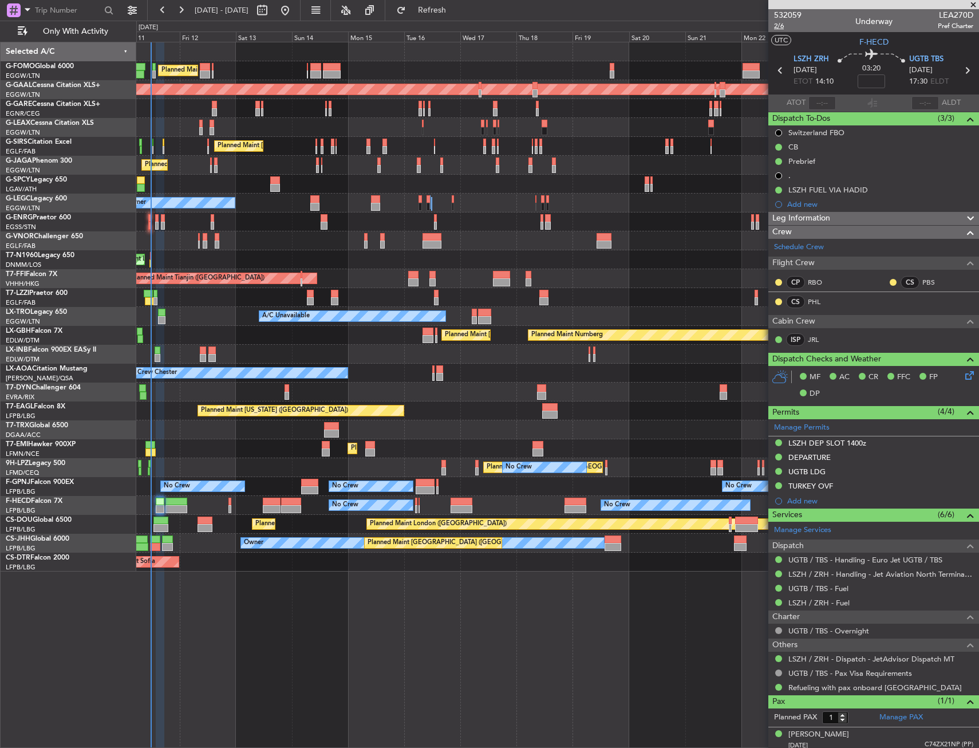
click at [780, 21] on span "2/6" at bounding box center [787, 26] width 27 height 10
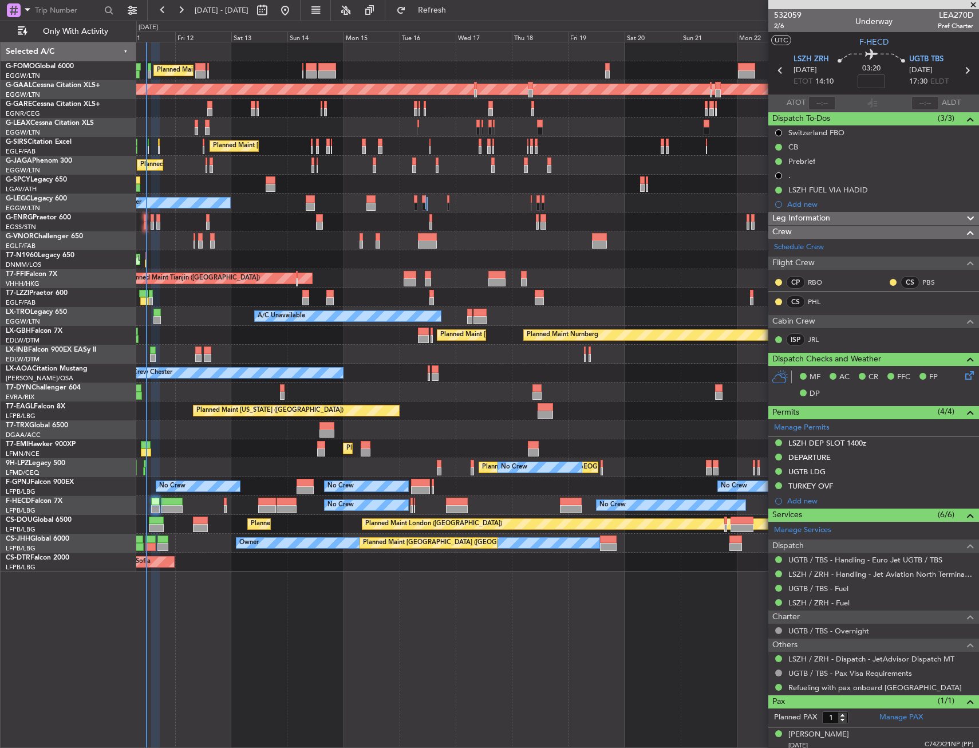
click at [253, 439] on div "Planned Maint Zurich Planned Maint Zurich" at bounding box center [557, 448] width 843 height 19
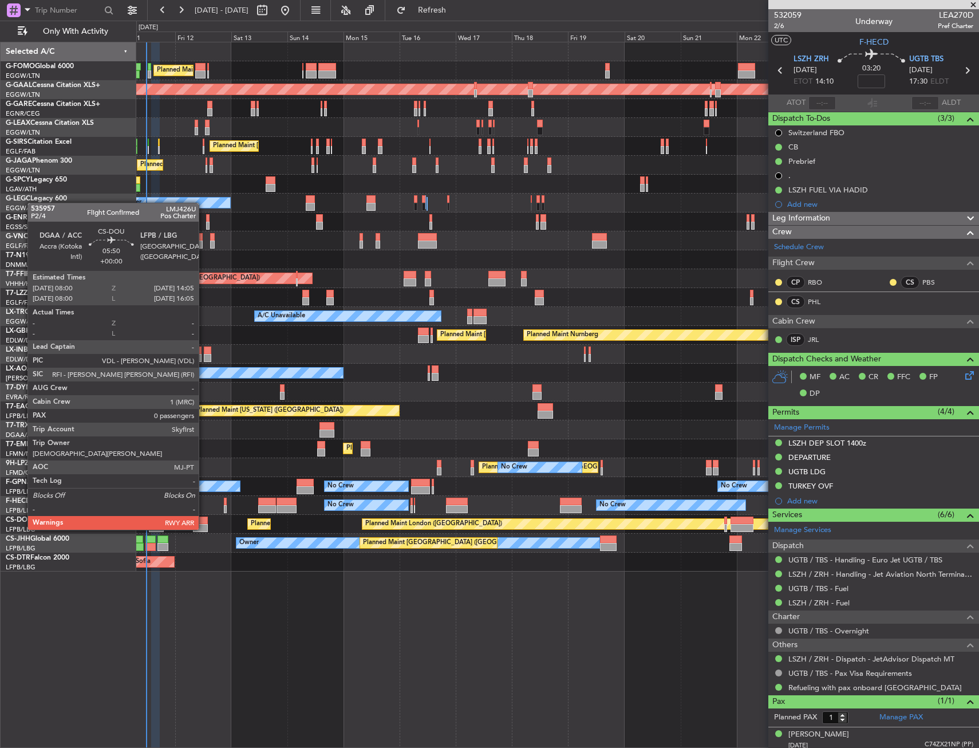
click at [204, 521] on div at bounding box center [200, 521] width 14 height 8
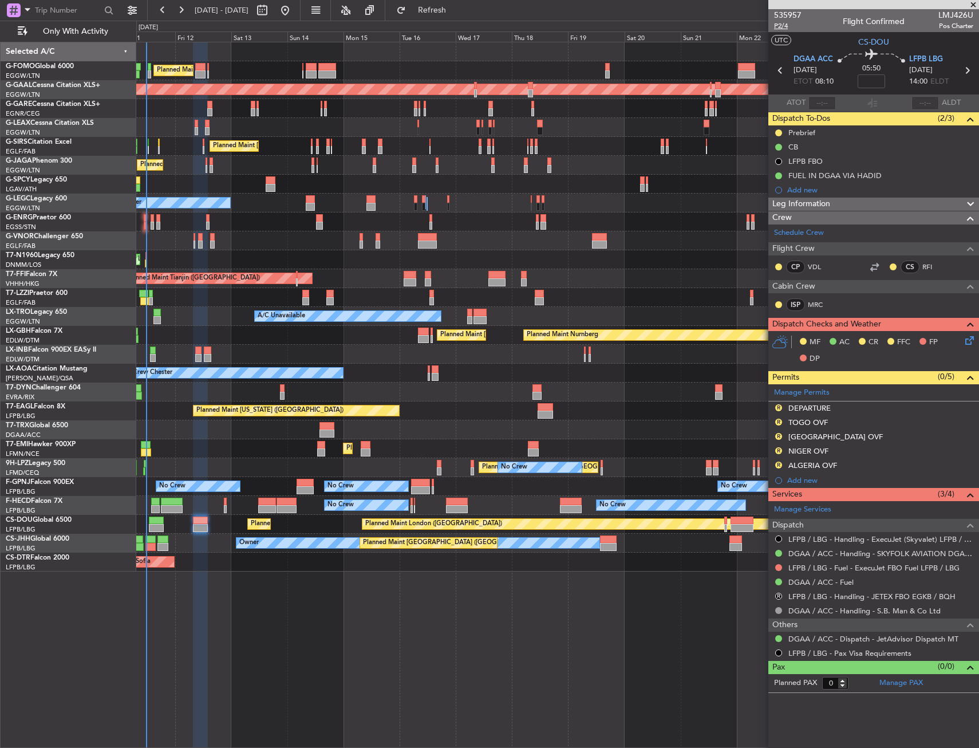
click at [789, 24] on span "P2/4" at bounding box center [787, 26] width 27 height 10
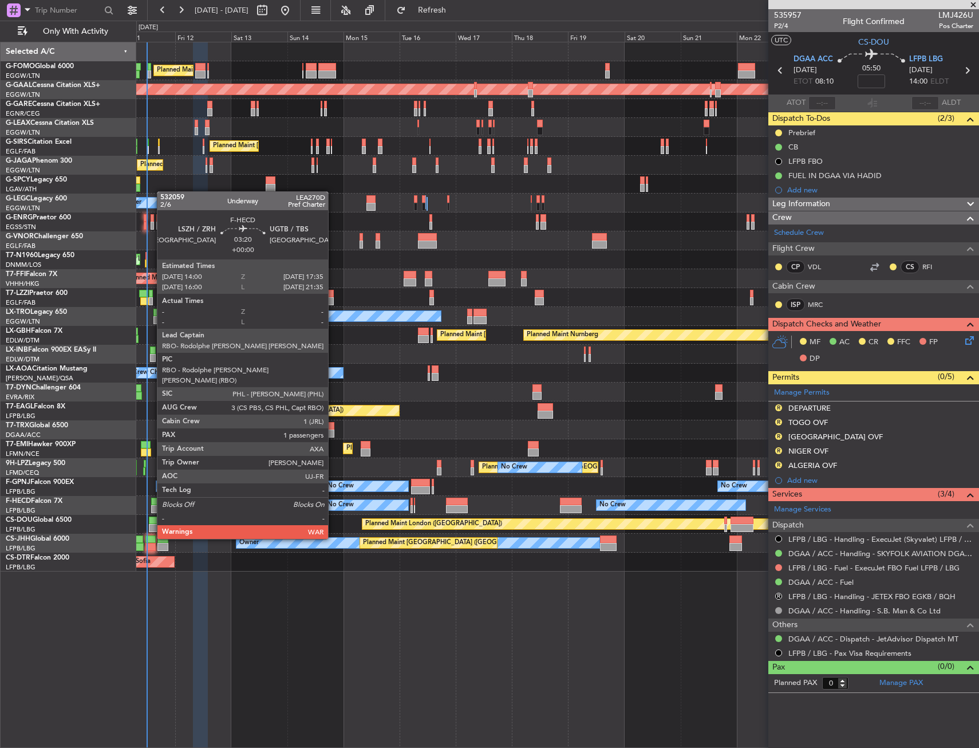
click at [151, 507] on div at bounding box center [155, 509] width 9 height 8
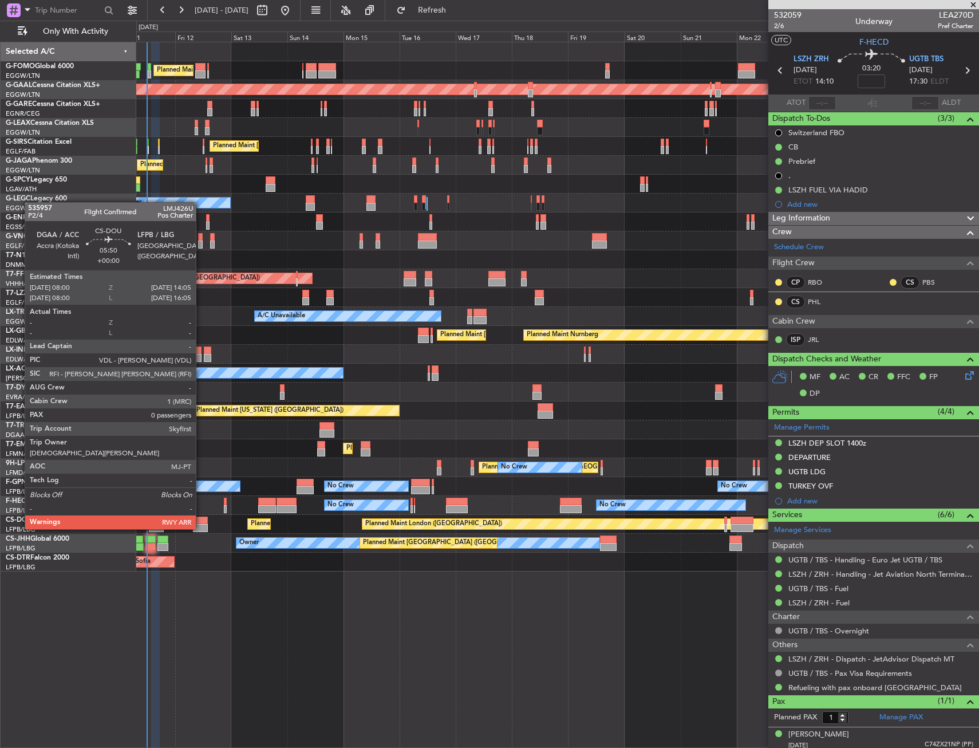
click at [201, 518] on div at bounding box center [200, 521] width 14 height 8
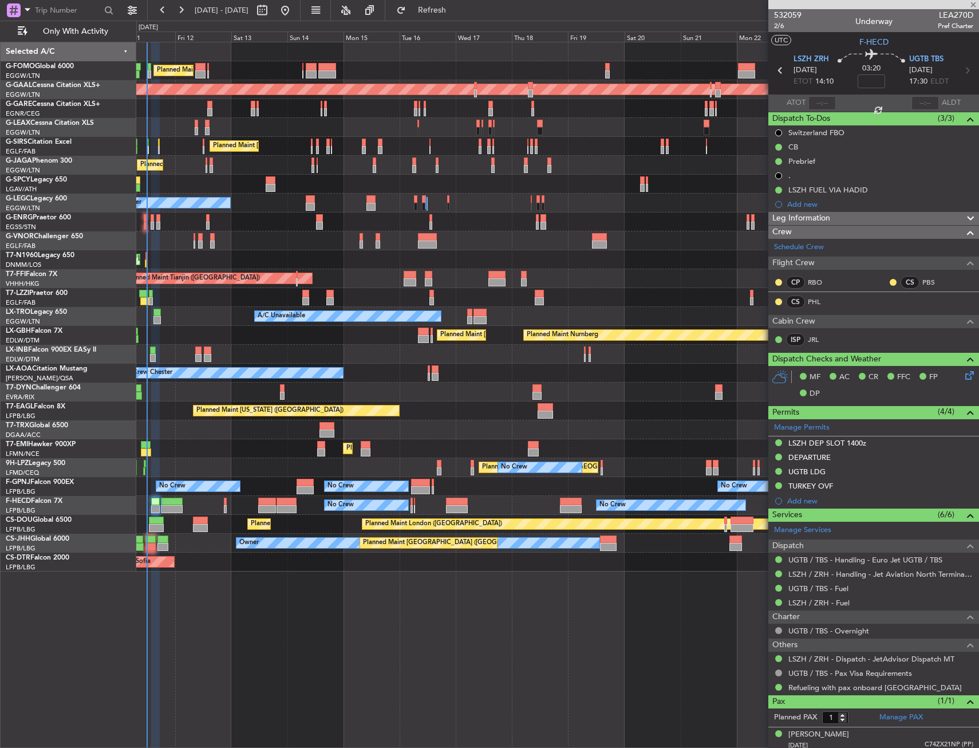
type input "0"
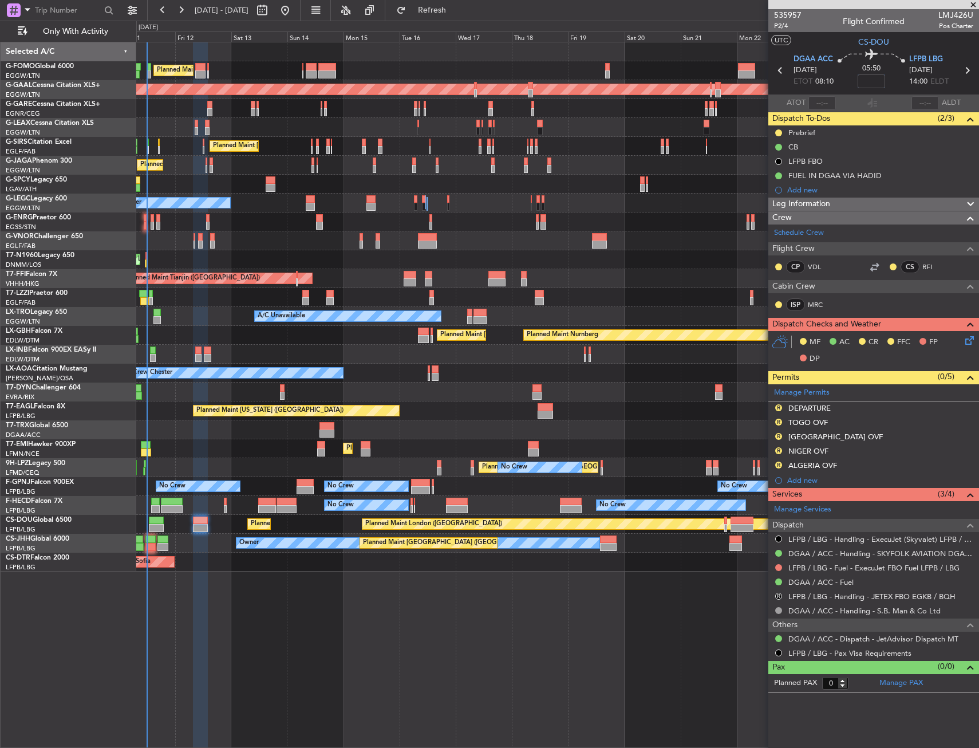
click at [867, 82] on input at bounding box center [871, 81] width 27 height 14
click at [785, 25] on span "P2/4" at bounding box center [787, 26] width 27 height 10
click at [866, 83] on input at bounding box center [871, 81] width 27 height 14
click at [840, 40] on section "UTC CS-DOU" at bounding box center [874, 40] width 211 height 17
type input "+00:25"
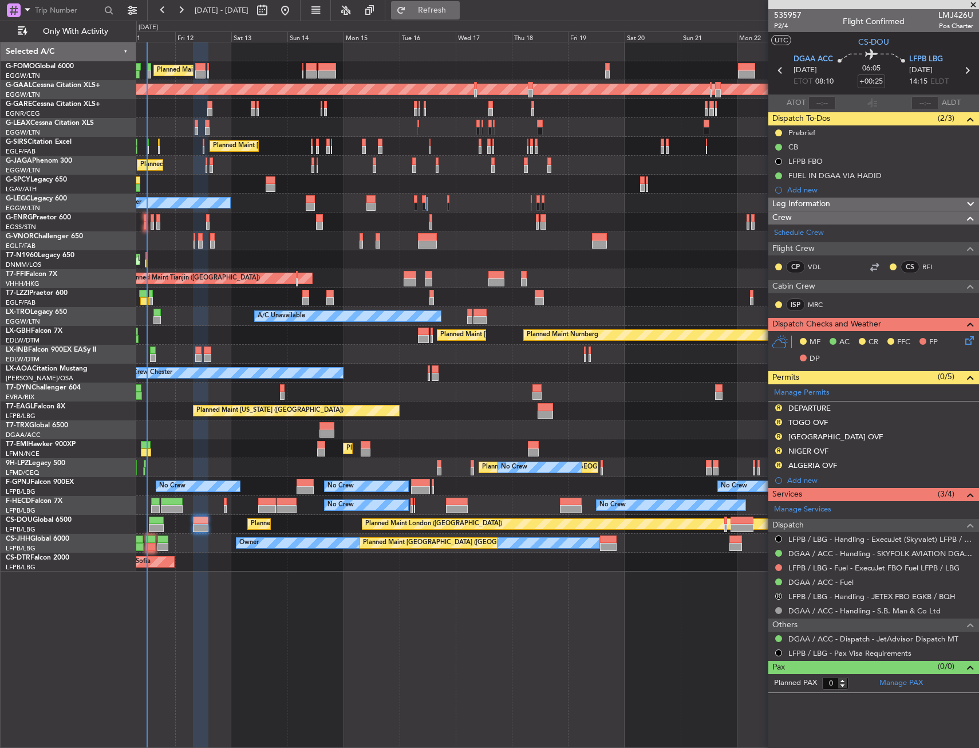
click at [457, 14] on span "Refresh" at bounding box center [432, 10] width 48 height 8
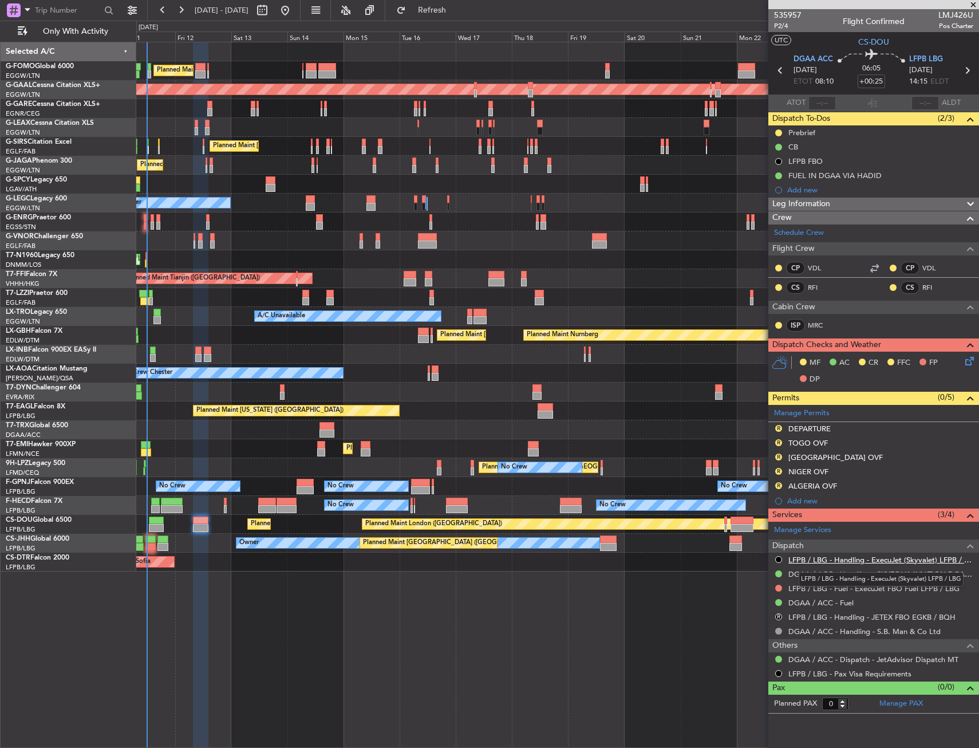
click at [822, 555] on link "LFPB / LBG - Handling - ExecuJet (Skyvalet) LFPB / LBG" at bounding box center [881, 560] width 185 height 10
click at [777, 558] on button at bounding box center [779, 559] width 7 height 7
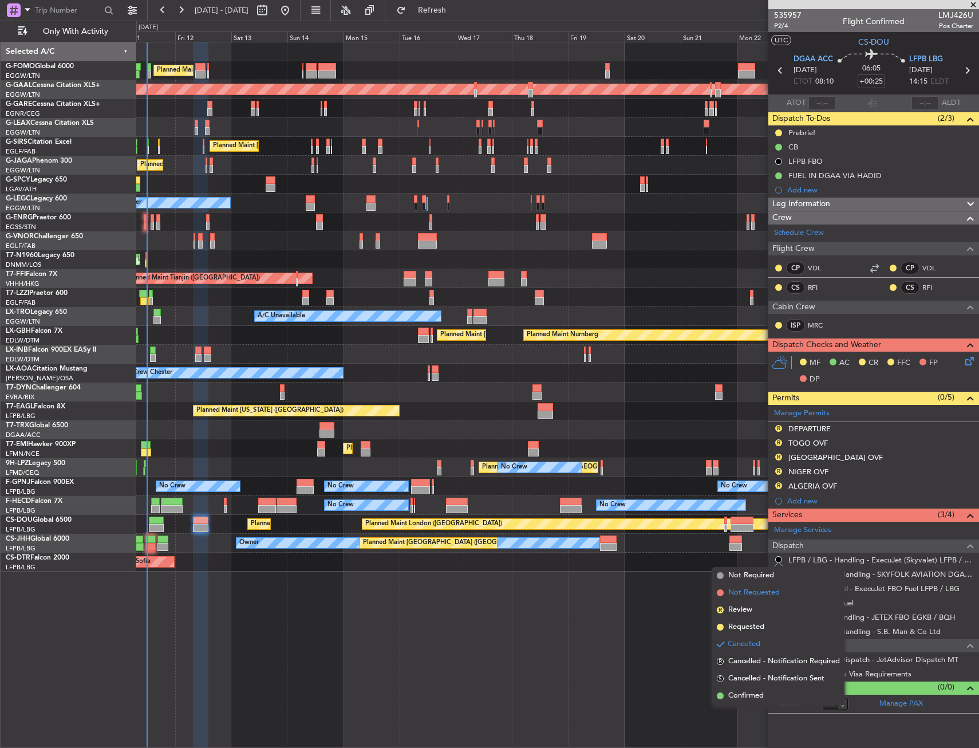
click at [747, 595] on span "Not Requested" at bounding box center [755, 592] width 52 height 11
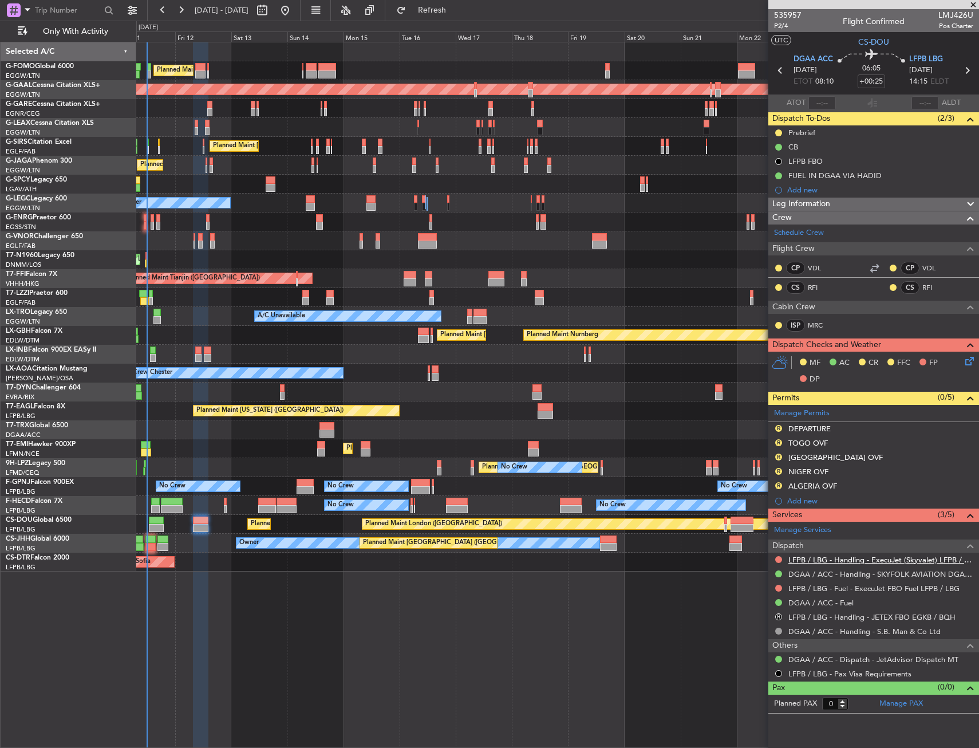
click at [819, 560] on link "LFPB / LBG - Handling - ExecuJet (Skyvalet) LFPB / LBG" at bounding box center [881, 560] width 185 height 10
click at [832, 572] on link "DGAA / ACC - Handling - SKYFOLK AVIATION DGAA/ACC" at bounding box center [881, 574] width 185 height 10
click at [780, 427] on button "R" at bounding box center [779, 428] width 7 height 7
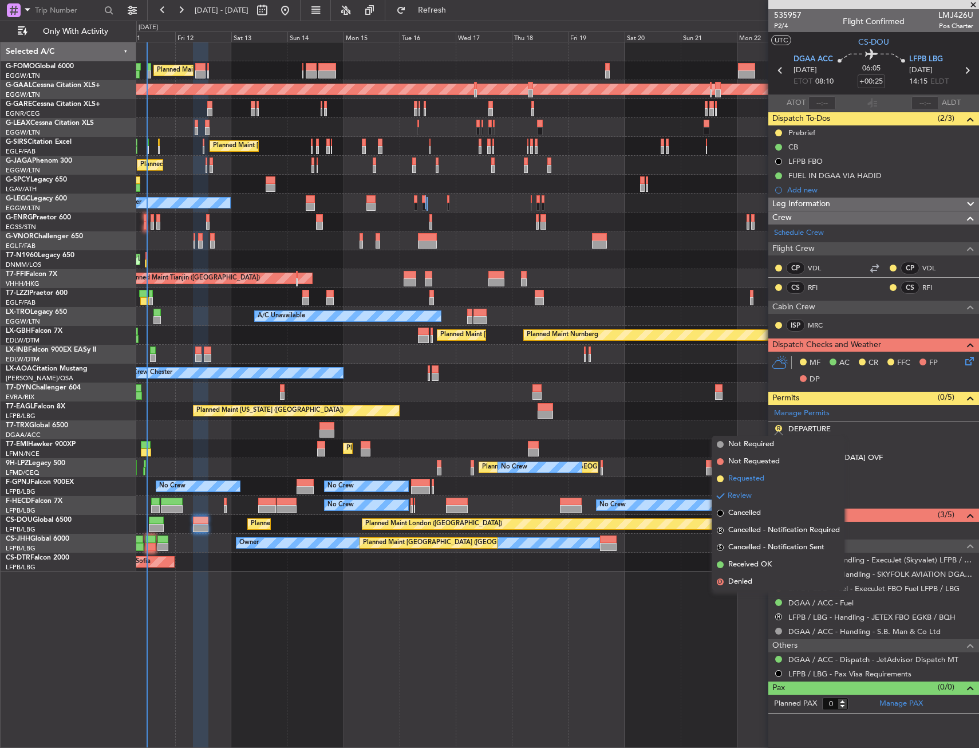
click at [755, 478] on span "Requested" at bounding box center [747, 478] width 36 height 11
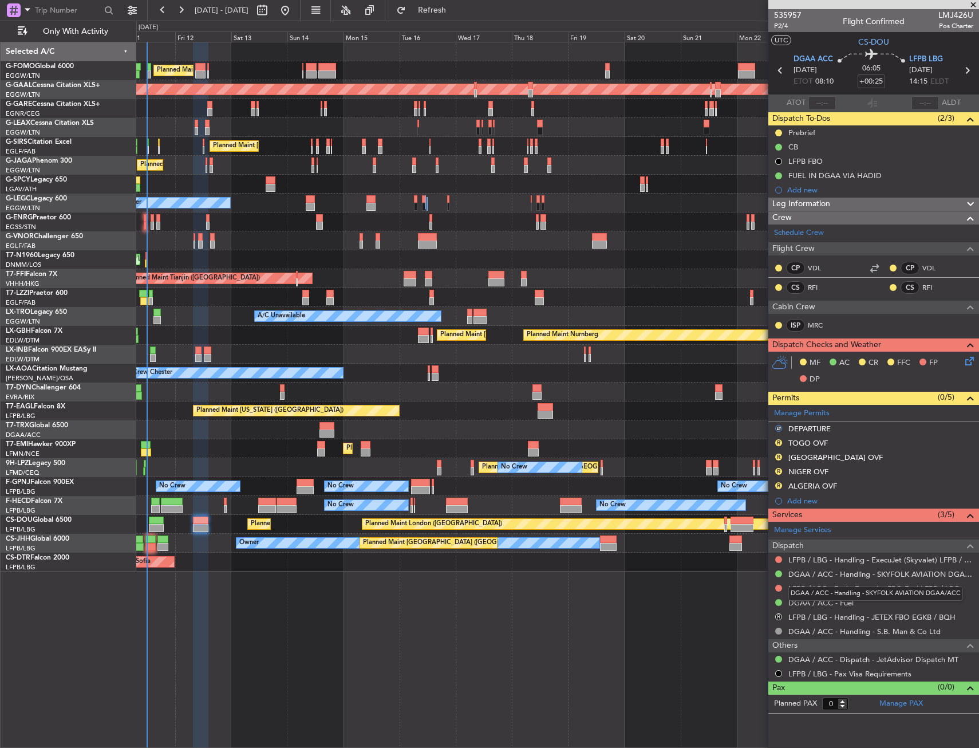
click at [781, 588] on mat-tooltip-component "DGAA / ACC - Handling - SKYFOLK AVIATION DGAA/ACC" at bounding box center [876, 594] width 191 height 30
click at [779, 587] on button at bounding box center [779, 588] width 7 height 7
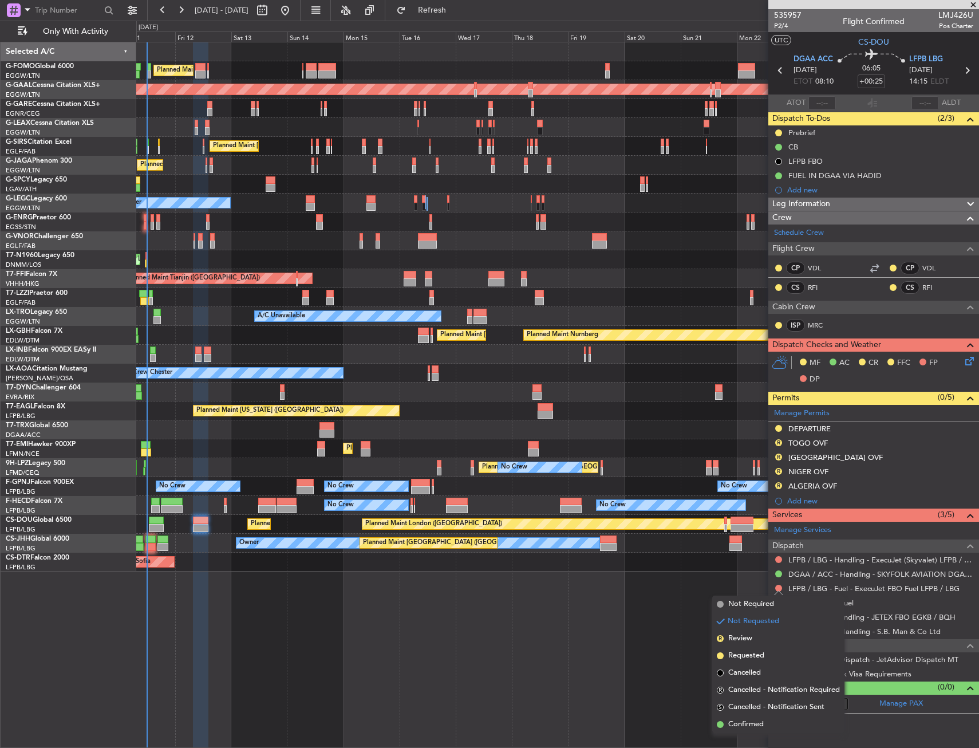
click at [757, 607] on div "Not Requested" at bounding box center [779, 606] width 49 height 14
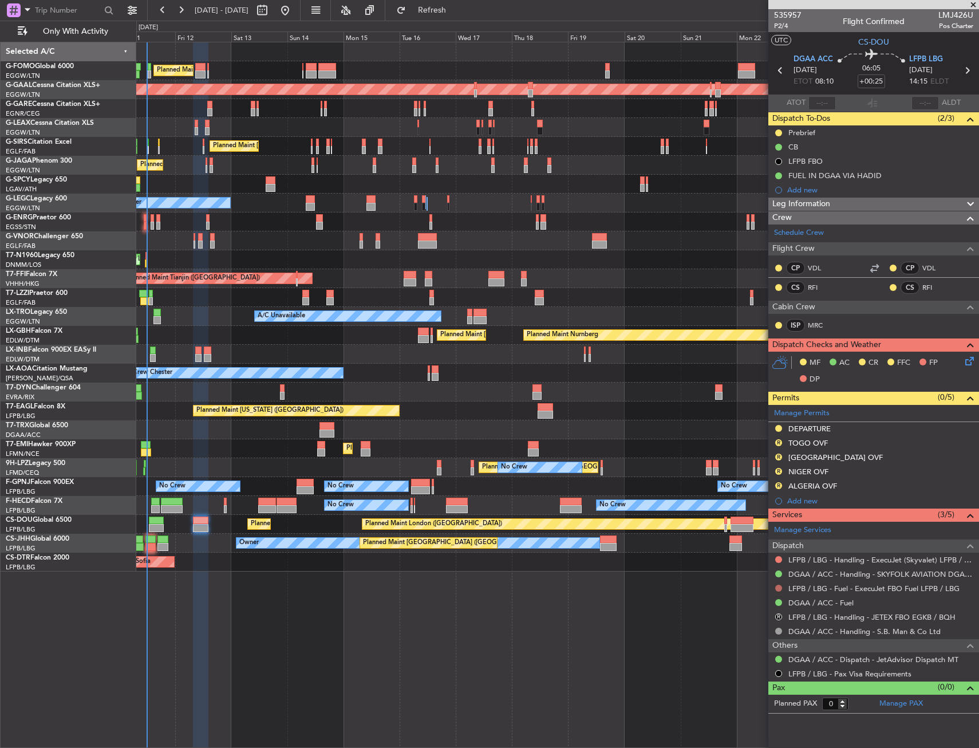
drag, startPoint x: 778, startPoint y: 590, endPoint x: 755, endPoint y: 596, distance: 24.3
click at [778, 589] on button at bounding box center [779, 588] width 7 height 7
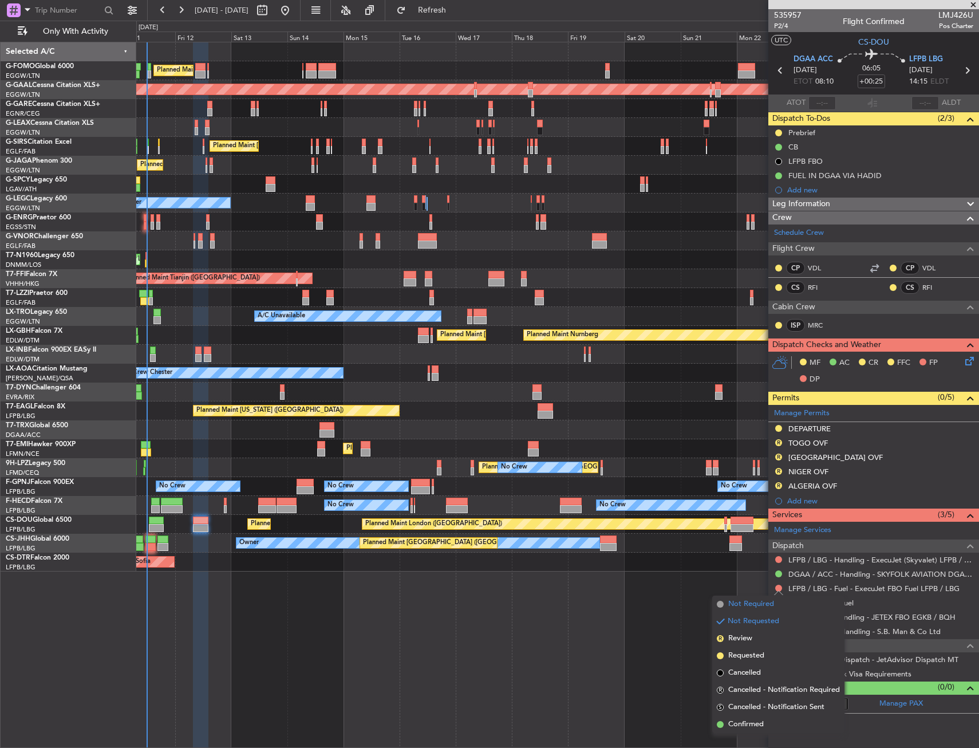
click at [733, 604] on span "Not Required" at bounding box center [752, 604] width 46 height 11
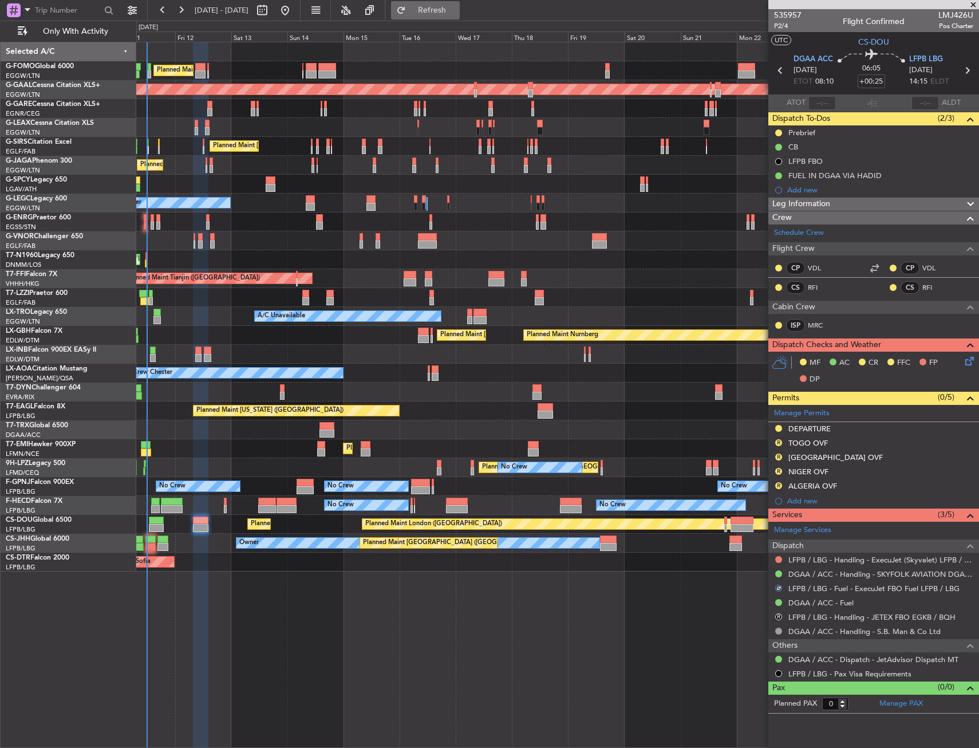
click at [457, 11] on span "Refresh" at bounding box center [432, 10] width 48 height 8
click at [779, 601] on button at bounding box center [779, 602] width 7 height 7
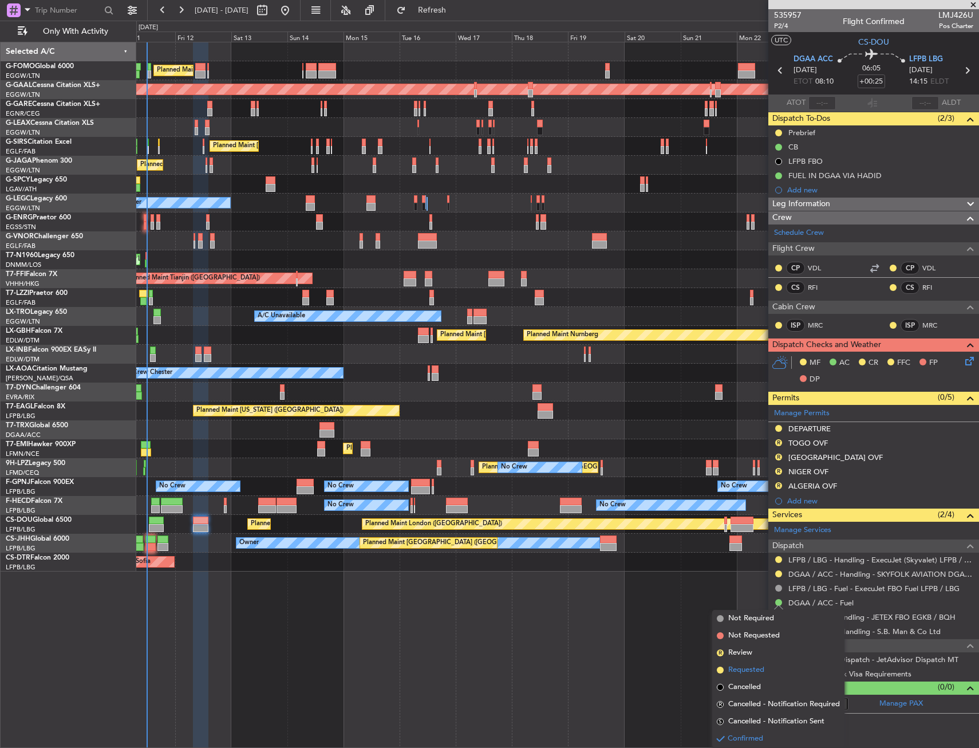
click at [742, 665] on span "Requested" at bounding box center [747, 669] width 36 height 11
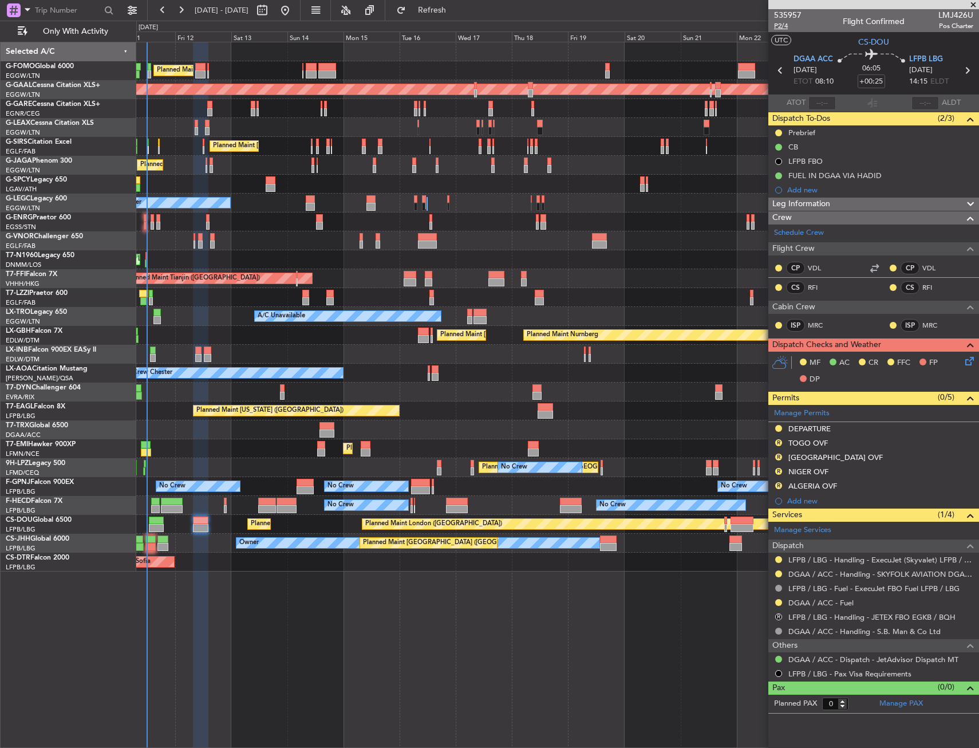
click at [786, 25] on span "P2/4" at bounding box center [787, 26] width 27 height 10
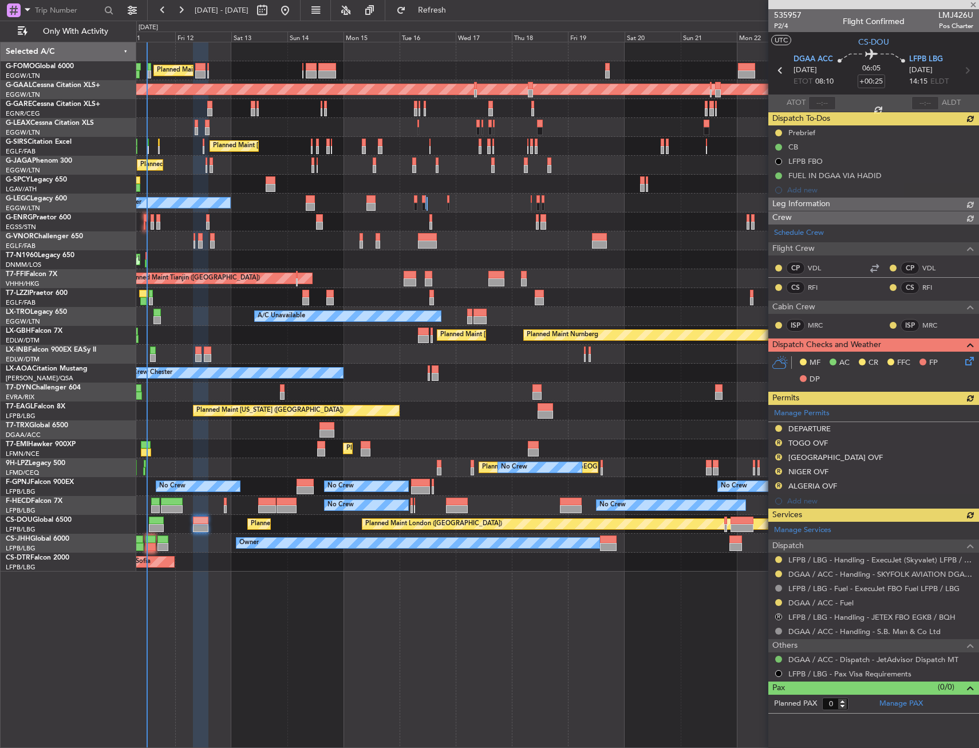
click at [780, 439] on div "Manage Permits DEPARTURE R TOGO OVF R BURKINA FASO OVF R NIGER OVF R ALGERIA OV…" at bounding box center [874, 457] width 211 height 104
click at [781, 440] on div "Manage Permits DEPARTURE R TOGO OVF R BURKINA FASO OVF R NIGER OVF R ALGERIA OV…" at bounding box center [874, 457] width 211 height 104
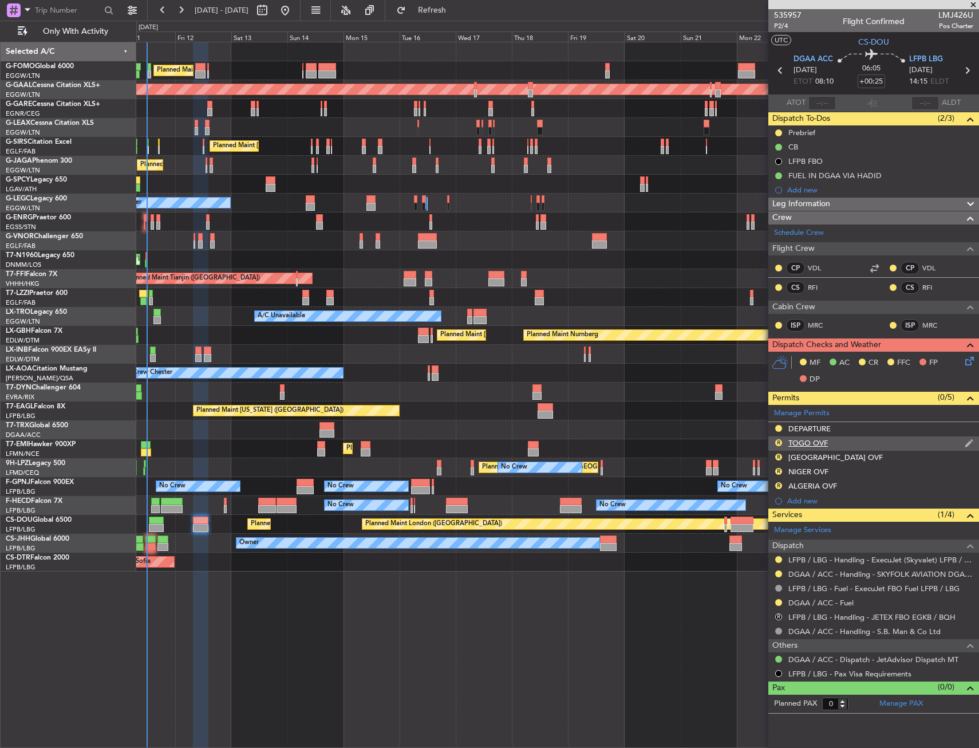
click at [774, 440] on div "R" at bounding box center [778, 442] width 9 height 9
drag, startPoint x: 780, startPoint y: 442, endPoint x: 777, endPoint y: 464, distance: 22.5
click at [780, 442] on button "R" at bounding box center [779, 442] width 7 height 7
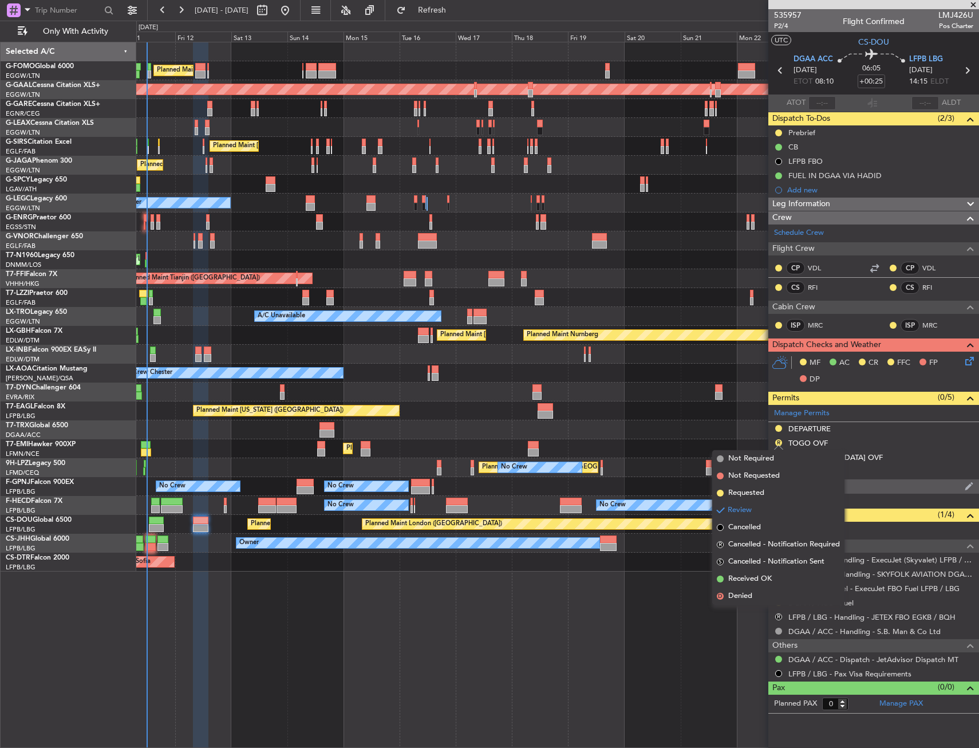
drag, startPoint x: 765, startPoint y: 491, endPoint x: 770, endPoint y: 483, distance: 9.1
click at [764, 491] on span "Requested" at bounding box center [747, 492] width 36 height 11
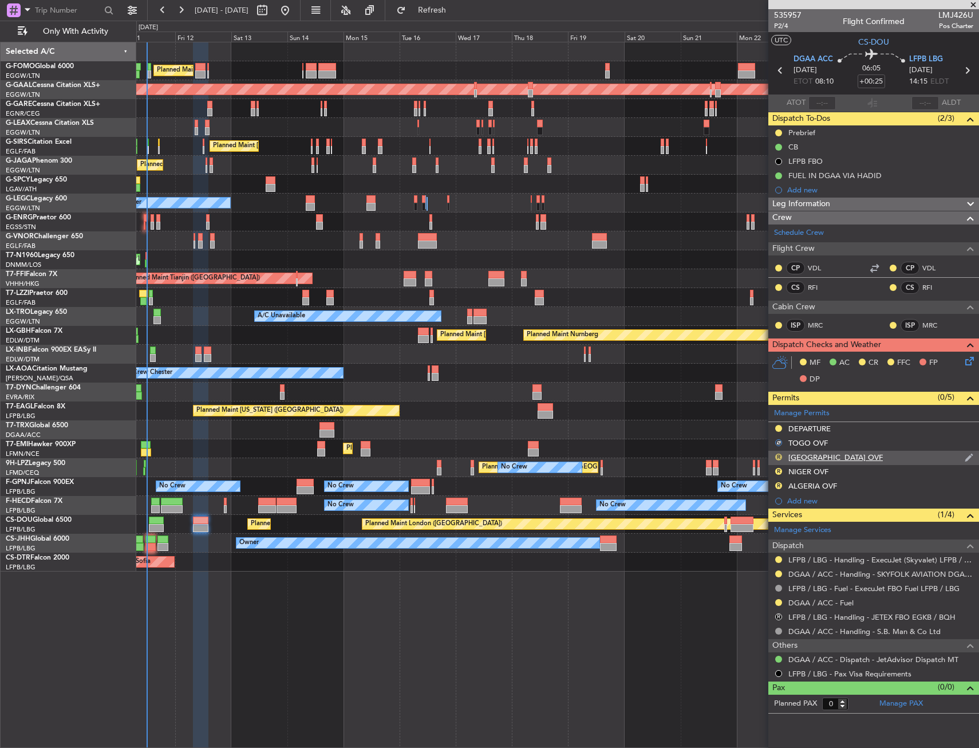
click at [778, 457] on button "R" at bounding box center [779, 457] width 7 height 7
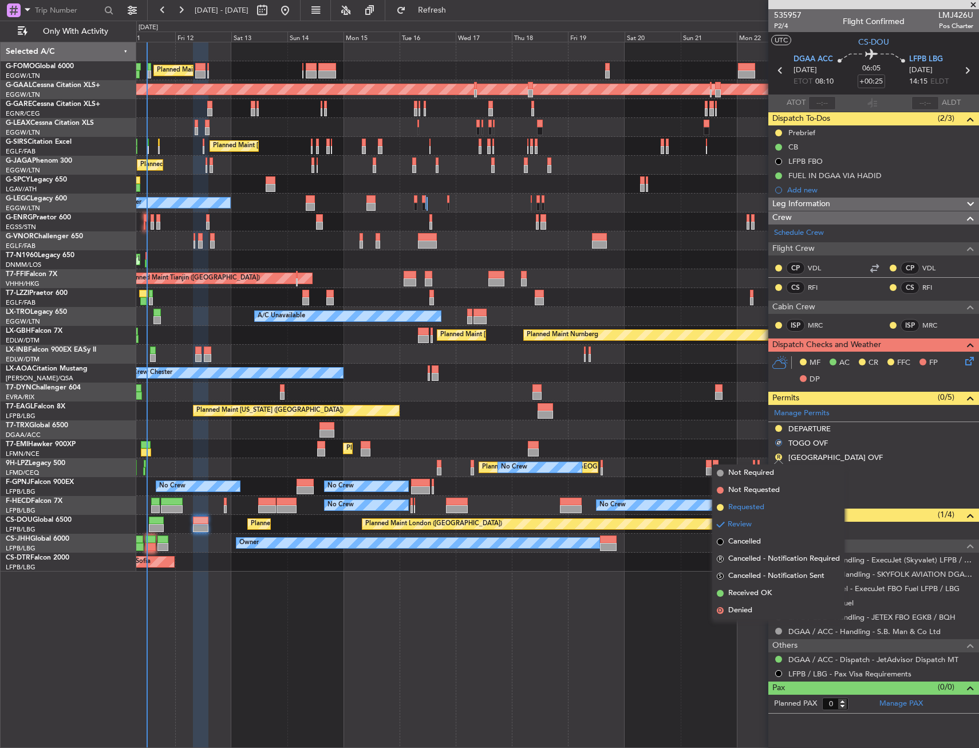
click at [762, 502] on span "Requested" at bounding box center [747, 507] width 36 height 11
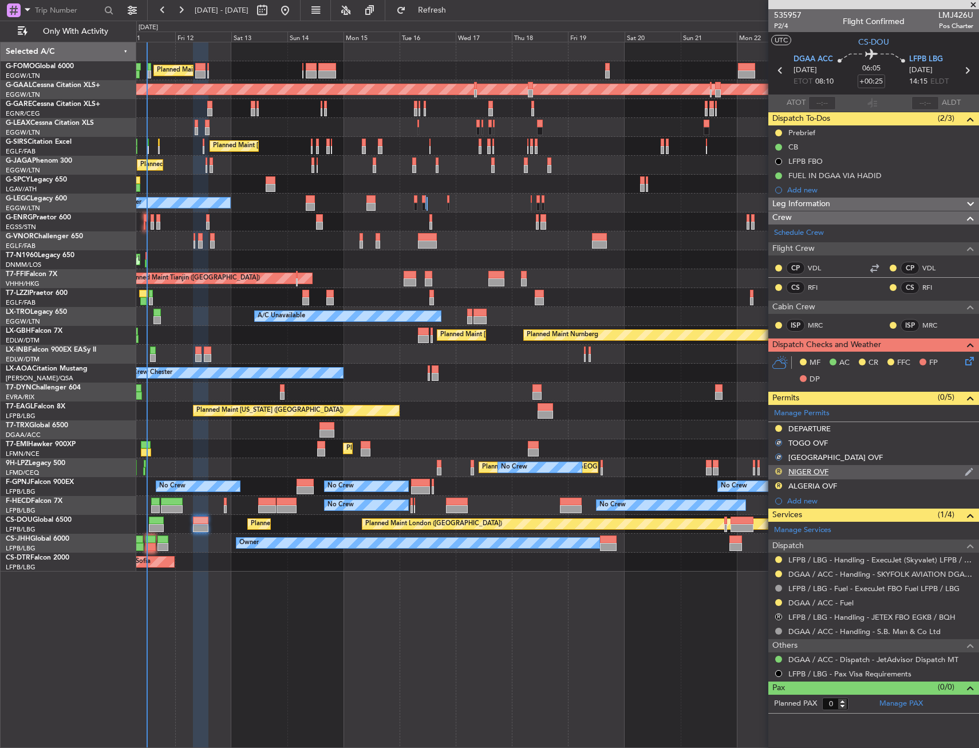
click at [780, 473] on button "R" at bounding box center [779, 471] width 7 height 7
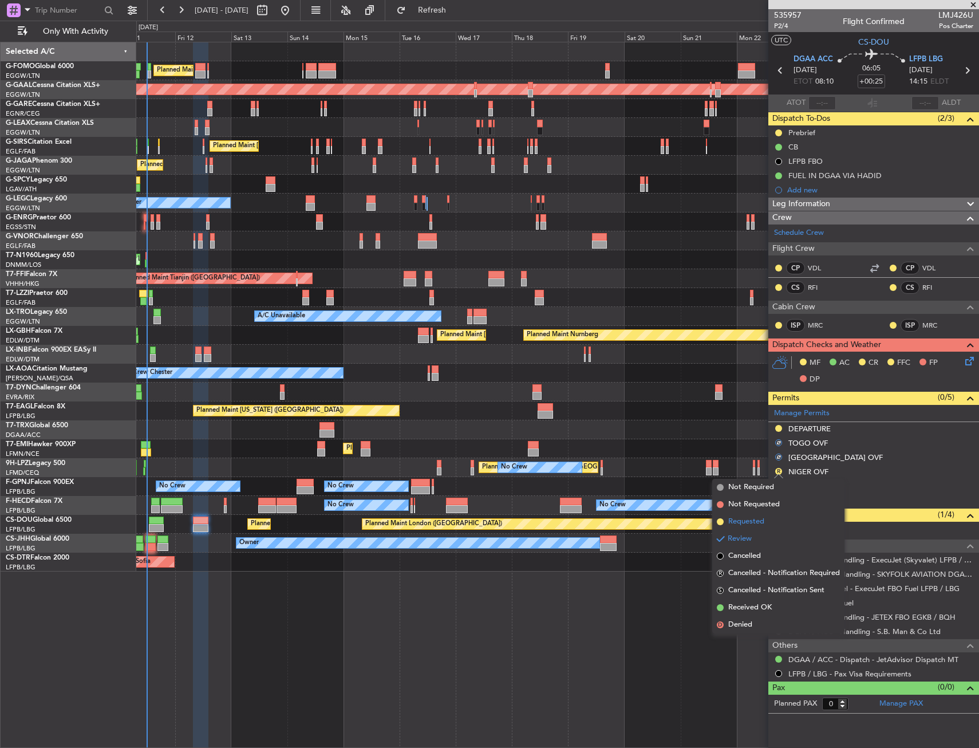
click at [763, 515] on li "Requested" at bounding box center [779, 521] width 132 height 17
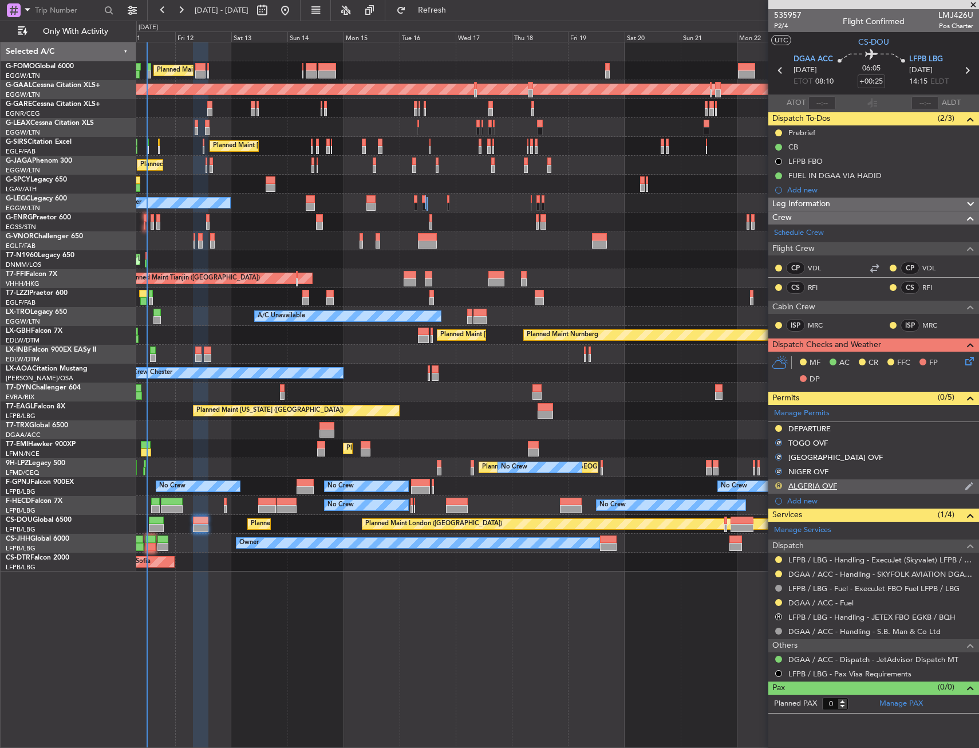
click at [780, 483] on button "R" at bounding box center [779, 485] width 7 height 7
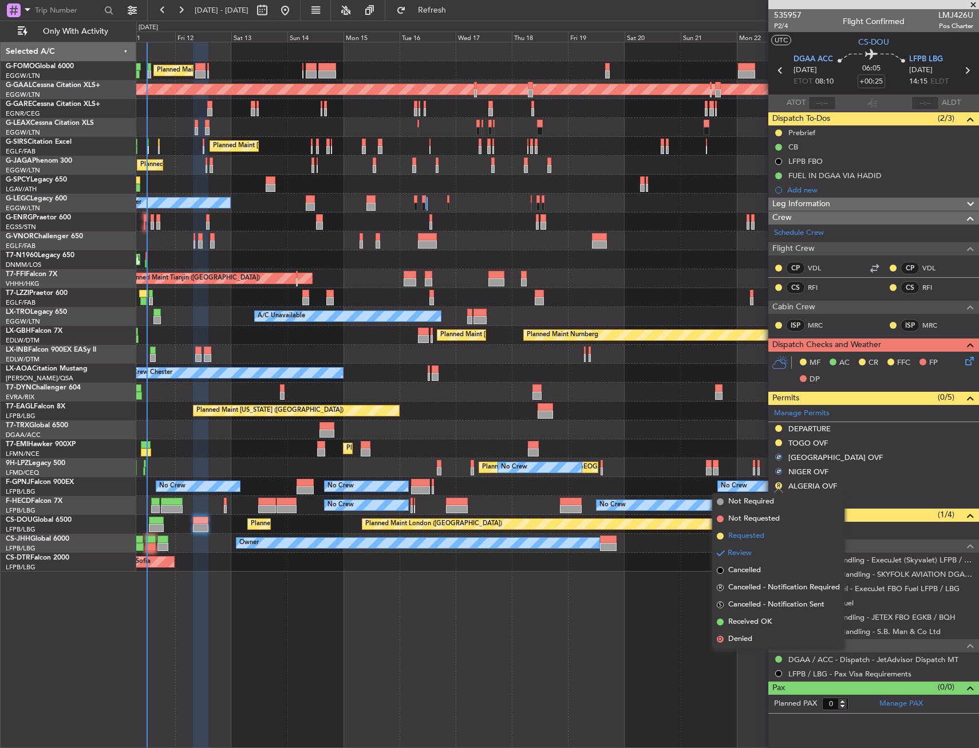
click at [753, 535] on span "Requested" at bounding box center [747, 535] width 36 height 11
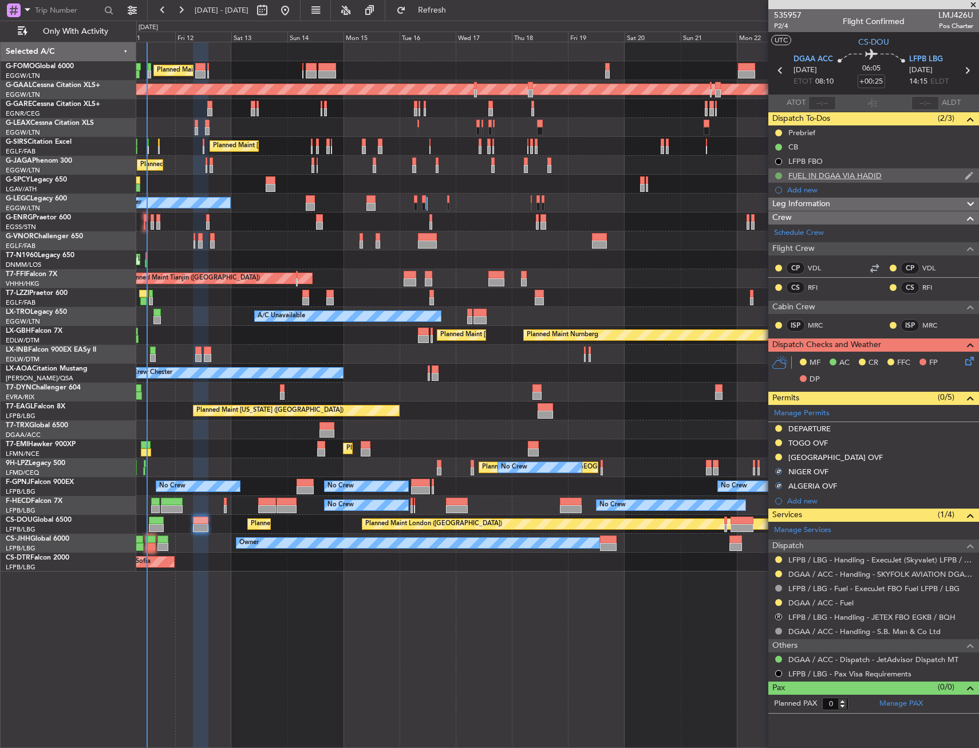
click at [780, 176] on button at bounding box center [779, 175] width 7 height 7
click at [761, 211] on li "In Progress" at bounding box center [779, 208] width 61 height 17
click at [784, 28] on span "P2/4" at bounding box center [787, 26] width 27 height 10
click at [973, 355] on icon at bounding box center [967, 359] width 9 height 9
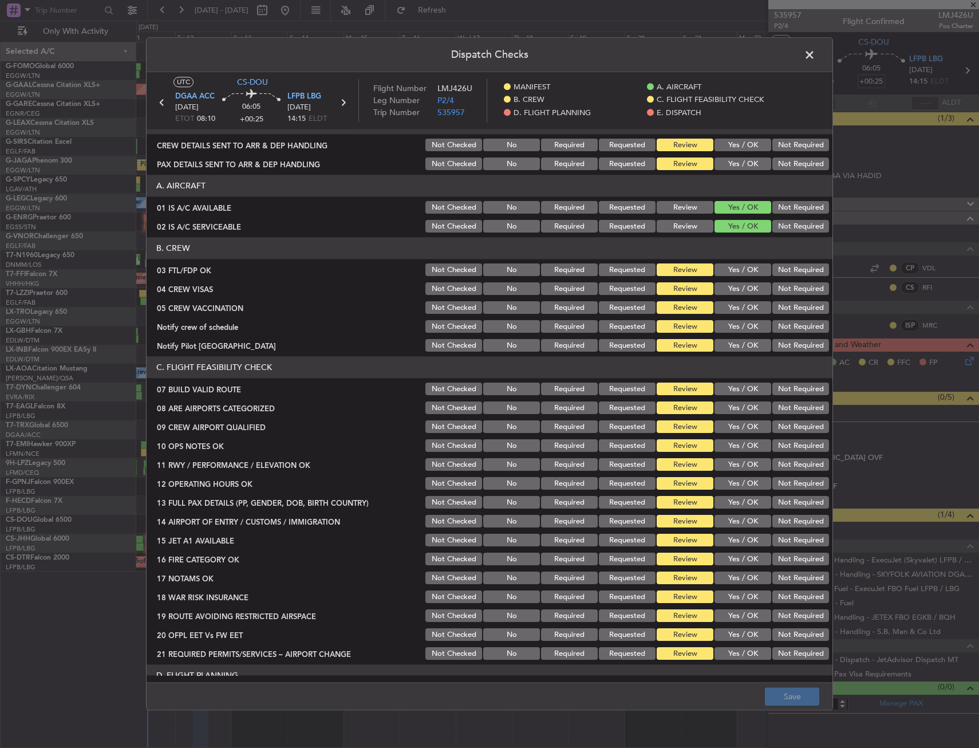
scroll to position [0, 0]
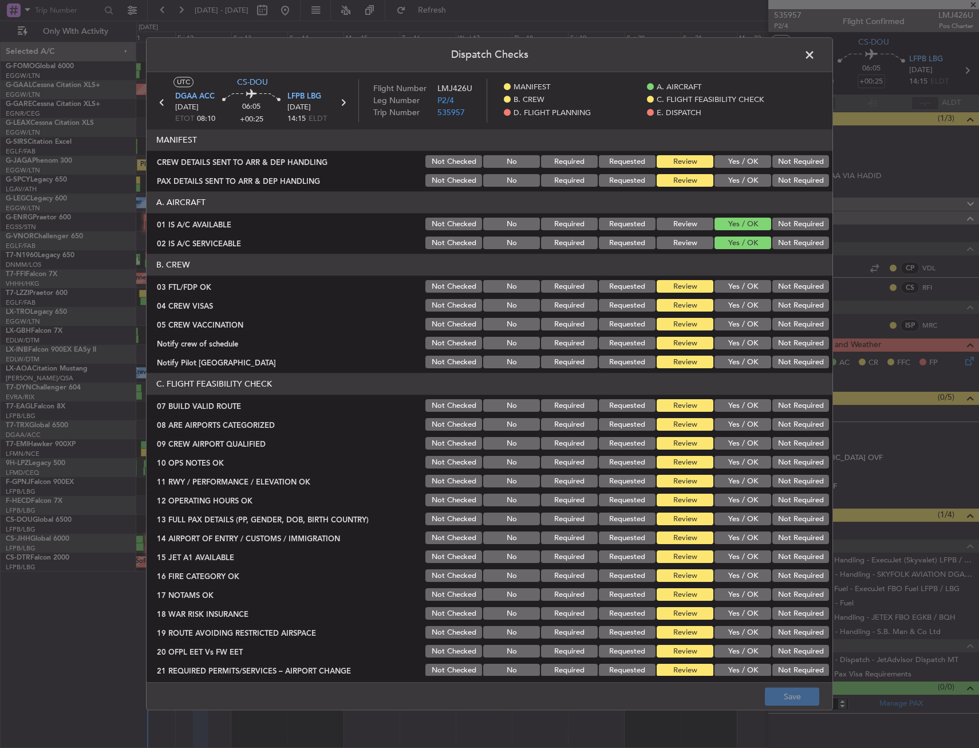
click at [738, 284] on button "Yes / OK" at bounding box center [743, 287] width 57 height 13
drag, startPoint x: 777, startPoint y: 300, endPoint x: 775, endPoint y: 321, distance: 20.7
click at [777, 301] on button "Not Required" at bounding box center [801, 306] width 57 height 13
drag, startPoint x: 777, startPoint y: 324, endPoint x: 777, endPoint y: 340, distance: 15.5
click at [777, 327] on button "Not Required" at bounding box center [801, 324] width 57 height 13
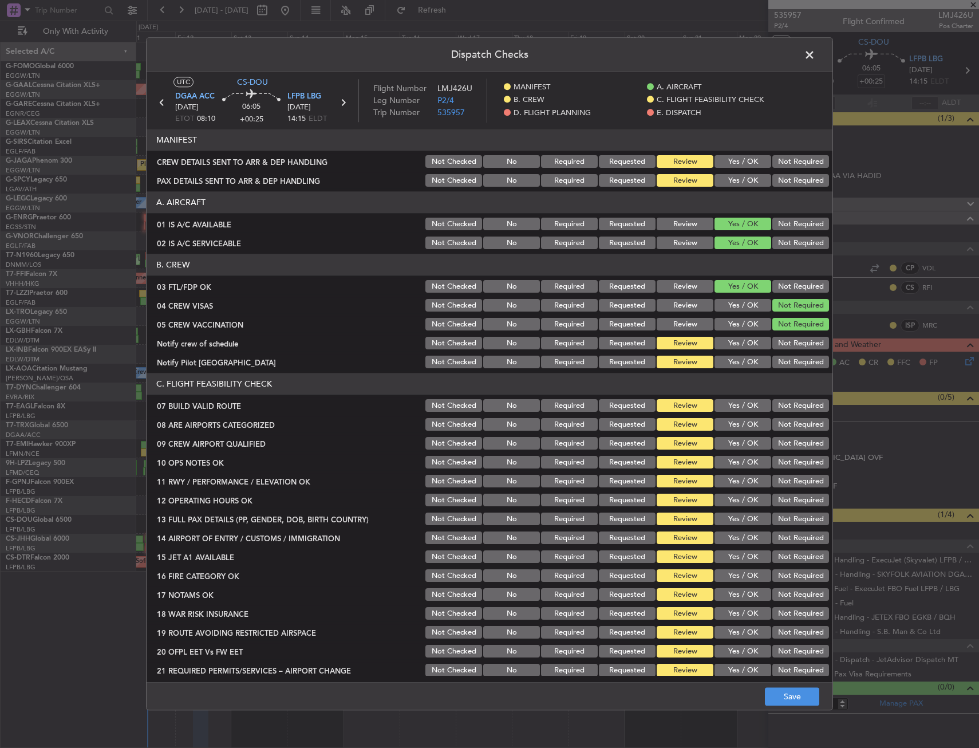
click at [776, 345] on button "Not Required" at bounding box center [801, 343] width 57 height 13
click at [737, 366] on button "Yes / OK" at bounding box center [743, 362] width 57 height 13
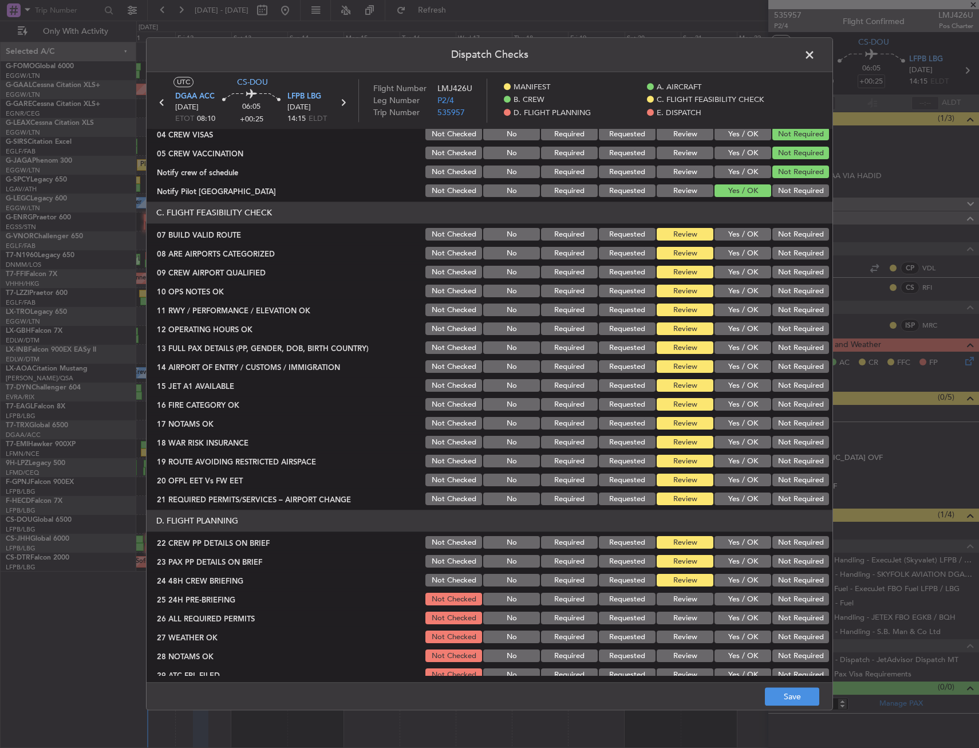
scroll to position [172, 0]
drag, startPoint x: 738, startPoint y: 226, endPoint x: 739, endPoint y: 246, distance: 19.5
click at [738, 231] on div "Yes / OK" at bounding box center [742, 234] width 58 height 16
drag, startPoint x: 739, startPoint y: 238, endPoint x: 739, endPoint y: 263, distance: 24.6
click at [739, 240] on button "Yes / OK" at bounding box center [743, 234] width 57 height 13
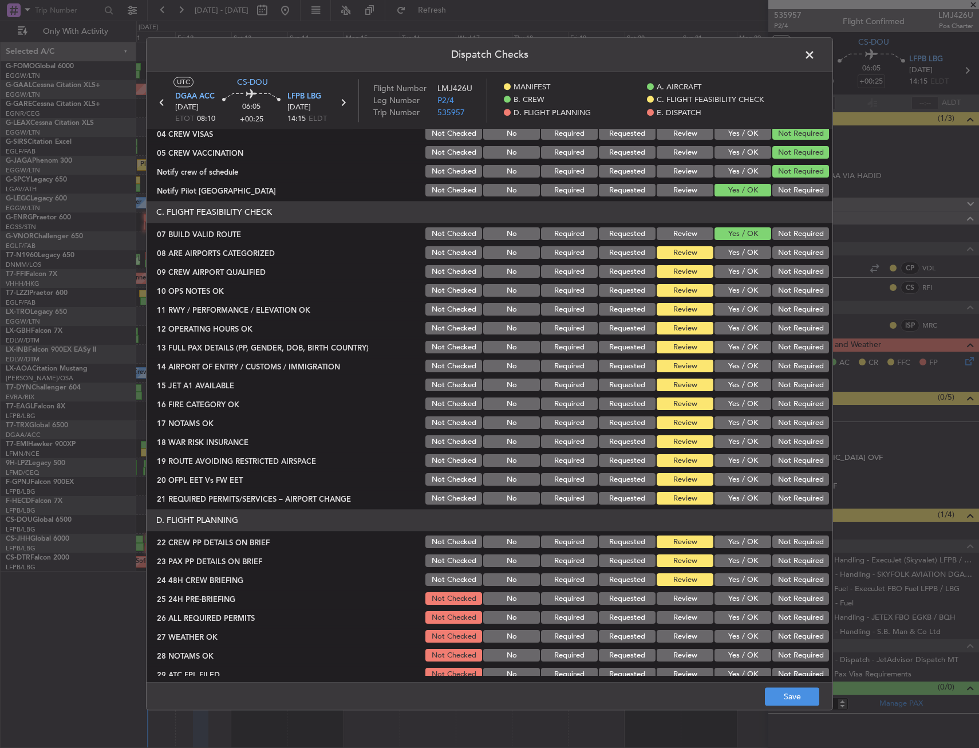
click at [739, 263] on section "C. FLIGHT FEASIBILITY CHECK 07 BUILD VALID ROUTE Not Checked No Required Reques…" at bounding box center [490, 354] width 686 height 305
drag, startPoint x: 743, startPoint y: 254, endPoint x: 741, endPoint y: 262, distance: 8.9
click at [743, 254] on button "Yes / OK" at bounding box center [743, 253] width 57 height 13
click at [739, 272] on button "Yes / OK" at bounding box center [743, 272] width 57 height 13
click at [737, 296] on button "Yes / OK" at bounding box center [743, 291] width 57 height 13
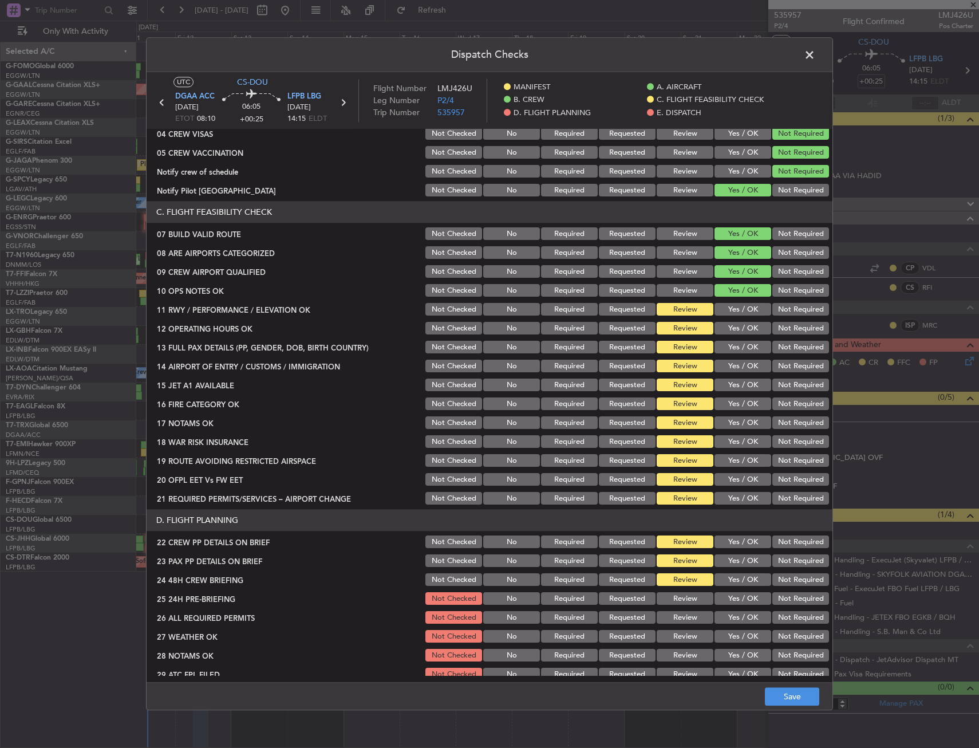
click at [735, 308] on button "Yes / OK" at bounding box center [743, 310] width 57 height 13
click at [735, 325] on button "Yes / OK" at bounding box center [743, 328] width 57 height 13
click at [738, 343] on div "Yes / OK" at bounding box center [742, 348] width 58 height 16
click at [738, 345] on button "Yes / OK" at bounding box center [743, 347] width 57 height 13
click at [741, 361] on button "Yes / OK" at bounding box center [743, 366] width 57 height 13
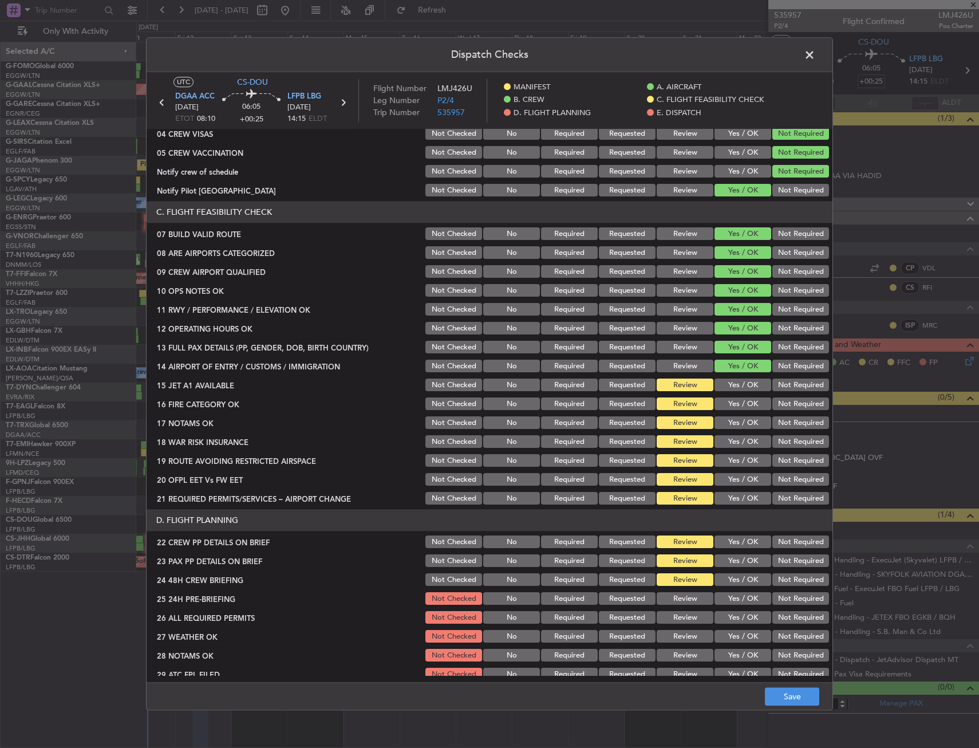
click at [742, 381] on button "Yes / OK" at bounding box center [743, 385] width 57 height 13
click at [740, 400] on button "Yes / OK" at bounding box center [743, 404] width 57 height 13
click at [737, 426] on button "Yes / OK" at bounding box center [743, 423] width 57 height 13
click at [734, 445] on button "Yes / OK" at bounding box center [743, 442] width 57 height 13
click at [731, 460] on button "Yes / OK" at bounding box center [743, 461] width 57 height 13
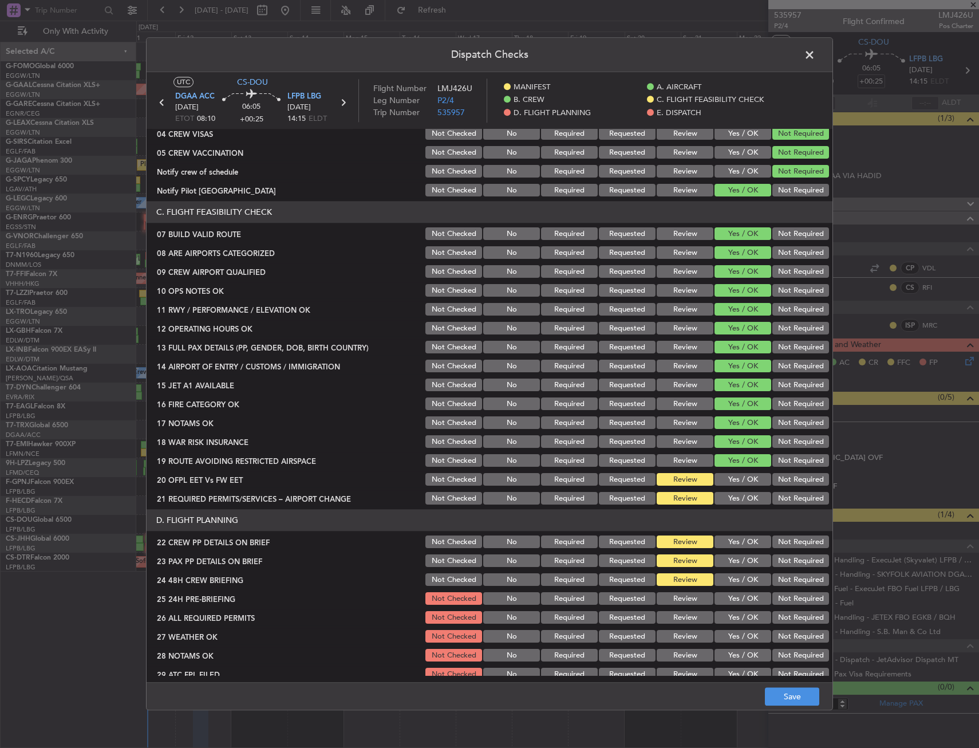
drag, startPoint x: 727, startPoint y: 475, endPoint x: 724, endPoint y: 493, distance: 18.1
click at [727, 476] on button "Yes / OK" at bounding box center [743, 480] width 57 height 13
click at [723, 497] on button "Yes / OK" at bounding box center [743, 499] width 57 height 13
drag, startPoint x: 719, startPoint y: 538, endPoint x: 721, endPoint y: 553, distance: 15.0
click at [720, 541] on button "Yes / OK" at bounding box center [743, 542] width 57 height 13
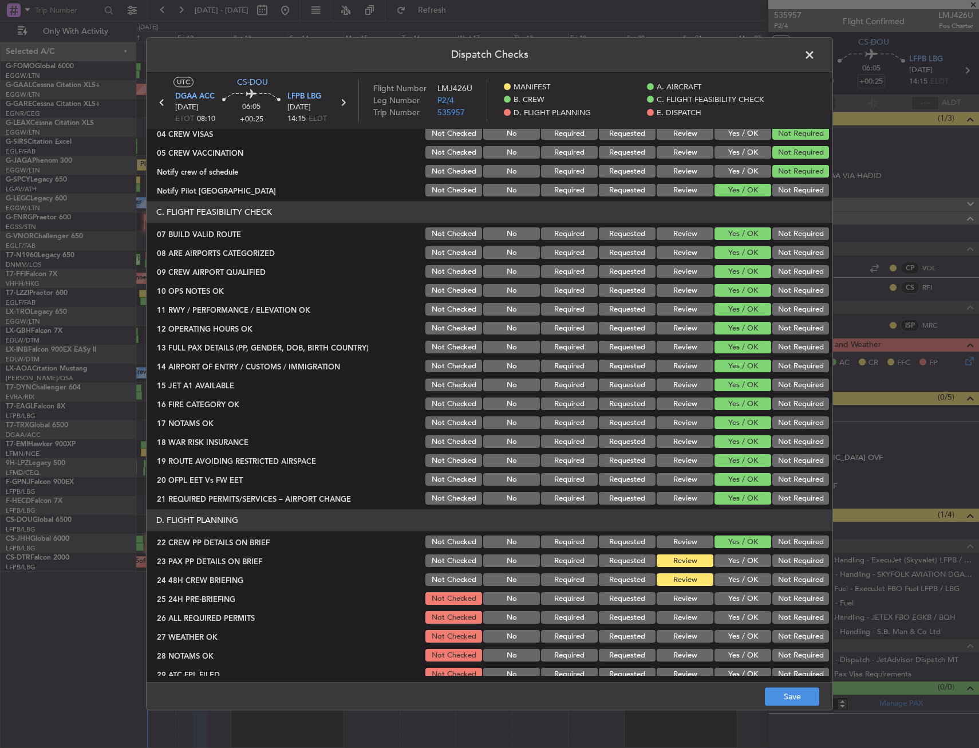
click at [722, 567] on button "Yes / OK" at bounding box center [743, 561] width 57 height 13
drag, startPoint x: 722, startPoint y: 578, endPoint x: 721, endPoint y: 585, distance: 7.5
click at [721, 580] on button "Yes / OK" at bounding box center [743, 580] width 57 height 13
drag, startPoint x: 721, startPoint y: 599, endPoint x: 722, endPoint y: 616, distance: 17.3
click at [721, 599] on button "Yes / OK" at bounding box center [743, 599] width 57 height 13
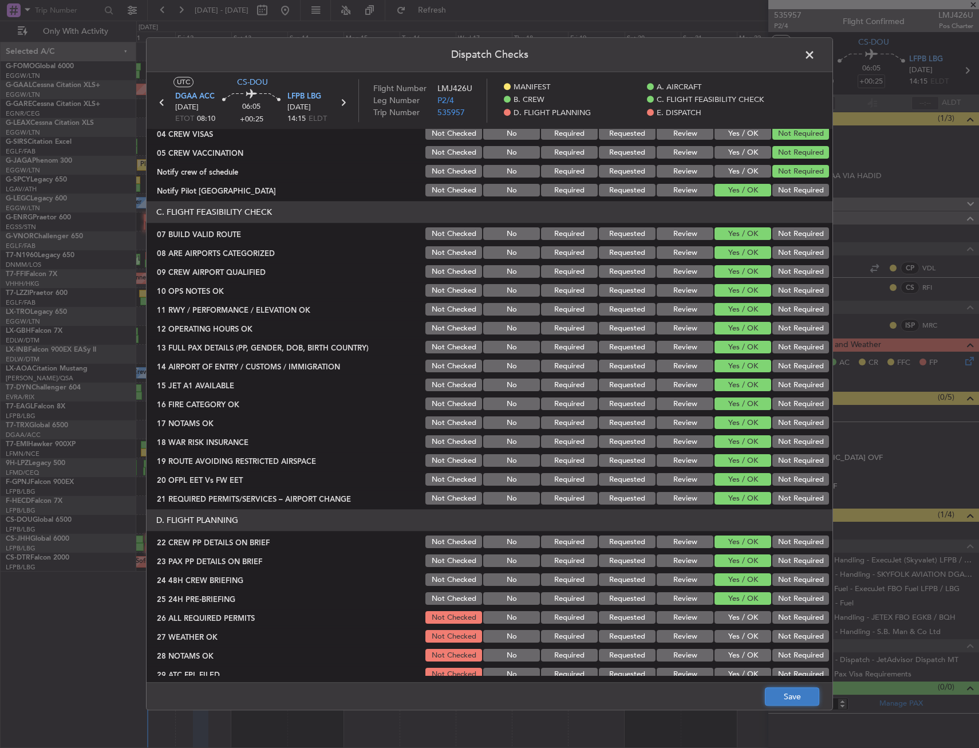
click at [768, 698] on button "Save" at bounding box center [792, 697] width 54 height 18
drag, startPoint x: 809, startPoint y: 51, endPoint x: 802, endPoint y: 56, distance: 7.8
click at [816, 52] on span at bounding box center [816, 57] width 0 height 23
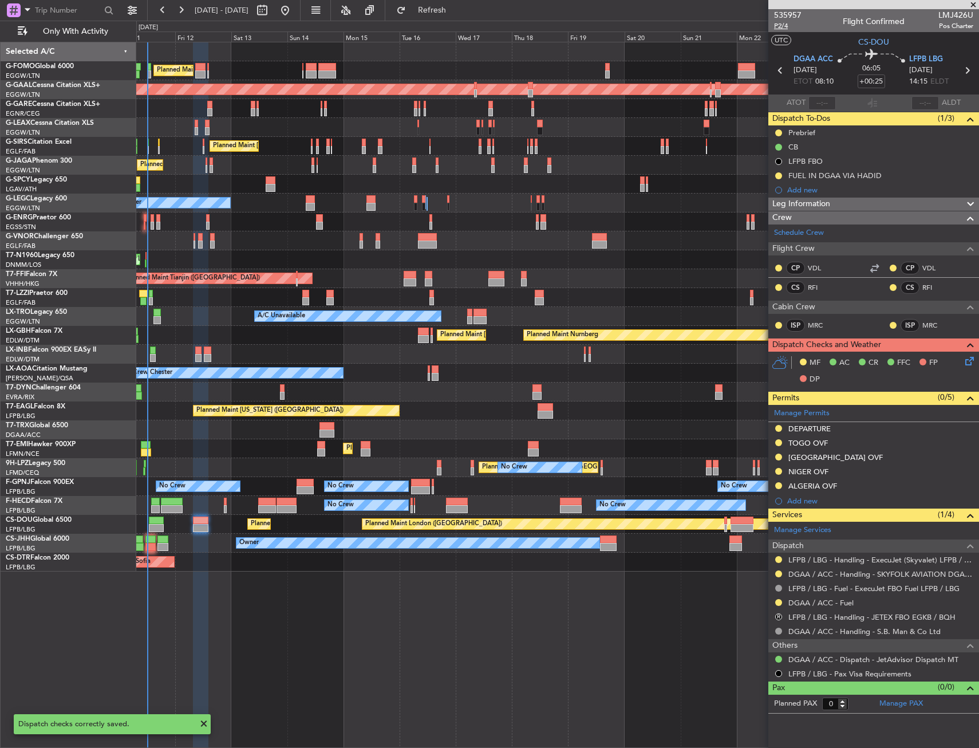
click at [790, 25] on span "P2/4" at bounding box center [787, 26] width 27 height 10
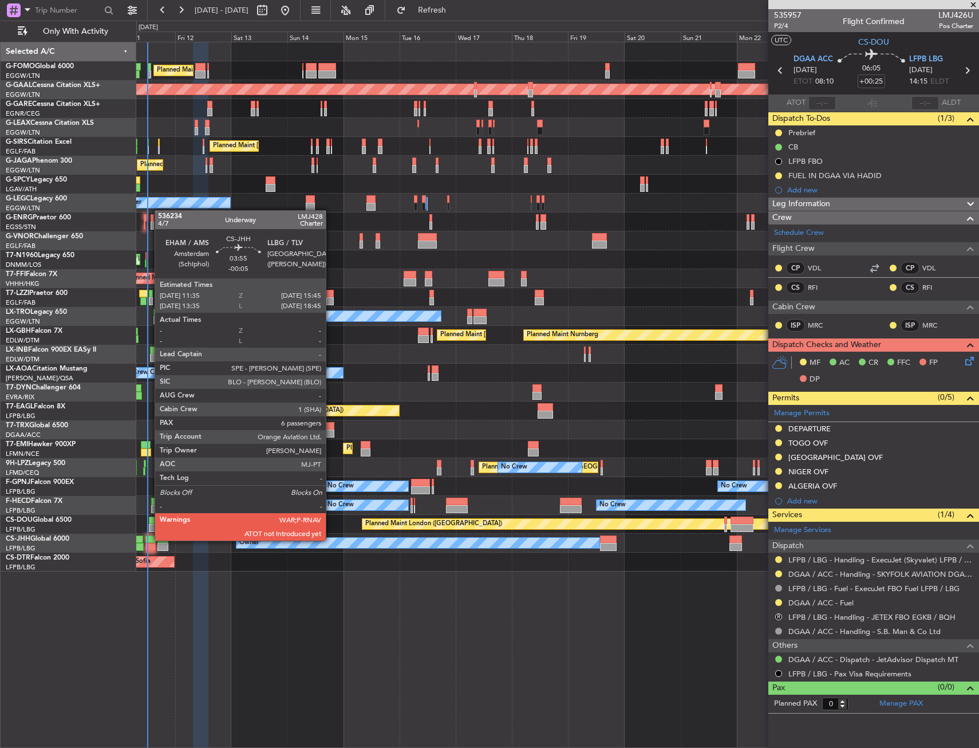
click at [149, 540] on div at bounding box center [150, 540] width 10 height 8
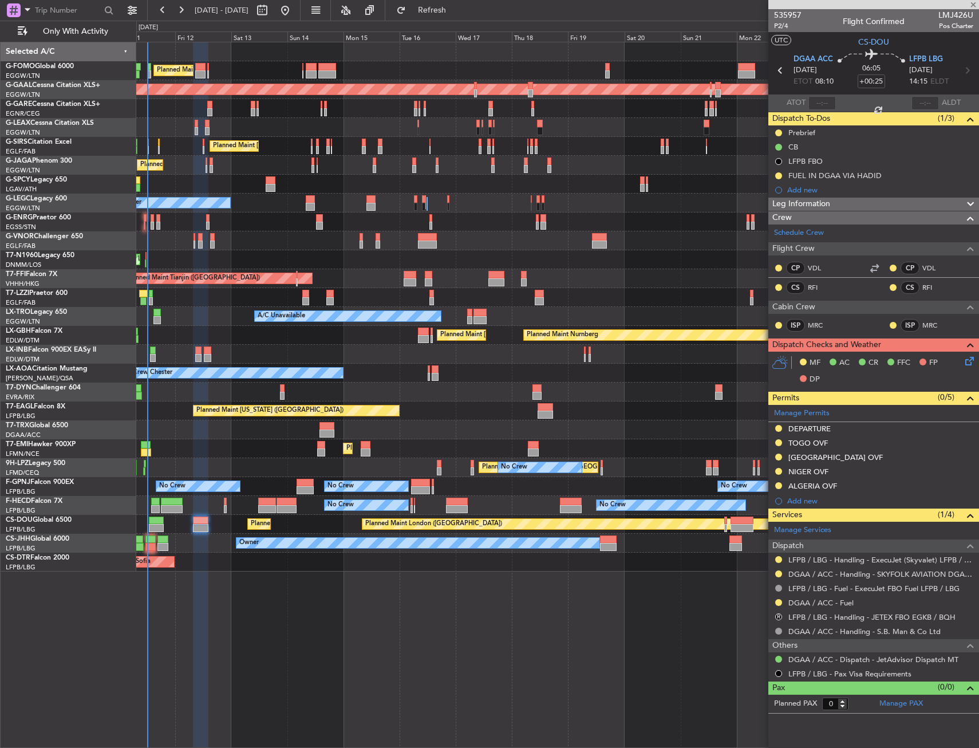
type input "-00:05"
type input "6"
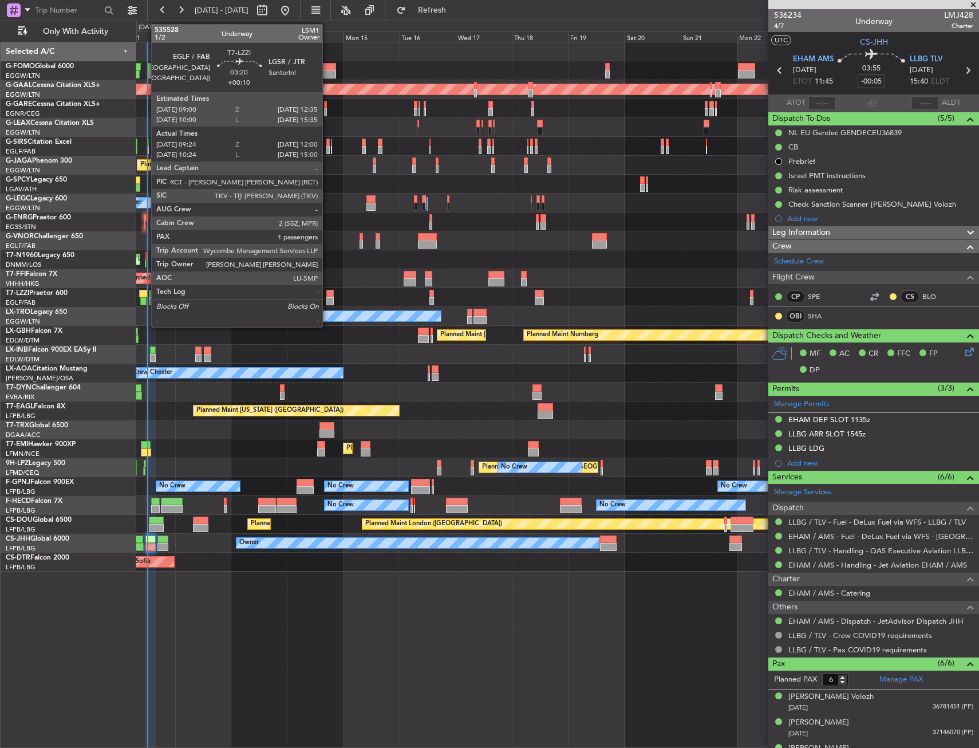
click at [145, 292] on div at bounding box center [143, 294] width 9 height 8
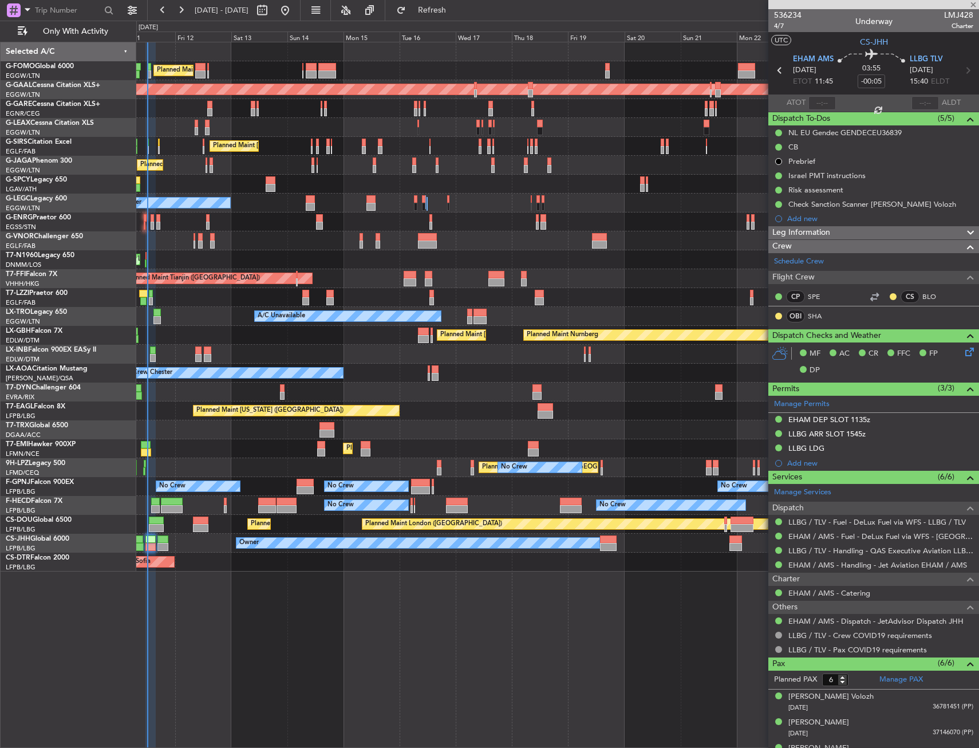
type input "+00:10"
type input "09:34"
type input "11:55"
type input "1"
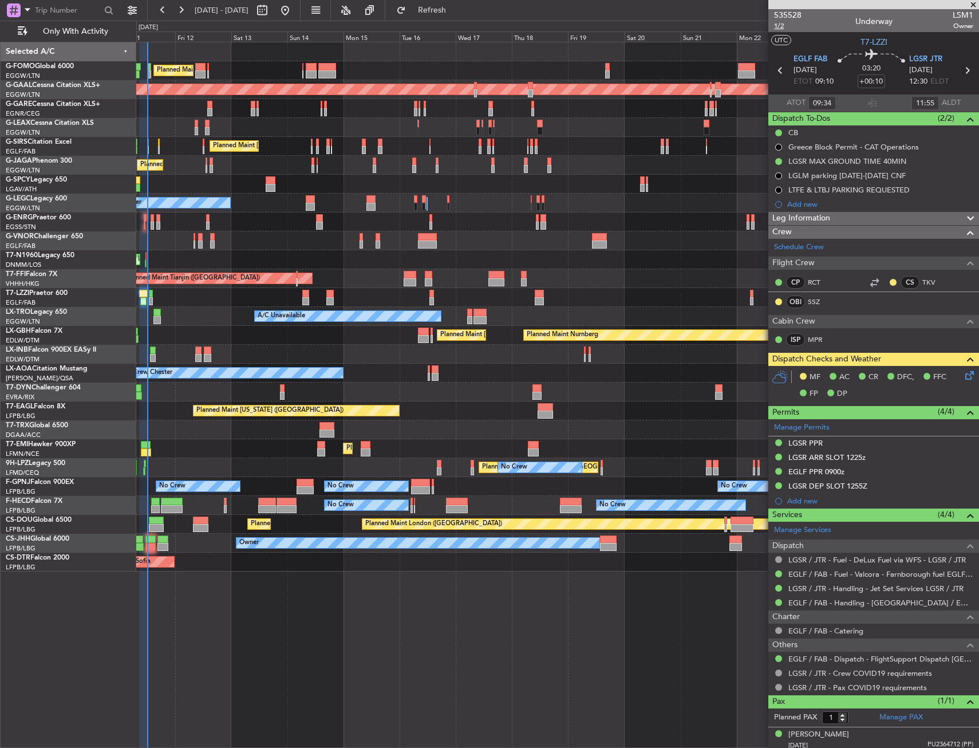
click at [774, 27] on span "1/2" at bounding box center [787, 26] width 27 height 10
click at [460, 15] on button "Refresh" at bounding box center [425, 10] width 69 height 18
click at [786, 25] on span "1/2" at bounding box center [787, 26] width 27 height 10
click at [175, 255] on div "AOG Maint London ([GEOGRAPHIC_DATA]) AOG Maint [GEOGRAPHIC_DATA] ([GEOGRAPHIC_D…" at bounding box center [557, 259] width 843 height 19
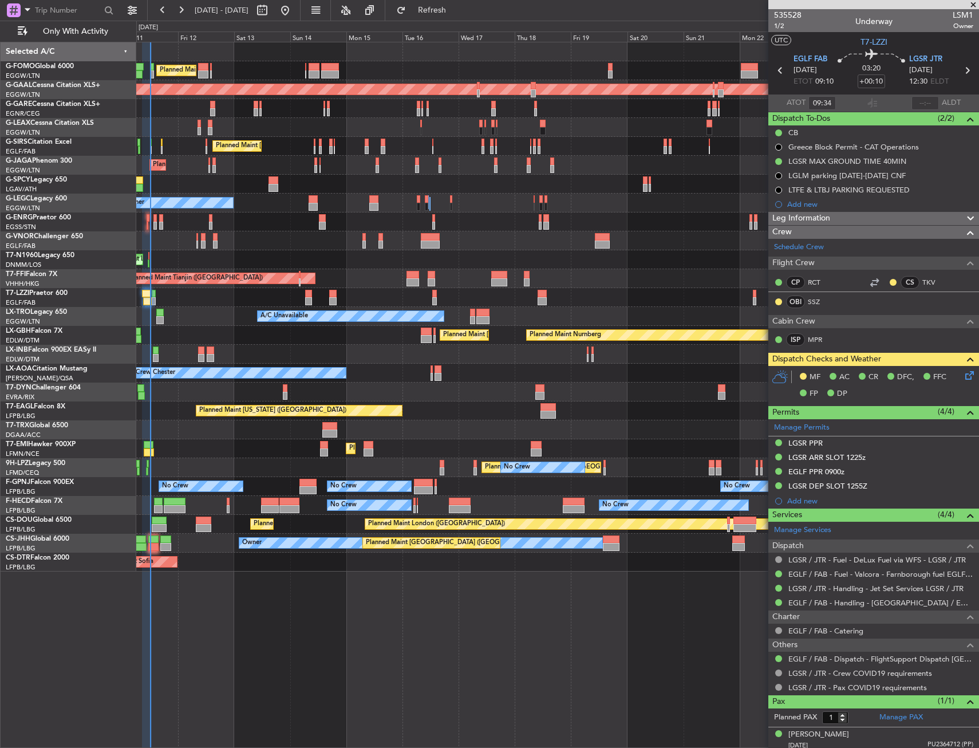
click at [170, 255] on div "AOG Maint London ([GEOGRAPHIC_DATA]) AOG Maint [GEOGRAPHIC_DATA] ([GEOGRAPHIC_D…" at bounding box center [557, 259] width 843 height 19
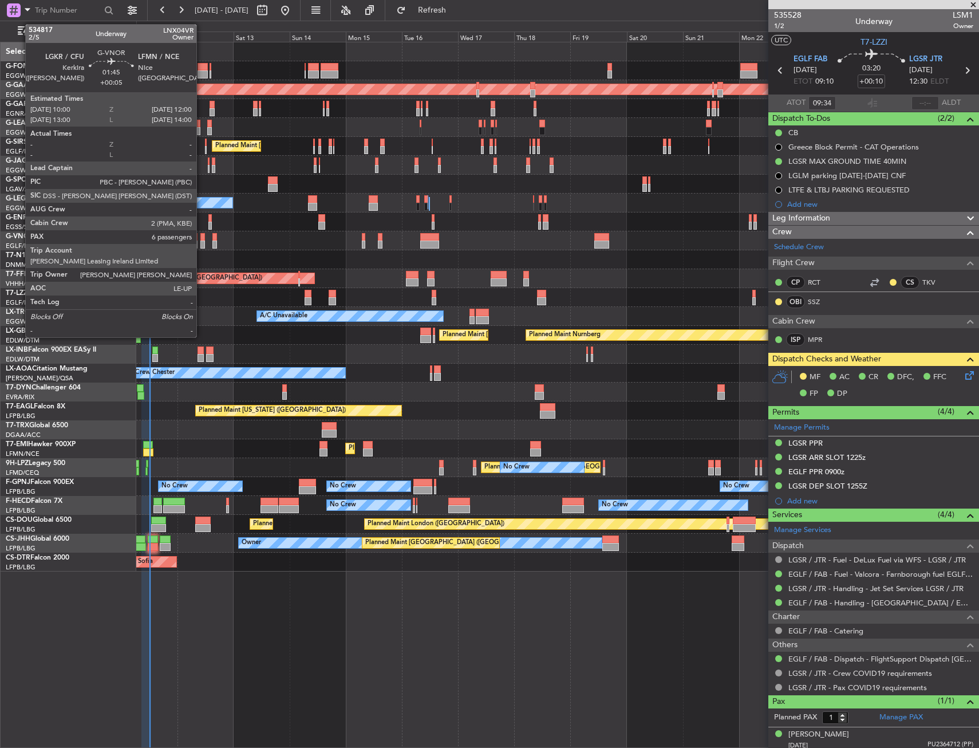
click at [202, 239] on div at bounding box center [202, 237] width 5 height 8
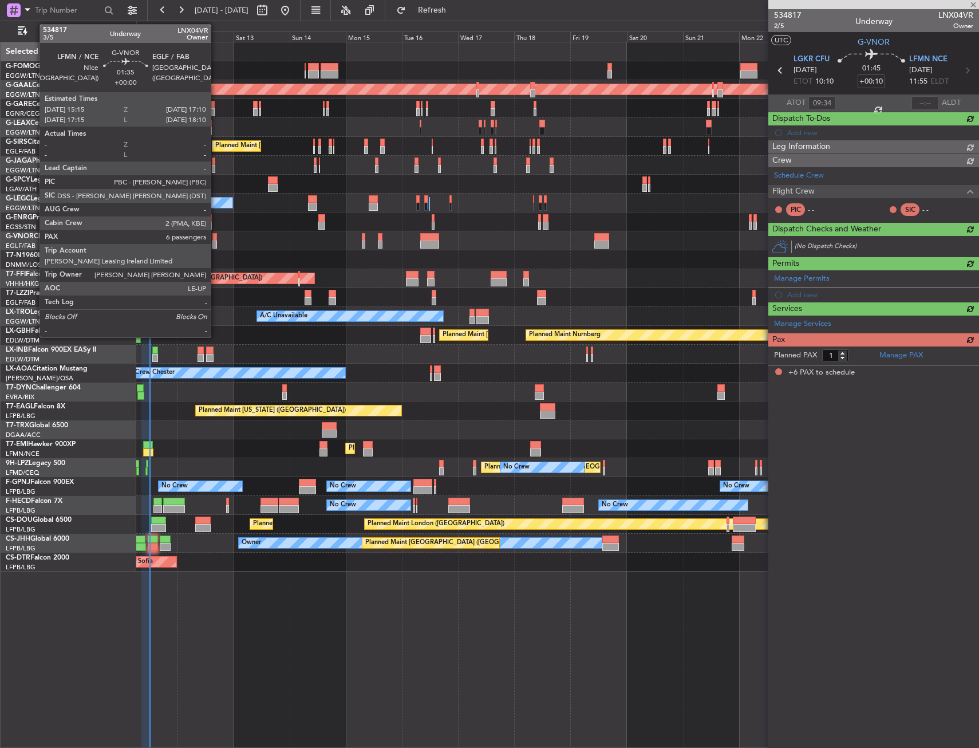
type input "+00:05"
type input "6"
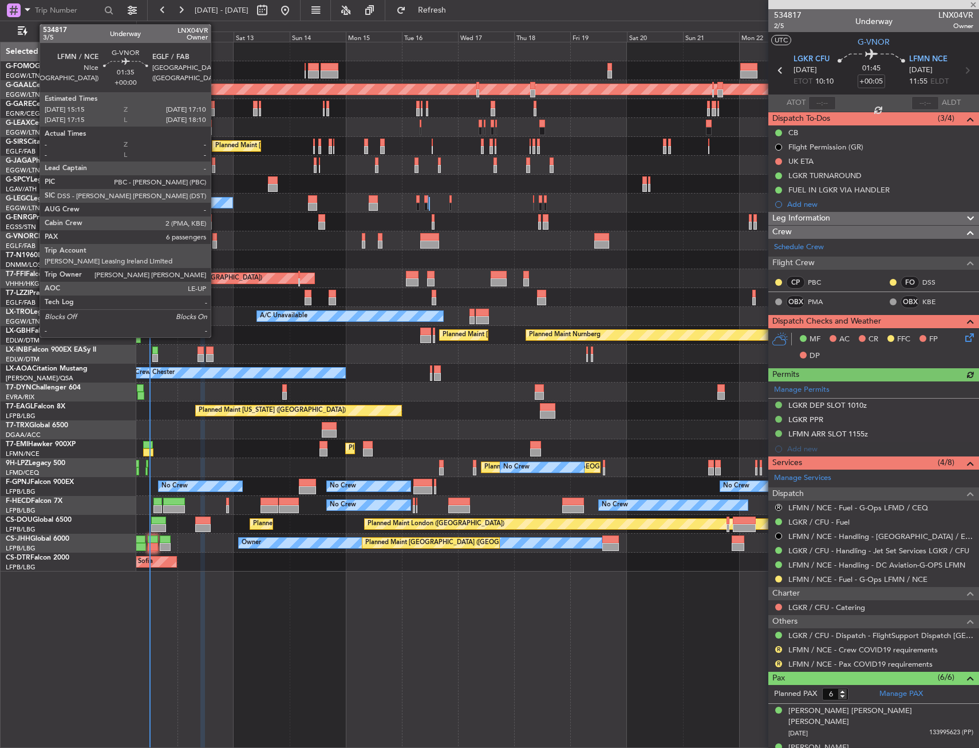
click at [216, 237] on div at bounding box center [215, 237] width 5 height 8
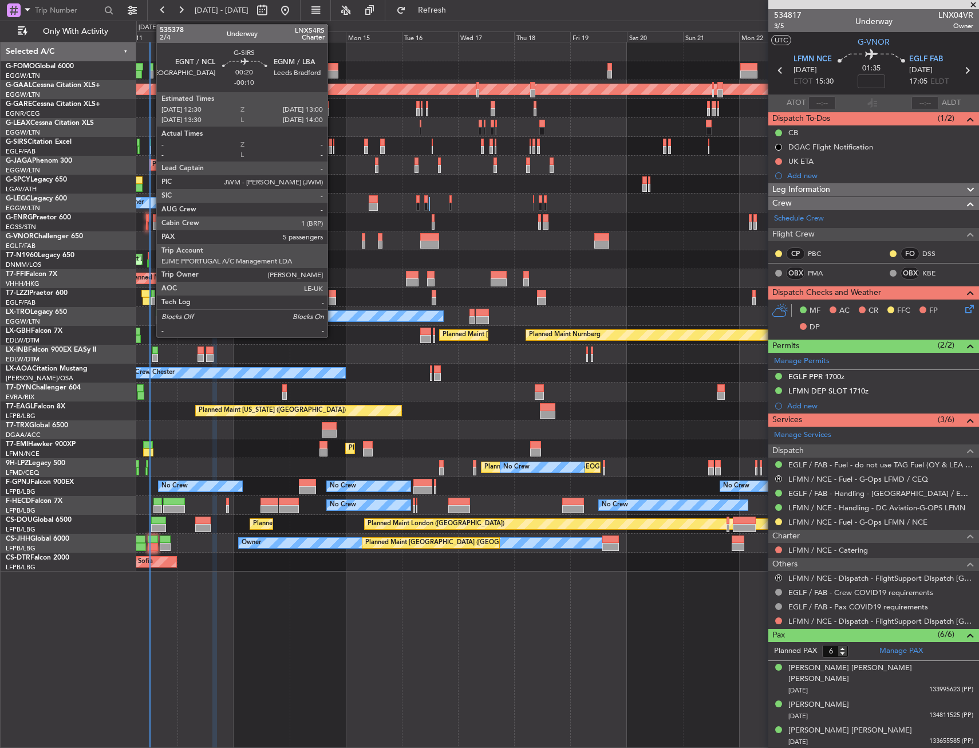
click at [151, 145] on div at bounding box center [151, 143] width 2 height 8
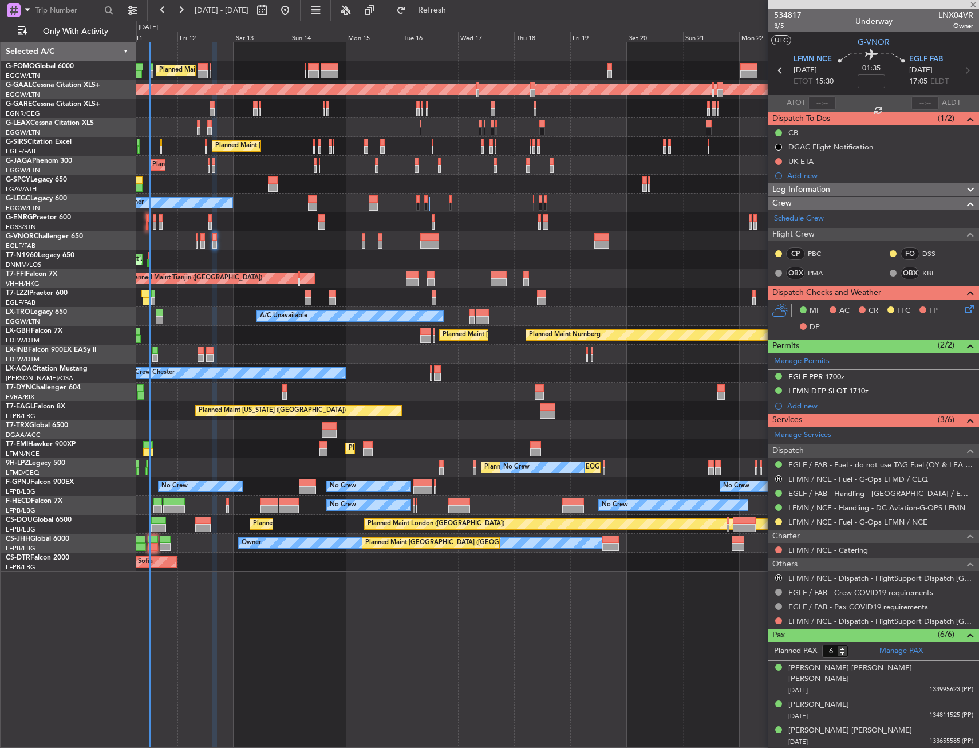
type input "-00:10"
type input "5"
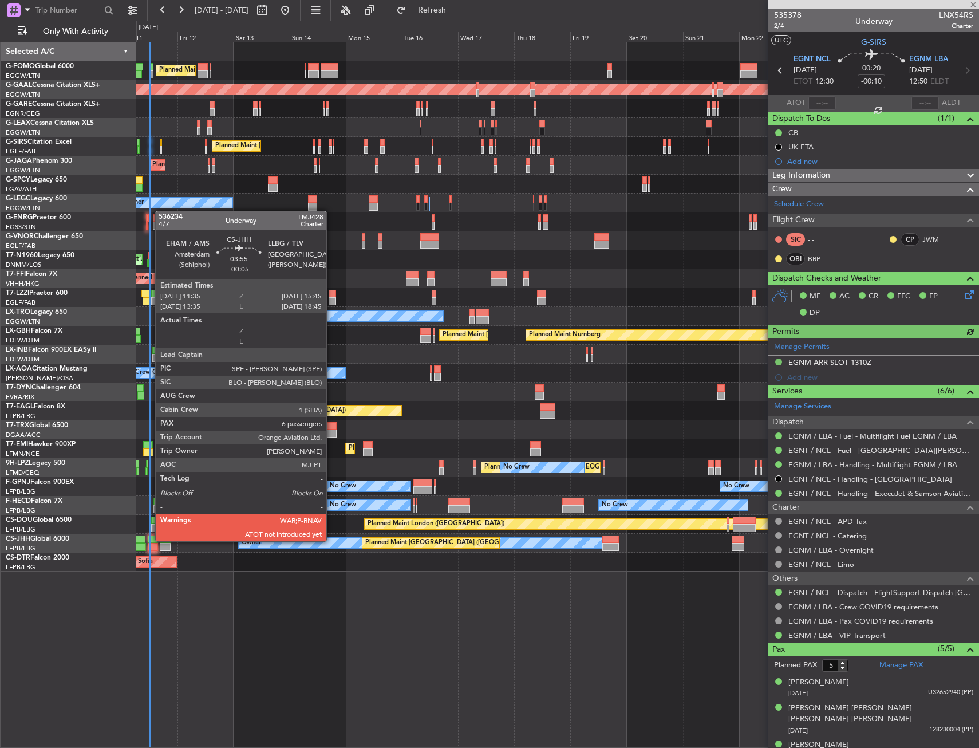
click at [149, 540] on div at bounding box center [153, 540] width 10 height 8
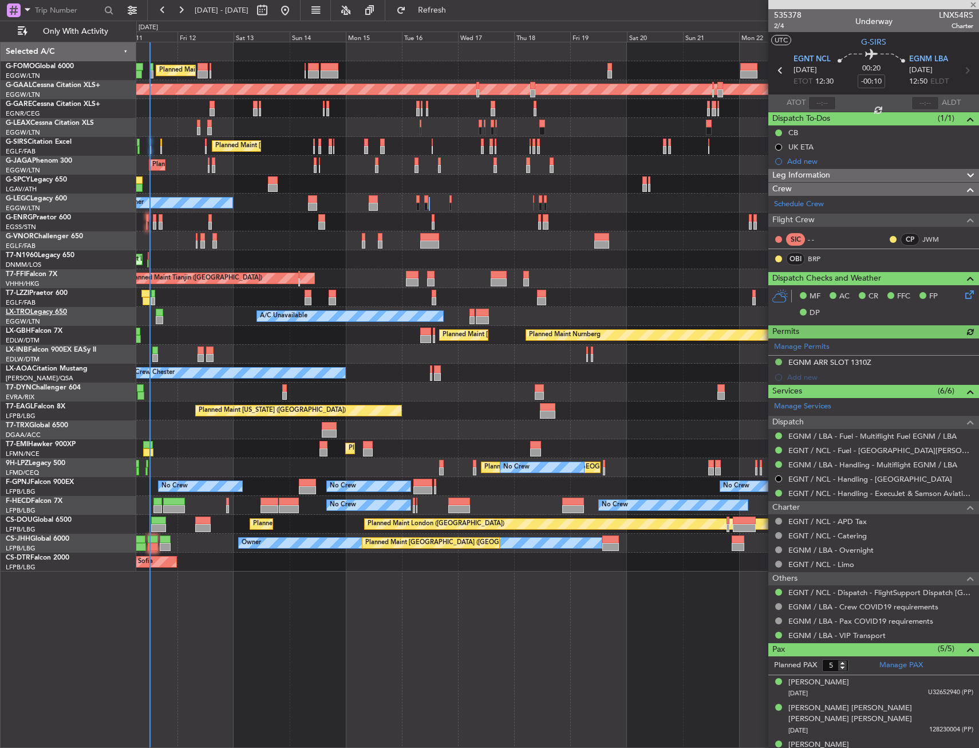
type input "-00:05"
type input "6"
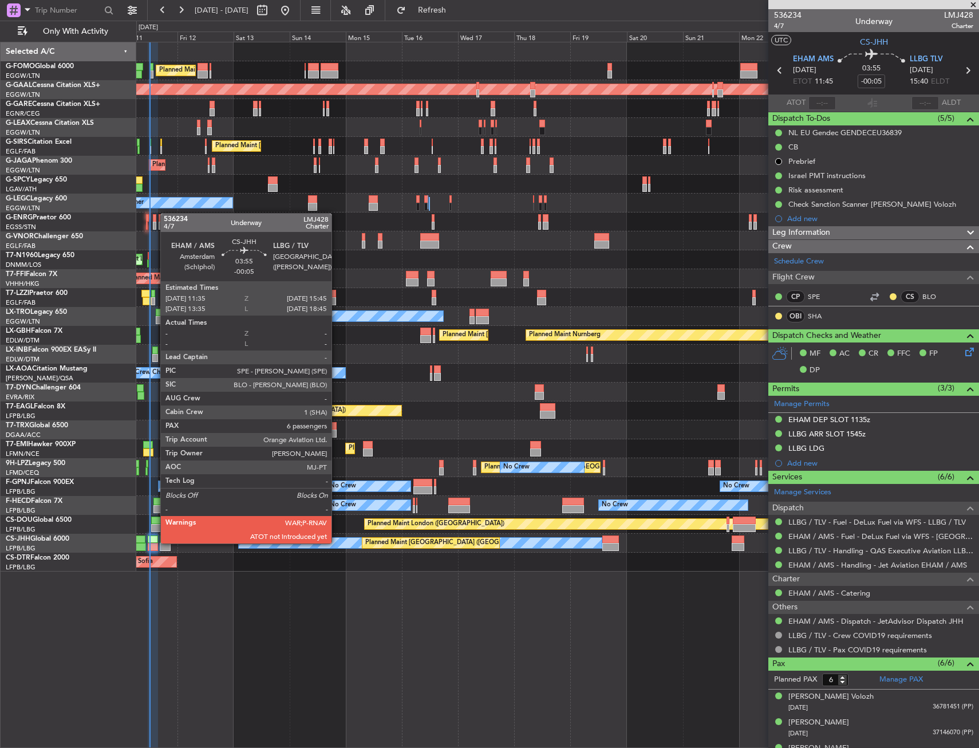
click at [153, 542] on div at bounding box center [153, 540] width 10 height 8
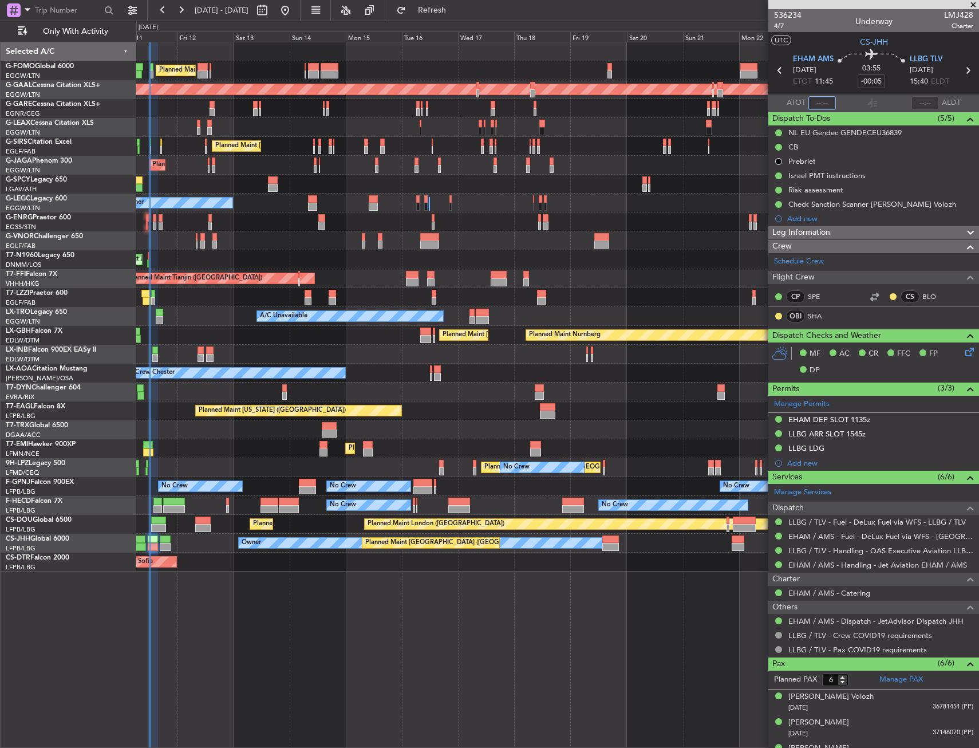
click at [809, 107] on input "text" at bounding box center [822, 103] width 27 height 14
click at [826, 43] on section "UTC CS-JHH" at bounding box center [874, 40] width 211 height 17
type input "12:08"
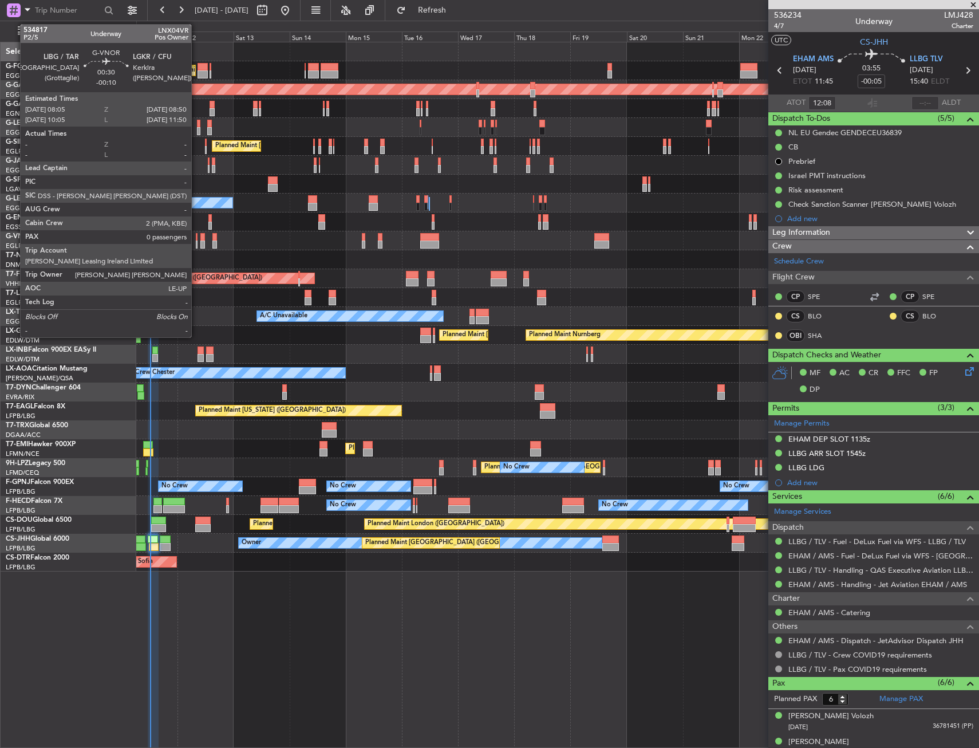
click at [196, 243] on div at bounding box center [197, 245] width 2 height 8
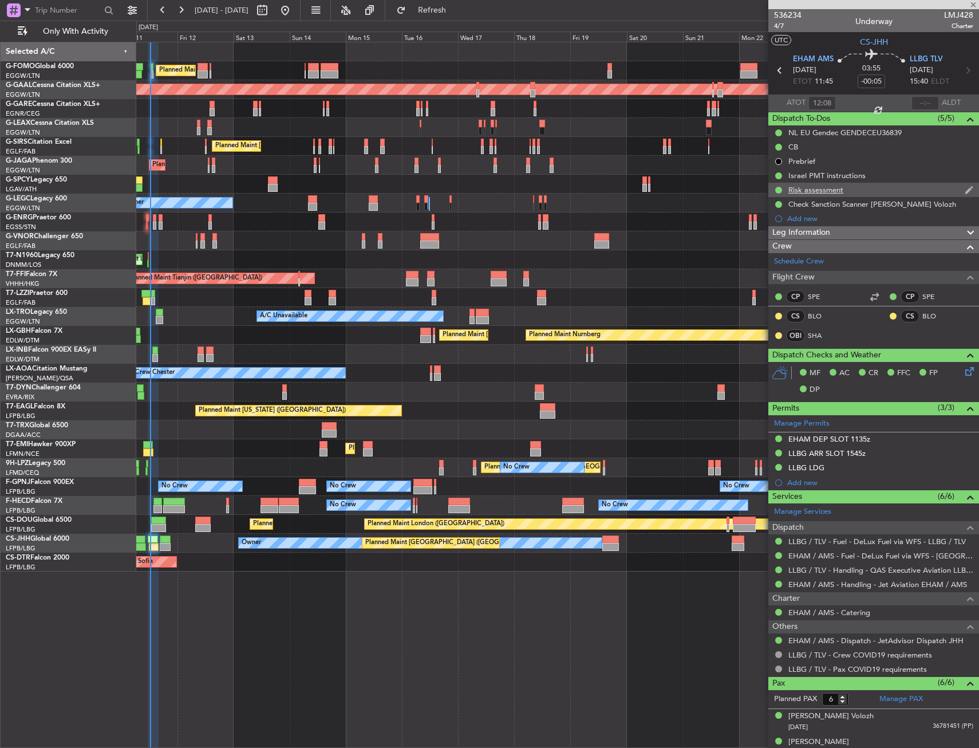
type input "-00:10"
type input "0"
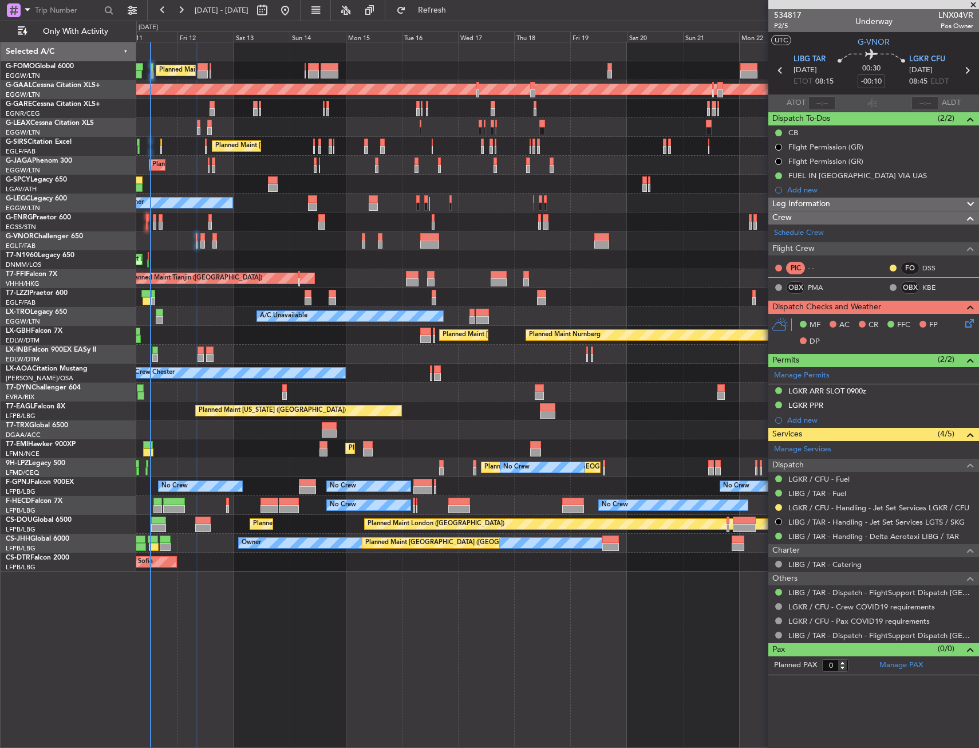
click at [800, 194] on div "Add new" at bounding box center [874, 190] width 211 height 14
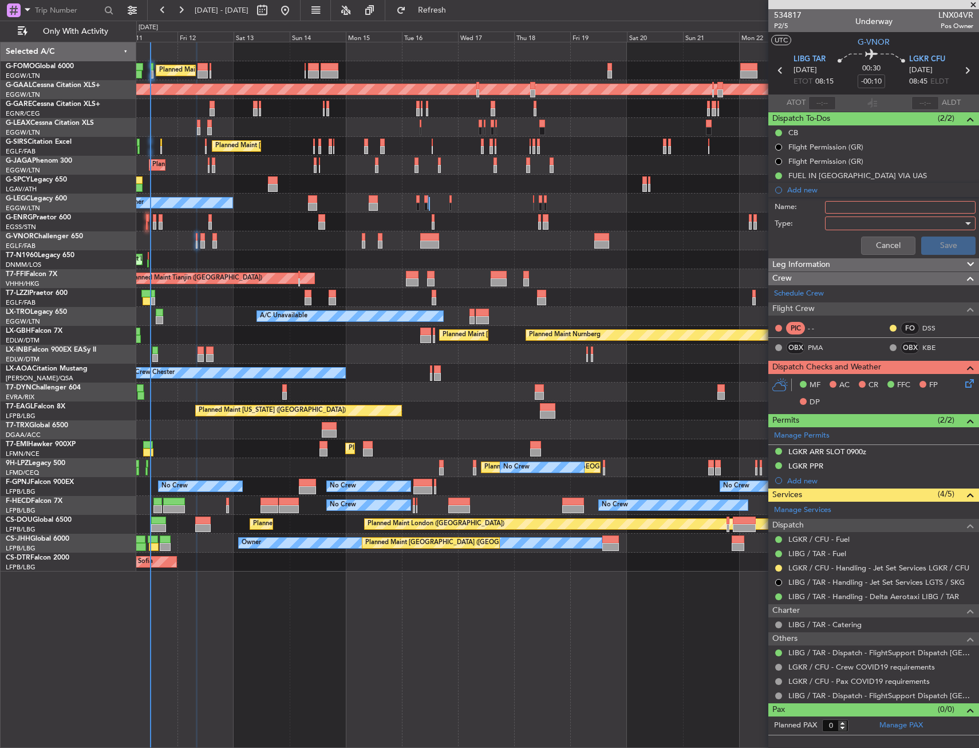
click at [848, 208] on input "Name:" at bounding box center [900, 207] width 151 height 13
type input "PB"
click at [845, 226] on div at bounding box center [896, 223] width 133 height 17
click at [842, 244] on span "Generic" at bounding box center [895, 246] width 140 height 17
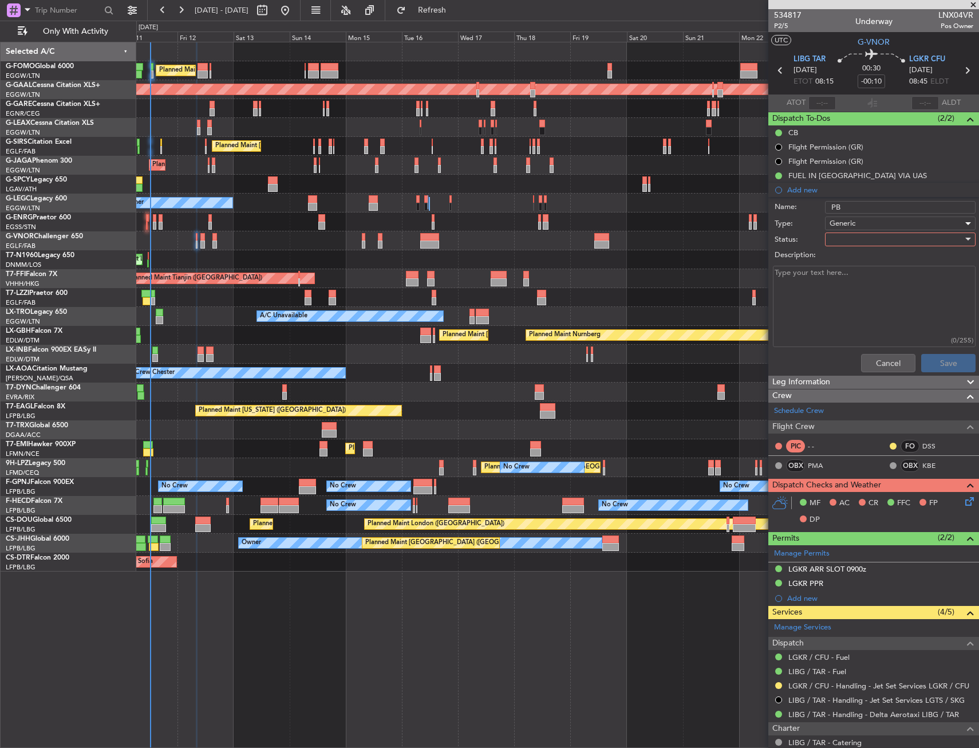
click at [842, 244] on div at bounding box center [896, 239] width 133 height 17
click at [838, 295] on span "Completed" at bounding box center [895, 296] width 134 height 17
click at [834, 290] on textarea "Description:" at bounding box center [874, 307] width 203 height 82
type textarea "11000LB FUEL"
click at [941, 365] on button "Save" at bounding box center [949, 363] width 54 height 18
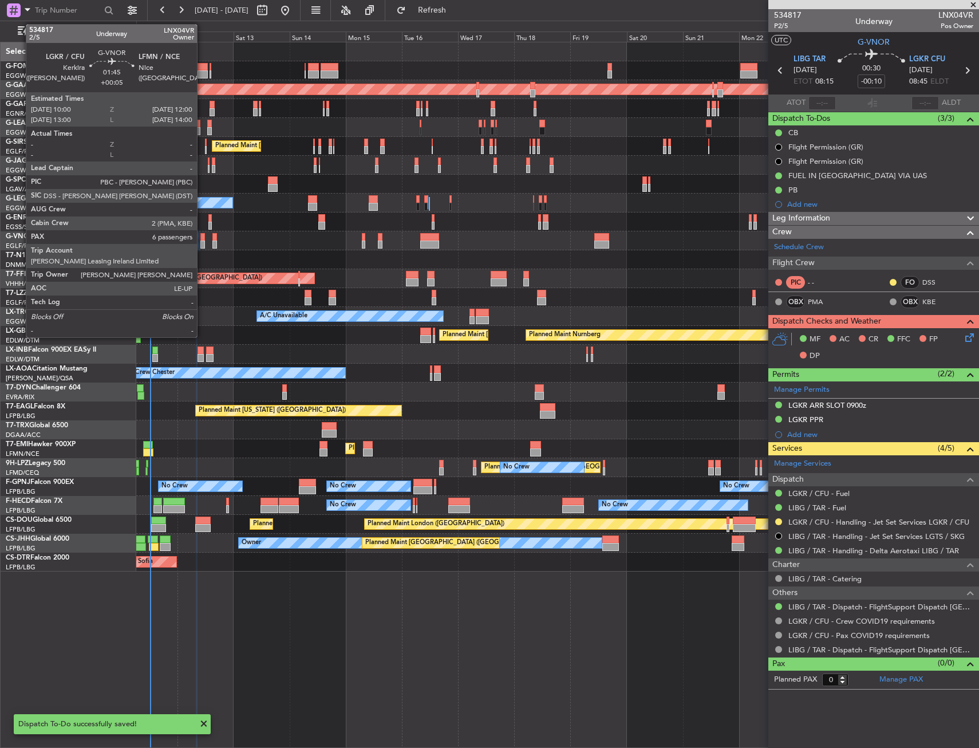
click at [202, 241] on div at bounding box center [202, 245] width 5 height 8
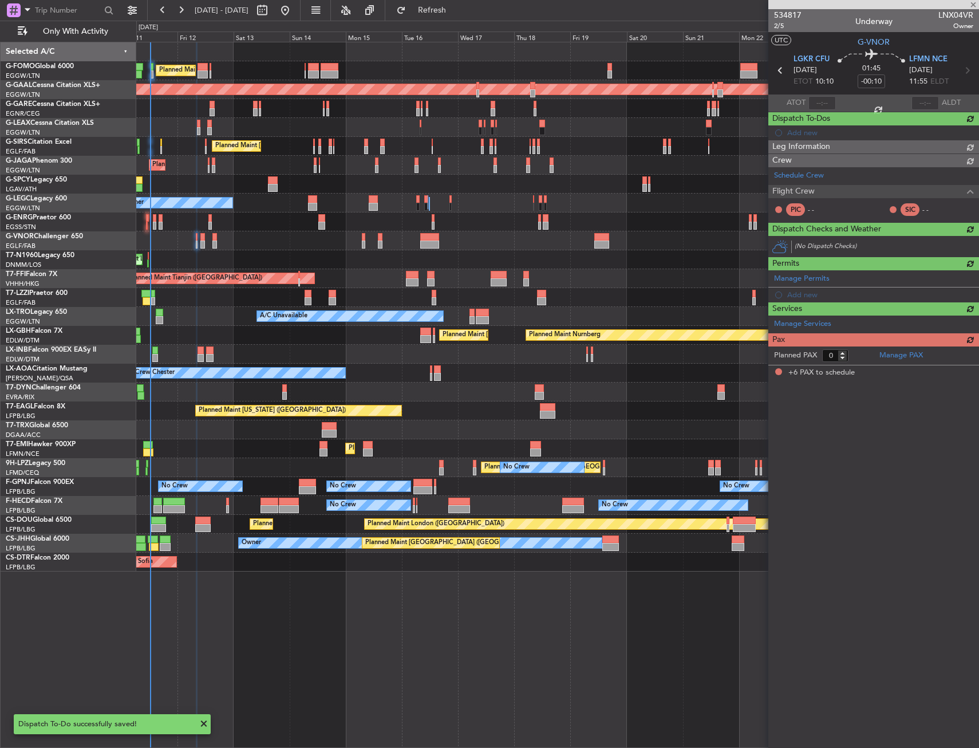
type input "+00:05"
type input "6"
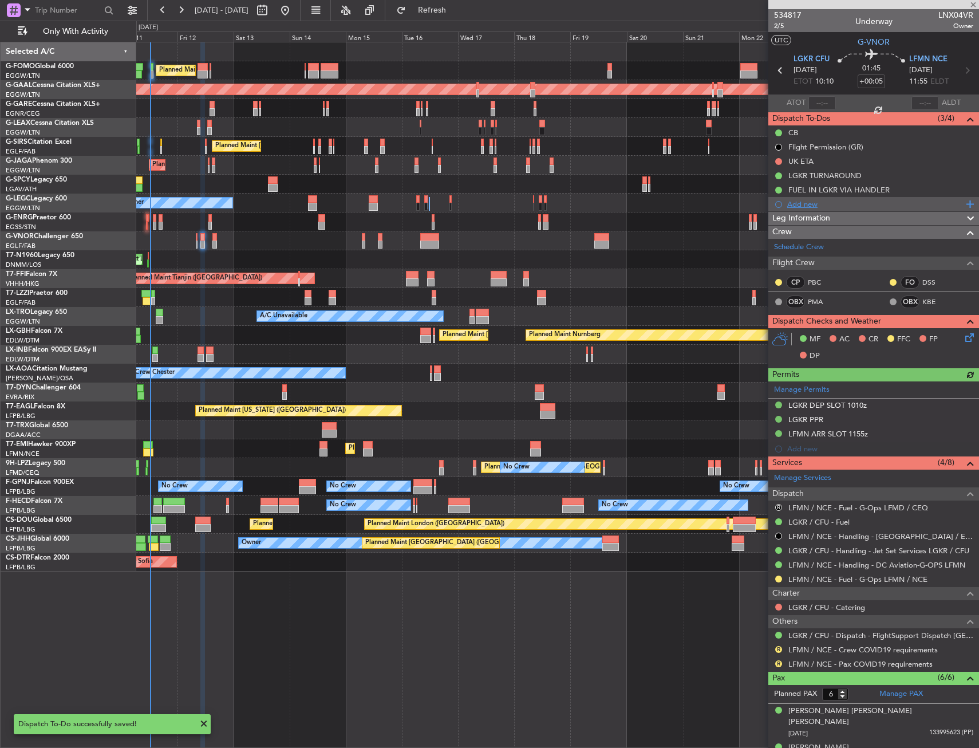
click at [806, 207] on div "Add new" at bounding box center [876, 204] width 176 height 10
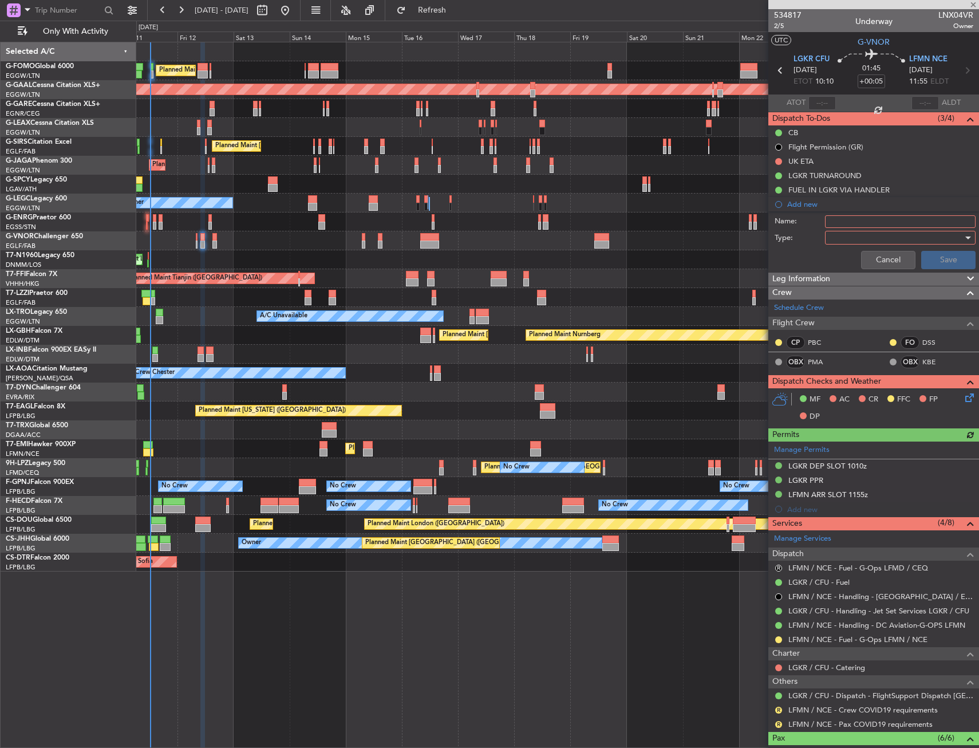
click at [855, 226] on input "Name:" at bounding box center [900, 221] width 151 height 13
type input "PB"
click at [857, 238] on div at bounding box center [896, 237] width 133 height 17
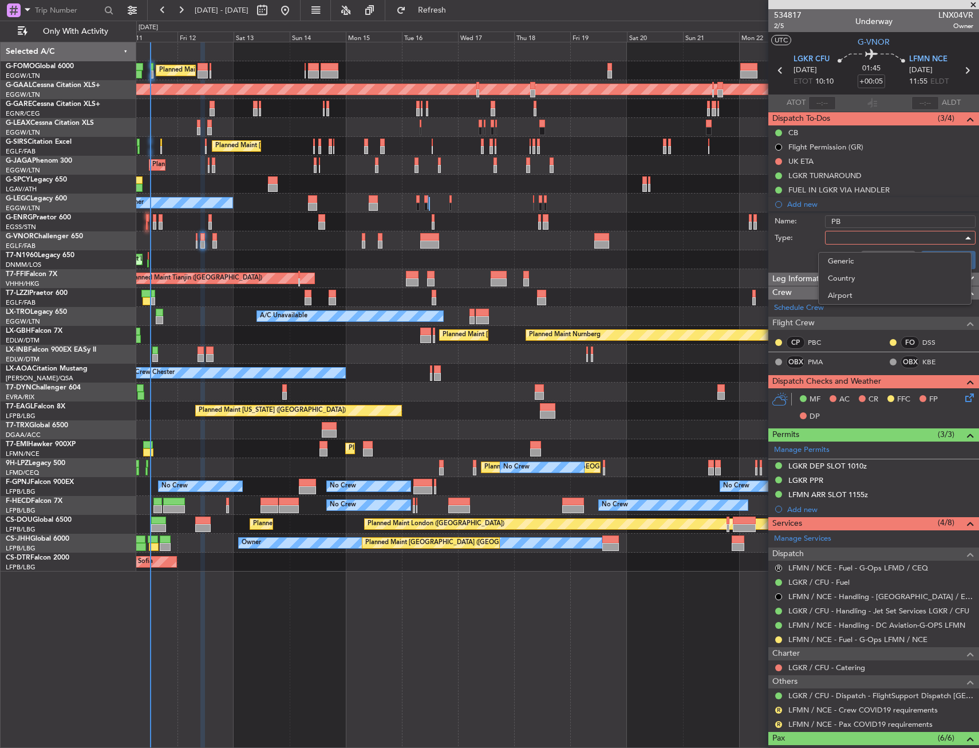
click at [856, 241] on div at bounding box center [489, 374] width 979 height 748
click at [850, 235] on div at bounding box center [896, 237] width 133 height 17
click at [843, 261] on span "Generic" at bounding box center [895, 261] width 134 height 17
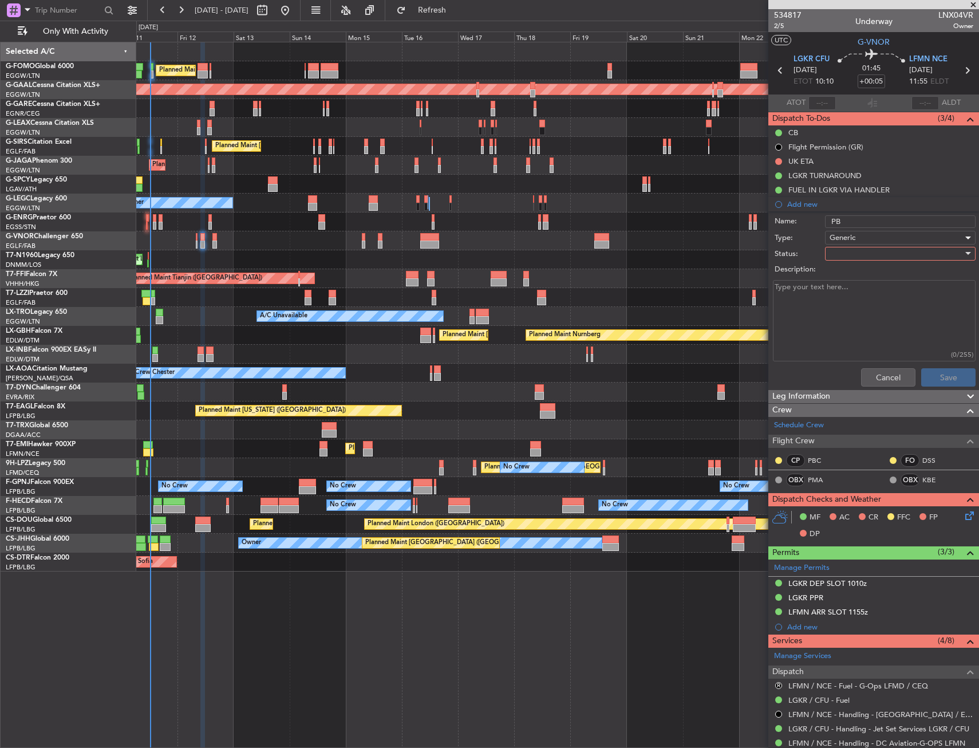
click at [843, 257] on div at bounding box center [896, 253] width 133 height 17
click at [845, 292] on span "In Progress" at bounding box center [895, 293] width 134 height 17
click at [843, 295] on textarea "Description:" at bounding box center [874, 321] width 203 height 82
click at [854, 256] on span "In Progress" at bounding box center [849, 254] width 39 height 10
click at [849, 308] on span "Completed" at bounding box center [895, 310] width 134 height 17
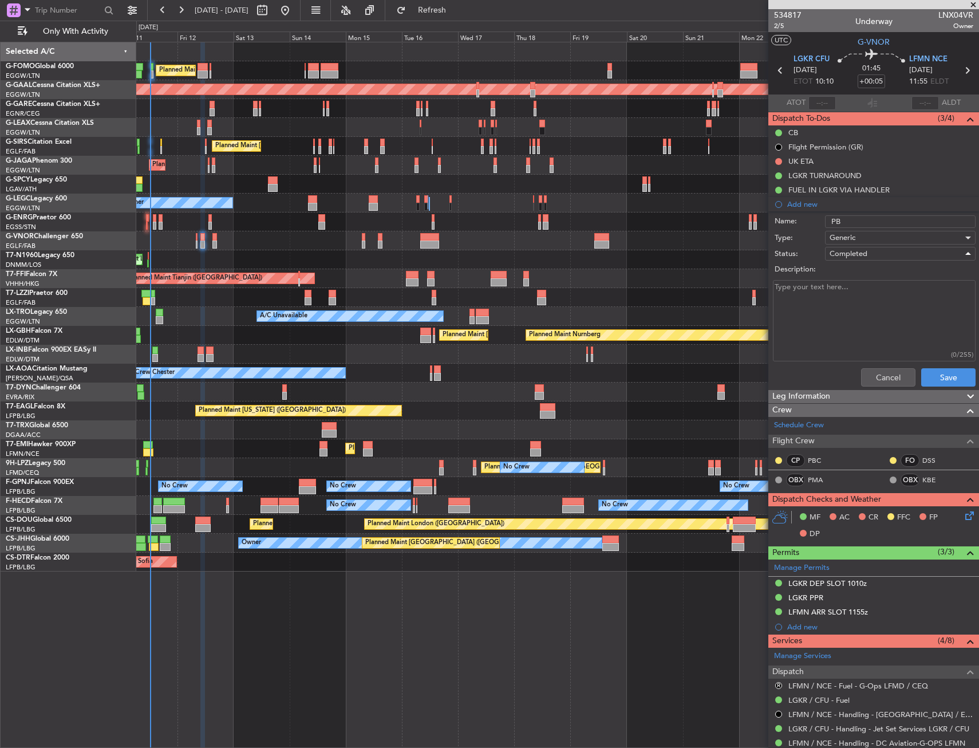
click at [845, 305] on textarea "Description:" at bounding box center [874, 321] width 203 height 82
type textarea "REMAINING"
click at [936, 376] on button "Save" at bounding box center [949, 377] width 54 height 18
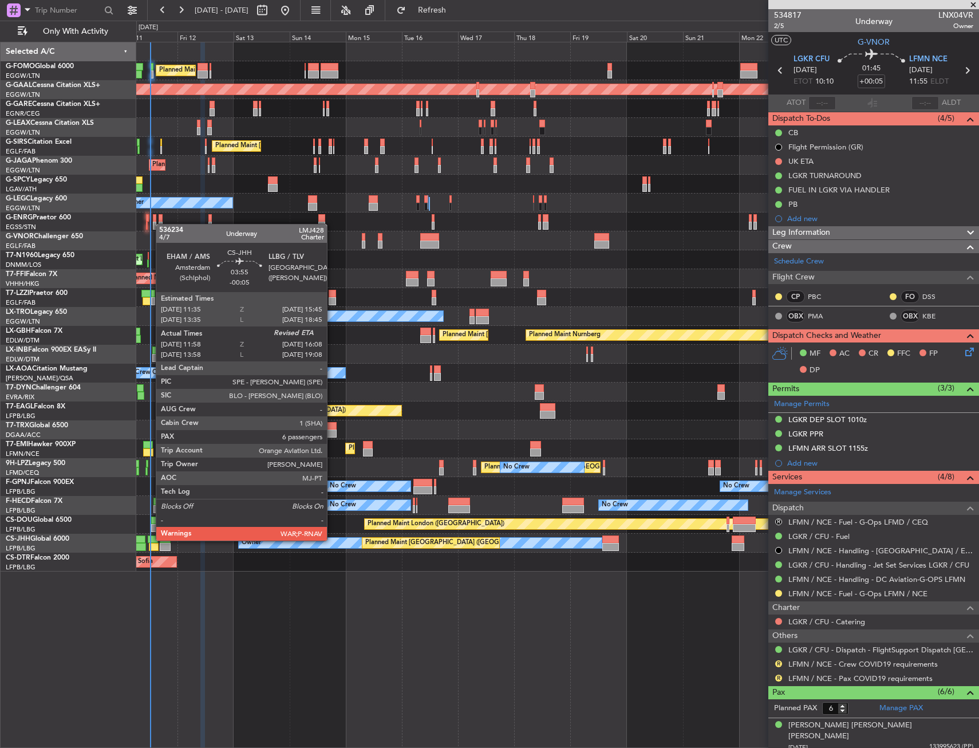
click at [150, 540] on div at bounding box center [153, 540] width 10 height 8
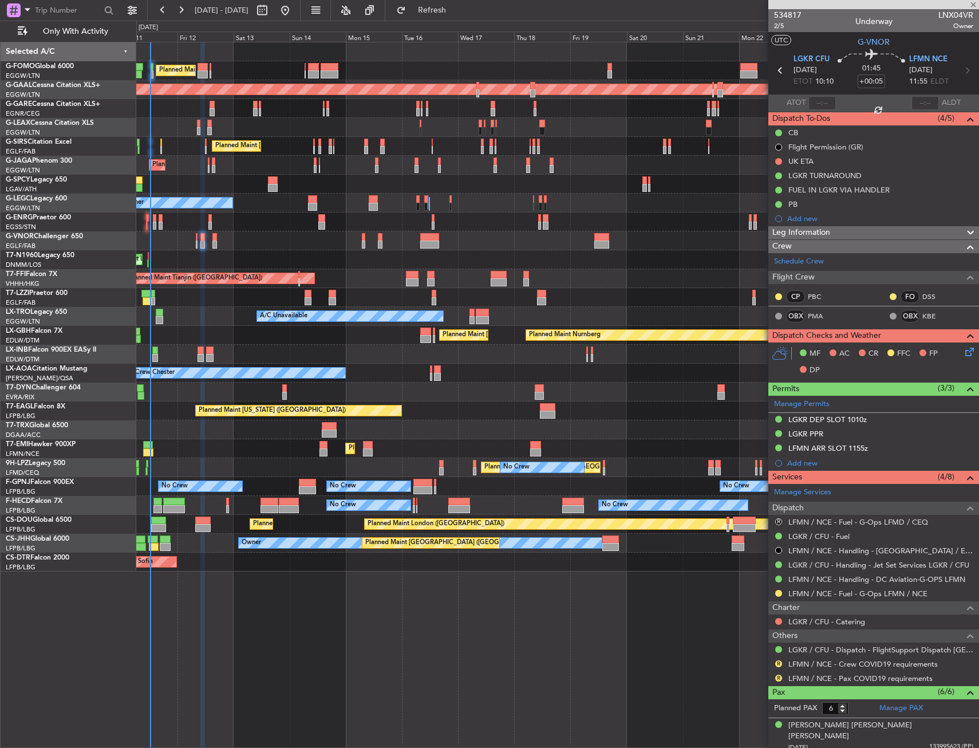
type input "-00:05"
type input "12:08"
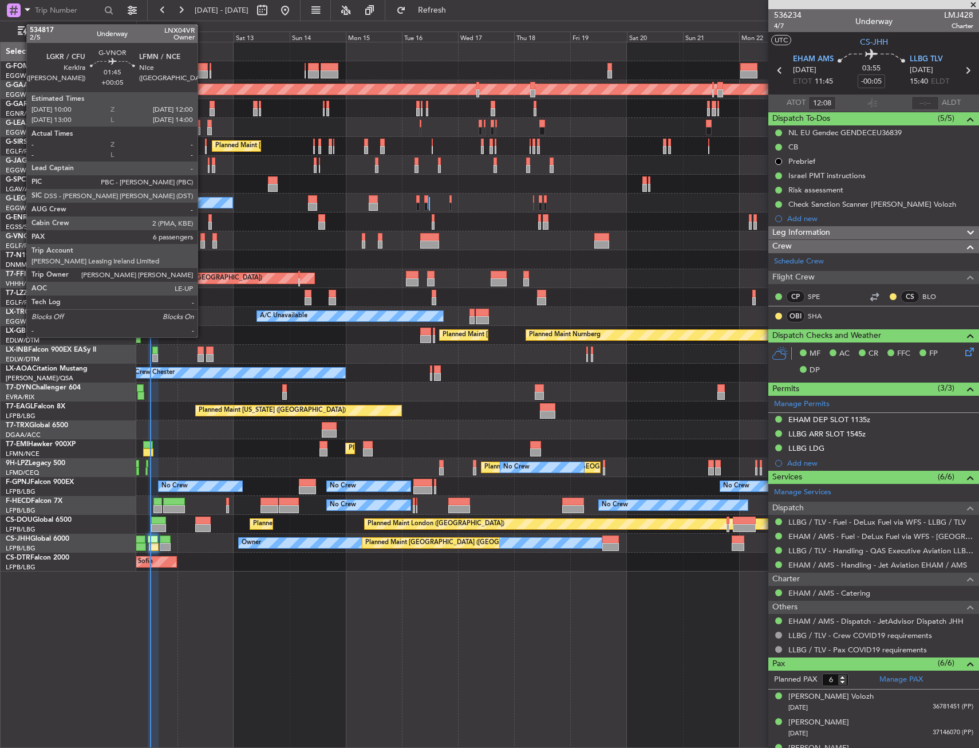
click at [203, 240] on div at bounding box center [202, 237] width 5 height 8
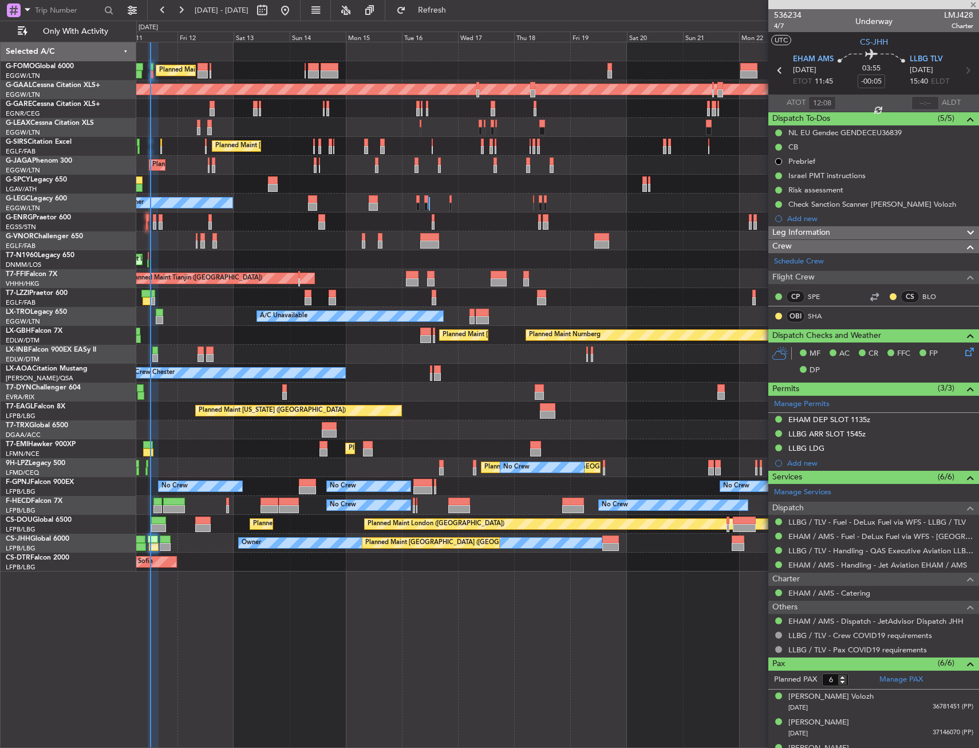
type input "+00:05"
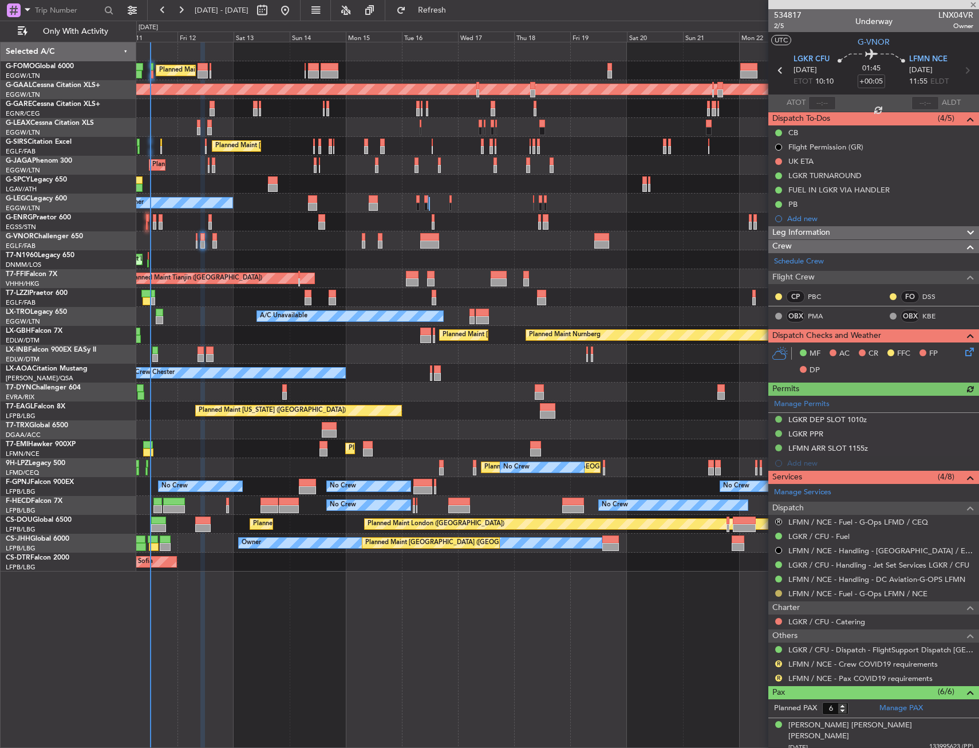
click at [776, 594] on button at bounding box center [779, 593] width 7 height 7
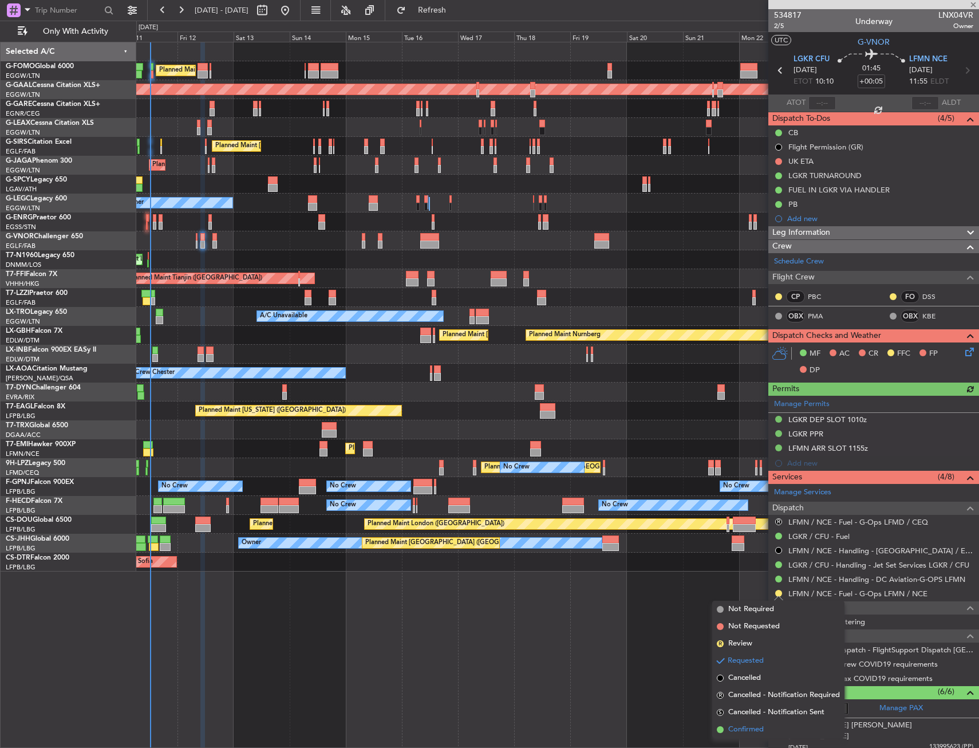
click at [732, 730] on span "Confirmed" at bounding box center [747, 729] width 36 height 11
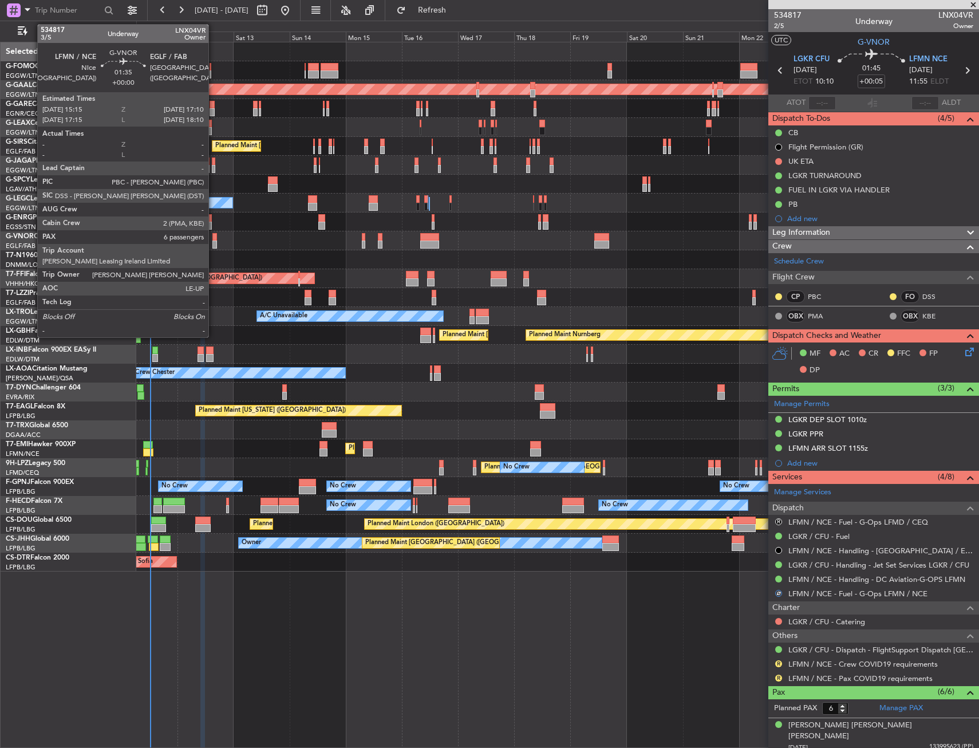
click at [214, 235] on div at bounding box center [215, 237] width 5 height 8
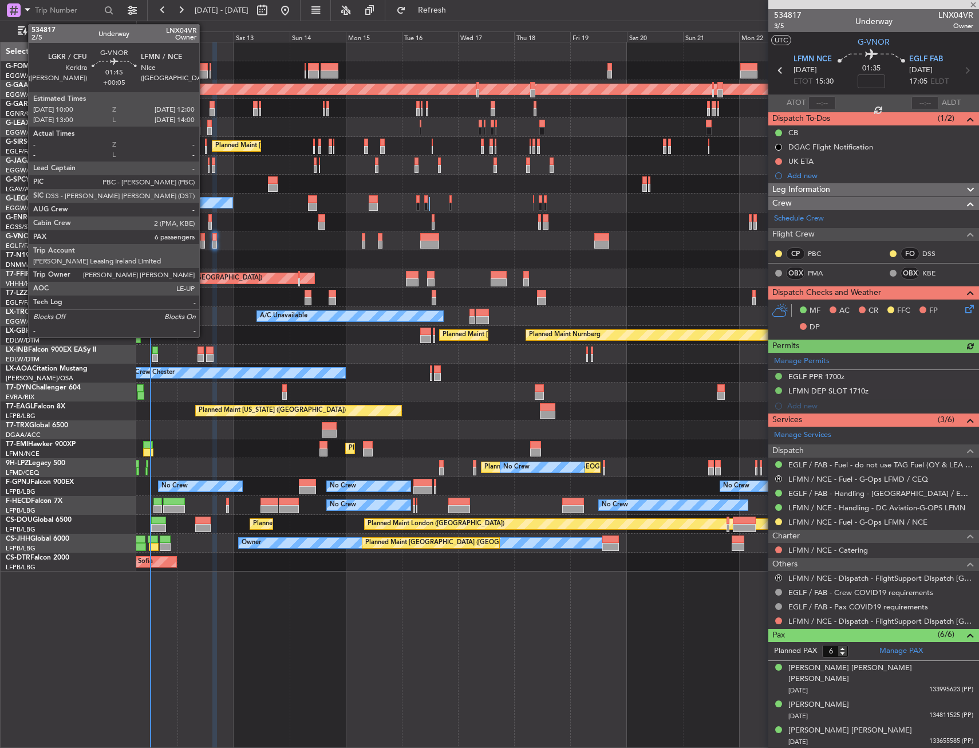
click at [204, 242] on div at bounding box center [202, 245] width 5 height 8
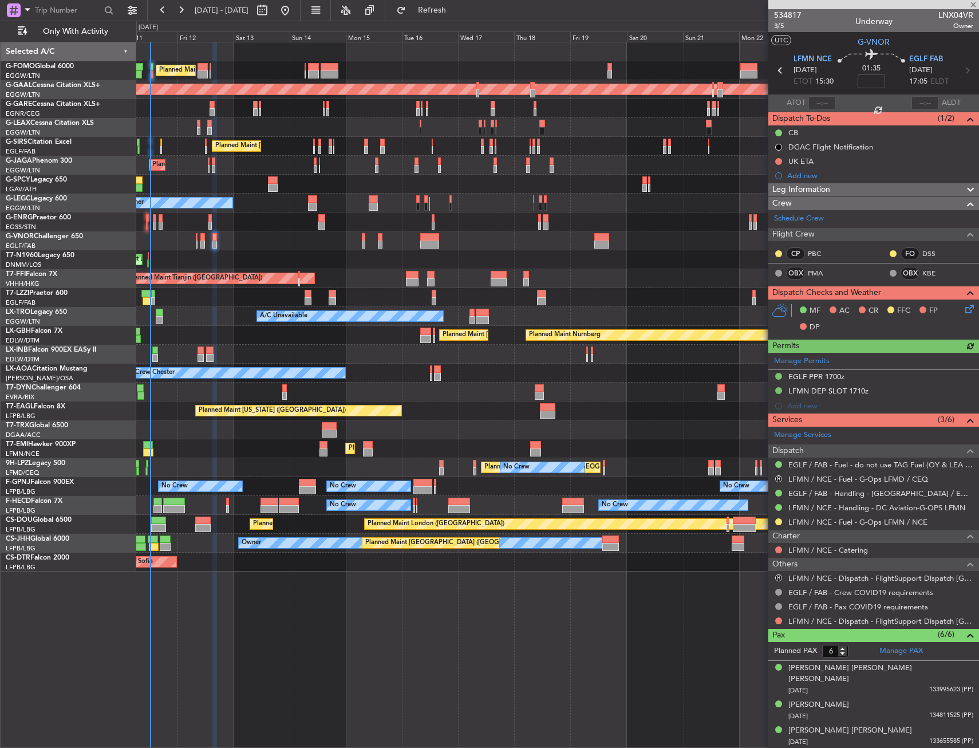
type input "+00:05"
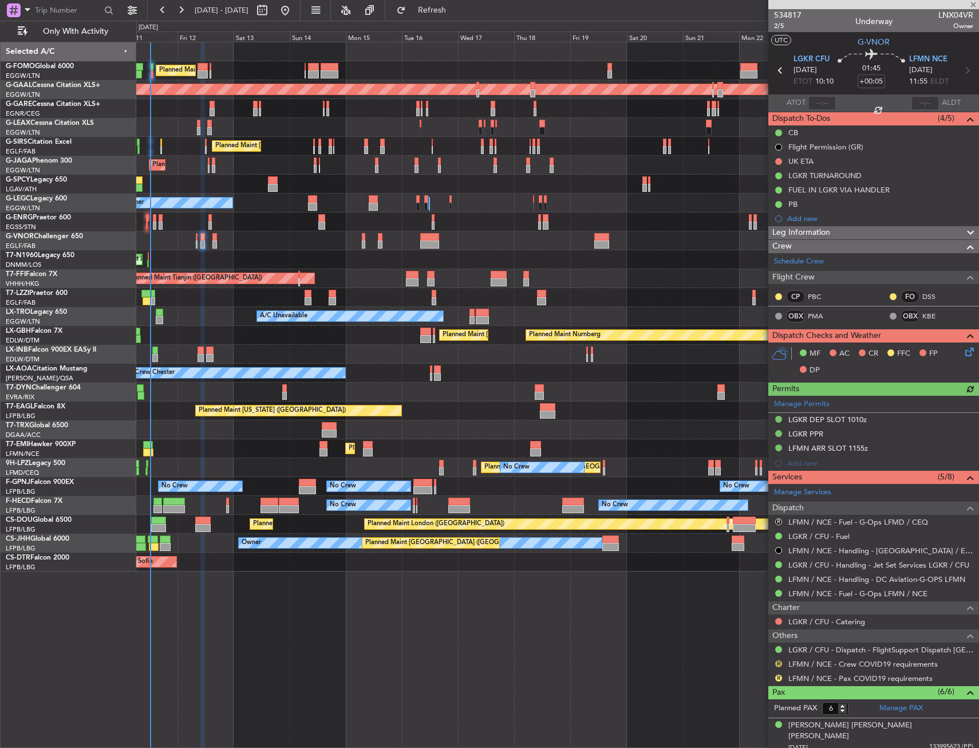
click at [778, 662] on button "R" at bounding box center [779, 663] width 7 height 7
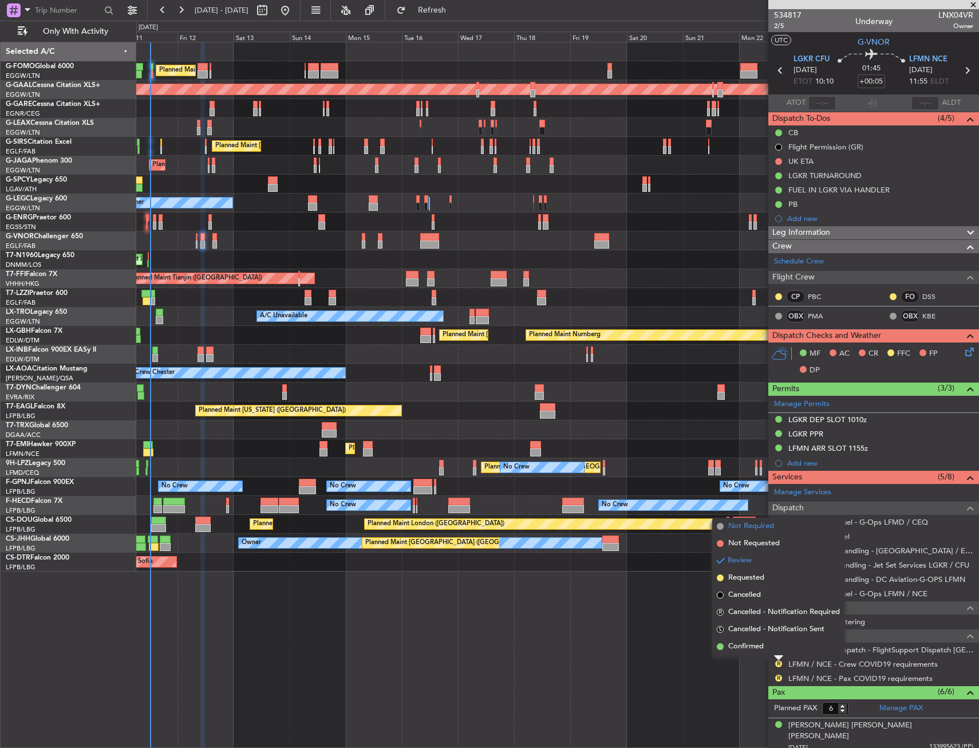
click at [746, 533] on li "Not Required" at bounding box center [779, 526] width 132 height 17
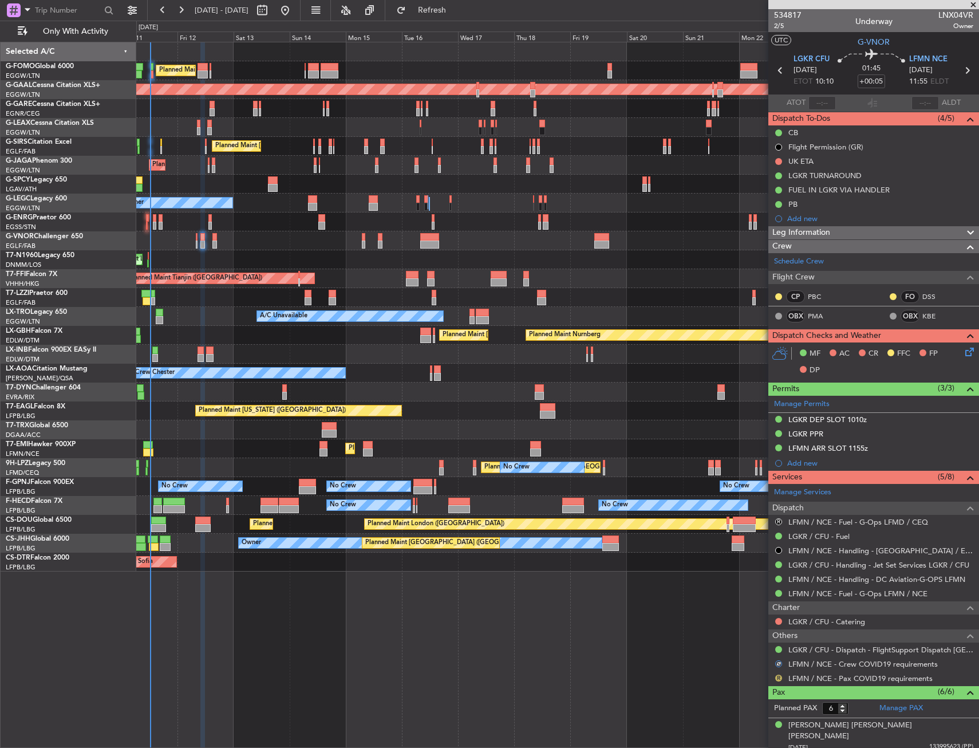
click at [780, 679] on button "R" at bounding box center [779, 678] width 7 height 7
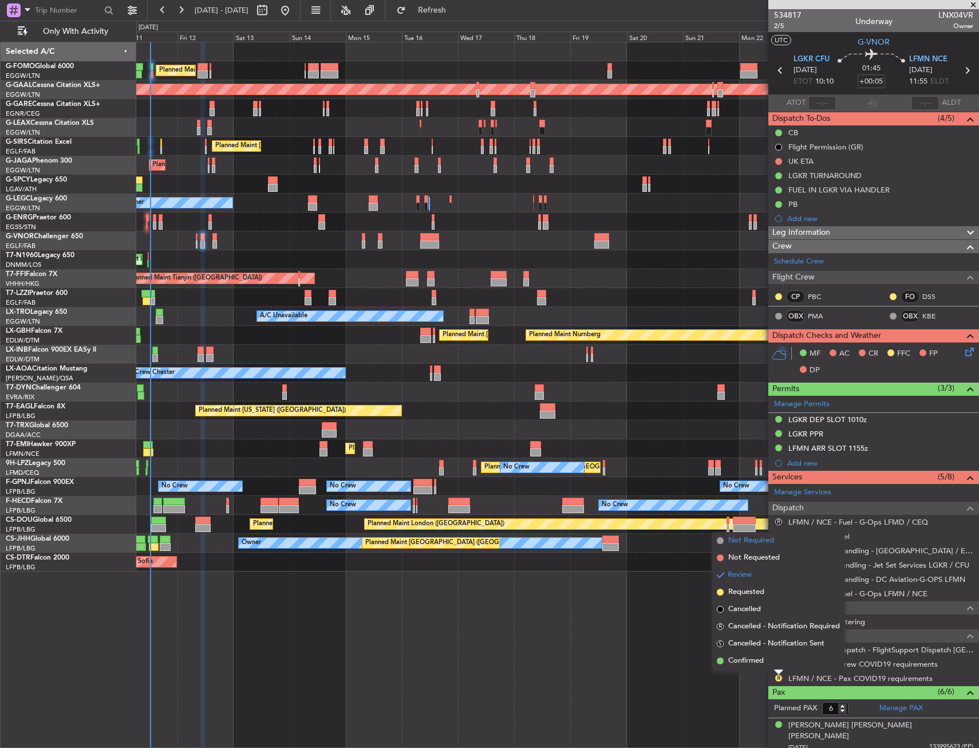
click at [741, 538] on span "Not Required" at bounding box center [752, 540] width 46 height 11
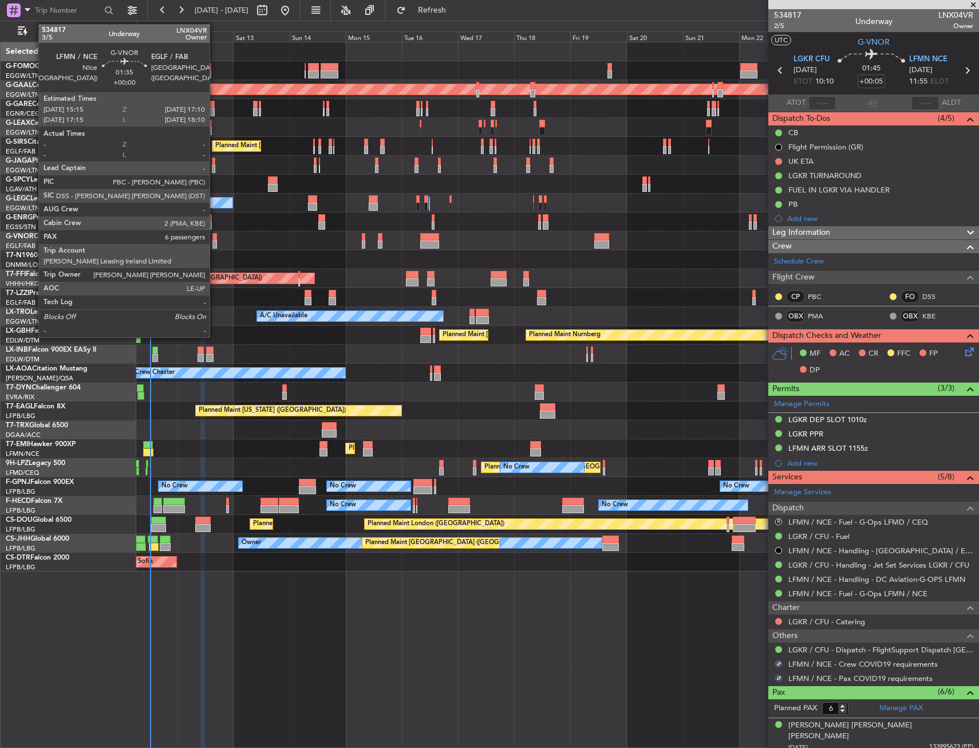
click at [215, 239] on div at bounding box center [215, 237] width 5 height 8
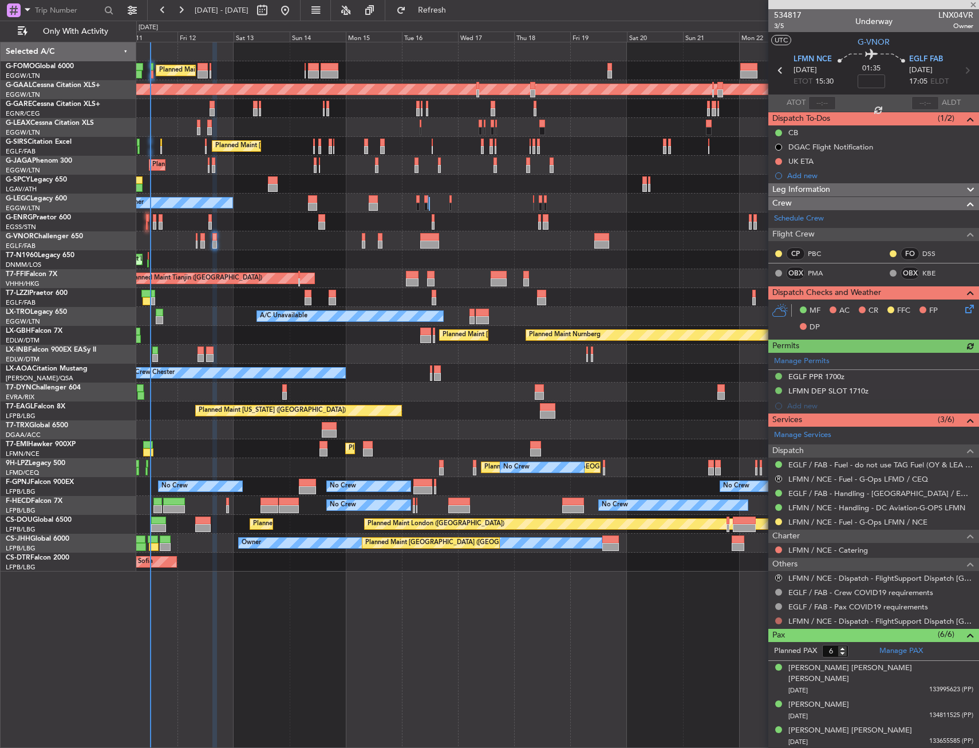
click at [776, 619] on button at bounding box center [779, 620] width 7 height 7
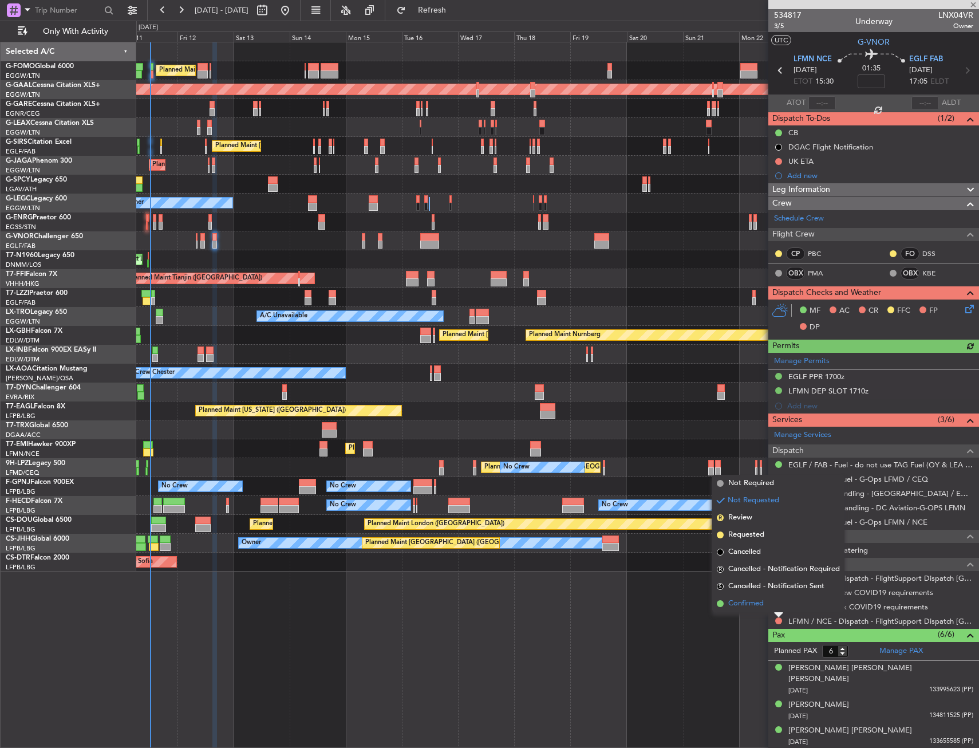
click at [737, 602] on span "Confirmed" at bounding box center [747, 603] width 36 height 11
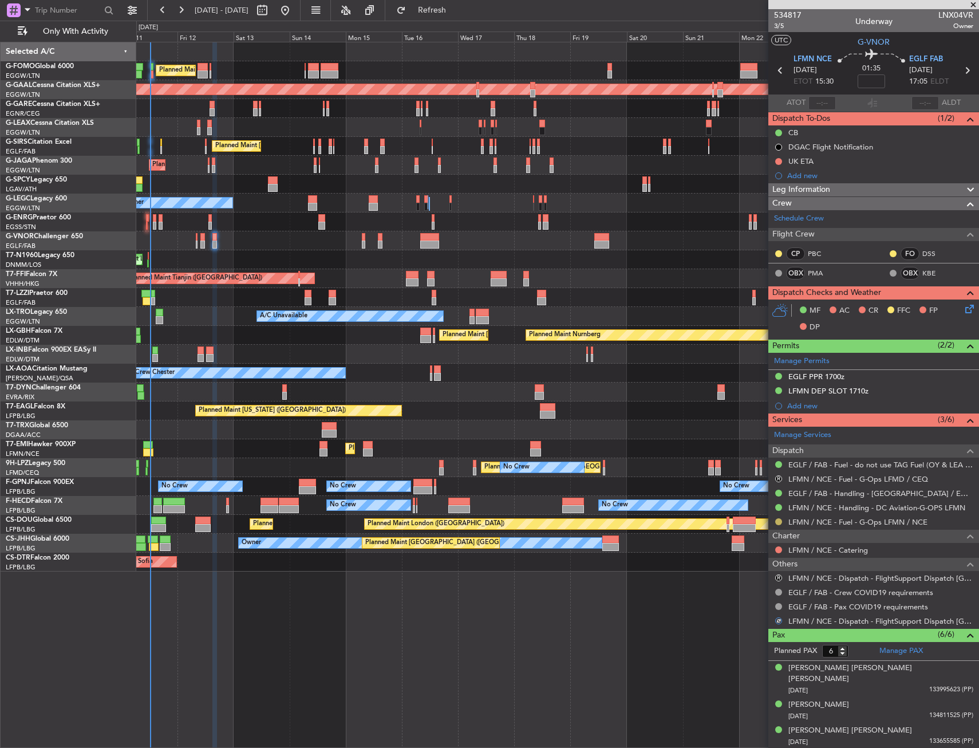
click at [778, 521] on button at bounding box center [779, 521] width 7 height 7
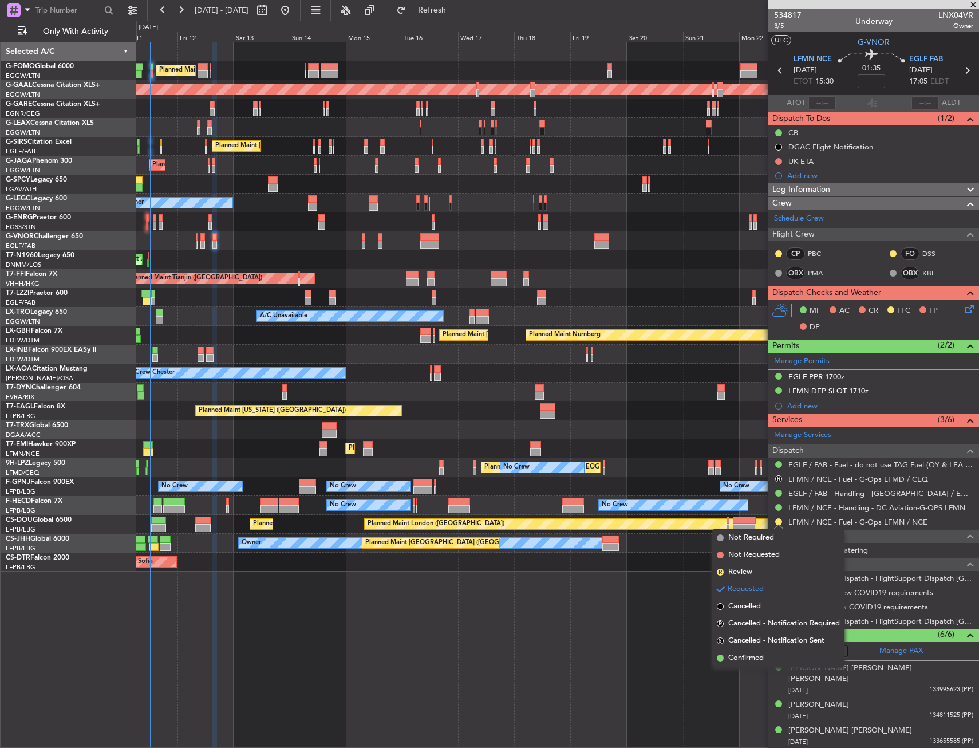
drag, startPoint x: 735, startPoint y: 656, endPoint x: 738, endPoint y: 651, distance: 6.2
click at [734, 656] on span "Confirmed" at bounding box center [747, 657] width 36 height 11
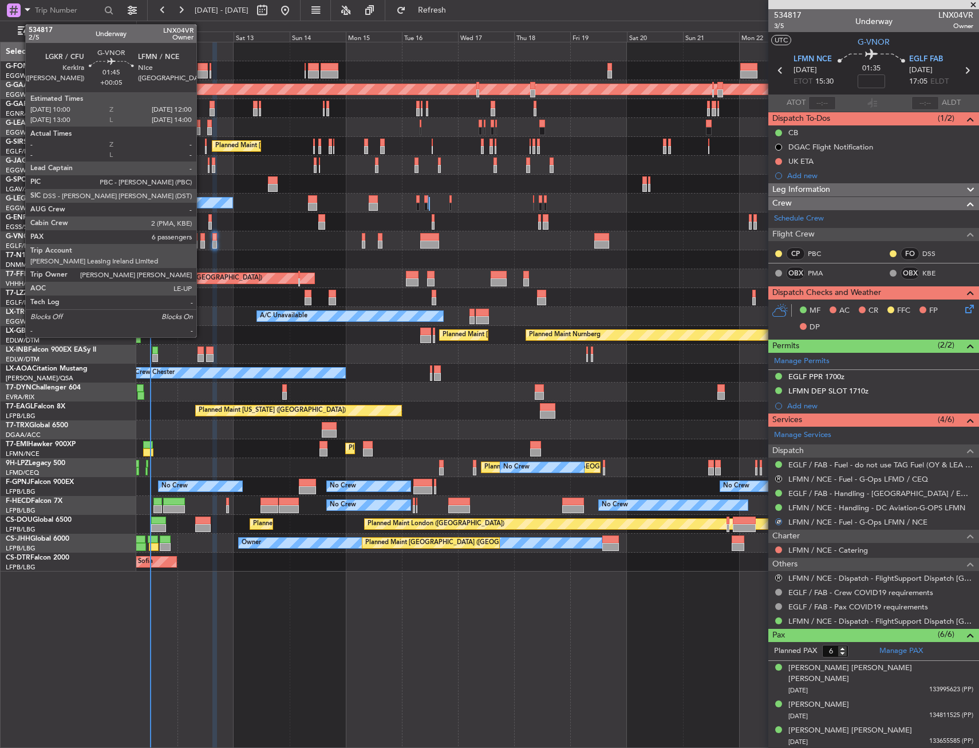
click at [202, 235] on div at bounding box center [202, 237] width 5 height 8
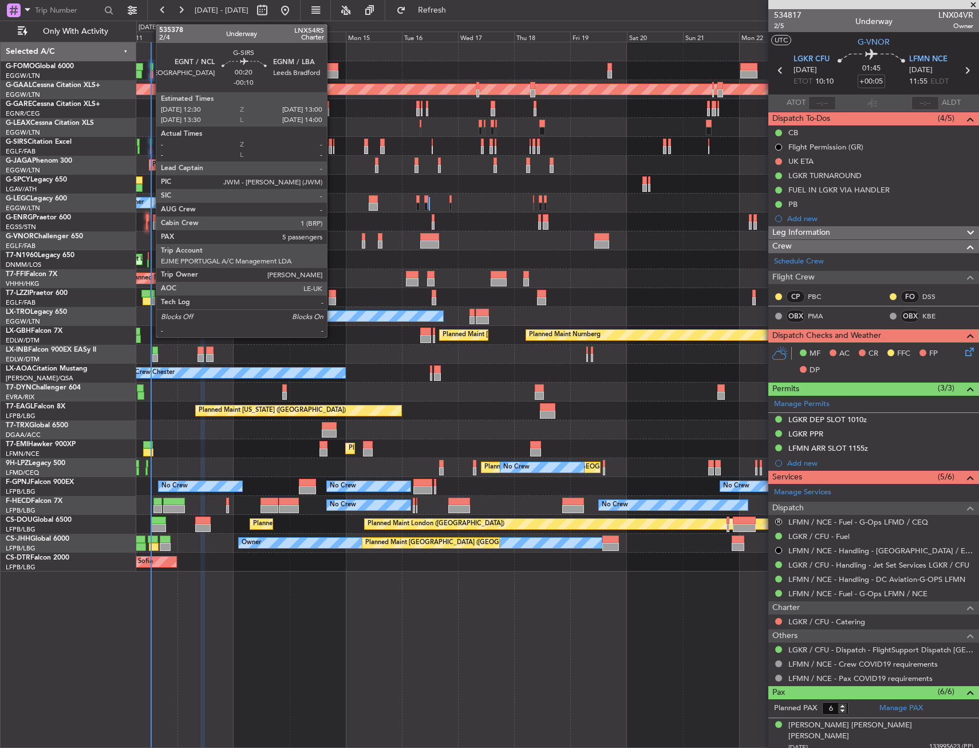
click at [150, 145] on div at bounding box center [151, 143] width 2 height 8
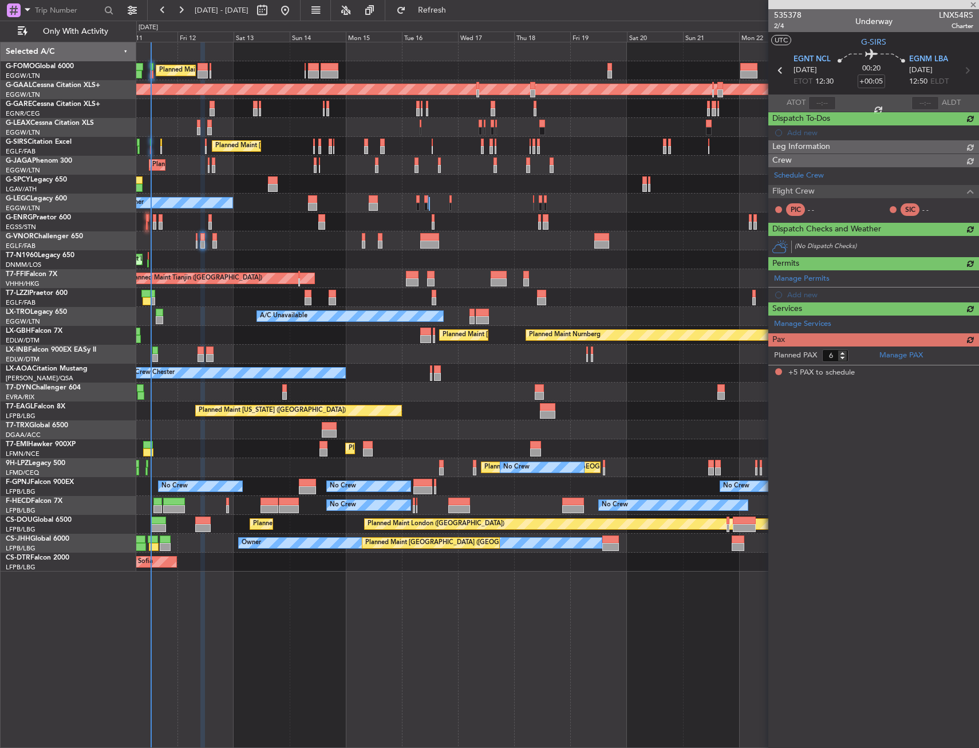
type input "-00:10"
type input "5"
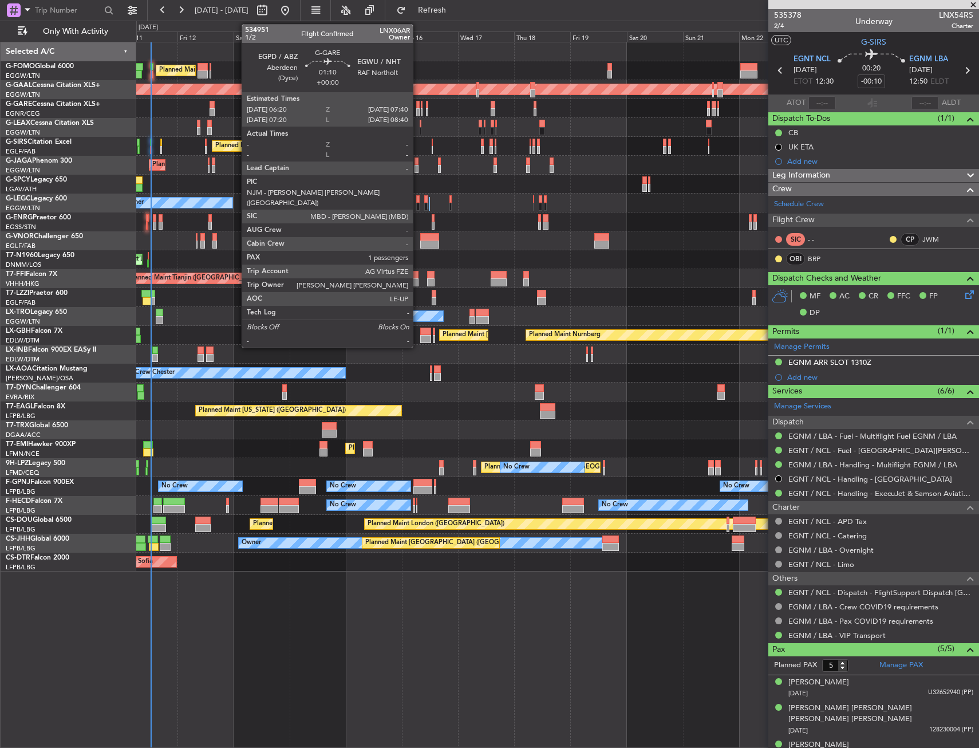
click at [418, 107] on div at bounding box center [417, 105] width 3 height 8
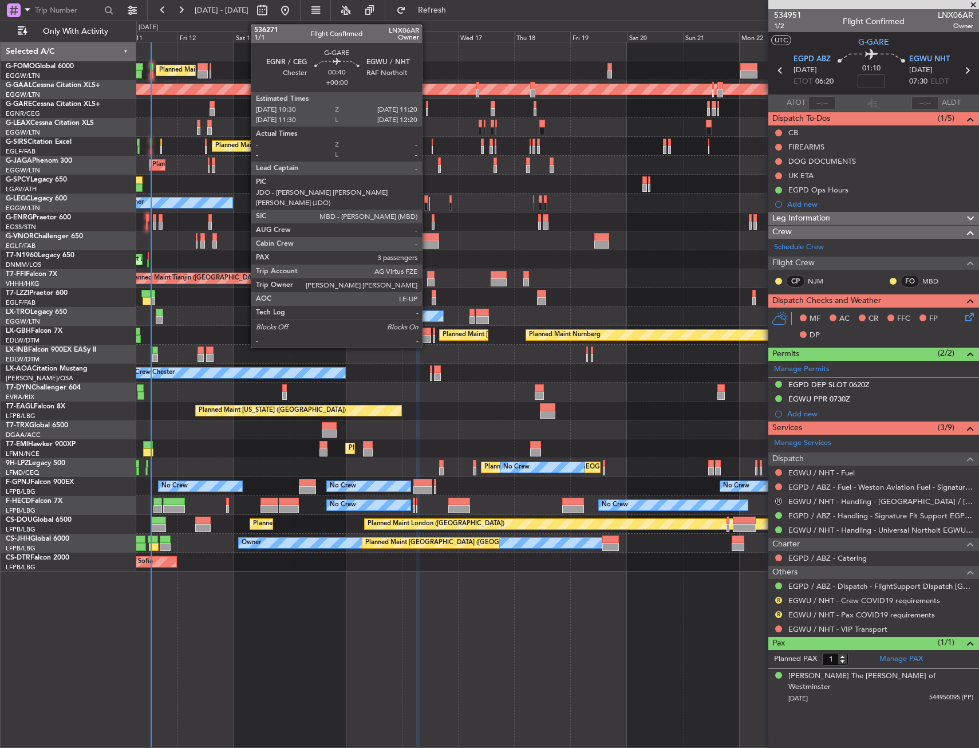
click at [427, 111] on div at bounding box center [427, 112] width 2 height 8
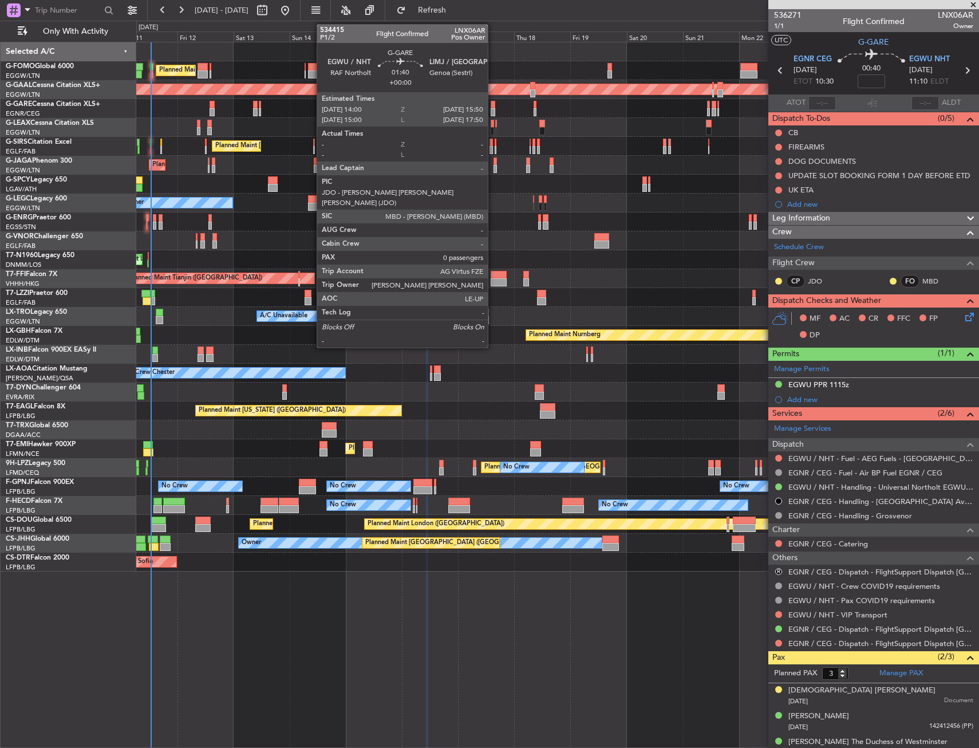
click at [493, 113] on div at bounding box center [493, 112] width 5 height 8
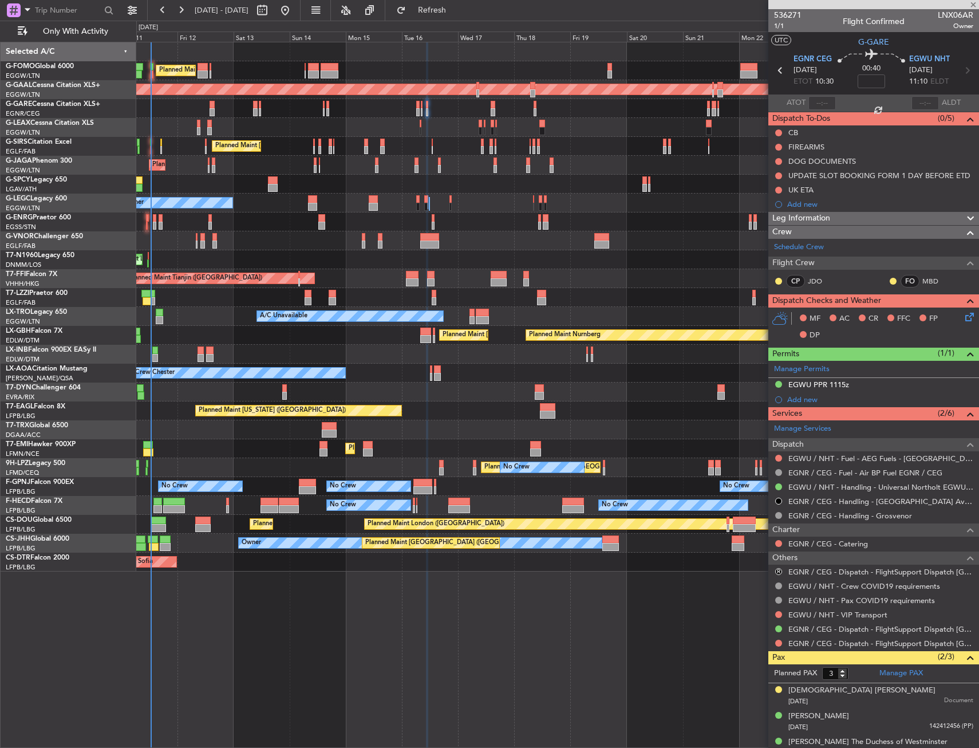
type input "0"
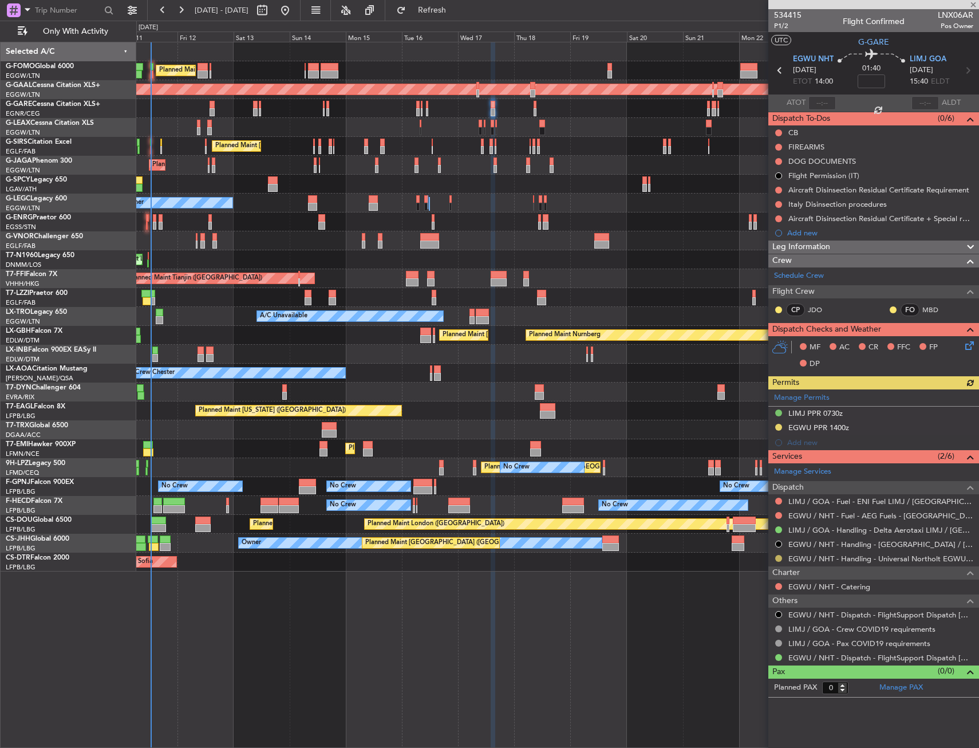
click at [779, 560] on button at bounding box center [779, 558] width 7 height 7
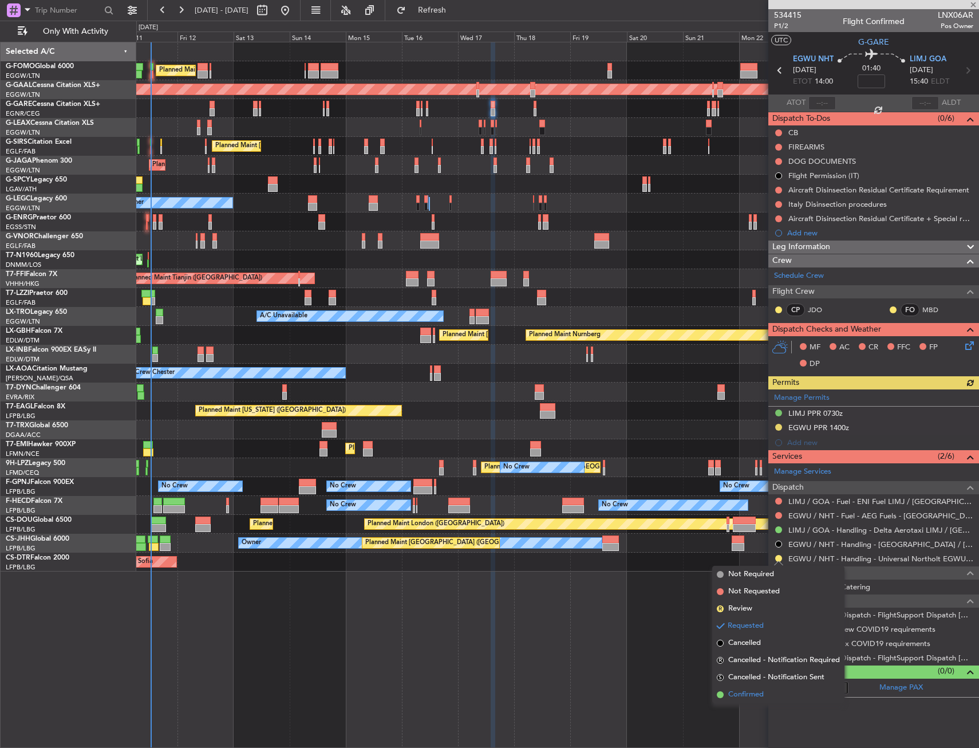
click at [739, 698] on span "Confirmed" at bounding box center [747, 694] width 36 height 11
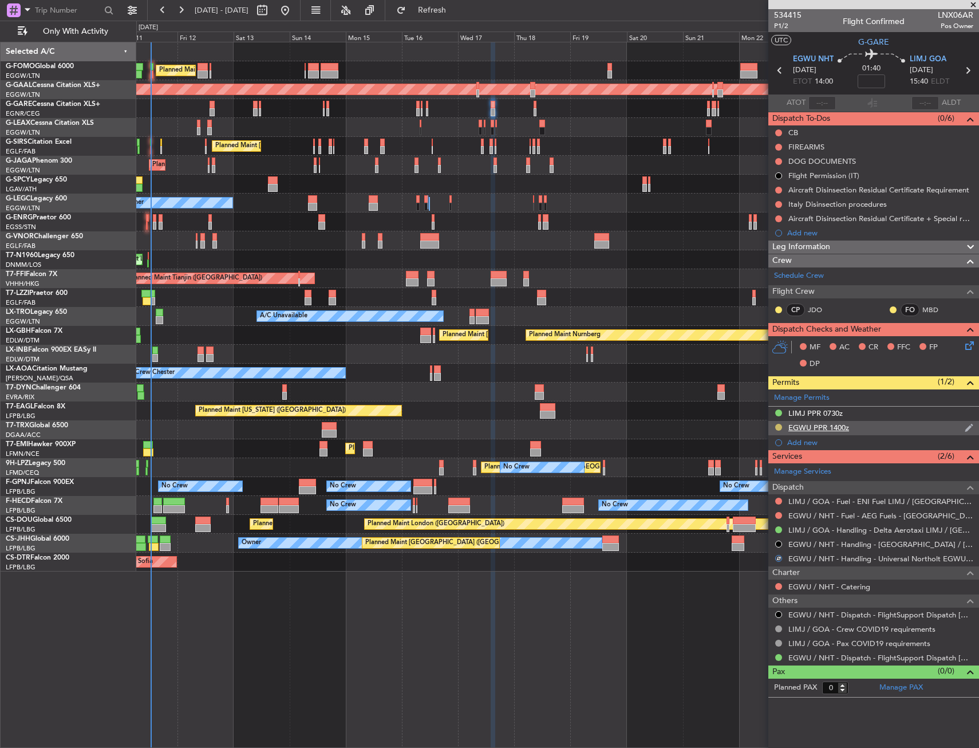
click at [779, 426] on button at bounding box center [779, 427] width 7 height 7
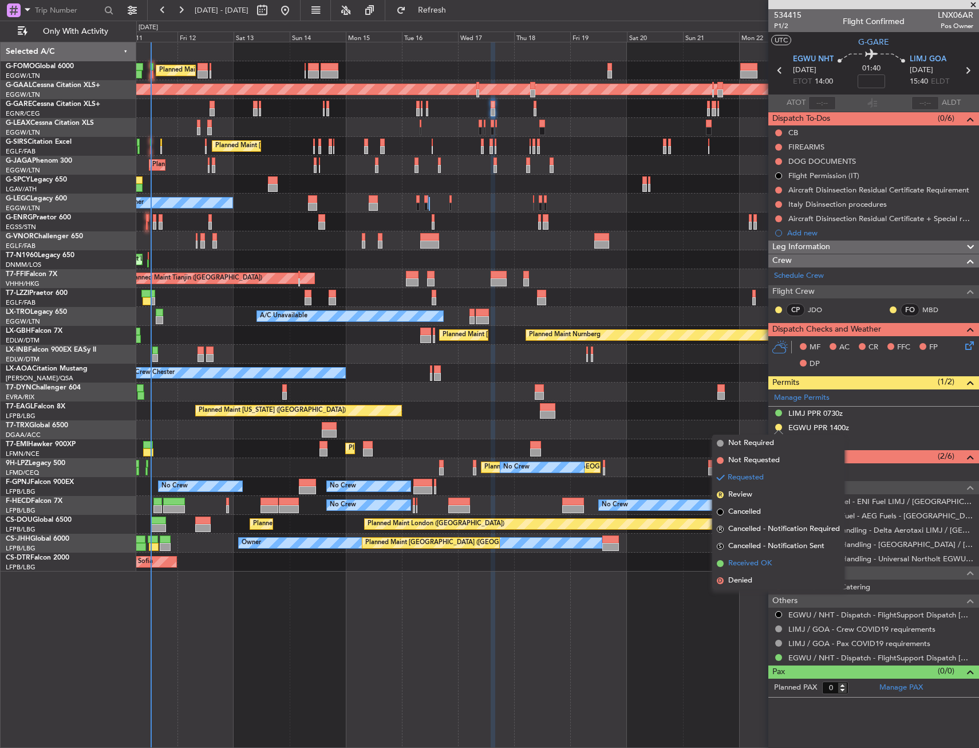
click at [745, 570] on li "Received OK" at bounding box center [779, 563] width 132 height 17
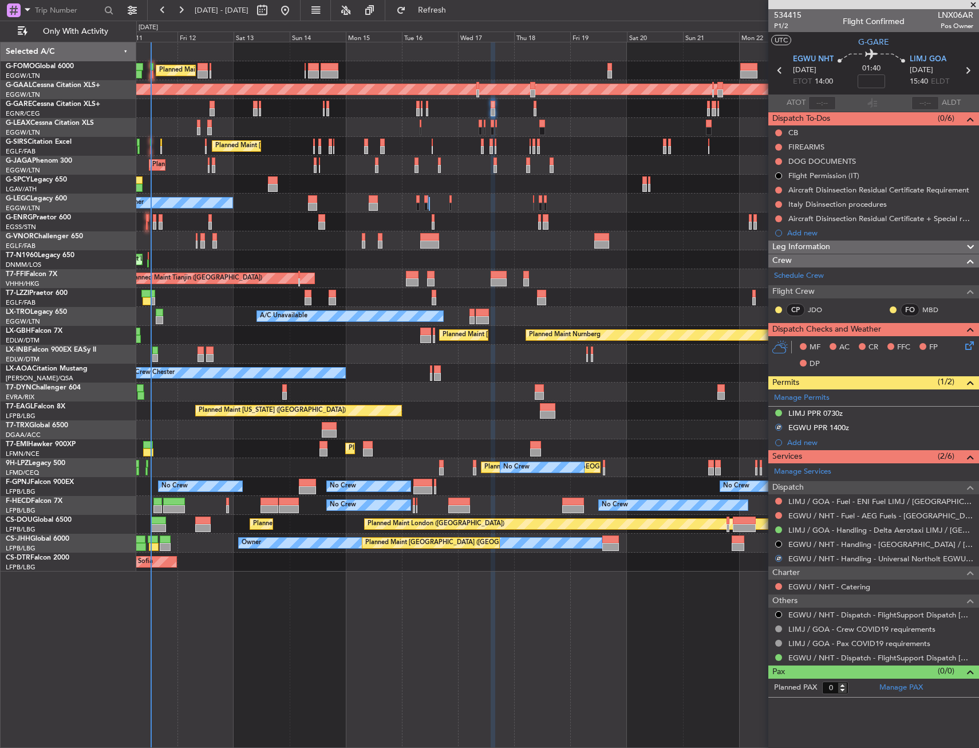
click at [861, 428] on div "EGWU PPR 1400z" at bounding box center [874, 428] width 211 height 14
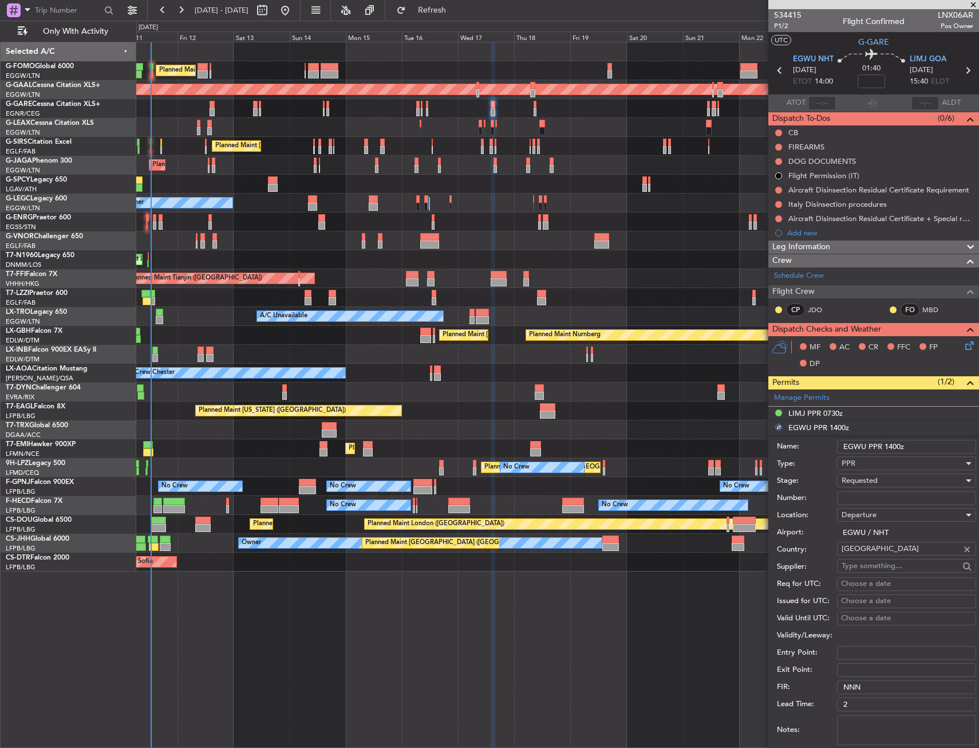
click at [896, 447] on input "EGWU PPR 1400z" at bounding box center [906, 447] width 139 height 14
type input "EGWU PPR 1410z"
click at [880, 479] on div "Requested" at bounding box center [903, 480] width 122 height 17
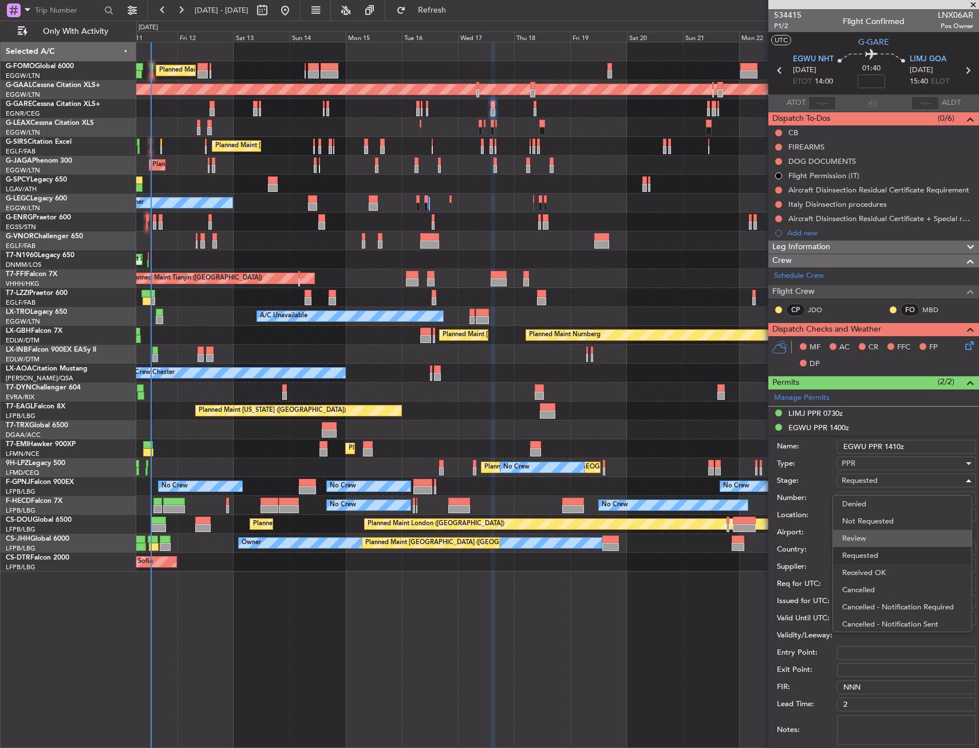
scroll to position [5, 0]
click at [880, 573] on span "Received OK" at bounding box center [903, 567] width 120 height 17
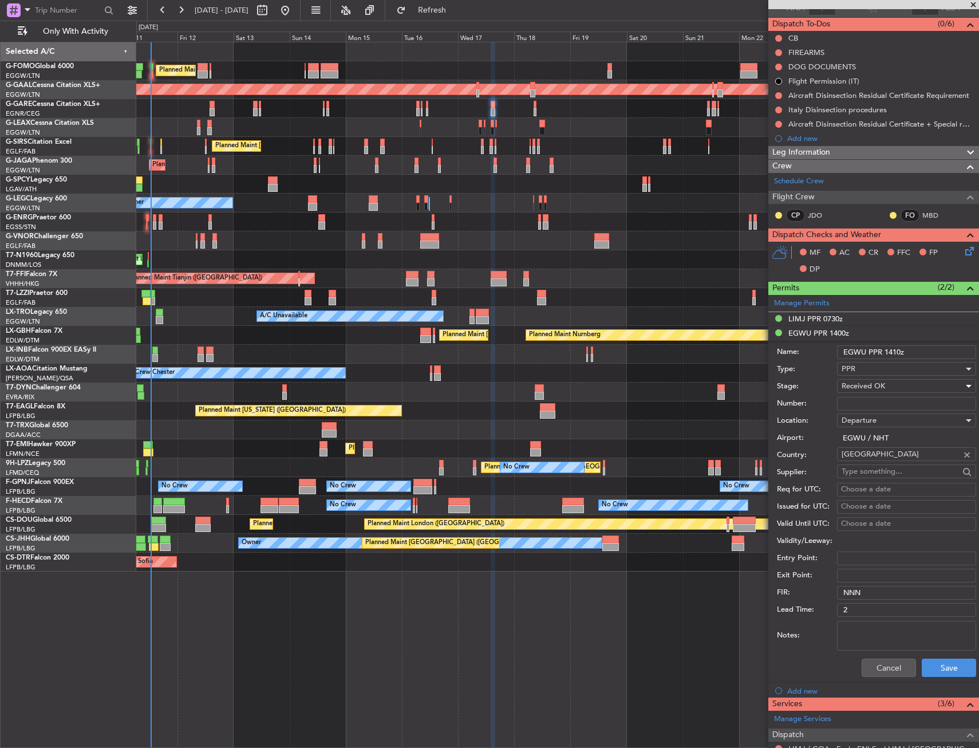
scroll to position [229, 0]
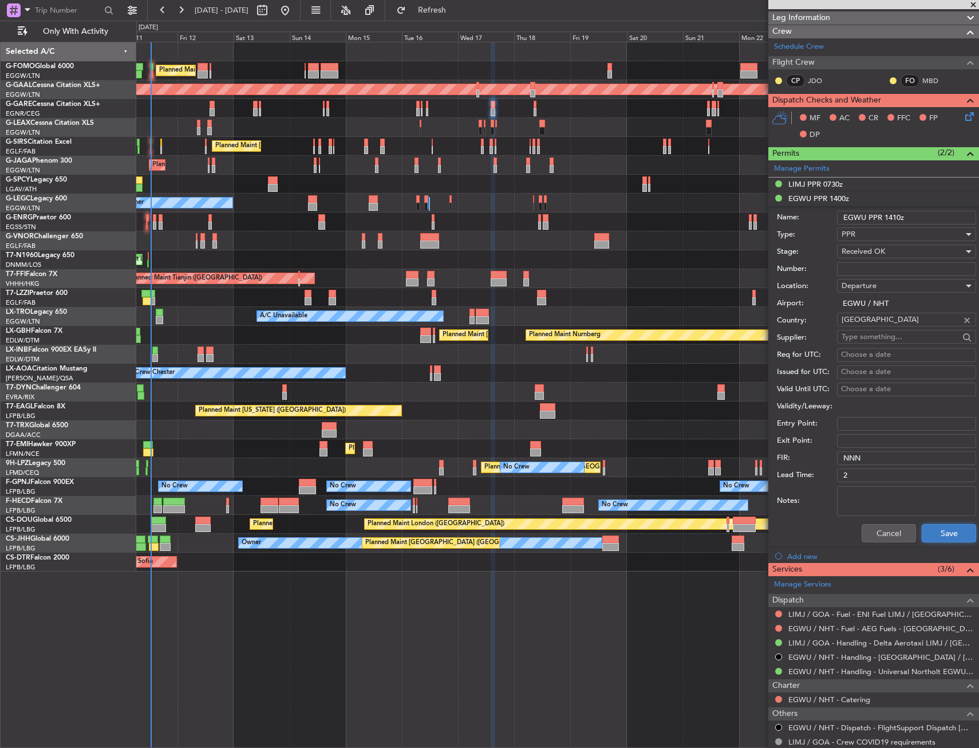
click at [942, 527] on button "Save" at bounding box center [949, 533] width 54 height 18
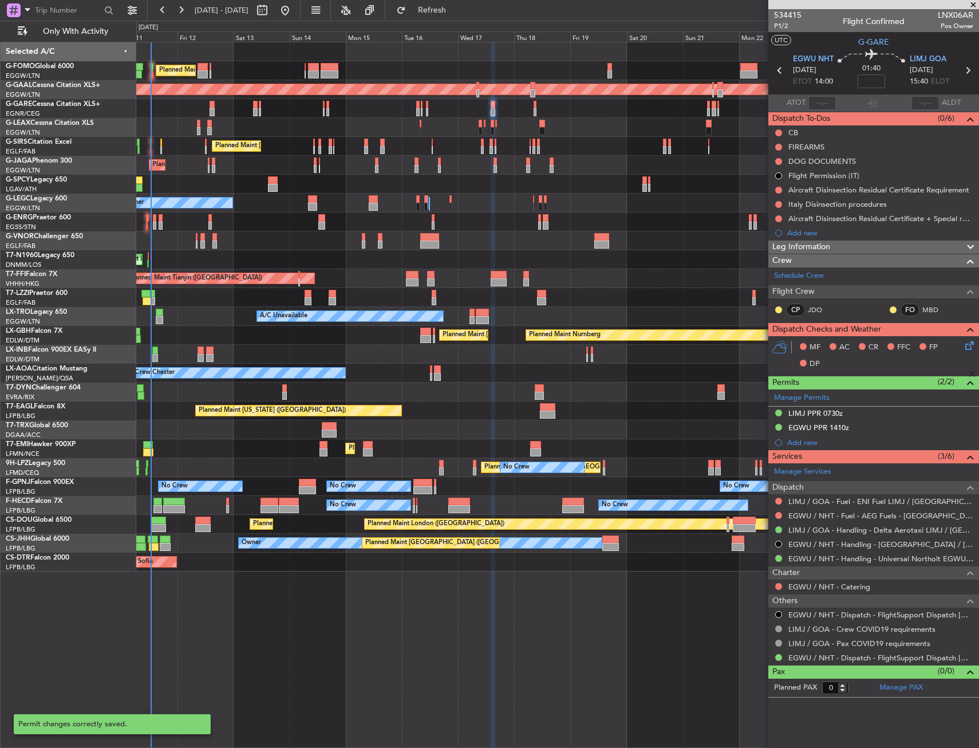
scroll to position [0, 0]
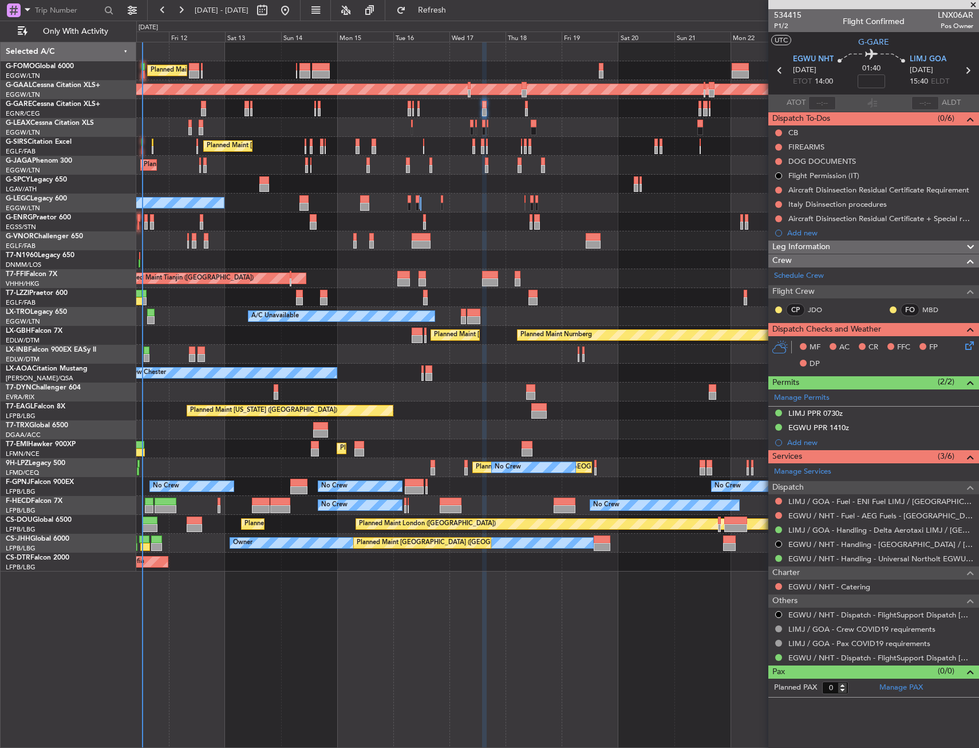
click at [340, 616] on div "Planned Maint [GEOGRAPHIC_DATA] ([GEOGRAPHIC_DATA]) Planned [GEOGRAPHIC_DATA] U…" at bounding box center [557, 395] width 843 height 706
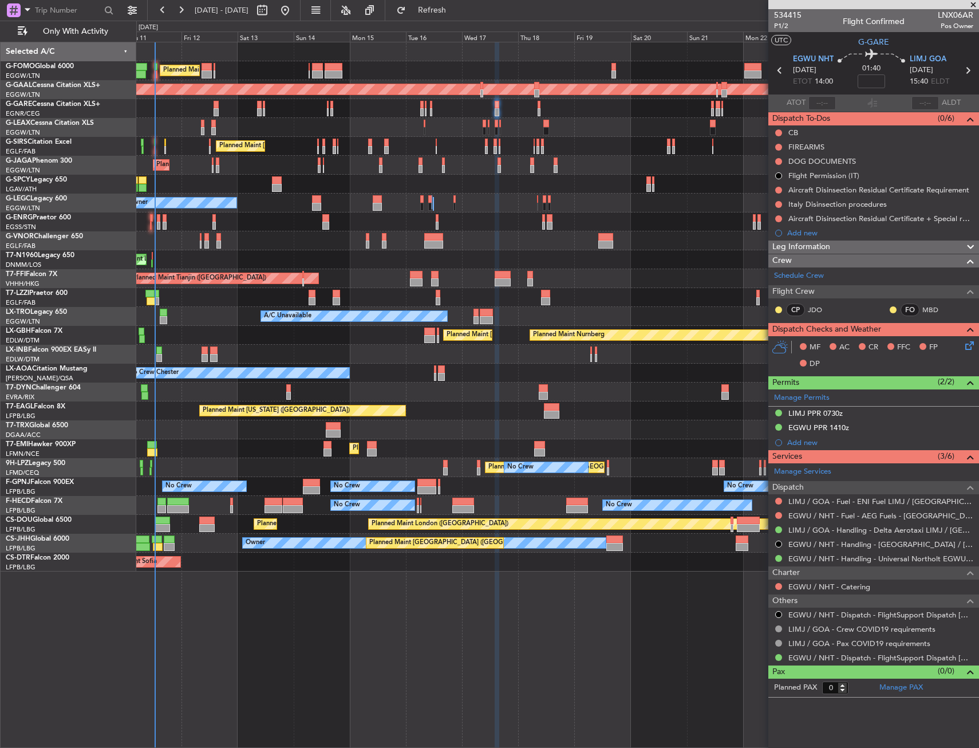
click at [354, 616] on div "Planned Maint [GEOGRAPHIC_DATA] ([GEOGRAPHIC_DATA]) Planned [GEOGRAPHIC_DATA] U…" at bounding box center [557, 395] width 843 height 706
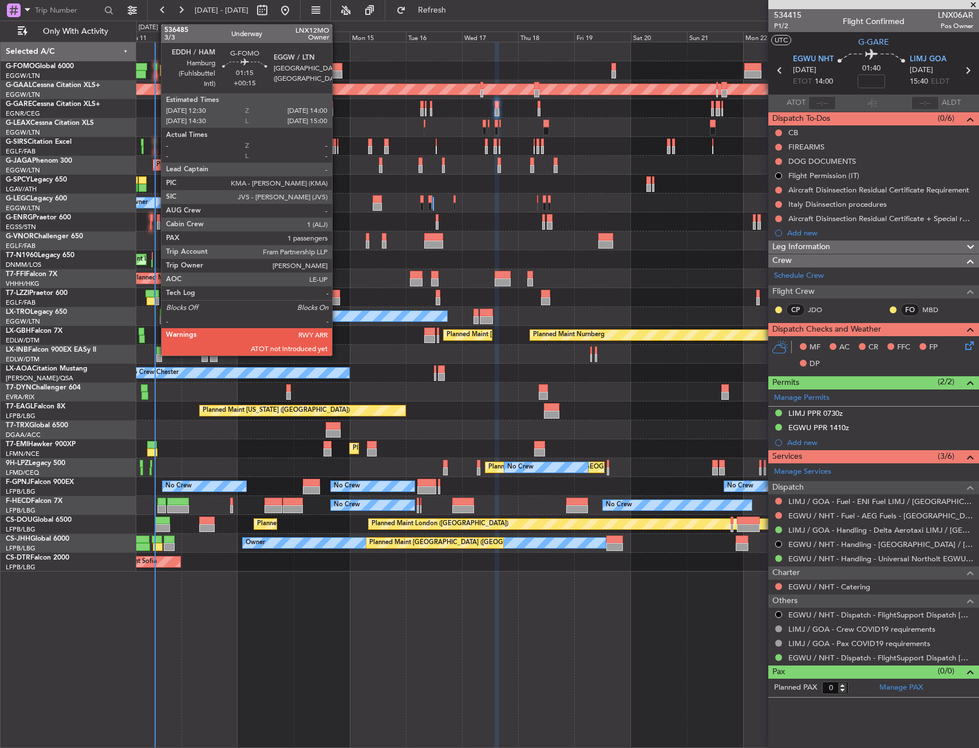
click at [155, 70] on div at bounding box center [156, 74] width 4 height 8
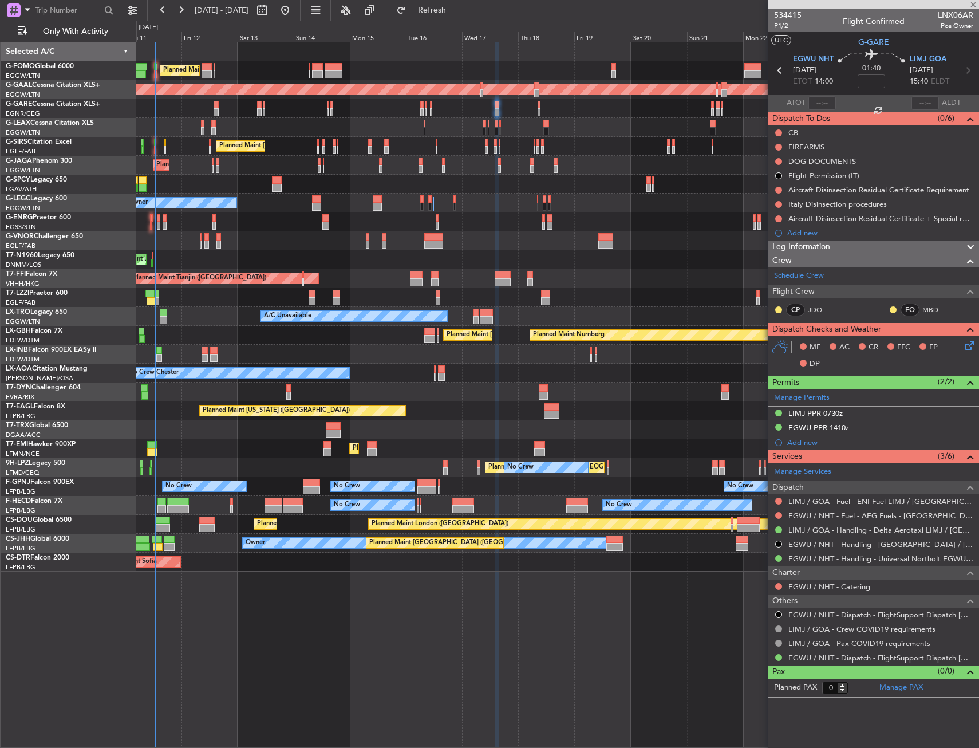
type input "+00:15"
type input "1"
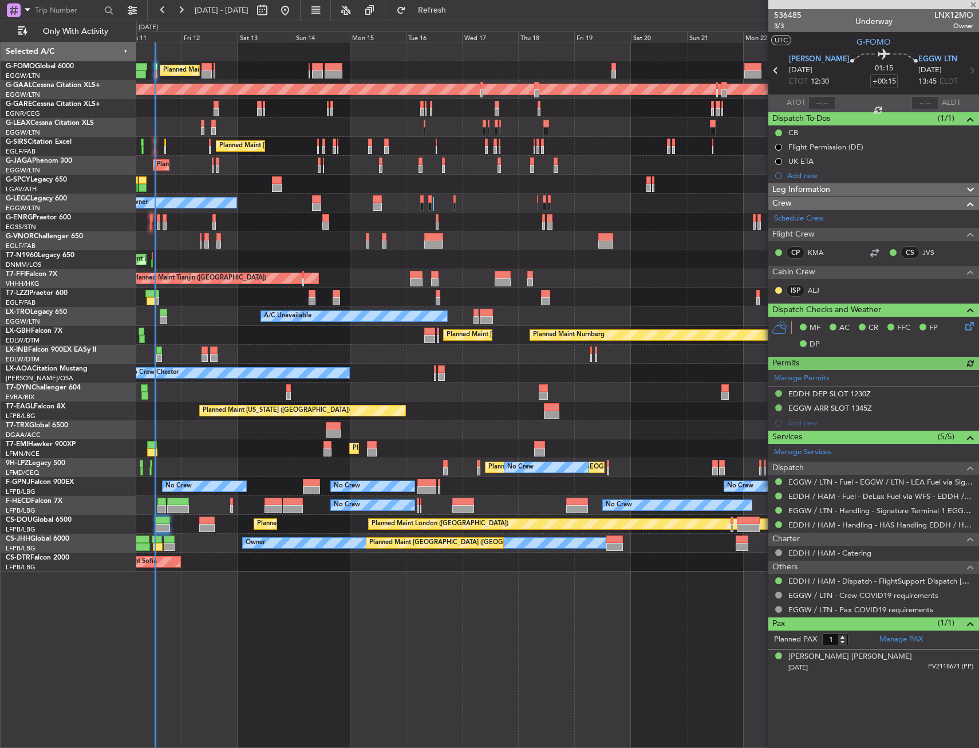
click at [820, 105] on div at bounding box center [822, 103] width 27 height 14
click at [831, 99] on input "text" at bounding box center [822, 103] width 27 height 14
click at [819, 45] on section "UTC G-FOMO" at bounding box center [874, 40] width 211 height 17
type input "12:45"
click at [801, 510] on link "EGGW / LTN - Handling - Signature Terminal 1 EGGW / LTN" at bounding box center [881, 511] width 185 height 10
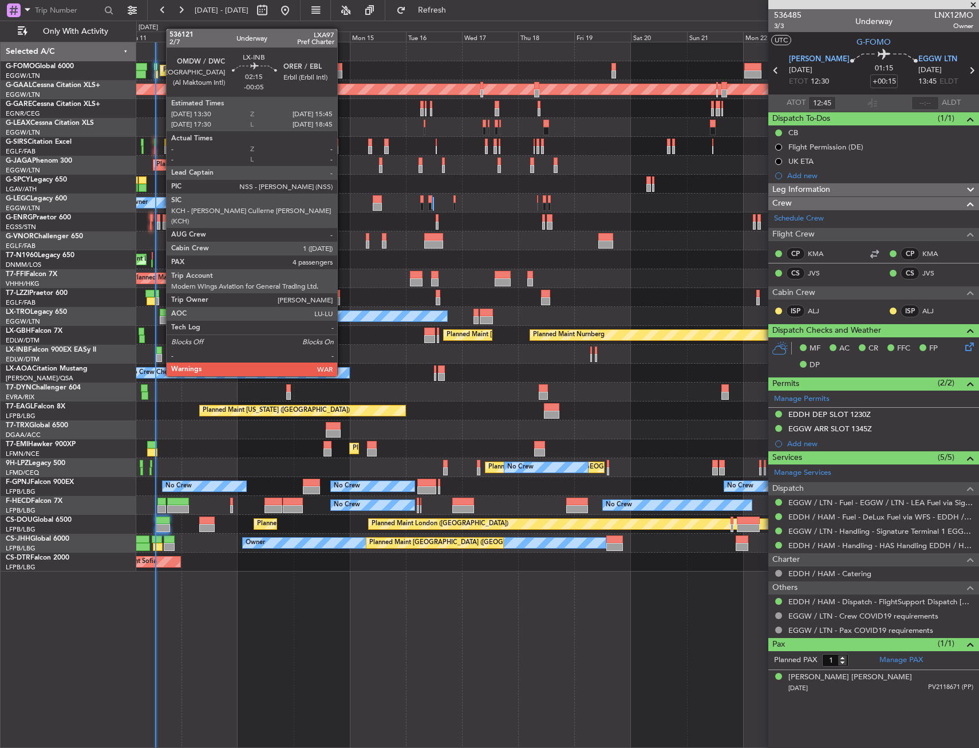
click at [160, 355] on div at bounding box center [159, 358] width 6 height 8
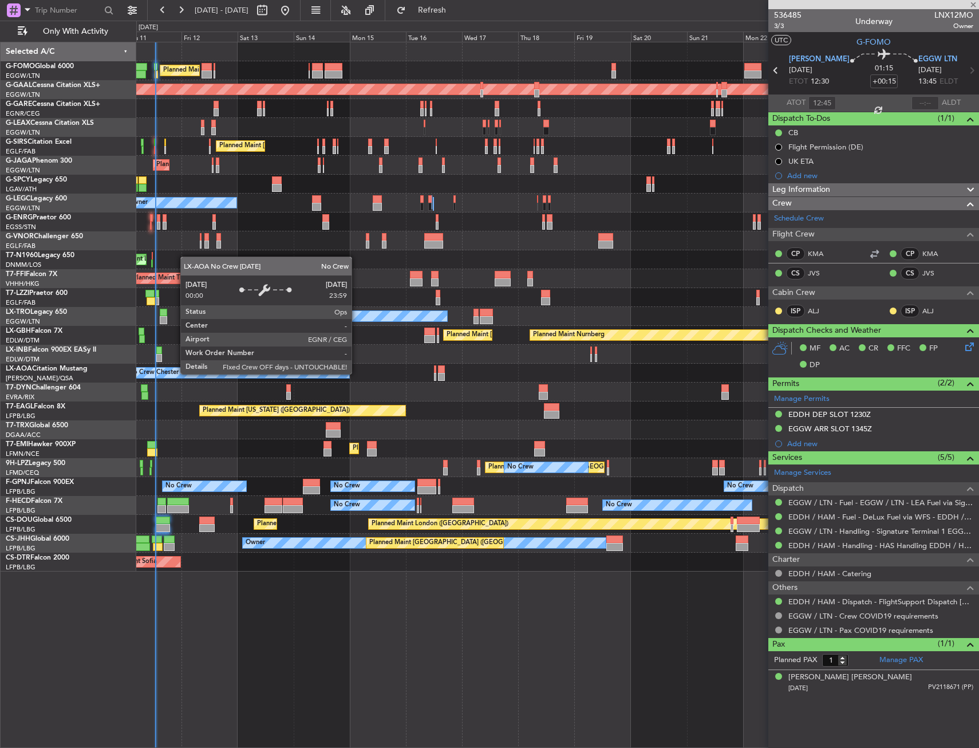
type input "-00:05"
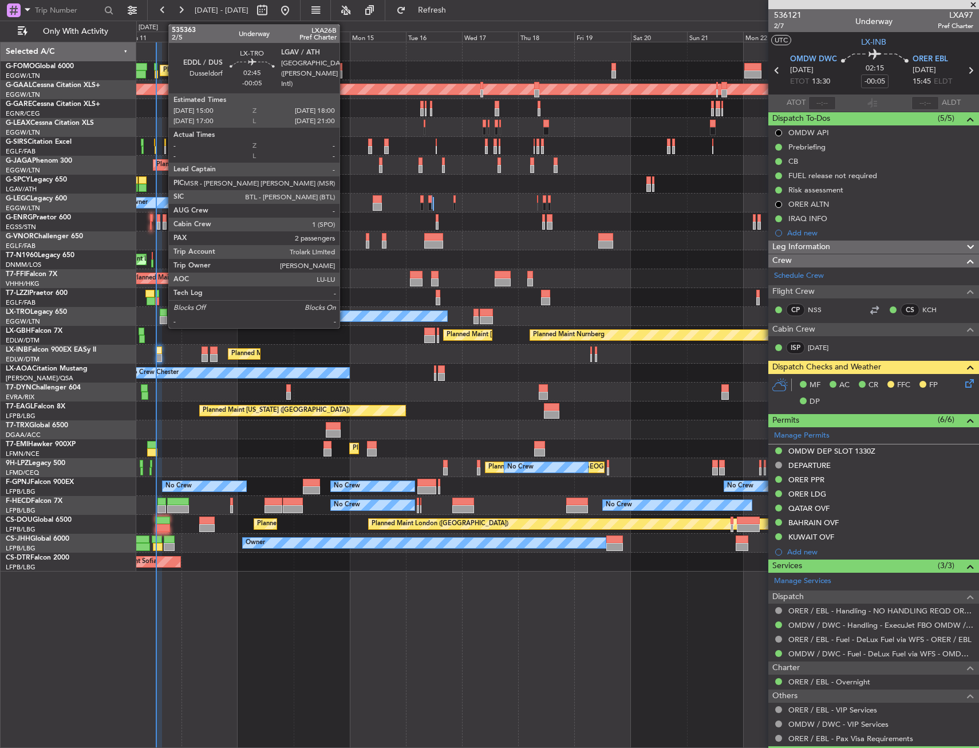
click at [163, 314] on div at bounding box center [163, 313] width 7 height 8
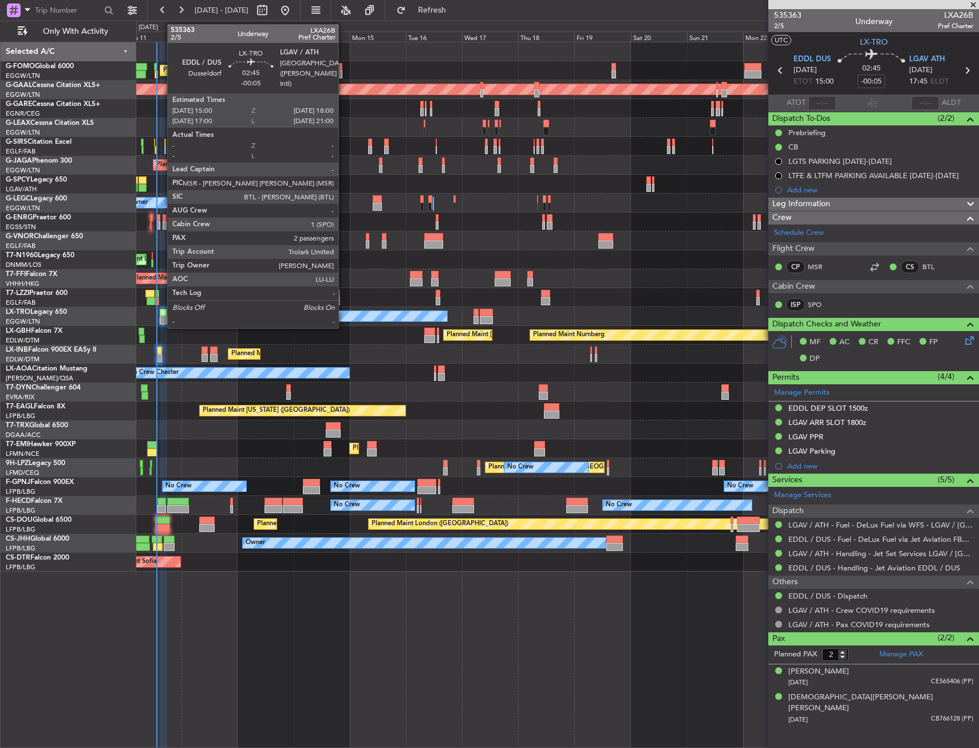
click at [162, 310] on div at bounding box center [163, 313] width 7 height 8
click at [162, 318] on div at bounding box center [163, 320] width 7 height 8
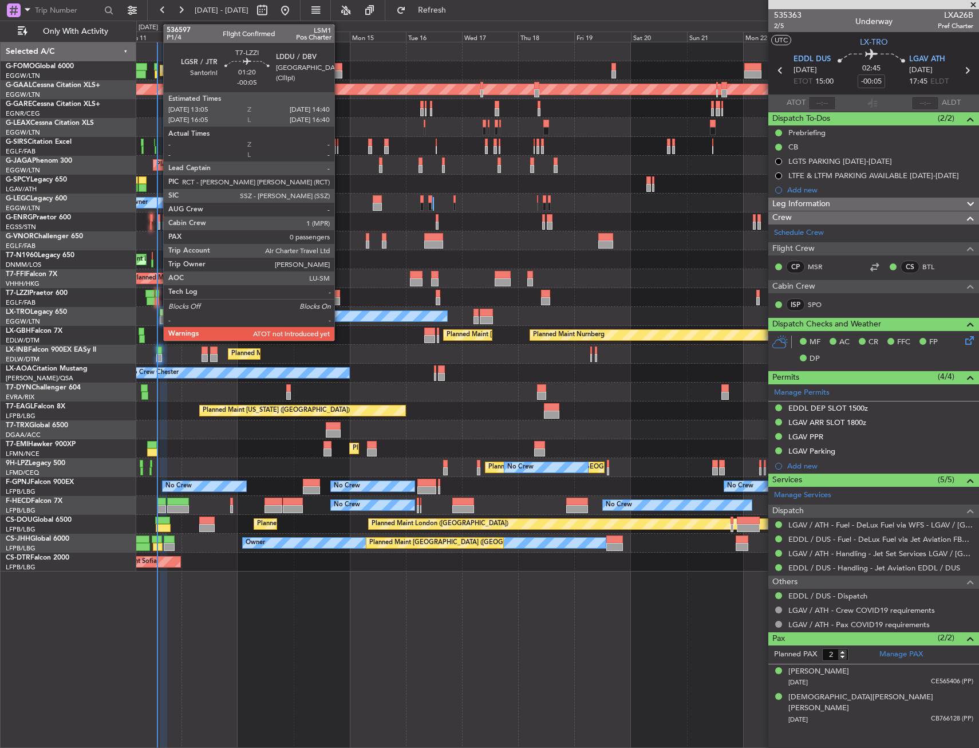
click at [158, 293] on div at bounding box center [157, 294] width 4 height 8
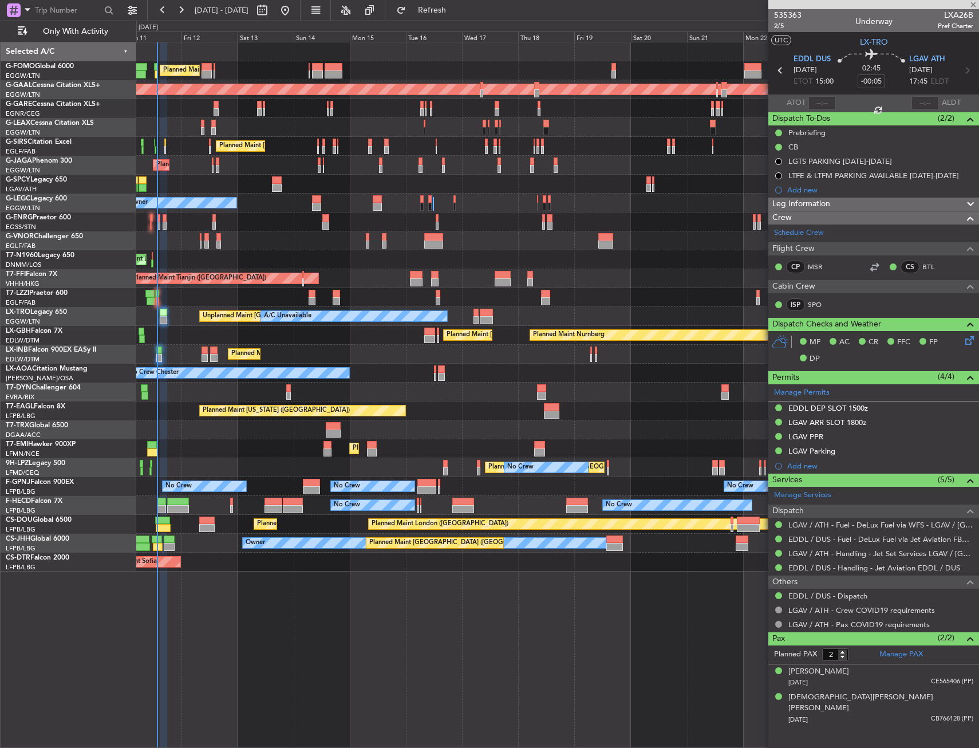
type input "0"
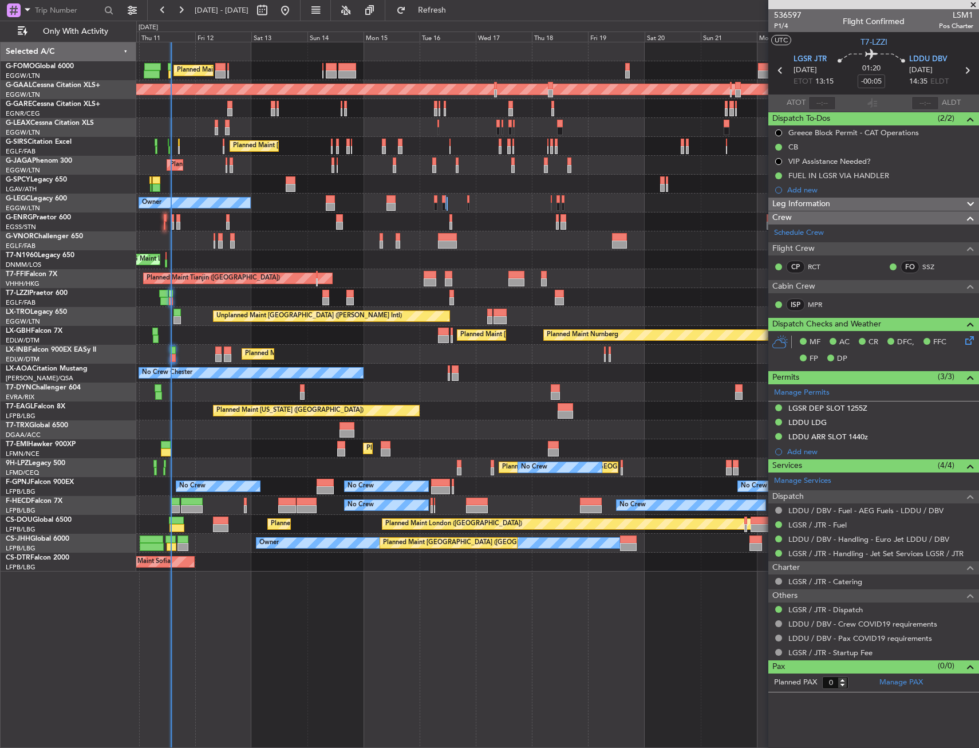
click at [480, 465] on div "Planned [GEOGRAPHIC_DATA] ([GEOGRAPHIC_DATA]) No Crew No Crew No Crew" at bounding box center [557, 467] width 843 height 19
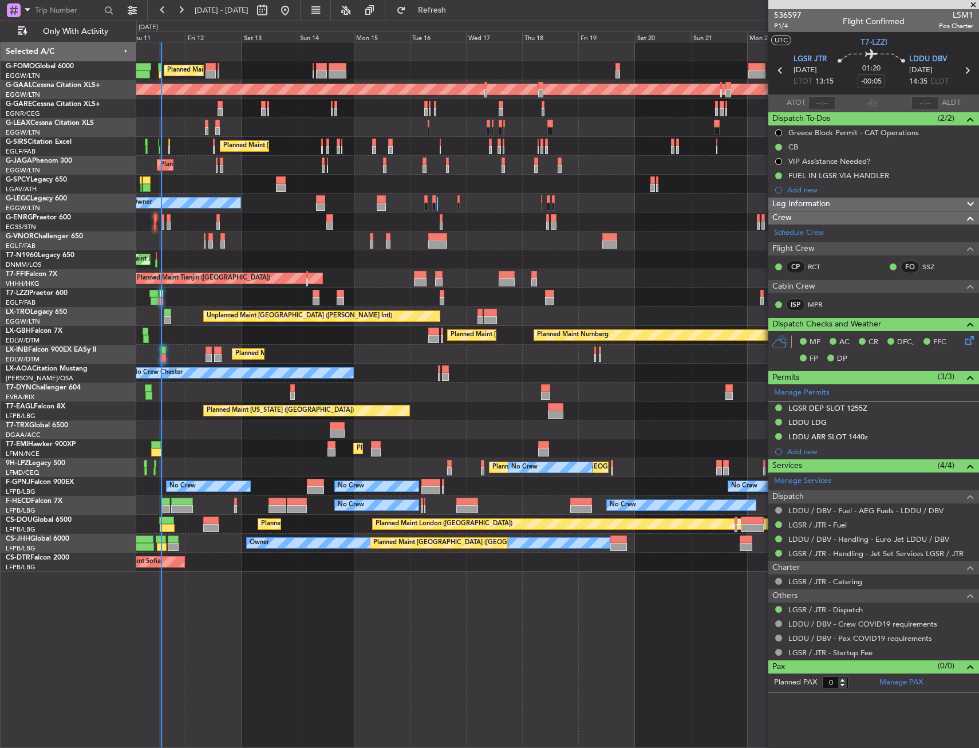
click at [470, 465] on div "Planned [GEOGRAPHIC_DATA] ([GEOGRAPHIC_DATA]) No Crew No Crew No Crew" at bounding box center [557, 467] width 843 height 19
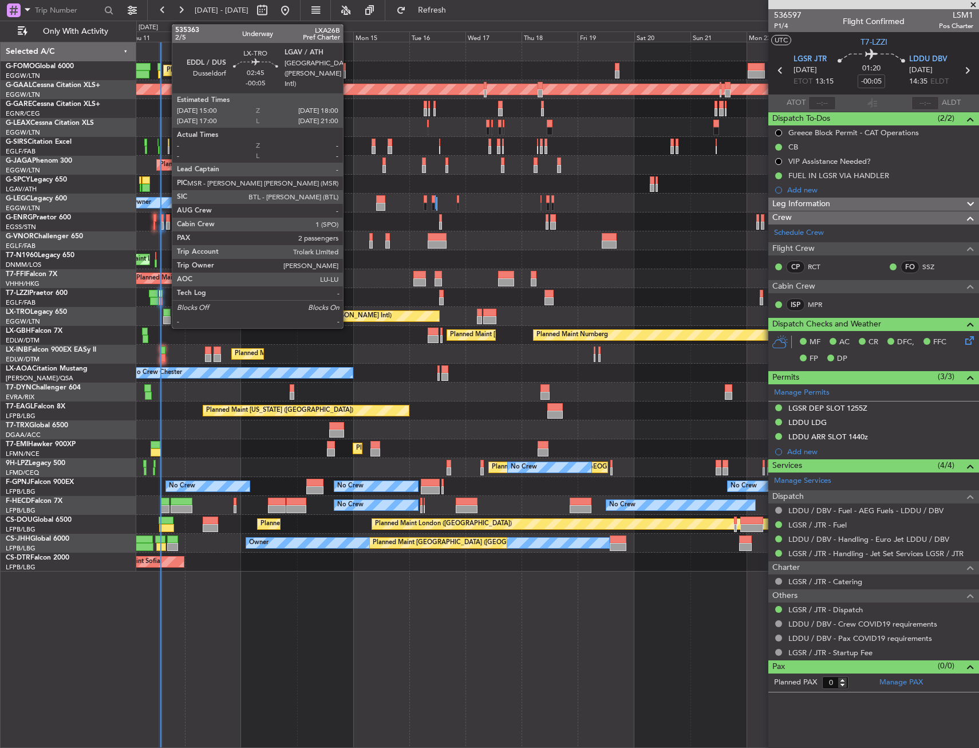
click at [166, 314] on div at bounding box center [166, 313] width 7 height 8
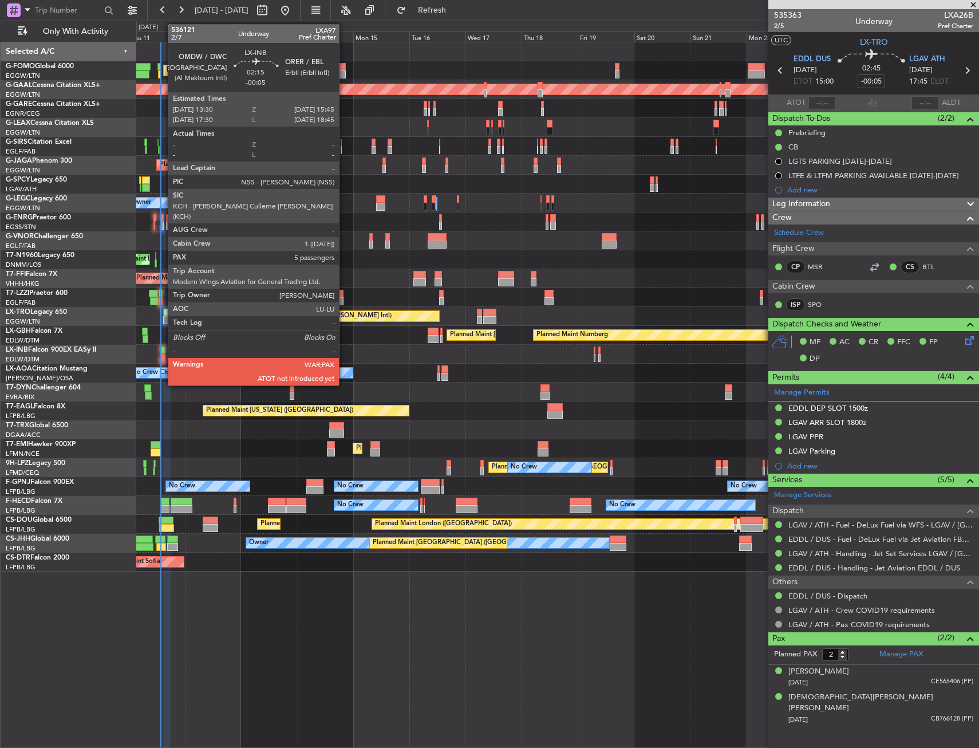
click at [162, 358] on div at bounding box center [163, 358] width 6 height 8
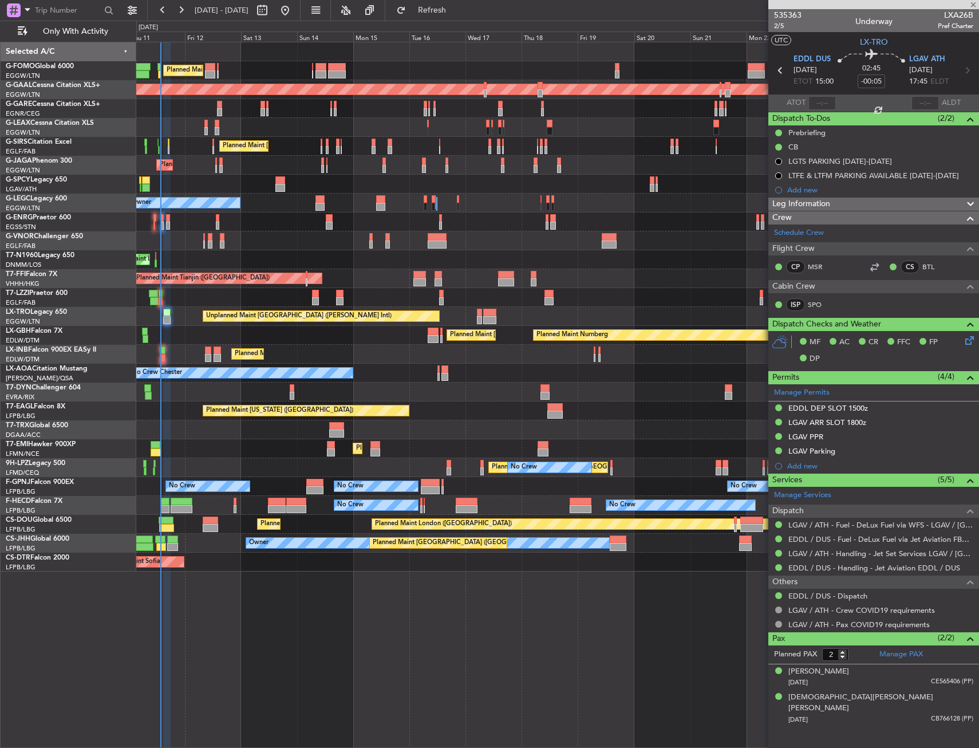
type input "5"
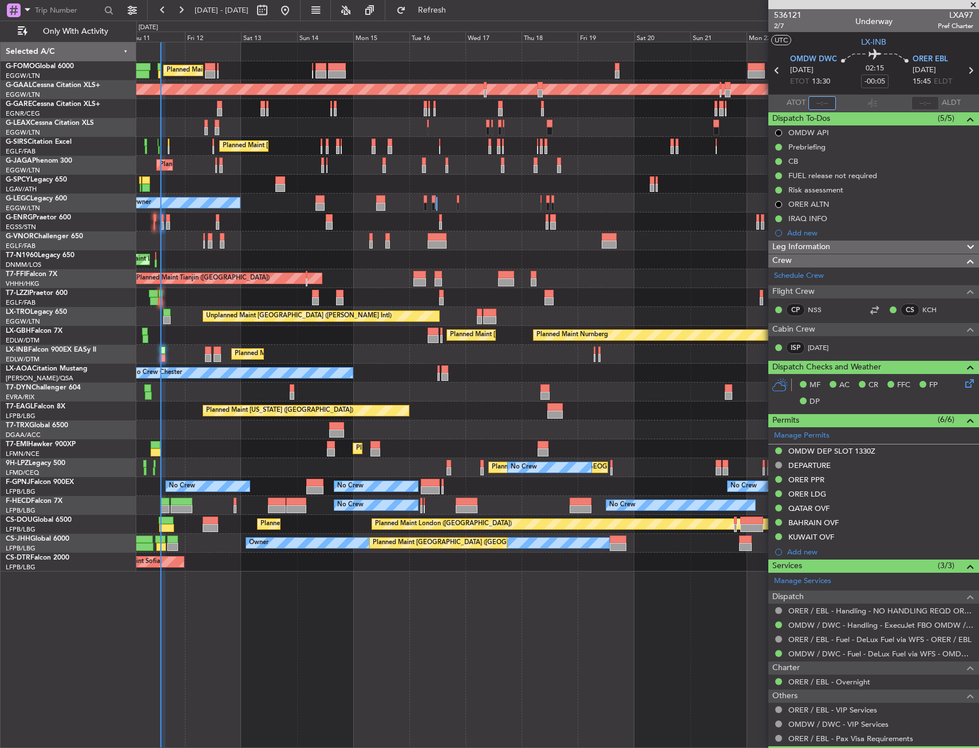
click at [815, 106] on input "text" at bounding box center [822, 103] width 27 height 14
click at [843, 41] on section "UTC LX-INB" at bounding box center [874, 40] width 211 height 17
type input "13:38"
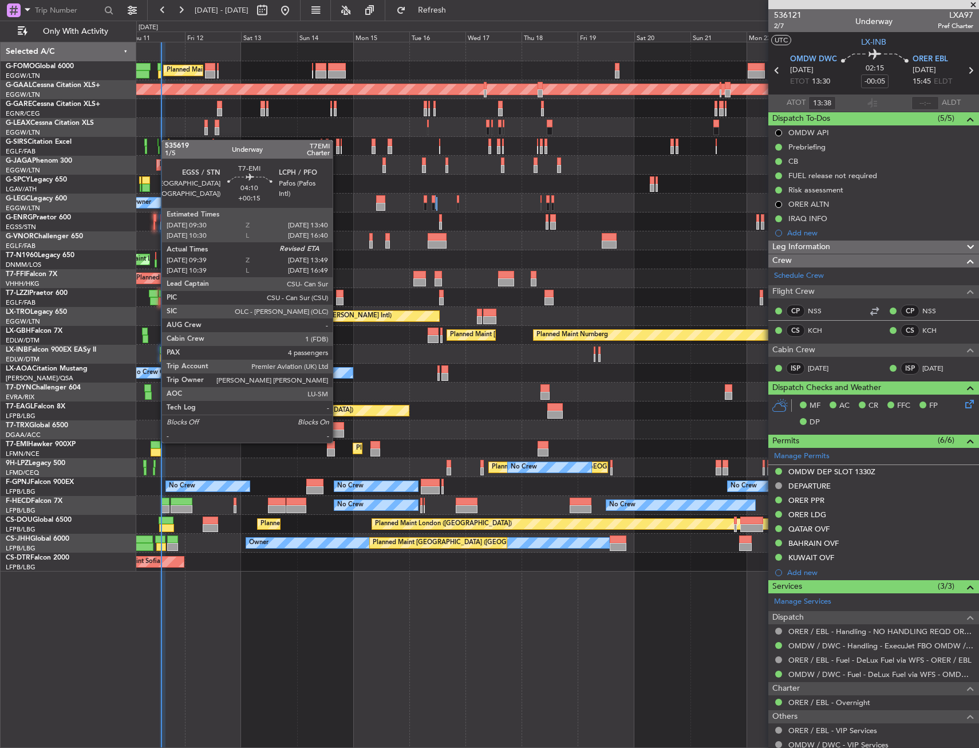
click at [156, 442] on div at bounding box center [156, 445] width 10 height 8
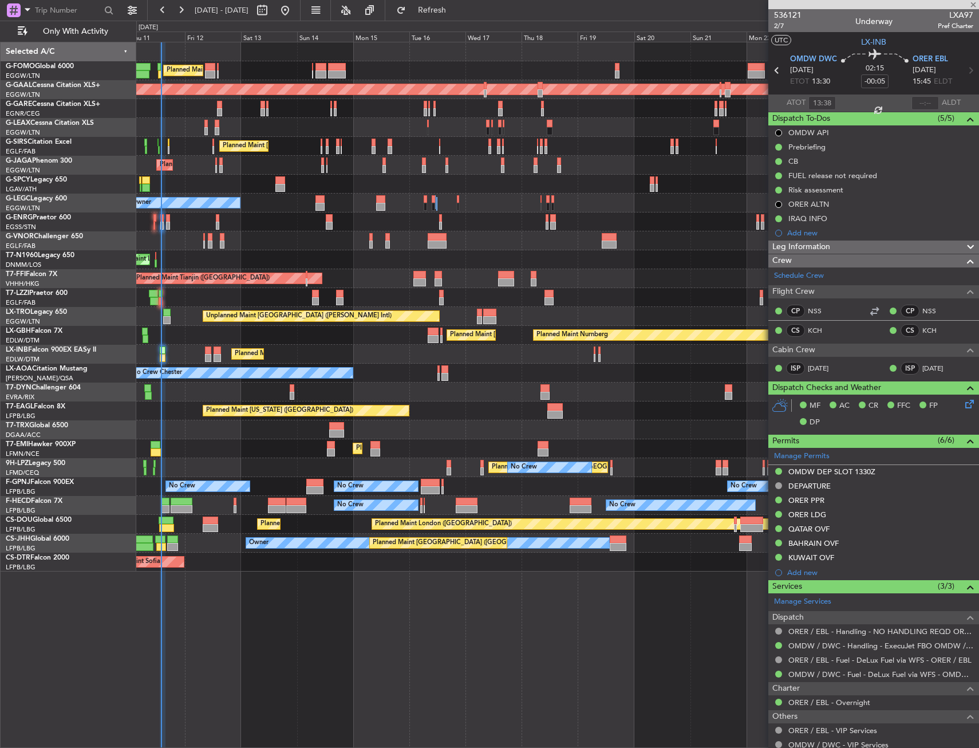
type input "+00:15"
type input "09:39"
type input "4"
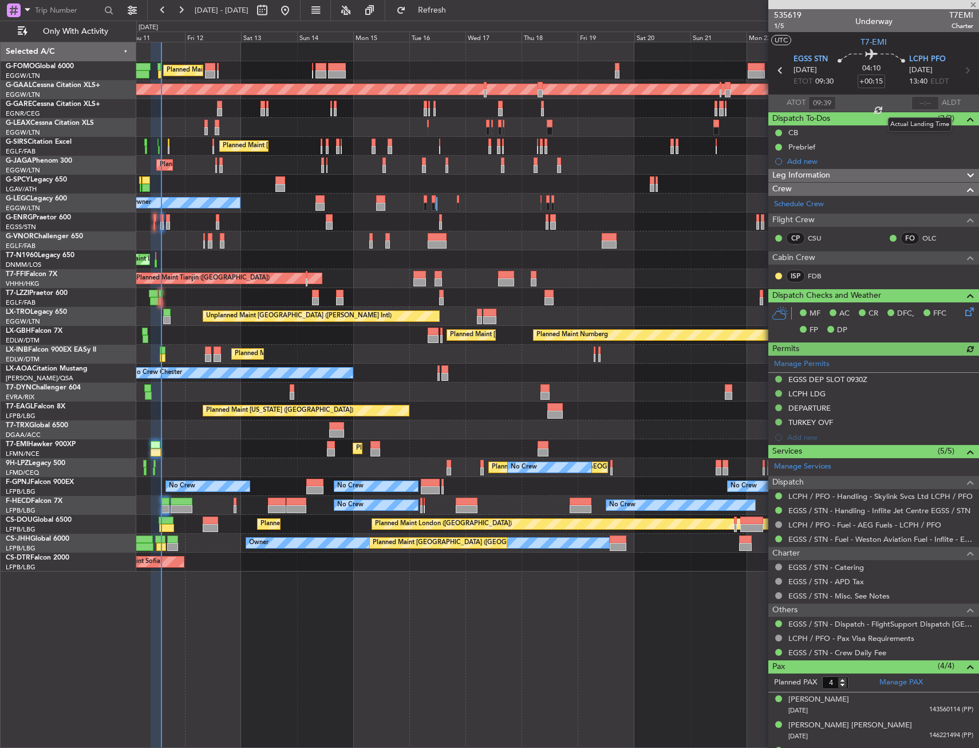
click at [912, 104] on div at bounding box center [925, 103] width 27 height 14
click at [450, 14] on button "Refresh" at bounding box center [425, 10] width 69 height 18
click at [912, 105] on input "text" at bounding box center [925, 103] width 27 height 14
click at [901, 48] on section "UTC T7-EMI" at bounding box center [874, 40] width 211 height 17
type input "13:49"
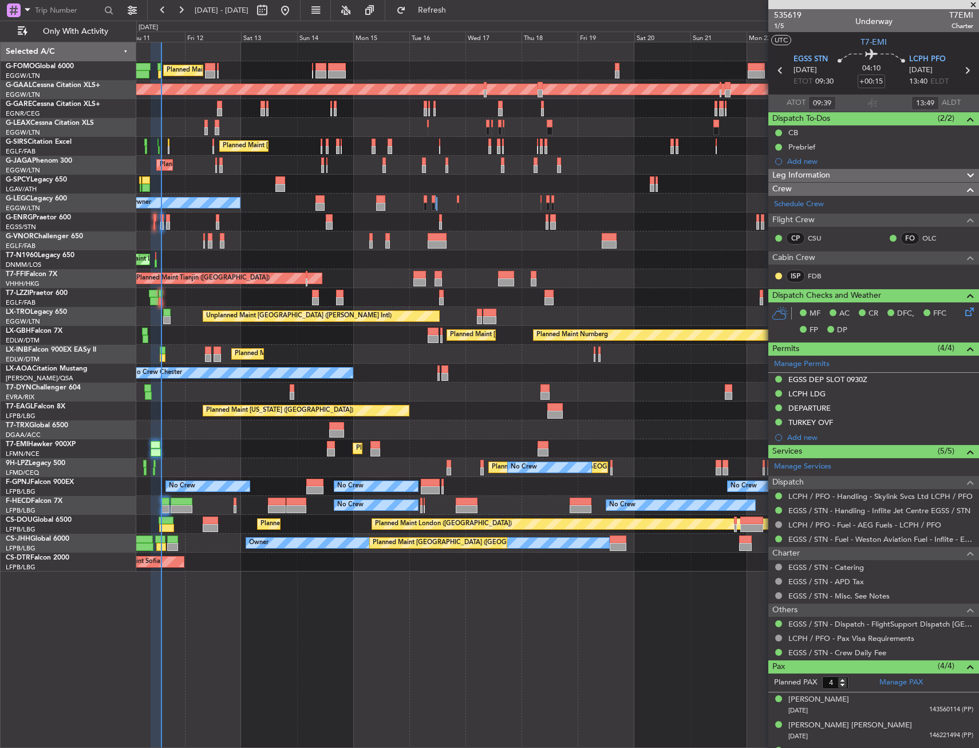
click at [348, 302] on div "Planned Maint London (Luton) Planned Maint Dusseldorf Unplanned Maint Chester P…" at bounding box center [557, 306] width 843 height 529
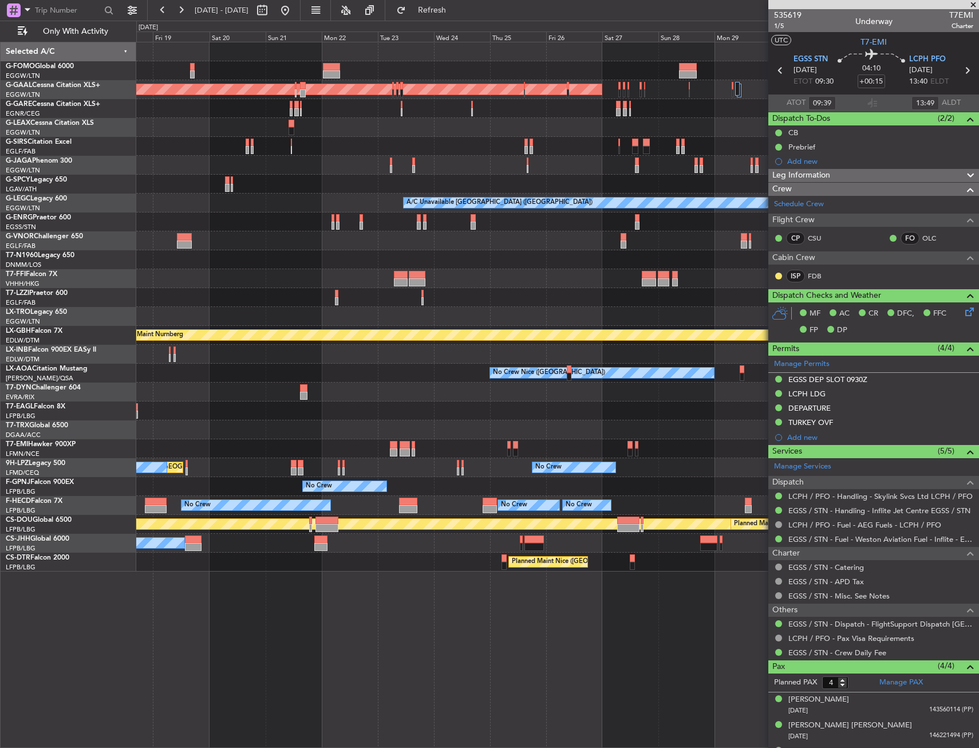
click at [315, 315] on div "Planned Maint Dusseldorf A/C Unavailable London (Luton) Unplanned Maint Athens …" at bounding box center [557, 306] width 843 height 529
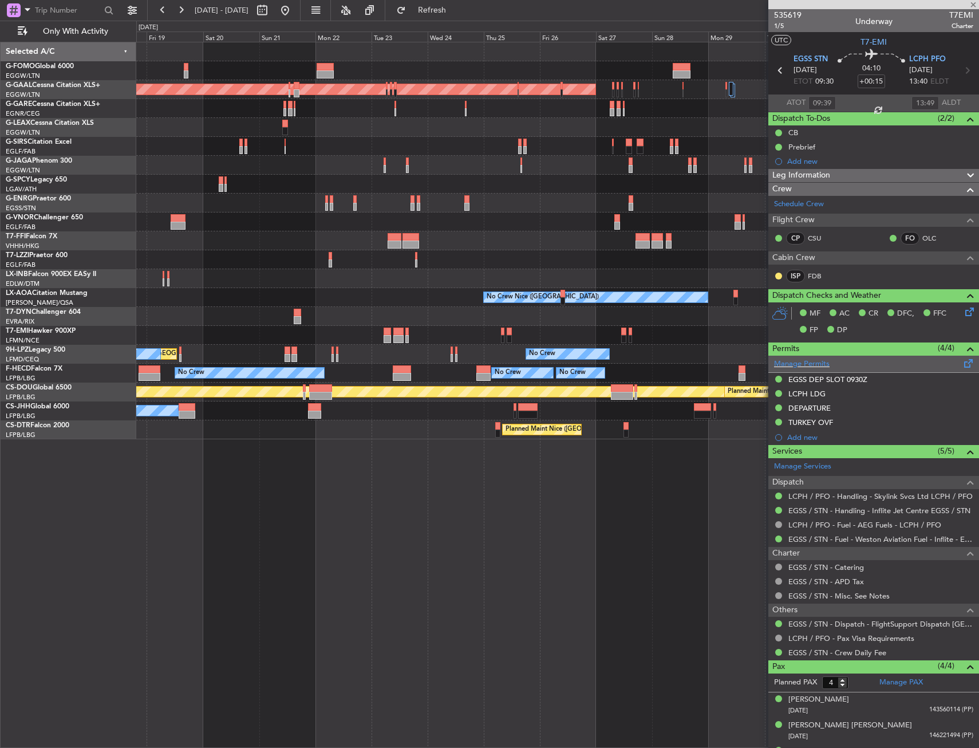
type input "+00:10"
type input "1"
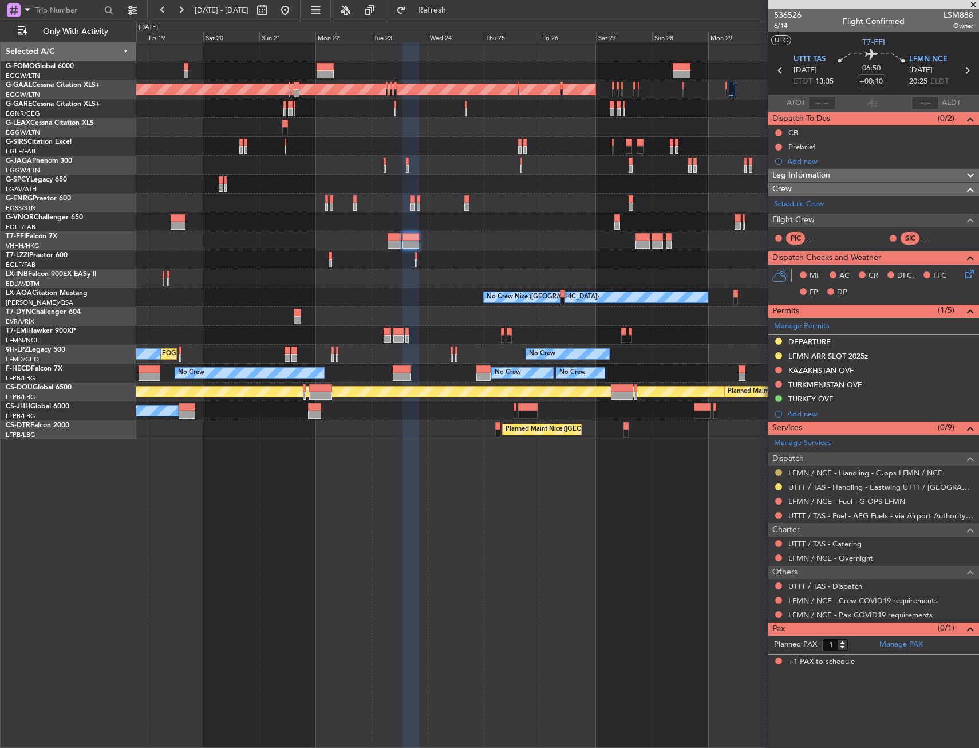
click at [780, 473] on button at bounding box center [779, 472] width 7 height 7
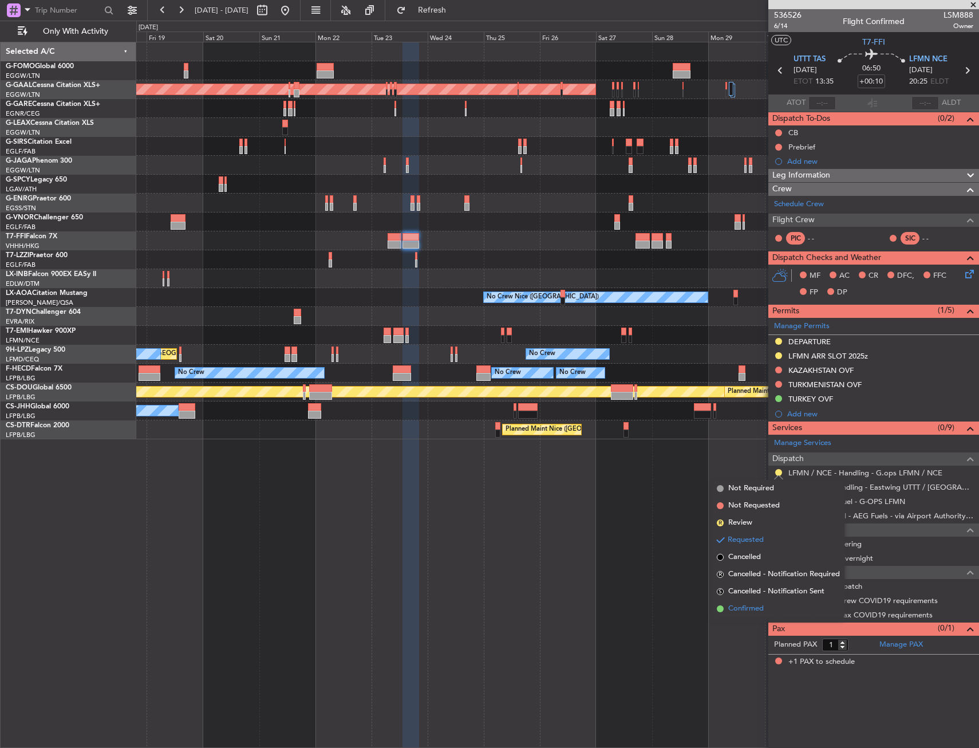
click at [723, 609] on span at bounding box center [720, 608] width 7 height 7
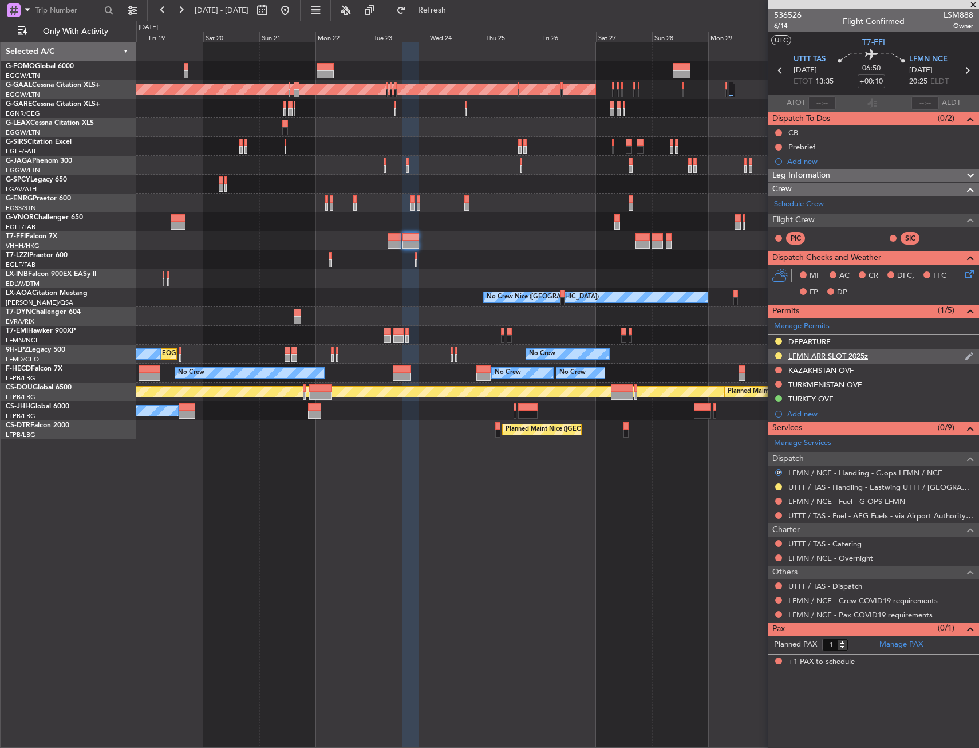
click at [894, 355] on div "LFMN ARR SLOT 2025z" at bounding box center [874, 356] width 211 height 14
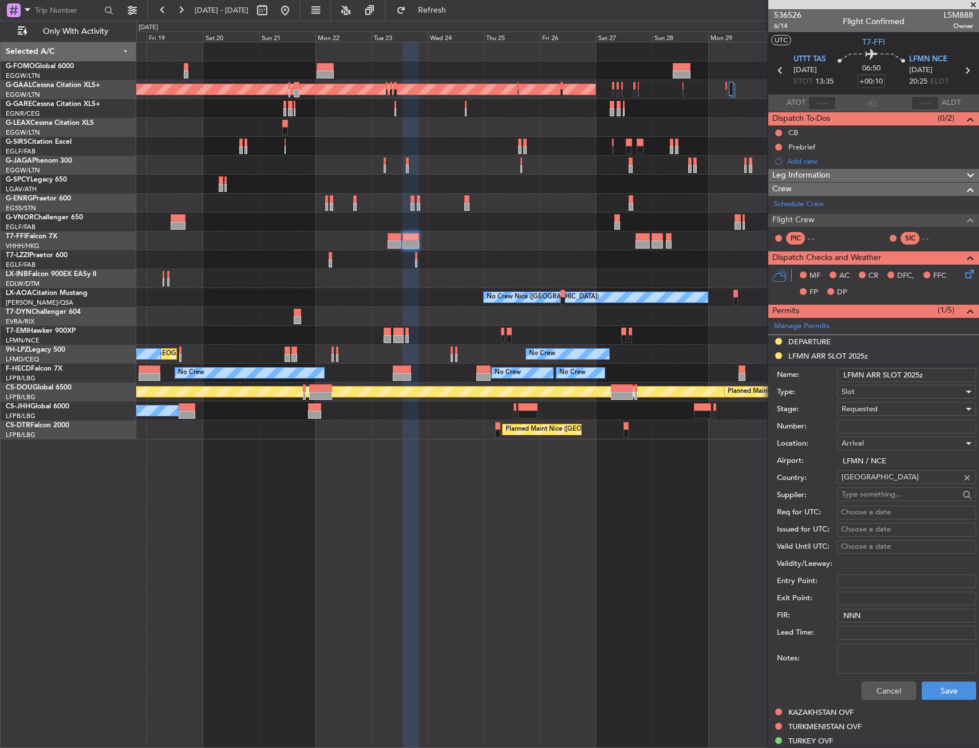
click at [867, 427] on input "Number:" at bounding box center [906, 427] width 139 height 14
paste input "LFMNA000087169"
type input "LFMNA000087169"
drag, startPoint x: 867, startPoint y: 427, endPoint x: 868, endPoint y: 410, distance: 17.8
click at [868, 410] on span "Requested" at bounding box center [860, 409] width 36 height 10
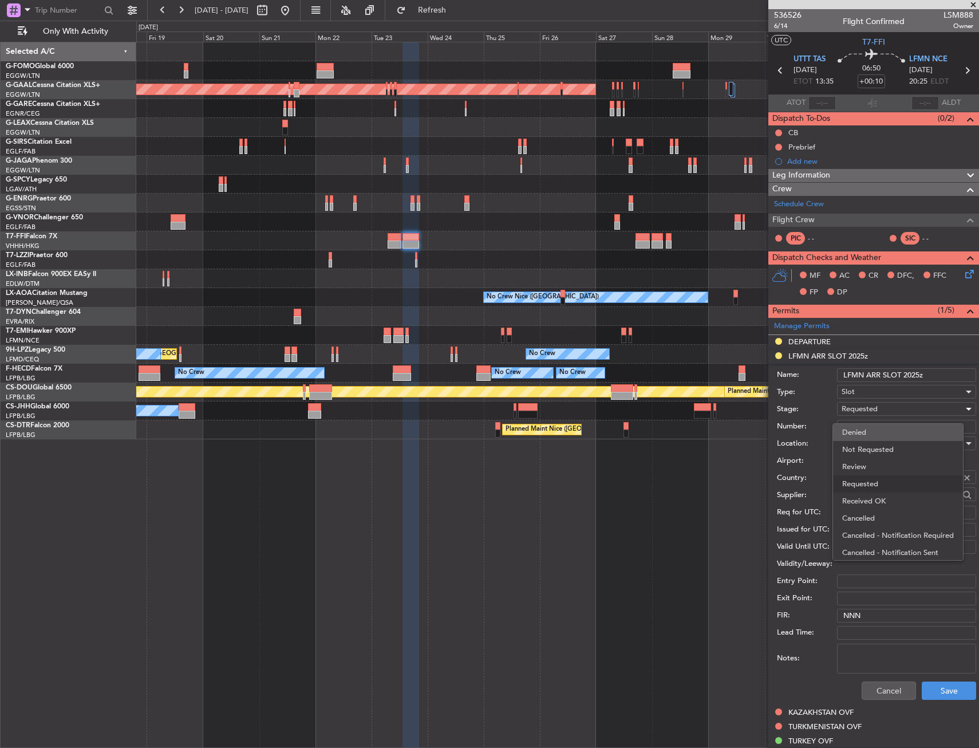
scroll to position [5, 0]
click at [870, 497] on span "Received OK" at bounding box center [903, 495] width 120 height 17
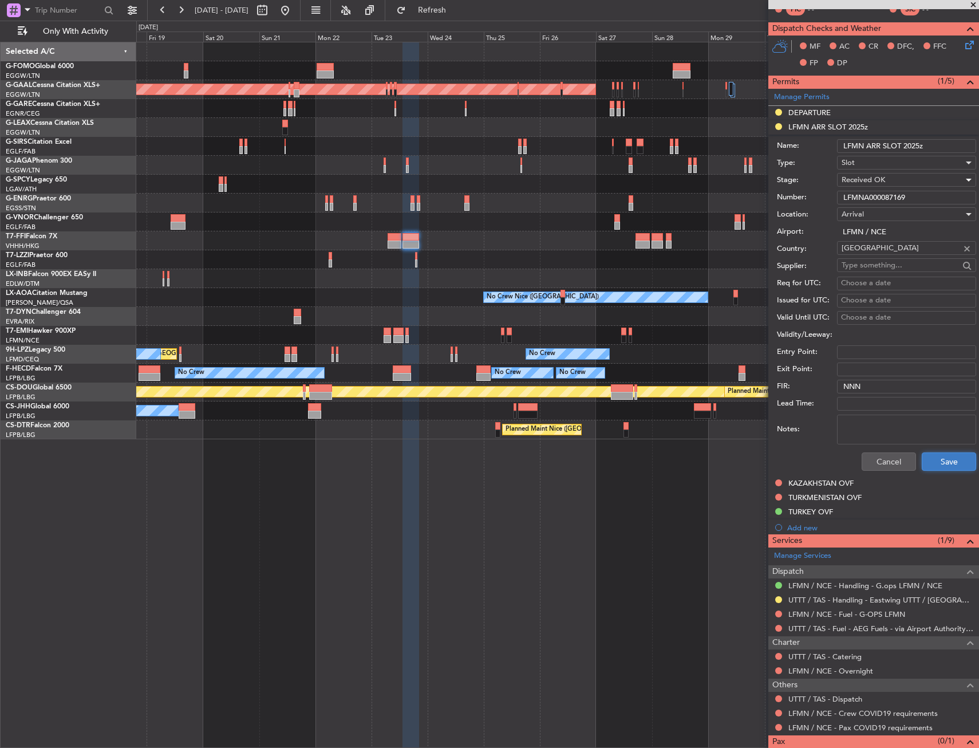
click at [929, 469] on button "Save" at bounding box center [949, 462] width 54 height 18
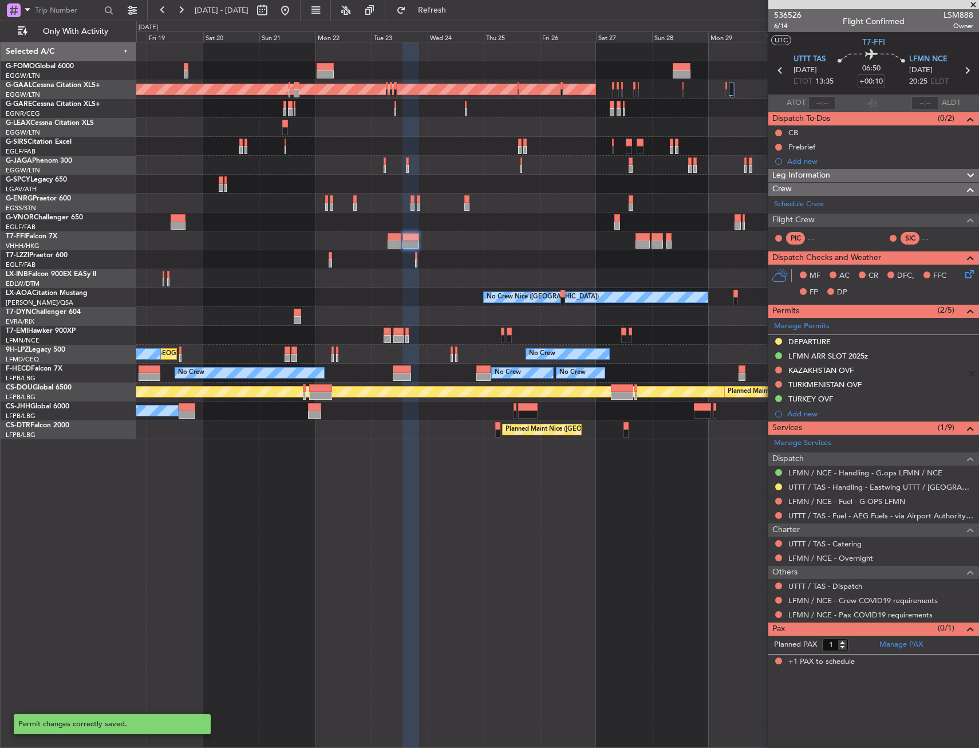
scroll to position [0, 0]
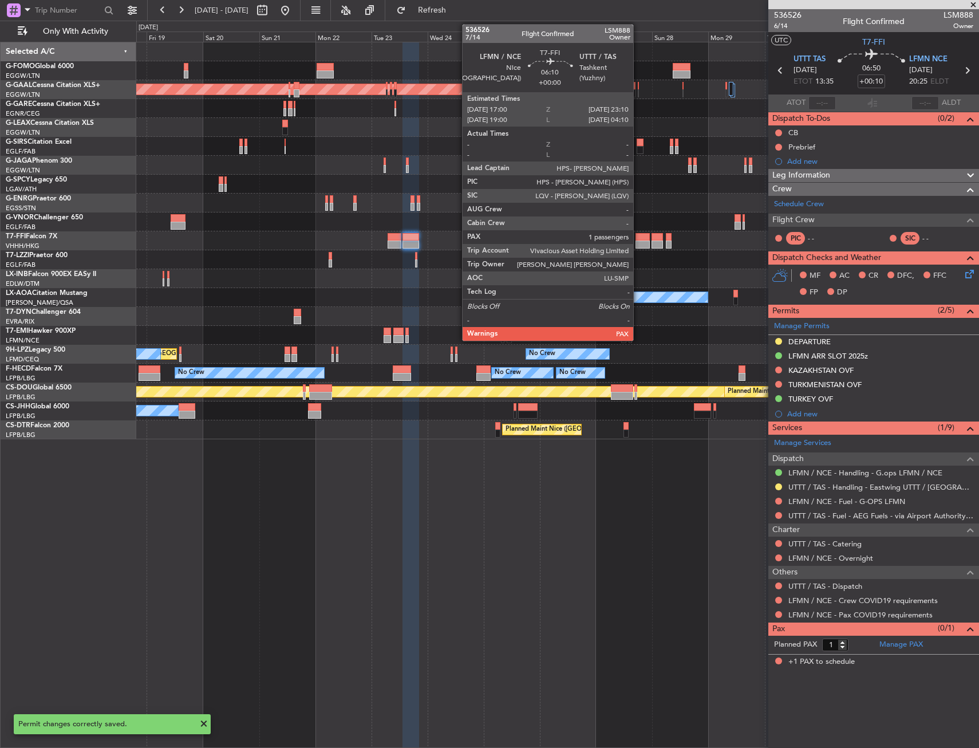
click at [639, 237] on div at bounding box center [643, 237] width 15 height 8
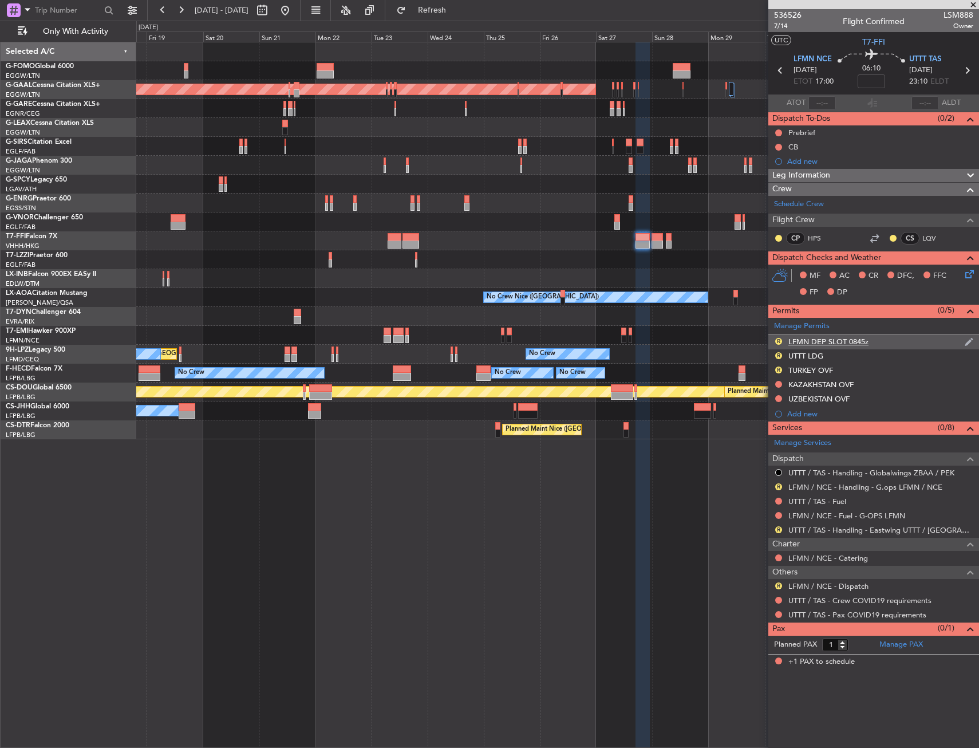
click at [875, 340] on div "R LFMN DEP SLOT 0845z" at bounding box center [874, 342] width 211 height 14
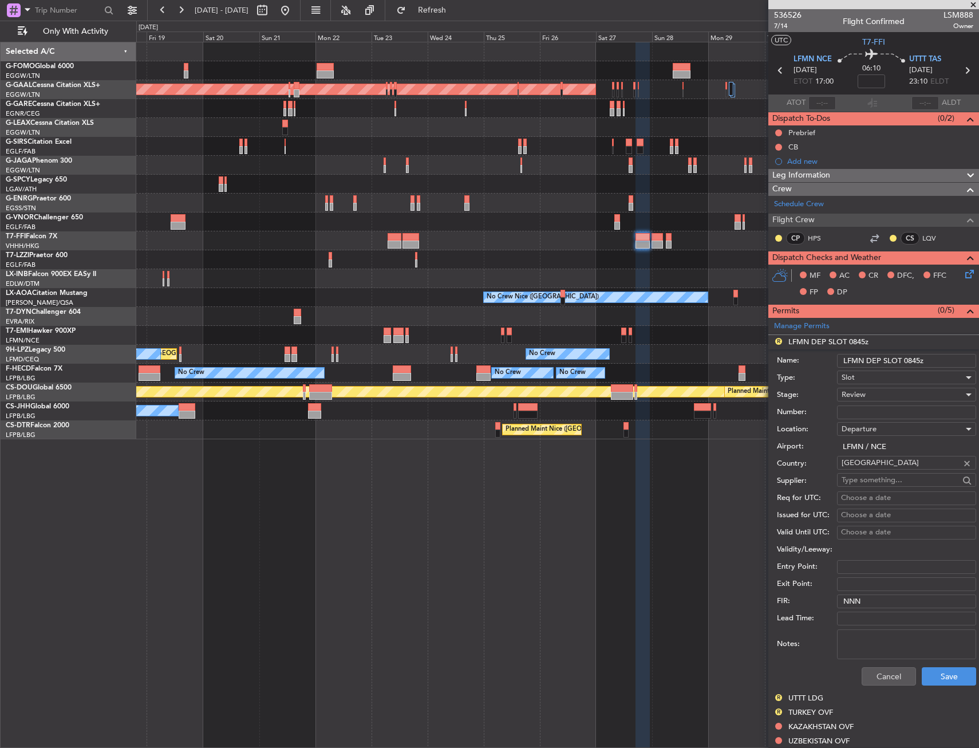
click at [884, 410] on input "Number:" at bounding box center [906, 413] width 139 height 14
paste input "LFMND000087170"
type input "LFMND000087170"
click at [879, 395] on div "Review" at bounding box center [903, 394] width 122 height 17
click at [854, 482] on span "Received OK" at bounding box center [903, 486] width 120 height 17
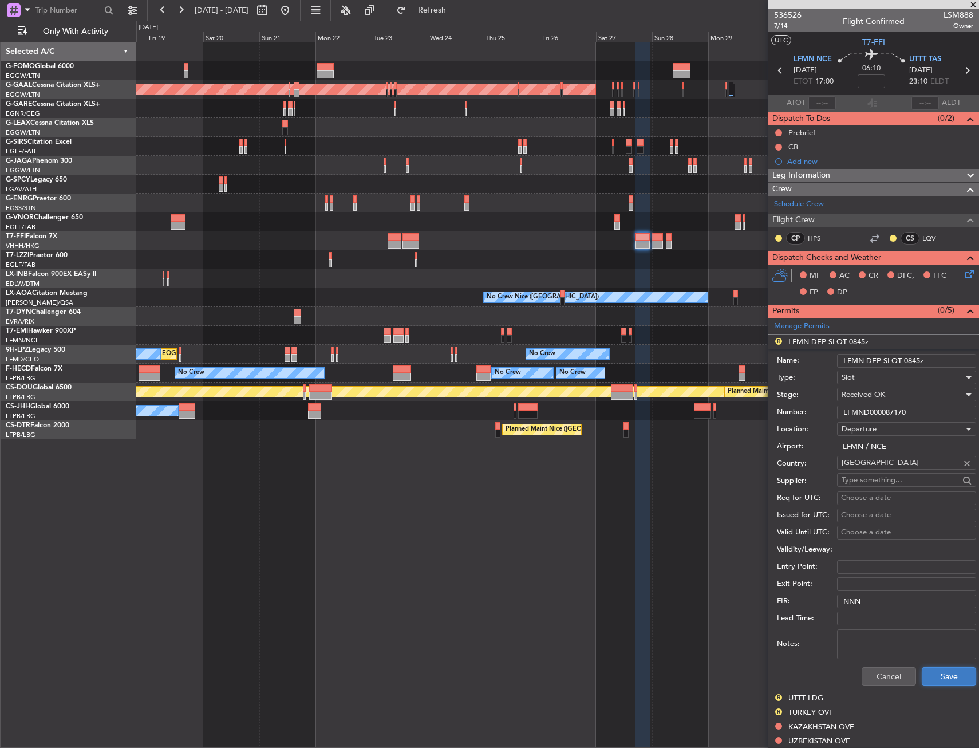
click at [934, 671] on button "Save" at bounding box center [949, 676] width 54 height 18
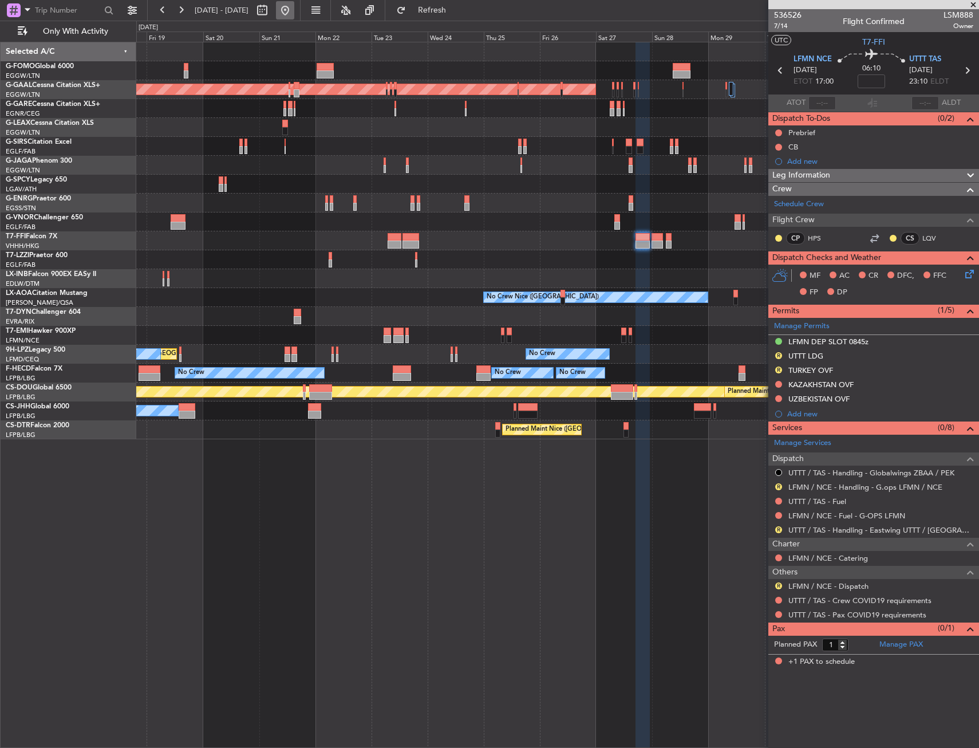
click at [294, 16] on button at bounding box center [285, 10] width 18 height 18
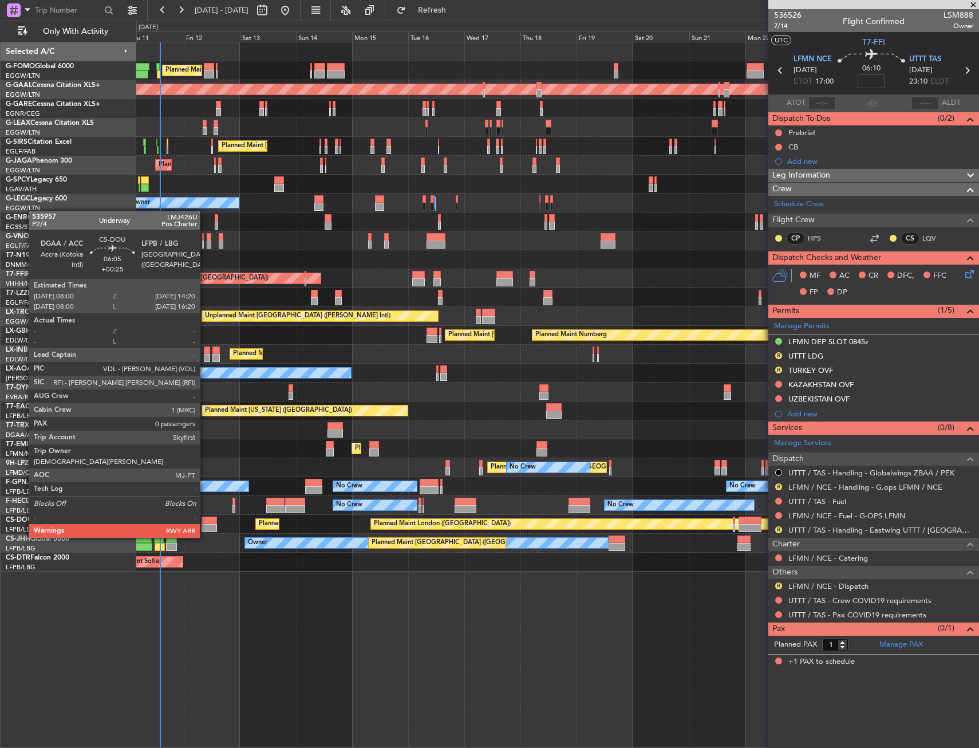
click at [205, 526] on div at bounding box center [209, 528] width 15 height 8
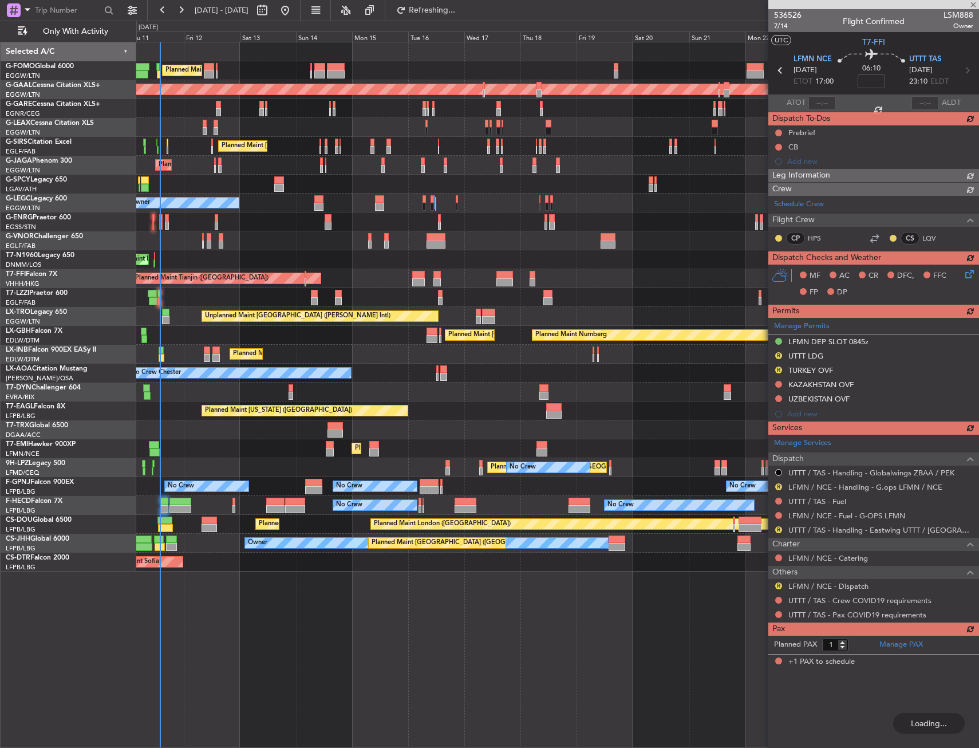
type input "+00:25"
type input "0"
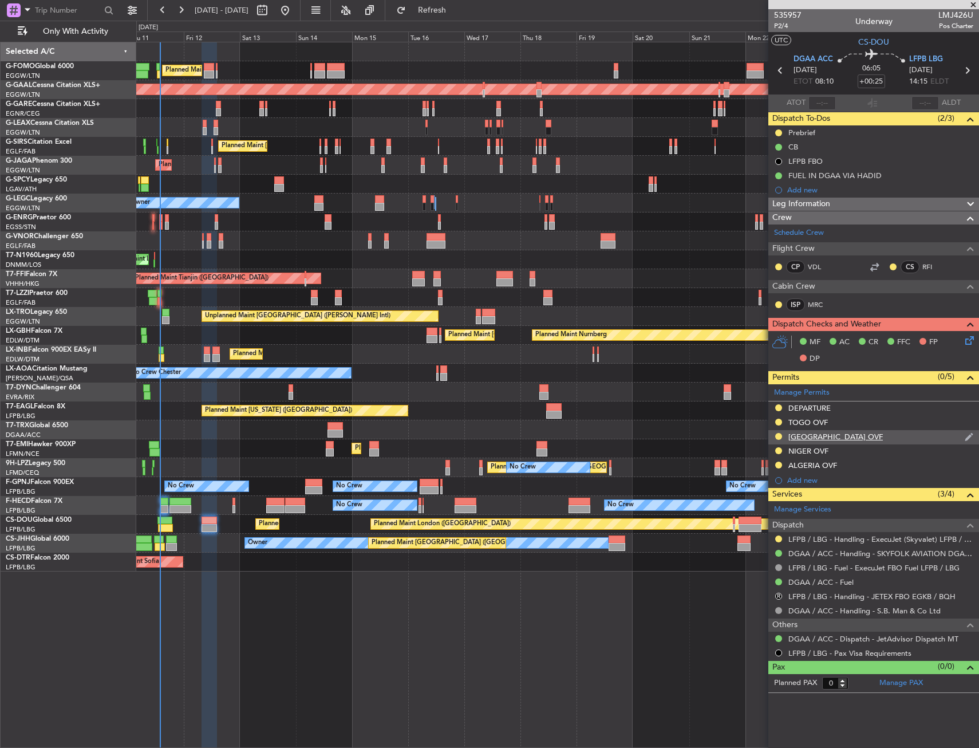
click at [867, 438] on div "BURKINA FASO OVF" at bounding box center [874, 437] width 211 height 14
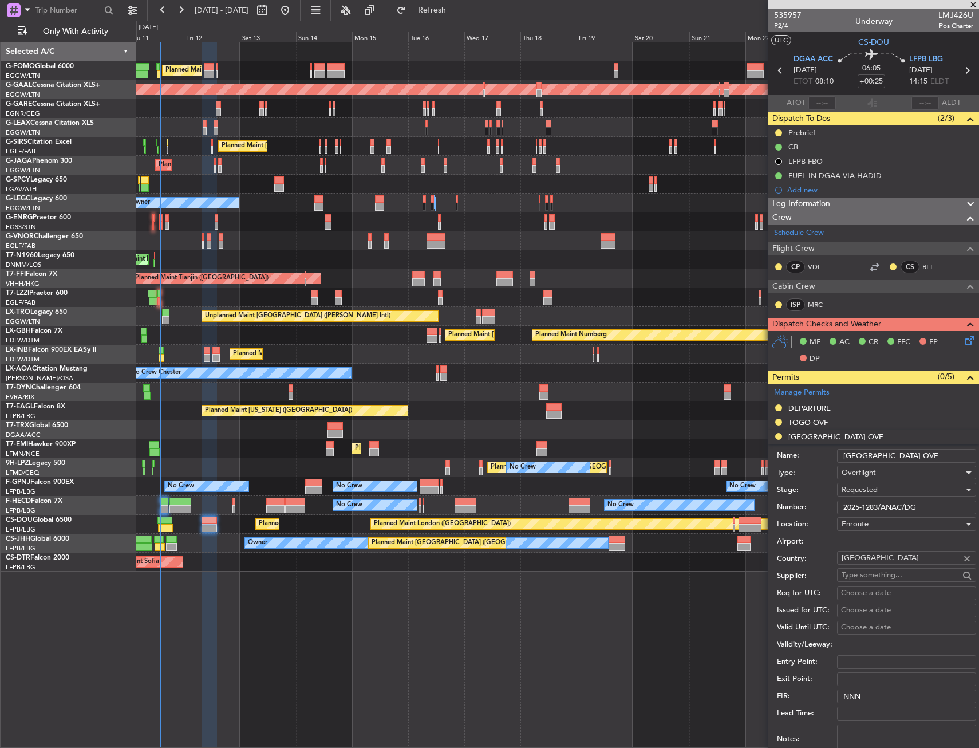
click at [888, 506] on input "2025-1283/ANAC/DG" at bounding box center [906, 508] width 139 height 14
click at [888, 507] on input "2025-1283/ANAC/DG" at bounding box center [906, 508] width 139 height 14
click at [880, 491] on div "Requested" at bounding box center [903, 489] width 122 height 17
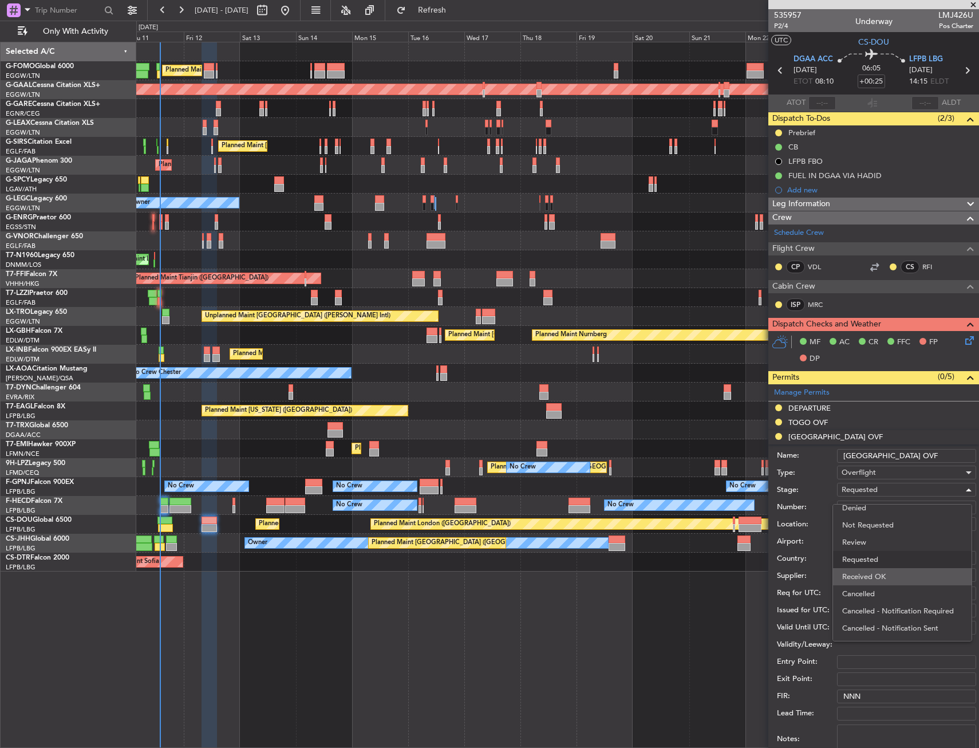
click at [863, 576] on span "Received OK" at bounding box center [903, 576] width 120 height 17
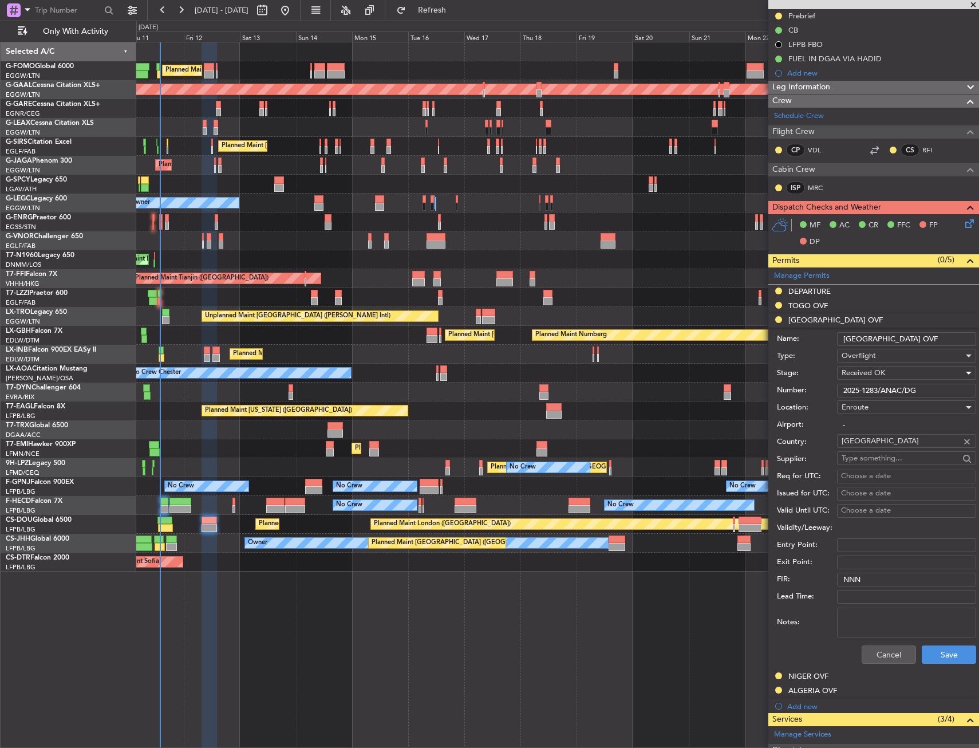
scroll to position [172, 0]
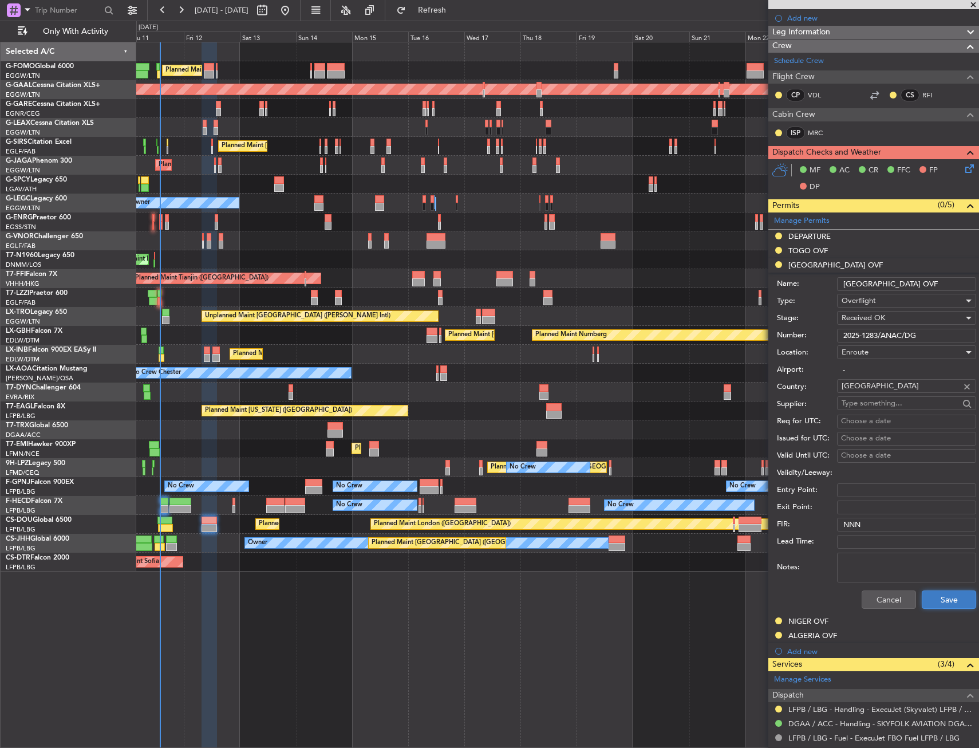
click at [936, 591] on button "Save" at bounding box center [949, 600] width 54 height 18
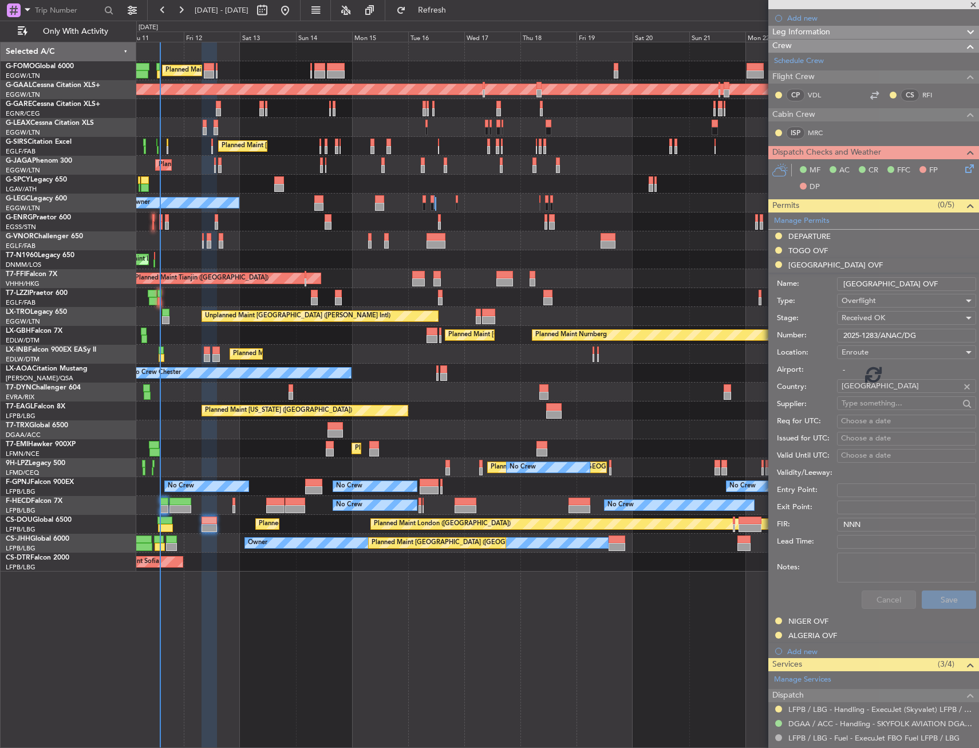
scroll to position [0, 0]
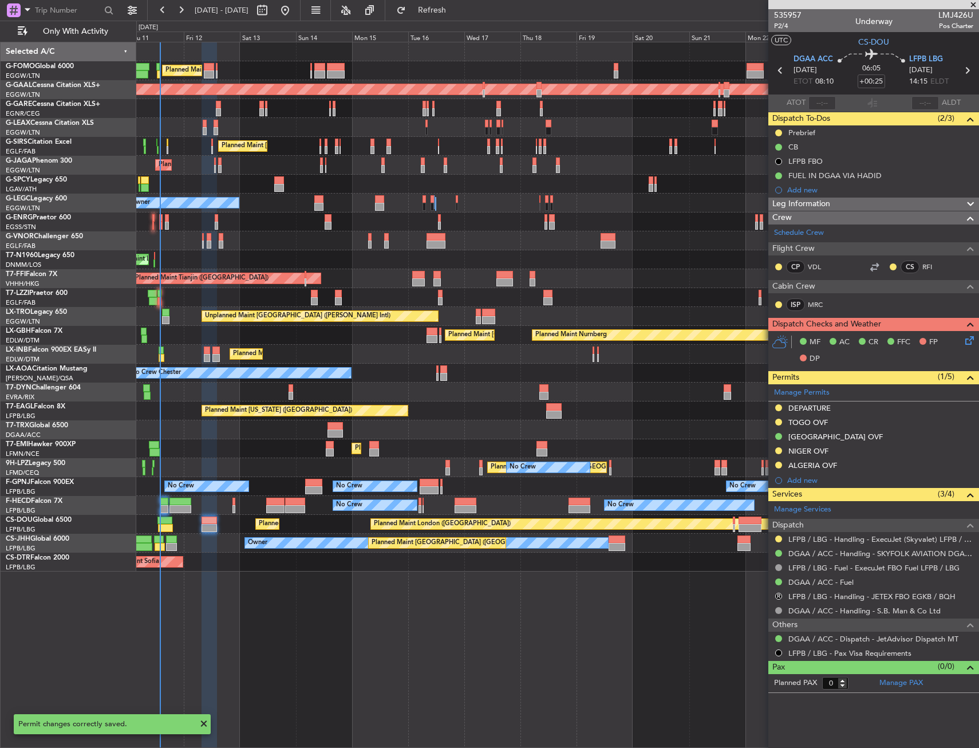
drag, startPoint x: 890, startPoint y: 451, endPoint x: 882, endPoint y: 457, distance: 10.3
click at [890, 451] on div "NIGER OVF" at bounding box center [874, 451] width 211 height 14
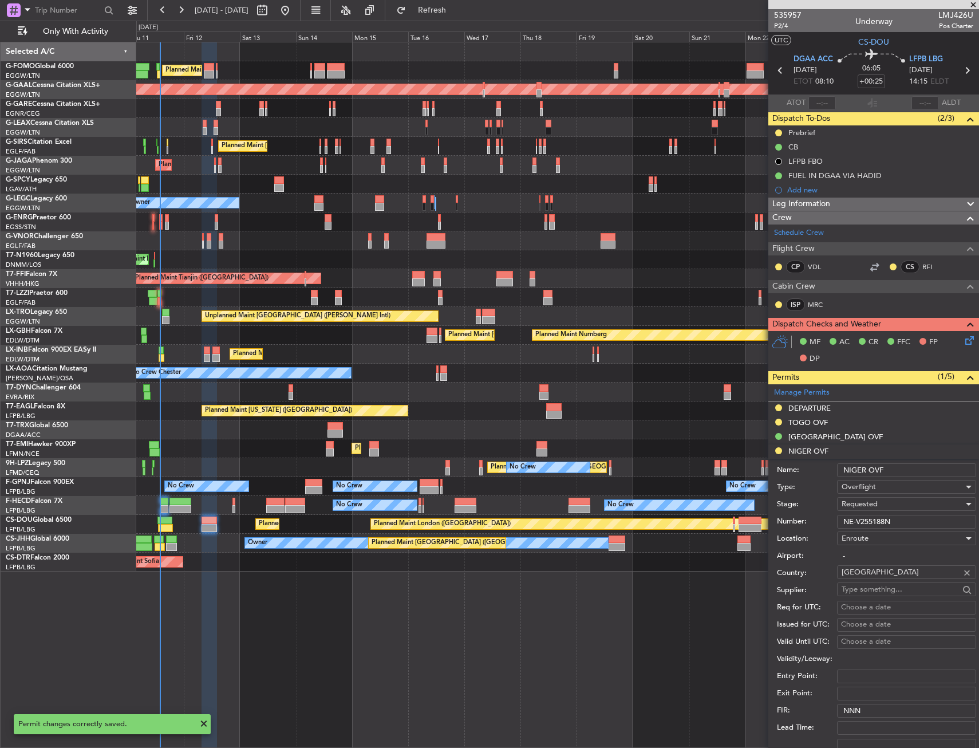
click at [864, 517] on input "NE-V255188N" at bounding box center [906, 522] width 139 height 14
click at [866, 507] on span "Requested" at bounding box center [860, 504] width 36 height 10
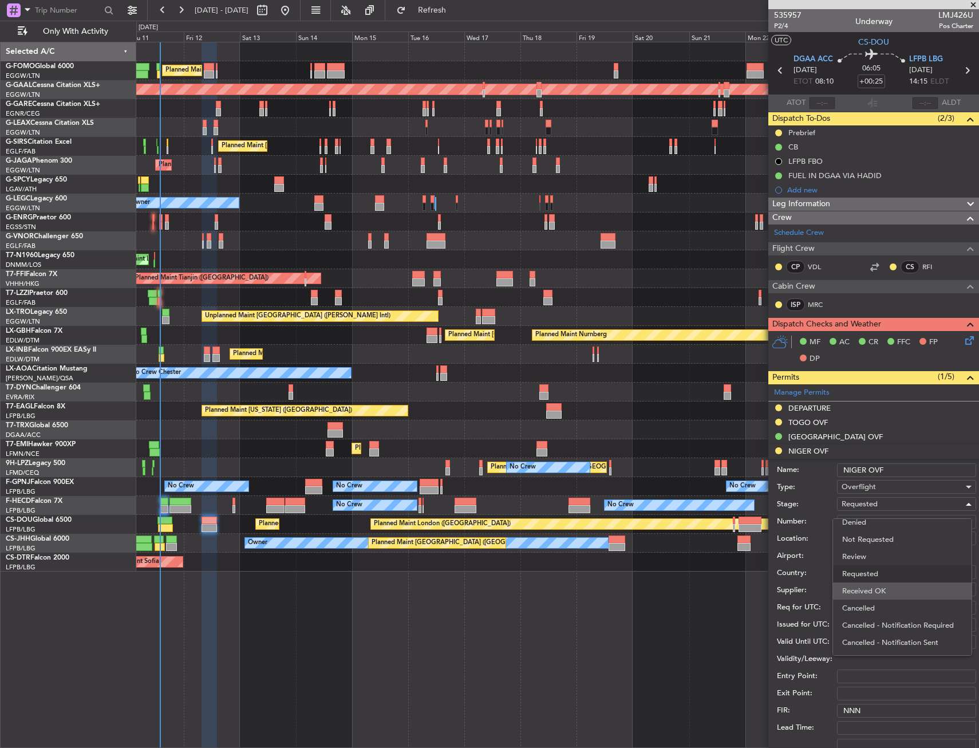
click at [869, 589] on span "Received OK" at bounding box center [903, 591] width 120 height 17
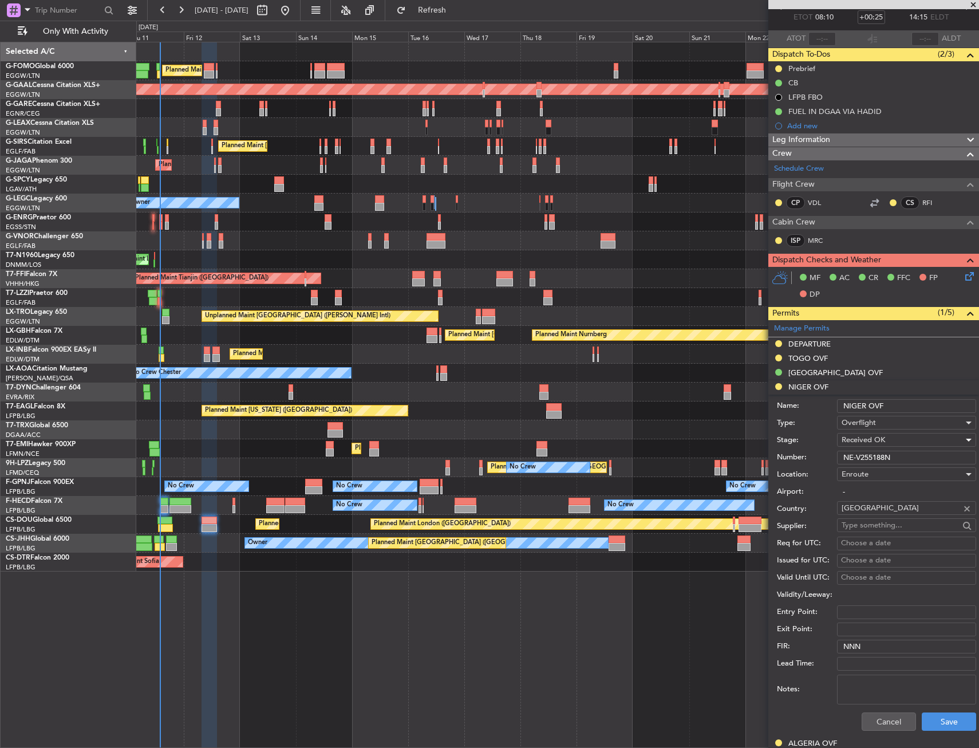
scroll to position [172, 0]
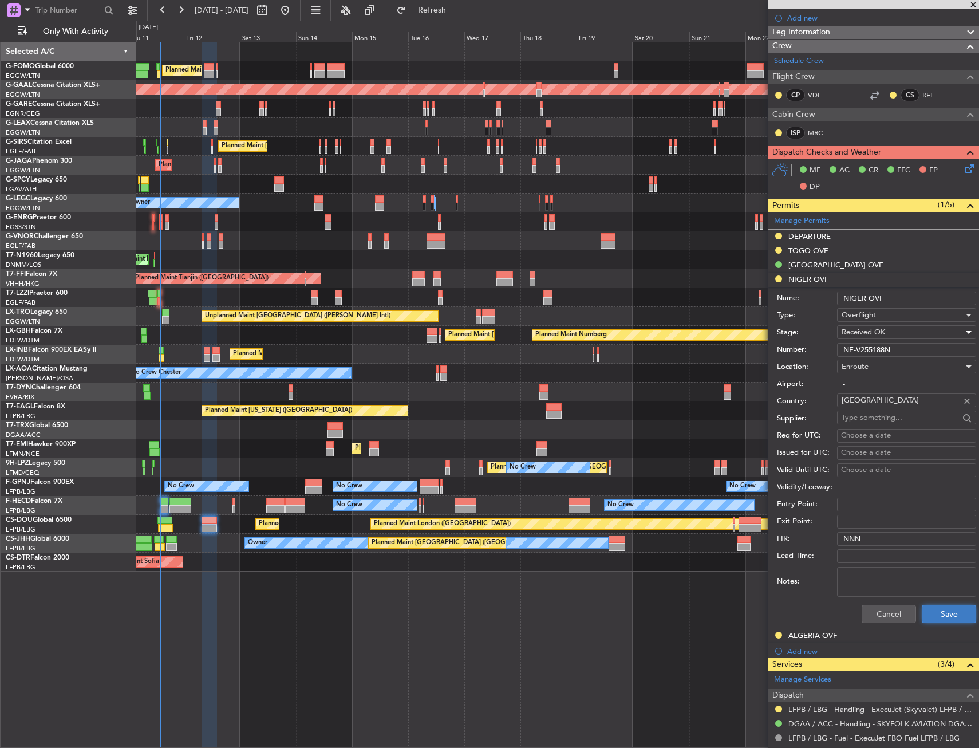
click at [934, 618] on button "Save" at bounding box center [949, 614] width 54 height 18
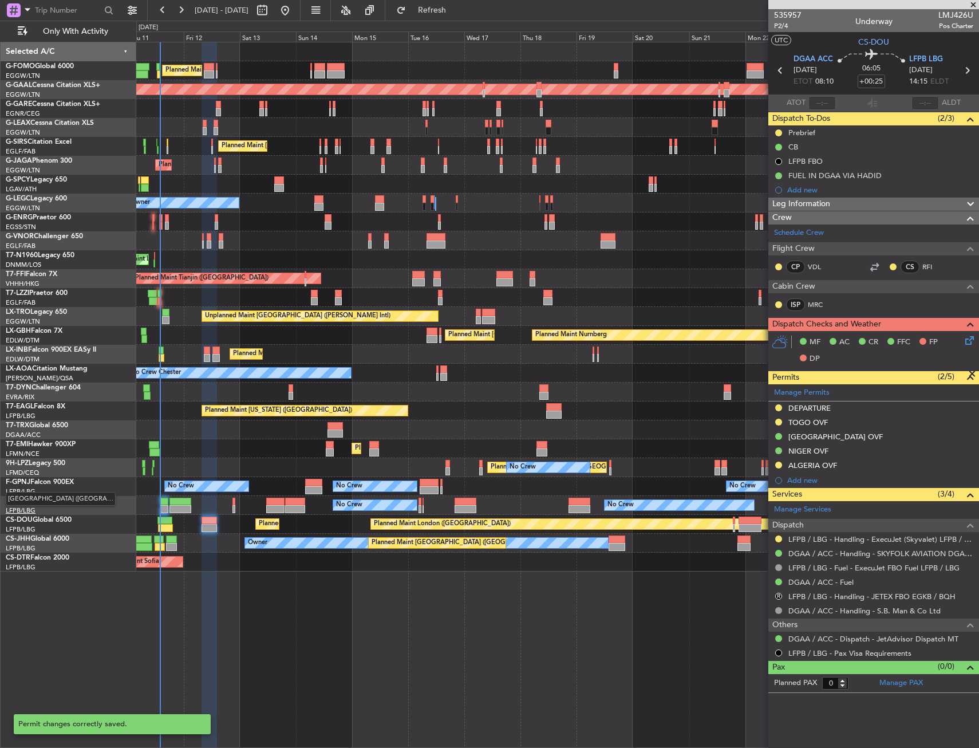
scroll to position [0, 0]
drag, startPoint x: 922, startPoint y: 463, endPoint x: 909, endPoint y: 470, distance: 14.9
click at [922, 463] on div "ALGERIA OVF" at bounding box center [874, 466] width 211 height 14
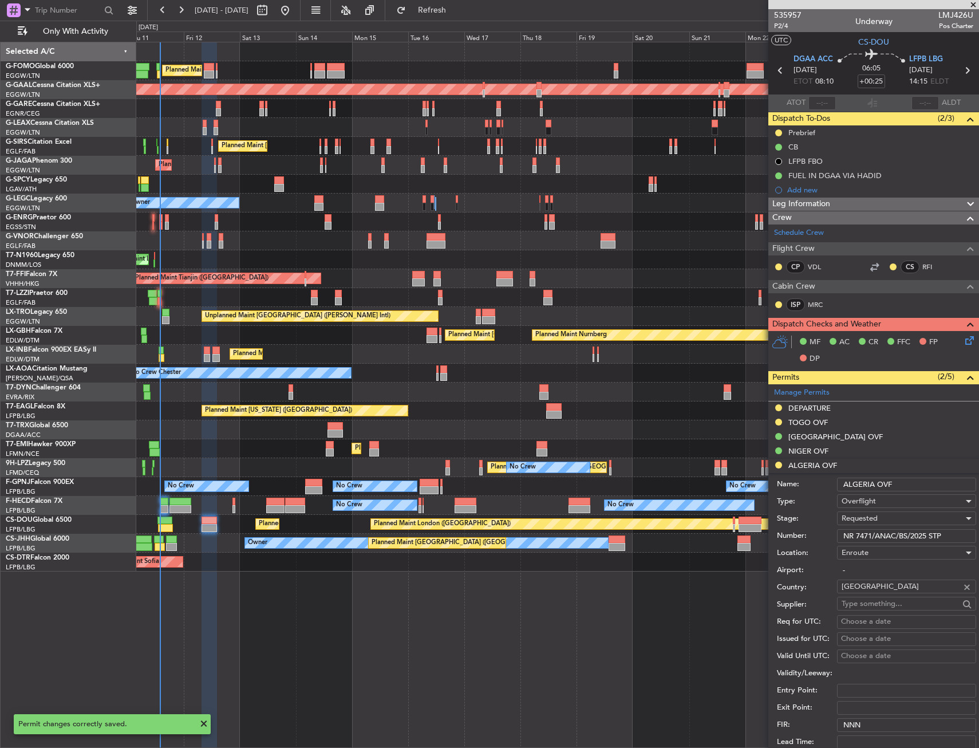
click at [869, 536] on input "NR 7471/ANAC/BS/2025 STP" at bounding box center [906, 536] width 139 height 14
click at [869, 521] on span "Requested" at bounding box center [860, 518] width 36 height 10
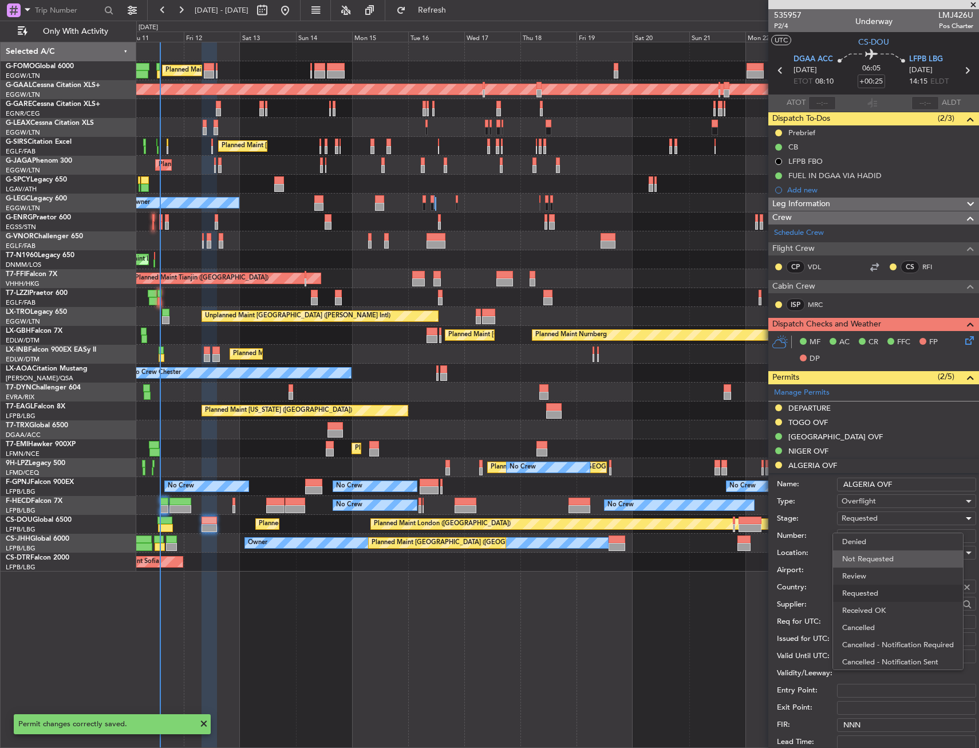
scroll to position [5, 0]
click at [866, 603] on span "Received OK" at bounding box center [903, 605] width 120 height 17
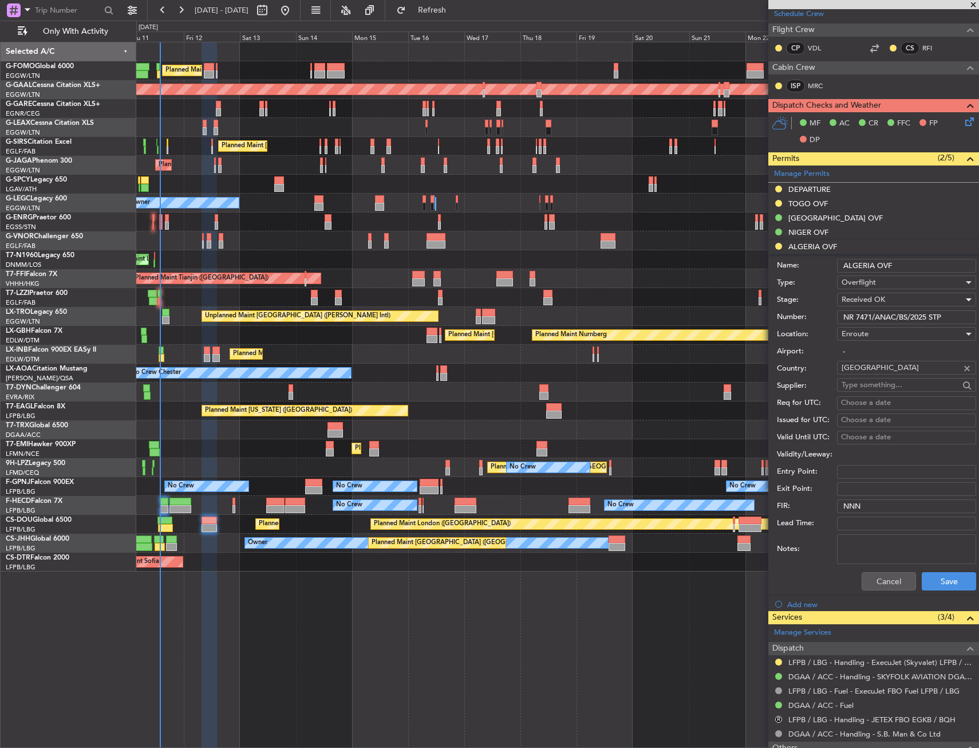
scroll to position [229, 0]
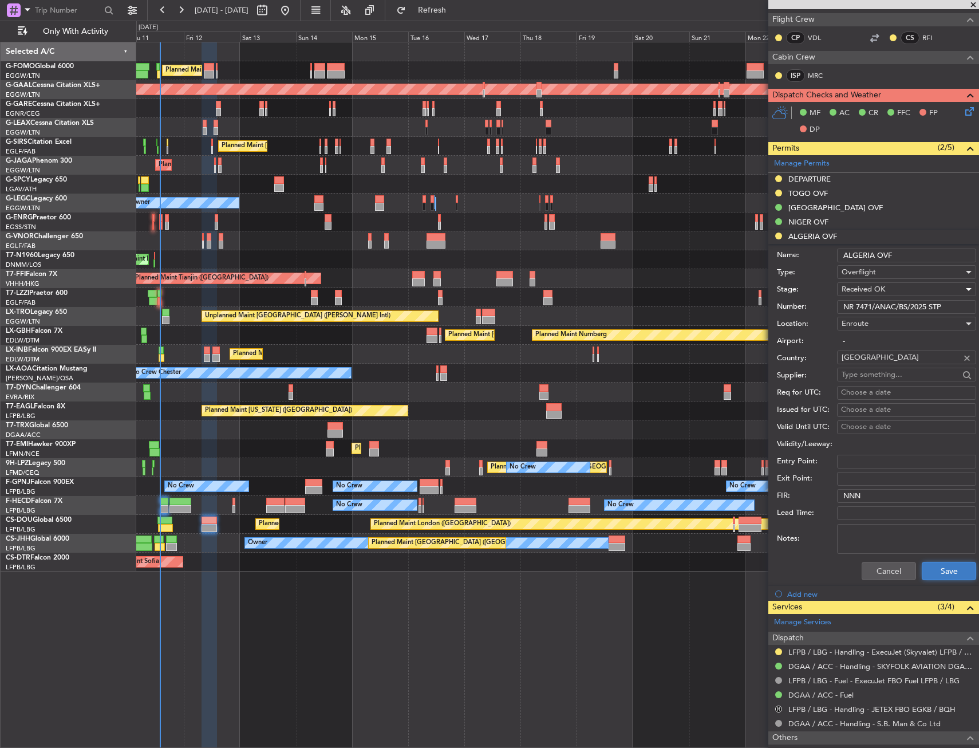
click at [931, 573] on button "Save" at bounding box center [949, 571] width 54 height 18
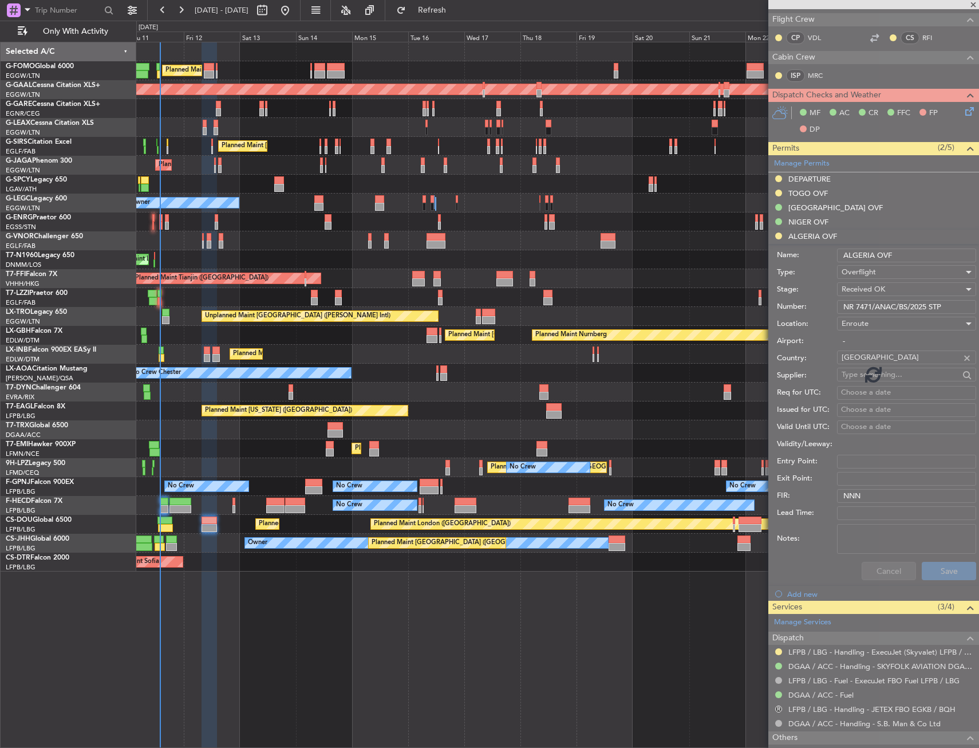
scroll to position [0, 0]
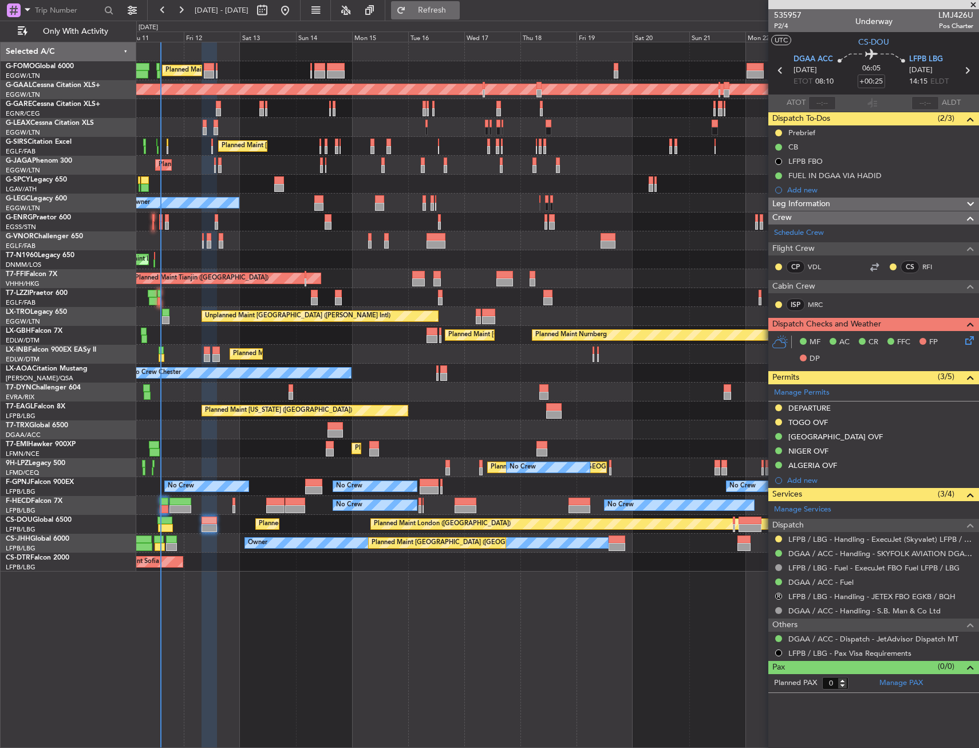
click at [457, 9] on span "Refresh" at bounding box center [432, 10] width 48 height 8
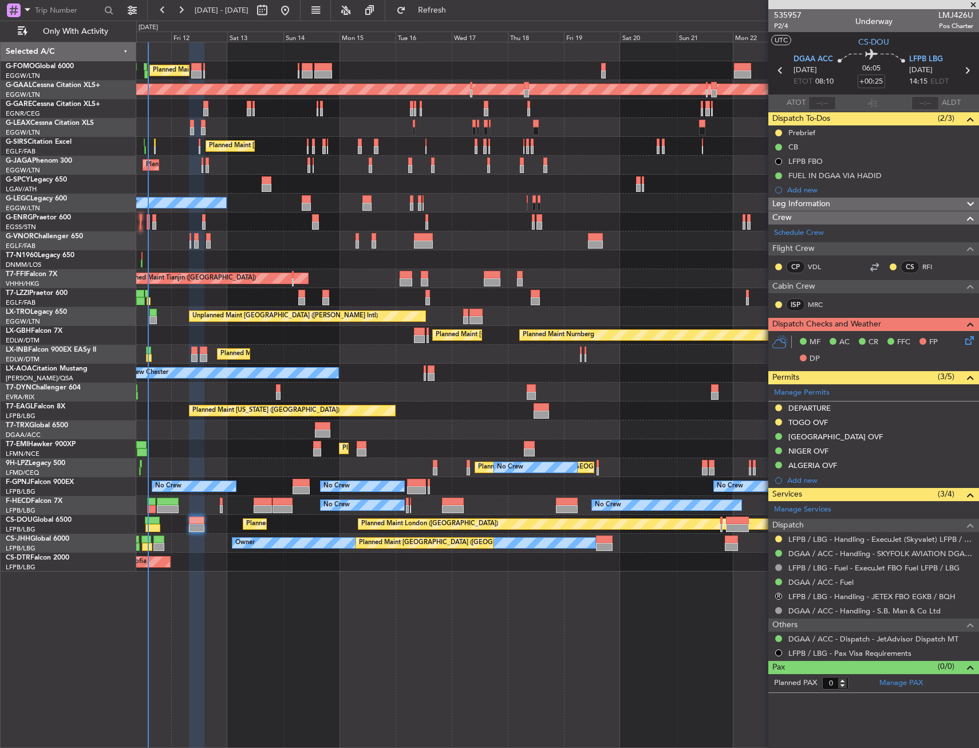
click at [321, 600] on div "Planned Maint London (Luton) Planned Maint Dusseldorf Unplanned Maint Chester P…" at bounding box center [557, 395] width 843 height 706
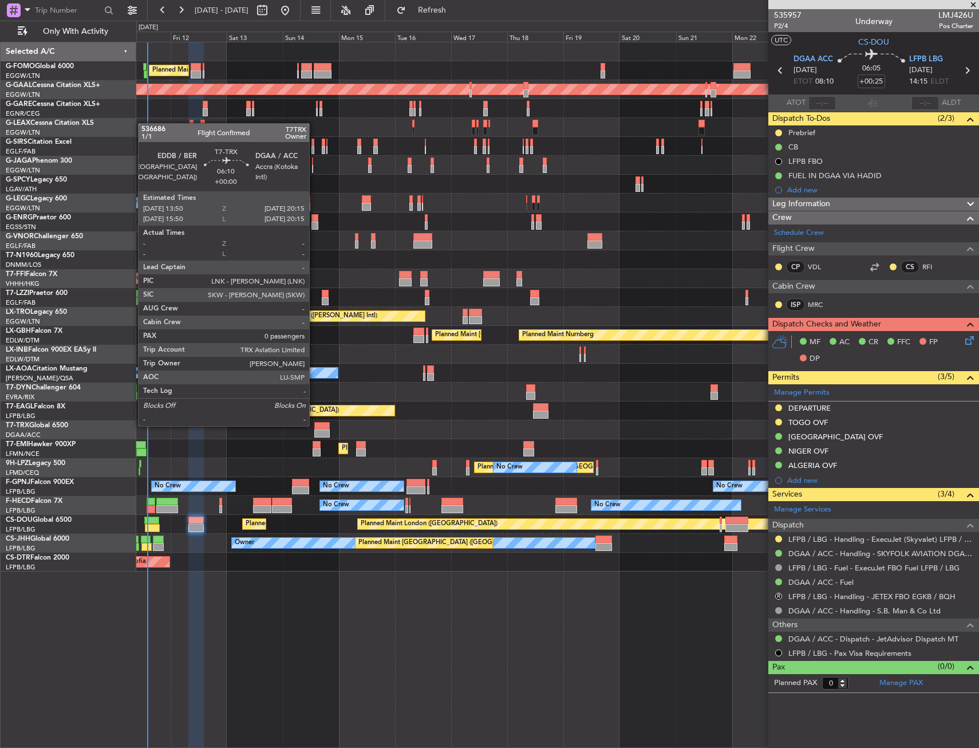
click at [635, 381] on div "Planned Maint London (Luton) Planned Maint Dusseldorf Unplanned Maint Chester P…" at bounding box center [557, 306] width 843 height 529
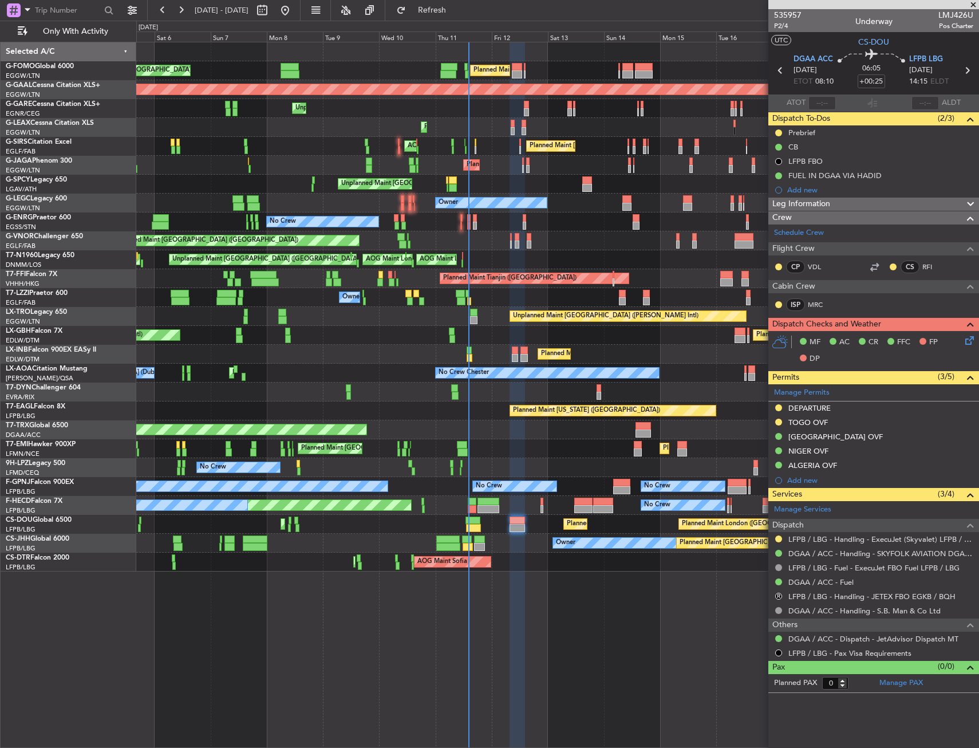
click at [643, 402] on div "Planned Maint [US_STATE] ([GEOGRAPHIC_DATA])" at bounding box center [557, 411] width 843 height 19
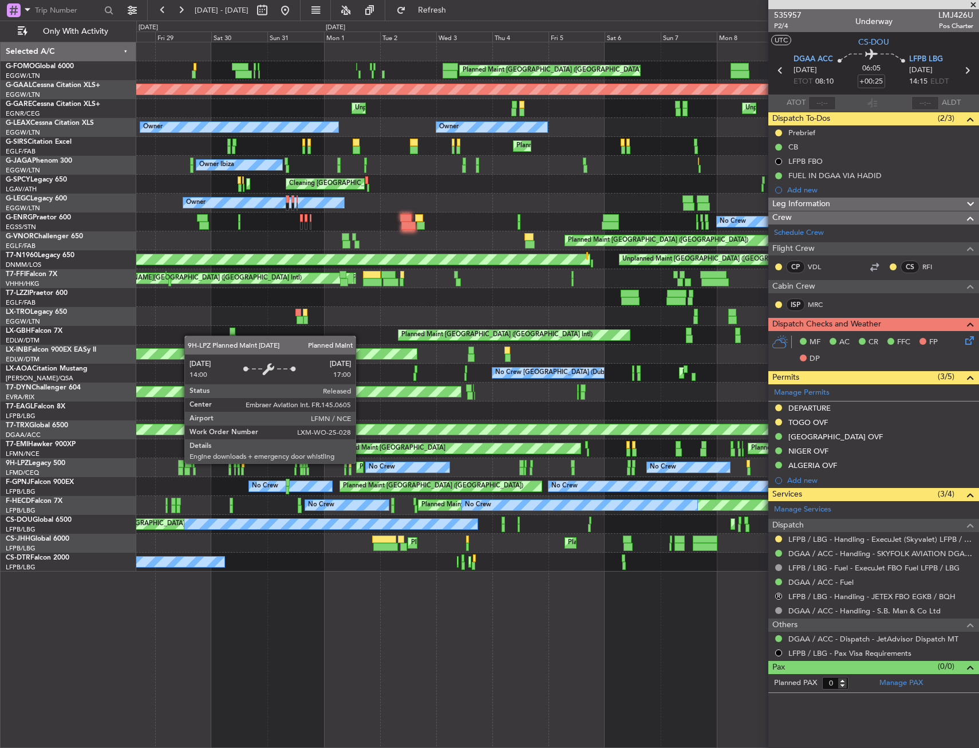
click at [430, 458] on div "No Crew No Crew Planned Maint Nice (Côte d'Azur Airport)" at bounding box center [557, 467] width 843 height 19
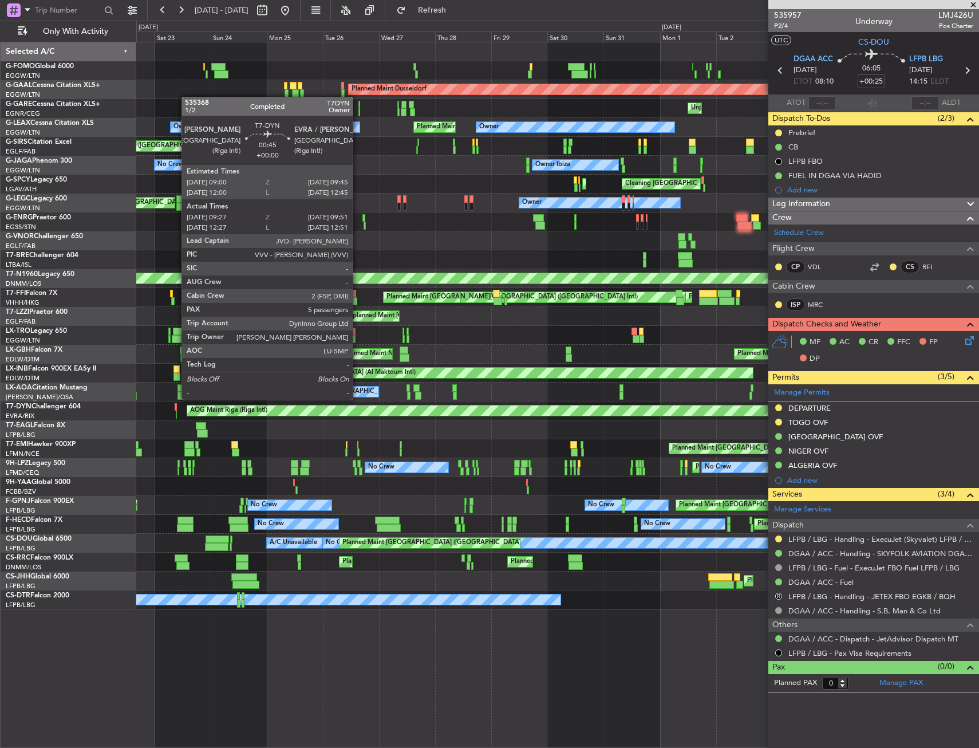
click at [176, 409] on div at bounding box center [176, 407] width 2 height 8
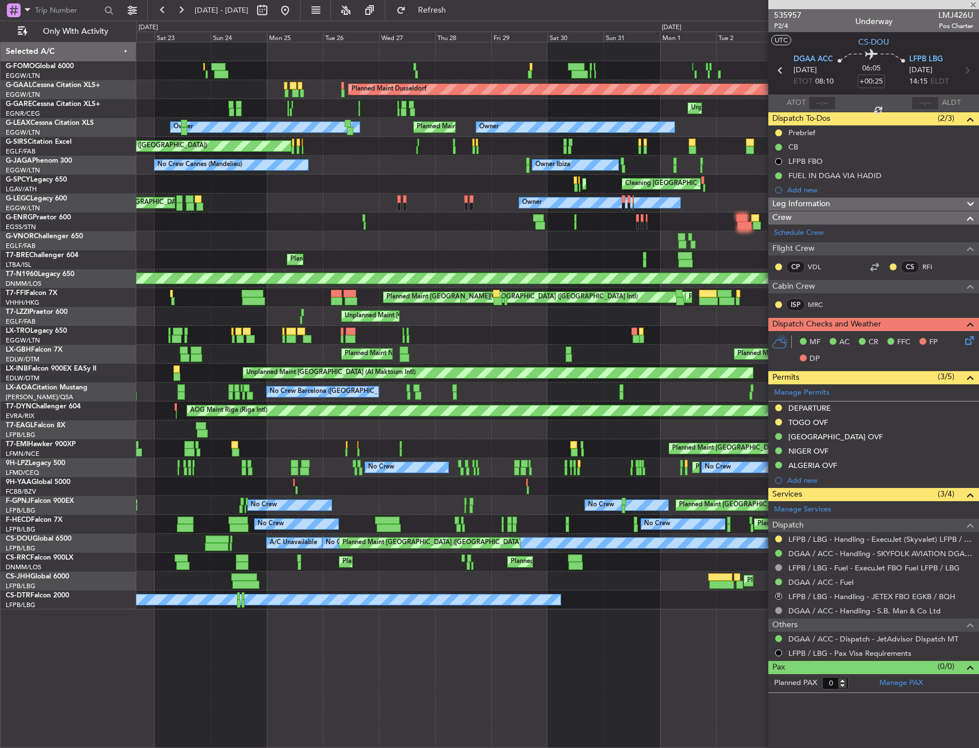
type input "09:27"
type input "09:51"
type input "5"
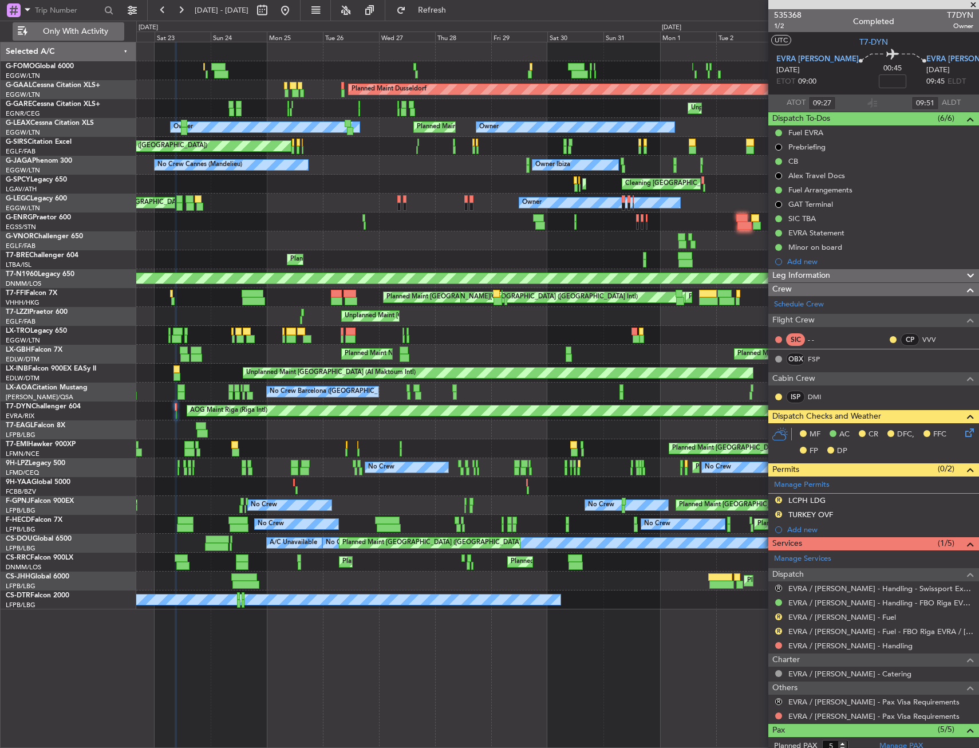
click at [73, 30] on span "Only With Activity" at bounding box center [75, 31] width 91 height 8
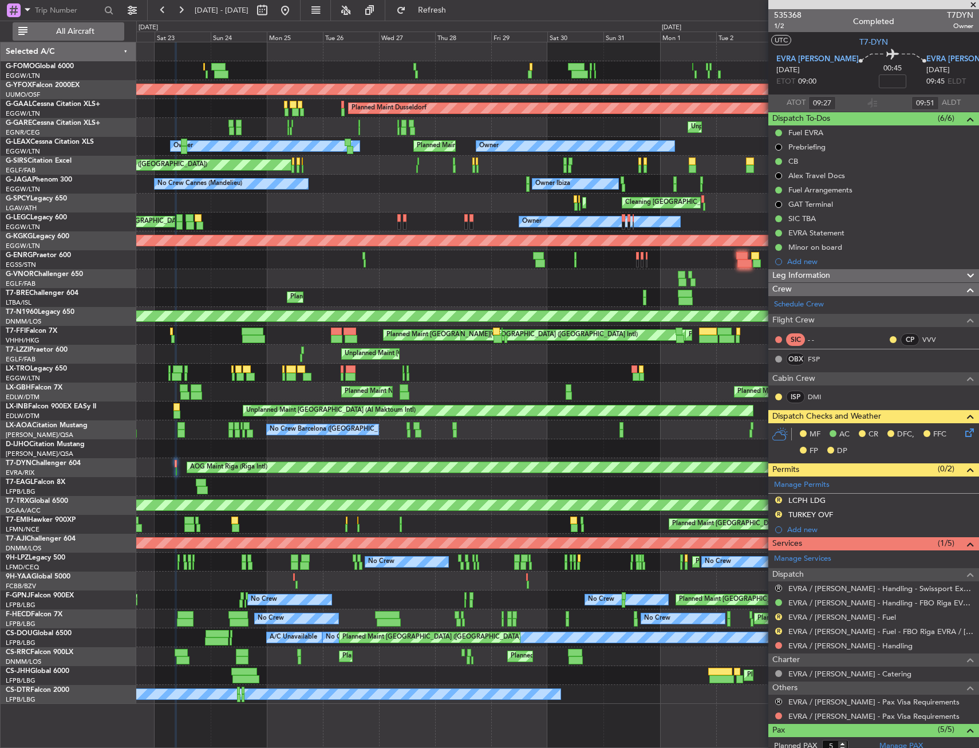
click at [121, 28] on button "All Aircraft" at bounding box center [69, 31] width 112 height 18
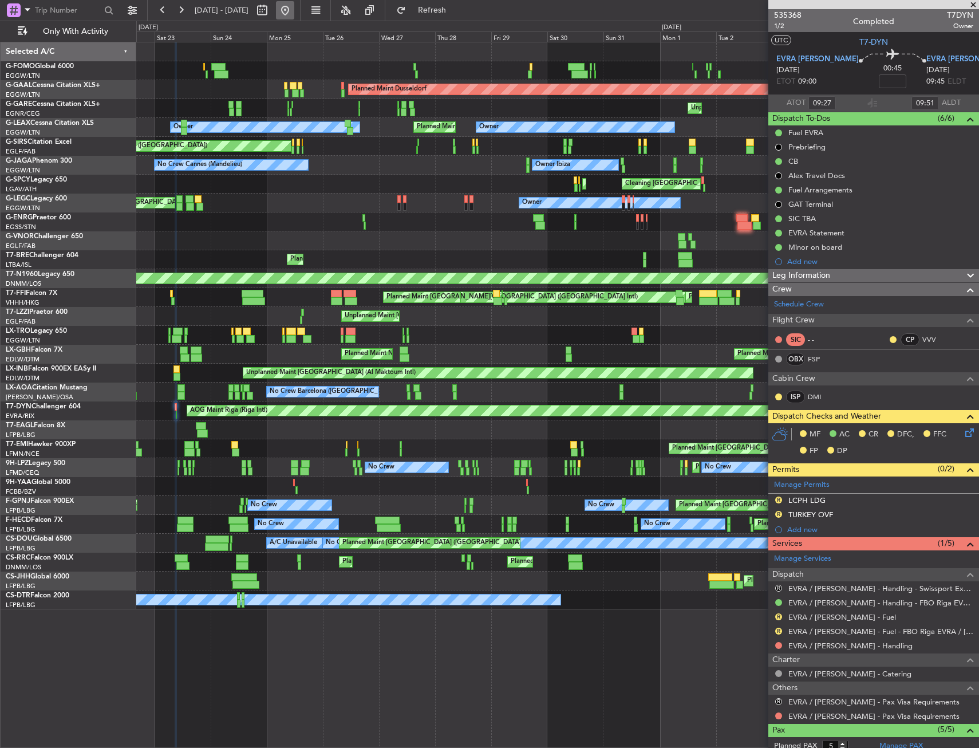
click at [294, 13] on button at bounding box center [285, 10] width 18 height 18
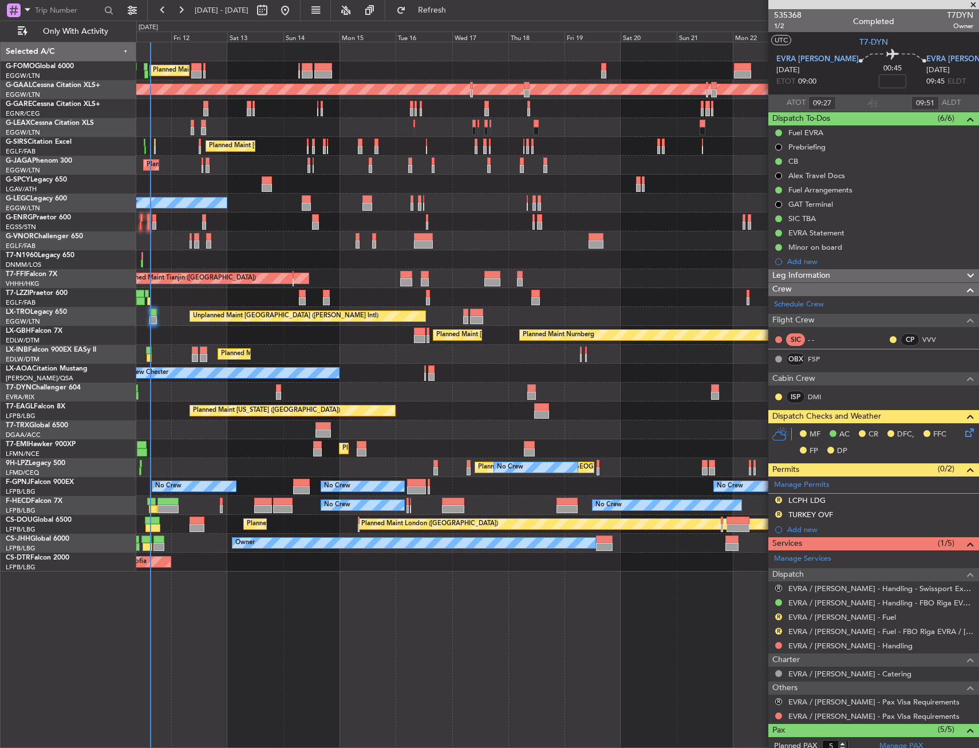
click at [373, 435] on div "Planned Maint [GEOGRAPHIC_DATA] ([GEOGRAPHIC_DATA]) Planned [GEOGRAPHIC_DATA] U…" at bounding box center [557, 306] width 843 height 529
click at [339, 439] on div "Planned Maint [GEOGRAPHIC_DATA] ([GEOGRAPHIC_DATA]) Planned [GEOGRAPHIC_DATA] U…" at bounding box center [557, 306] width 843 height 529
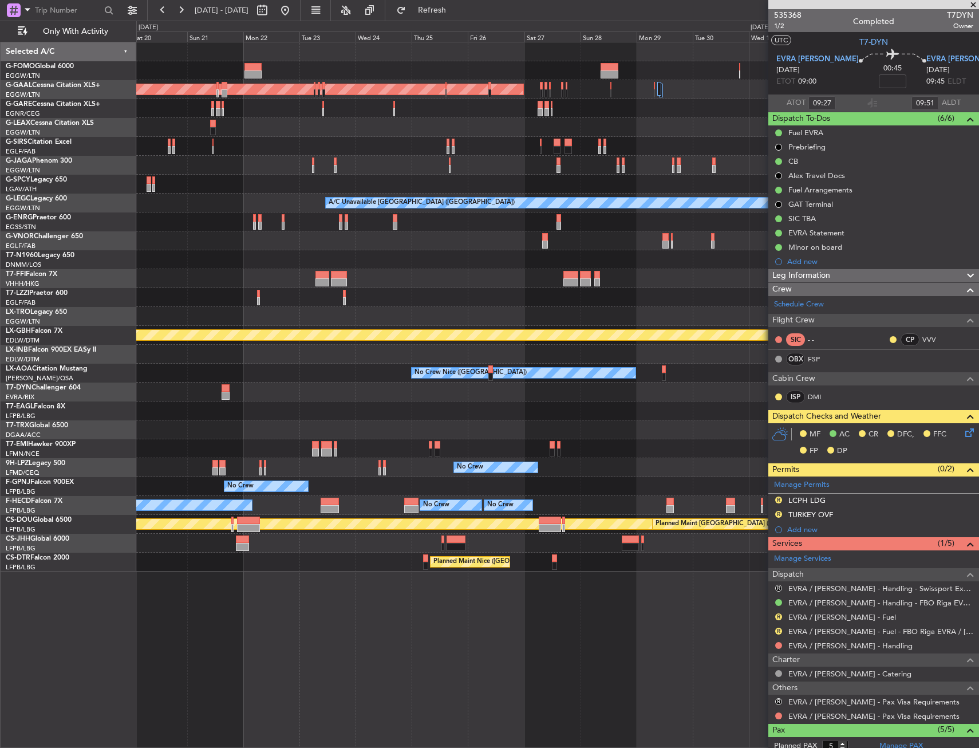
click at [306, 453] on div "Planned Maint Dusseldorf A/C Unavailable [GEOGRAPHIC_DATA] ([GEOGRAPHIC_DATA]) …" at bounding box center [557, 306] width 843 height 529
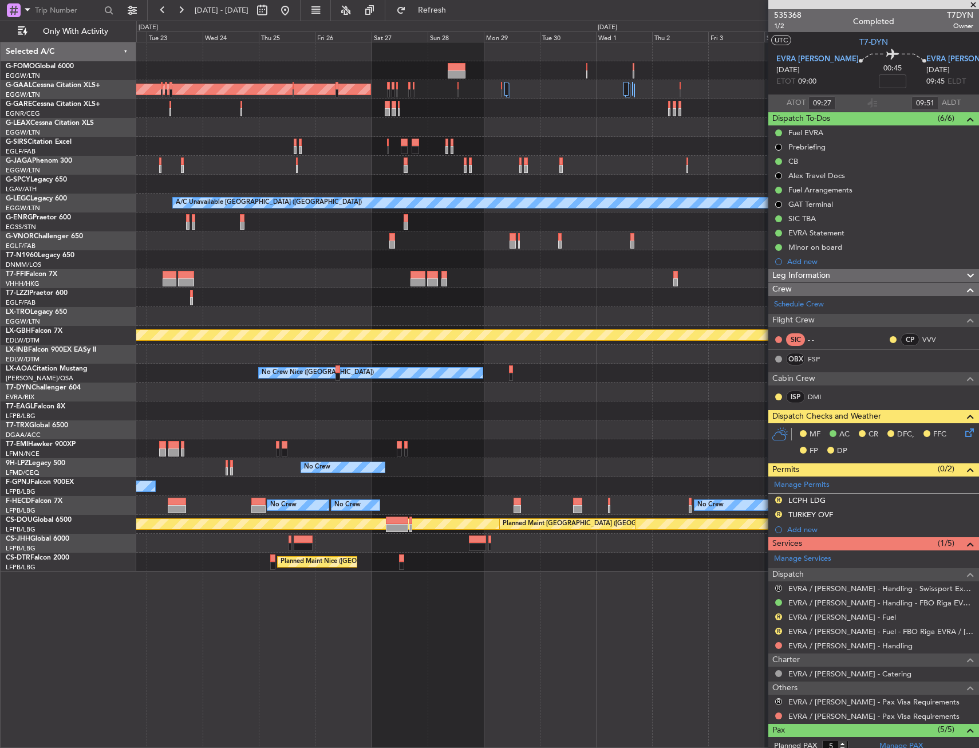
click at [321, 451] on div "Planned Maint Dusseldorf A/C Unavailable [GEOGRAPHIC_DATA] ([GEOGRAPHIC_DATA]) …" at bounding box center [557, 306] width 843 height 529
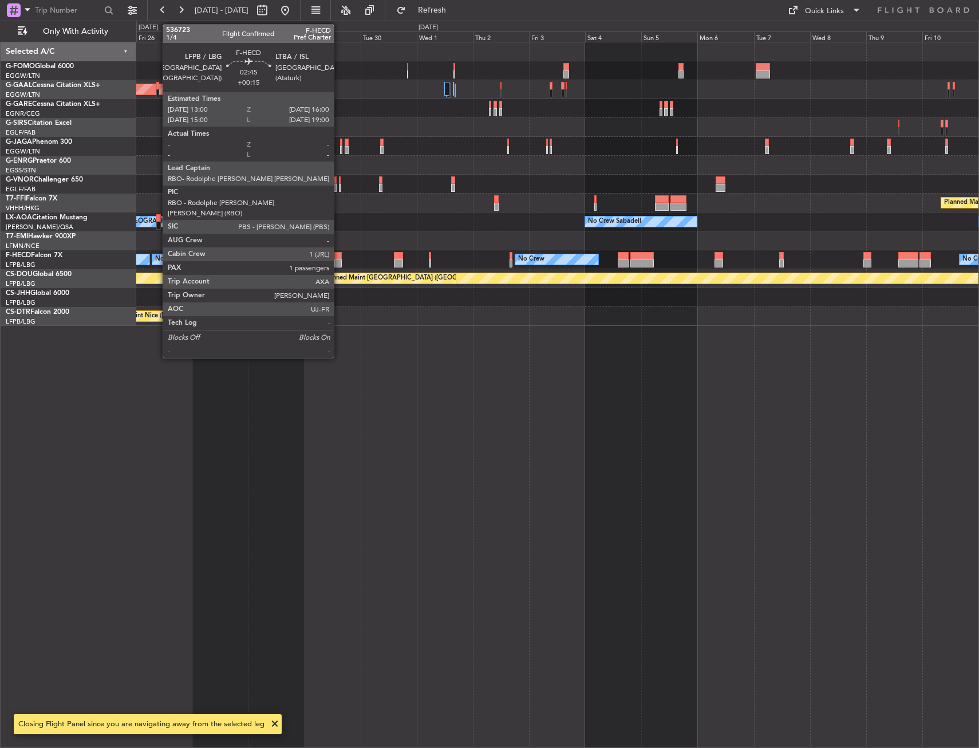
click at [339, 261] on div at bounding box center [338, 263] width 7 height 8
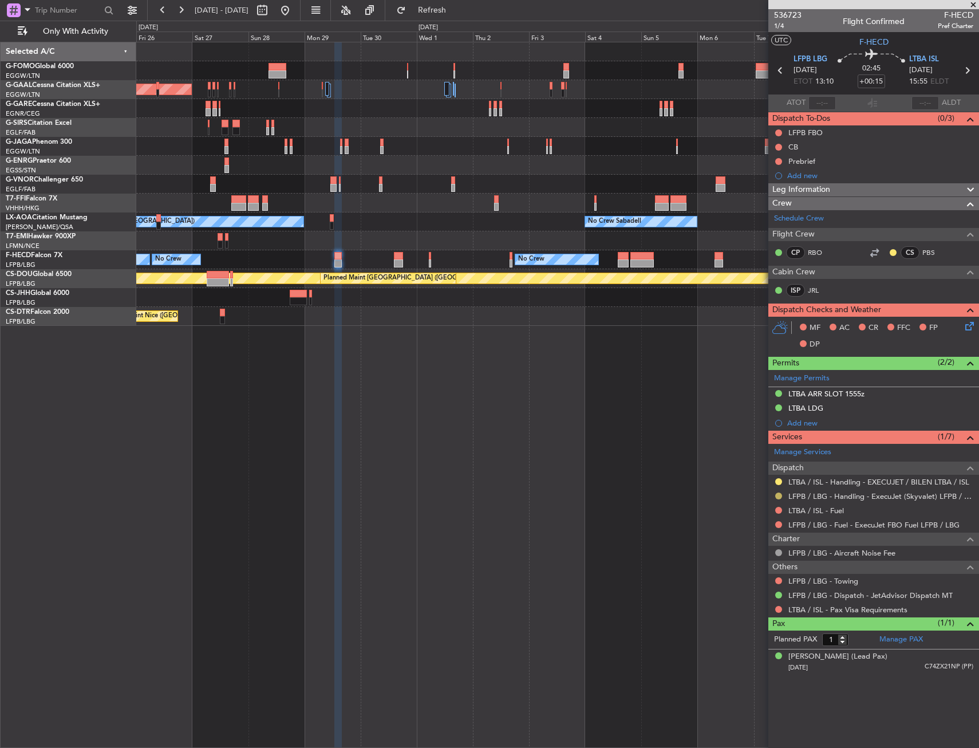
click at [778, 495] on button at bounding box center [779, 496] width 7 height 7
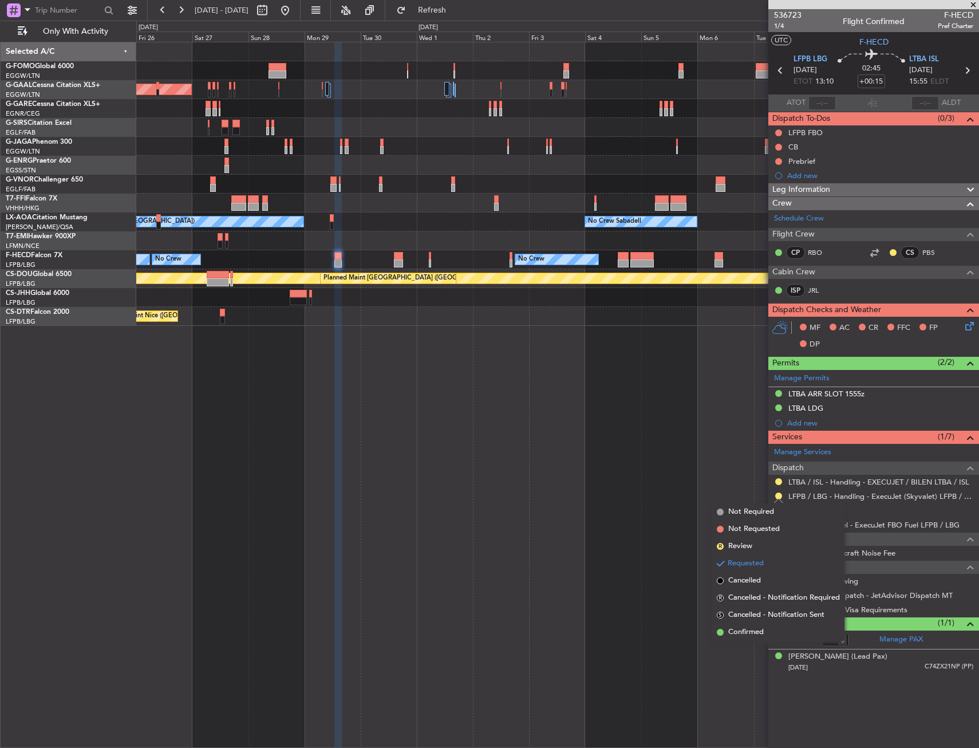
click at [719, 632] on span at bounding box center [720, 632] width 7 height 7
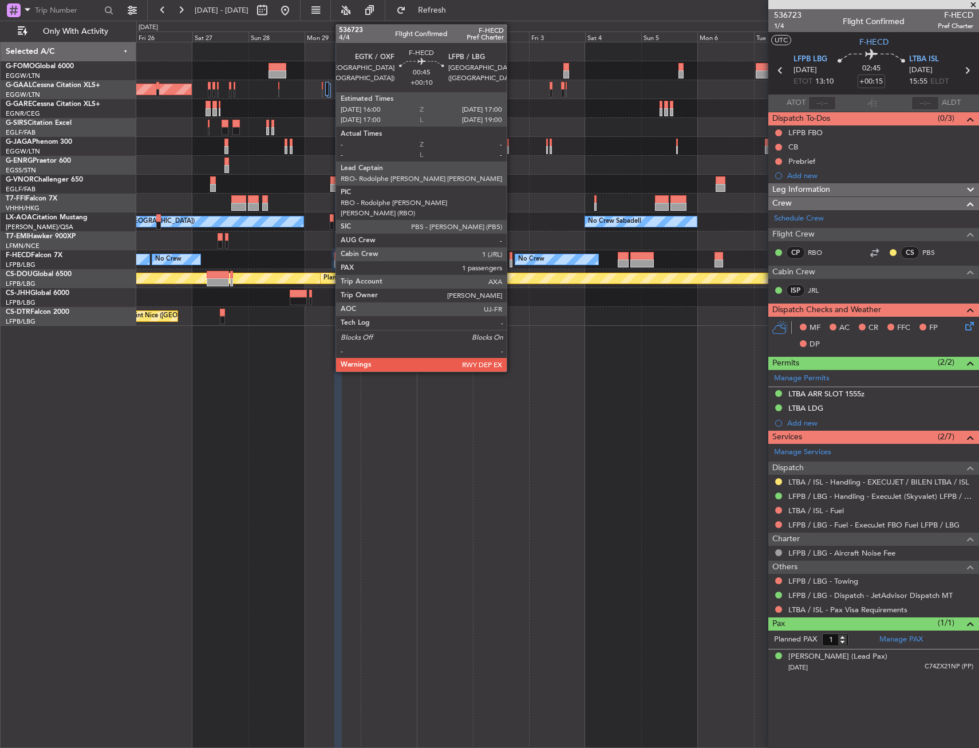
click at [512, 264] on div at bounding box center [511, 263] width 3 height 8
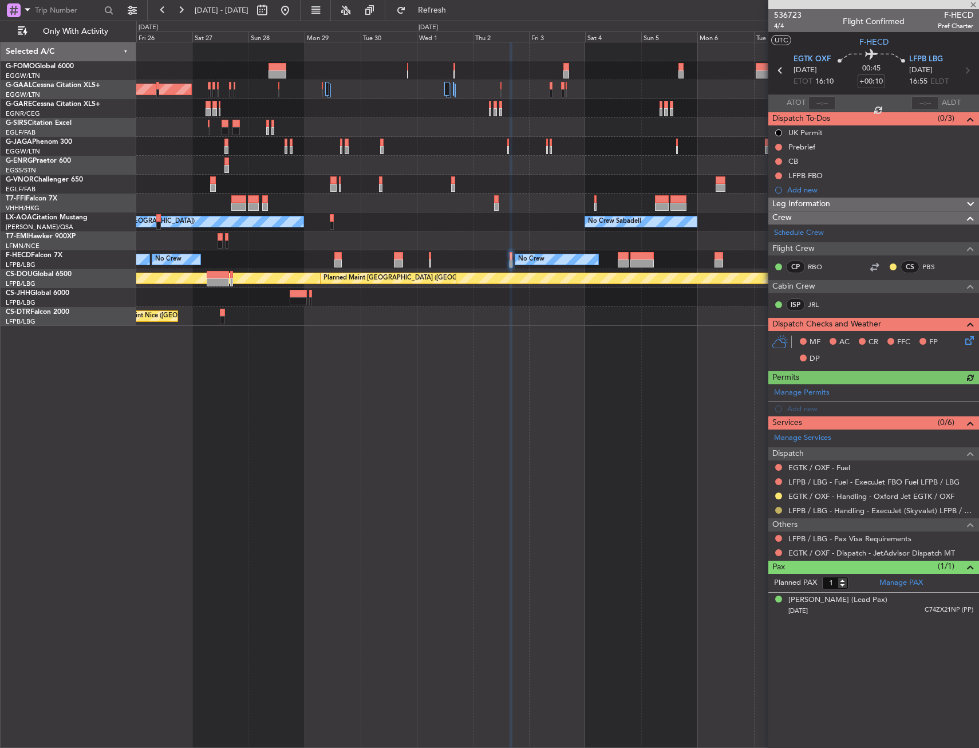
click at [778, 510] on button at bounding box center [779, 510] width 7 height 7
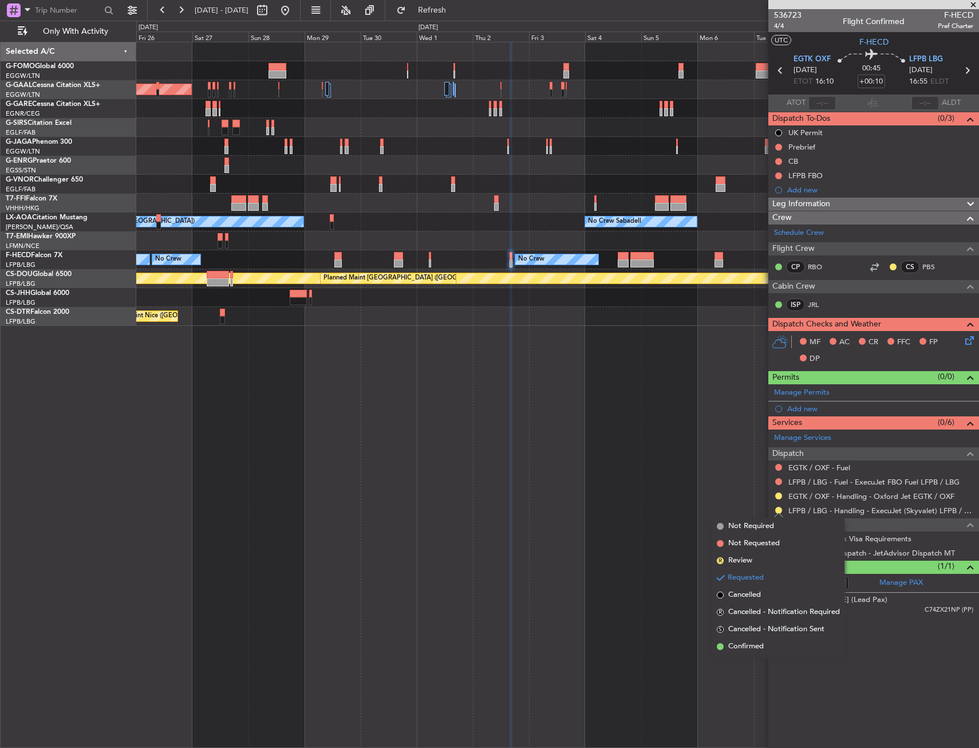
click at [762, 643] on span "Confirmed" at bounding box center [747, 646] width 36 height 11
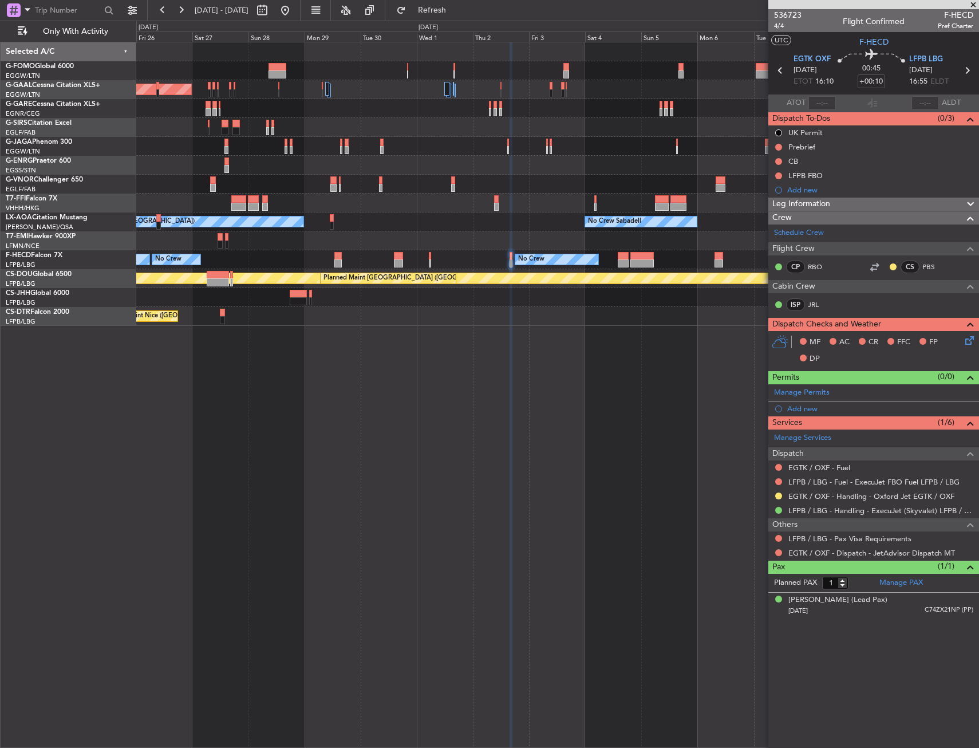
drag, startPoint x: 320, startPoint y: 11, endPoint x: 320, endPoint y: 25, distance: 13.7
click at [294, 11] on button at bounding box center [285, 10] width 18 height 18
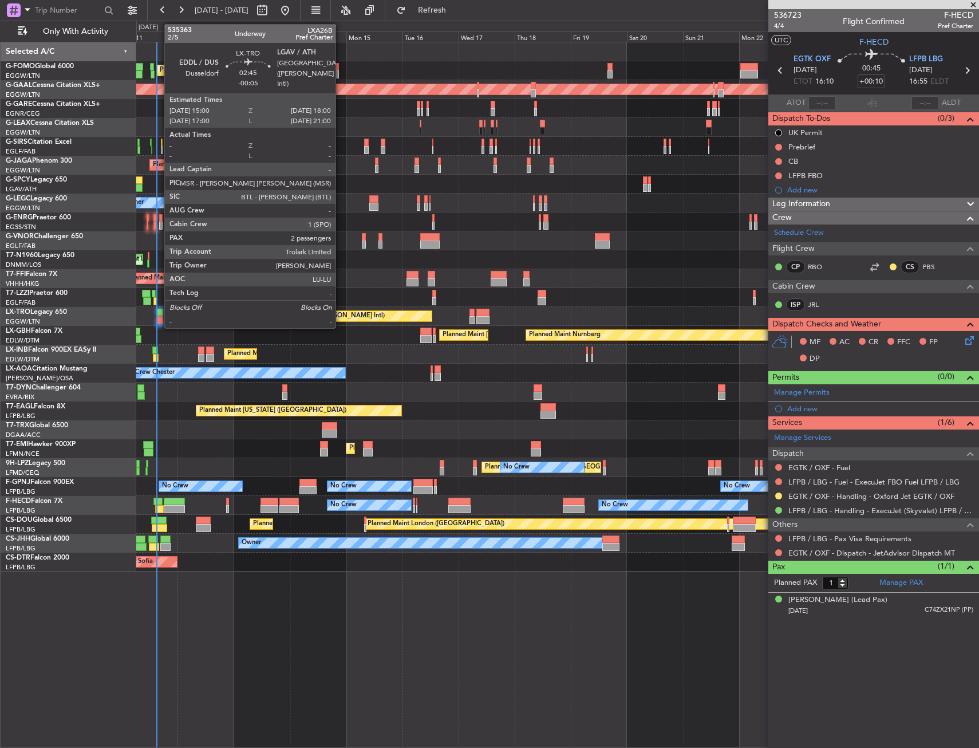
click at [159, 322] on div at bounding box center [159, 320] width 7 height 8
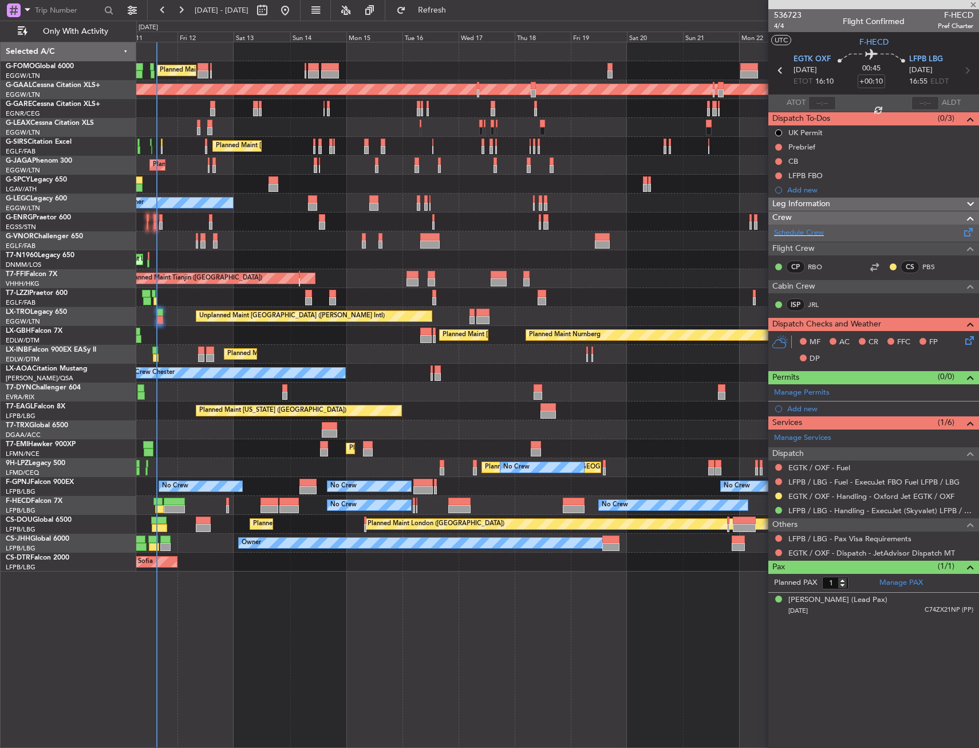
type input "-00:05"
type input "2"
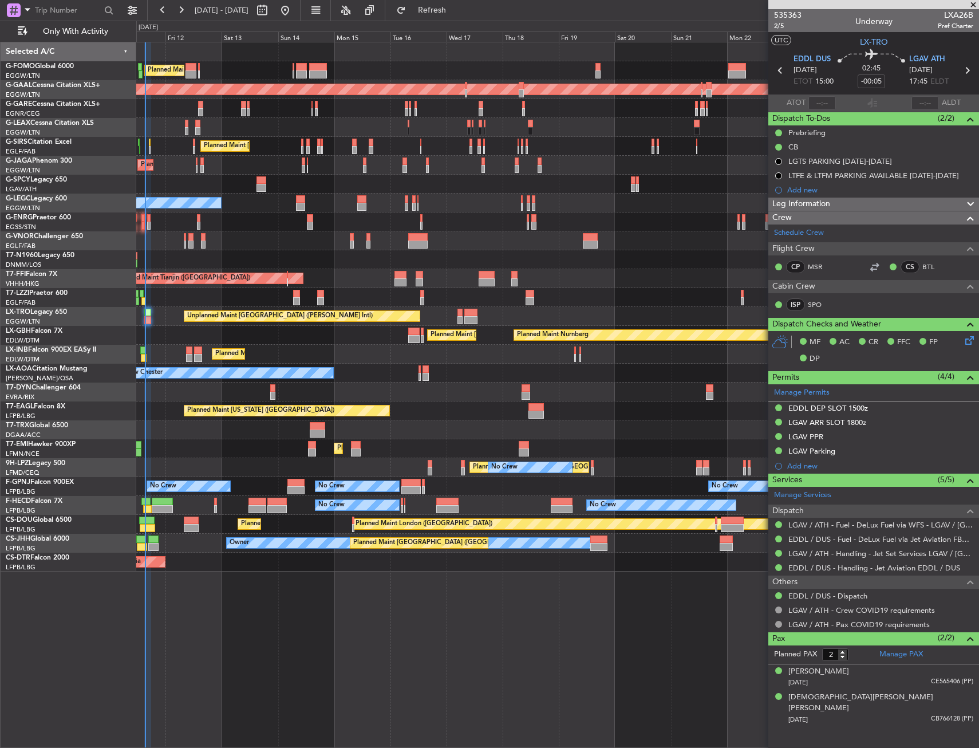
click at [246, 454] on div "Planned Maint [GEOGRAPHIC_DATA] Planned Maint [GEOGRAPHIC_DATA]" at bounding box center [557, 448] width 843 height 19
